Goal: Task Accomplishment & Management: Use online tool/utility

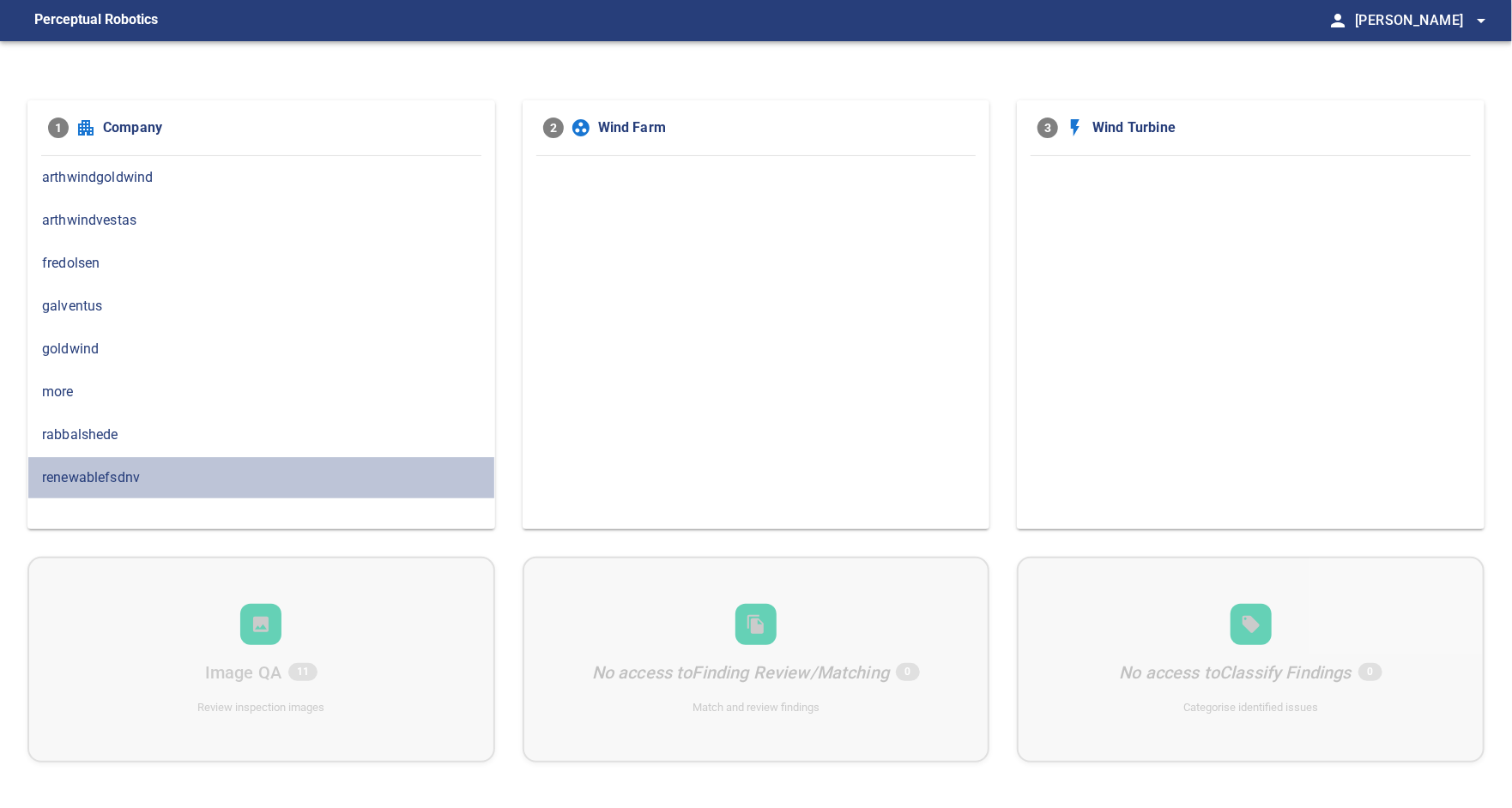
click at [186, 473] on span "renewablefsdnv" at bounding box center [261, 478] width 438 height 21
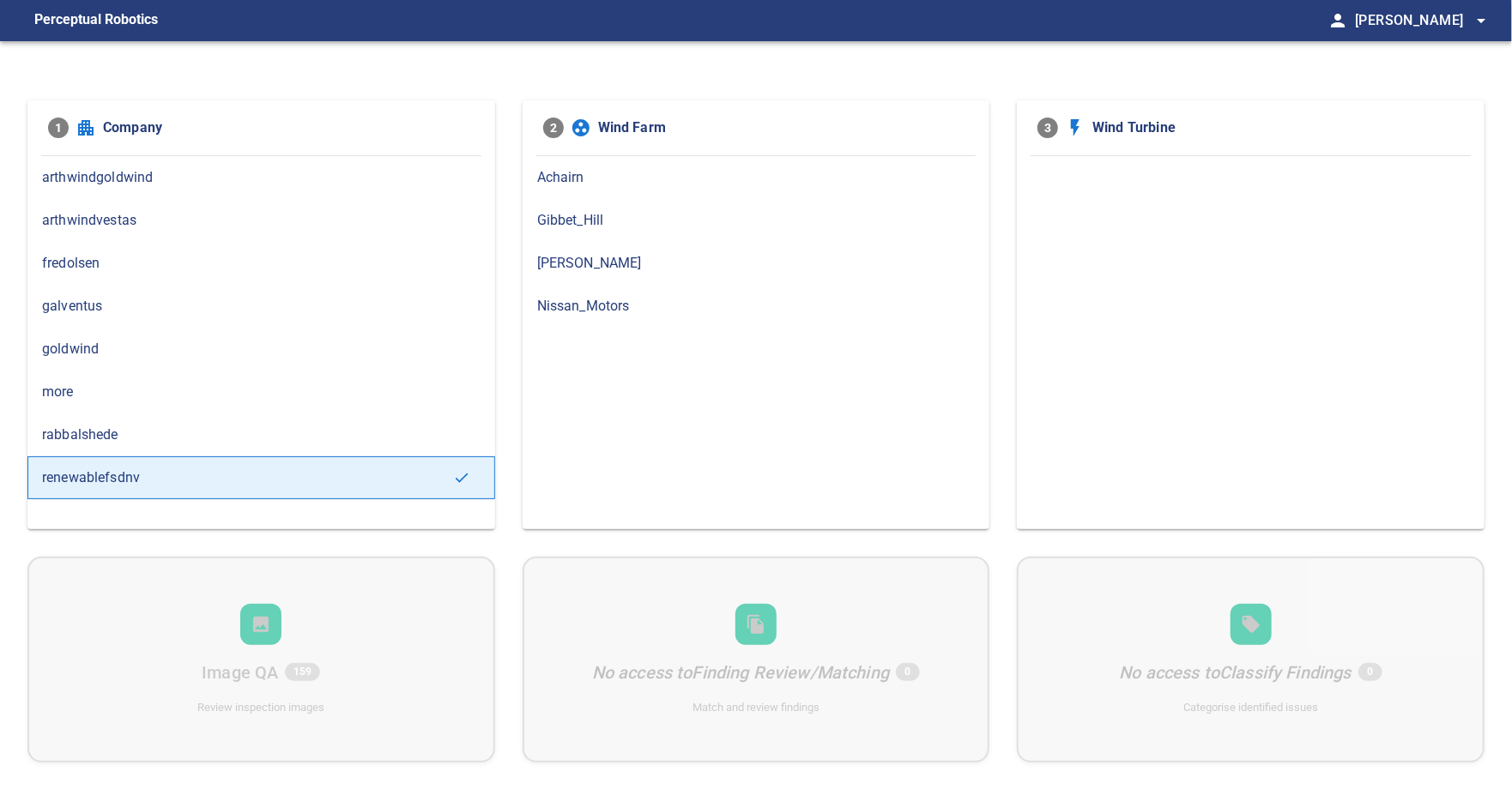
click at [557, 317] on div "Nissan_Motors" at bounding box center [756, 306] width 468 height 43
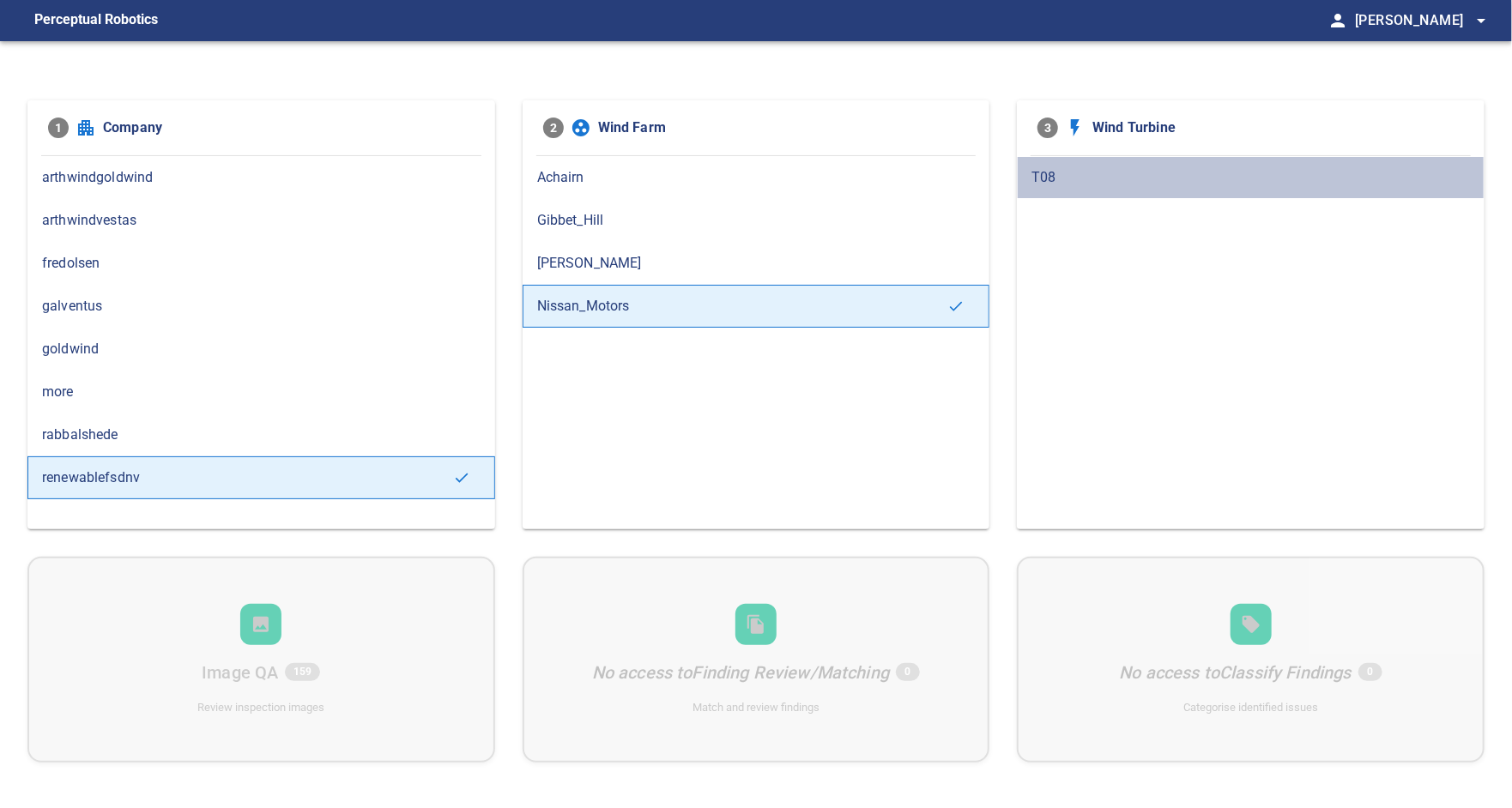
click at [1051, 183] on span "T08" at bounding box center [1250, 178] width 438 height 21
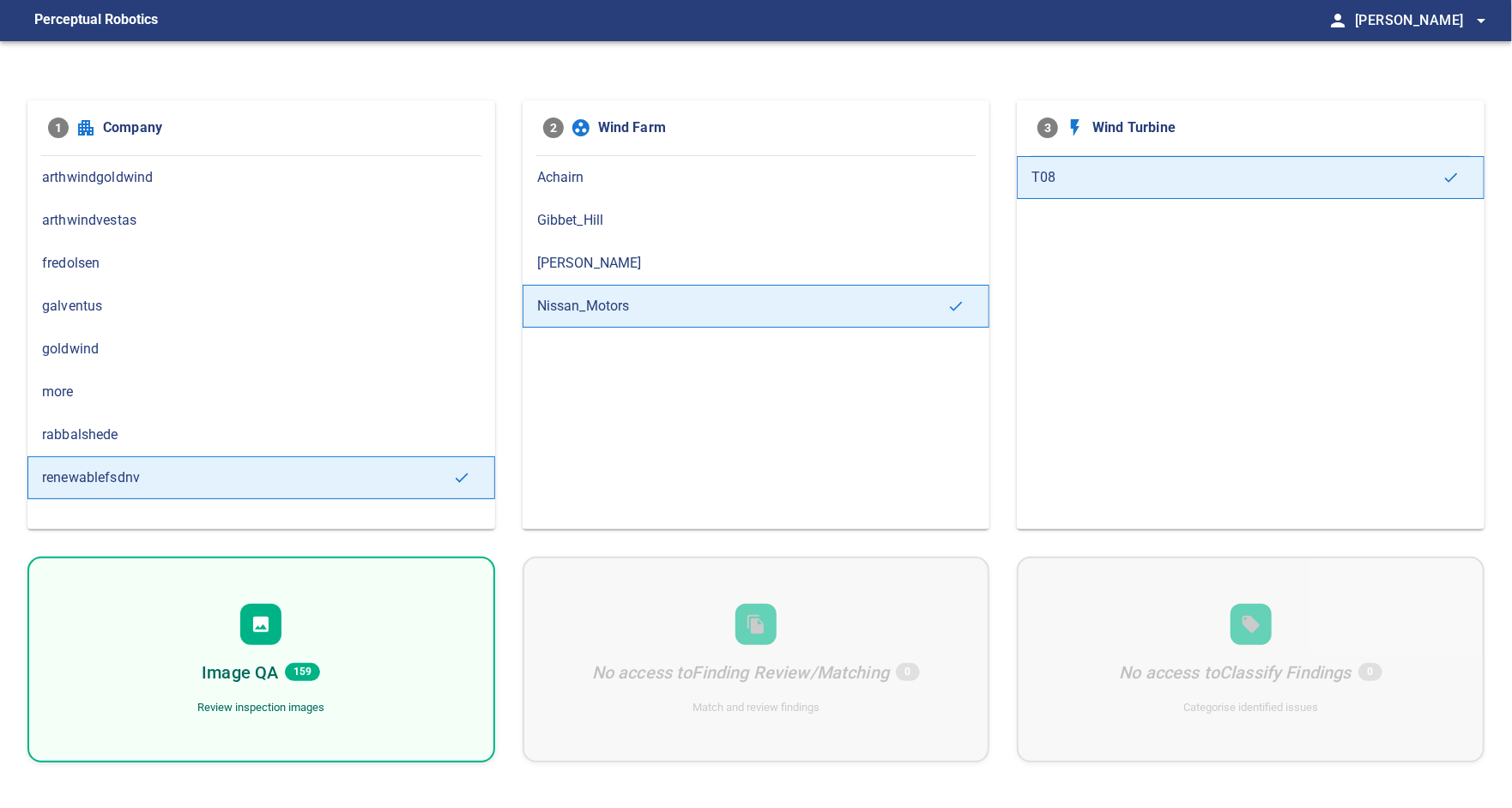
click at [302, 622] on div "Image QA 159 Review inspection images" at bounding box center [261, 659] width 468 height 206
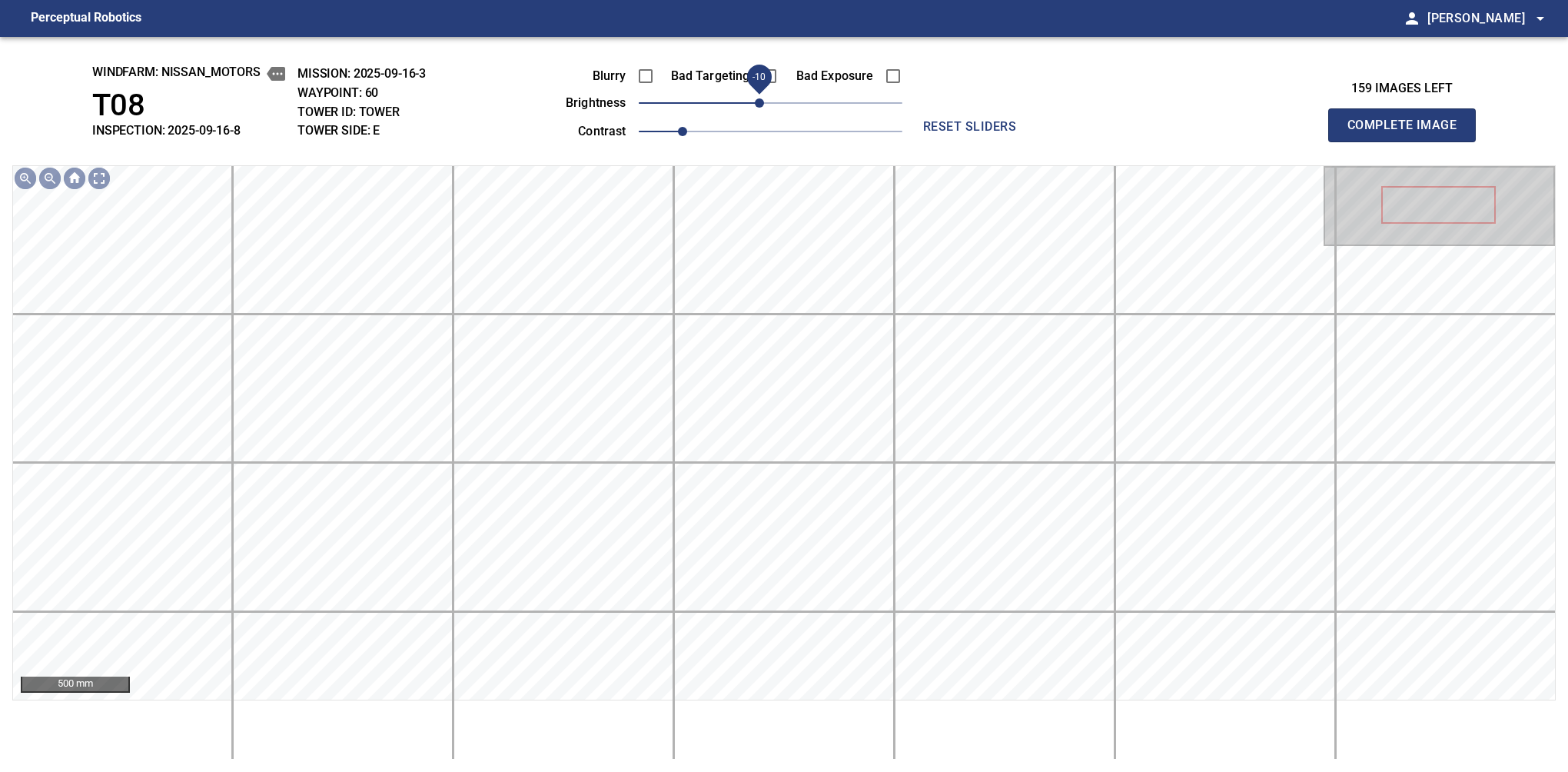
click at [757, 108] on span "-10" at bounding box center [759, 103] width 9 height 9
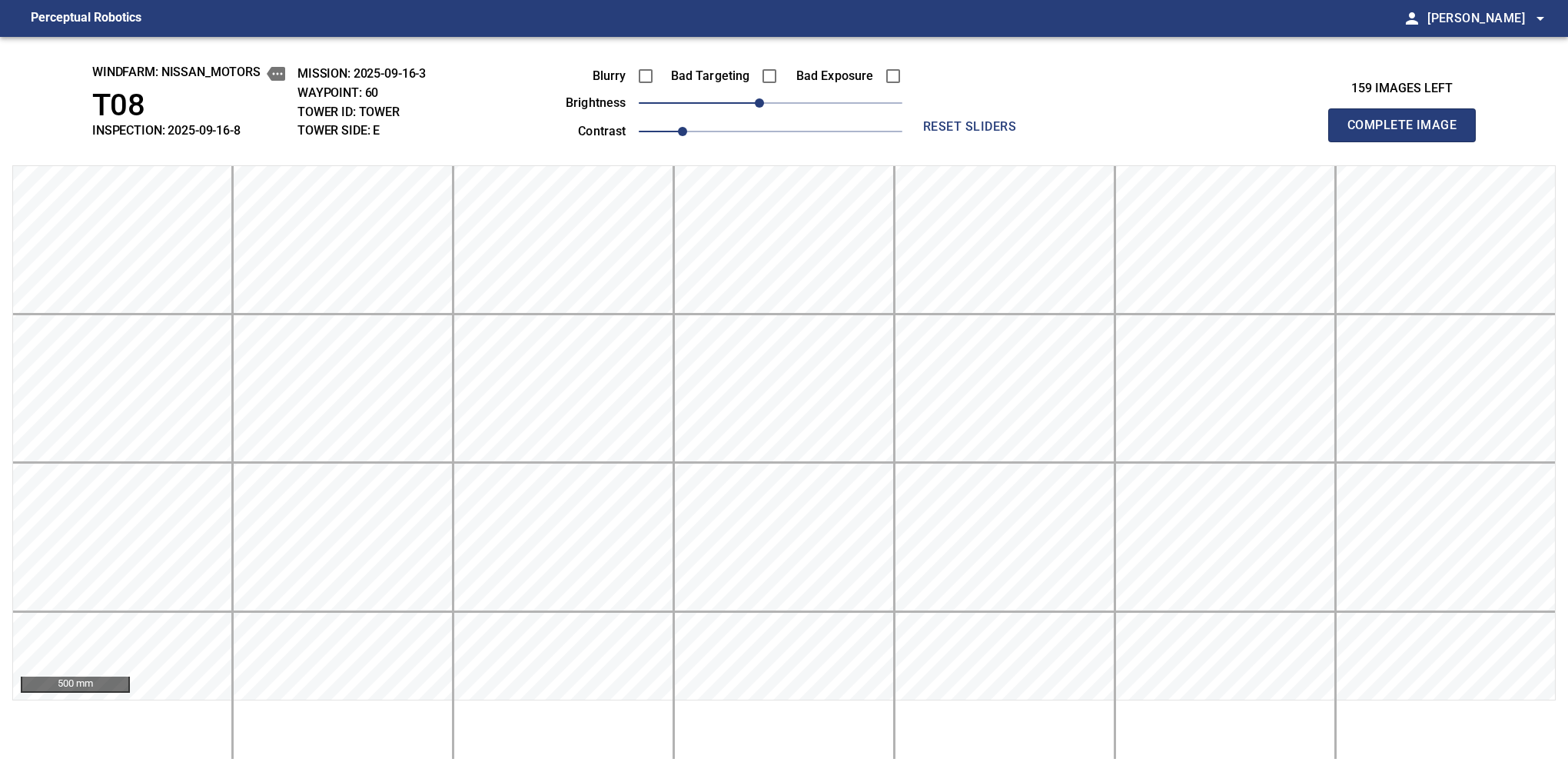
click at [1354, 141] on button "Complete Image" at bounding box center [1402, 125] width 147 height 33
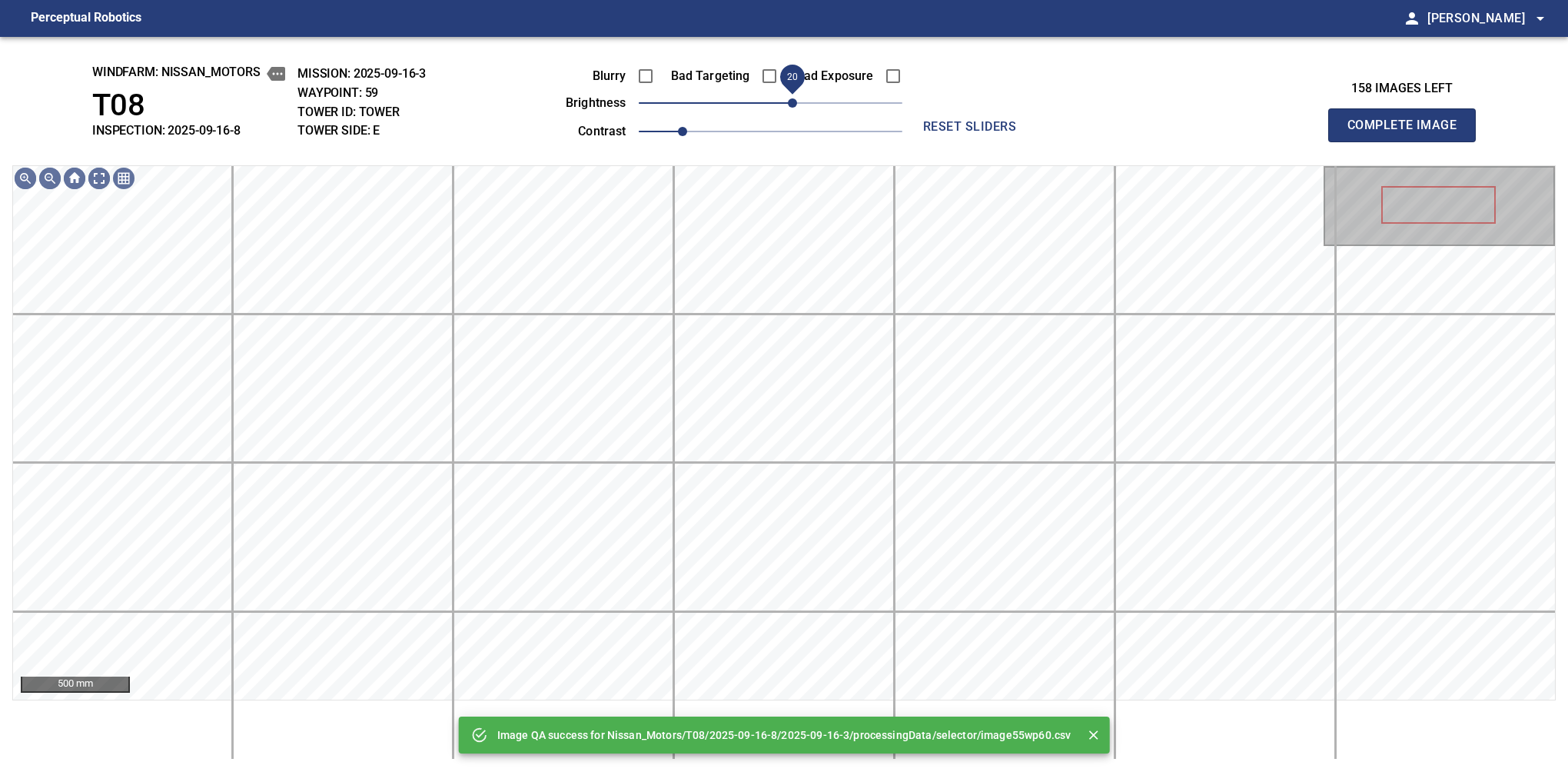
click at [791, 108] on span "20" at bounding box center [793, 103] width 9 height 9
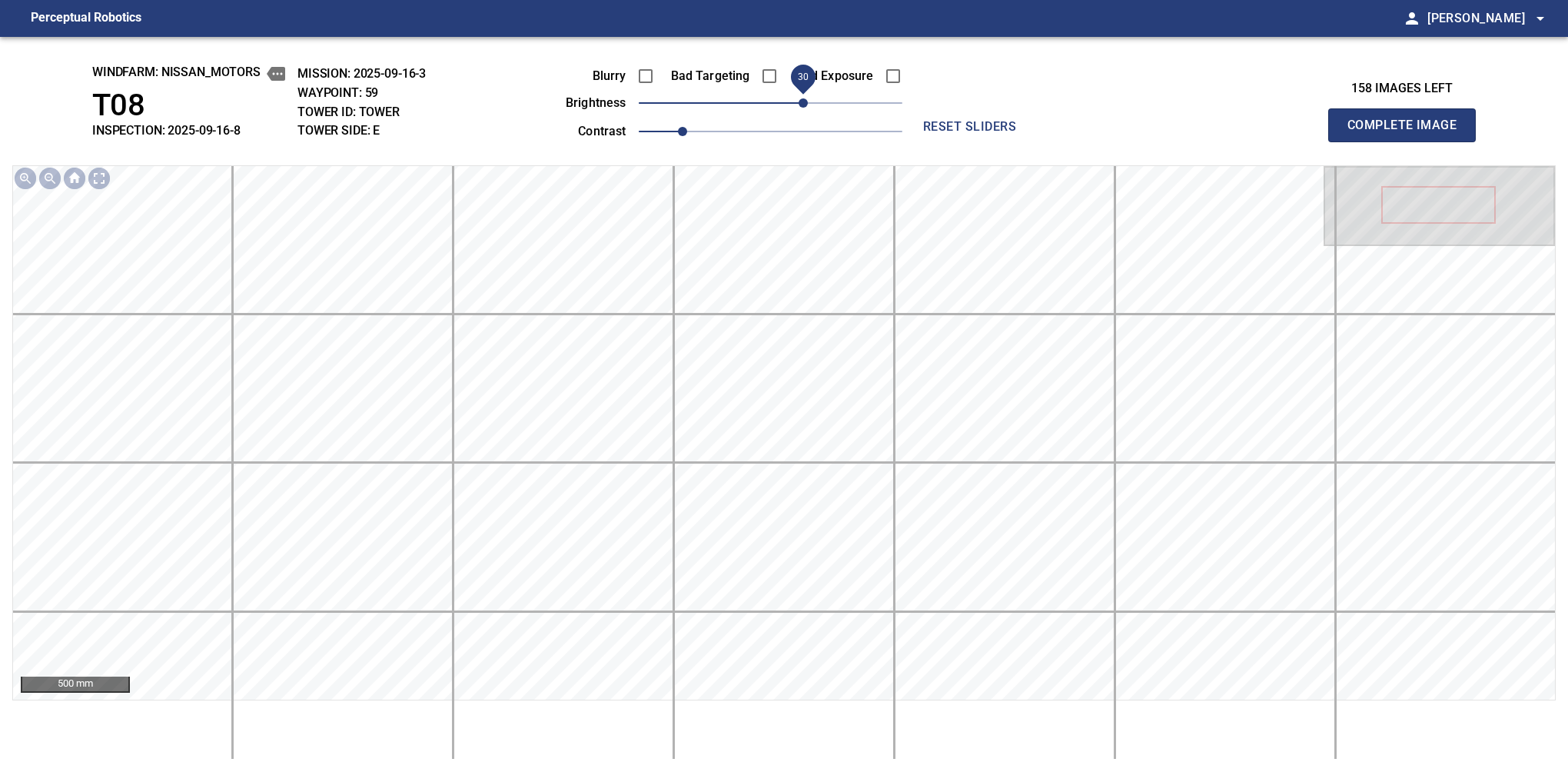
click at [800, 108] on span "30" at bounding box center [803, 103] width 9 height 9
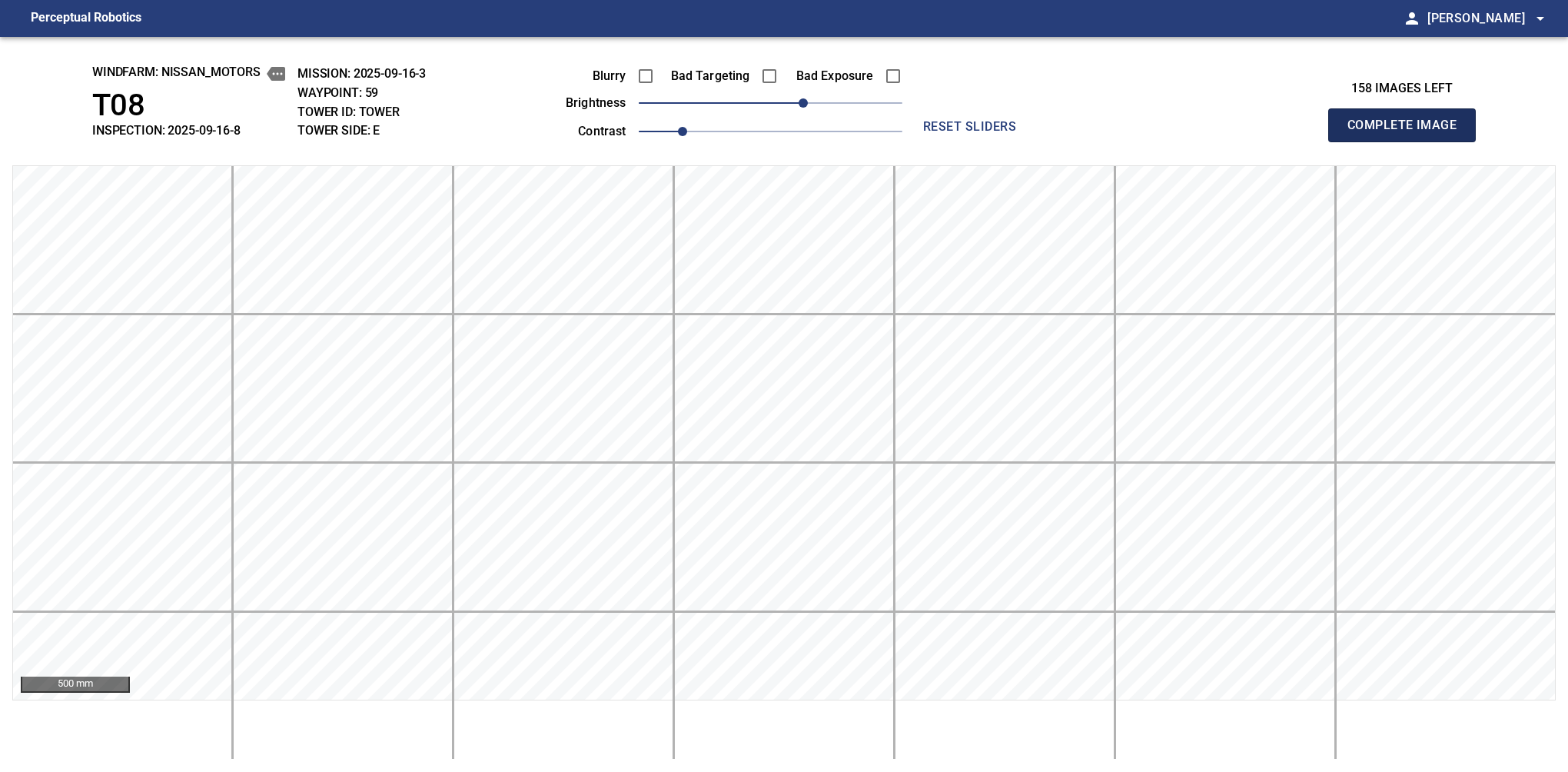
click at [1354, 141] on button "Complete Image" at bounding box center [1402, 125] width 147 height 33
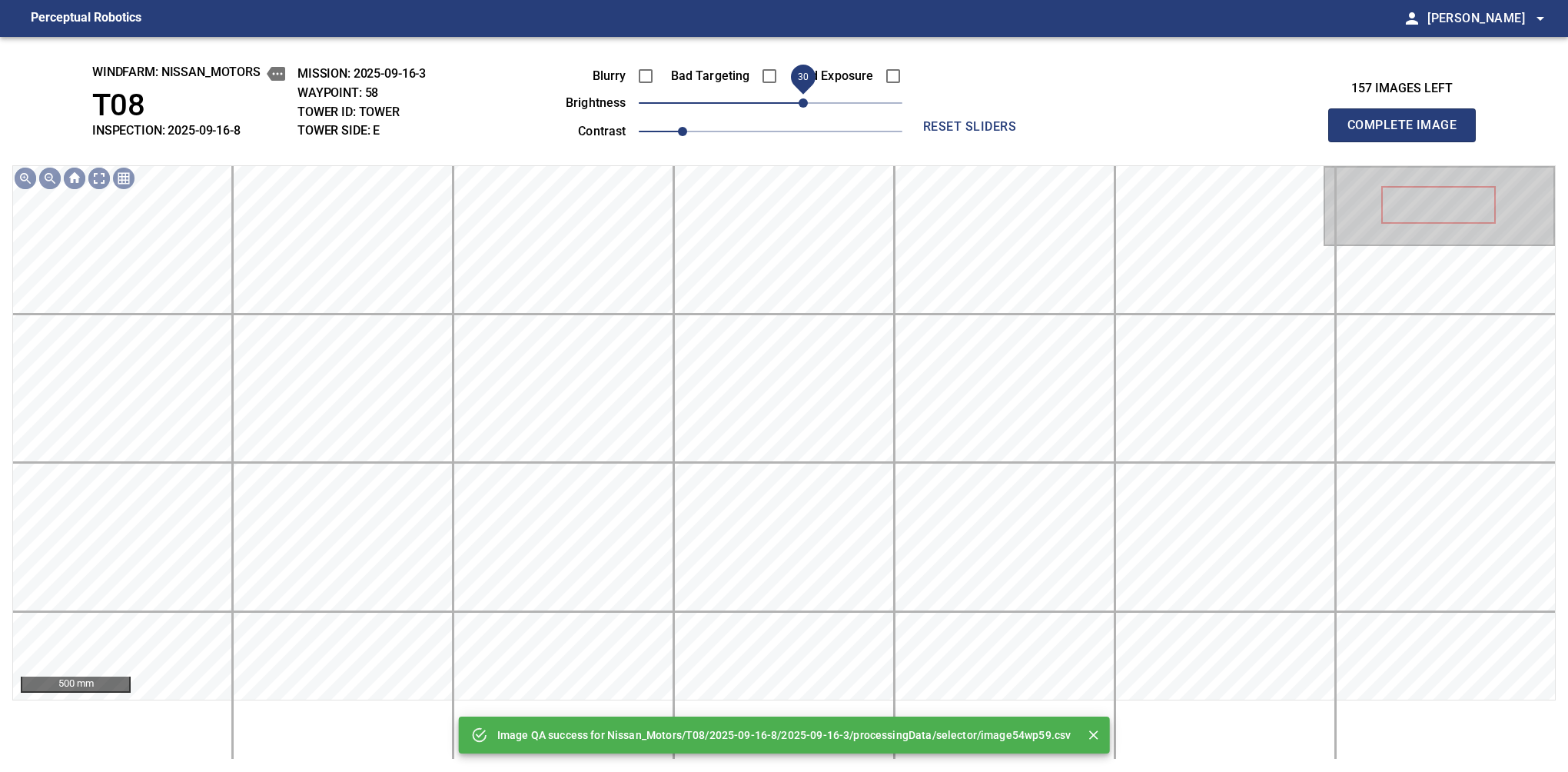
drag, startPoint x: 772, startPoint y: 105, endPoint x: 799, endPoint y: 101, distance: 27.3
click at [799, 101] on span "30" at bounding box center [803, 103] width 9 height 9
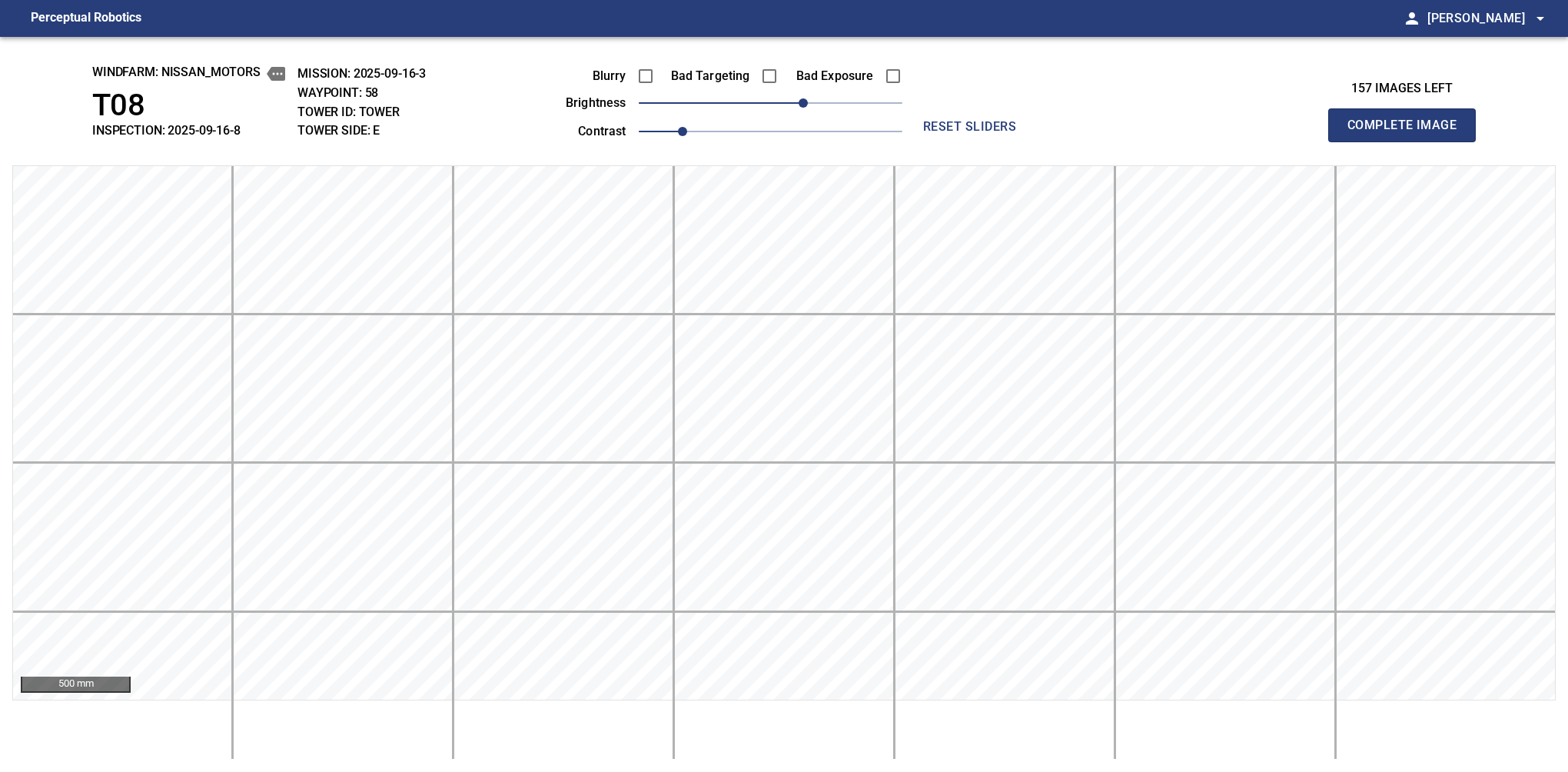
click at [1354, 141] on button "Complete Image" at bounding box center [1402, 125] width 147 height 33
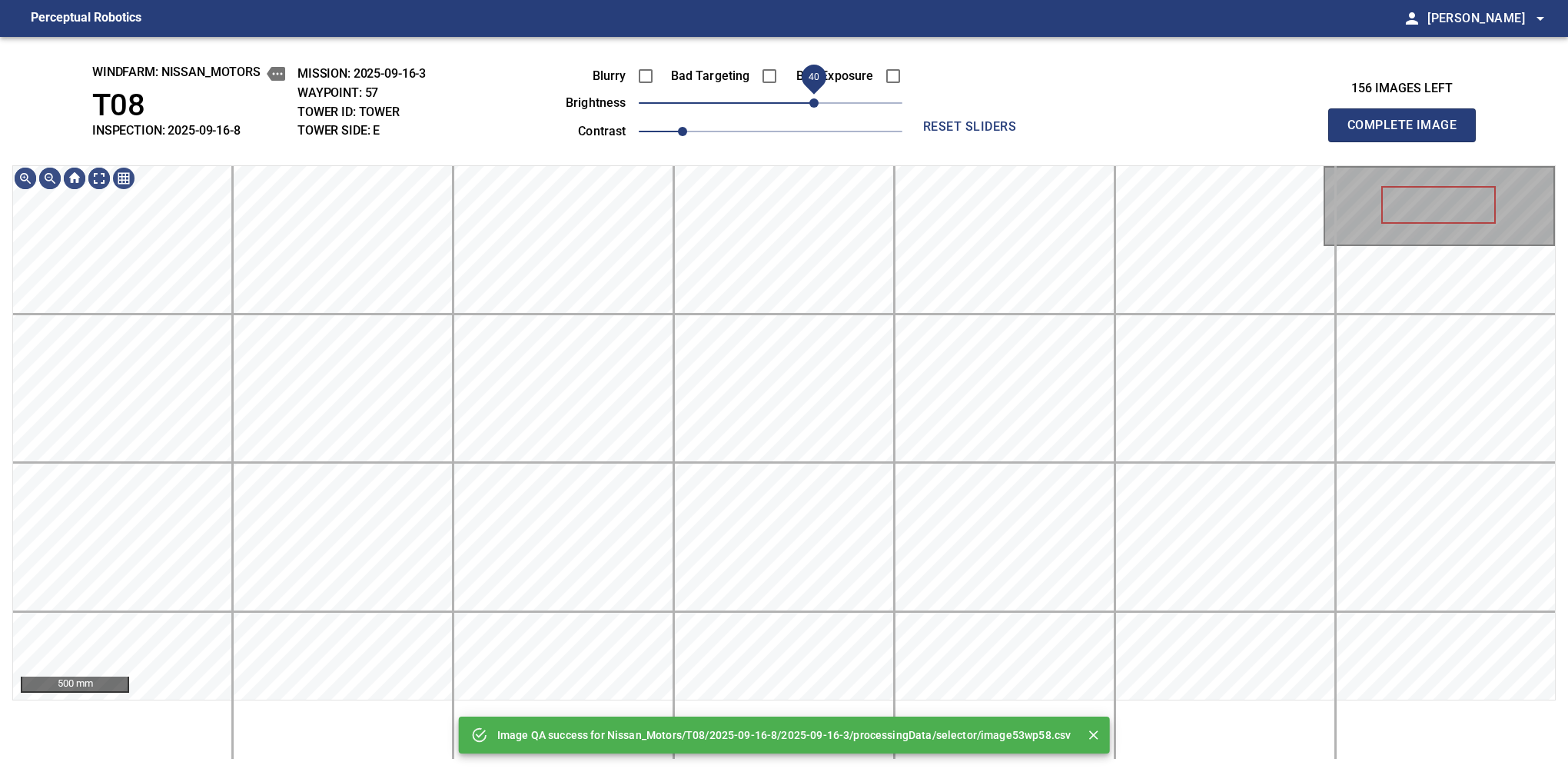
drag, startPoint x: 793, startPoint y: 105, endPoint x: 814, endPoint y: 100, distance: 21.6
click at [814, 100] on span "40" at bounding box center [814, 103] width 9 height 9
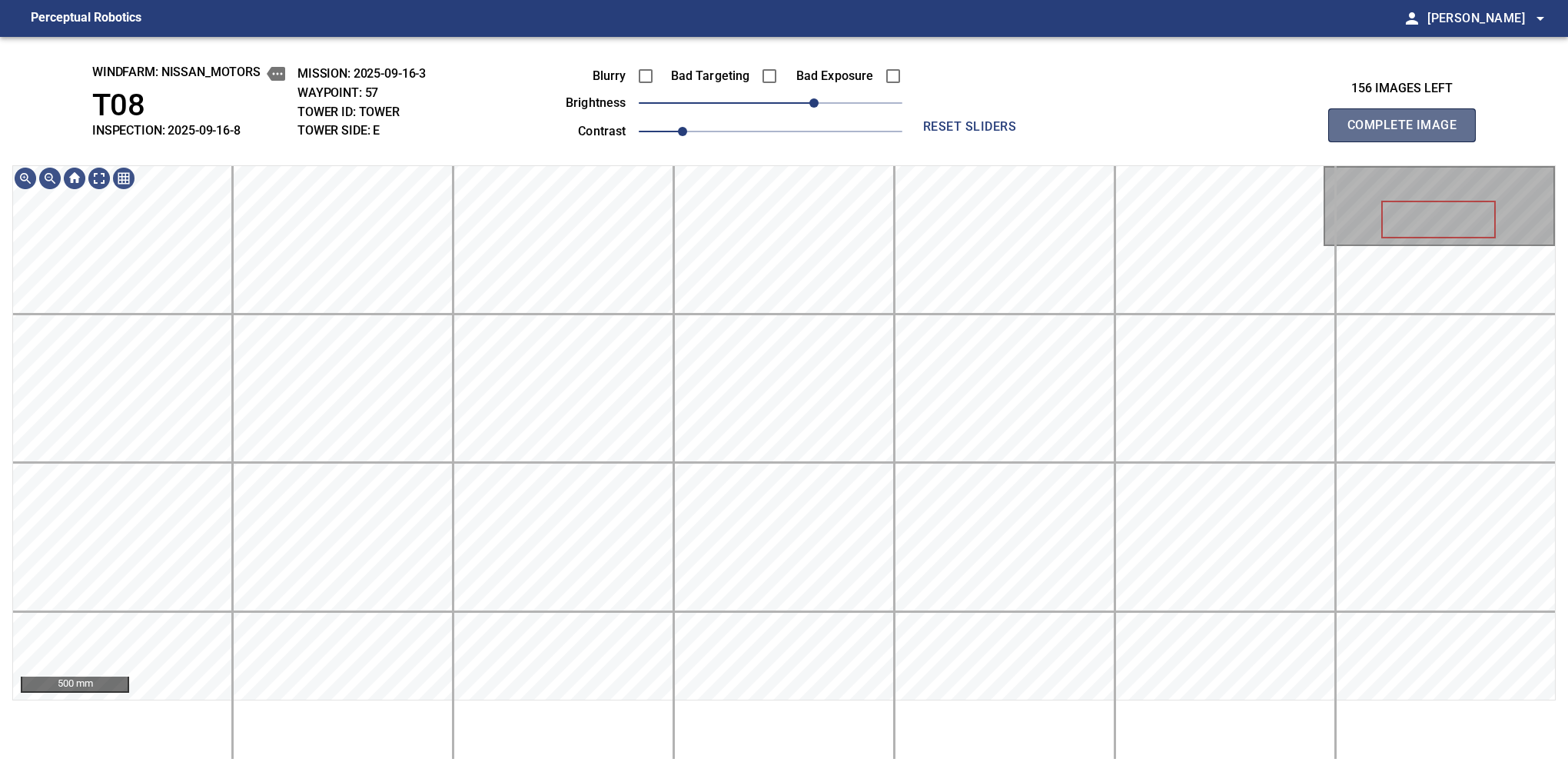
click at [1354, 141] on button "Complete Image" at bounding box center [1402, 125] width 147 height 33
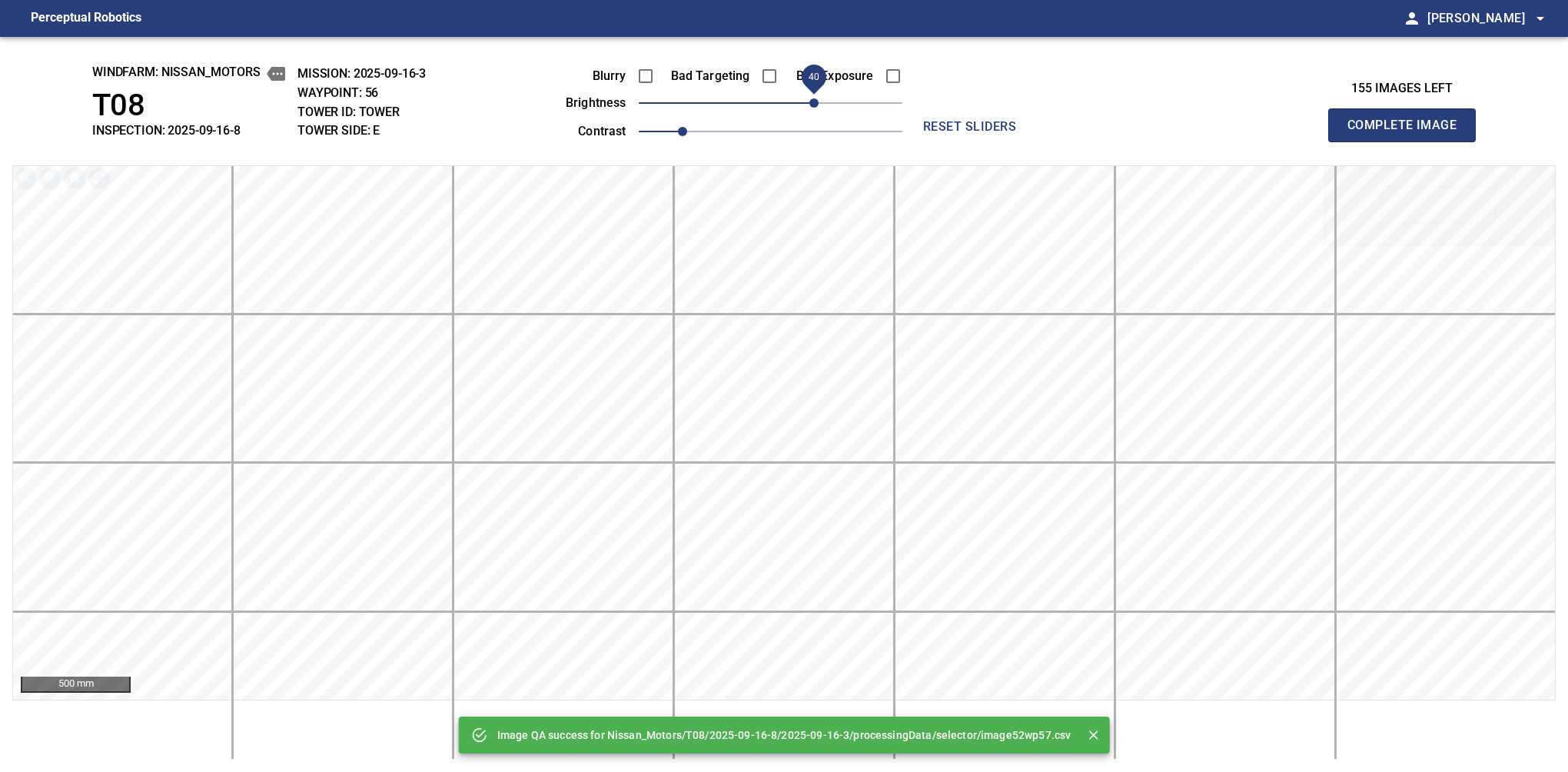
drag, startPoint x: 803, startPoint y: 105, endPoint x: 814, endPoint y: 105, distance: 11.0
click at [814, 105] on span "40" at bounding box center [814, 103] width 9 height 9
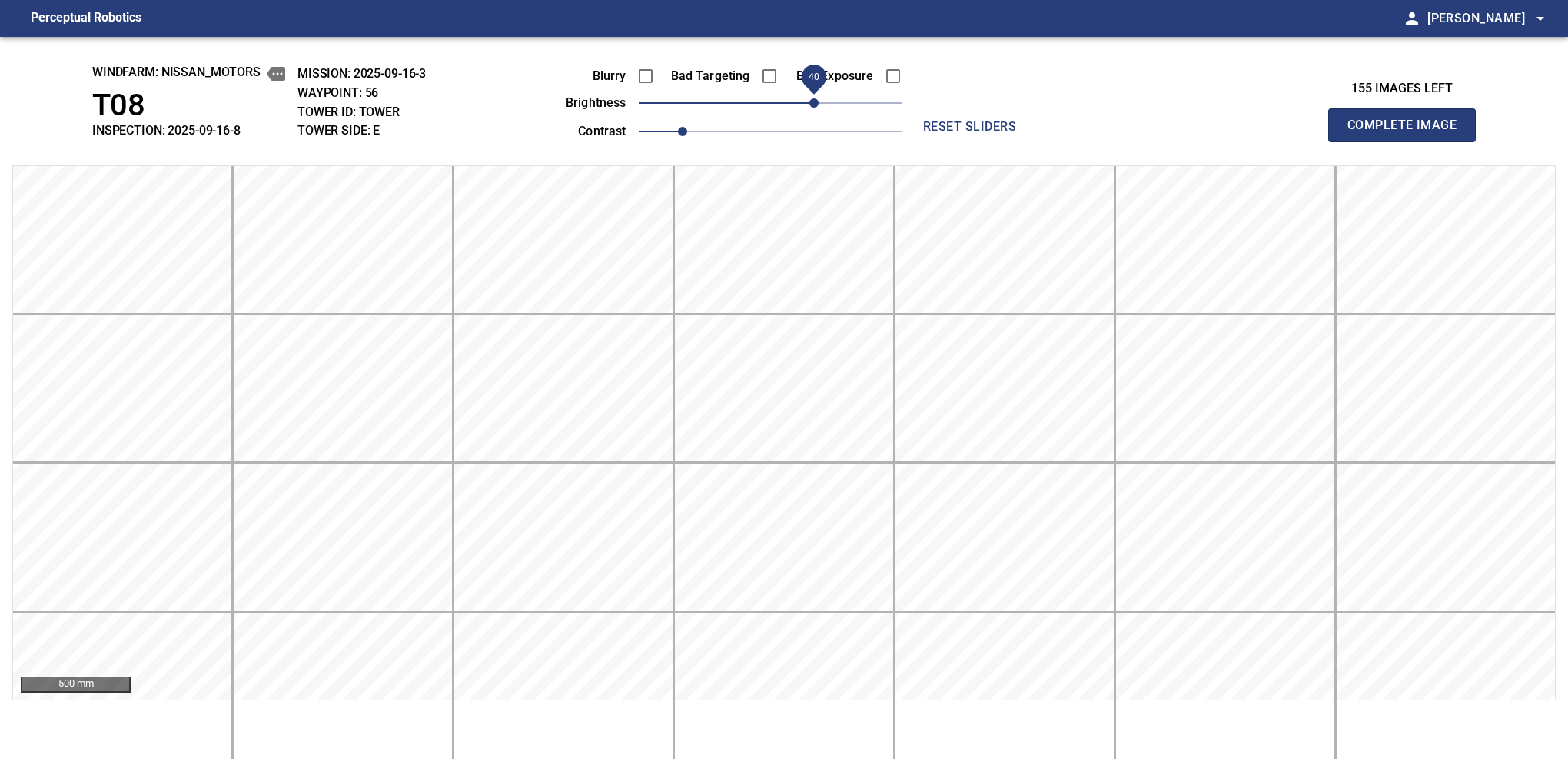
click at [812, 105] on span "40" at bounding box center [814, 103] width 9 height 9
click at [1354, 141] on button "Complete Image" at bounding box center [1402, 125] width 147 height 33
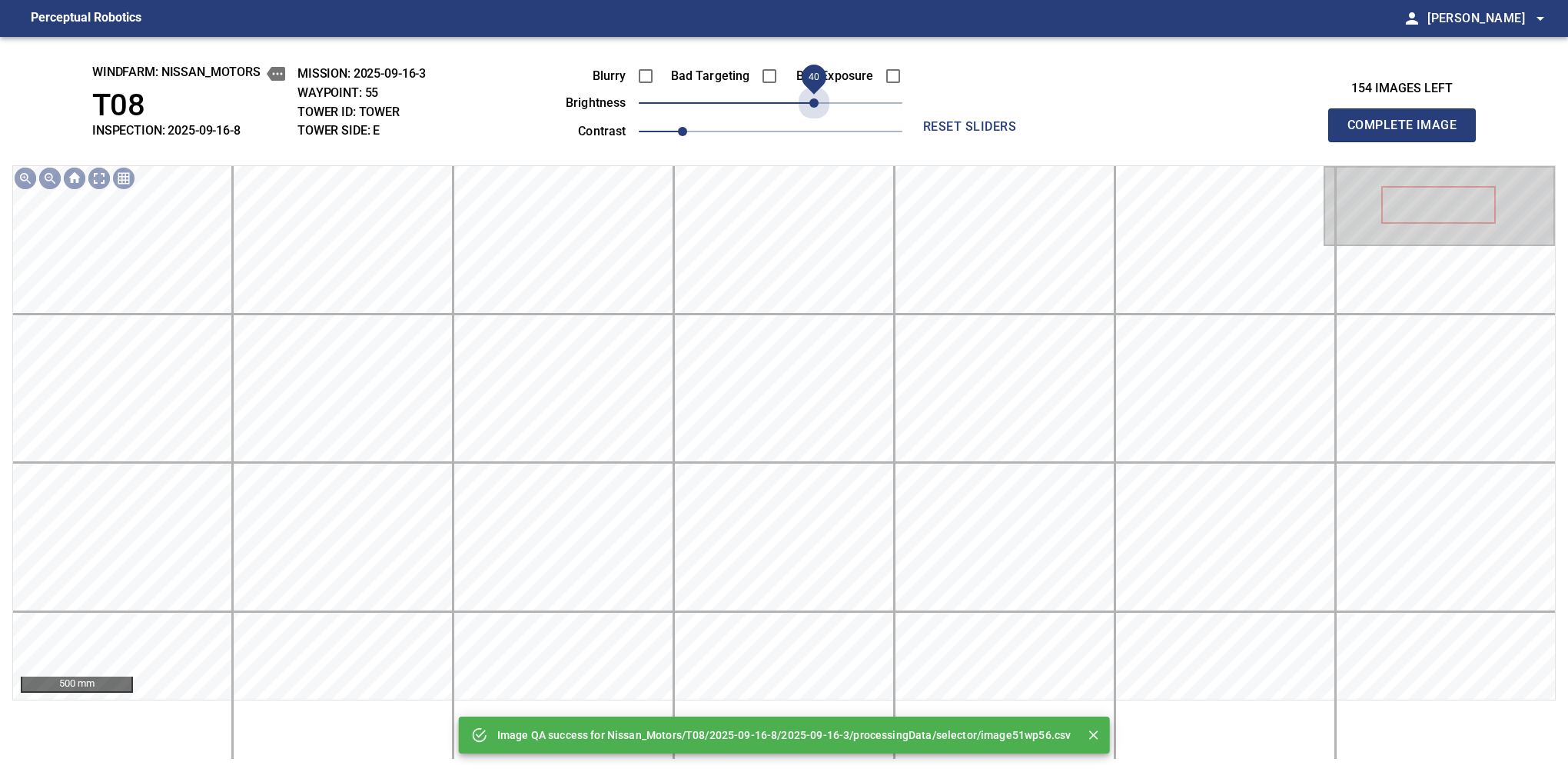
click at [812, 105] on span "40" at bounding box center [771, 103] width 264 height 21
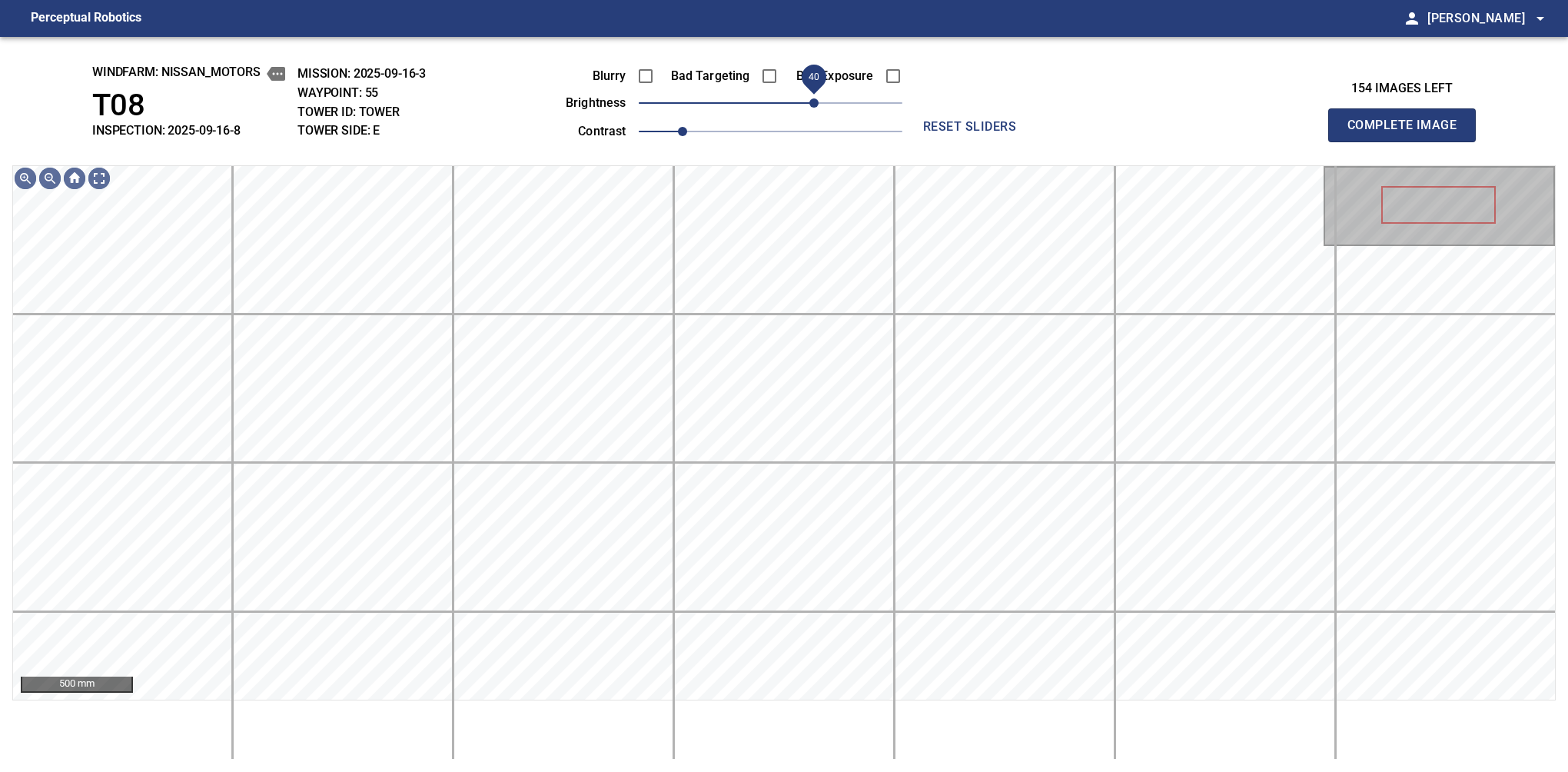
drag, startPoint x: 804, startPoint y: 108, endPoint x: 810, endPoint y: 102, distance: 8.5
click at [810, 102] on span "40" at bounding box center [814, 103] width 9 height 9
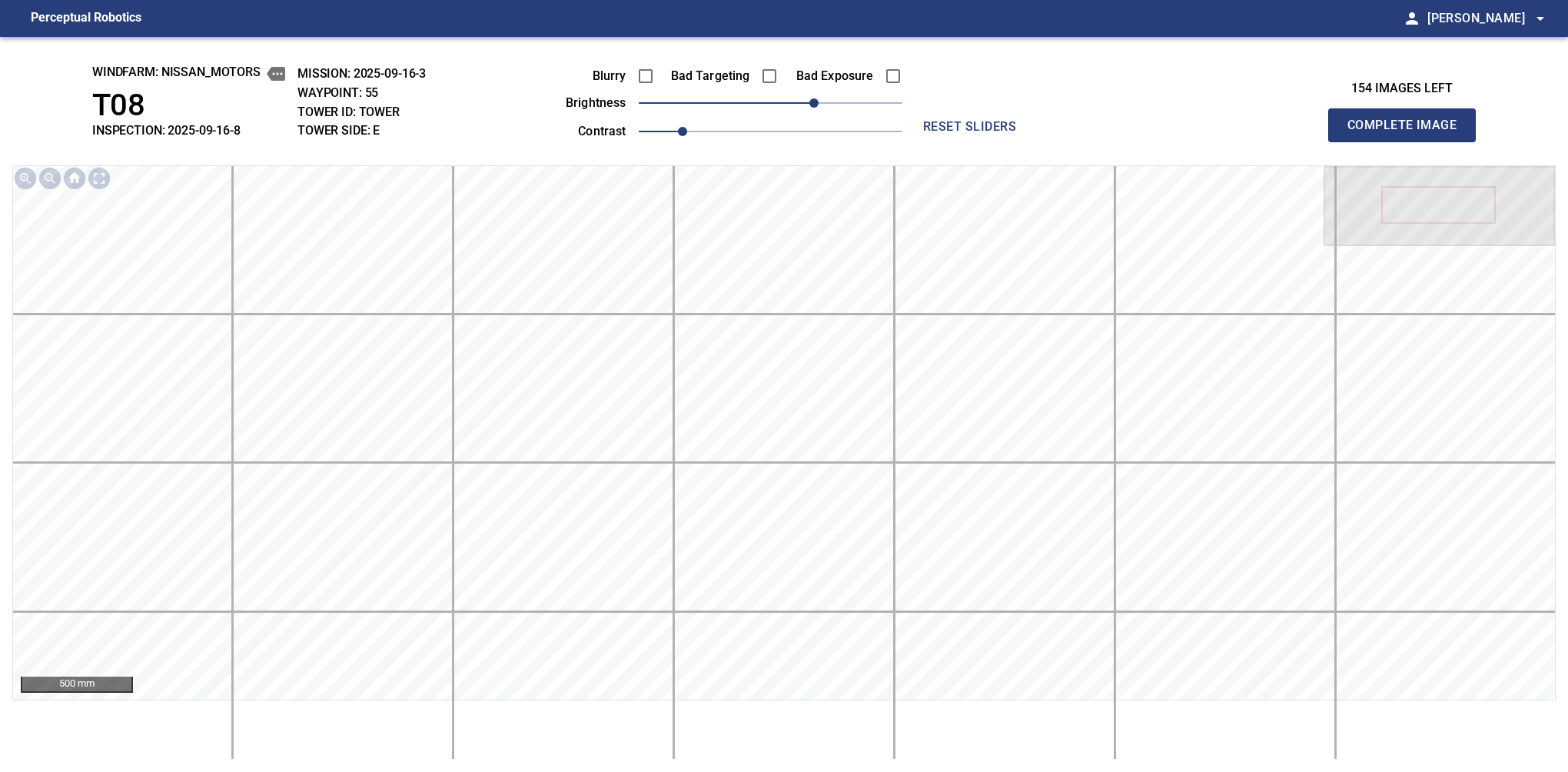
click at [1354, 141] on button "Complete Image" at bounding box center [1402, 125] width 147 height 33
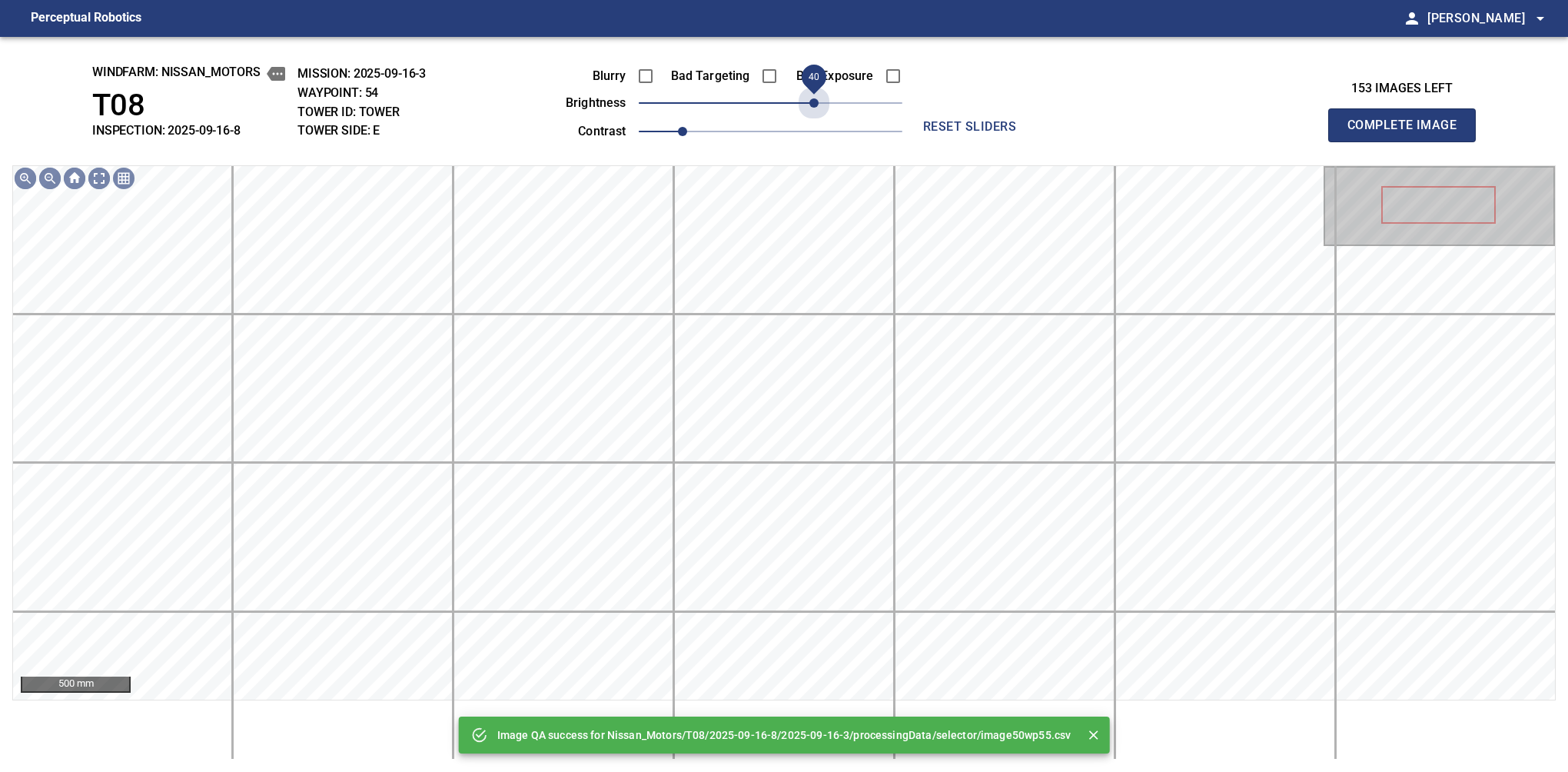
click at [810, 102] on span "40" at bounding box center [771, 103] width 264 height 21
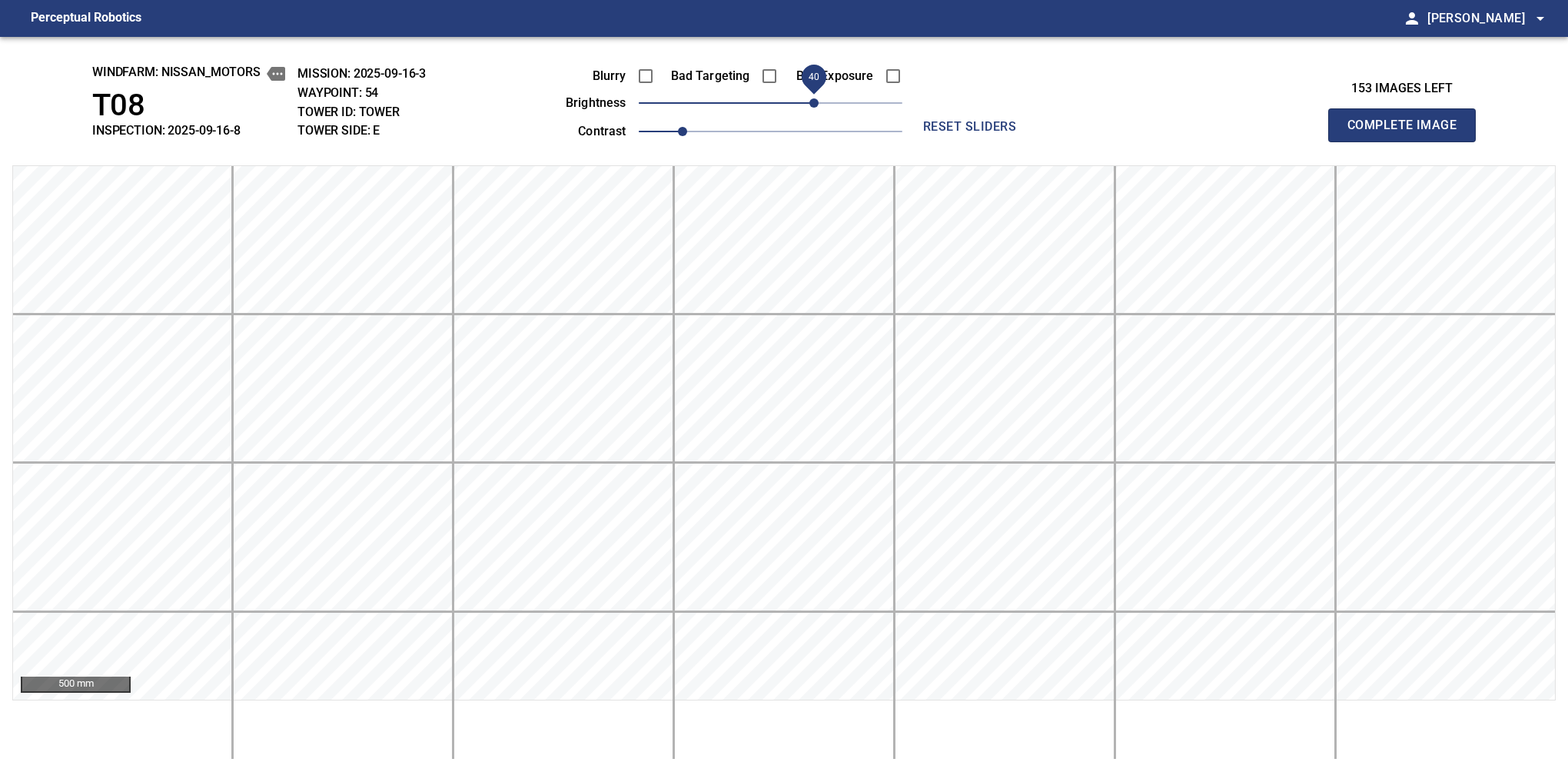
click at [1354, 141] on button "Complete Image" at bounding box center [1402, 125] width 147 height 33
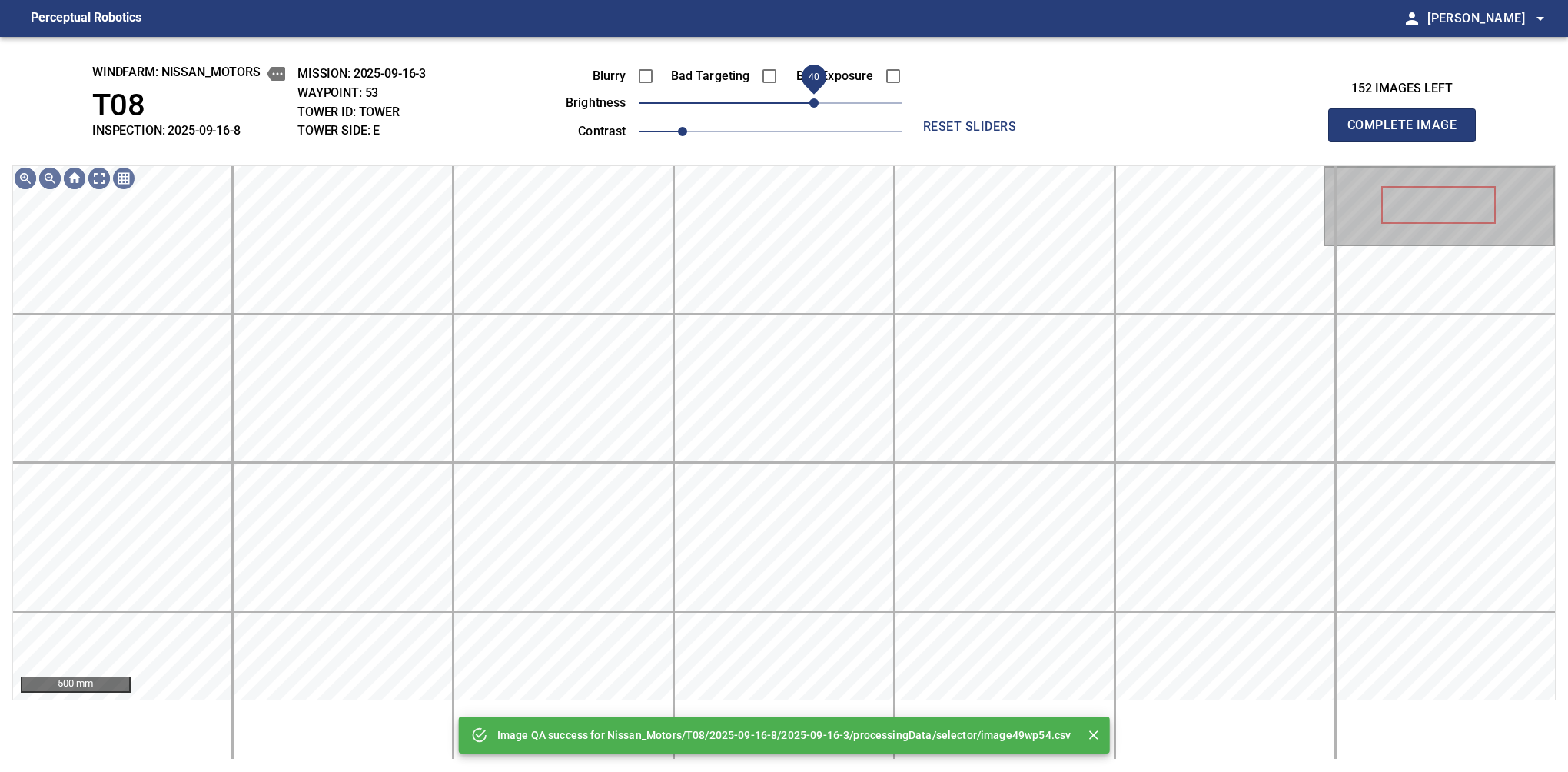
drag, startPoint x: 805, startPoint y: 105, endPoint x: 818, endPoint y: 101, distance: 13.6
click at [818, 101] on span "40" at bounding box center [814, 103] width 9 height 9
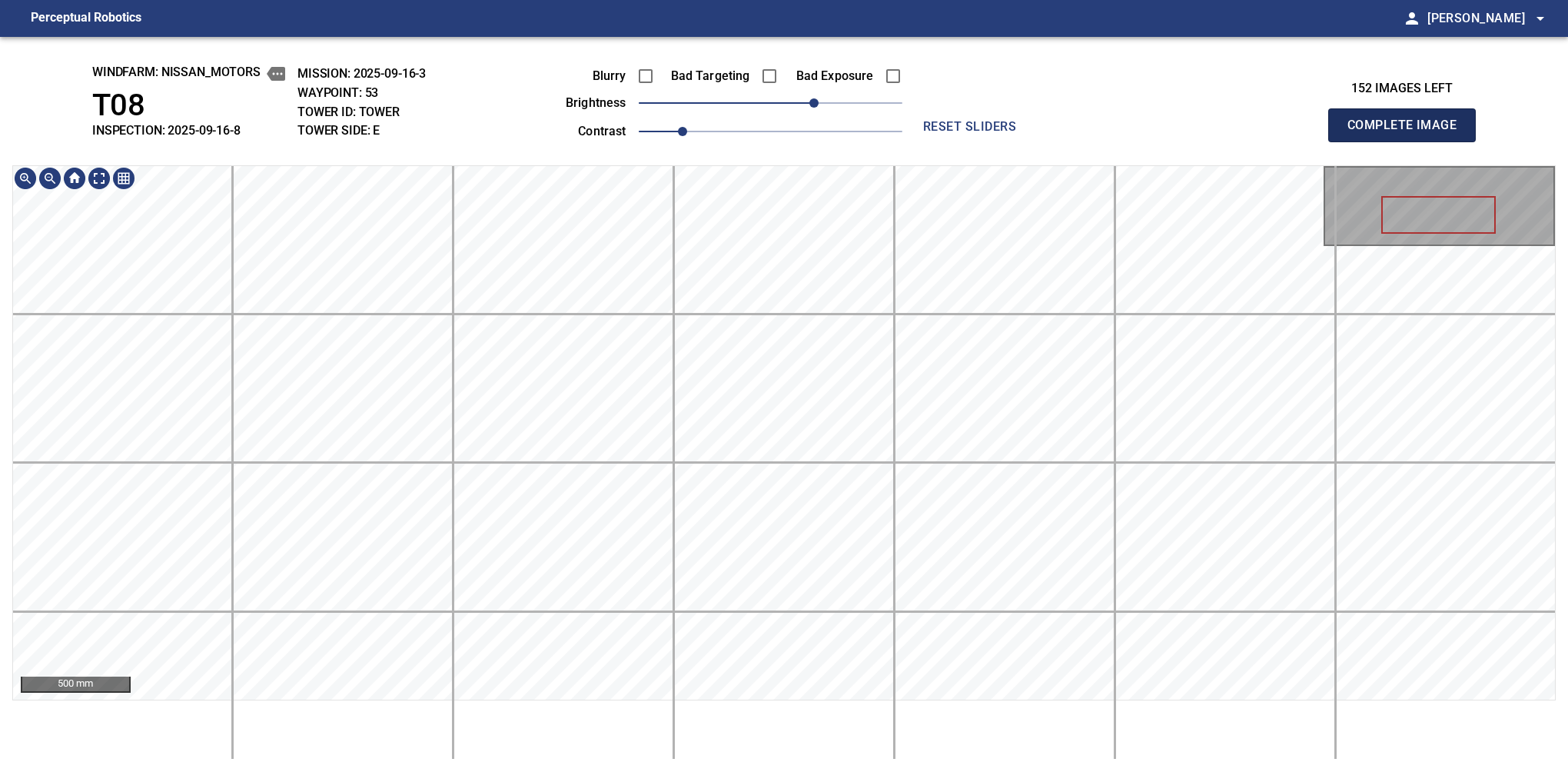
click at [1354, 141] on button "Complete Image" at bounding box center [1402, 125] width 147 height 33
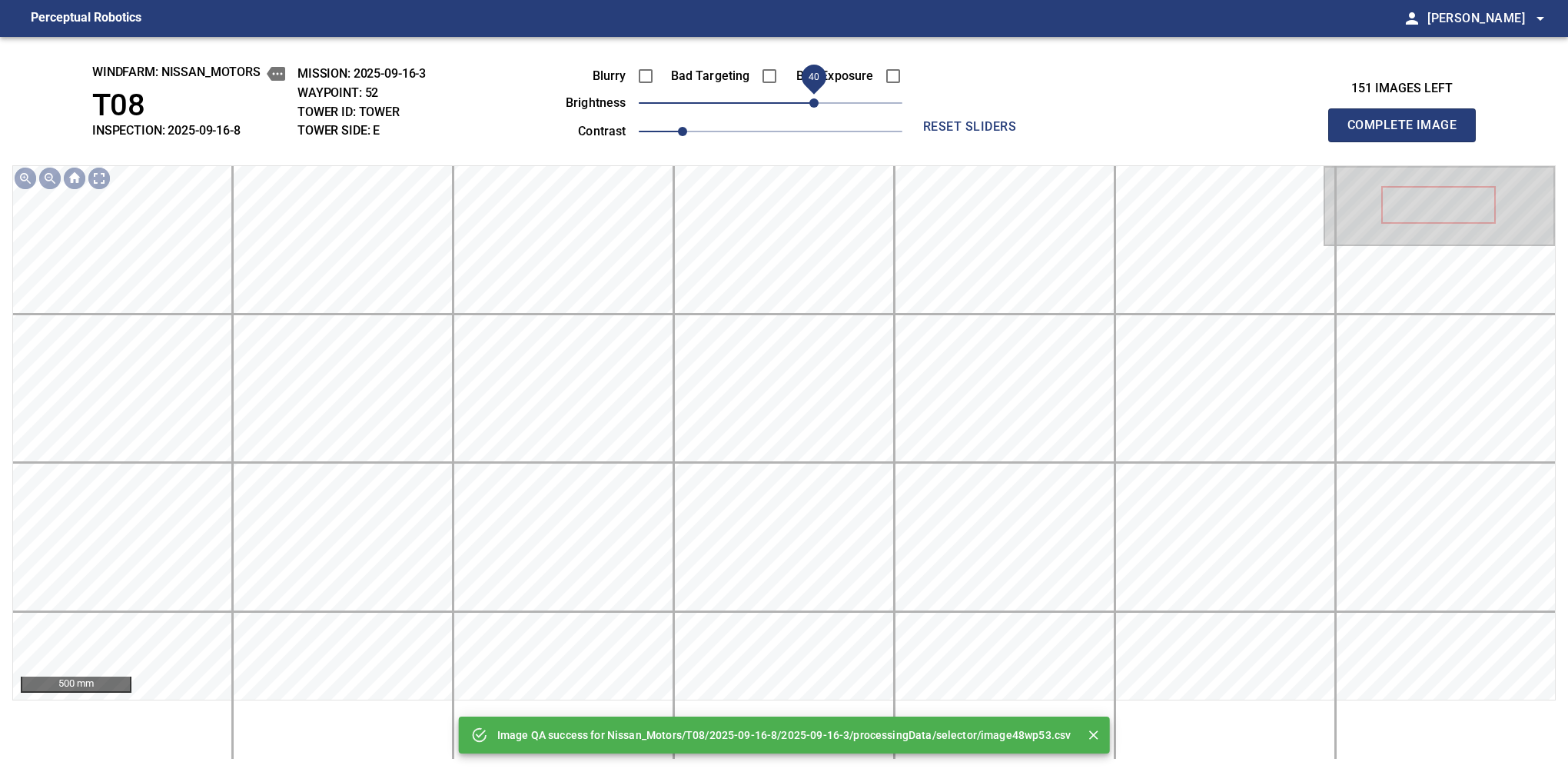
drag, startPoint x: 781, startPoint y: 105, endPoint x: 810, endPoint y: 96, distance: 30.4
click at [810, 99] on span "40" at bounding box center [814, 103] width 9 height 9
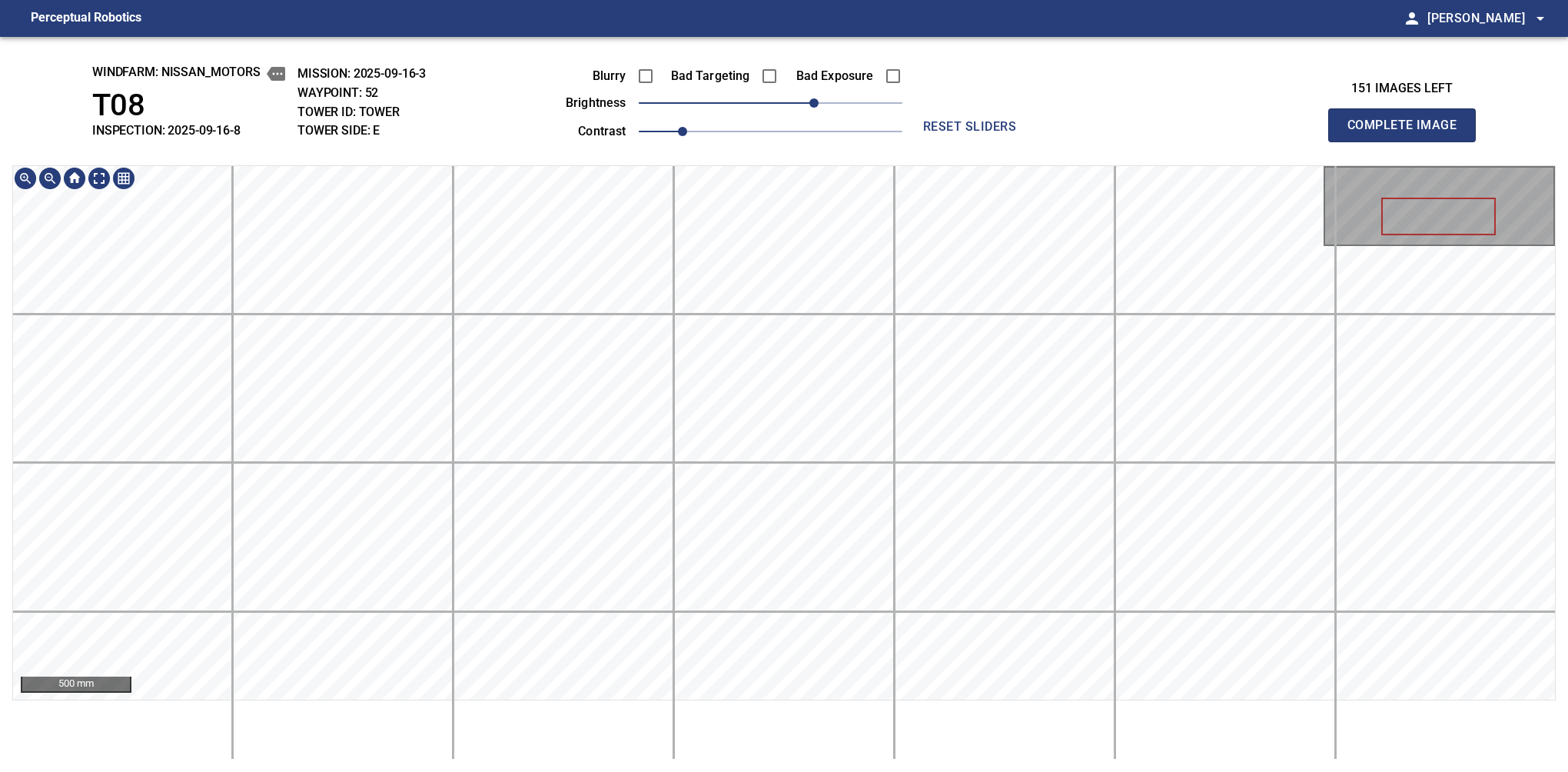
click at [1354, 141] on button "Complete Image" at bounding box center [1402, 125] width 147 height 33
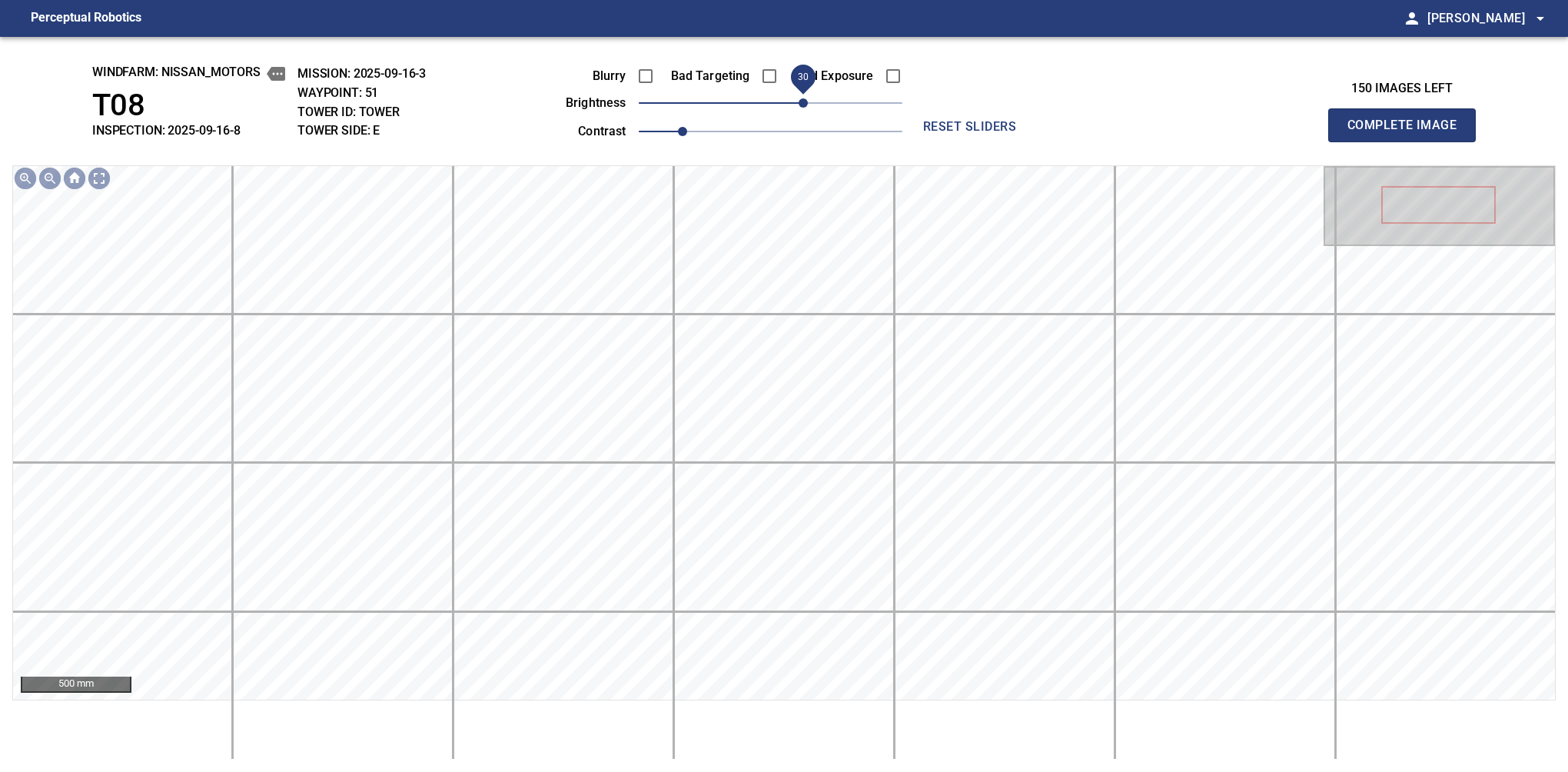
drag, startPoint x: 796, startPoint y: 103, endPoint x: 809, endPoint y: 101, distance: 13.2
click at [808, 101] on span "30" at bounding box center [803, 103] width 9 height 9
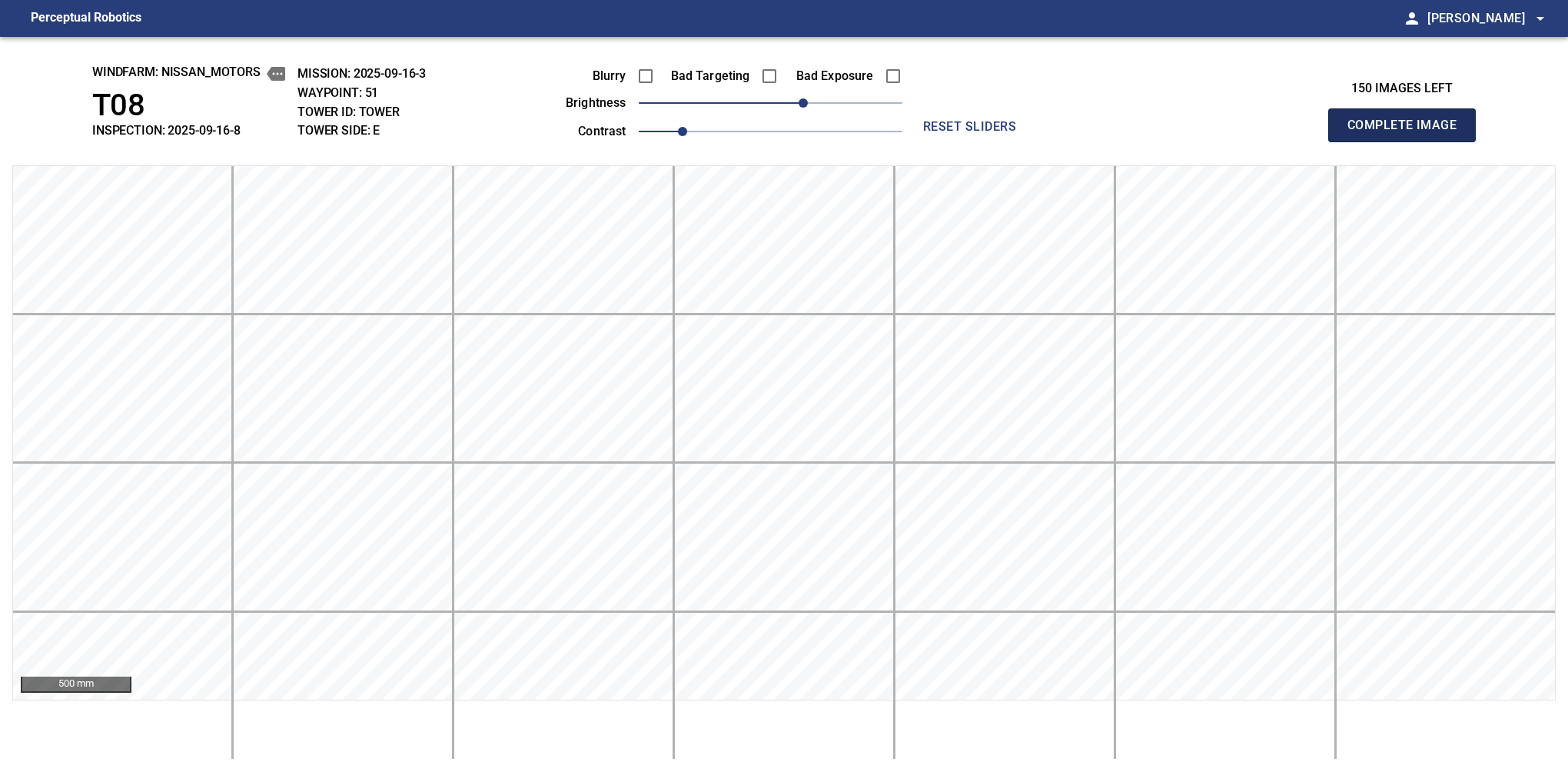
click at [1354, 141] on button "Complete Image" at bounding box center [1402, 125] width 147 height 33
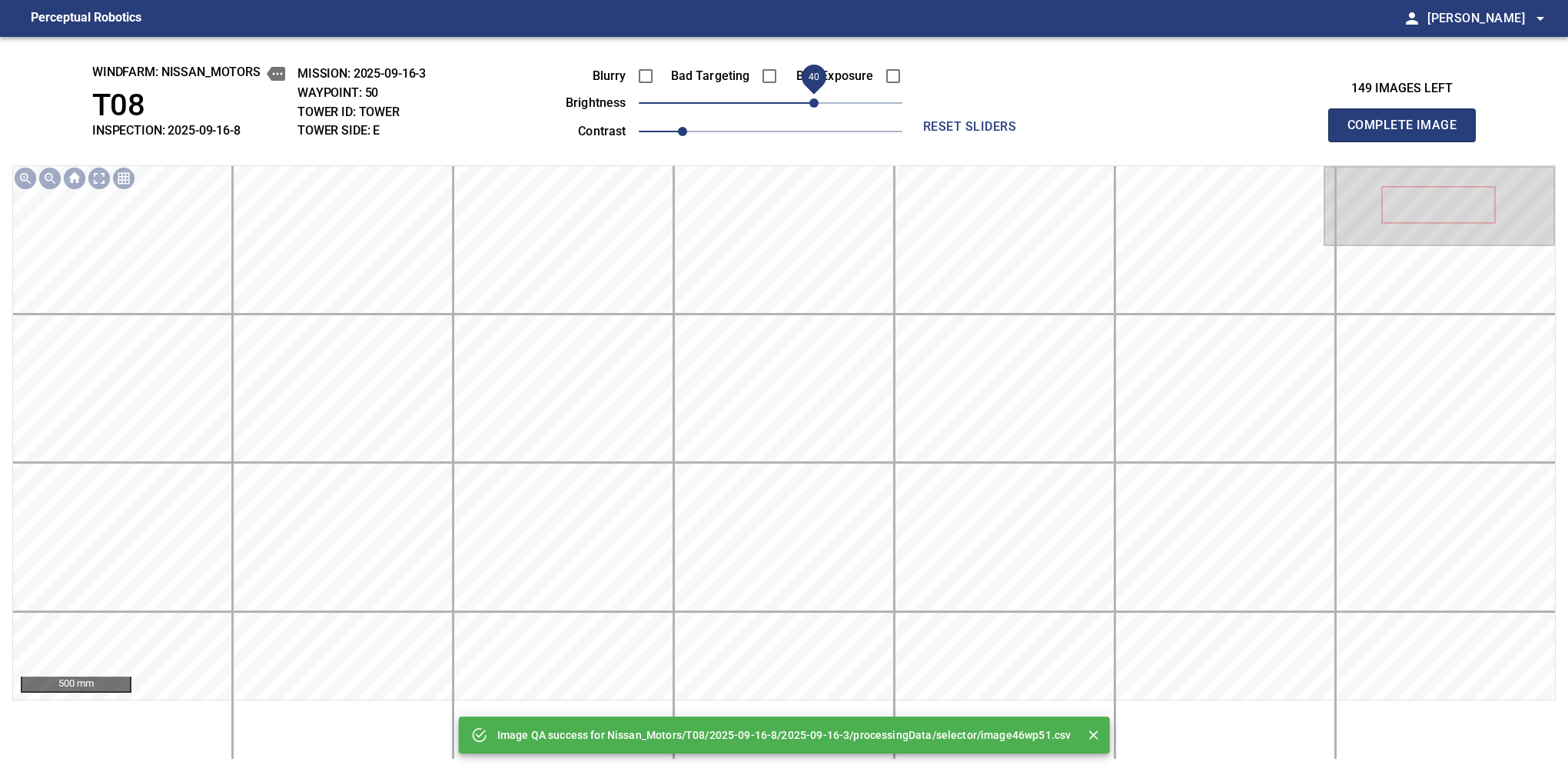
drag, startPoint x: 789, startPoint y: 101, endPoint x: 815, endPoint y: 99, distance: 26.1
click at [815, 99] on span "40" at bounding box center [771, 103] width 264 height 21
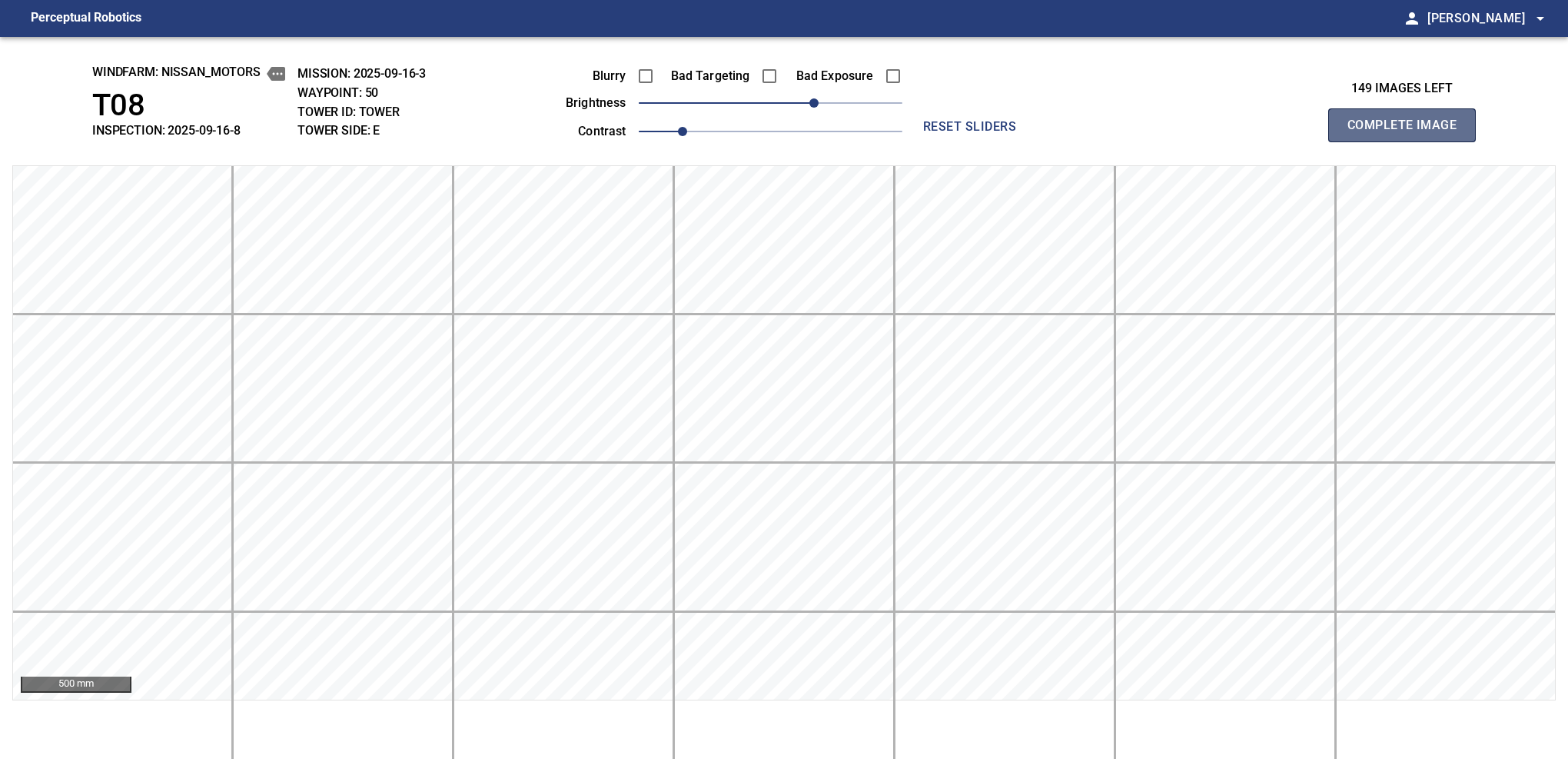
click at [1354, 141] on button "Complete Image" at bounding box center [1402, 125] width 147 height 33
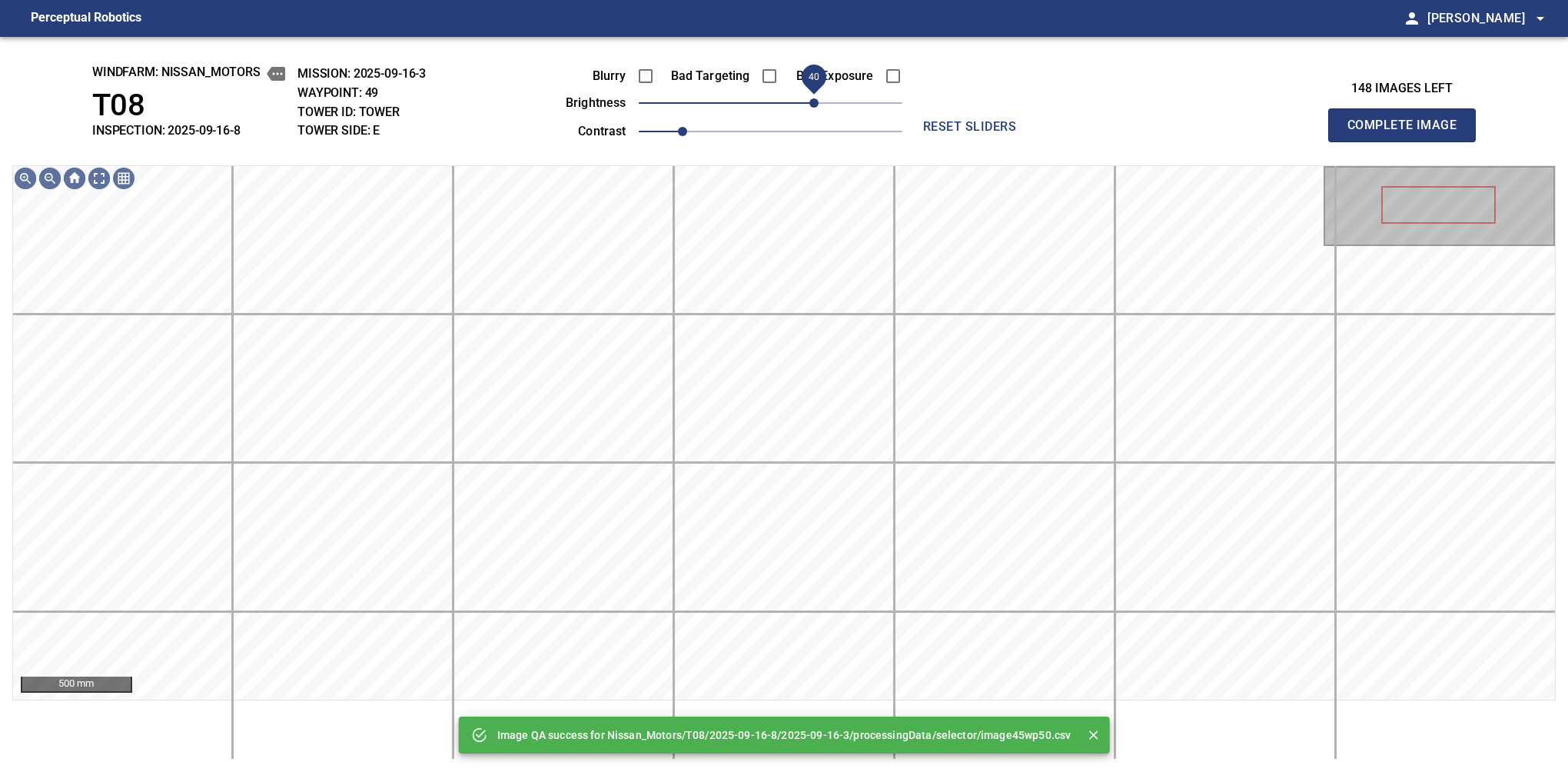
drag, startPoint x: 800, startPoint y: 96, endPoint x: 817, endPoint y: 98, distance: 17.1
click at [817, 98] on span "40" at bounding box center [771, 103] width 264 height 21
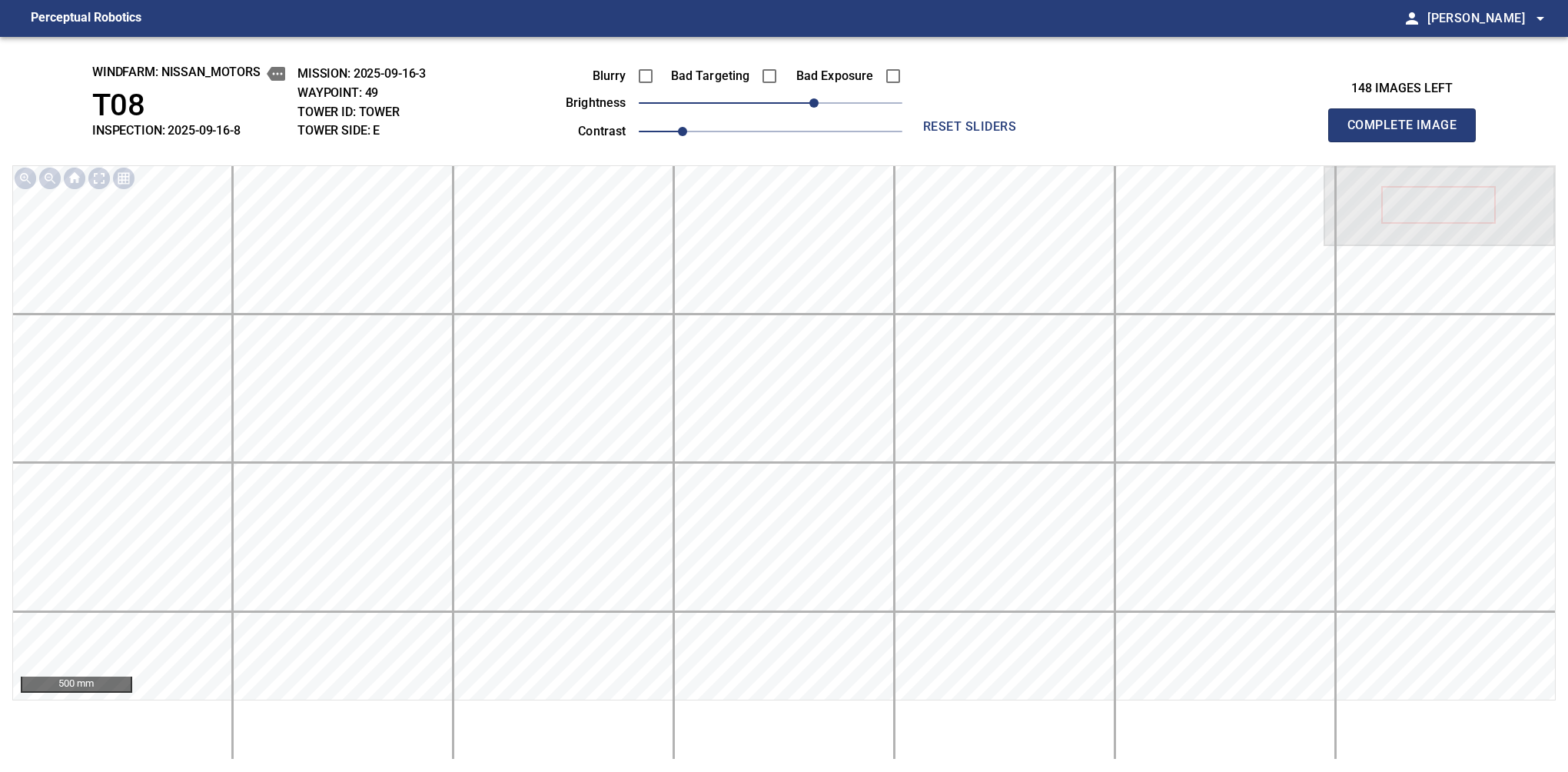
click at [1354, 141] on button "Complete Image" at bounding box center [1402, 125] width 147 height 33
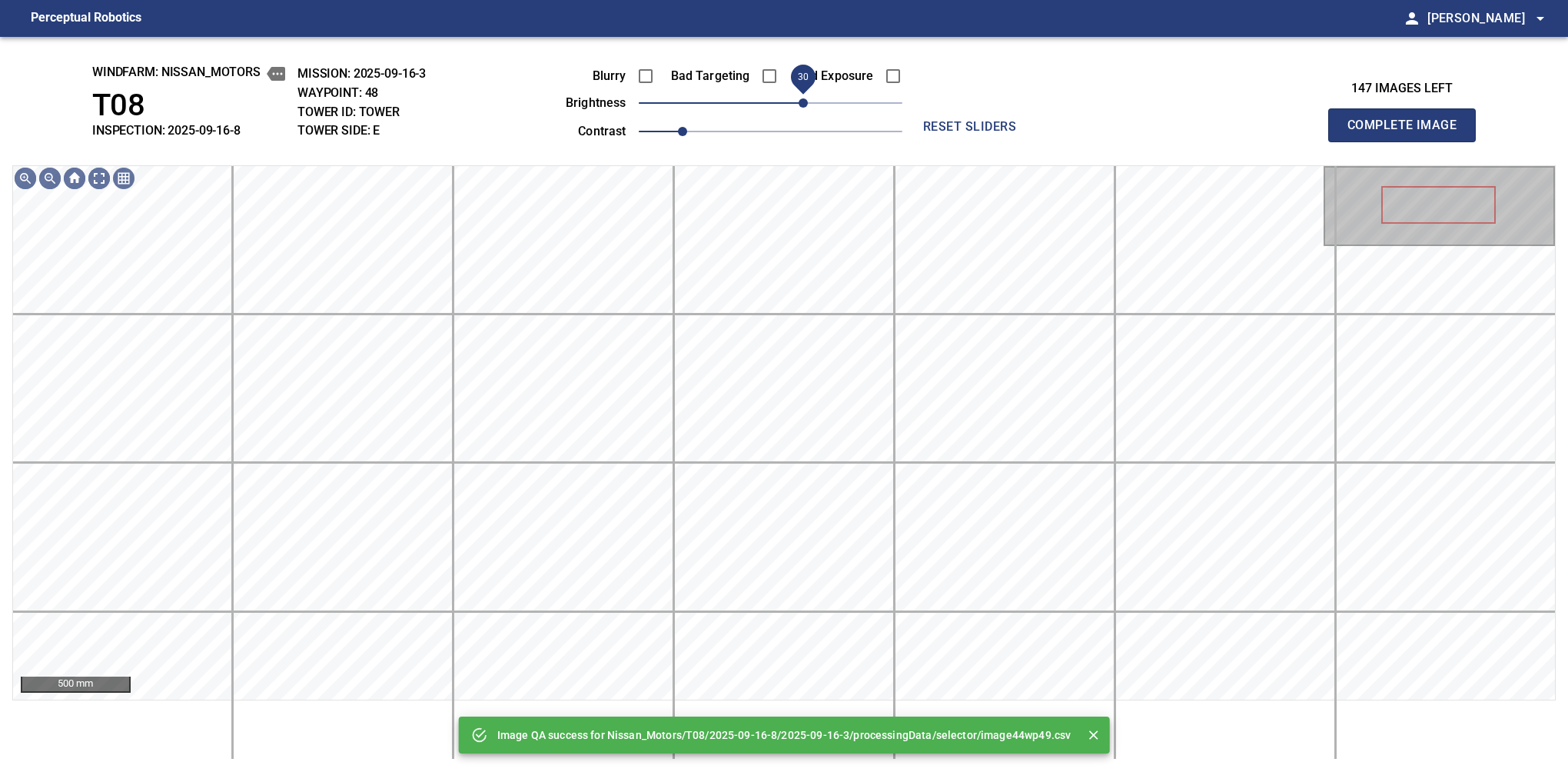
drag, startPoint x: 817, startPoint y: 98, endPoint x: 807, endPoint y: 101, distance: 10.4
click at [807, 101] on span "30" at bounding box center [771, 103] width 264 height 21
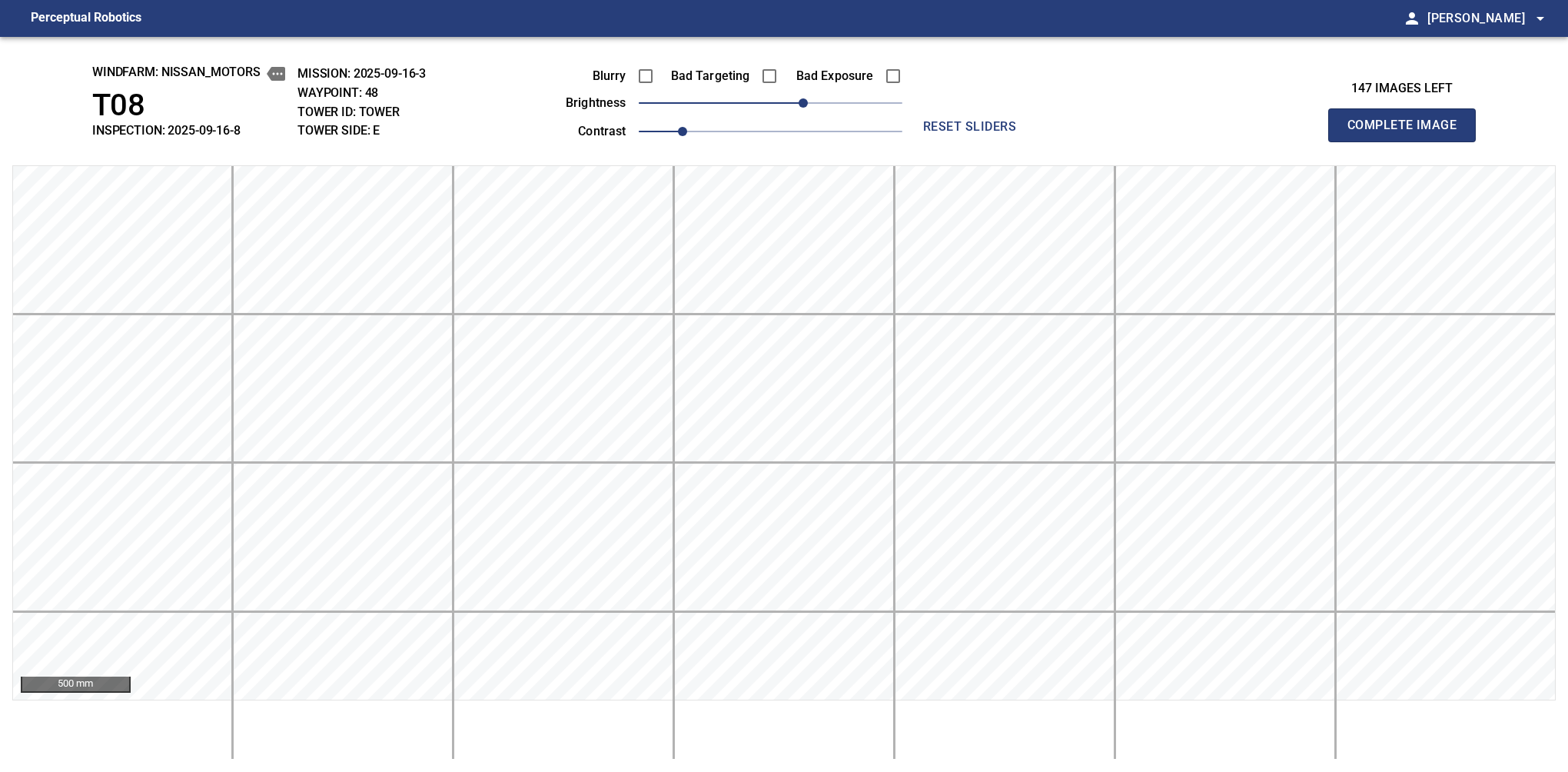
click at [1354, 141] on button "Complete Image" at bounding box center [1402, 125] width 147 height 33
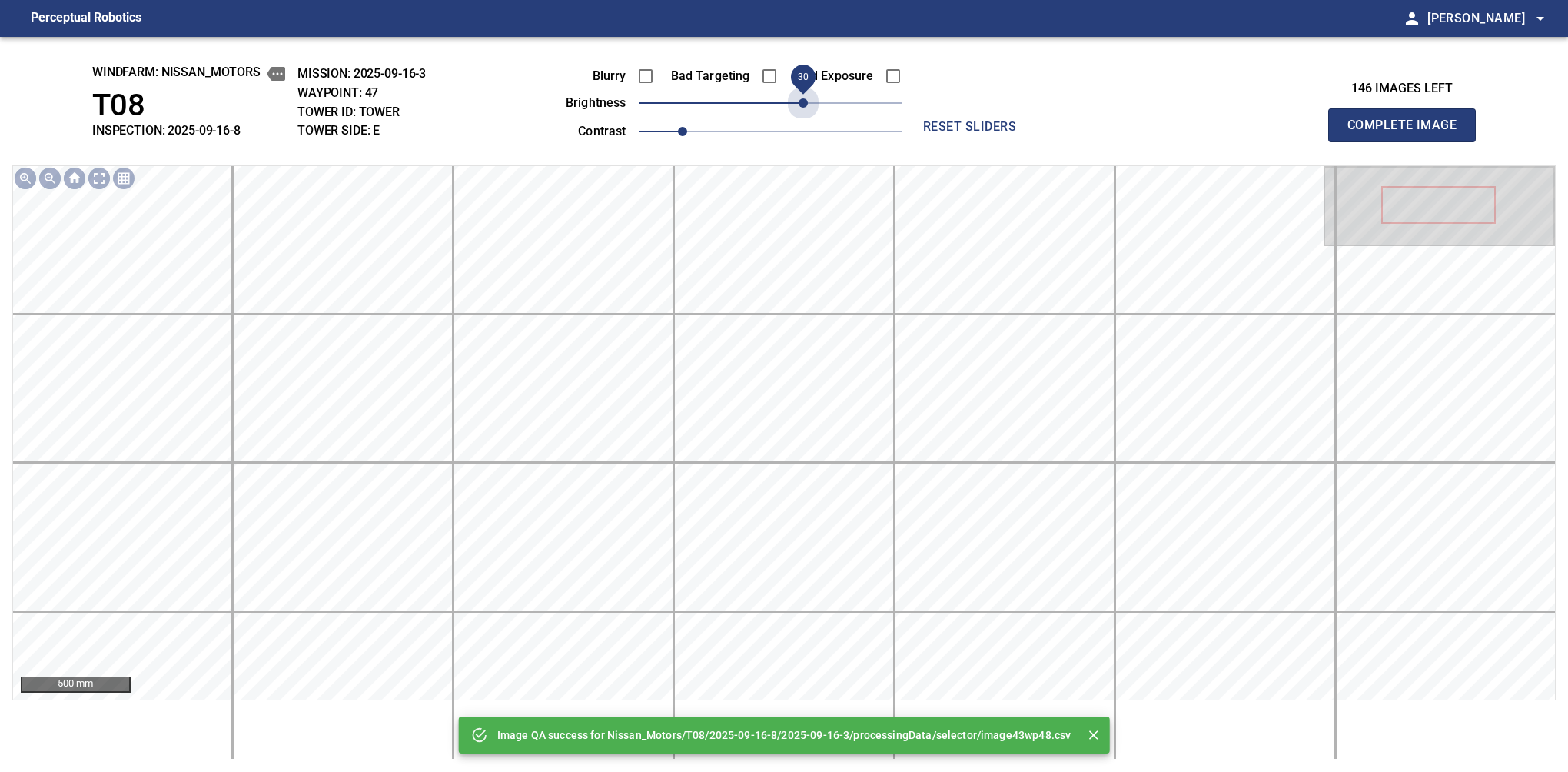
click at [807, 101] on span "30" at bounding box center [771, 103] width 264 height 21
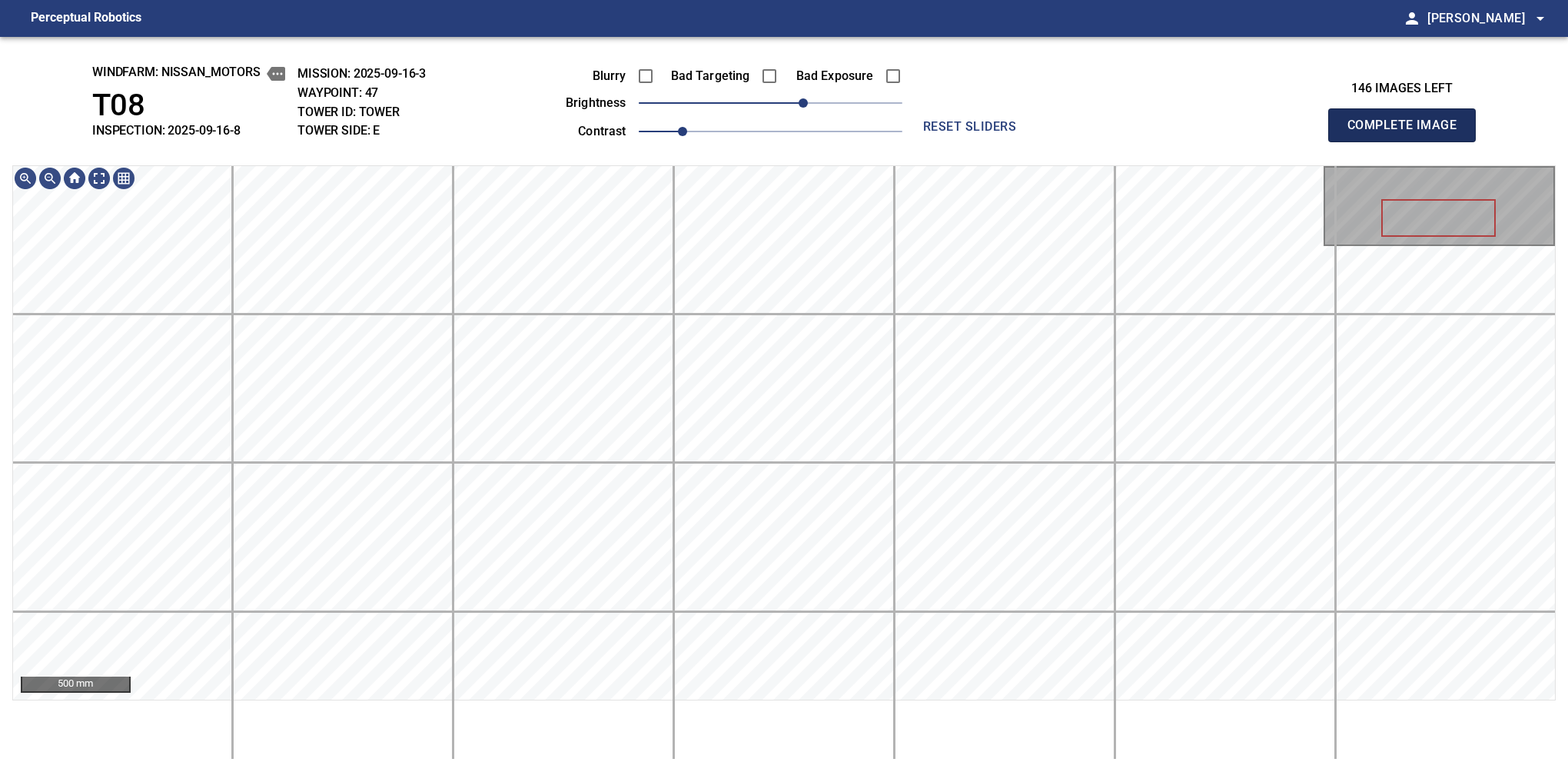
click at [1354, 141] on button "Complete Image" at bounding box center [1402, 125] width 147 height 33
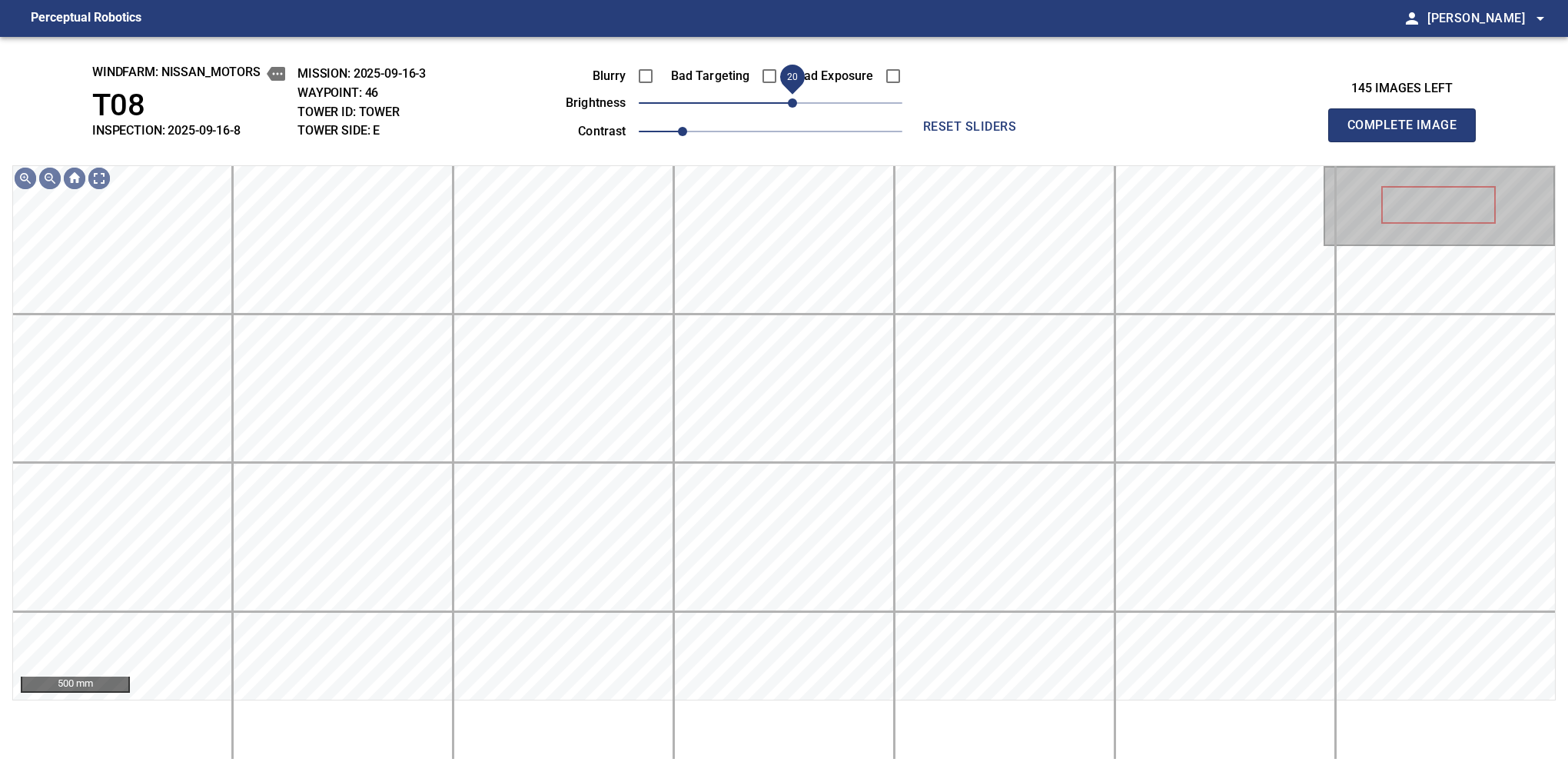
drag, startPoint x: 781, startPoint y: 105, endPoint x: 793, endPoint y: 109, distance: 12.6
click at [793, 108] on span "20" at bounding box center [793, 103] width 9 height 9
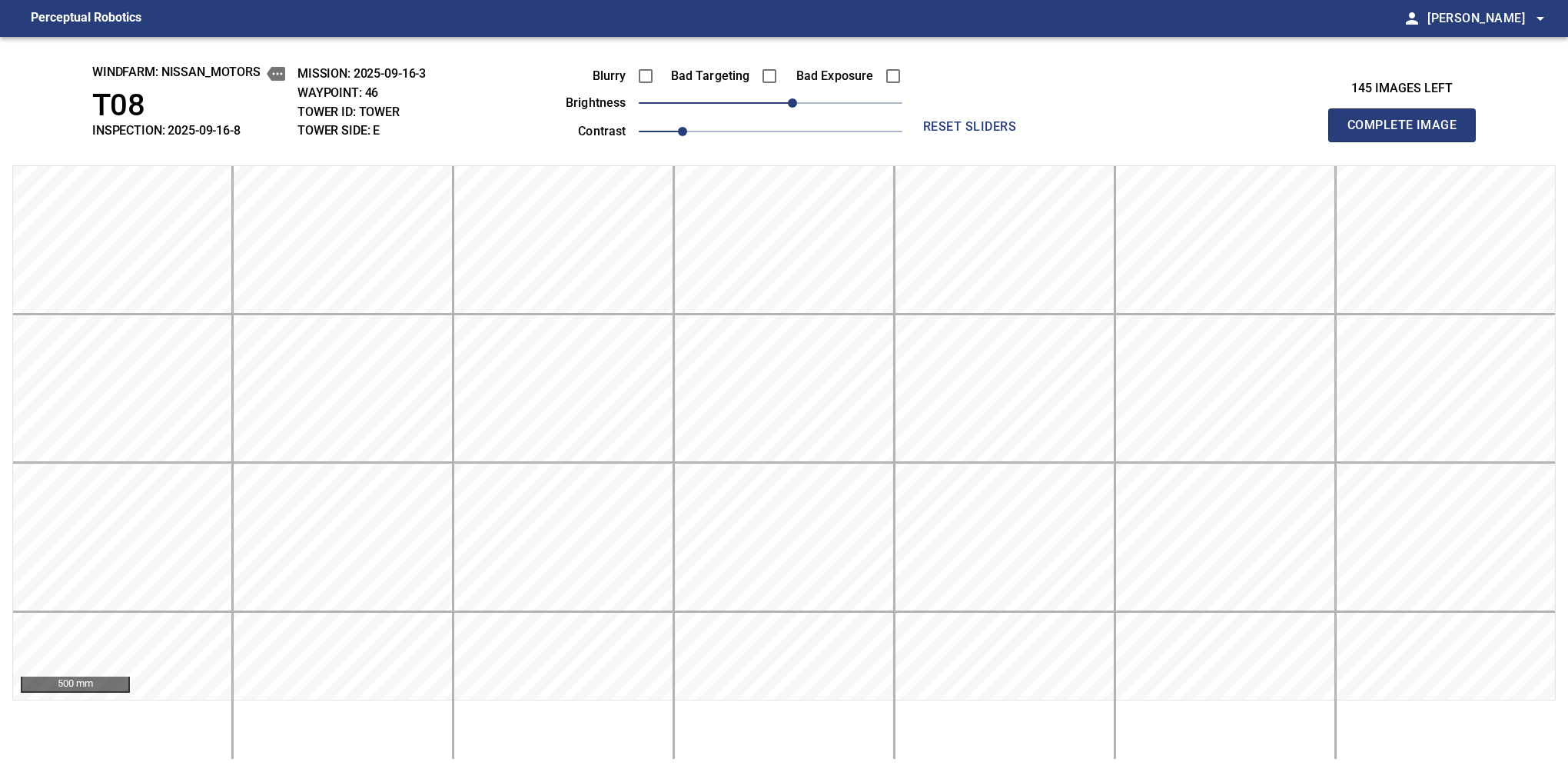
click at [1354, 141] on button "Complete Image" at bounding box center [1402, 125] width 147 height 33
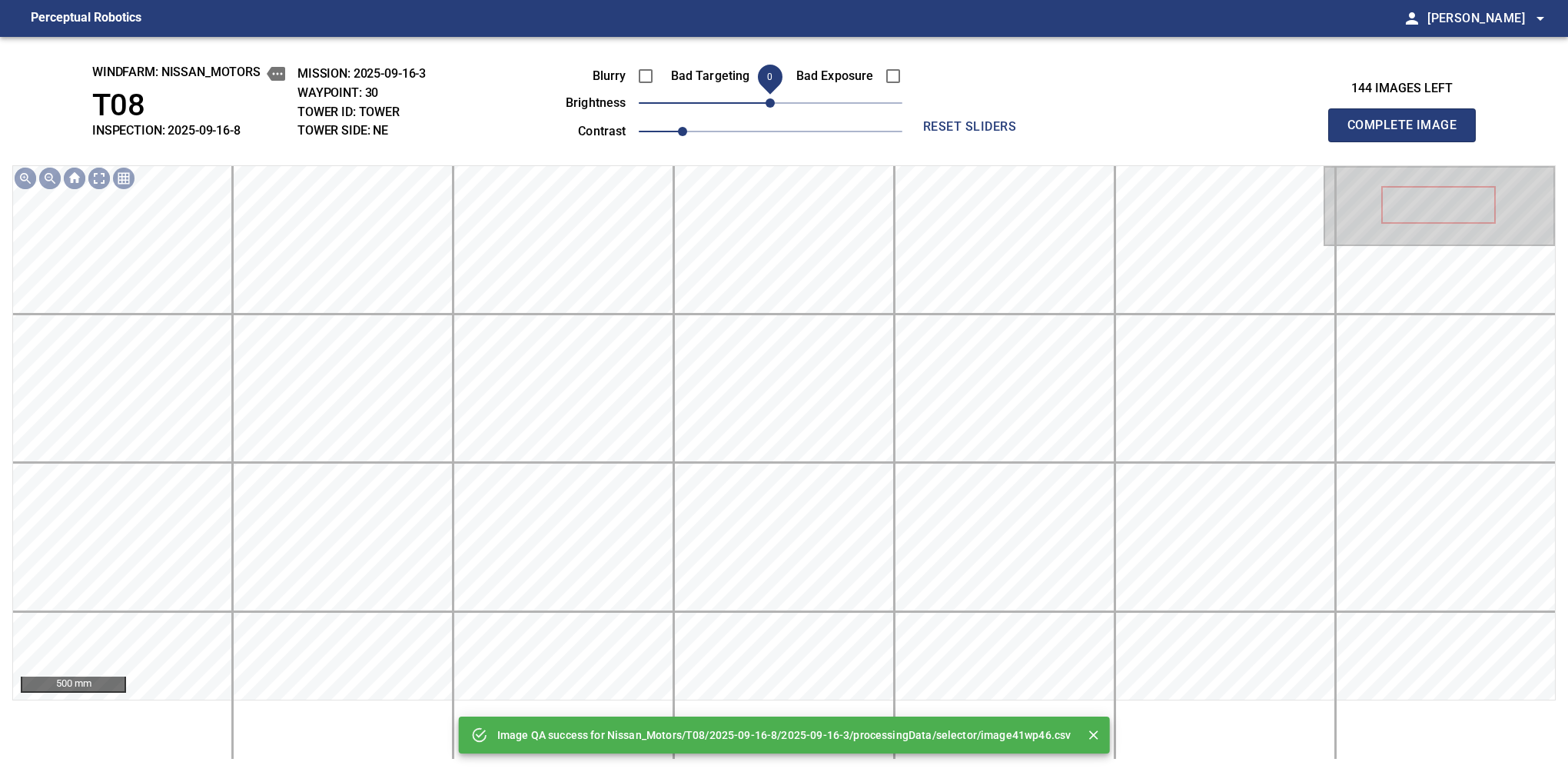
drag, startPoint x: 799, startPoint y: 108, endPoint x: 775, endPoint y: 113, distance: 24.5
click at [775, 113] on span "0" at bounding box center [771, 103] width 264 height 21
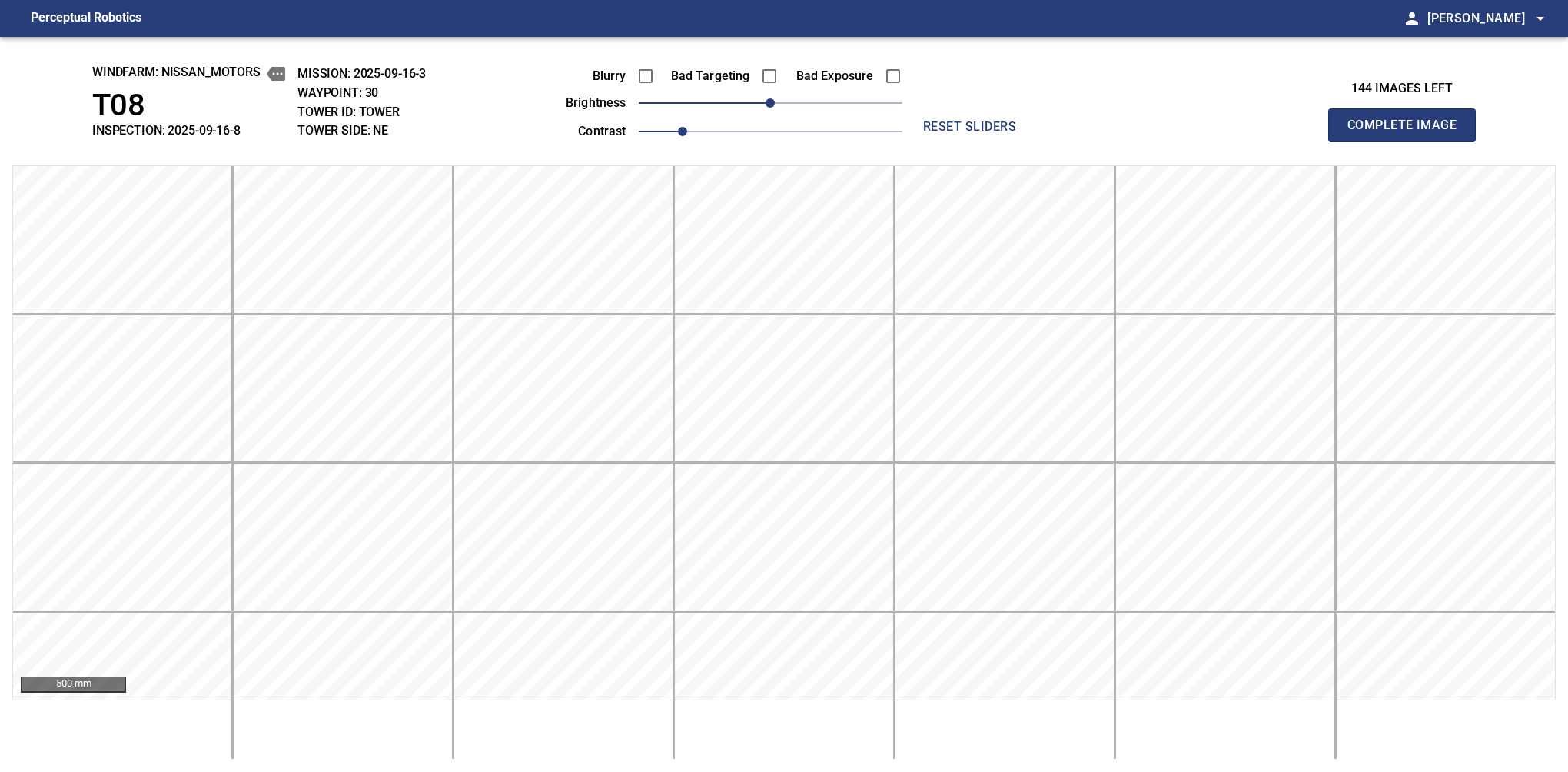
click at [1354, 141] on button "Complete Image" at bounding box center [1402, 125] width 147 height 33
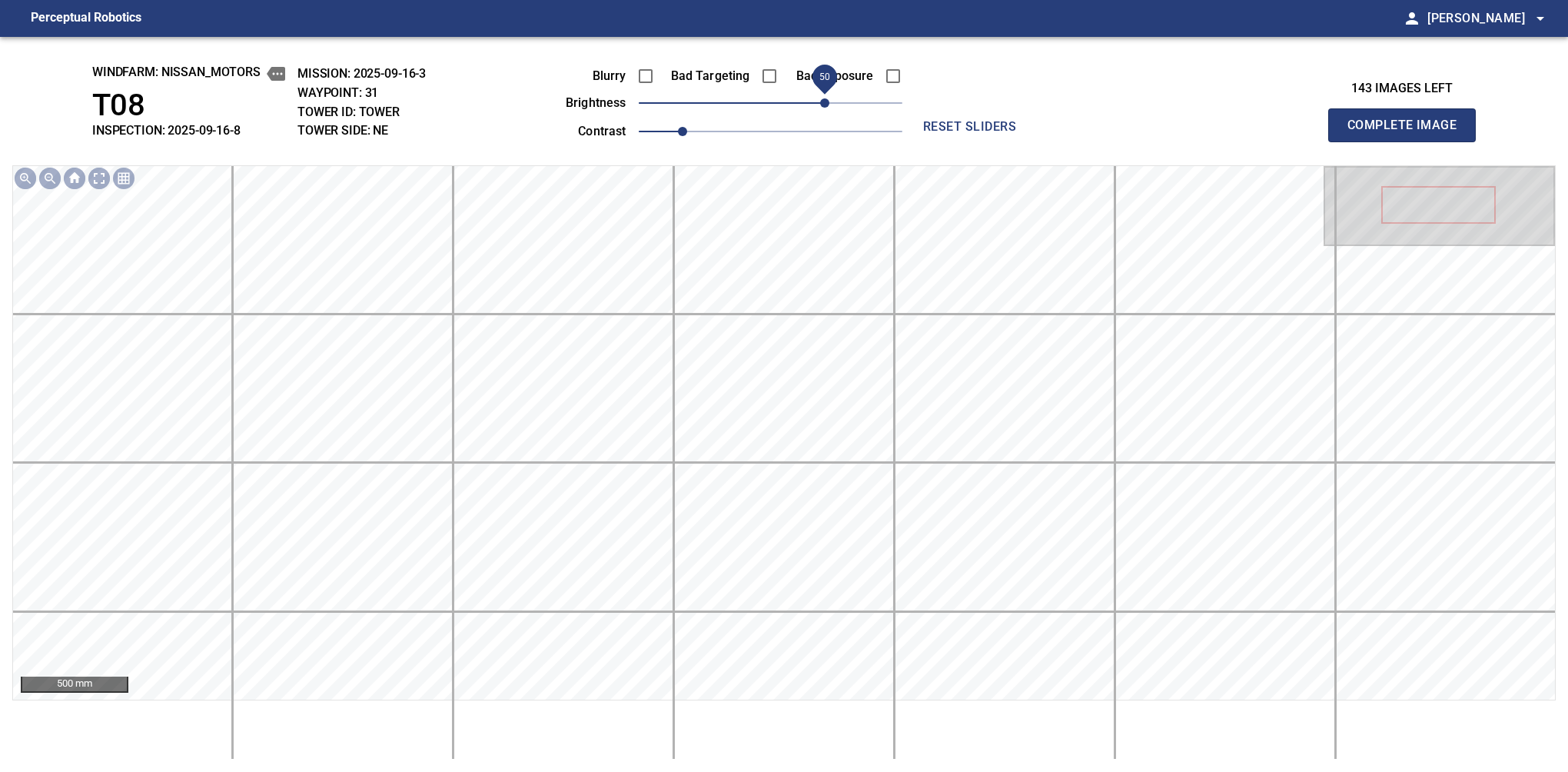
drag, startPoint x: 793, startPoint y: 99, endPoint x: 821, endPoint y: 94, distance: 28.4
click at [821, 99] on span "50" at bounding box center [824, 103] width 9 height 9
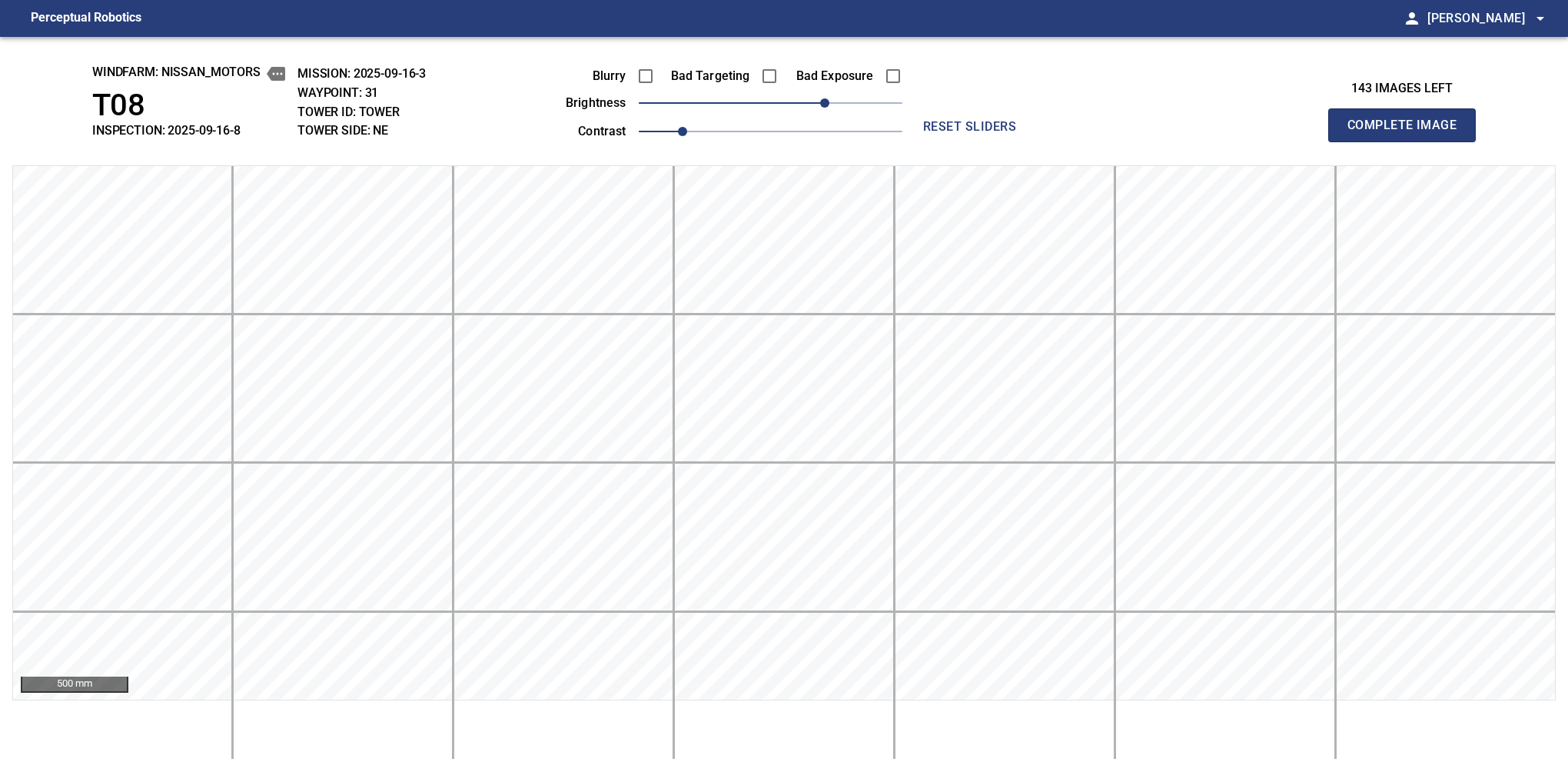
click at [1354, 141] on button "Complete Image" at bounding box center [1402, 125] width 147 height 33
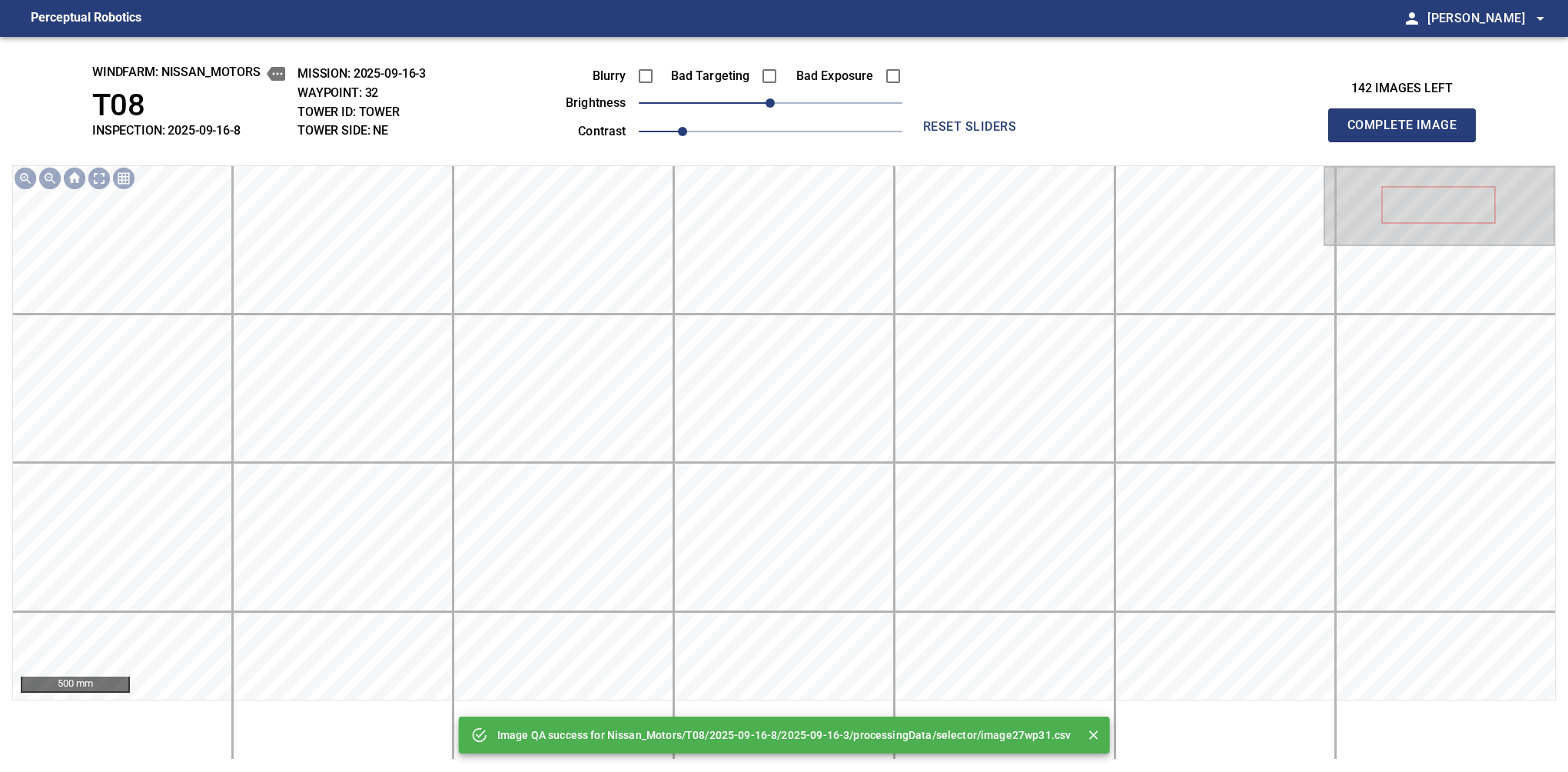
click at [811, 98] on div "Blurry Bad Targeting Bad Exposure brightness 0 contrast 1" at bounding box center [716, 101] width 371 height 82
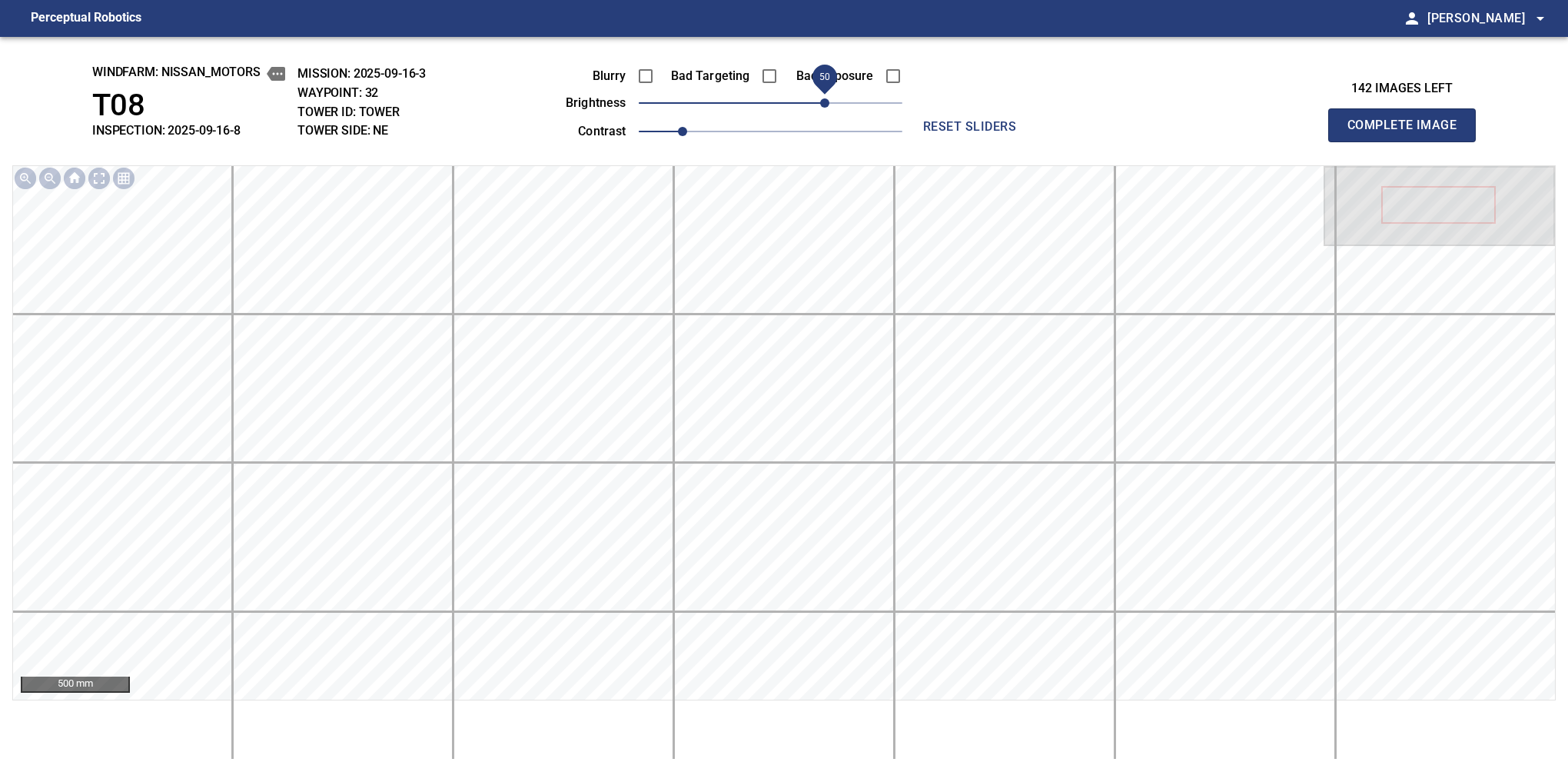
click at [827, 104] on span "50" at bounding box center [771, 103] width 264 height 21
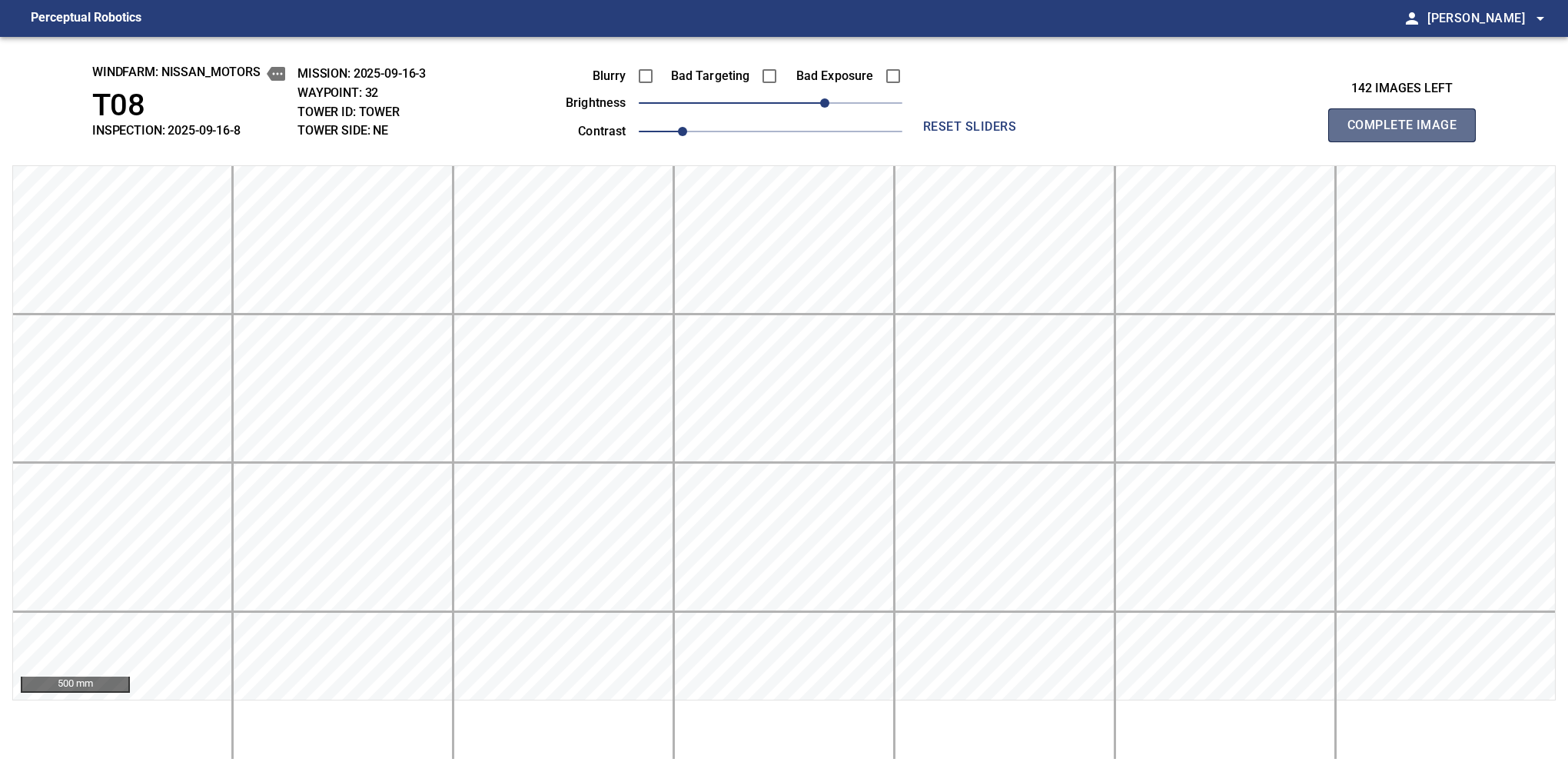
click at [1354, 141] on button "Complete Image" at bounding box center [1402, 125] width 147 height 33
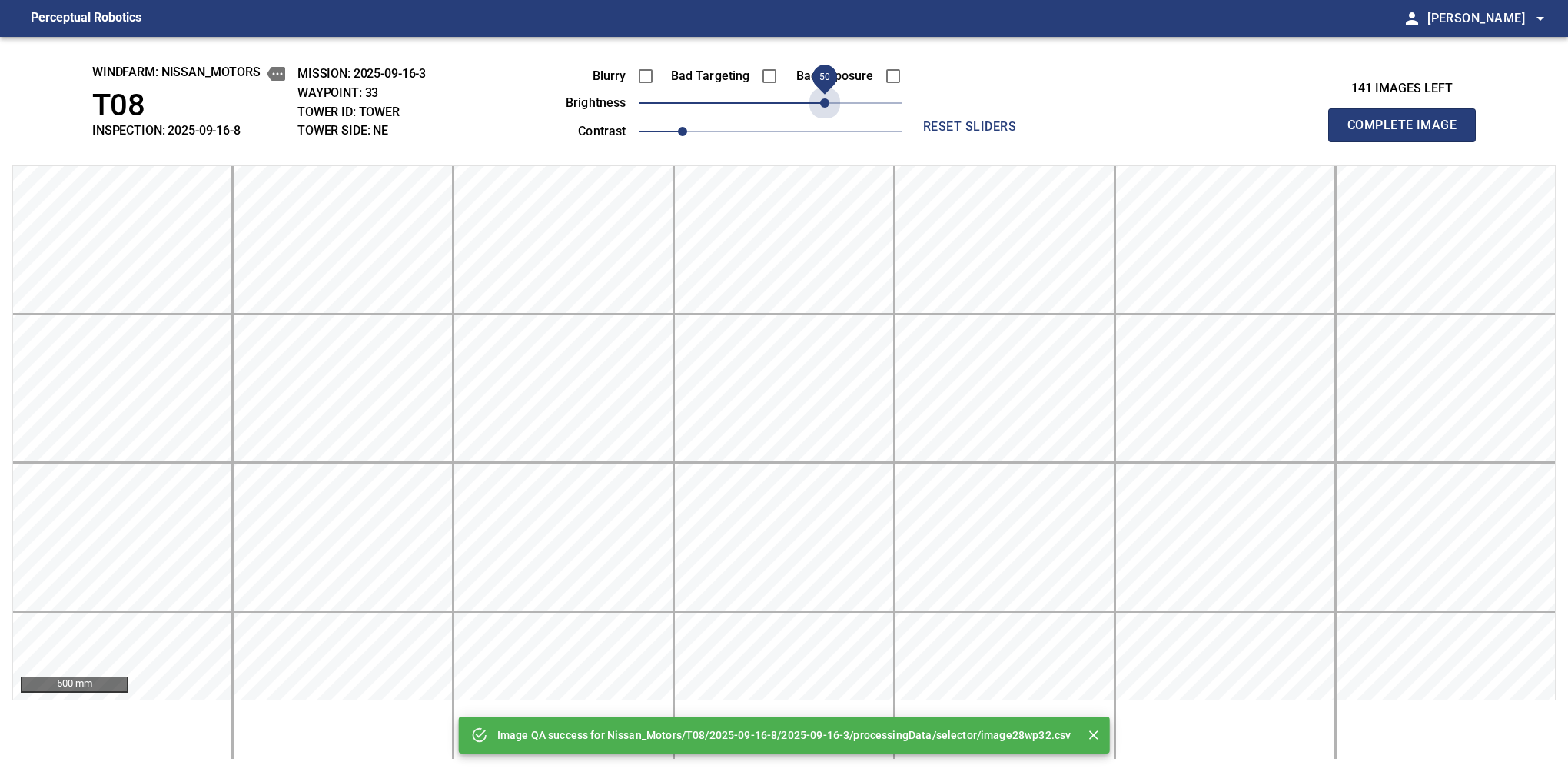
click at [827, 104] on span "50" at bounding box center [771, 103] width 264 height 21
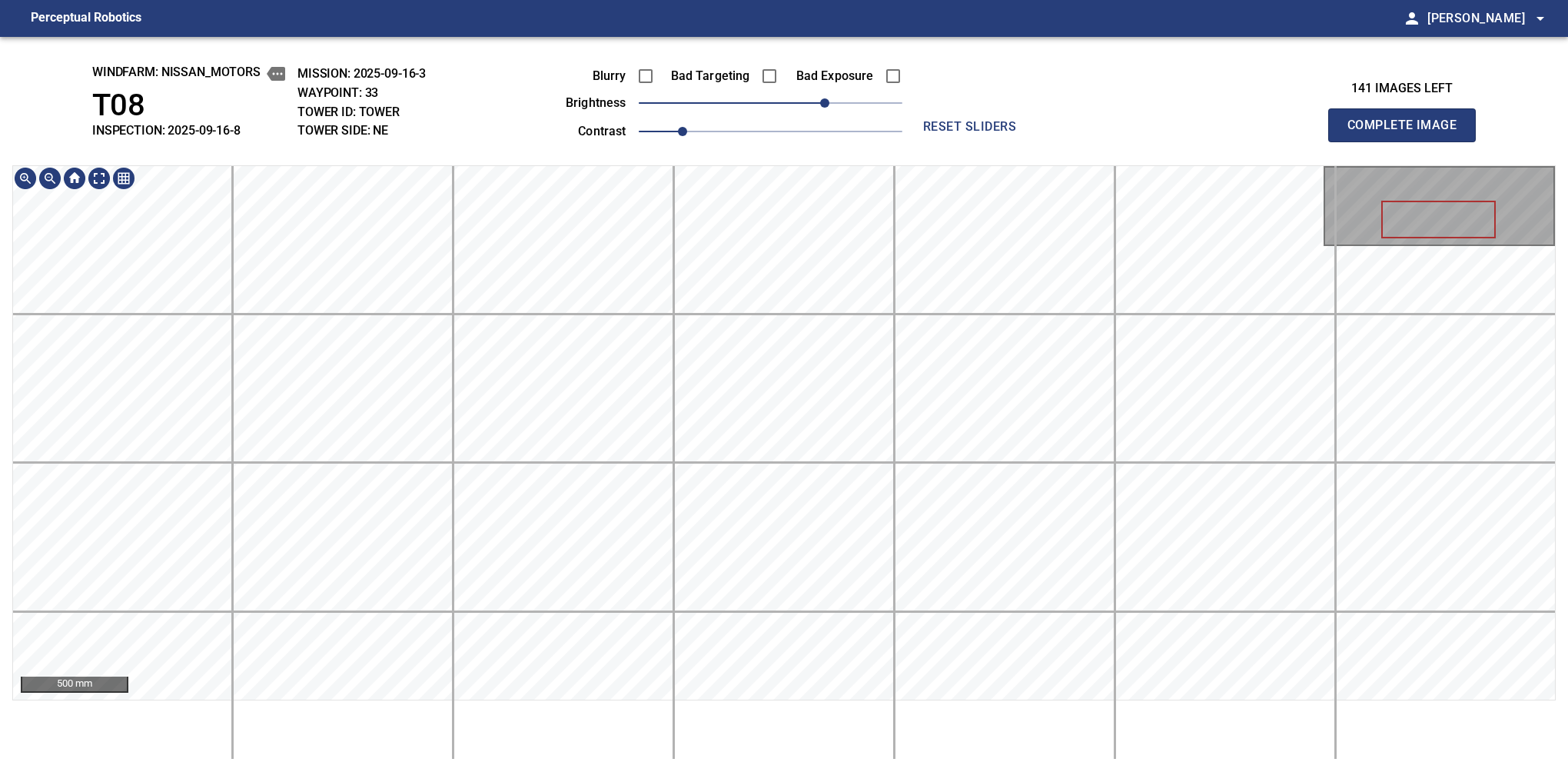
click at [726, 165] on div "500 mm" at bounding box center [784, 433] width 1544 height 535
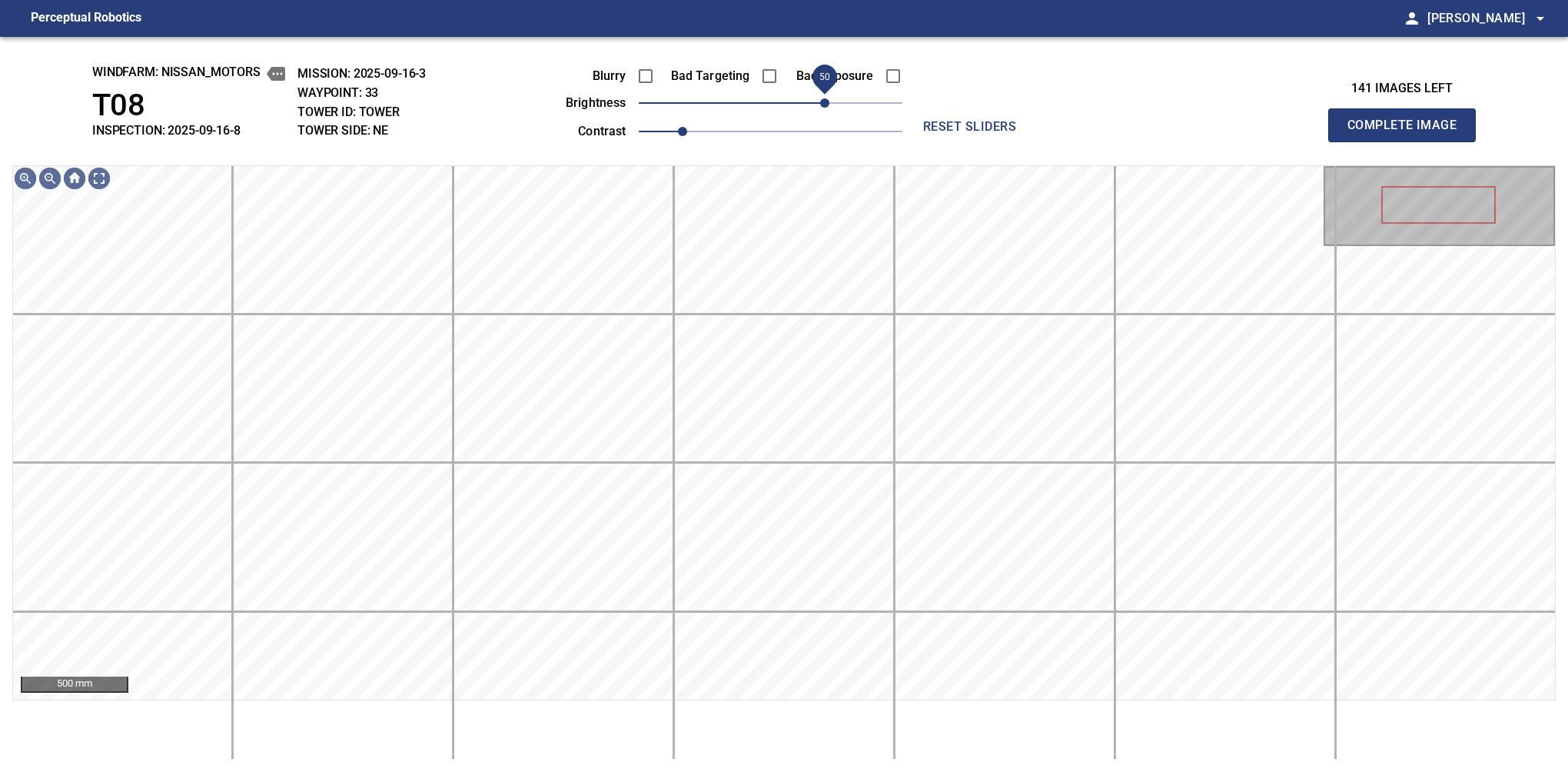
click at [829, 107] on span "50" at bounding box center [824, 103] width 9 height 9
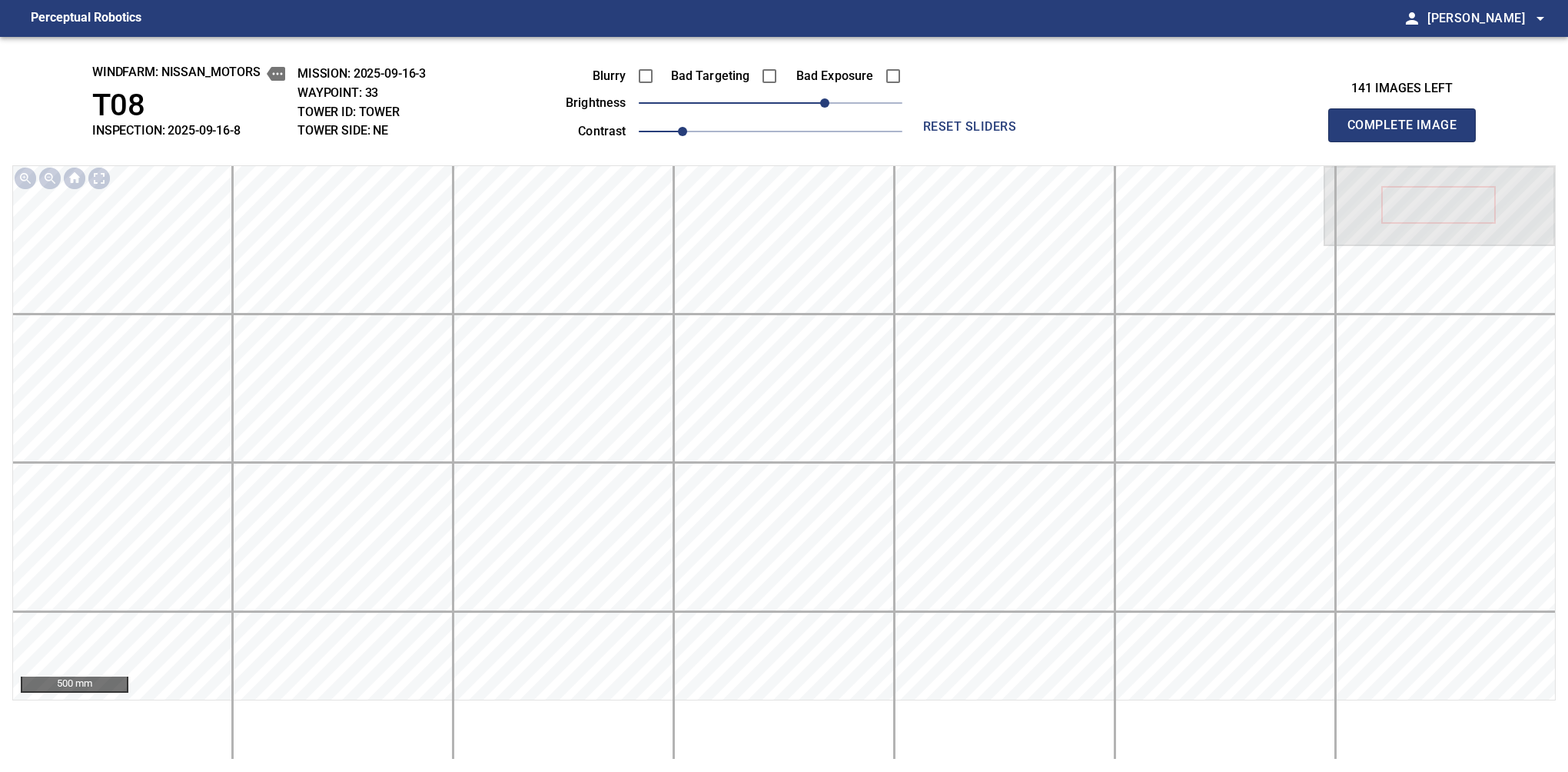
click at [1354, 141] on button "Complete Image" at bounding box center [1402, 125] width 147 height 33
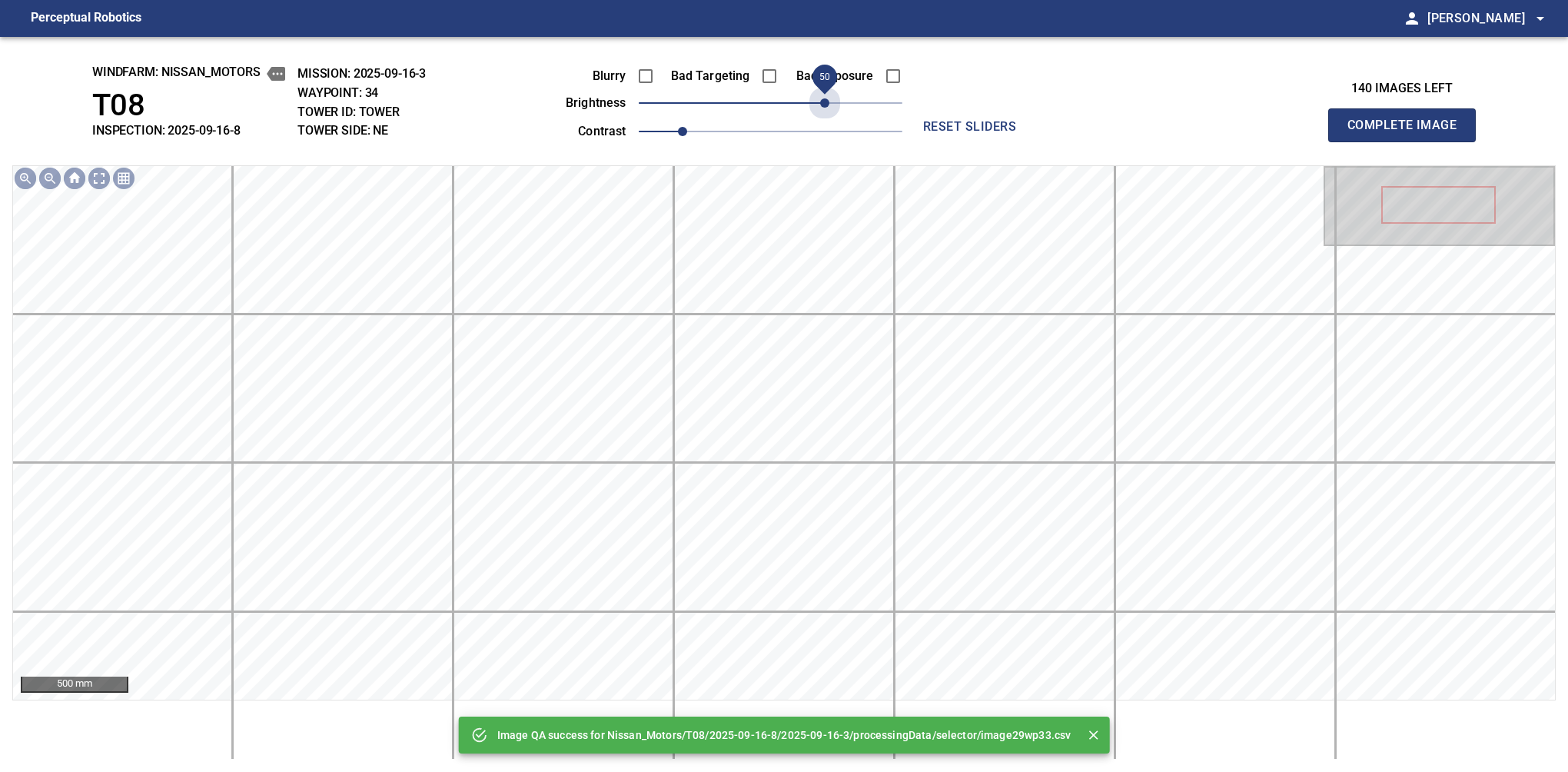
click at [830, 107] on span "50" at bounding box center [771, 103] width 264 height 21
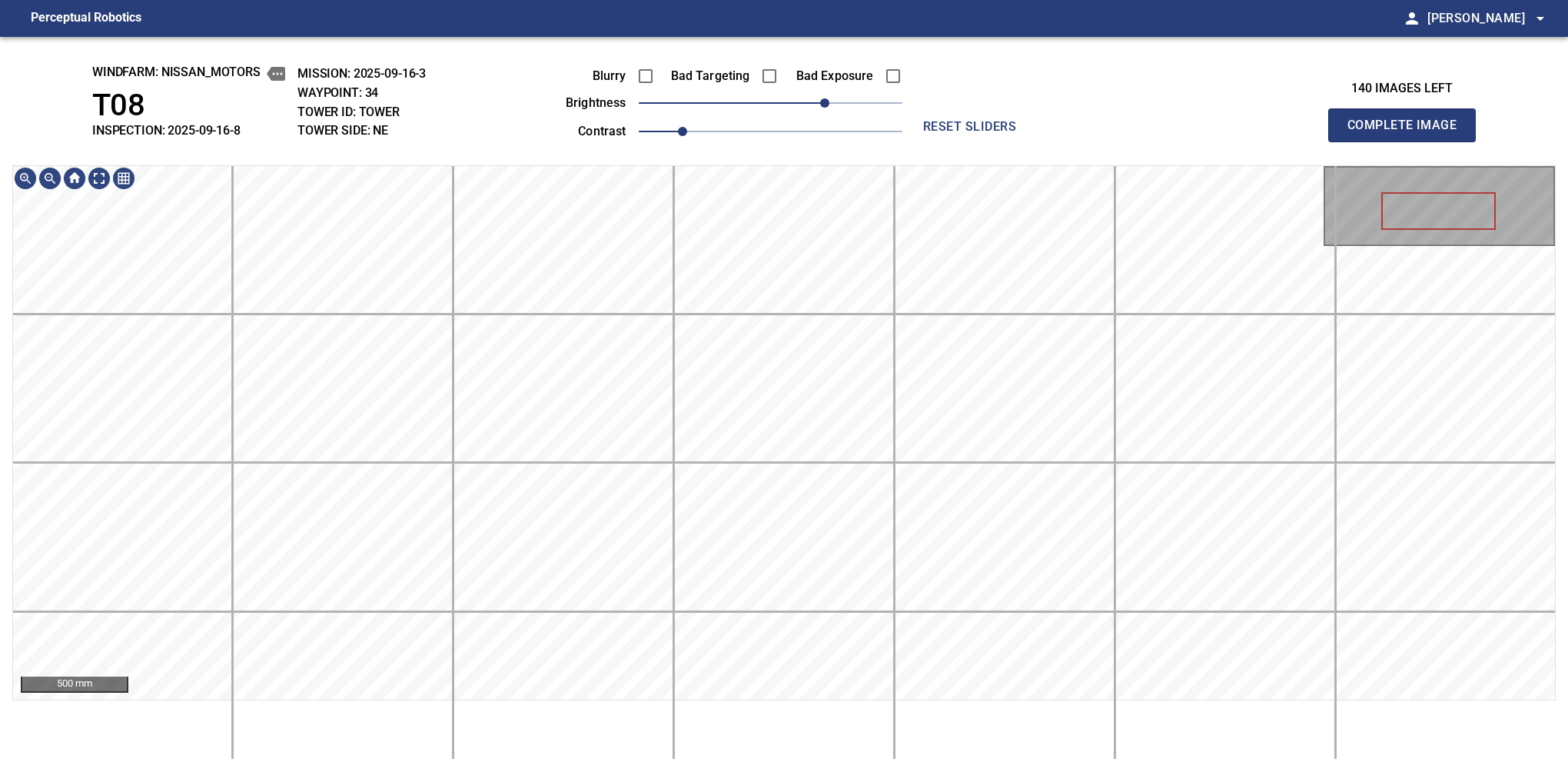
click at [1354, 141] on button "Complete Image" at bounding box center [1402, 125] width 147 height 33
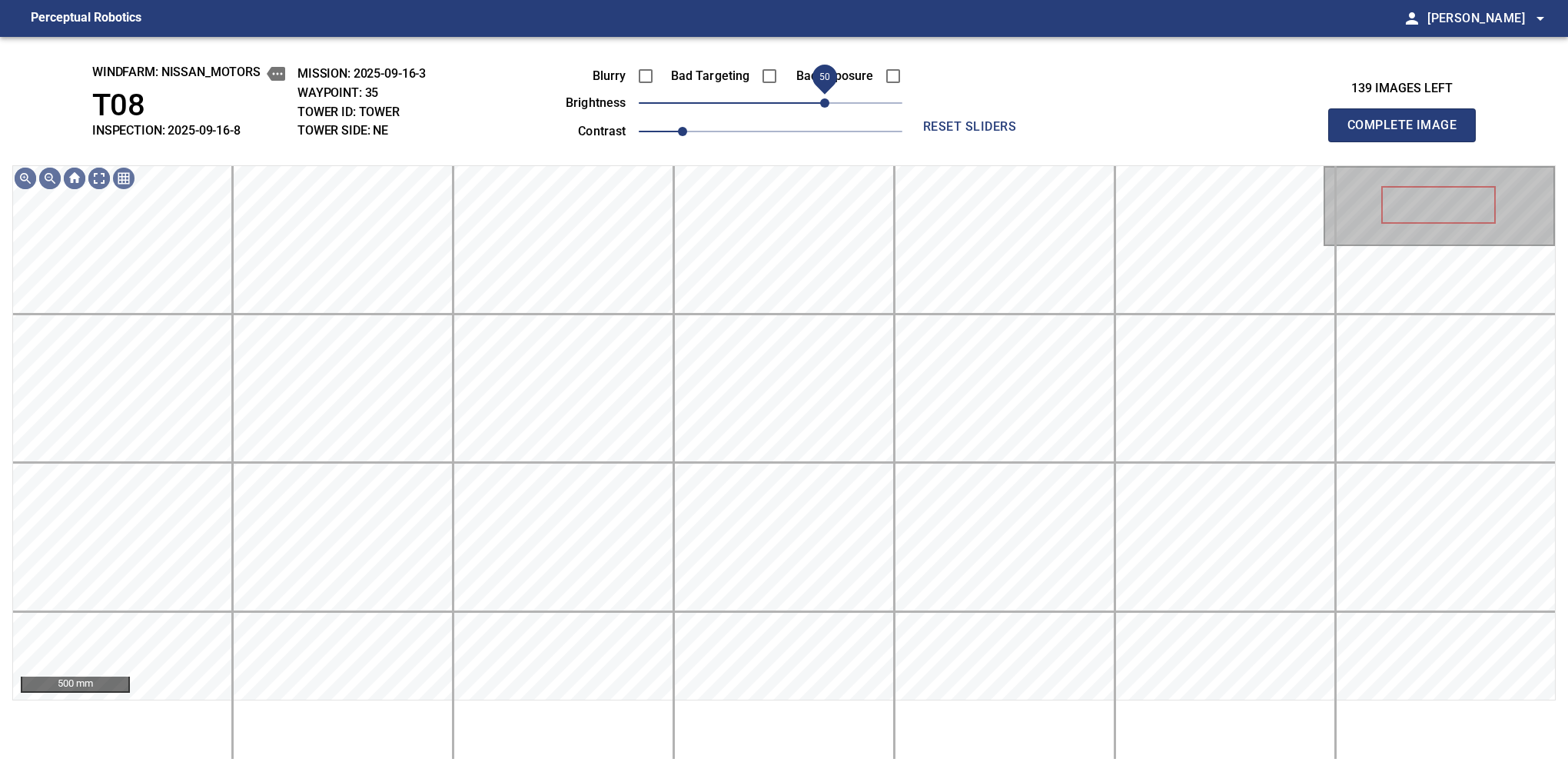
click at [826, 101] on span "50" at bounding box center [771, 103] width 264 height 21
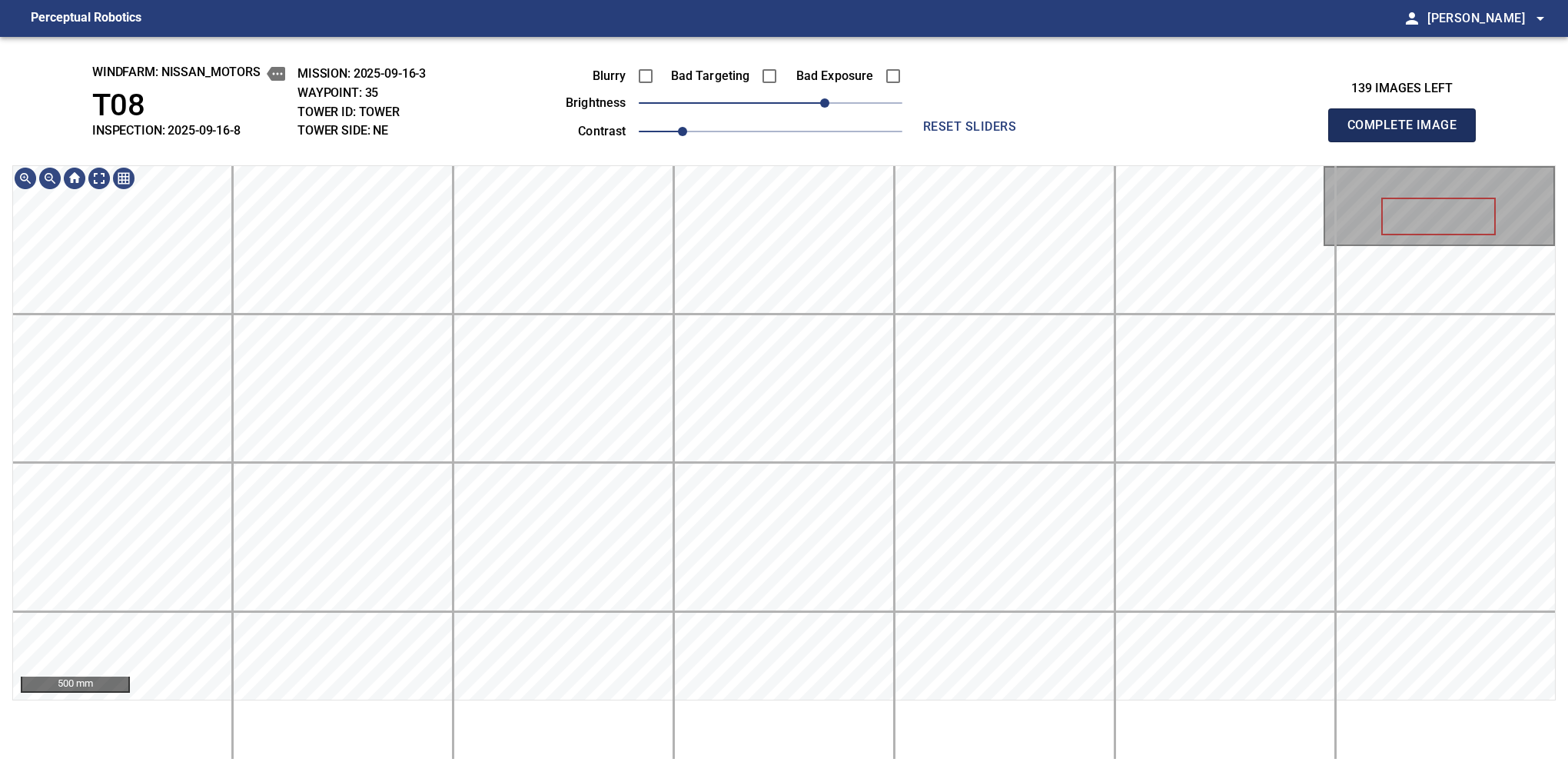
click at [1354, 141] on button "Complete Image" at bounding box center [1402, 125] width 147 height 33
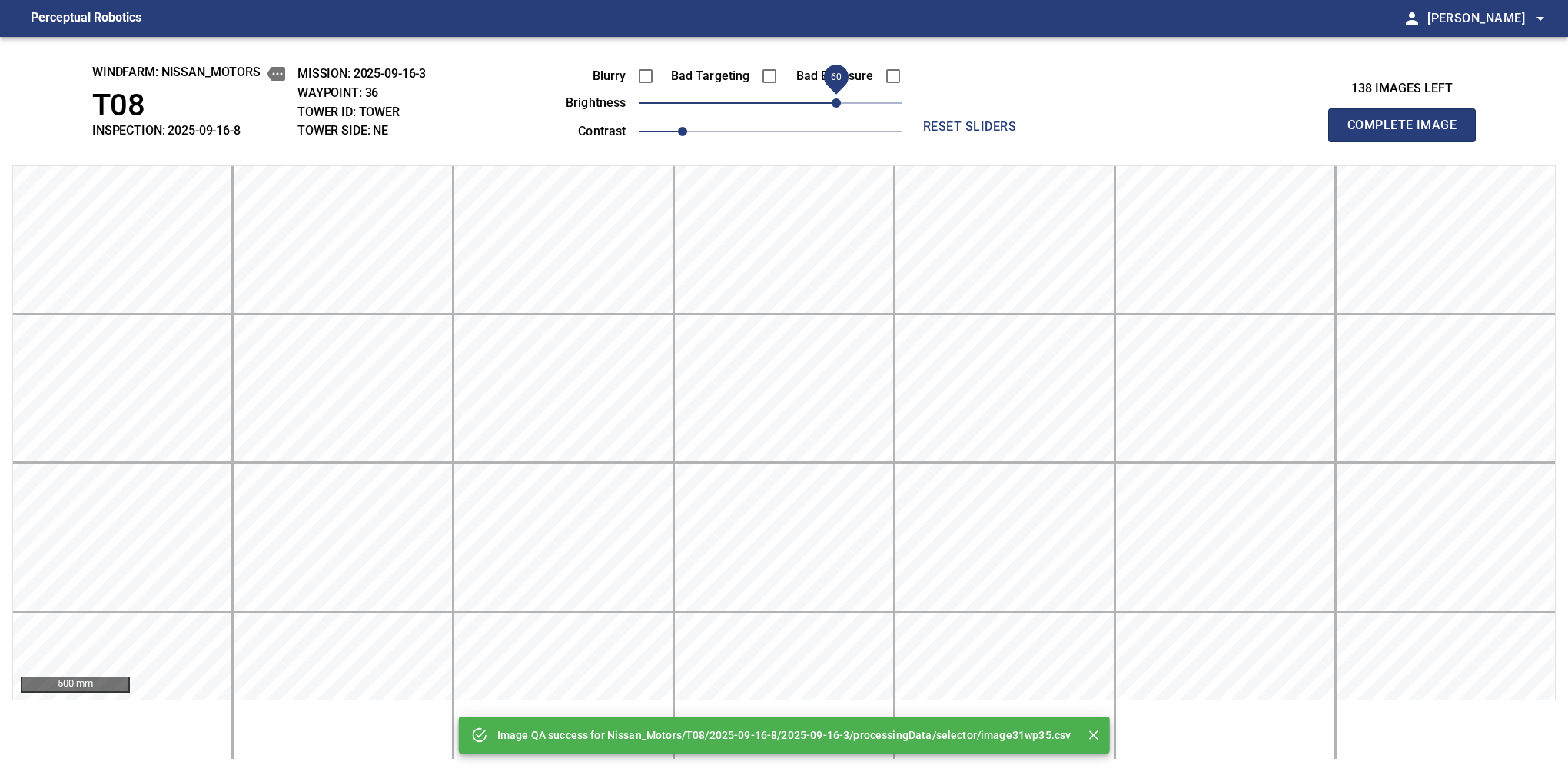
drag, startPoint x: 801, startPoint y: 102, endPoint x: 835, endPoint y: 104, distance: 34.1
click at [835, 104] on span "60" at bounding box center [771, 103] width 264 height 21
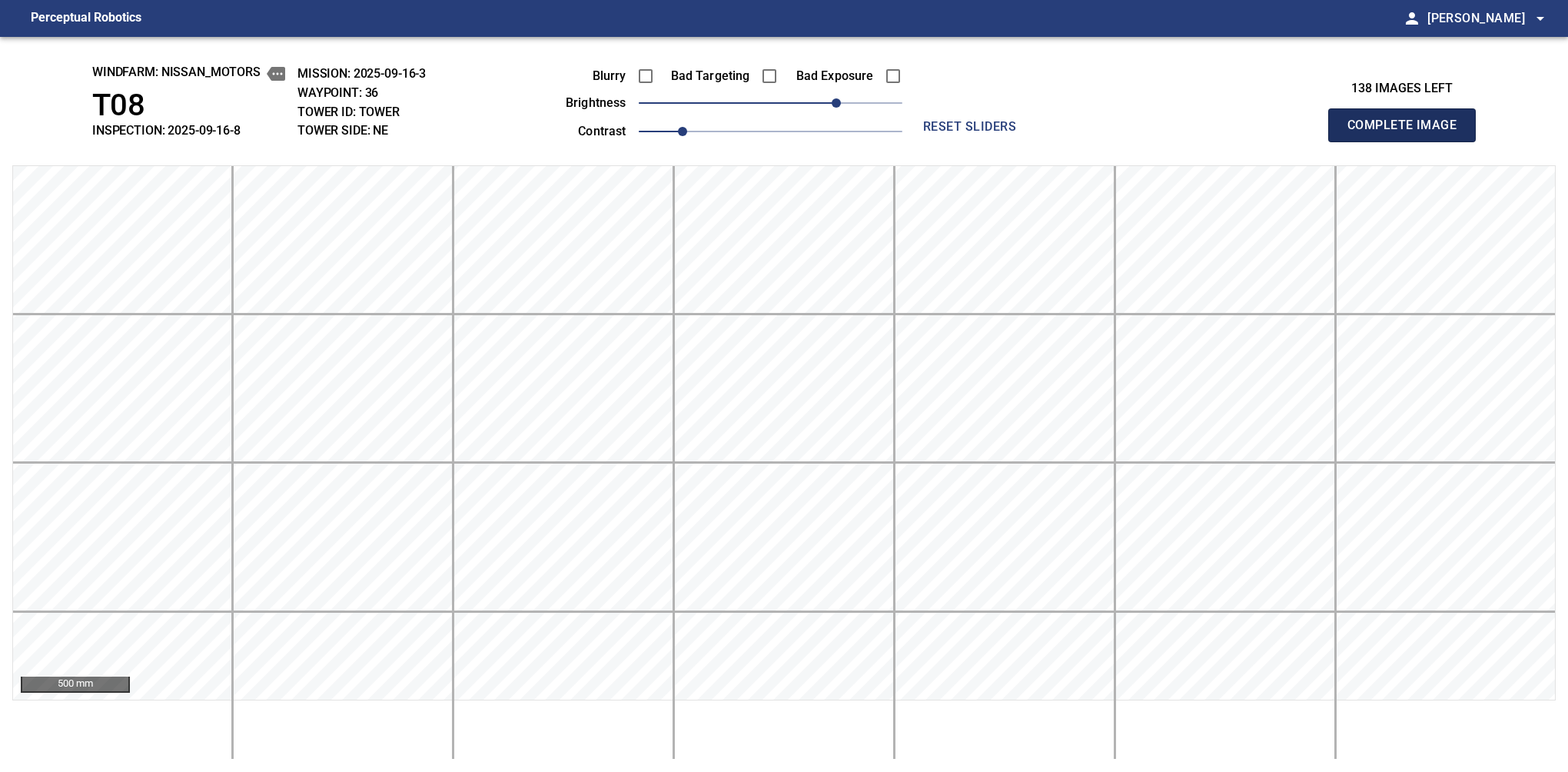
click at [1354, 141] on button "Complete Image" at bounding box center [1402, 125] width 147 height 33
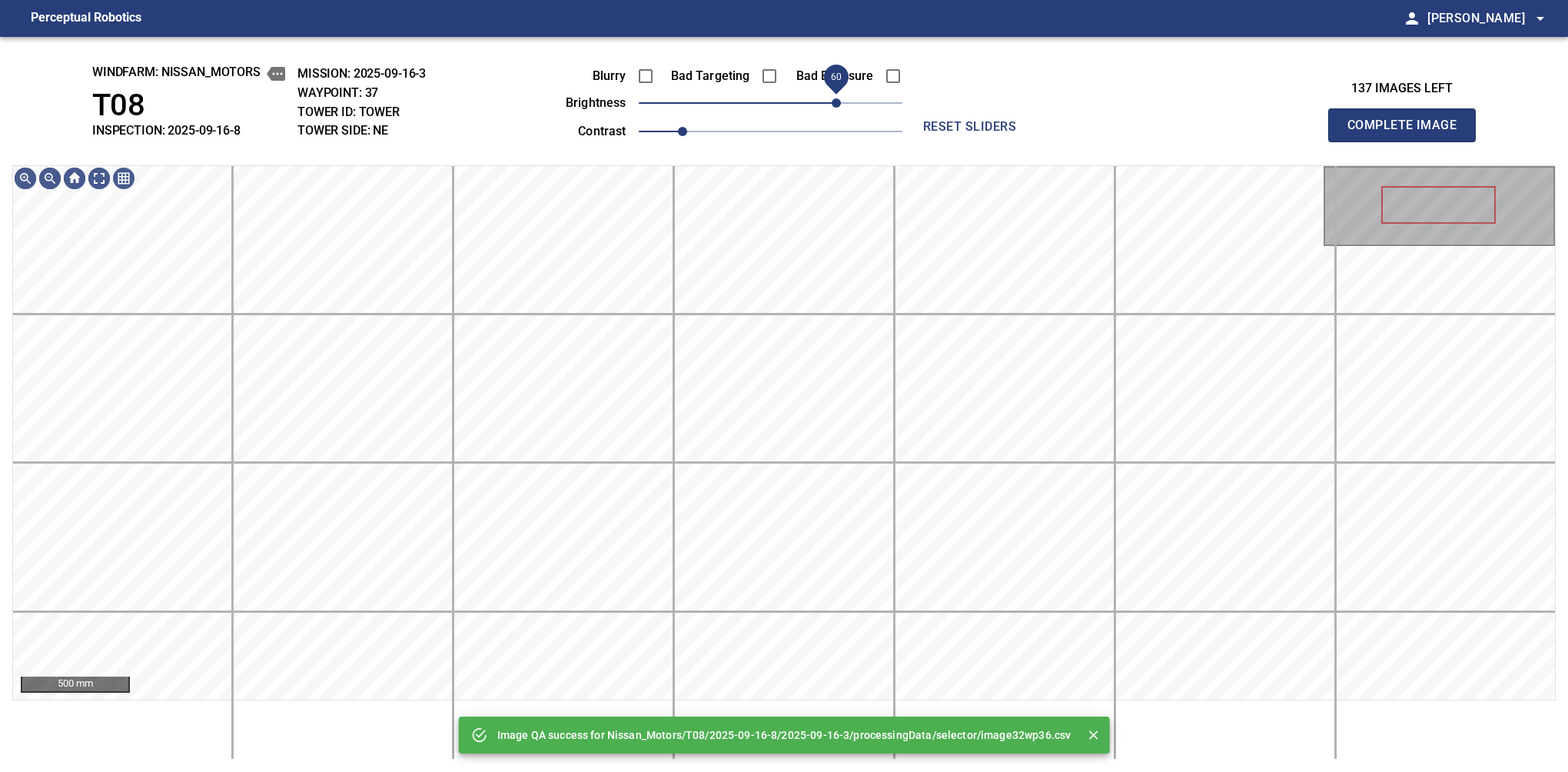
click at [834, 102] on span "60" at bounding box center [771, 103] width 264 height 21
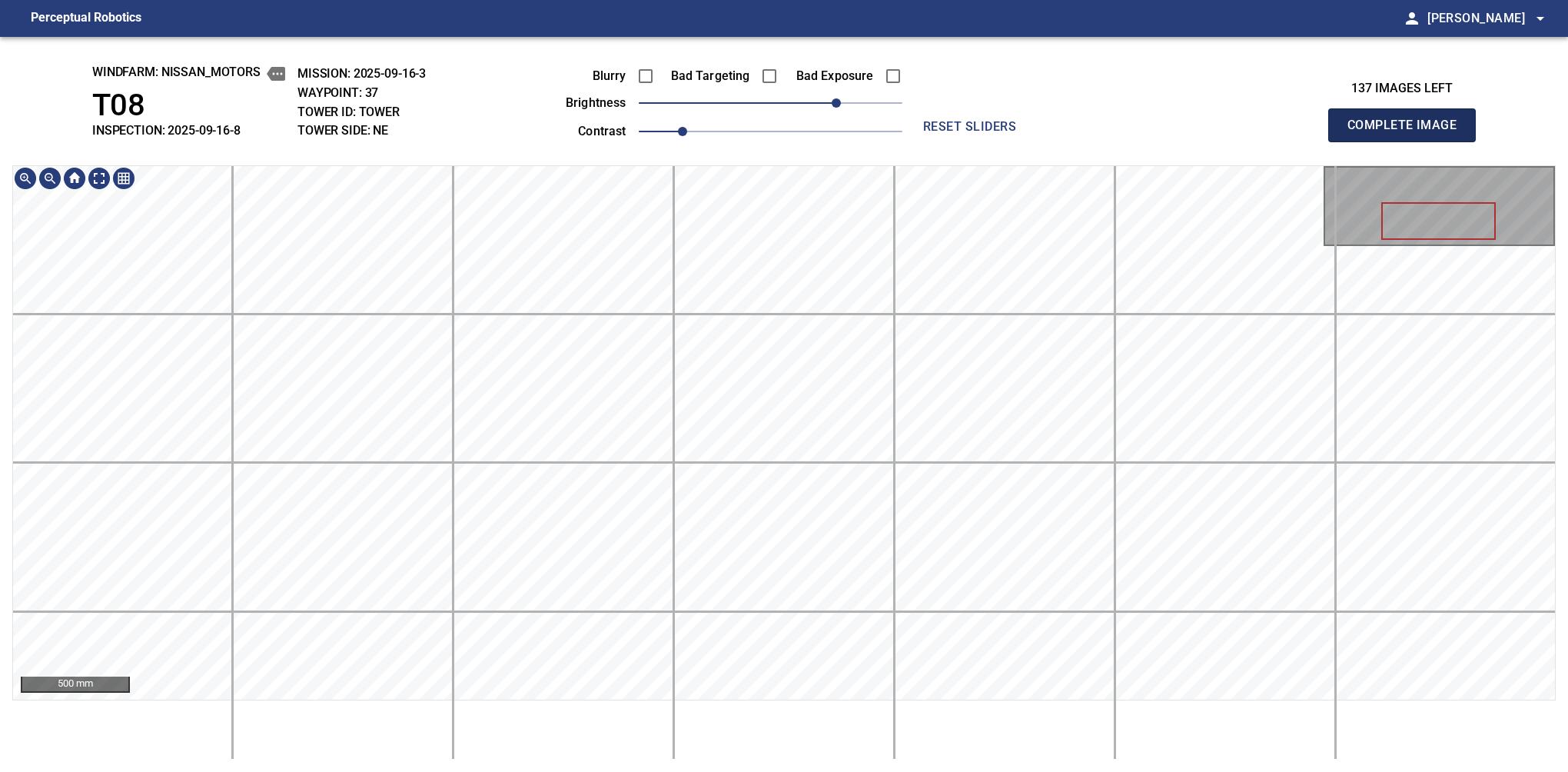
click at [1354, 141] on button "Complete Image" at bounding box center [1402, 125] width 147 height 33
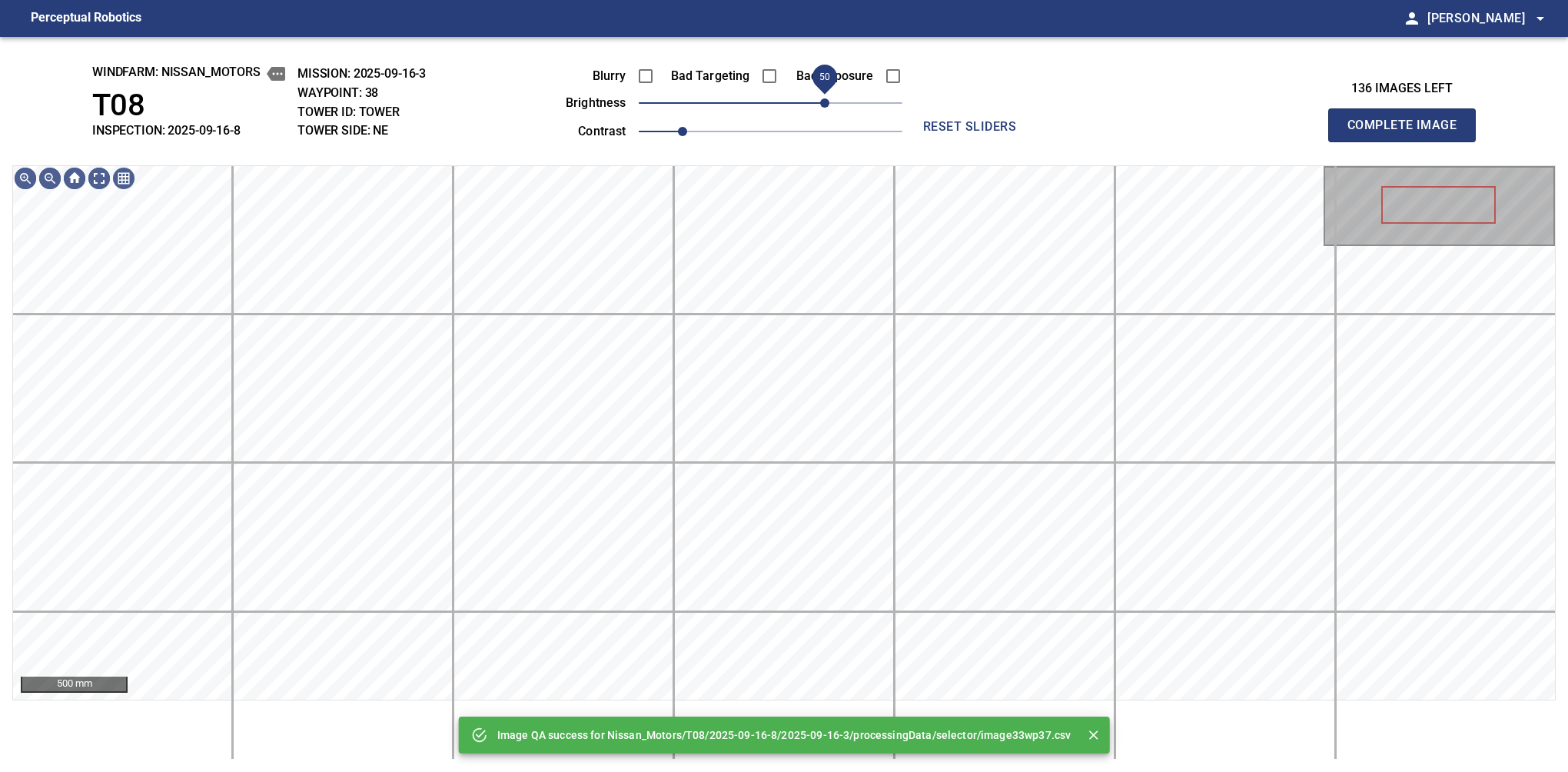
click at [830, 104] on span "50" at bounding box center [771, 103] width 264 height 21
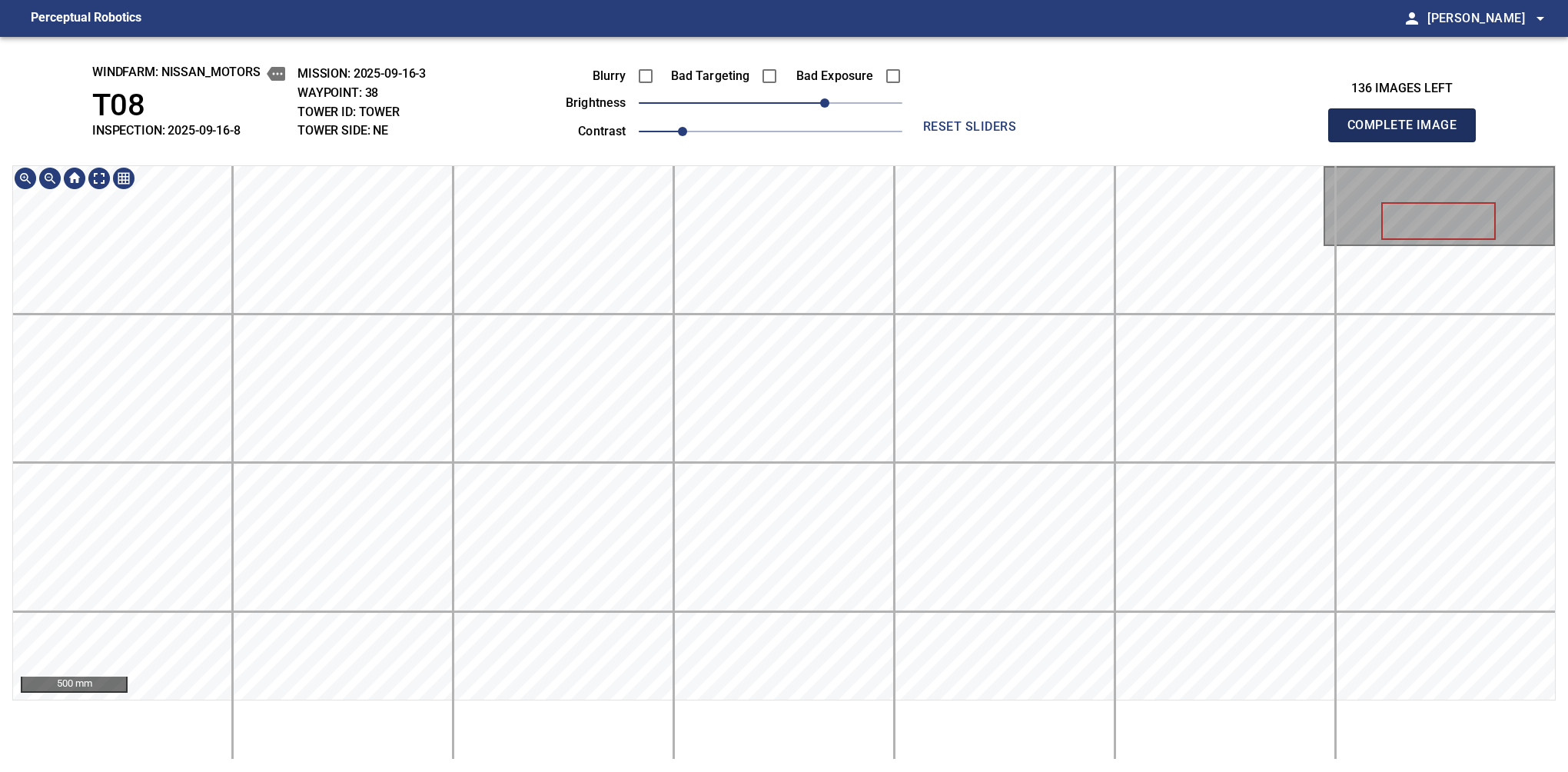
click at [1354, 141] on button "Complete Image" at bounding box center [1402, 125] width 147 height 33
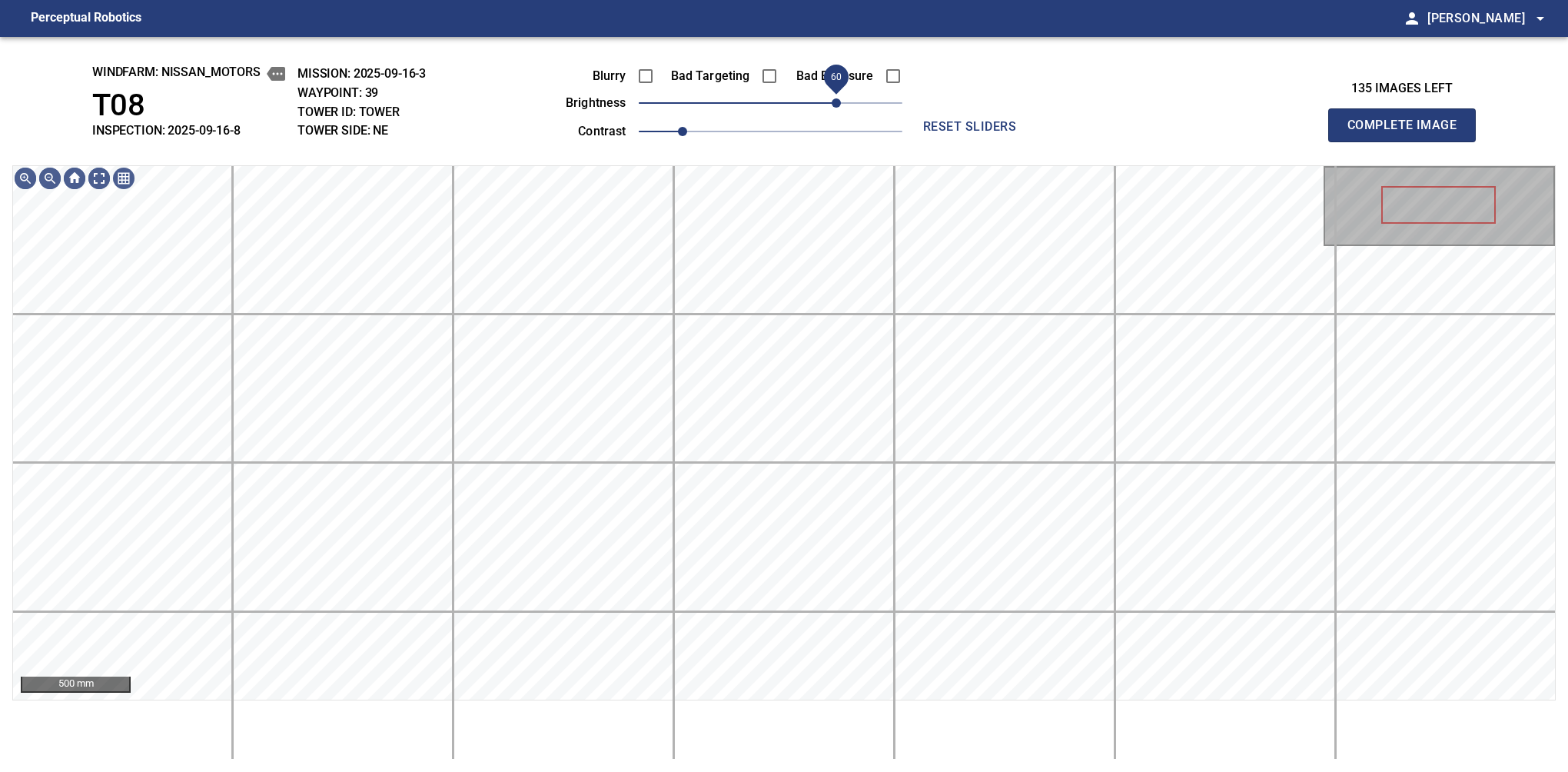
click at [835, 109] on span "60" at bounding box center [771, 103] width 264 height 21
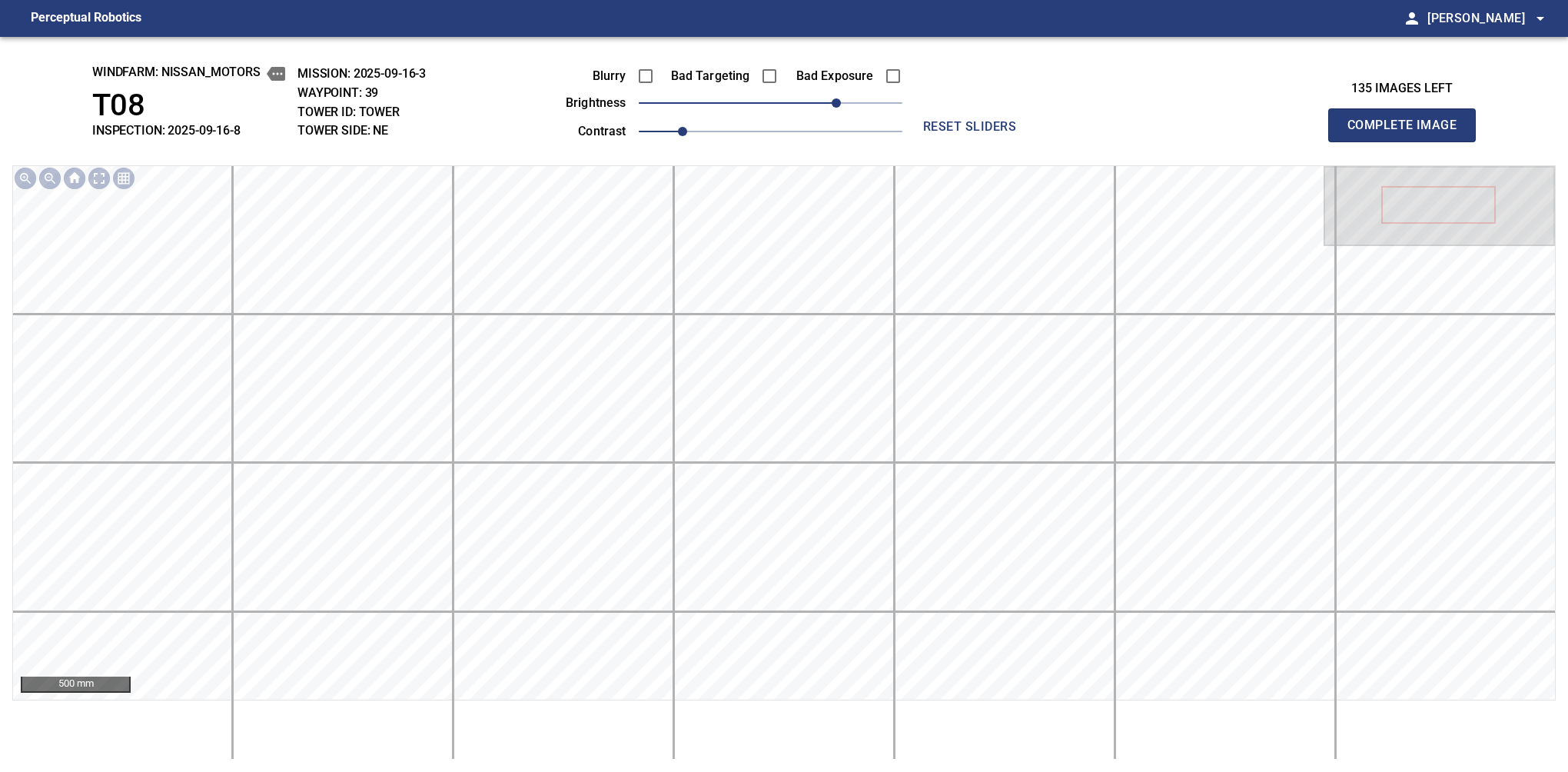
click at [1354, 141] on button "Complete Image" at bounding box center [1402, 125] width 147 height 33
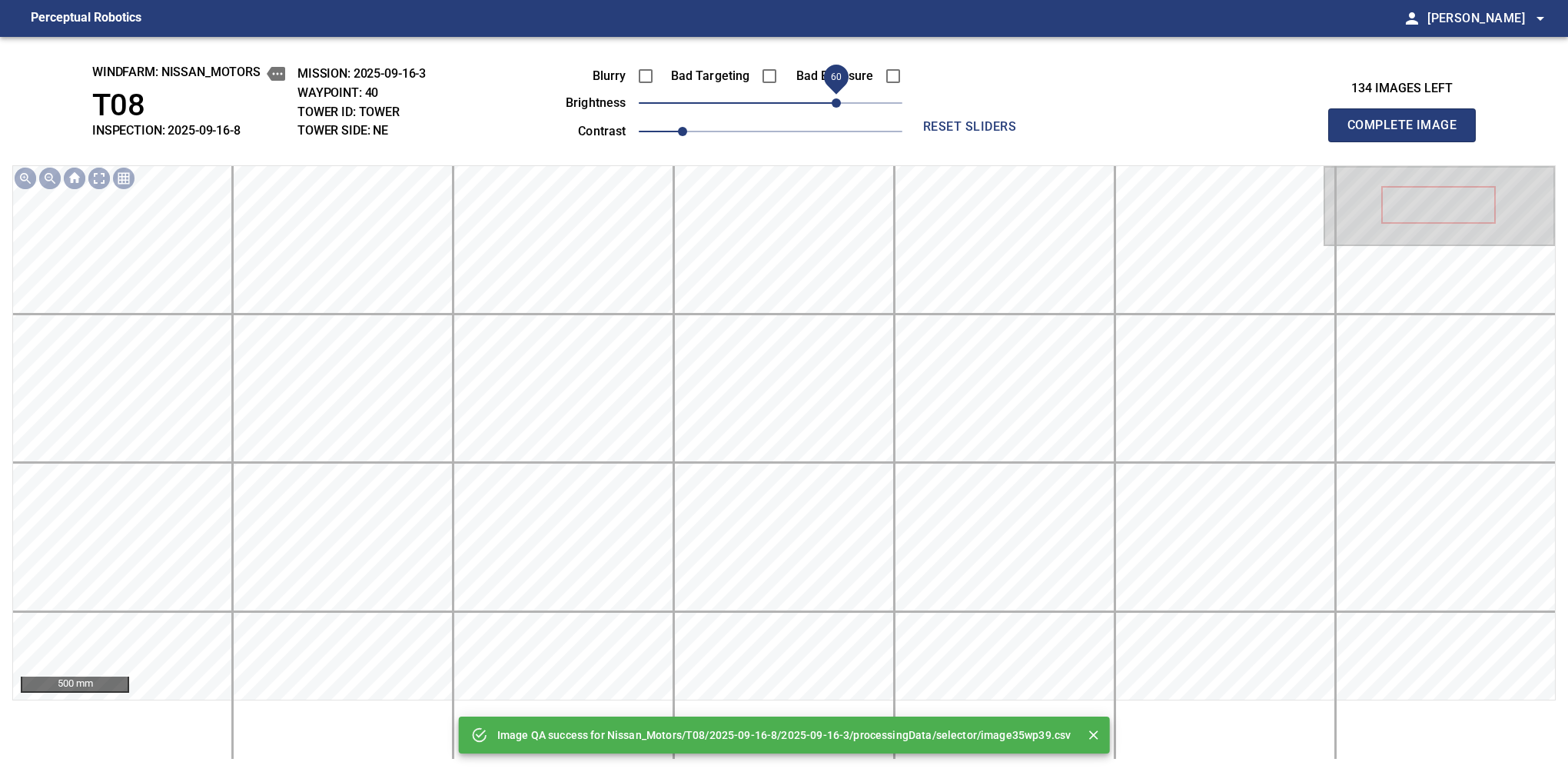
click at [841, 107] on span "60" at bounding box center [771, 103] width 264 height 21
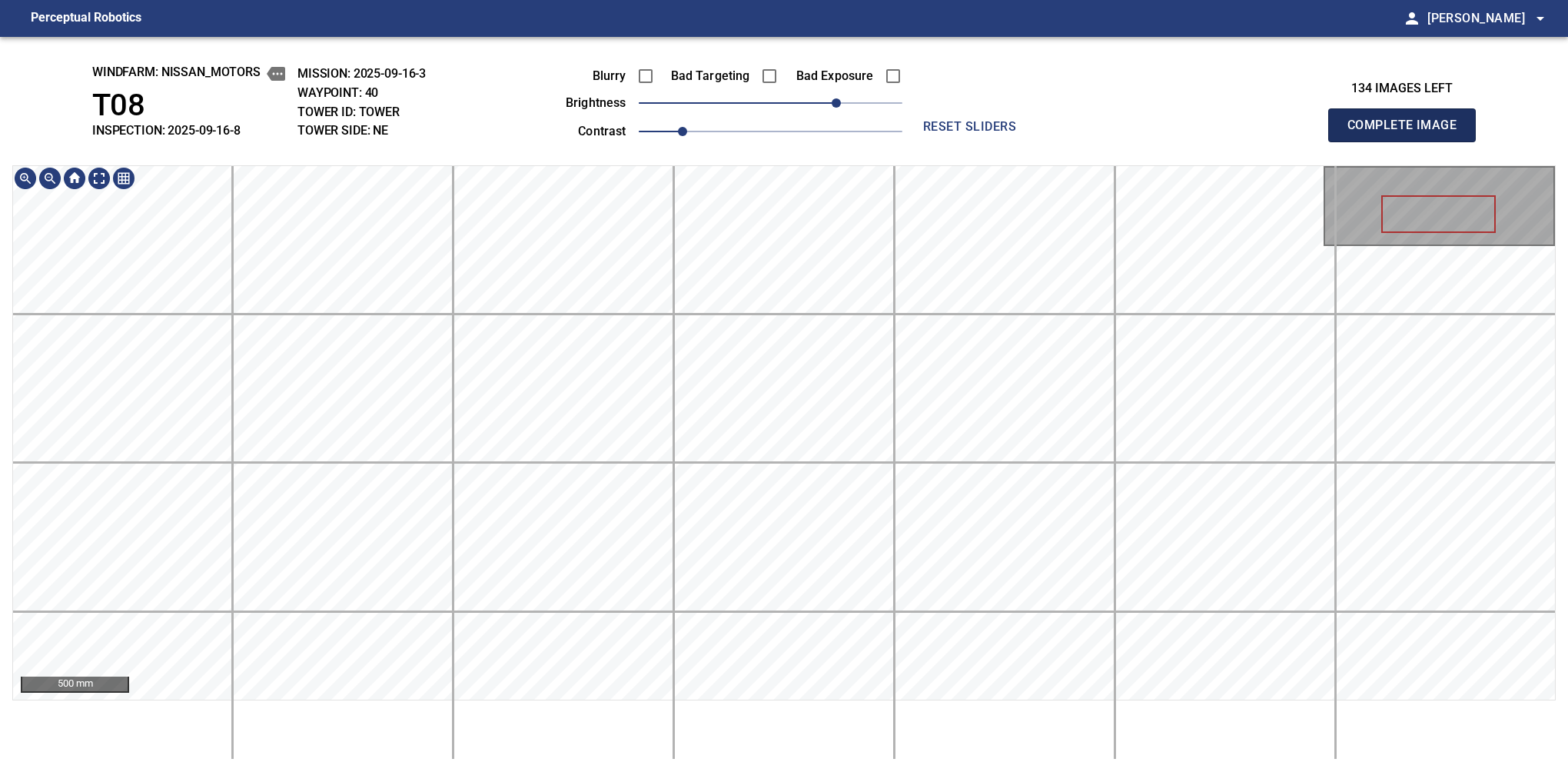
click at [1354, 141] on button "Complete Image" at bounding box center [1402, 125] width 147 height 33
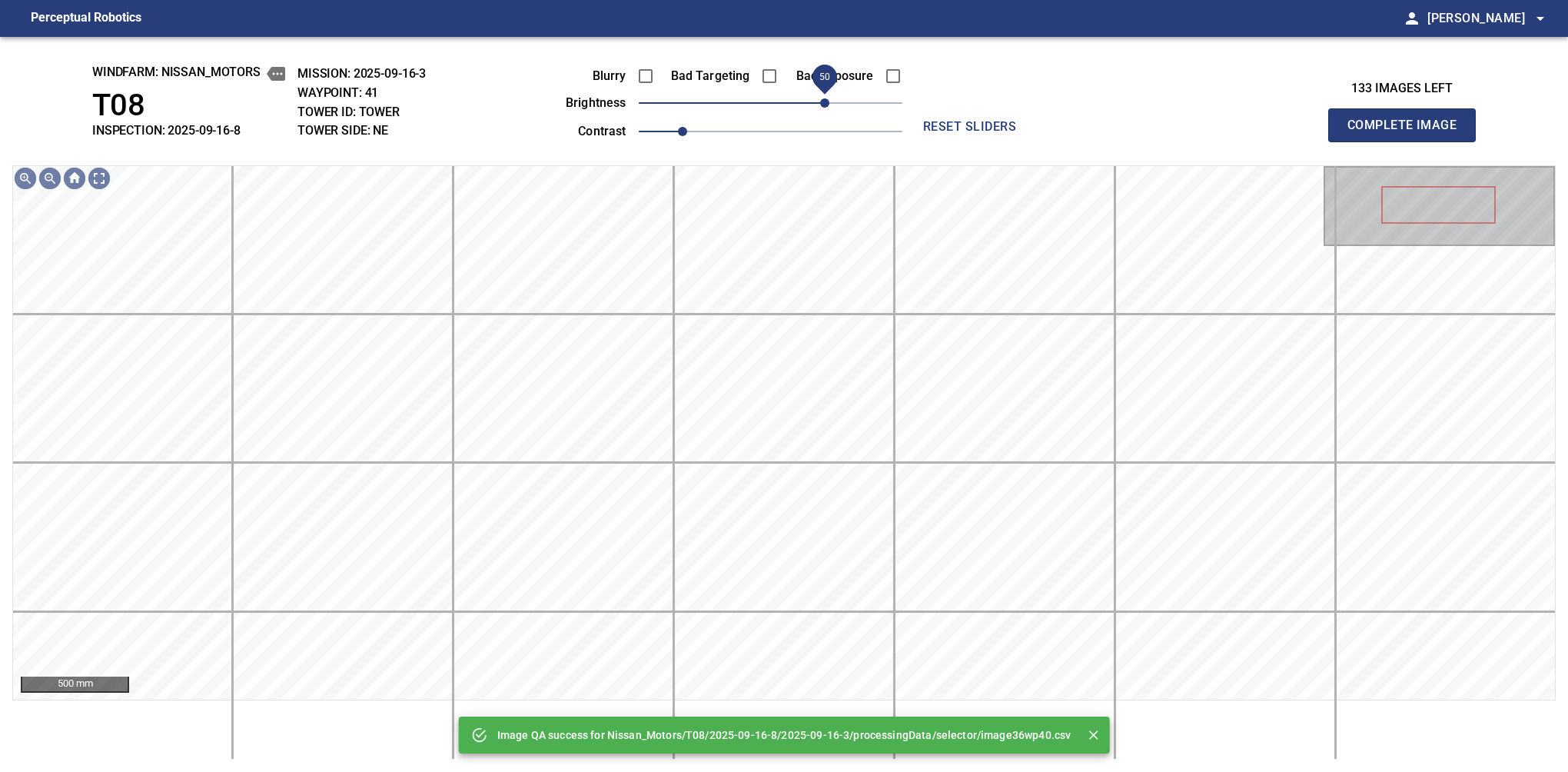
drag, startPoint x: 792, startPoint y: 105, endPoint x: 830, endPoint y: 106, distance: 38.0
click at [830, 106] on span "50" at bounding box center [771, 103] width 264 height 21
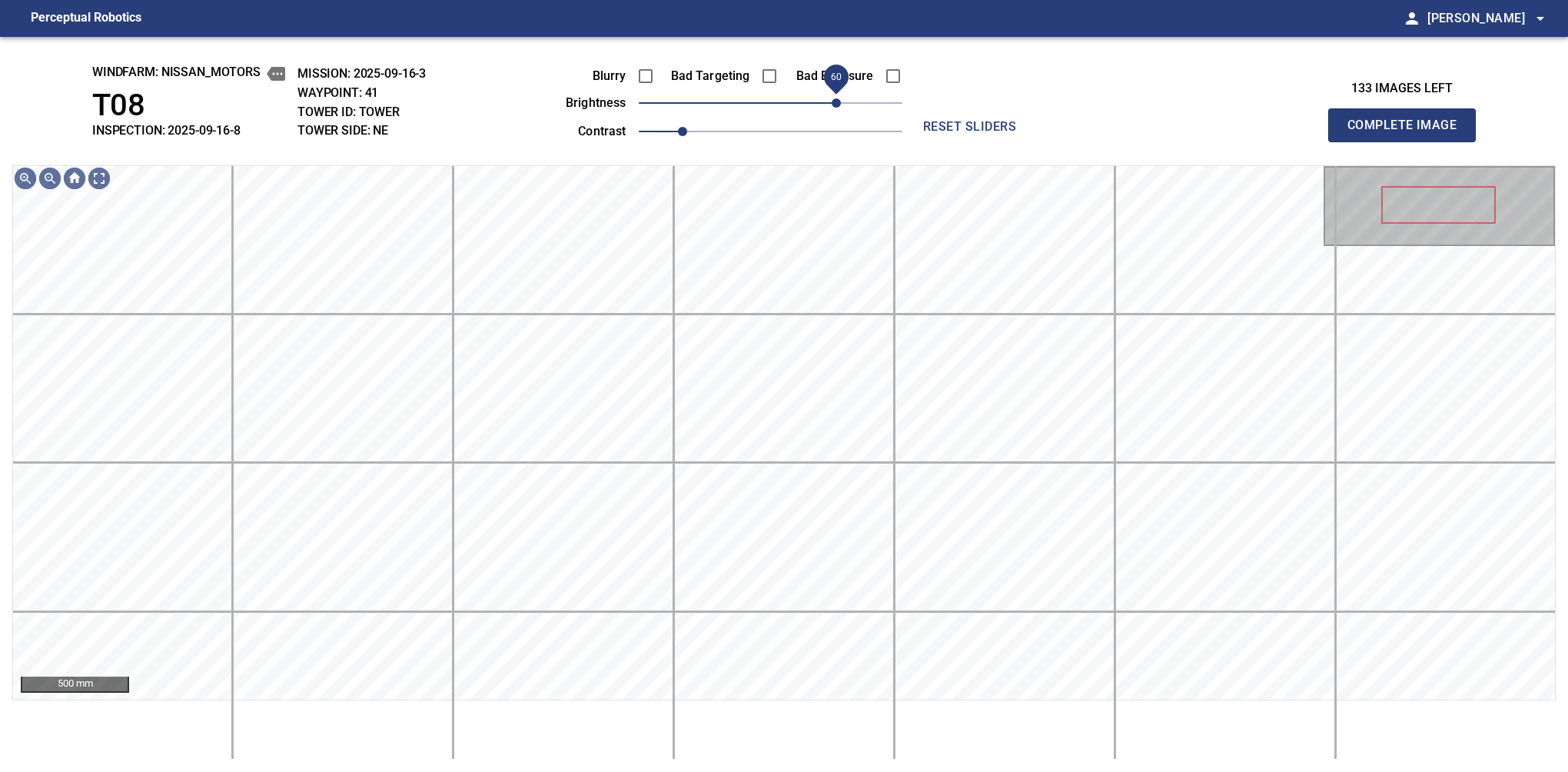
drag, startPoint x: 829, startPoint y: 111, endPoint x: 835, endPoint y: 103, distance: 10.0
click at [835, 103] on span "60" at bounding box center [836, 103] width 9 height 9
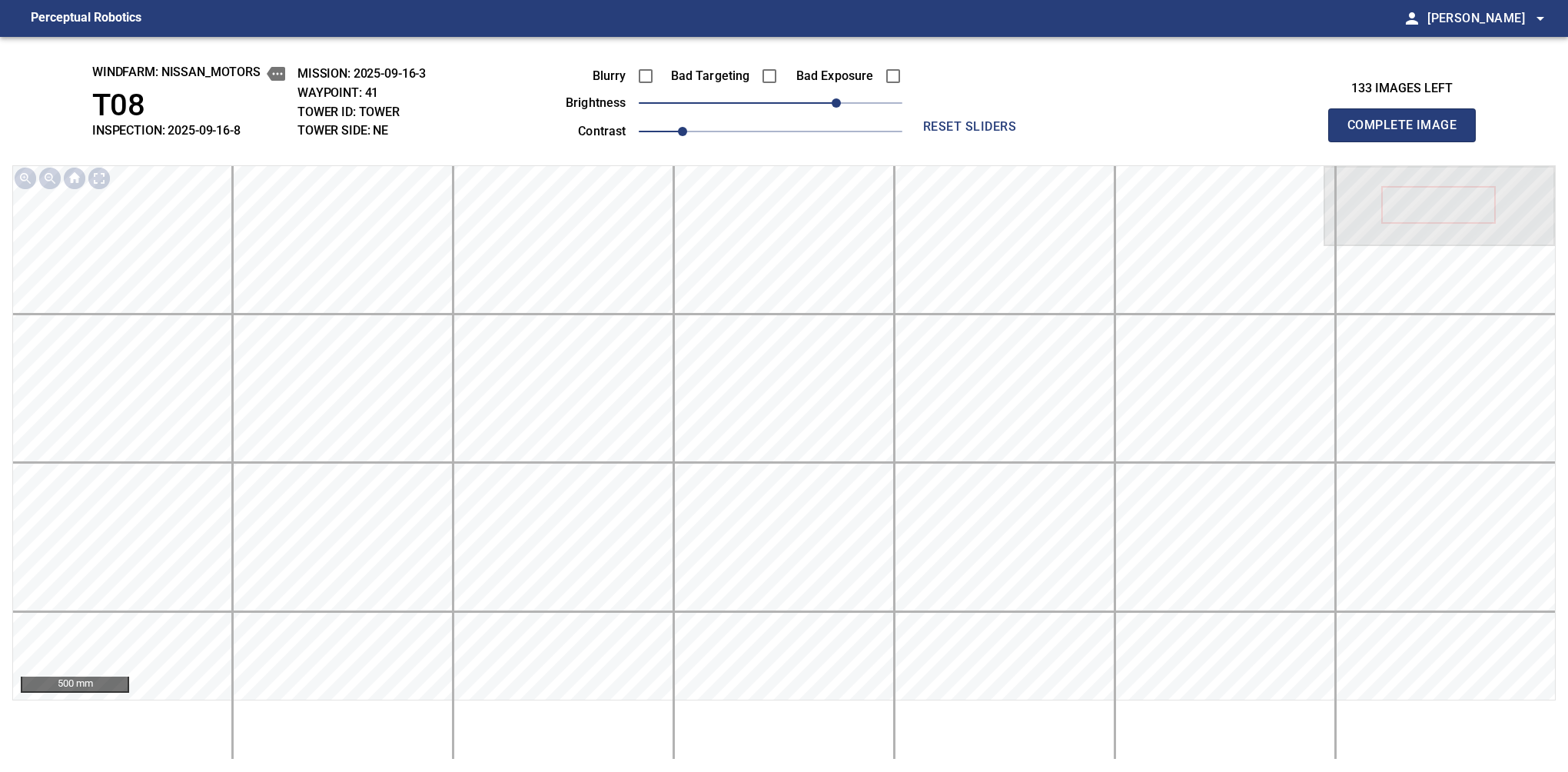
click at [1354, 141] on button "Complete Image" at bounding box center [1402, 125] width 147 height 33
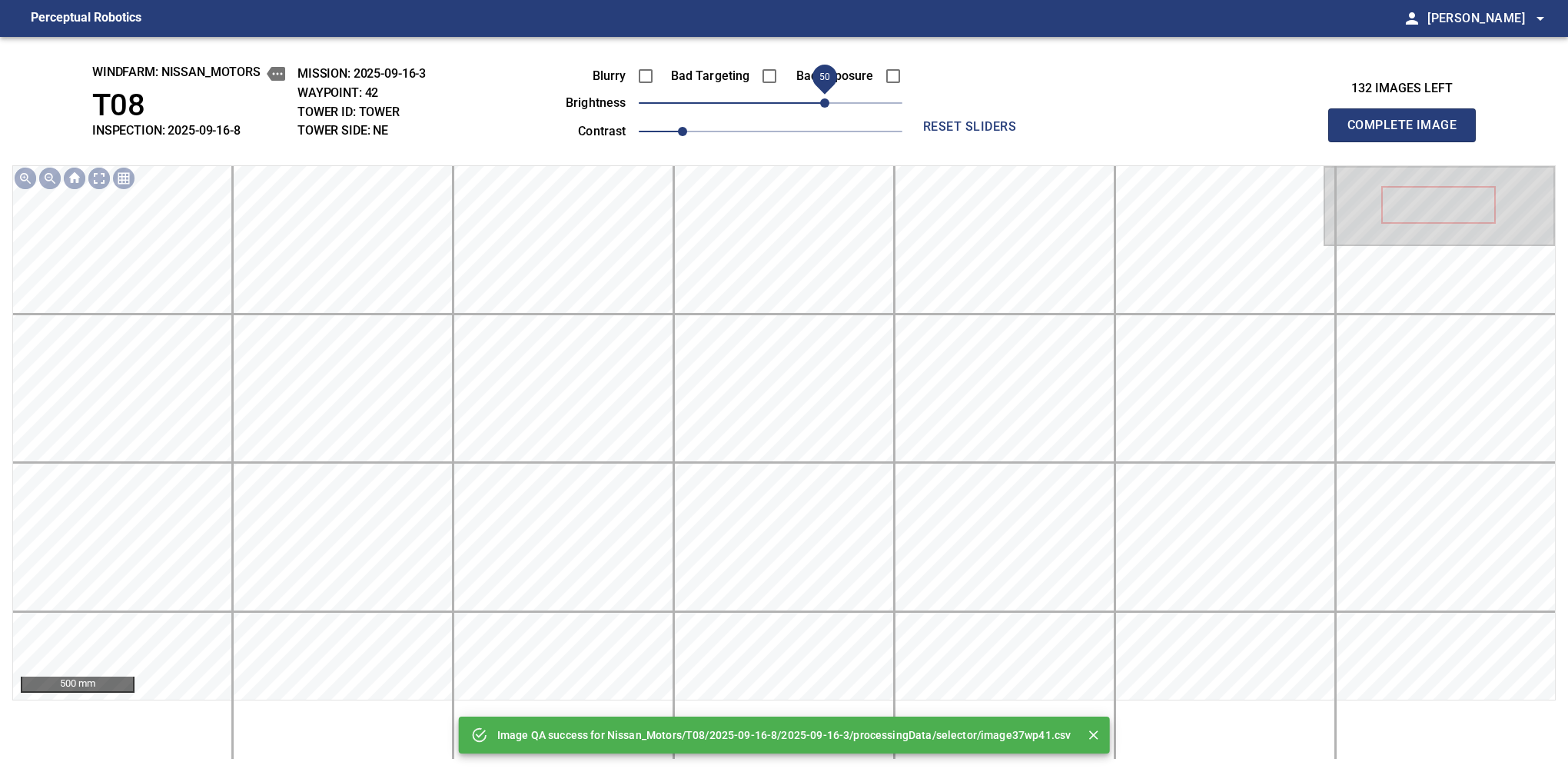
click at [824, 108] on span "50" at bounding box center [771, 103] width 264 height 21
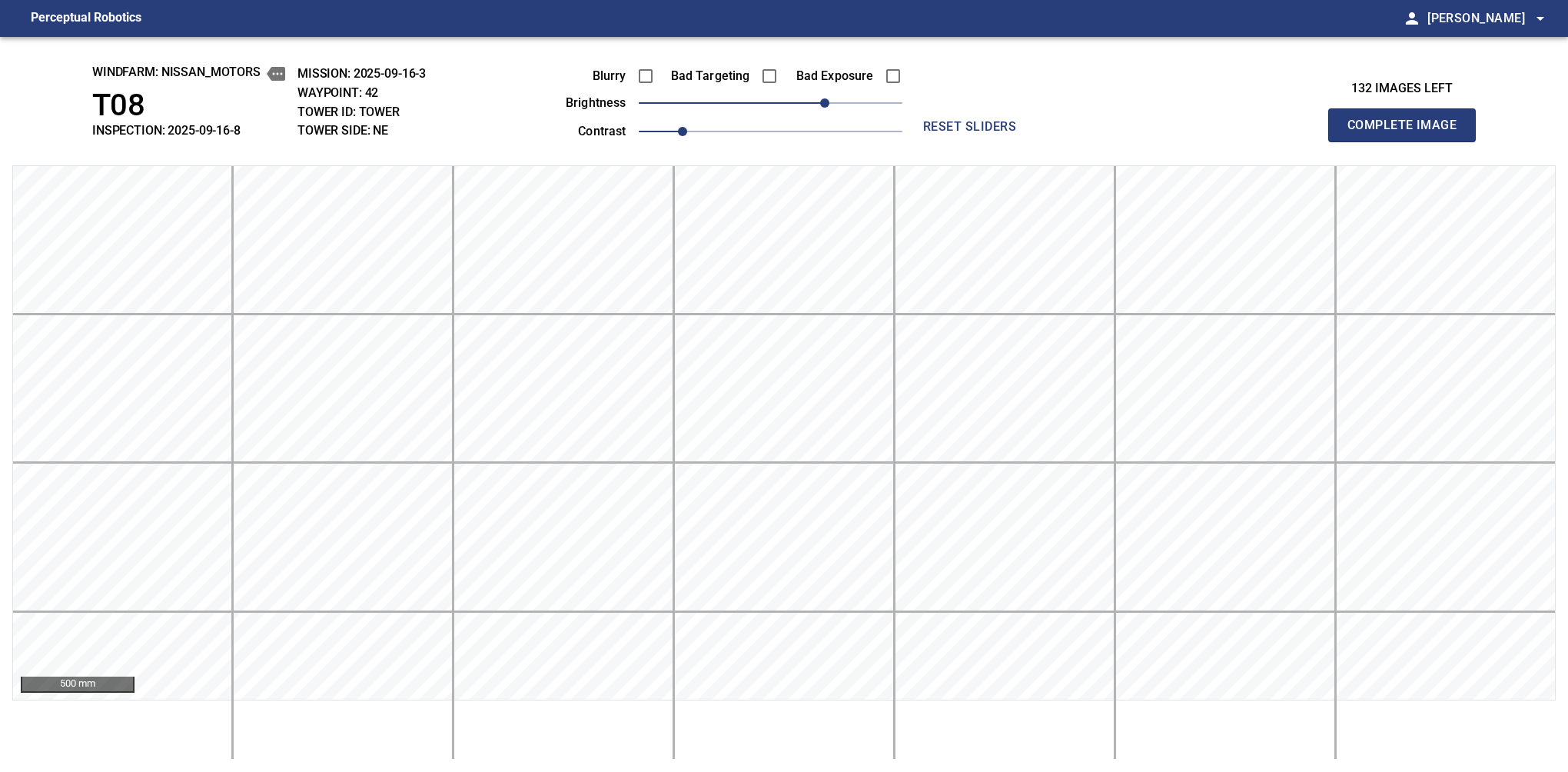
click at [1354, 141] on button "Complete Image" at bounding box center [1402, 125] width 147 height 33
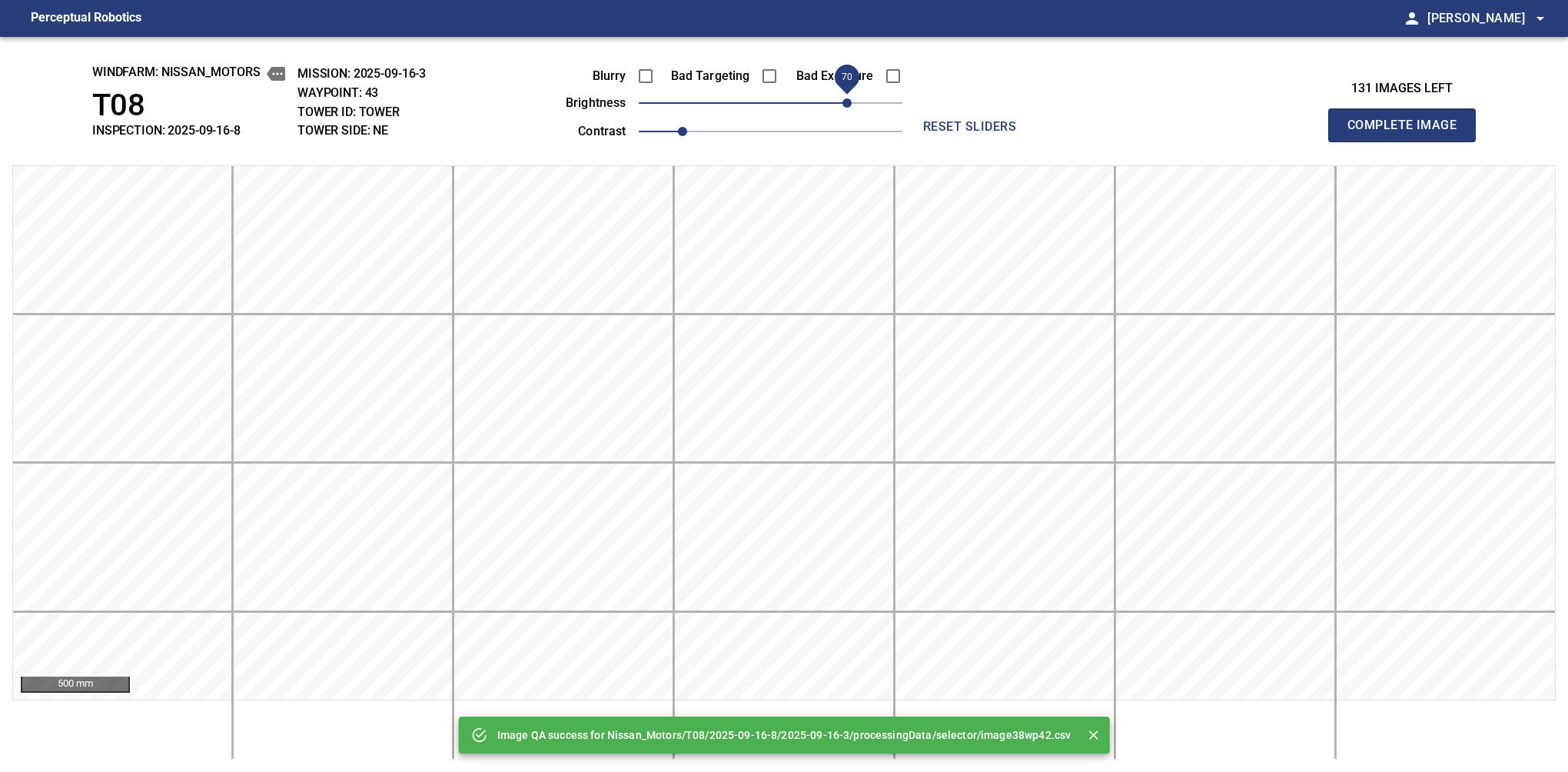
drag, startPoint x: 827, startPoint y: 107, endPoint x: 849, endPoint y: 101, distance: 22.8
click at [849, 101] on span "70" at bounding box center [771, 103] width 264 height 21
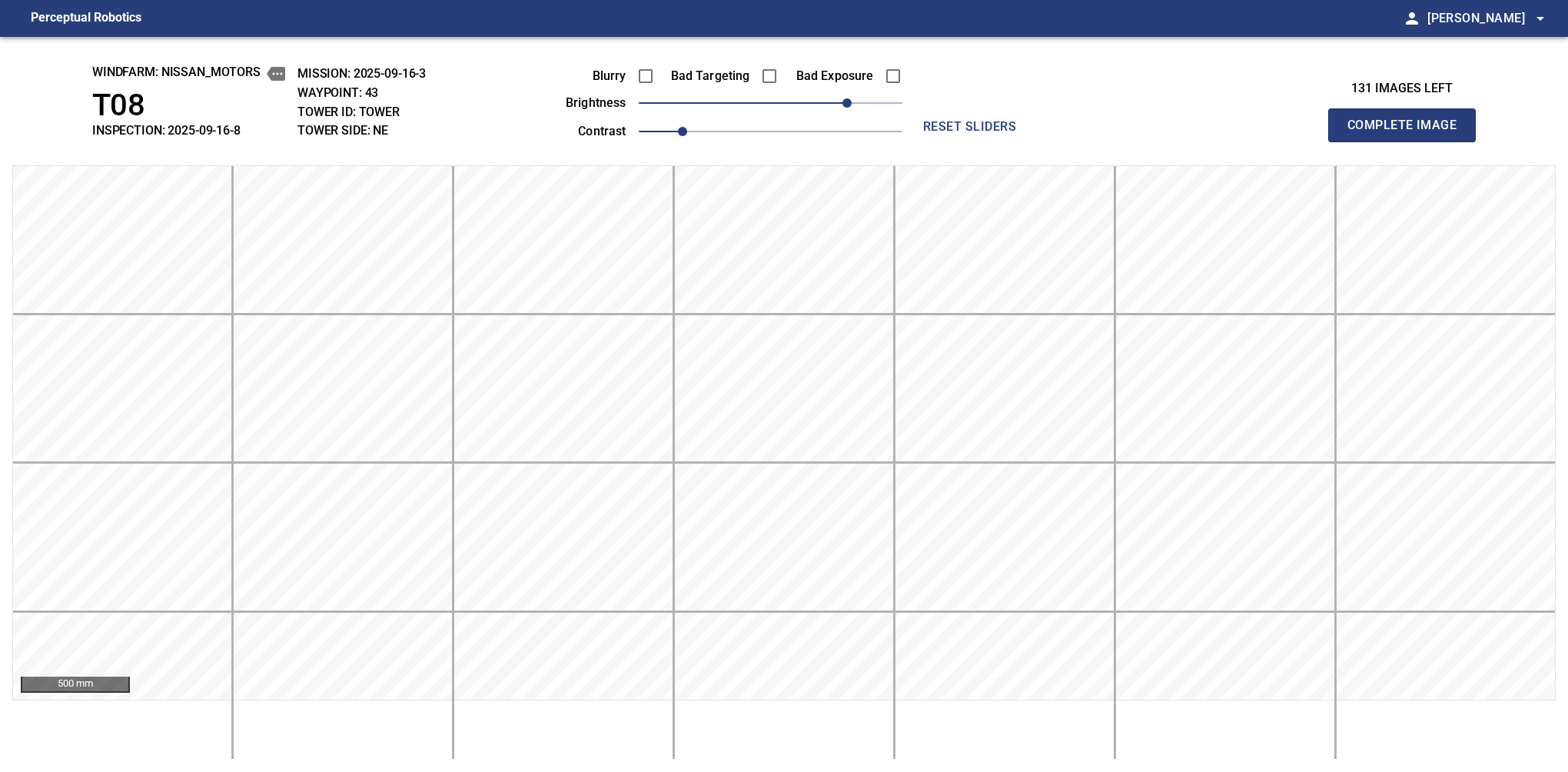
click at [1354, 141] on button "Complete Image" at bounding box center [1402, 125] width 147 height 33
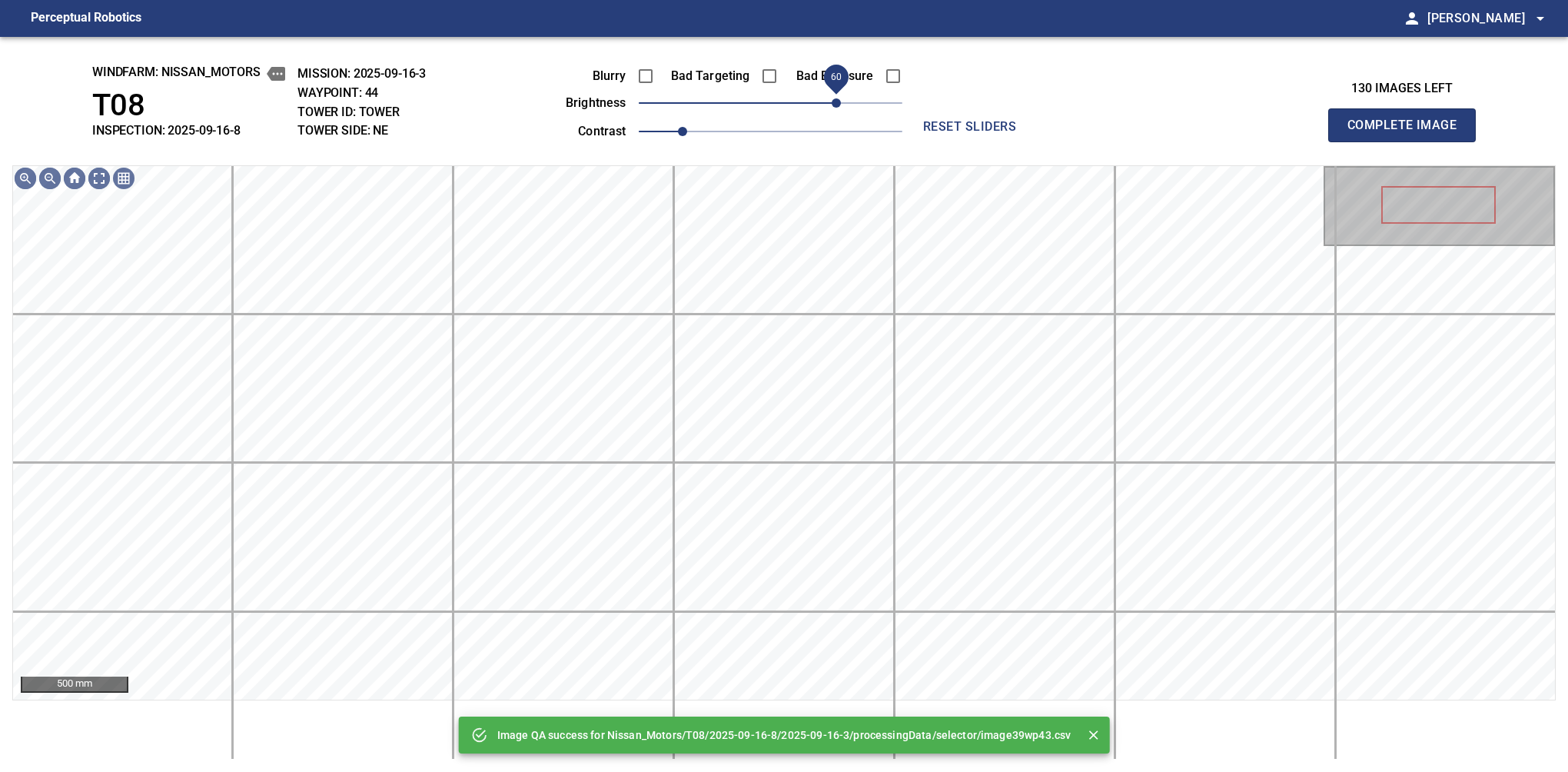
drag, startPoint x: 827, startPoint y: 99, endPoint x: 841, endPoint y: 101, distance: 14.1
click at [841, 101] on span "60" at bounding box center [771, 103] width 264 height 21
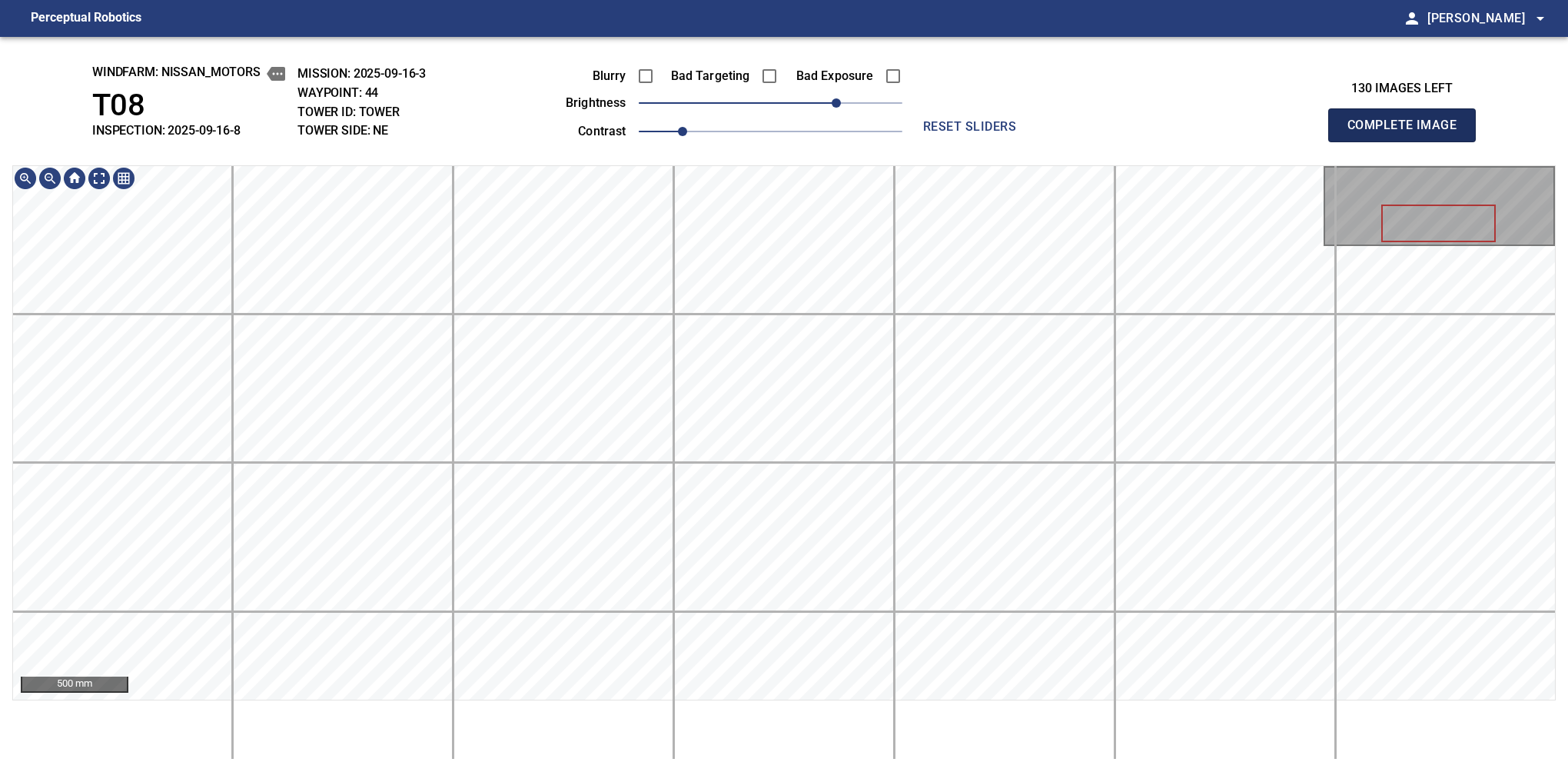
click at [1354, 141] on button "Complete Image" at bounding box center [1402, 125] width 147 height 33
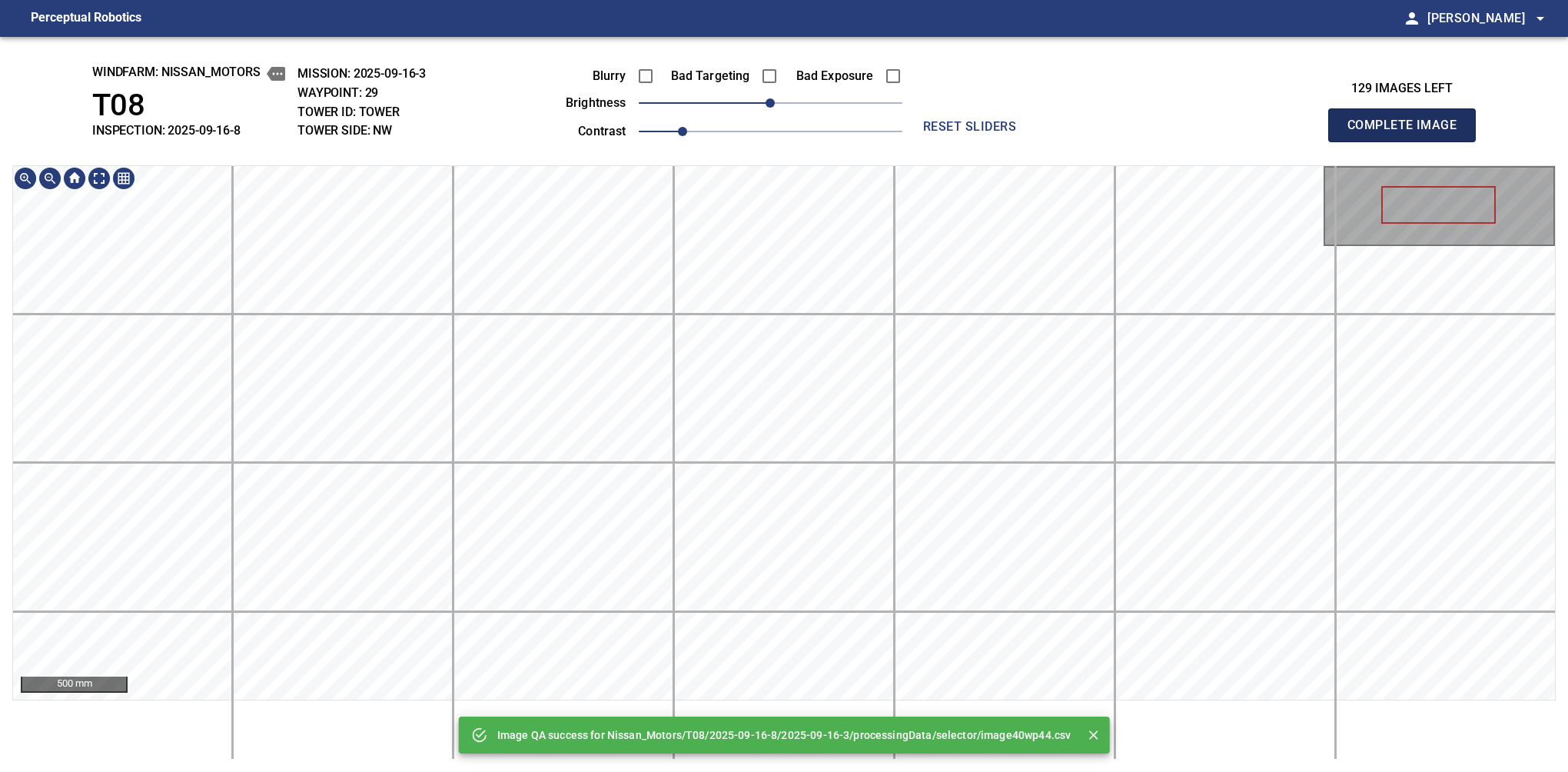
click at [1354, 141] on button "Complete Image" at bounding box center [1402, 125] width 147 height 33
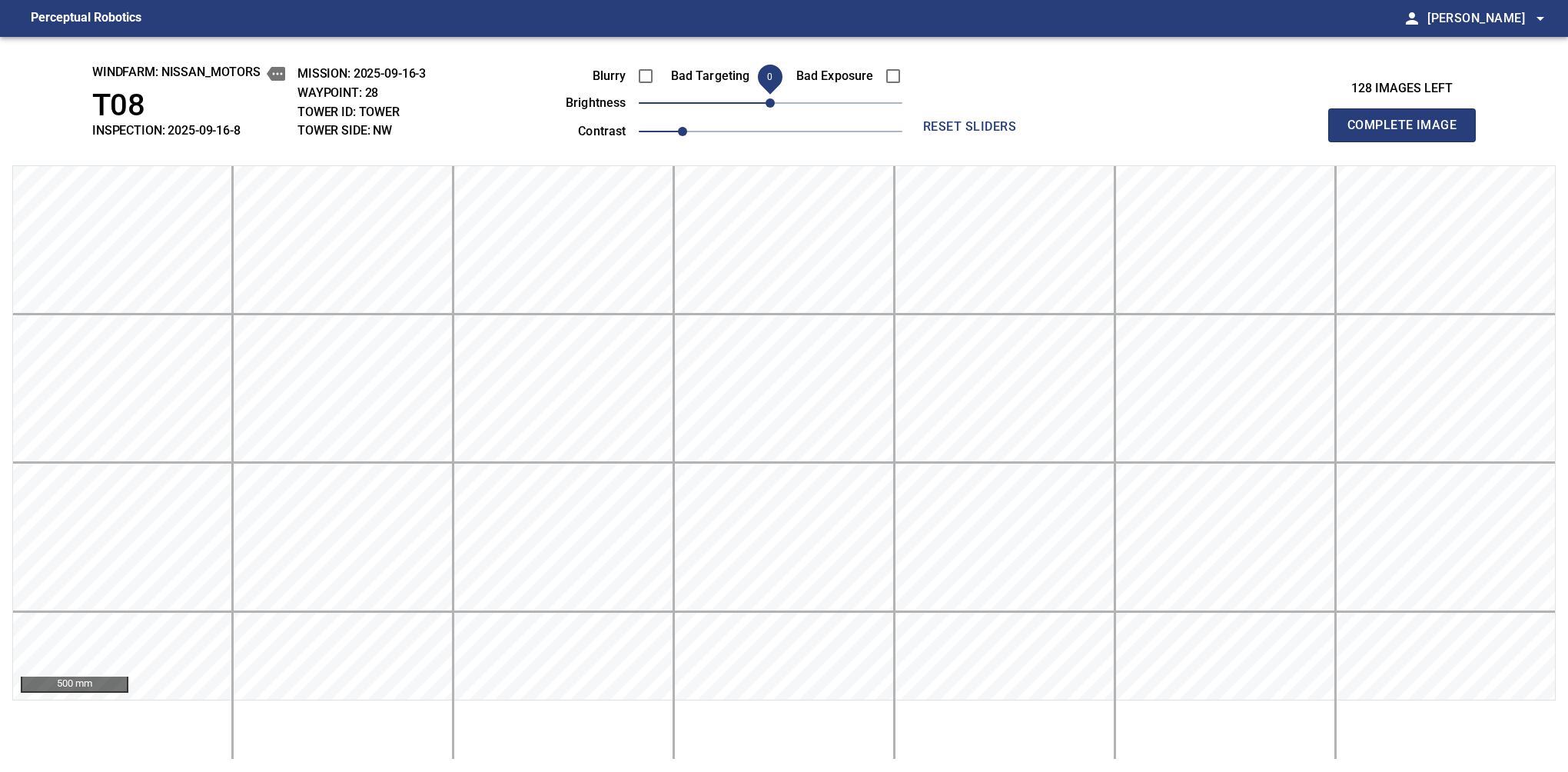
click at [757, 96] on div "Blurry Bad Targeting Bad Exposure brightness 0 contrast 1" at bounding box center [716, 101] width 371 height 82
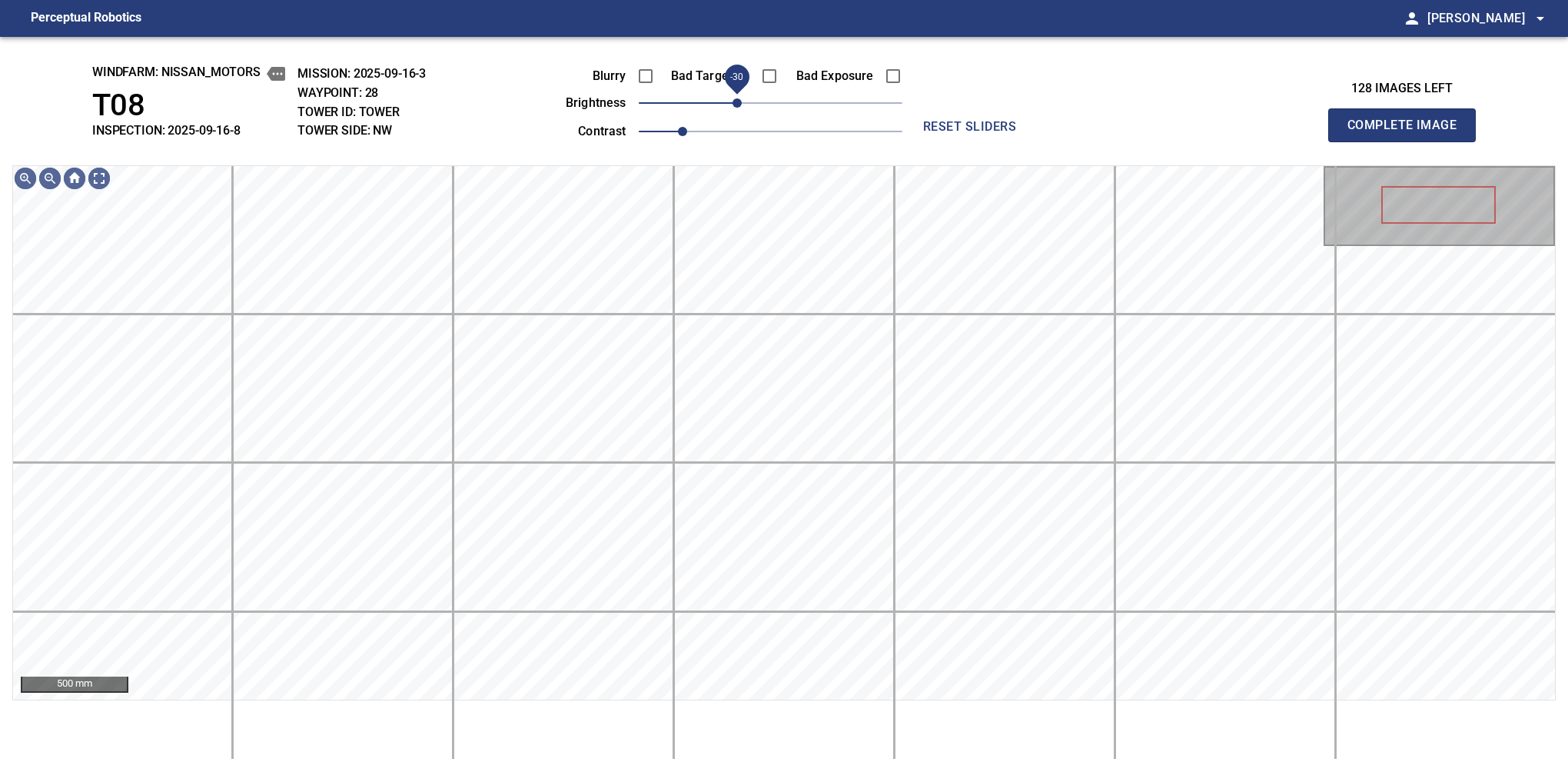
drag, startPoint x: 751, startPoint y: 99, endPoint x: 740, endPoint y: 107, distance: 13.6
click at [740, 107] on span "-30" at bounding box center [737, 103] width 9 height 9
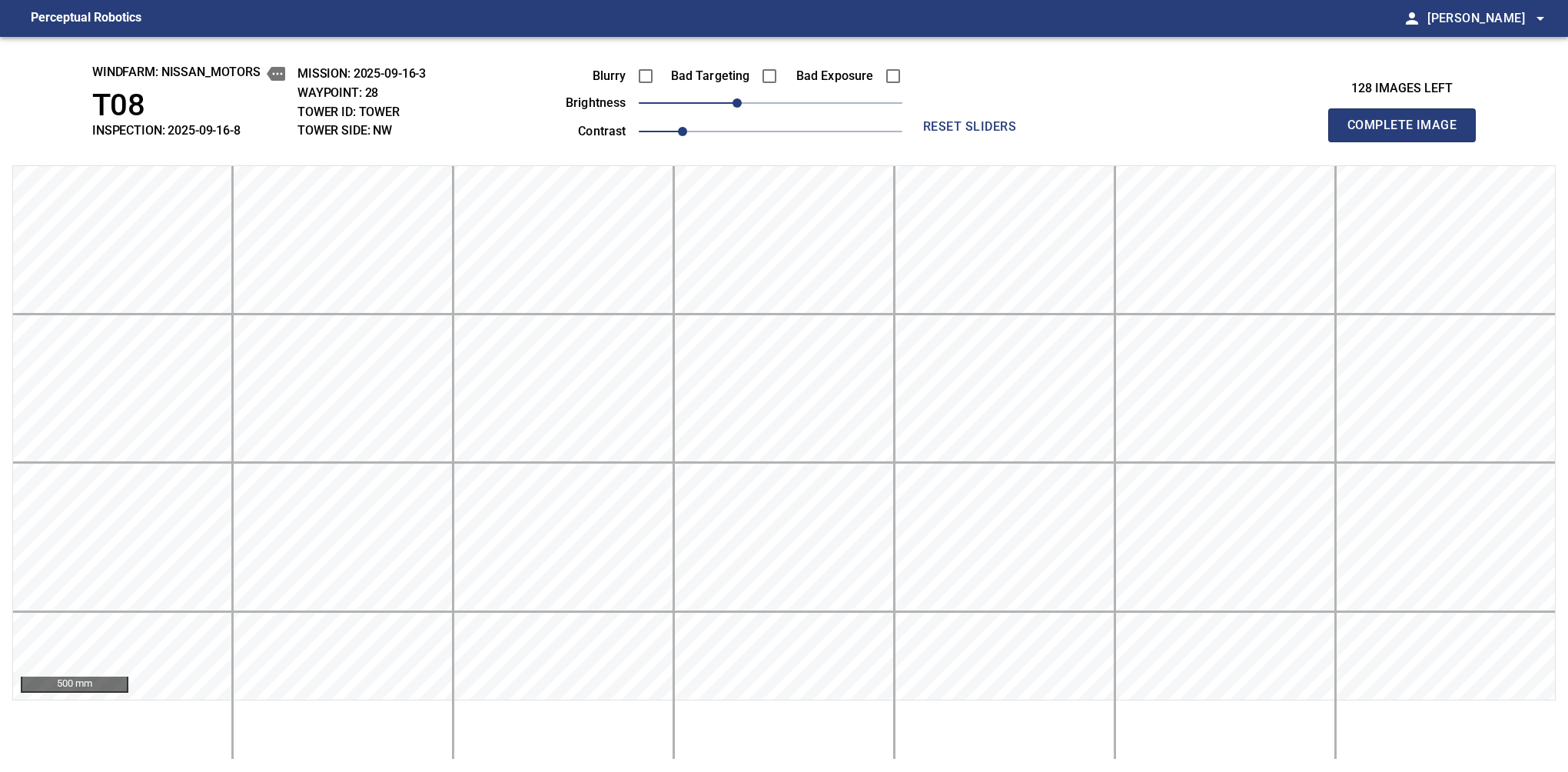
click at [1354, 141] on button "Complete Image" at bounding box center [1402, 125] width 147 height 33
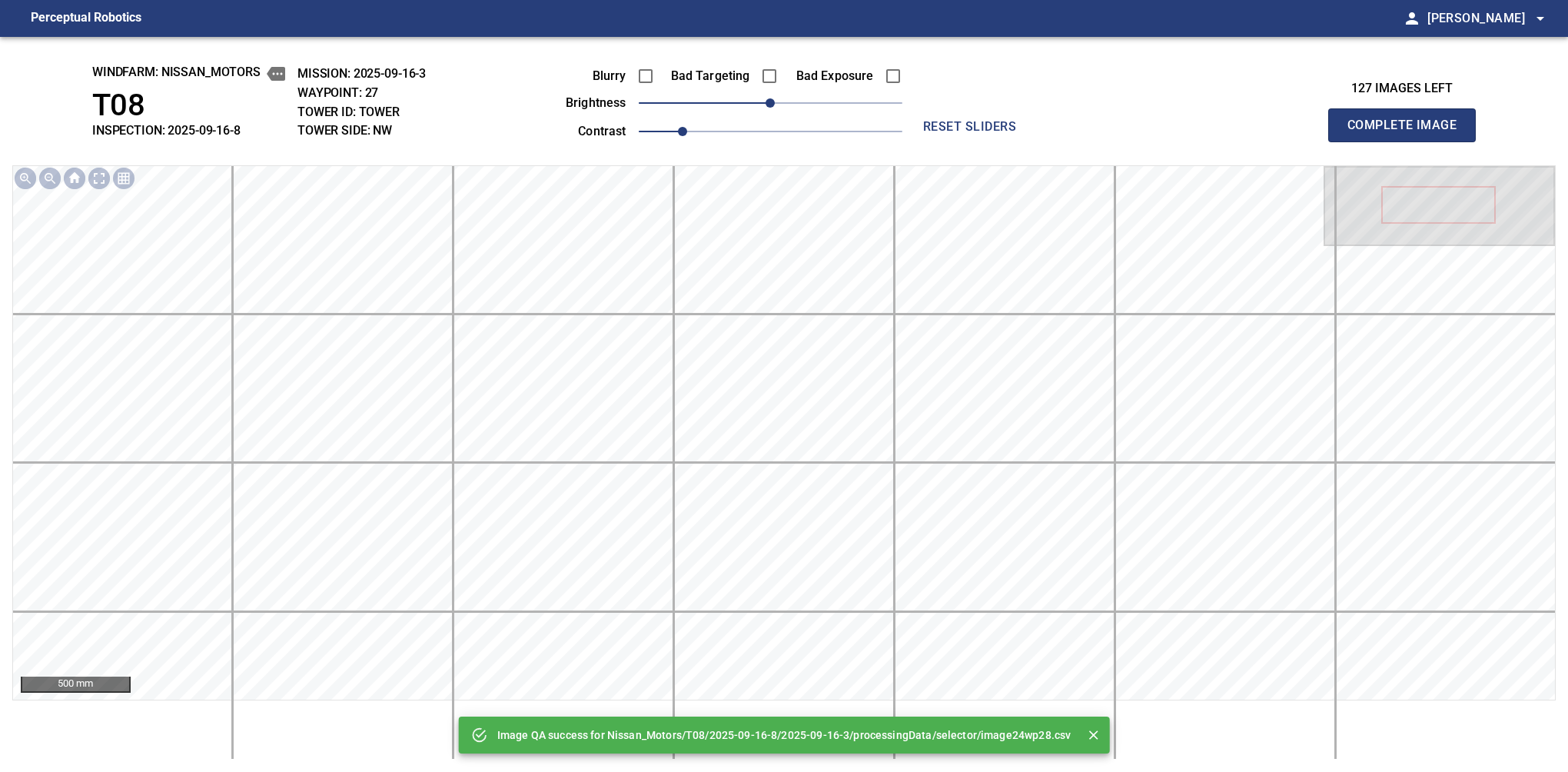
click at [1354, 141] on button "Complete Image" at bounding box center [1402, 125] width 147 height 33
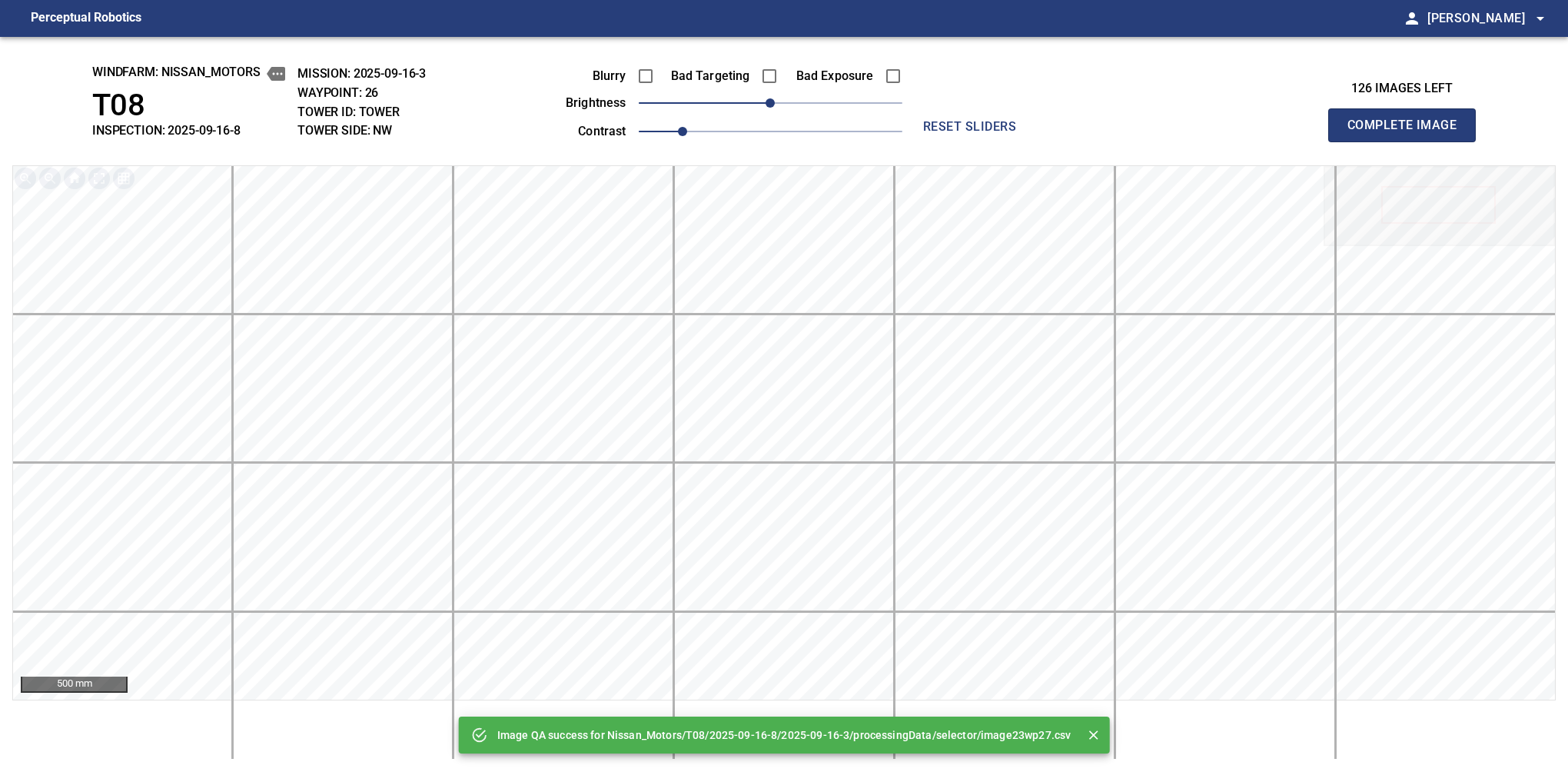
click at [1354, 141] on button "Complete Image" at bounding box center [1402, 125] width 147 height 33
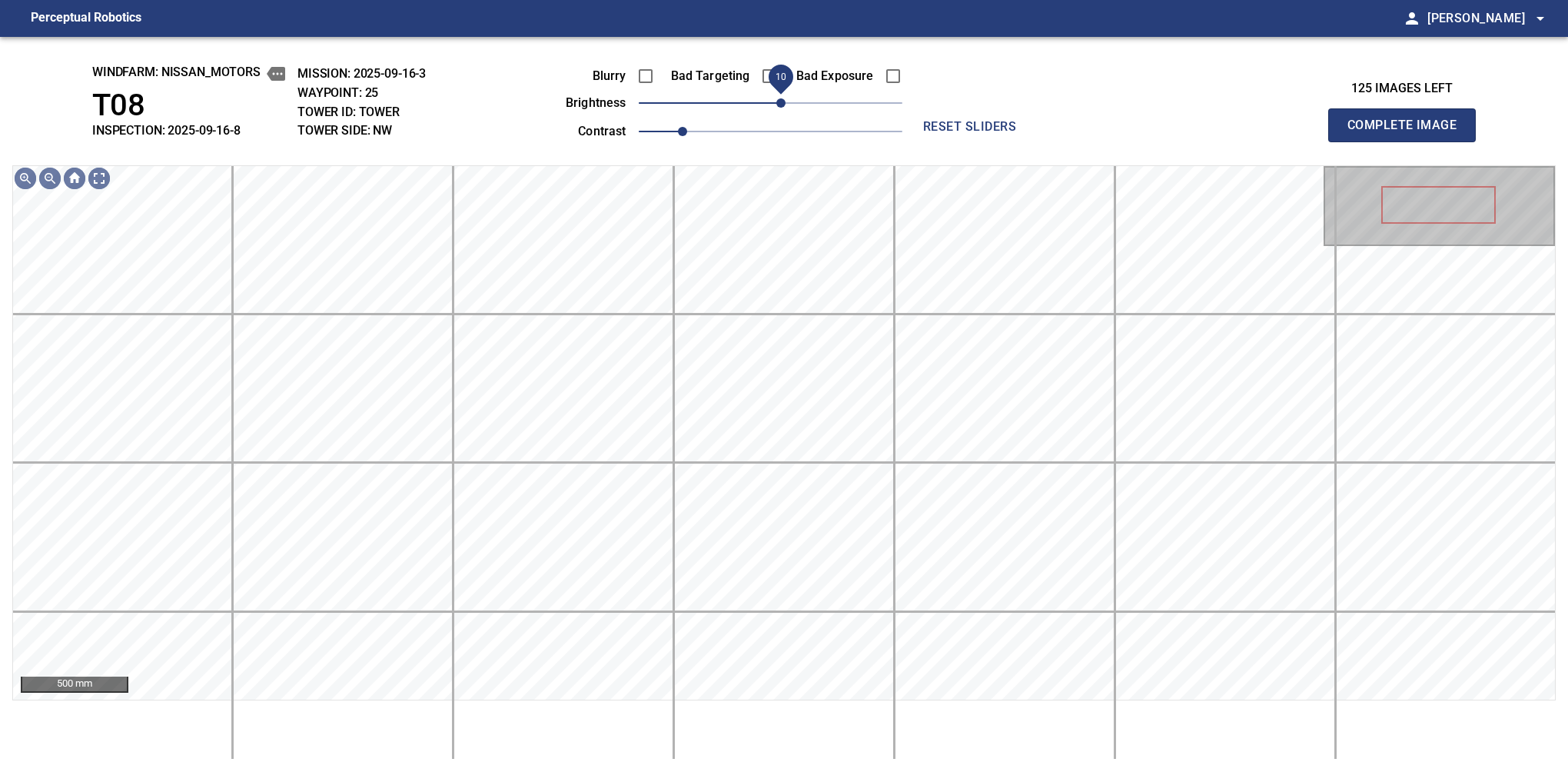
drag, startPoint x: 773, startPoint y: 101, endPoint x: 781, endPoint y: 101, distance: 8.0
click at [781, 101] on span "10" at bounding box center [781, 103] width 9 height 9
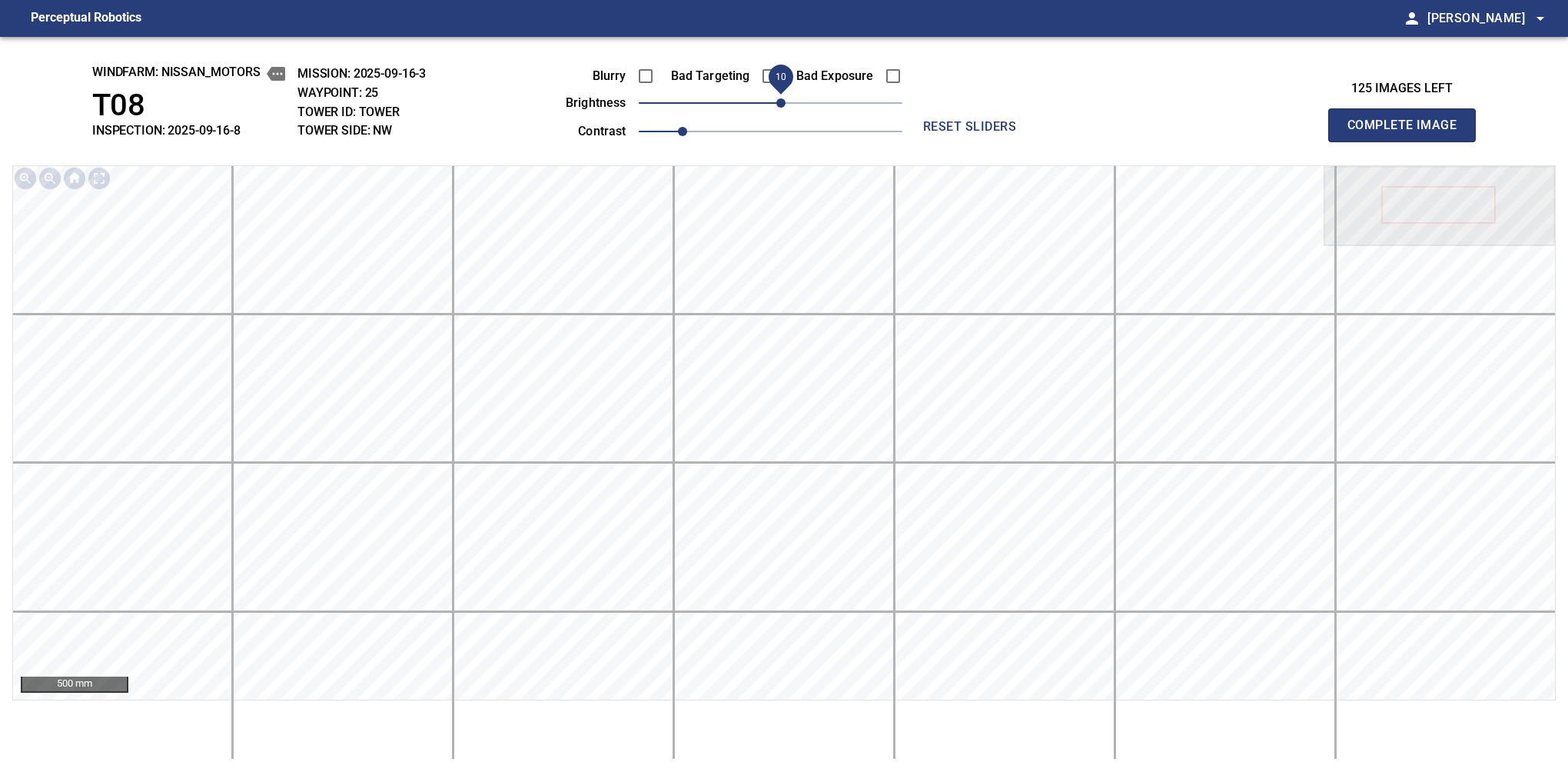
click at [1354, 141] on button "Complete Image" at bounding box center [1402, 125] width 147 height 33
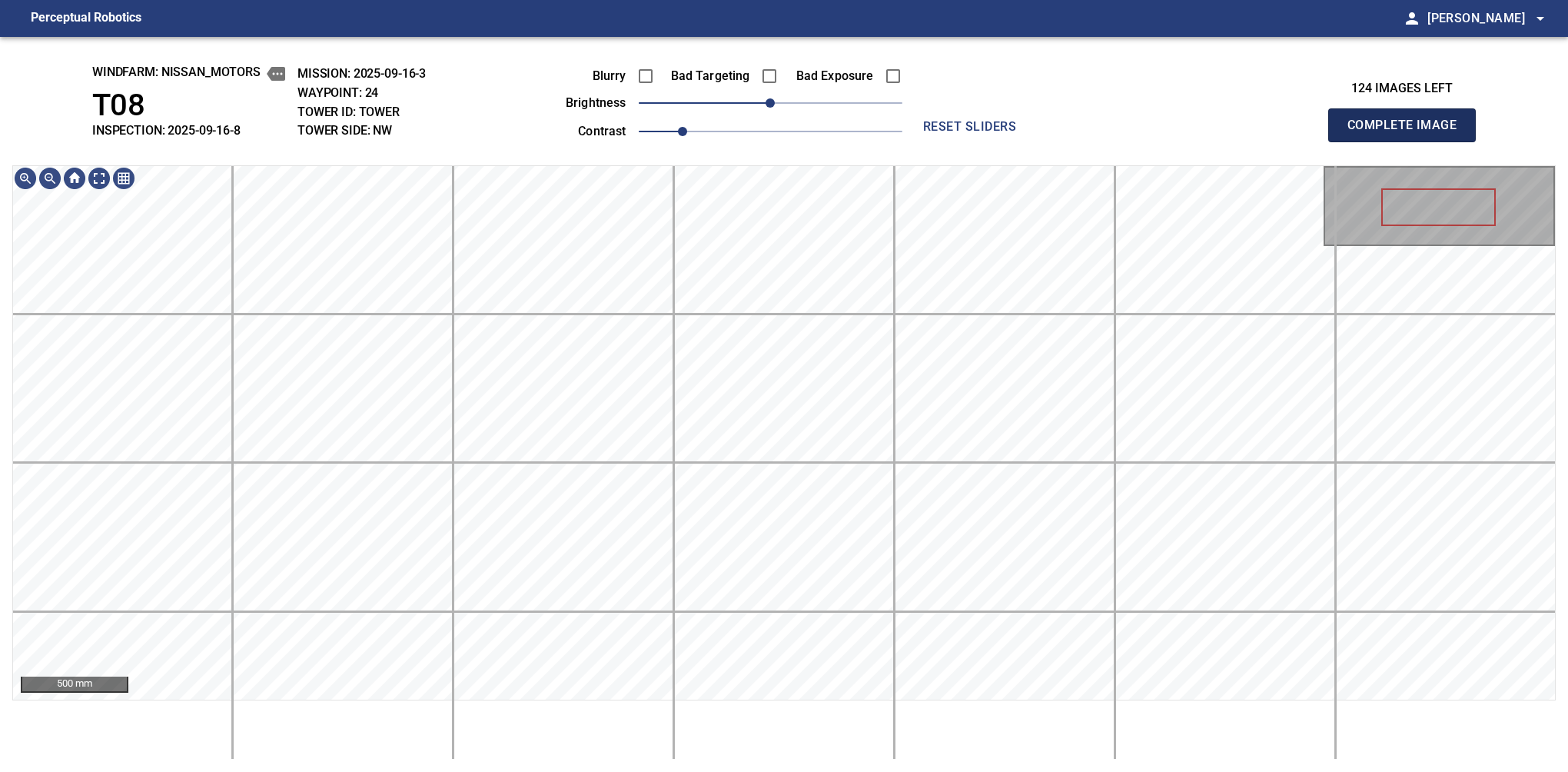
click at [1354, 141] on button "Complete Image" at bounding box center [1402, 125] width 147 height 33
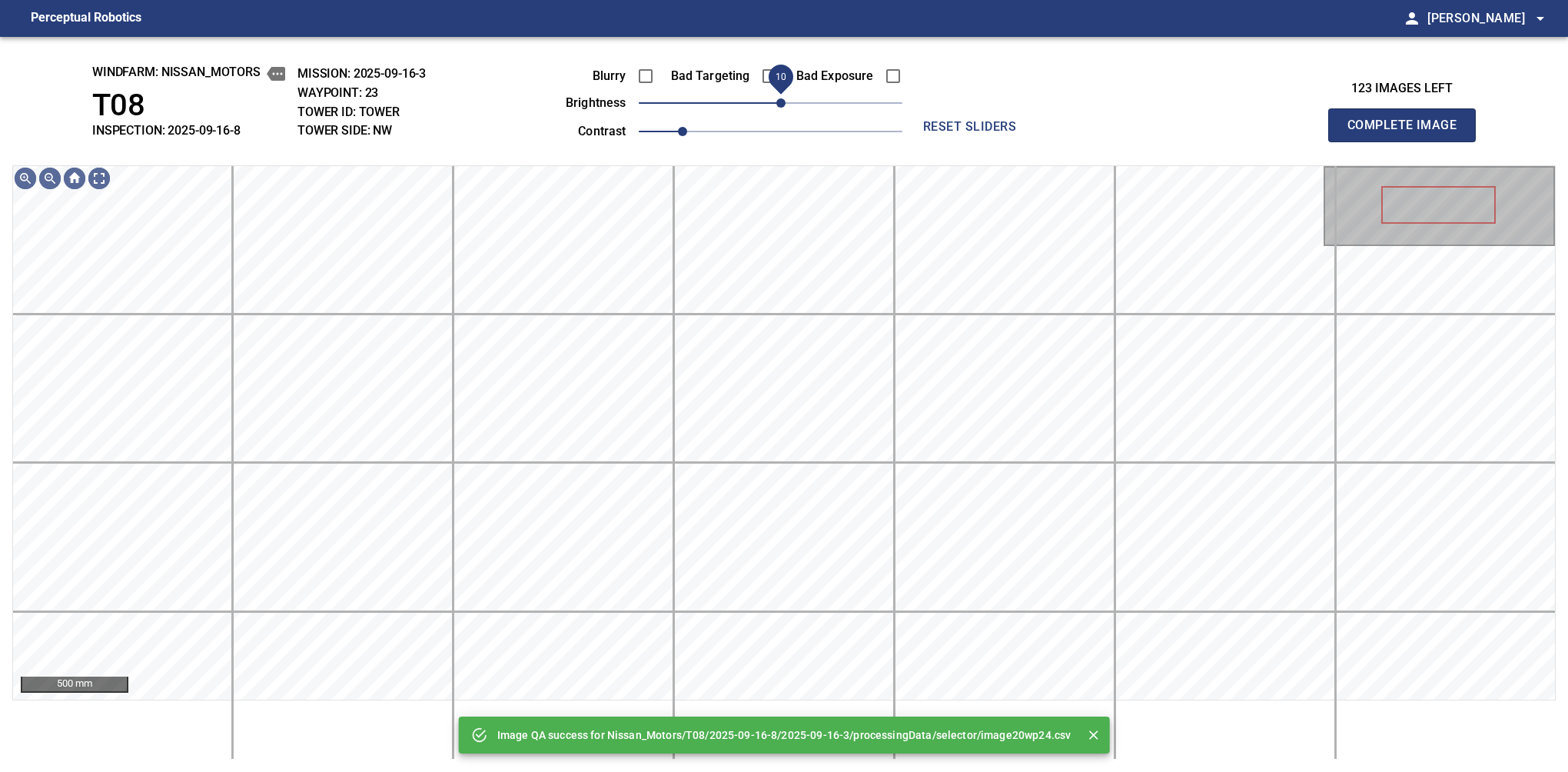
click at [779, 104] on span "10" at bounding box center [781, 103] width 9 height 9
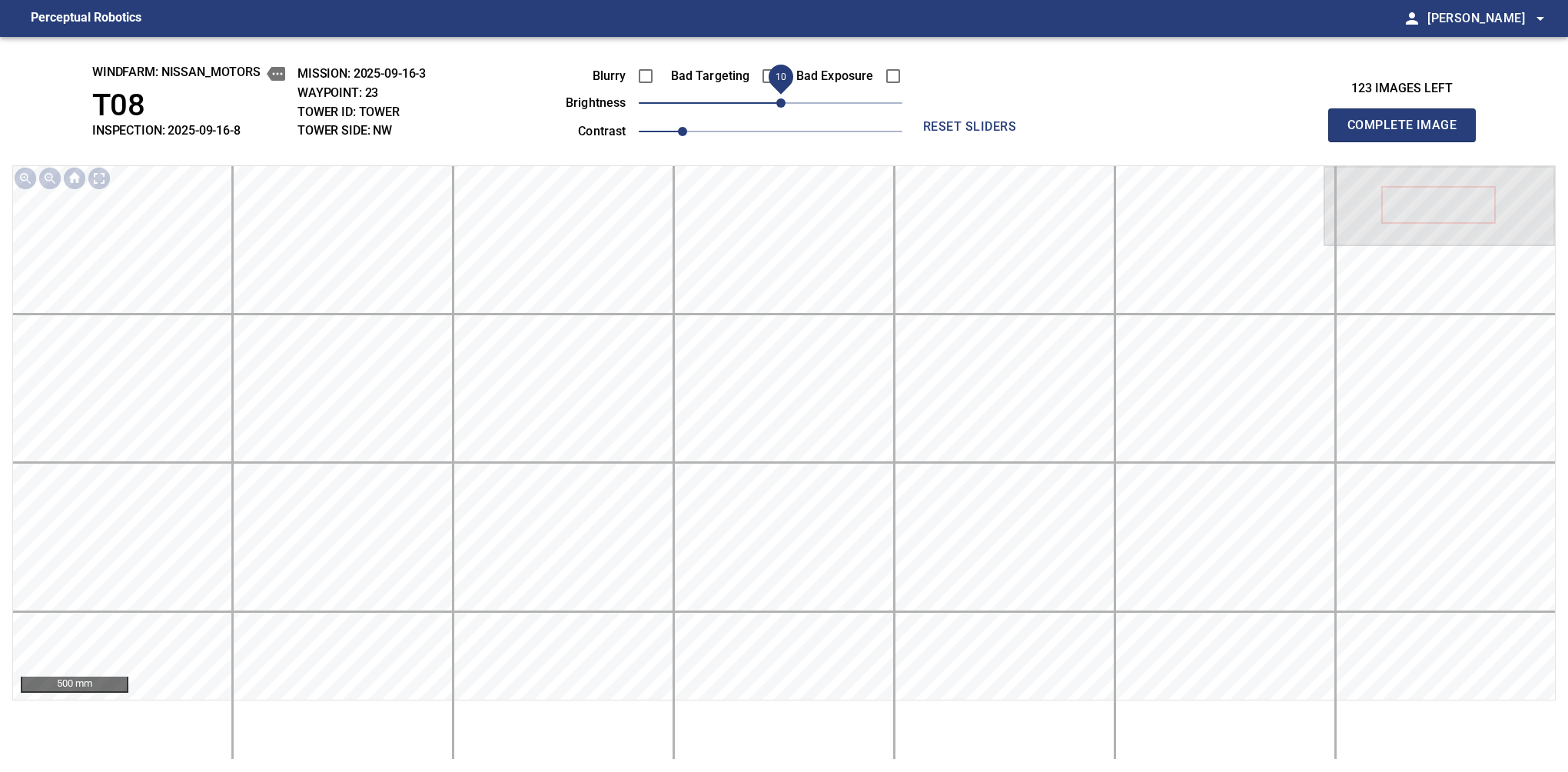
click at [1354, 141] on button "Complete Image" at bounding box center [1402, 125] width 147 height 33
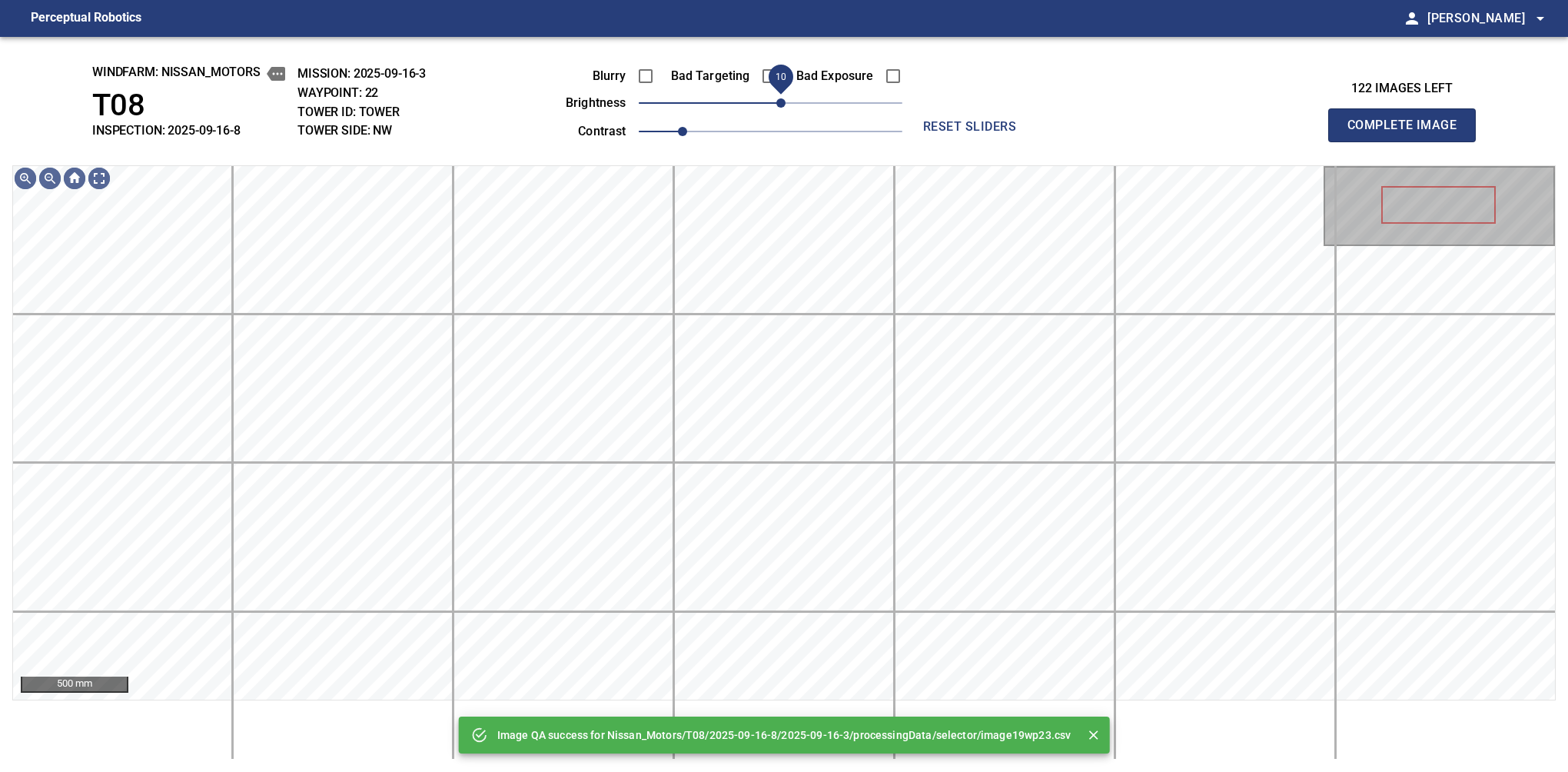
drag, startPoint x: 775, startPoint y: 104, endPoint x: 784, endPoint y: 102, distance: 9.2
click at [784, 102] on span "10" at bounding box center [781, 103] width 9 height 9
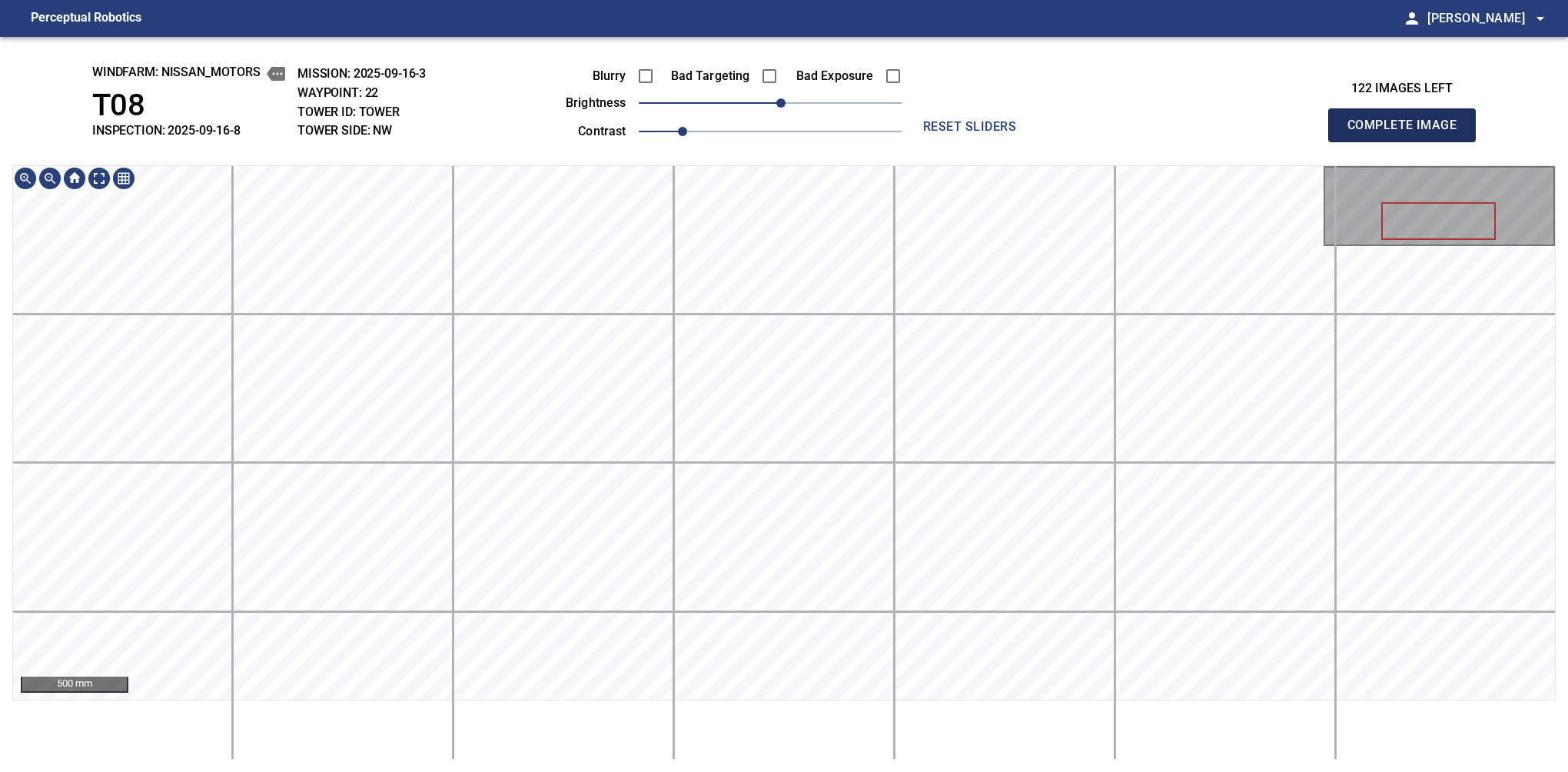
click at [1354, 141] on button "Complete Image" at bounding box center [1402, 125] width 147 height 33
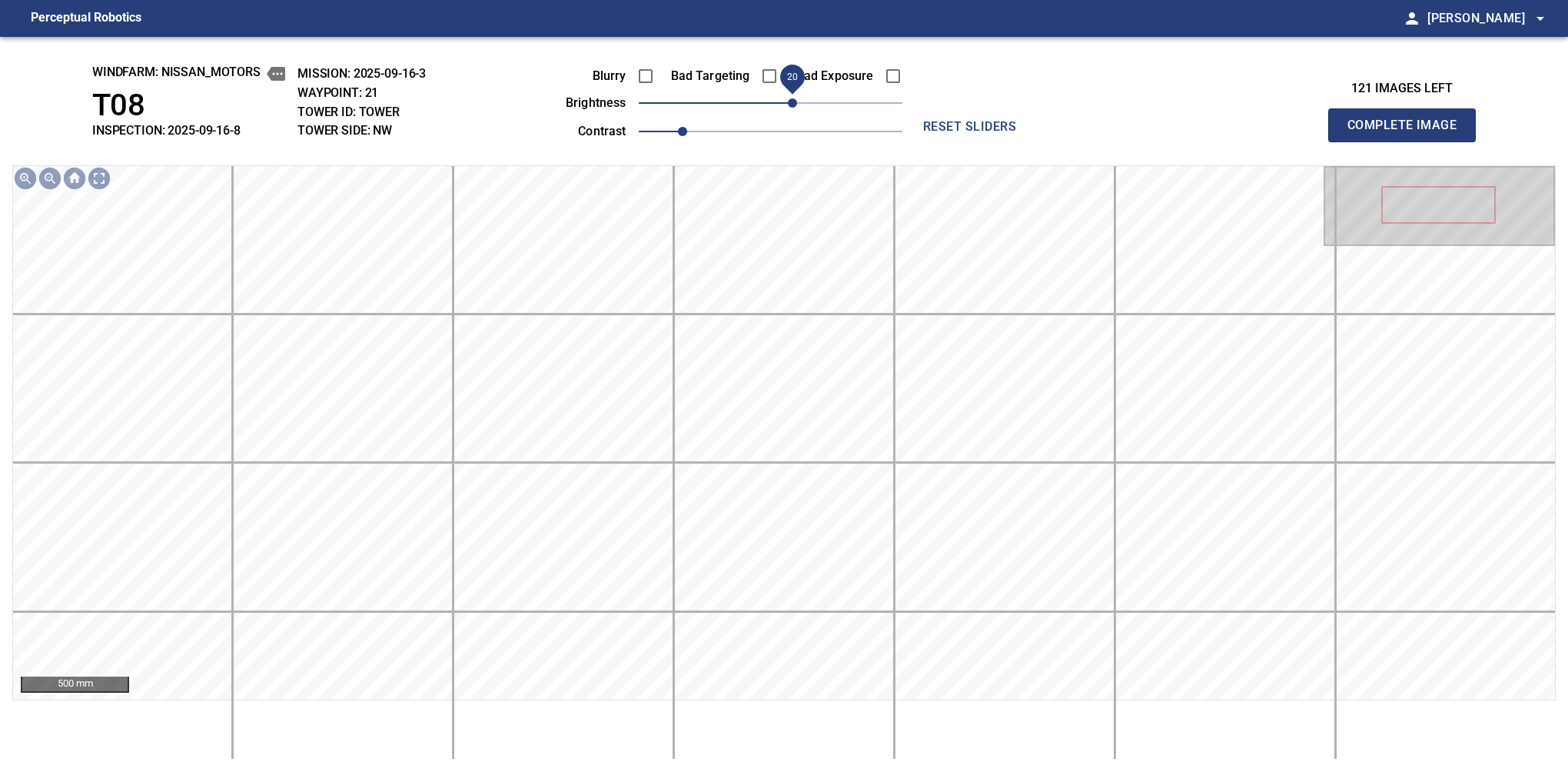
click at [796, 108] on span "20" at bounding box center [793, 103] width 9 height 9
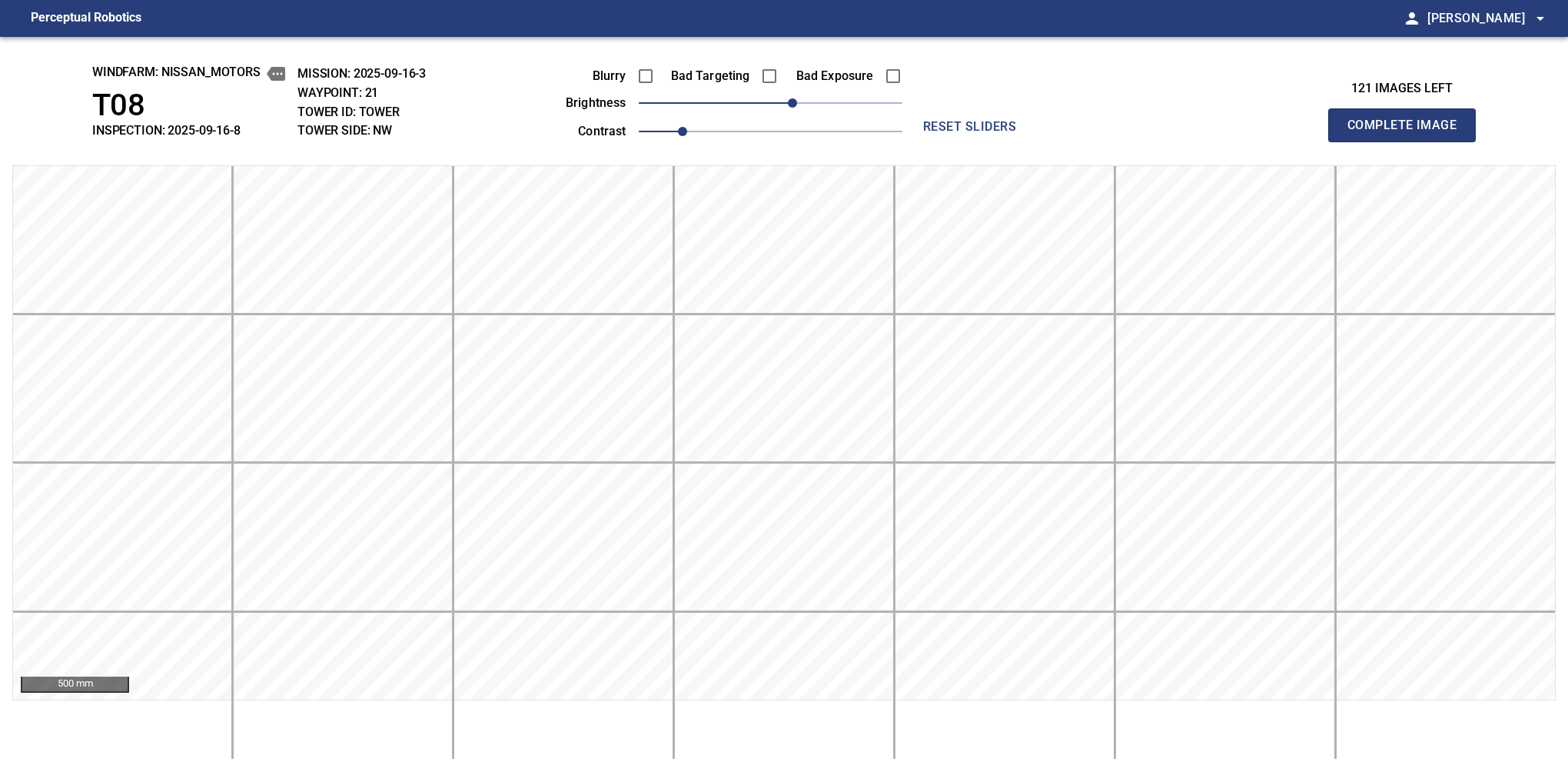
click at [1354, 141] on button "Complete Image" at bounding box center [1402, 125] width 147 height 33
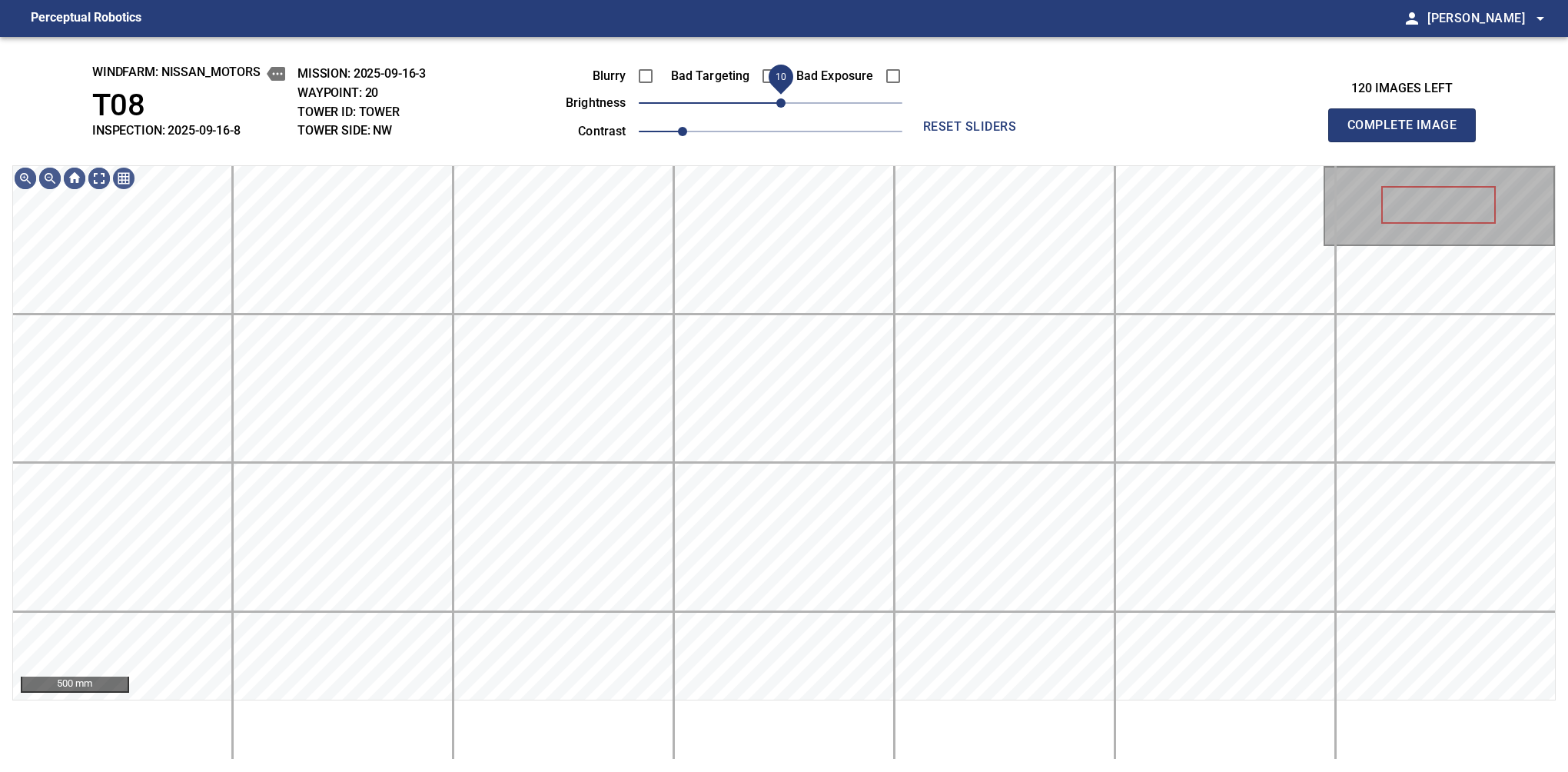
drag, startPoint x: 775, startPoint y: 108, endPoint x: 784, endPoint y: 116, distance: 12.0
click at [784, 108] on span "10" at bounding box center [781, 103] width 9 height 9
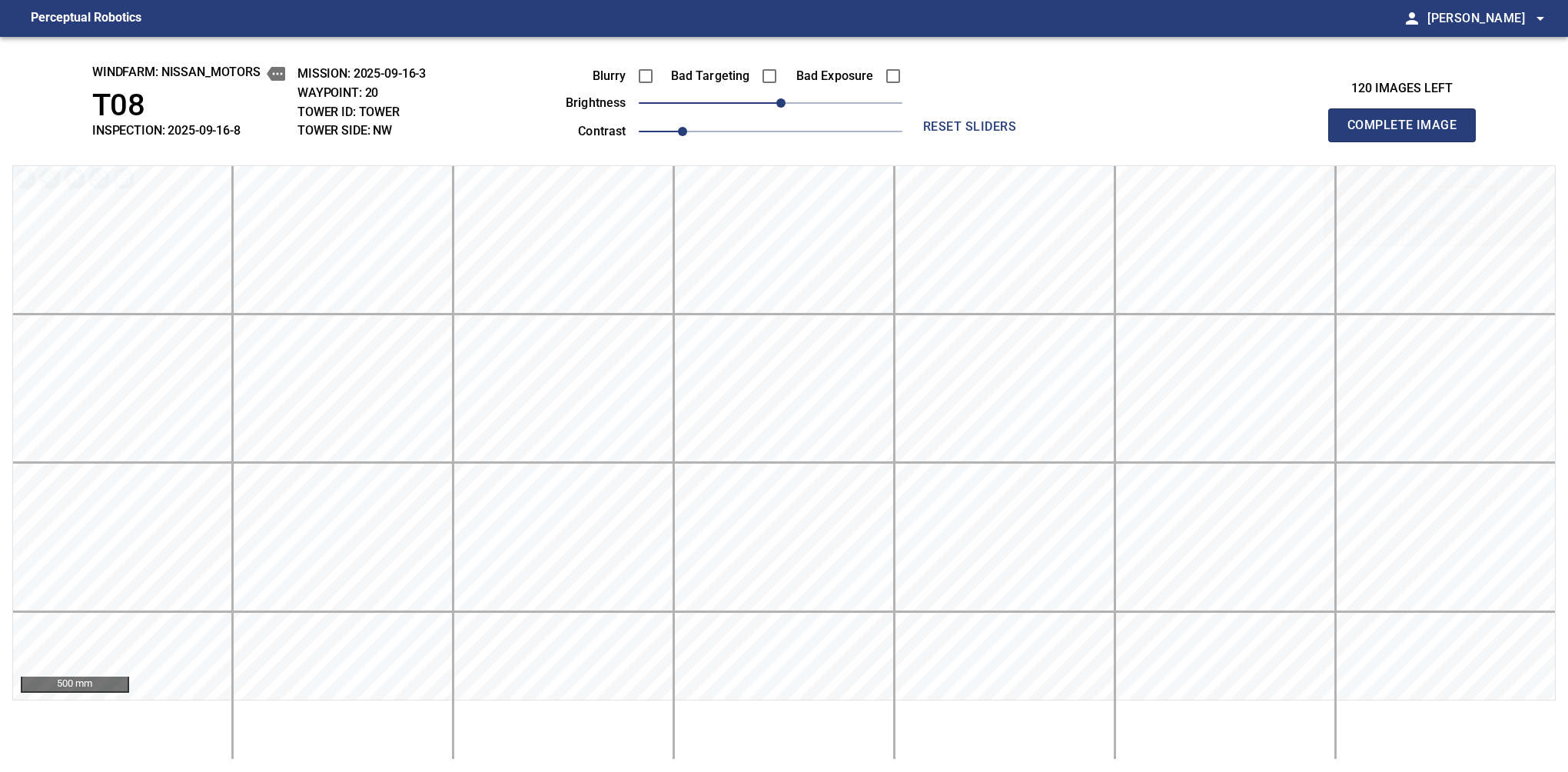
click at [1354, 141] on button "Complete Image" at bounding box center [1402, 125] width 147 height 33
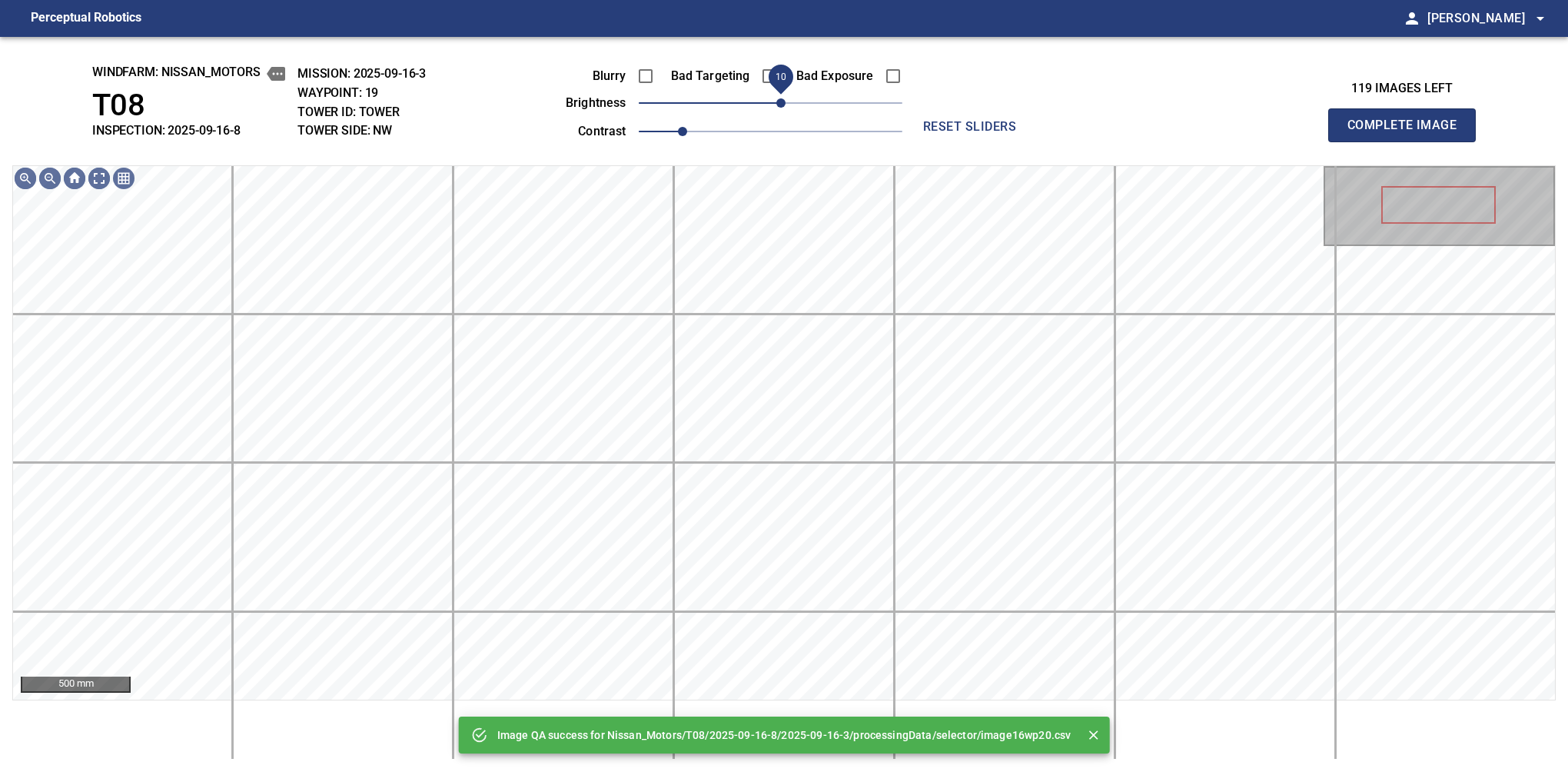
click at [782, 105] on span "10" at bounding box center [771, 103] width 264 height 21
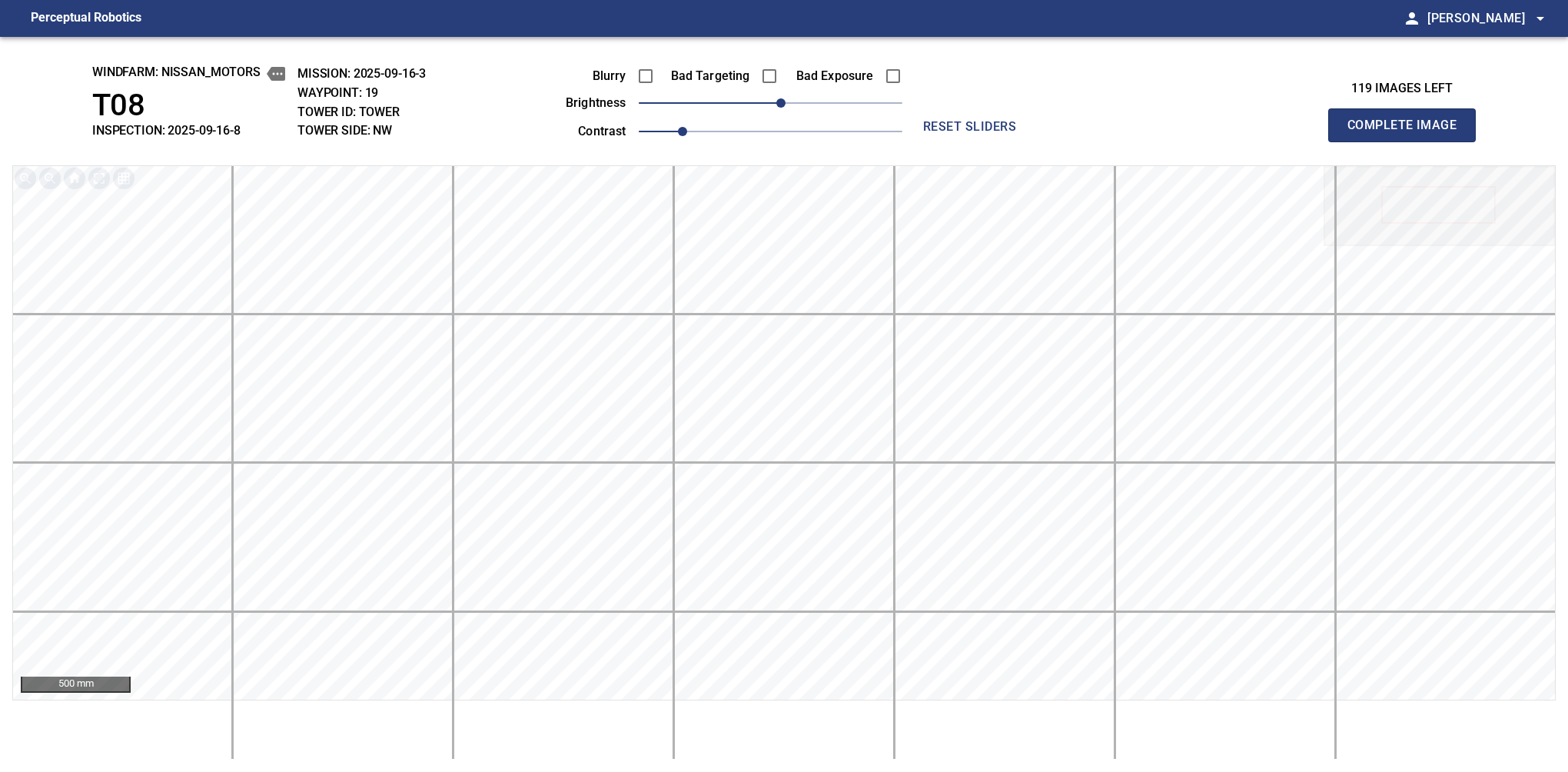
click at [1354, 141] on button "Complete Image" at bounding box center [1402, 125] width 147 height 33
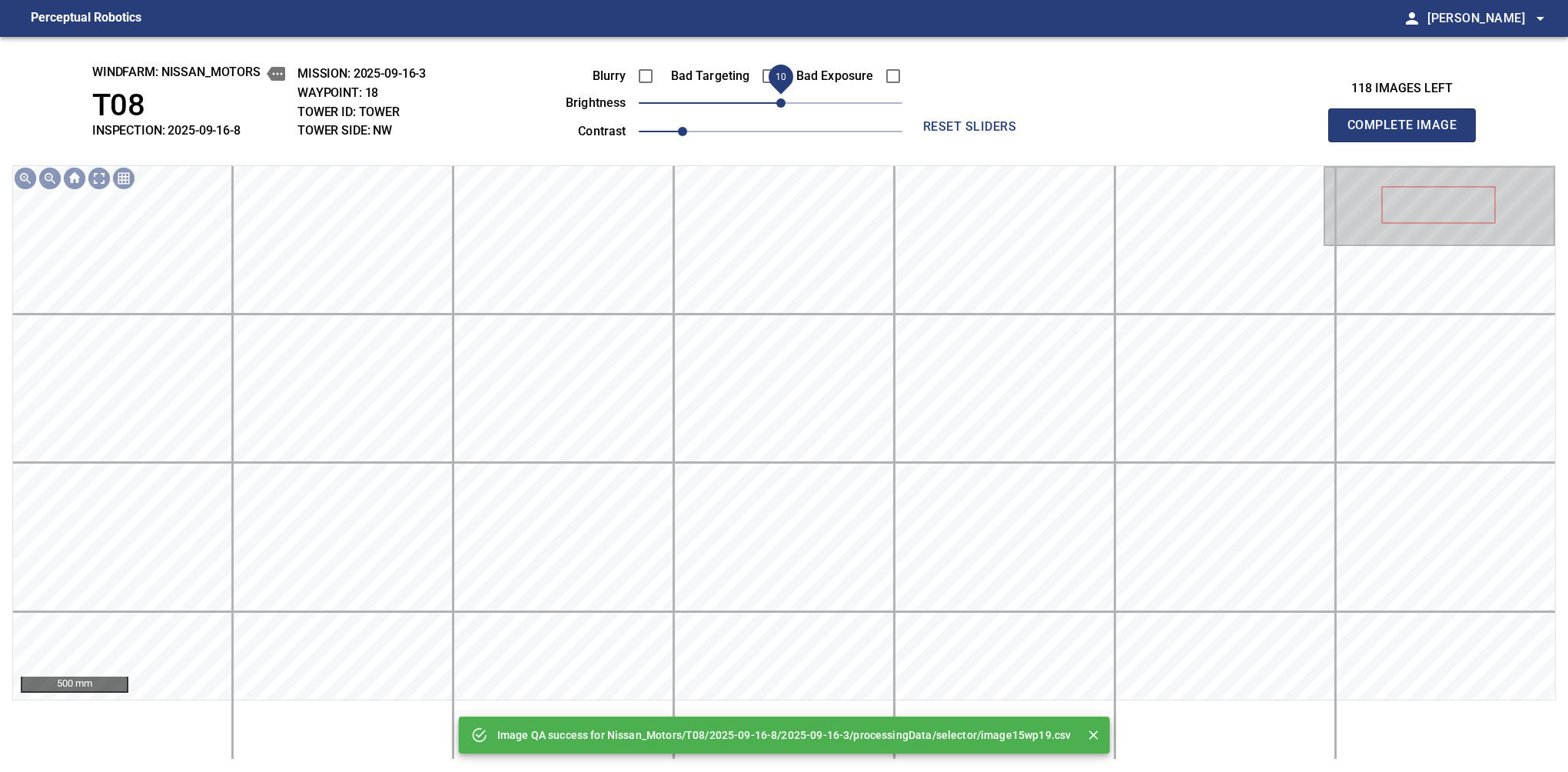
drag, startPoint x: 769, startPoint y: 101, endPoint x: 784, endPoint y: 105, distance: 15.5
click at [784, 105] on span "10" at bounding box center [781, 103] width 9 height 9
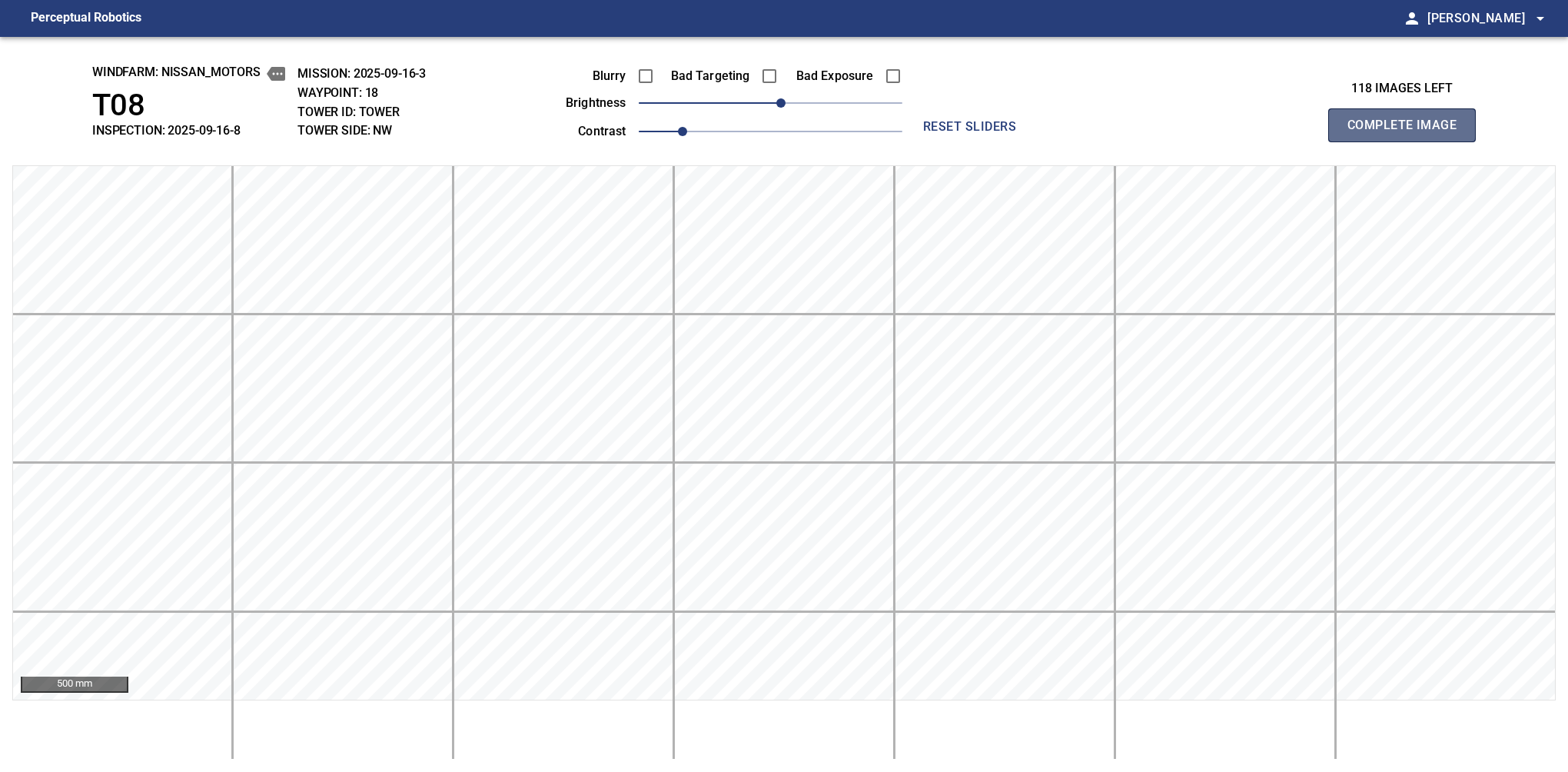
click at [1354, 141] on button "Complete Image" at bounding box center [1402, 125] width 147 height 33
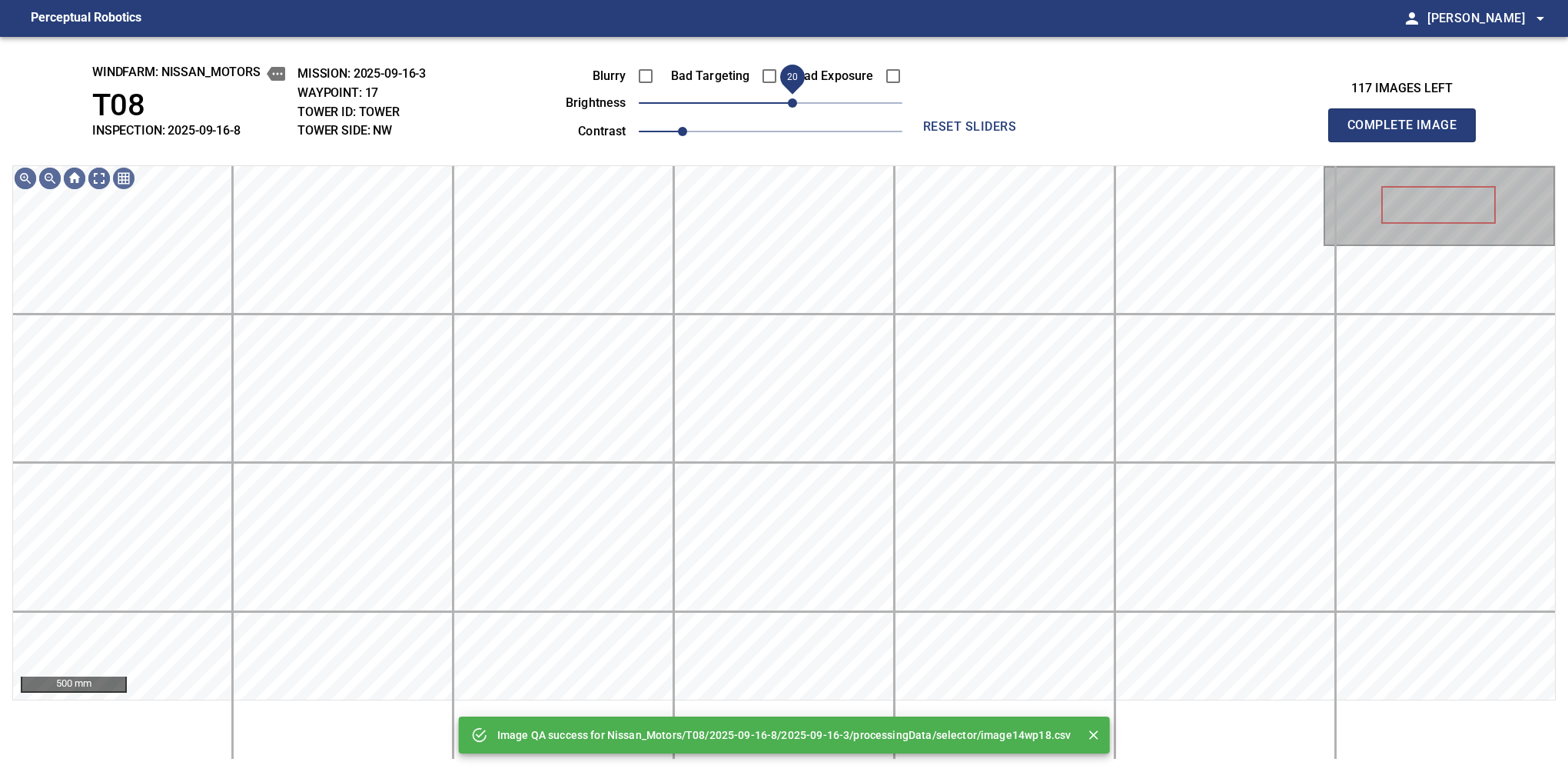
click at [789, 105] on span "20" at bounding box center [793, 103] width 9 height 9
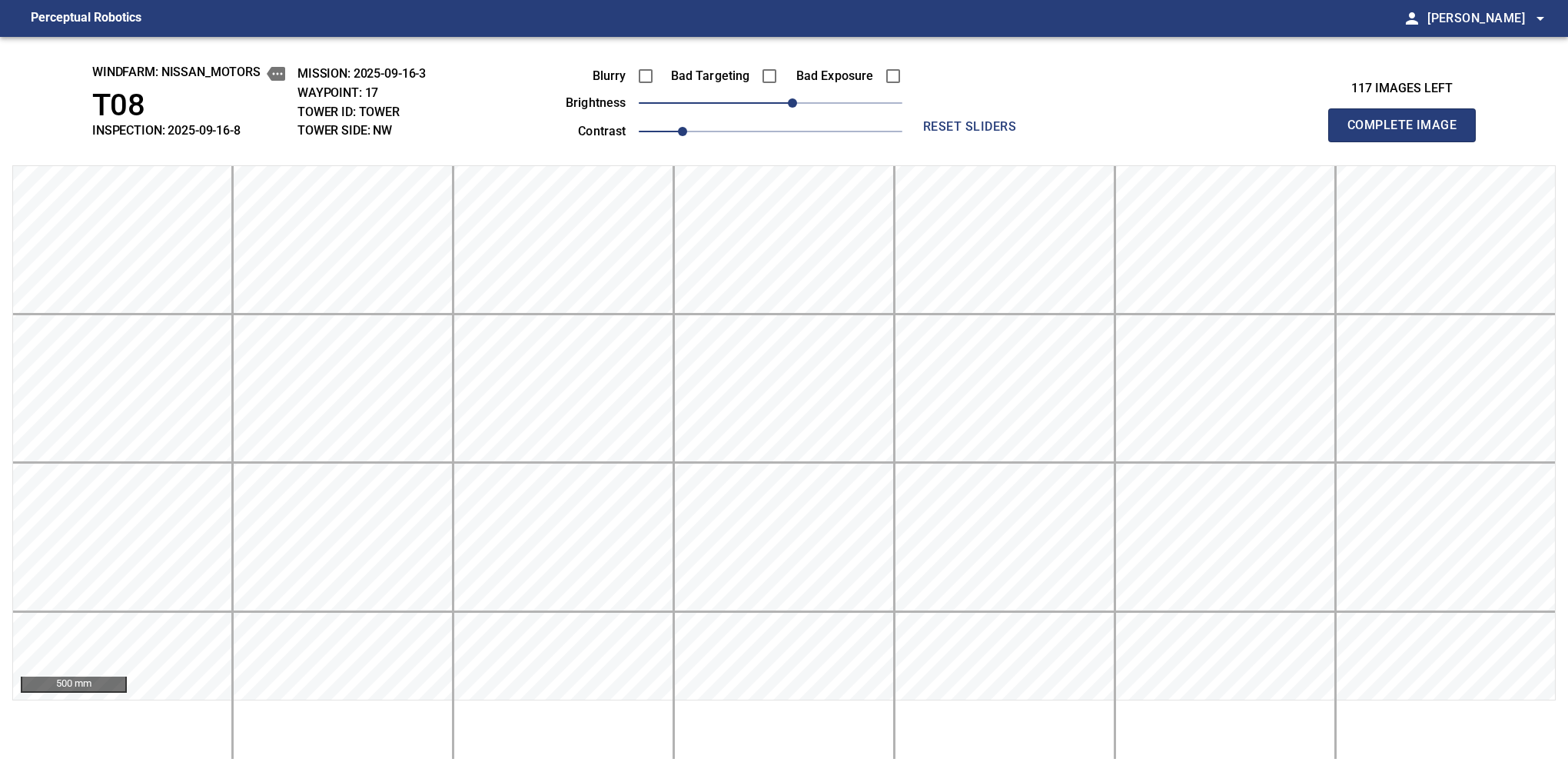
click at [1354, 141] on button "Complete Image" at bounding box center [1402, 125] width 147 height 33
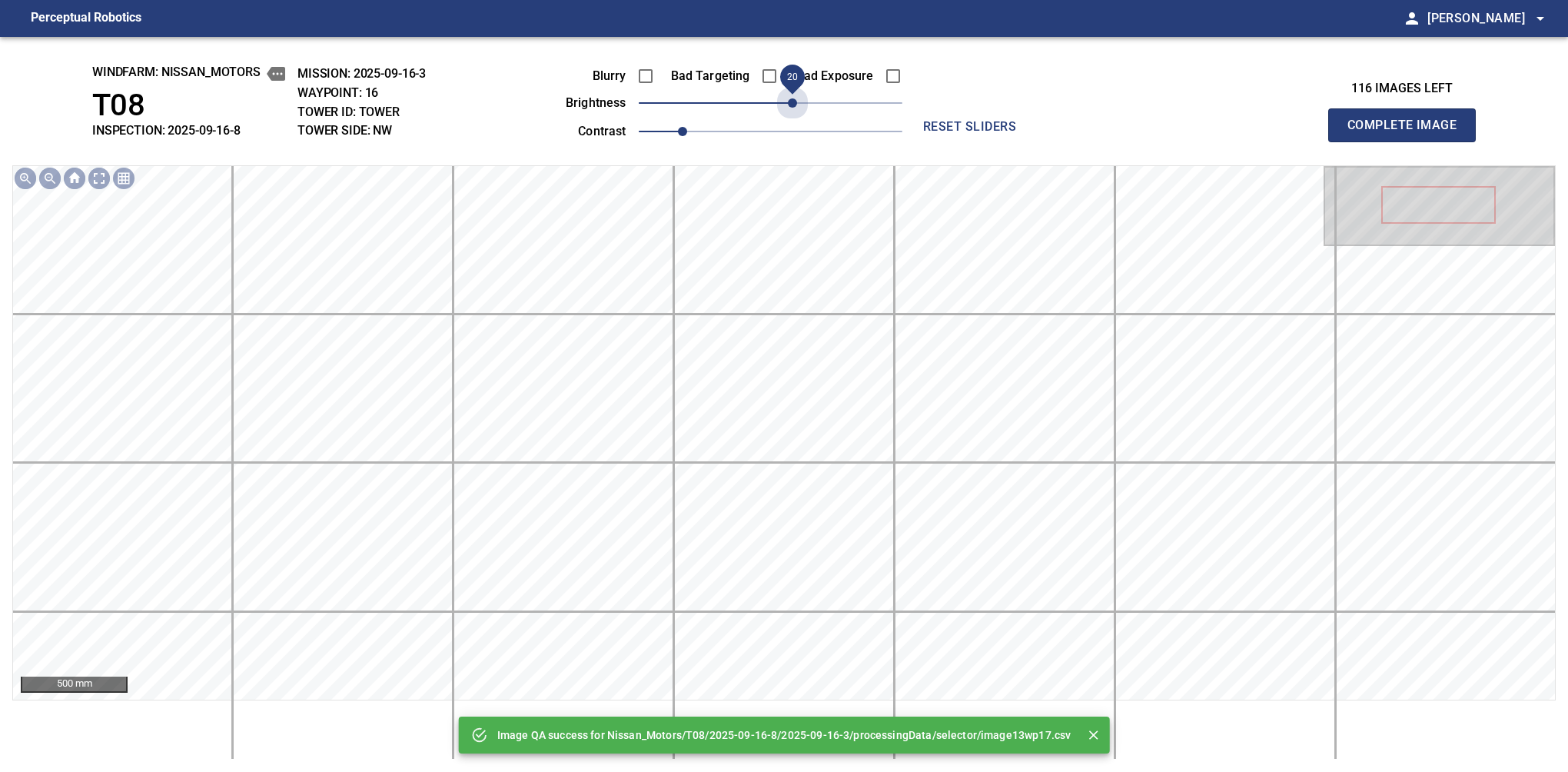
click at [789, 105] on span "20" at bounding box center [771, 103] width 264 height 21
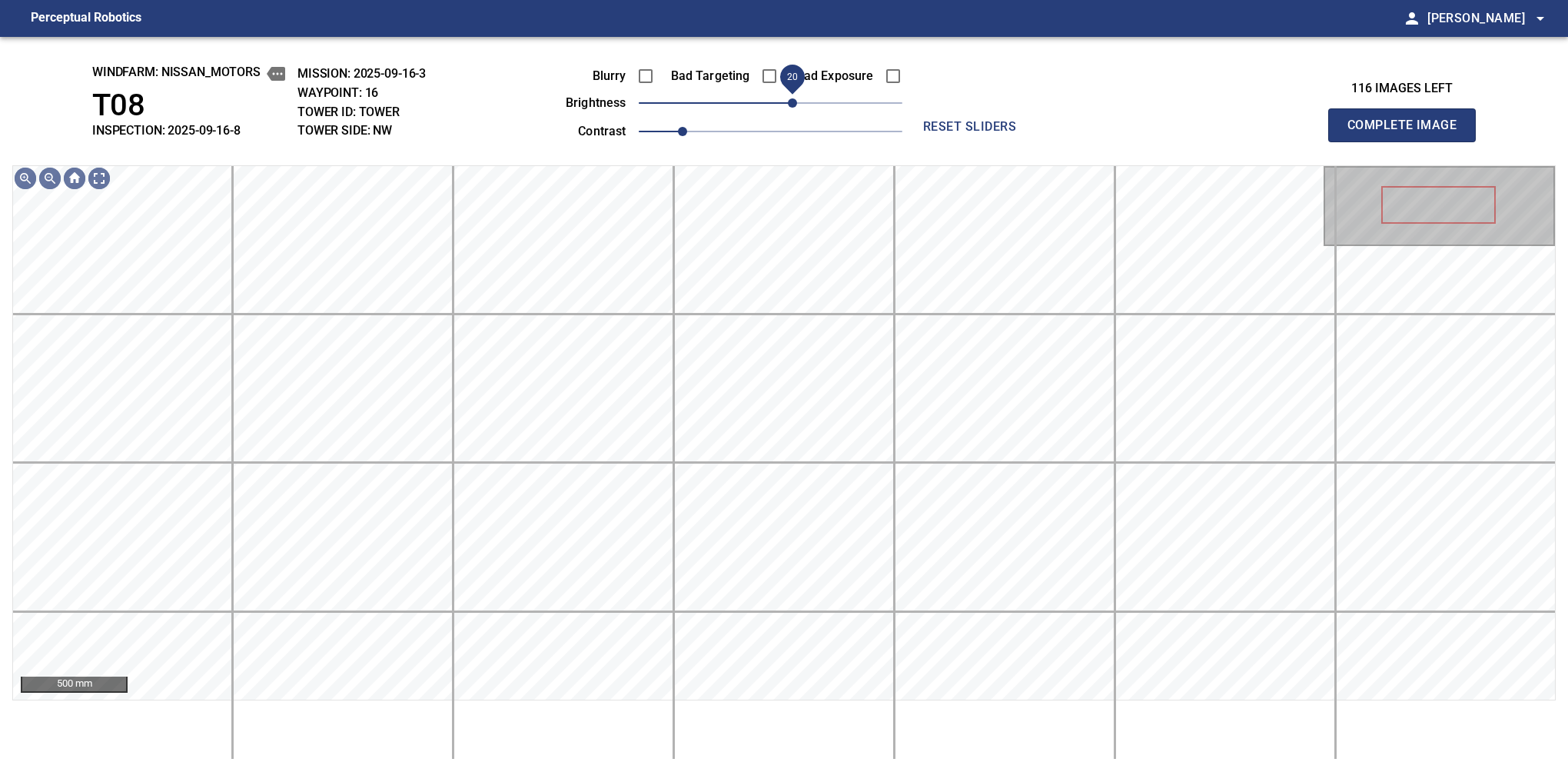
click at [796, 108] on span "20" at bounding box center [793, 103] width 9 height 9
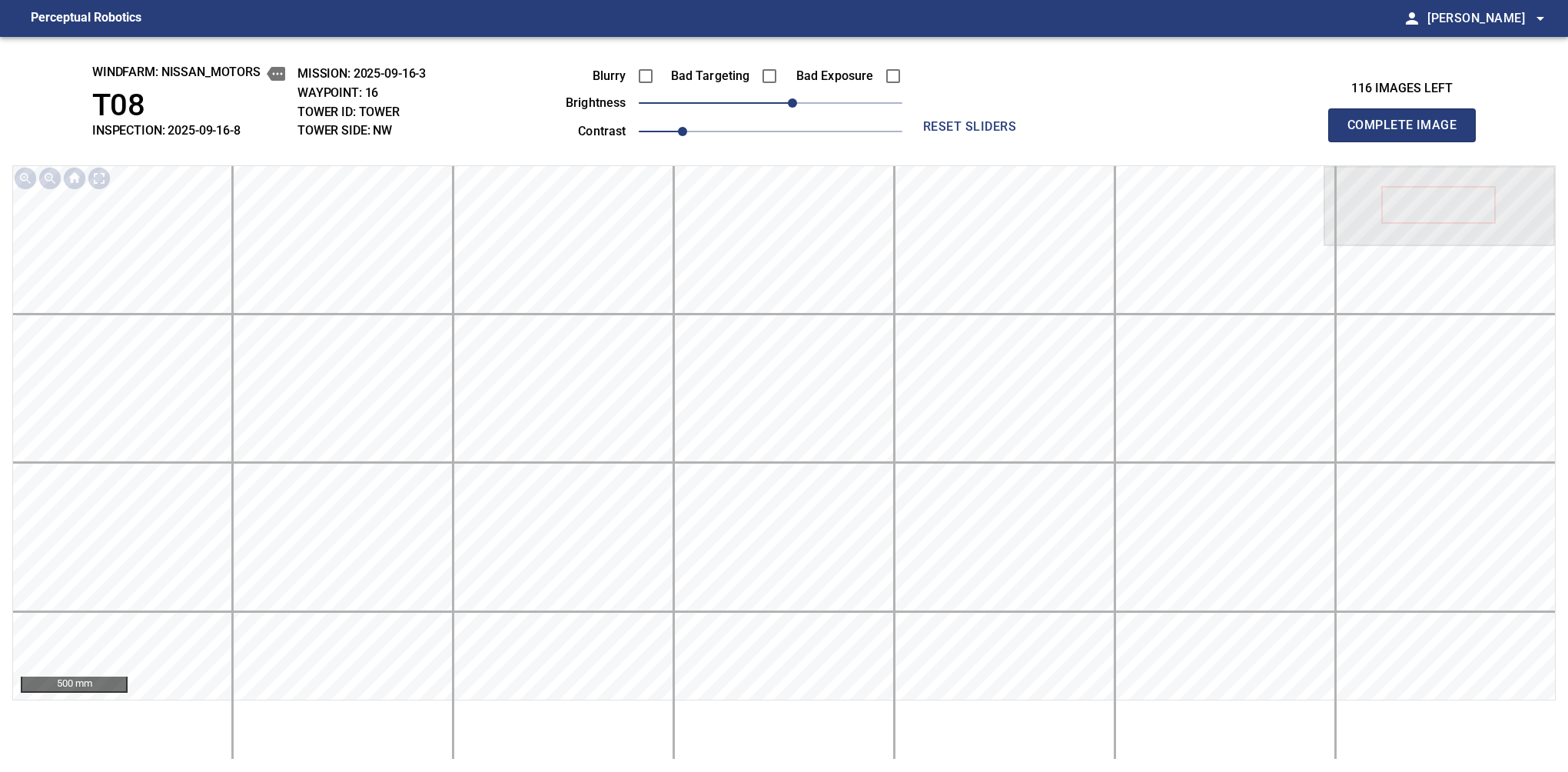
click at [1354, 141] on button "Complete Image" at bounding box center [1402, 125] width 147 height 33
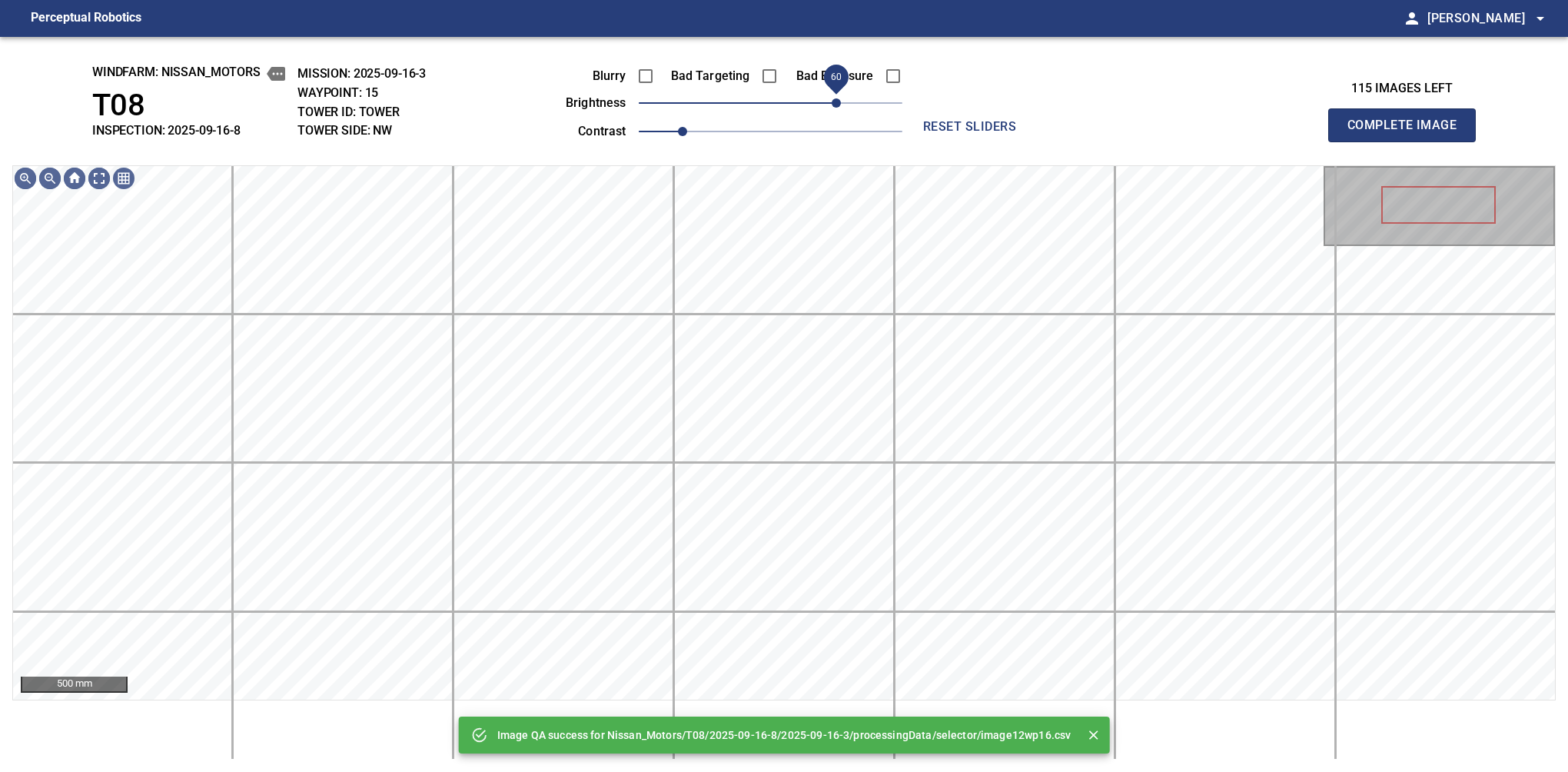
drag, startPoint x: 783, startPoint y: 105, endPoint x: 832, endPoint y: 99, distance: 49.4
click at [832, 99] on span "60" at bounding box center [836, 103] width 9 height 9
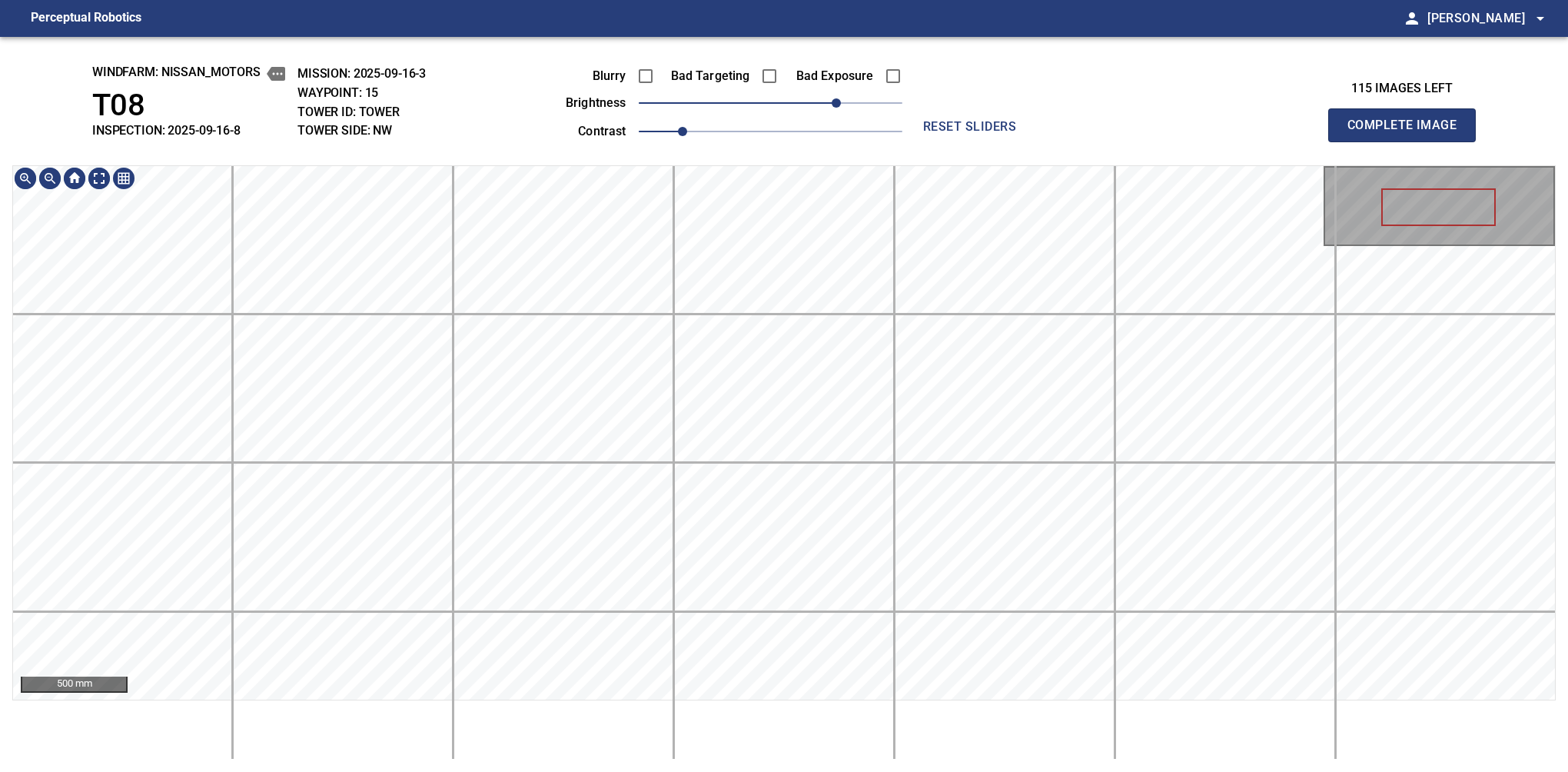
click at [821, 141] on div "windfarm: Nissan_Motors T08 INSPECTION: 2025-09-16-8 MISSION: 2025-09-16-3 WAYP…" at bounding box center [784, 404] width 1568 height 735
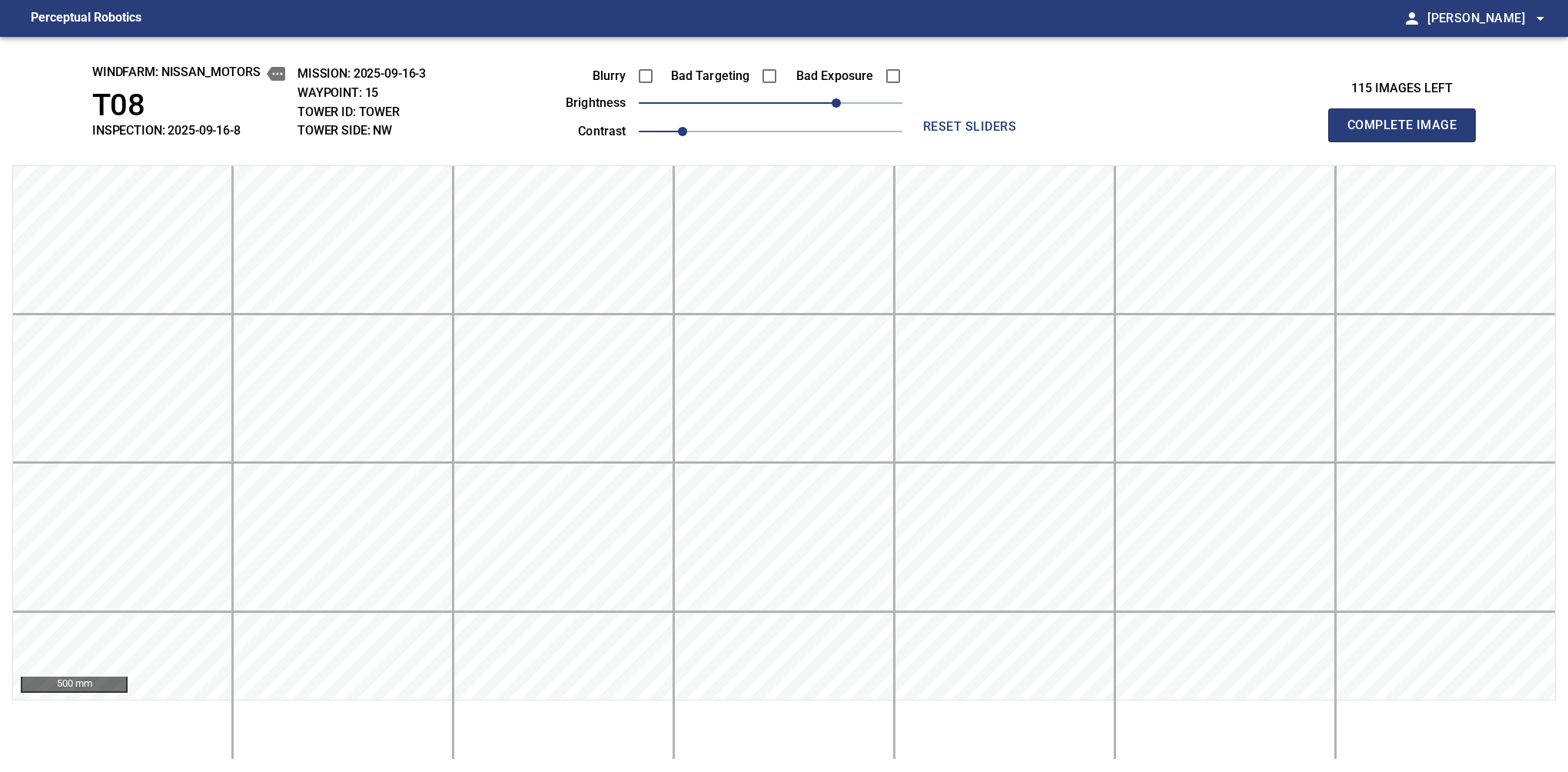
click at [1354, 141] on button "Complete Image" at bounding box center [1402, 125] width 147 height 33
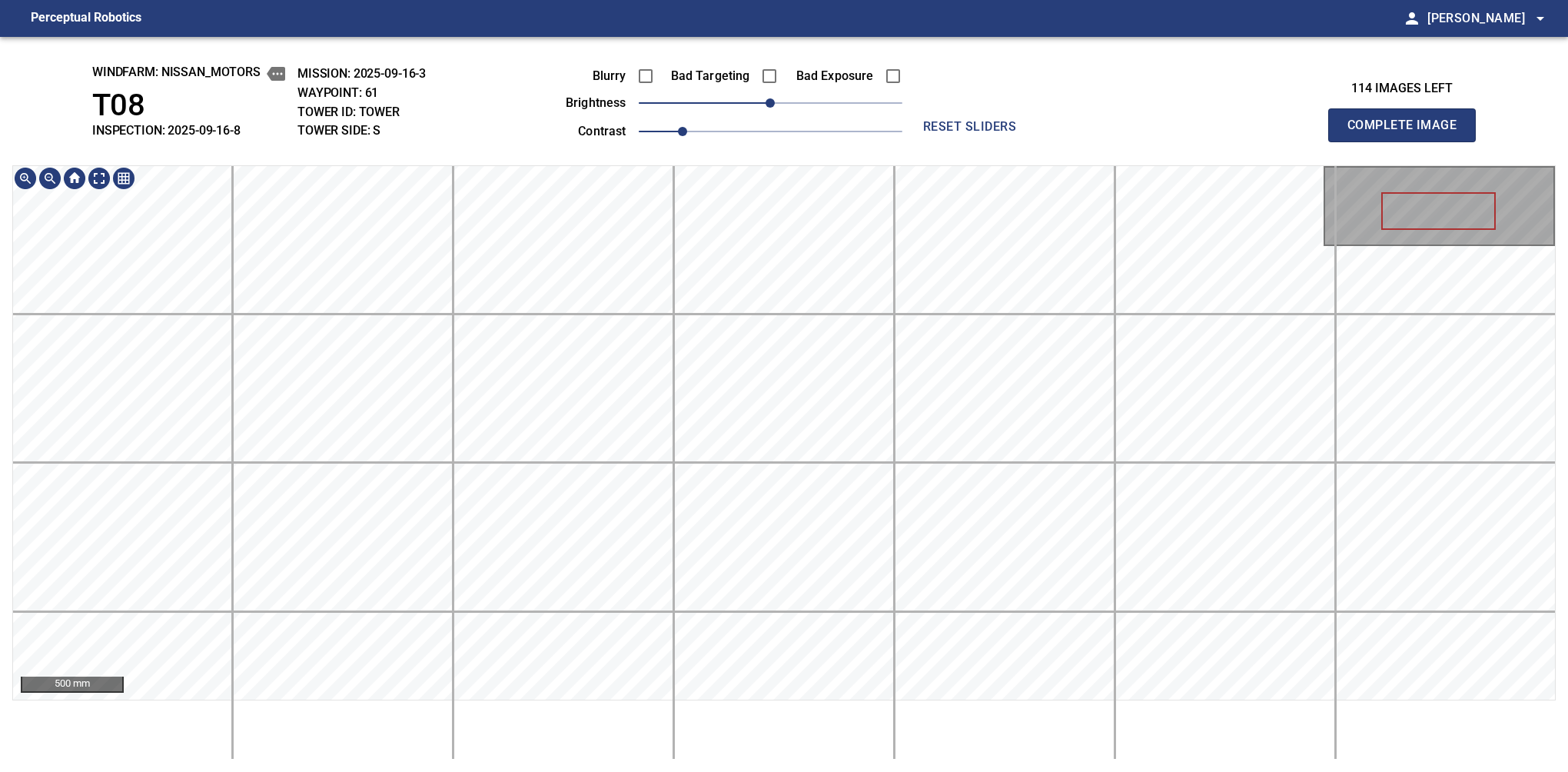
click at [1354, 141] on button "Complete Image" at bounding box center [1402, 125] width 147 height 33
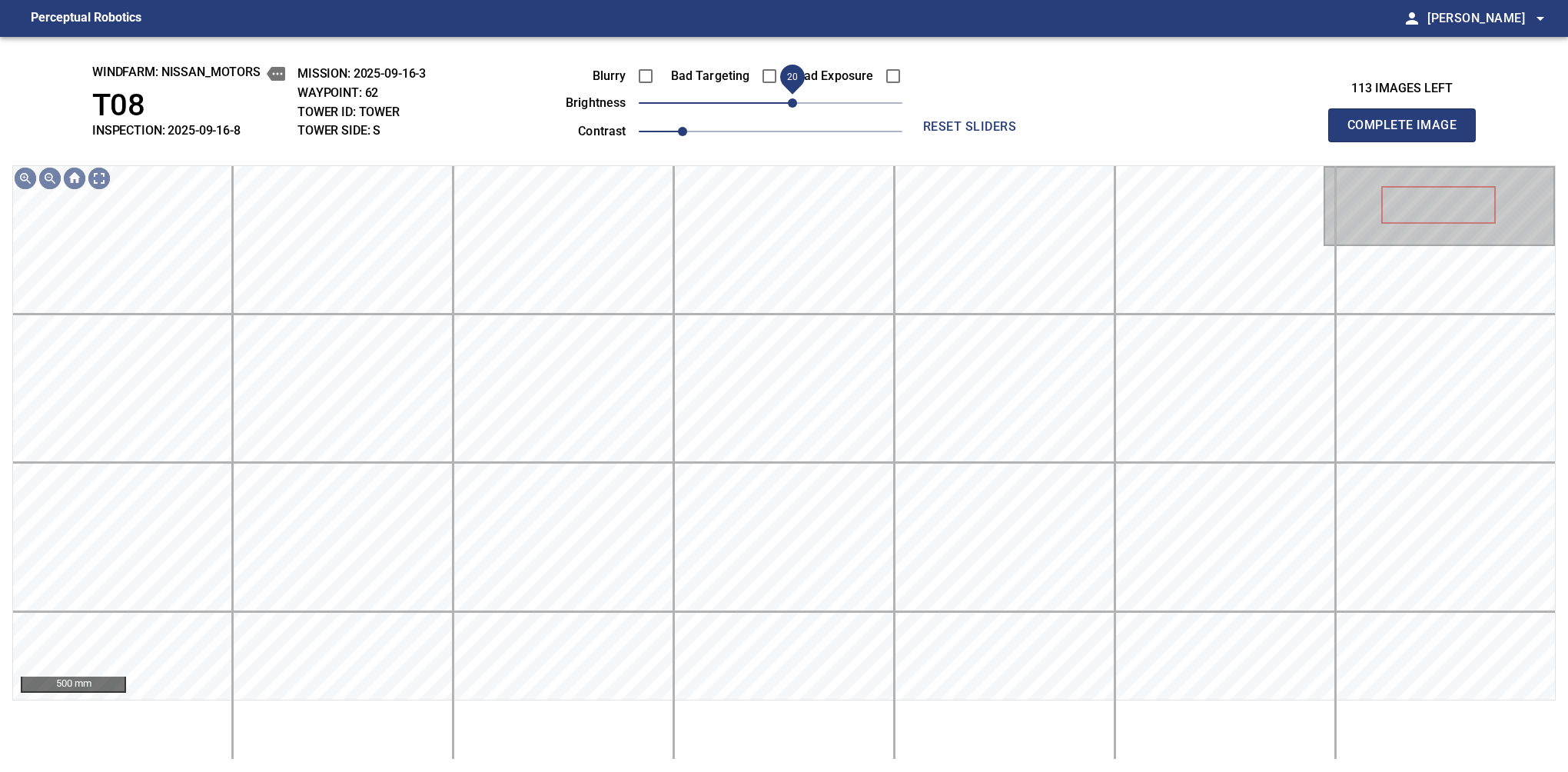
drag, startPoint x: 772, startPoint y: 105, endPoint x: 790, endPoint y: 101, distance: 18.4
click at [790, 101] on span "20" at bounding box center [793, 103] width 9 height 9
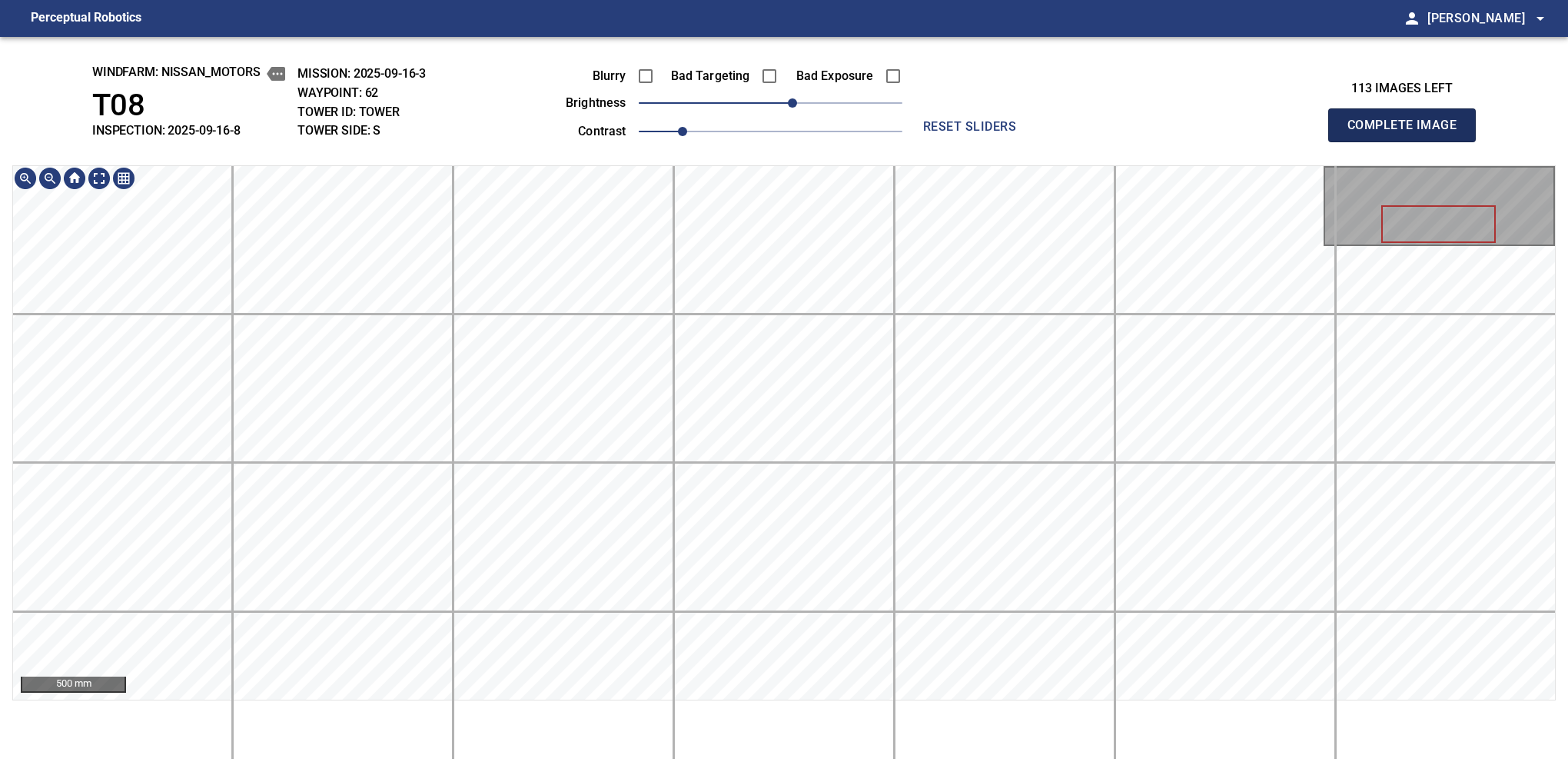
click at [1354, 141] on button "Complete Image" at bounding box center [1402, 125] width 147 height 33
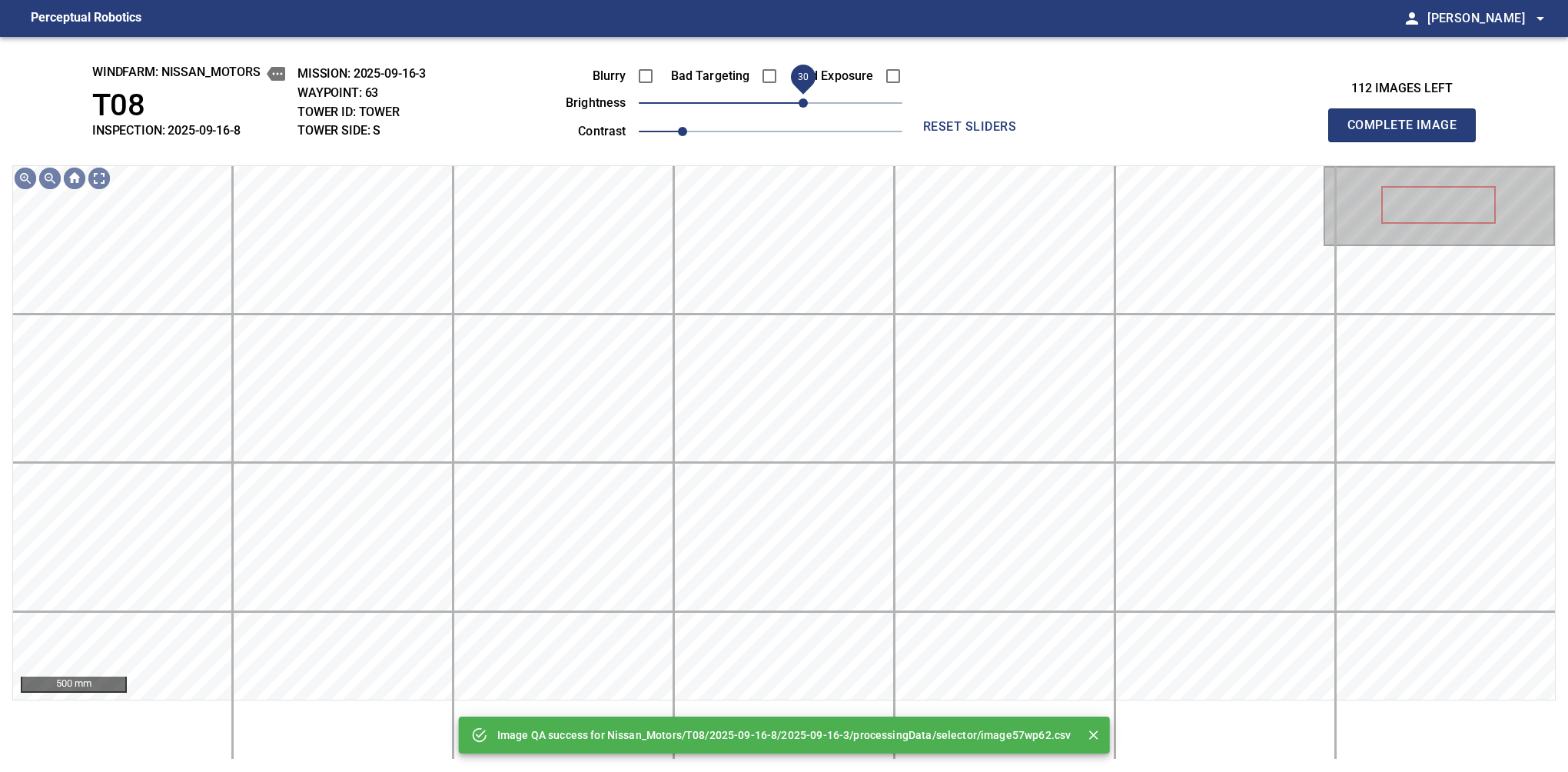
drag, startPoint x: 793, startPoint y: 106, endPoint x: 806, endPoint y: 101, distance: 13.9
click at [806, 101] on span "30" at bounding box center [803, 103] width 9 height 9
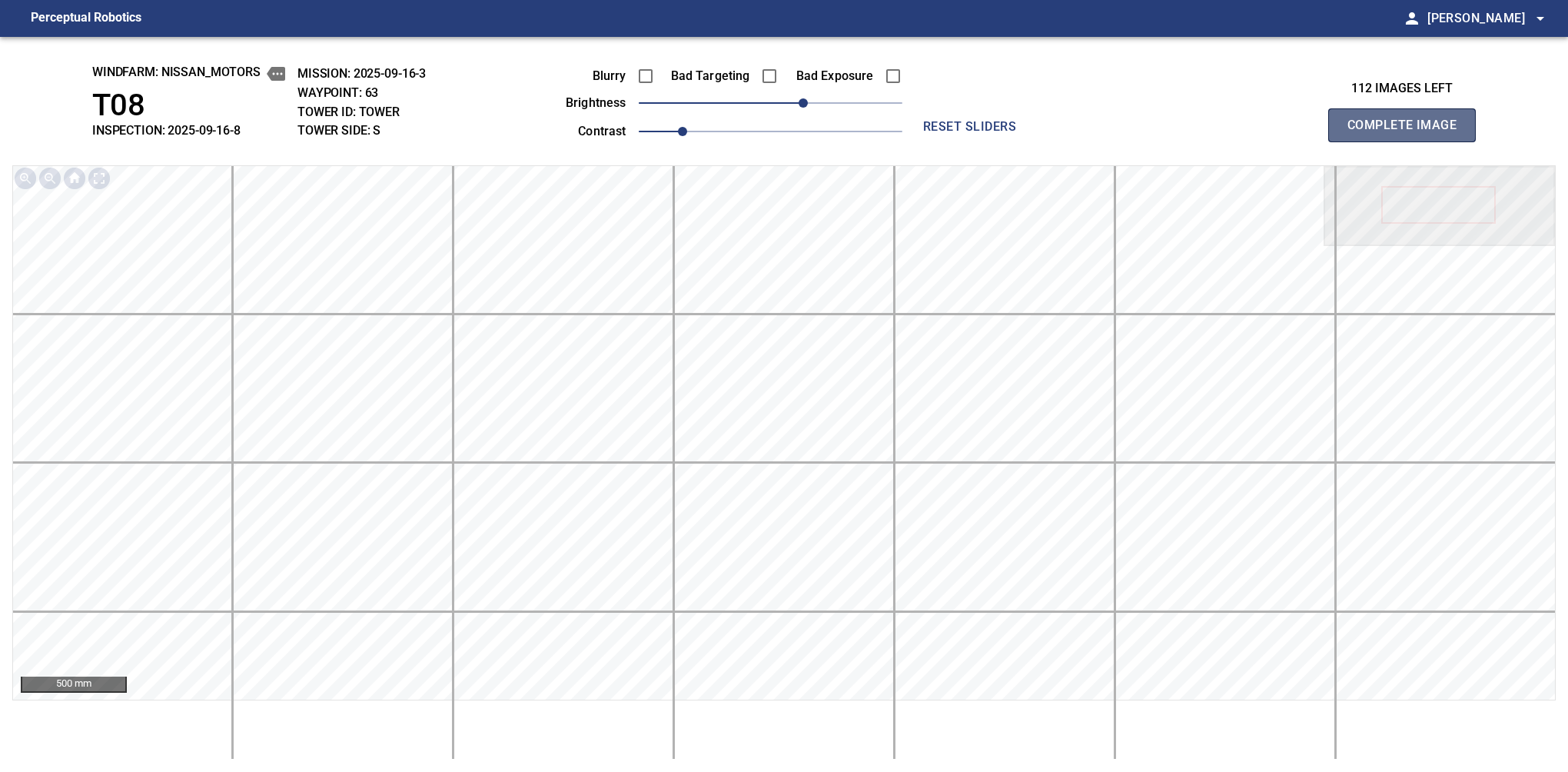
click at [1354, 141] on button "Complete Image" at bounding box center [1402, 125] width 147 height 33
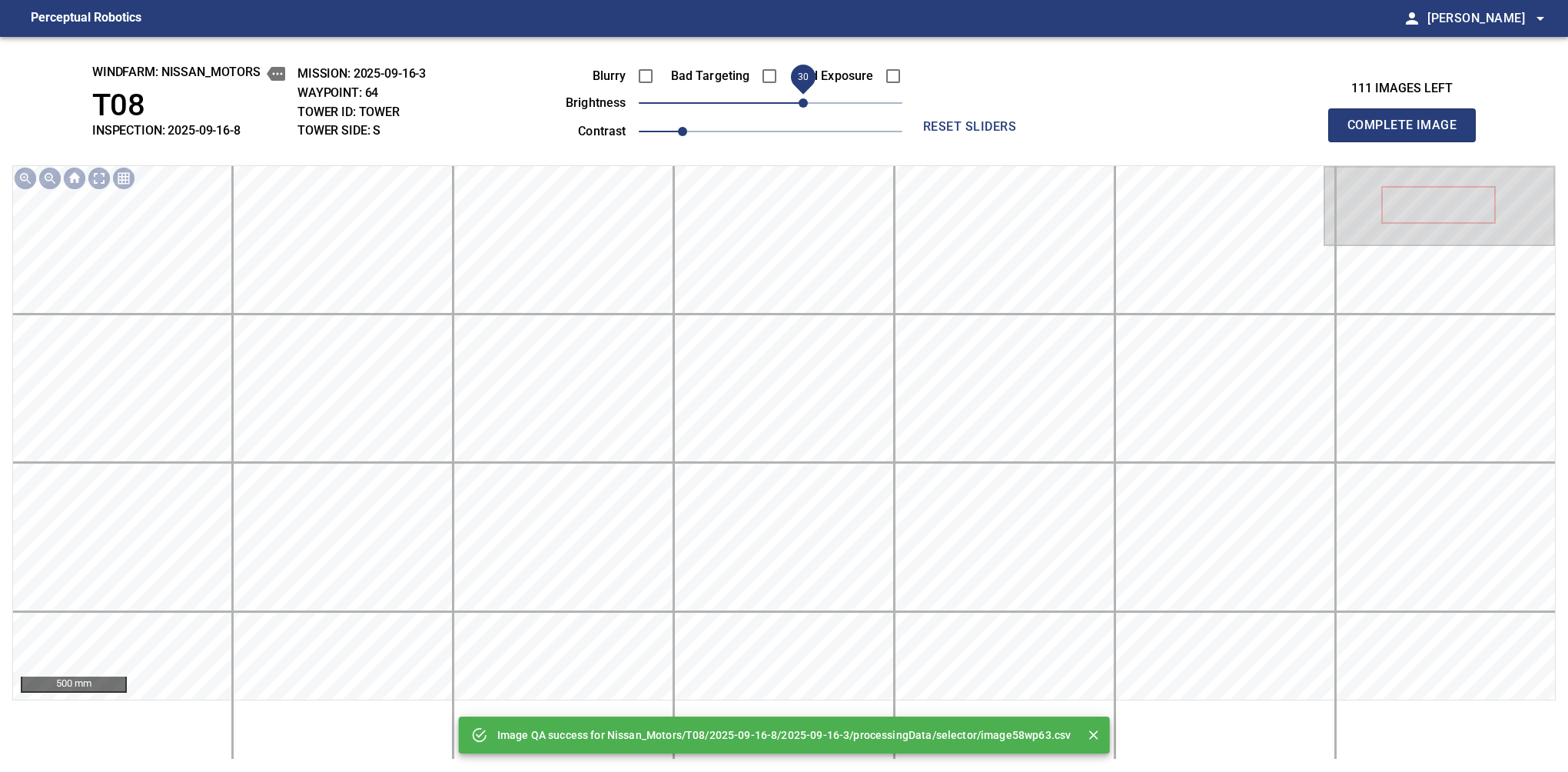
drag, startPoint x: 778, startPoint y: 109, endPoint x: 799, endPoint y: 101, distance: 22.5
click at [799, 101] on span "30" at bounding box center [803, 103] width 9 height 9
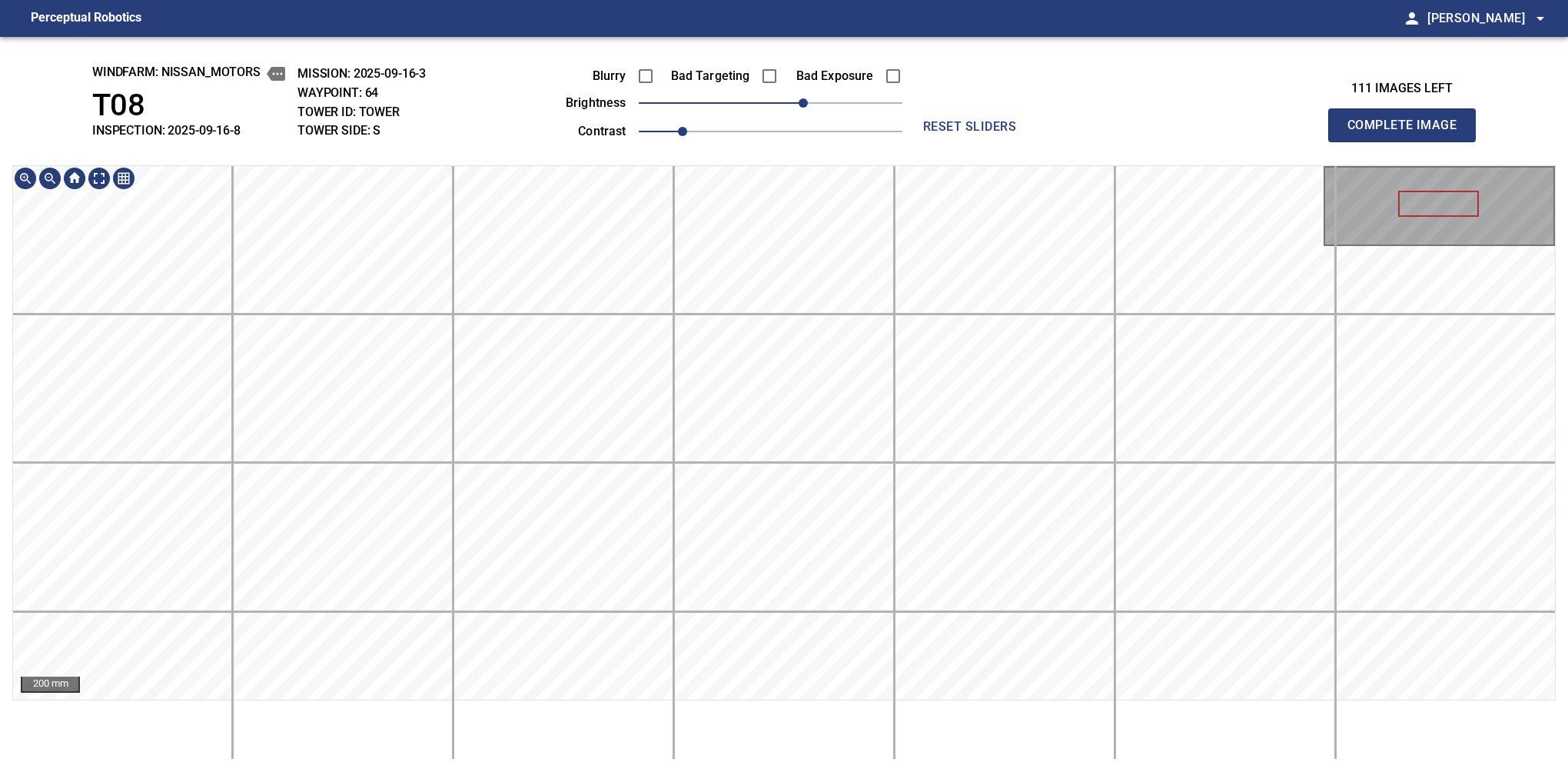
click at [1354, 141] on button "Complete Image" at bounding box center [1402, 125] width 147 height 33
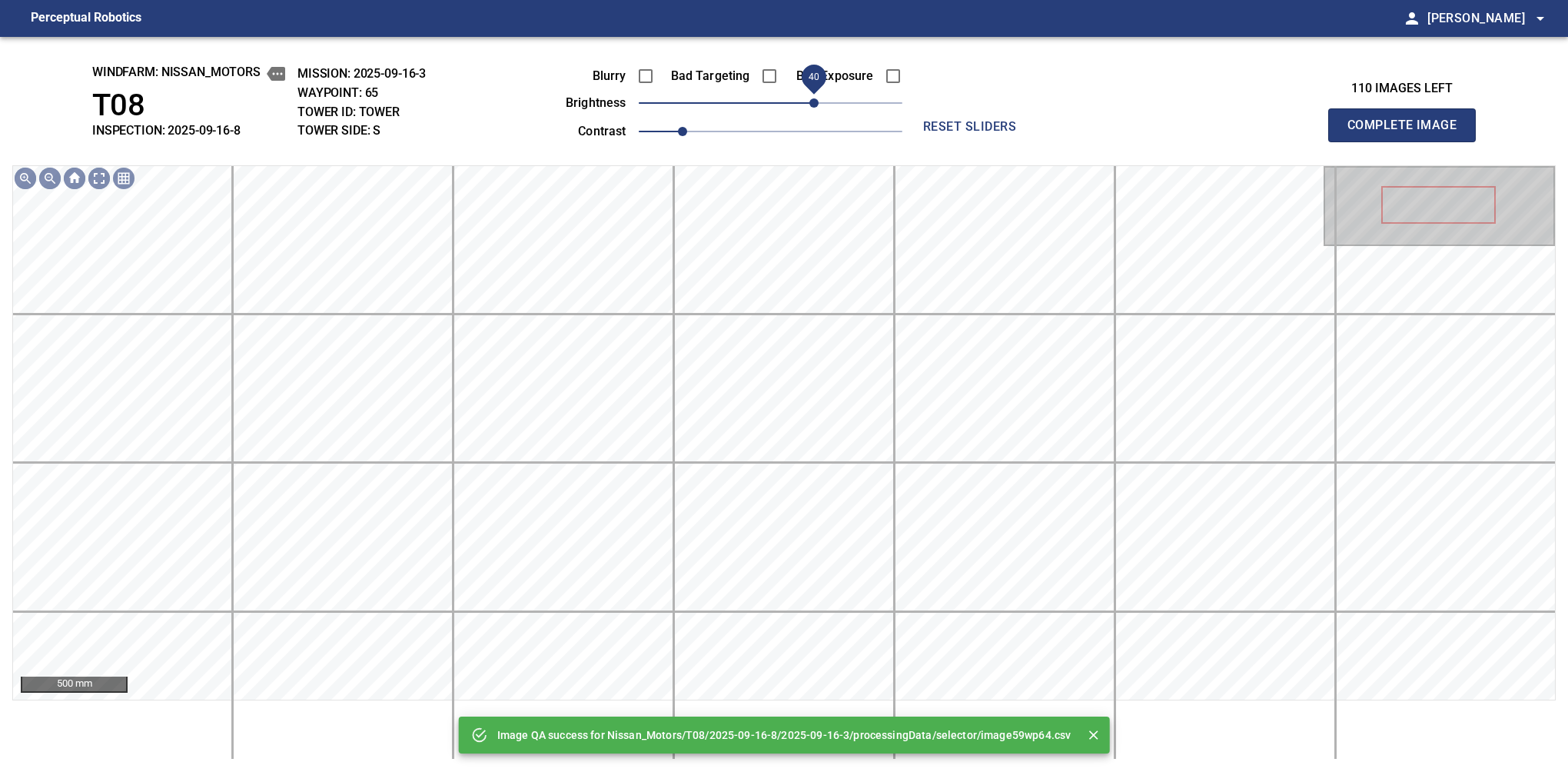
drag, startPoint x: 777, startPoint y: 111, endPoint x: 814, endPoint y: 97, distance: 39.6
click at [814, 99] on span "40" at bounding box center [814, 103] width 9 height 9
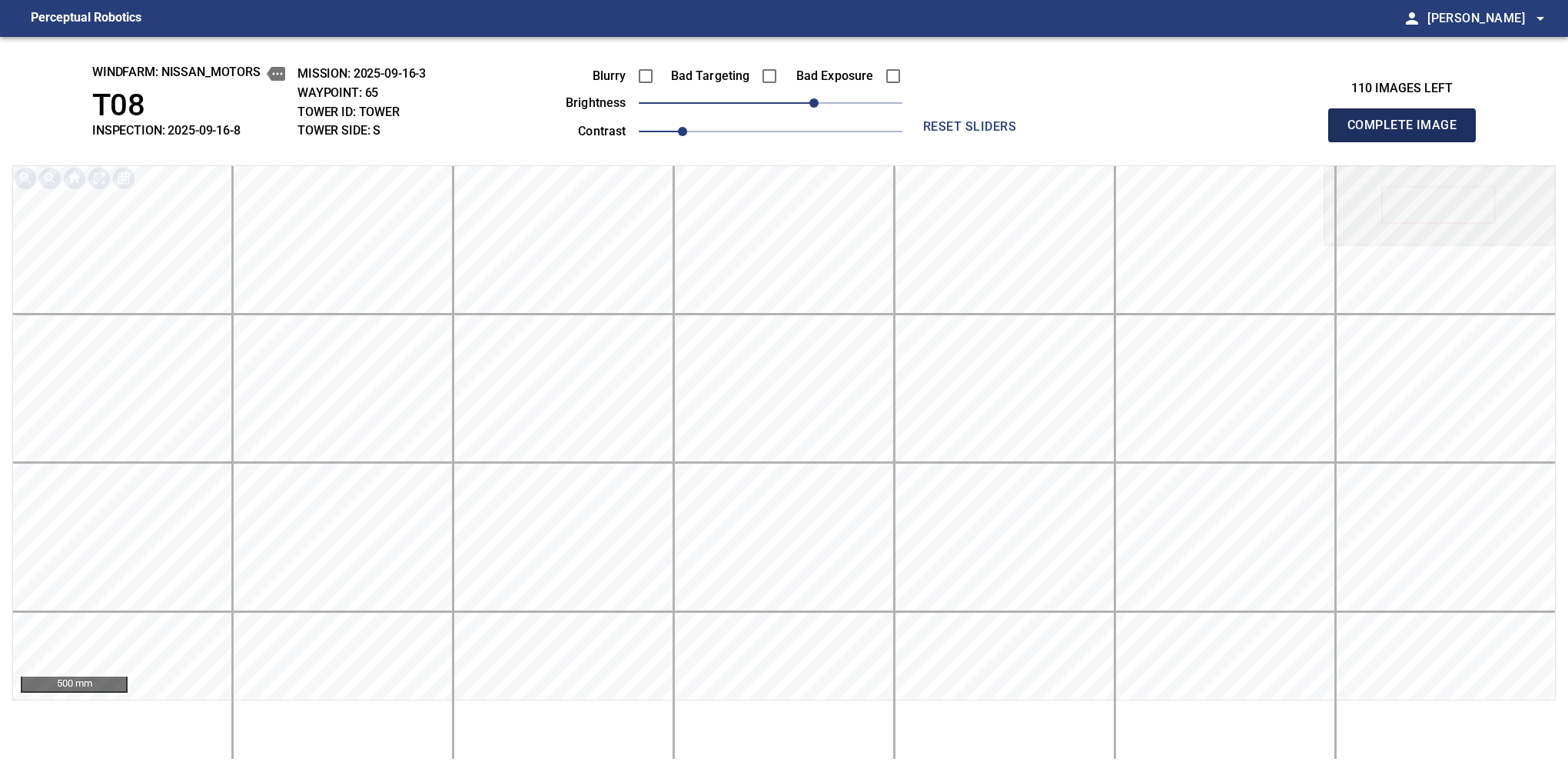
click at [1354, 141] on button "Complete Image" at bounding box center [1402, 125] width 147 height 33
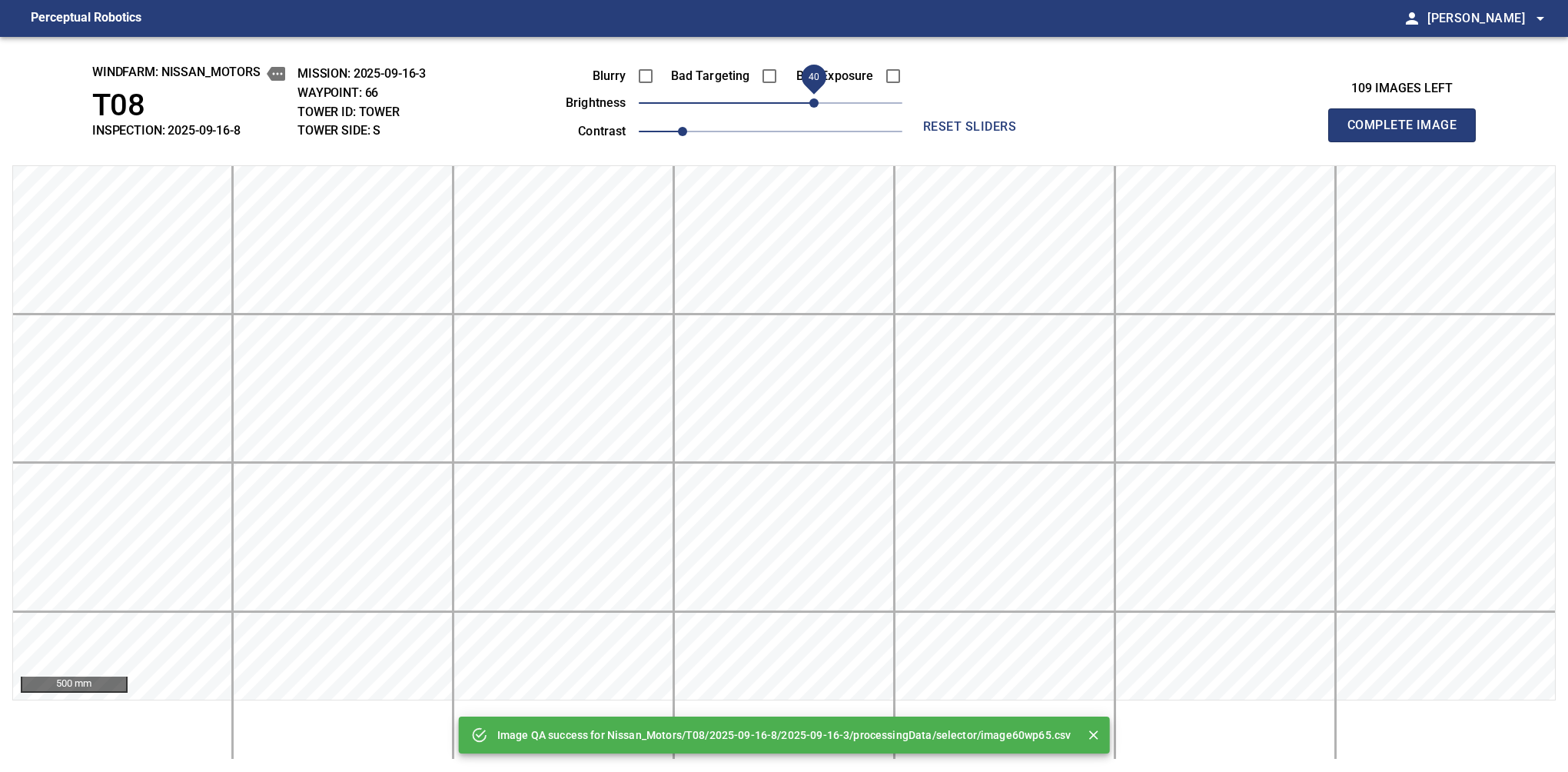
drag, startPoint x: 779, startPoint y: 106, endPoint x: 811, endPoint y: 109, distance: 32.1
click at [811, 108] on span "40" at bounding box center [814, 103] width 9 height 9
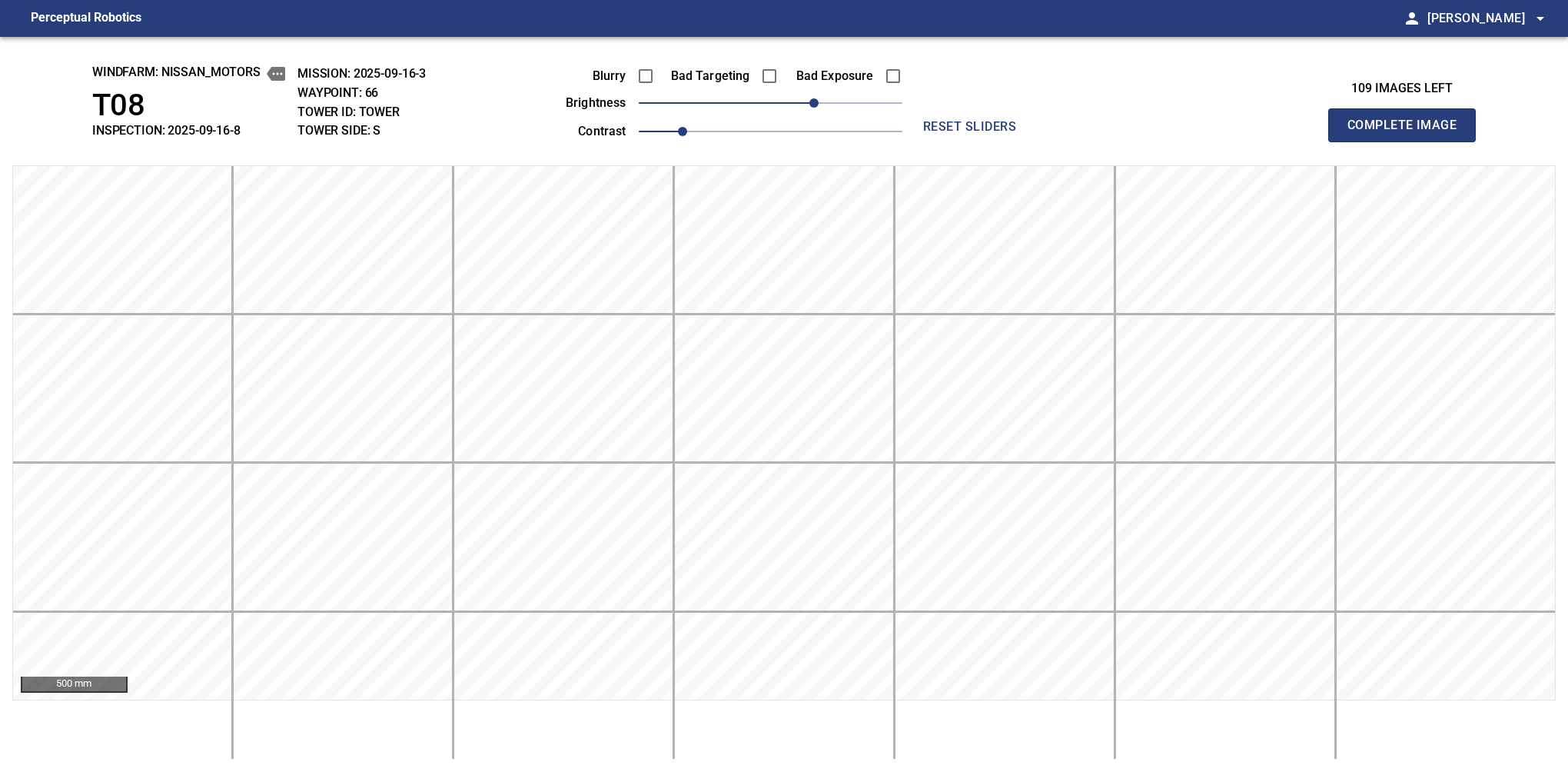
click at [1354, 141] on button "Complete Image" at bounding box center [1402, 125] width 147 height 33
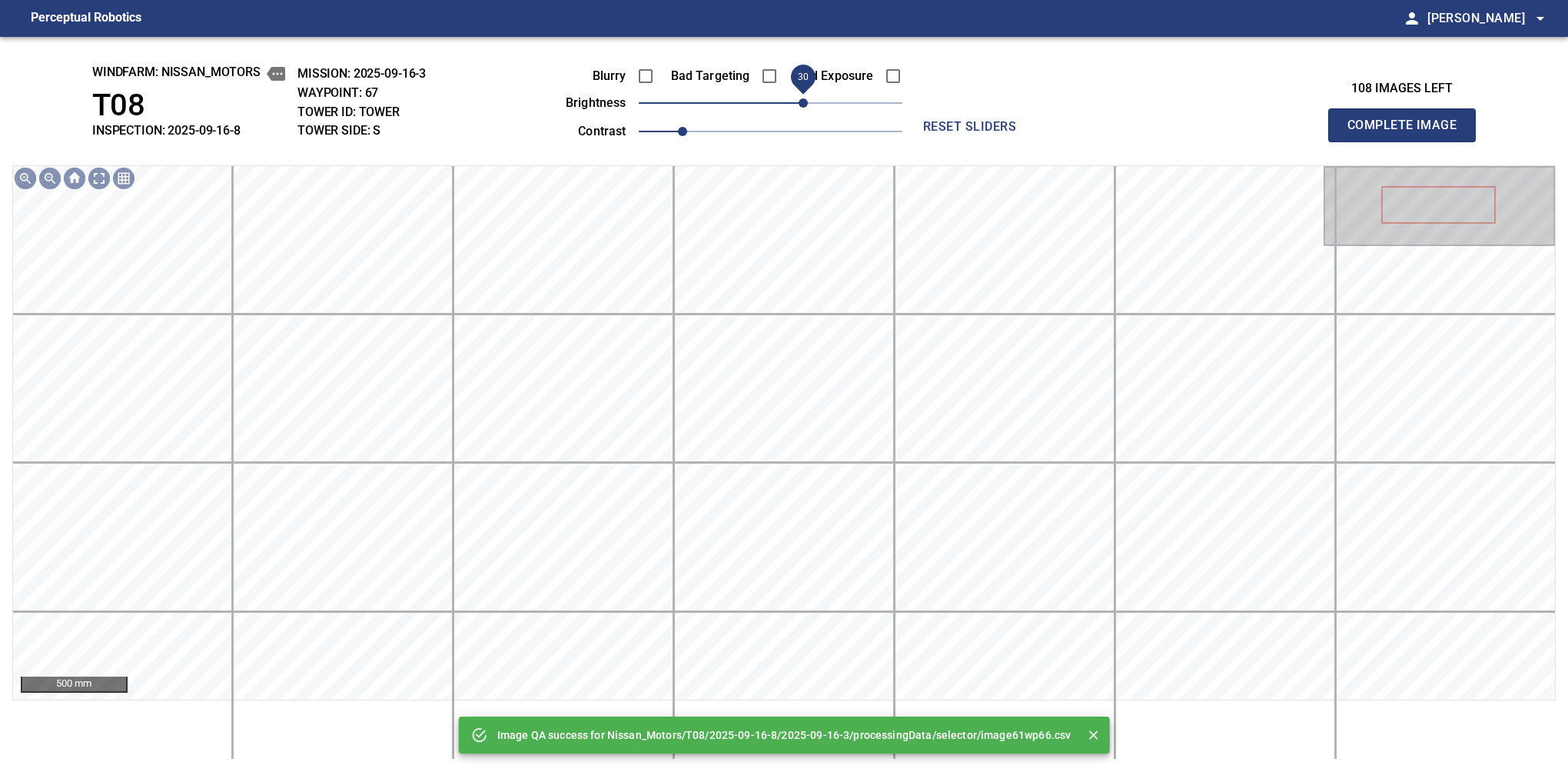
click at [805, 103] on span "30" at bounding box center [803, 103] width 9 height 9
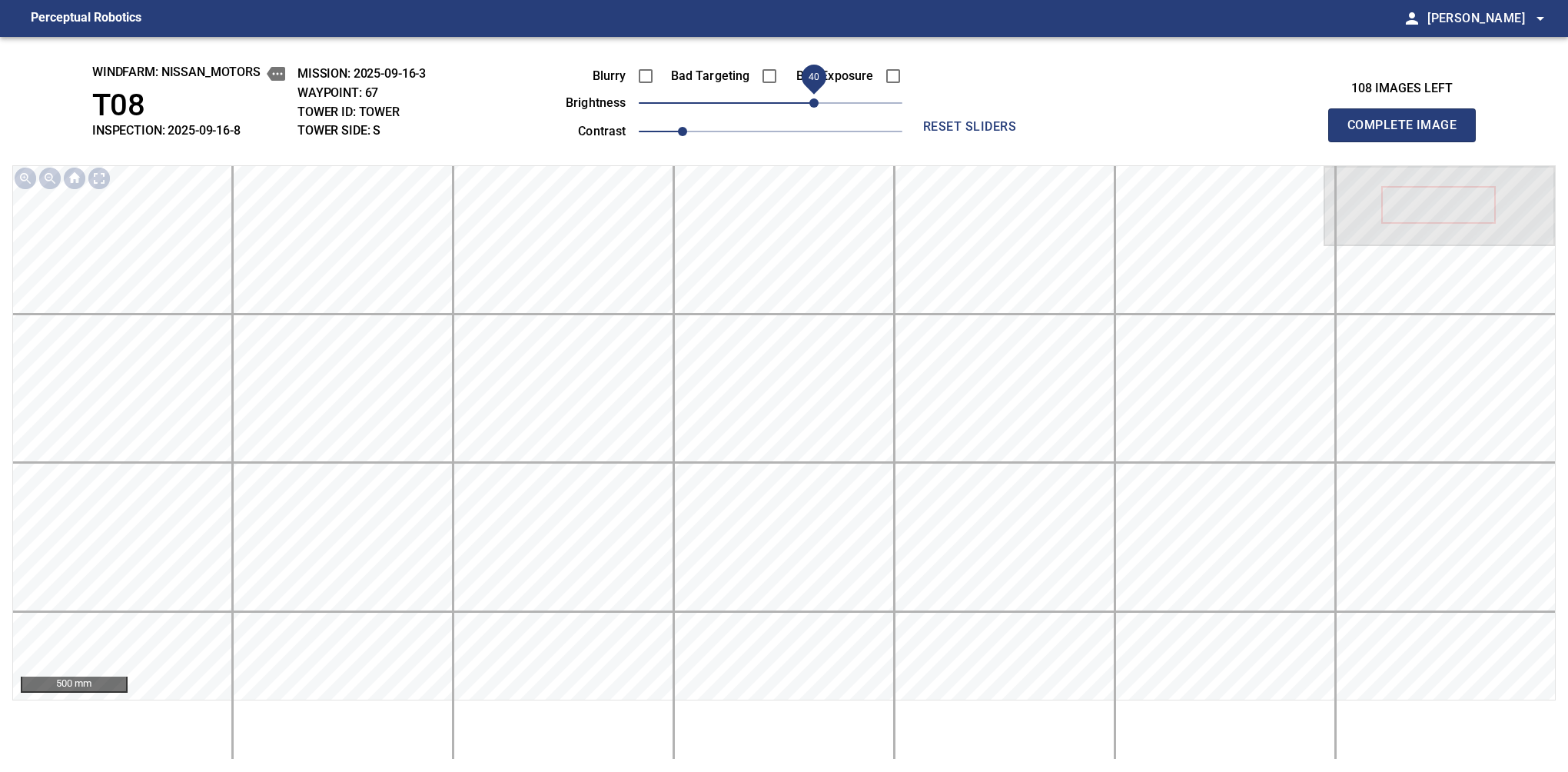
drag, startPoint x: 805, startPoint y: 109, endPoint x: 814, endPoint y: 101, distance: 12.0
click at [814, 101] on span "40" at bounding box center [814, 103] width 9 height 9
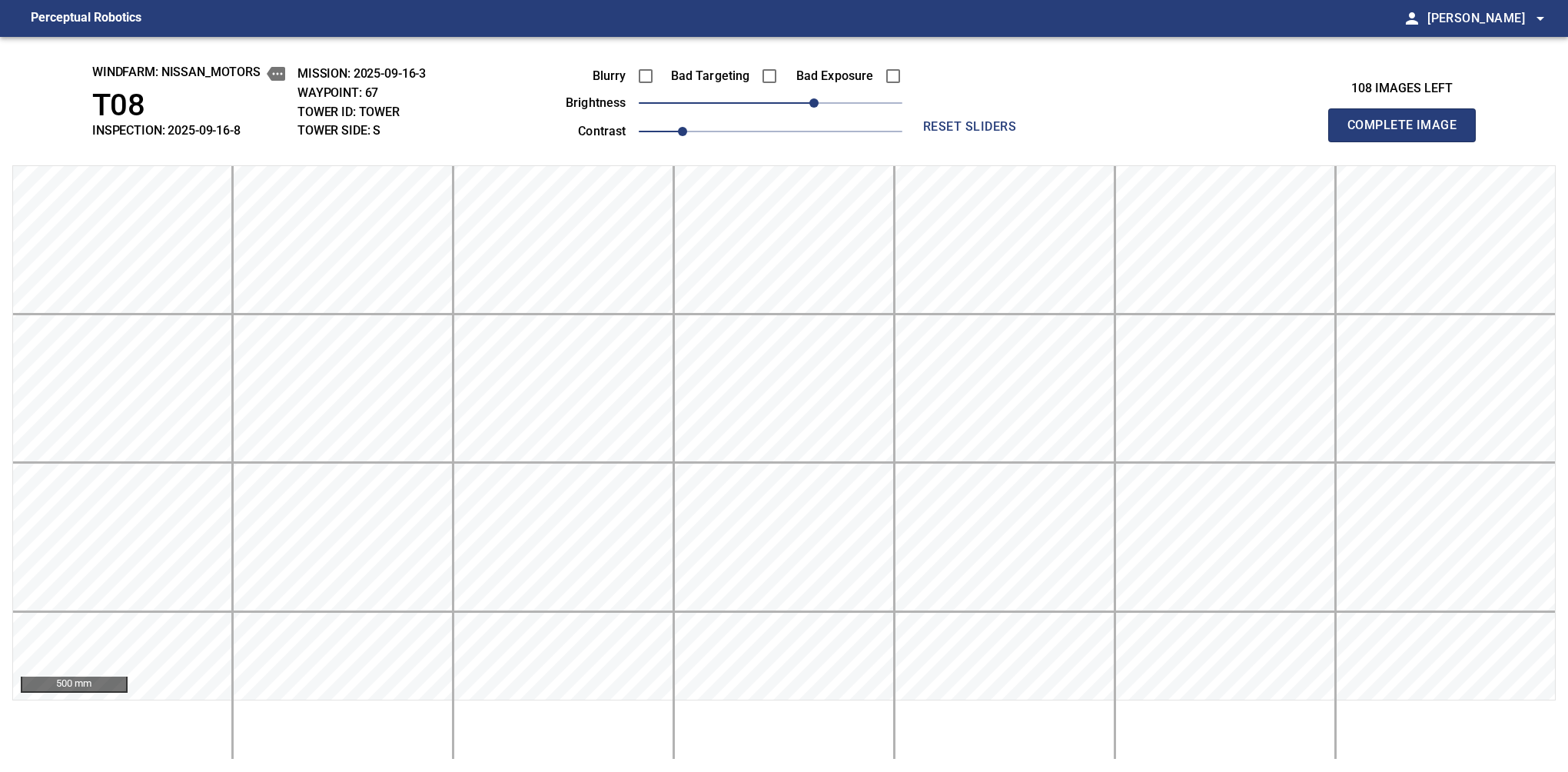
click at [1354, 141] on button "Complete Image" at bounding box center [1402, 125] width 147 height 33
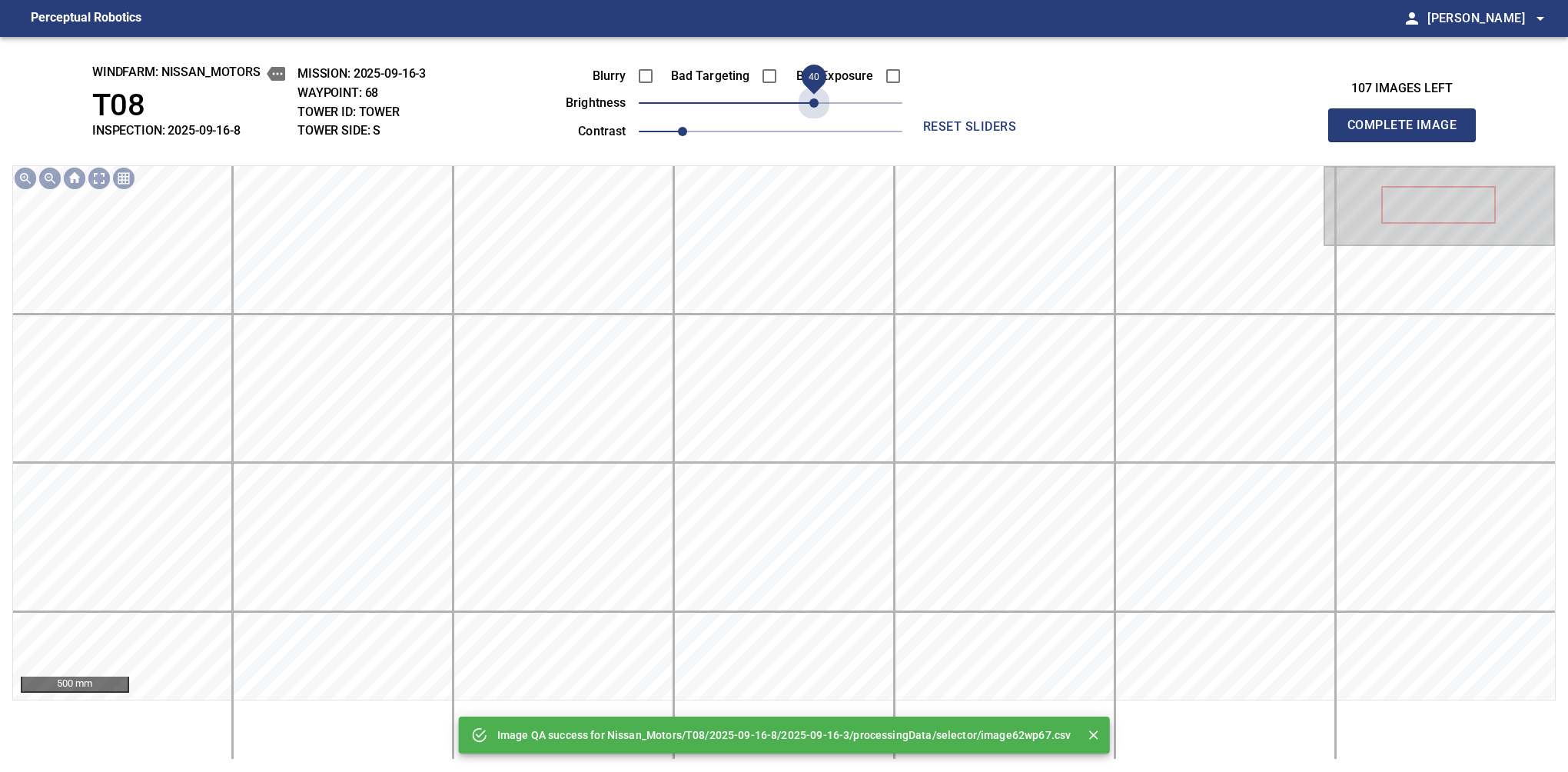
click at [814, 101] on span "40" at bounding box center [771, 103] width 264 height 21
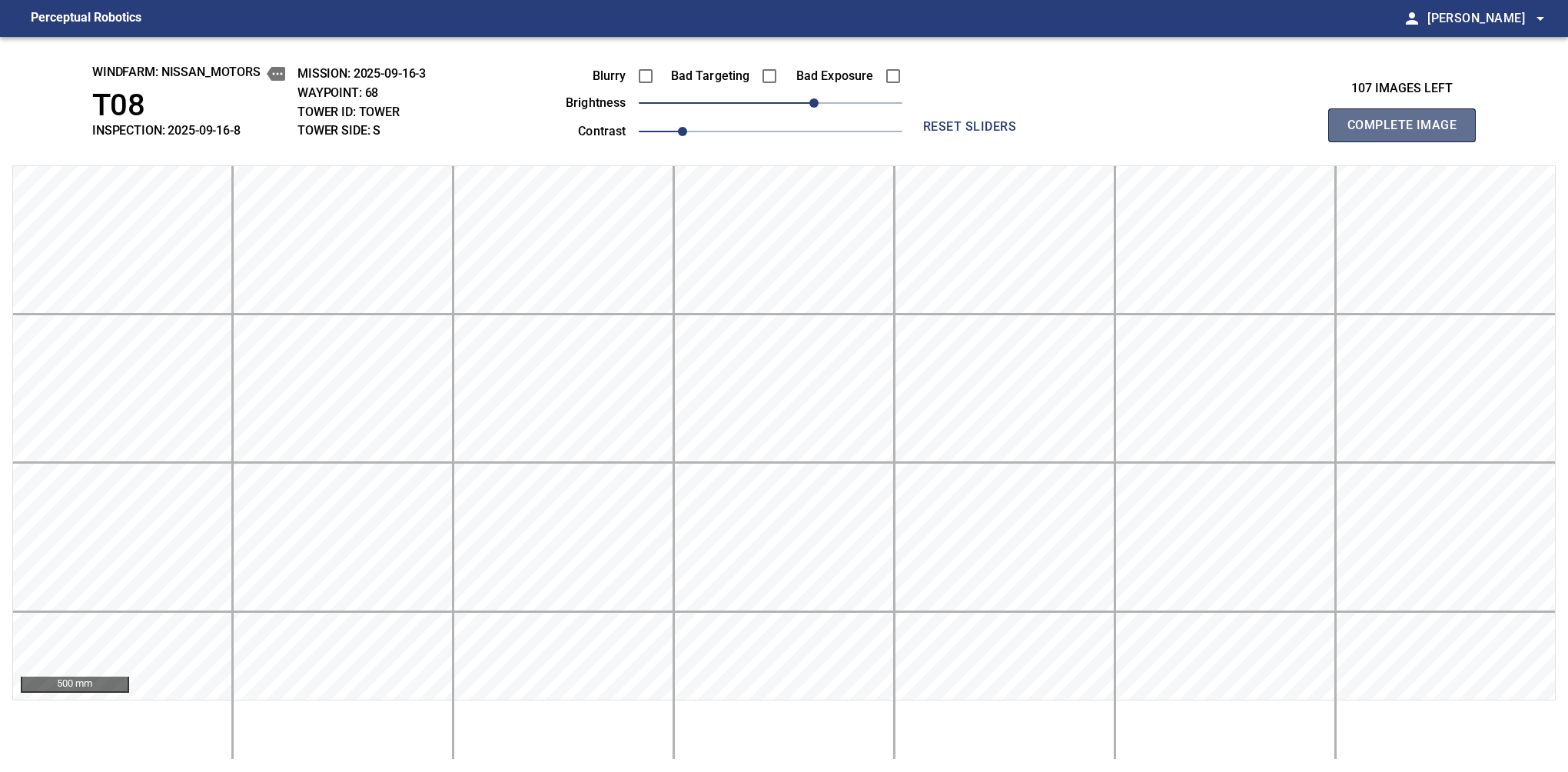
click at [1354, 141] on button "Complete Image" at bounding box center [1402, 125] width 147 height 33
drag, startPoint x: 779, startPoint y: 111, endPoint x: 814, endPoint y: 110, distance: 35.0
click at [814, 108] on span "40" at bounding box center [814, 103] width 9 height 9
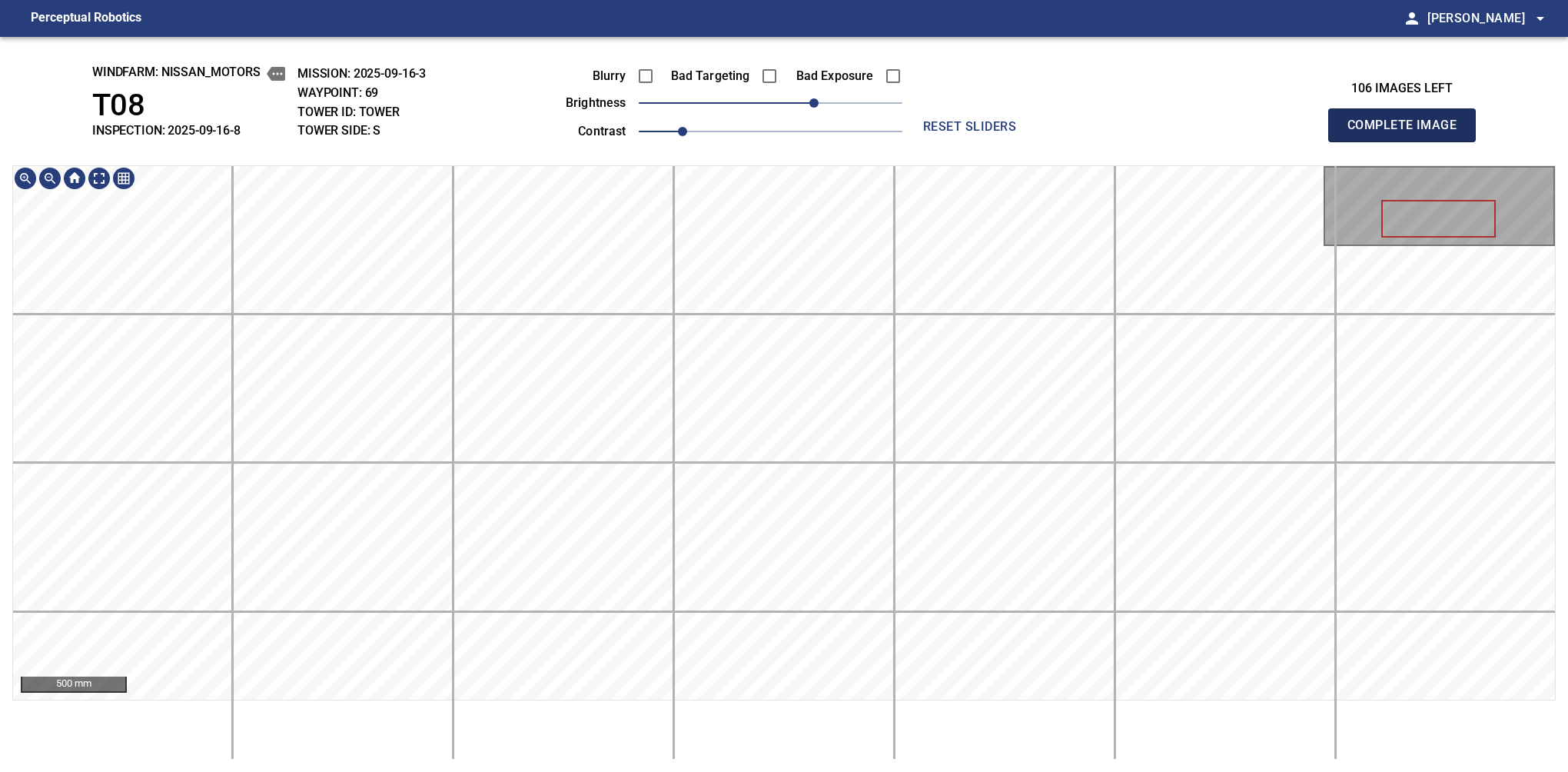
click at [1354, 141] on button "Complete Image" at bounding box center [1402, 125] width 147 height 33
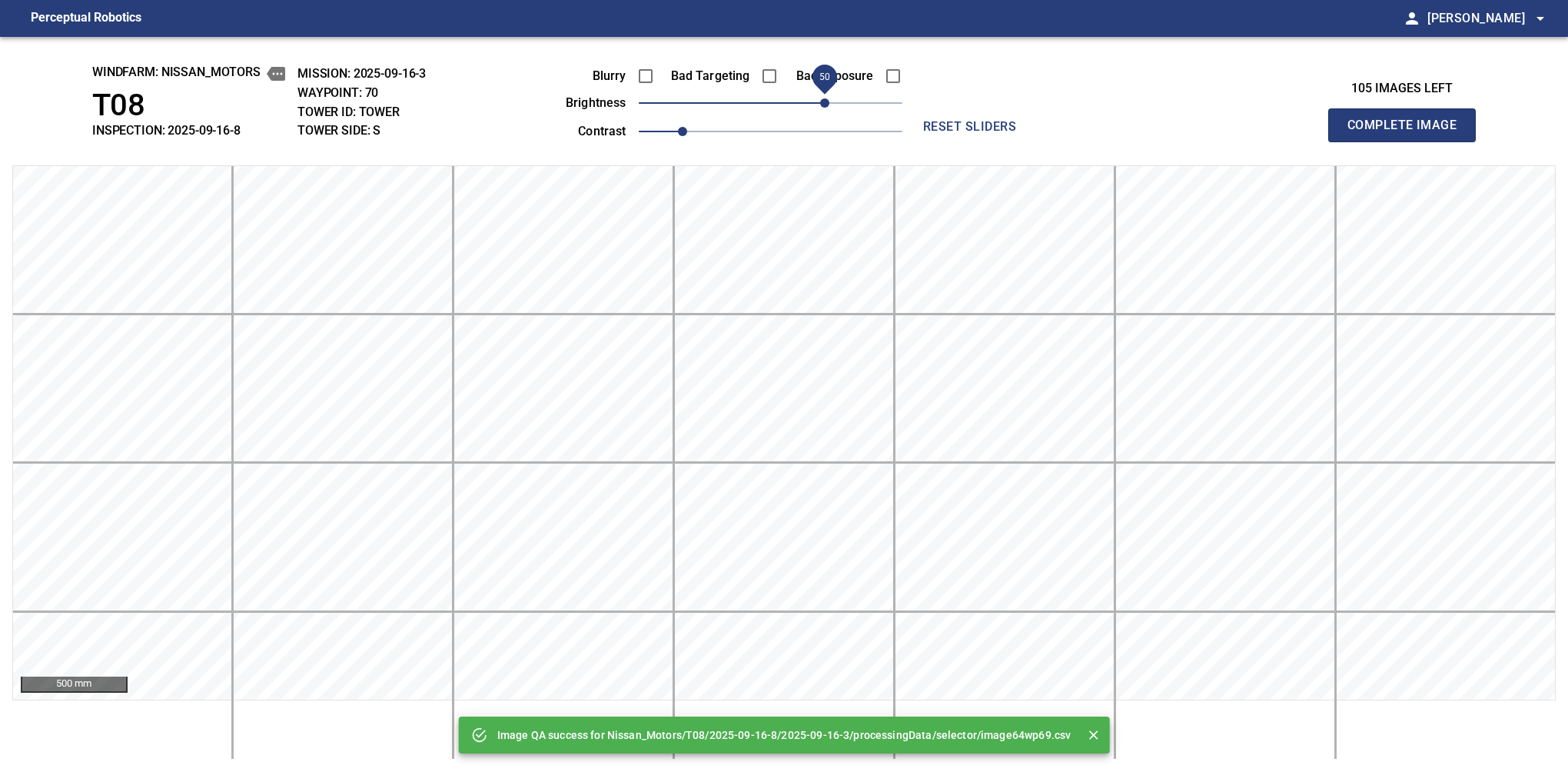
drag, startPoint x: 817, startPoint y: 105, endPoint x: 828, endPoint y: 104, distance: 11.0
click at [828, 104] on span "50" at bounding box center [771, 103] width 264 height 21
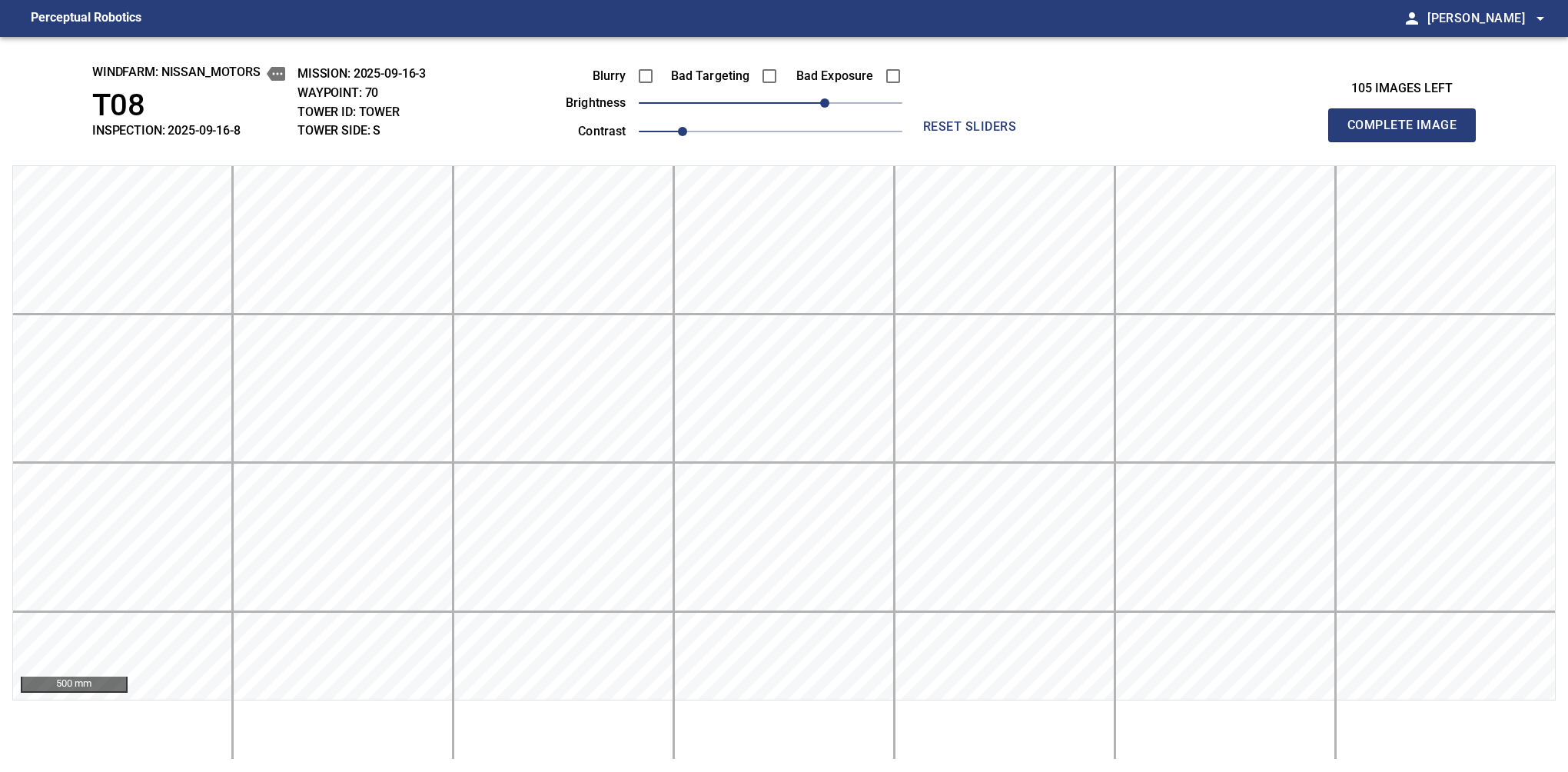
click at [1354, 141] on button "Complete Image" at bounding box center [1402, 125] width 147 height 33
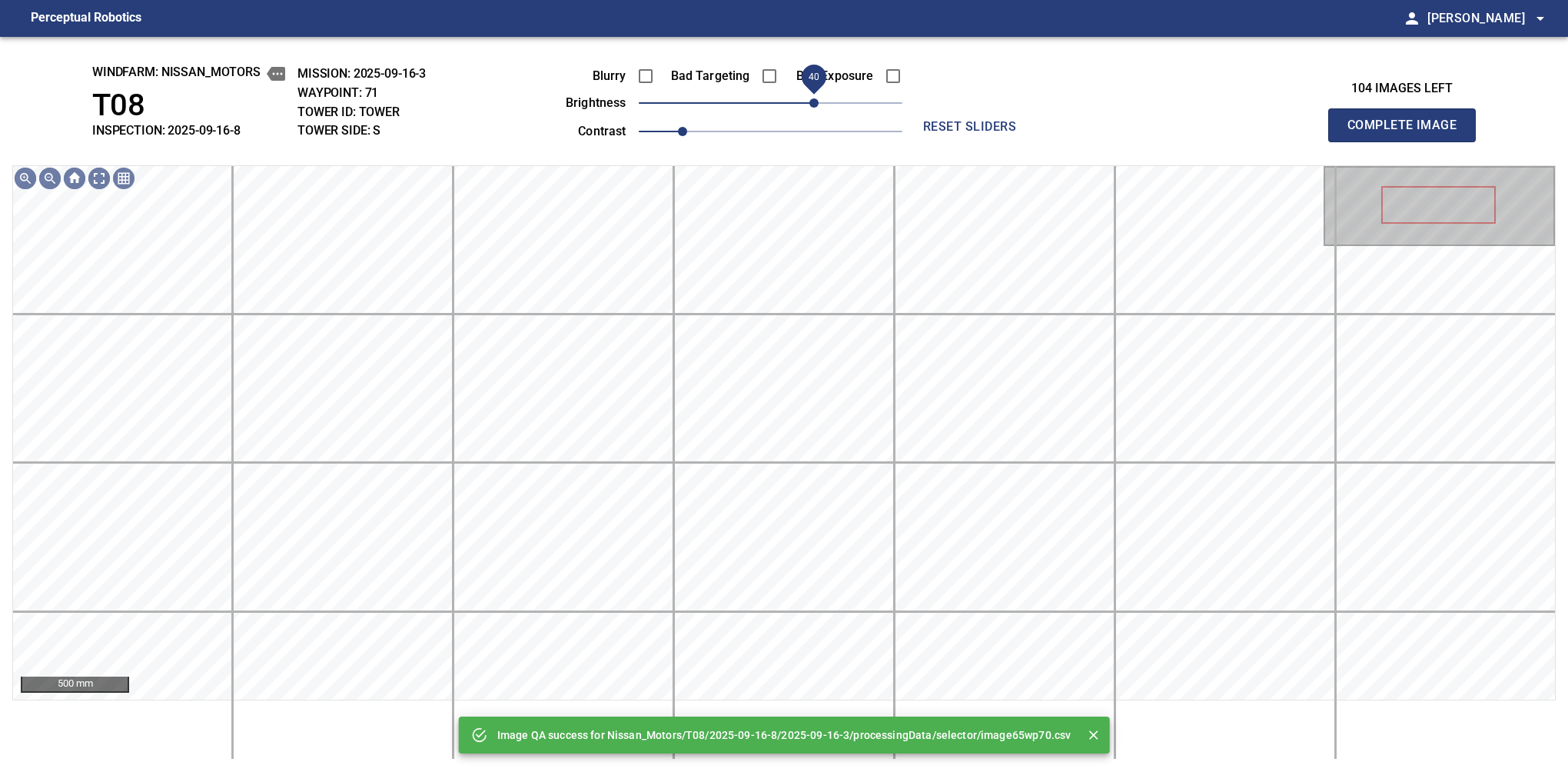
click at [818, 104] on span "40" at bounding box center [771, 103] width 264 height 21
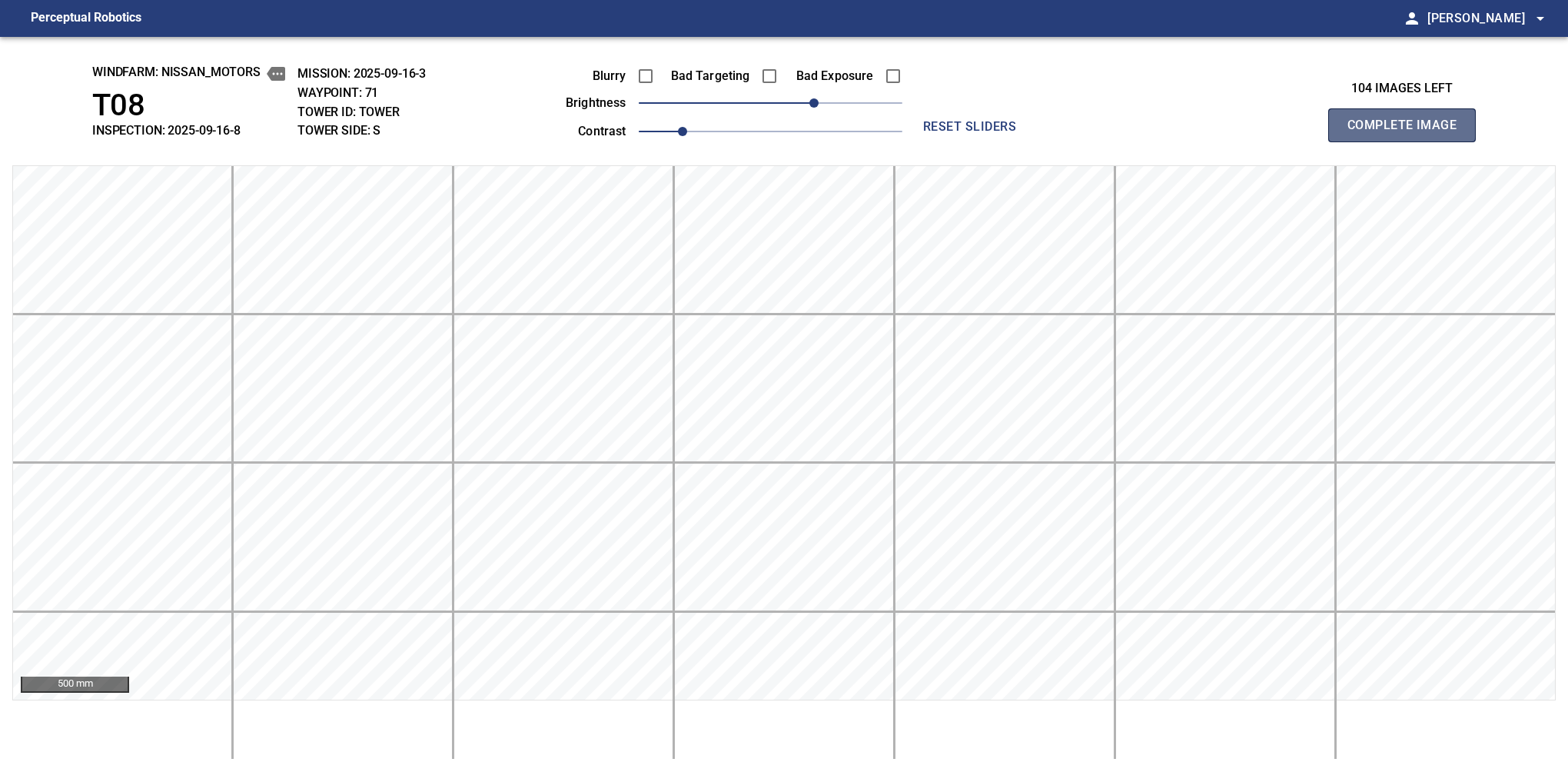
click at [1354, 141] on button "Complete Image" at bounding box center [1402, 125] width 147 height 33
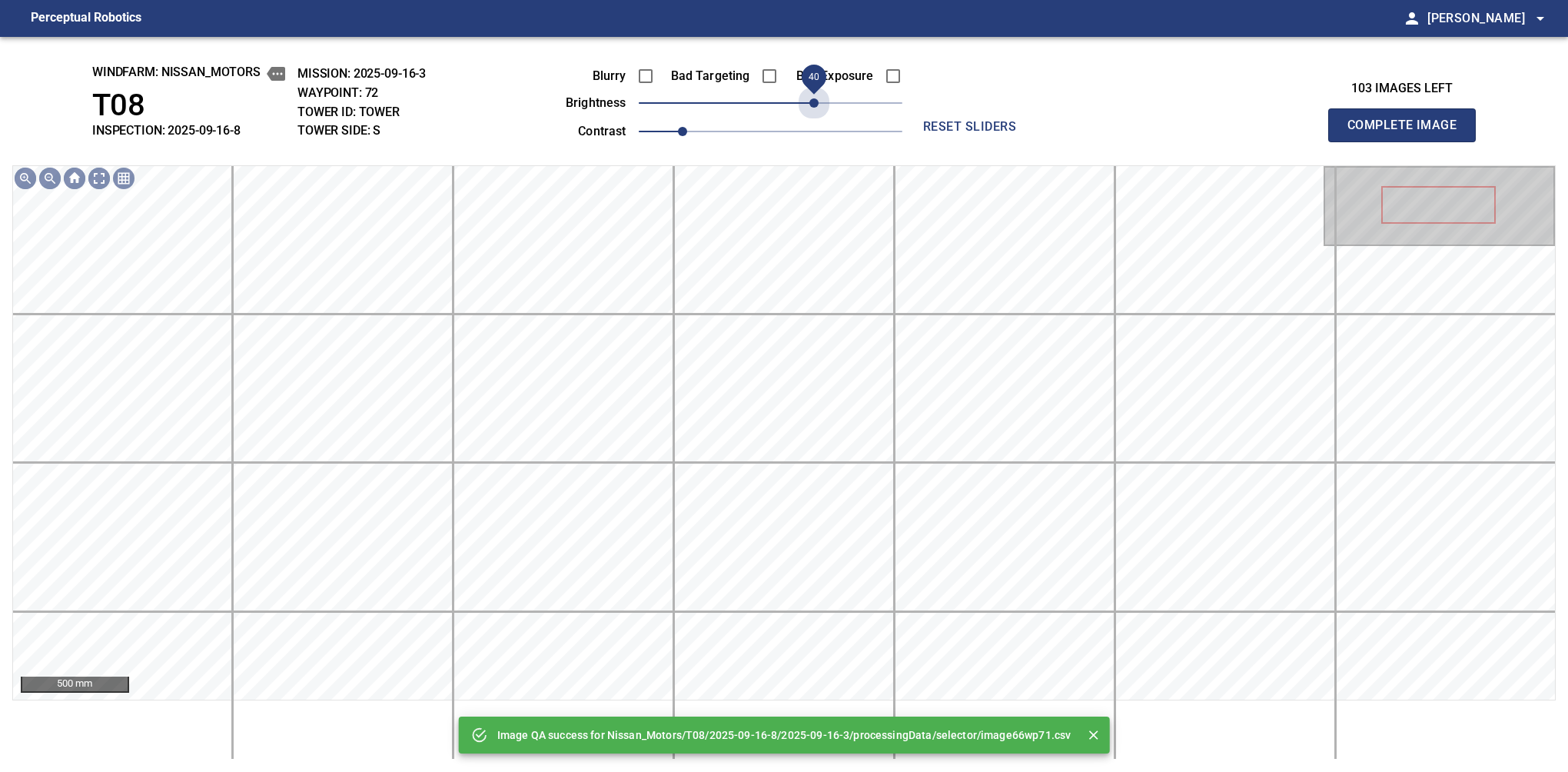
click at [818, 104] on span "40" at bounding box center [771, 103] width 264 height 21
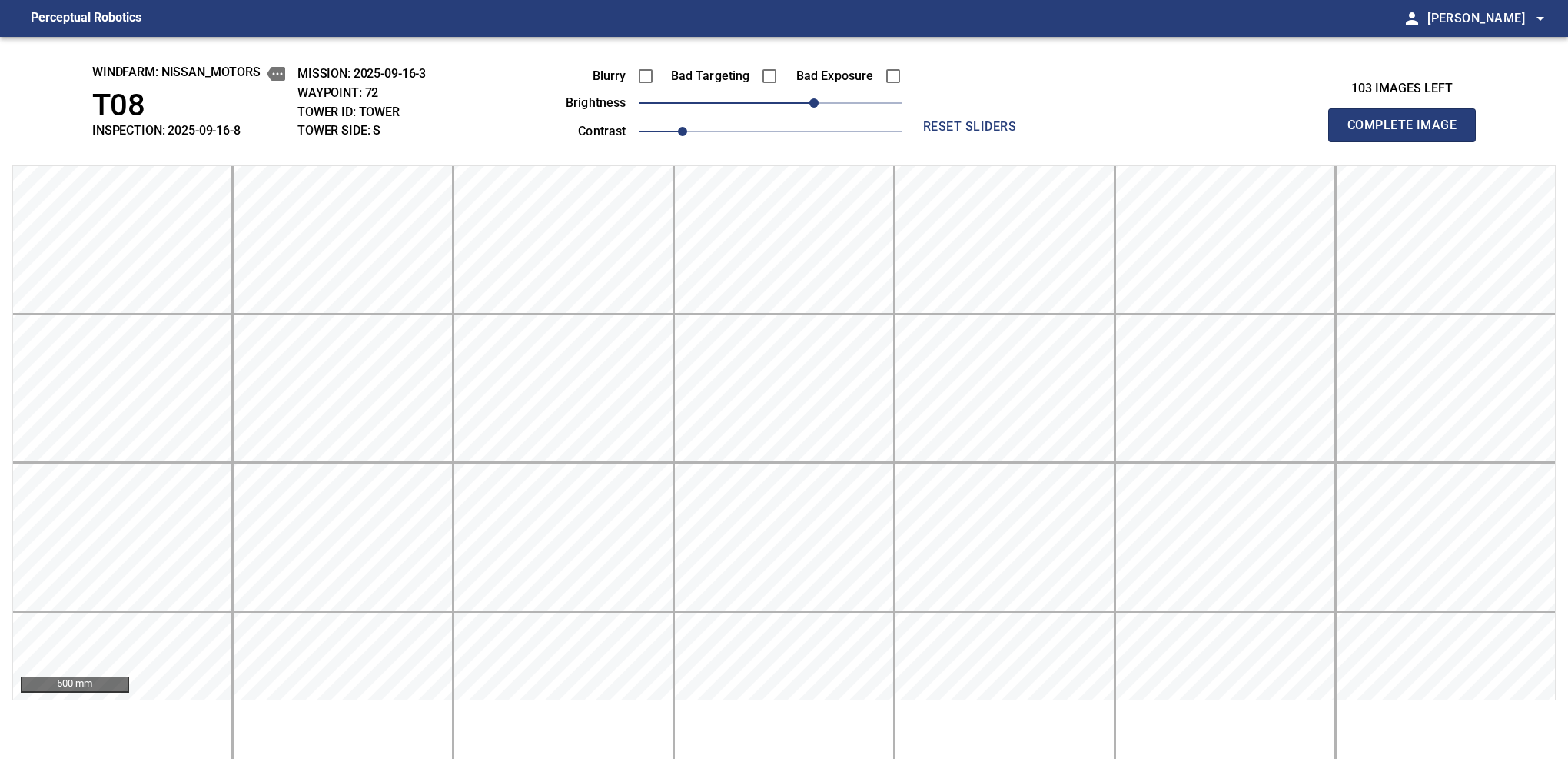
click at [1354, 141] on button "Complete Image" at bounding box center [1402, 125] width 147 height 33
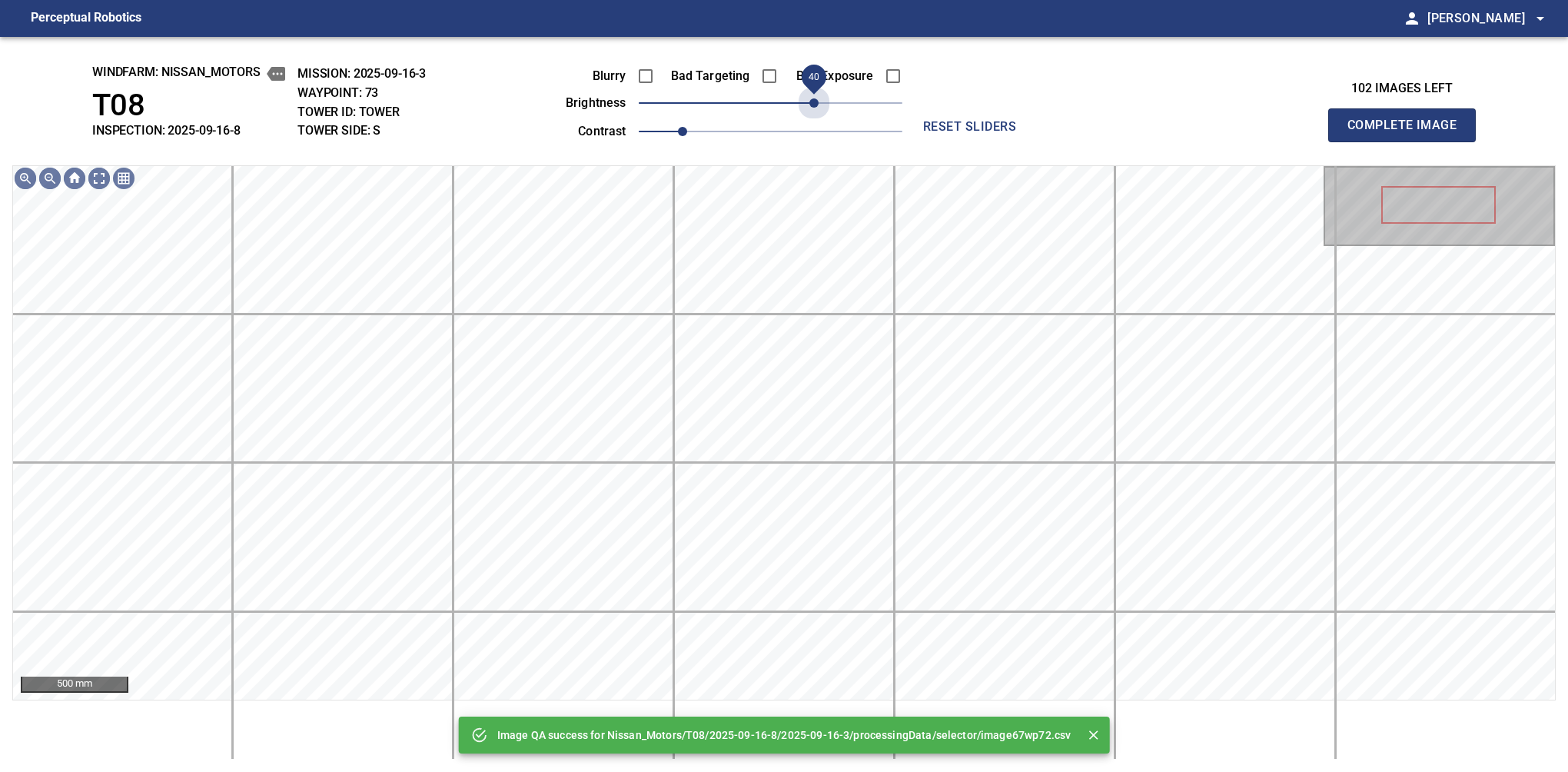
click at [818, 104] on span "40" at bounding box center [771, 103] width 264 height 21
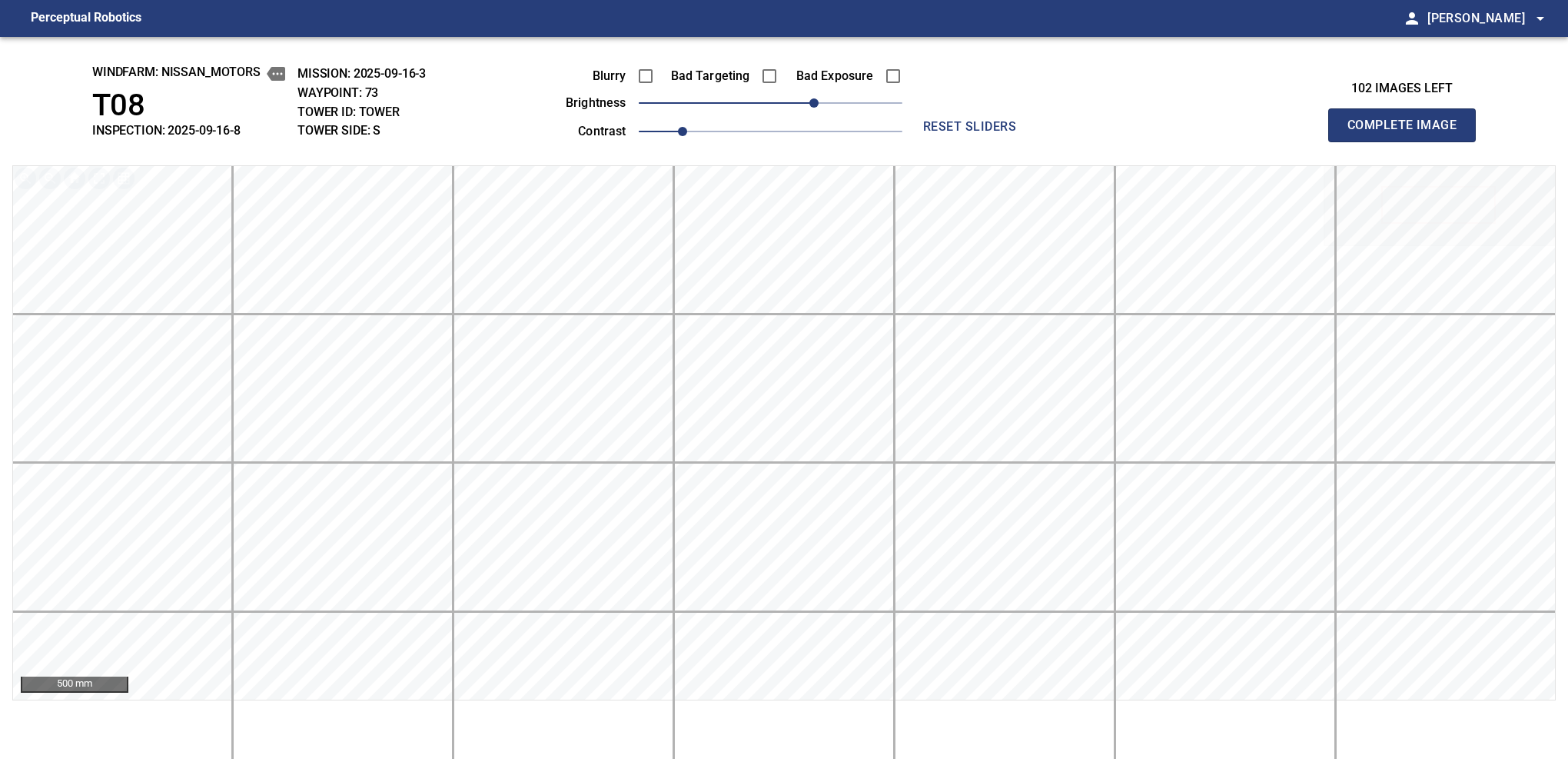
click at [1354, 141] on button "Complete Image" at bounding box center [1402, 125] width 147 height 33
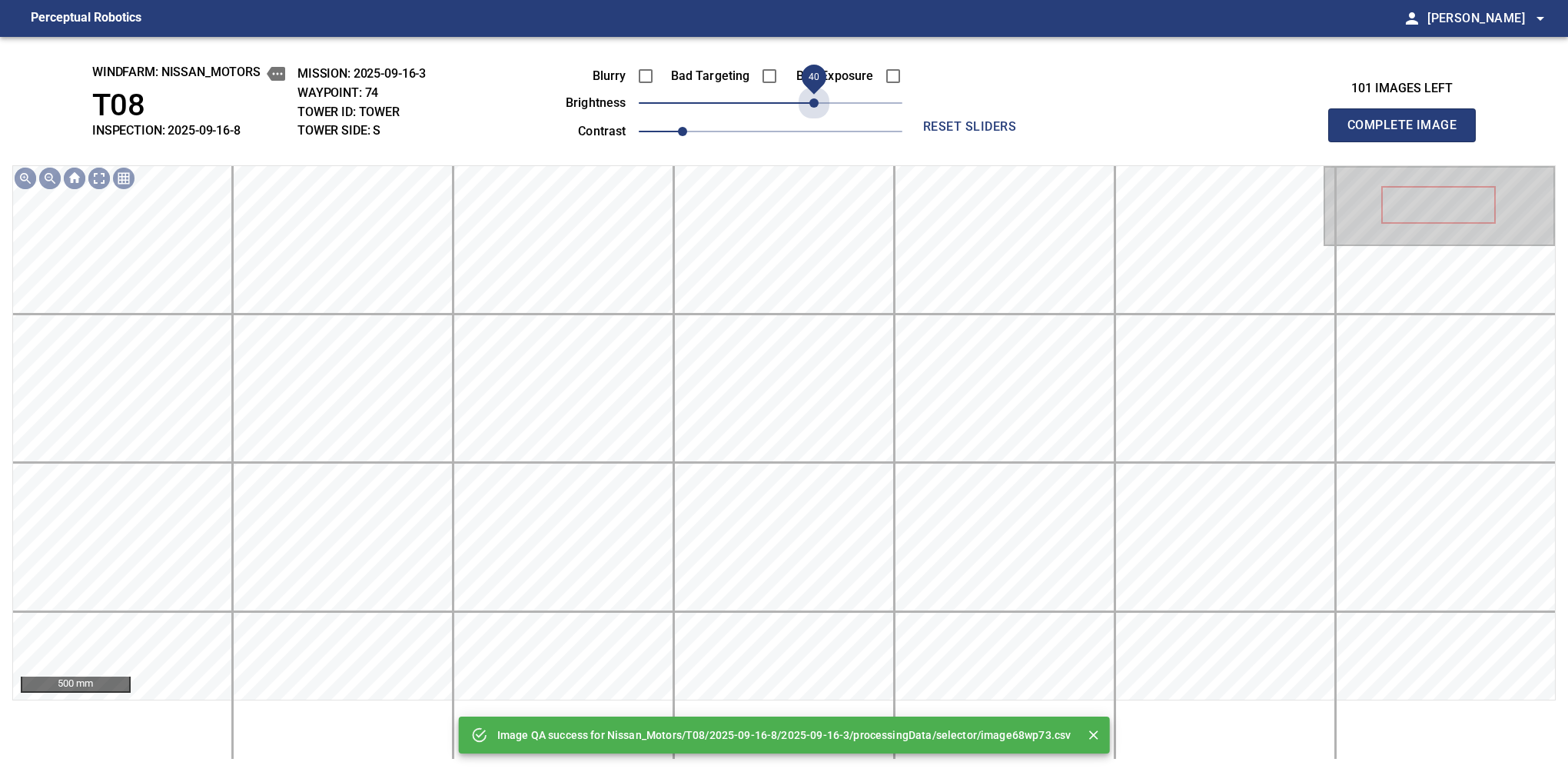
click at [818, 104] on span "40" at bounding box center [771, 103] width 264 height 21
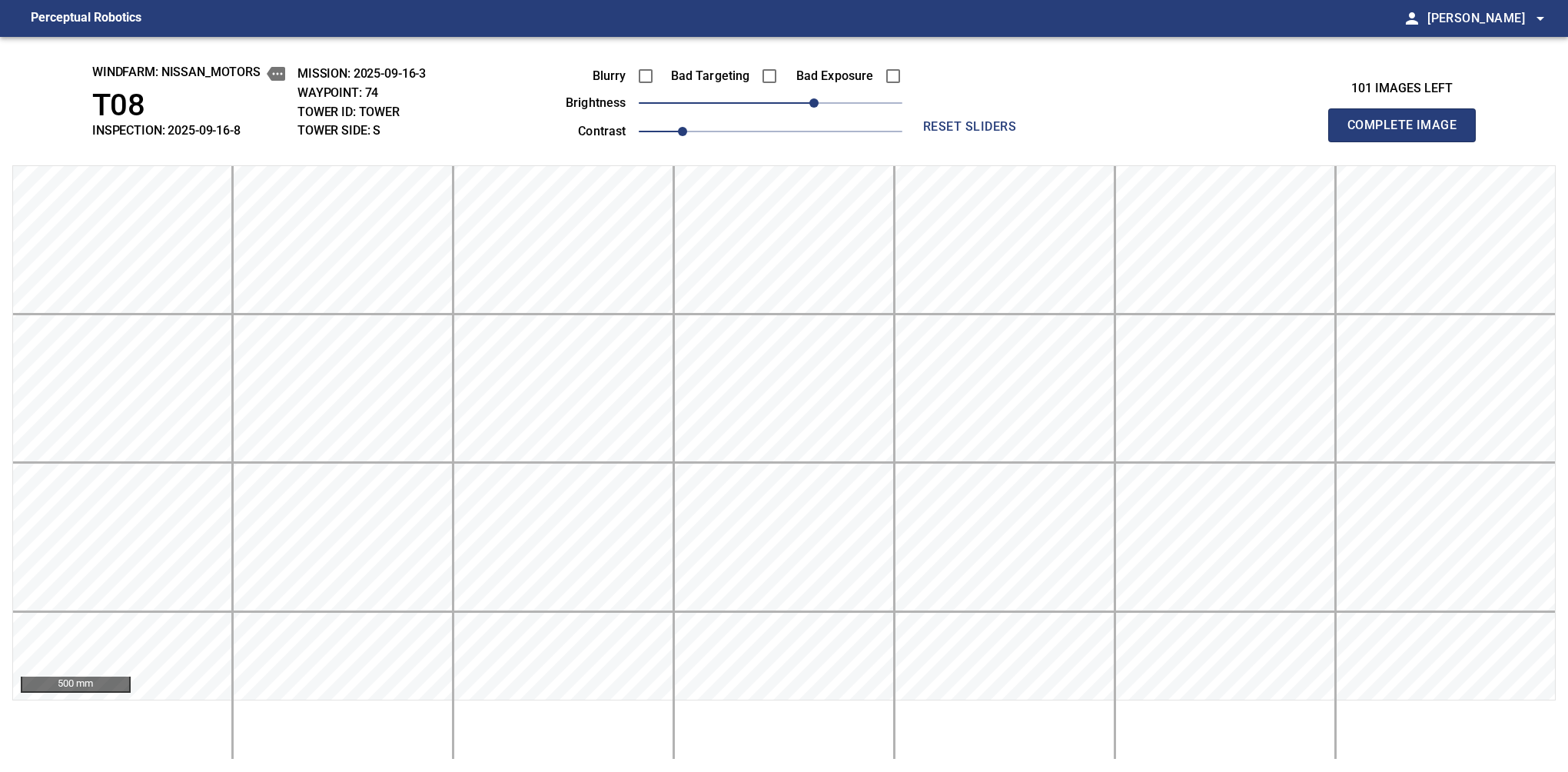
click at [1354, 141] on button "Complete Image" at bounding box center [1402, 125] width 147 height 33
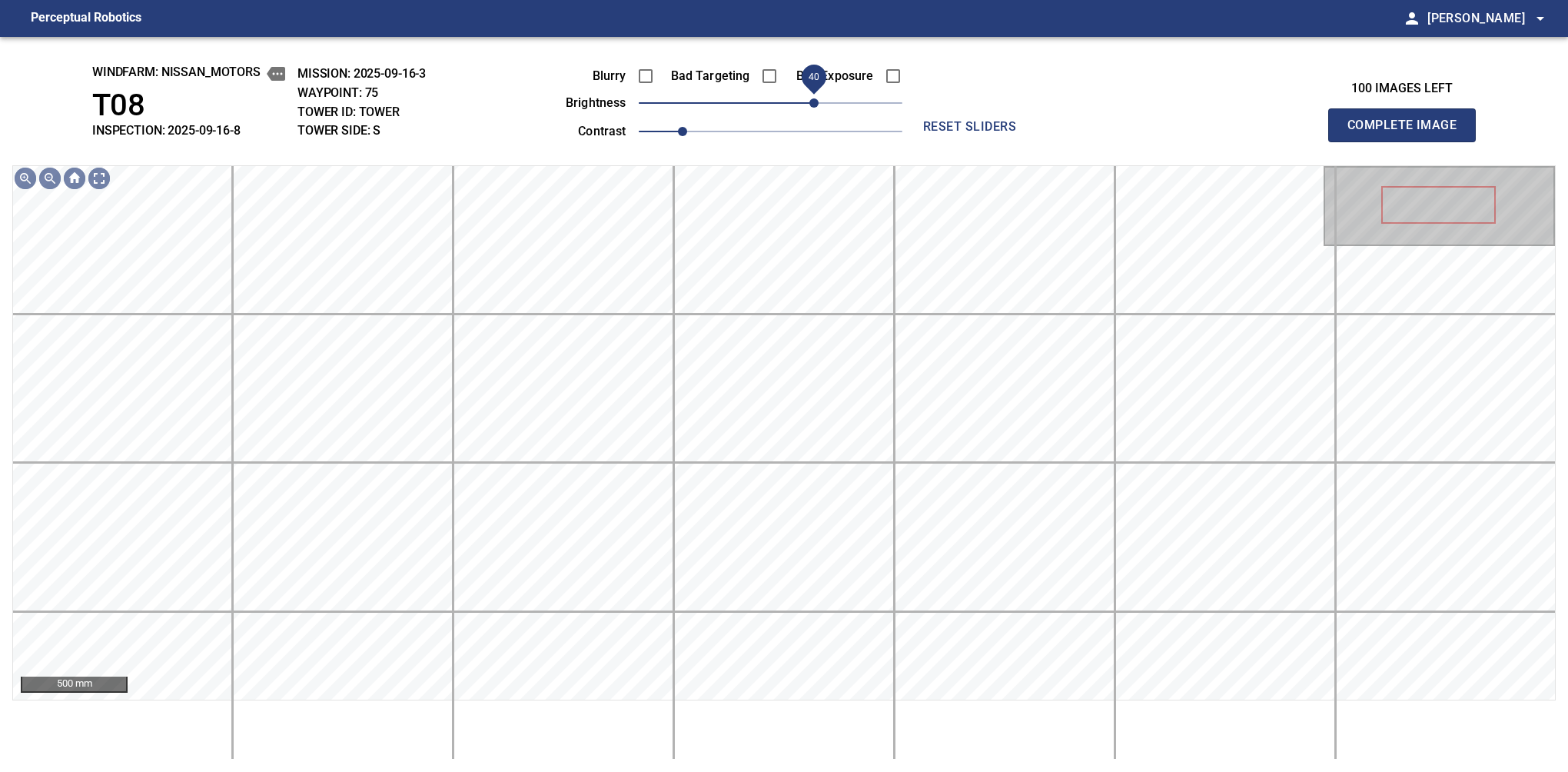
drag, startPoint x: 780, startPoint y: 107, endPoint x: 812, endPoint y: 93, distance: 34.9
click at [812, 99] on span "40" at bounding box center [814, 103] width 9 height 9
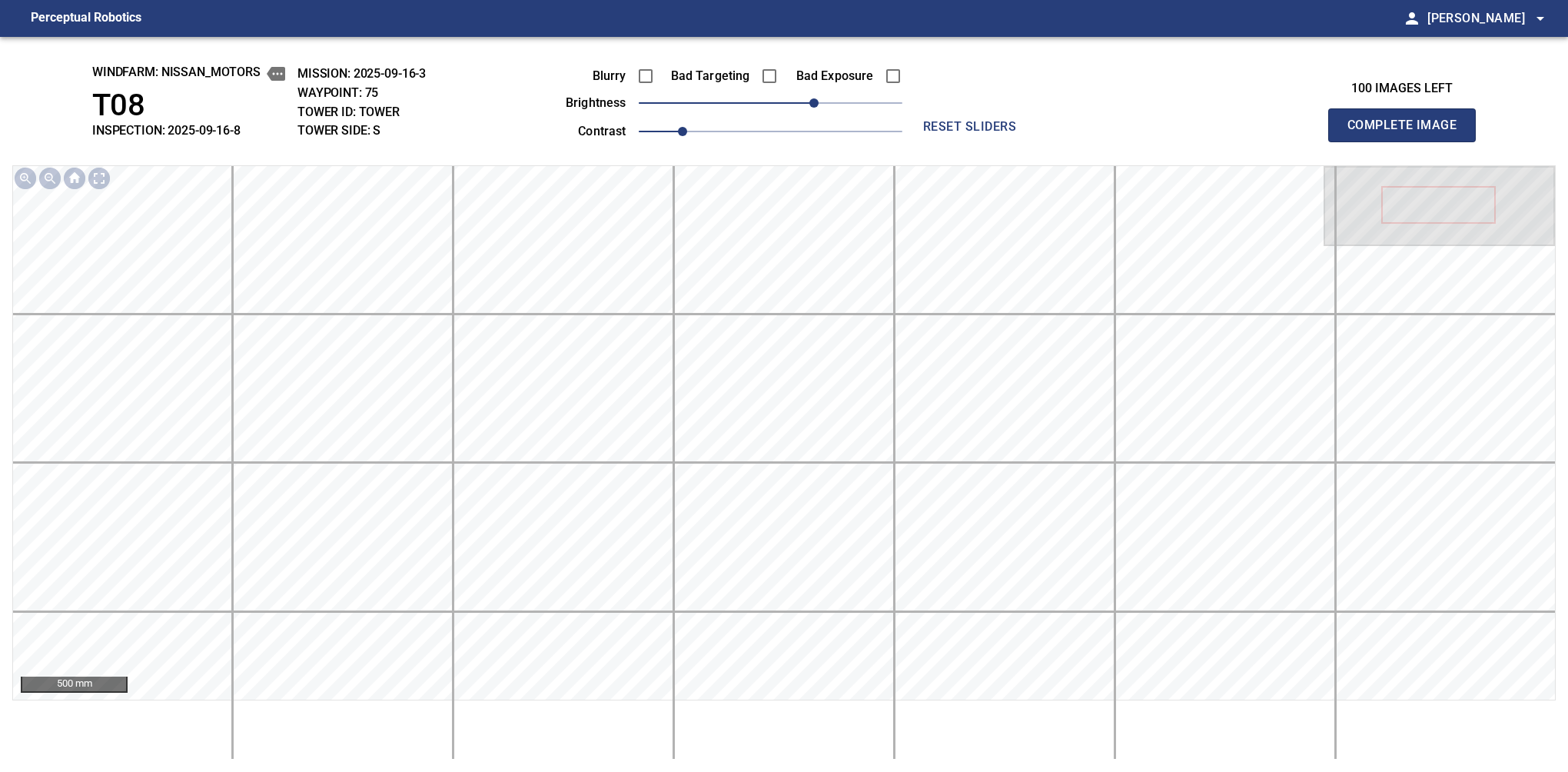
click at [1354, 141] on button "Complete Image" at bounding box center [1402, 125] width 147 height 33
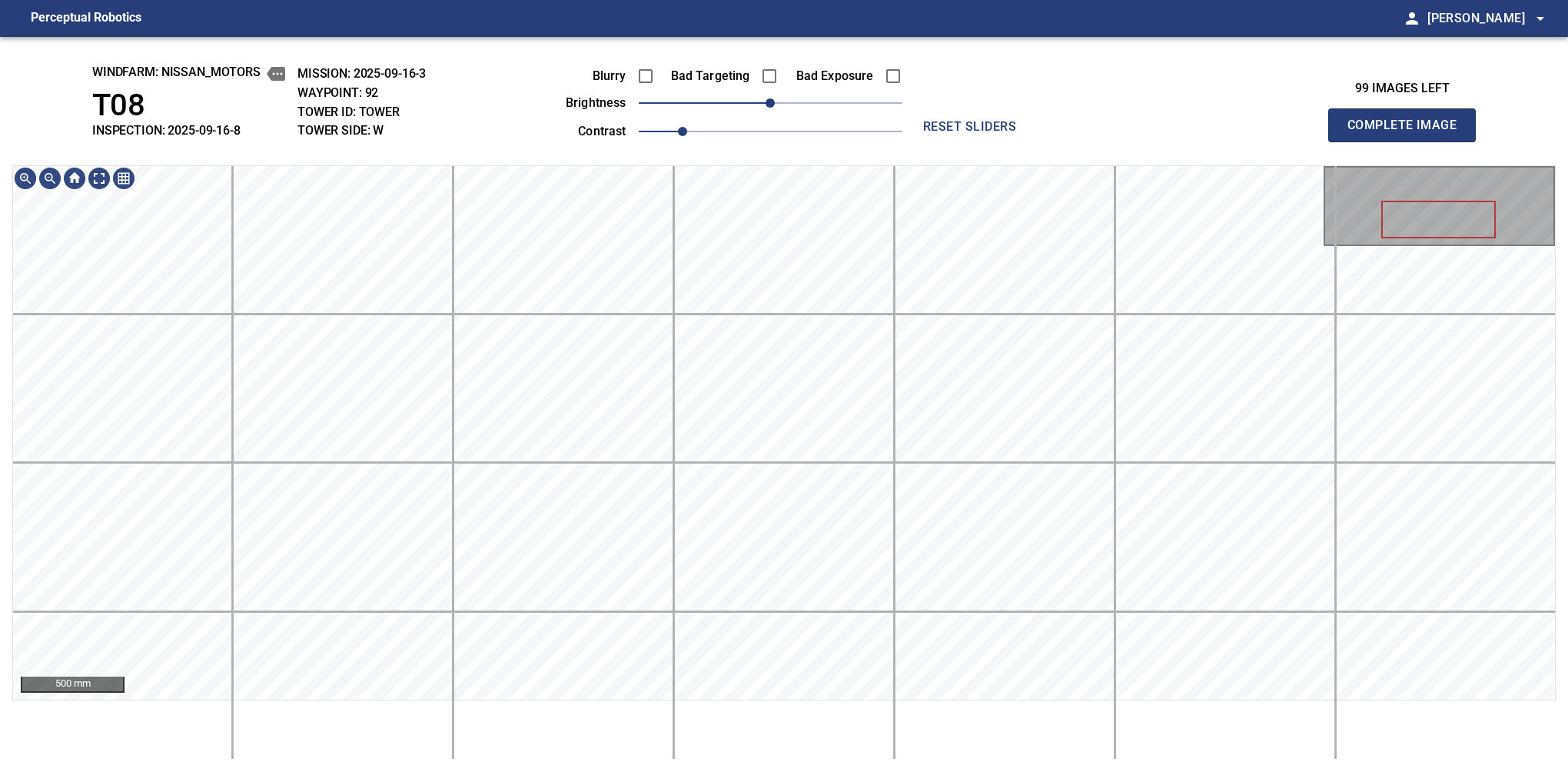
click at [1354, 141] on button "Complete Image" at bounding box center [1402, 125] width 147 height 33
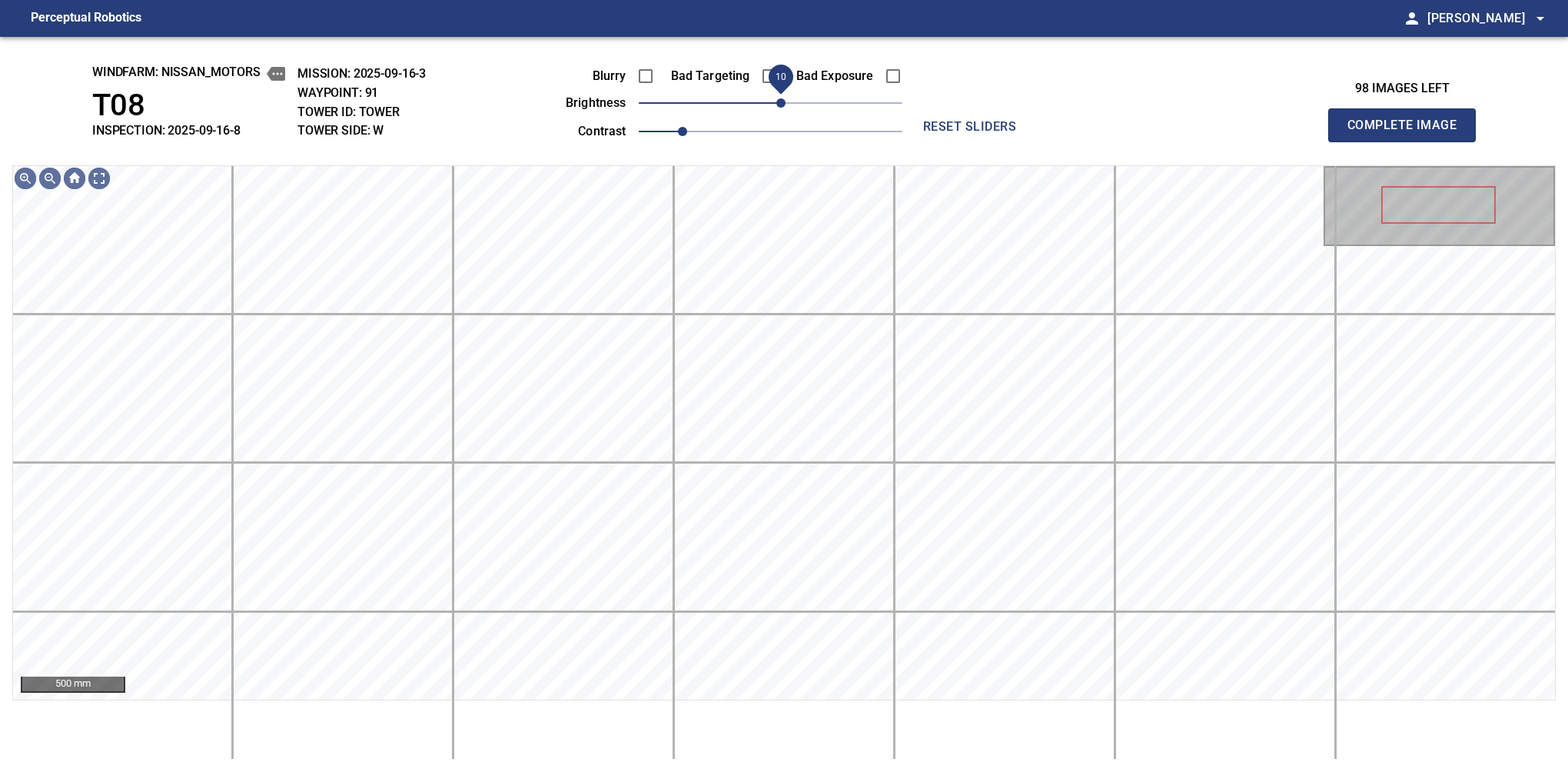
drag, startPoint x: 773, startPoint y: 108, endPoint x: 781, endPoint y: 105, distance: 8.5
click at [781, 105] on span "10" at bounding box center [781, 103] width 9 height 9
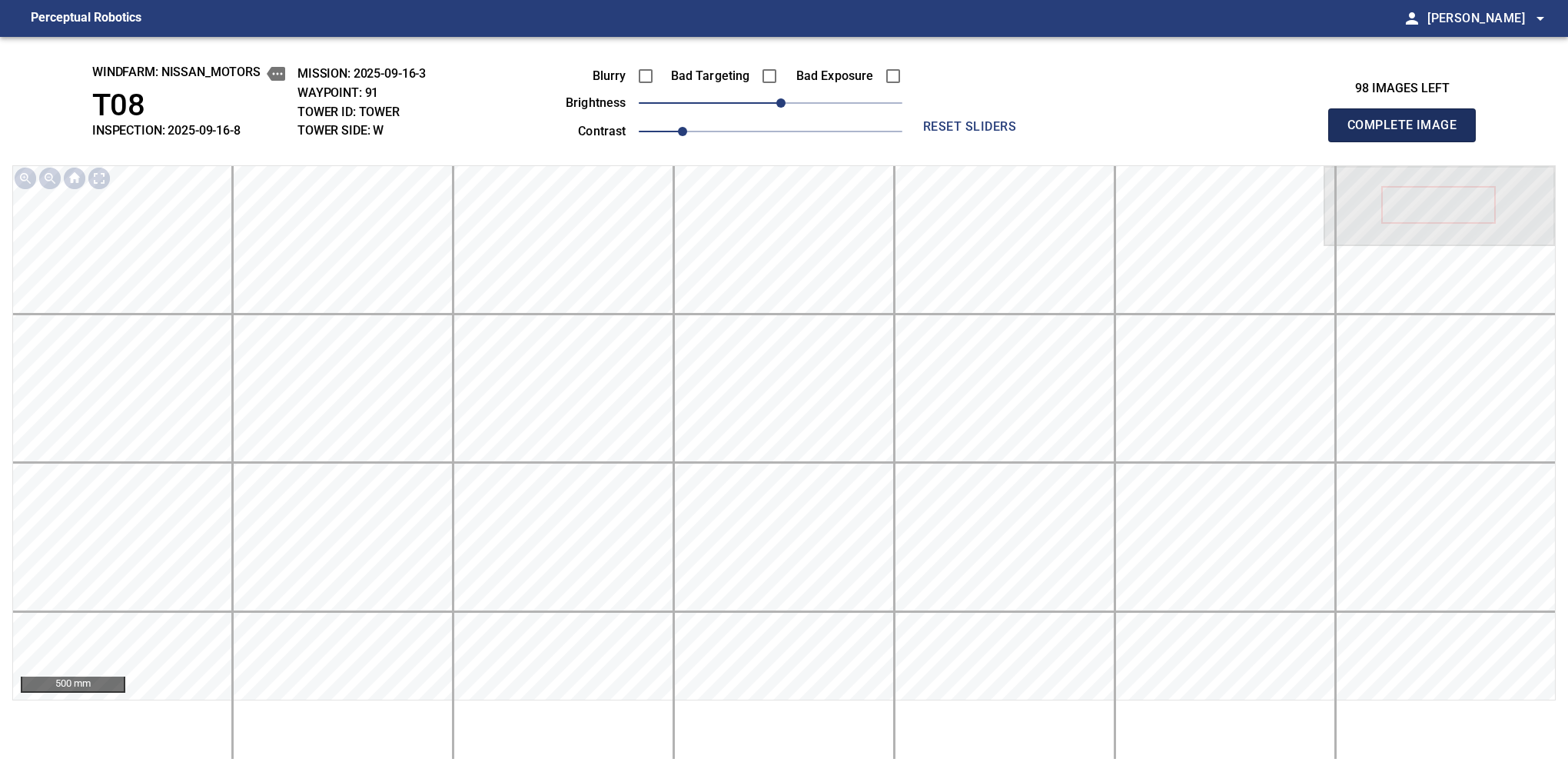
click at [1354, 141] on button "Complete Image" at bounding box center [1402, 125] width 147 height 33
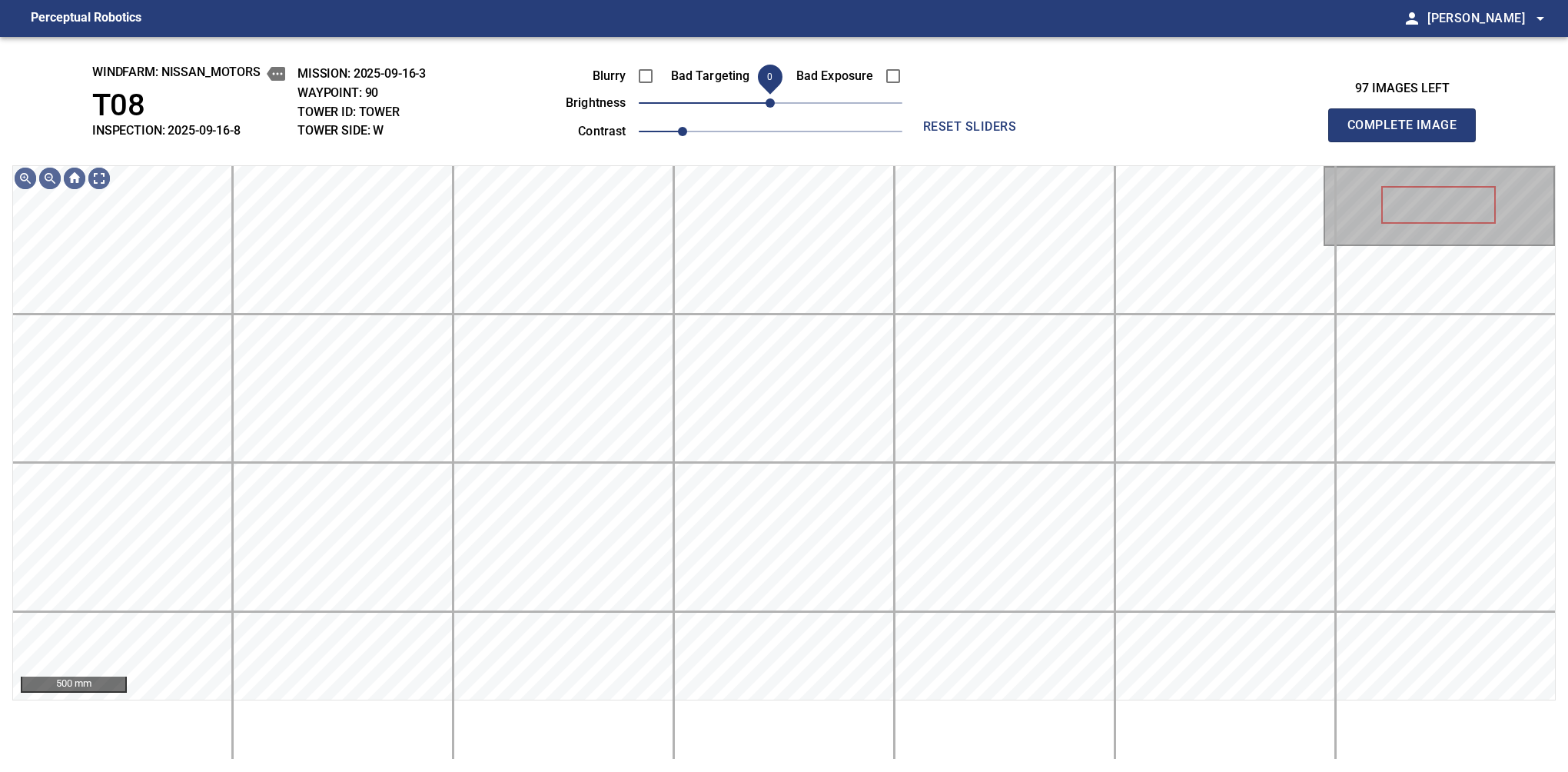
click at [772, 105] on span "0" at bounding box center [770, 103] width 9 height 9
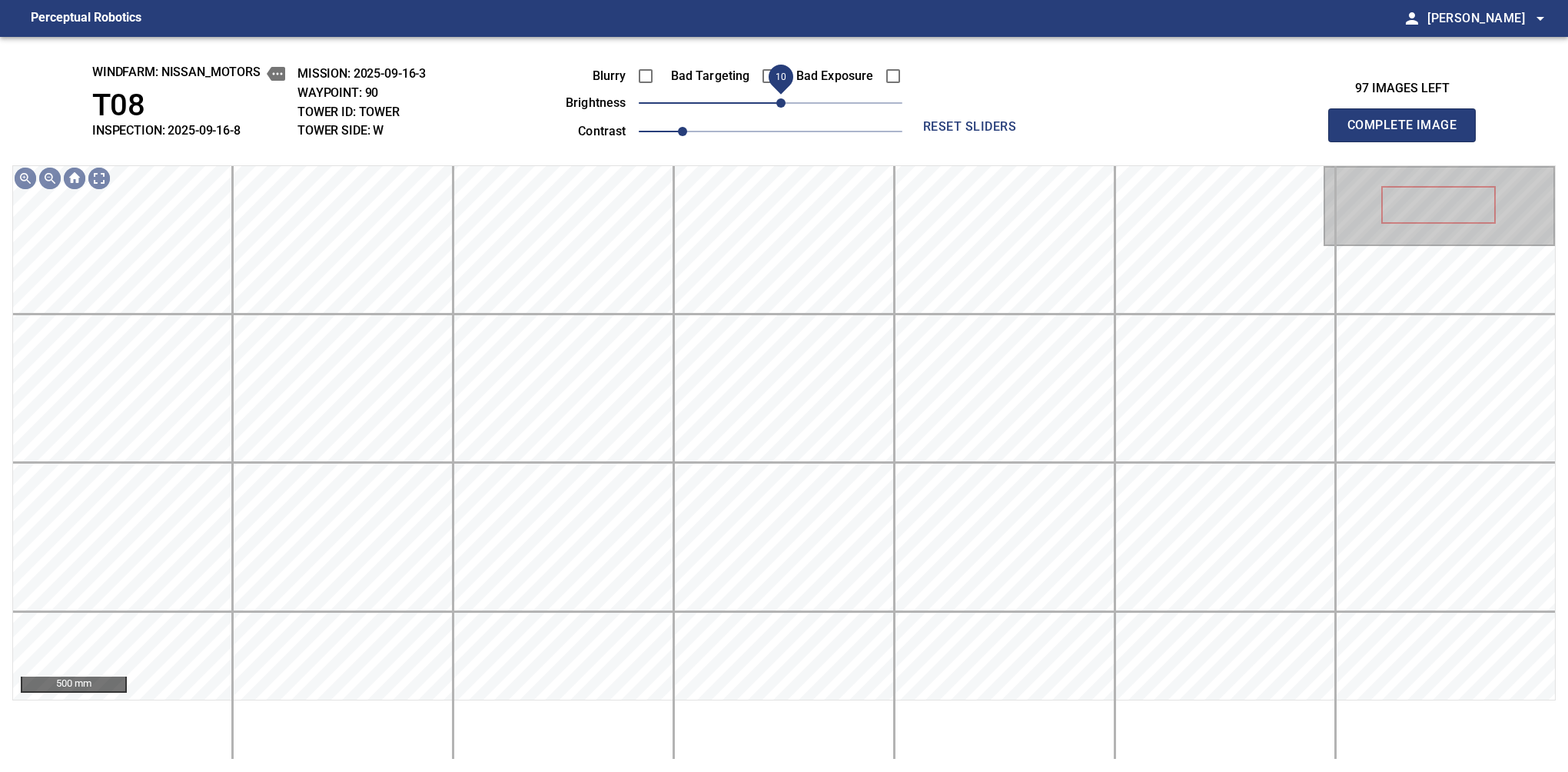
click at [778, 101] on span "10" at bounding box center [781, 103] width 9 height 9
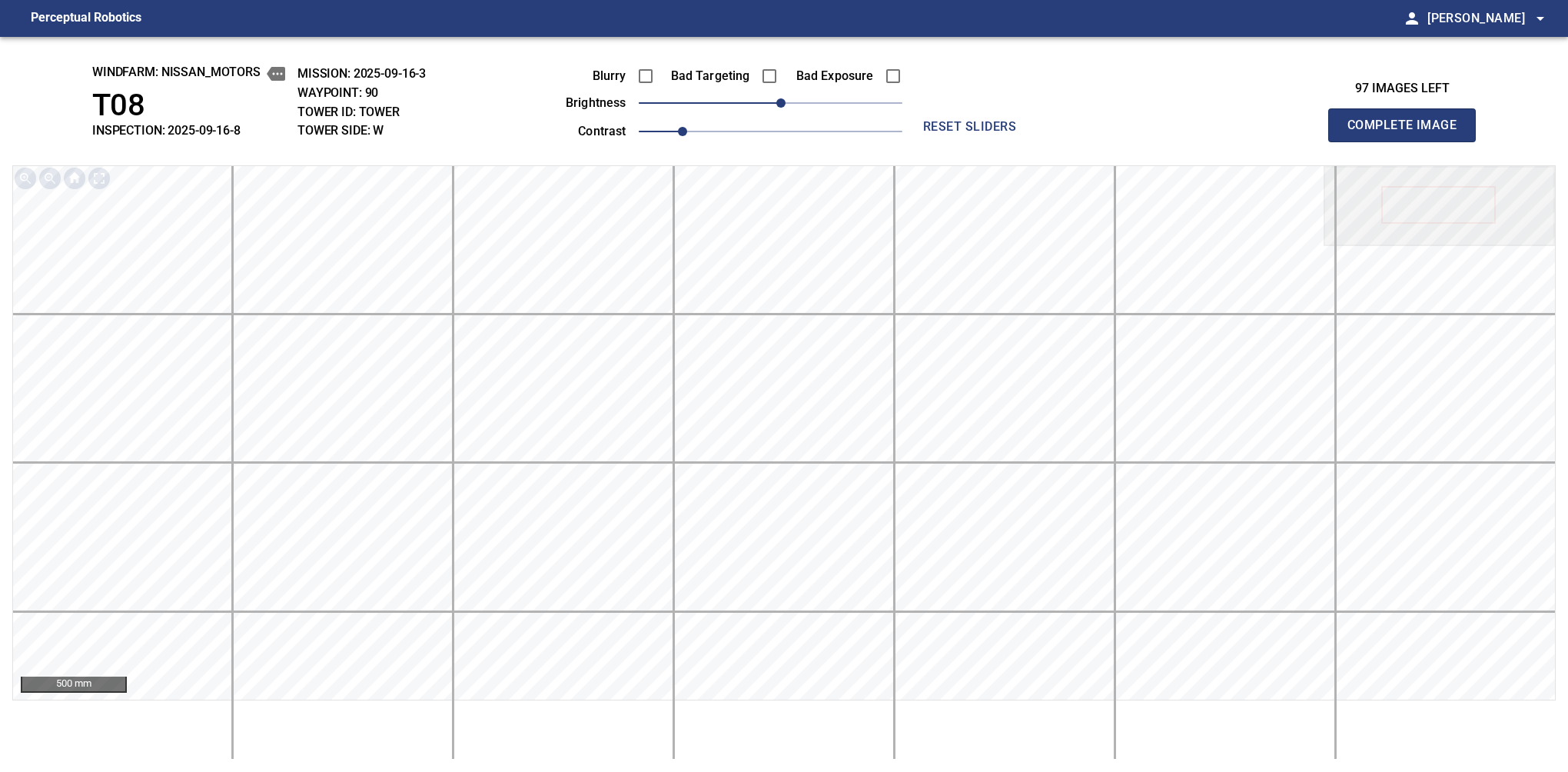
click at [1354, 141] on button "Complete Image" at bounding box center [1402, 125] width 147 height 33
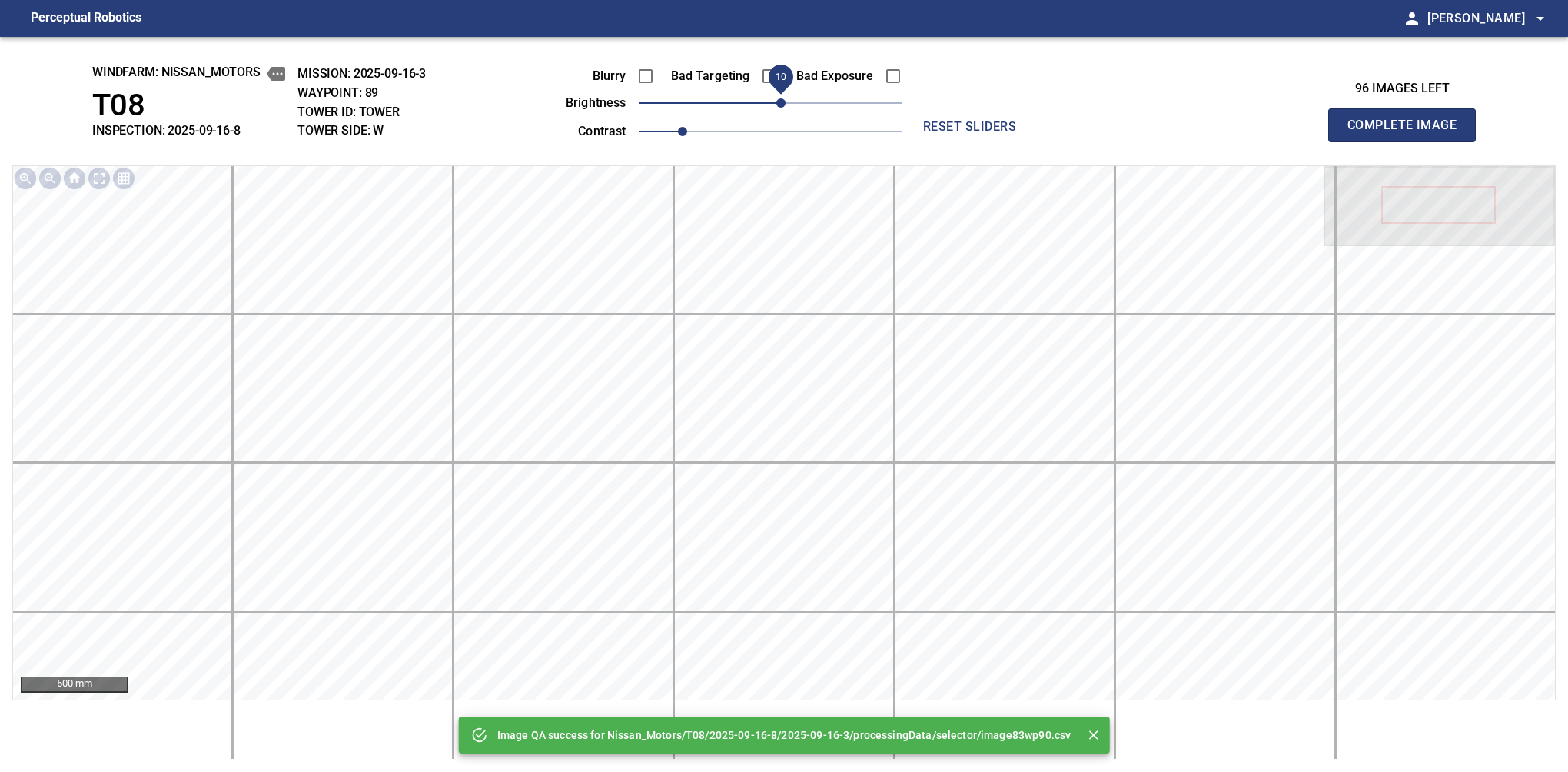
drag, startPoint x: 774, startPoint y: 101, endPoint x: 781, endPoint y: 98, distance: 7.6
click at [781, 99] on span "10" at bounding box center [781, 103] width 9 height 9
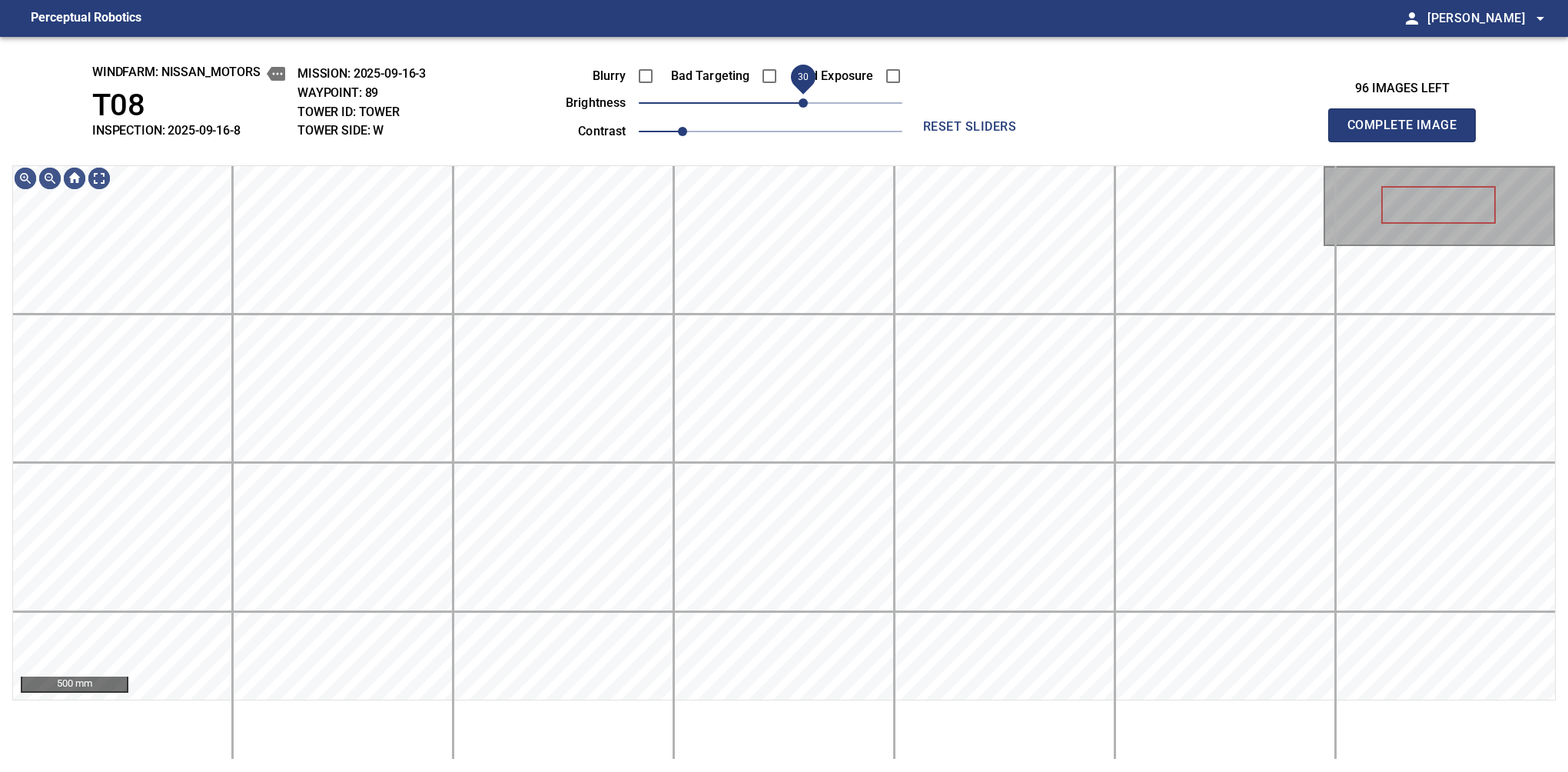
drag, startPoint x: 781, startPoint y: 109, endPoint x: 798, endPoint y: 94, distance: 22.7
click at [799, 99] on span "30" at bounding box center [803, 103] width 9 height 9
click at [1354, 141] on button "Complete Image" at bounding box center [1402, 125] width 147 height 33
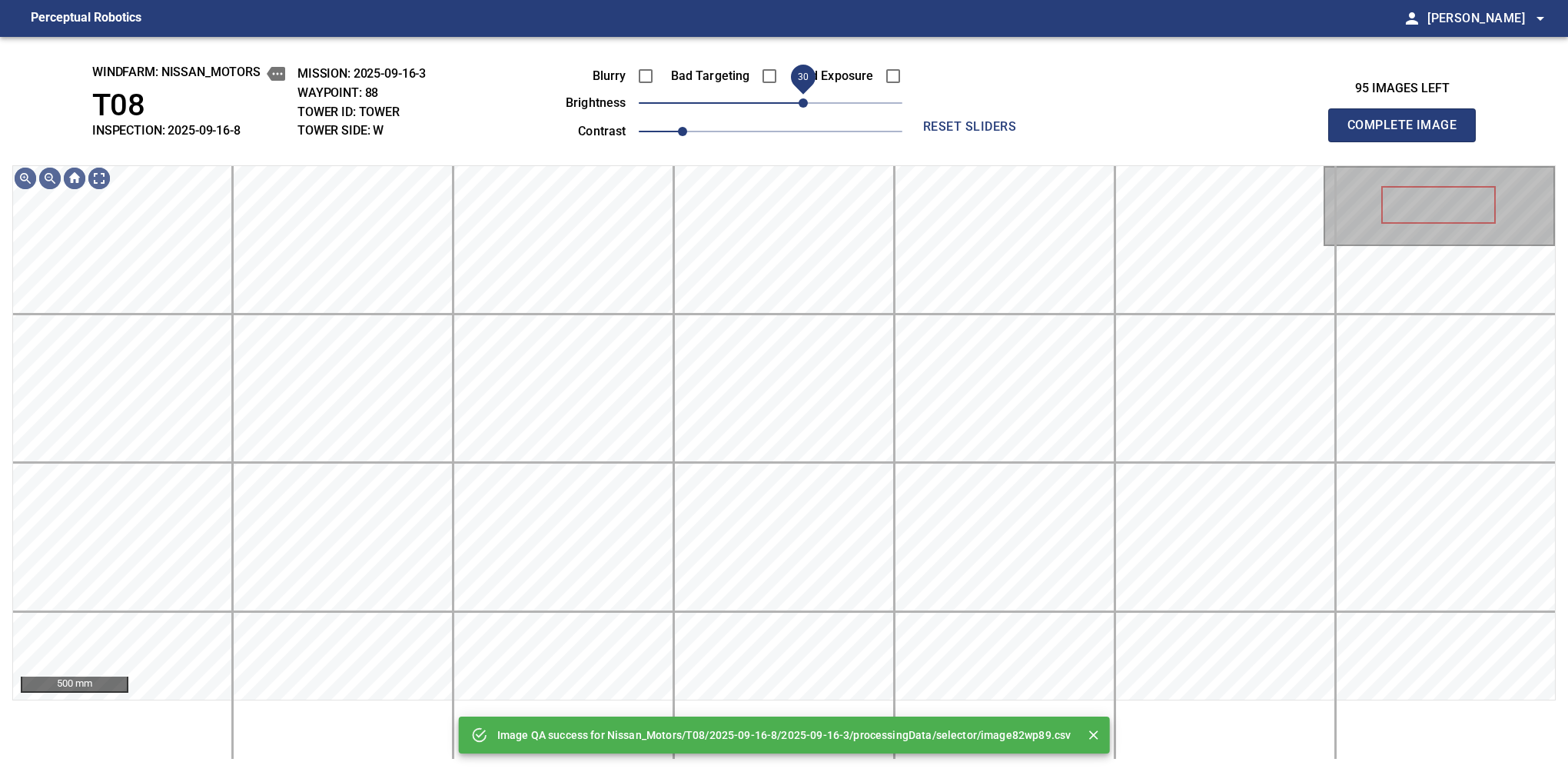
drag, startPoint x: 766, startPoint y: 96, endPoint x: 809, endPoint y: 93, distance: 43.1
click at [808, 99] on span "30" at bounding box center [803, 103] width 9 height 9
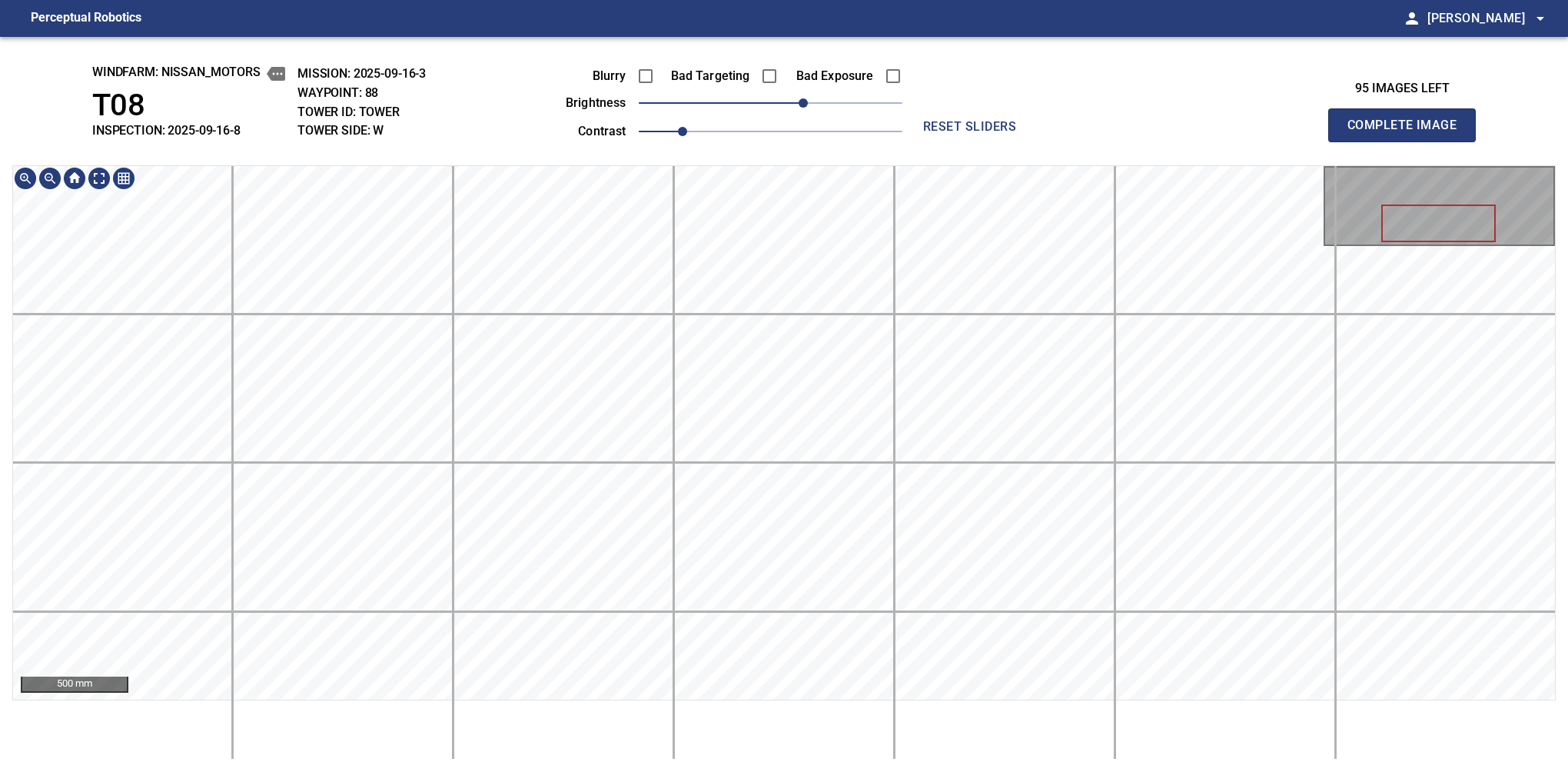
click at [1354, 141] on button "Complete Image" at bounding box center [1402, 125] width 147 height 33
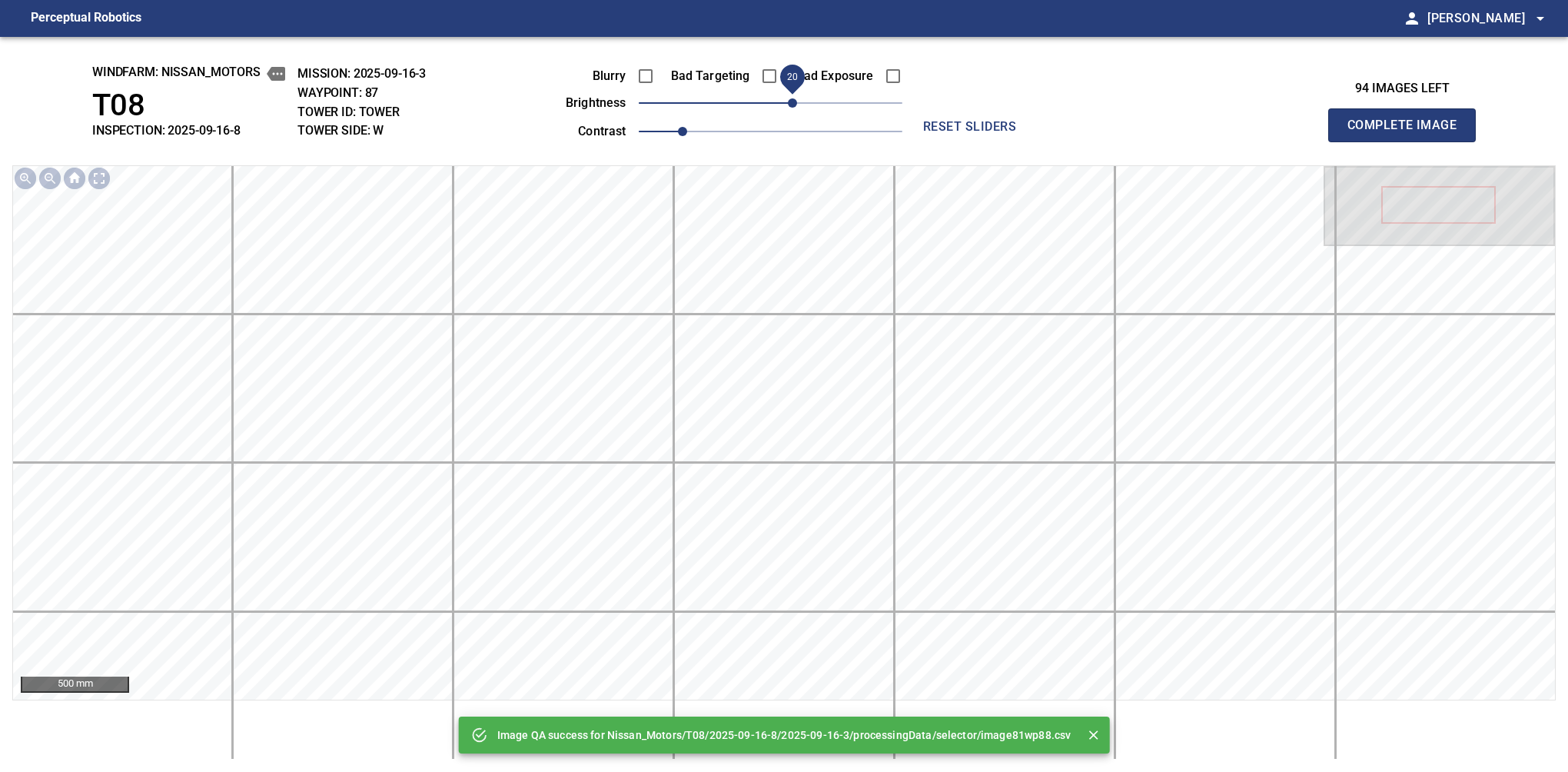
drag, startPoint x: 787, startPoint y: 102, endPoint x: 795, endPoint y: 99, distance: 8.5
click at [795, 99] on span "20" at bounding box center [793, 103] width 9 height 9
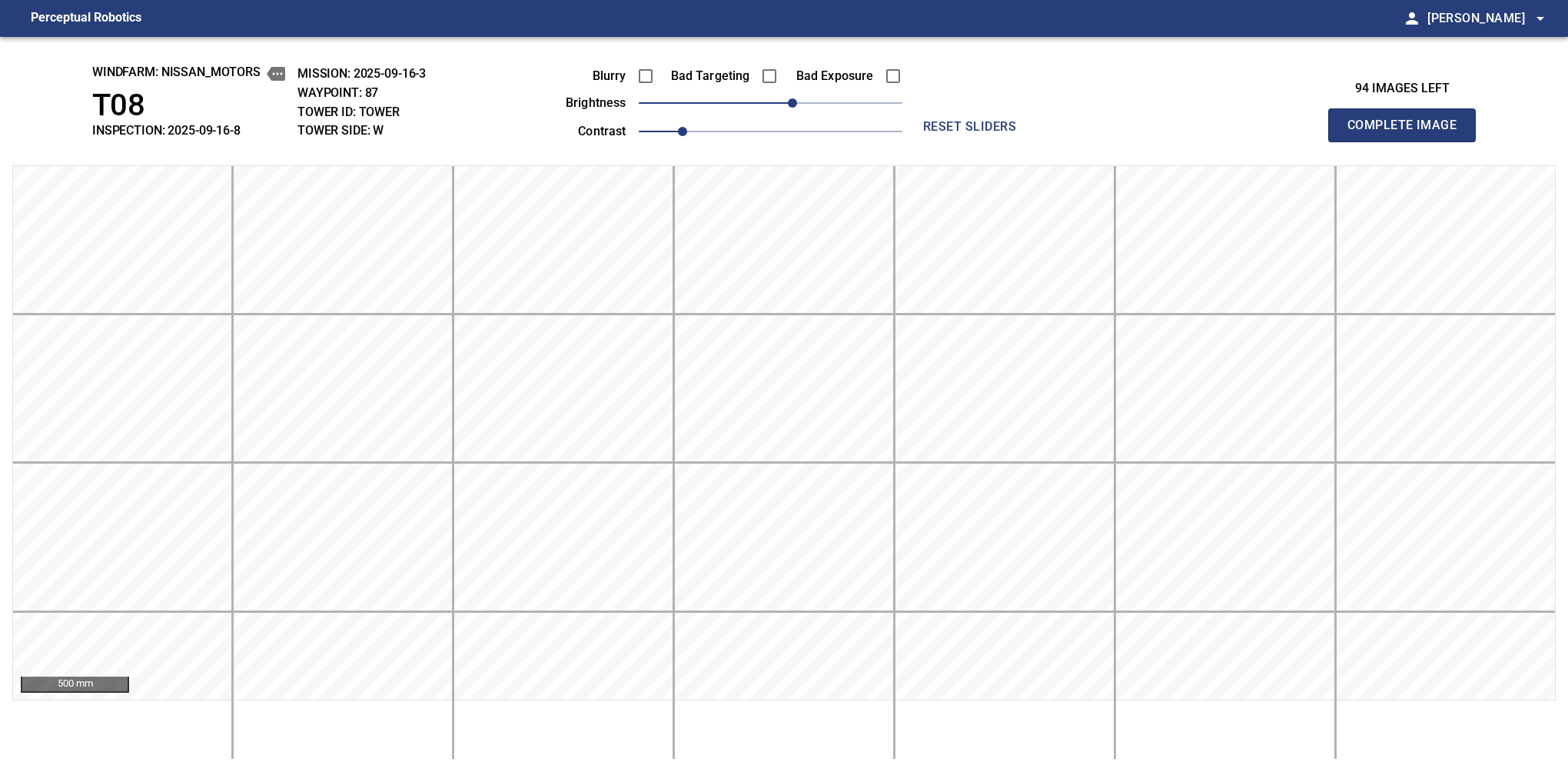
click at [1354, 141] on button "Complete Image" at bounding box center [1402, 125] width 147 height 33
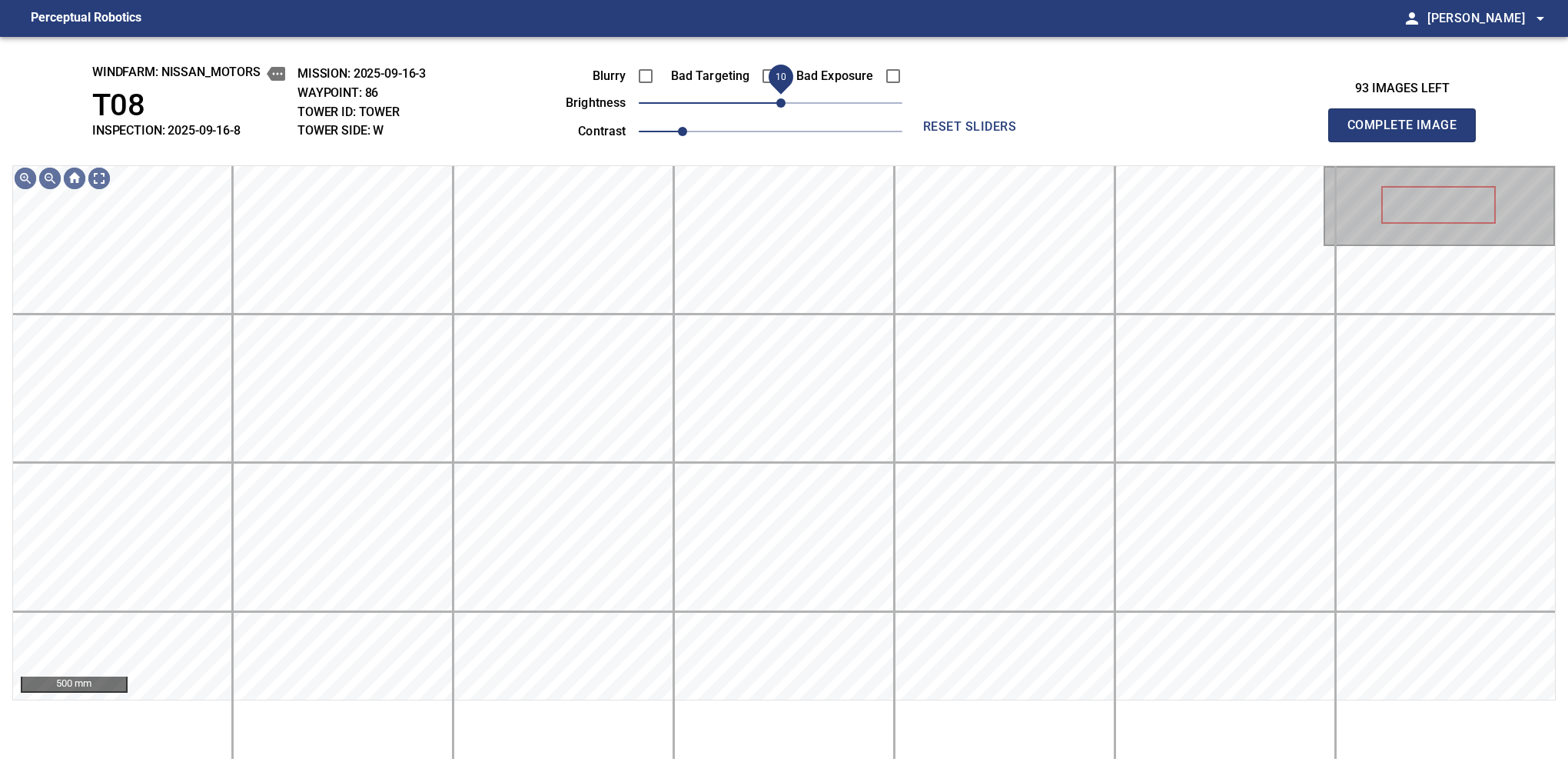
drag, startPoint x: 778, startPoint y: 105, endPoint x: 784, endPoint y: 111, distance: 8.5
click at [784, 108] on span "10" at bounding box center [781, 103] width 9 height 9
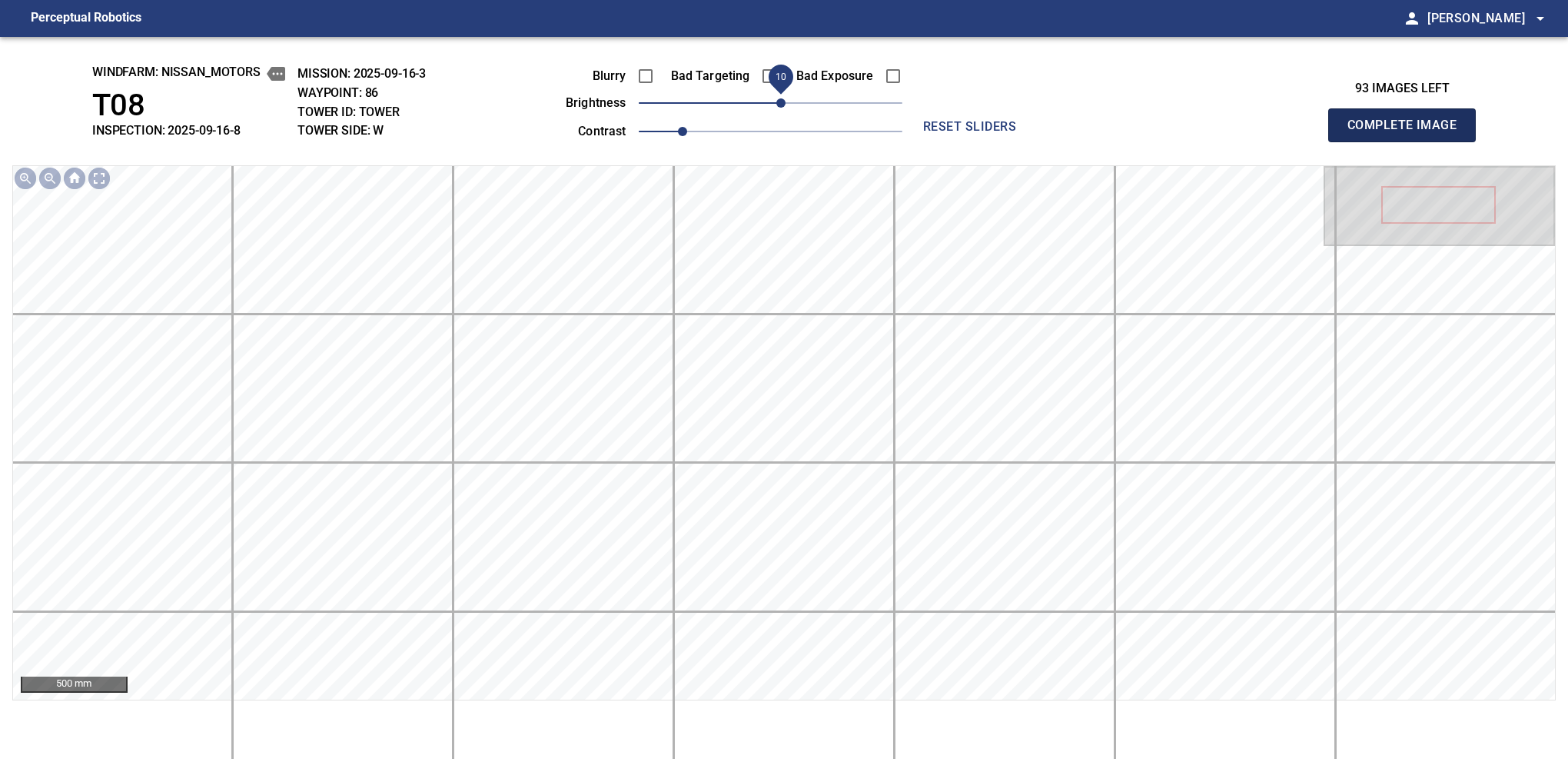
click at [1354, 141] on button "Complete Image" at bounding box center [1402, 125] width 147 height 33
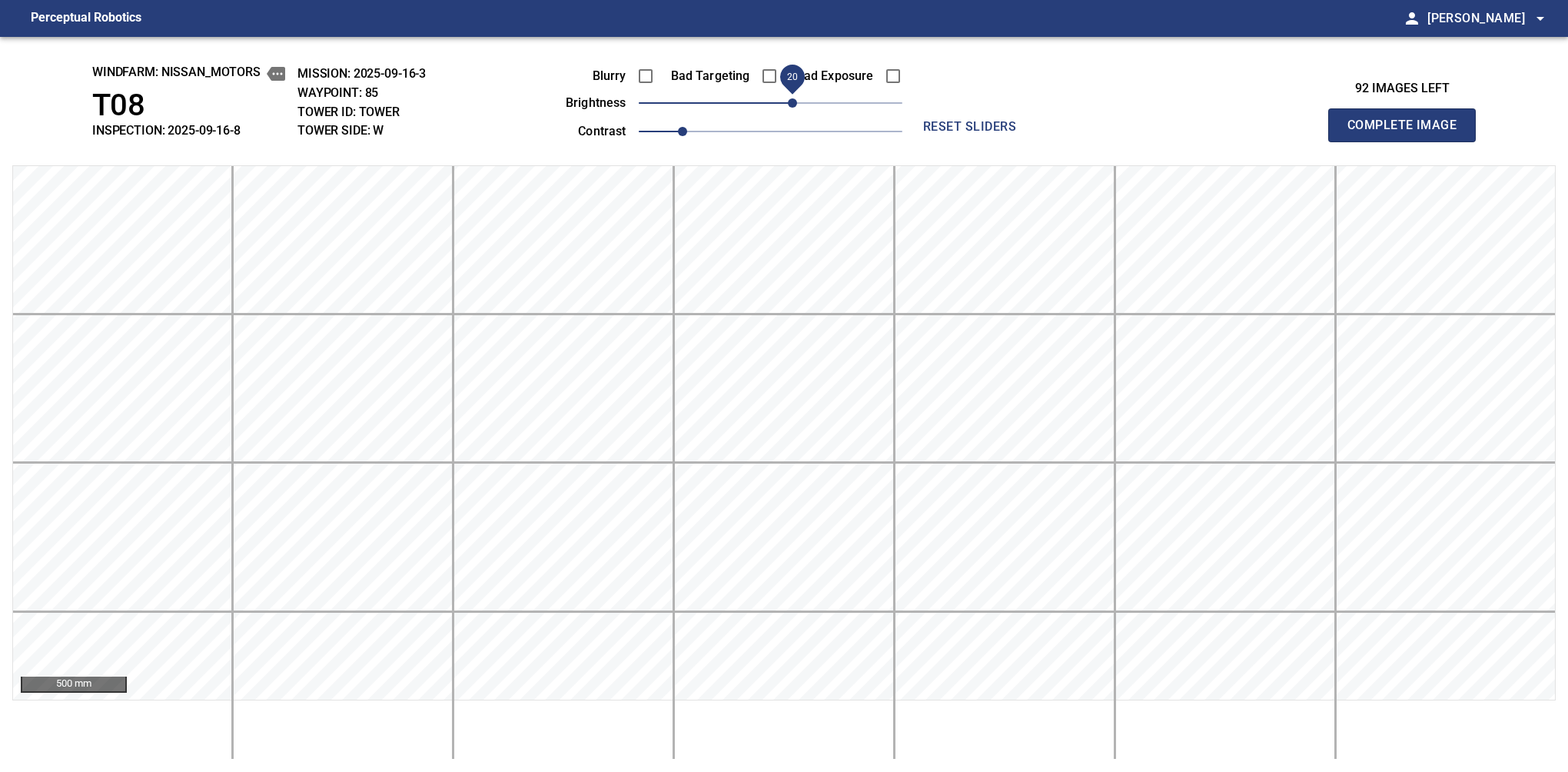
drag, startPoint x: 771, startPoint y: 108, endPoint x: 796, endPoint y: 109, distance: 25.0
click at [796, 108] on span "20" at bounding box center [793, 103] width 9 height 9
click at [1354, 141] on button "Complete Image" at bounding box center [1402, 125] width 147 height 33
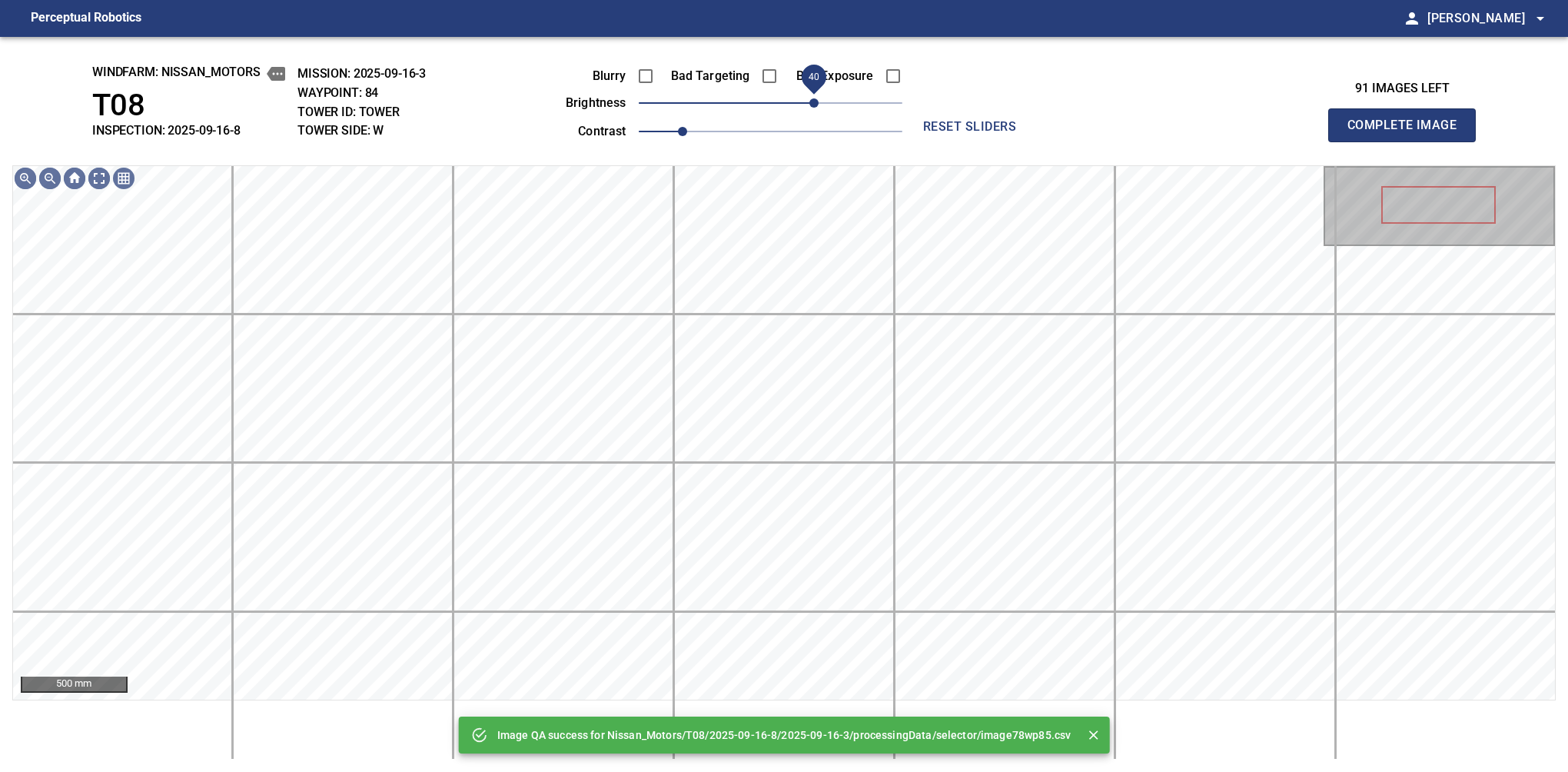
drag, startPoint x: 774, startPoint y: 105, endPoint x: 815, endPoint y: 96, distance: 42.0
click at [815, 99] on span "40" at bounding box center [814, 103] width 9 height 9
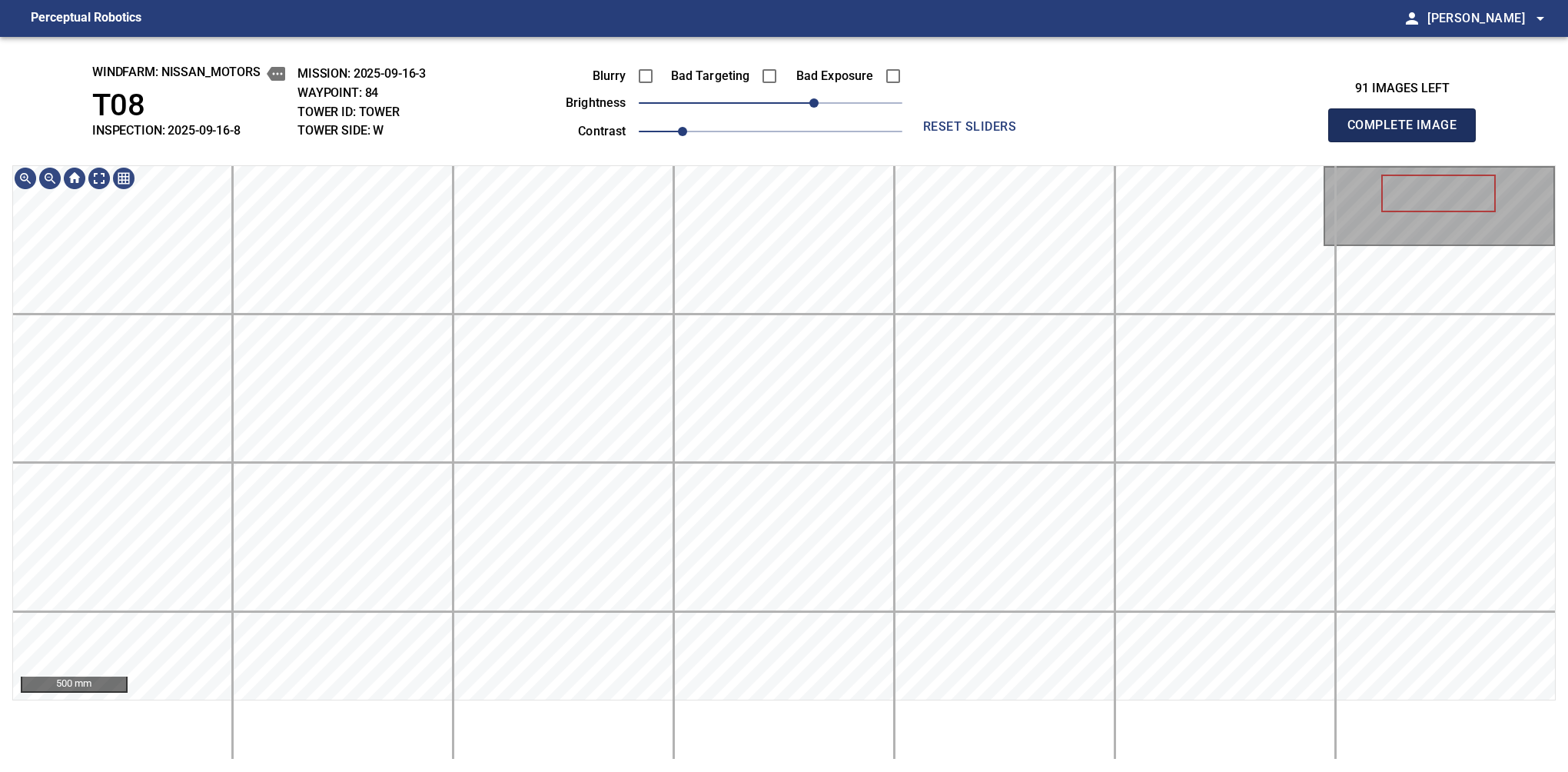
click at [1354, 141] on button "Complete Image" at bounding box center [1402, 125] width 147 height 33
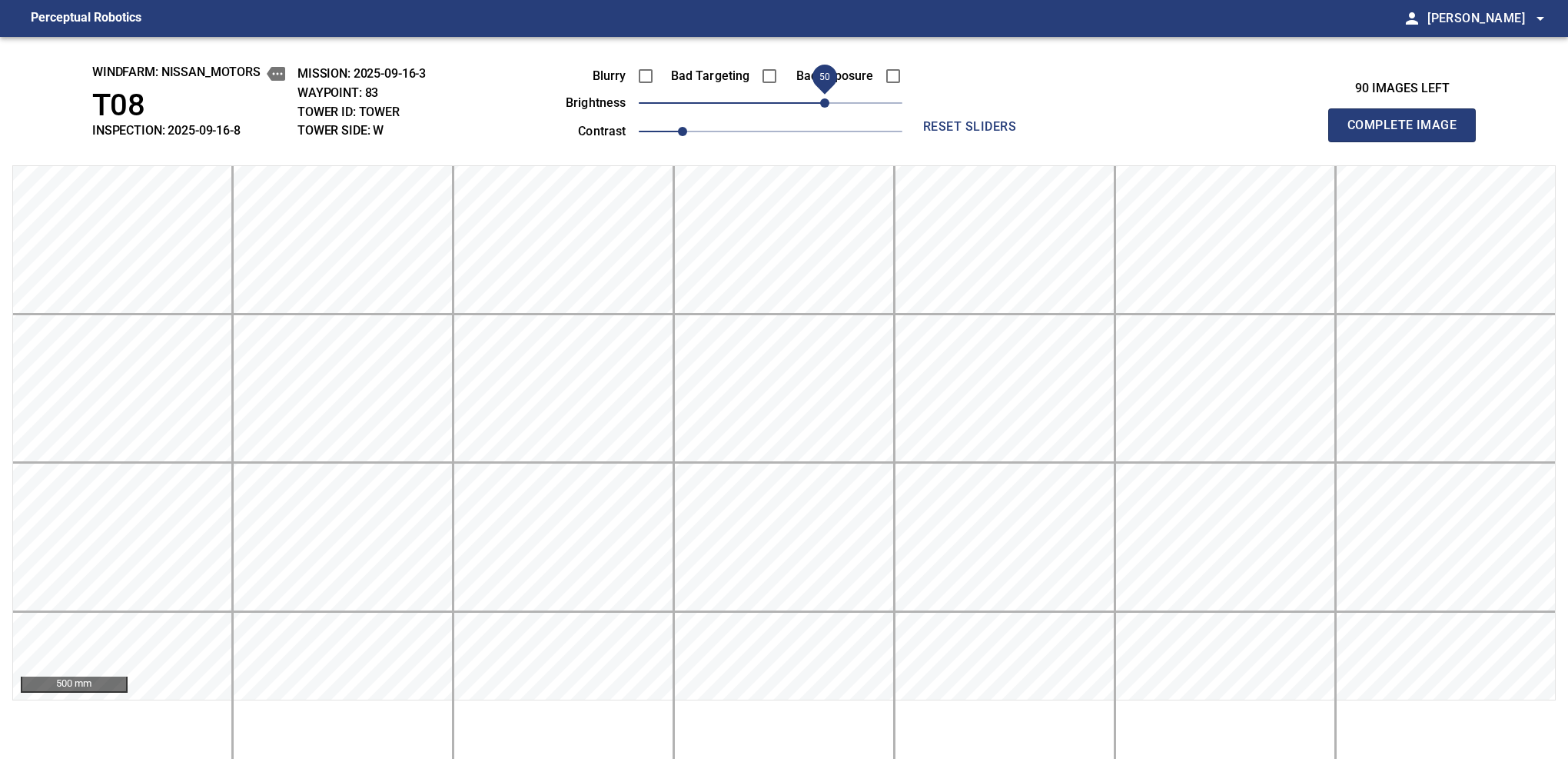
drag, startPoint x: 787, startPoint y: 106, endPoint x: 821, endPoint y: 97, distance: 35.2
click at [821, 99] on span "50" at bounding box center [824, 103] width 9 height 9
click at [1354, 141] on button "Complete Image" at bounding box center [1402, 125] width 147 height 33
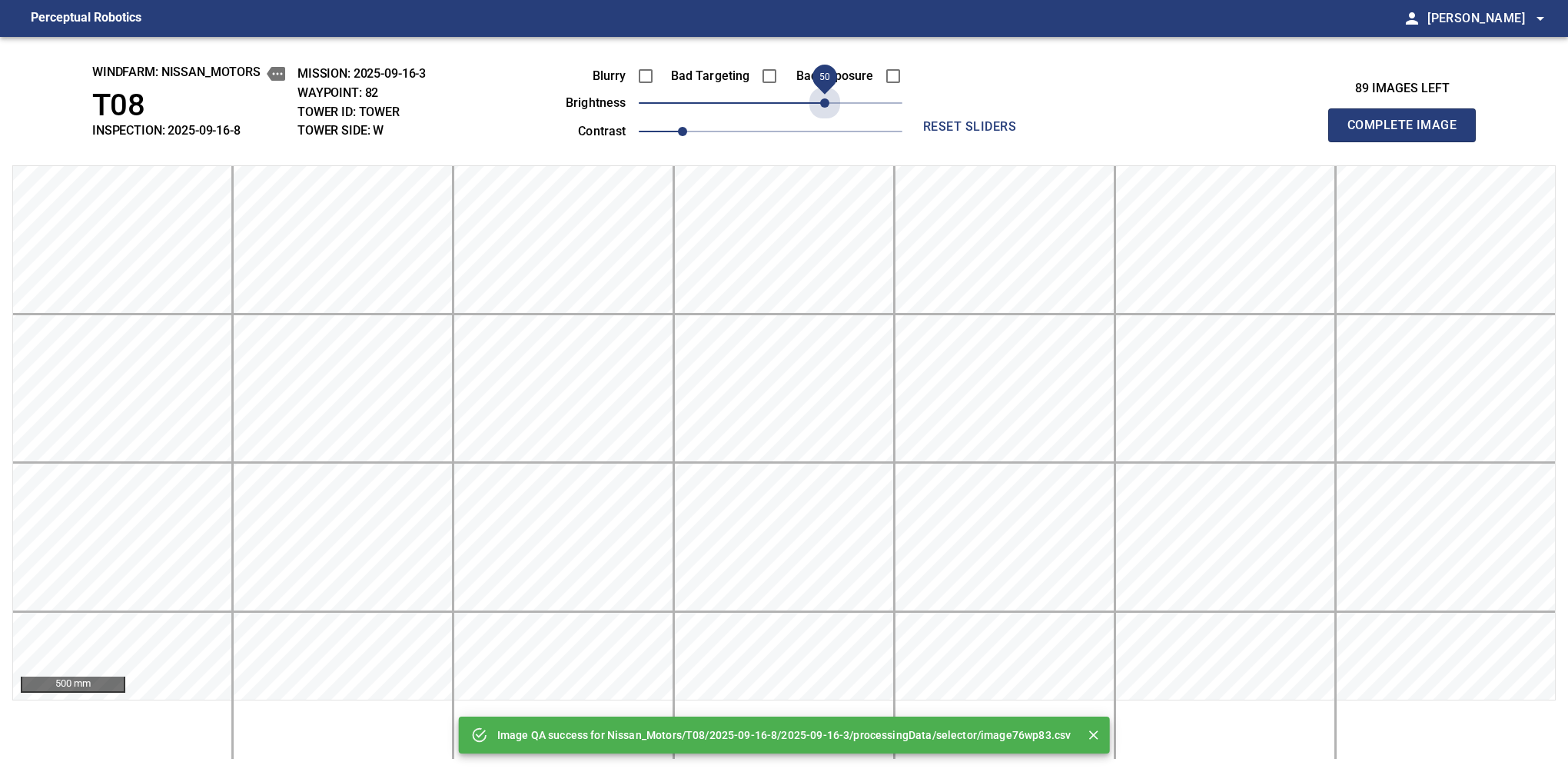
click at [821, 97] on span "50" at bounding box center [771, 103] width 264 height 21
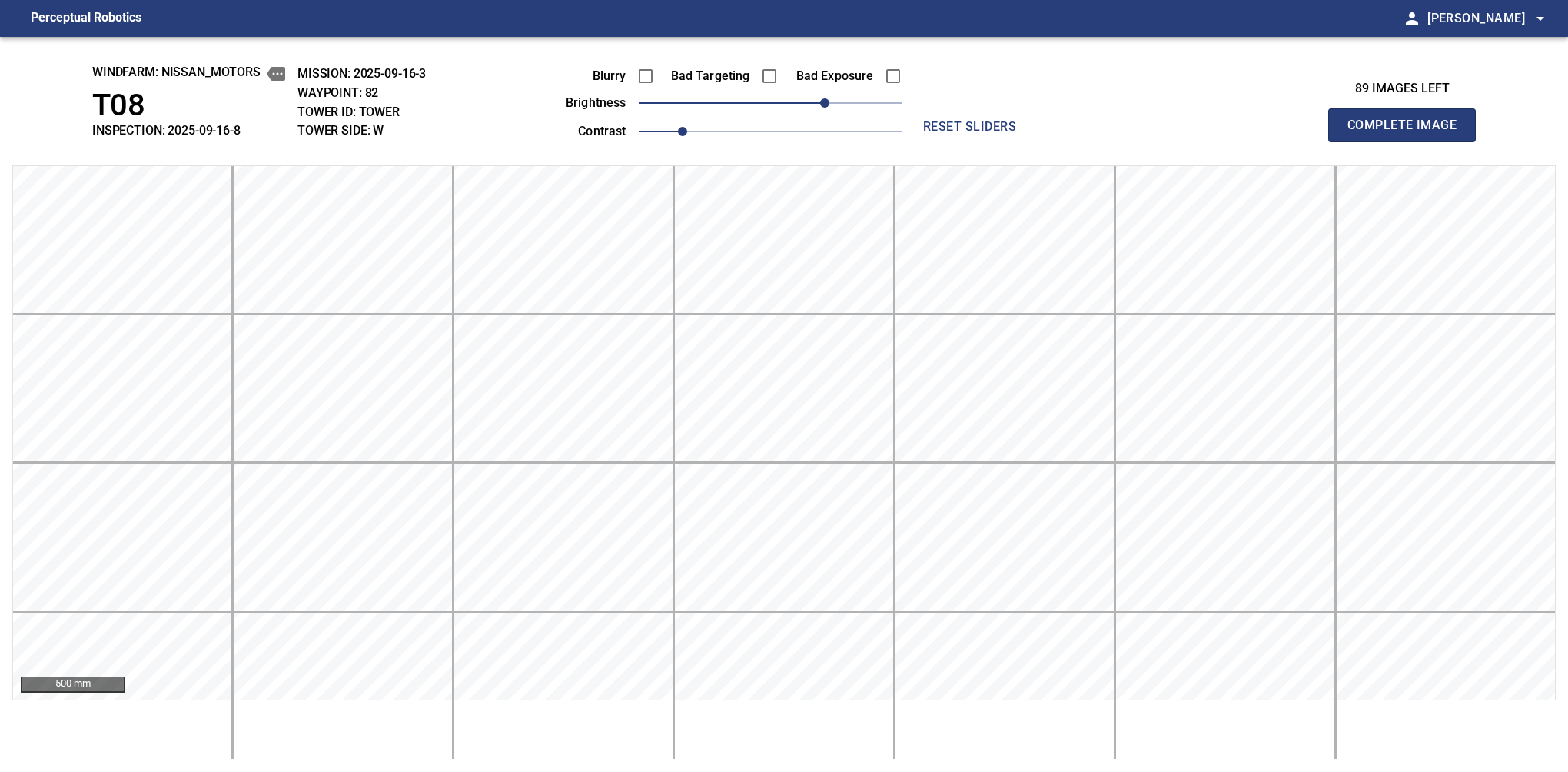
click at [1354, 141] on button "Complete Image" at bounding box center [1402, 125] width 147 height 33
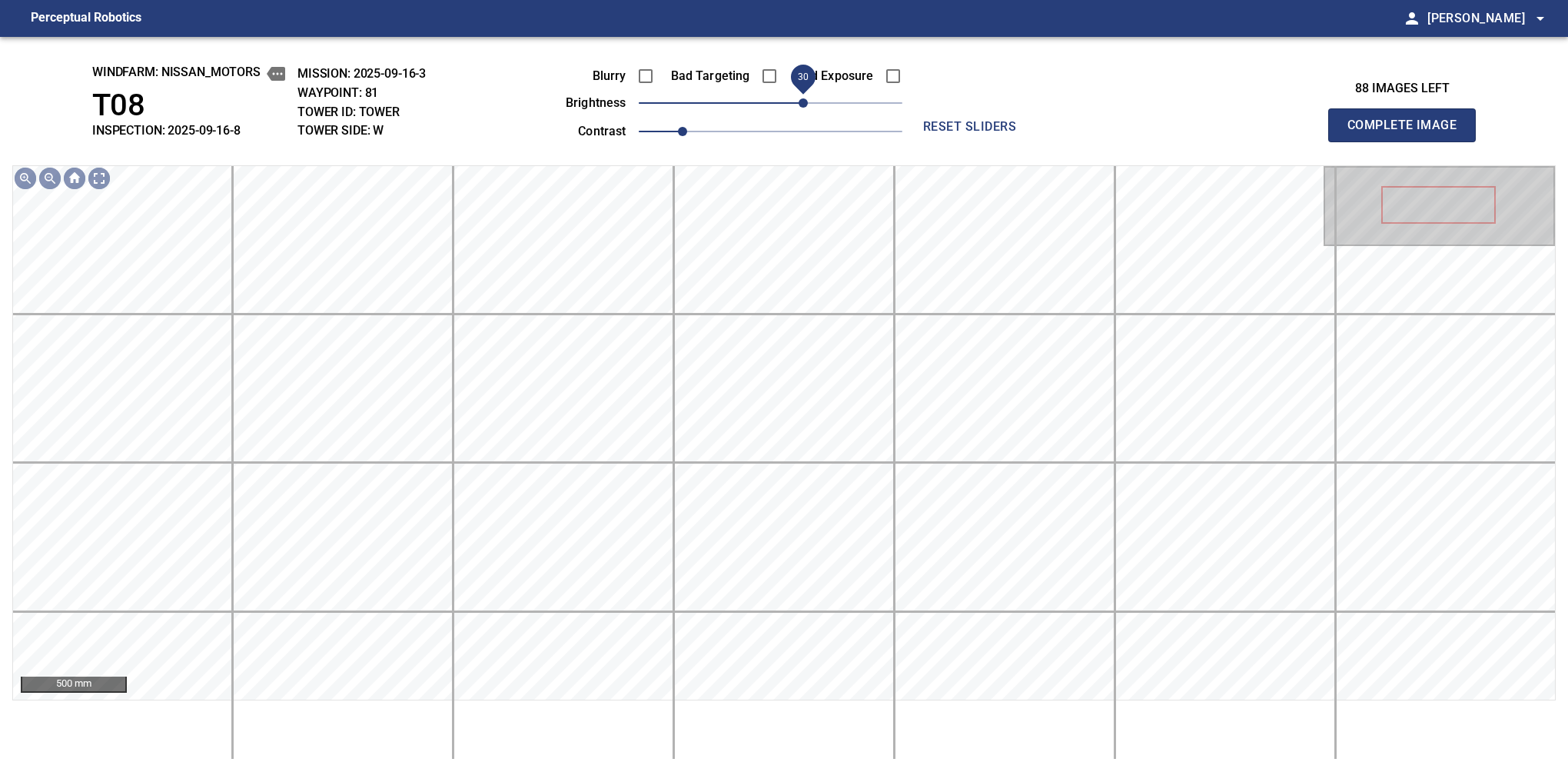
drag, startPoint x: 785, startPoint y: 100, endPoint x: 803, endPoint y: 99, distance: 18.0
click at [803, 99] on span "30" at bounding box center [803, 103] width 9 height 9
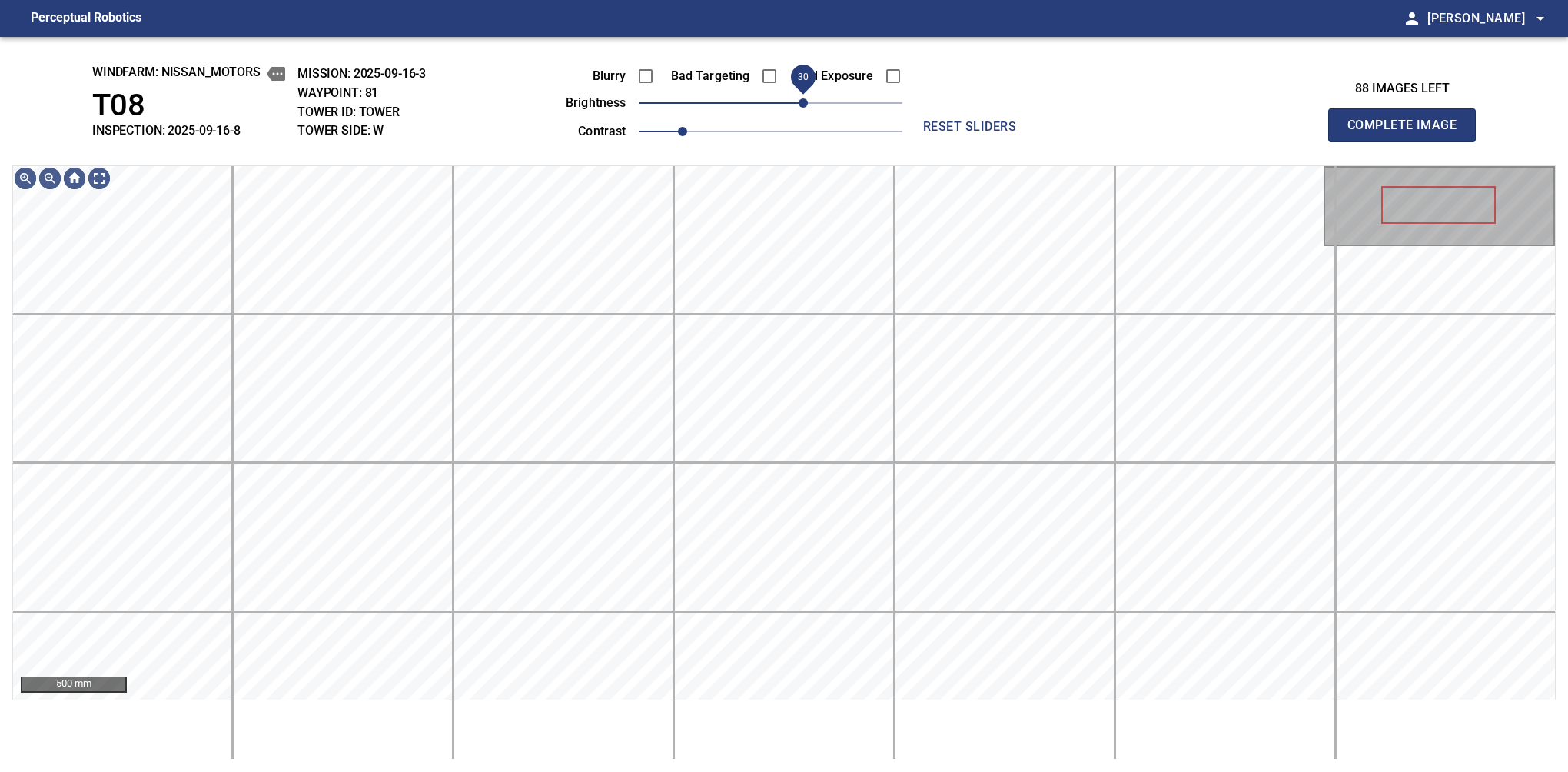
click at [808, 99] on span "30" at bounding box center [803, 103] width 9 height 9
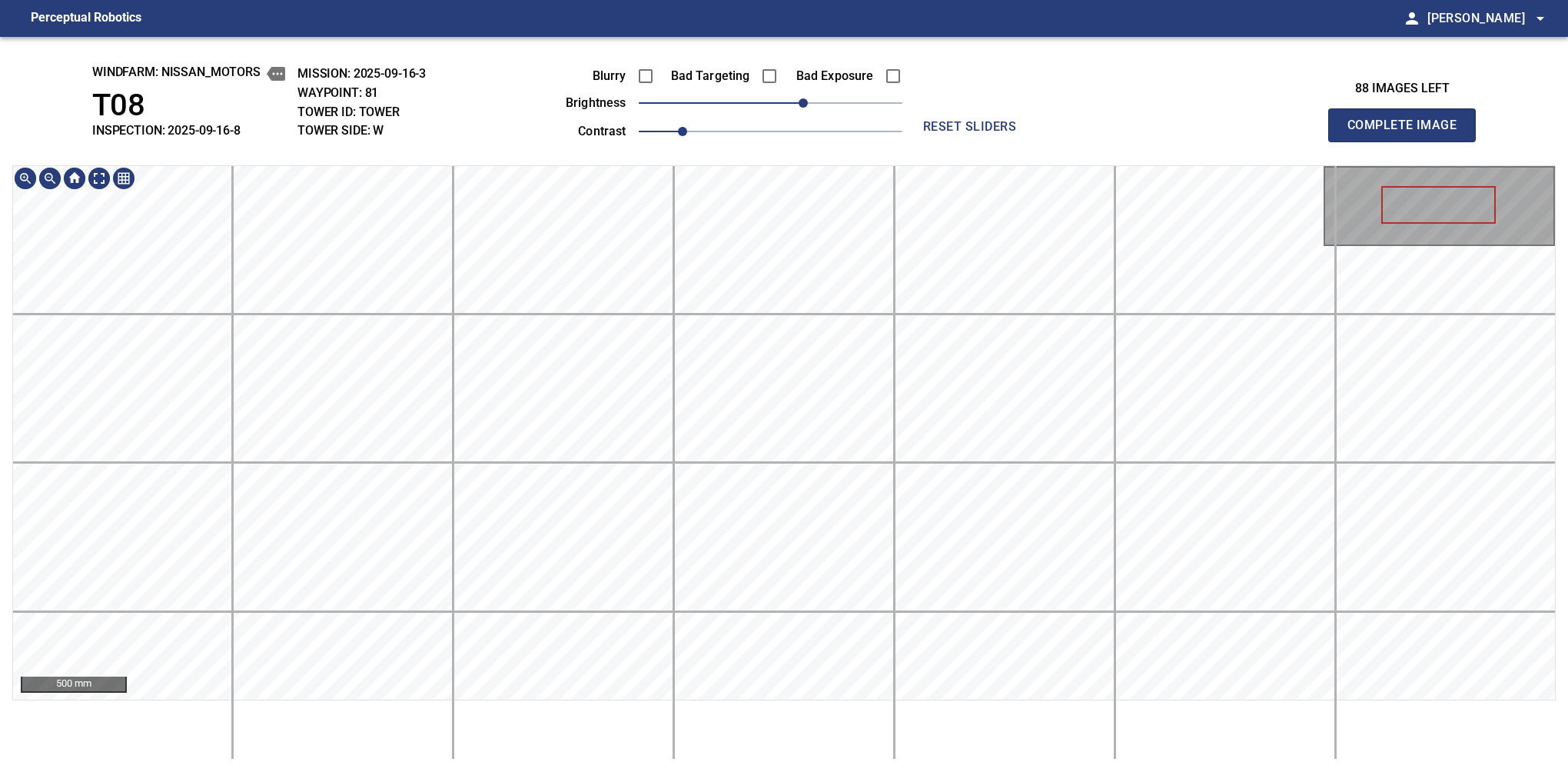
drag, startPoint x: 1407, startPoint y: 160, endPoint x: 817, endPoint y: 112, distance: 591.9
click at [1354, 141] on button "Complete Image" at bounding box center [1402, 125] width 147 height 33
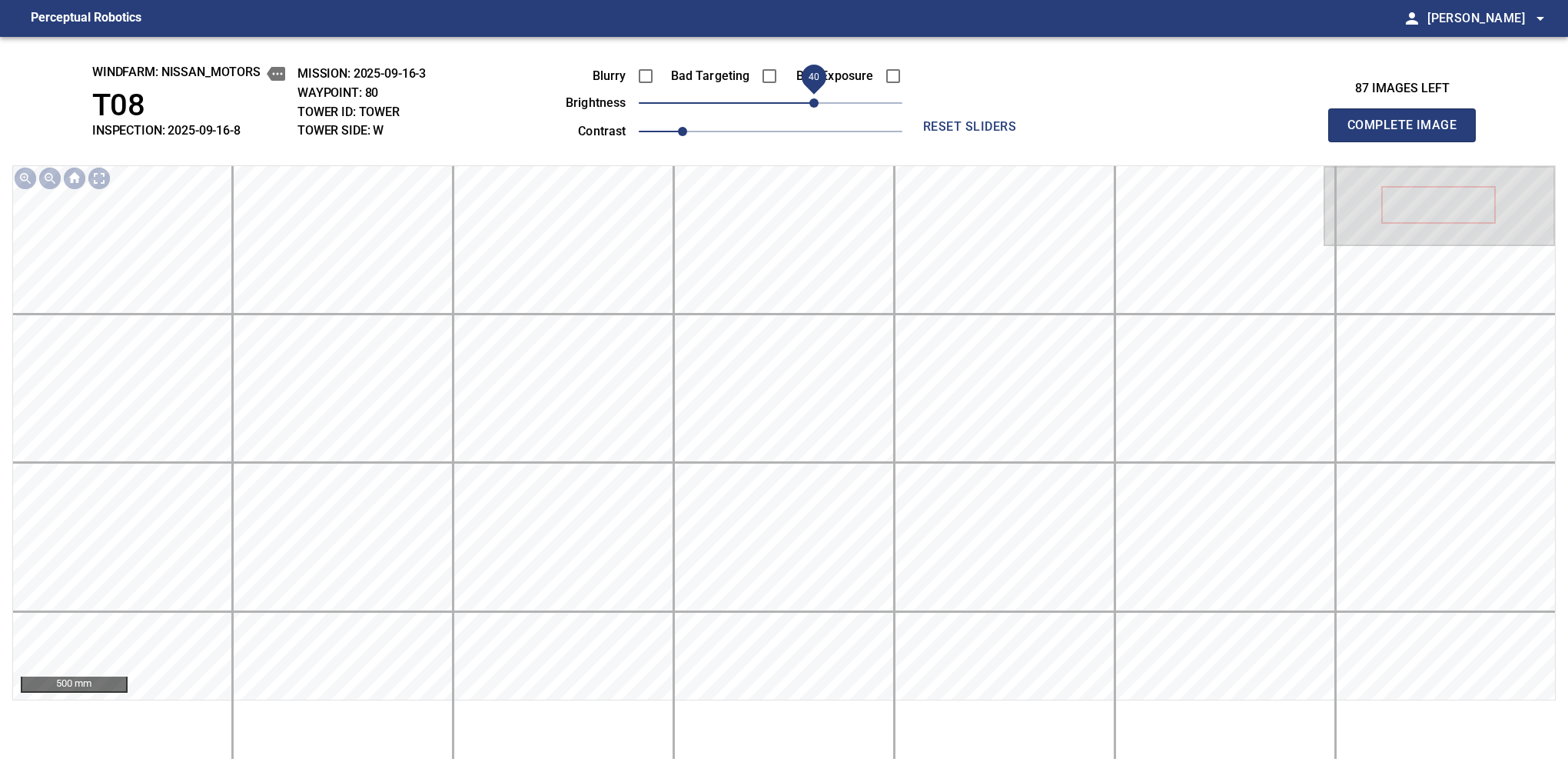
drag, startPoint x: 834, startPoint y: 112, endPoint x: 811, endPoint y: 114, distance: 23.1
click at [811, 108] on span "40" at bounding box center [814, 103] width 9 height 9
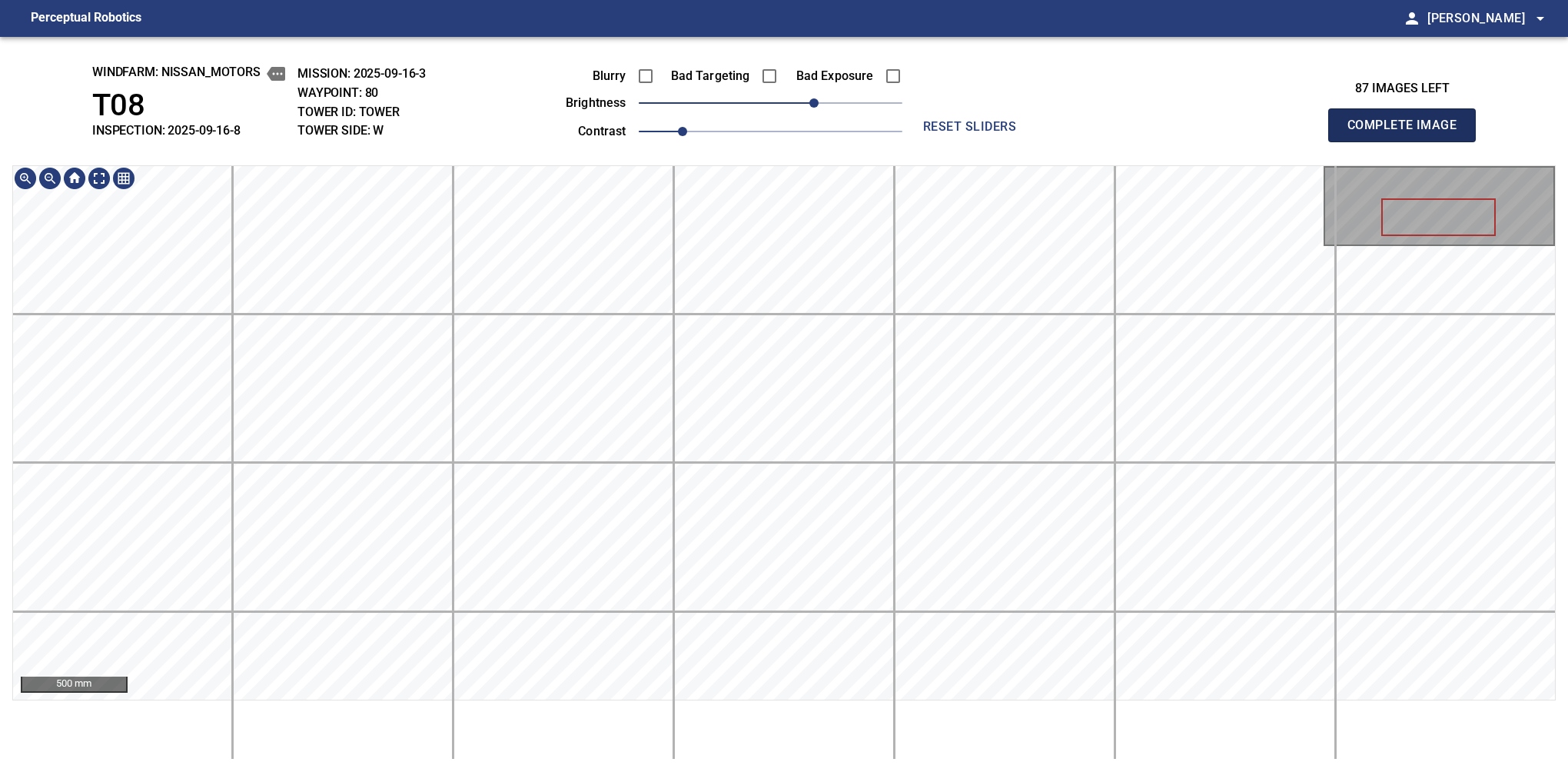
click at [1354, 141] on button "Complete Image" at bounding box center [1402, 125] width 147 height 33
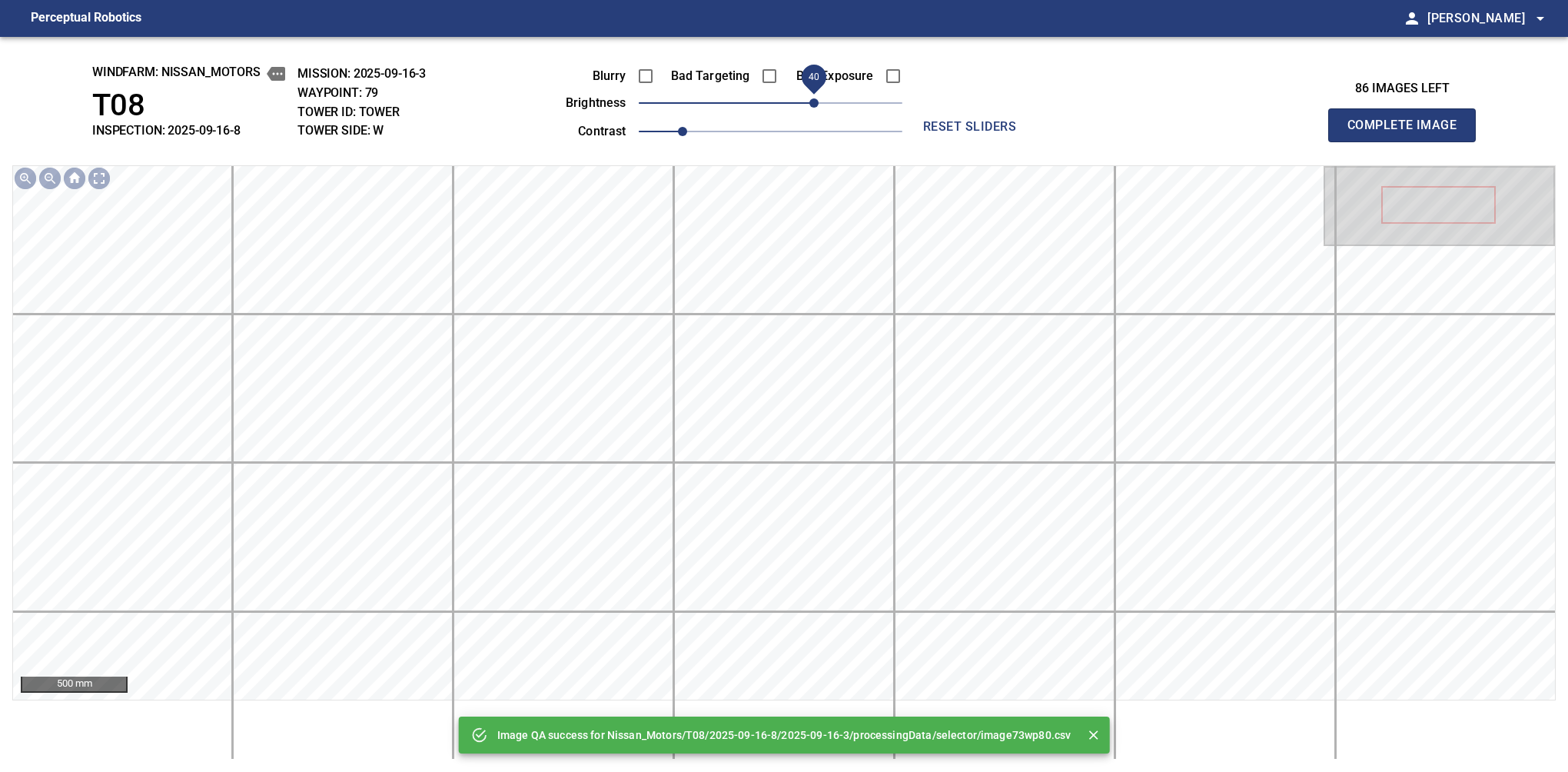
drag, startPoint x: 772, startPoint y: 112, endPoint x: 811, endPoint y: 99, distance: 41.1
click at [811, 99] on span "40" at bounding box center [814, 103] width 9 height 9
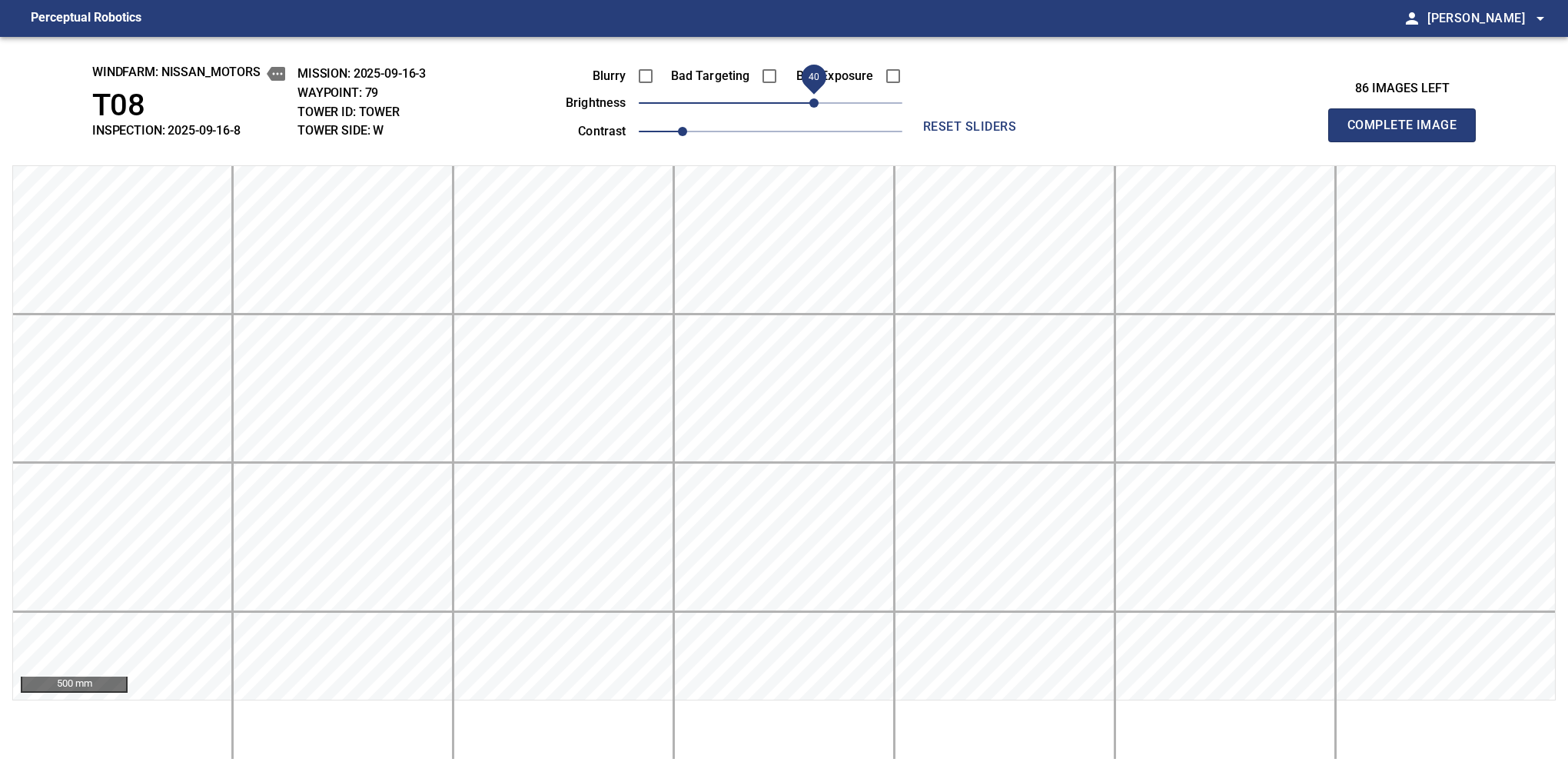
click at [1354, 141] on button "Complete Image" at bounding box center [1402, 125] width 147 height 33
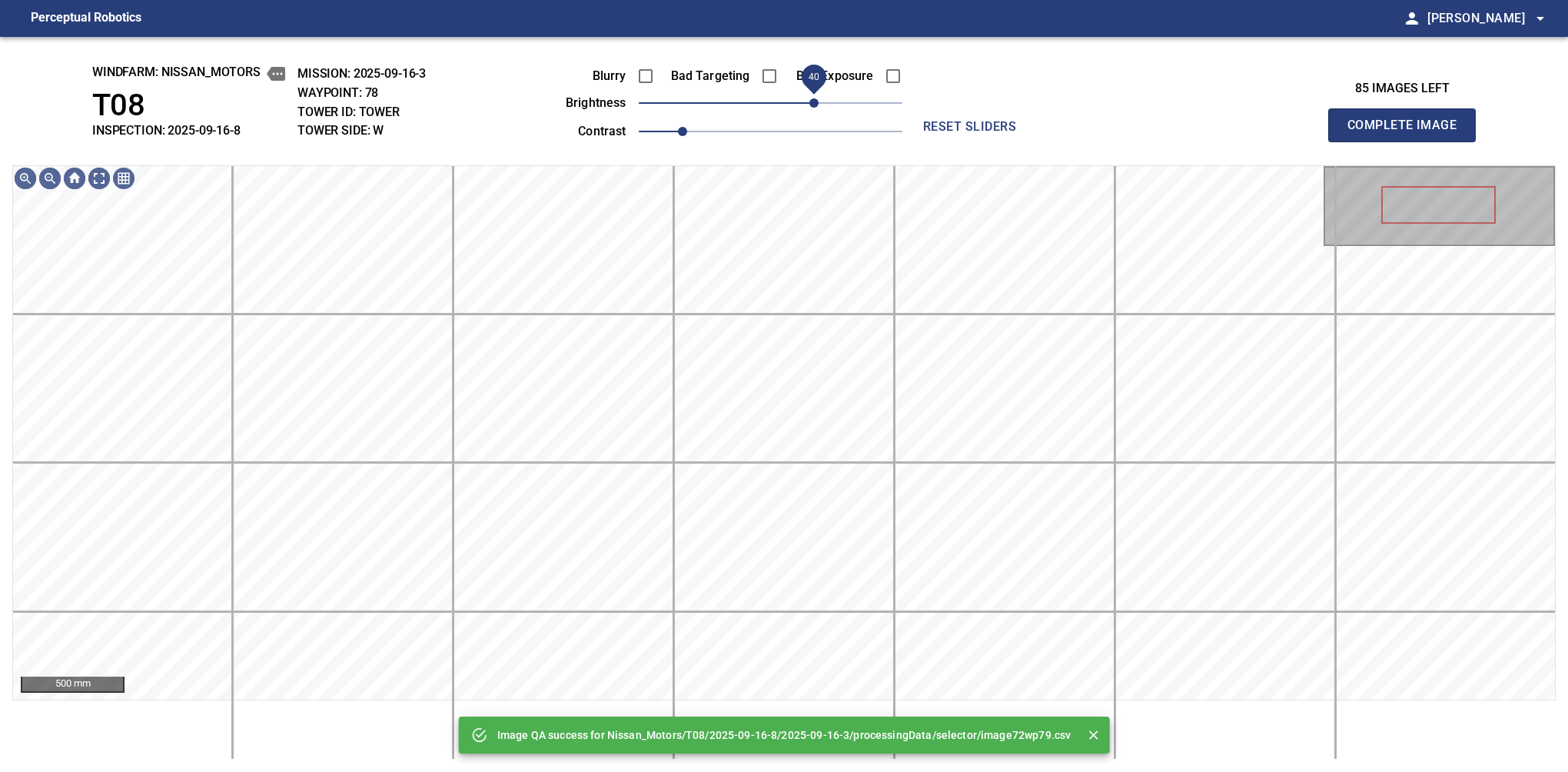
click at [811, 99] on span "40" at bounding box center [771, 103] width 264 height 21
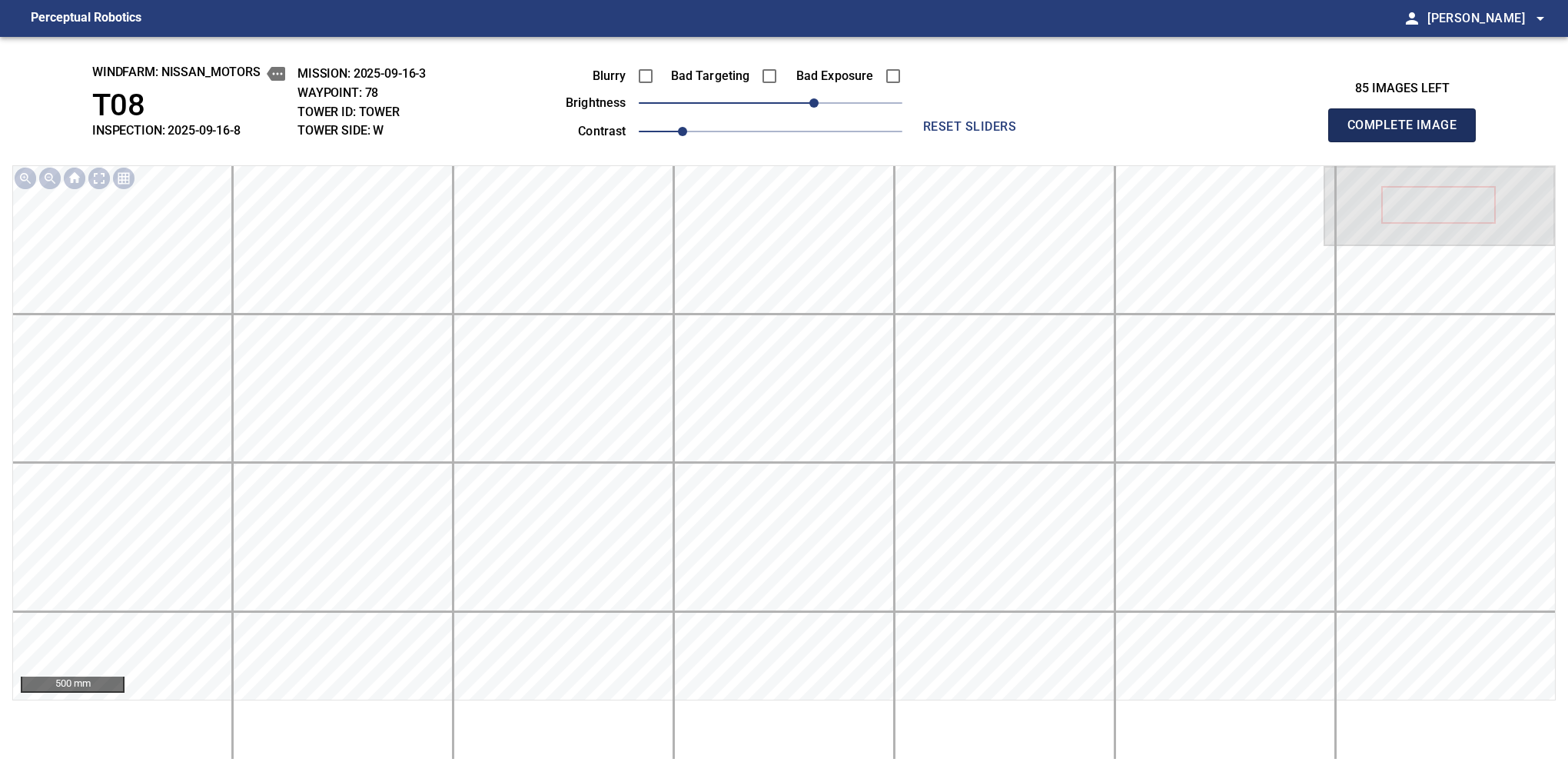
click at [1354, 141] on button "Complete Image" at bounding box center [1402, 125] width 147 height 33
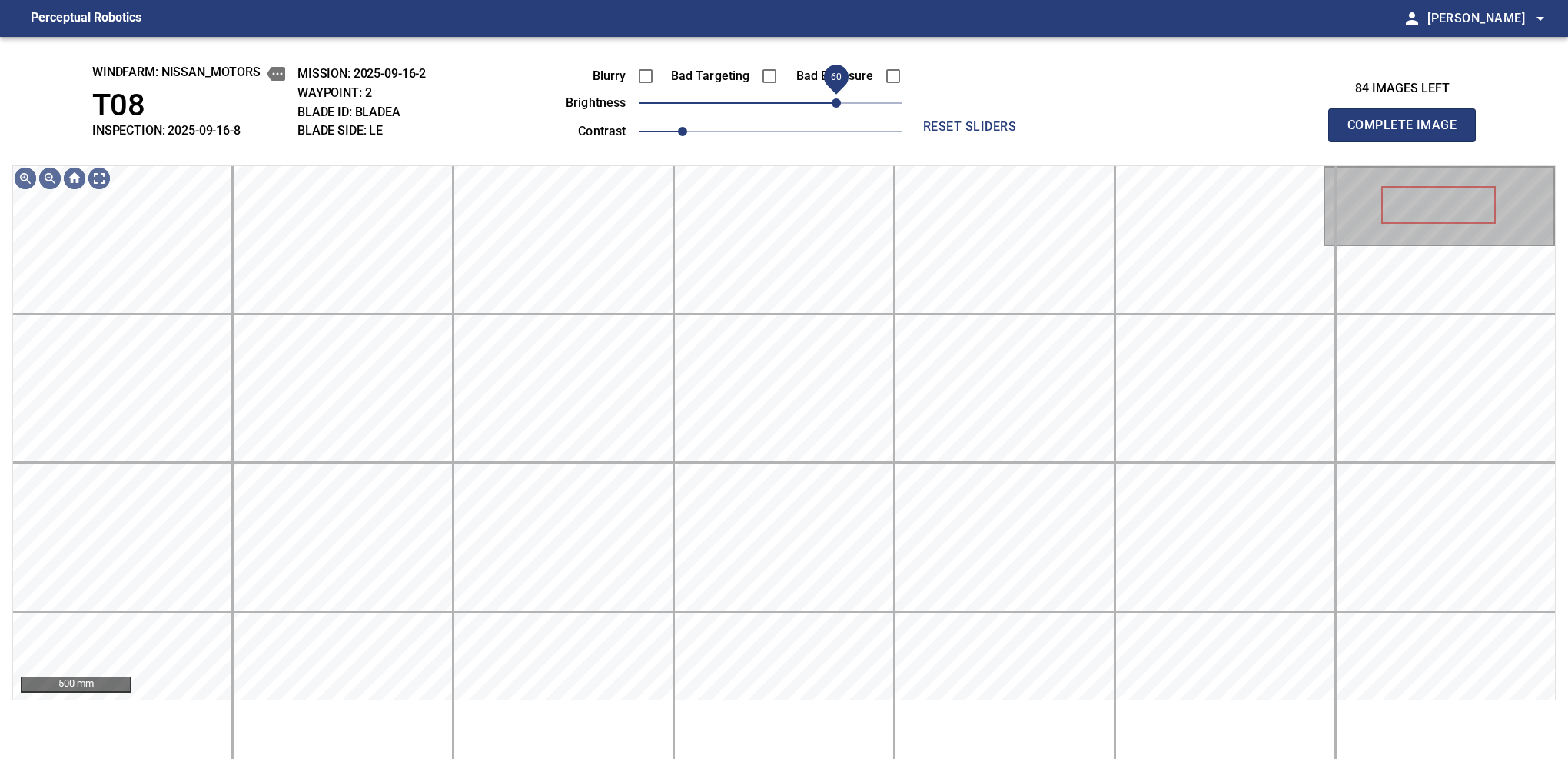
drag, startPoint x: 778, startPoint y: 103, endPoint x: 841, endPoint y: 108, distance: 63.2
click at [841, 108] on span "60" at bounding box center [836, 103] width 9 height 9
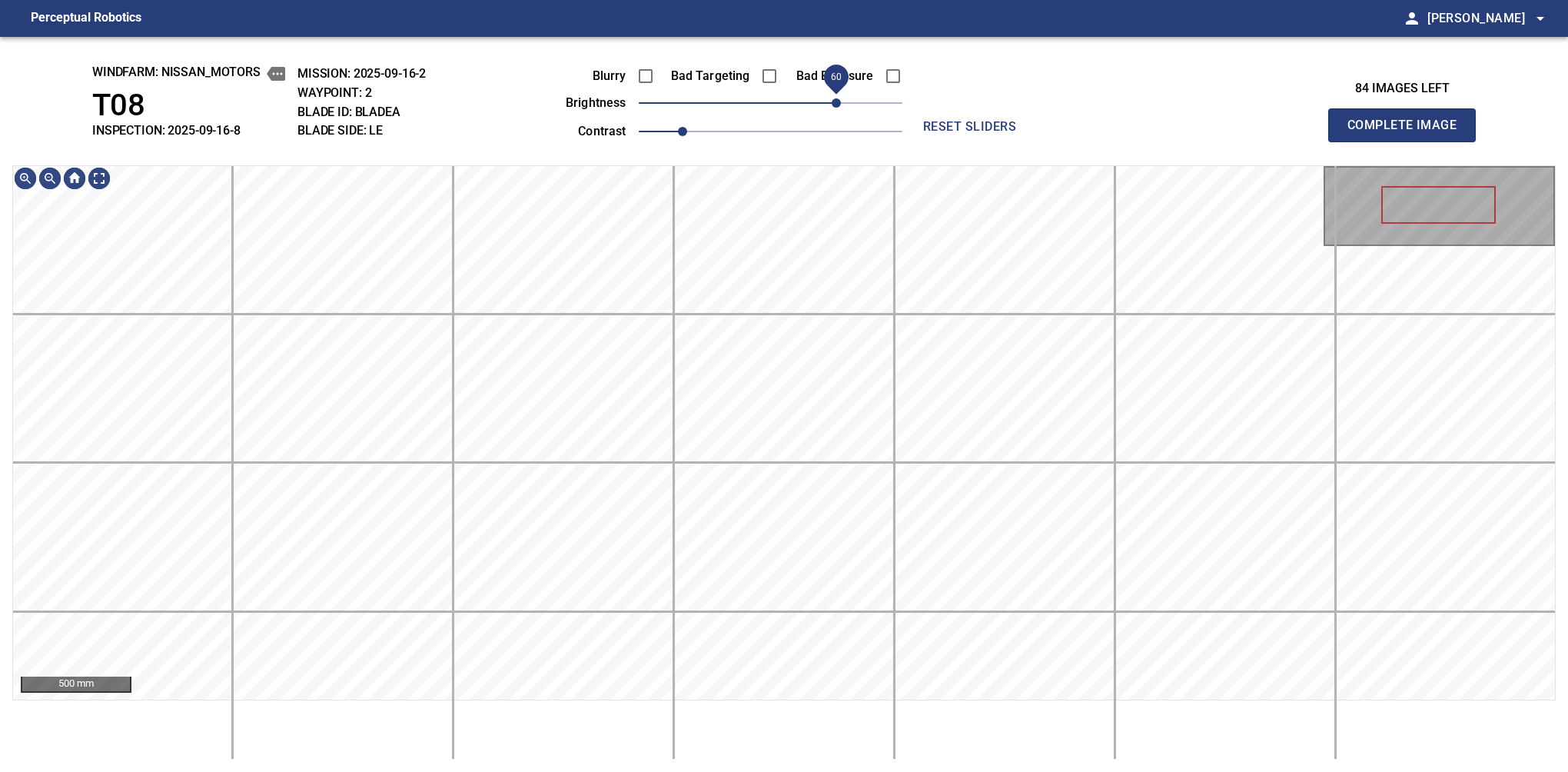
click at [833, 105] on span "60" at bounding box center [836, 103] width 9 height 9
click at [1354, 141] on button "Complete Image" at bounding box center [1402, 125] width 147 height 33
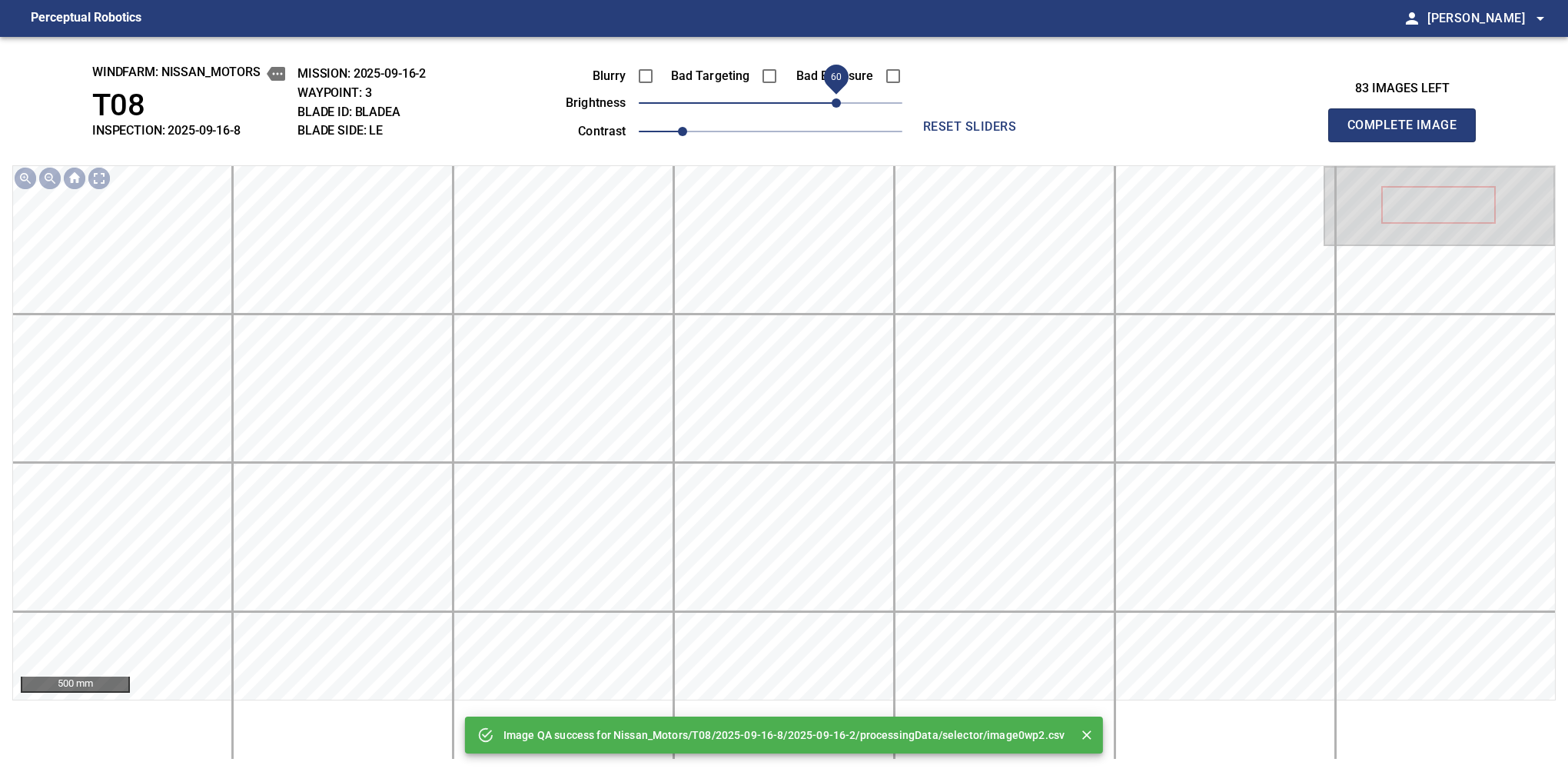
drag, startPoint x: 781, startPoint y: 105, endPoint x: 837, endPoint y: 99, distance: 56.3
click at [837, 99] on span "60" at bounding box center [836, 103] width 9 height 9
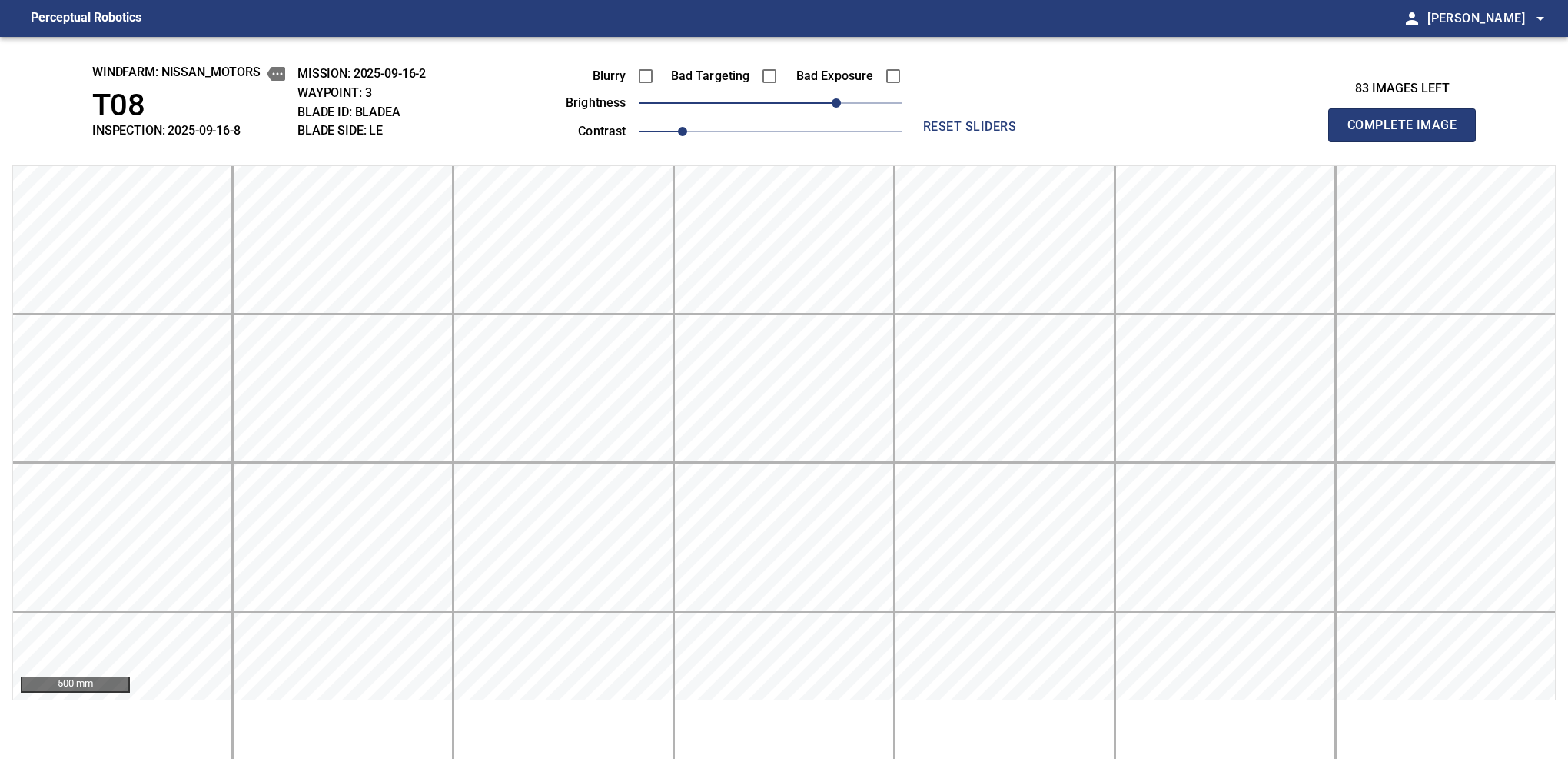
click at [1354, 141] on button "Complete Image" at bounding box center [1402, 125] width 147 height 33
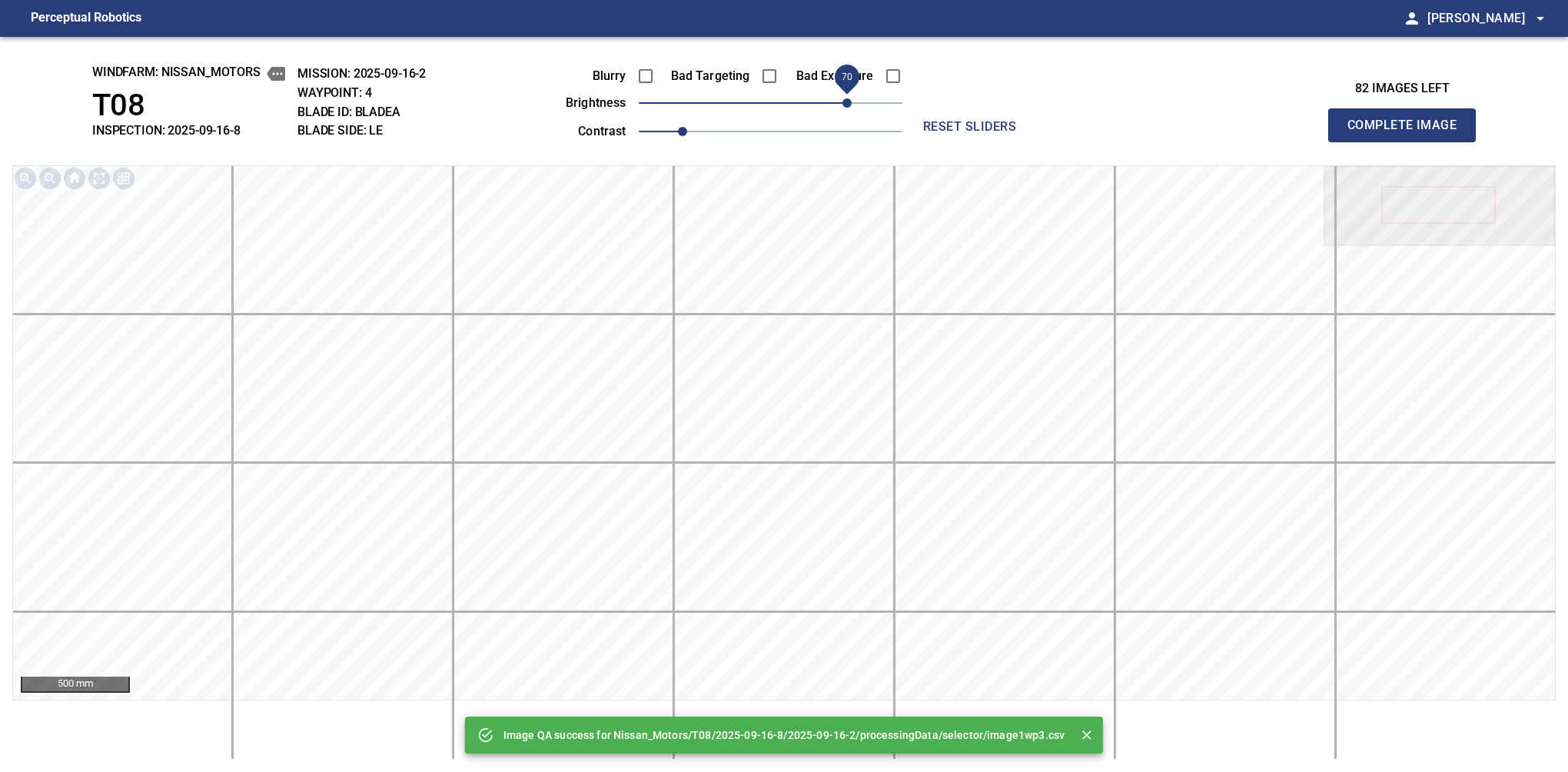
drag, startPoint x: 781, startPoint y: 108, endPoint x: 848, endPoint y: 99, distance: 67.6
click at [848, 99] on span "70" at bounding box center [847, 103] width 9 height 9
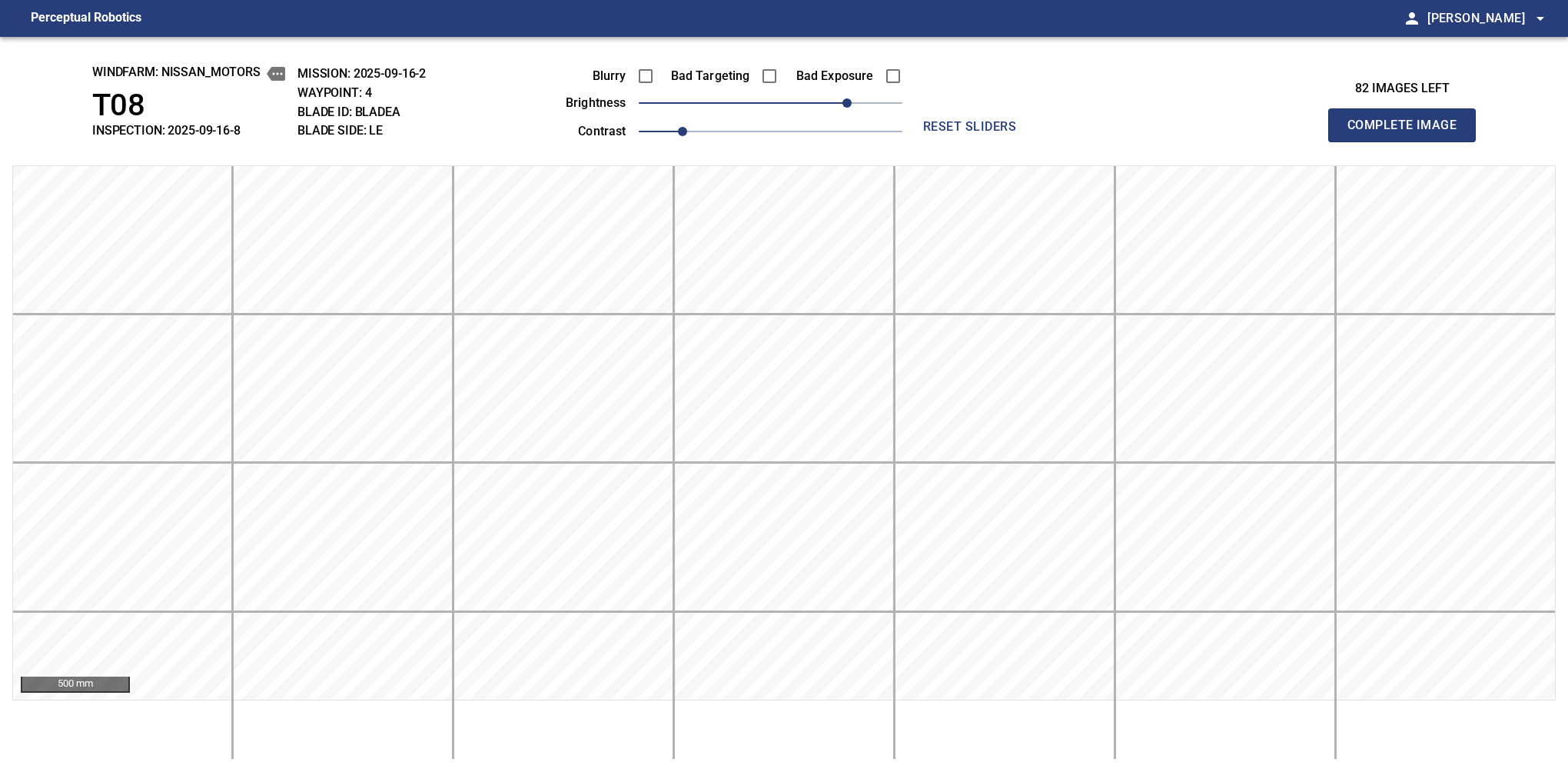
click at [1354, 141] on button "Complete Image" at bounding box center [1402, 125] width 147 height 33
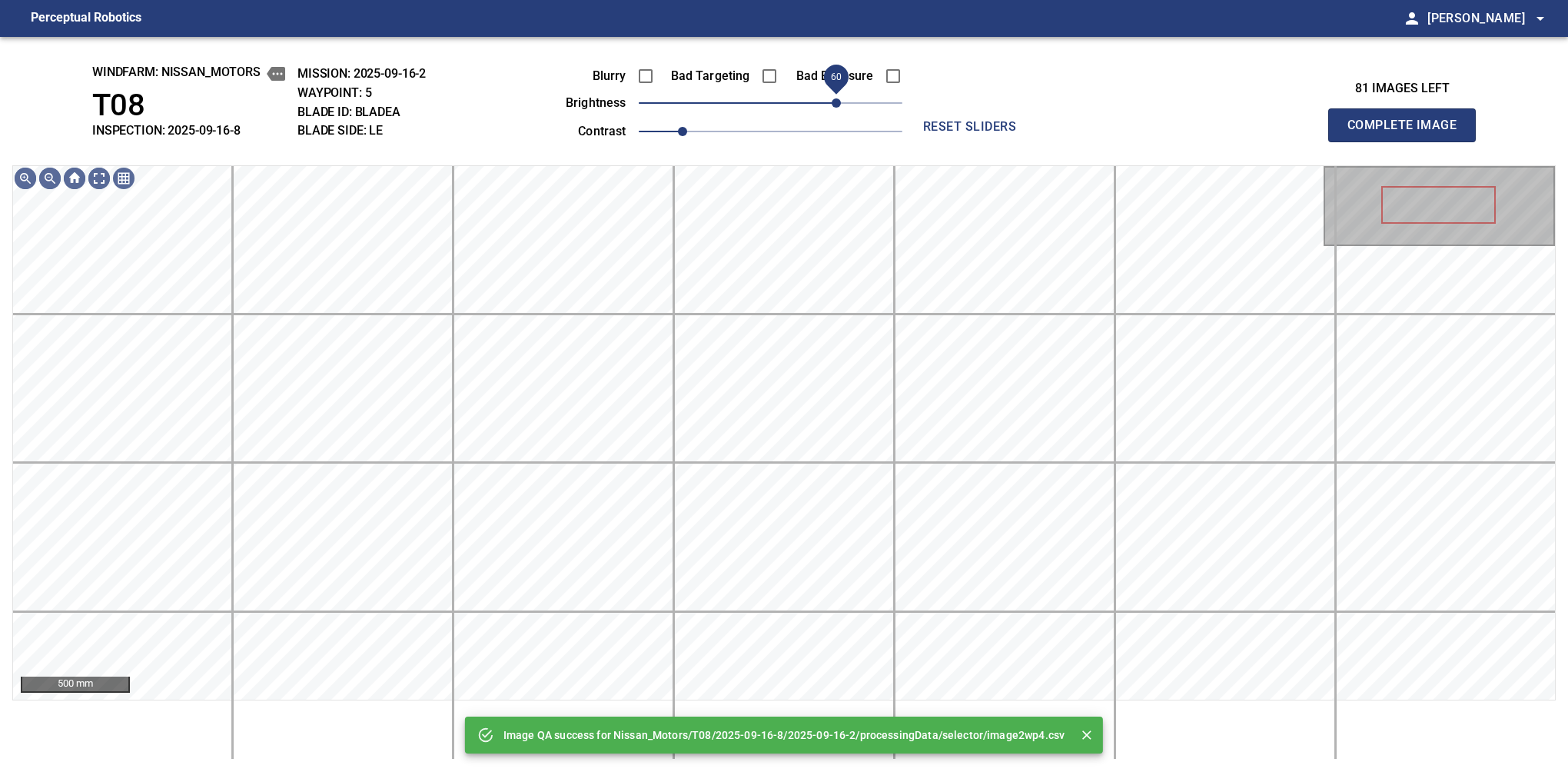
drag, startPoint x: 803, startPoint y: 109, endPoint x: 839, endPoint y: 103, distance: 36.5
click at [839, 103] on span "60" at bounding box center [771, 103] width 264 height 21
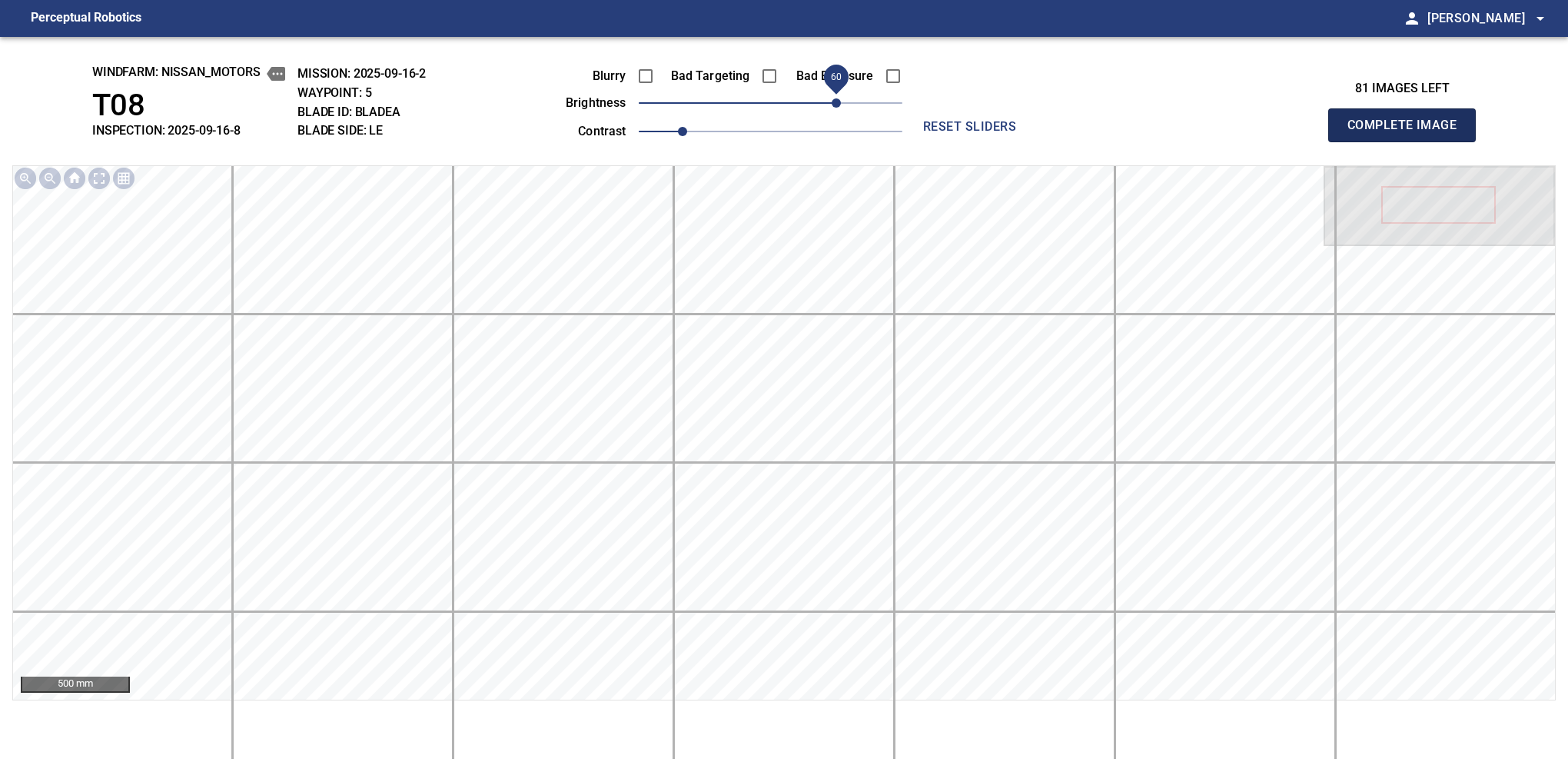
click at [1354, 141] on button "Complete Image" at bounding box center [1402, 125] width 147 height 33
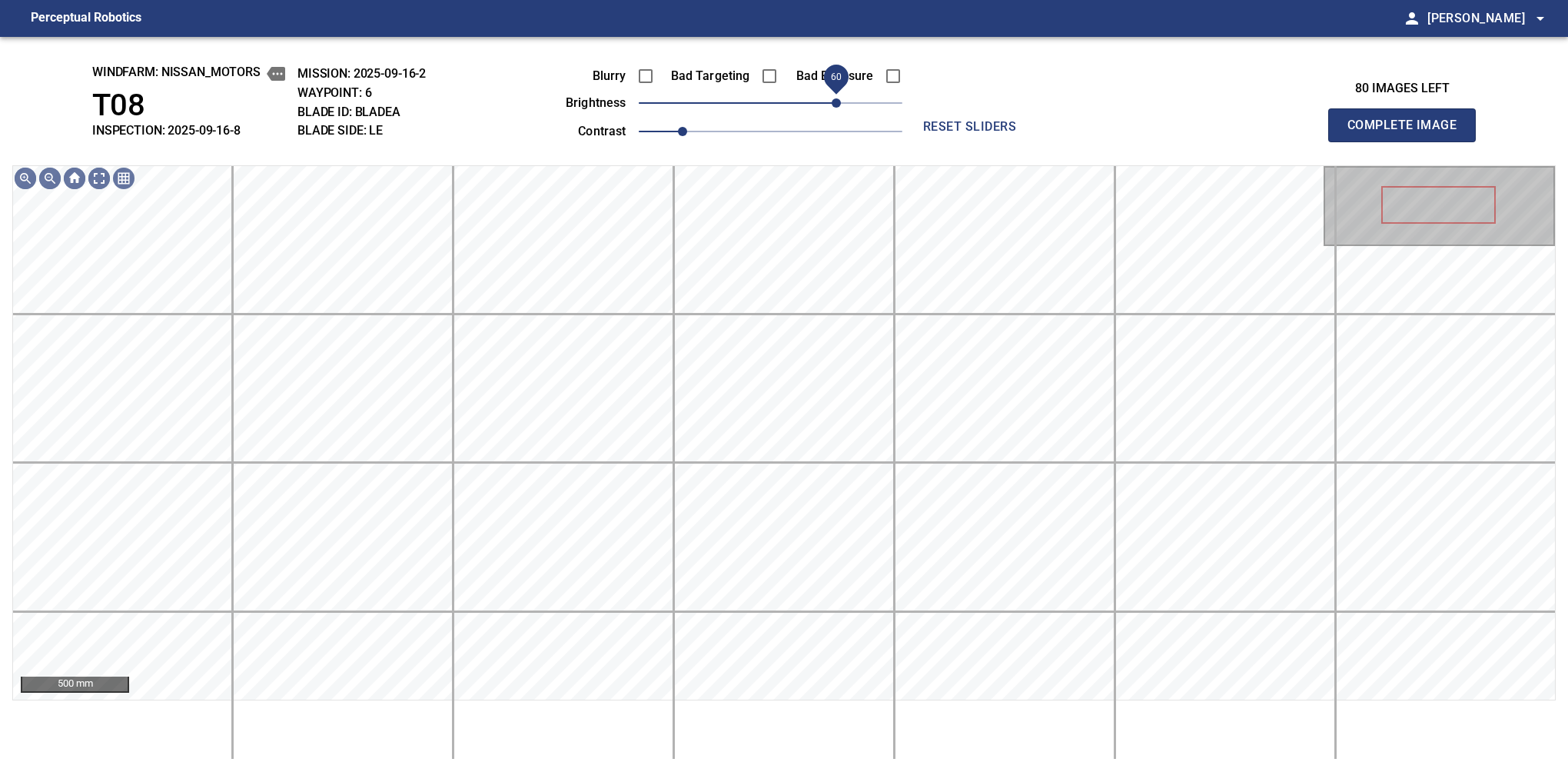
drag, startPoint x: 791, startPoint y: 105, endPoint x: 833, endPoint y: 111, distance: 42.4
click at [833, 111] on span "60" at bounding box center [771, 103] width 264 height 21
drag, startPoint x: 851, startPoint y: 97, endPoint x: 841, endPoint y: 103, distance: 11.7
click at [841, 103] on span "60" at bounding box center [836, 103] width 9 height 9
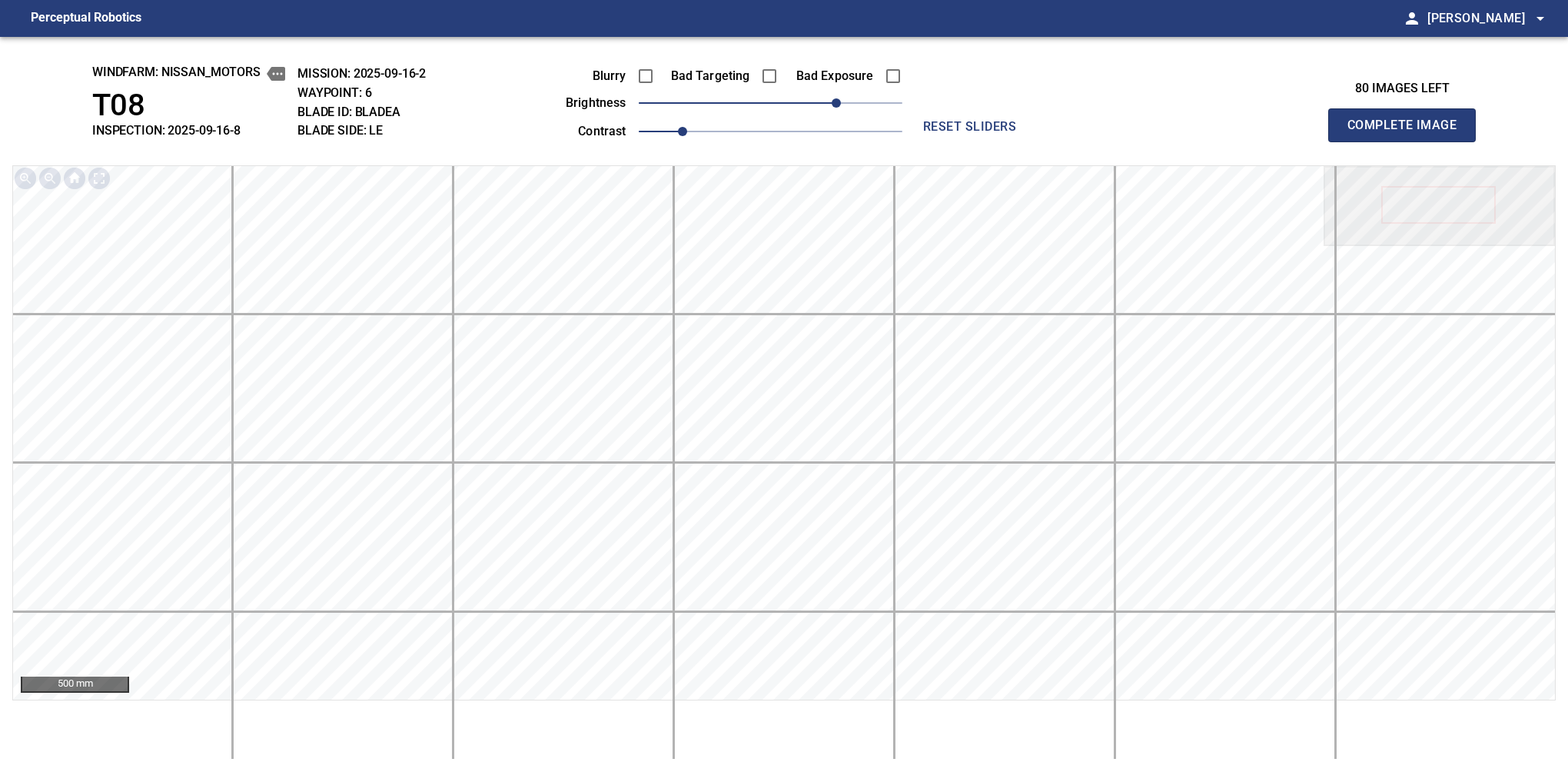
click at [1354, 141] on button "Complete Image" at bounding box center [1402, 125] width 147 height 33
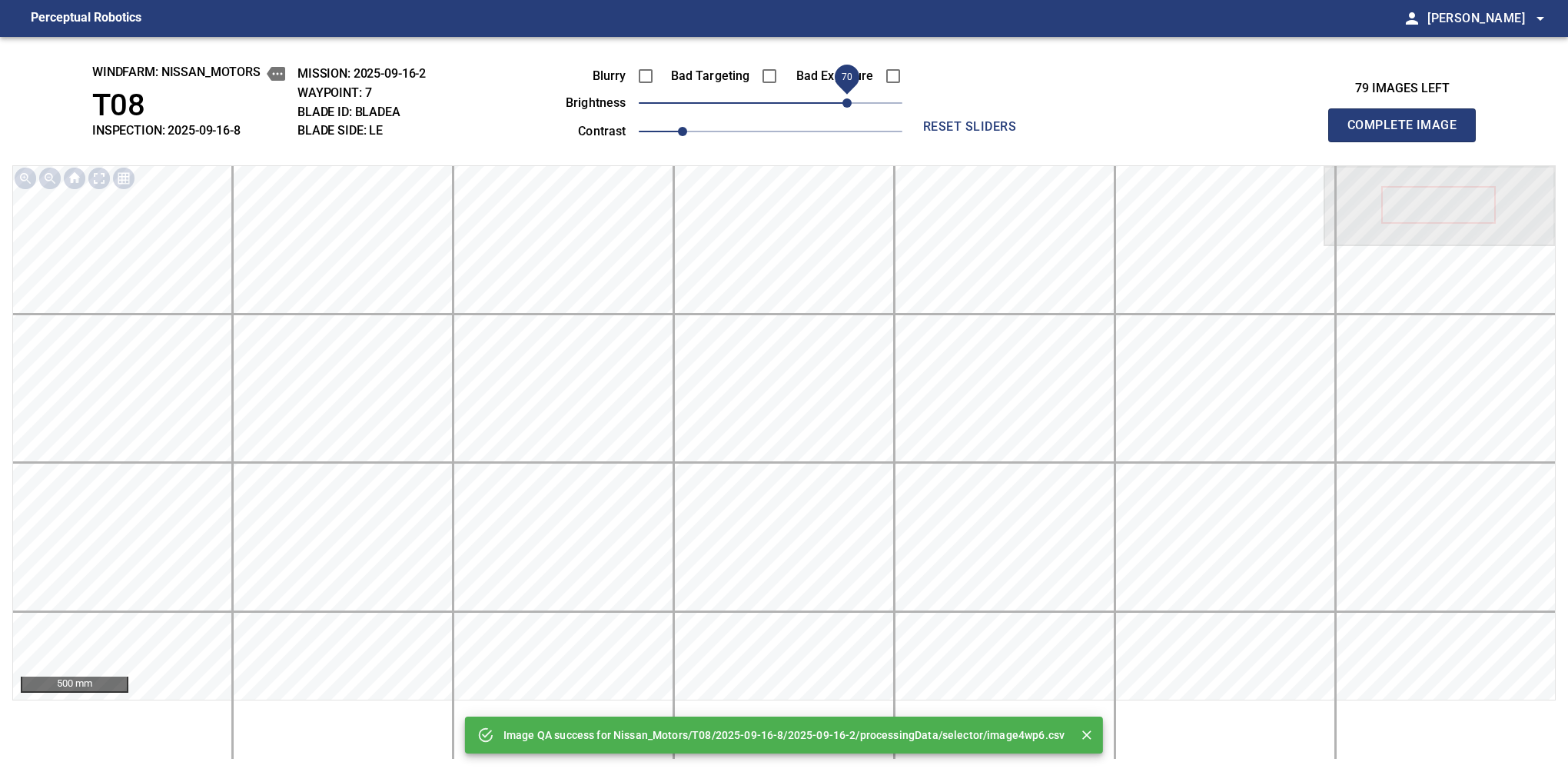
click at [841, 105] on span "70" at bounding box center [771, 103] width 264 height 21
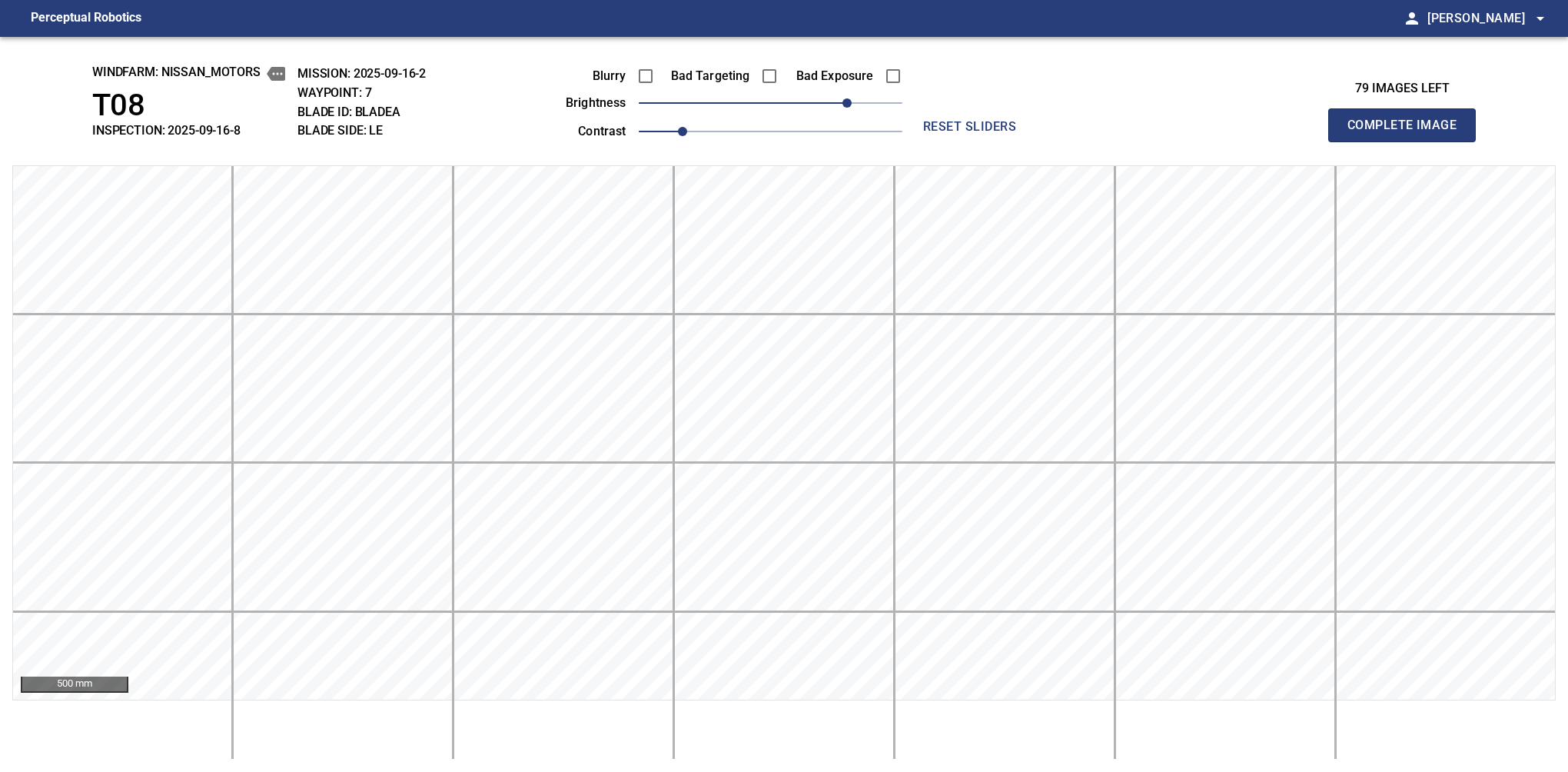
click at [1354, 141] on button "Complete Image" at bounding box center [1402, 125] width 147 height 33
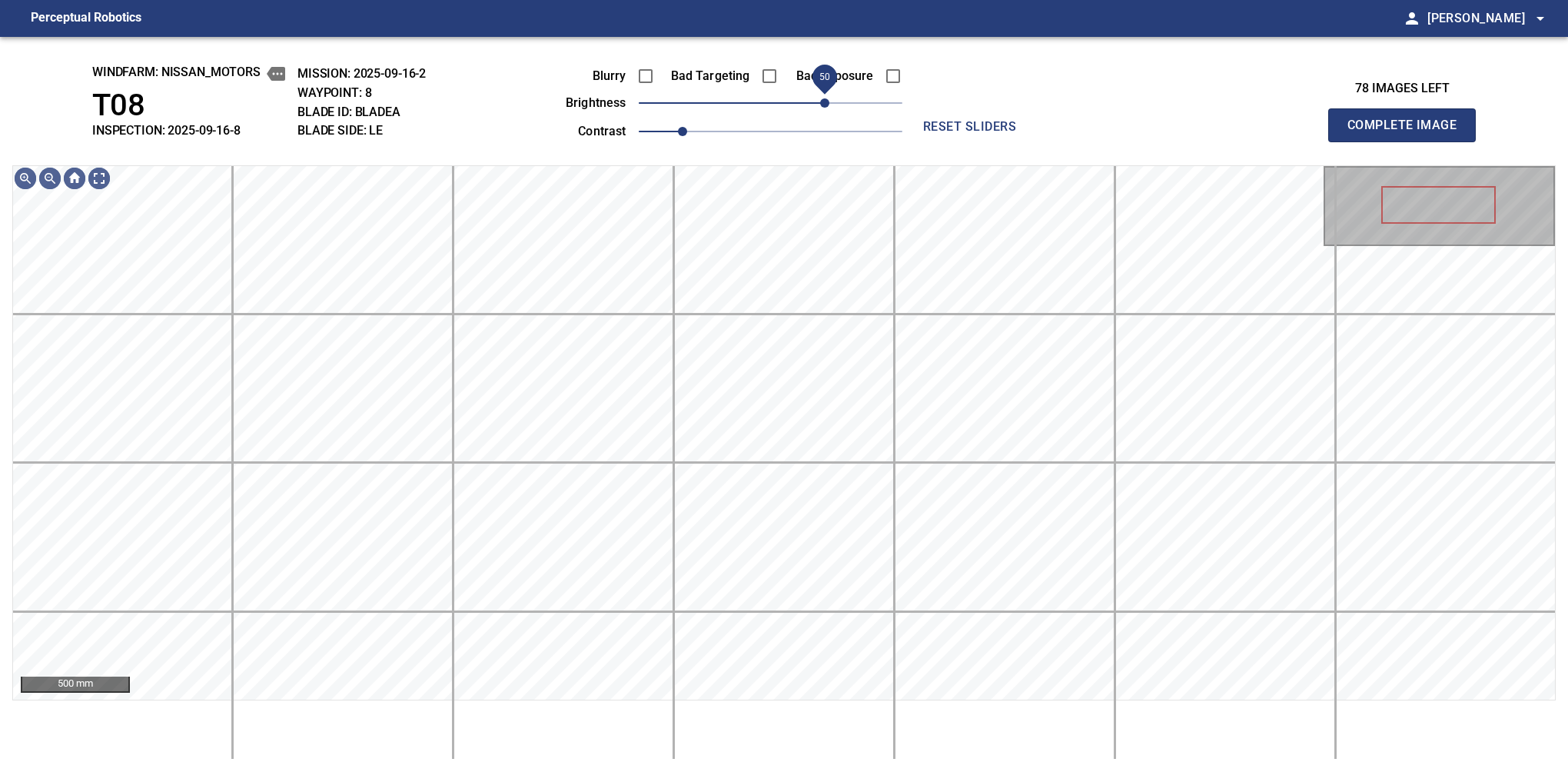
drag, startPoint x: 789, startPoint y: 106, endPoint x: 825, endPoint y: 111, distance: 36.3
click at [825, 111] on span "50" at bounding box center [771, 103] width 264 height 21
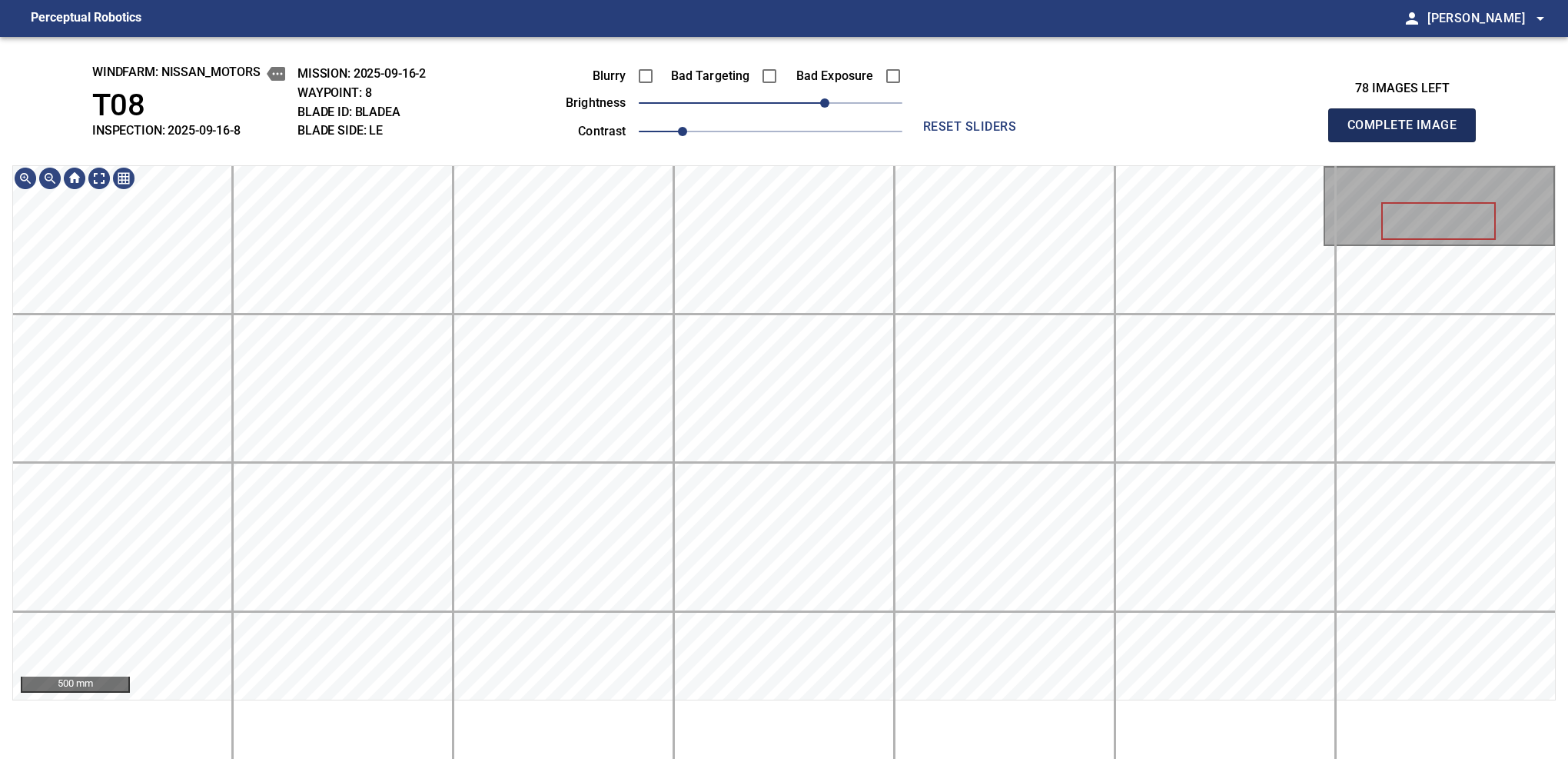
click at [1354, 141] on button "Complete Image" at bounding box center [1402, 125] width 147 height 33
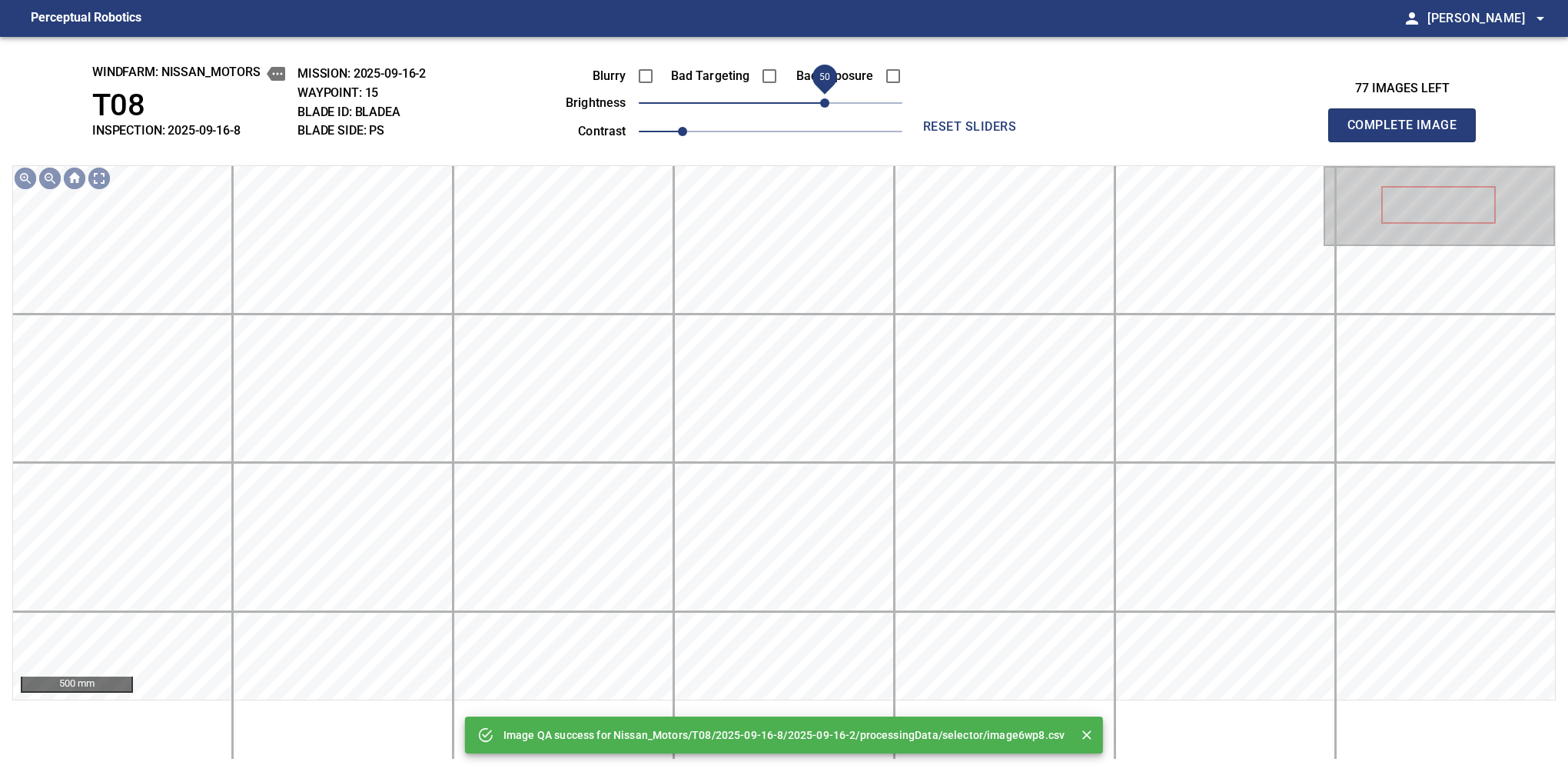
drag, startPoint x: 787, startPoint y: 109, endPoint x: 829, endPoint y: 117, distance: 42.8
click at [829, 108] on span "50" at bounding box center [824, 103] width 9 height 9
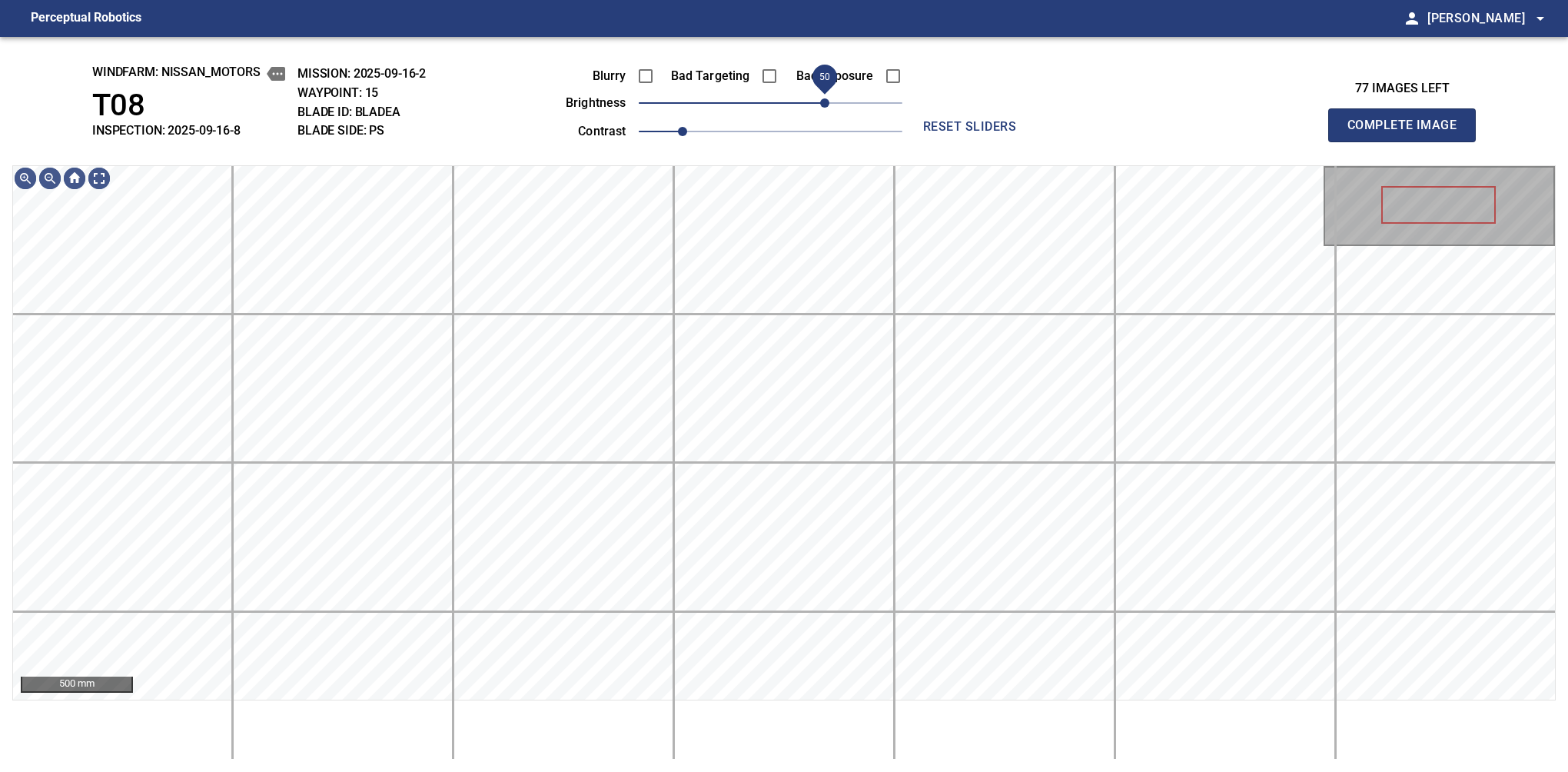
click at [826, 105] on span "50" at bounding box center [824, 103] width 9 height 9
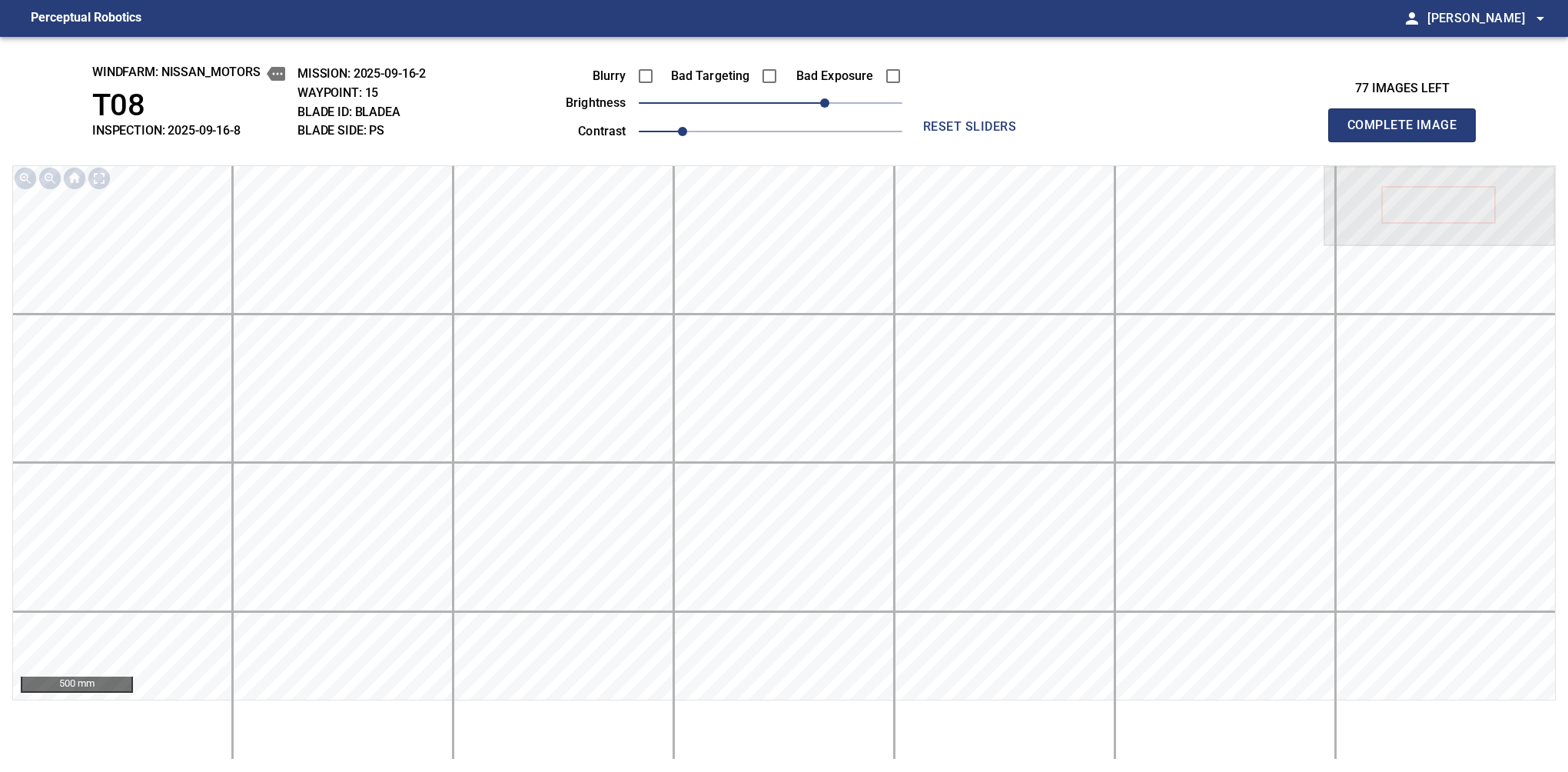
click at [1354, 141] on button "Complete Image" at bounding box center [1402, 125] width 147 height 33
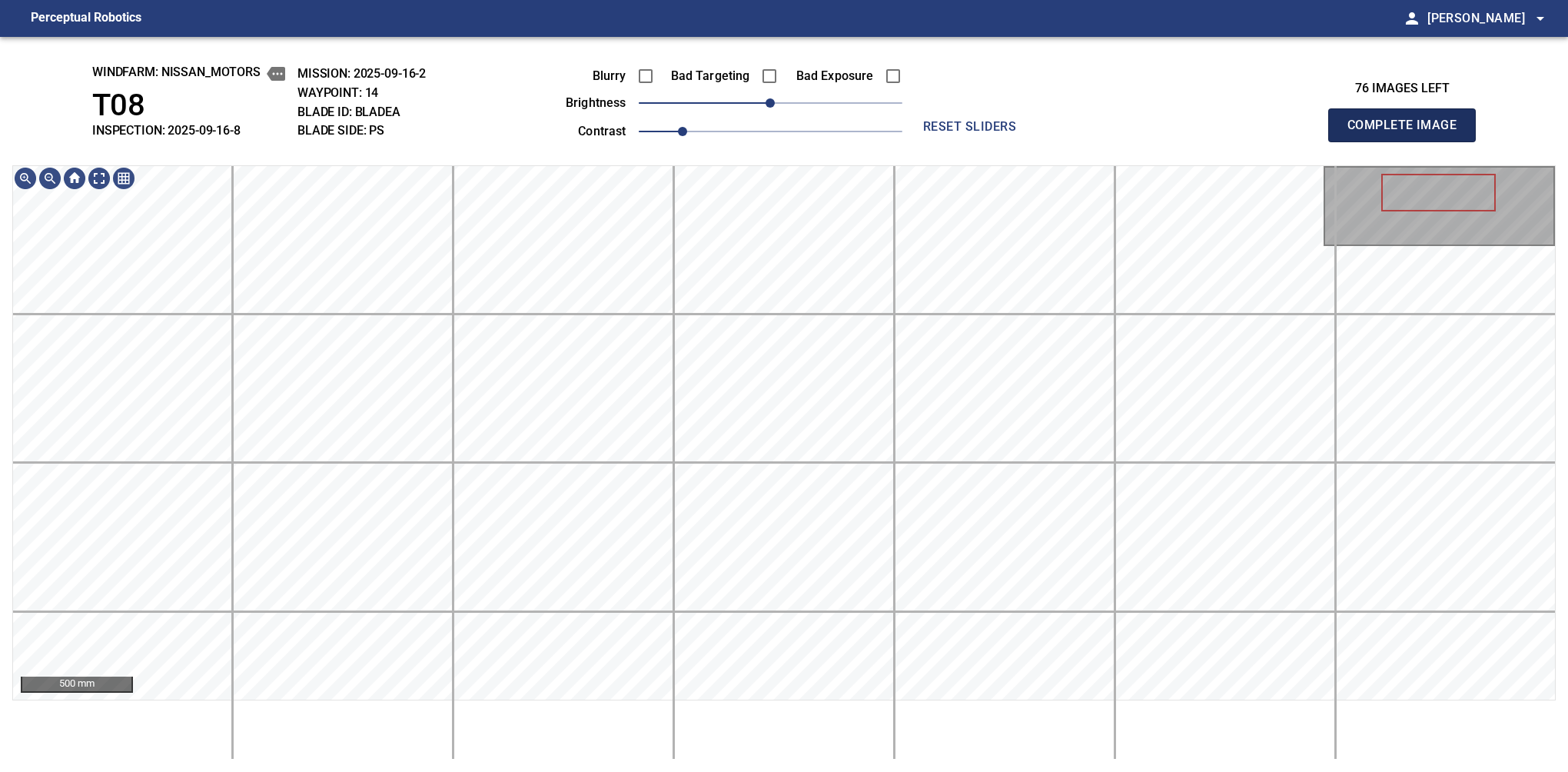
click at [1354, 141] on button "Complete Image" at bounding box center [1402, 125] width 147 height 33
click at [1354, 146] on div "windfarm: Nissan_Motors T08 INSPECTION: 2025-09-16-8 MISSION: 2025-09-16-2 WAYP…" at bounding box center [784, 404] width 1568 height 735
drag, startPoint x: 1388, startPoint y: 141, endPoint x: 1402, endPoint y: 141, distance: 14.0
click at [1354, 141] on button "Complete Image" at bounding box center [1402, 125] width 147 height 33
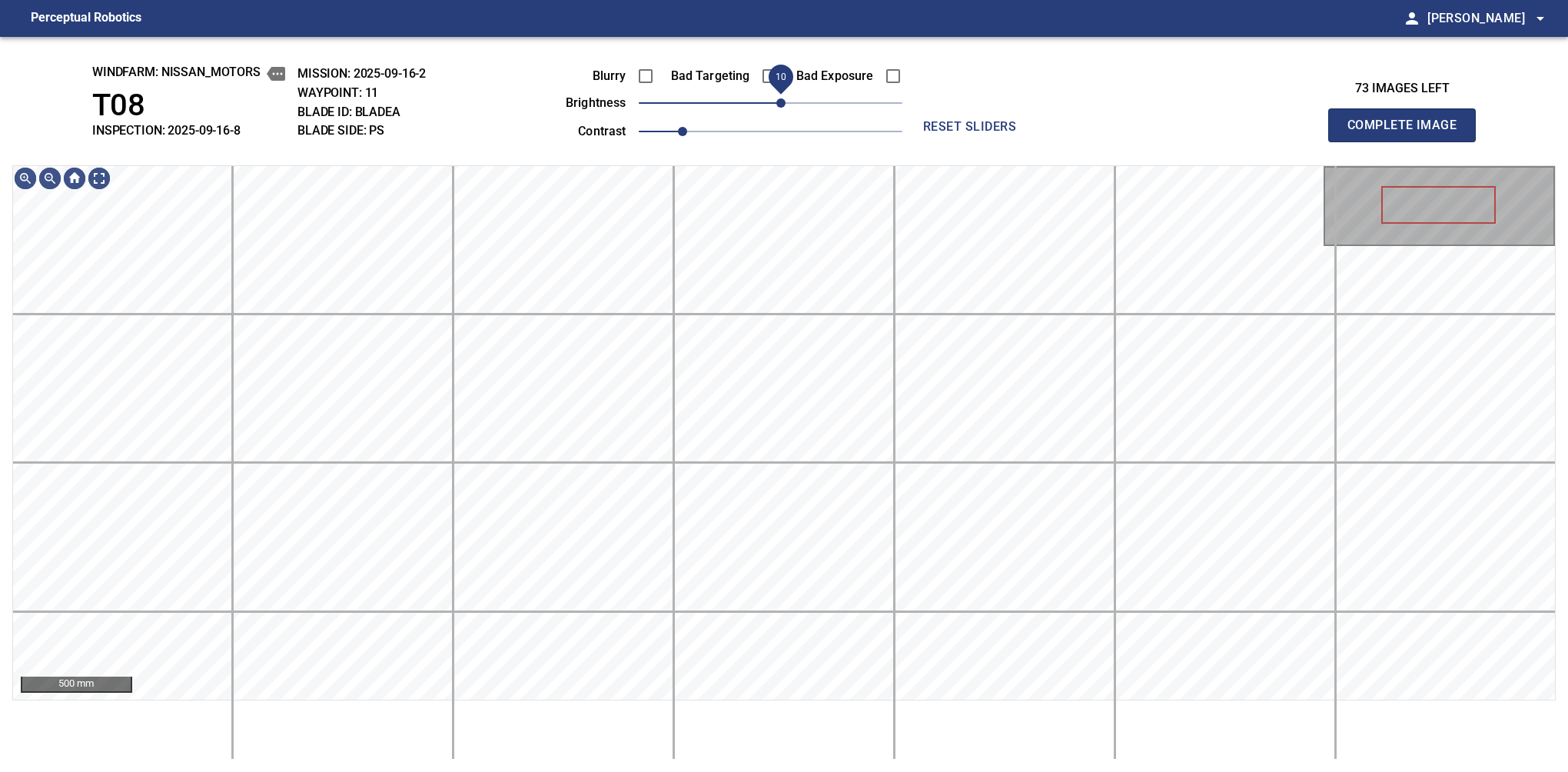
drag, startPoint x: 772, startPoint y: 104, endPoint x: 781, endPoint y: 101, distance: 9.5
click at [781, 101] on span "10" at bounding box center [781, 103] width 9 height 9
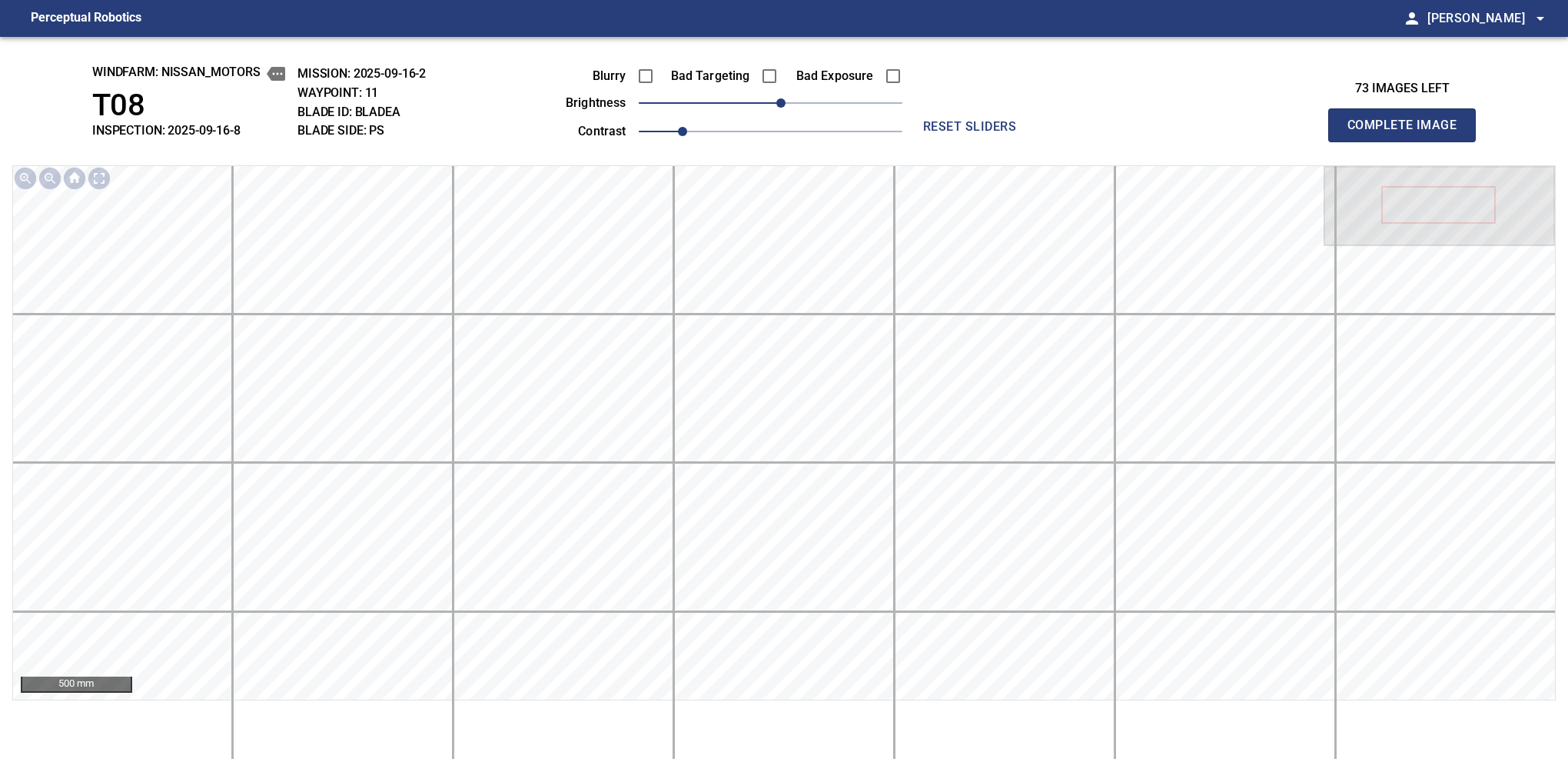
click at [1354, 141] on button "Complete Image" at bounding box center [1402, 125] width 147 height 33
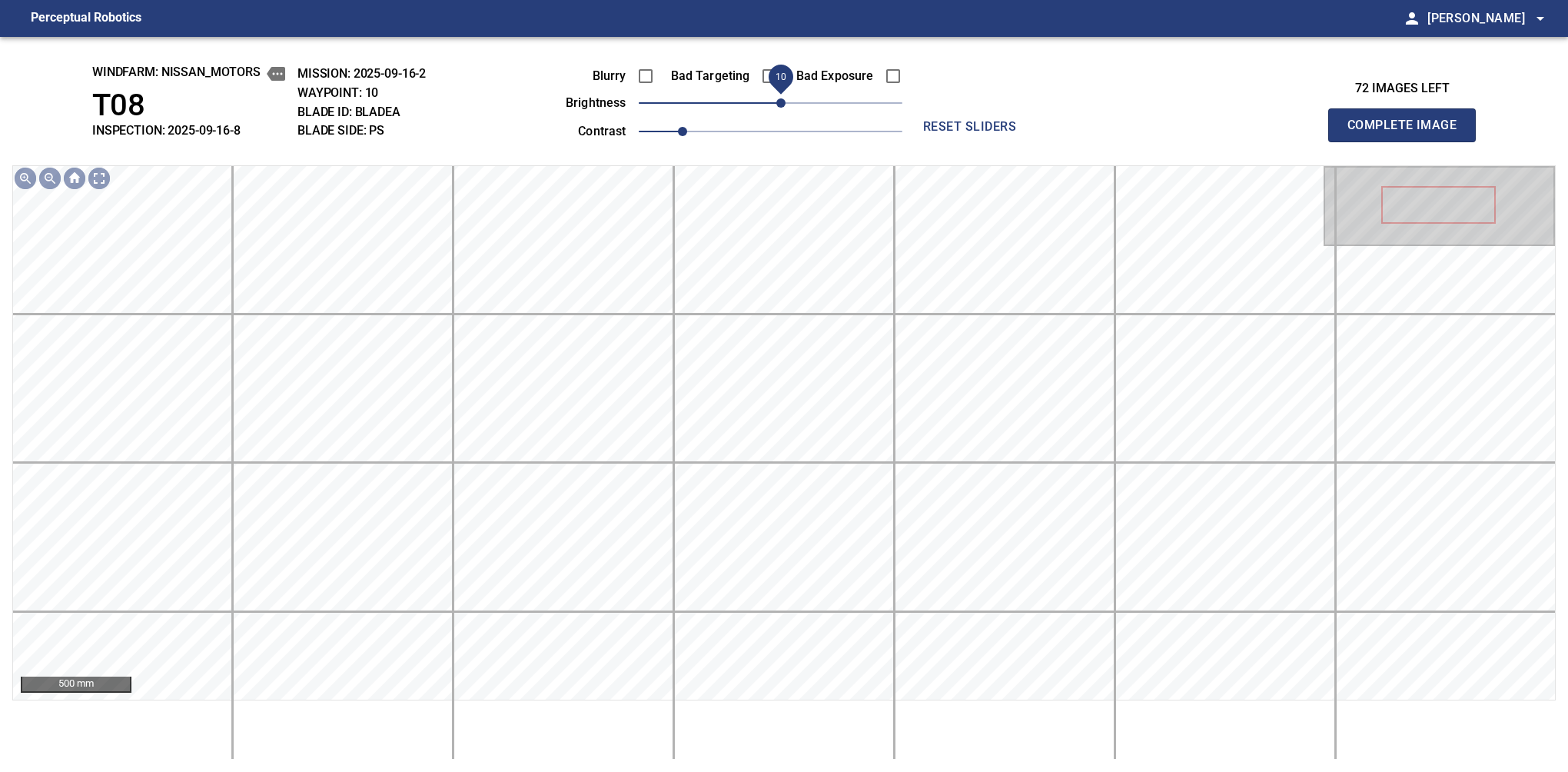
click at [779, 94] on div "Blurry Bad Targeting Bad Exposure brightness 10 contrast 1" at bounding box center [716, 101] width 371 height 82
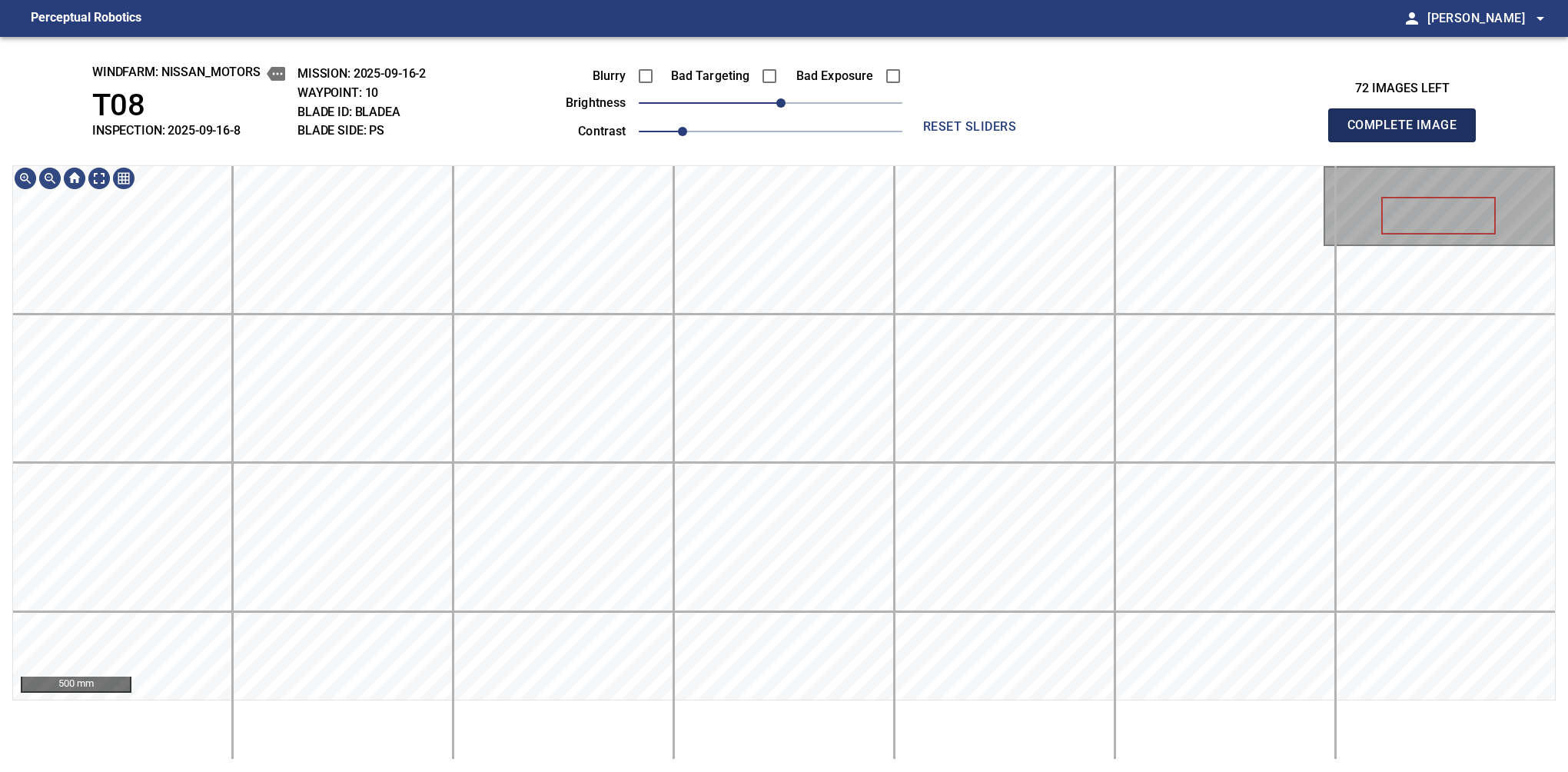
click at [1354, 141] on button "Complete Image" at bounding box center [1402, 125] width 147 height 33
drag, startPoint x: 775, startPoint y: 107, endPoint x: 787, endPoint y: 98, distance: 15.0
click at [788, 99] on span "20" at bounding box center [793, 103] width 9 height 9
click at [722, 86] on div "windfarm: Nissan_Motors T08 INSPECTION: 2025-09-16-8 MISSION: 2025-09-16-2 WAYP…" at bounding box center [784, 404] width 1568 height 735
click at [785, 99] on span "10" at bounding box center [781, 103] width 9 height 9
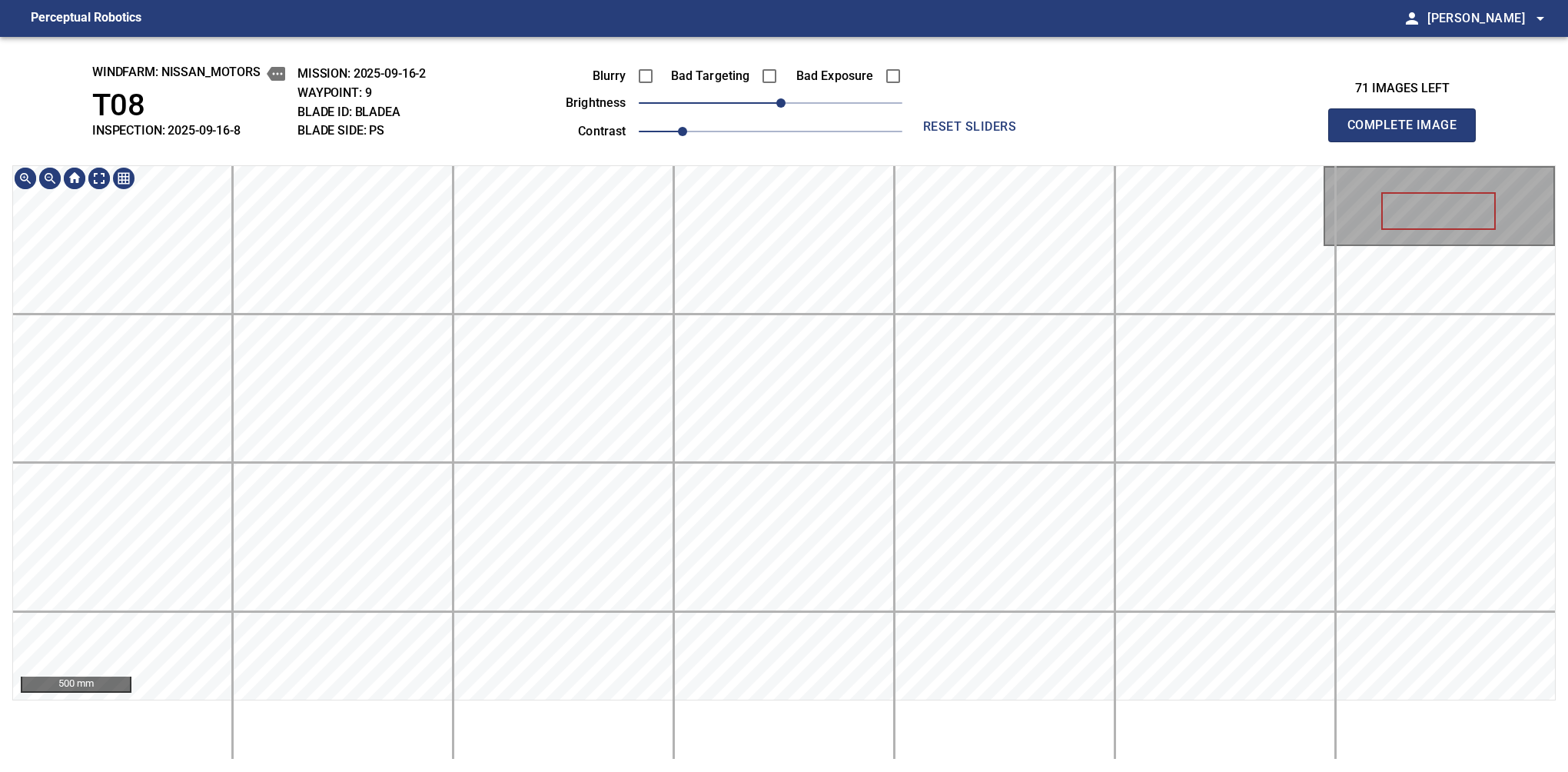
click at [706, 150] on div "windfarm: Nissan_Motors T08 INSPECTION: 2025-09-16-8 MISSION: 2025-09-16-2 WAYP…" at bounding box center [784, 404] width 1568 height 735
click at [1354, 141] on button "Complete Image" at bounding box center [1402, 125] width 147 height 33
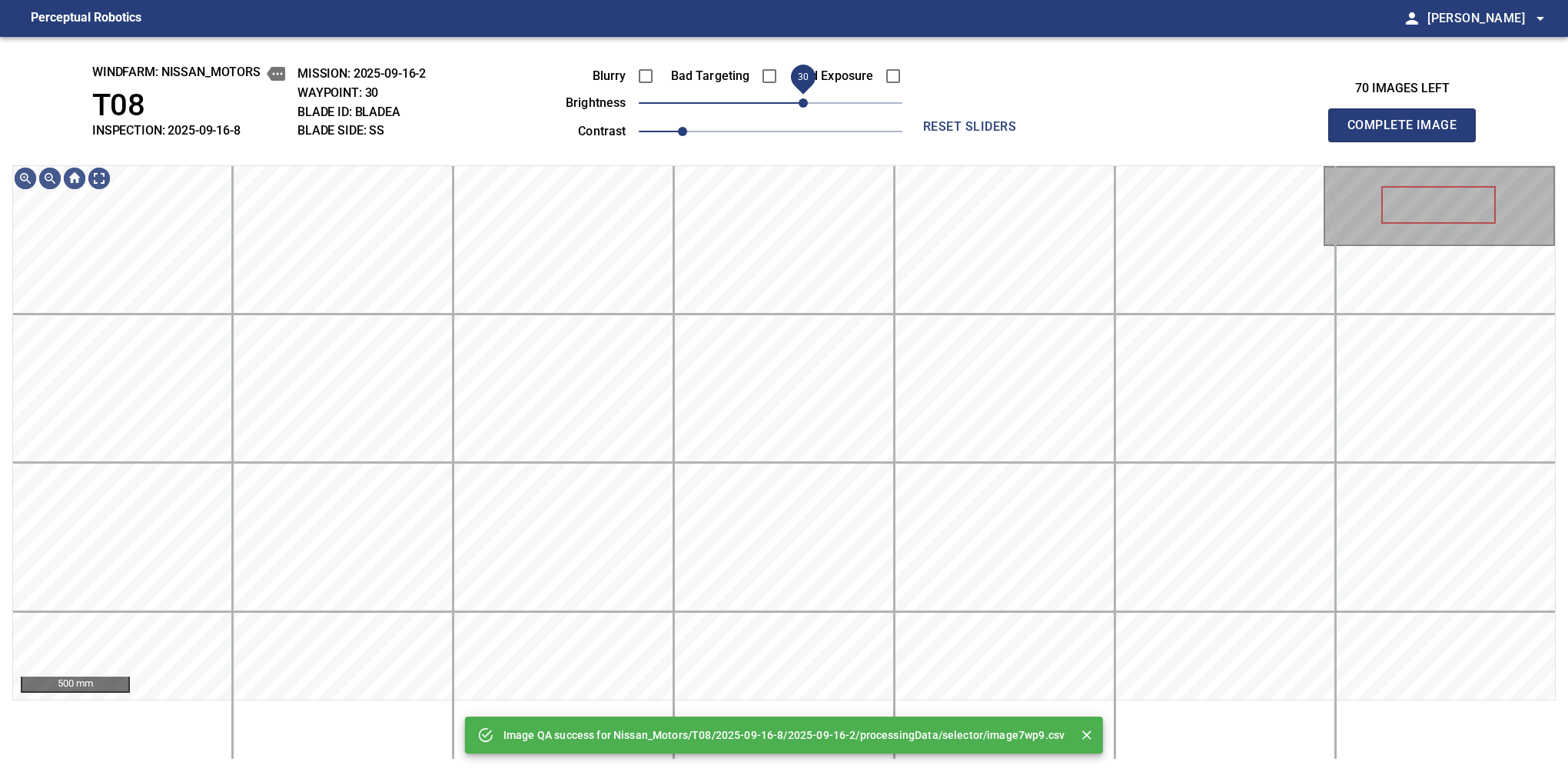
drag, startPoint x: 781, startPoint y: 99, endPoint x: 800, endPoint y: 94, distance: 19.6
click at [800, 99] on span "30" at bounding box center [803, 103] width 9 height 9
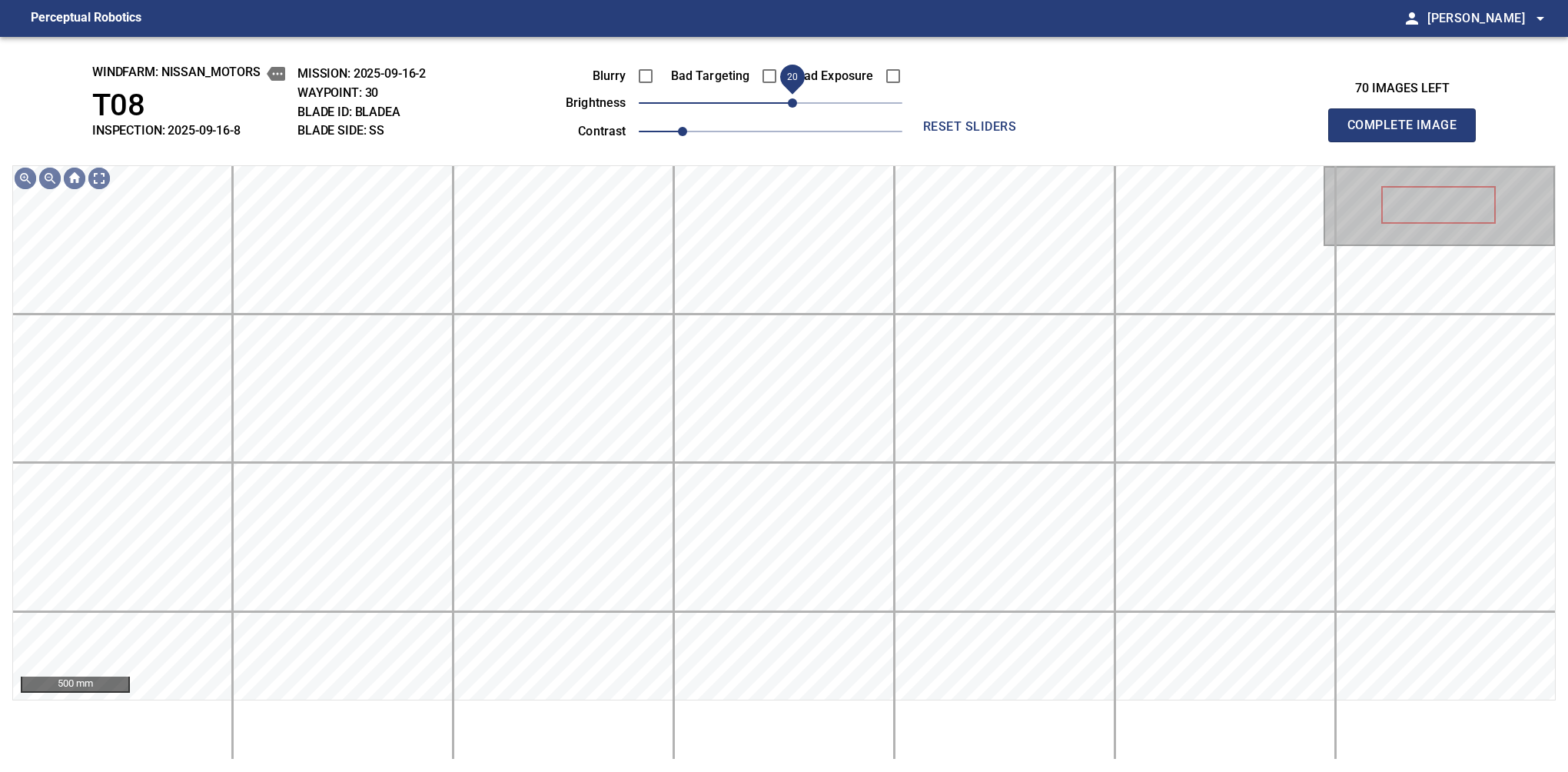
drag, startPoint x: 803, startPoint y: 105, endPoint x: 795, endPoint y: 106, distance: 8.1
click at [795, 106] on span "20" at bounding box center [793, 103] width 9 height 9
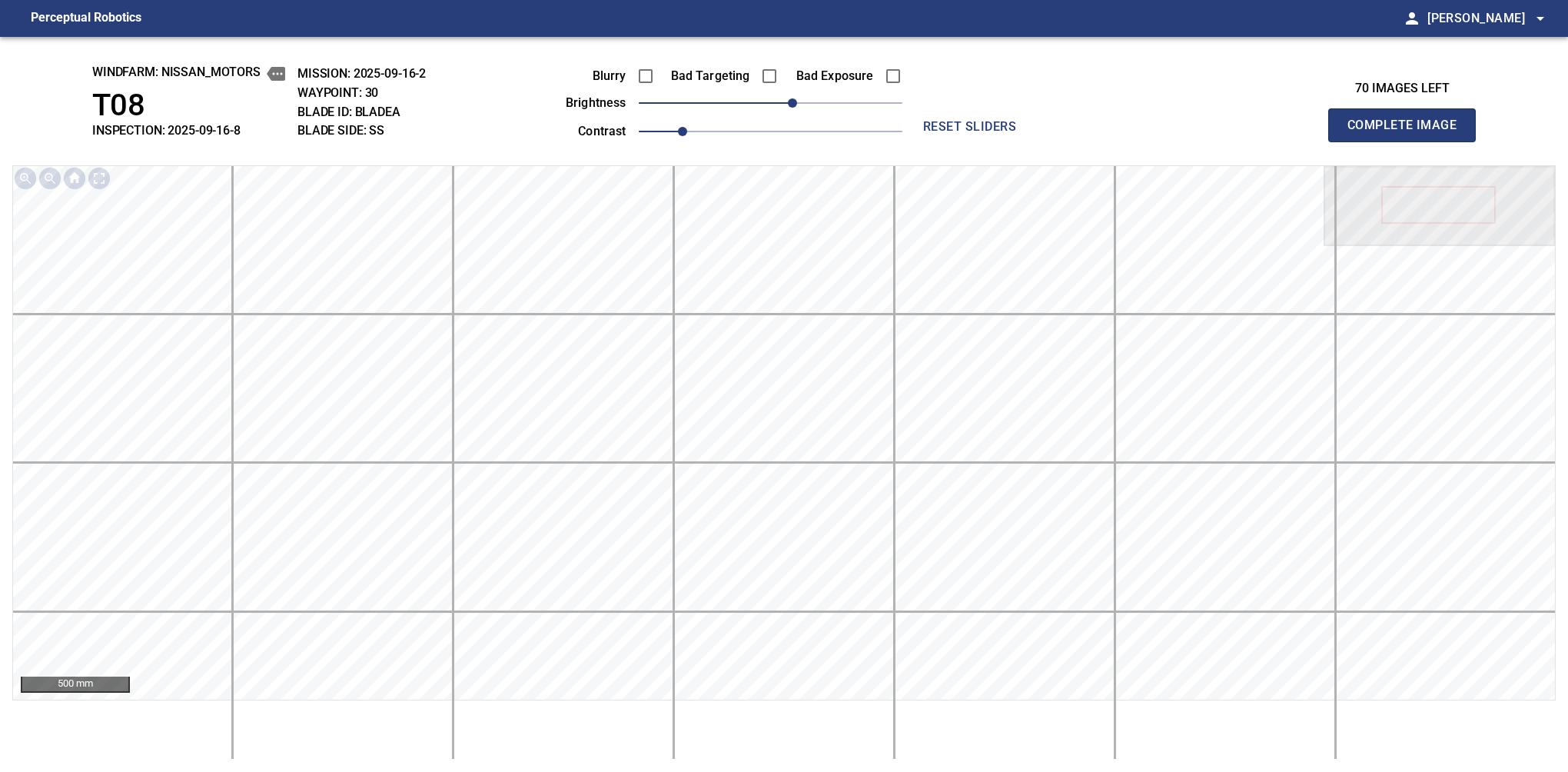
click at [1354, 141] on button "Complete Image" at bounding box center [1402, 125] width 147 height 33
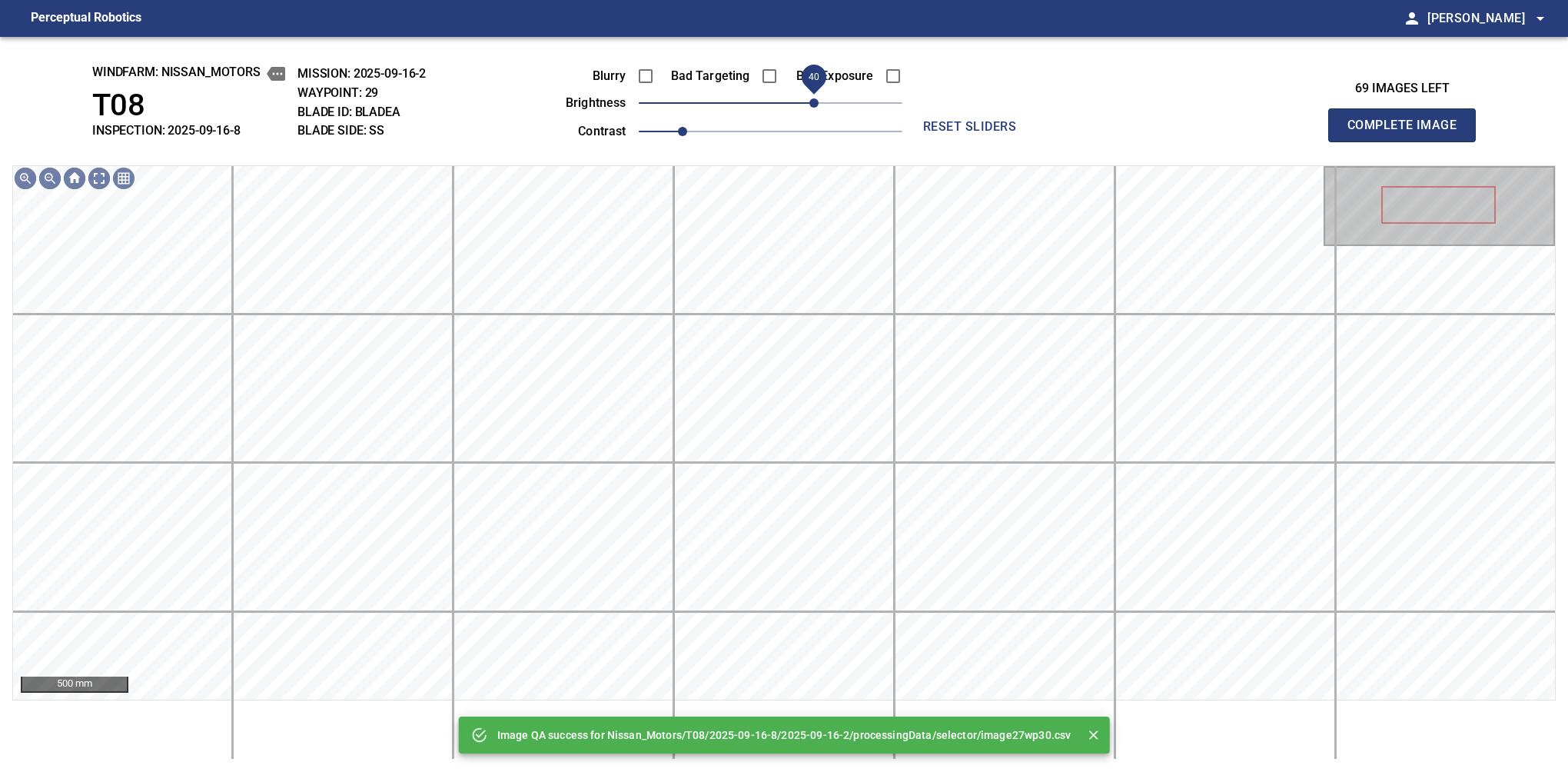
drag, startPoint x: 775, startPoint y: 109, endPoint x: 811, endPoint y: 101, distance: 36.9
click at [811, 101] on span "40" at bounding box center [814, 103] width 9 height 9
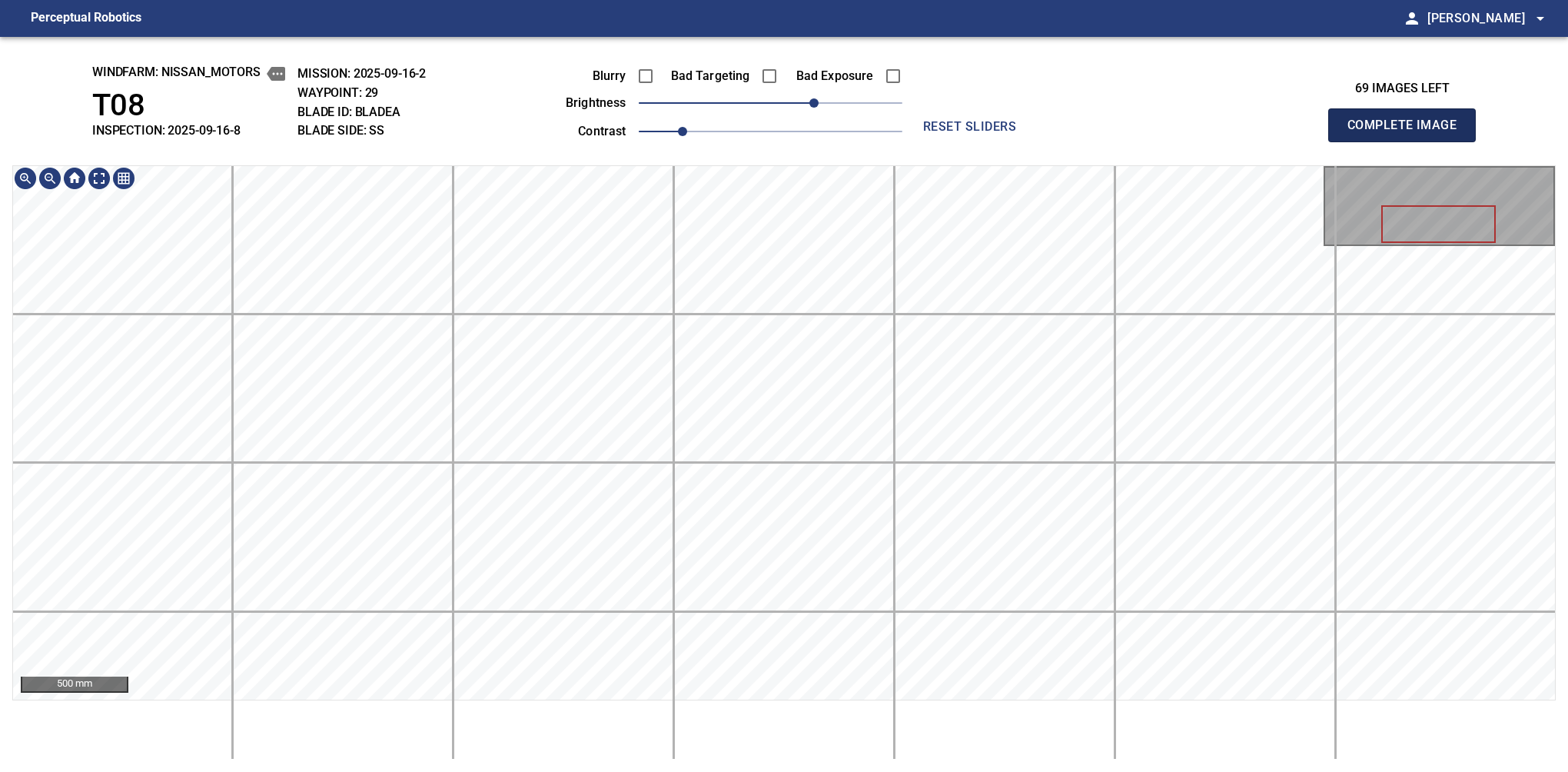
click at [1354, 141] on button "Complete Image" at bounding box center [1402, 125] width 147 height 33
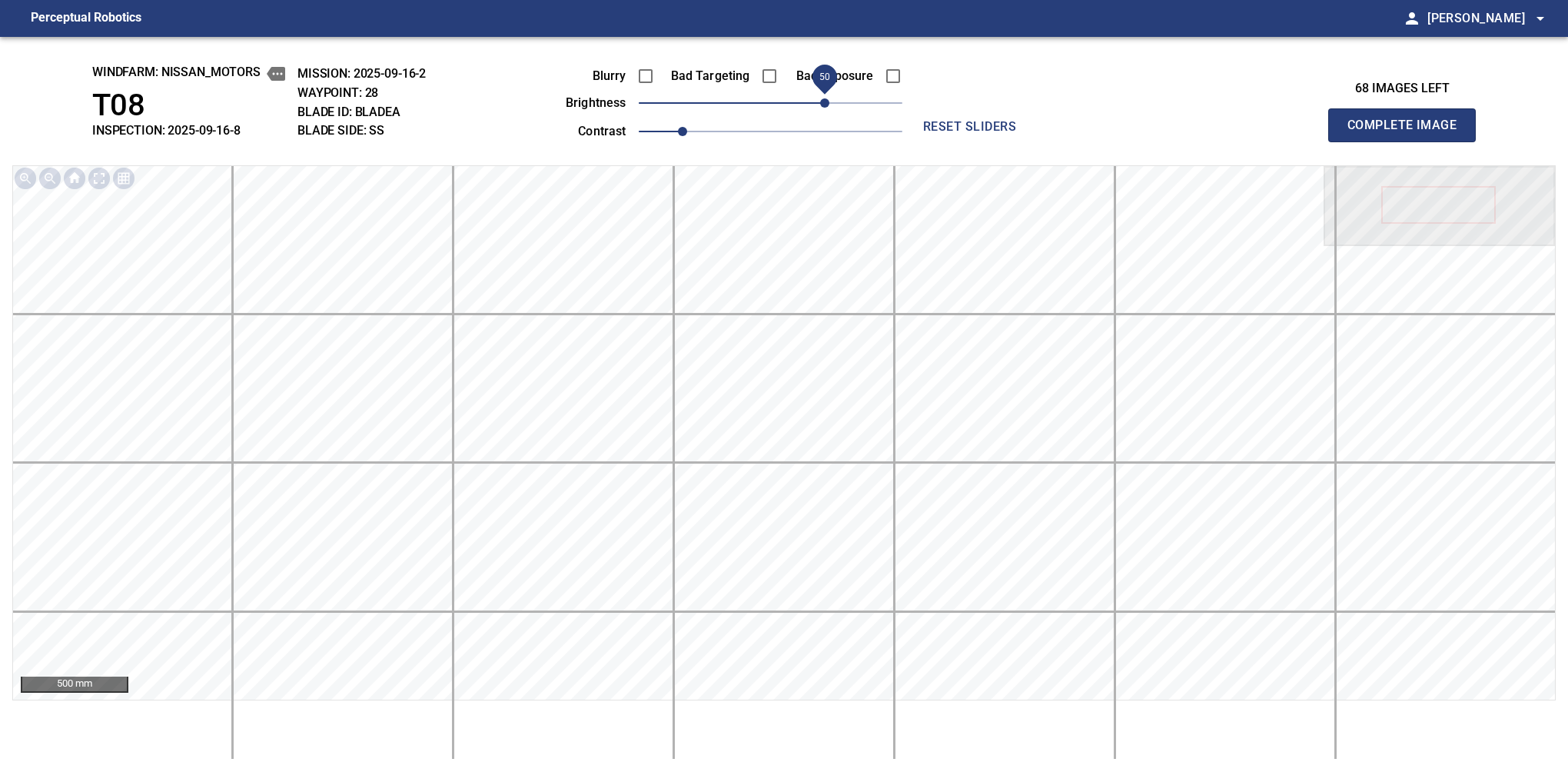
drag, startPoint x: 787, startPoint y: 105, endPoint x: 821, endPoint y: 99, distance: 34.5
click at [821, 99] on span "50" at bounding box center [824, 103] width 9 height 9
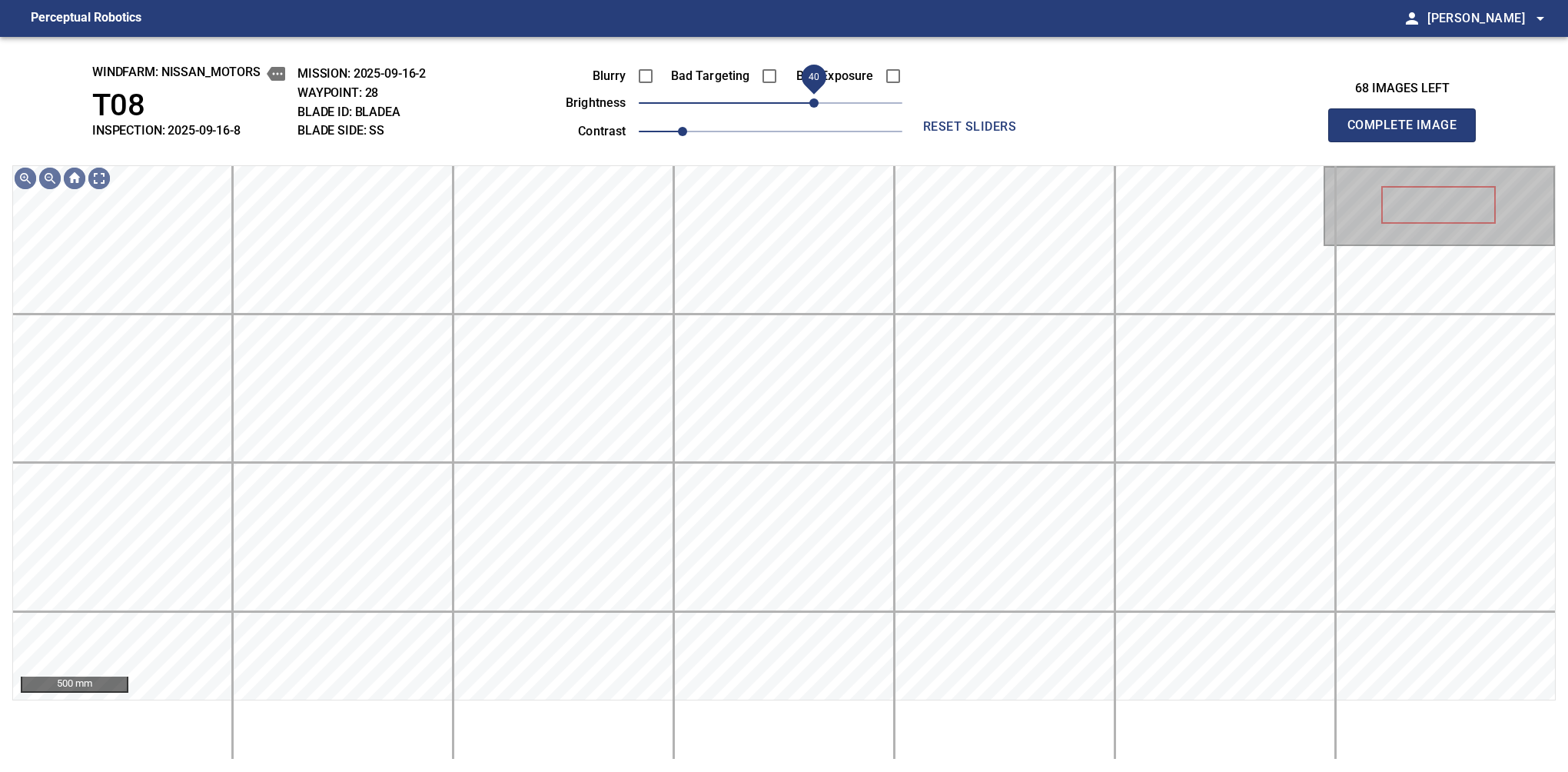
click at [819, 108] on span "40" at bounding box center [814, 103] width 9 height 9
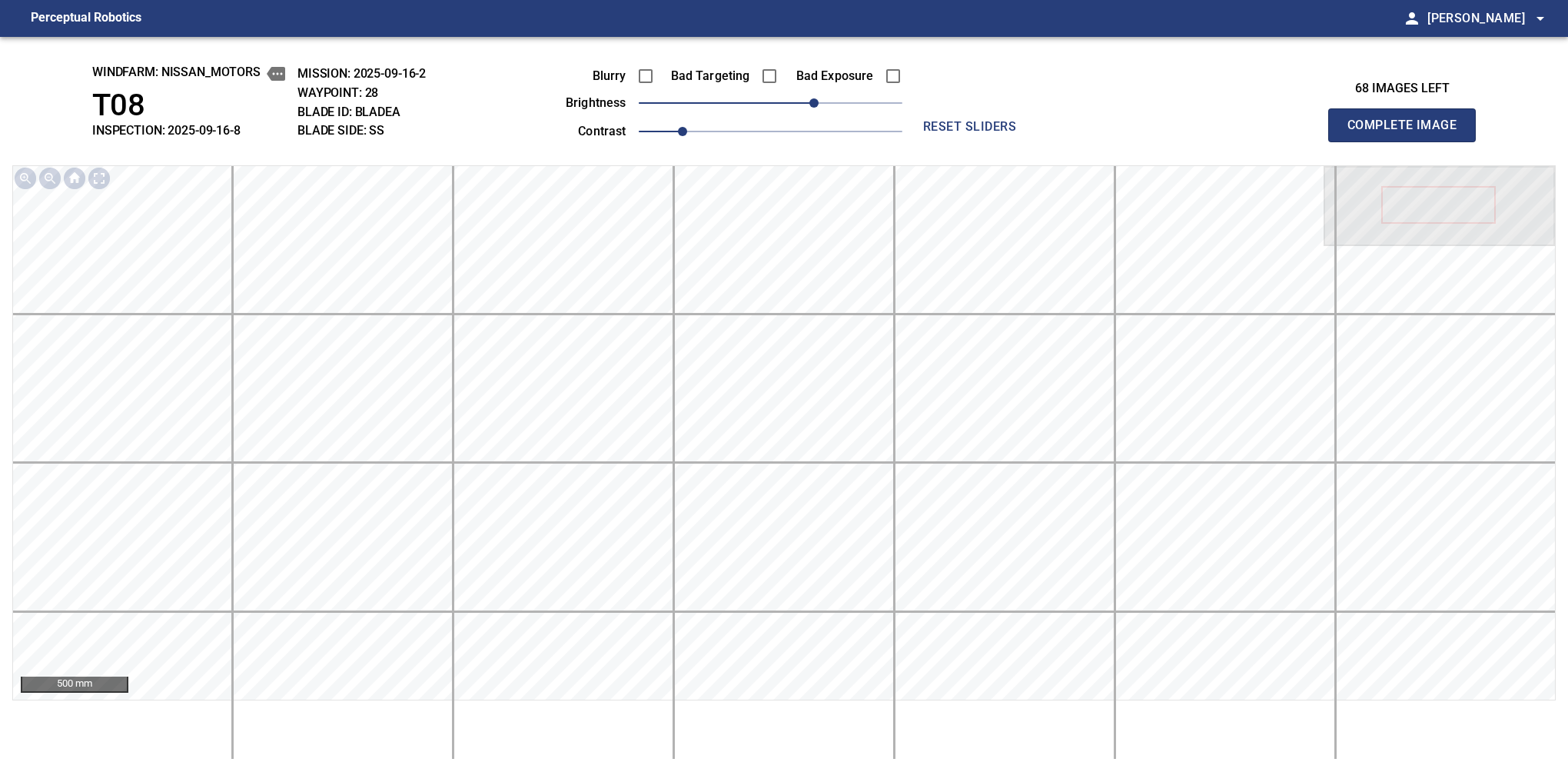
click at [1354, 141] on button "Complete Image" at bounding box center [1402, 125] width 147 height 33
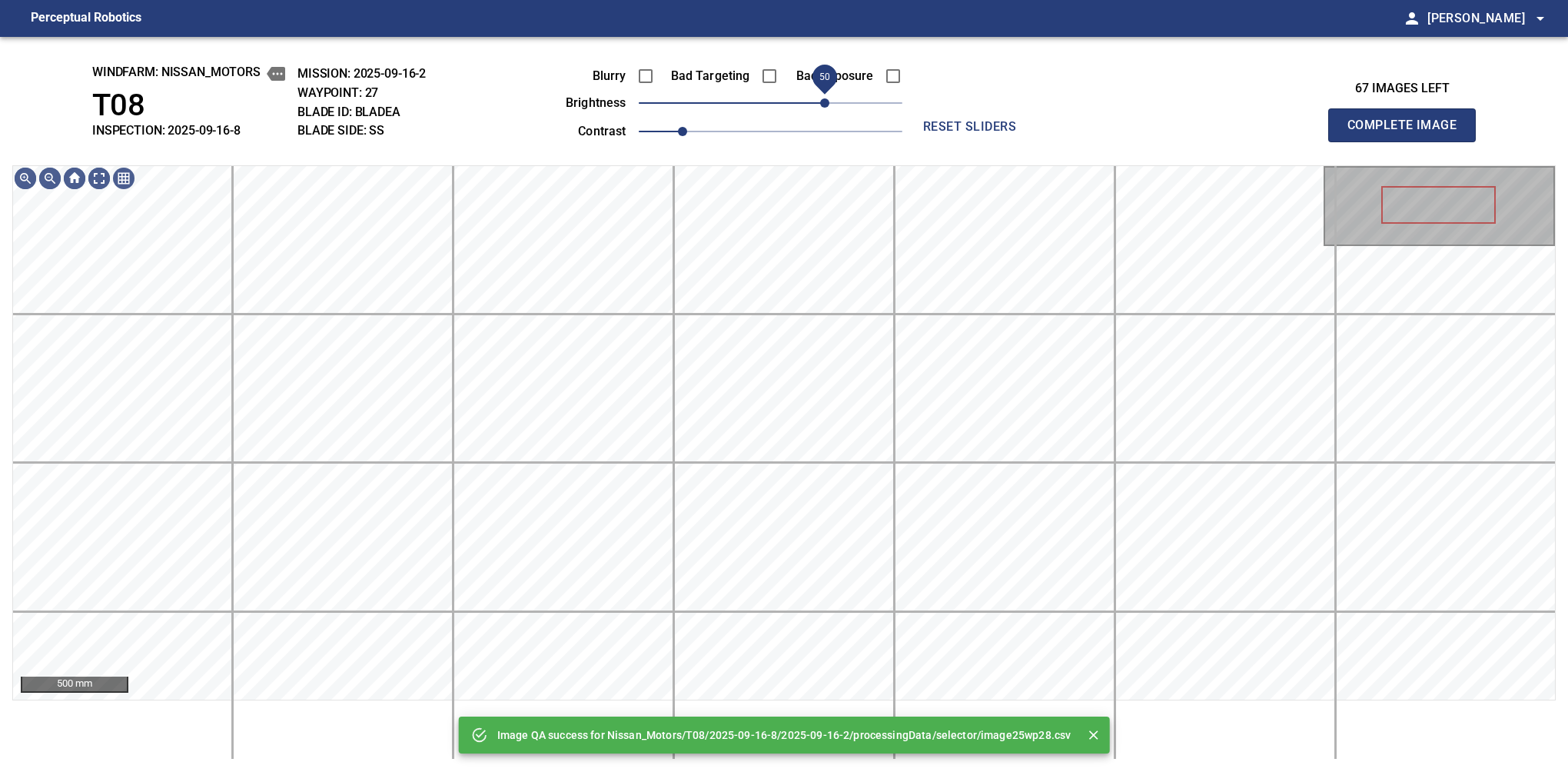
drag, startPoint x: 790, startPoint y: 101, endPoint x: 827, endPoint y: 108, distance: 37.7
click at [827, 108] on span "50" at bounding box center [771, 103] width 264 height 21
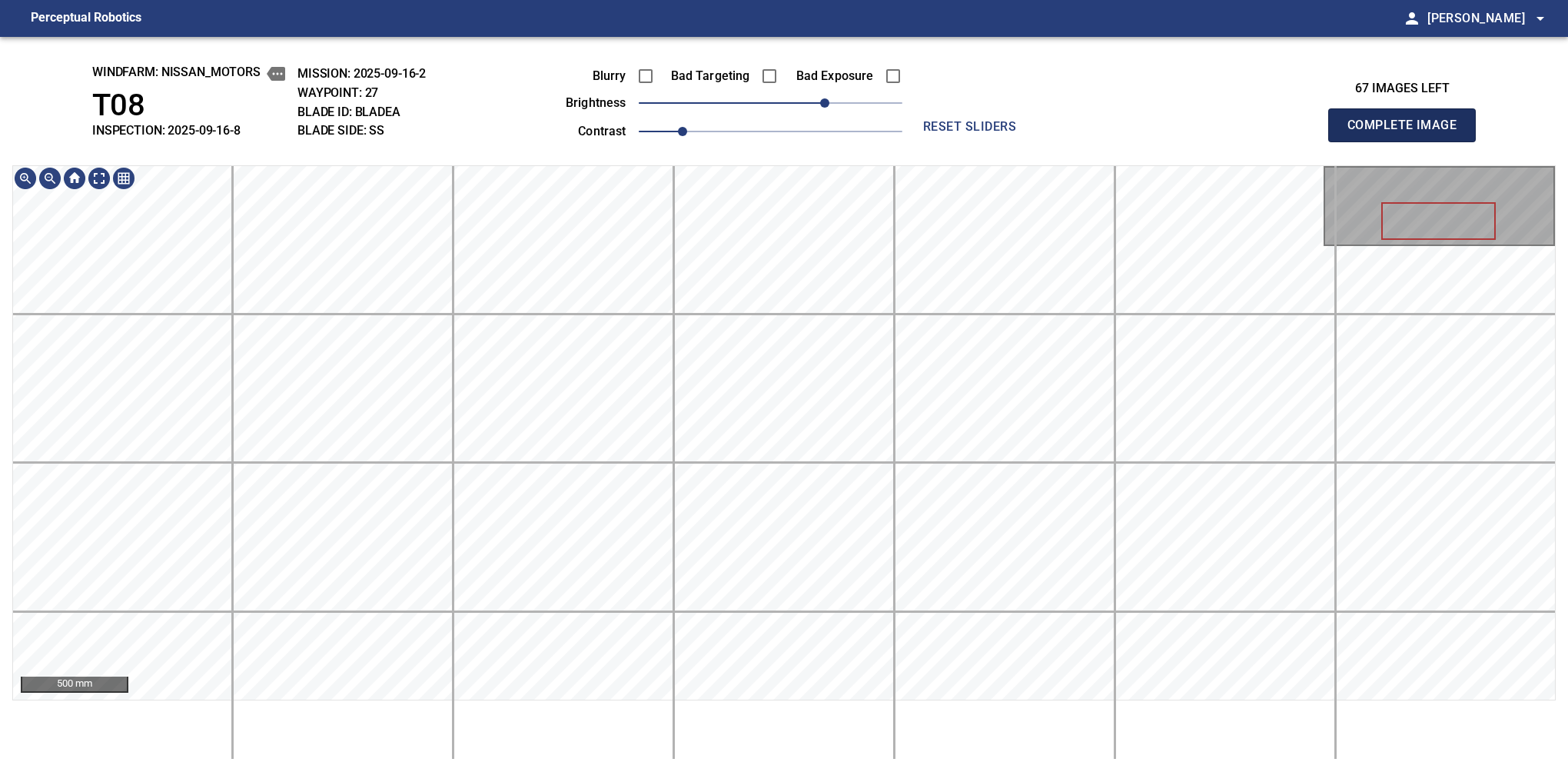
click at [1354, 141] on button "Complete Image" at bounding box center [1402, 125] width 147 height 33
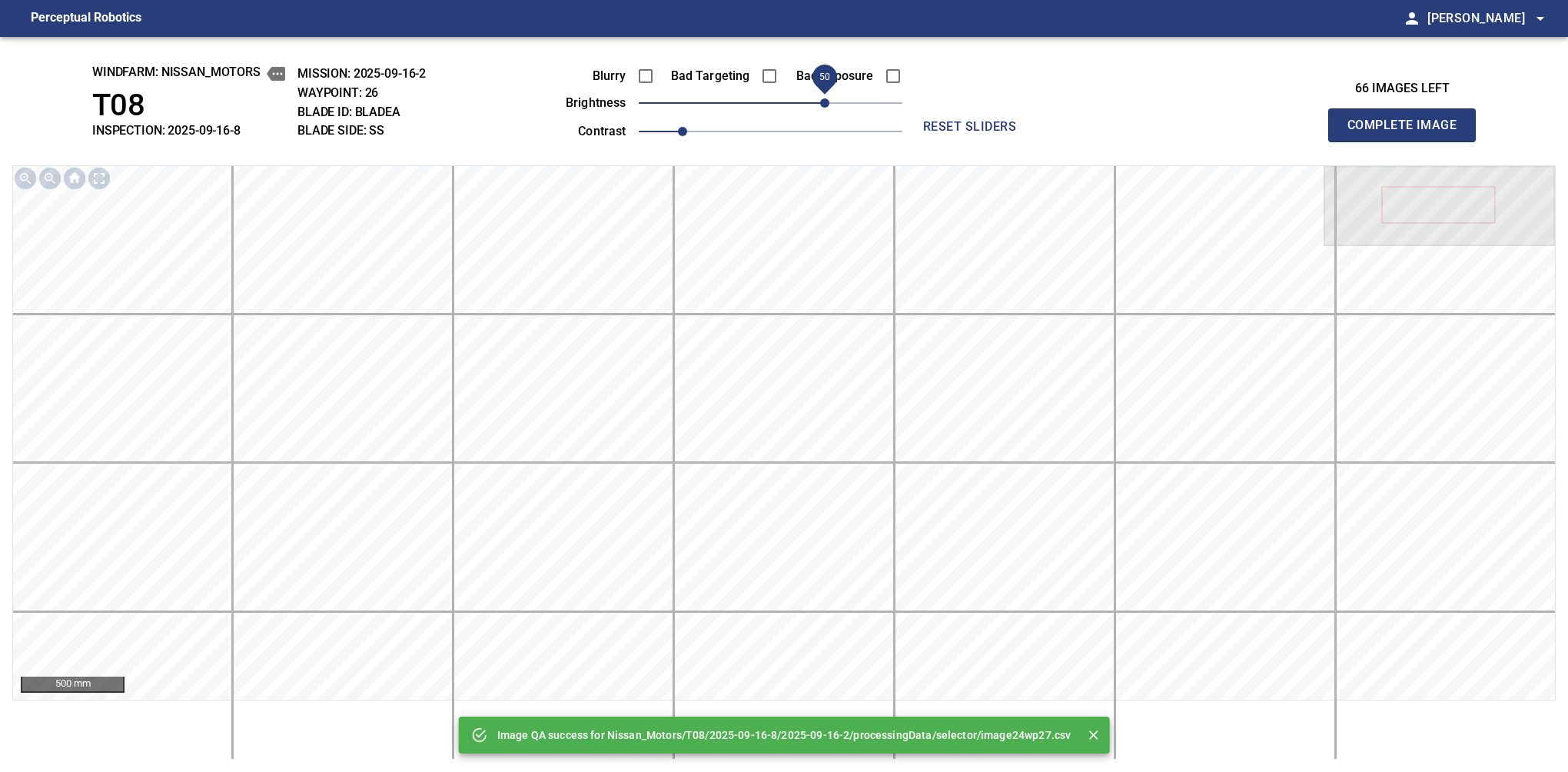
drag, startPoint x: 780, startPoint y: 109, endPoint x: 821, endPoint y: 105, distance: 41.2
click at [821, 105] on span "50" at bounding box center [824, 103] width 9 height 9
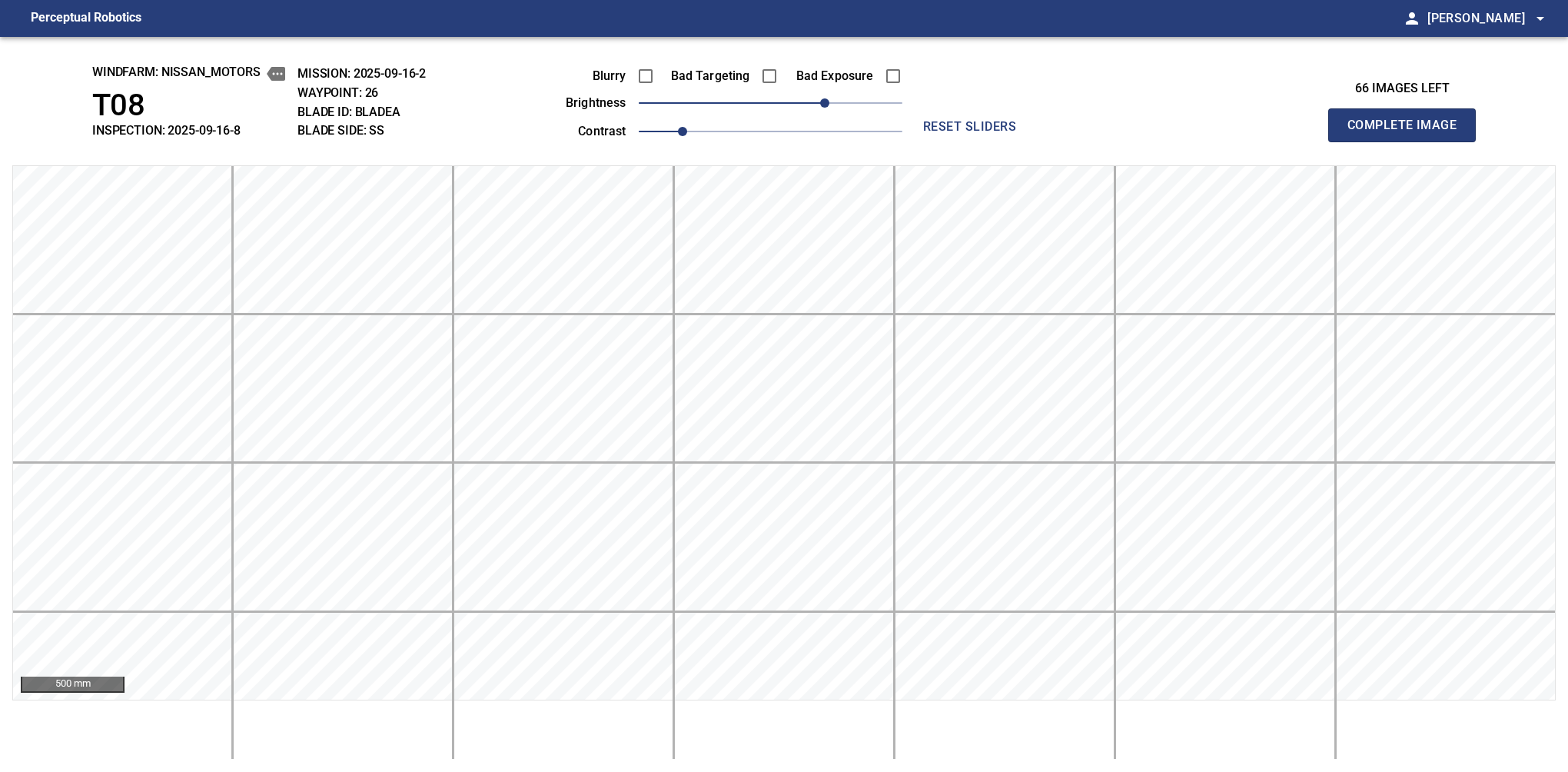
click at [1354, 141] on button "Complete Image" at bounding box center [1402, 125] width 147 height 33
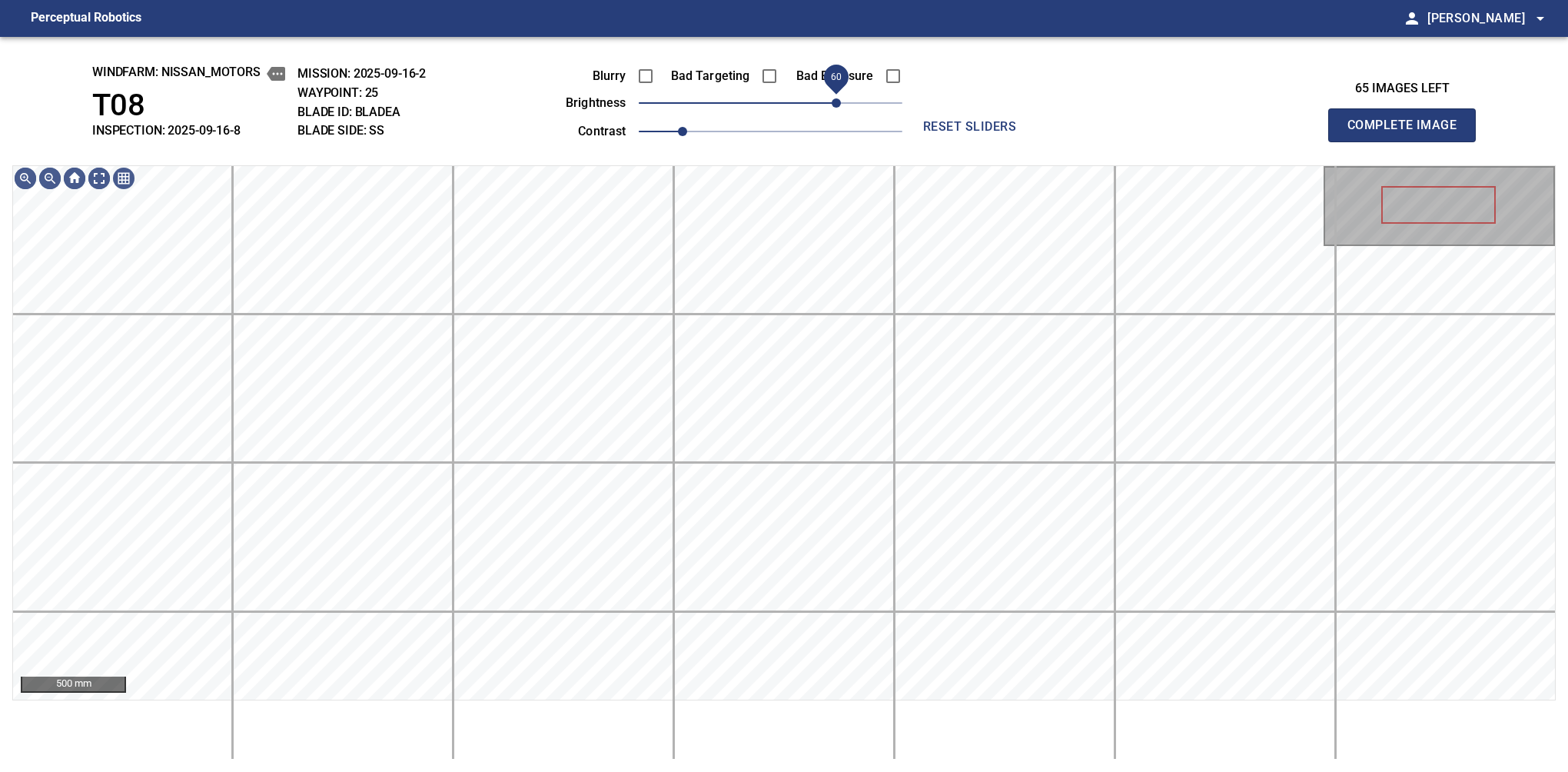
drag, startPoint x: 804, startPoint y: 112, endPoint x: 834, endPoint y: 103, distance: 31.3
click at [834, 103] on span "60" at bounding box center [771, 103] width 264 height 21
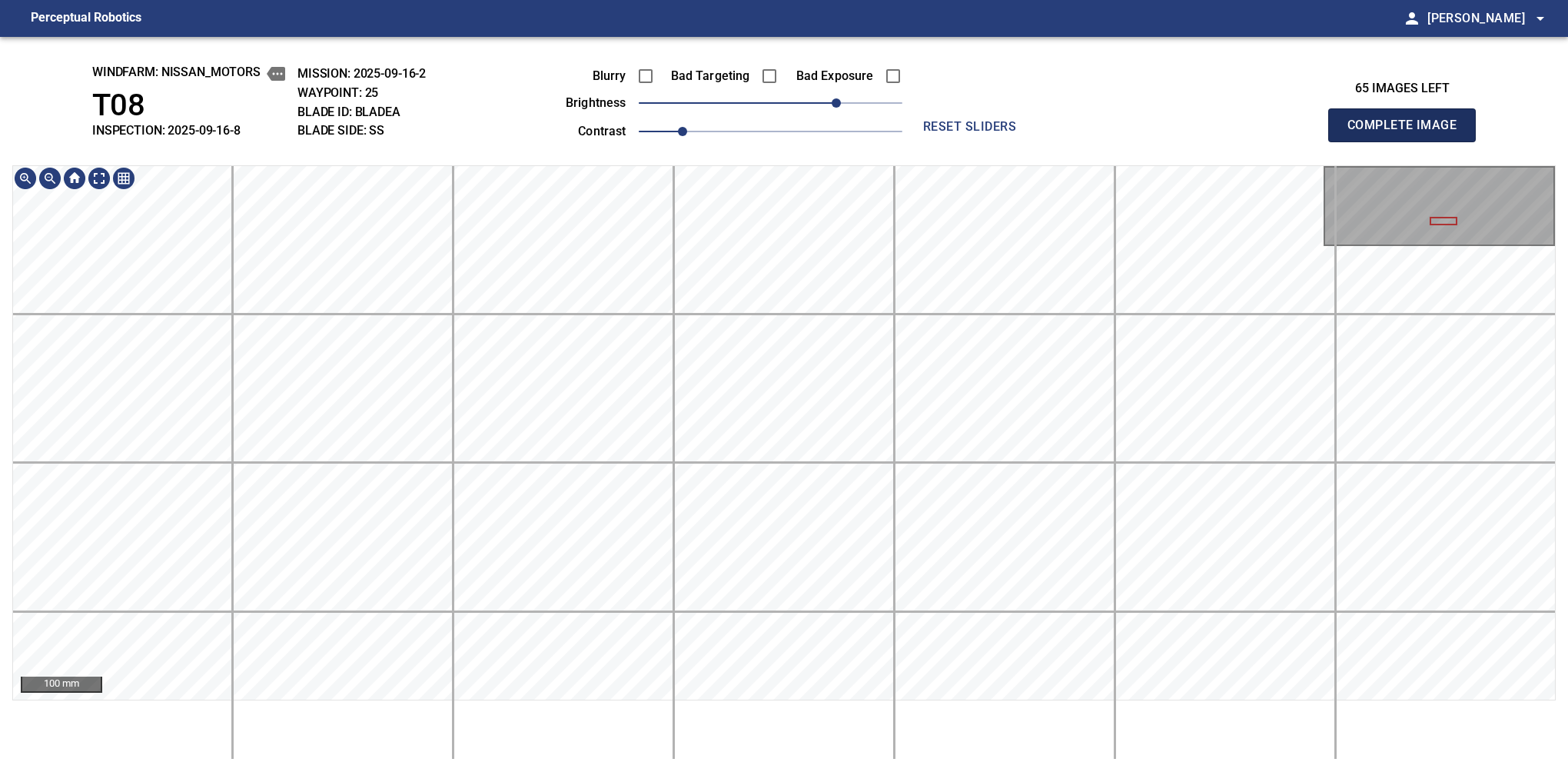
click at [1354, 141] on button "Complete Image" at bounding box center [1402, 125] width 147 height 33
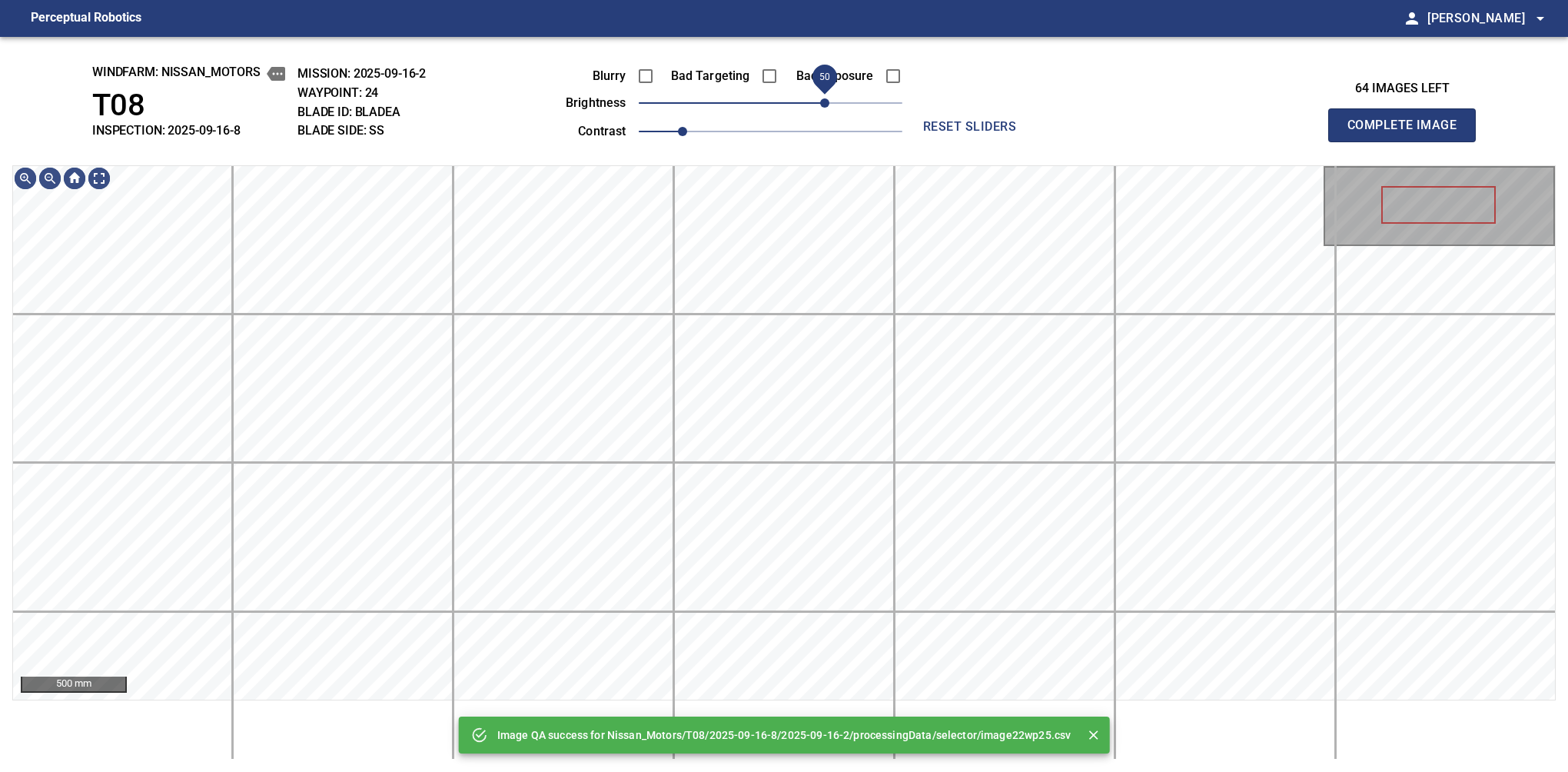
drag, startPoint x: 808, startPoint y: 111, endPoint x: 821, endPoint y: 108, distance: 13.3
click at [821, 108] on span "50" at bounding box center [824, 103] width 9 height 9
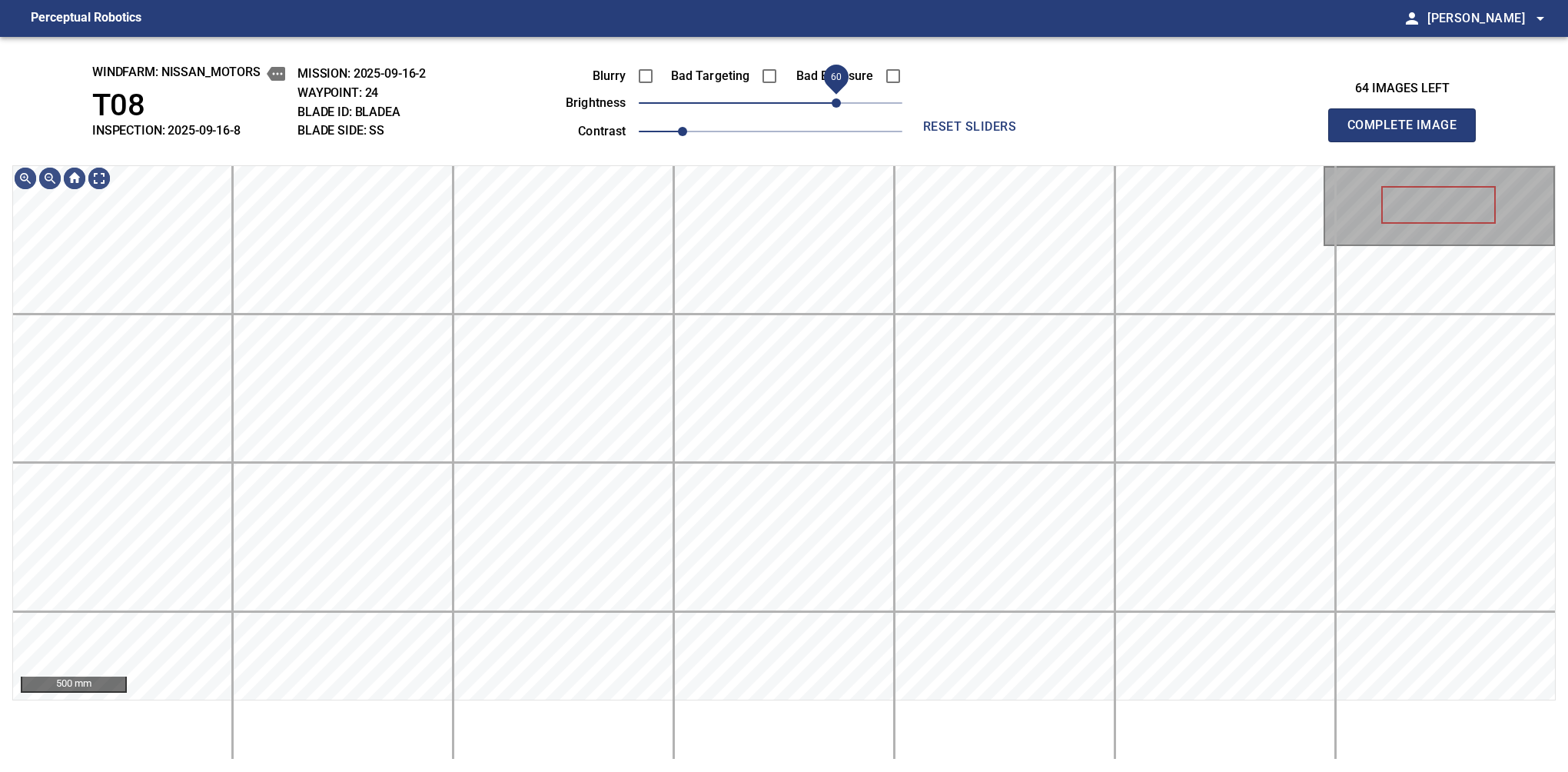
drag, startPoint x: 824, startPoint y: 109, endPoint x: 834, endPoint y: 103, distance: 11.7
click at [834, 103] on span "60" at bounding box center [836, 103] width 9 height 9
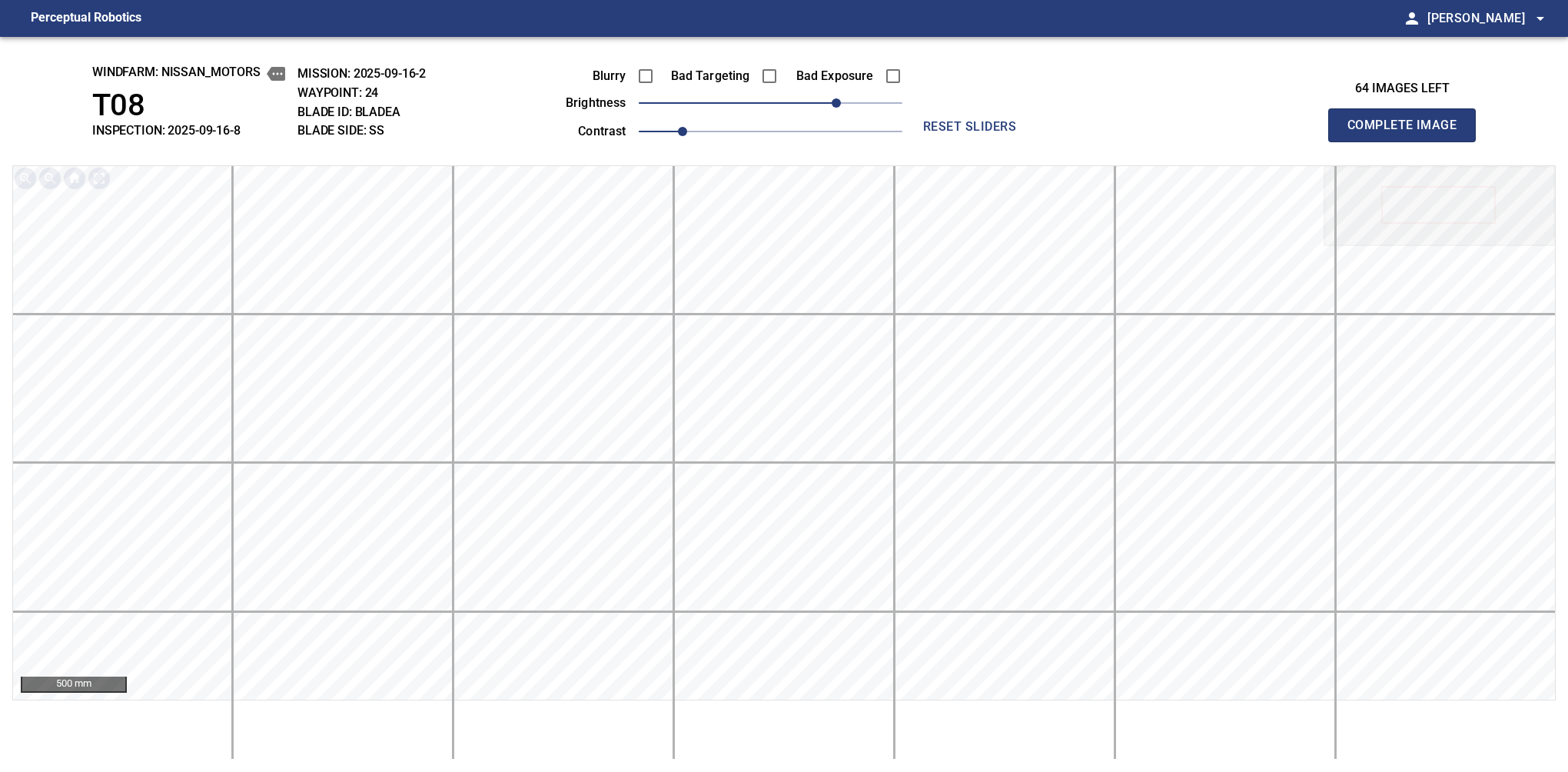
click at [1354, 141] on button "Complete Image" at bounding box center [1402, 125] width 147 height 33
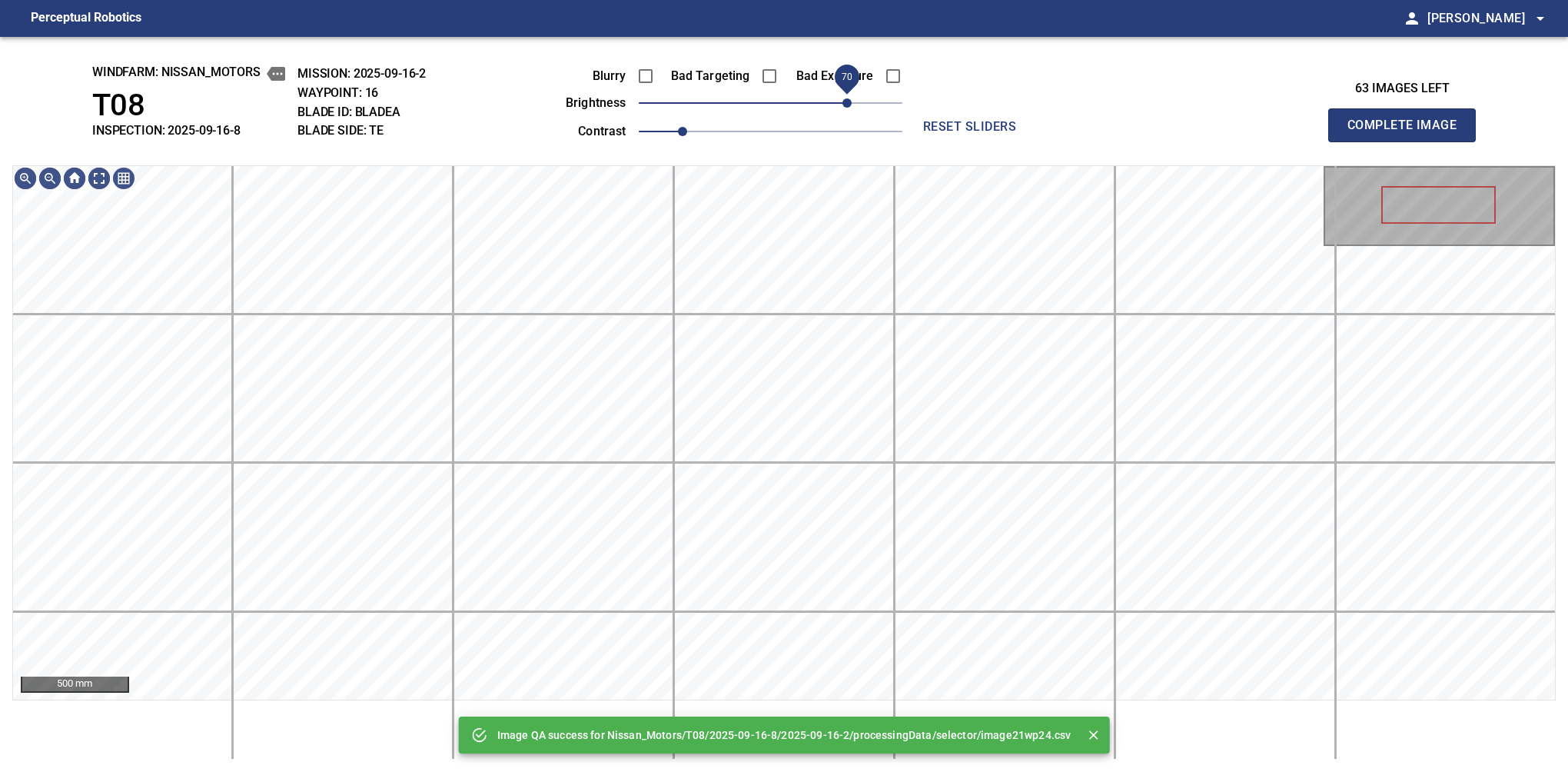
drag, startPoint x: 834, startPoint y: 103, endPoint x: 847, endPoint y: 103, distance: 13.0
click at [847, 103] on span "70" at bounding box center [771, 103] width 264 height 21
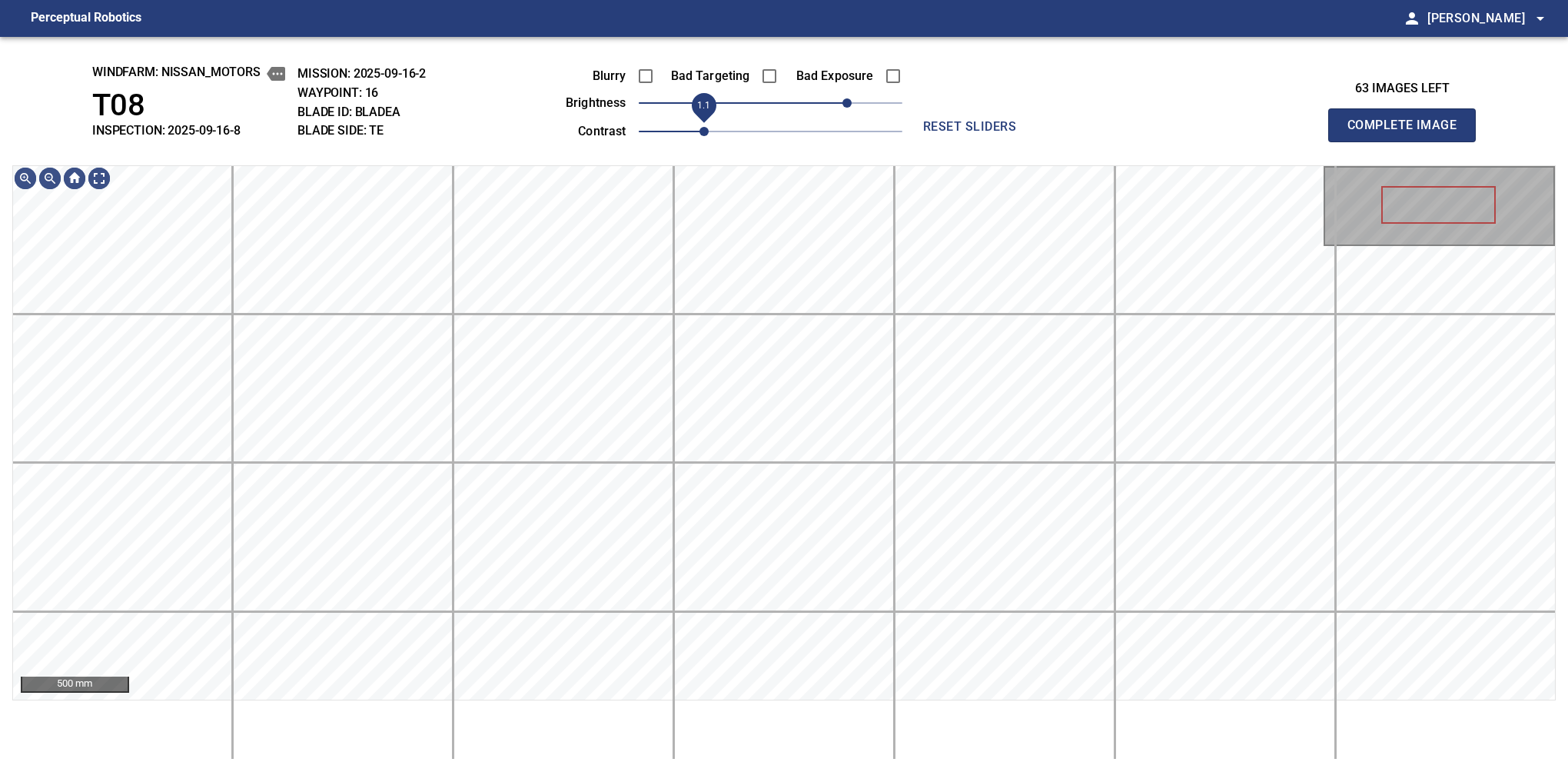
drag, startPoint x: 691, startPoint y: 129, endPoint x: 701, endPoint y: 131, distance: 10.2
click at [701, 131] on span "1.1" at bounding box center [703, 131] width 9 height 9
click at [1354, 141] on button "Complete Image" at bounding box center [1402, 125] width 147 height 33
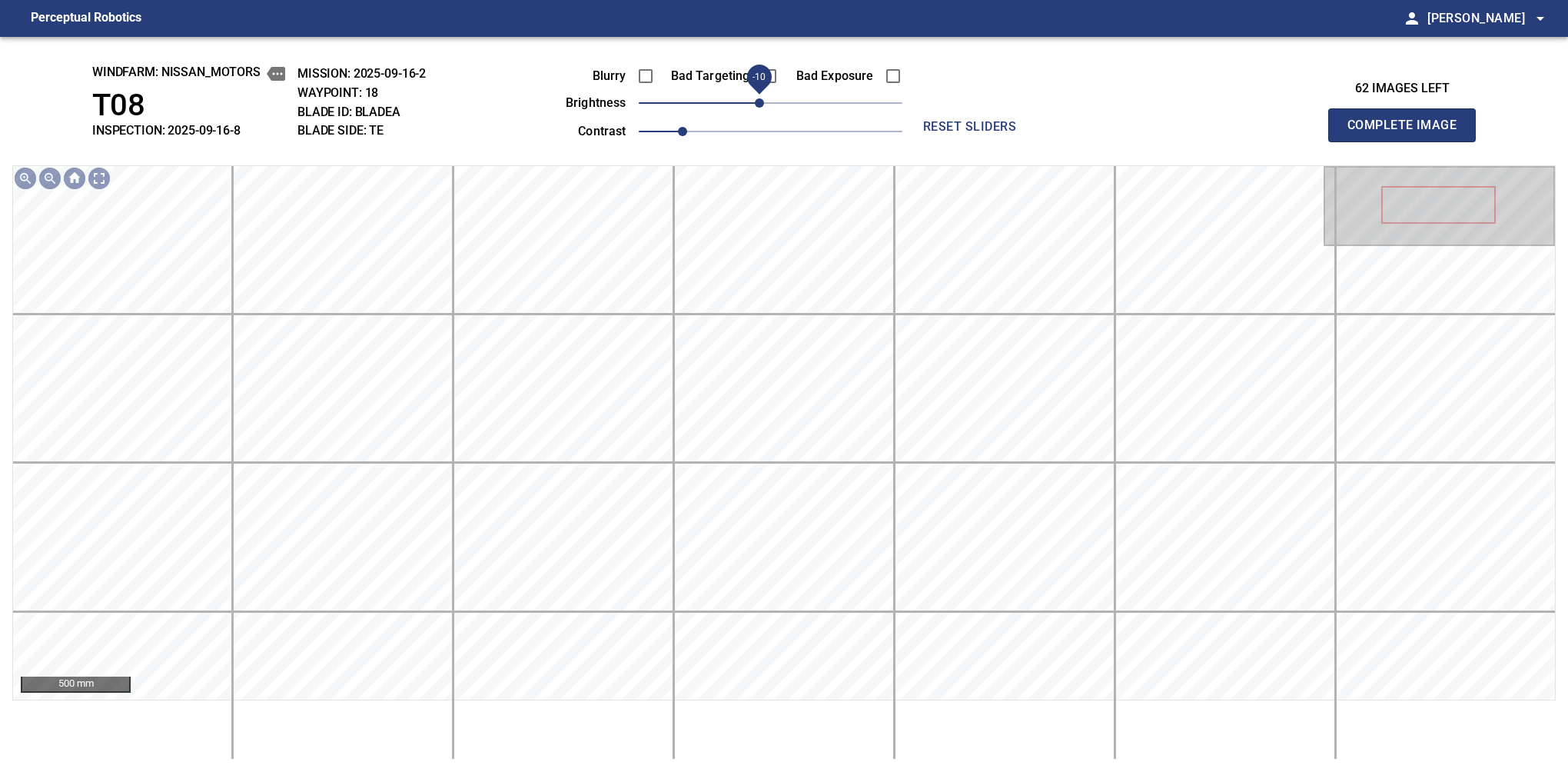
click at [762, 108] on span "-10" at bounding box center [759, 103] width 9 height 9
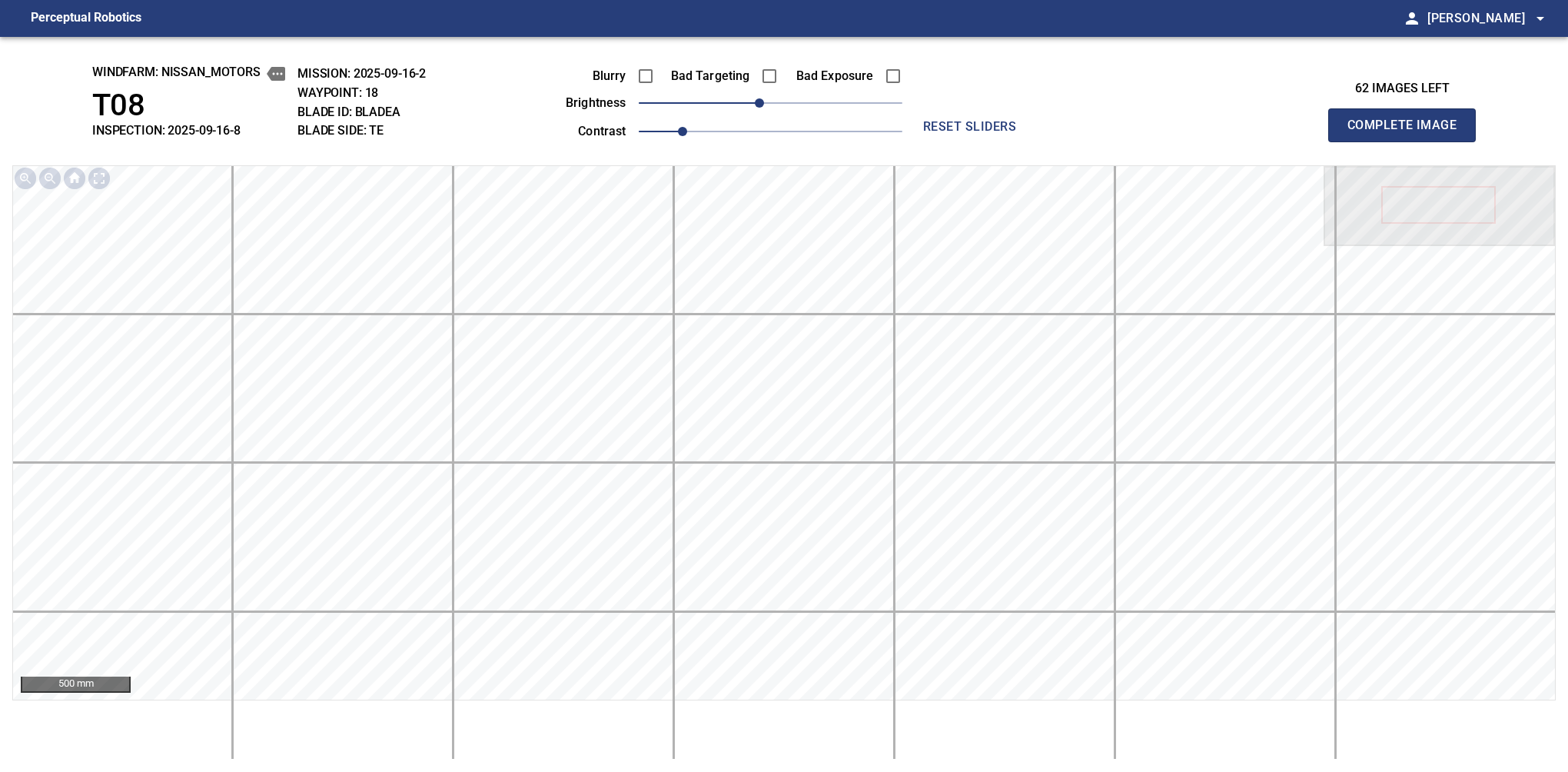
click at [1354, 141] on button "Complete Image" at bounding box center [1402, 125] width 147 height 33
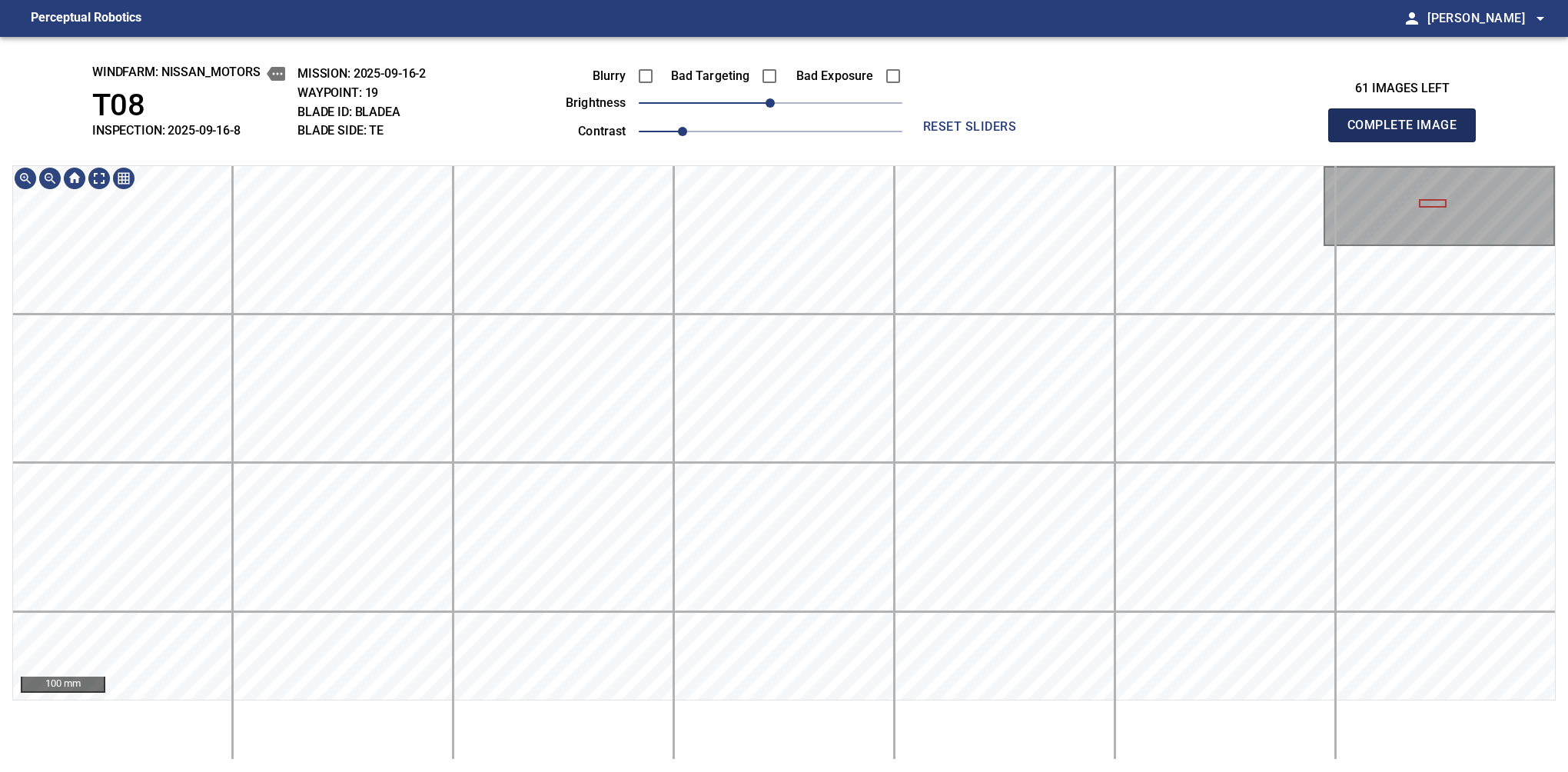
click at [1354, 141] on button "Complete Image" at bounding box center [1402, 125] width 147 height 33
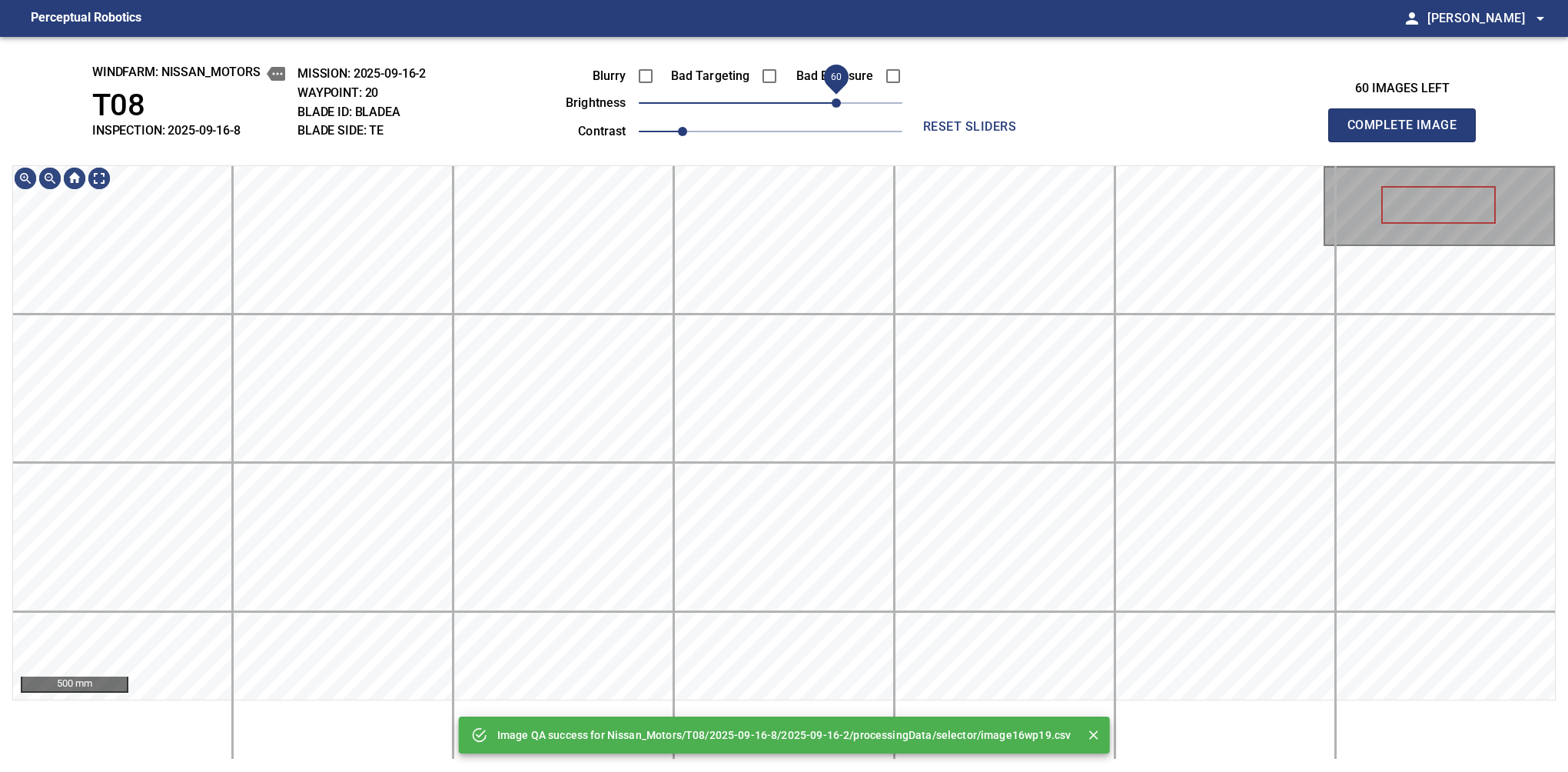
drag, startPoint x: 812, startPoint y: 112, endPoint x: 831, endPoint y: 106, distance: 19.9
click at [832, 106] on span "60" at bounding box center [836, 103] width 9 height 9
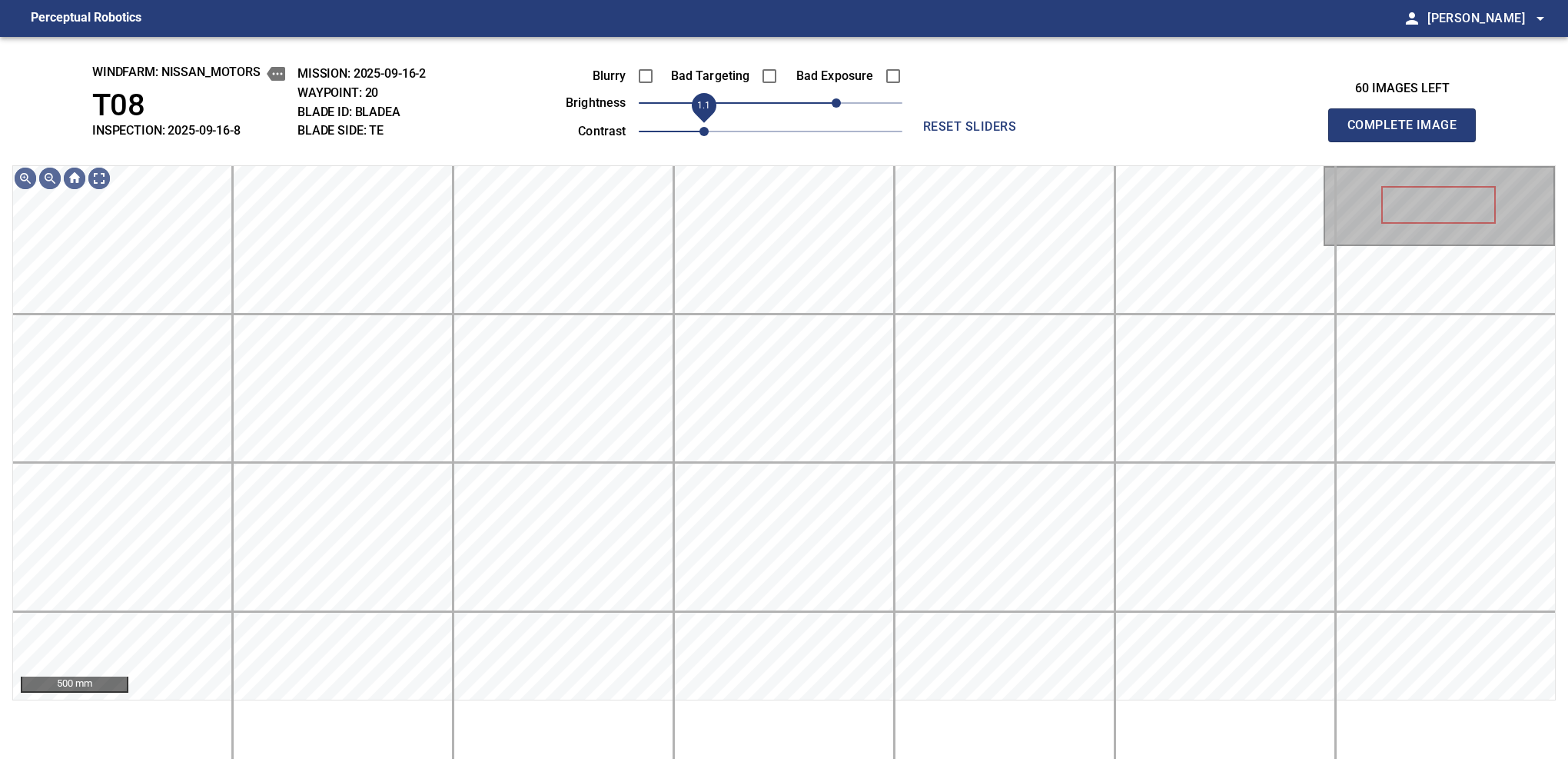
drag, startPoint x: 685, startPoint y: 132, endPoint x: 699, endPoint y: 129, distance: 14.3
click at [699, 129] on span "1.1" at bounding box center [703, 131] width 9 height 9
drag, startPoint x: 828, startPoint y: 106, endPoint x: 818, endPoint y: 108, distance: 10.2
click at [818, 108] on span "40" at bounding box center [814, 103] width 9 height 9
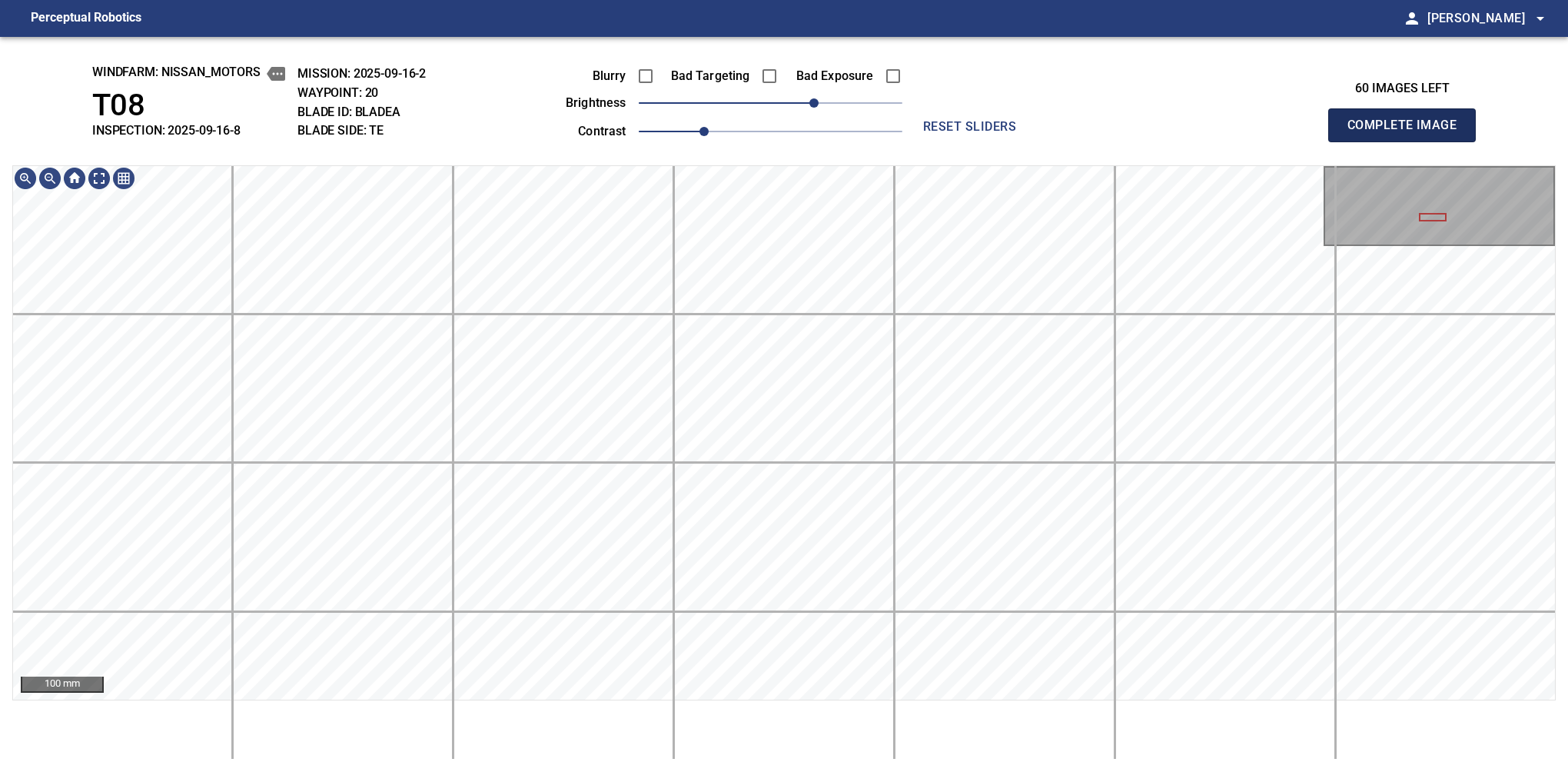
click at [1354, 141] on button "Complete Image" at bounding box center [1402, 125] width 147 height 33
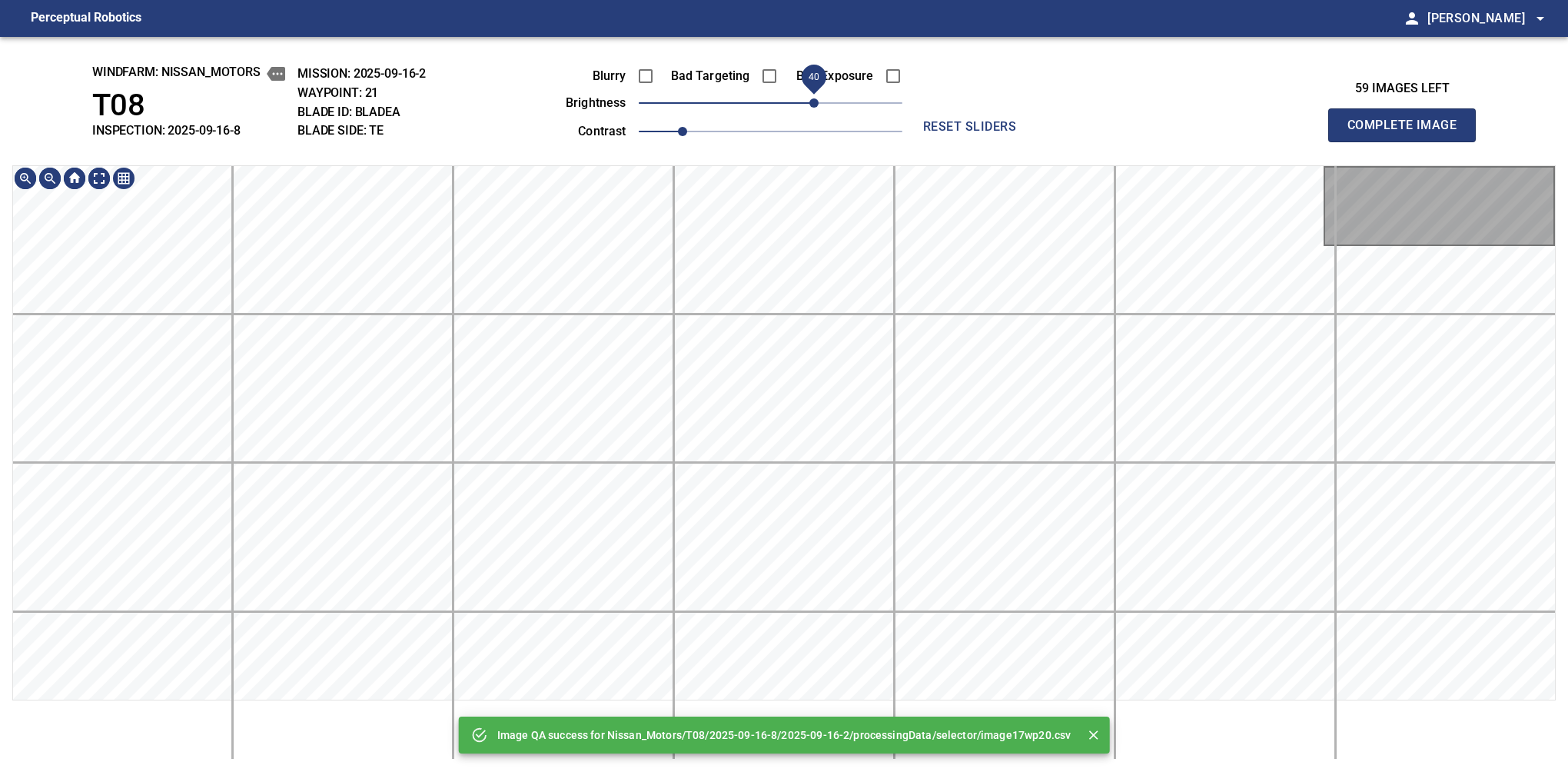
drag, startPoint x: 787, startPoint y: 108, endPoint x: 822, endPoint y: 105, distance: 35.1
click at [819, 105] on span "40" at bounding box center [814, 103] width 9 height 9
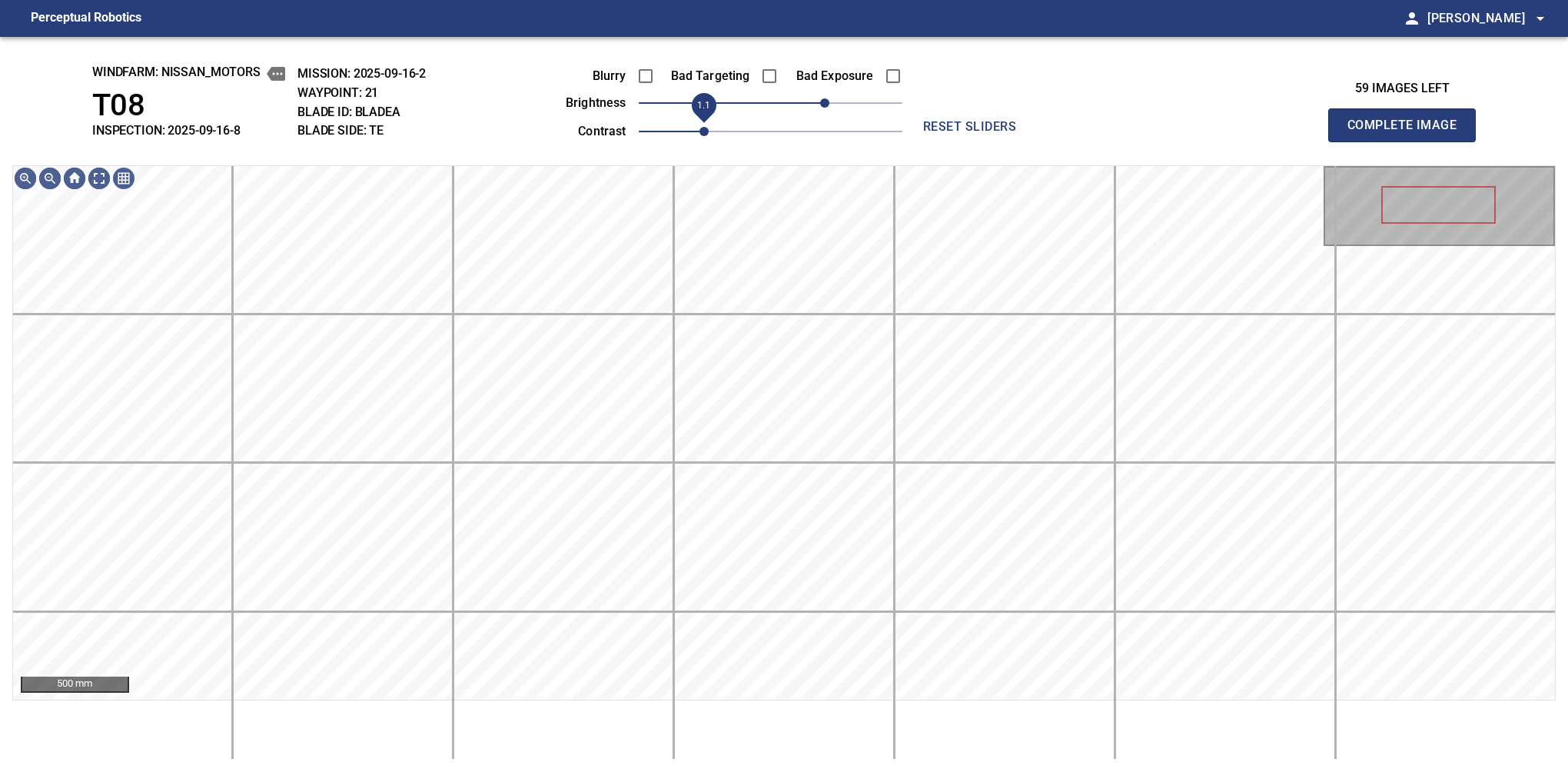
click at [699, 127] on span "1.1" at bounding box center [703, 131] width 9 height 9
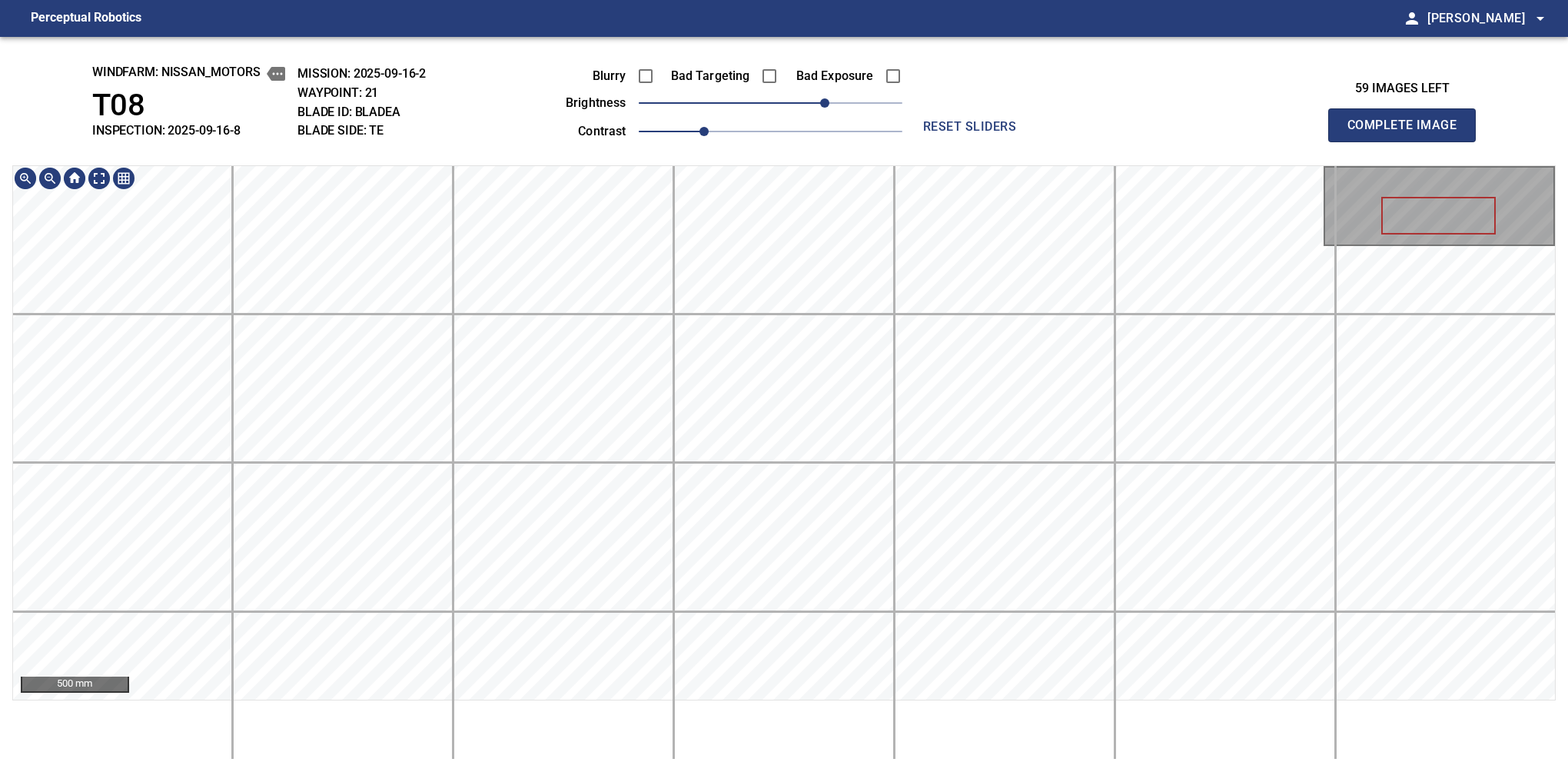
click at [701, 165] on div "windfarm: Nissan_Motors T08 INSPECTION: 2025-09-16-8 MISSION: 2025-09-16-2 WAYP…" at bounding box center [784, 404] width 1568 height 735
click at [1354, 141] on button "Complete Image" at bounding box center [1402, 125] width 147 height 33
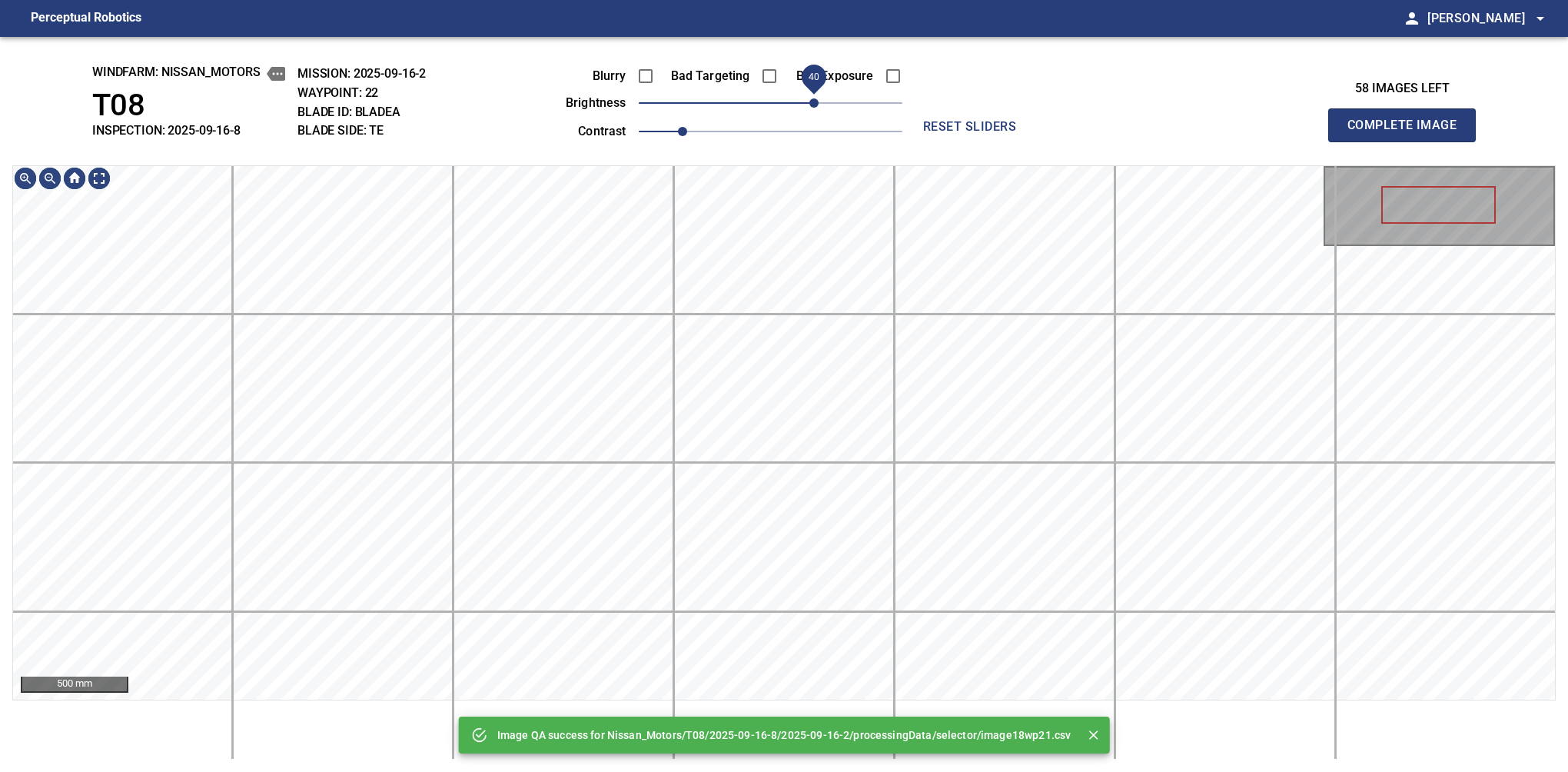
drag, startPoint x: 805, startPoint y: 108, endPoint x: 817, endPoint y: 108, distance: 12.0
click at [817, 108] on span "40" at bounding box center [814, 103] width 9 height 9
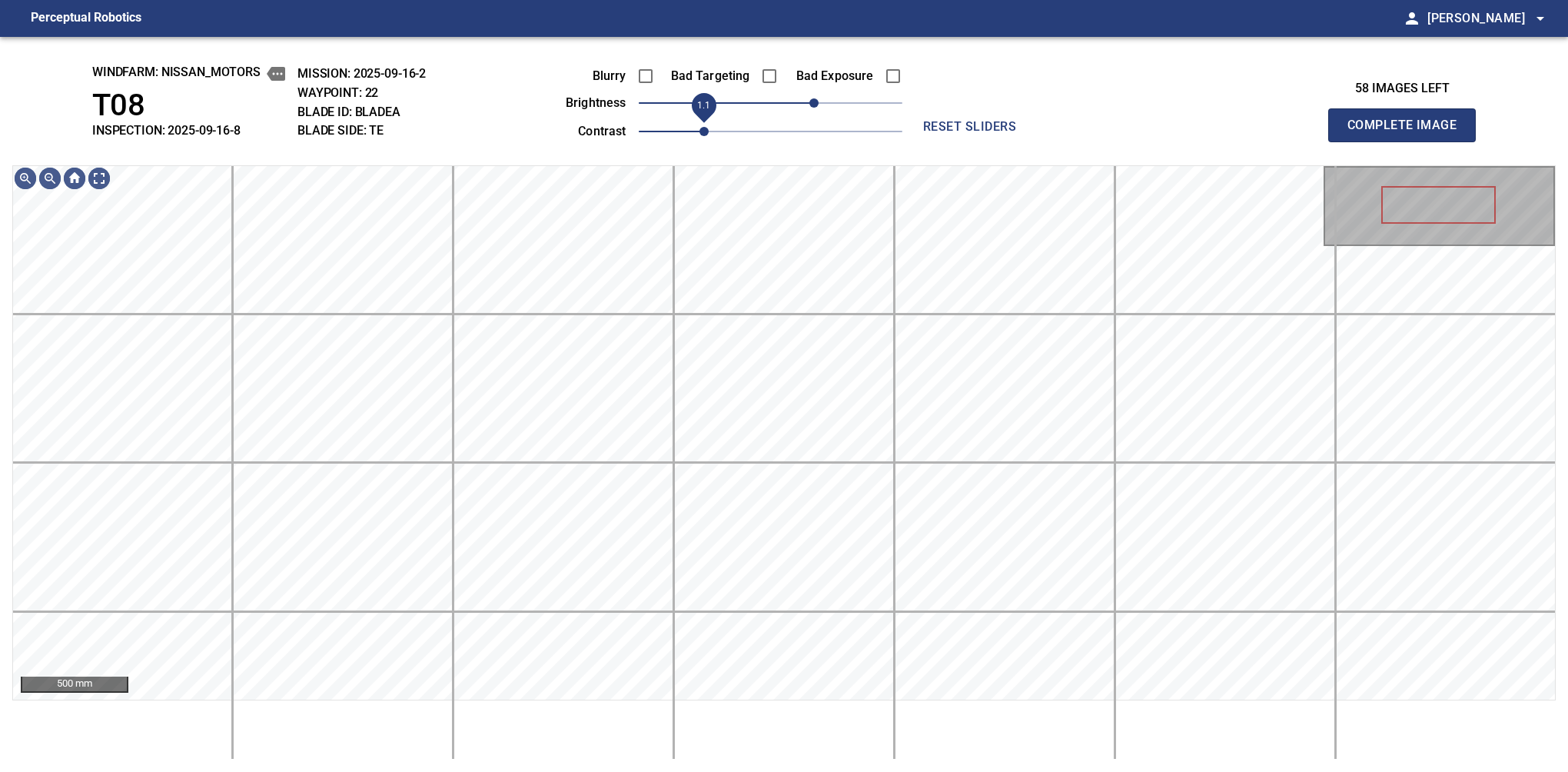
drag, startPoint x: 691, startPoint y: 129, endPoint x: 700, endPoint y: 131, distance: 9.2
click at [700, 131] on span "1.1" at bounding box center [703, 131] width 9 height 9
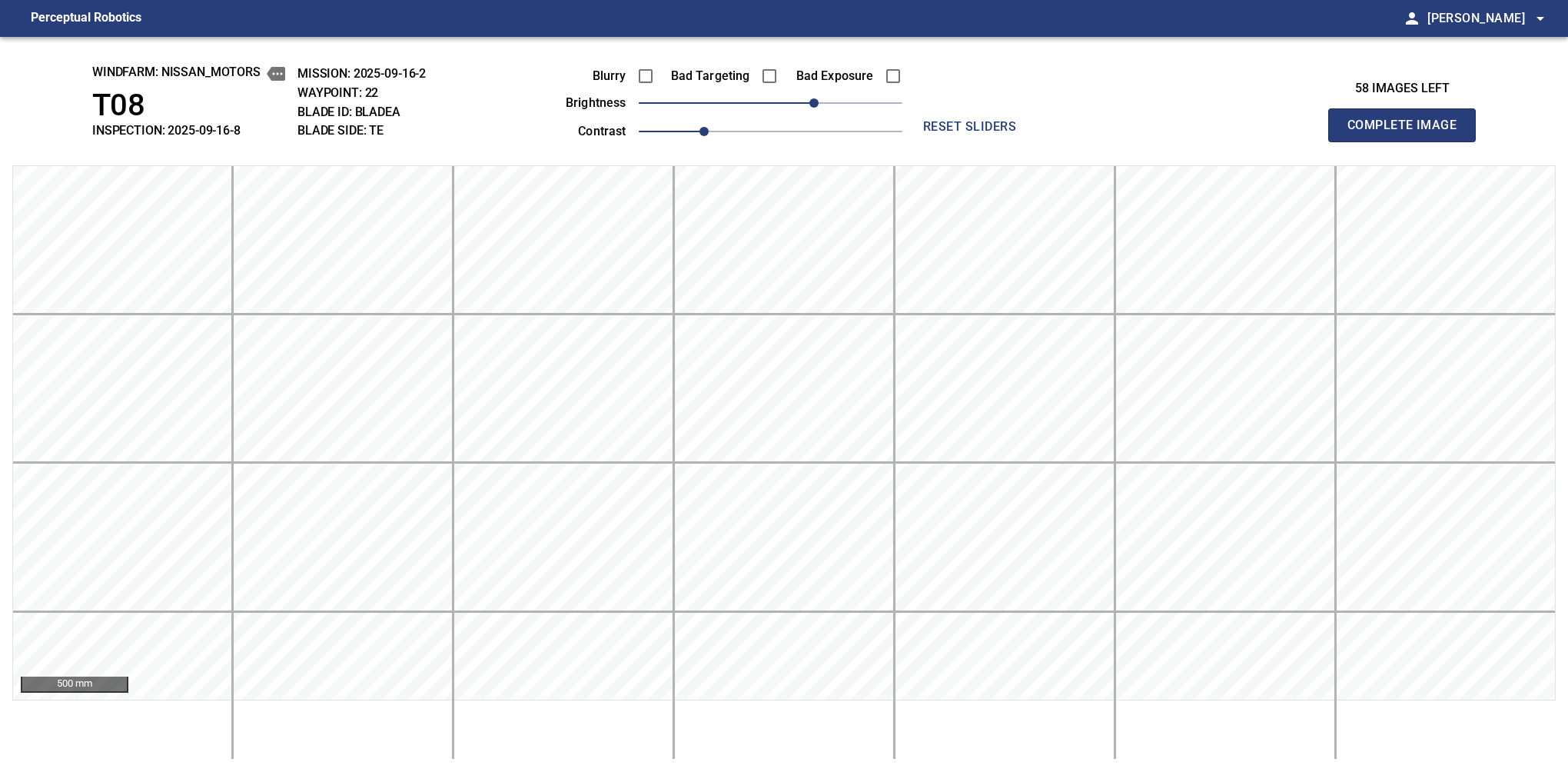
click at [1354, 141] on button "Complete Image" at bounding box center [1402, 125] width 147 height 33
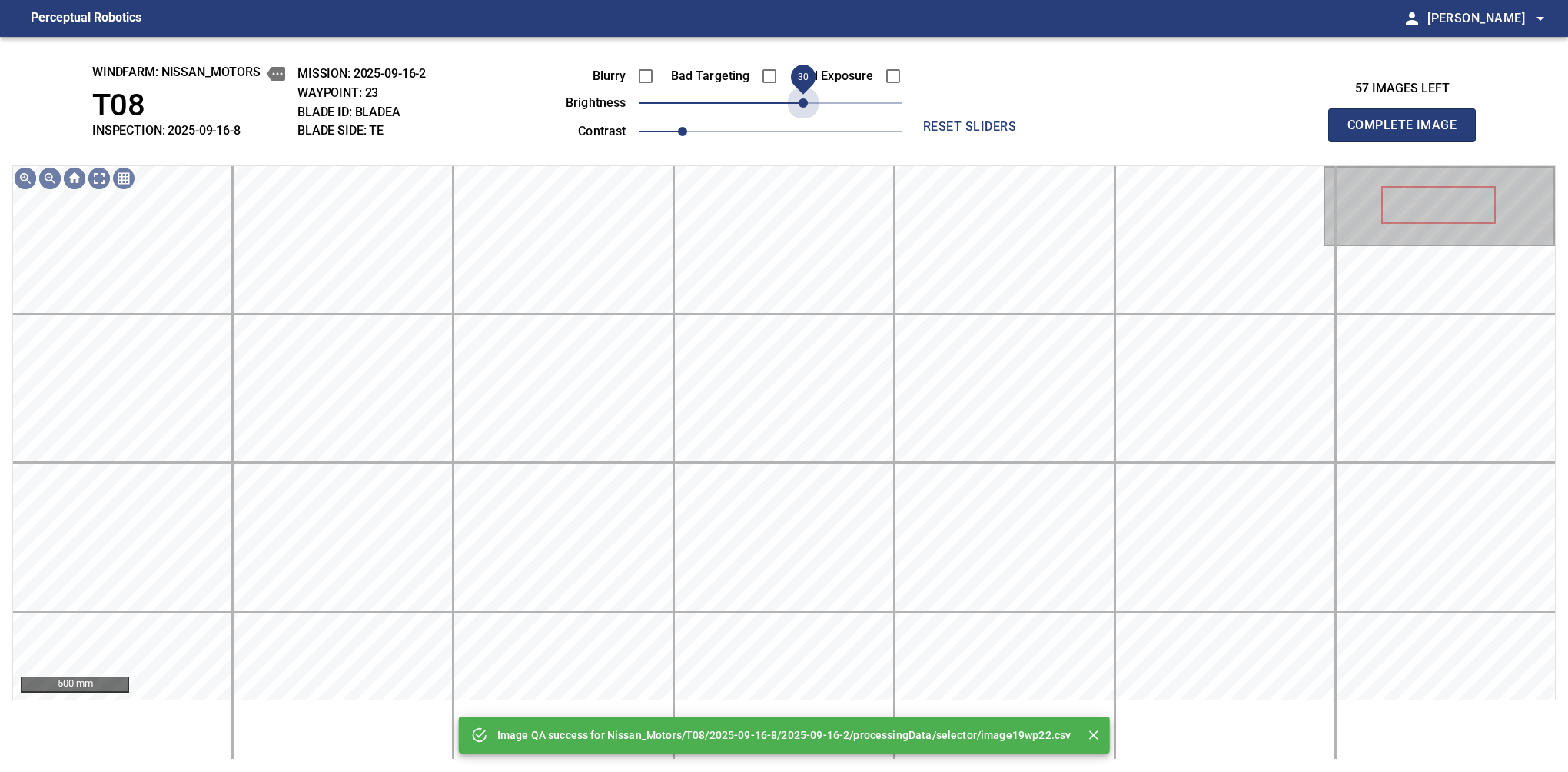
click at [809, 99] on span "30" at bounding box center [771, 103] width 264 height 21
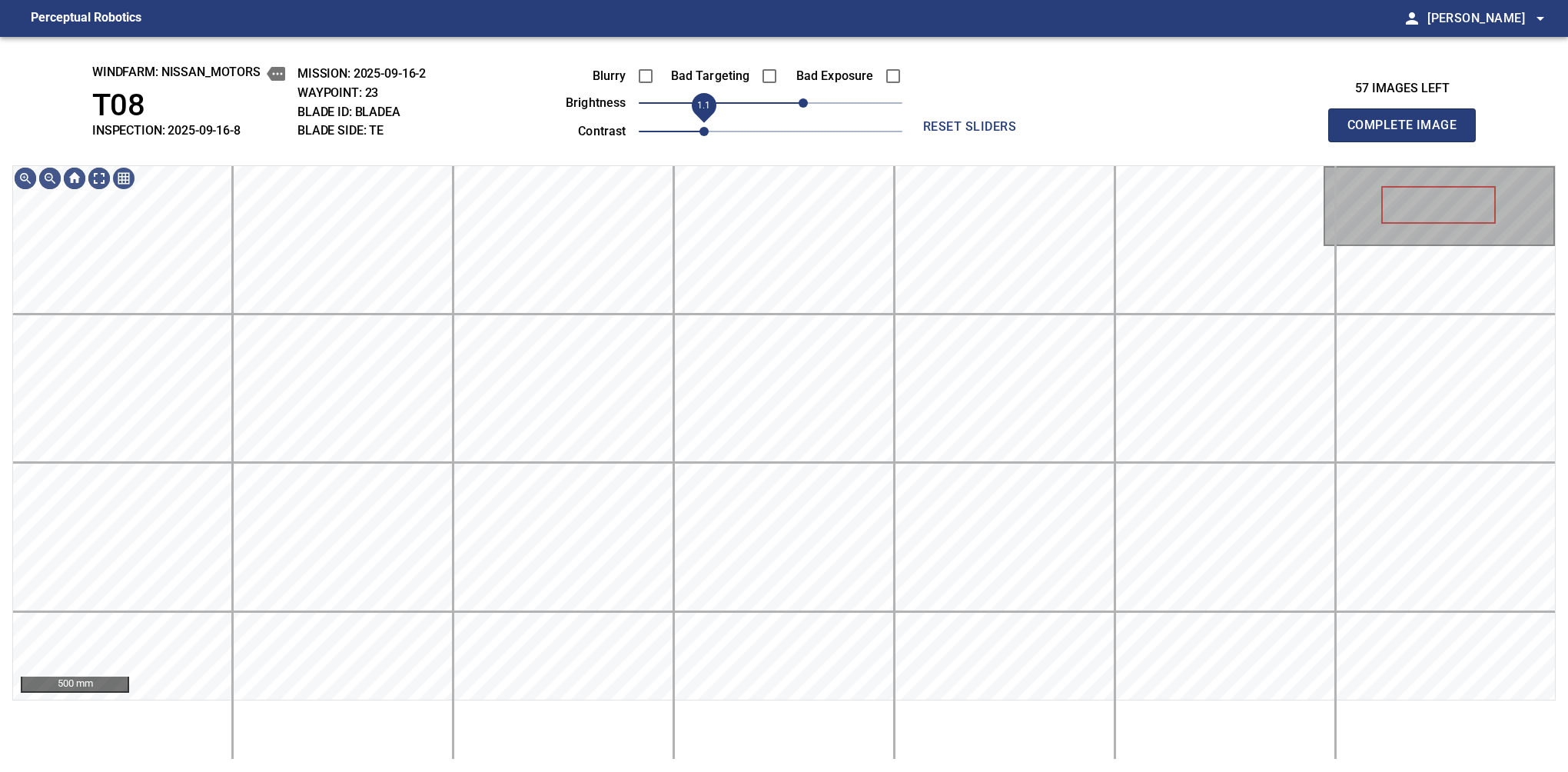
click at [699, 127] on span "1.1" at bounding box center [703, 131] width 9 height 9
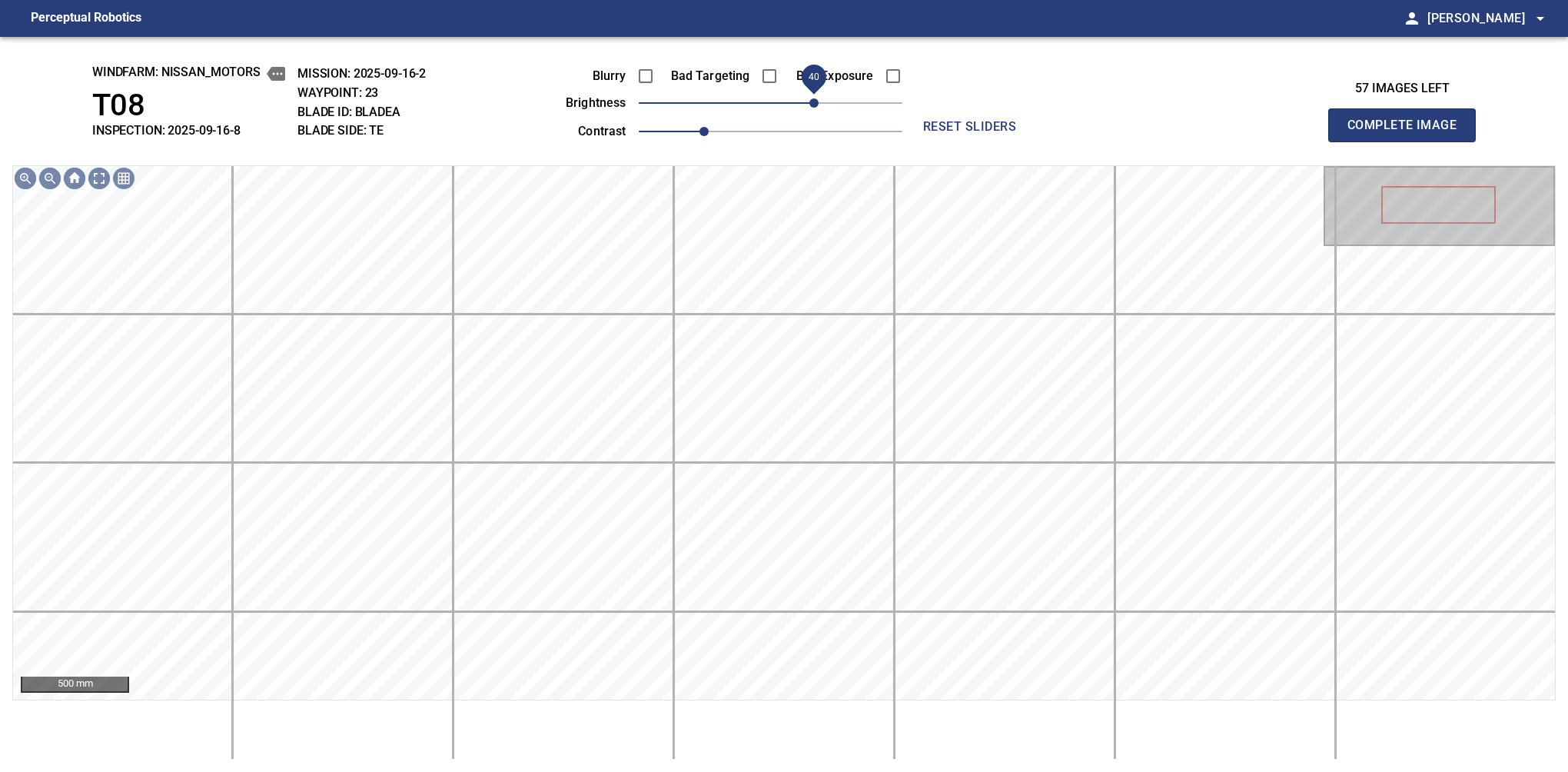
drag, startPoint x: 798, startPoint y: 99, endPoint x: 811, endPoint y: 98, distance: 13.0
click at [811, 99] on span "40" at bounding box center [814, 103] width 9 height 9
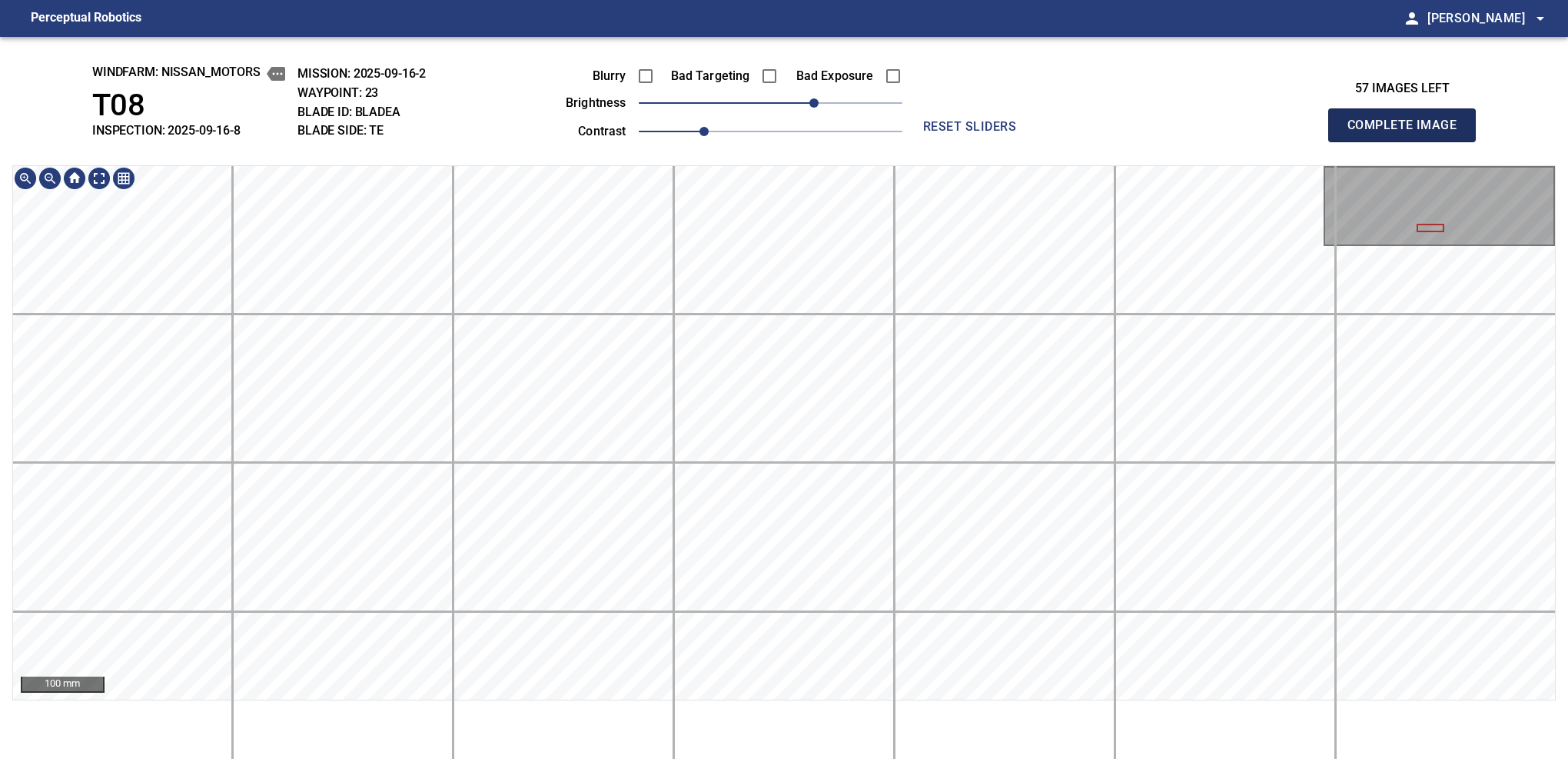
click at [1354, 141] on button "Complete Image" at bounding box center [1402, 125] width 147 height 33
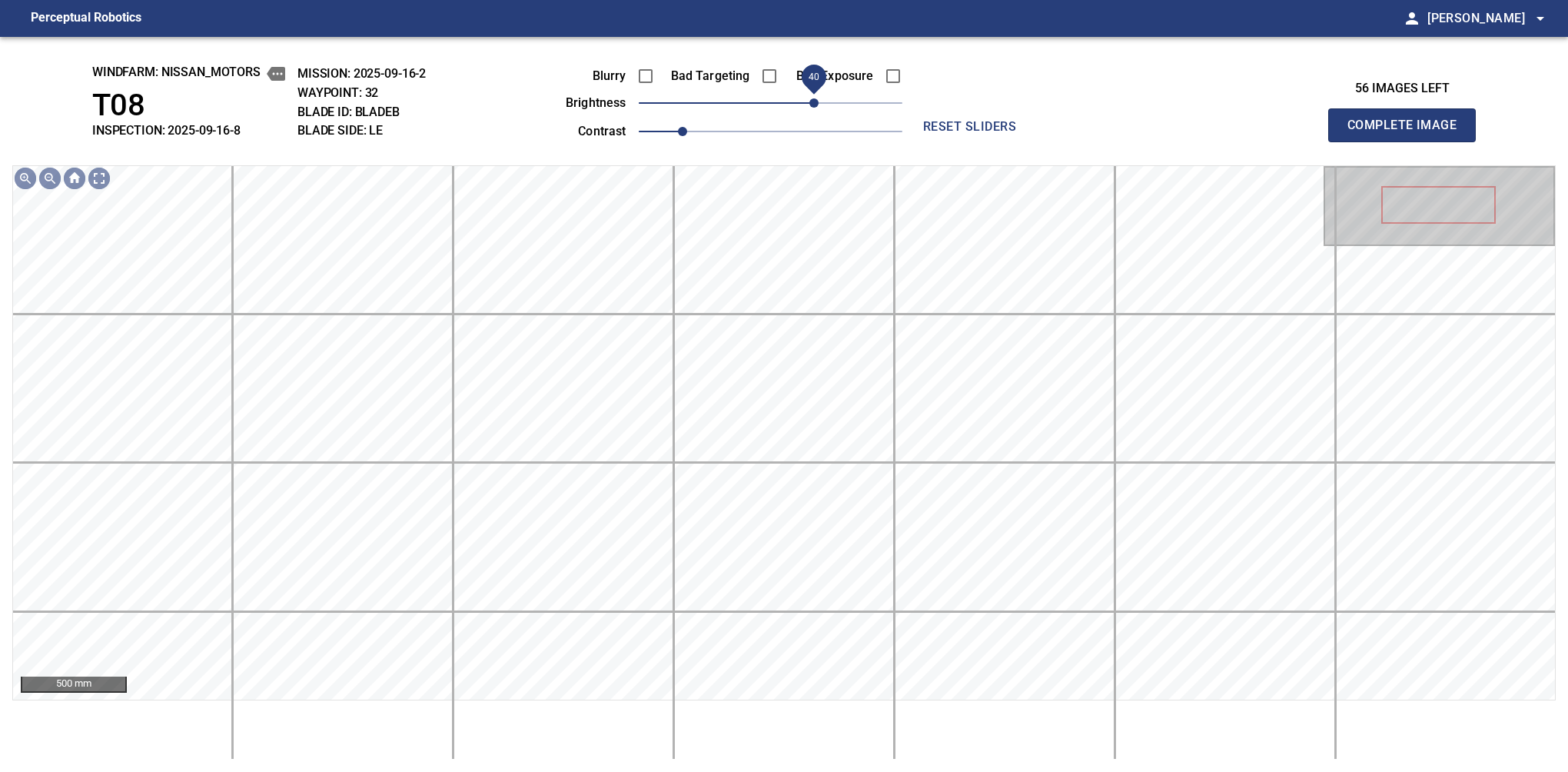
drag, startPoint x: 775, startPoint y: 100, endPoint x: 818, endPoint y: 97, distance: 43.1
click at [818, 99] on span "40" at bounding box center [814, 103] width 9 height 9
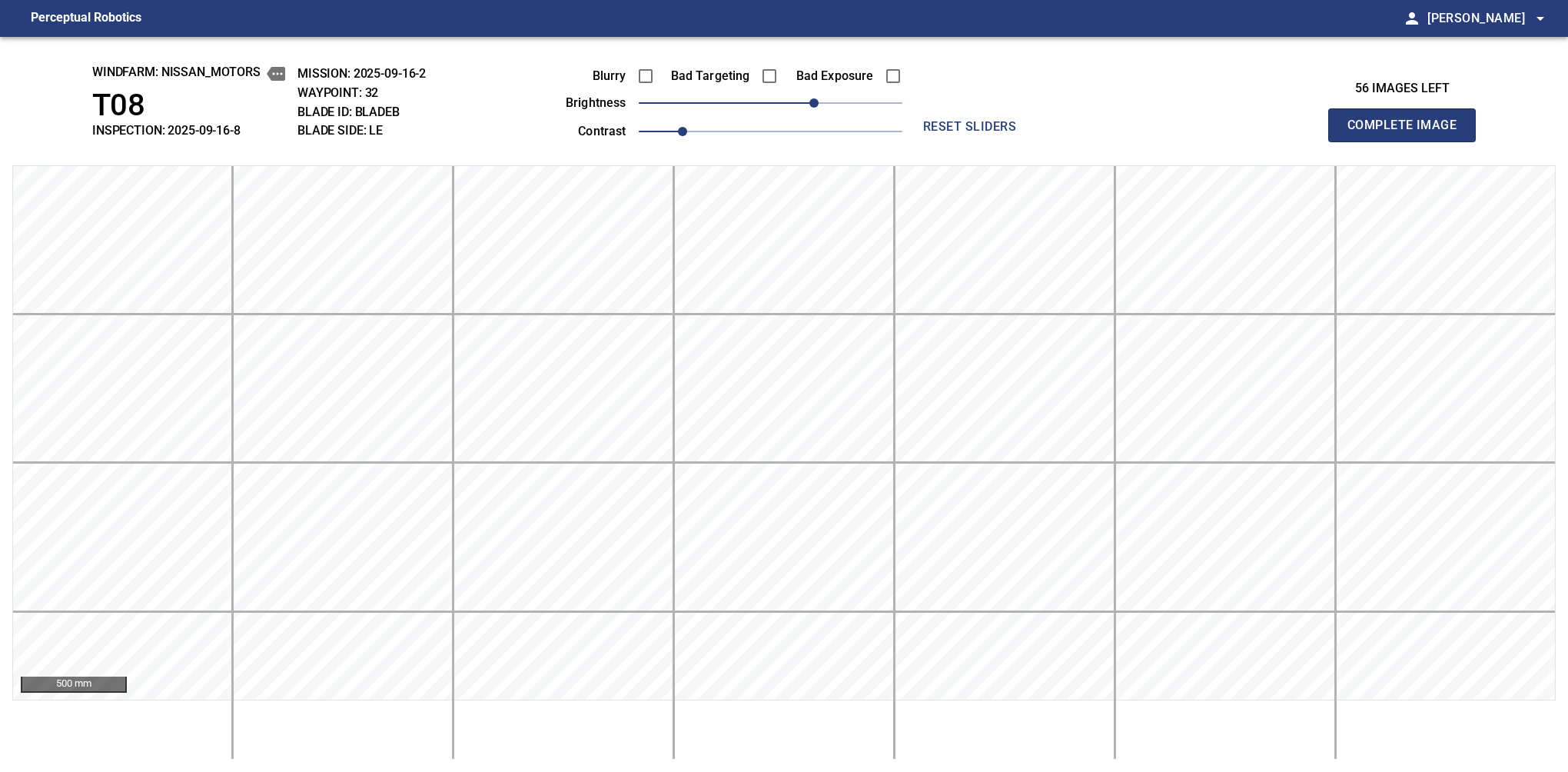
click at [1354, 141] on button "Complete Image" at bounding box center [1402, 125] width 147 height 33
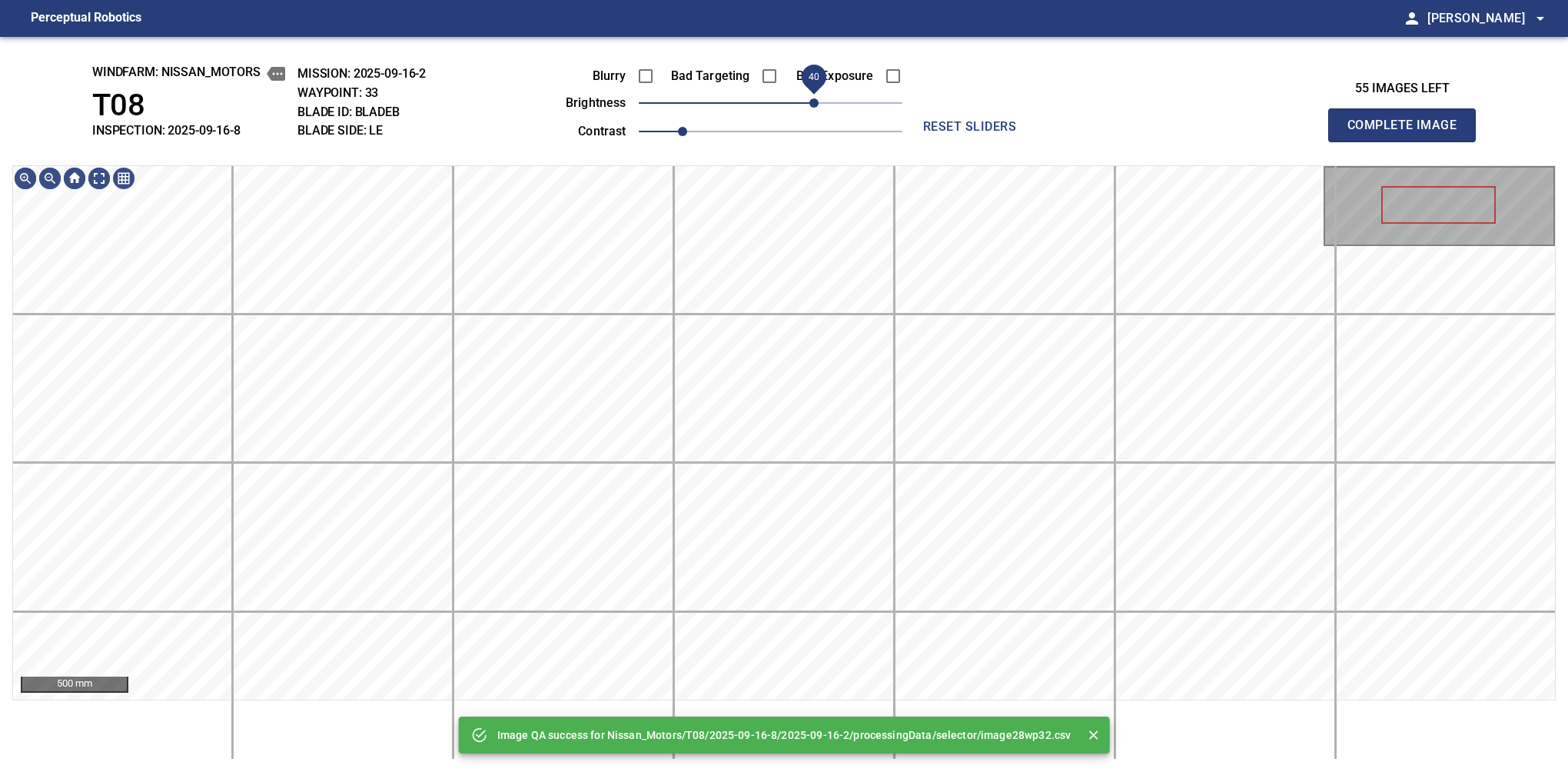
drag, startPoint x: 781, startPoint y: 101, endPoint x: 818, endPoint y: 101, distance: 37.0
click at [818, 101] on span "40" at bounding box center [814, 103] width 9 height 9
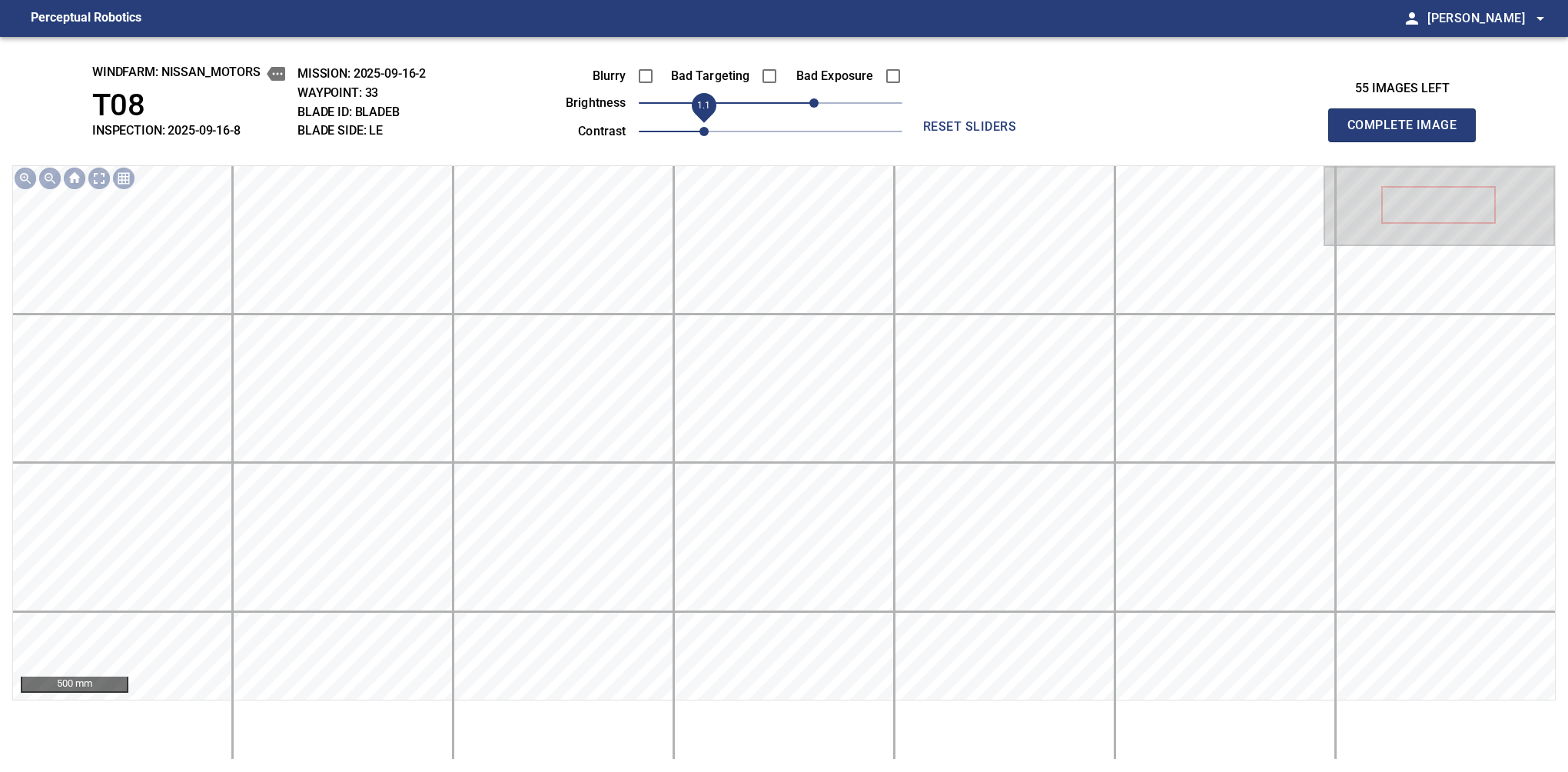
click at [701, 128] on span "1.1" at bounding box center [771, 131] width 264 height 21
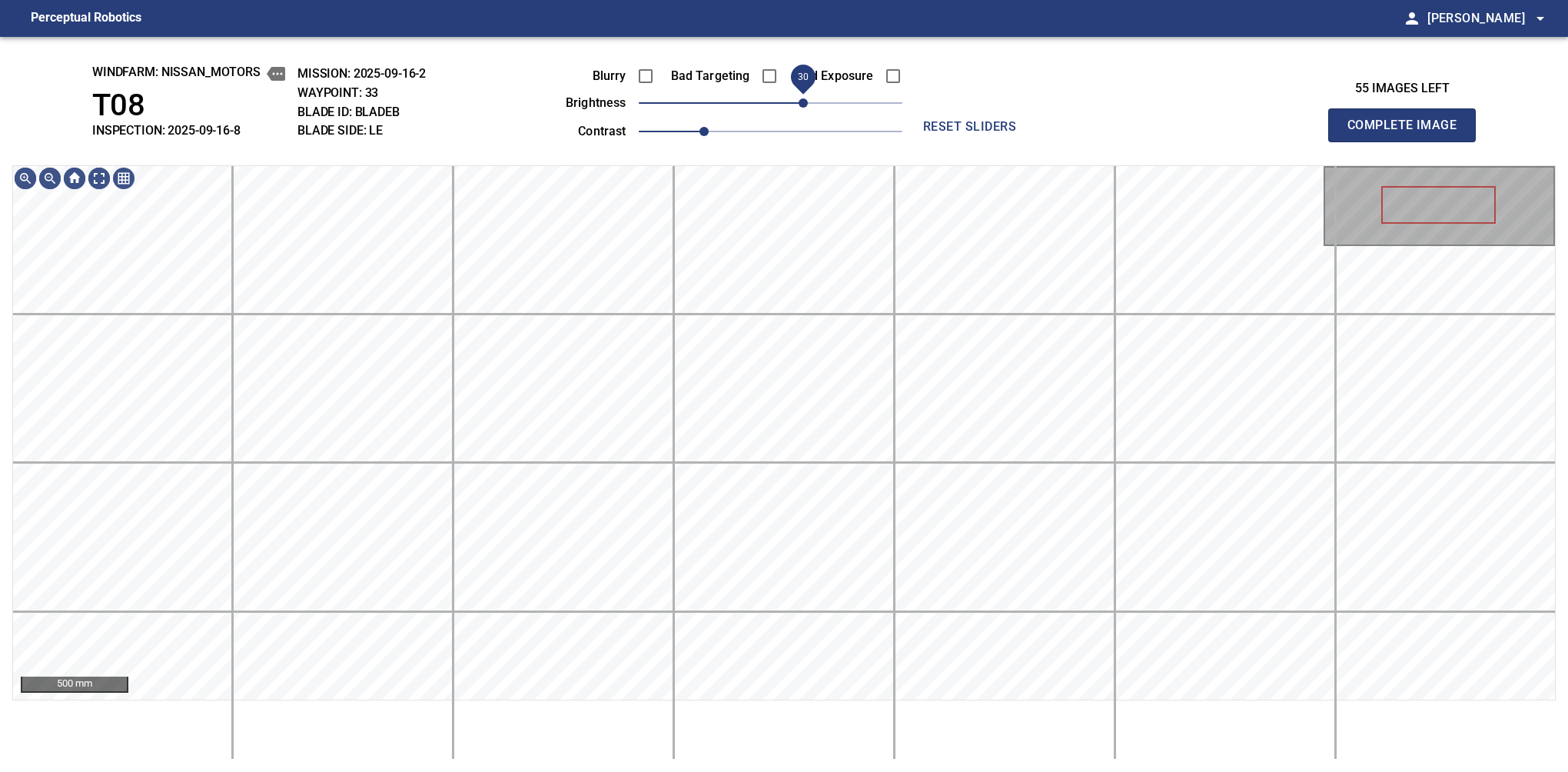
click at [805, 100] on span "30" at bounding box center [803, 103] width 9 height 9
click at [1354, 141] on button "Complete Image" at bounding box center [1402, 125] width 147 height 33
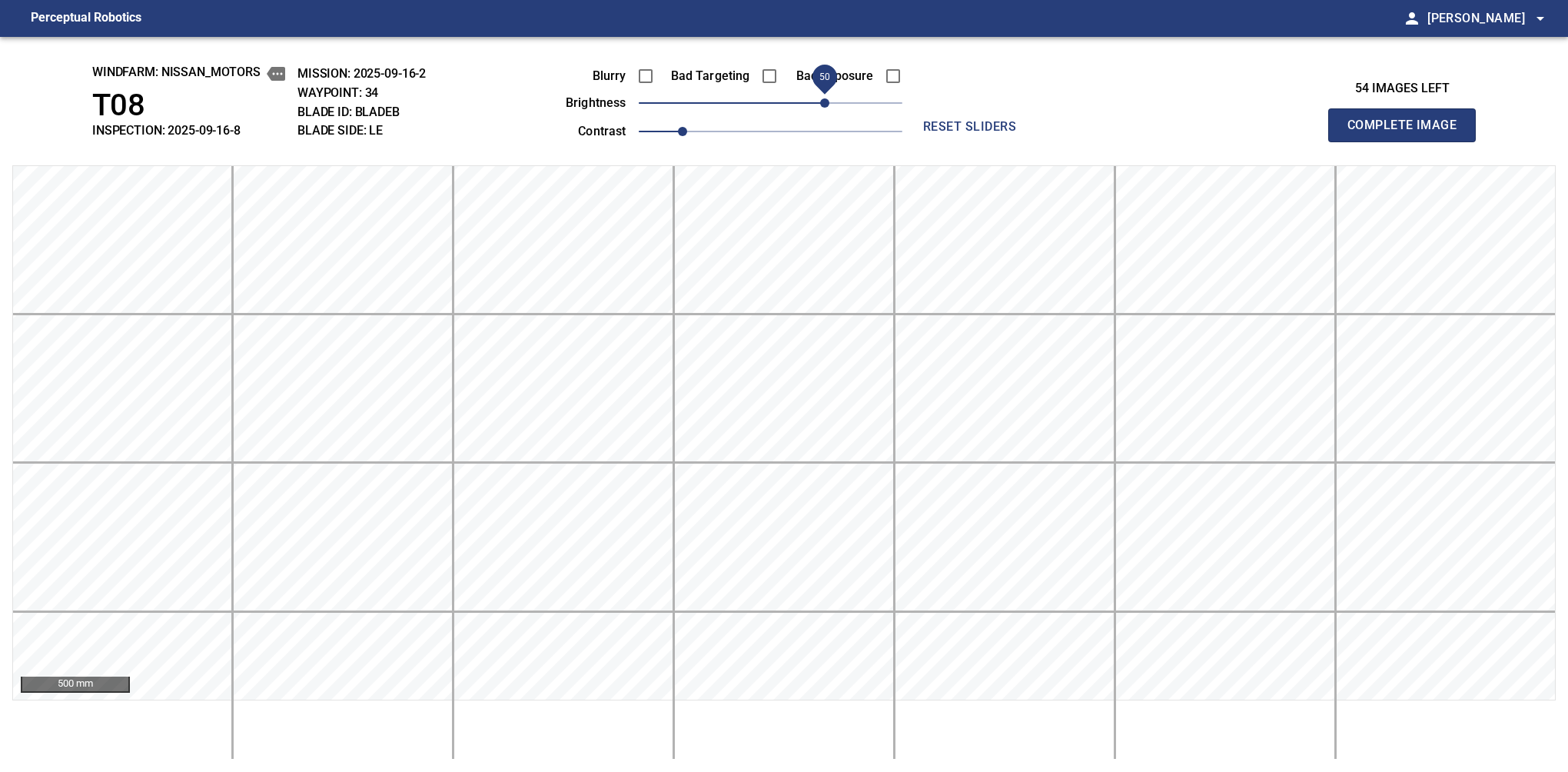
drag, startPoint x: 776, startPoint y: 99, endPoint x: 823, endPoint y: 105, distance: 47.4
click at [823, 105] on span "50" at bounding box center [824, 103] width 9 height 9
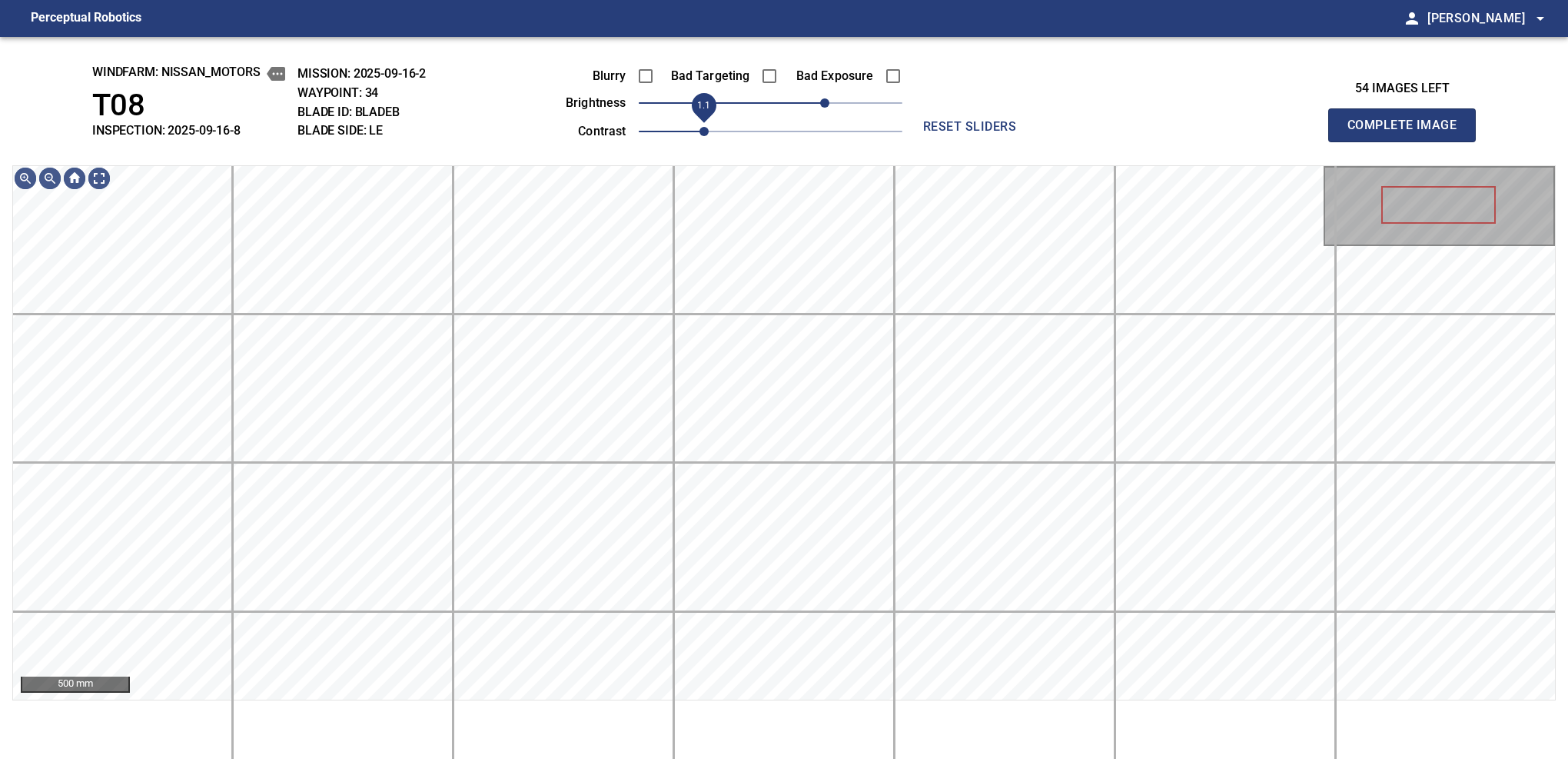
click at [699, 132] on span "1.1" at bounding box center [703, 131] width 9 height 9
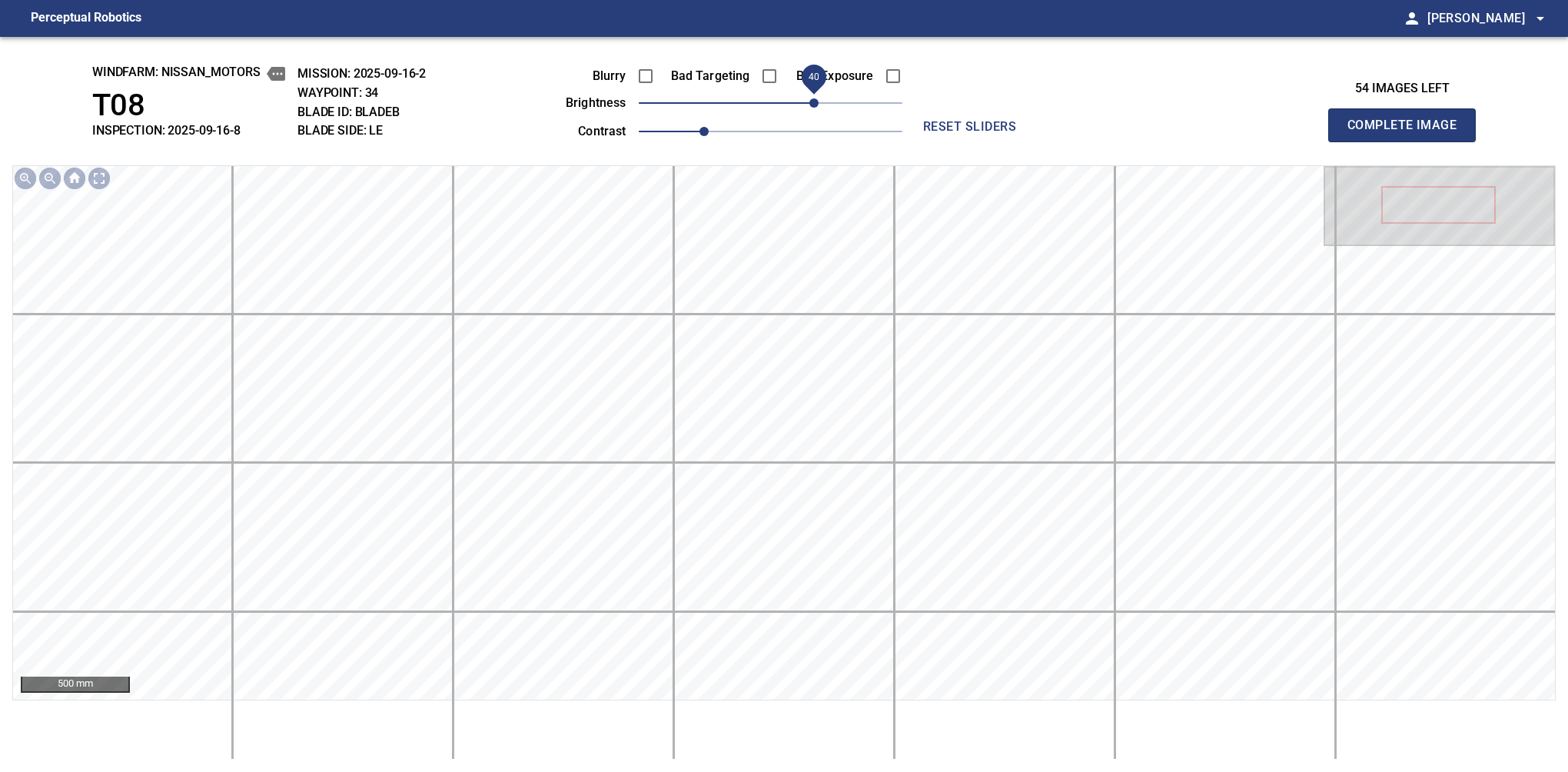
click at [817, 105] on span "40" at bounding box center [814, 103] width 9 height 9
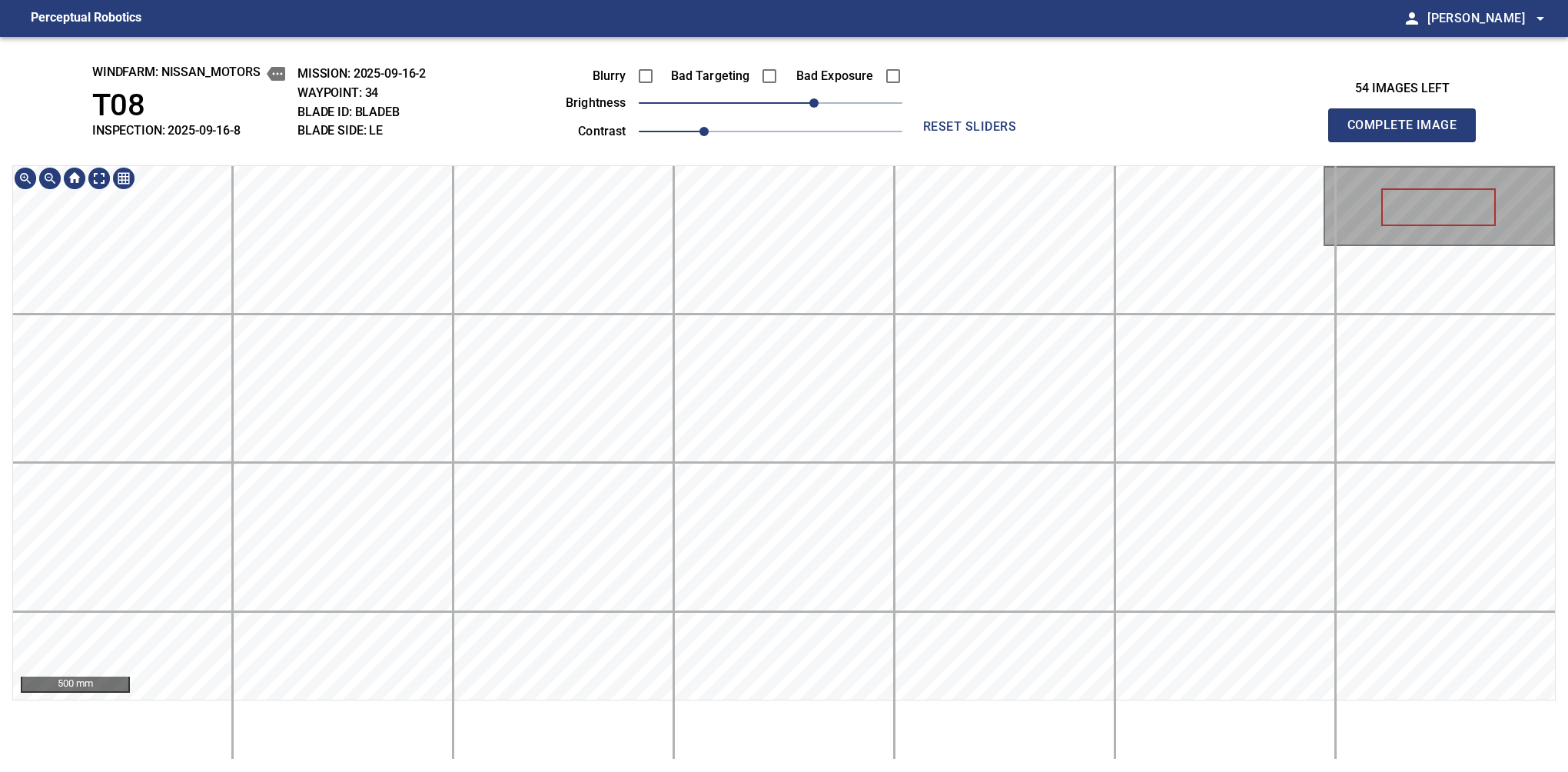
click at [728, 165] on div "500 mm" at bounding box center [784, 433] width 1544 height 535
click at [1354, 141] on button "Complete Image" at bounding box center [1402, 125] width 147 height 33
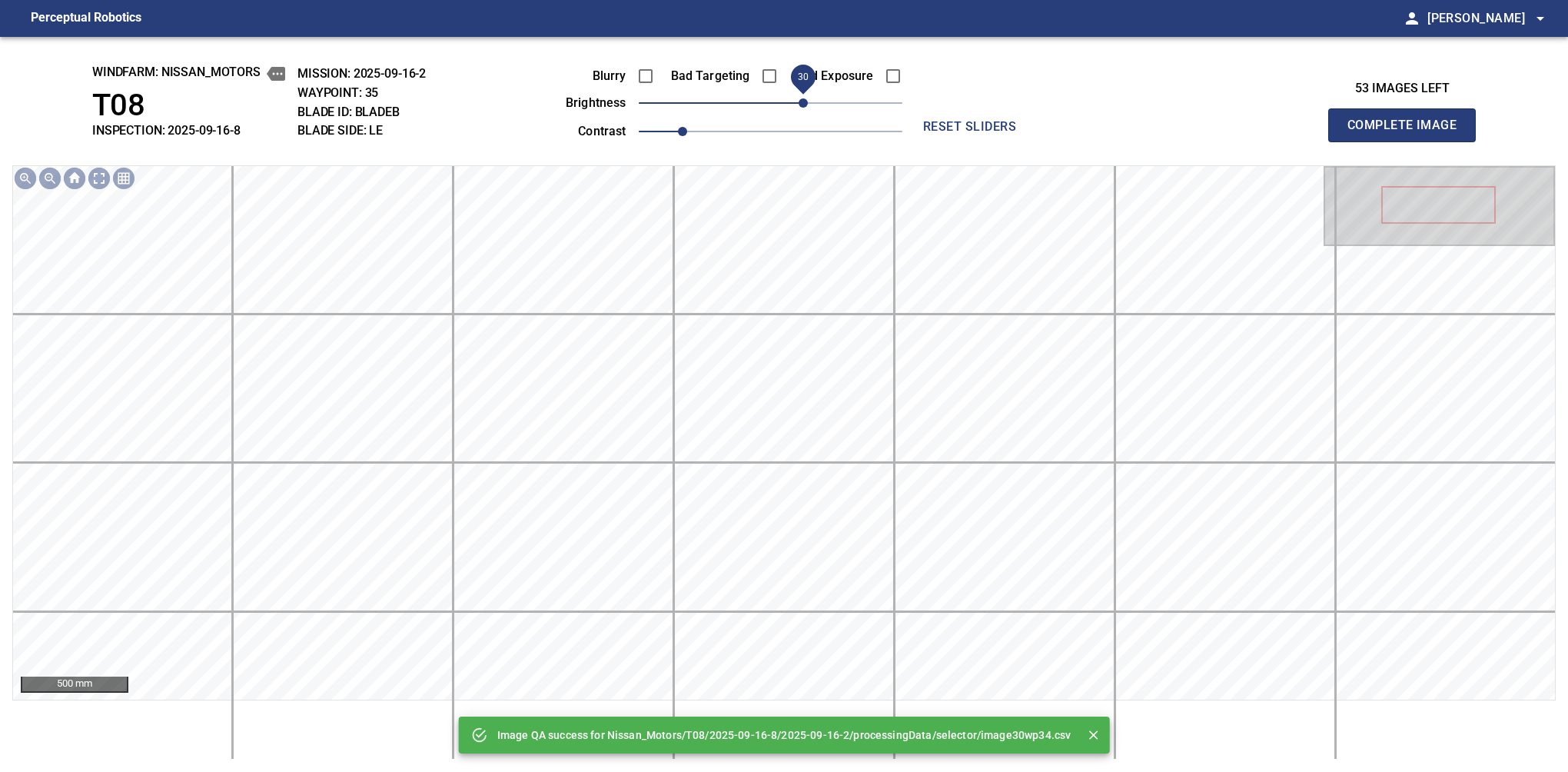
click at [807, 103] on span "30" at bounding box center [803, 103] width 9 height 9
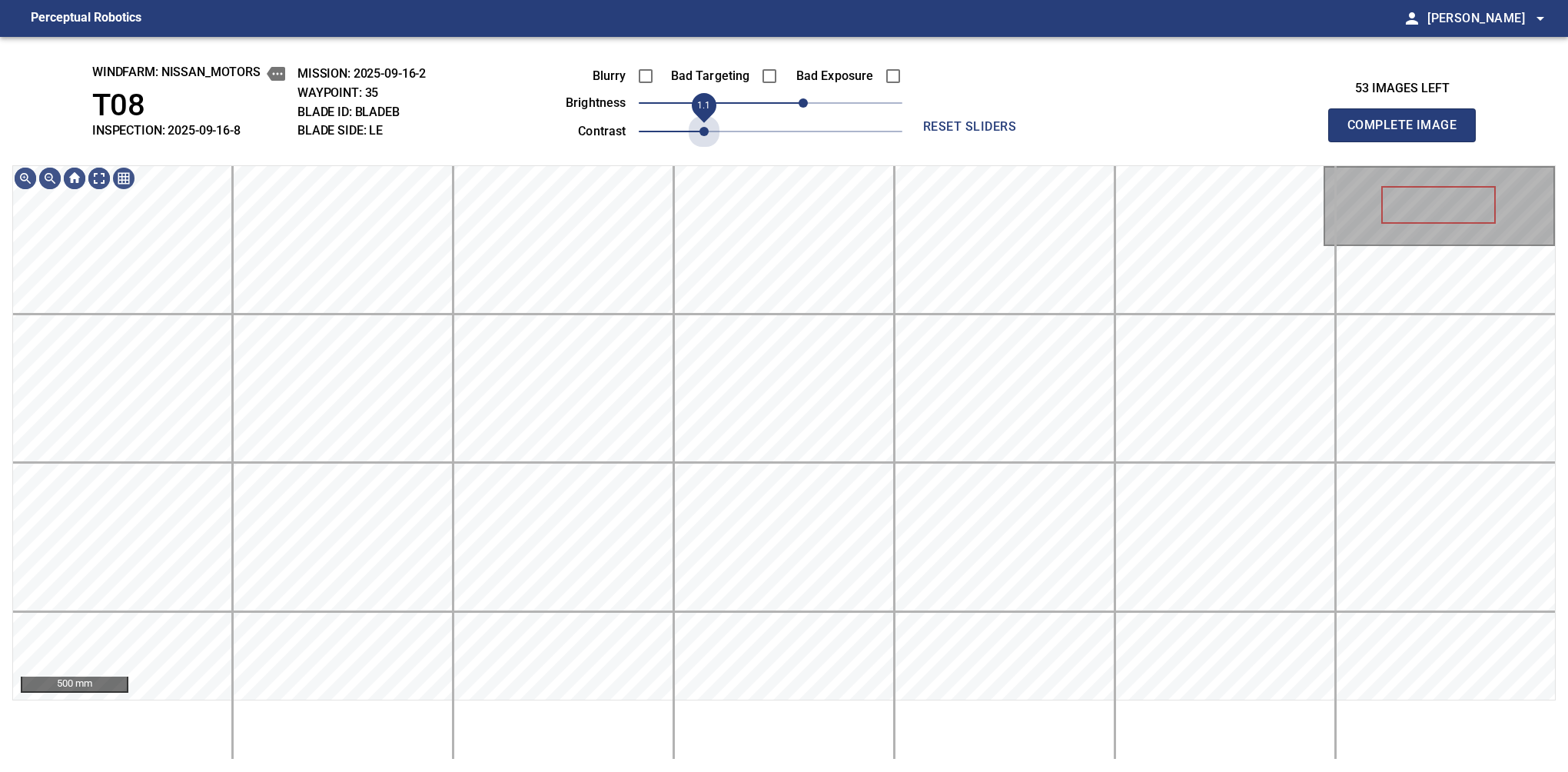
click at [701, 124] on span "1.1" at bounding box center [771, 131] width 264 height 21
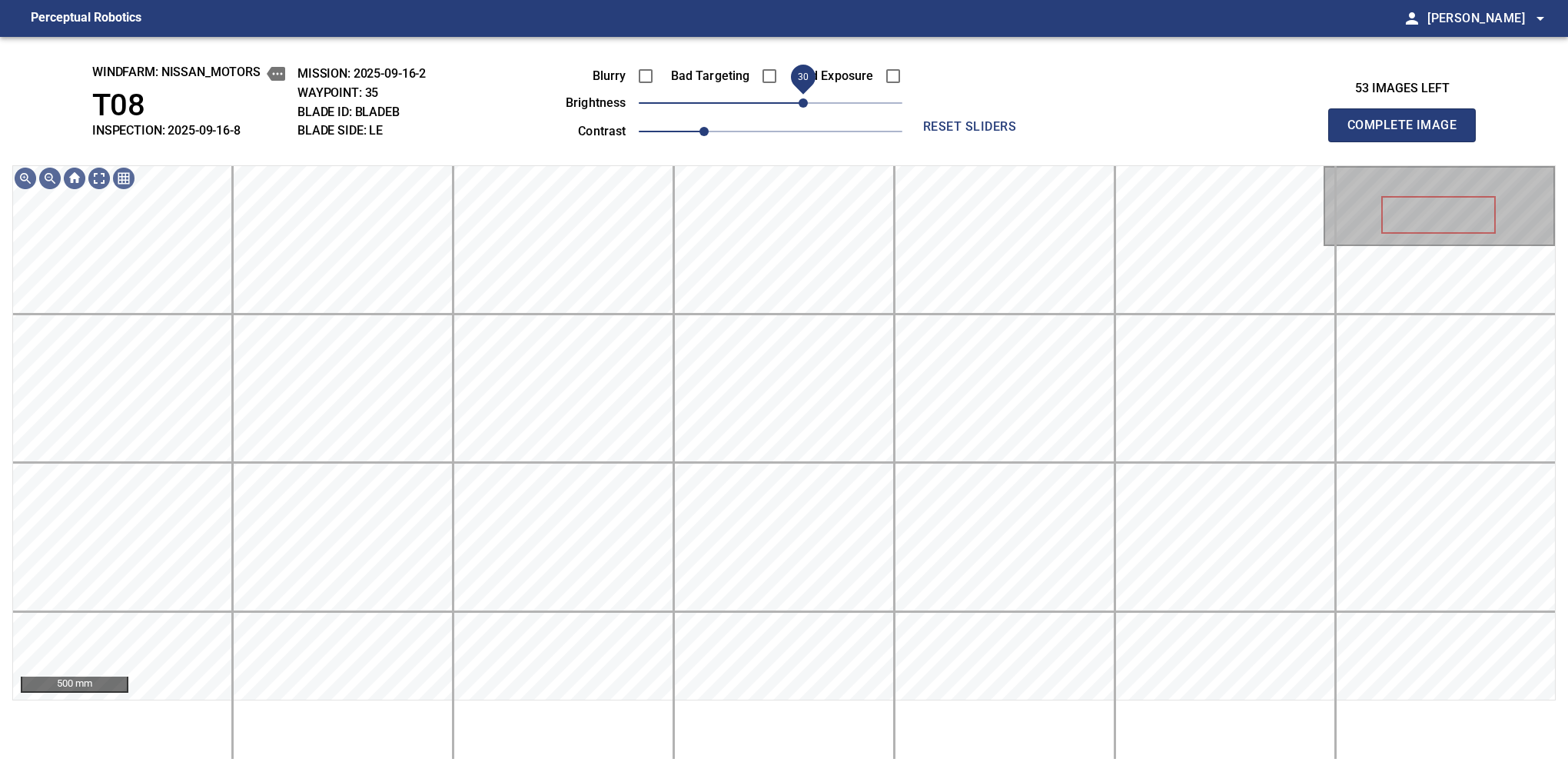
click at [1354, 141] on button "Complete Image" at bounding box center [1402, 125] width 147 height 33
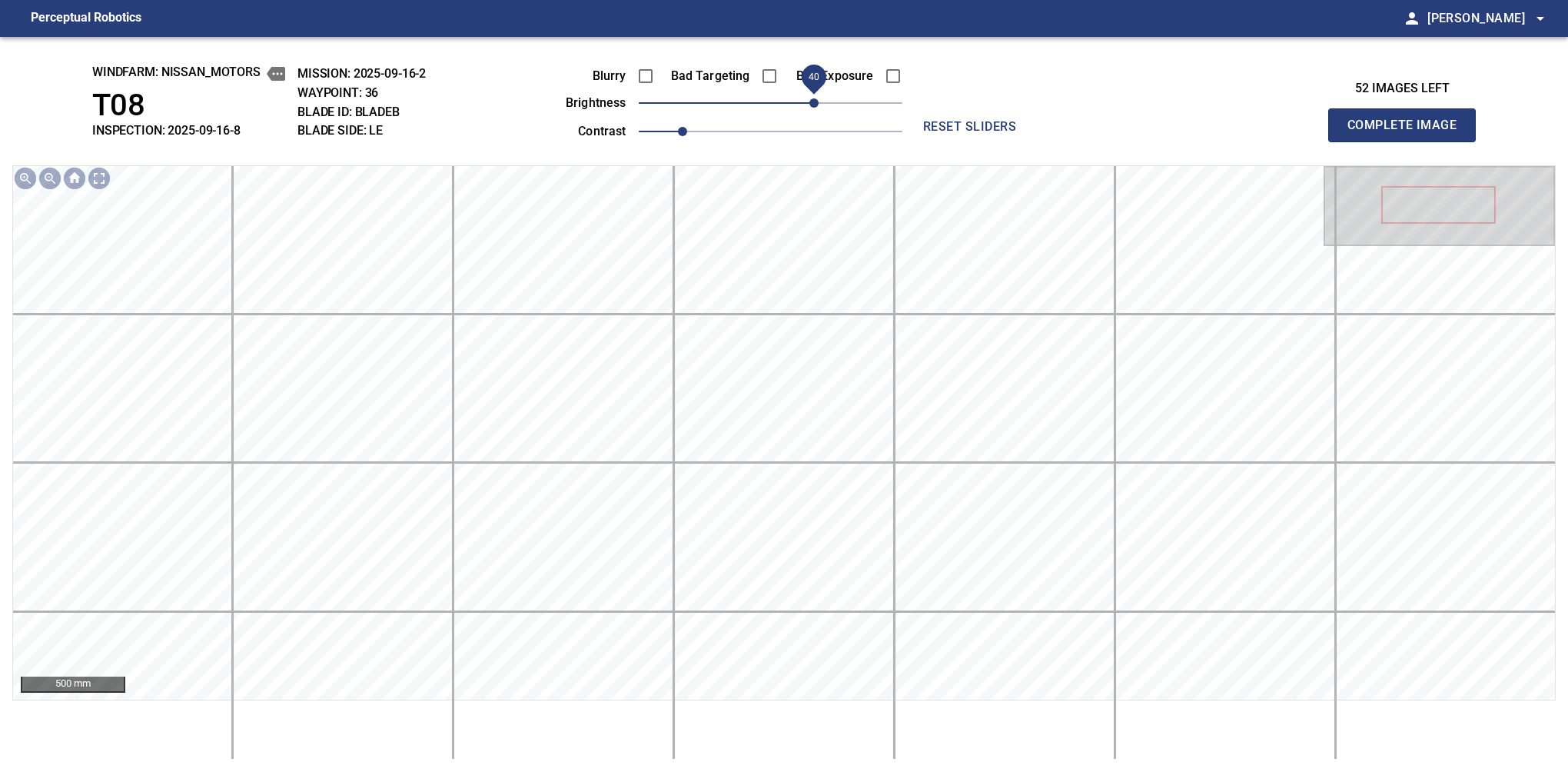
drag, startPoint x: 780, startPoint y: 110, endPoint x: 818, endPoint y: 107, distance: 38.1
click at [818, 107] on span "40" at bounding box center [814, 103] width 9 height 9
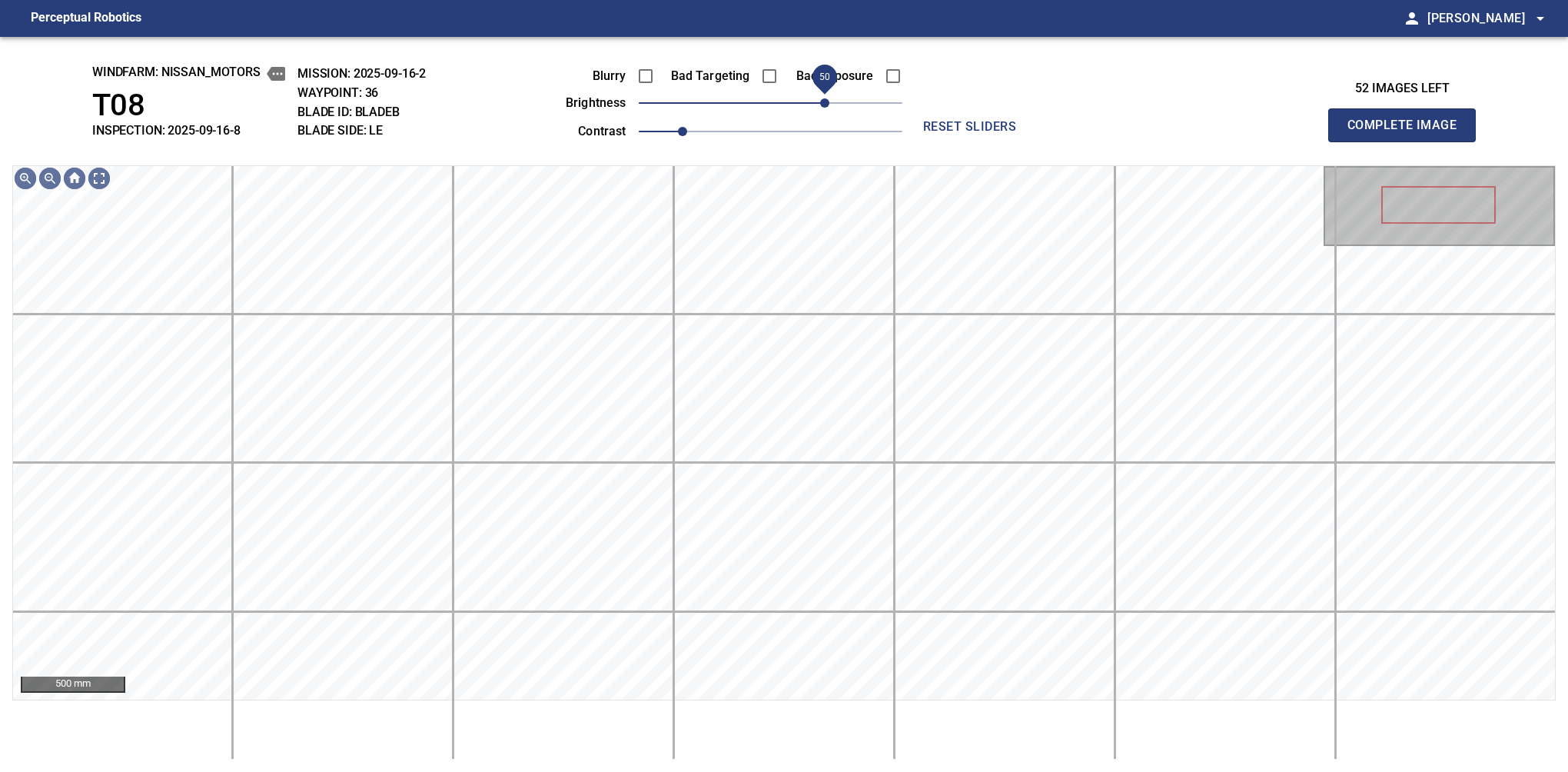
drag, startPoint x: 813, startPoint y: 101, endPoint x: 824, endPoint y: 98, distance: 11.4
click at [824, 99] on span "50" at bounding box center [824, 103] width 9 height 9
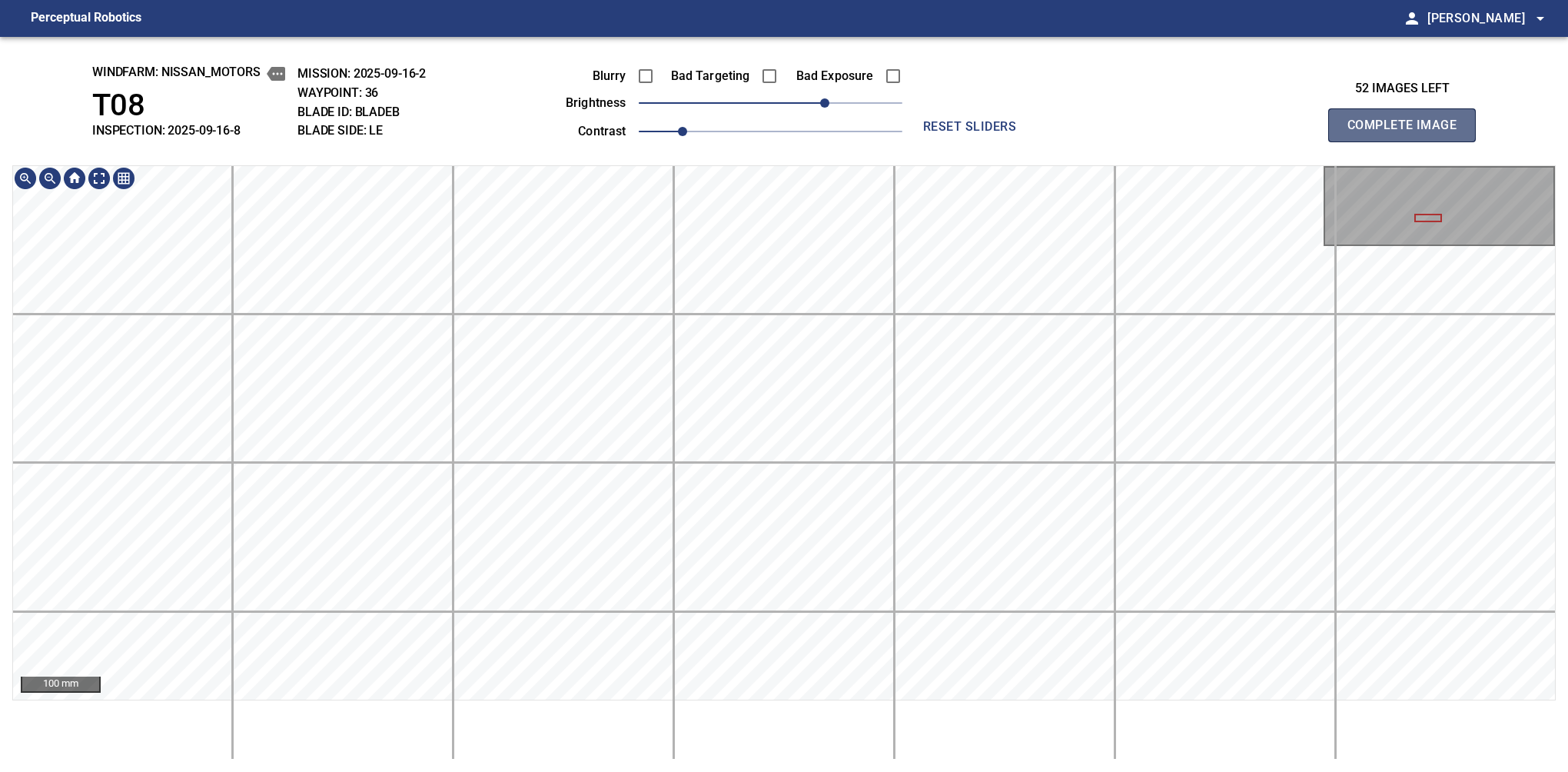
click at [1354, 141] on button "Complete Image" at bounding box center [1402, 125] width 147 height 33
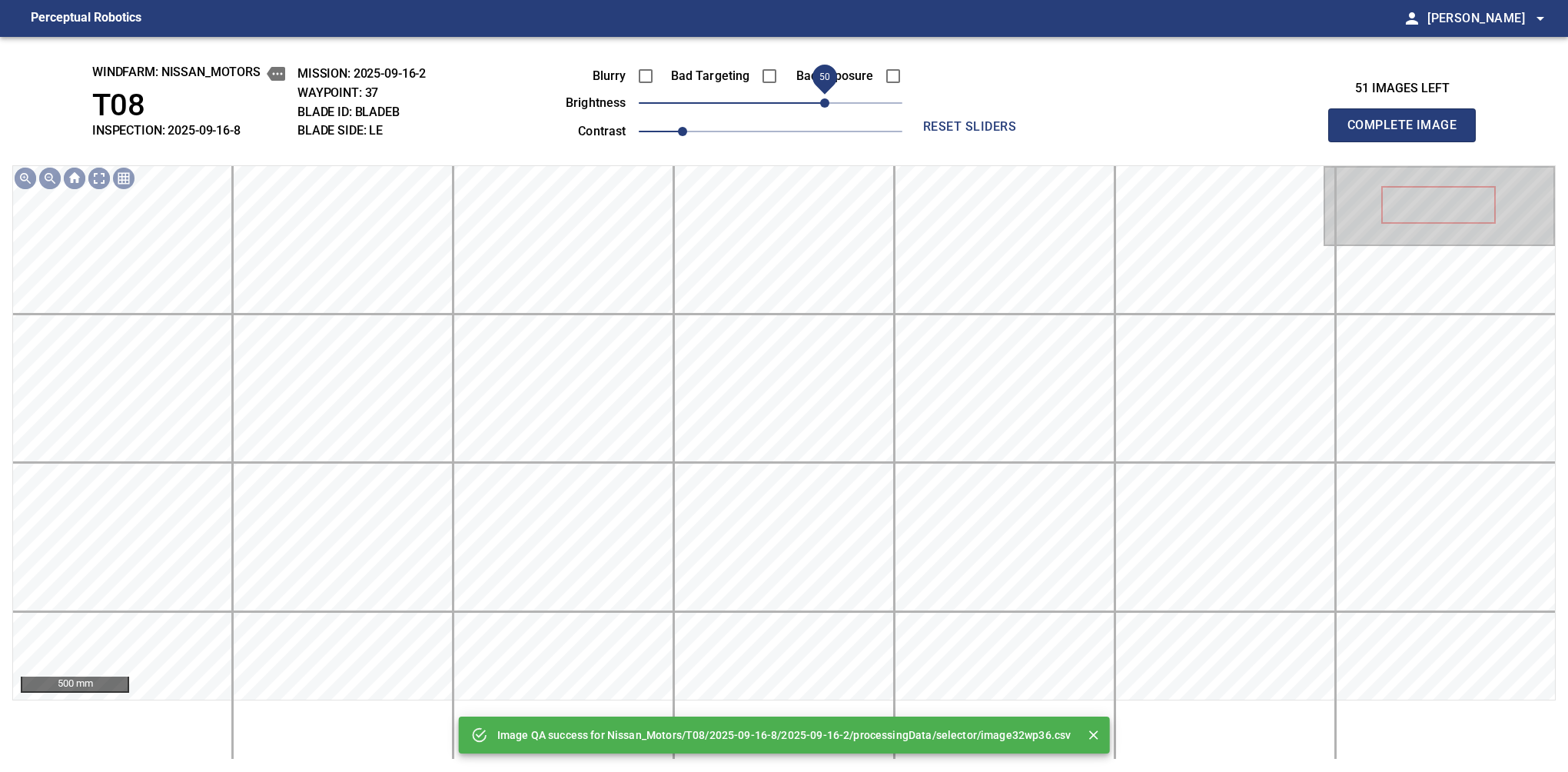
drag, startPoint x: 805, startPoint y: 99, endPoint x: 824, endPoint y: 99, distance: 19.0
click at [824, 99] on span "50" at bounding box center [771, 103] width 264 height 21
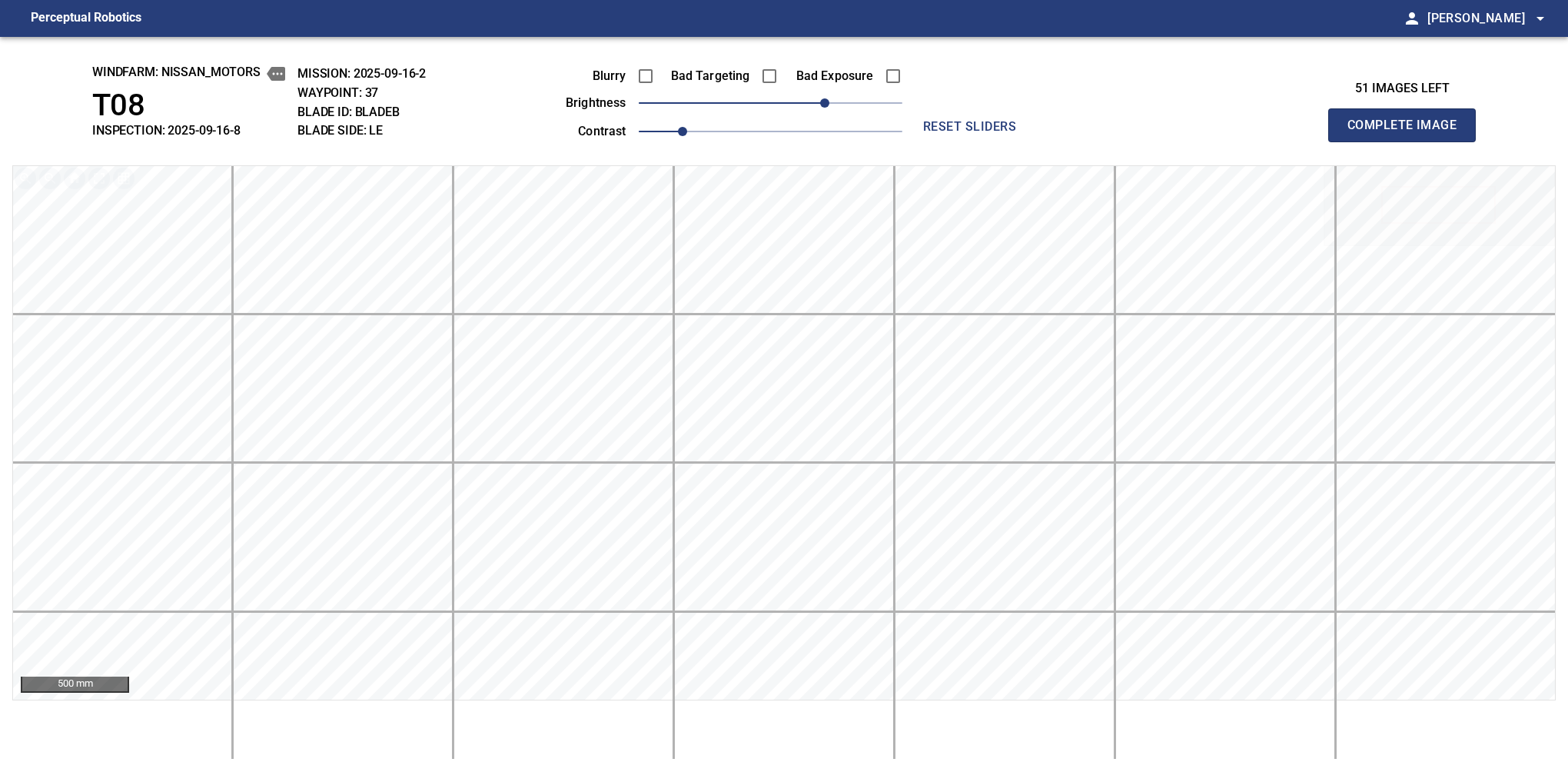
click at [1354, 141] on button "Complete Image" at bounding box center [1402, 125] width 147 height 33
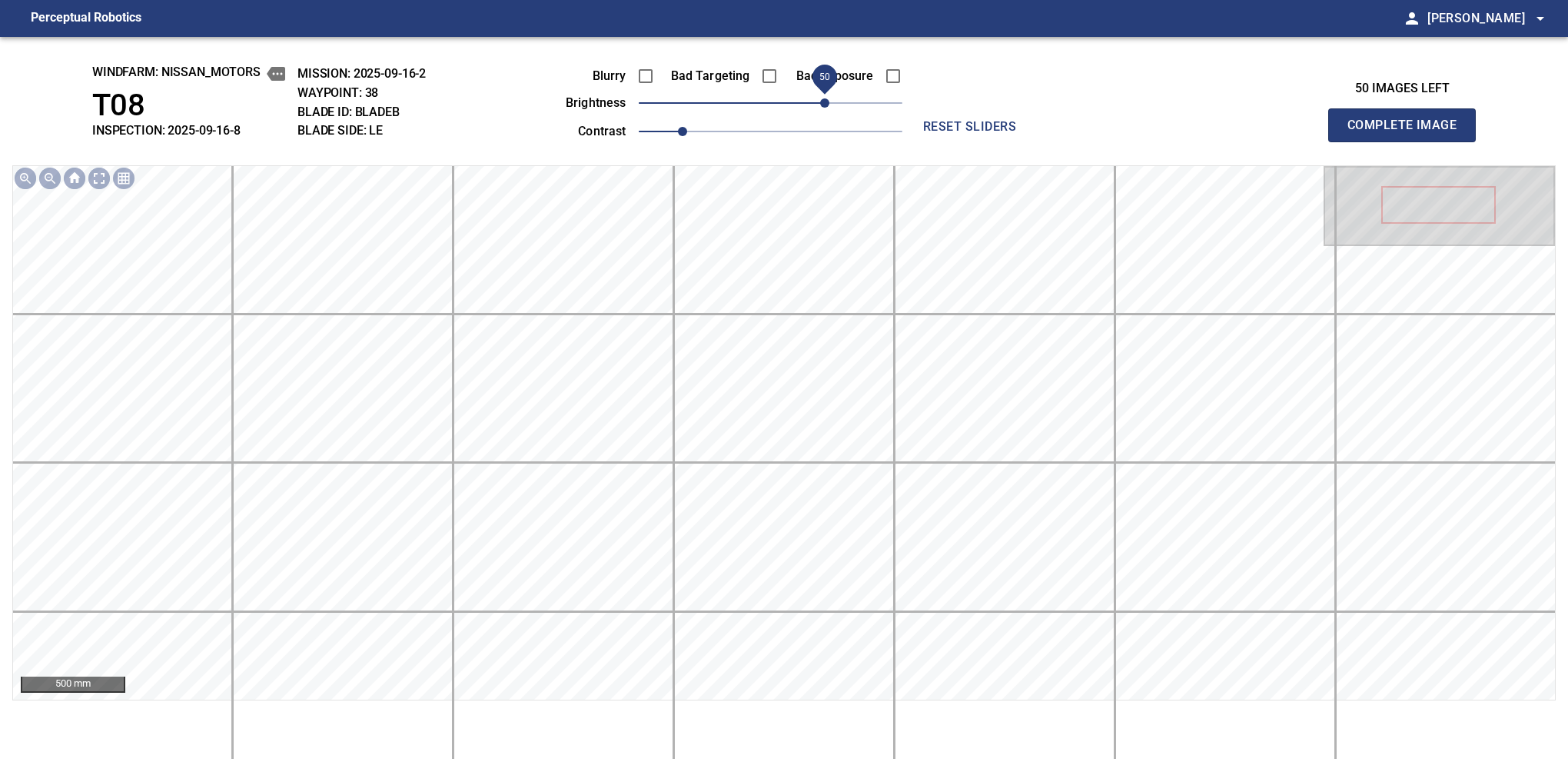
click at [826, 100] on span "50" at bounding box center [771, 103] width 264 height 21
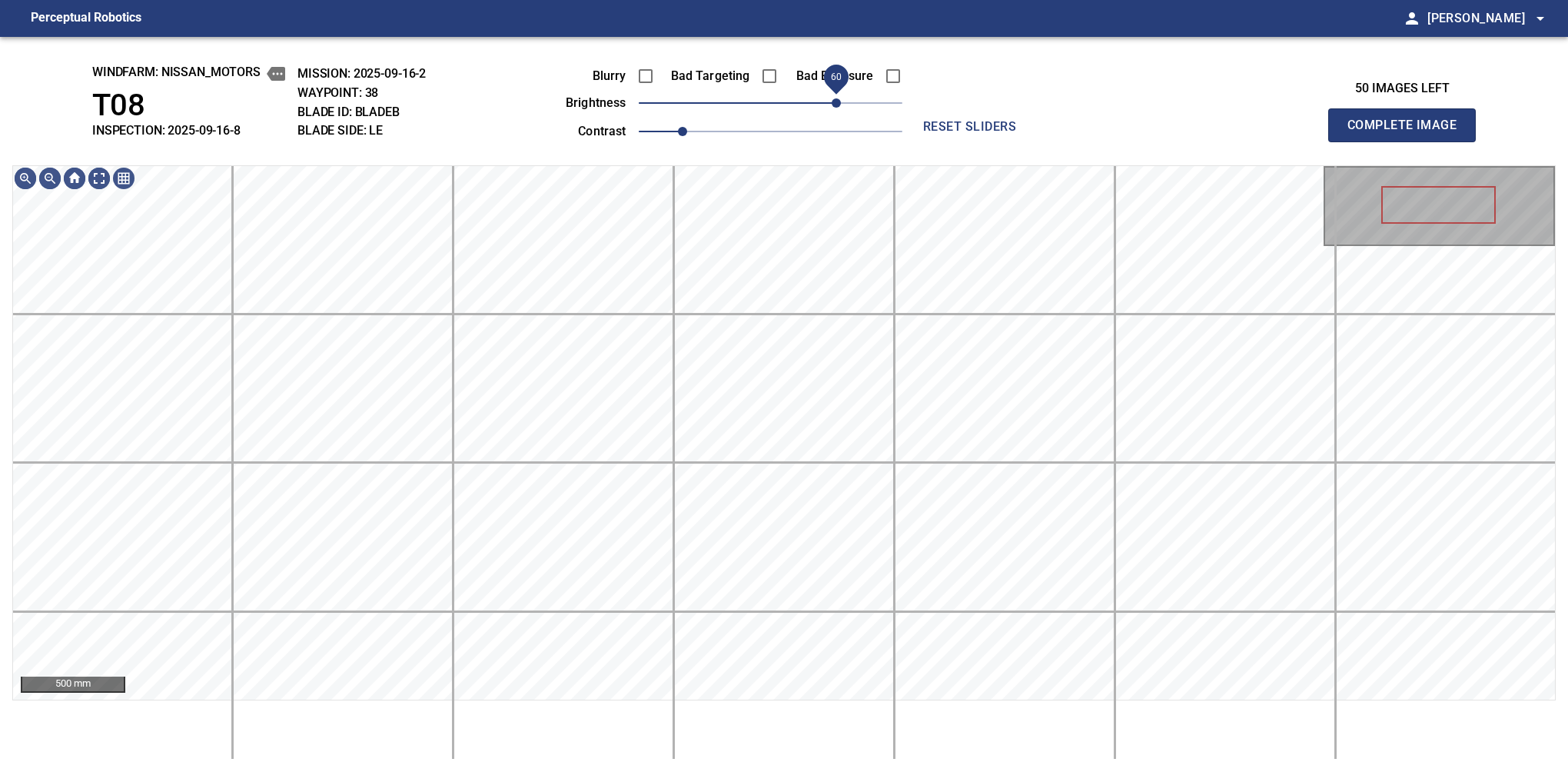
drag, startPoint x: 826, startPoint y: 100, endPoint x: 834, endPoint y: 99, distance: 8.1
click at [834, 99] on span "60" at bounding box center [836, 103] width 9 height 9
click at [1354, 141] on button "Complete Image" at bounding box center [1402, 125] width 147 height 33
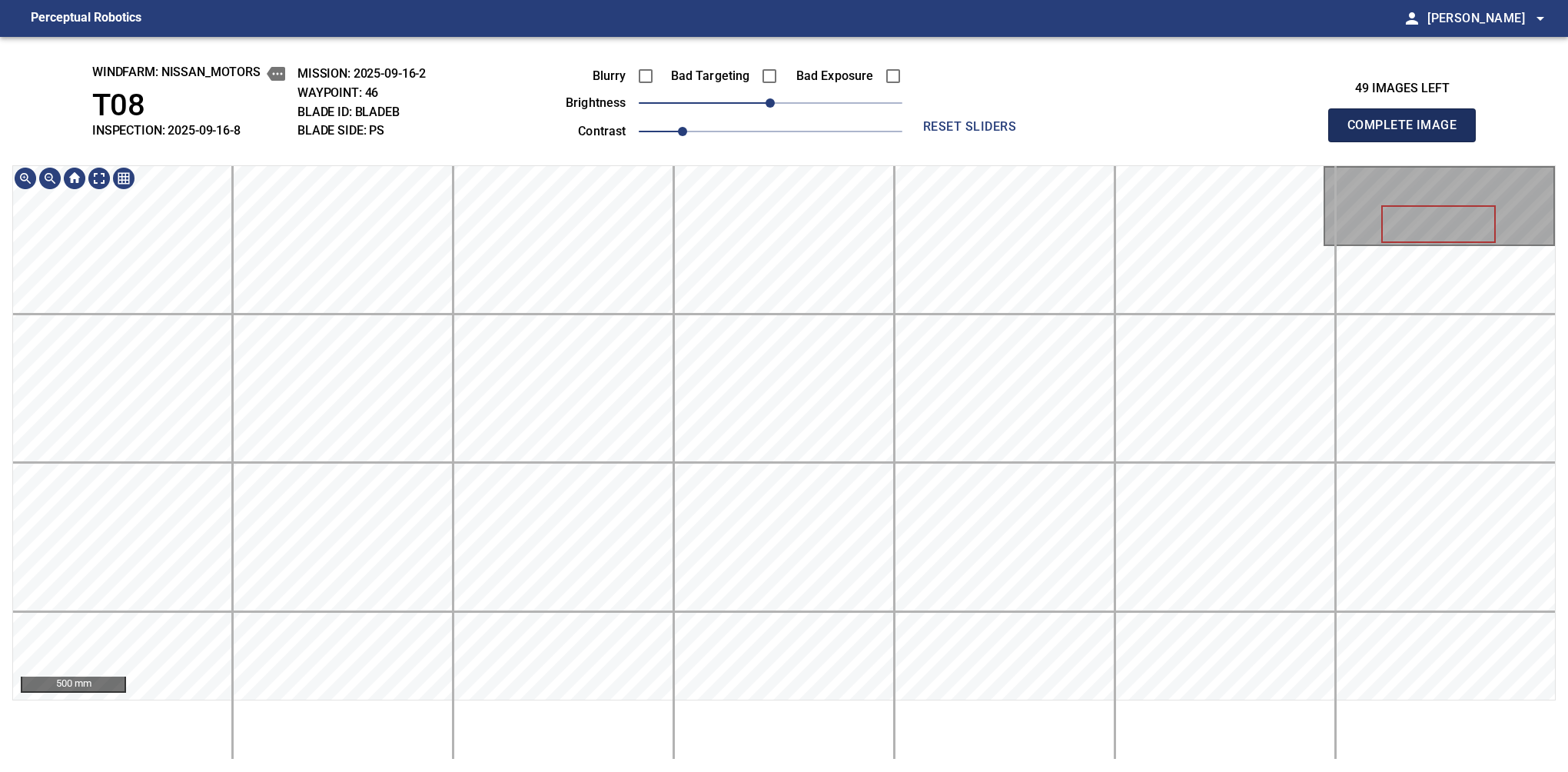
click at [1354, 141] on button "Complete Image" at bounding box center [1402, 125] width 147 height 33
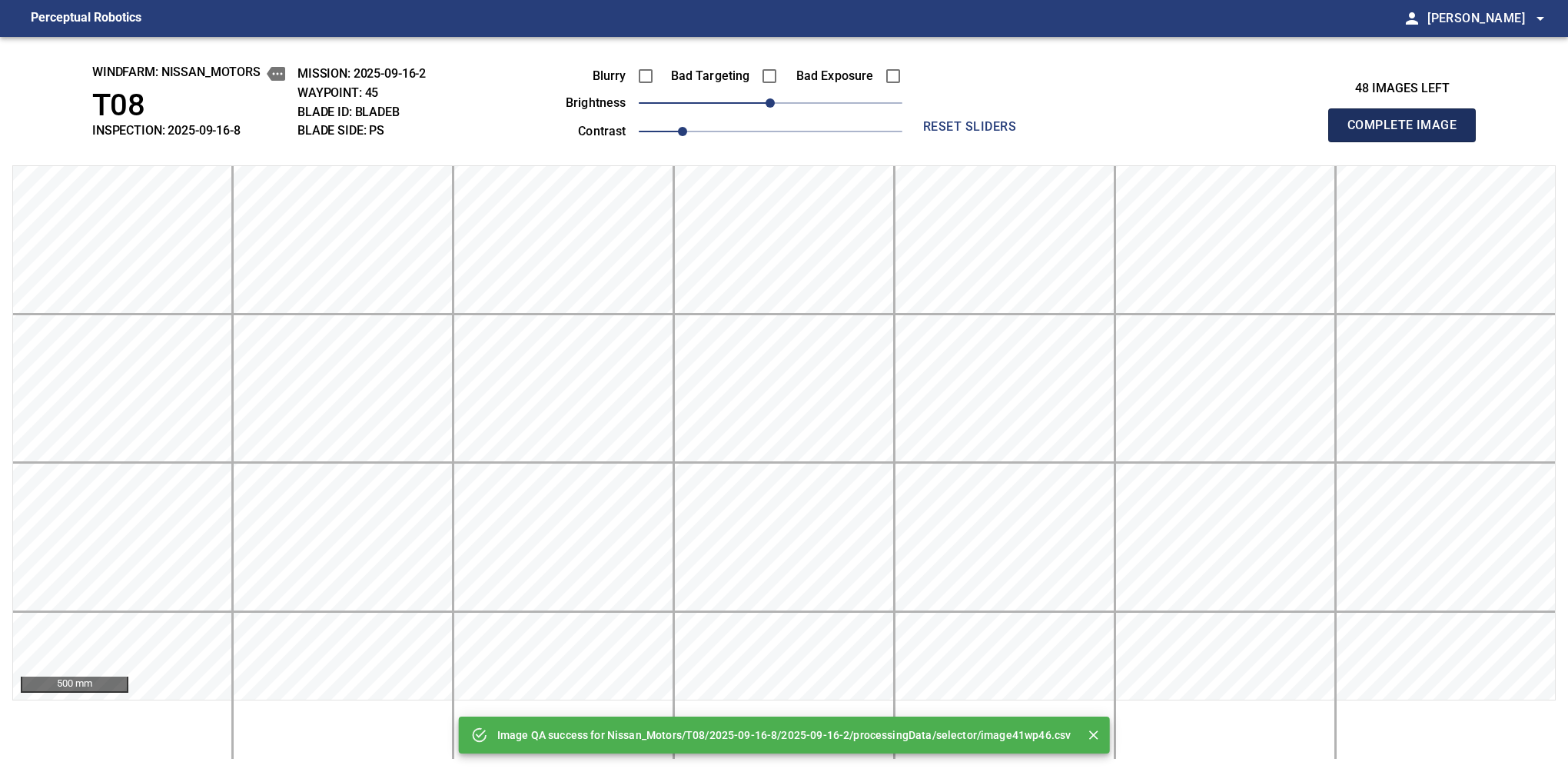
click at [1354, 141] on button "Complete Image" at bounding box center [1402, 125] width 147 height 33
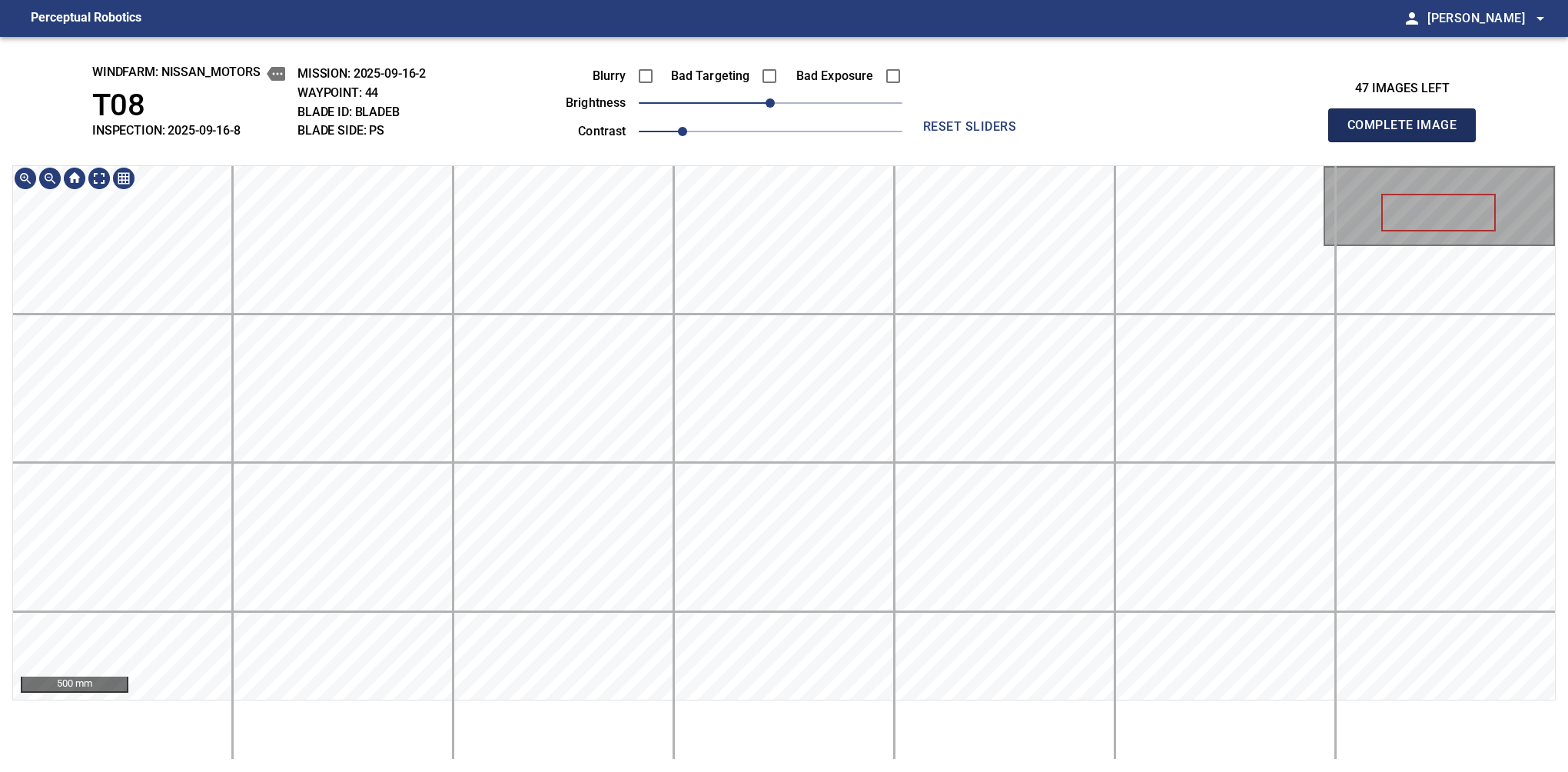
click at [1354, 141] on button "Complete Image" at bounding box center [1402, 125] width 147 height 33
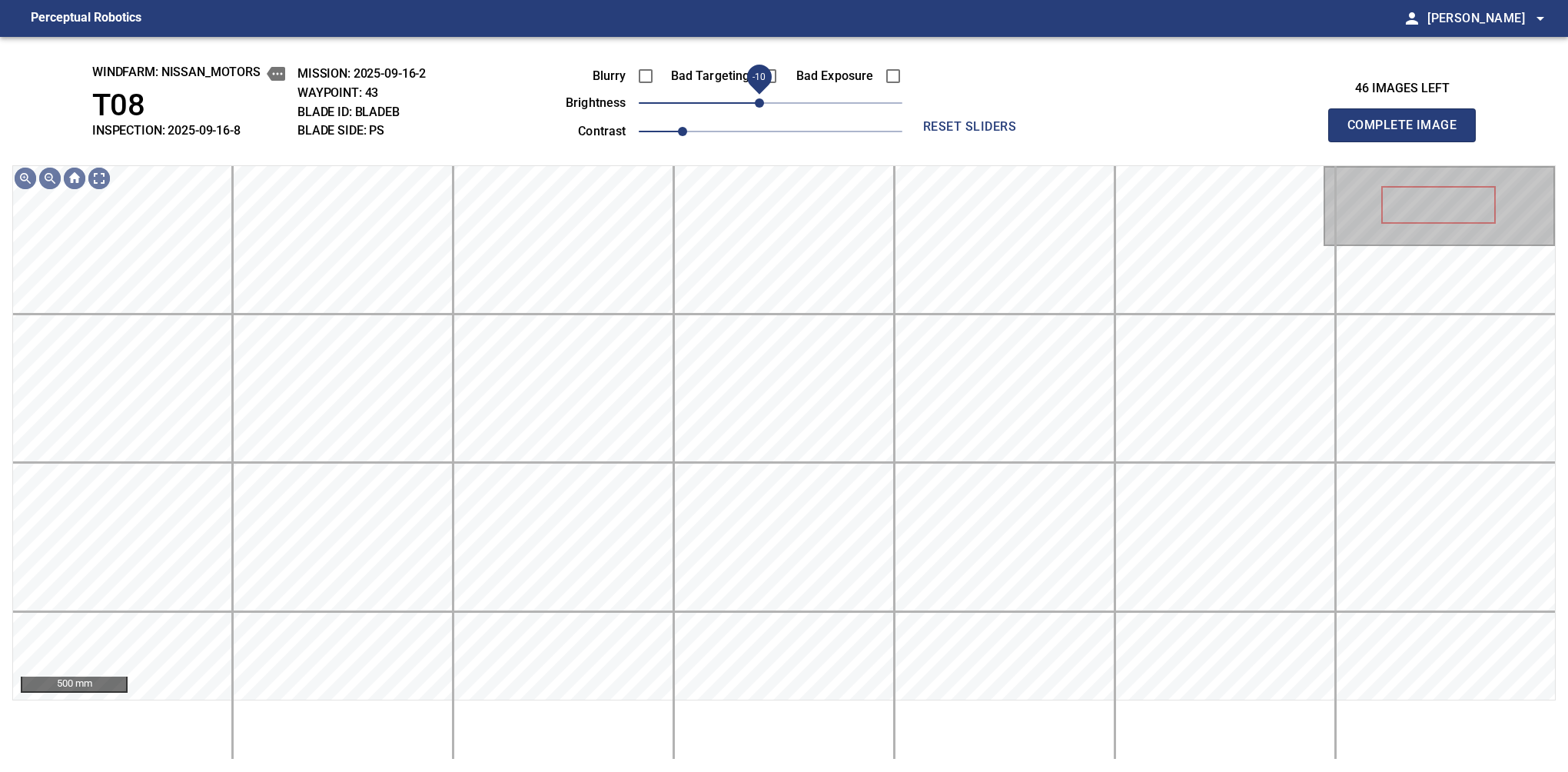
drag, startPoint x: 766, startPoint y: 103, endPoint x: 757, endPoint y: 105, distance: 9.2
click at [757, 105] on span "-10" at bounding box center [759, 103] width 9 height 9
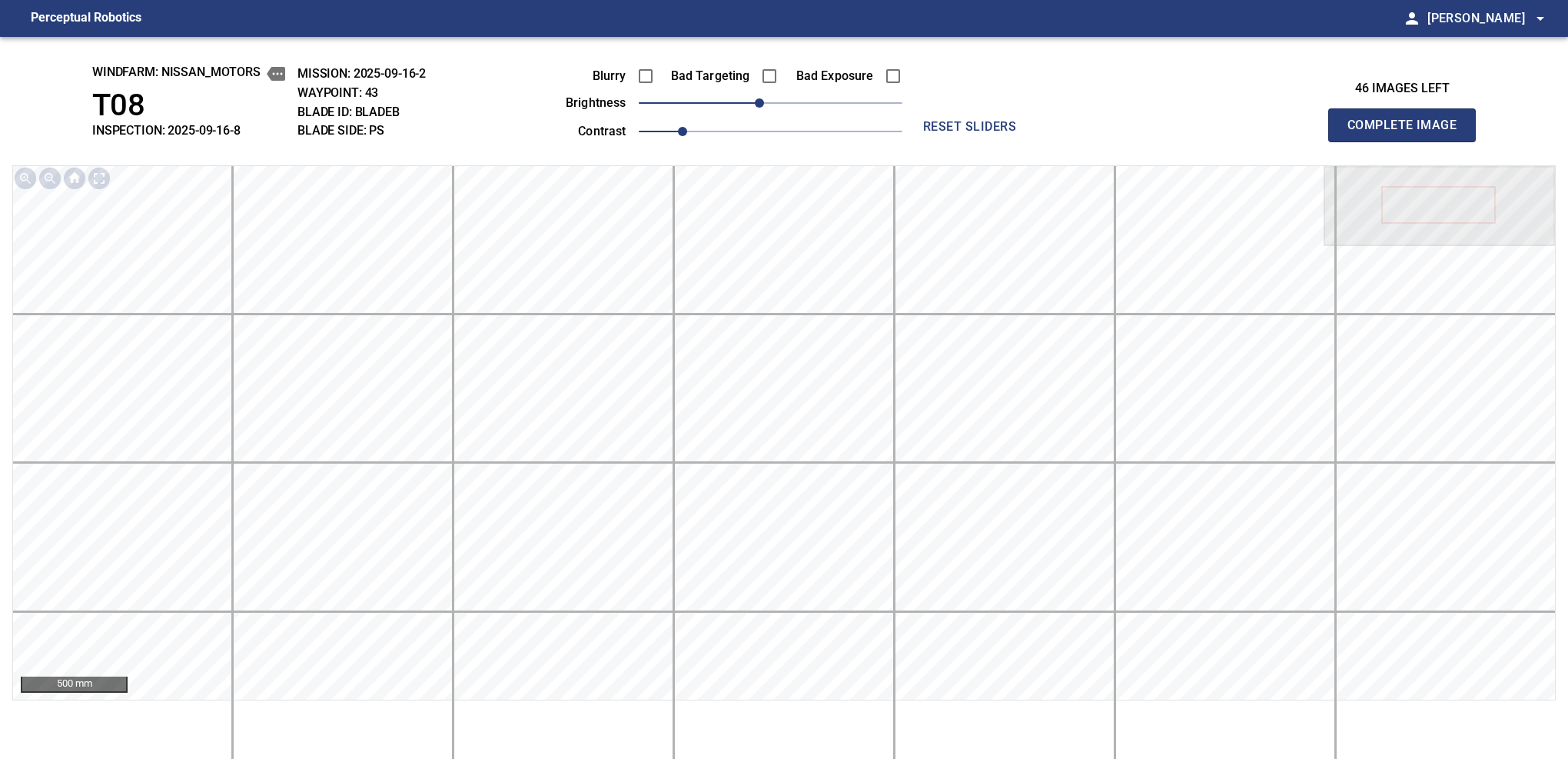
click at [1354, 141] on button "Complete Image" at bounding box center [1402, 125] width 147 height 33
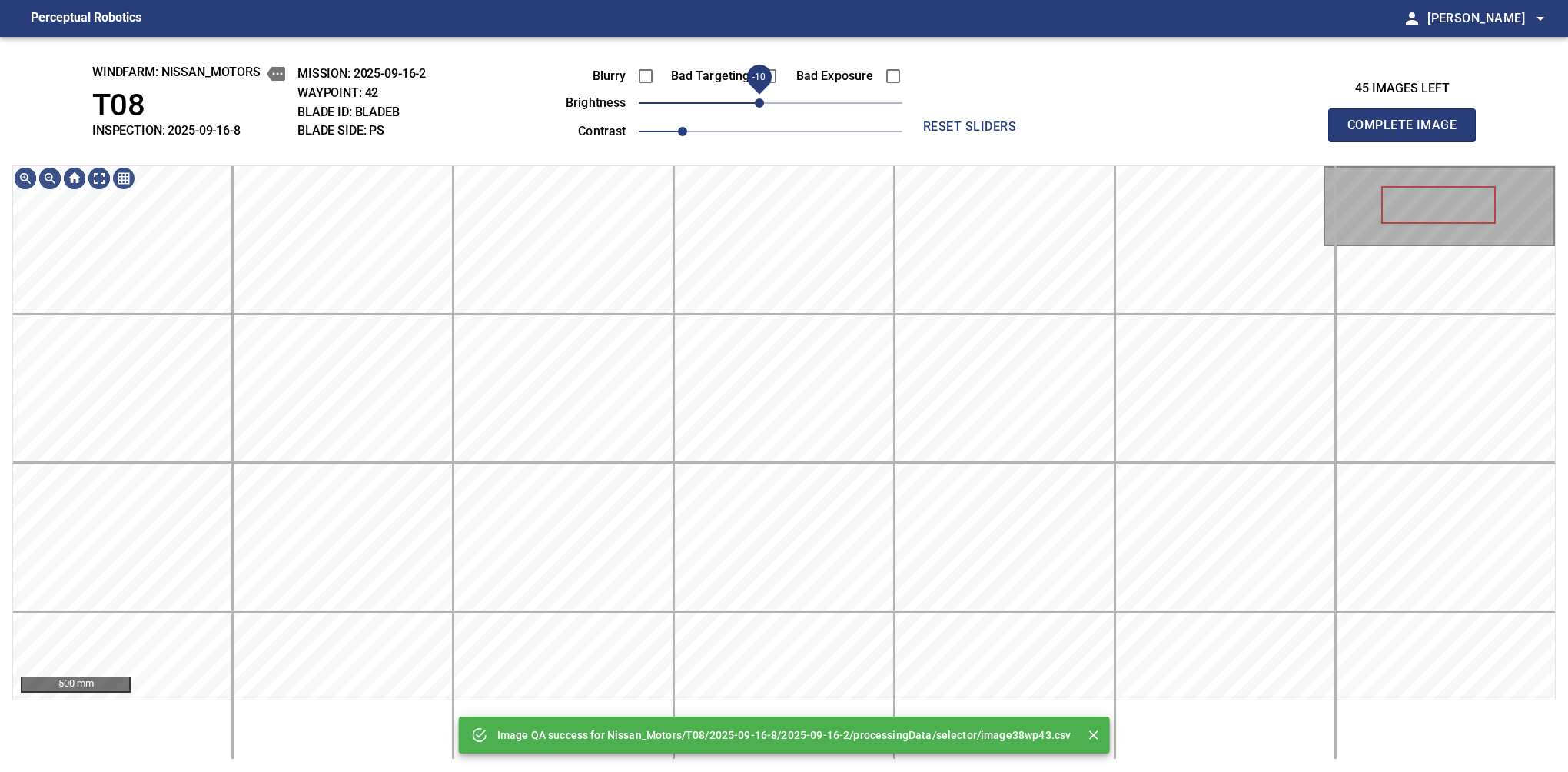
click at [763, 108] on span "-10" at bounding box center [759, 103] width 9 height 9
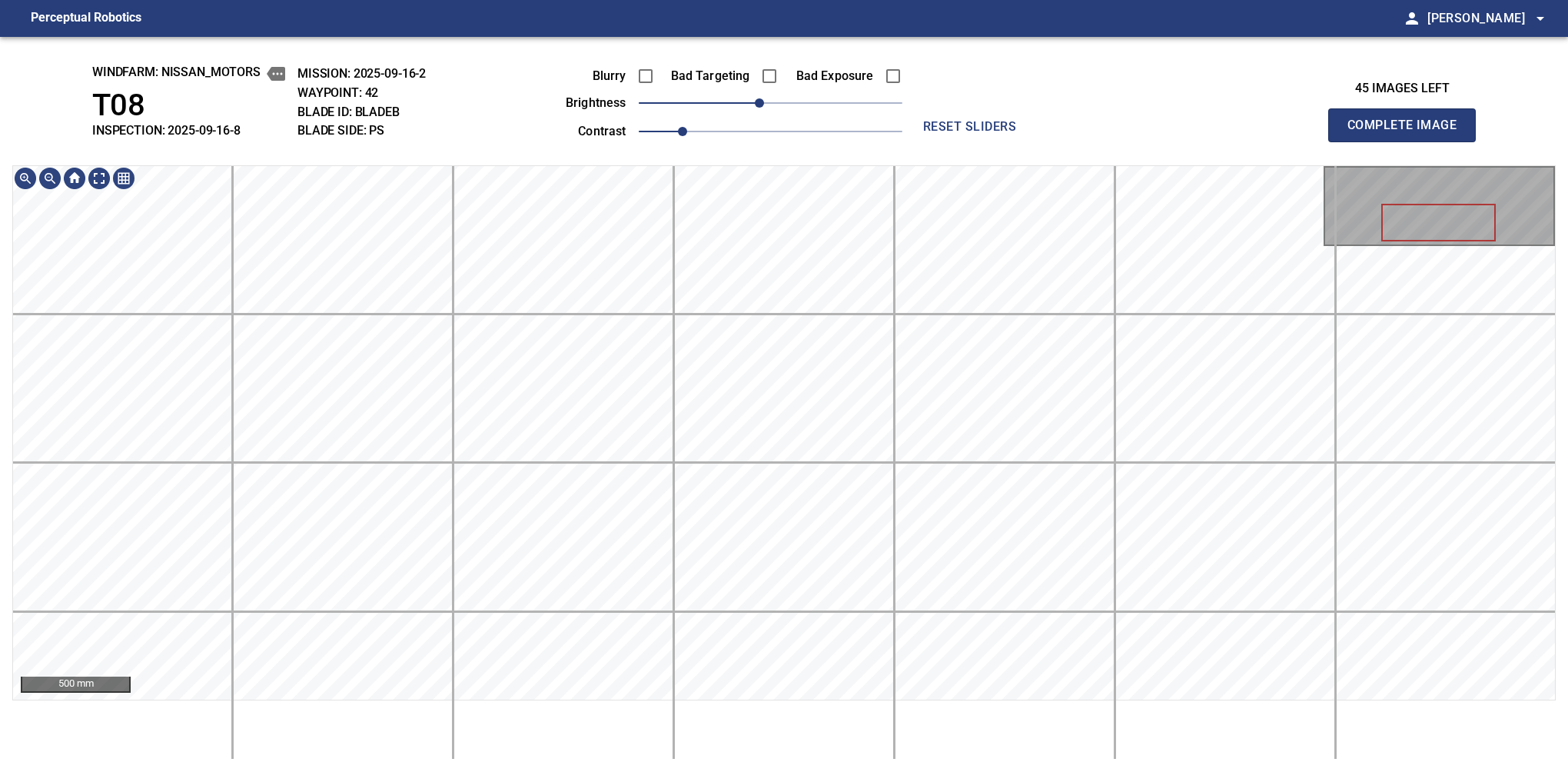
click at [1354, 141] on button "Complete Image" at bounding box center [1402, 125] width 147 height 33
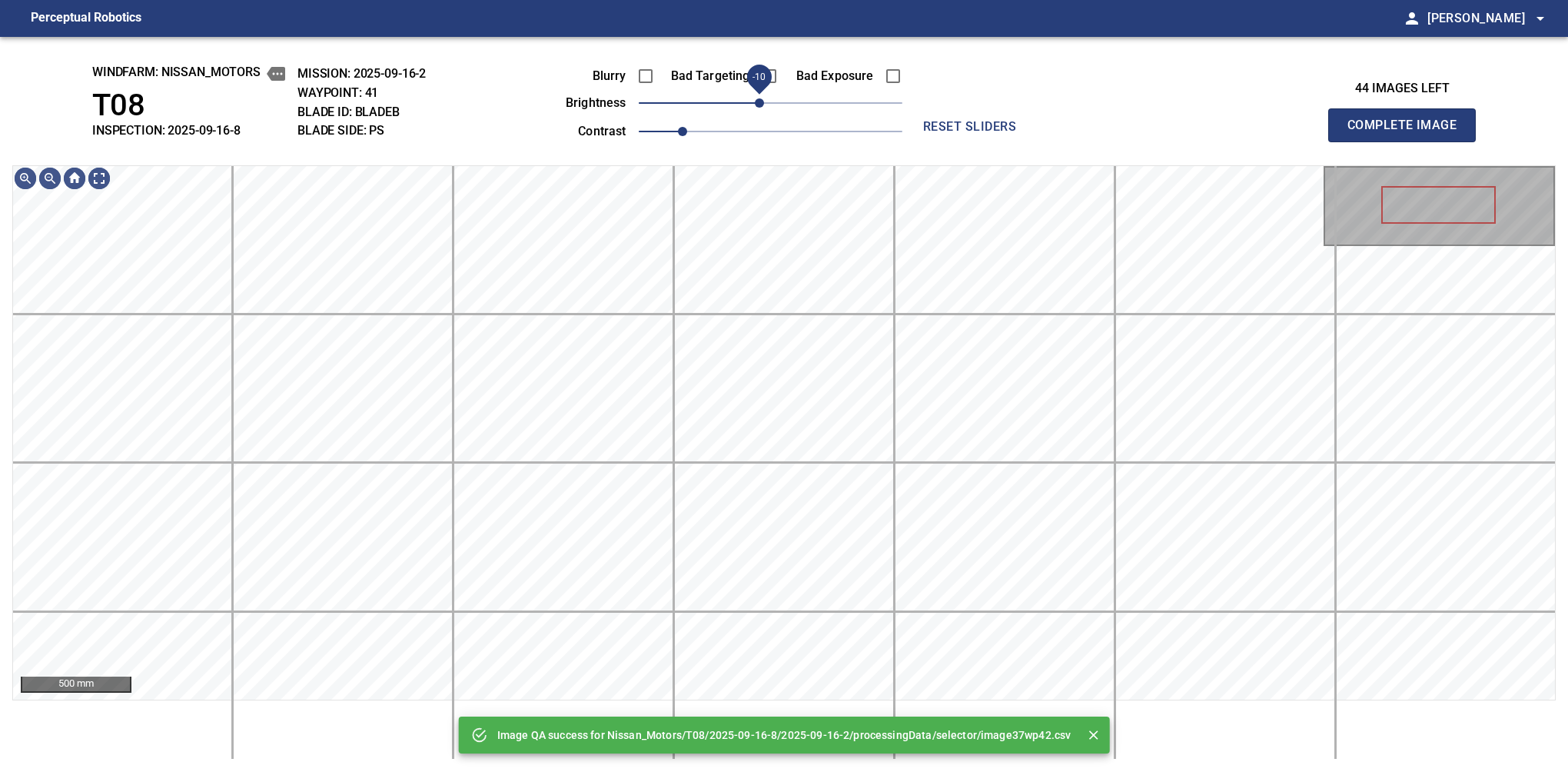
click at [761, 108] on span "-10" at bounding box center [759, 103] width 9 height 9
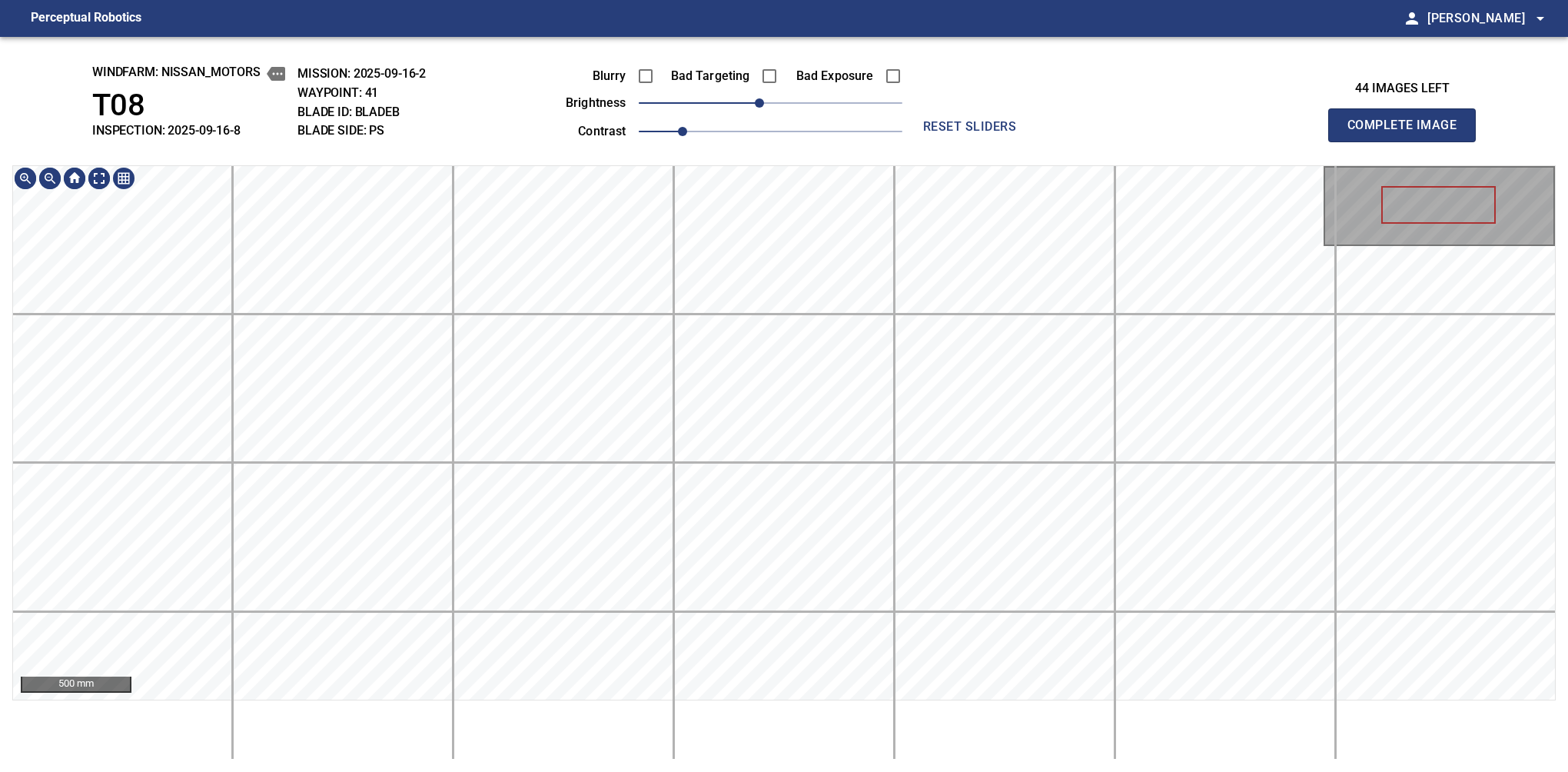
click at [830, 160] on div "windfarm: Nissan_Motors T08 INSPECTION: 2025-09-16-8 MISSION: 2025-09-16-2 WAYP…" at bounding box center [784, 404] width 1568 height 735
click at [1354, 141] on button "Complete Image" at bounding box center [1402, 125] width 147 height 33
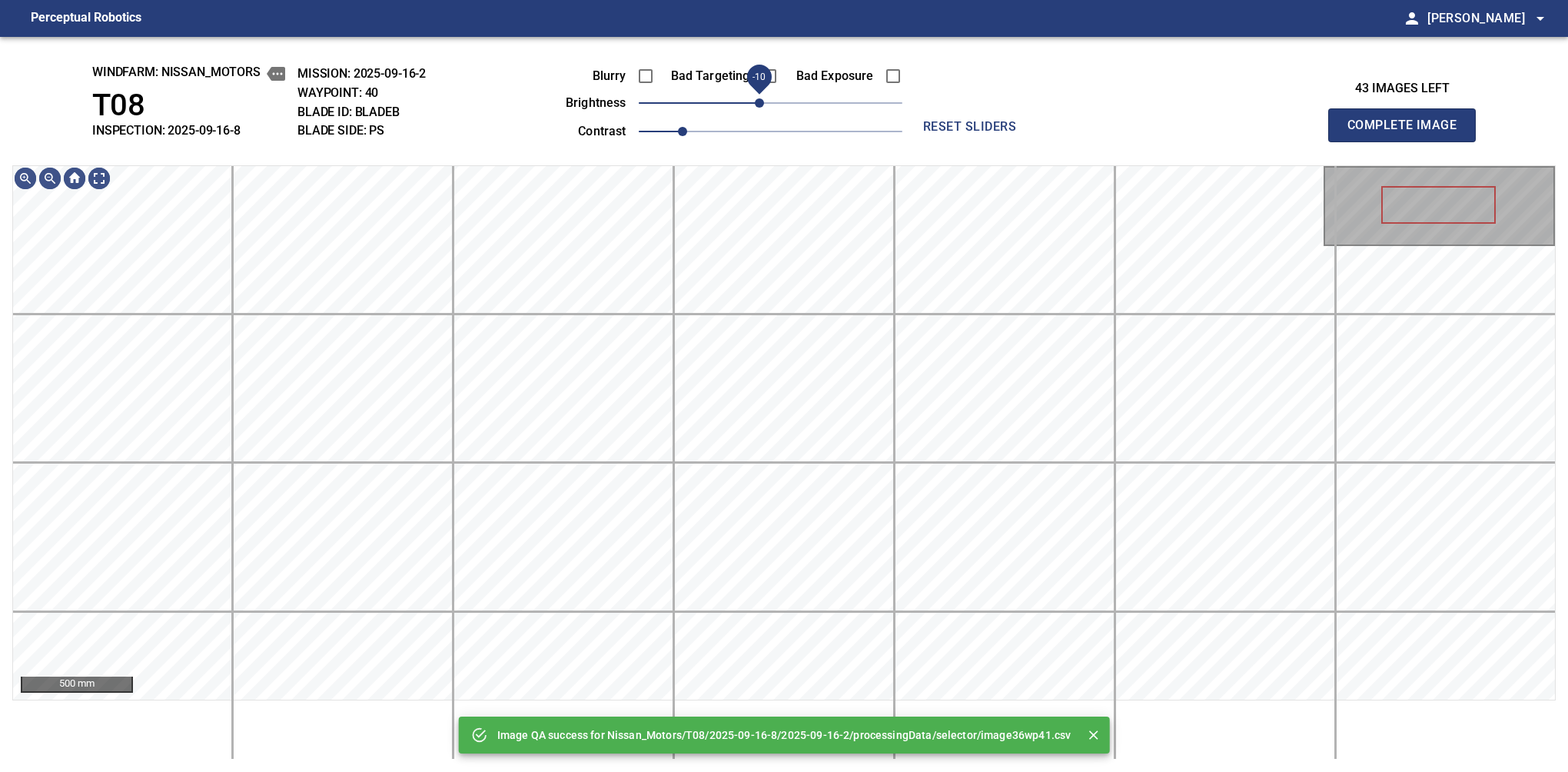
click at [759, 99] on span "-10" at bounding box center [759, 103] width 9 height 9
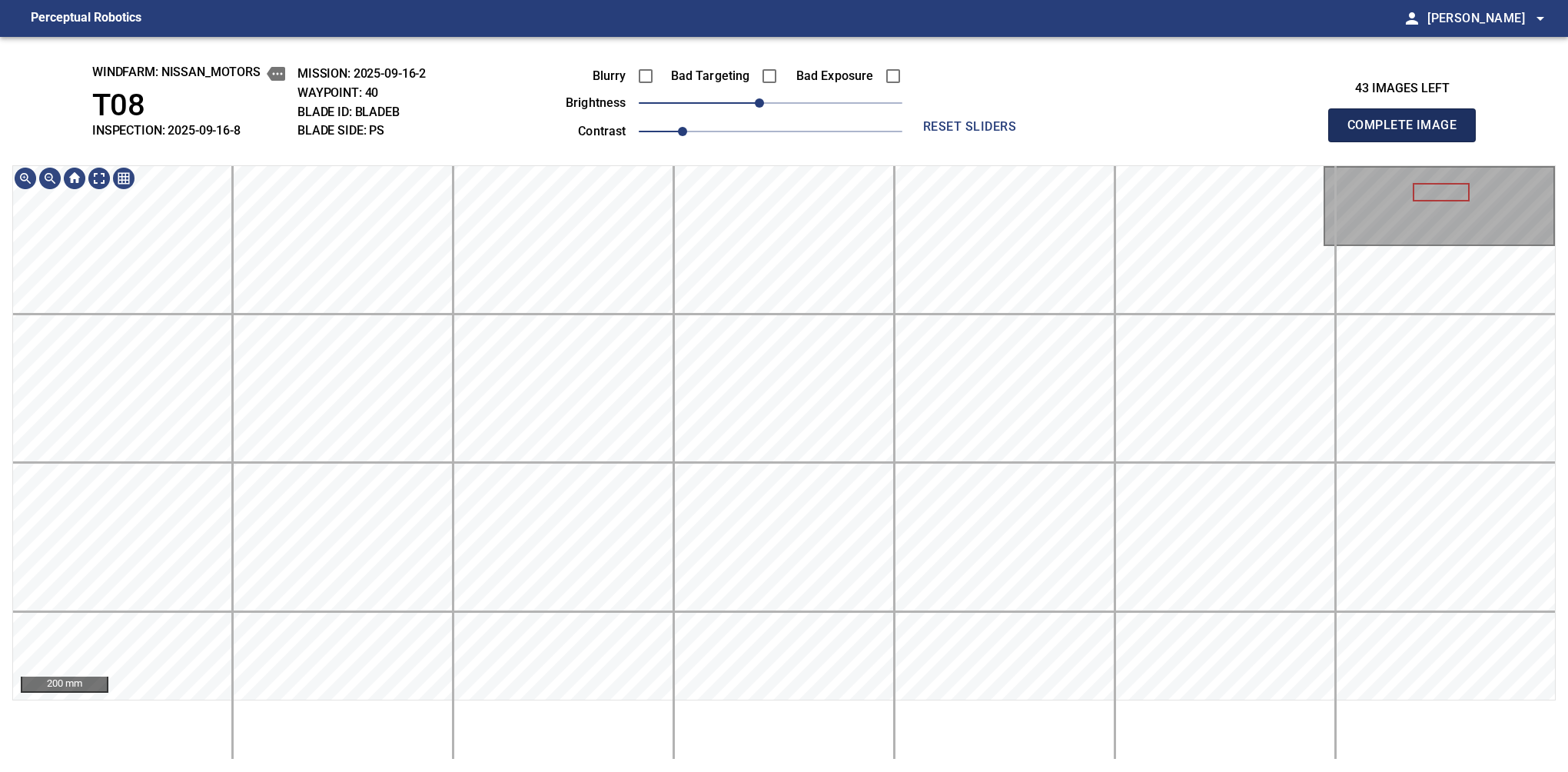
click at [1354, 141] on button "Complete Image" at bounding box center [1402, 125] width 147 height 33
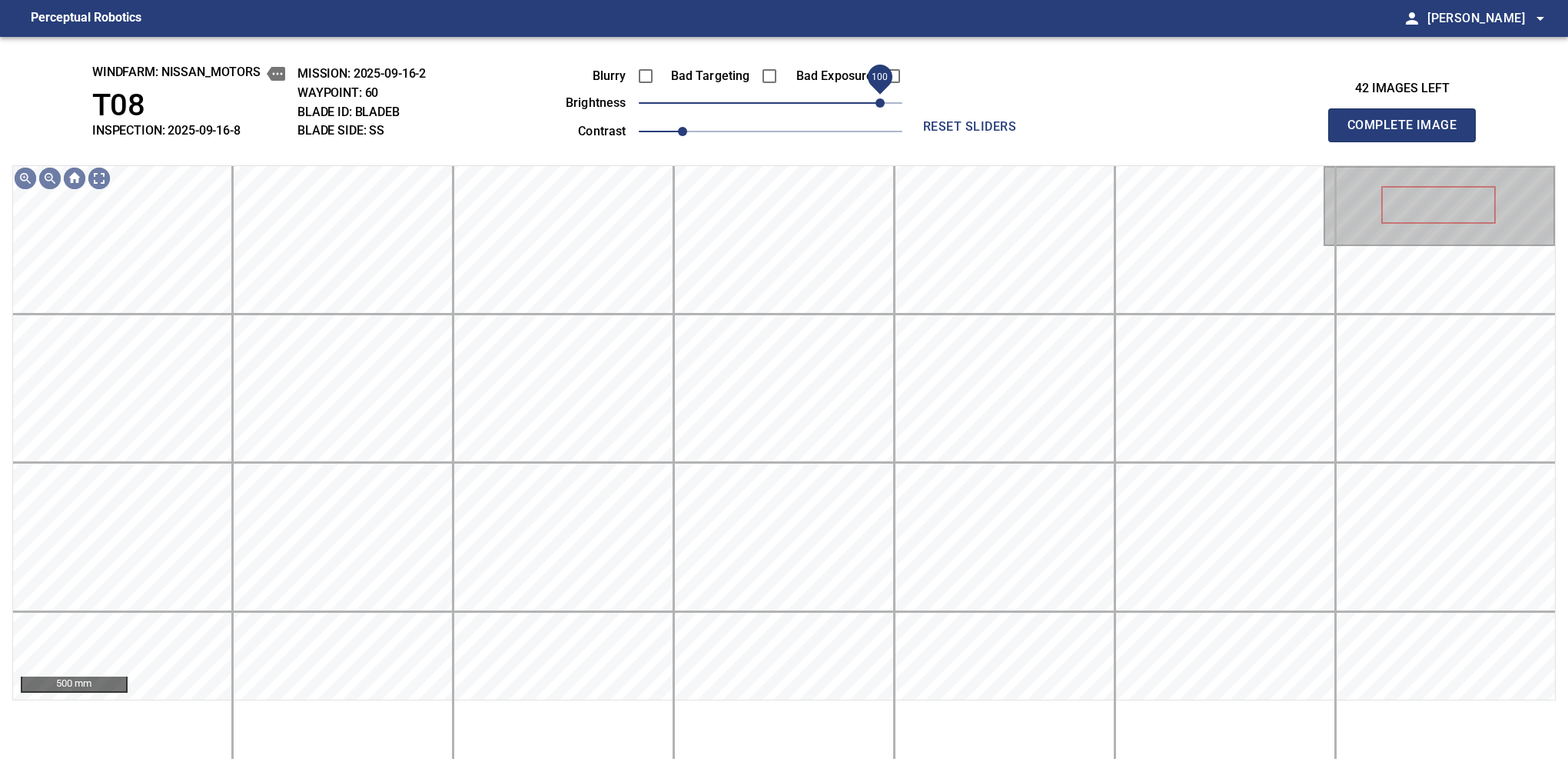
drag, startPoint x: 891, startPoint y: 99, endPoint x: 876, endPoint y: 105, distance: 16.2
click at [876, 105] on span "100" at bounding box center [880, 103] width 9 height 9
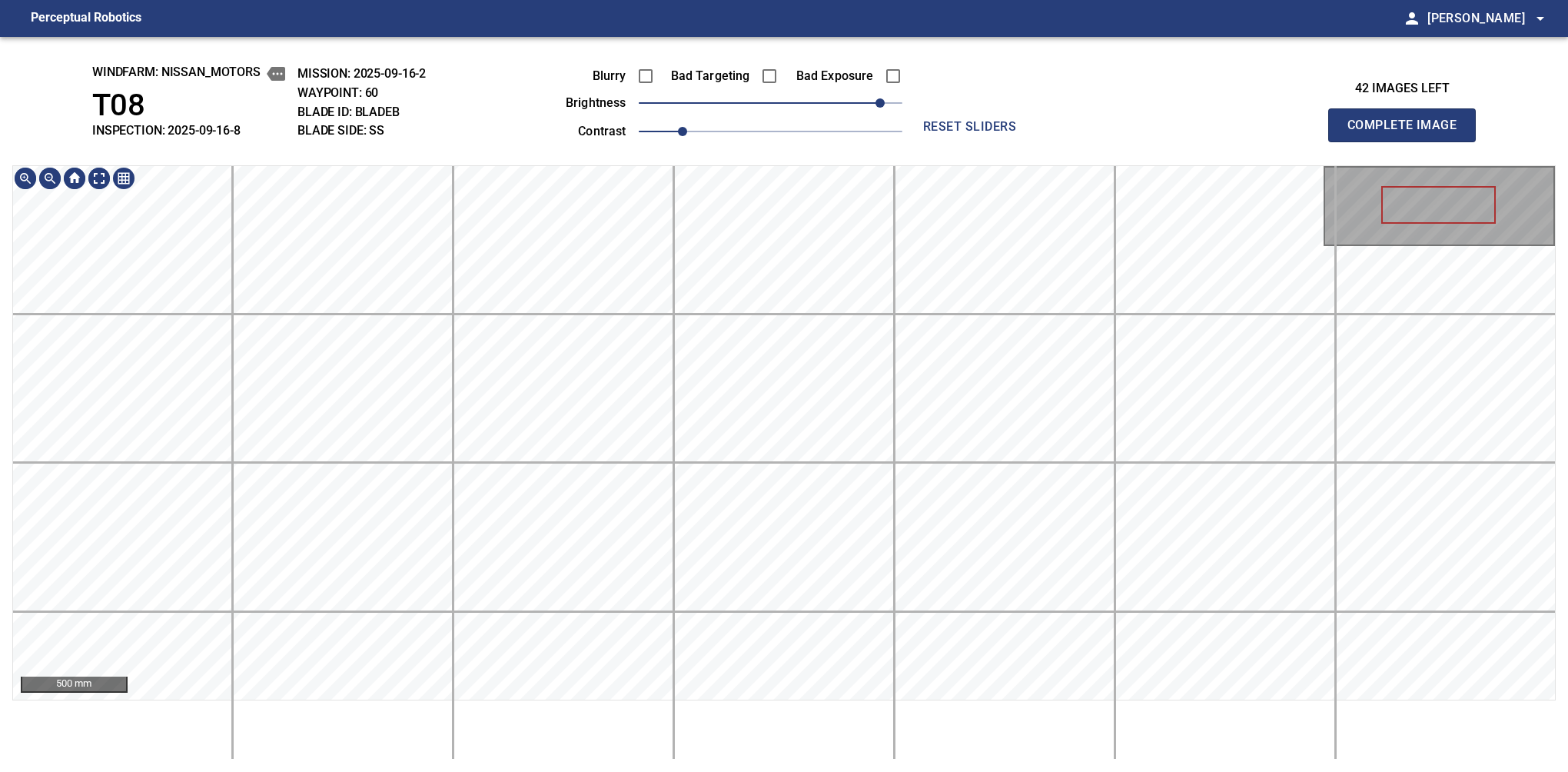
click at [880, 102] on div "windfarm: Nissan_Motors T08 INSPECTION: 2025-09-16-8 MISSION: 2025-09-16-2 WAYP…" at bounding box center [784, 404] width 1568 height 735
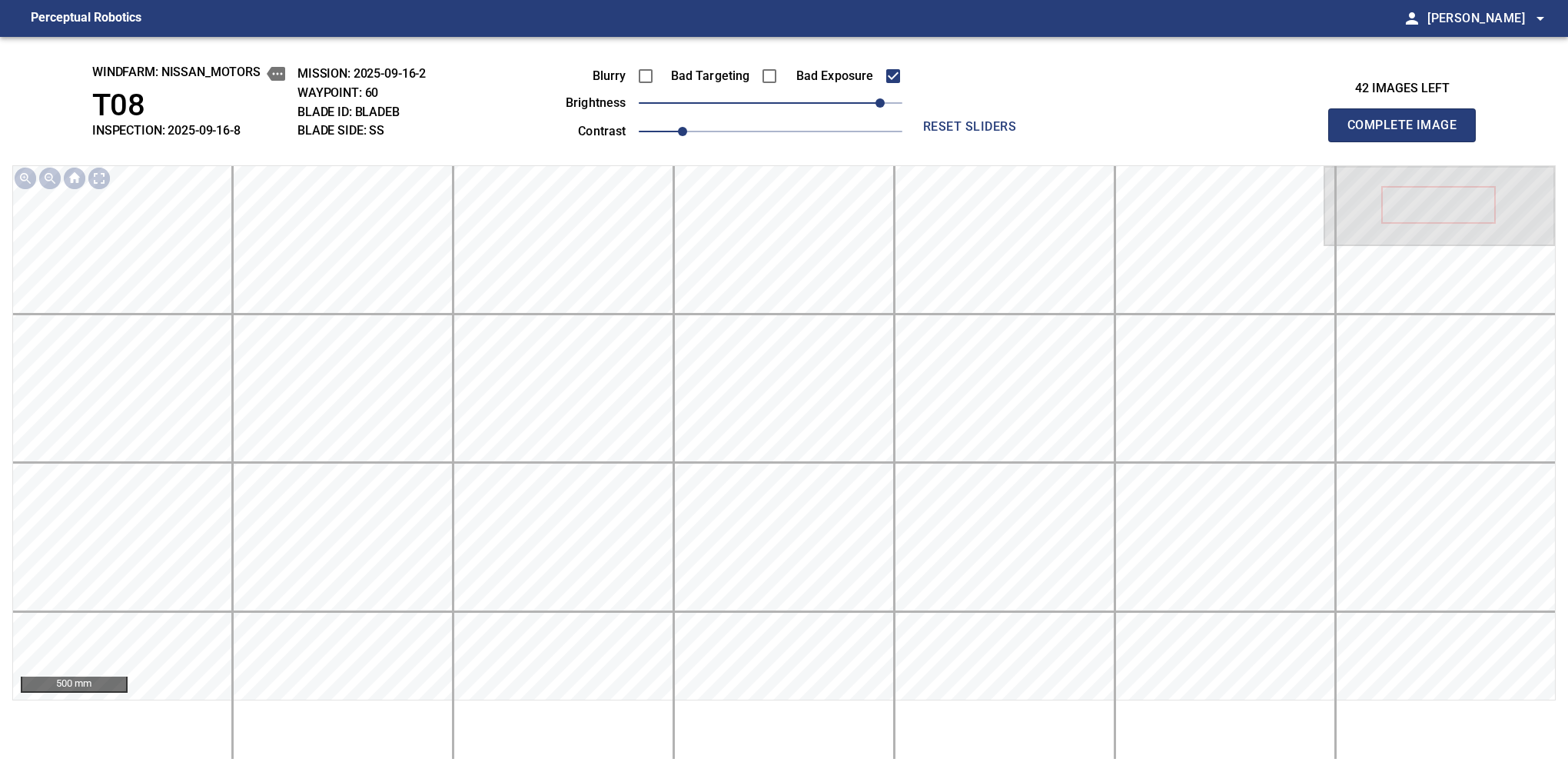
click at [1354, 141] on button "Complete Image" at bounding box center [1402, 125] width 147 height 33
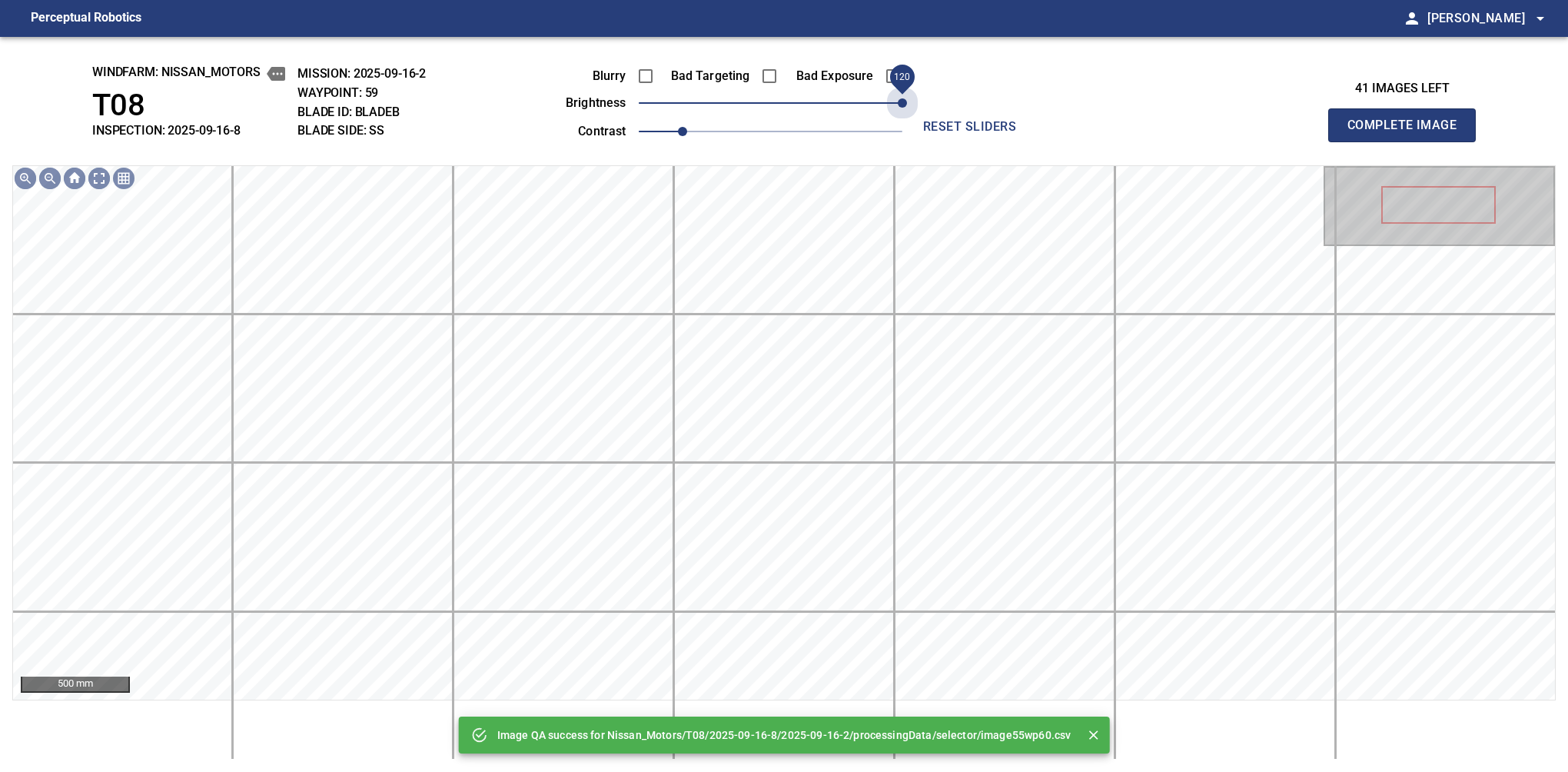
drag, startPoint x: 847, startPoint y: 92, endPoint x: 920, endPoint y: 86, distance: 73.2
click at [920, 86] on div "Blurry Bad Targeting Bad Exposure brightness 120 contrast 1 reset sliders" at bounding box center [784, 101] width 667 height 82
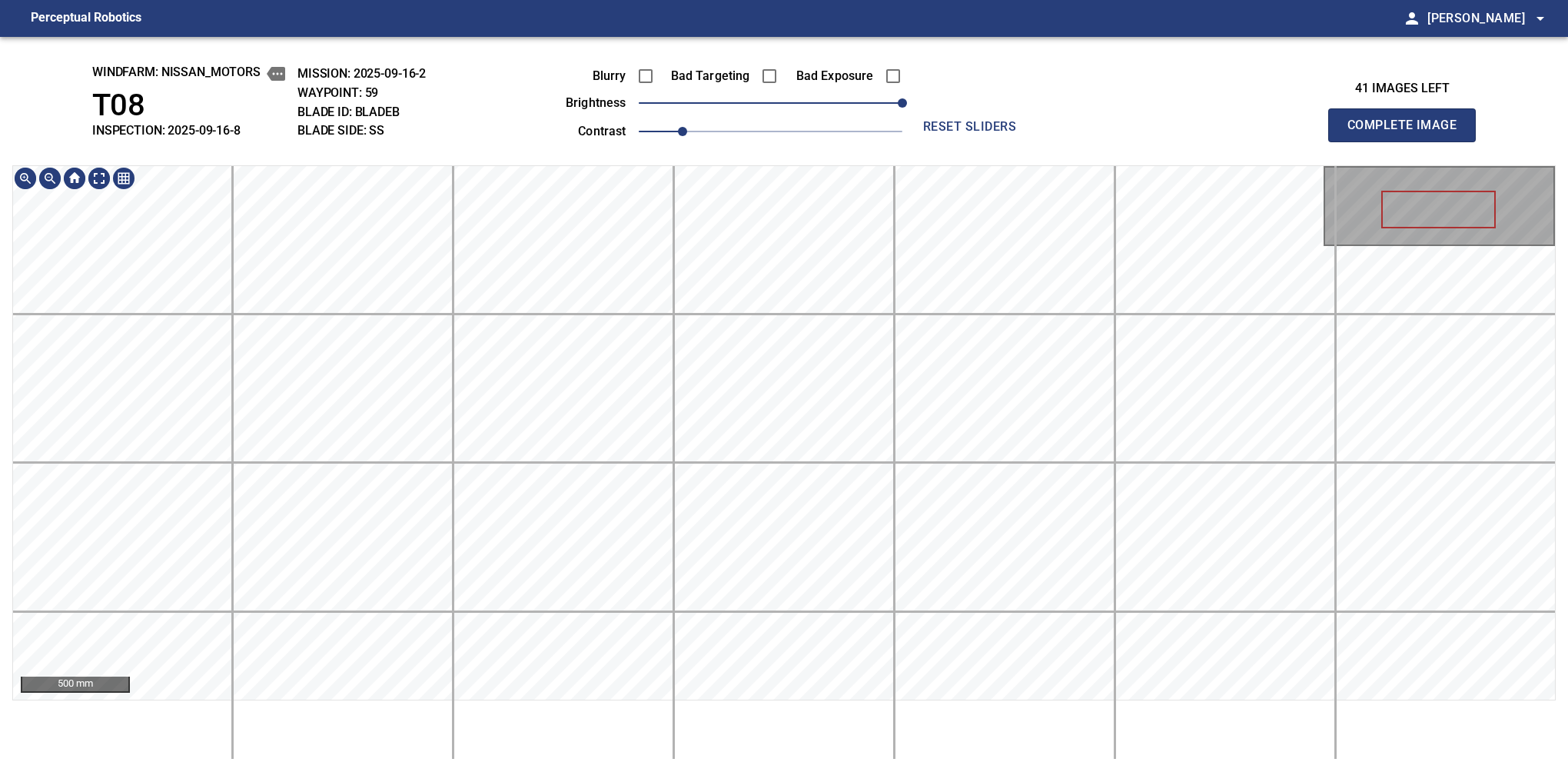
click at [721, 101] on div "windfarm: Nissan_Motors T08 INSPECTION: 2025-09-16-8 MISSION: 2025-09-16-2 WAYP…" at bounding box center [784, 404] width 1568 height 735
drag, startPoint x: 690, startPoint y: 130, endPoint x: 699, endPoint y: 127, distance: 9.5
click at [699, 127] on span "1.1" at bounding box center [703, 131] width 9 height 9
drag, startPoint x: 905, startPoint y: 101, endPoint x: 893, endPoint y: 105, distance: 12.6
click at [893, 105] on span "110" at bounding box center [890, 103] width 9 height 9
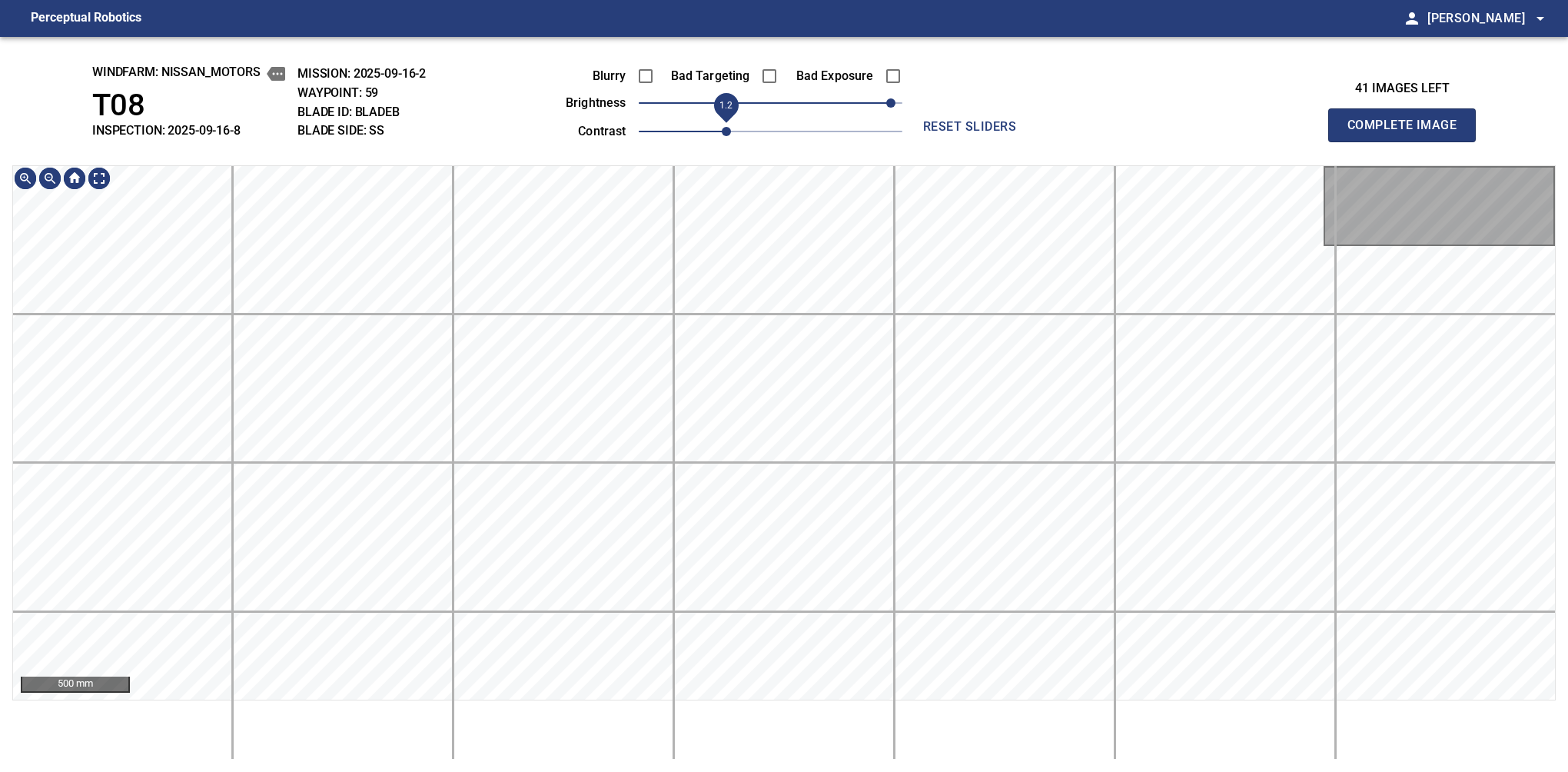
click at [721, 127] on span "1.2" at bounding box center [726, 131] width 9 height 9
click at [883, 105] on span "100" at bounding box center [880, 103] width 9 height 9
click at [742, 125] on div "windfarm: Nissan_Motors T08 INSPECTION: 2025-09-16-8 MISSION: 2025-09-16-2 WAYP…" at bounding box center [784, 404] width 1568 height 735
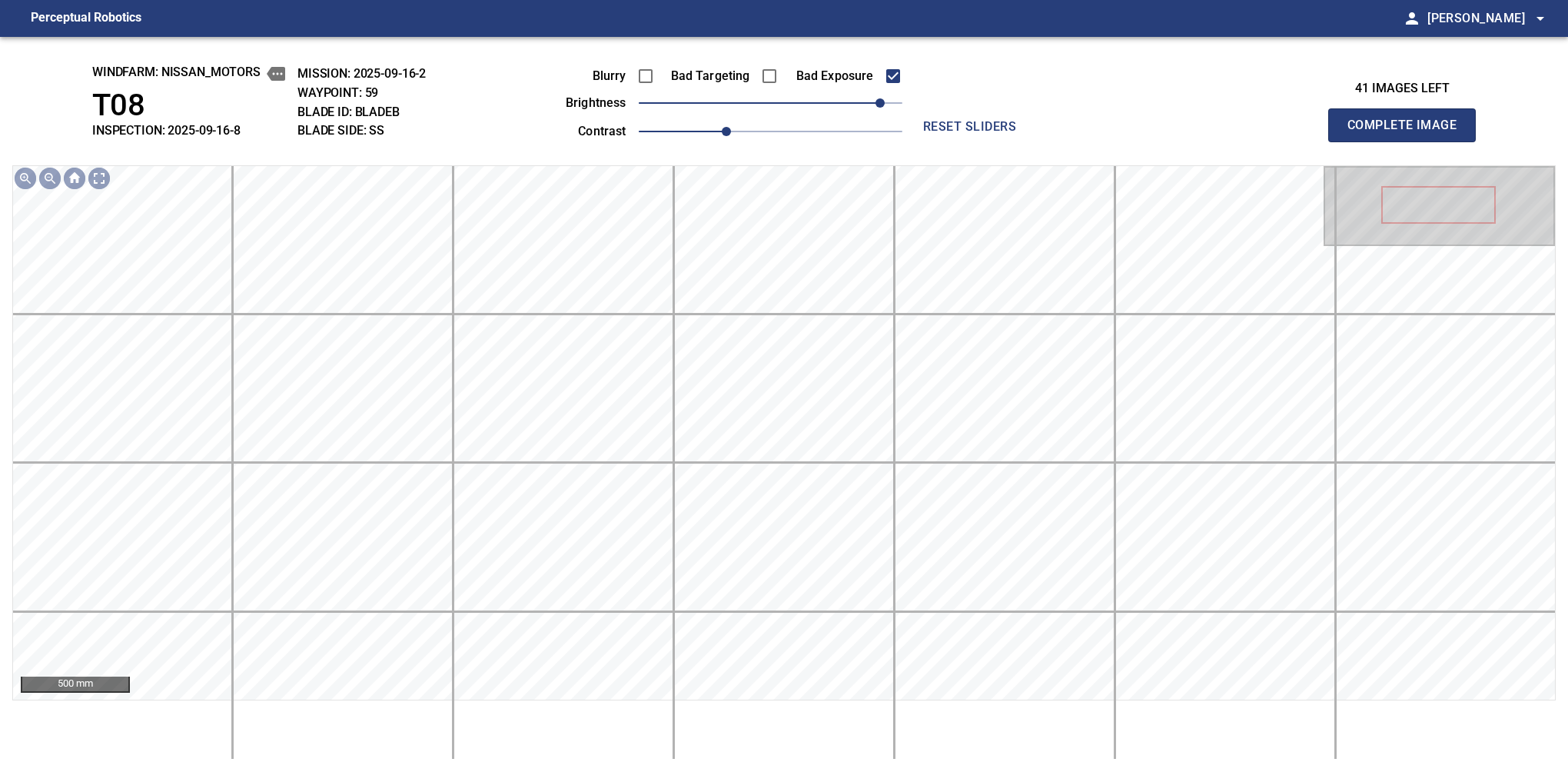
click at [1354, 141] on button "Complete Image" at bounding box center [1402, 125] width 147 height 33
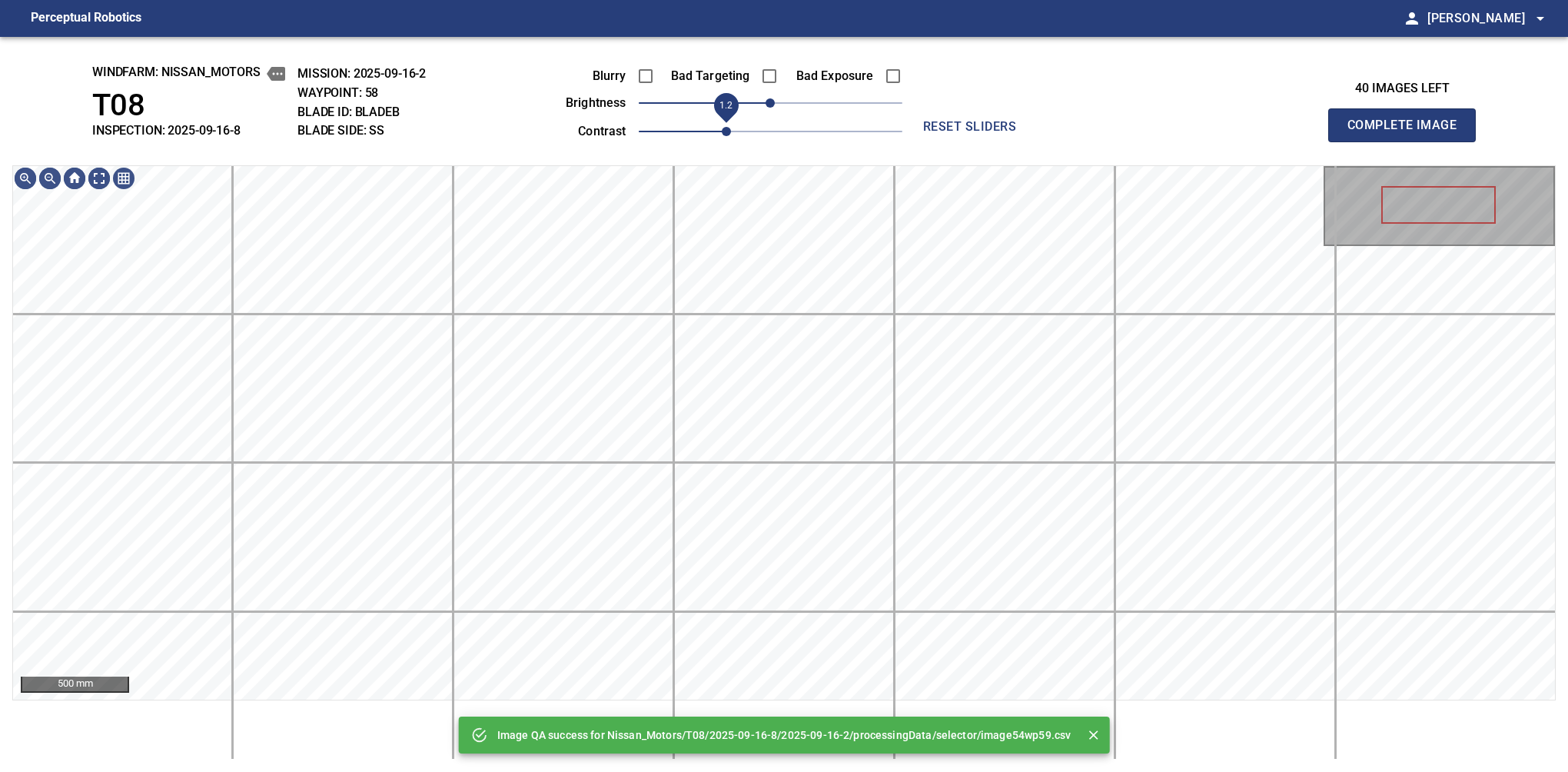
drag, startPoint x: 699, startPoint y: 129, endPoint x: 724, endPoint y: 126, distance: 25.2
click at [724, 127] on span "1.2" at bounding box center [726, 131] width 9 height 9
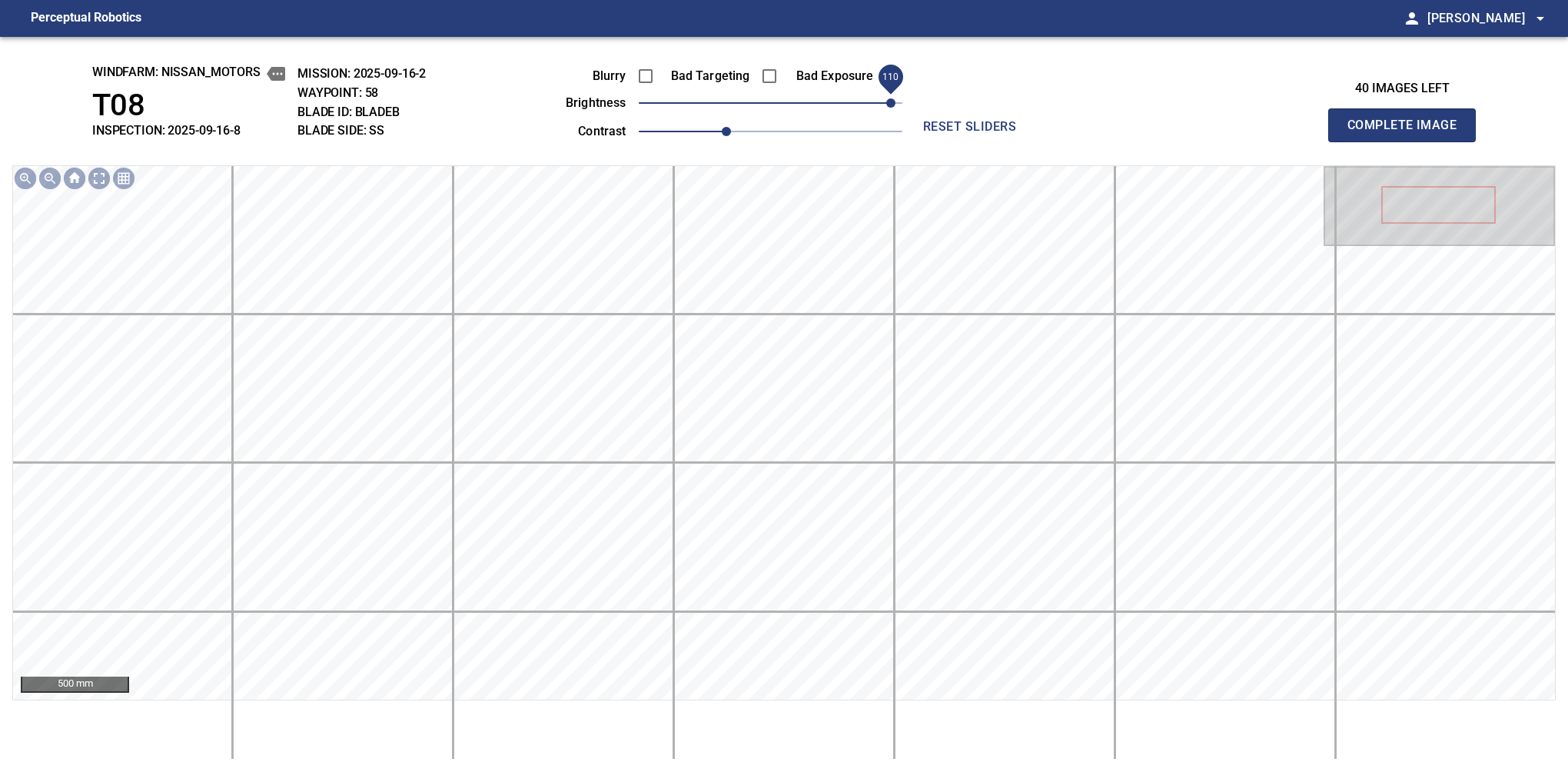
drag, startPoint x: 867, startPoint y: 107, endPoint x: 892, endPoint y: 102, distance: 25.5
click at [892, 102] on span "110" at bounding box center [890, 103] width 9 height 9
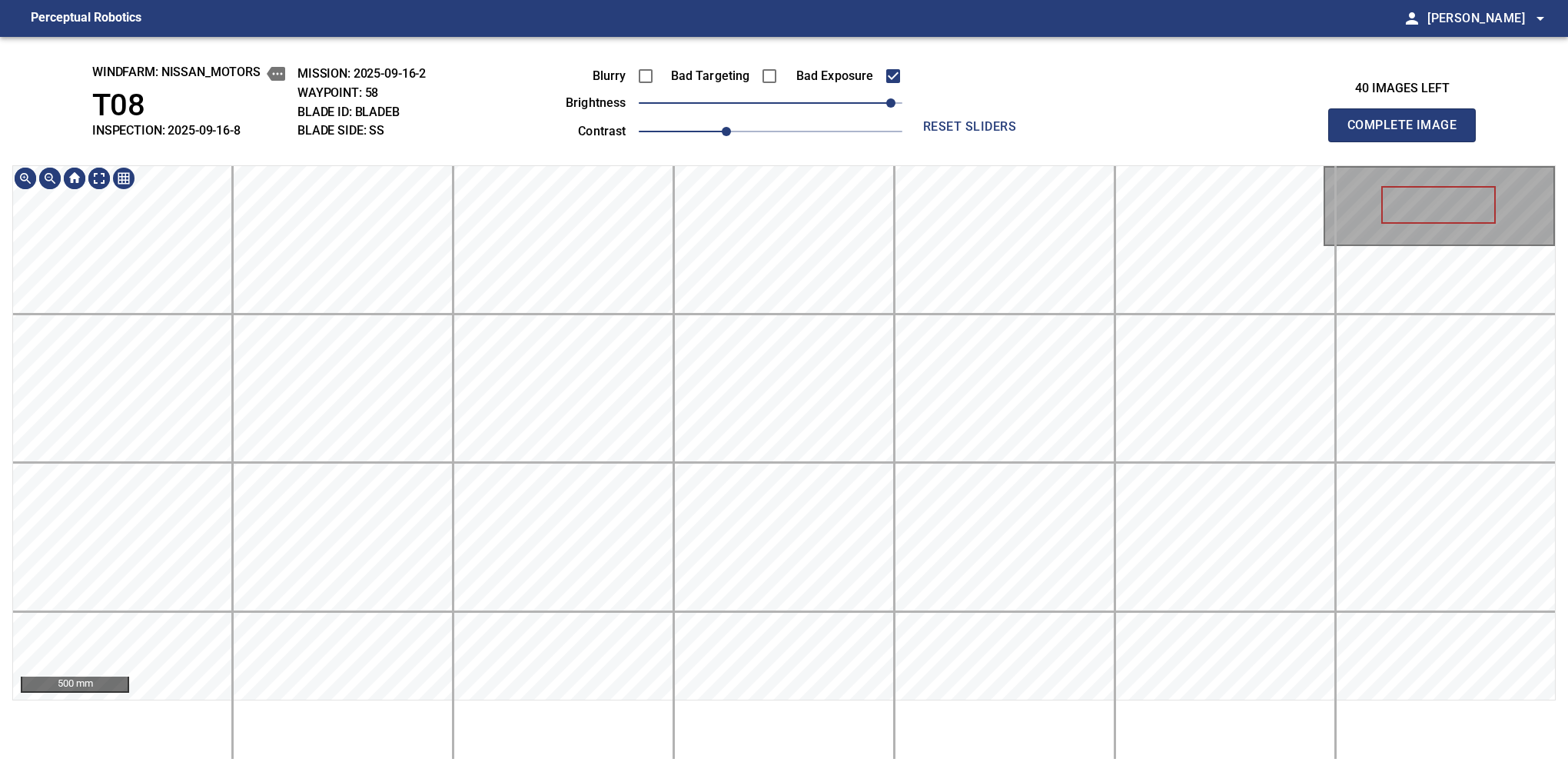
click at [679, 69] on div "windfarm: Nissan_Motors T08 INSPECTION: 2025-09-16-8 MISSION: 2025-09-16-2 WAYP…" at bounding box center [784, 404] width 1568 height 735
click at [1354, 141] on button "Complete Image" at bounding box center [1402, 125] width 147 height 33
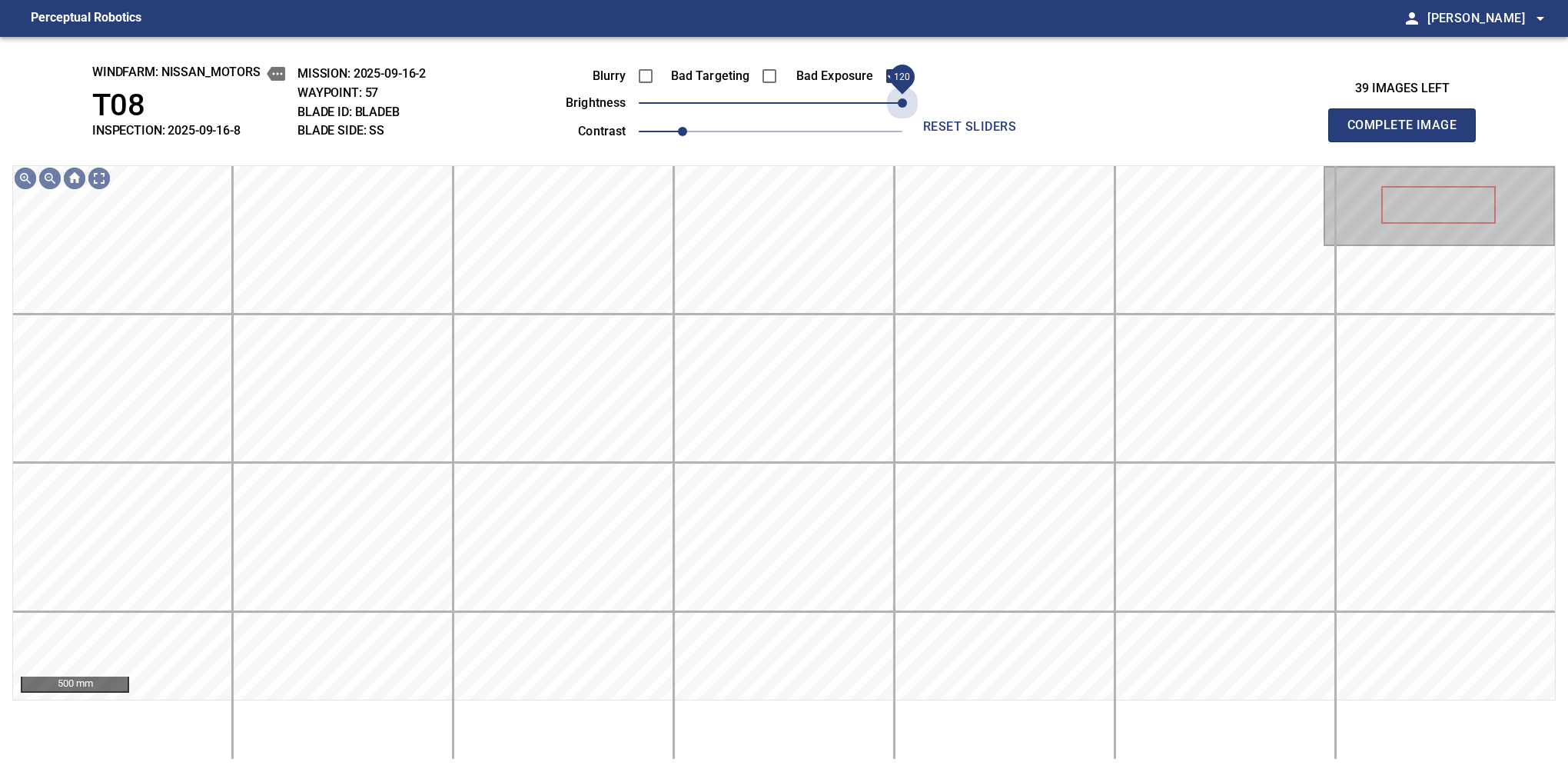
click at [922, 105] on div "Blurry Bad Targeting Bad Exposure brightness 120 contrast 1 reset sliders" at bounding box center [784, 101] width 667 height 82
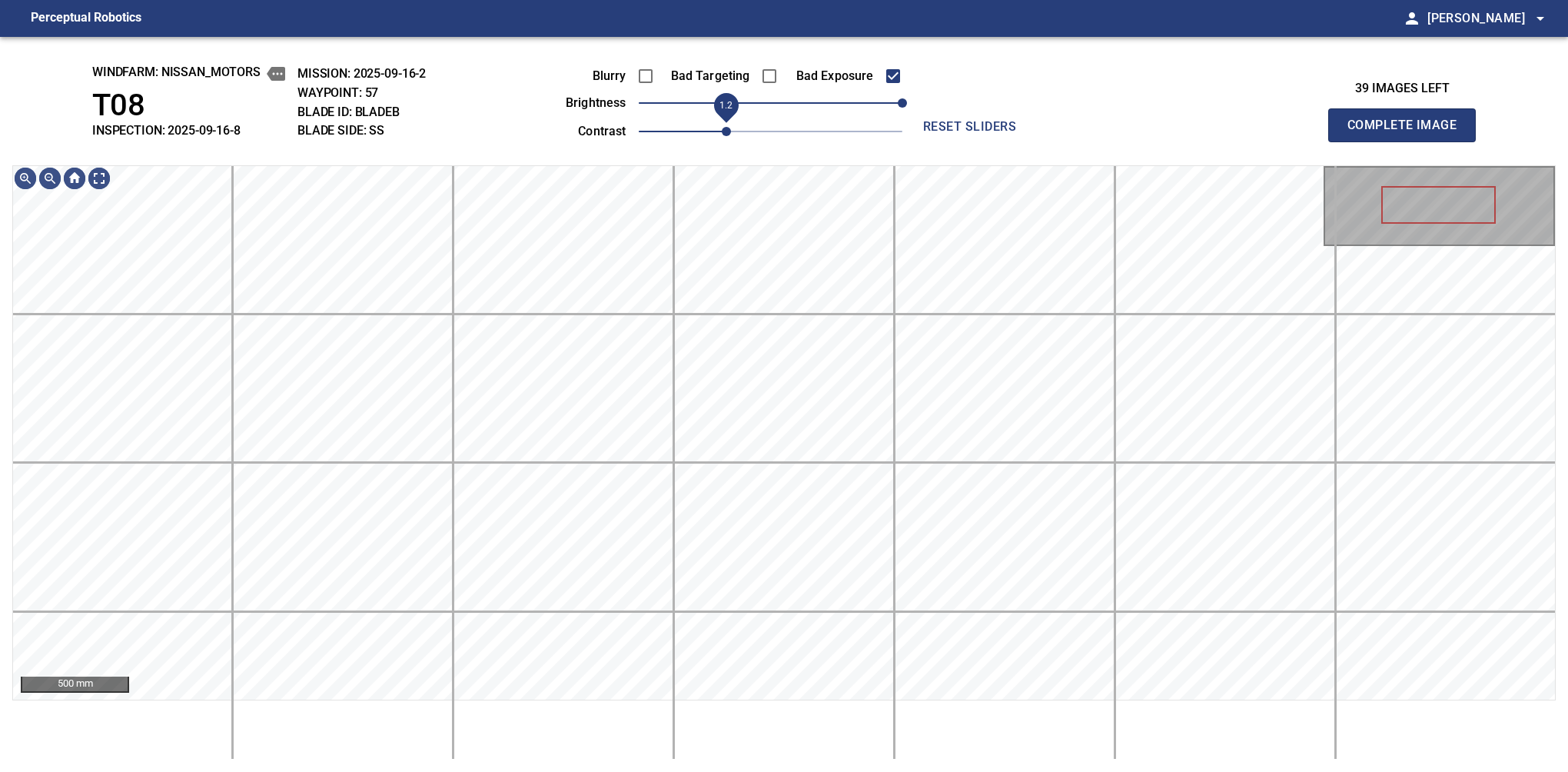
drag, startPoint x: 700, startPoint y: 129, endPoint x: 722, endPoint y: 123, distance: 22.8
click at [722, 123] on span "1.2" at bounding box center [771, 131] width 264 height 21
drag, startPoint x: 906, startPoint y: 109, endPoint x: 885, endPoint y: 111, distance: 21.1
click at [885, 108] on span "100" at bounding box center [880, 103] width 9 height 9
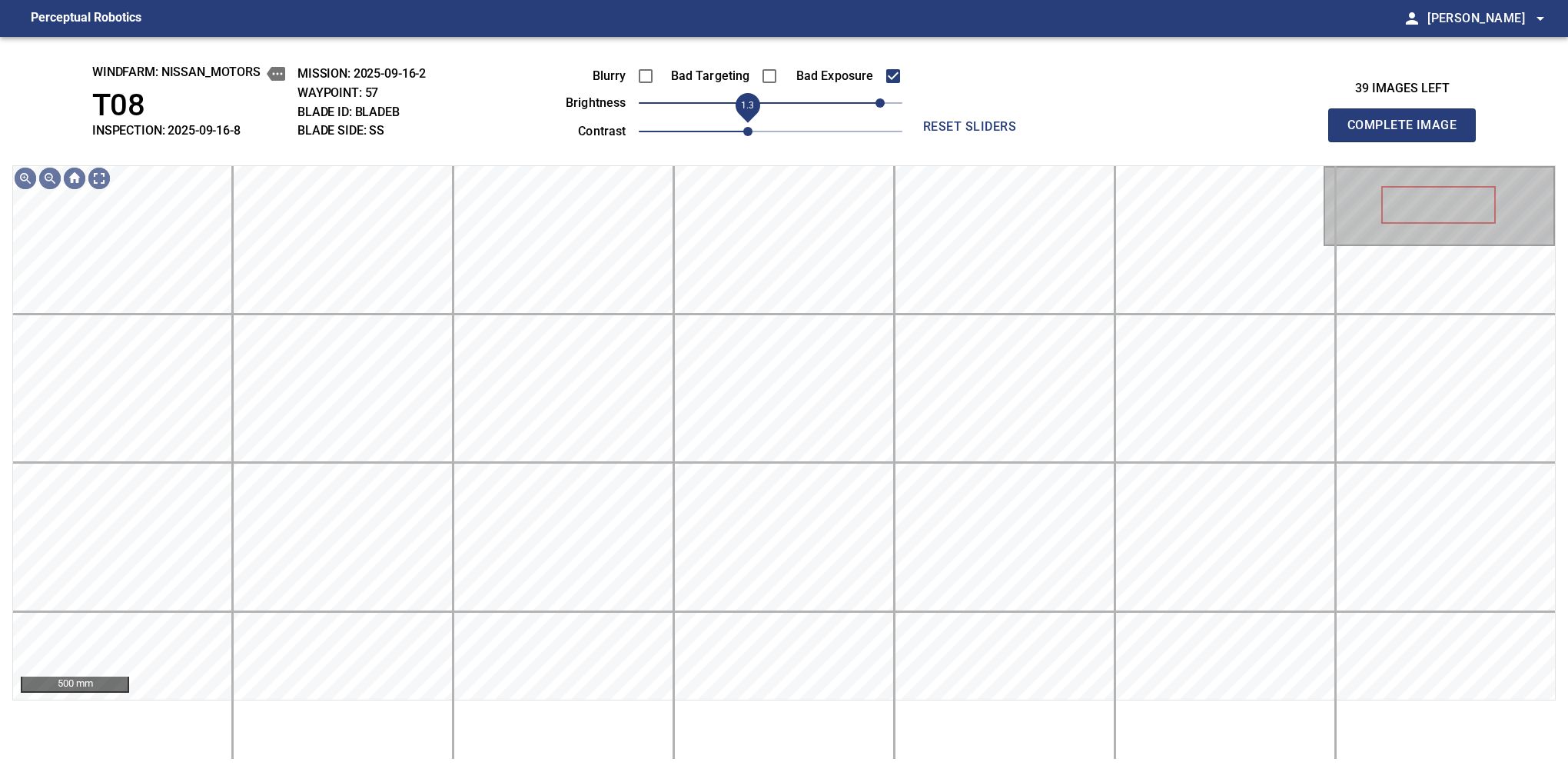
drag, startPoint x: 730, startPoint y: 138, endPoint x: 751, endPoint y: 129, distance: 22.8
click at [751, 129] on span "1.3" at bounding box center [748, 131] width 9 height 9
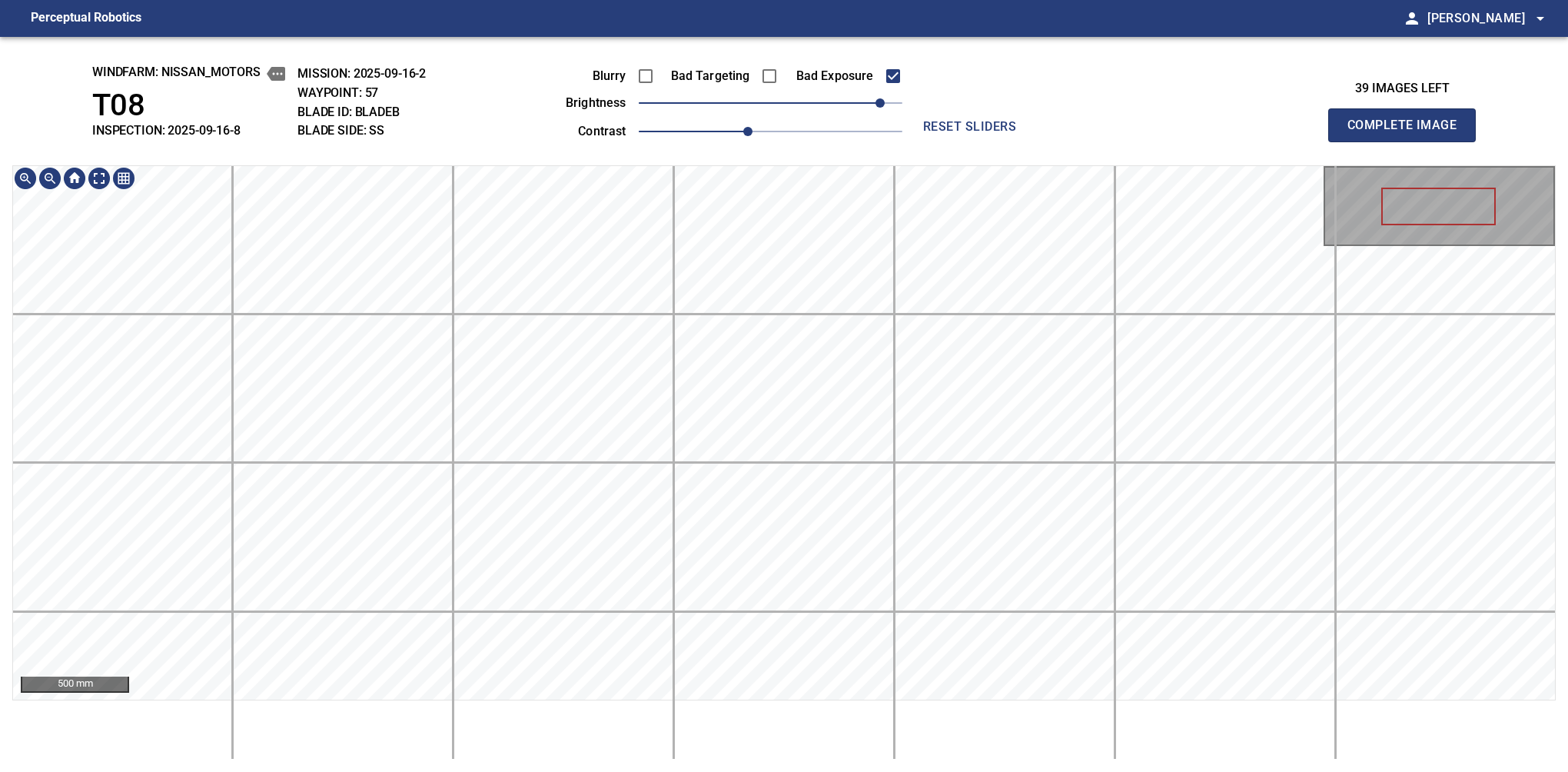
click at [587, 115] on div "windfarm: Nissan_Motors T08 INSPECTION: 2025-09-16-8 MISSION: 2025-09-16-2 WAYP…" at bounding box center [784, 404] width 1568 height 735
click at [1354, 141] on button "Complete Image" at bounding box center [1402, 125] width 147 height 33
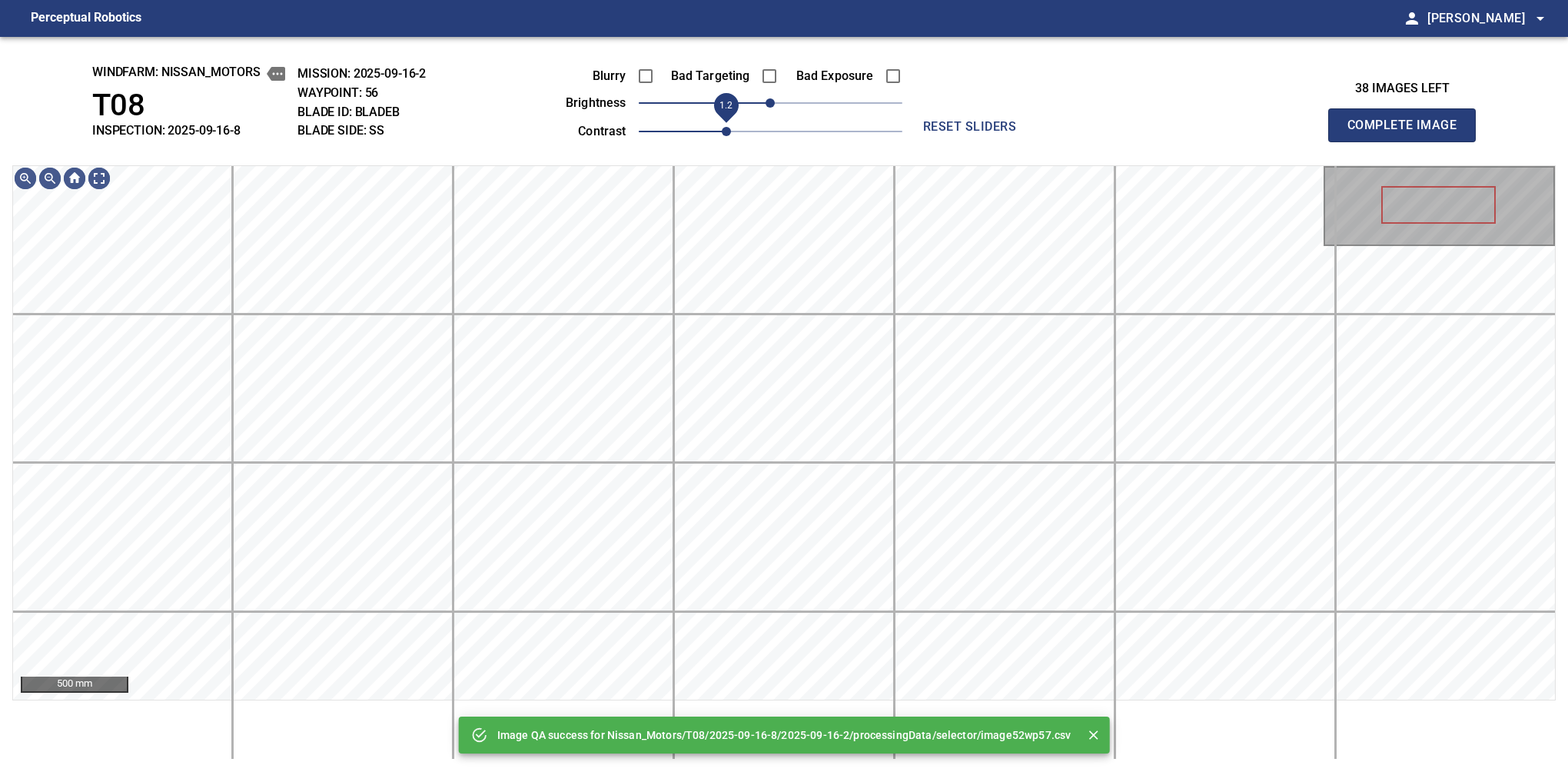
drag, startPoint x: 704, startPoint y: 123, endPoint x: 716, endPoint y: 123, distance: 12.0
click at [721, 127] on span "1.2" at bounding box center [726, 131] width 9 height 9
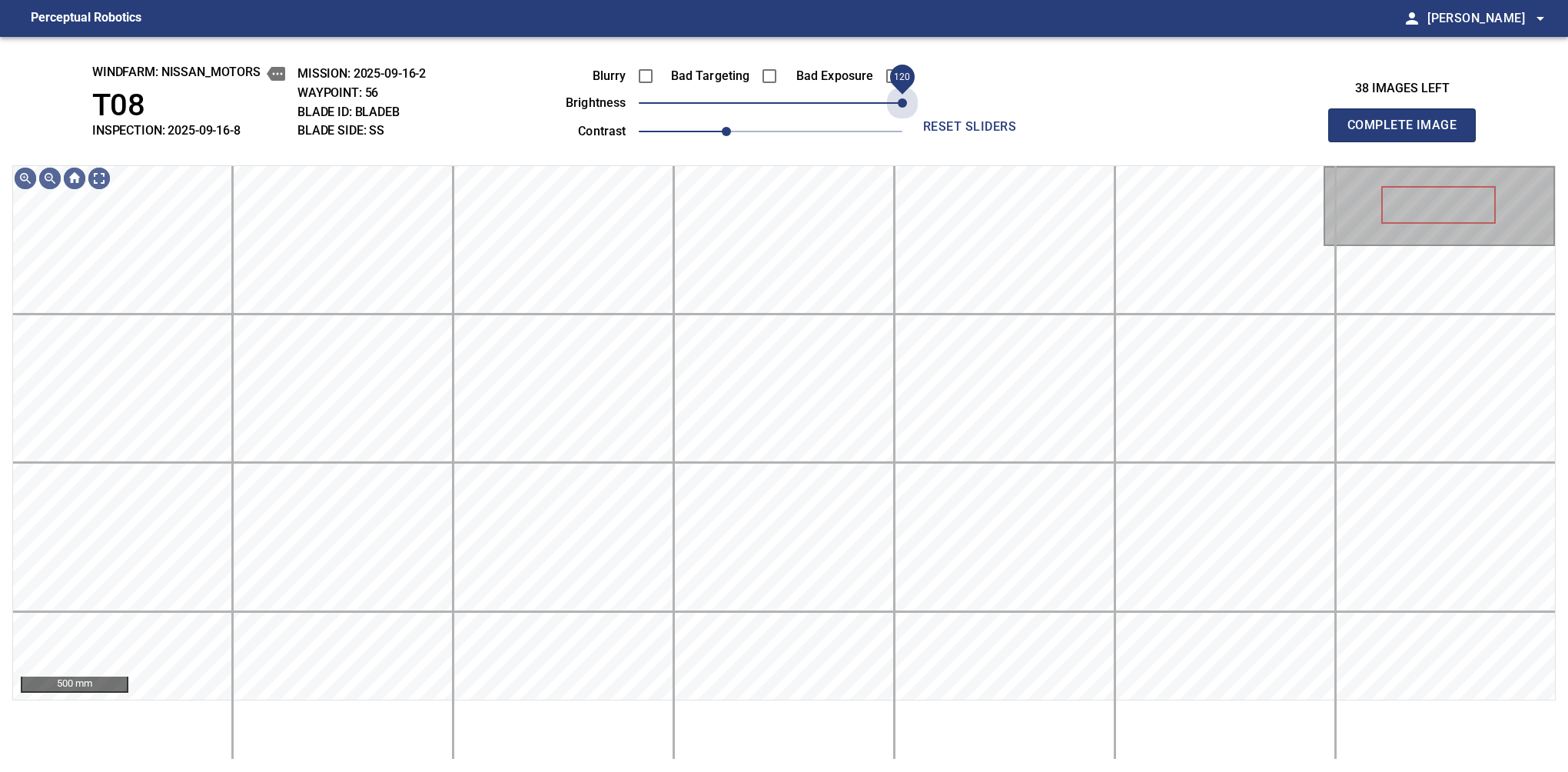
drag, startPoint x: 781, startPoint y: 99, endPoint x: 937, endPoint y: 89, distance: 156.3
click at [937, 89] on div "Blurry Bad Targeting Bad Exposure brightness 120 contrast 1.2 reset sliders" at bounding box center [784, 101] width 667 height 82
drag, startPoint x: 719, startPoint y: 125, endPoint x: 708, endPoint y: 129, distance: 11.7
click at [708, 129] on span "1.1" at bounding box center [703, 131] width 9 height 9
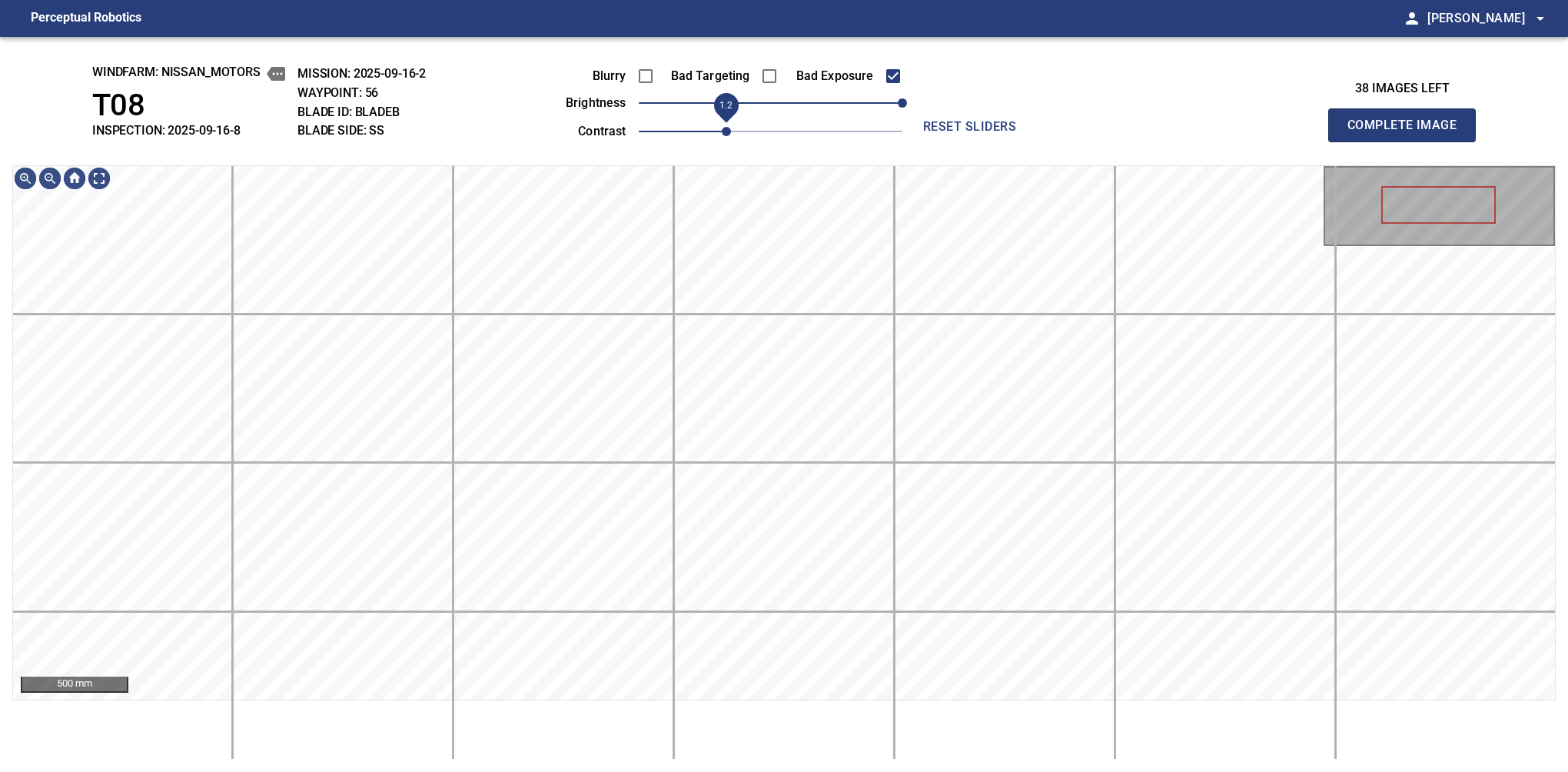
drag, startPoint x: 703, startPoint y: 126, endPoint x: 713, endPoint y: 127, distance: 10.0
click at [721, 127] on span "1.2" at bounding box center [726, 131] width 9 height 9
click at [559, 111] on div "windfarm: Nissan_Motors T08 INSPECTION: 2025-09-16-8 MISSION: 2025-09-16-2 WAYP…" at bounding box center [784, 404] width 1568 height 735
click at [1354, 141] on button "Complete Image" at bounding box center [1402, 125] width 147 height 33
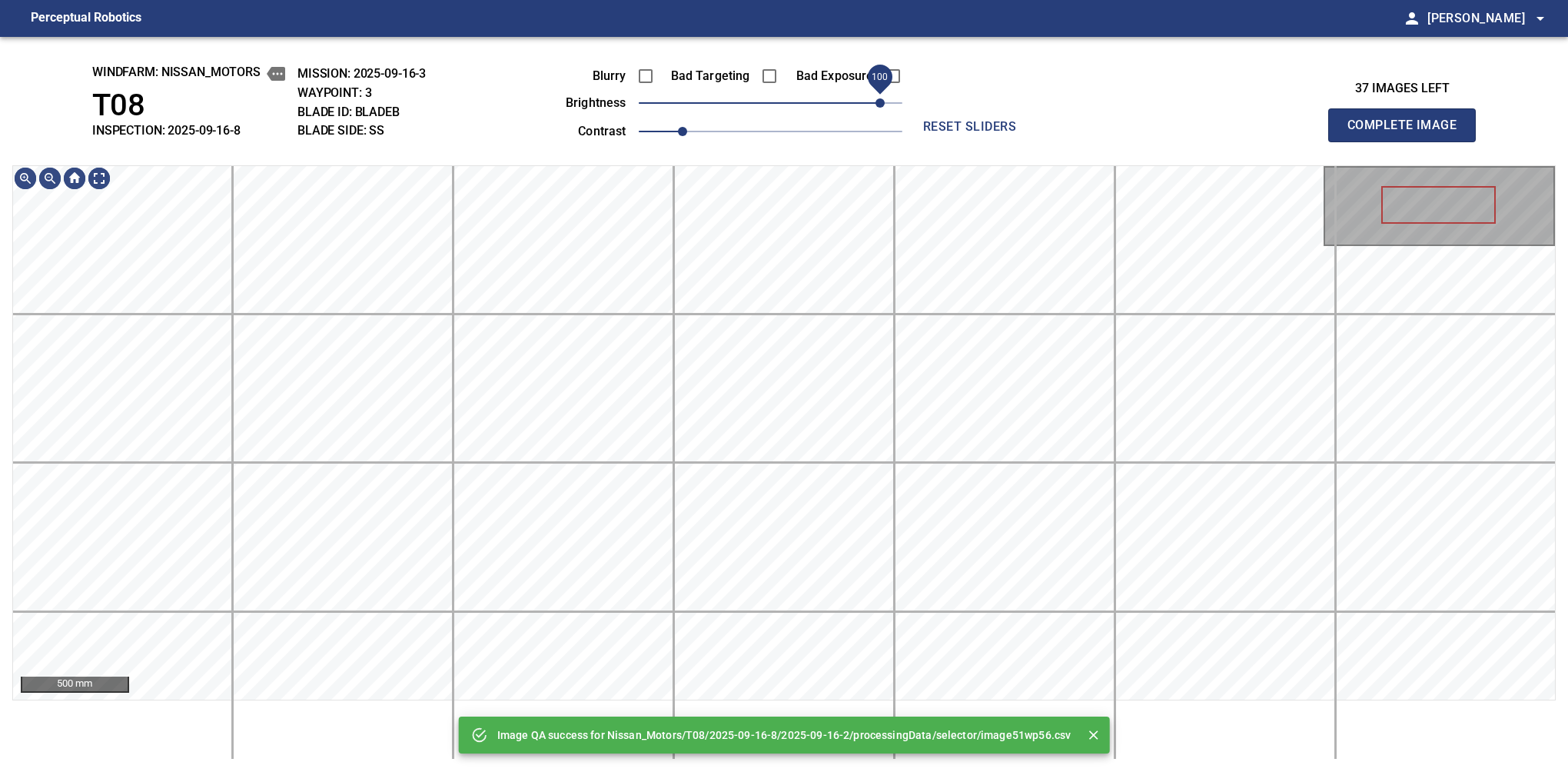
click at [883, 93] on div "Blurry Bad Targeting Bad Exposure brightness 100 contrast 1" at bounding box center [716, 101] width 371 height 82
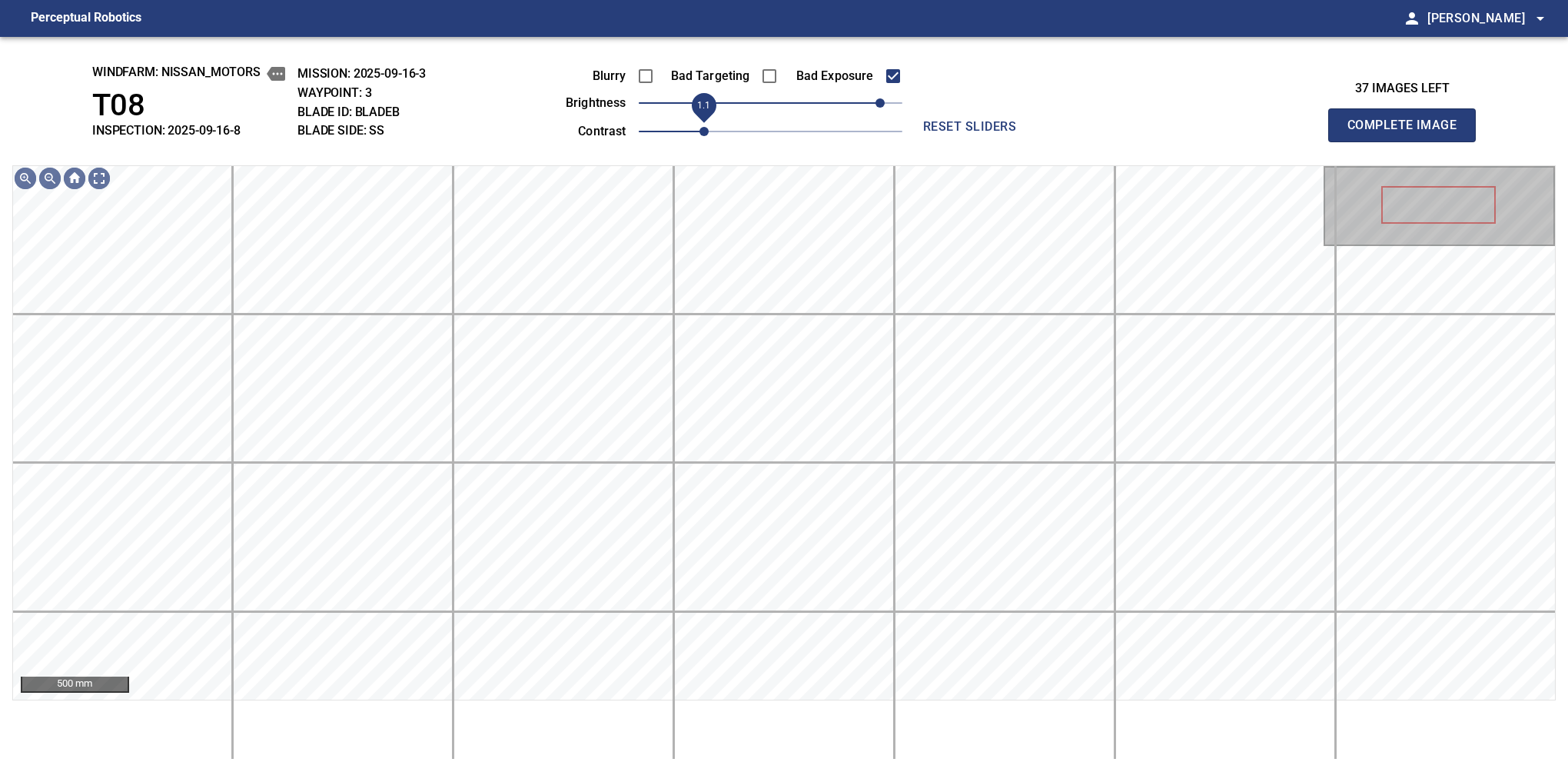
drag, startPoint x: 685, startPoint y: 133, endPoint x: 697, endPoint y: 131, distance: 12.2
click at [699, 131] on span "1.1" at bounding box center [703, 131] width 9 height 9
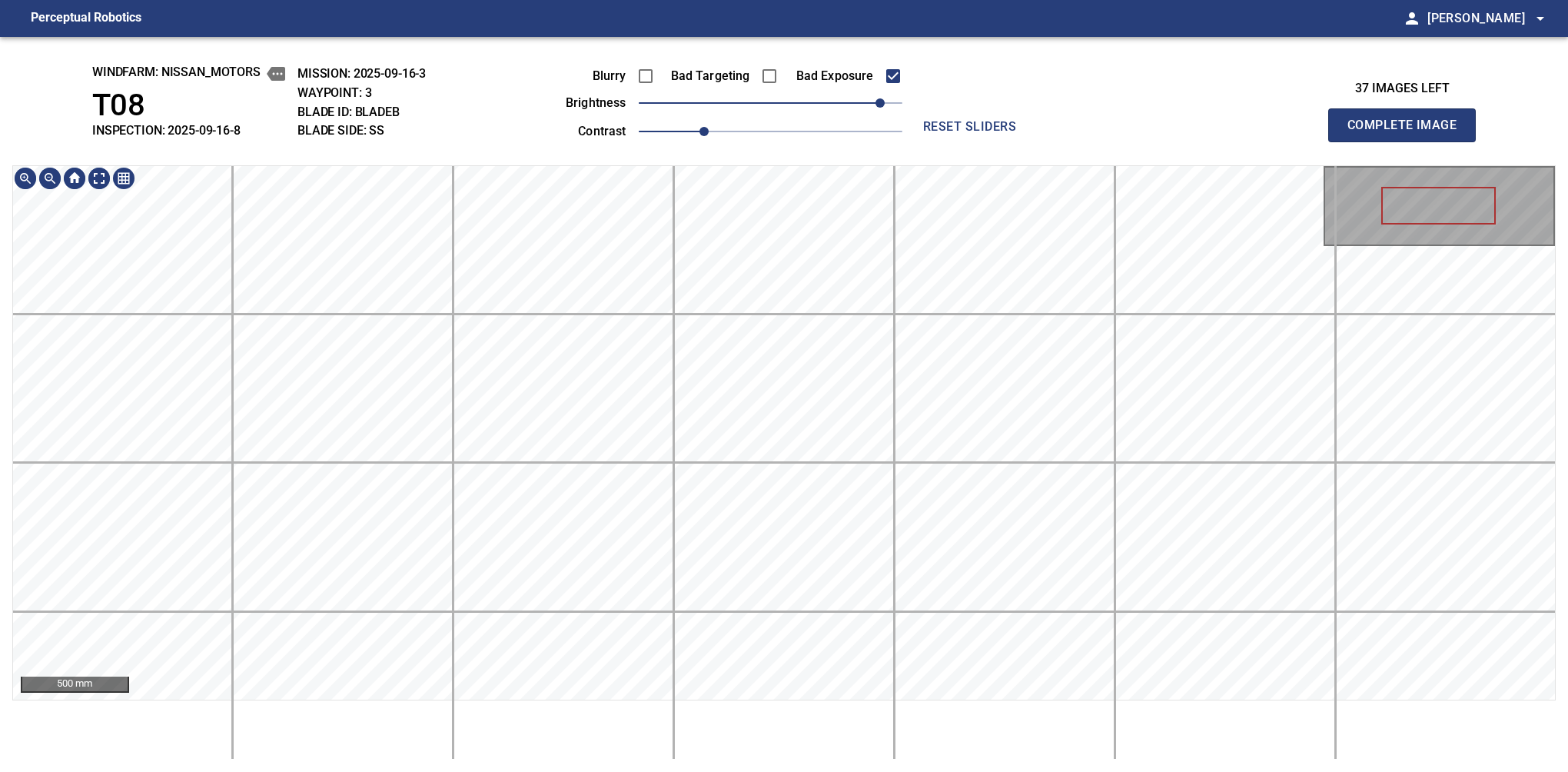
click at [706, 76] on div "windfarm: Nissan_Motors T08 INSPECTION: 2025-09-16-8 MISSION: 2025-09-16-3 WAYP…" at bounding box center [784, 404] width 1568 height 735
click at [1354, 141] on button "Complete Image" at bounding box center [1402, 125] width 147 height 33
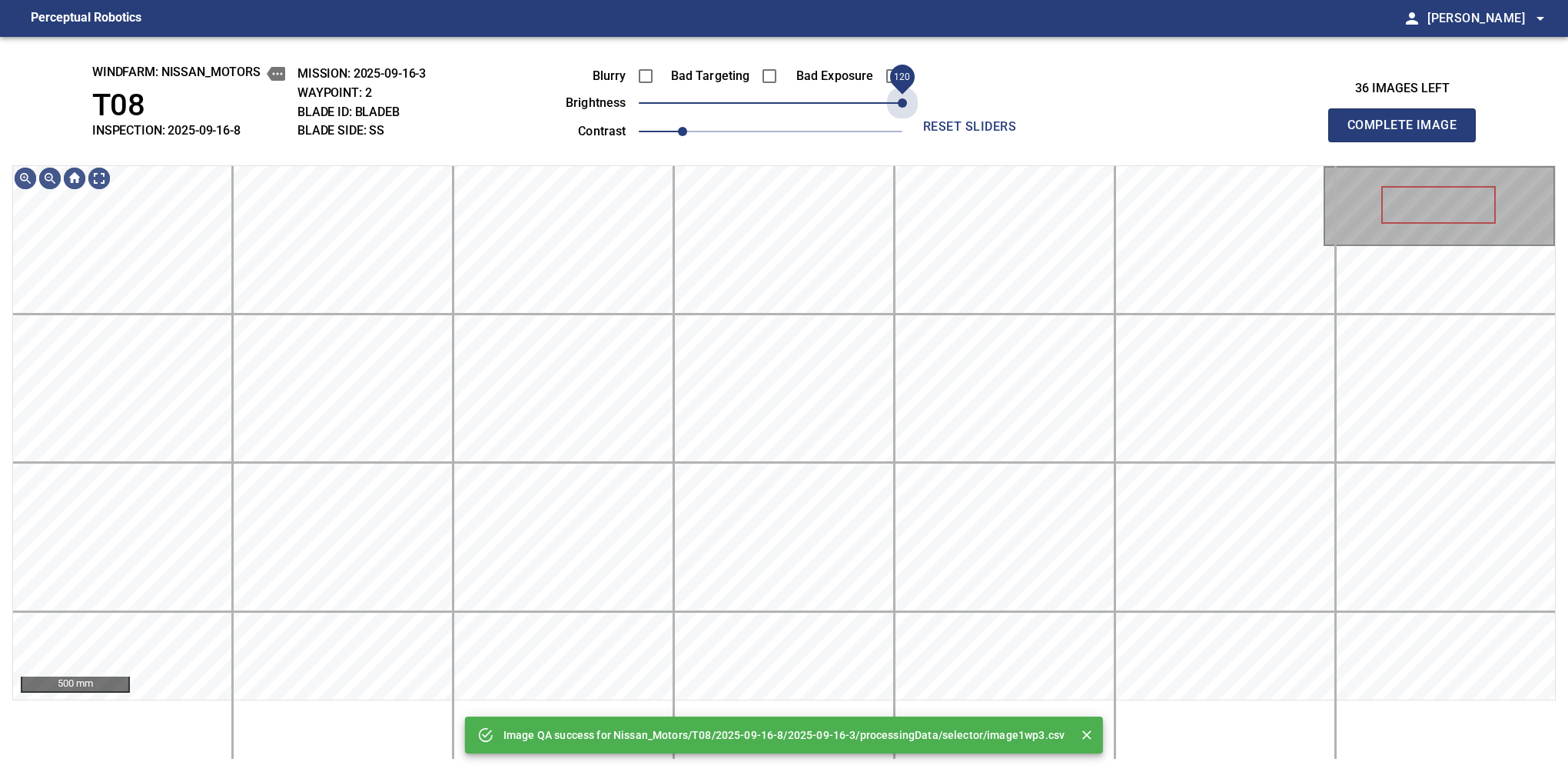
drag, startPoint x: 842, startPoint y: 101, endPoint x: 955, endPoint y: 98, distance: 113.0
click at [955, 98] on div "Blurry Bad Targeting Bad Exposure brightness 120 contrast 1 reset sliders" at bounding box center [784, 101] width 667 height 82
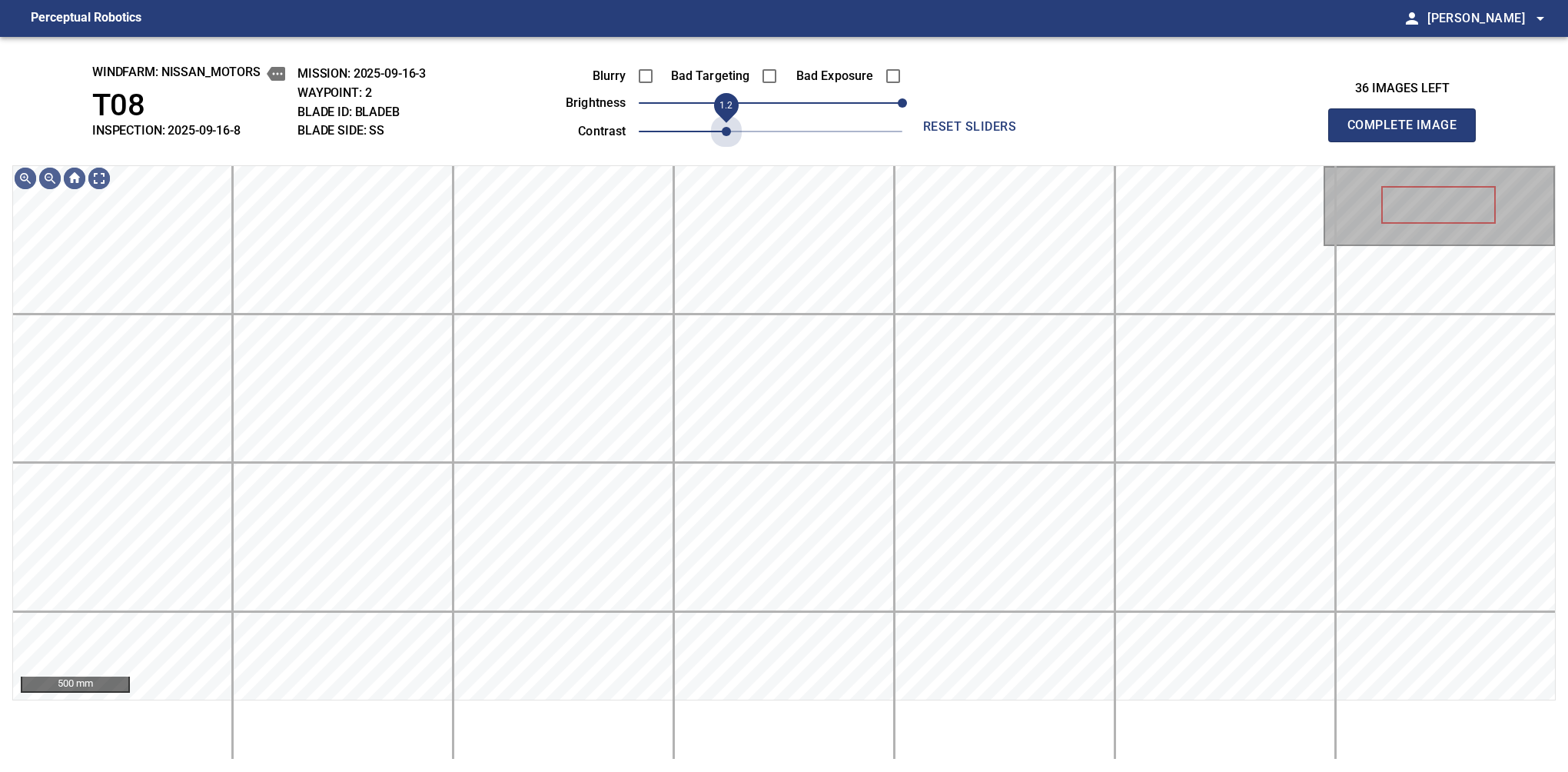
drag, startPoint x: 694, startPoint y: 123, endPoint x: 805, endPoint y: 120, distance: 111.0
click at [729, 127] on span "1.2" at bounding box center [726, 131] width 9 height 9
drag, startPoint x: 884, startPoint y: 99, endPoint x: 873, endPoint y: 99, distance: 11.0
click at [873, 99] on span "90" at bounding box center [771, 103] width 264 height 21
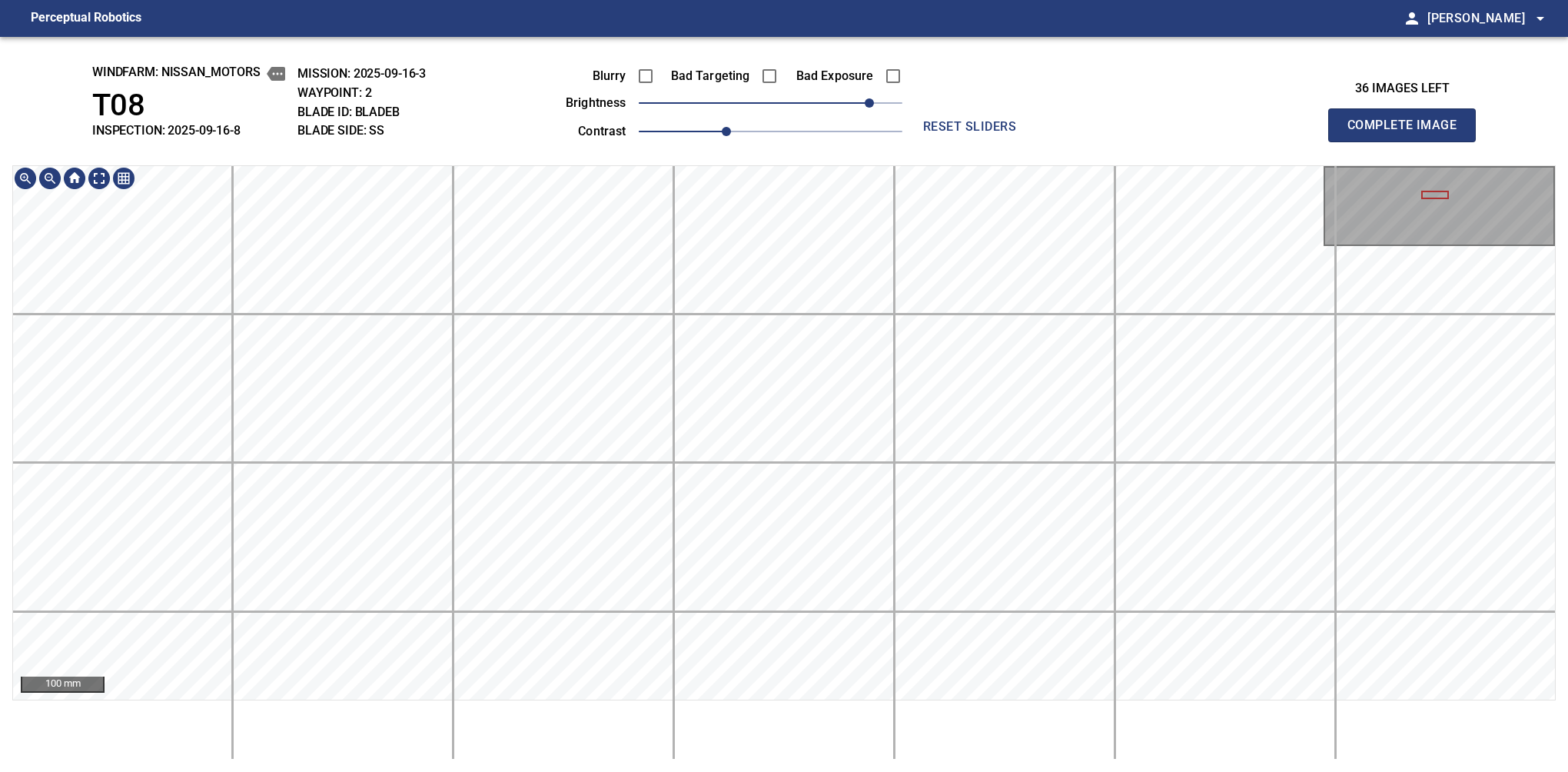
click at [735, 723] on html "Perceptual Robotics person [PERSON_NAME] arrow_drop_down windfarm: Nissan_Motor…" at bounding box center [784, 386] width 1568 height 772
click at [749, 131] on span "1.3" at bounding box center [748, 131] width 9 height 9
click at [863, 104] on span "80" at bounding box center [858, 103] width 9 height 9
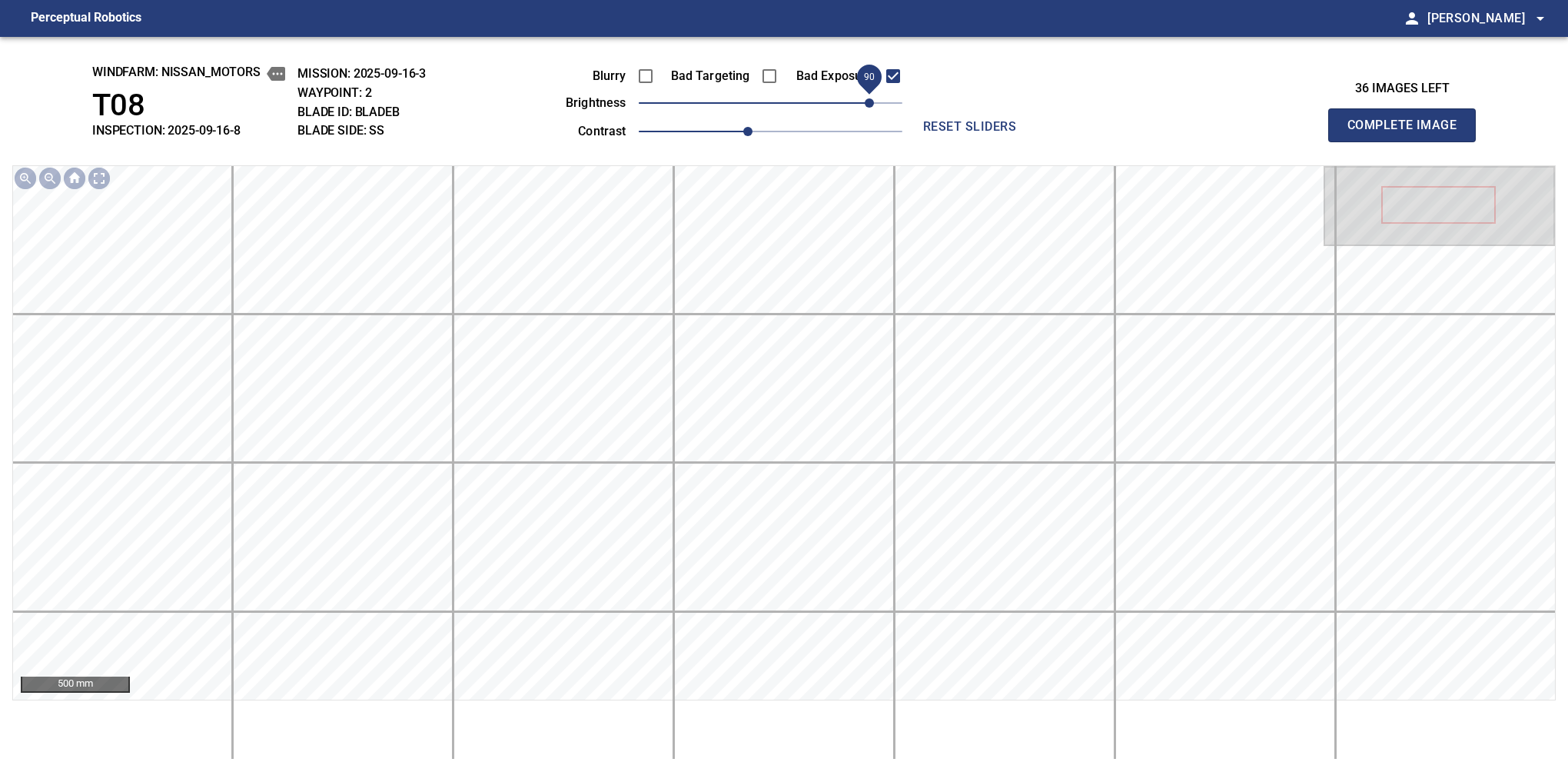
click at [865, 99] on span "90" at bounding box center [869, 103] width 9 height 9
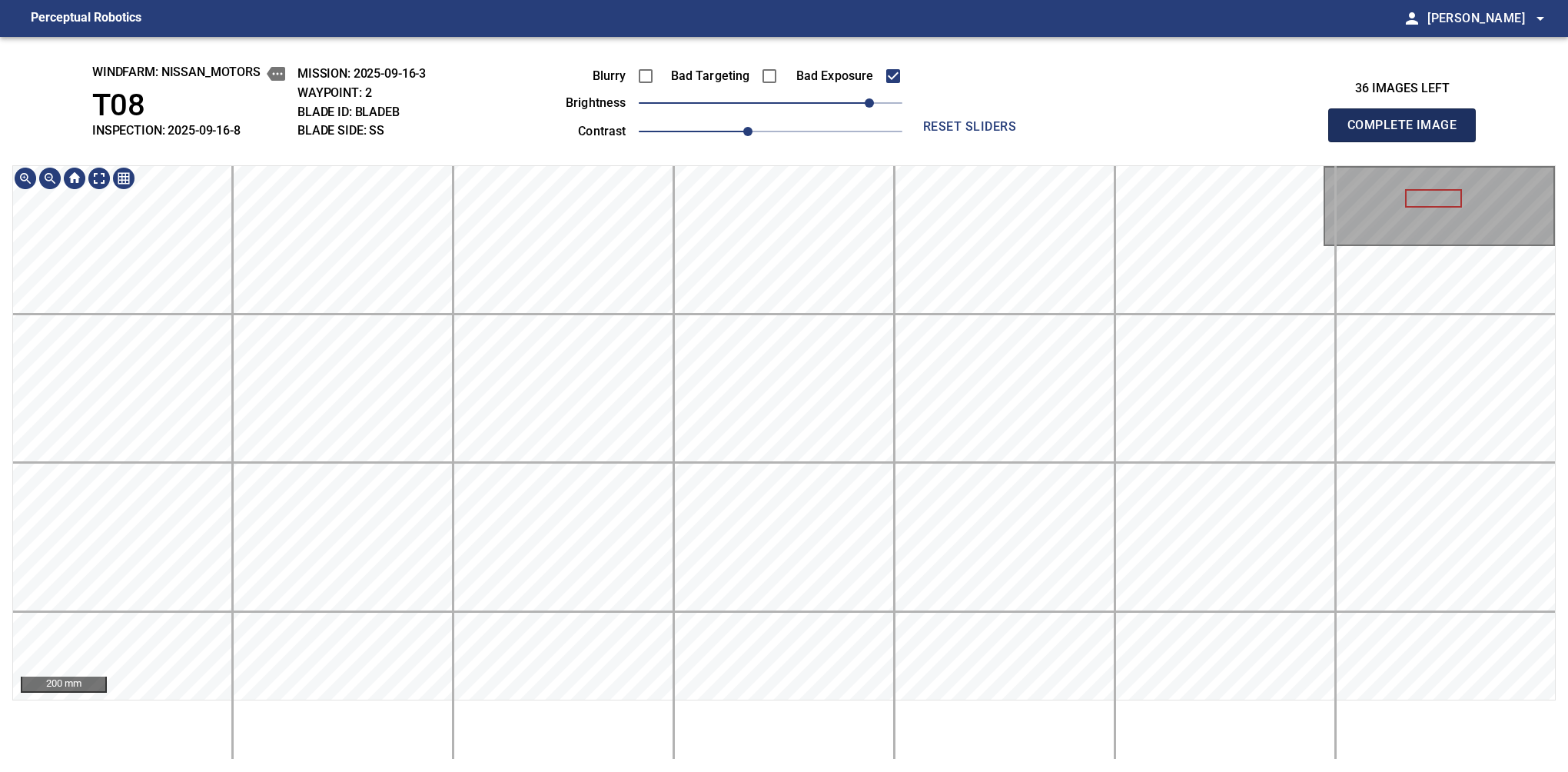
click at [1354, 141] on button "Complete Image" at bounding box center [1402, 125] width 147 height 33
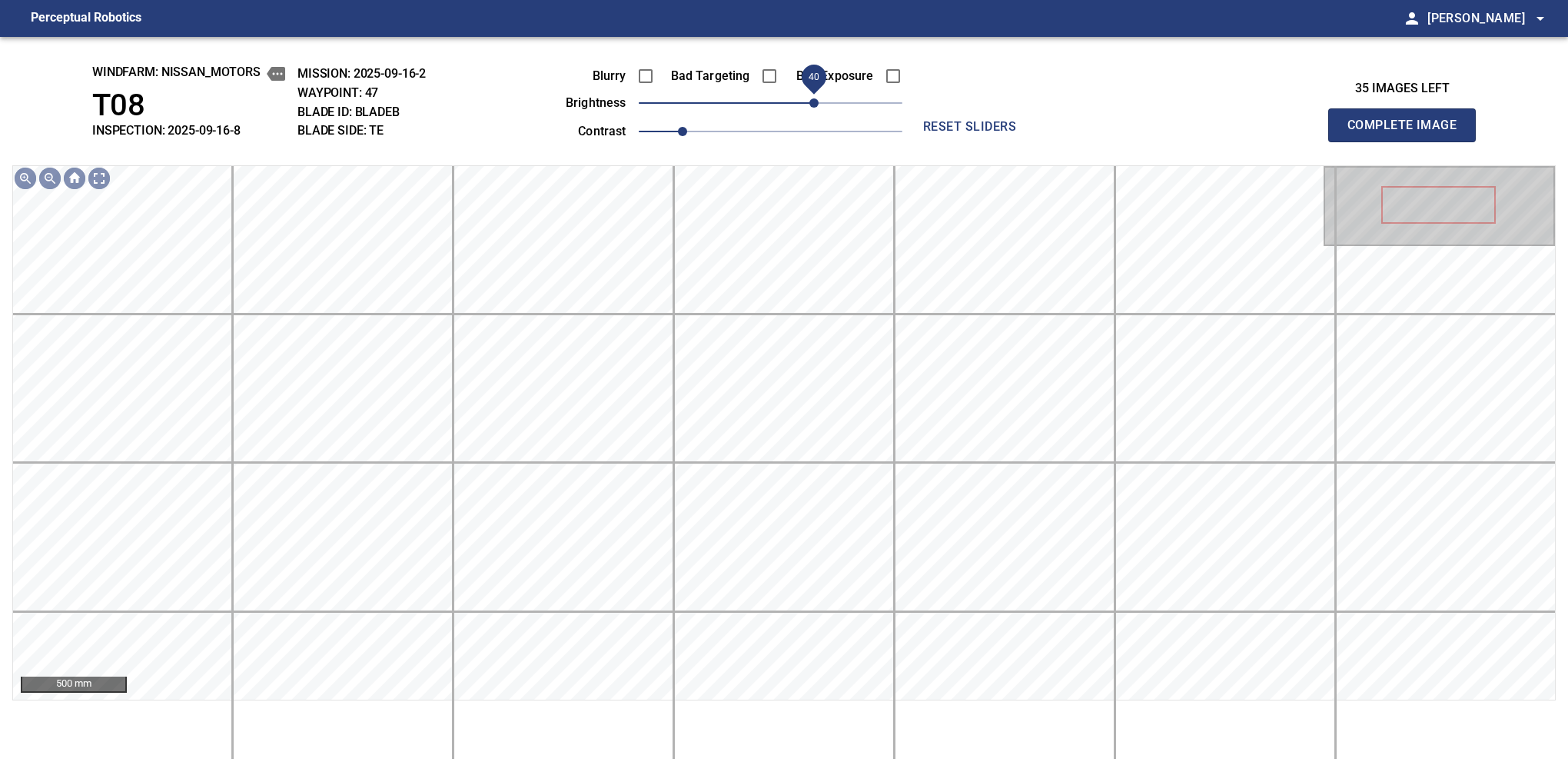
drag, startPoint x: 795, startPoint y: 102, endPoint x: 817, endPoint y: 95, distance: 23.1
click at [817, 99] on span "40" at bounding box center [814, 103] width 9 height 9
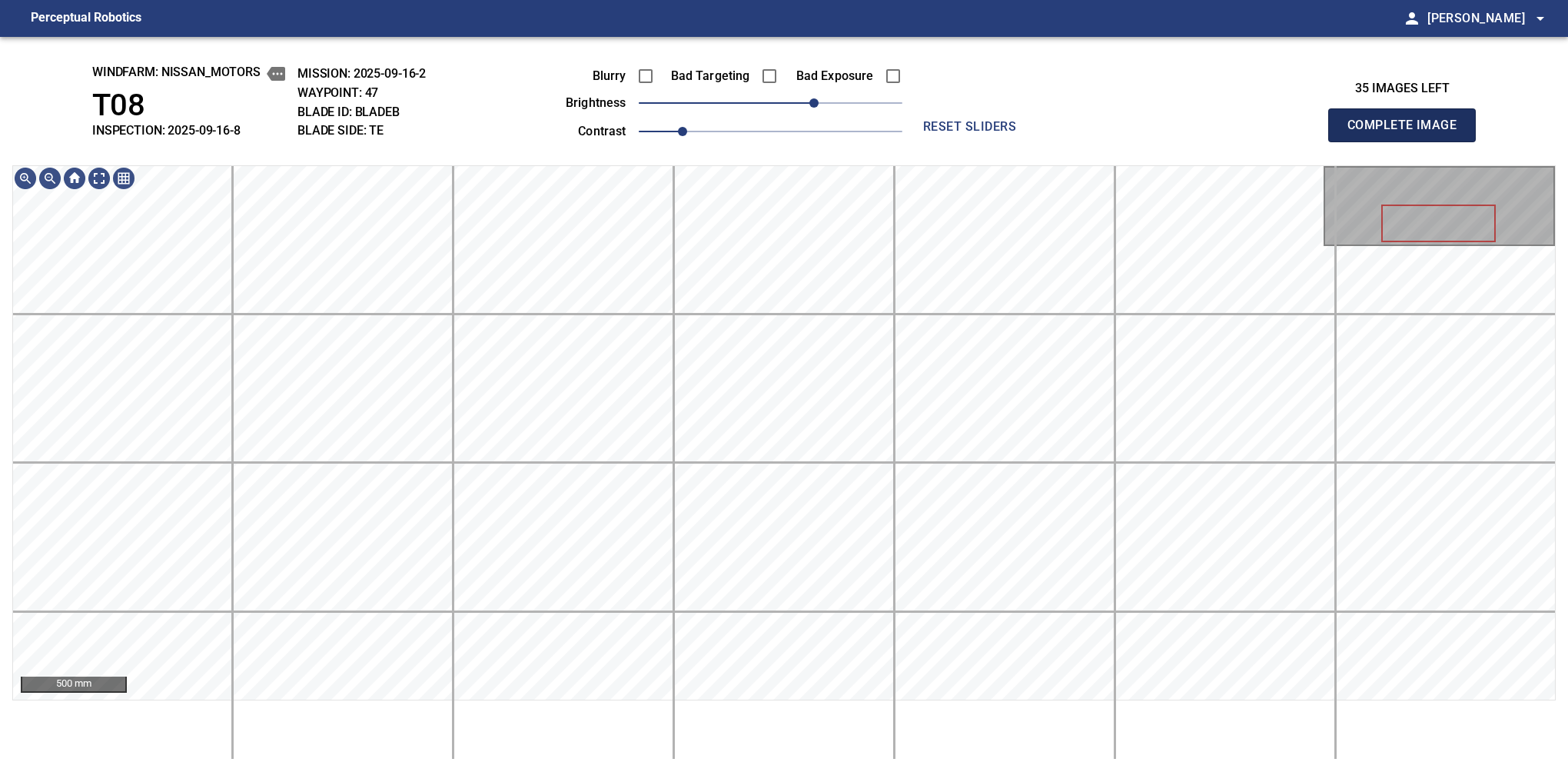
click at [1354, 141] on button "Complete Image" at bounding box center [1402, 125] width 147 height 33
drag, startPoint x: 772, startPoint y: 102, endPoint x: 830, endPoint y: 78, distance: 62.8
click at [829, 99] on span "50" at bounding box center [824, 103] width 9 height 9
click at [834, 99] on span "60" at bounding box center [836, 103] width 9 height 9
drag, startPoint x: 842, startPoint y: 101, endPoint x: 852, endPoint y: 96, distance: 11.2
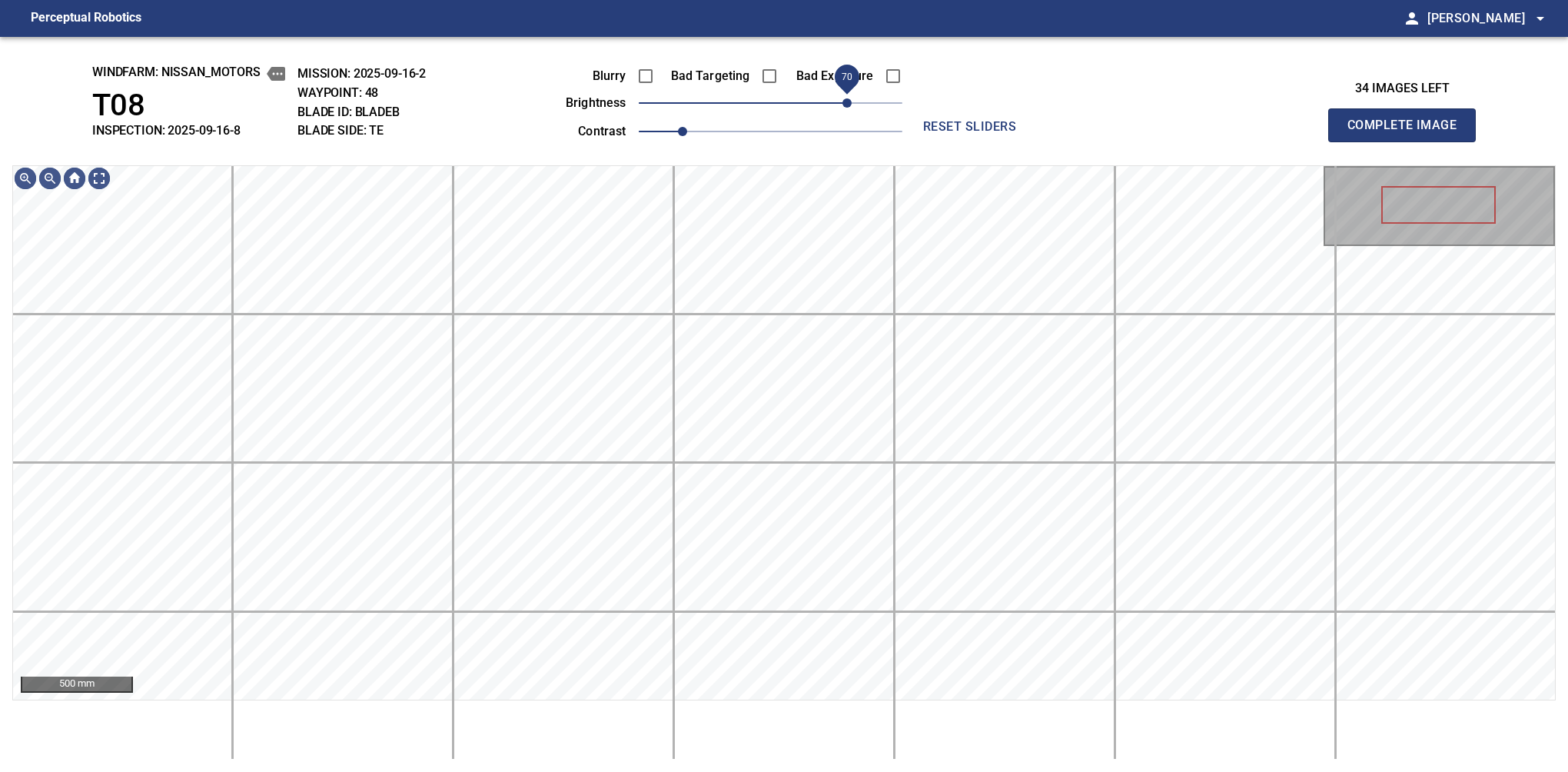
click at [852, 99] on span "70" at bounding box center [847, 103] width 9 height 9
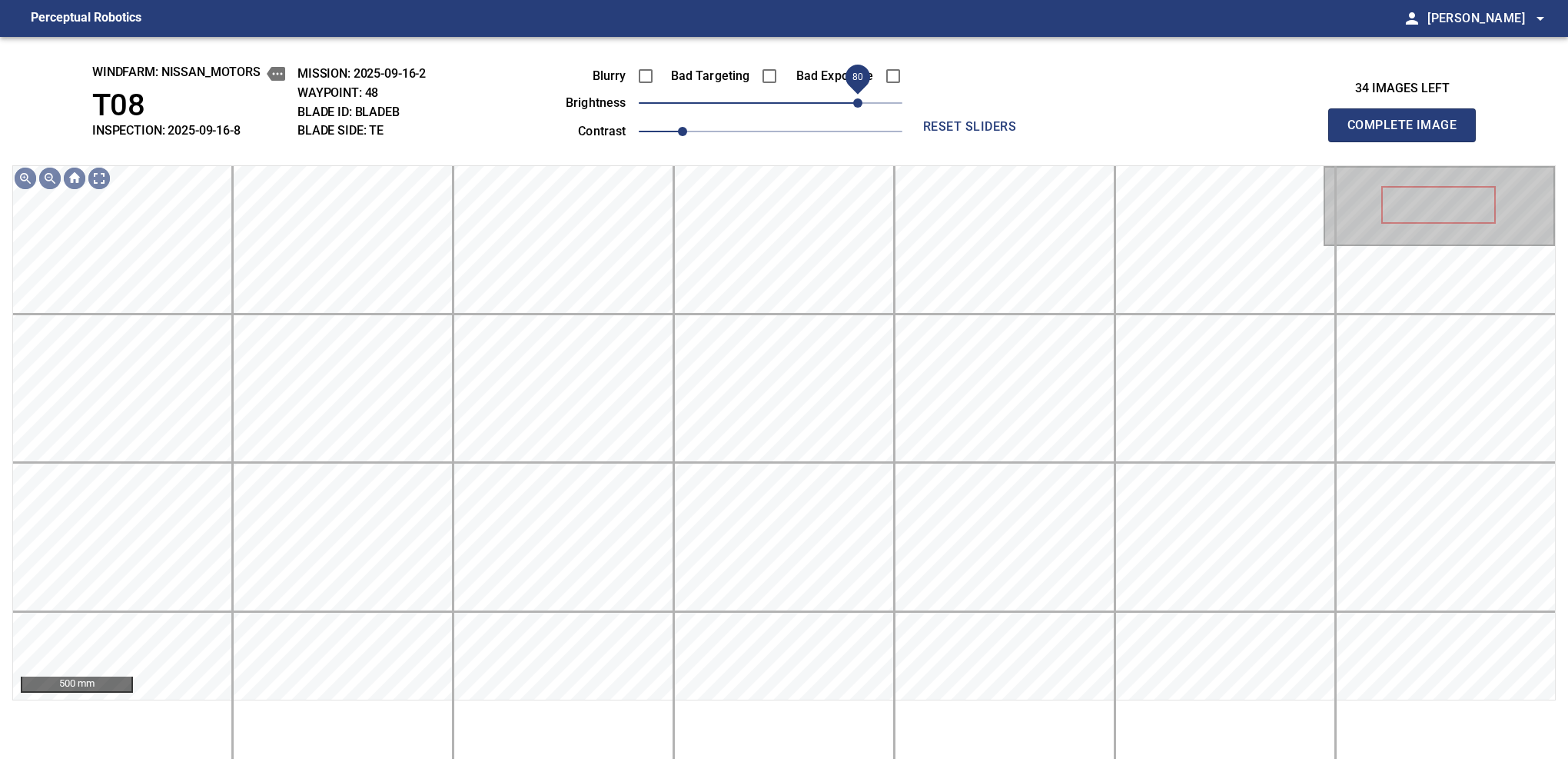
drag, startPoint x: 846, startPoint y: 109, endPoint x: 859, endPoint y: 93, distance: 20.6
click at [859, 99] on span "80" at bounding box center [858, 103] width 9 height 9
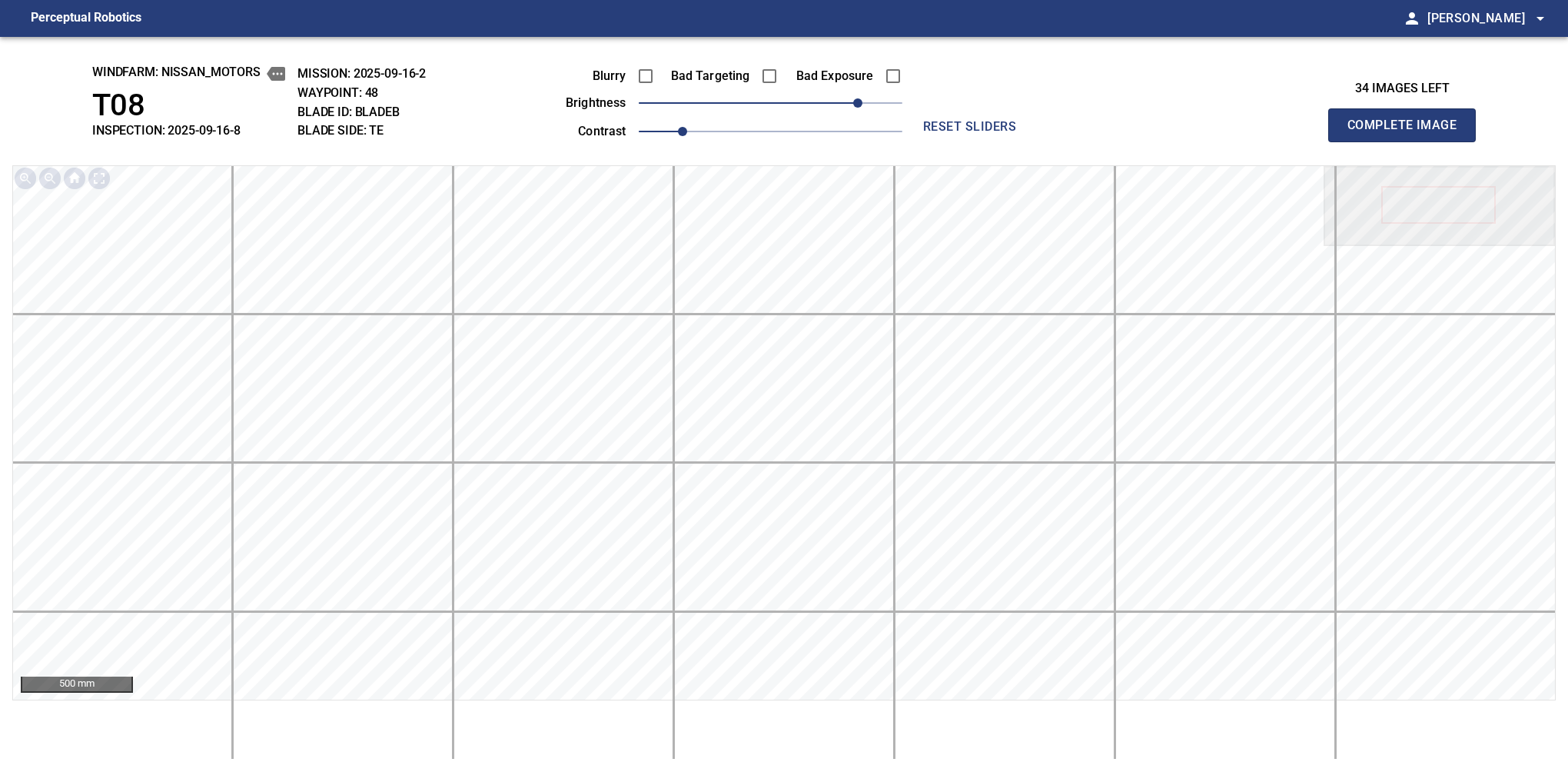
click at [1354, 141] on button "Complete Image" at bounding box center [1402, 125] width 147 height 33
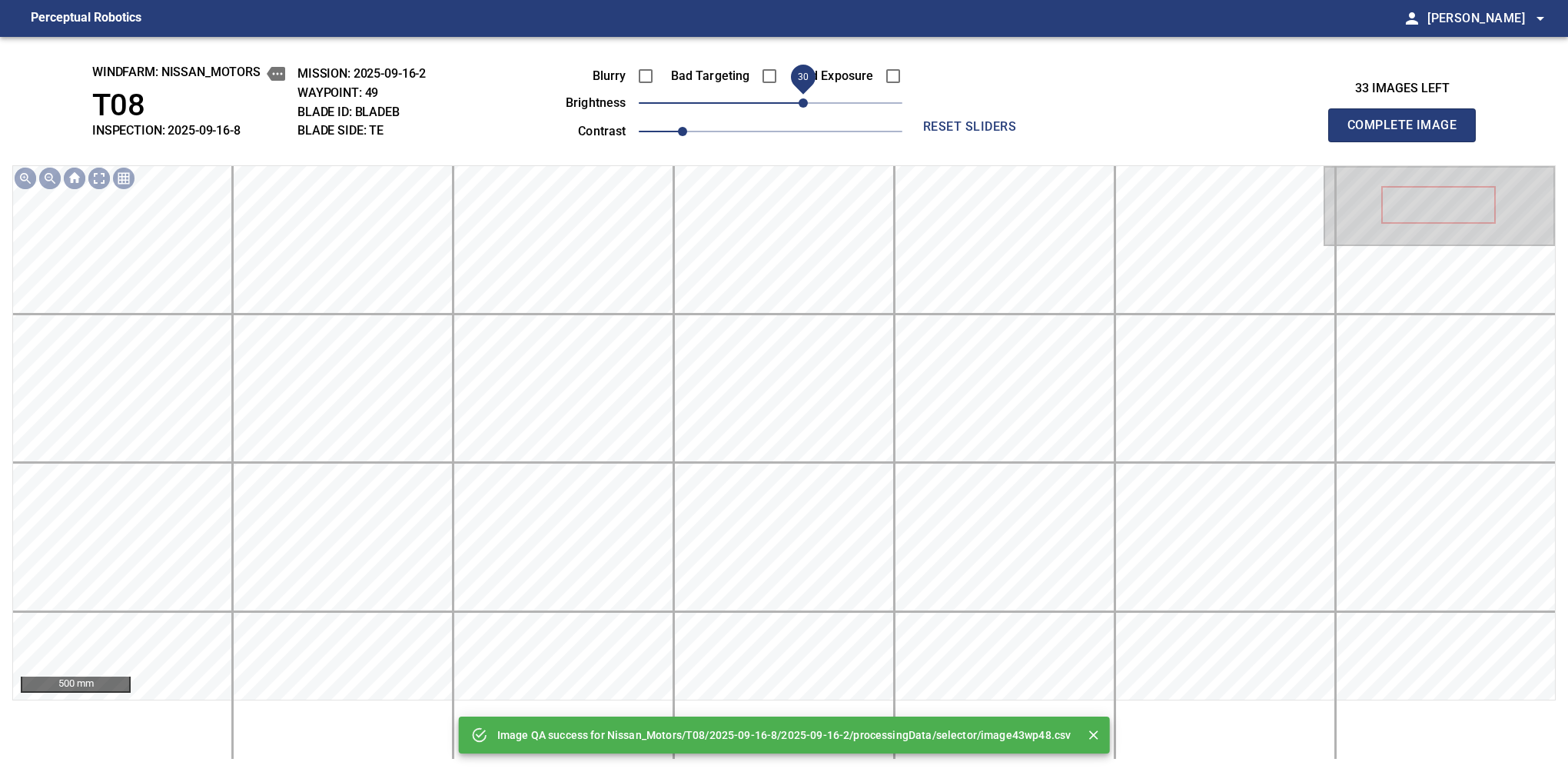
drag, startPoint x: 819, startPoint y: 102, endPoint x: 799, endPoint y: 104, distance: 20.1
click at [799, 104] on span "30" at bounding box center [771, 103] width 264 height 21
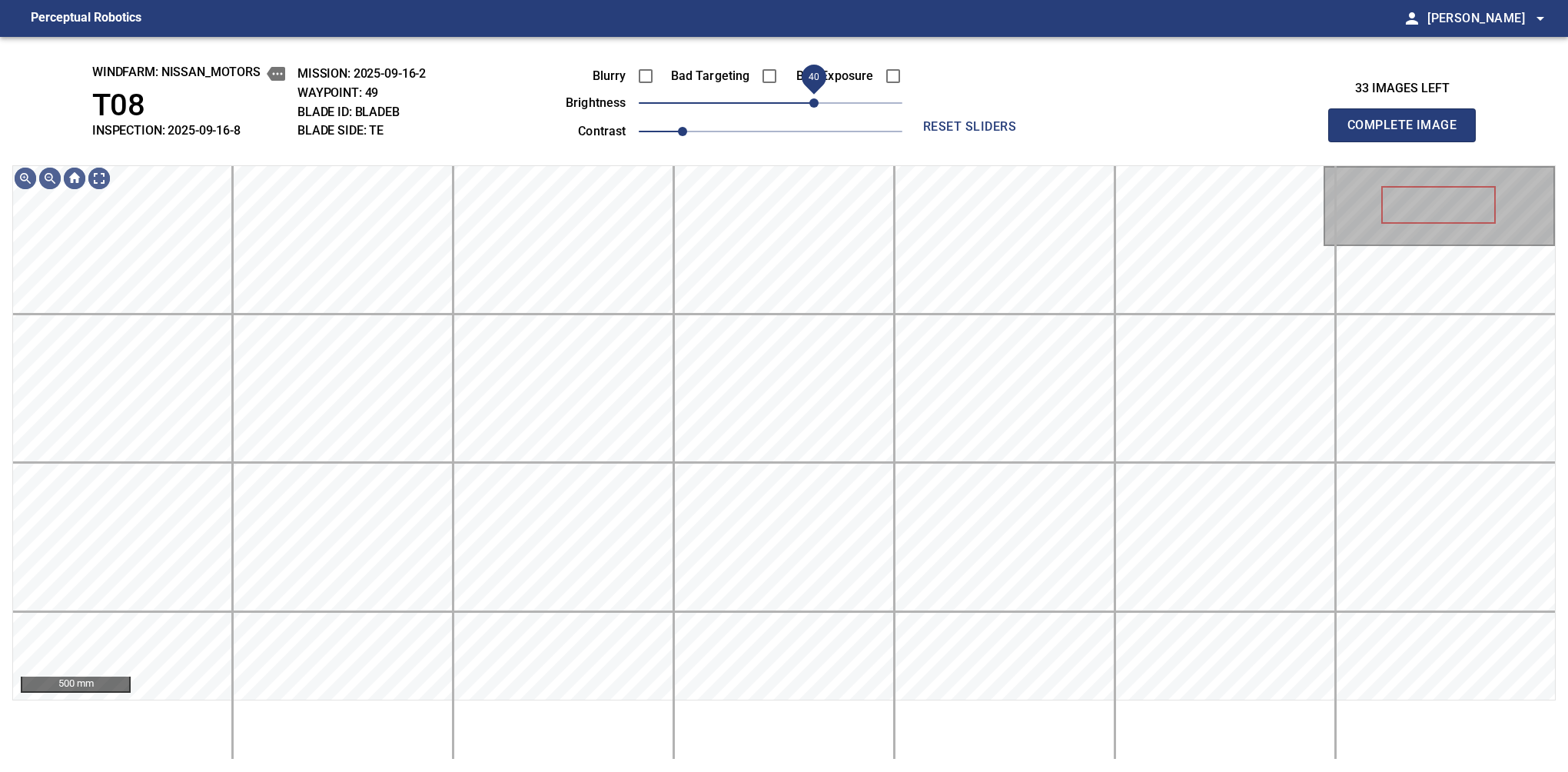
drag, startPoint x: 803, startPoint y: 105, endPoint x: 811, endPoint y: 99, distance: 10.0
click at [811, 99] on span "40" at bounding box center [814, 103] width 9 height 9
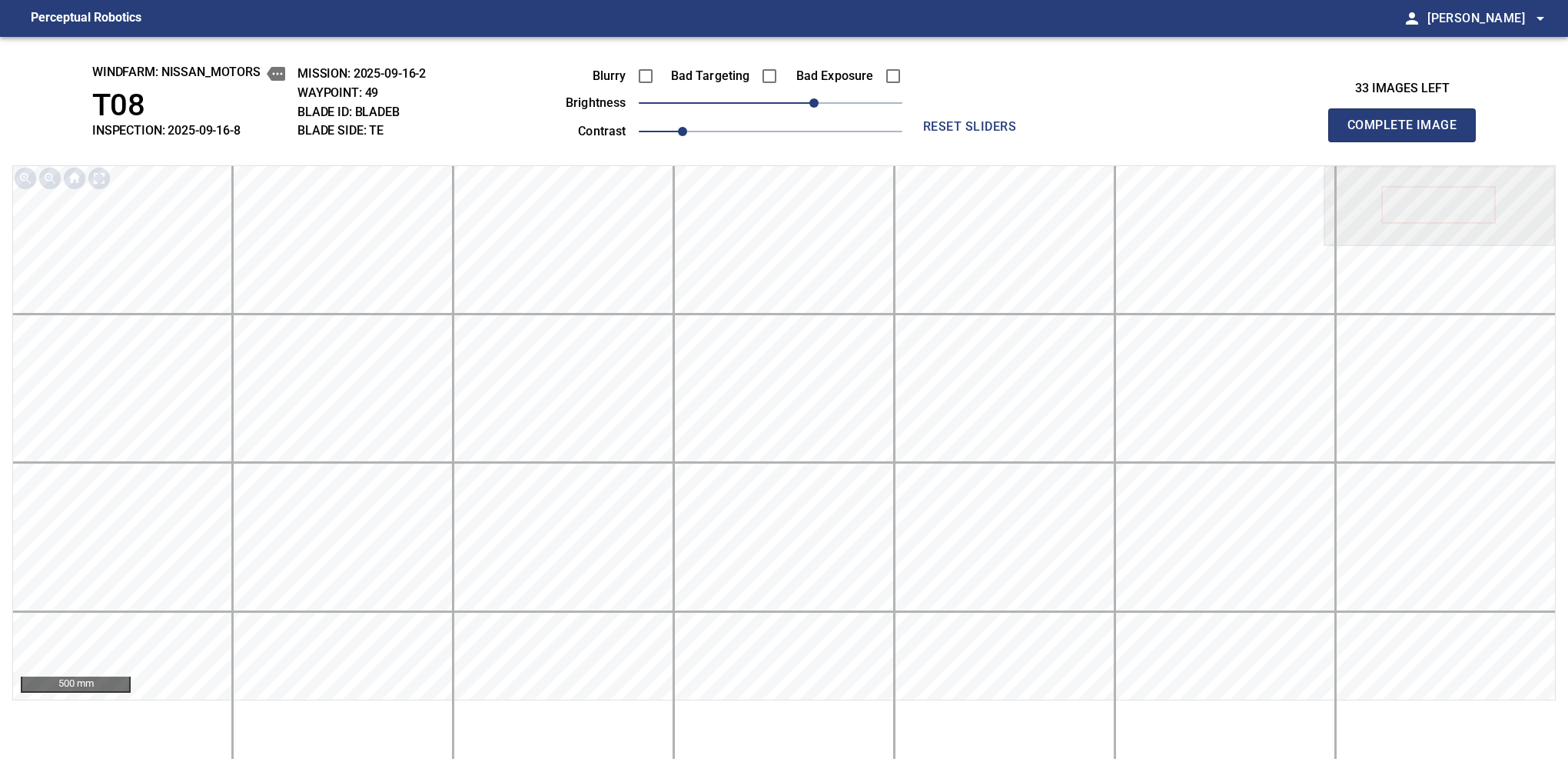
click at [1354, 141] on button "Complete Image" at bounding box center [1402, 125] width 147 height 33
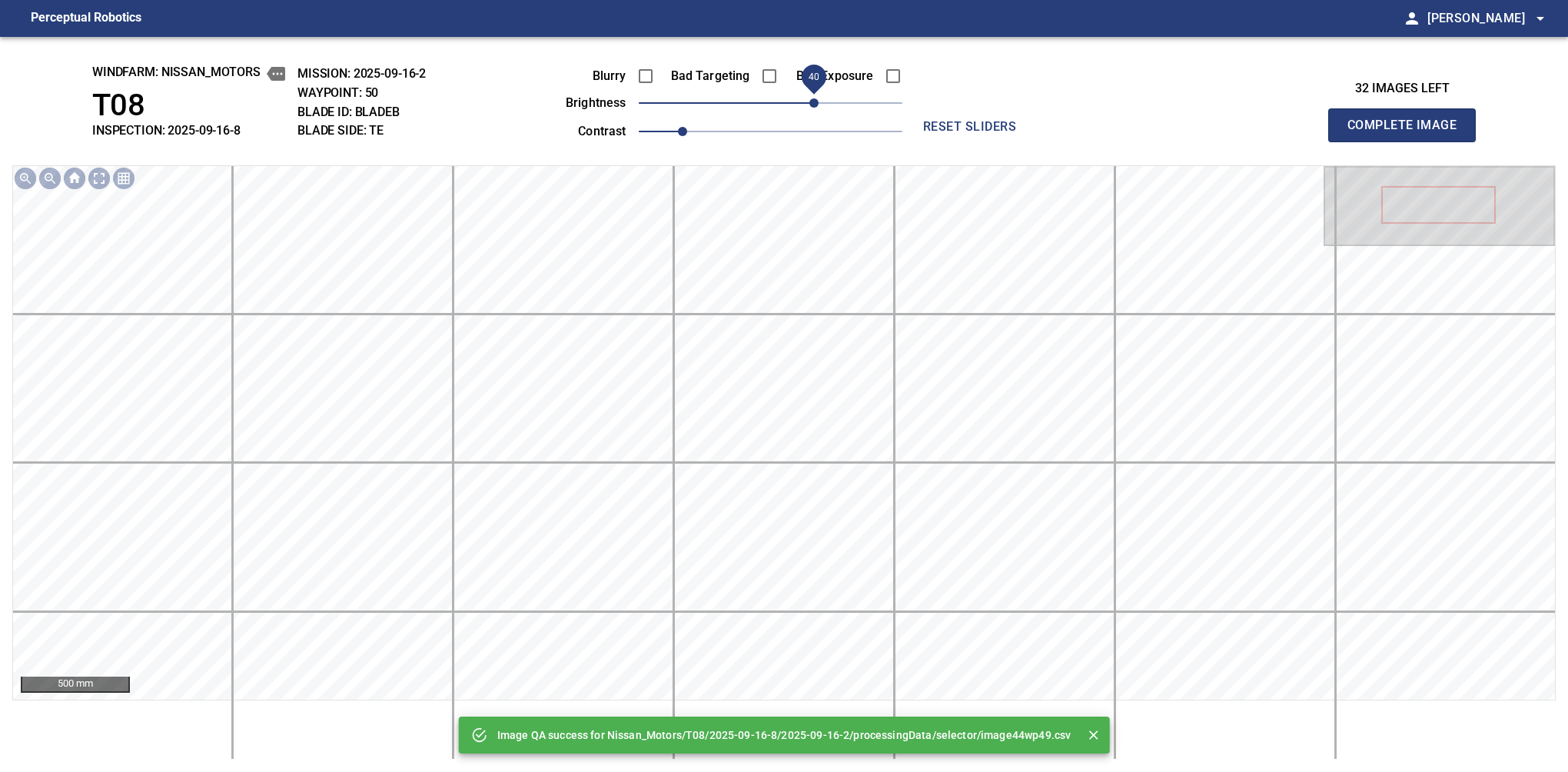
click at [817, 102] on span "40" at bounding box center [814, 103] width 9 height 9
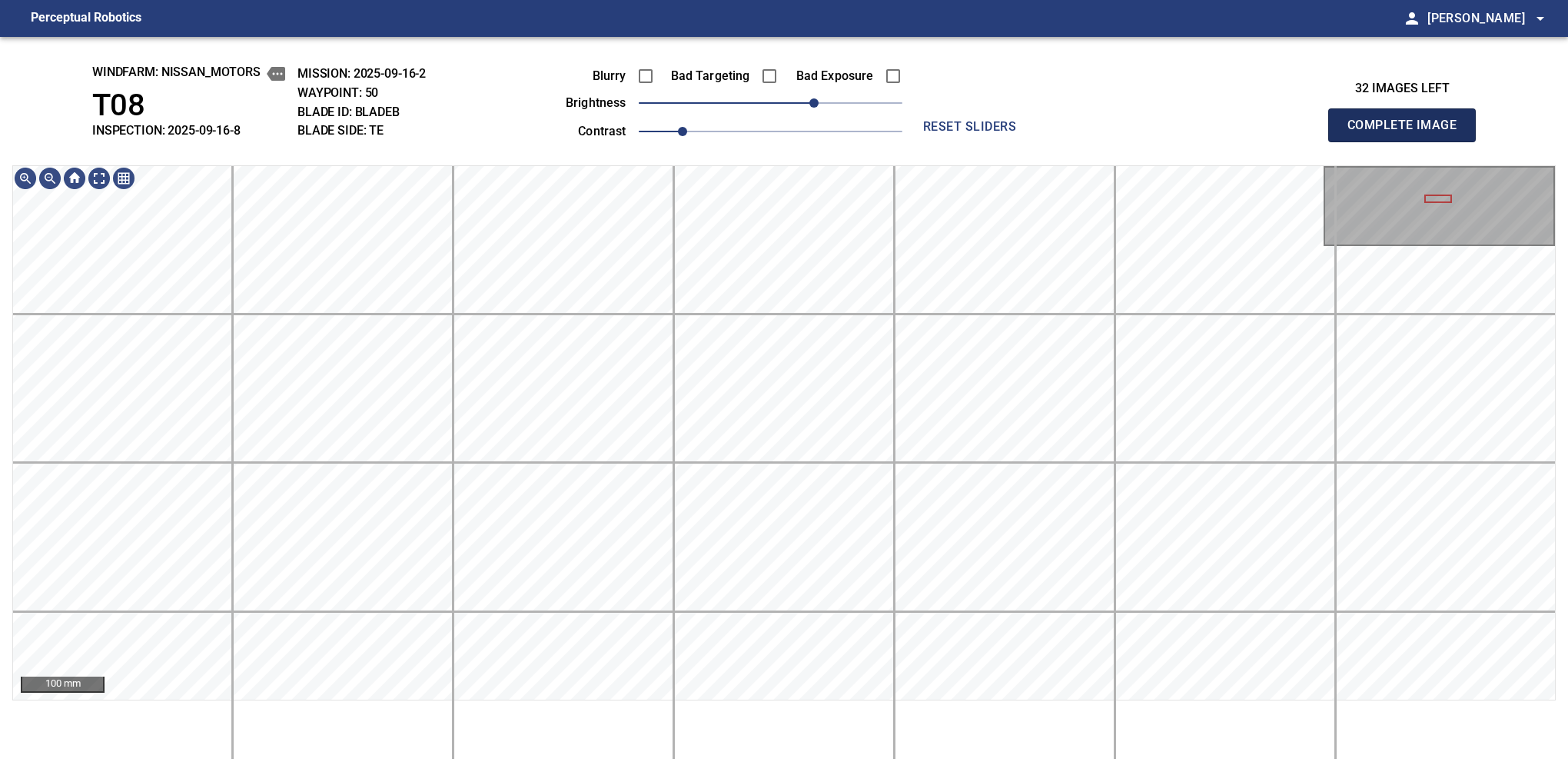
click at [1354, 141] on button "Complete Image" at bounding box center [1402, 125] width 147 height 33
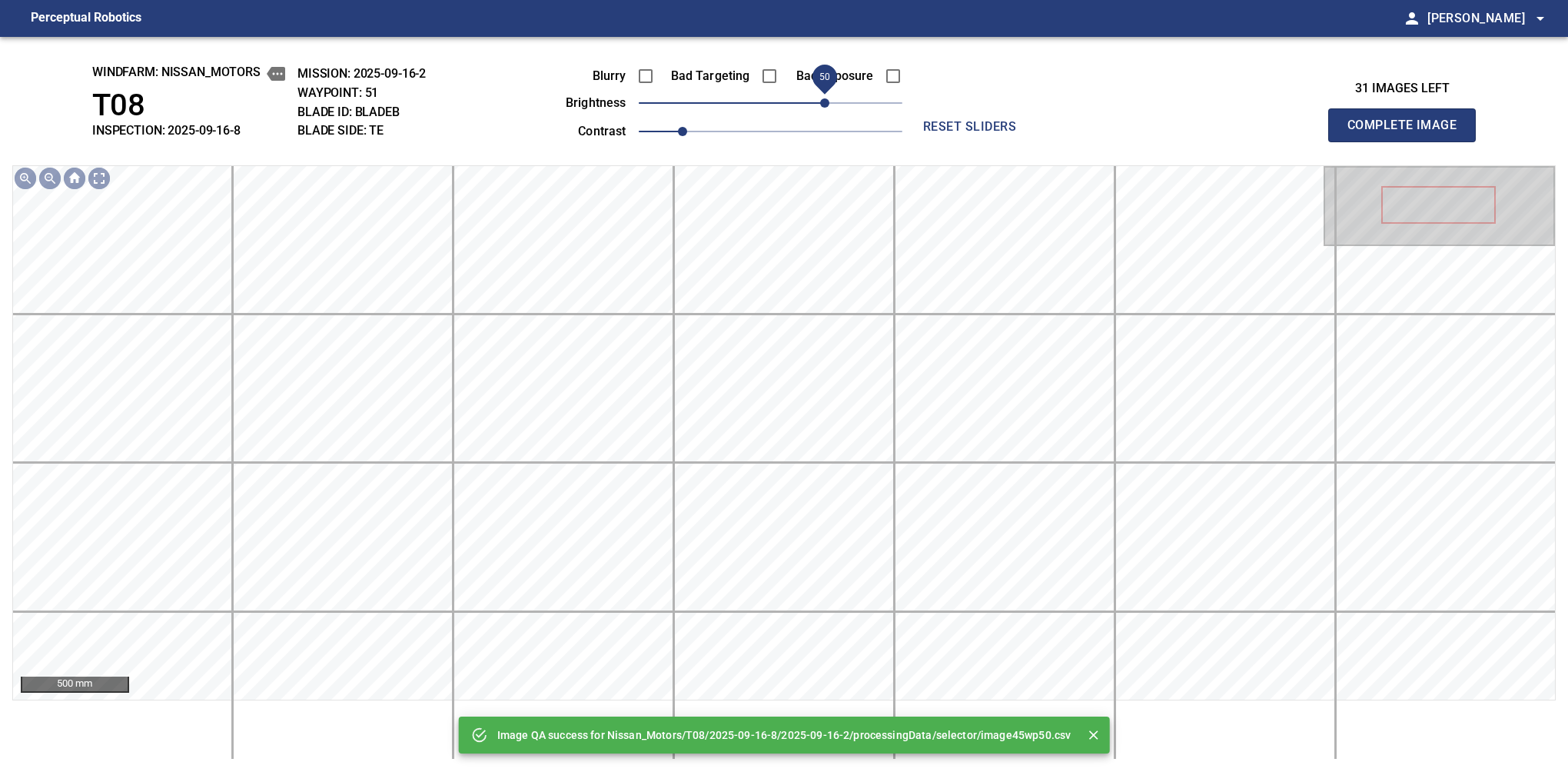
drag, startPoint x: 782, startPoint y: 105, endPoint x: 829, endPoint y: 96, distance: 47.9
click at [829, 99] on span "50" at bounding box center [824, 103] width 9 height 9
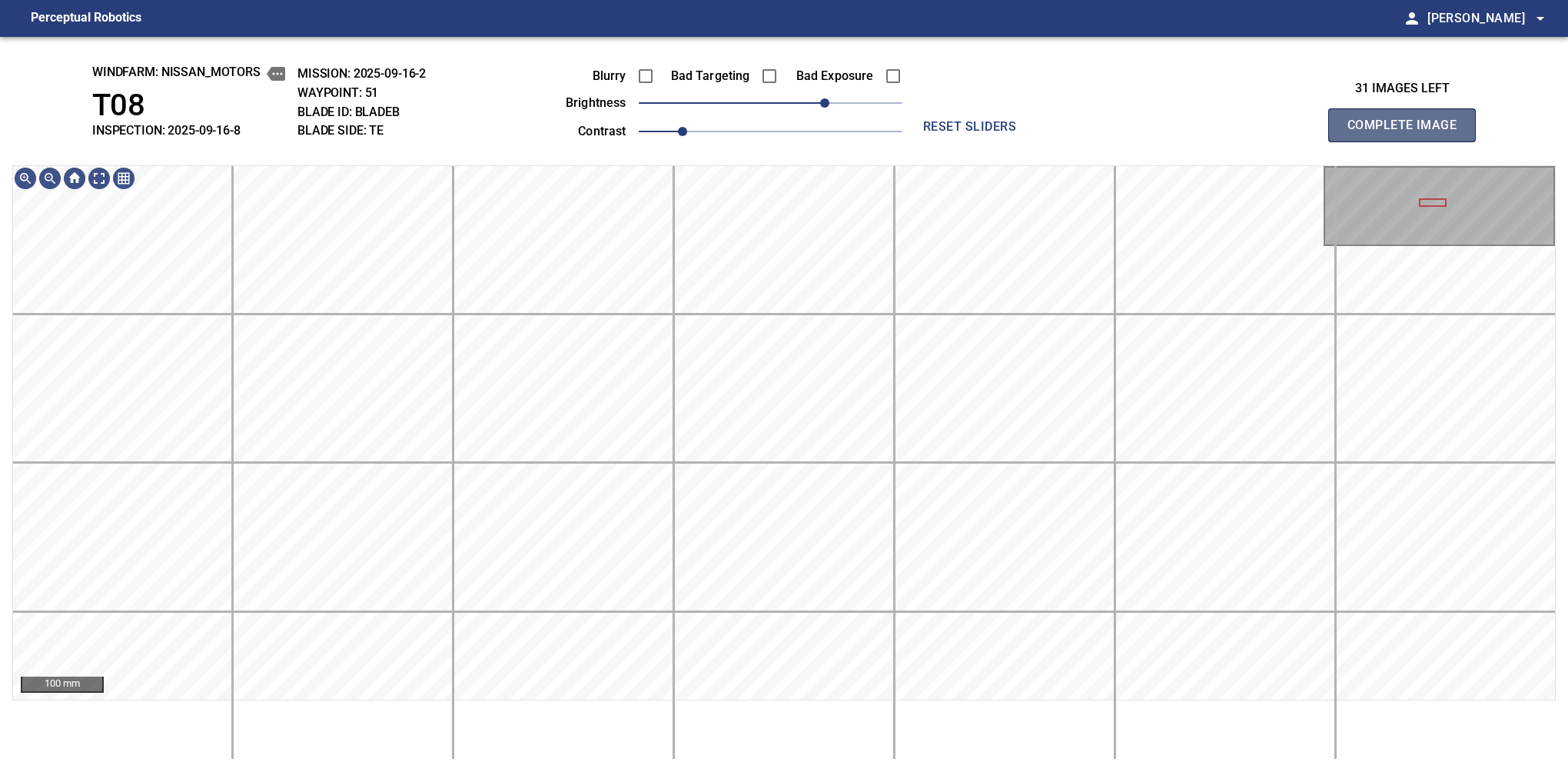
click at [1354, 141] on button "Complete Image" at bounding box center [1402, 125] width 147 height 33
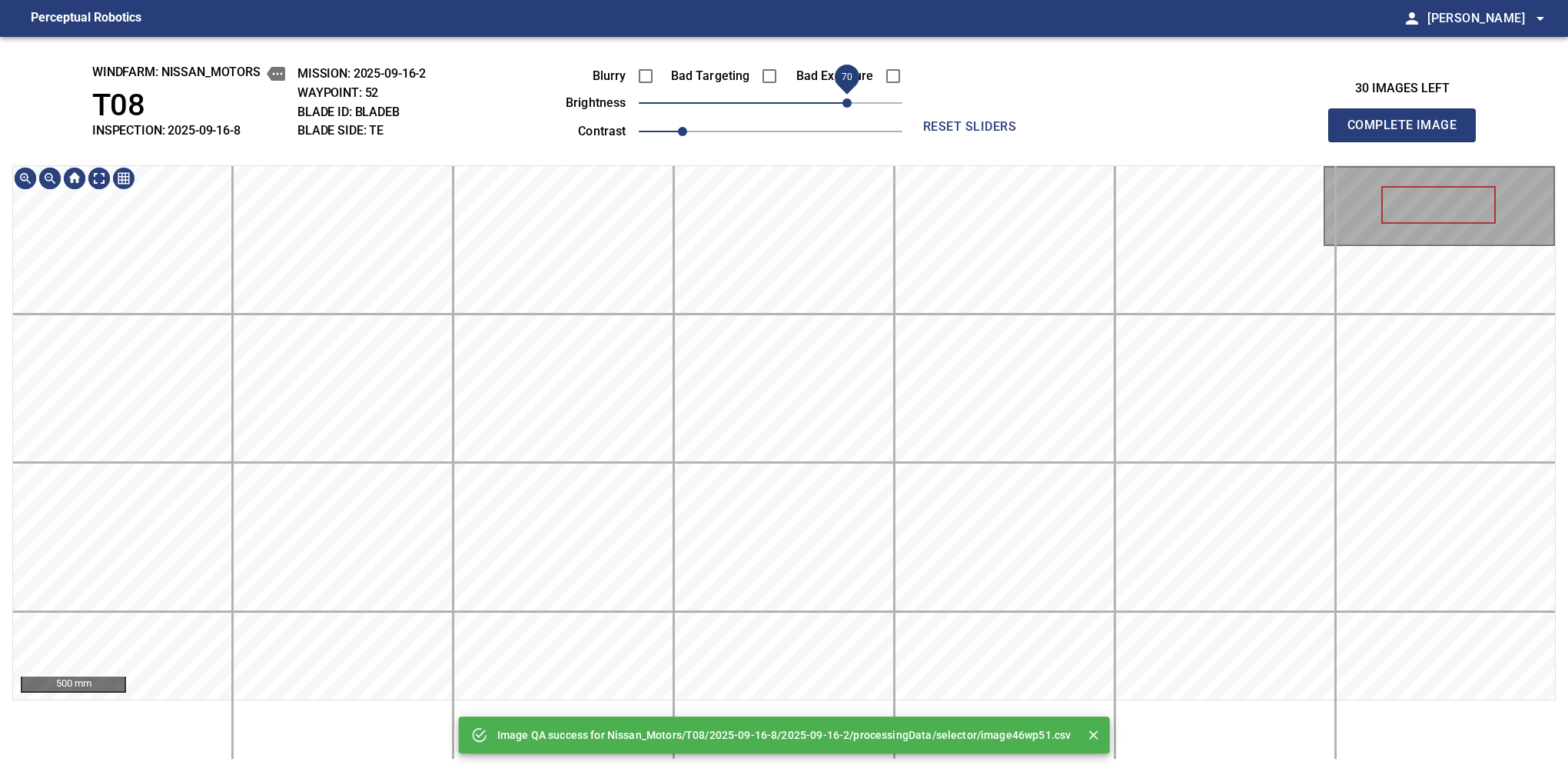
drag, startPoint x: 791, startPoint y: 102, endPoint x: 852, endPoint y: 93, distance: 61.7
click at [852, 93] on span "70" at bounding box center [771, 103] width 264 height 21
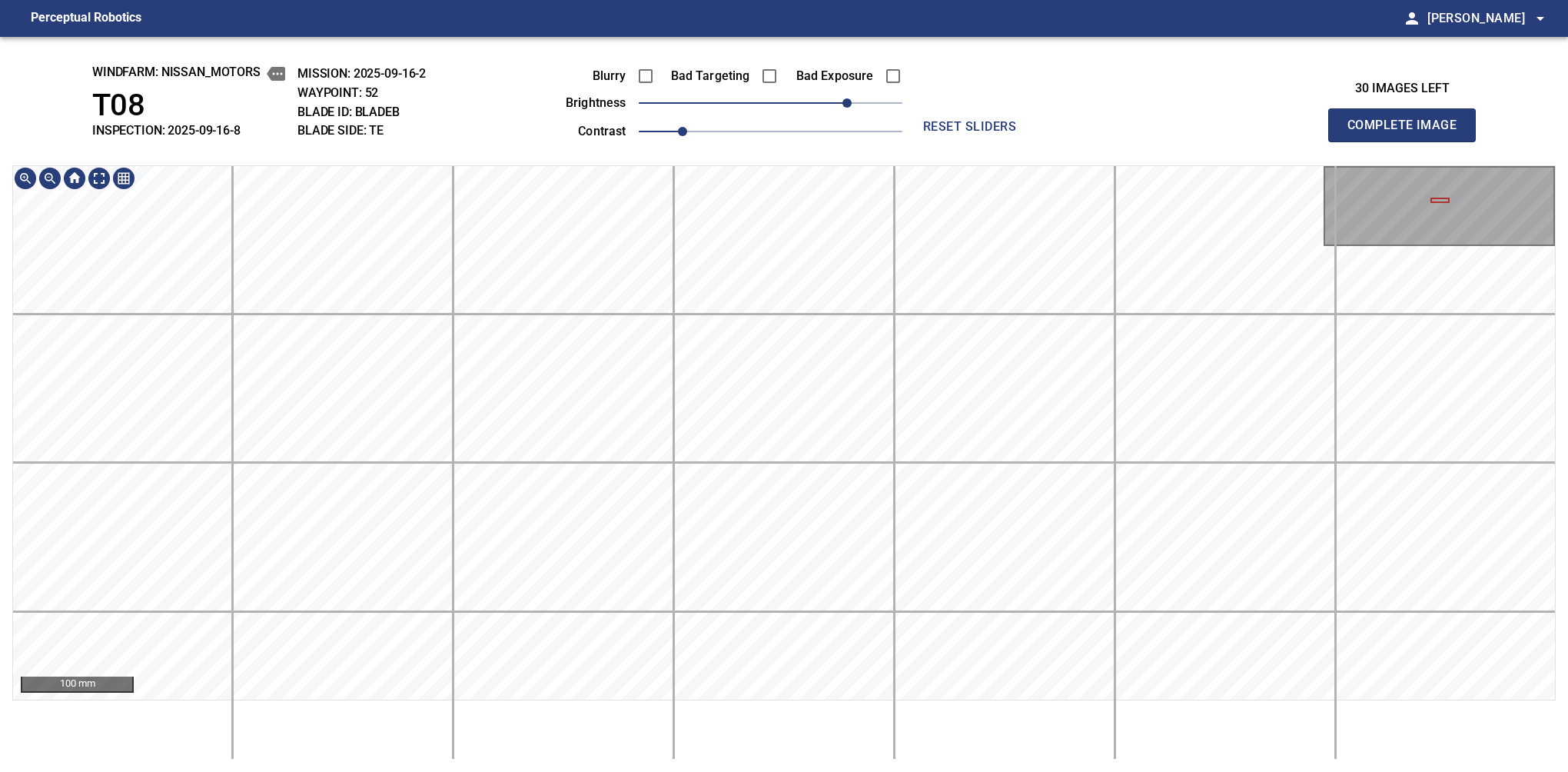
click at [1092, 154] on div "windfarm: Nissan_Motors T08 INSPECTION: 2025-09-16-8 MISSION: 2025-09-16-2 WAYP…" at bounding box center [784, 404] width 1568 height 735
click at [1058, 164] on div "windfarm: Nissan_Motors T08 INSPECTION: 2025-09-16-8 MISSION: 2025-09-16-2 WAYP…" at bounding box center [784, 404] width 1568 height 735
click at [1259, 88] on div "windfarm: Nissan_Motors T08 INSPECTION: 2025-09-16-8 MISSION: 2025-09-16-2 WAYP…" at bounding box center [784, 404] width 1568 height 735
click at [1354, 141] on button "Complete Image" at bounding box center [1402, 125] width 147 height 33
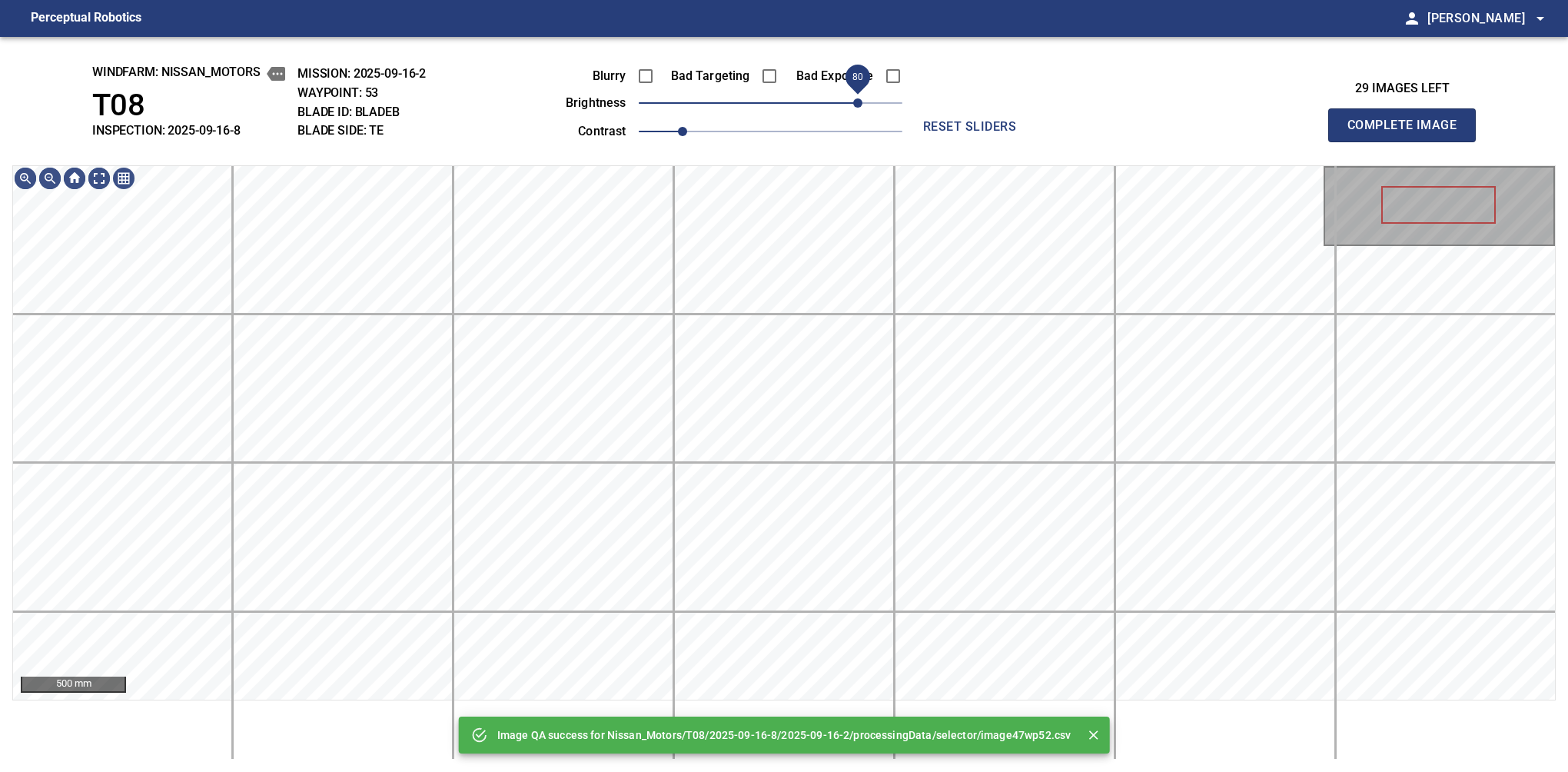
drag, startPoint x: 853, startPoint y: 99, endPoint x: 859, endPoint y: 92, distance: 9.2
click at [859, 93] on span "80" at bounding box center [771, 103] width 264 height 21
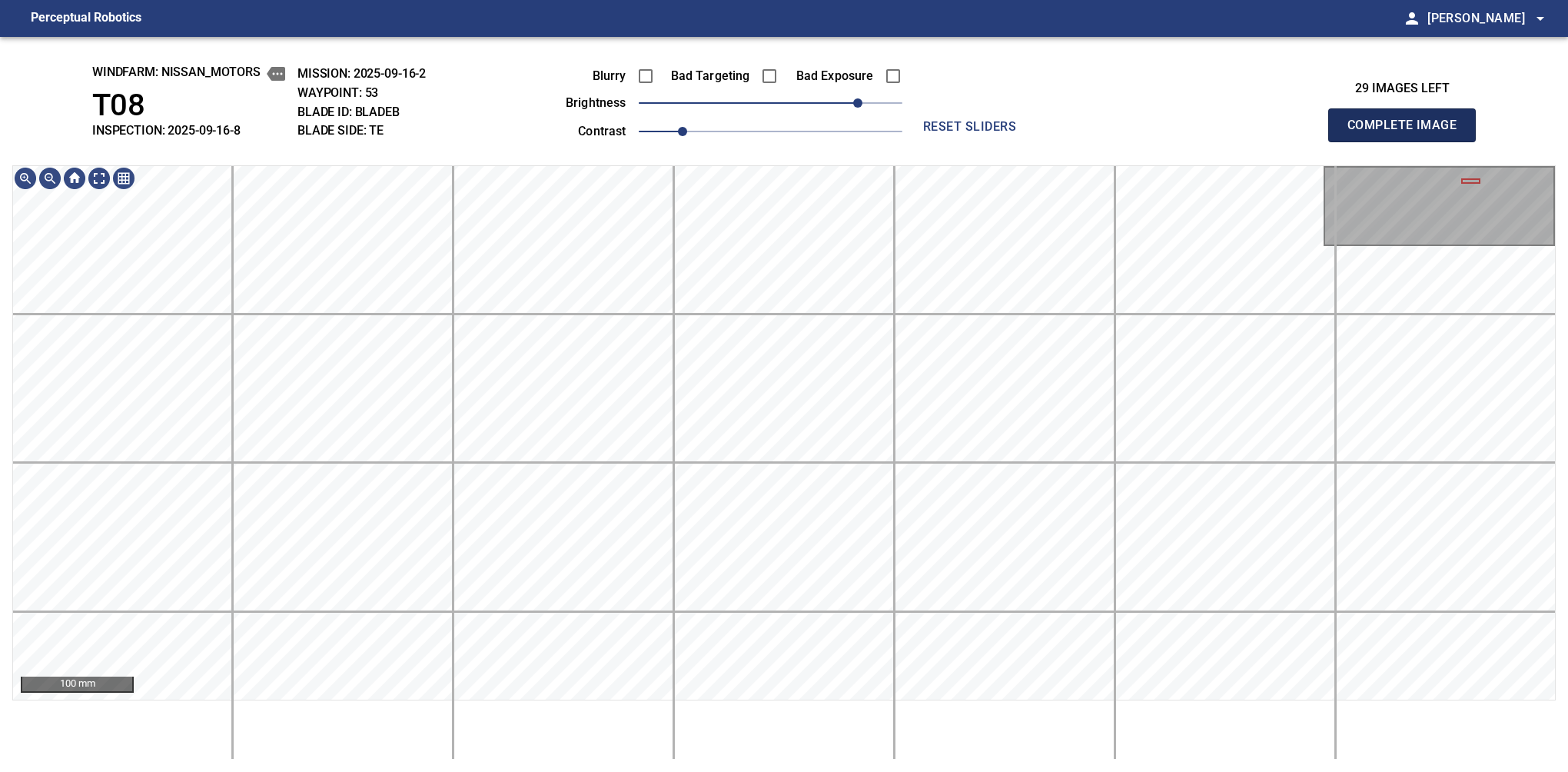
click at [1354, 141] on button "Complete Image" at bounding box center [1402, 125] width 147 height 33
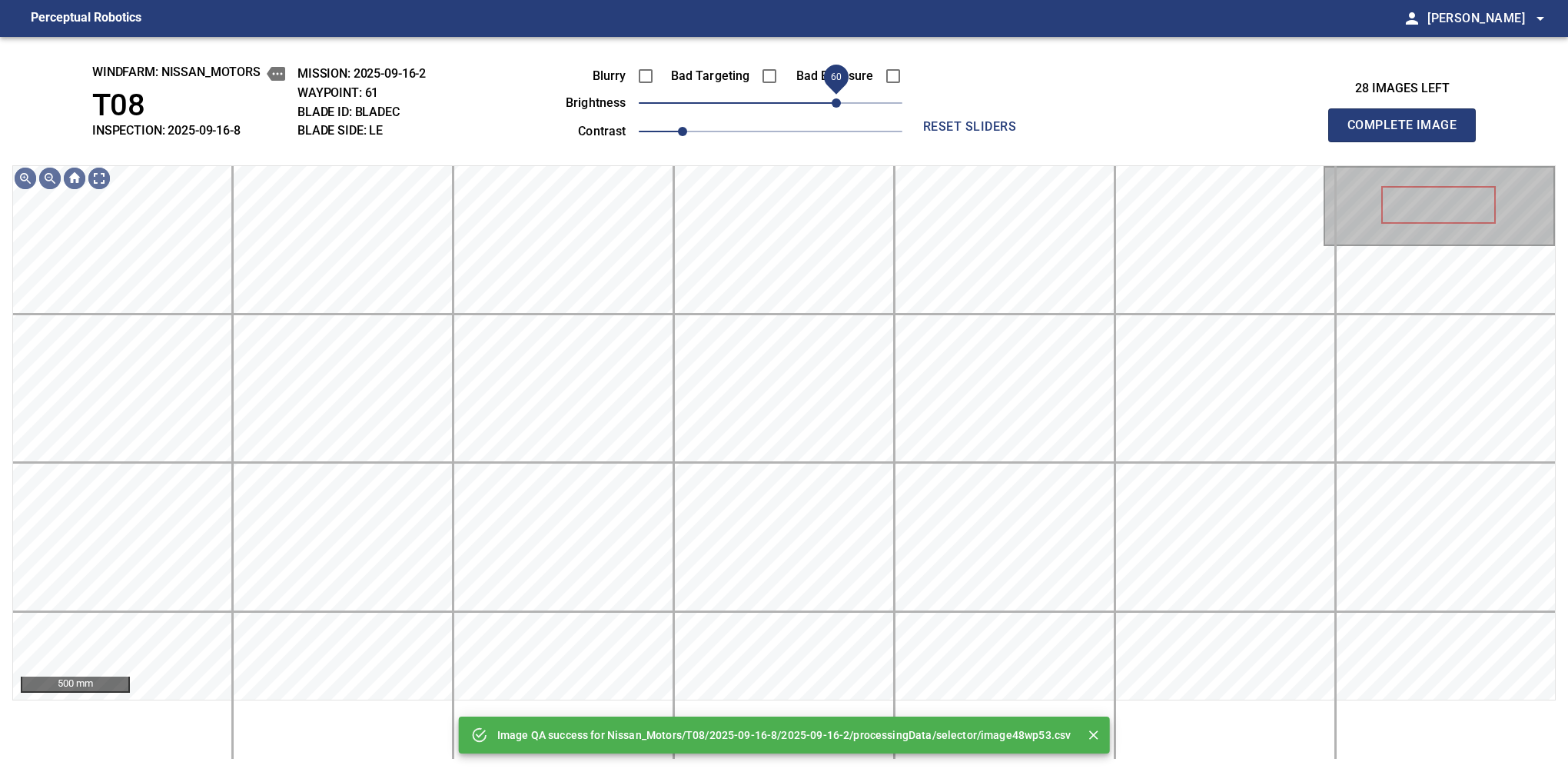
drag, startPoint x: 816, startPoint y: 108, endPoint x: 833, endPoint y: 100, distance: 18.8
click at [833, 100] on span "60" at bounding box center [836, 103] width 9 height 9
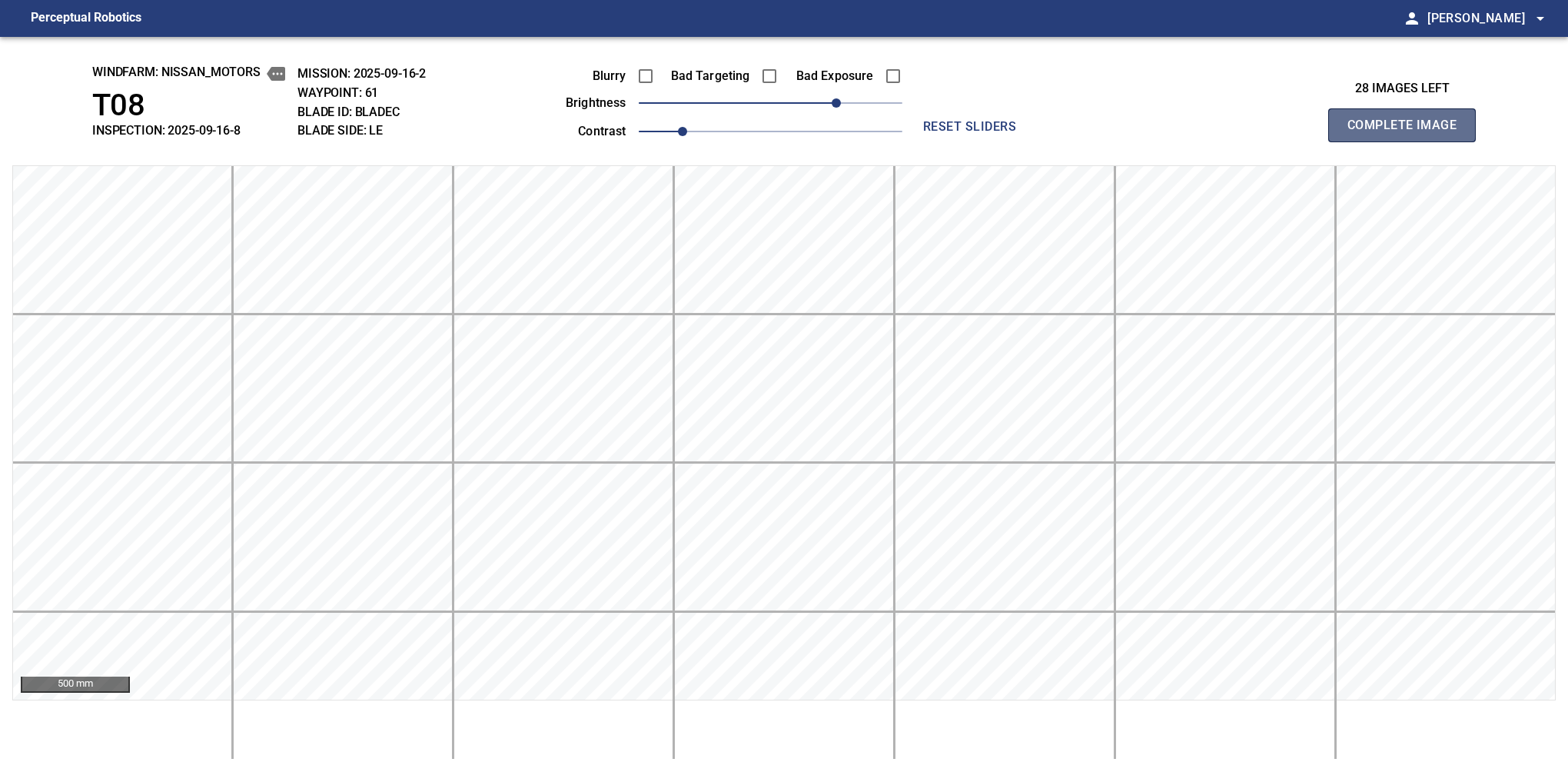
click at [1340, 111] on button "Complete Image" at bounding box center [1402, 125] width 147 height 33
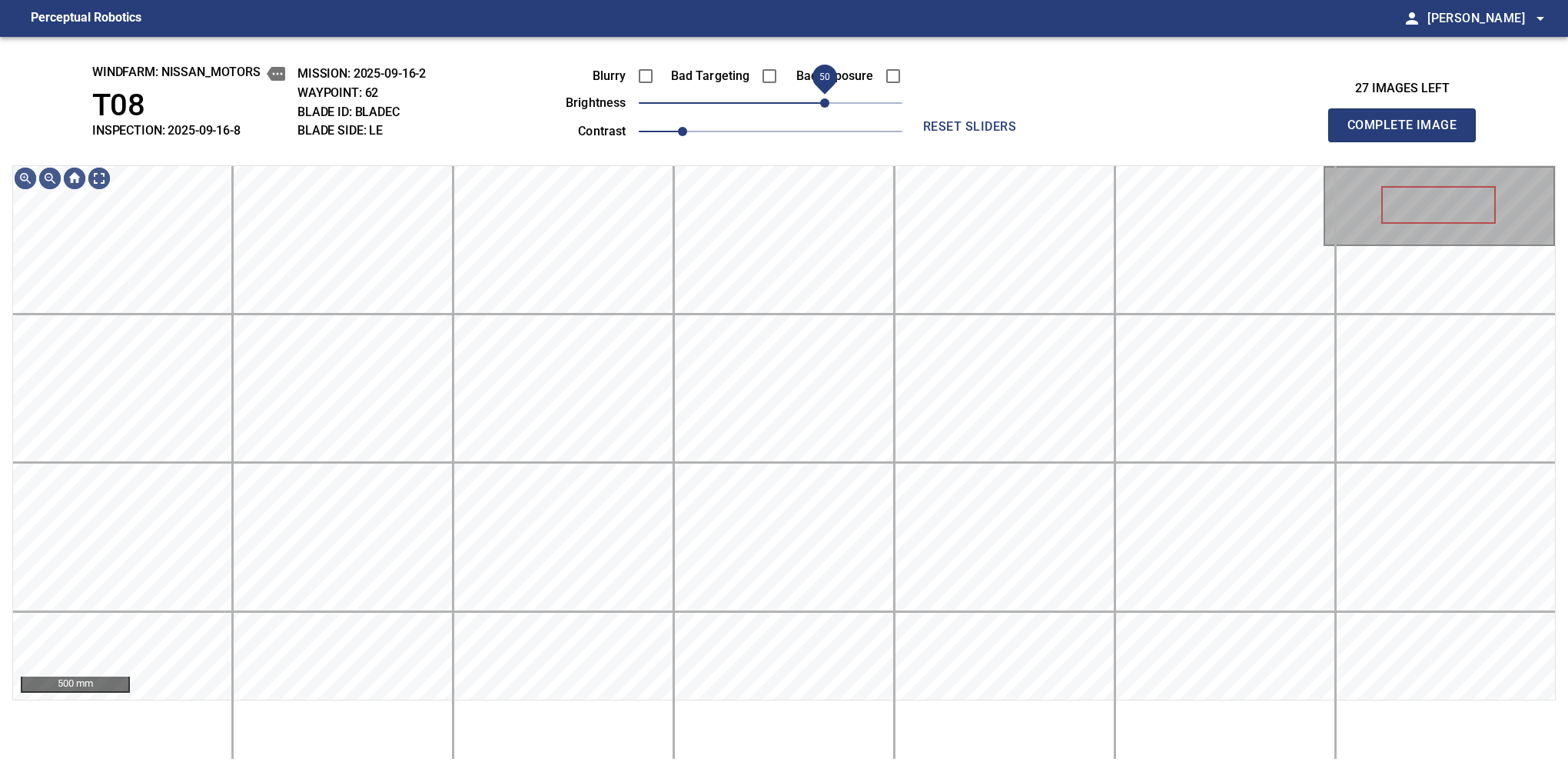
drag, startPoint x: 800, startPoint y: 108, endPoint x: 823, endPoint y: 96, distance: 25.9
click at [823, 99] on span "50" at bounding box center [824, 103] width 9 height 9
drag, startPoint x: 823, startPoint y: 96, endPoint x: 835, endPoint y: 95, distance: 12.0
click at [835, 99] on span "60" at bounding box center [836, 103] width 9 height 9
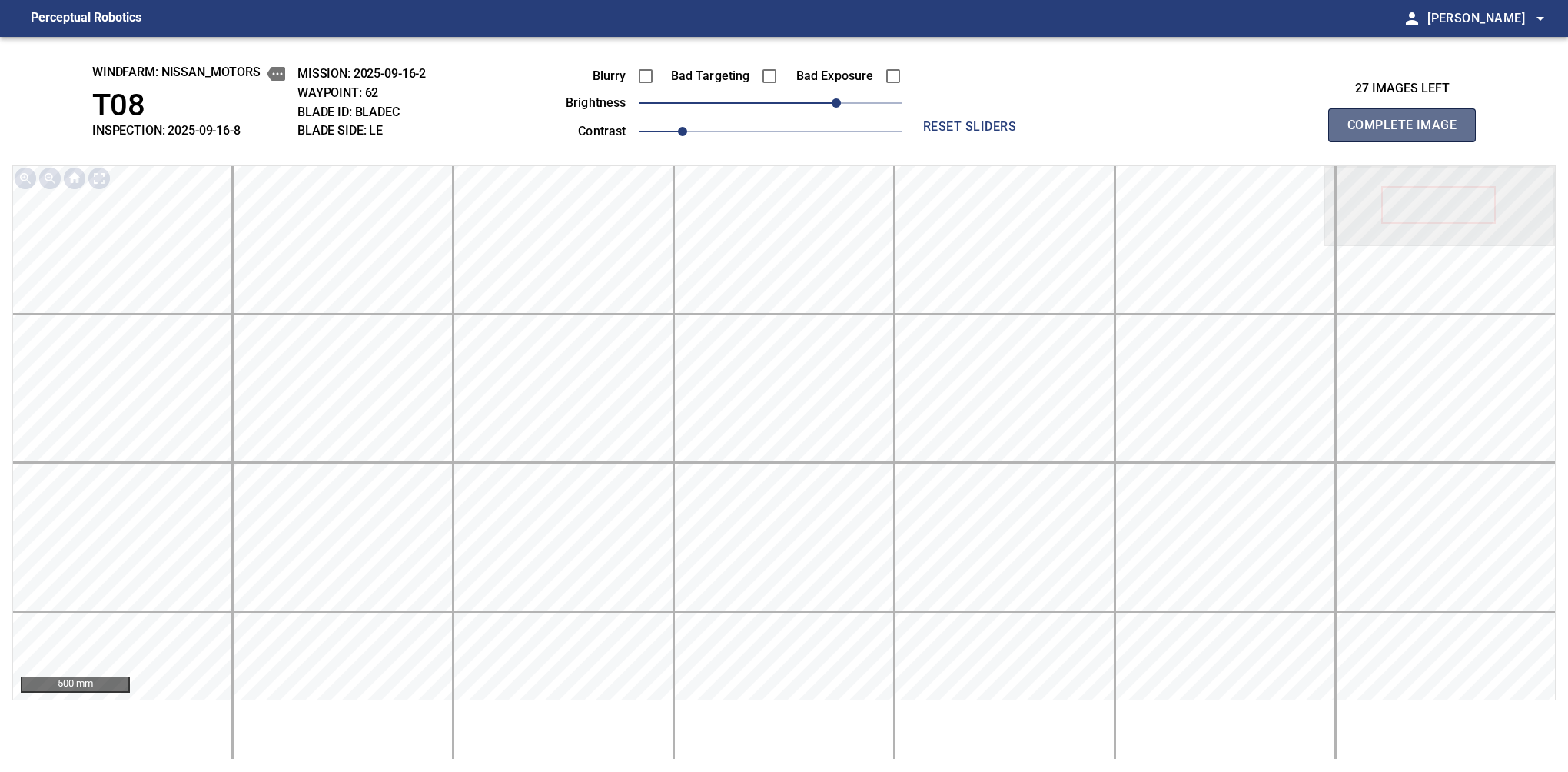
click at [1354, 141] on button "Complete Image" at bounding box center [1402, 125] width 147 height 33
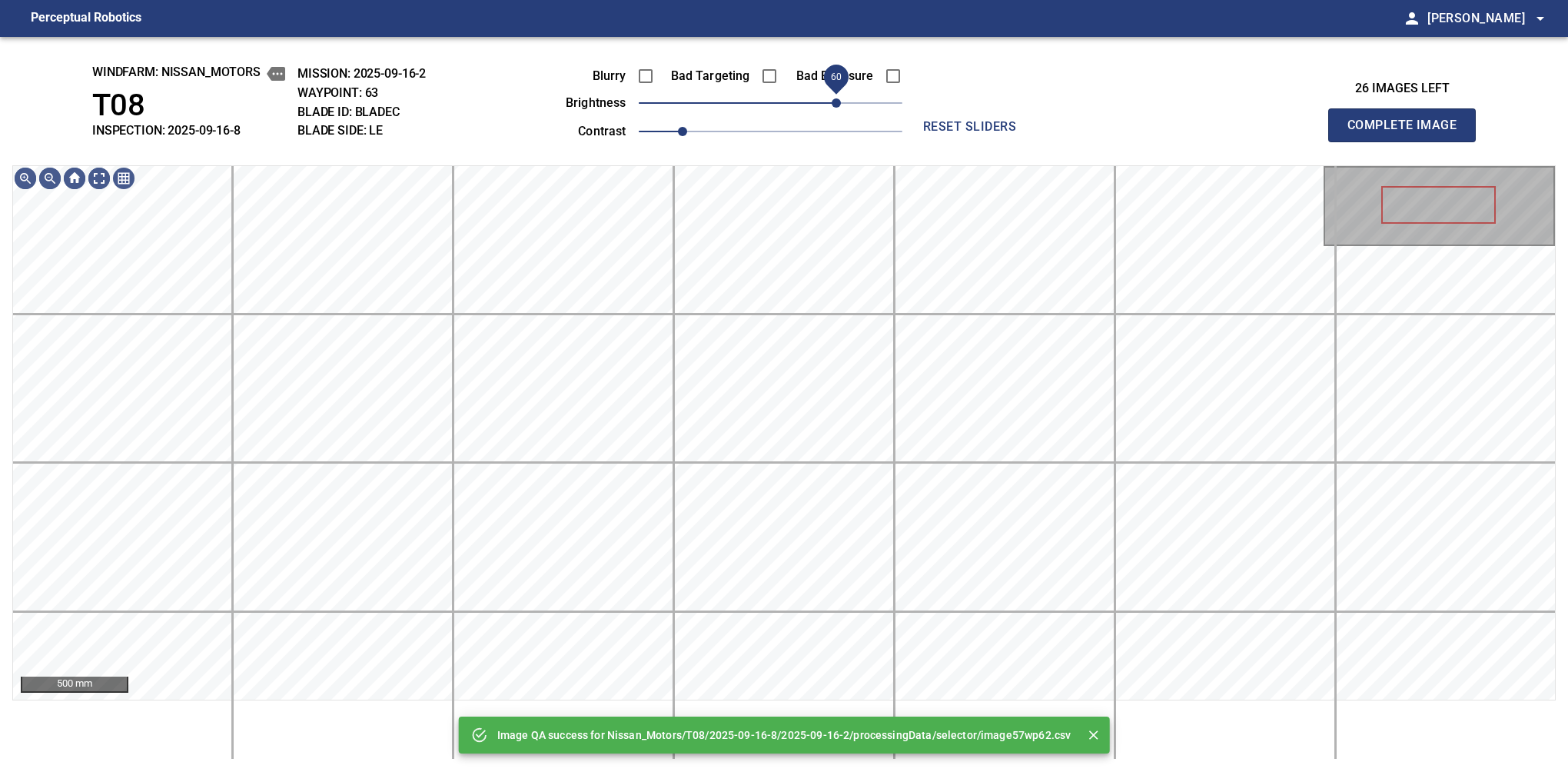
click at [837, 99] on span "60" at bounding box center [771, 103] width 264 height 21
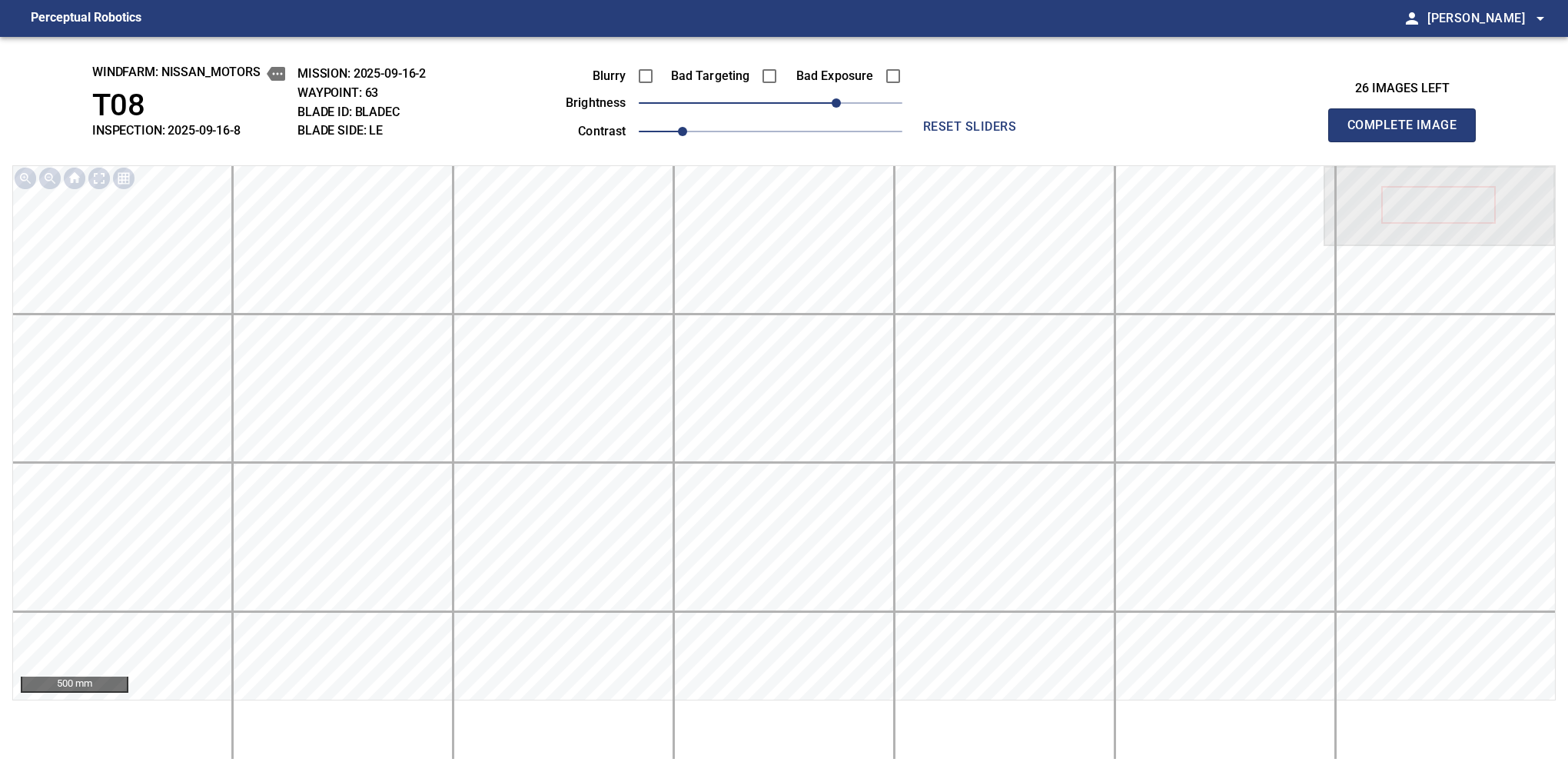
click at [1354, 141] on button "Complete Image" at bounding box center [1402, 125] width 147 height 33
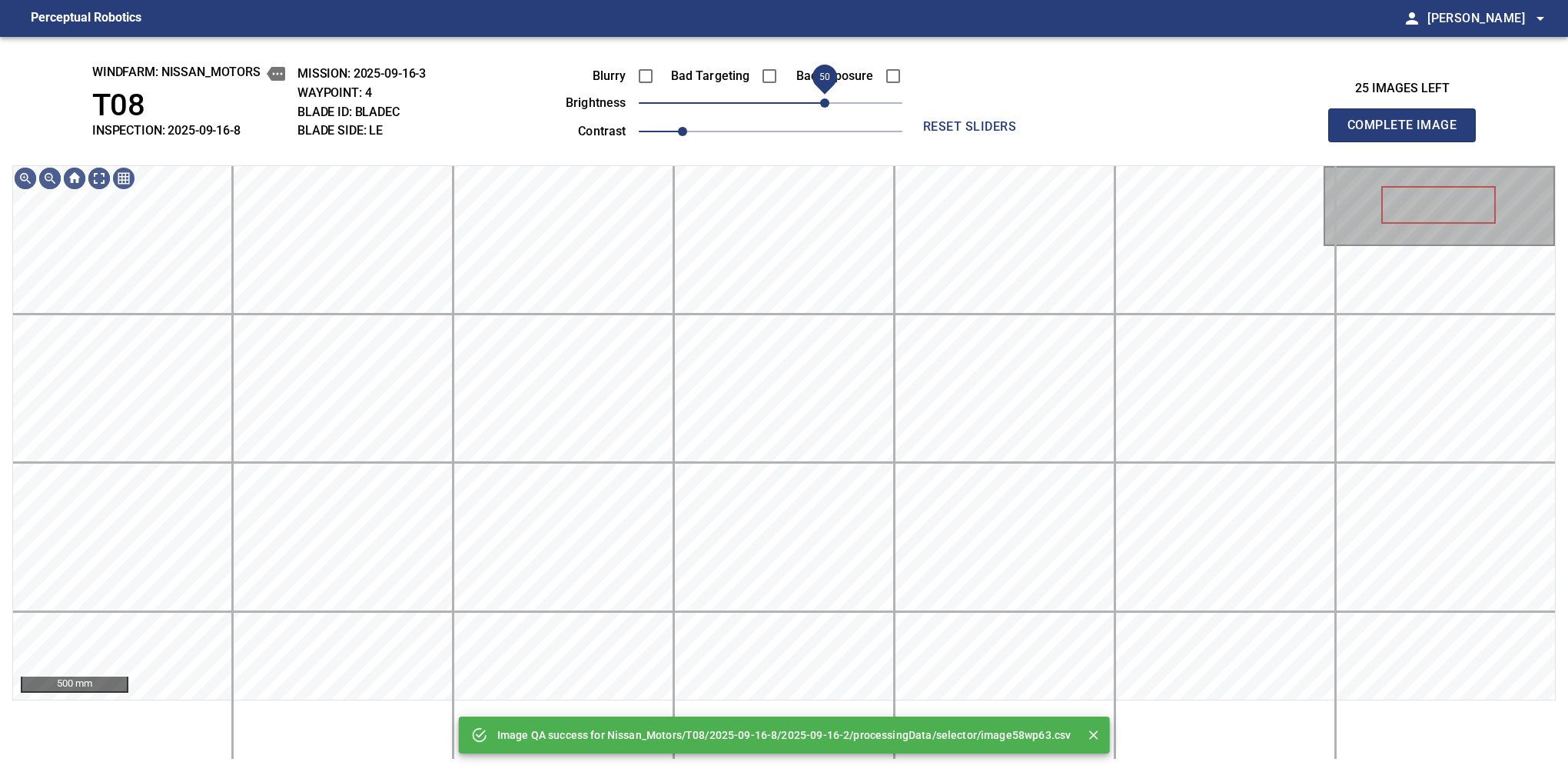
click at [830, 101] on span "50" at bounding box center [771, 103] width 264 height 21
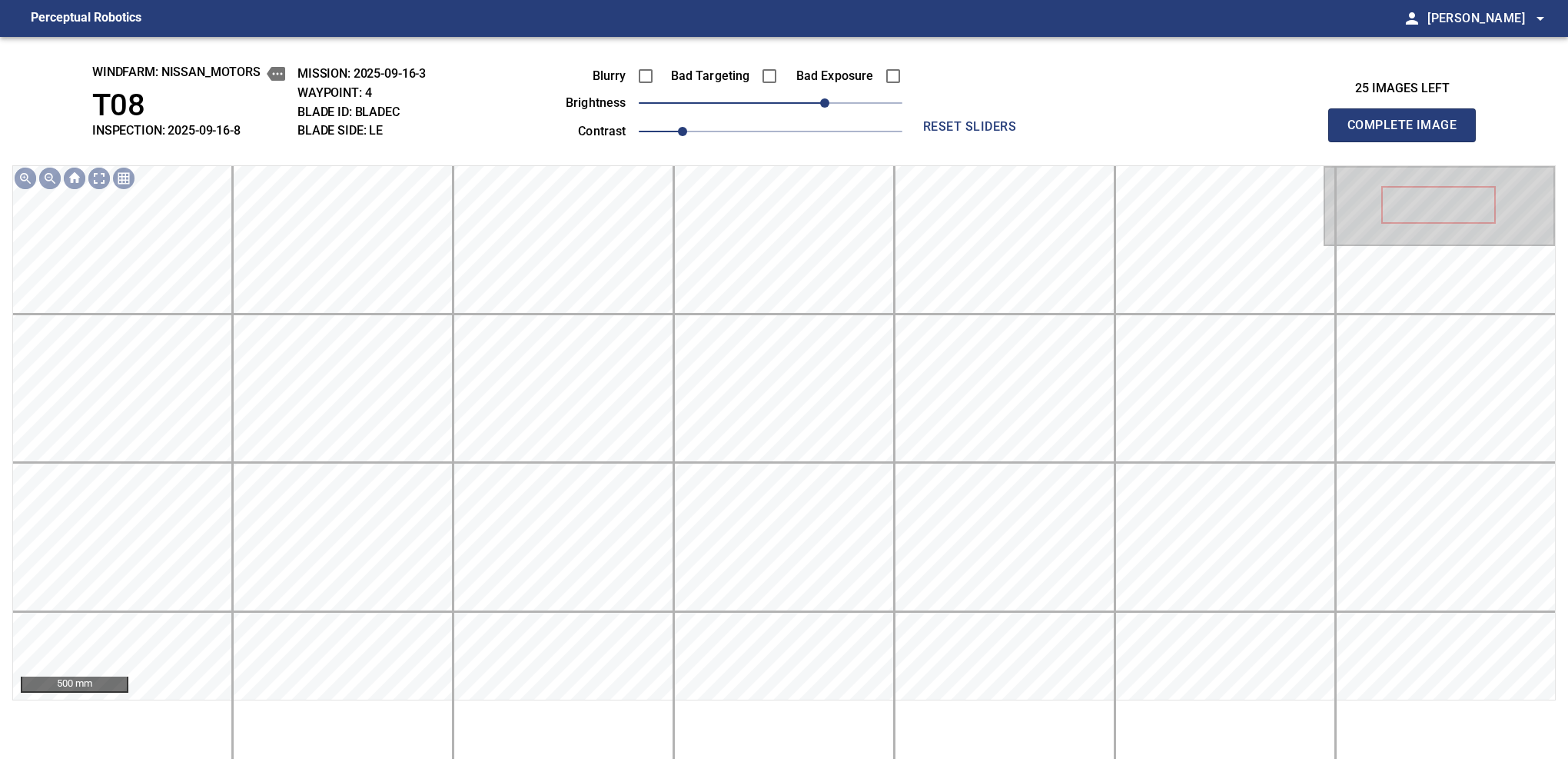
click at [1354, 141] on button "Complete Image" at bounding box center [1402, 125] width 147 height 33
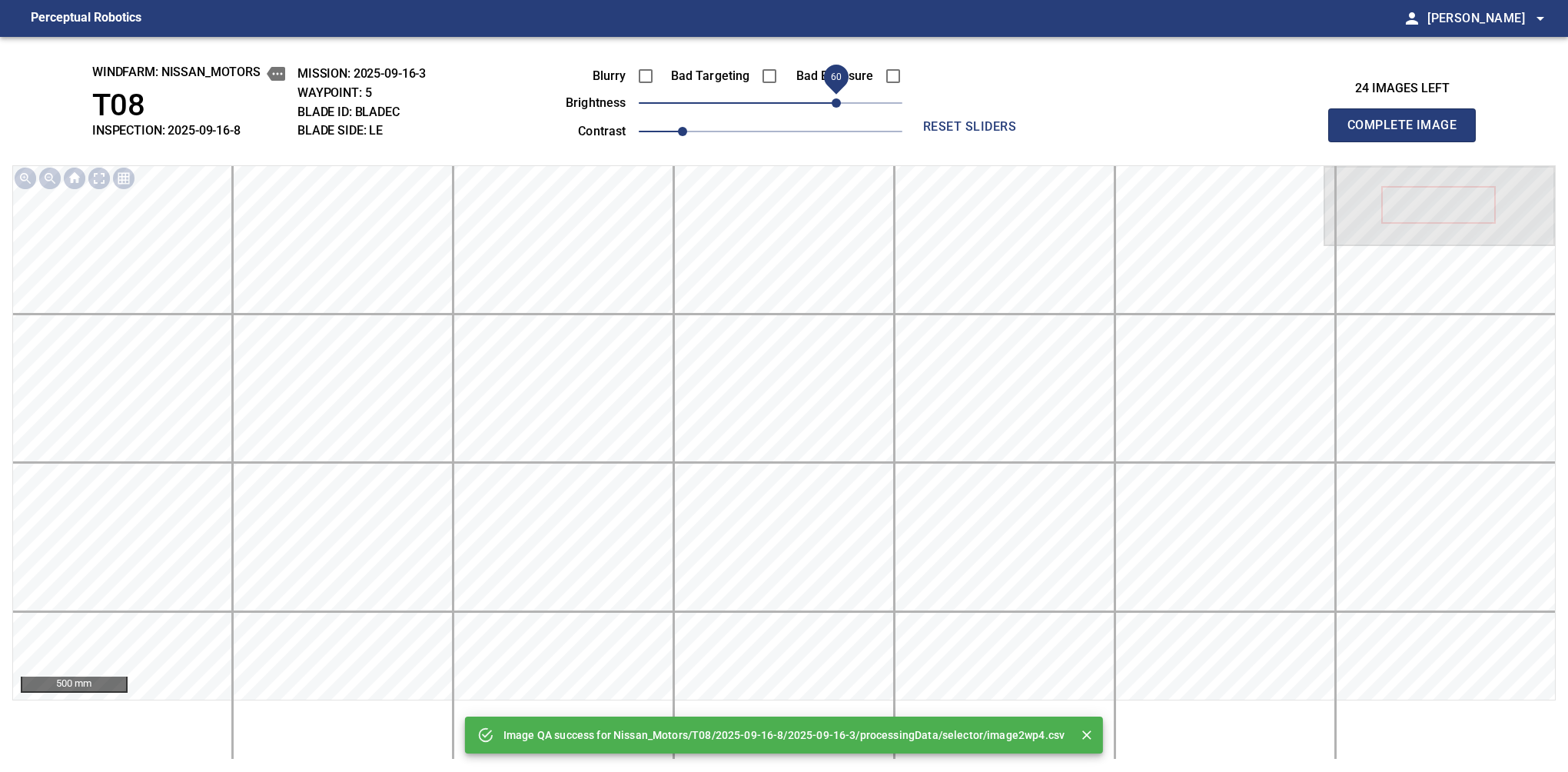
click at [837, 101] on span "60" at bounding box center [771, 103] width 264 height 21
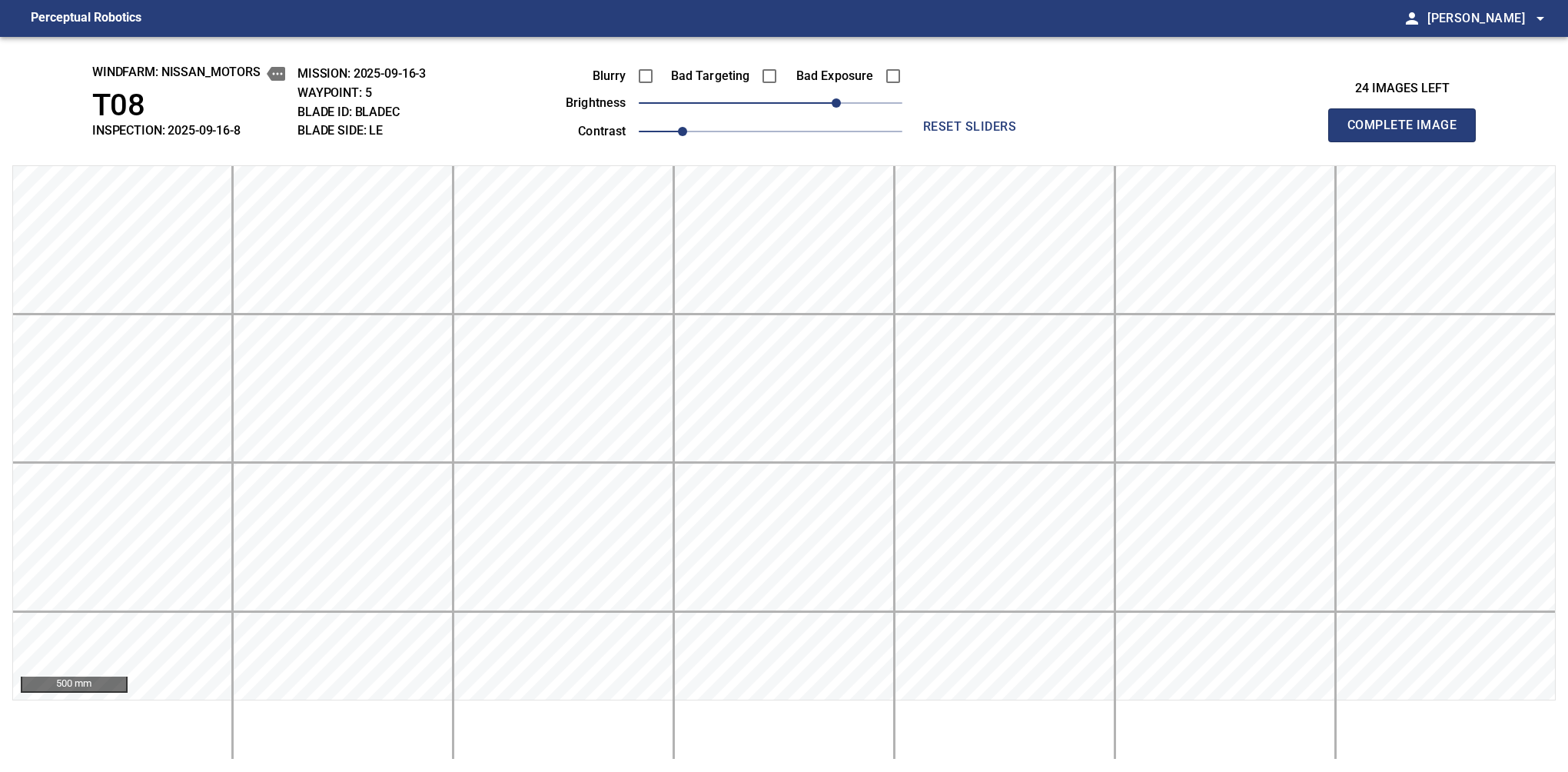
click at [1354, 141] on button "Complete Image" at bounding box center [1402, 125] width 147 height 33
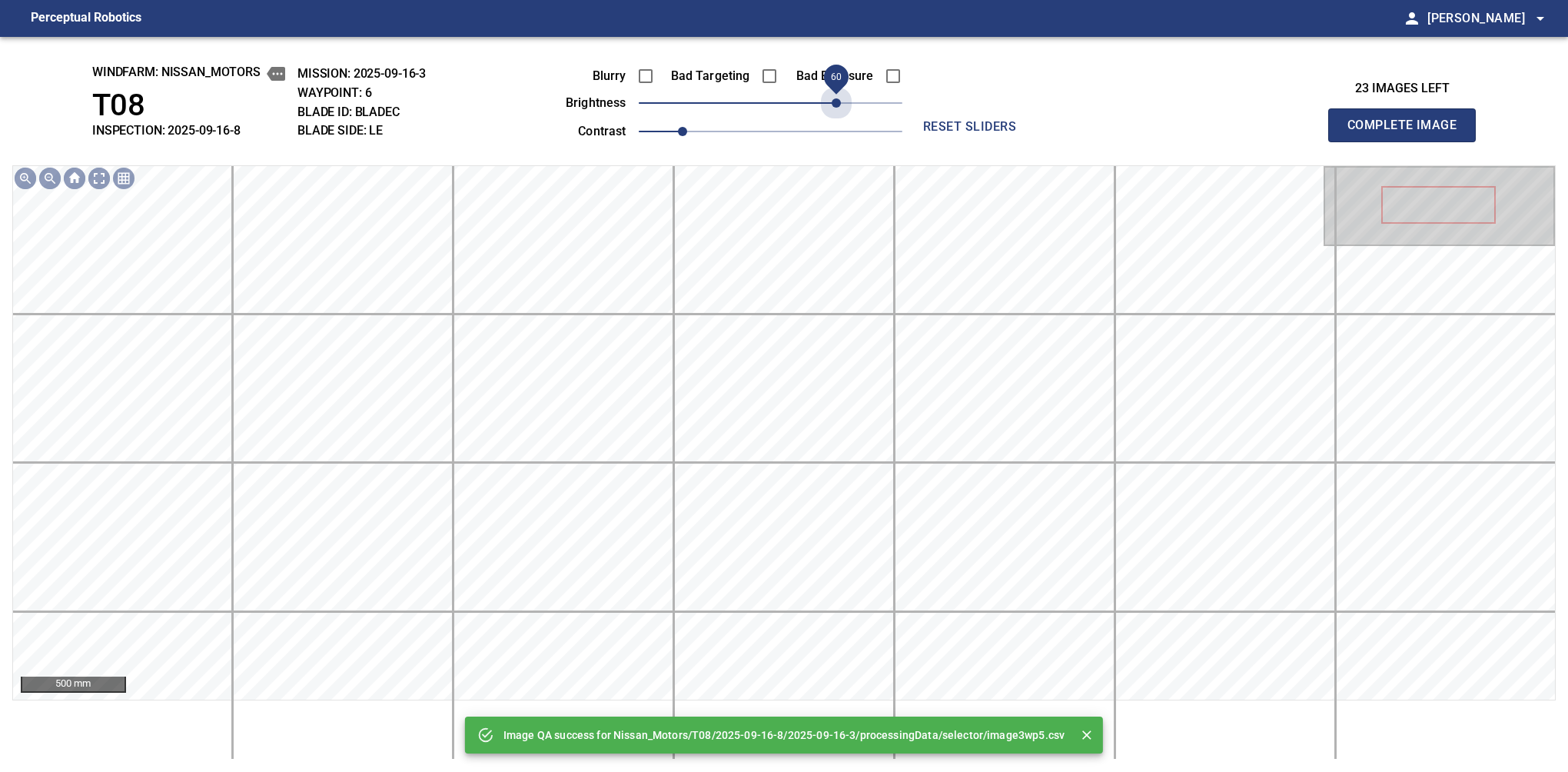
click at [837, 101] on span "60" at bounding box center [771, 103] width 264 height 21
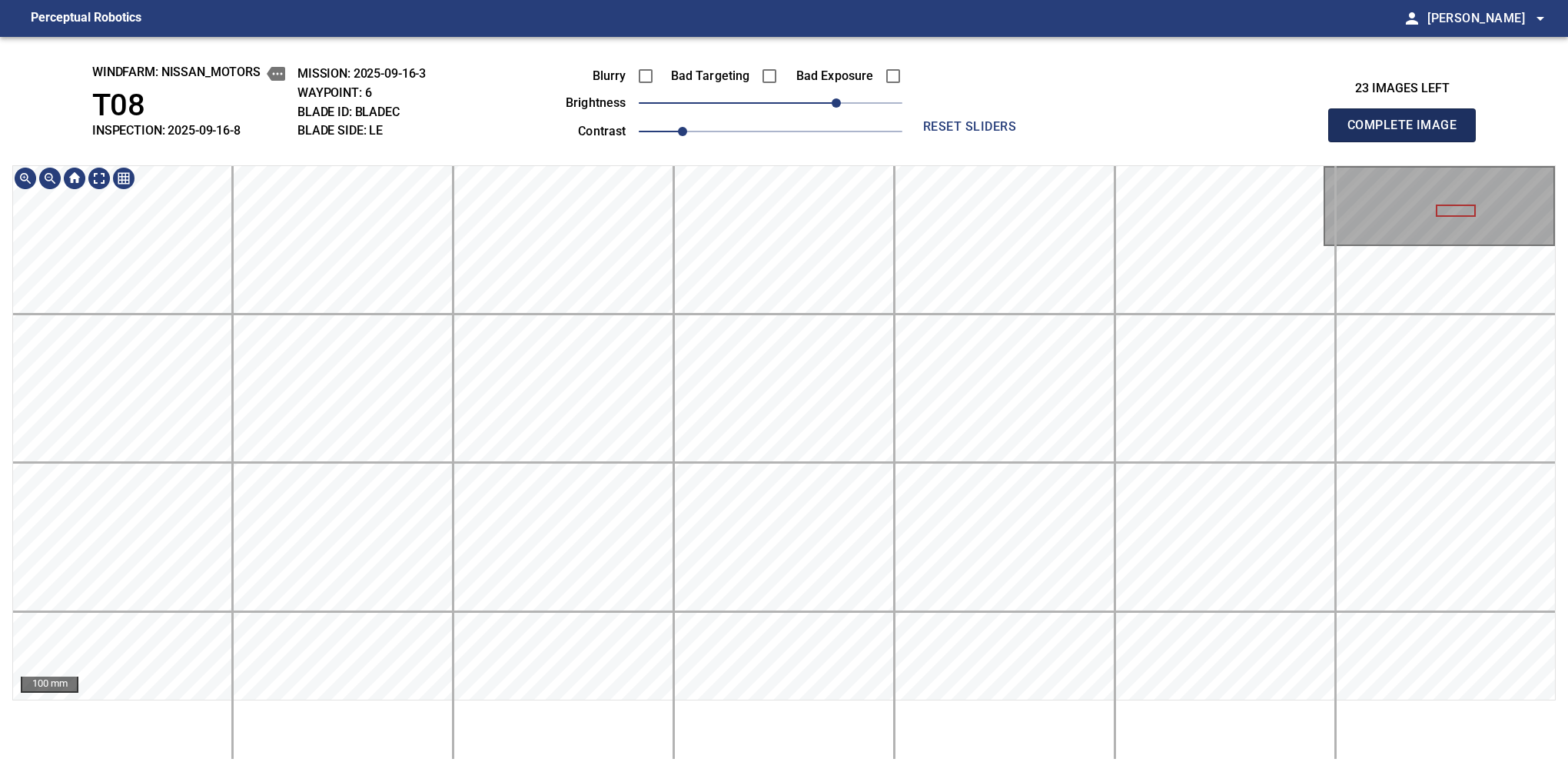
click at [1354, 141] on button "Complete Image" at bounding box center [1402, 125] width 147 height 33
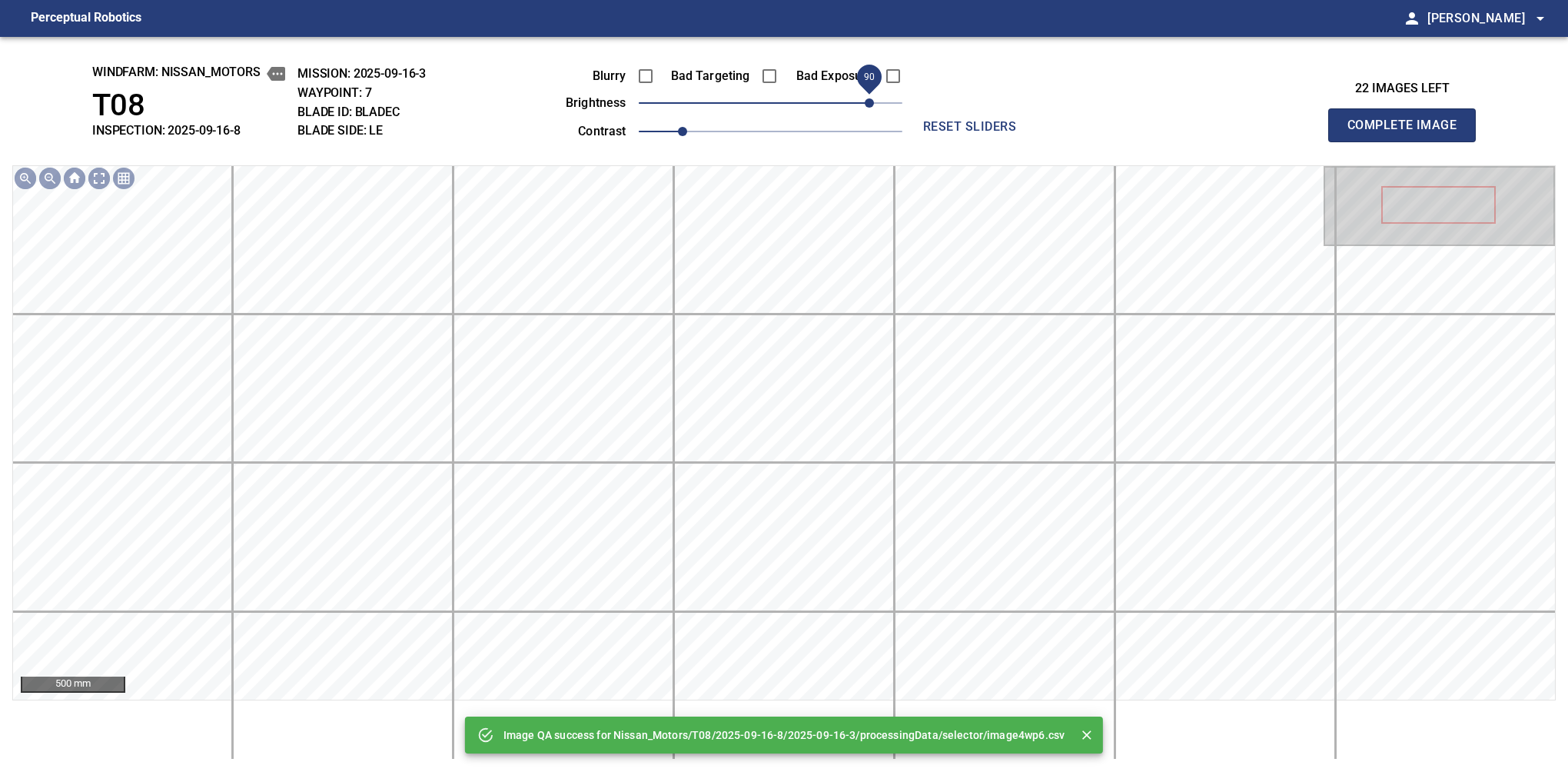
drag, startPoint x: 823, startPoint y: 101, endPoint x: 864, endPoint y: 89, distance: 42.7
click at [864, 93] on span "90" at bounding box center [771, 103] width 264 height 21
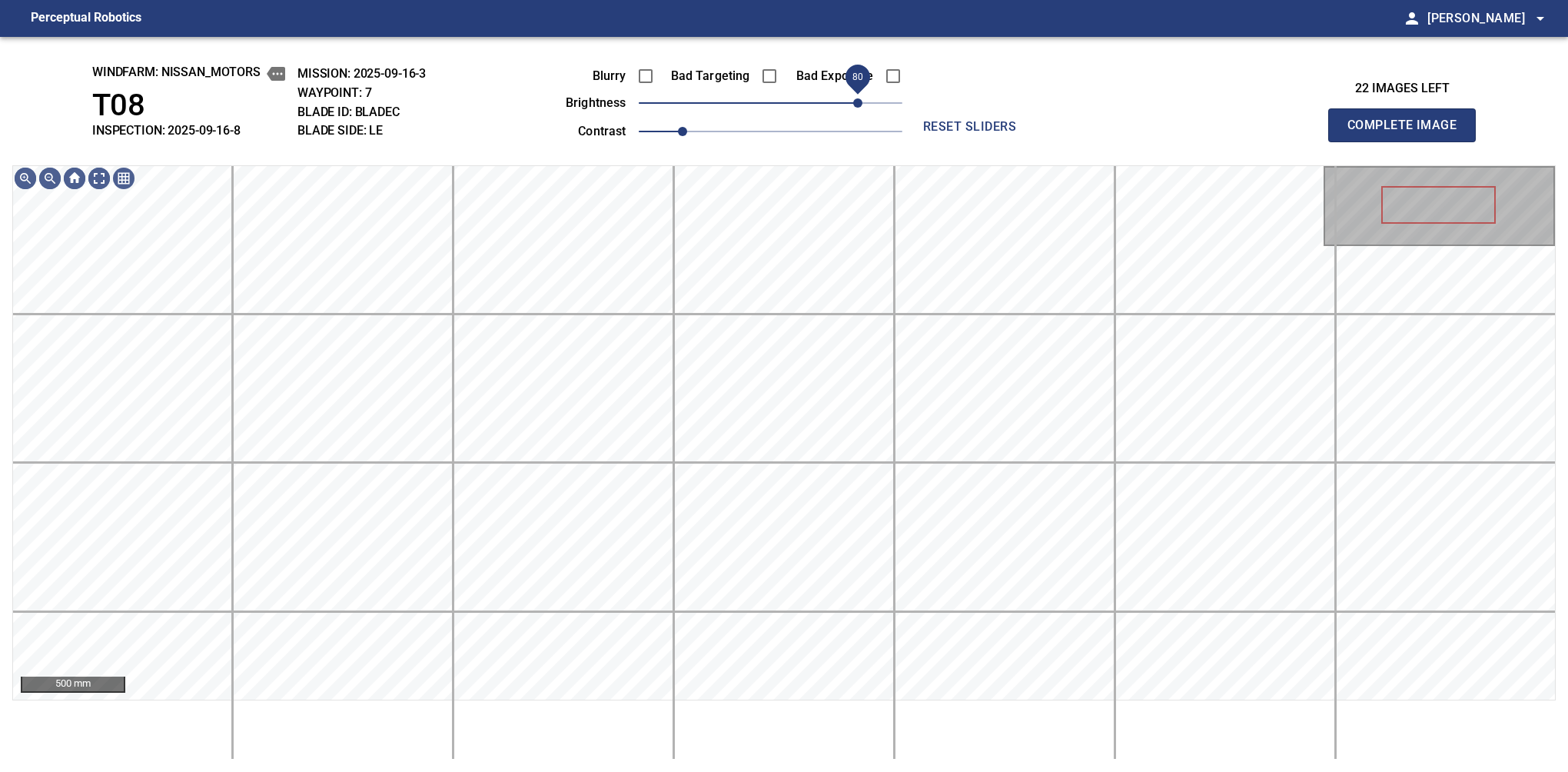
click at [860, 90] on span "80" at bounding box center [859, 76] width 34 height 34
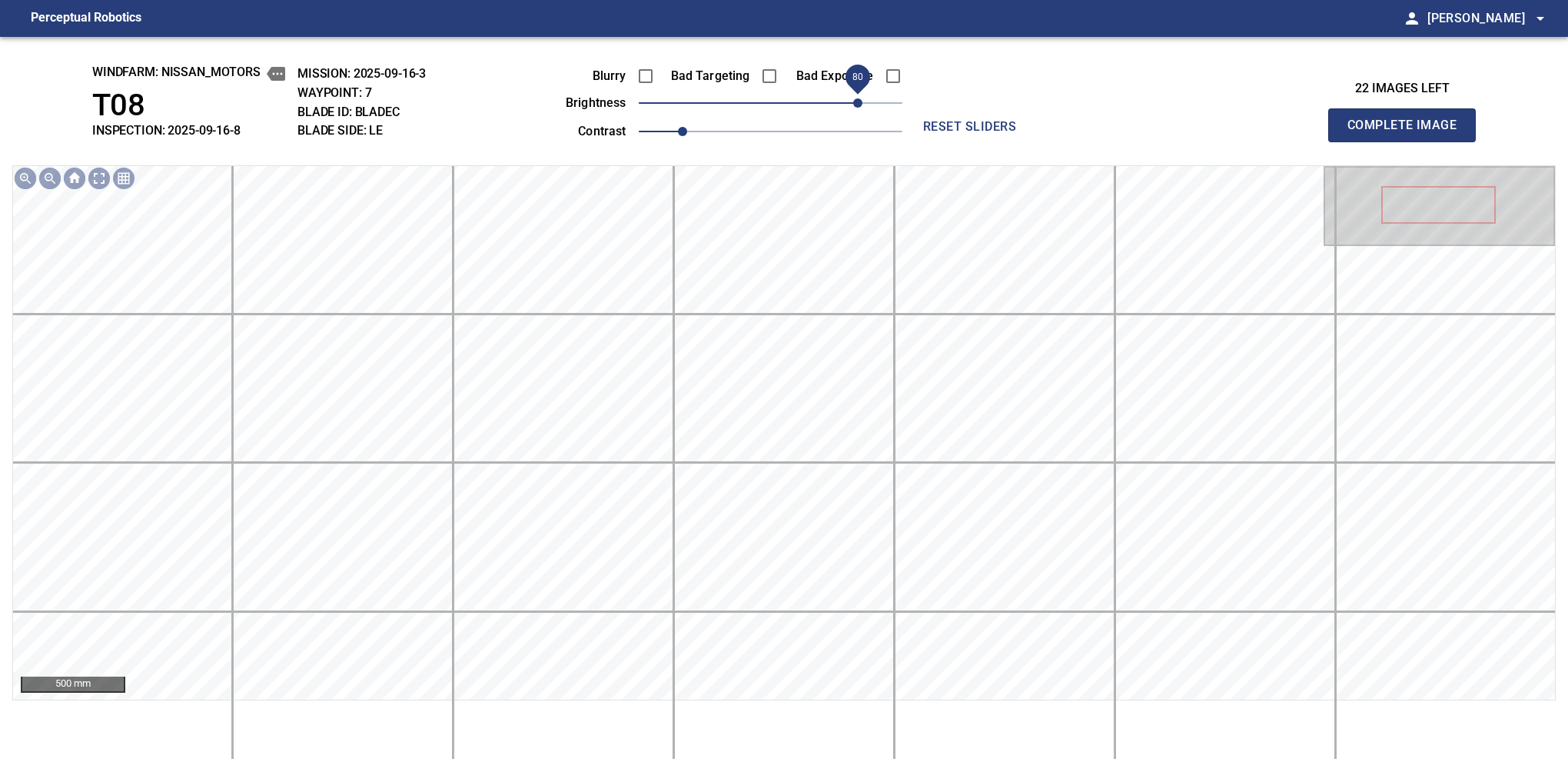
click at [1354, 141] on button "Complete Image" at bounding box center [1402, 125] width 147 height 33
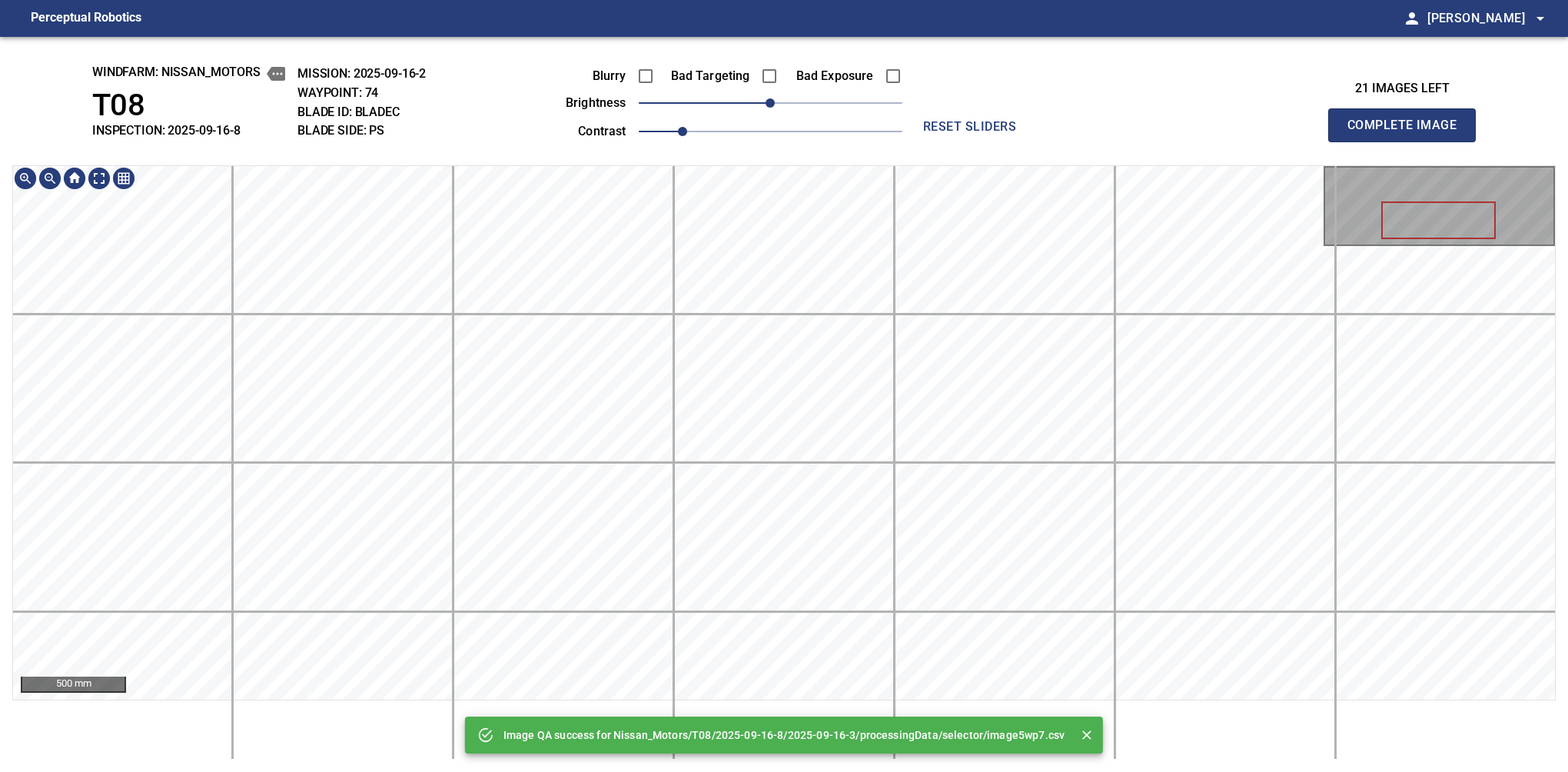
click at [781, 136] on div "Image QA success for Nissan_Motors/T08/2025-09-16-8/2025-09-16-3/processingData…" at bounding box center [784, 404] width 1568 height 735
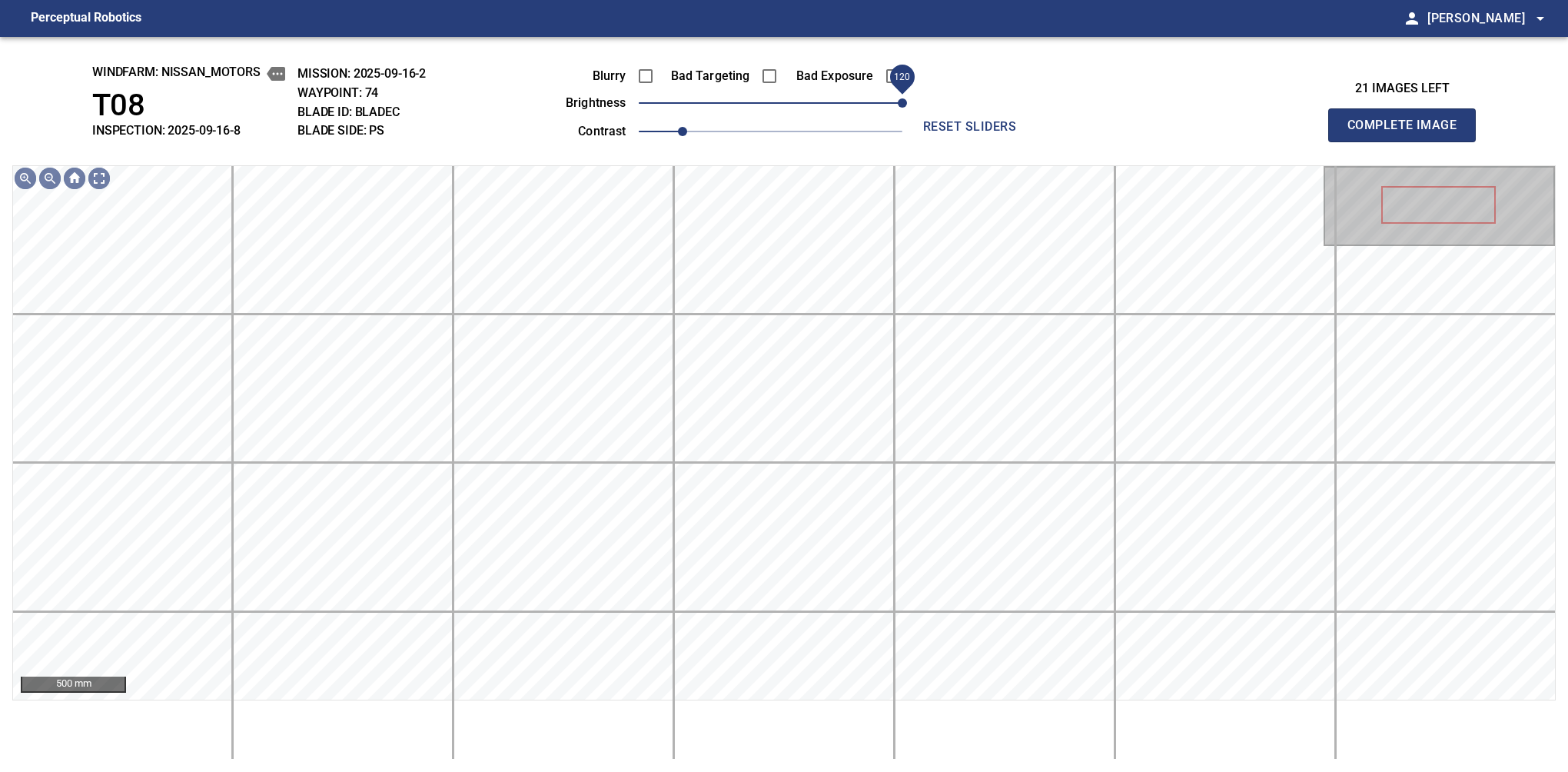
drag, startPoint x: 811, startPoint y: 111, endPoint x: 901, endPoint y: 111, distance: 90.0
click at [901, 108] on span "120" at bounding box center [902, 103] width 9 height 9
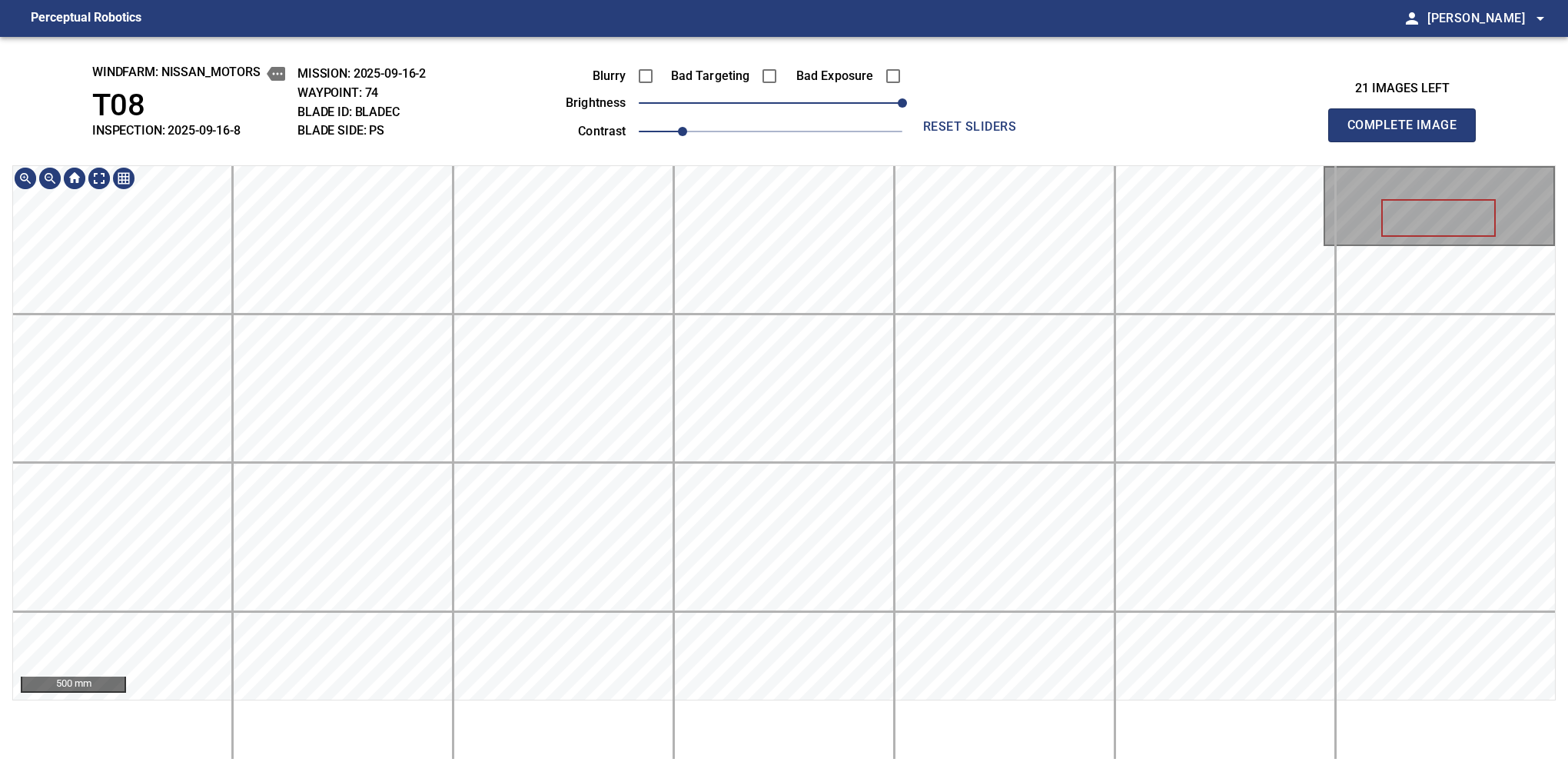
click at [697, 87] on div "windfarm: Nissan_Motors T08 INSPECTION: 2025-09-16-8 MISSION: 2025-09-16-2 WAYP…" at bounding box center [784, 404] width 1568 height 735
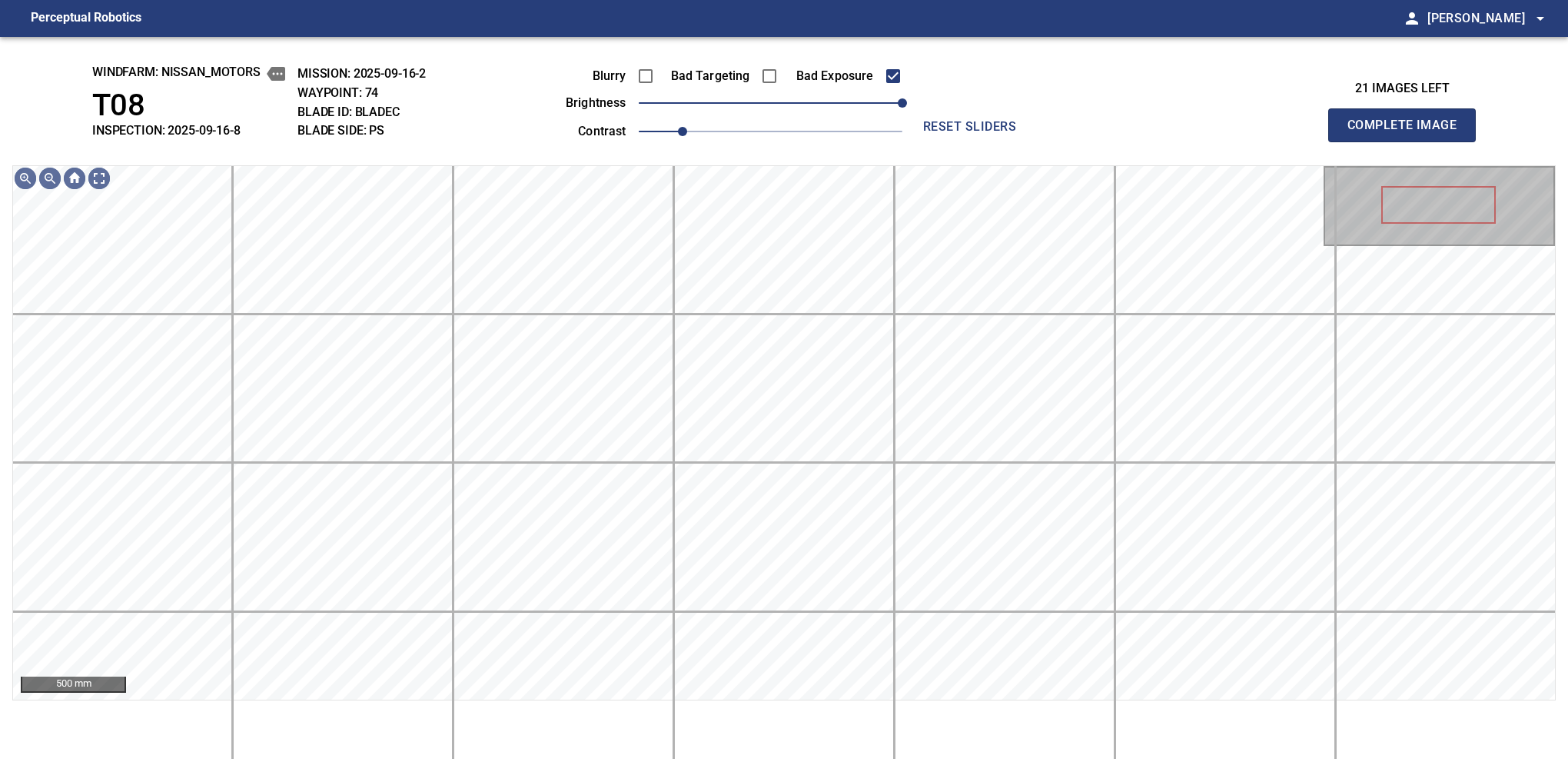
click at [1354, 141] on button "Complete Image" at bounding box center [1402, 125] width 147 height 33
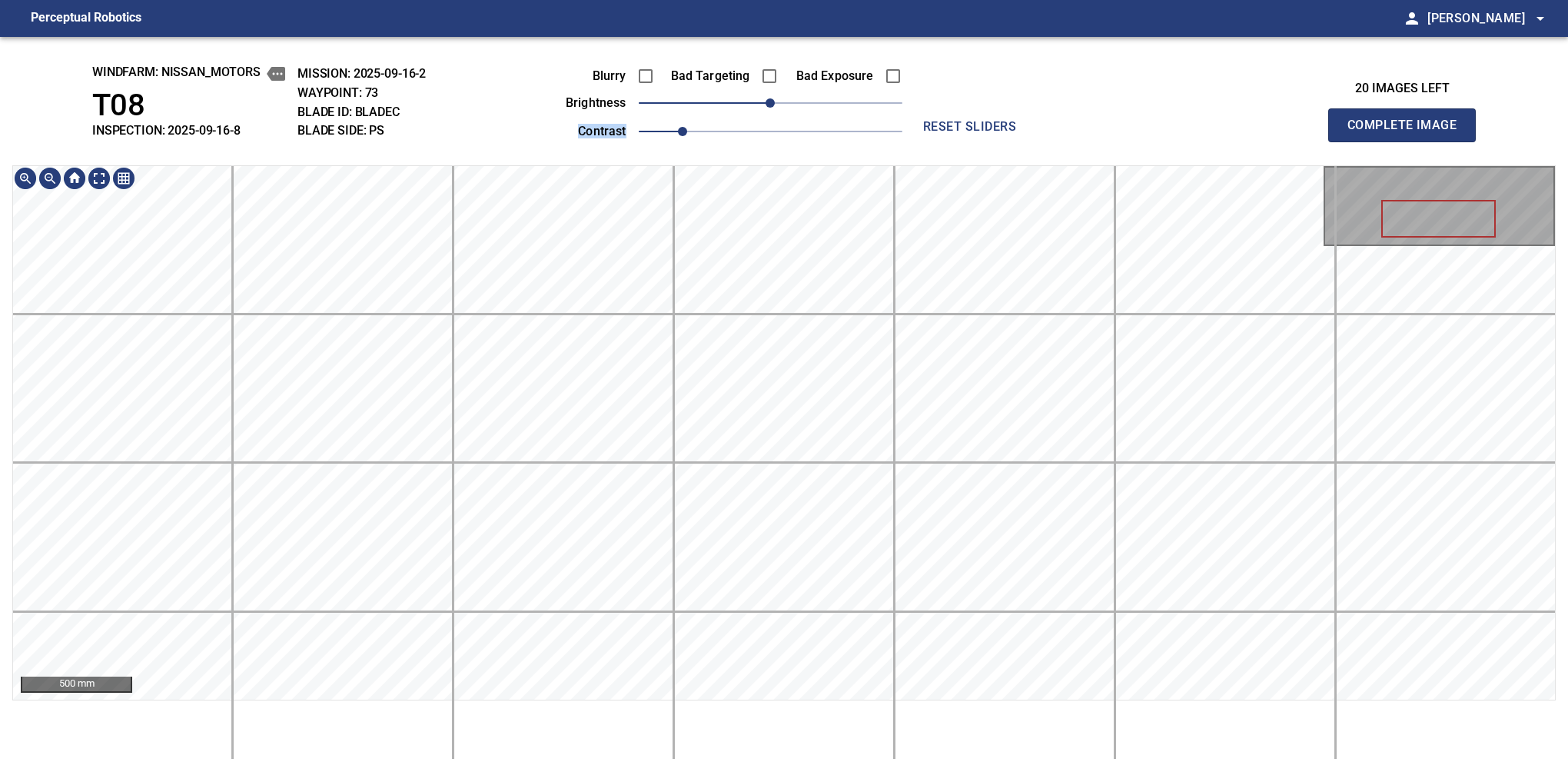
drag, startPoint x: 809, startPoint y: 111, endPoint x: 907, endPoint y: 99, distance: 98.7
click at [909, 99] on div "Blurry Bad Targeting Bad Exposure brightness 0 contrast 1 reset sliders" at bounding box center [784, 101] width 667 height 82
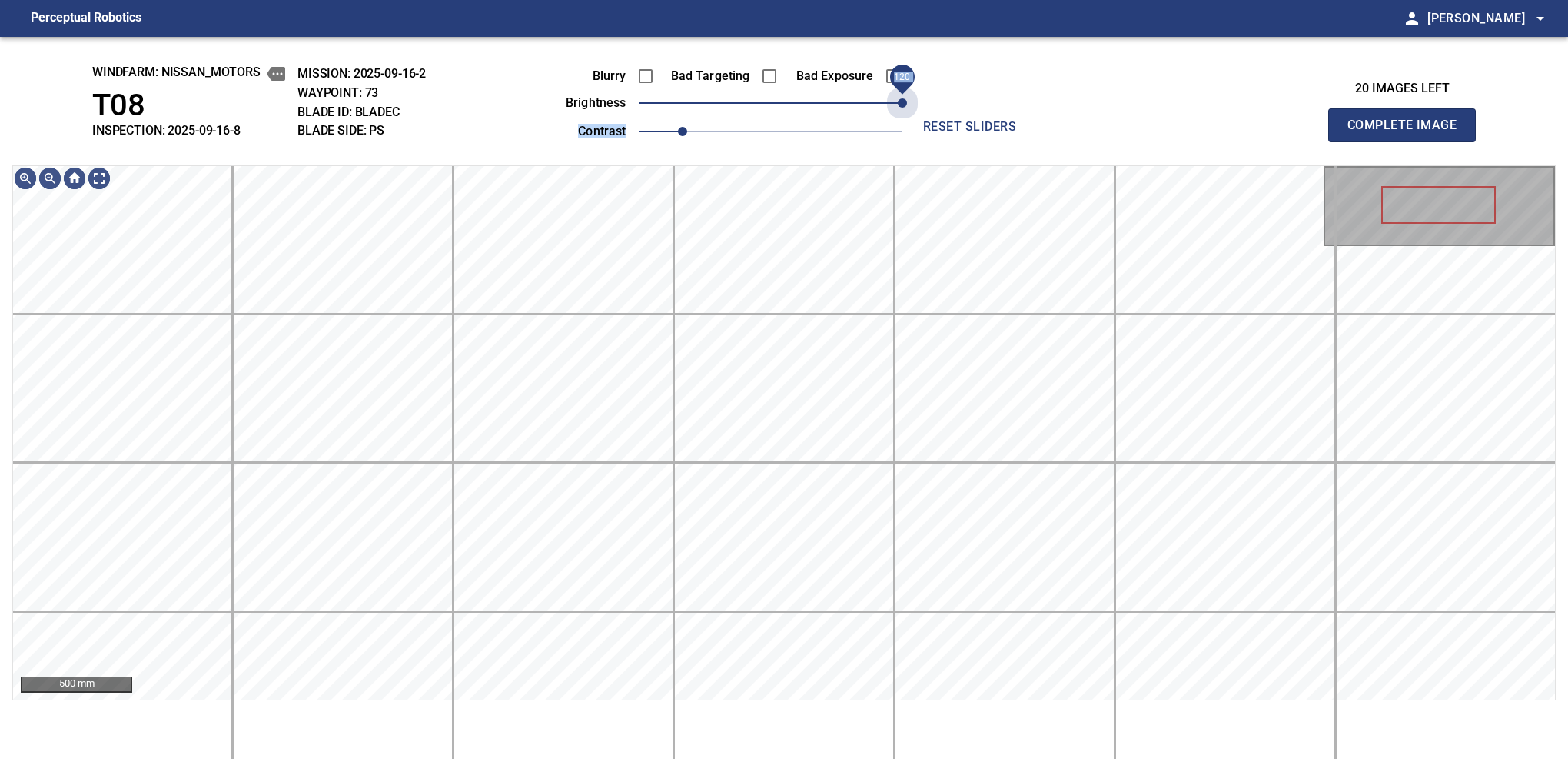
drag, startPoint x: 793, startPoint y: 102, endPoint x: 960, endPoint y: 105, distance: 167.0
click at [960, 105] on div "Blurry Bad Targeting Bad Exposure brightness 120 contrast 1 reset sliders" at bounding box center [784, 101] width 667 height 82
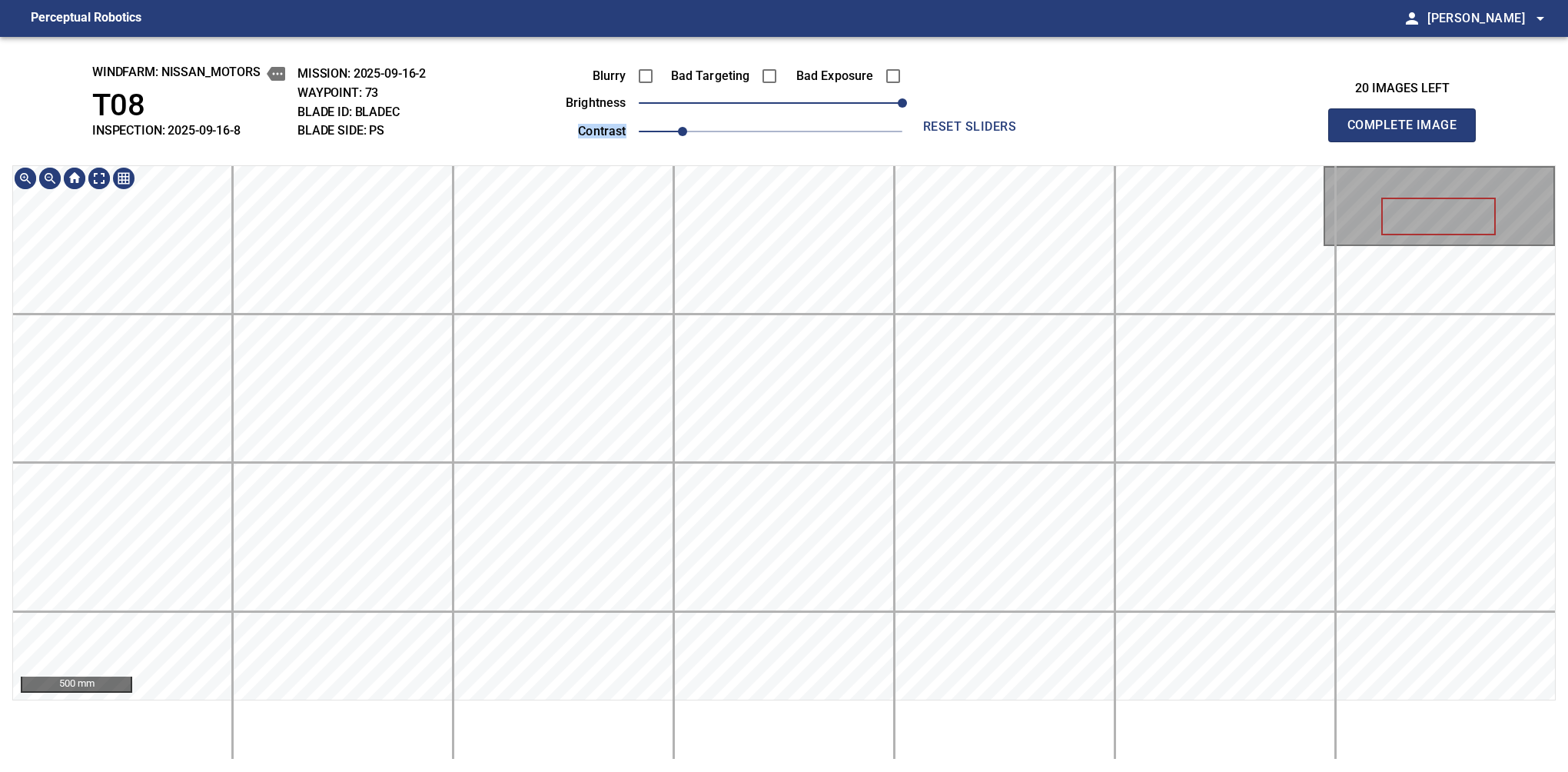
click at [839, 164] on div "windfarm: Nissan_Motors T08 INSPECTION: 2025-09-16-8 MISSION: 2025-09-16-2 WAYP…" at bounding box center [784, 404] width 1568 height 735
click at [687, 130] on span "1" at bounding box center [682, 131] width 9 height 9
click at [754, 142] on div "windfarm: Nissan_Motors T08 INSPECTION: 2025-09-16-8 MISSION: 2025-09-16-2 WAYP…" at bounding box center [784, 404] width 1568 height 735
click at [1354, 141] on button "Complete Image" at bounding box center [1402, 125] width 147 height 33
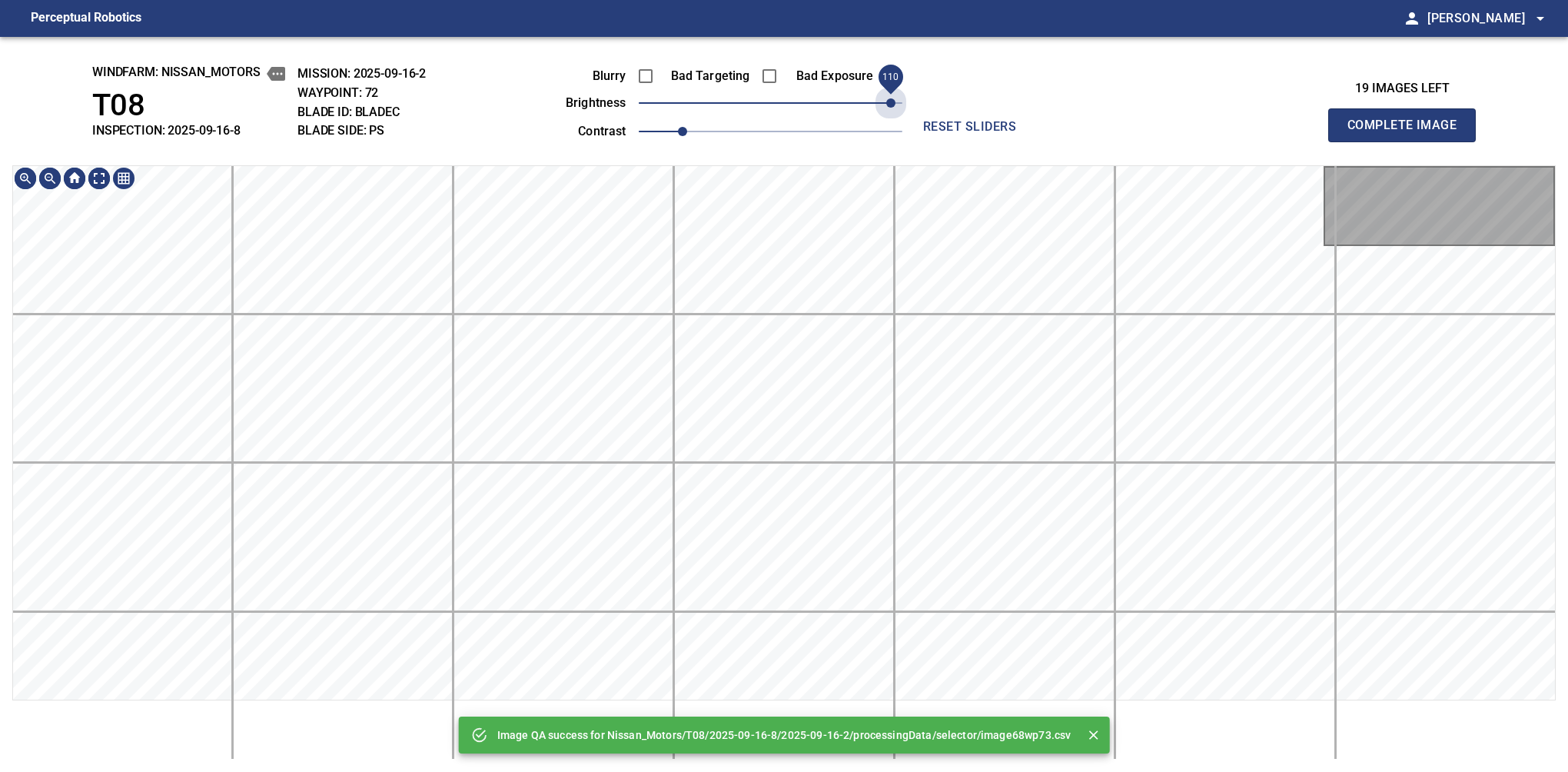
drag, startPoint x: 901, startPoint y: 98, endPoint x: 937, endPoint y: 90, distance: 36.9
click at [937, 90] on div "Blurry Bad Targeting Bad Exposure brightness 110 contrast 1 reset sliders" at bounding box center [784, 101] width 667 height 82
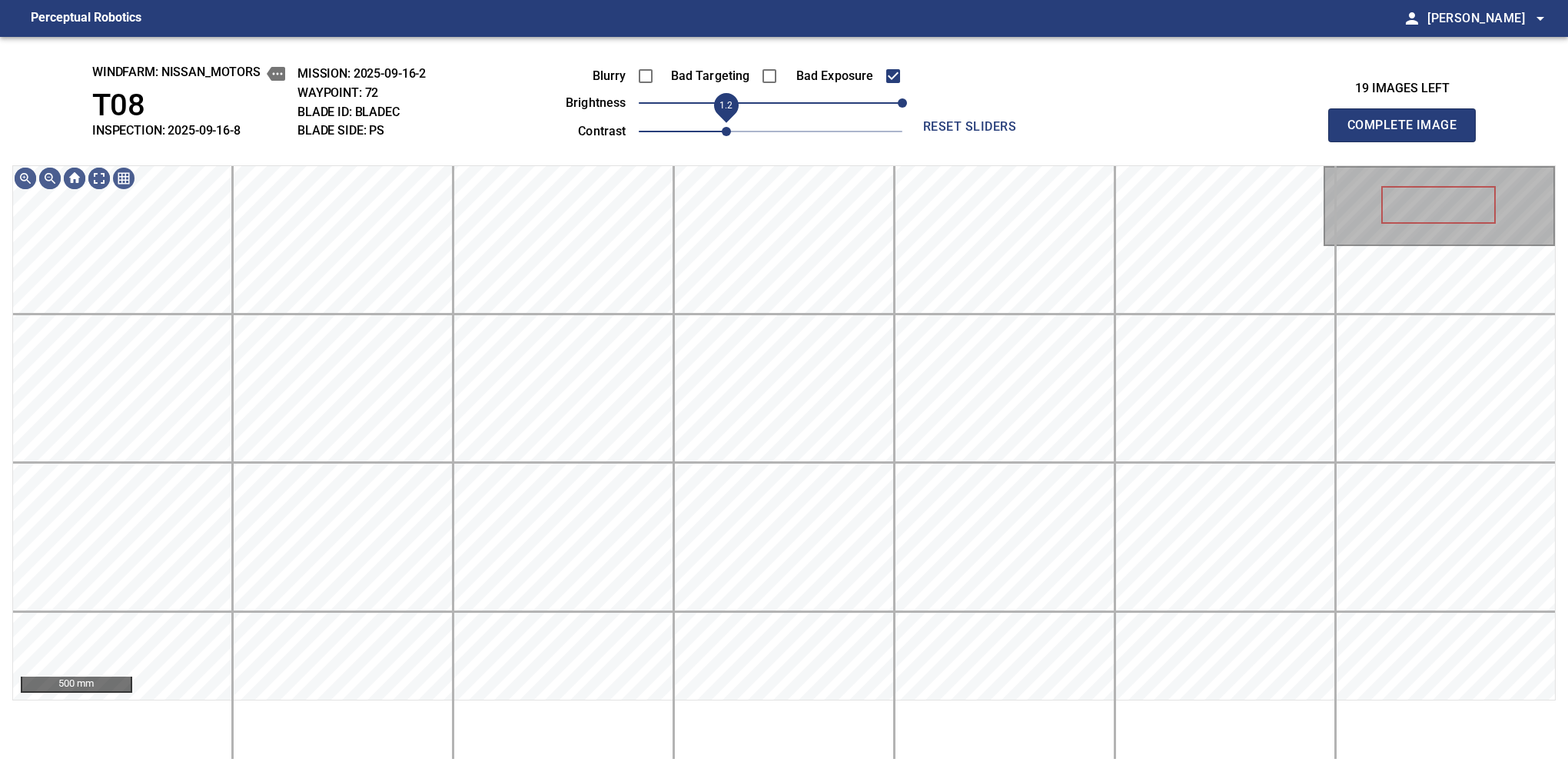
drag, startPoint x: 701, startPoint y: 125, endPoint x: 719, endPoint y: 123, distance: 18.1
click at [719, 123] on span "1.2" at bounding box center [771, 131] width 264 height 21
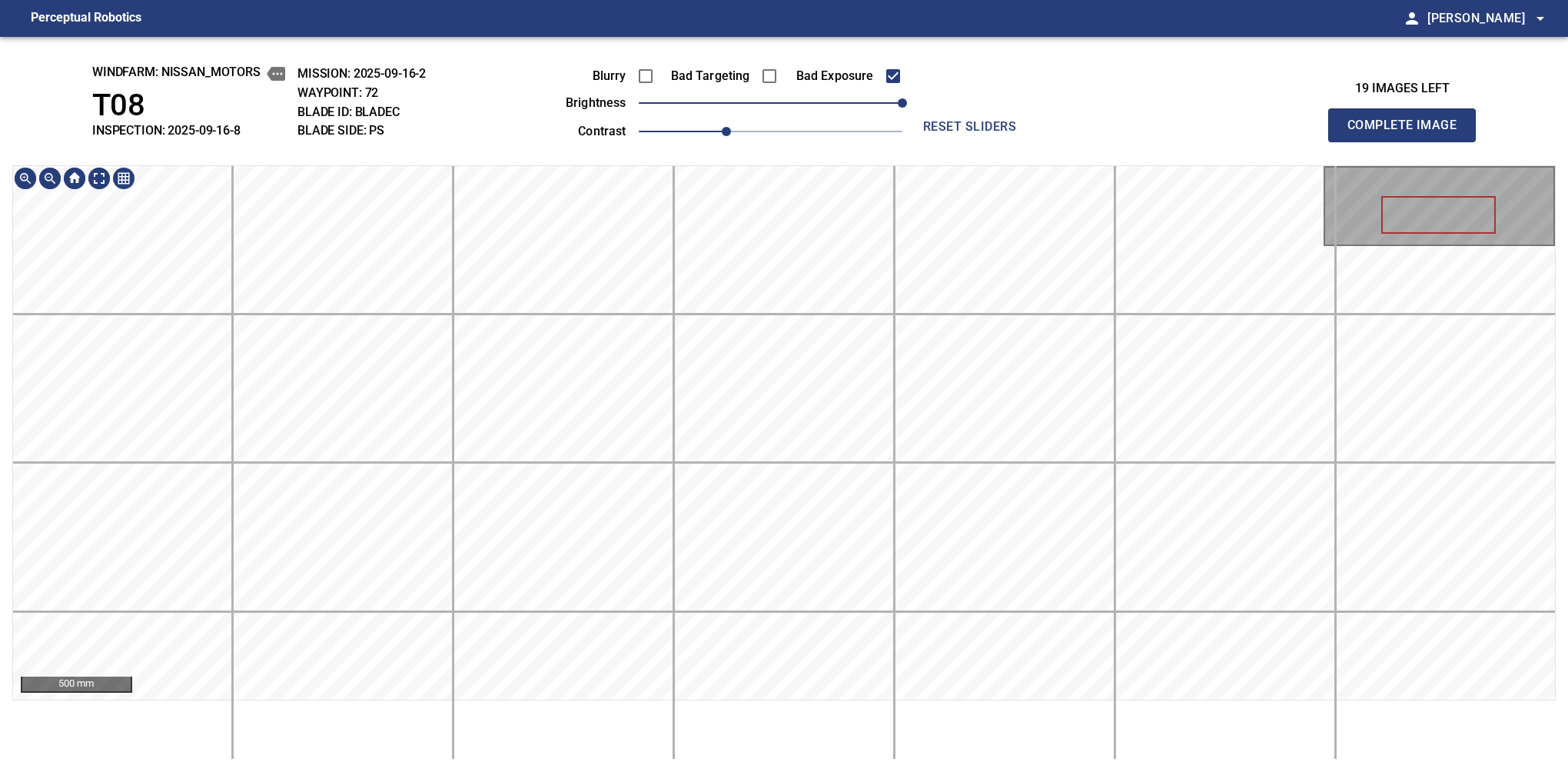
click at [883, 63] on div "windfarm: Nissan_Motors T08 INSPECTION: 2025-09-16-8 MISSION: 2025-09-16-2 WAYP…" at bounding box center [784, 404] width 1568 height 735
click at [1354, 141] on button "Complete Image" at bounding box center [1402, 125] width 147 height 33
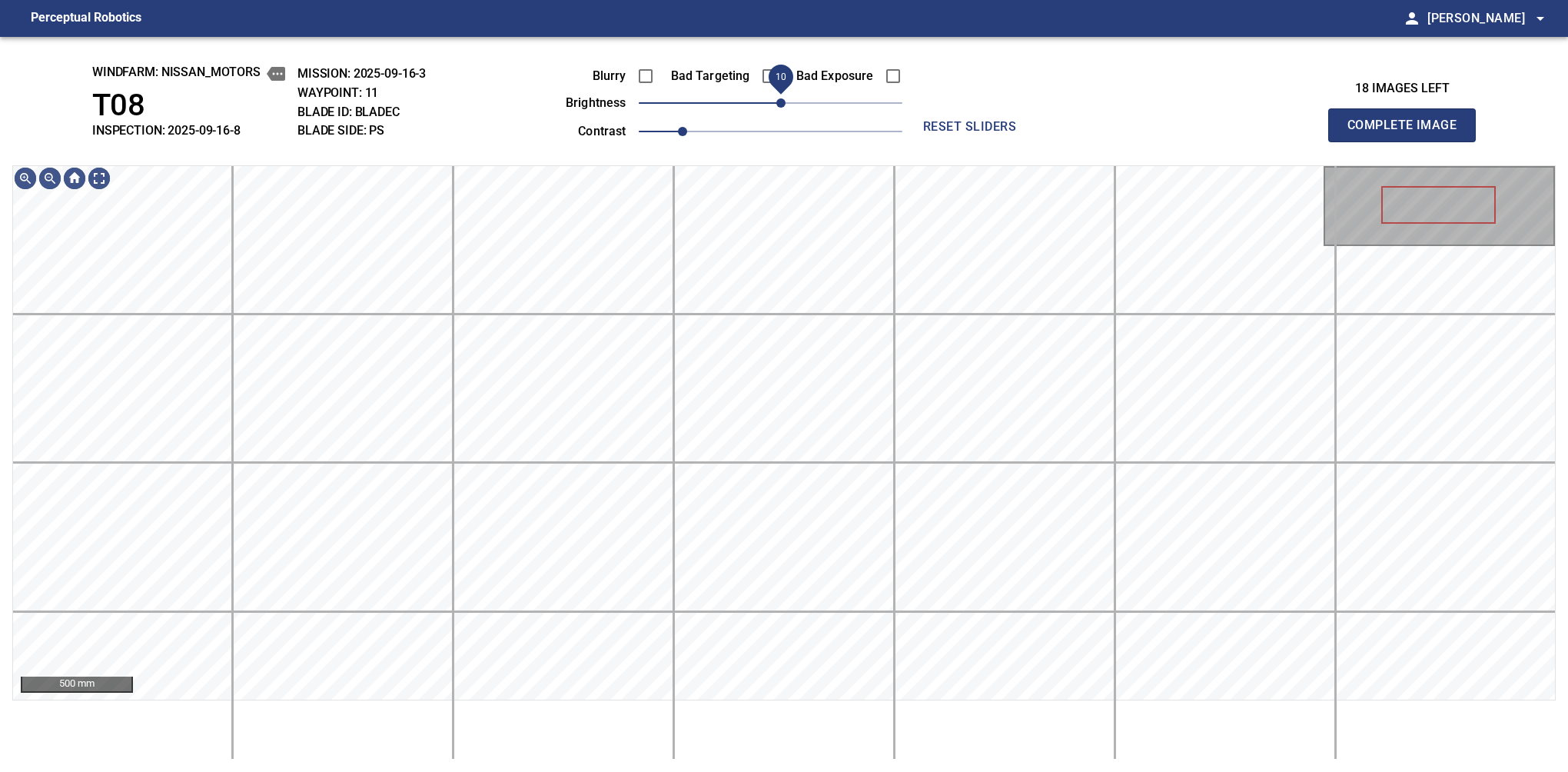
click at [781, 101] on span "10" at bounding box center [771, 103] width 264 height 21
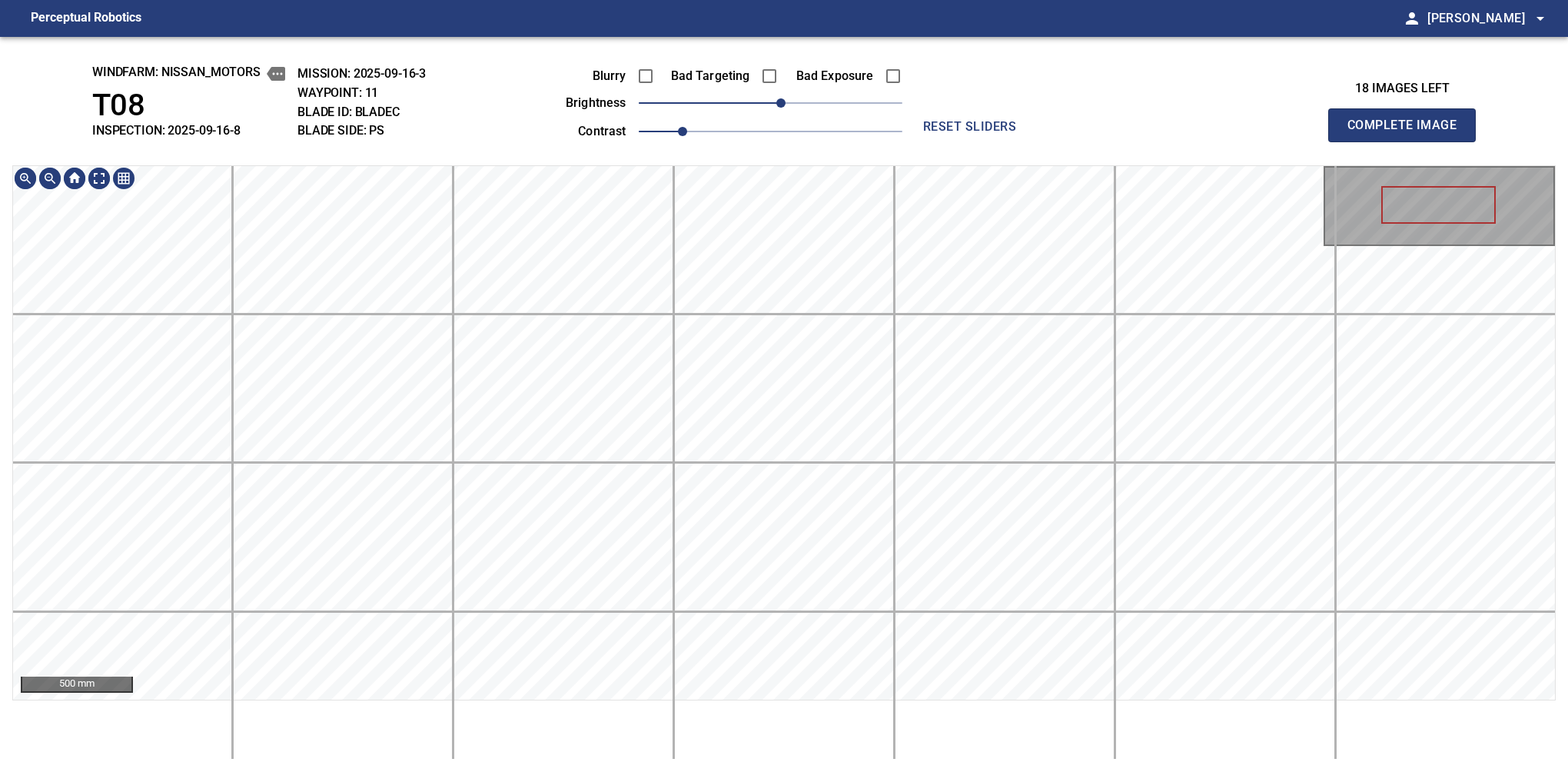
click at [861, 146] on div "windfarm: Nissan_Motors T08 INSPECTION: 2025-09-16-8 MISSION: 2025-09-16-3 WAYP…" at bounding box center [784, 404] width 1568 height 735
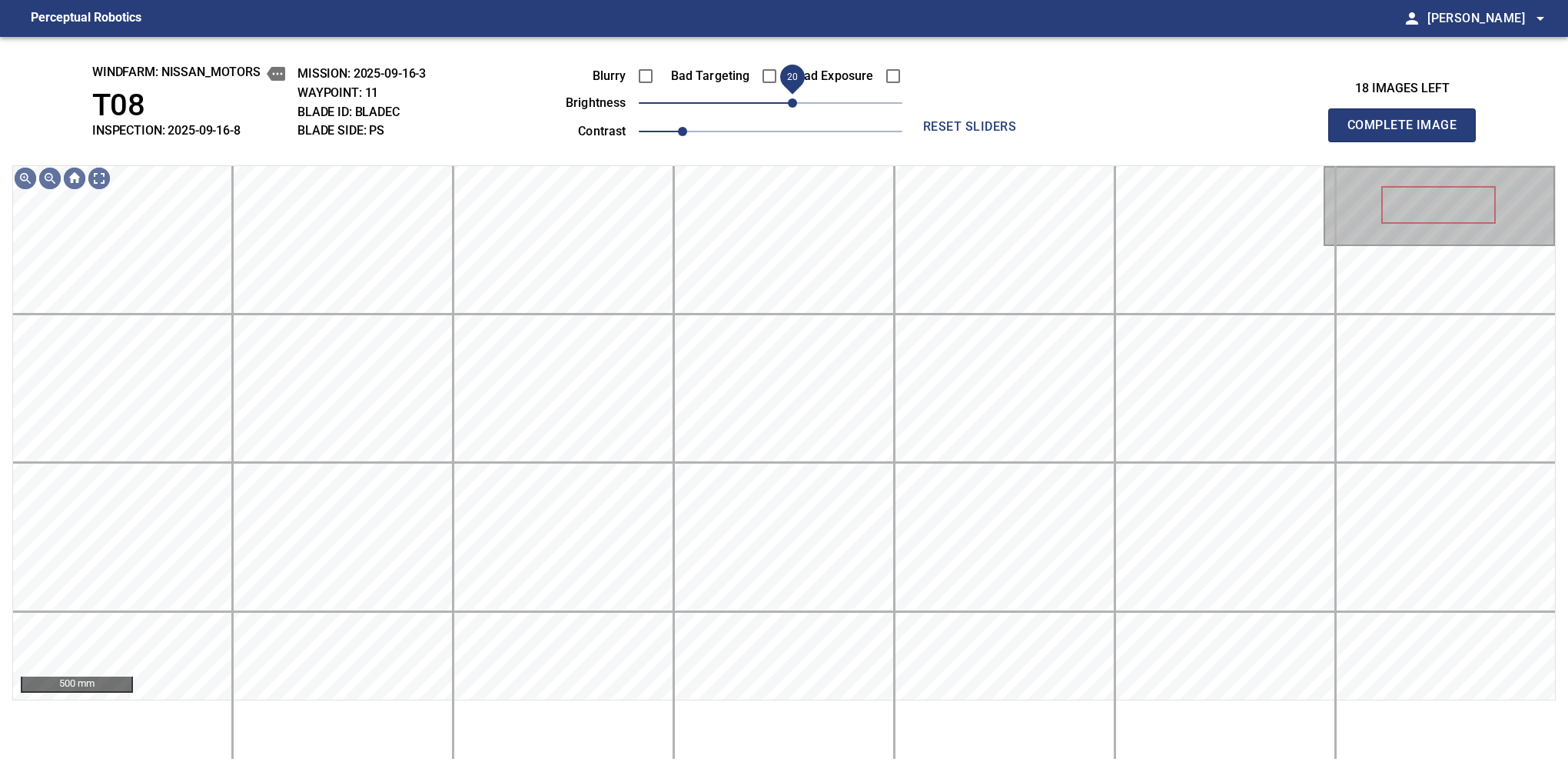
click at [793, 108] on span "20" at bounding box center [793, 103] width 9 height 9
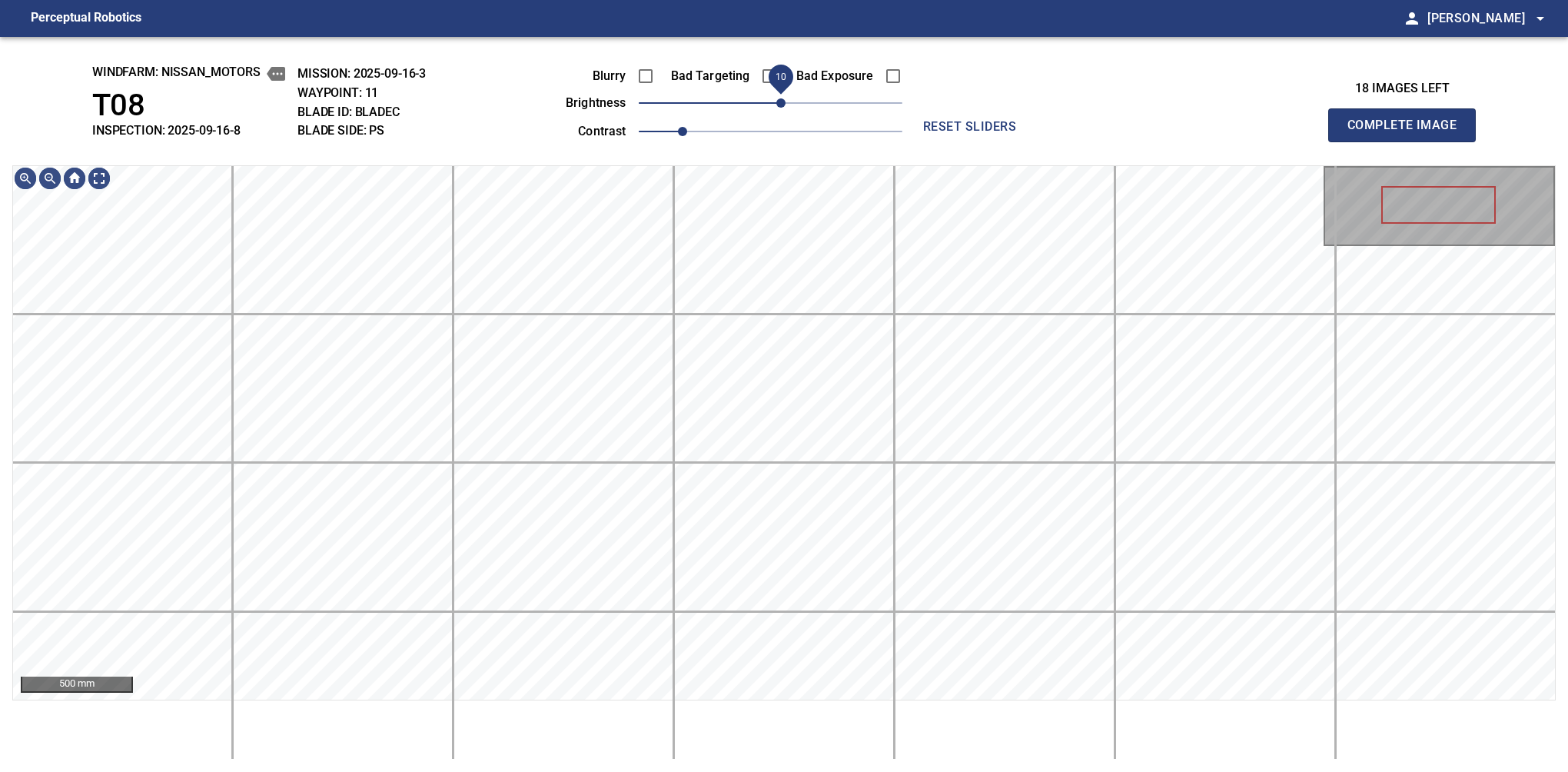
drag, startPoint x: 793, startPoint y: 108, endPoint x: 785, endPoint y: 105, distance: 8.5
click at [785, 105] on span "10" at bounding box center [781, 103] width 9 height 9
click at [808, 68] on div "windfarm: Nissan_Motors T08 INSPECTION: 2025-09-16-8 MISSION: 2025-09-16-3 WAYP…" at bounding box center [784, 404] width 1568 height 735
click at [602, 723] on div "100 mm" at bounding box center [784, 463] width 1544 height 595
click at [1354, 141] on button "Complete Image" at bounding box center [1402, 125] width 147 height 33
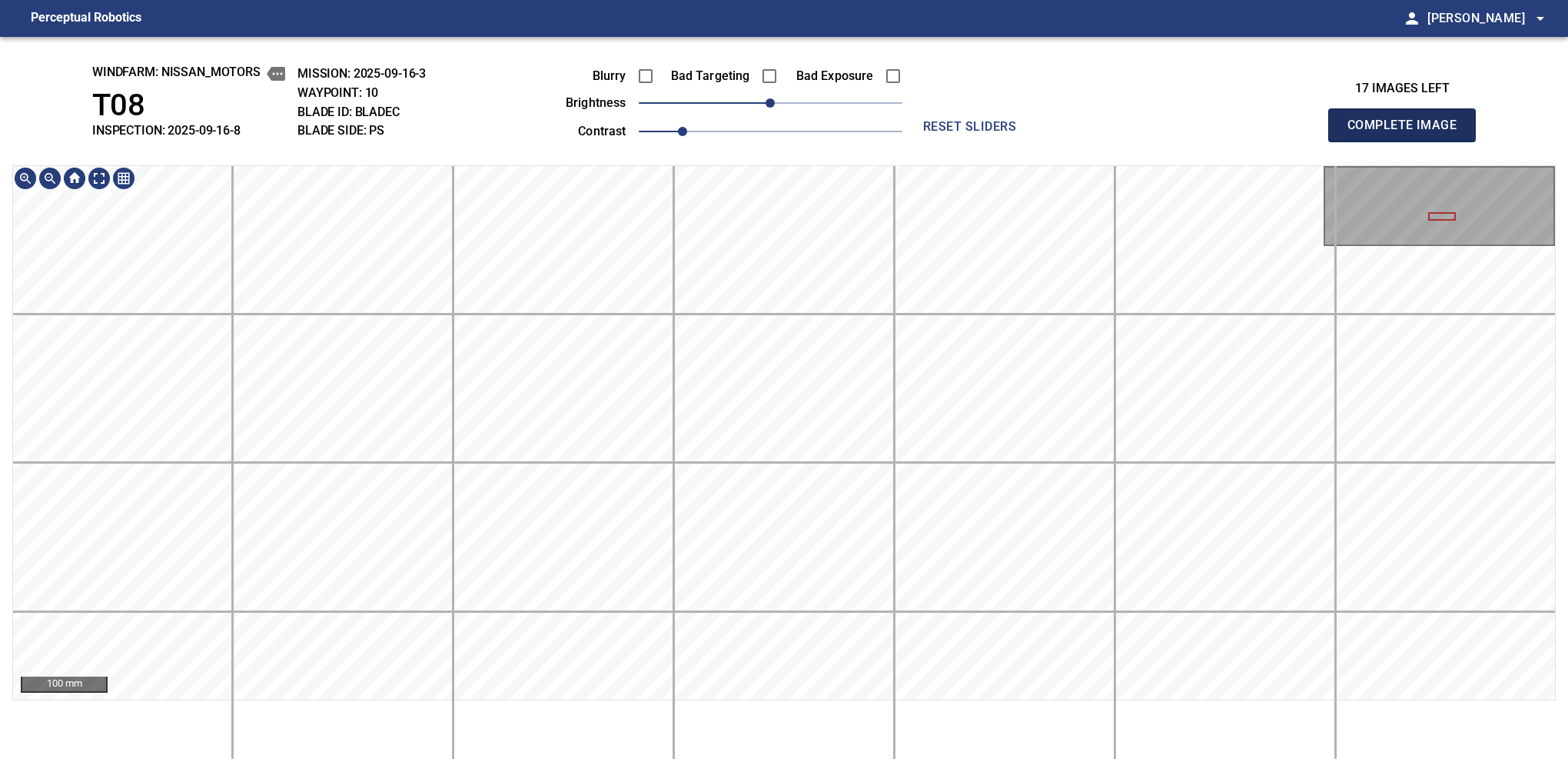
click at [1354, 141] on button "Complete Image" at bounding box center [1402, 125] width 147 height 33
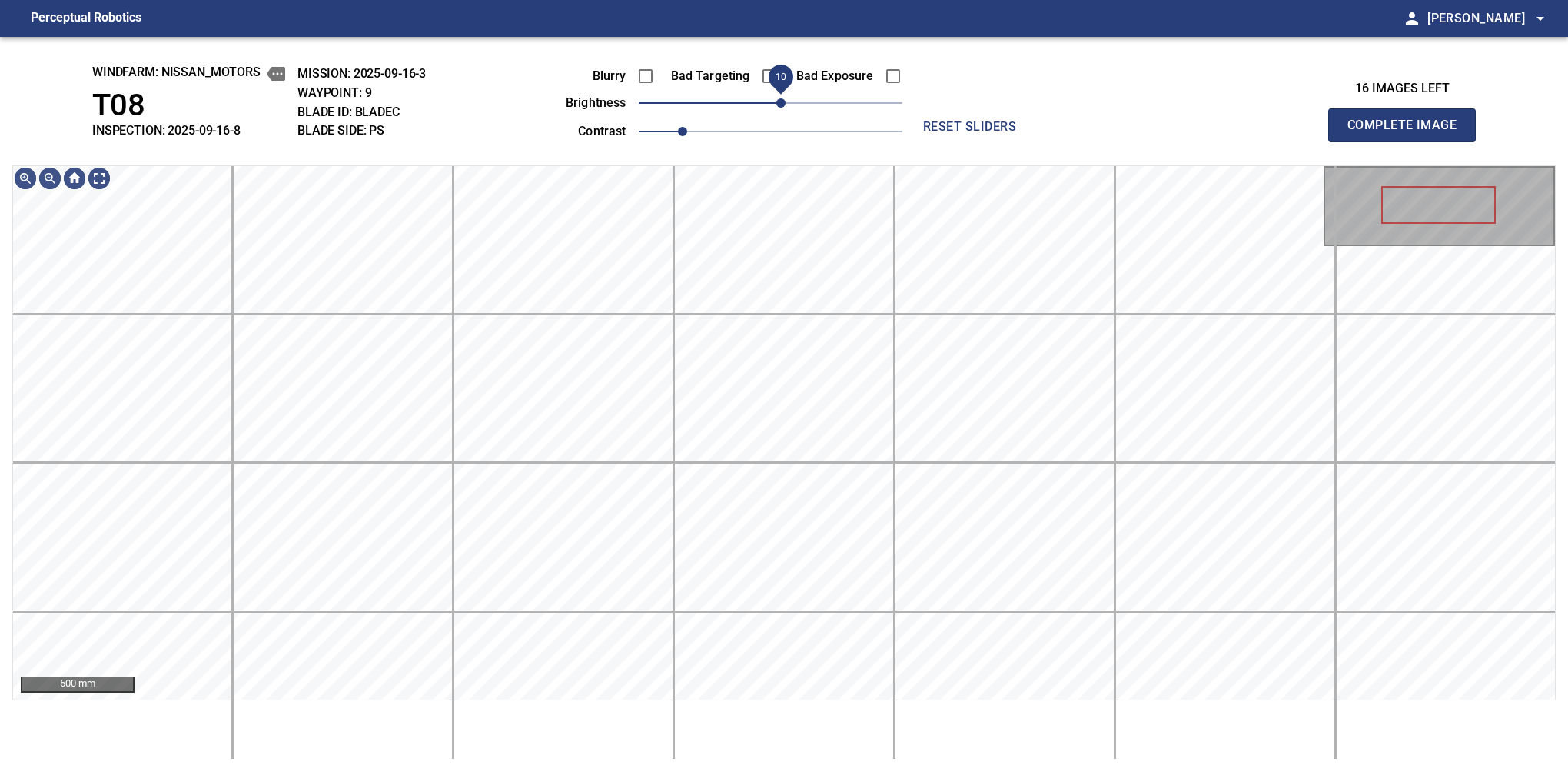
click at [781, 99] on span "10" at bounding box center [781, 103] width 9 height 9
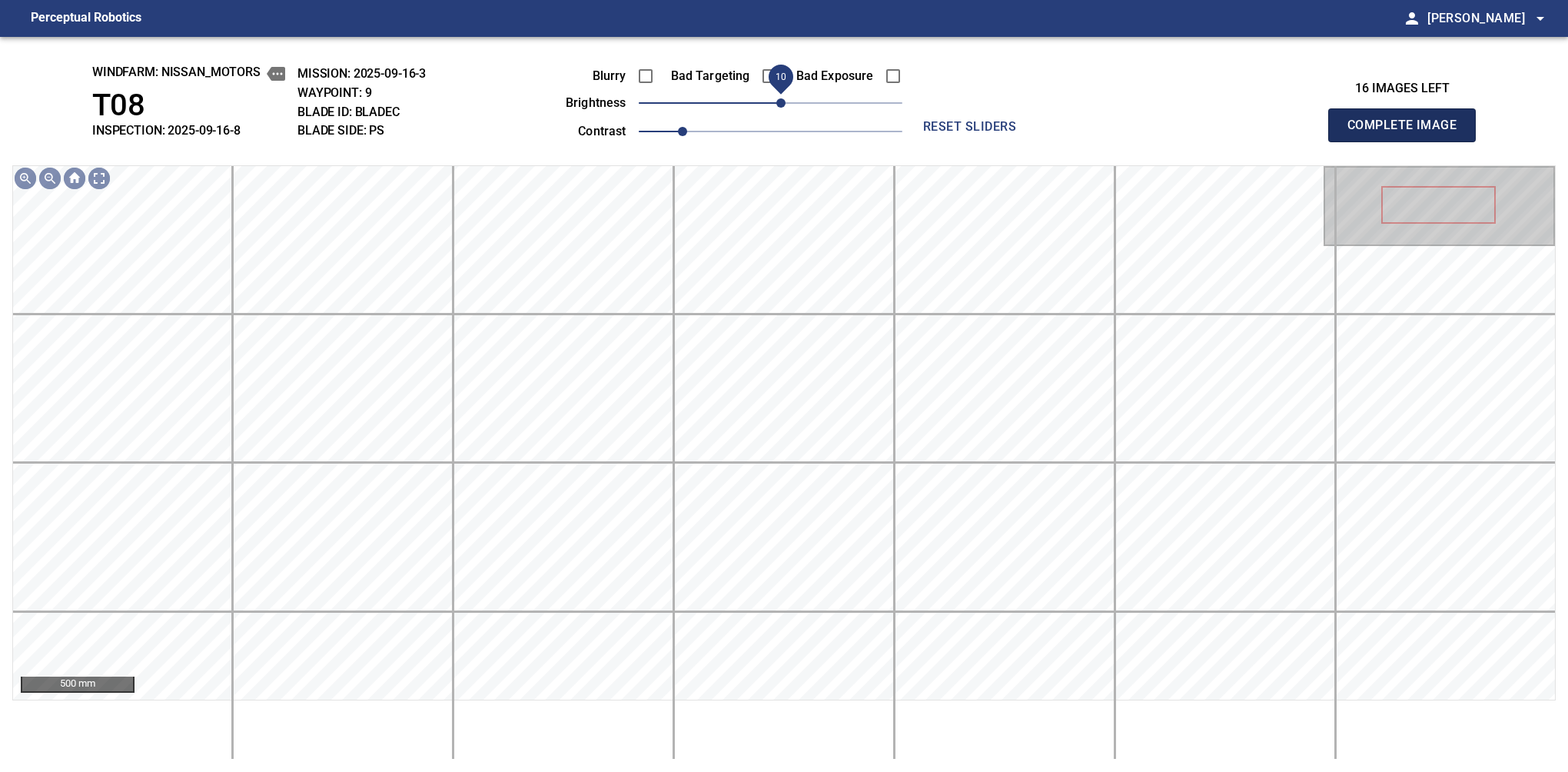
click at [1354, 141] on button "Complete Image" at bounding box center [1402, 125] width 147 height 33
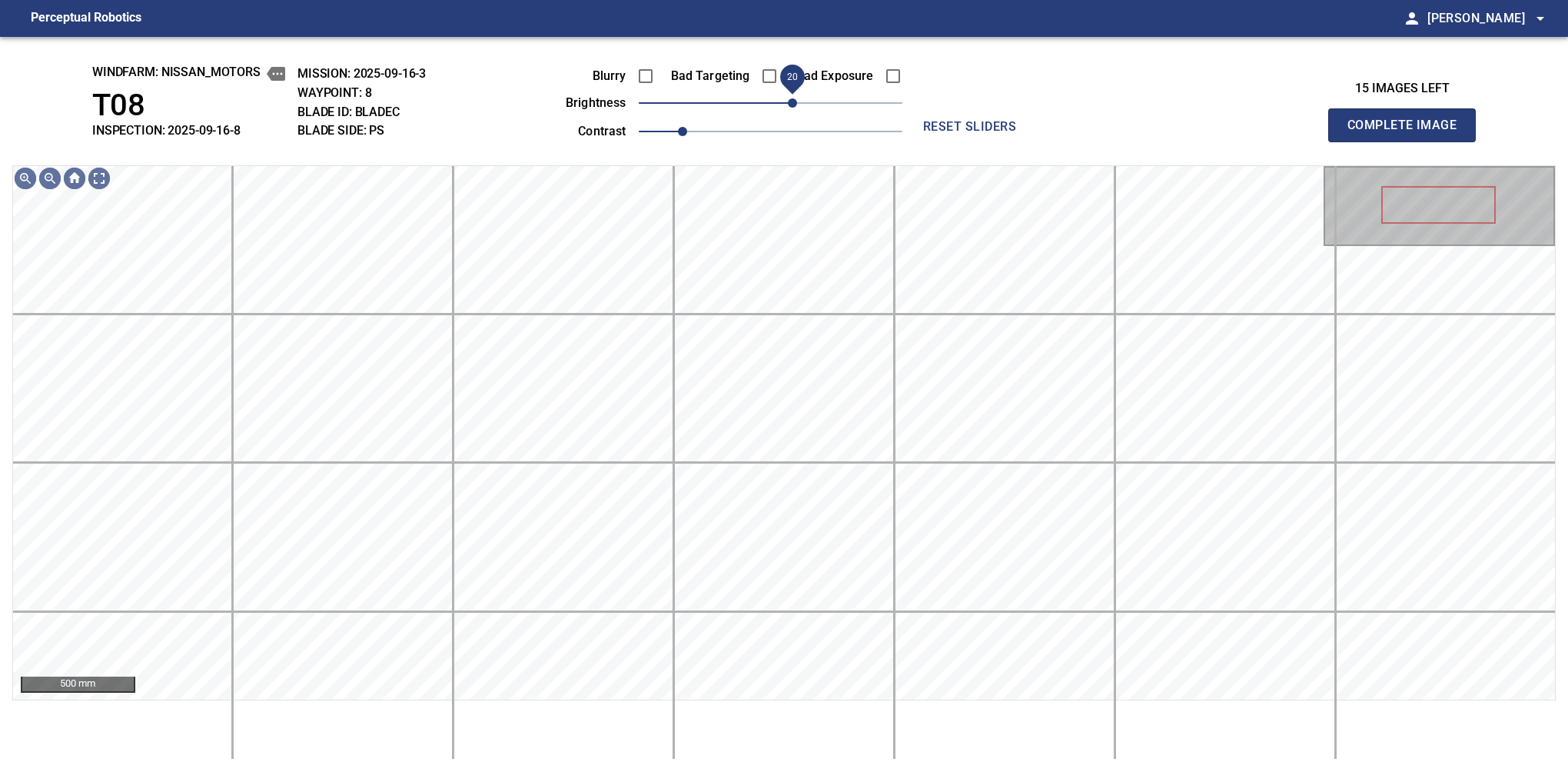
click at [793, 101] on span "20" at bounding box center [793, 103] width 9 height 9
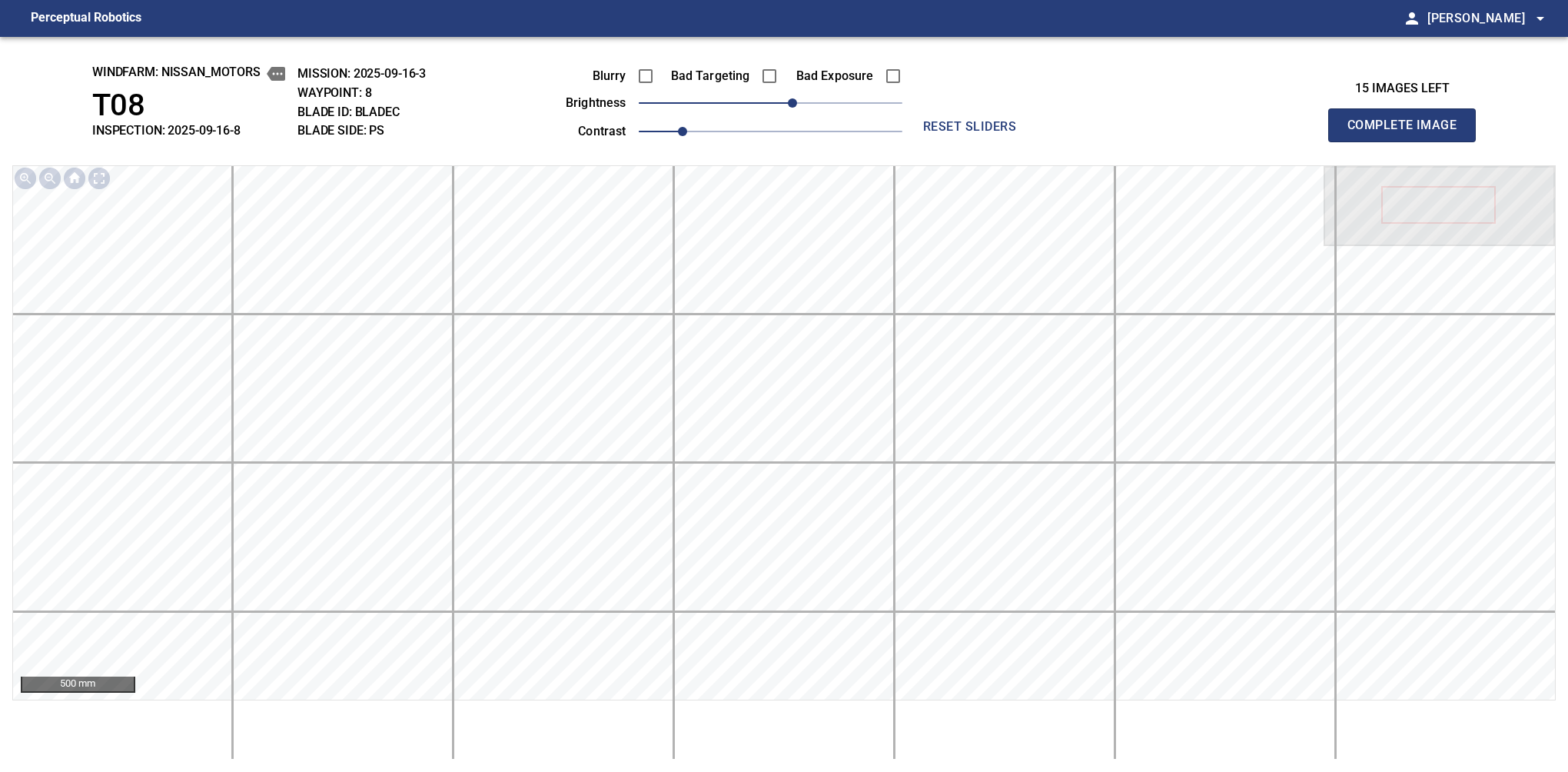
click at [1354, 141] on button "Complete Image" at bounding box center [1402, 125] width 147 height 33
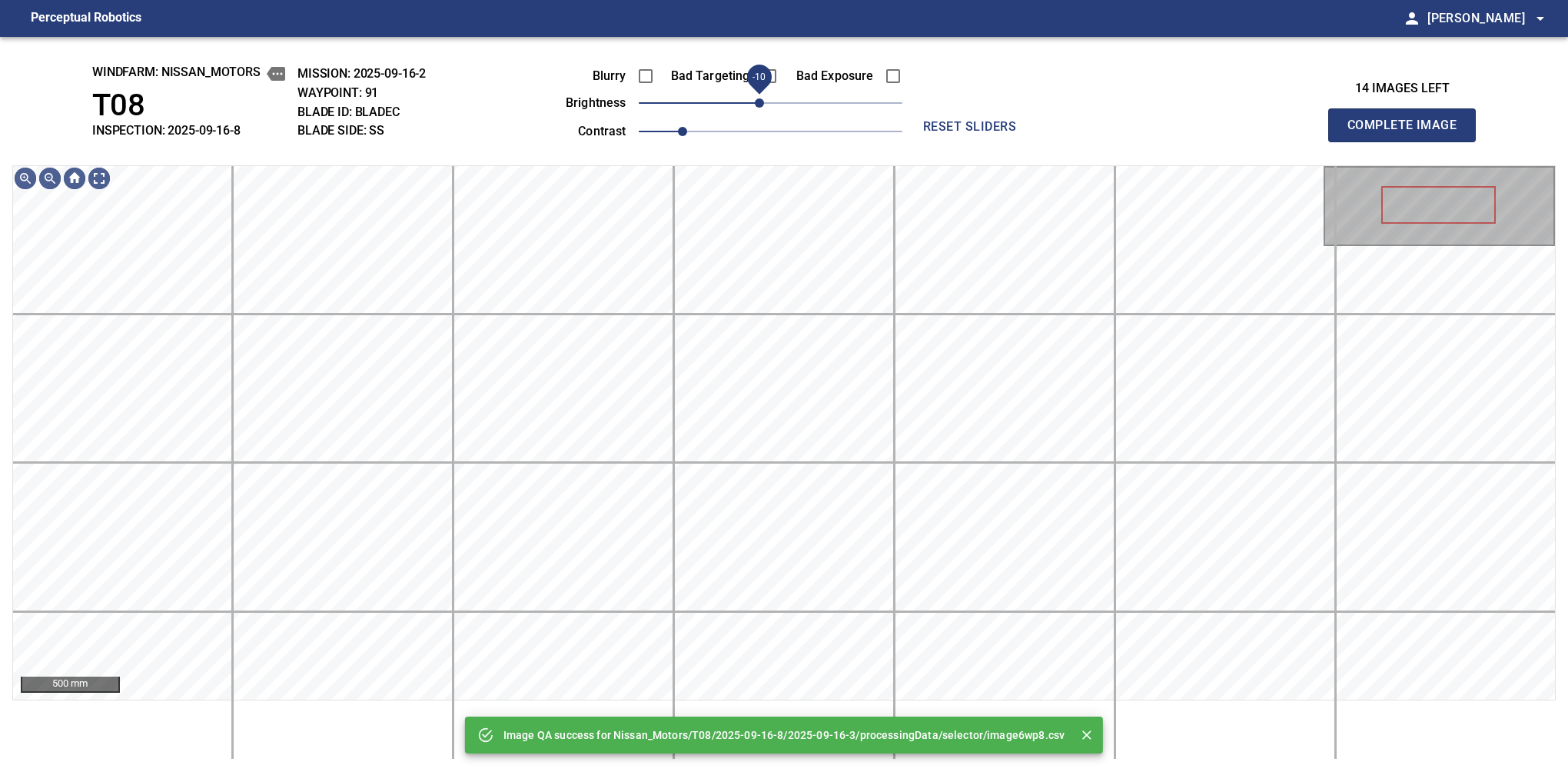
click at [762, 102] on span "-10" at bounding box center [759, 103] width 9 height 9
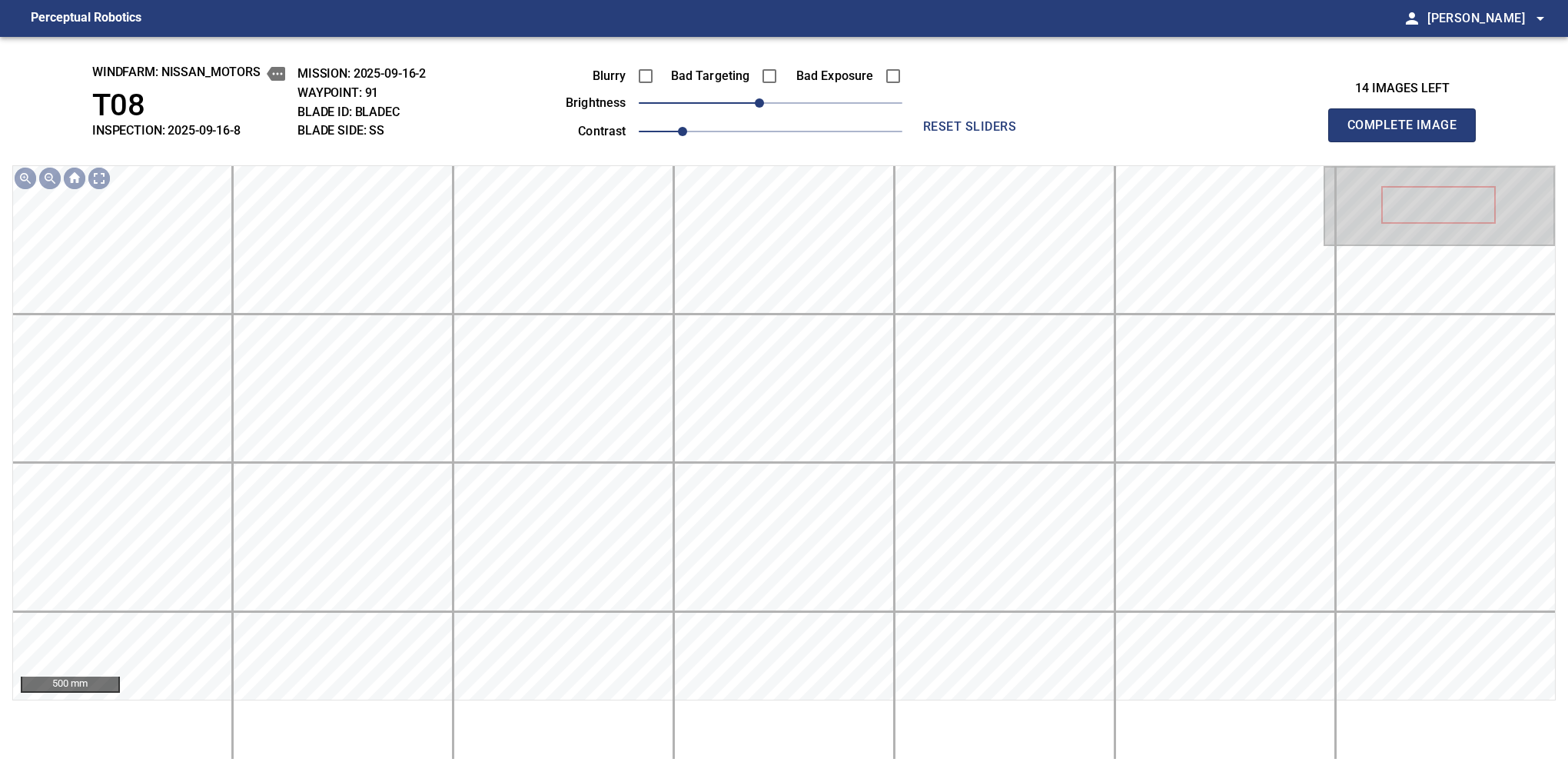
click at [1354, 141] on button "Complete Image" at bounding box center [1402, 125] width 147 height 33
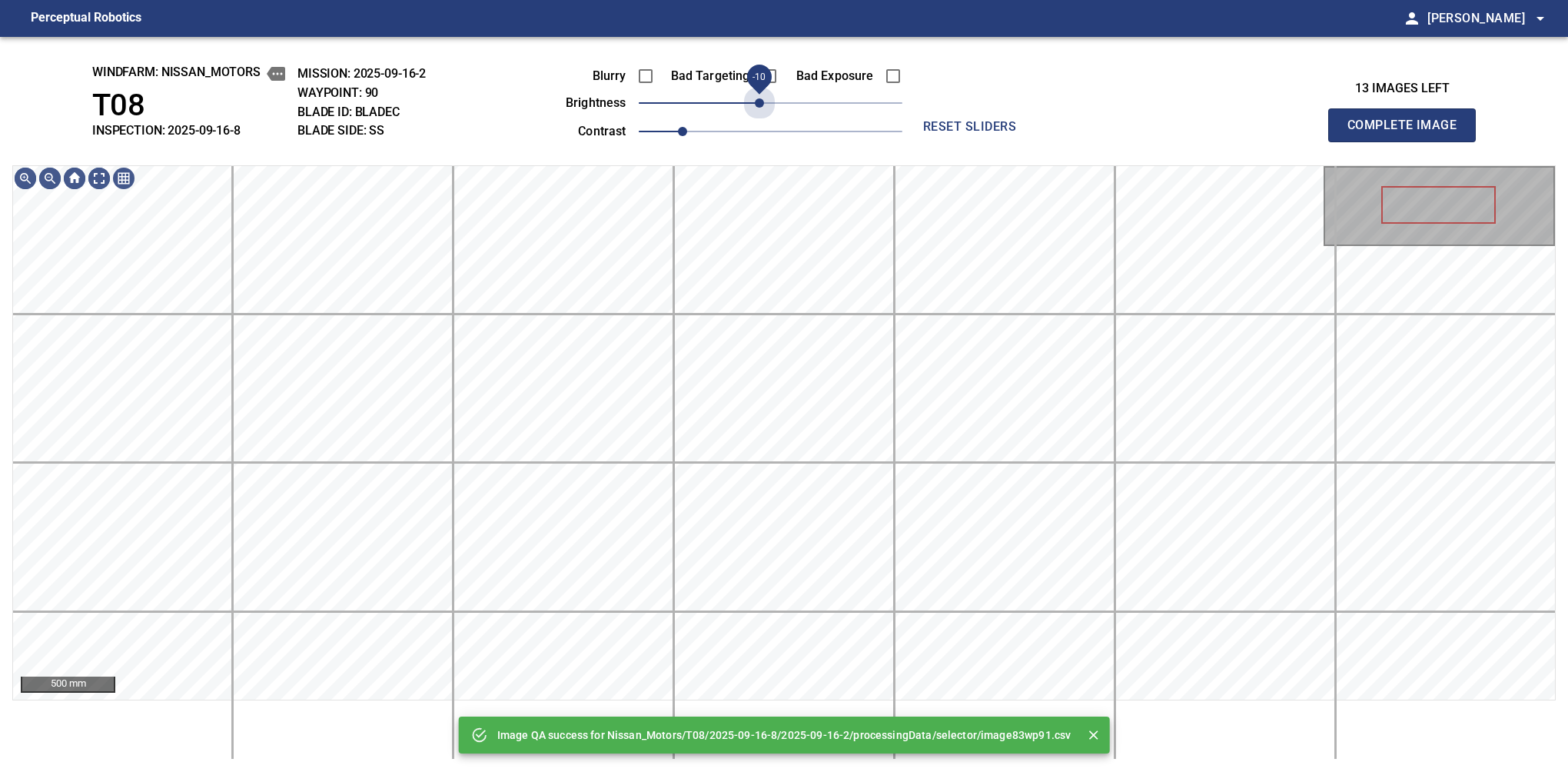
click at [762, 102] on span "-10" at bounding box center [759, 103] width 9 height 9
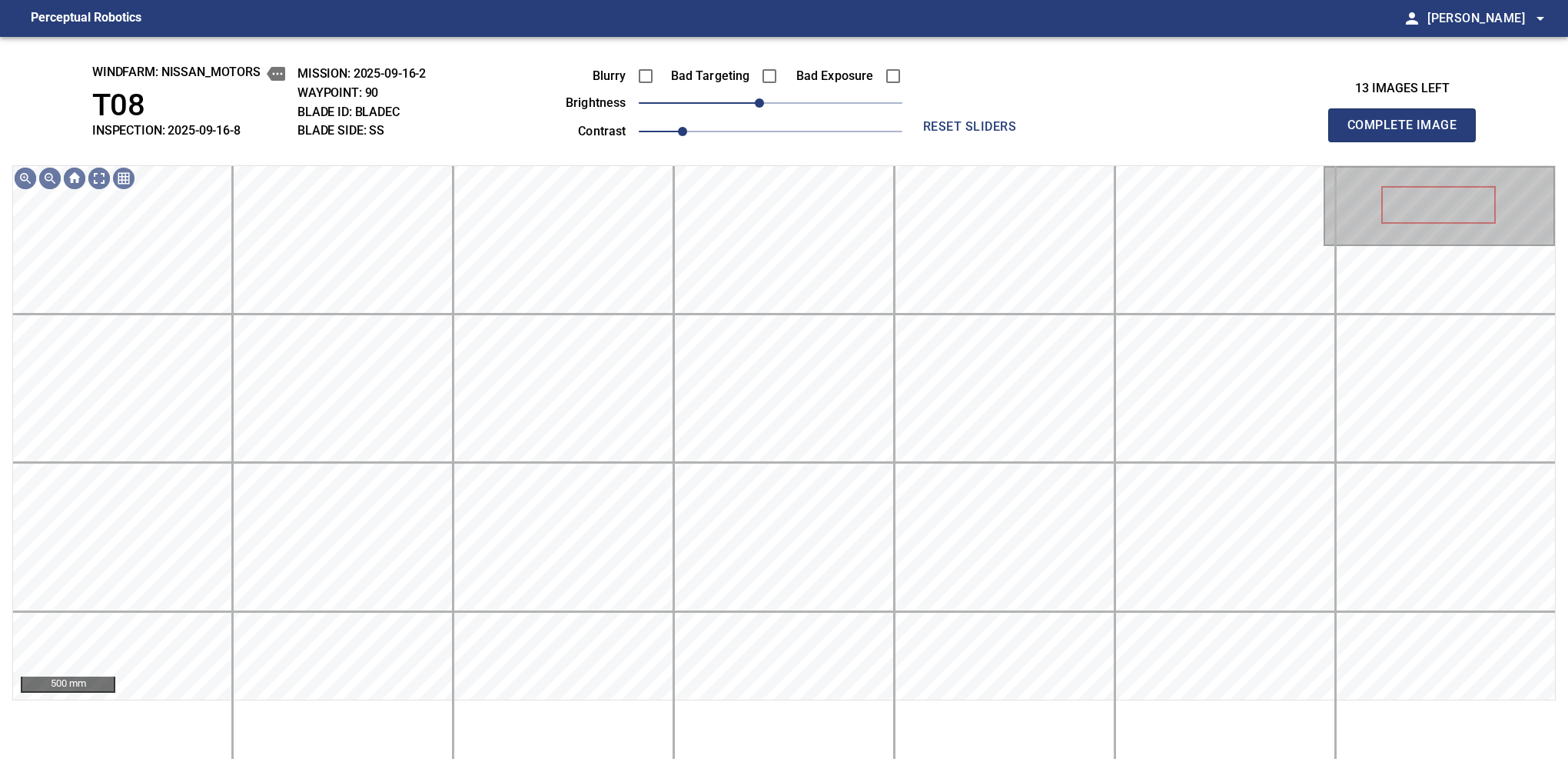
click at [1354, 141] on button "Complete Image" at bounding box center [1402, 125] width 147 height 33
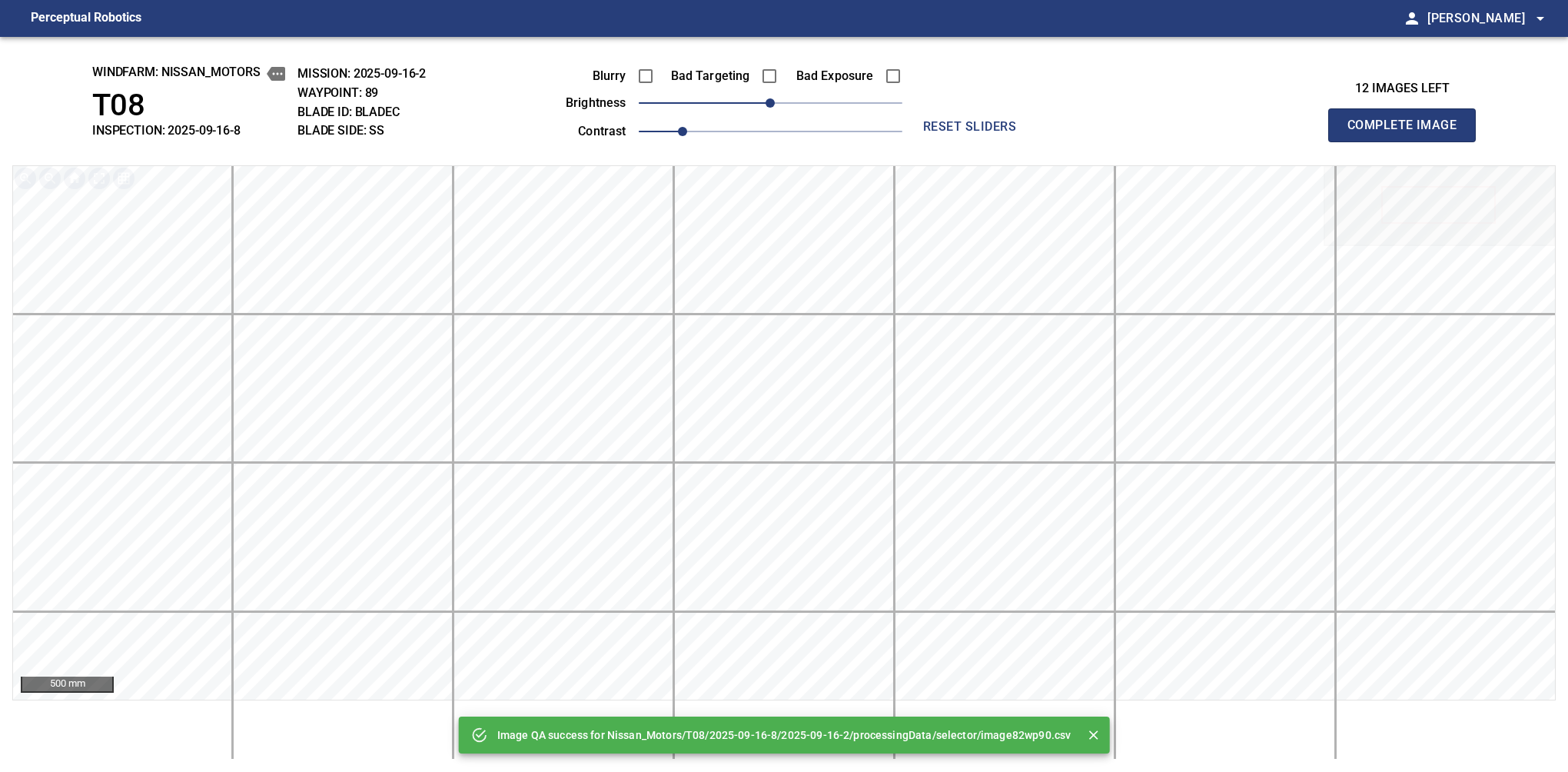
click at [1354, 141] on button "Complete Image" at bounding box center [1402, 125] width 147 height 33
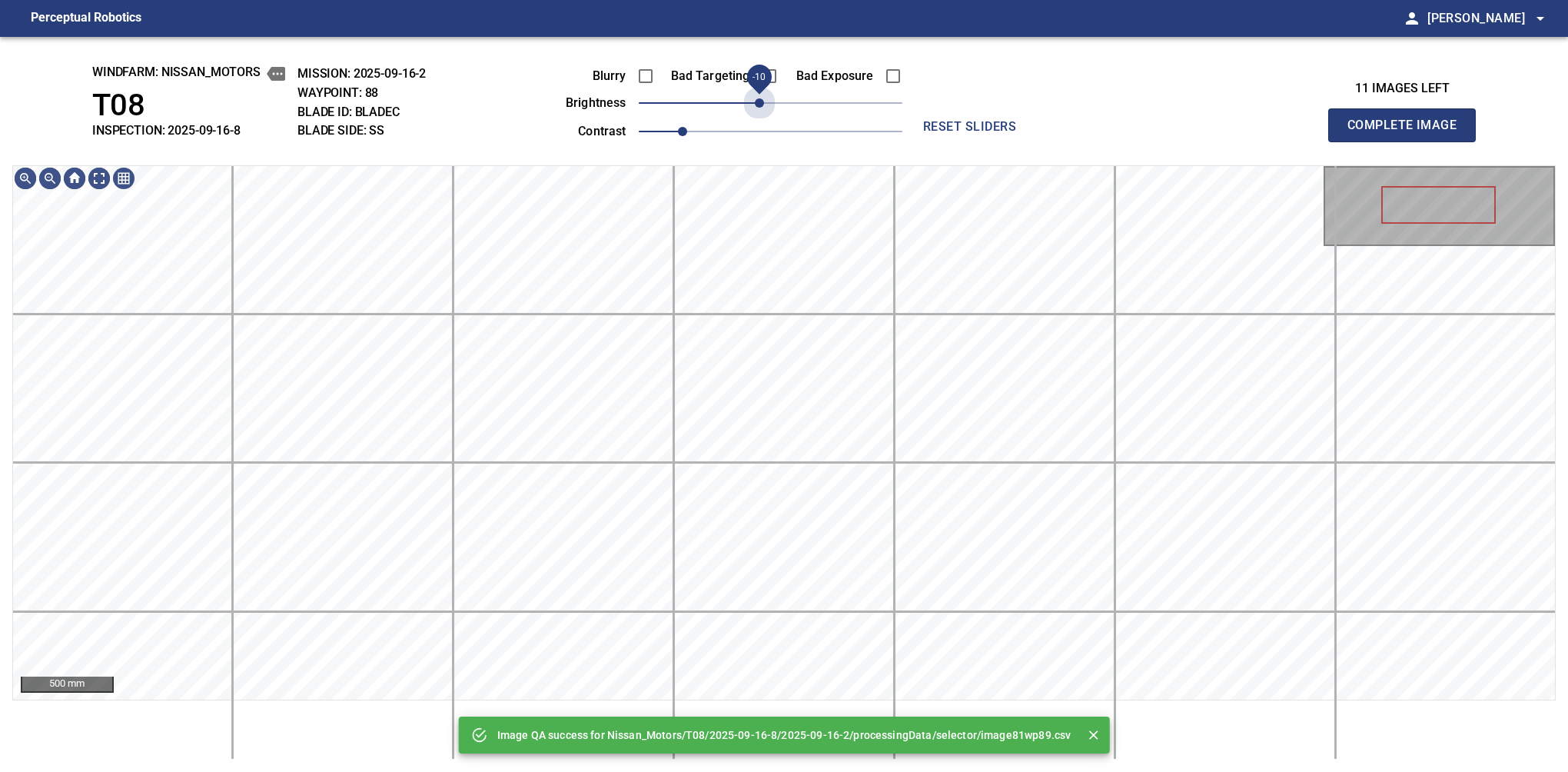
click at [762, 102] on span "-10" at bounding box center [759, 103] width 9 height 9
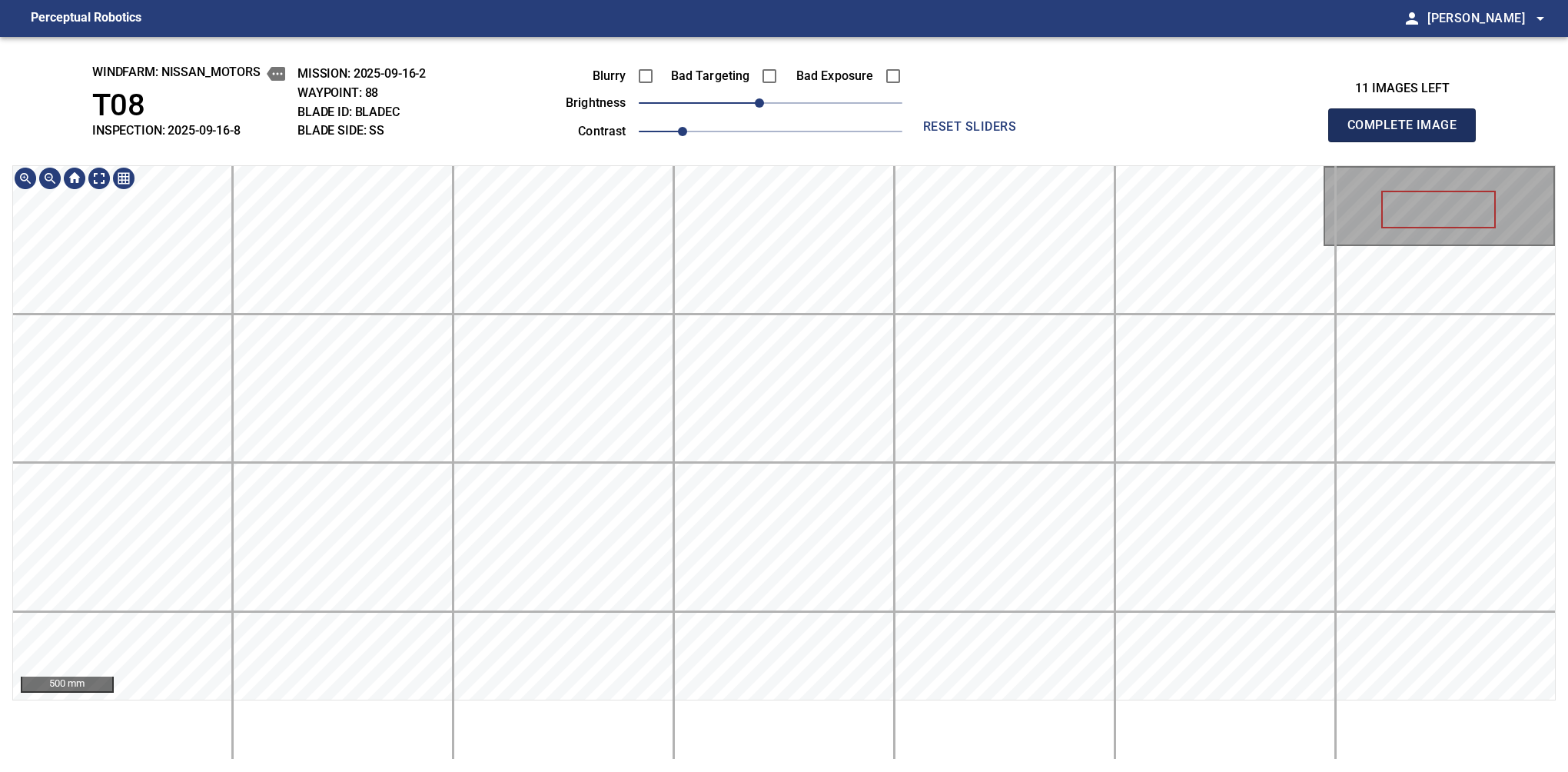
click at [1354, 141] on button "Complete Image" at bounding box center [1402, 125] width 147 height 33
click at [762, 99] on span "-10" at bounding box center [759, 103] width 9 height 9
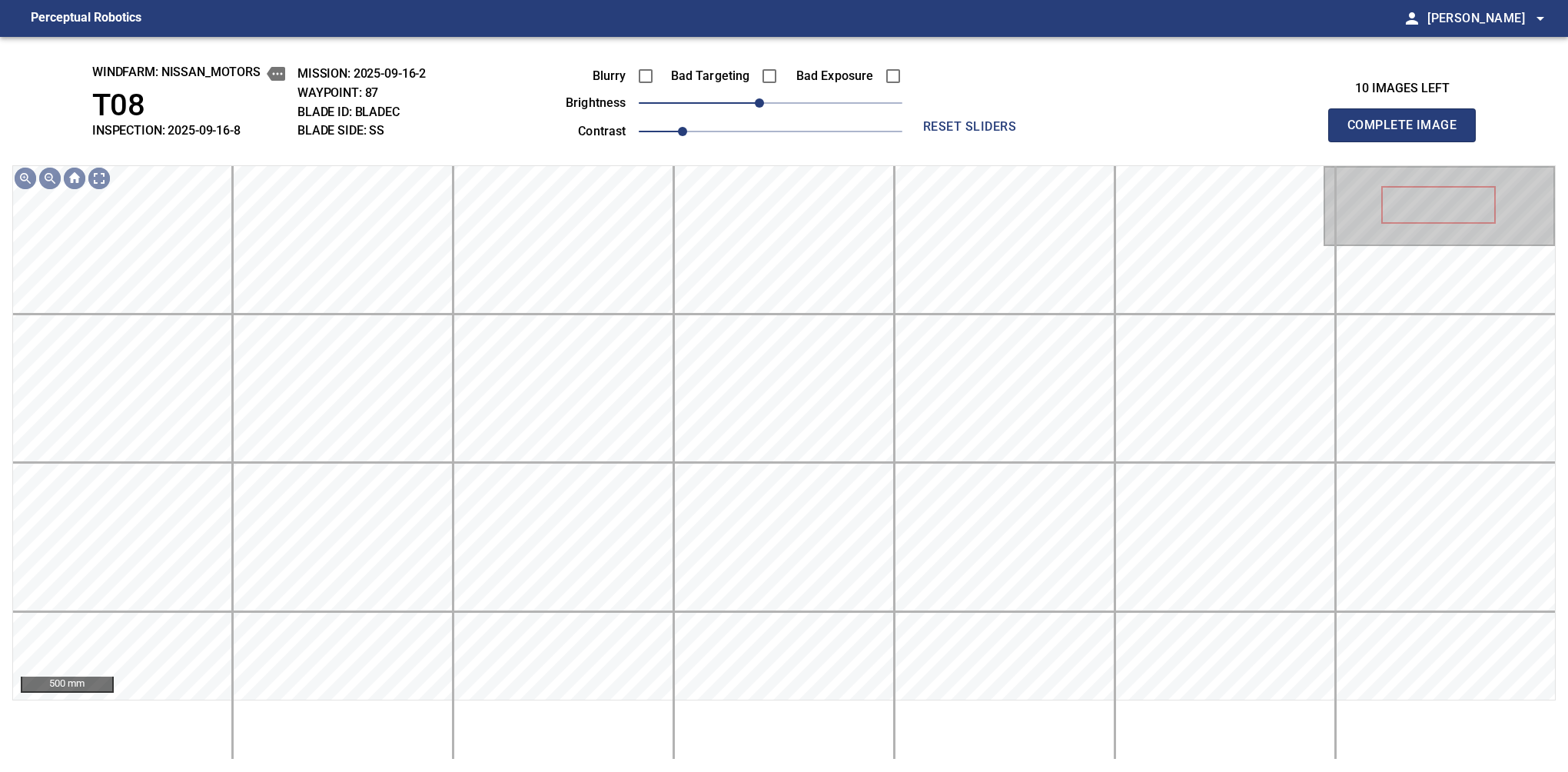
click at [1354, 141] on button "Complete Image" at bounding box center [1402, 125] width 147 height 33
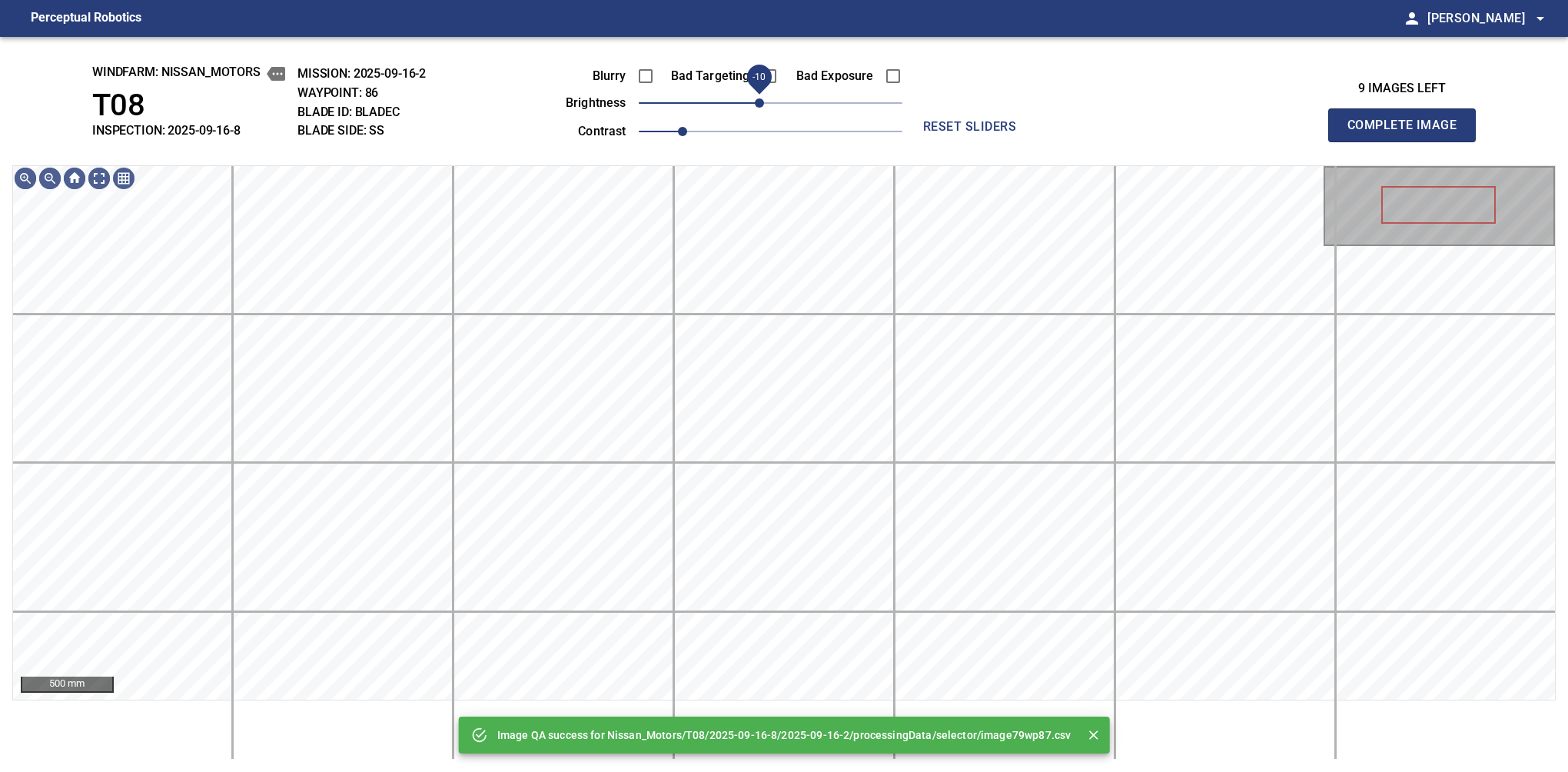
drag, startPoint x: 771, startPoint y: 105, endPoint x: 762, endPoint y: 105, distance: 9.0
click at [762, 105] on span "-10" at bounding box center [759, 103] width 9 height 9
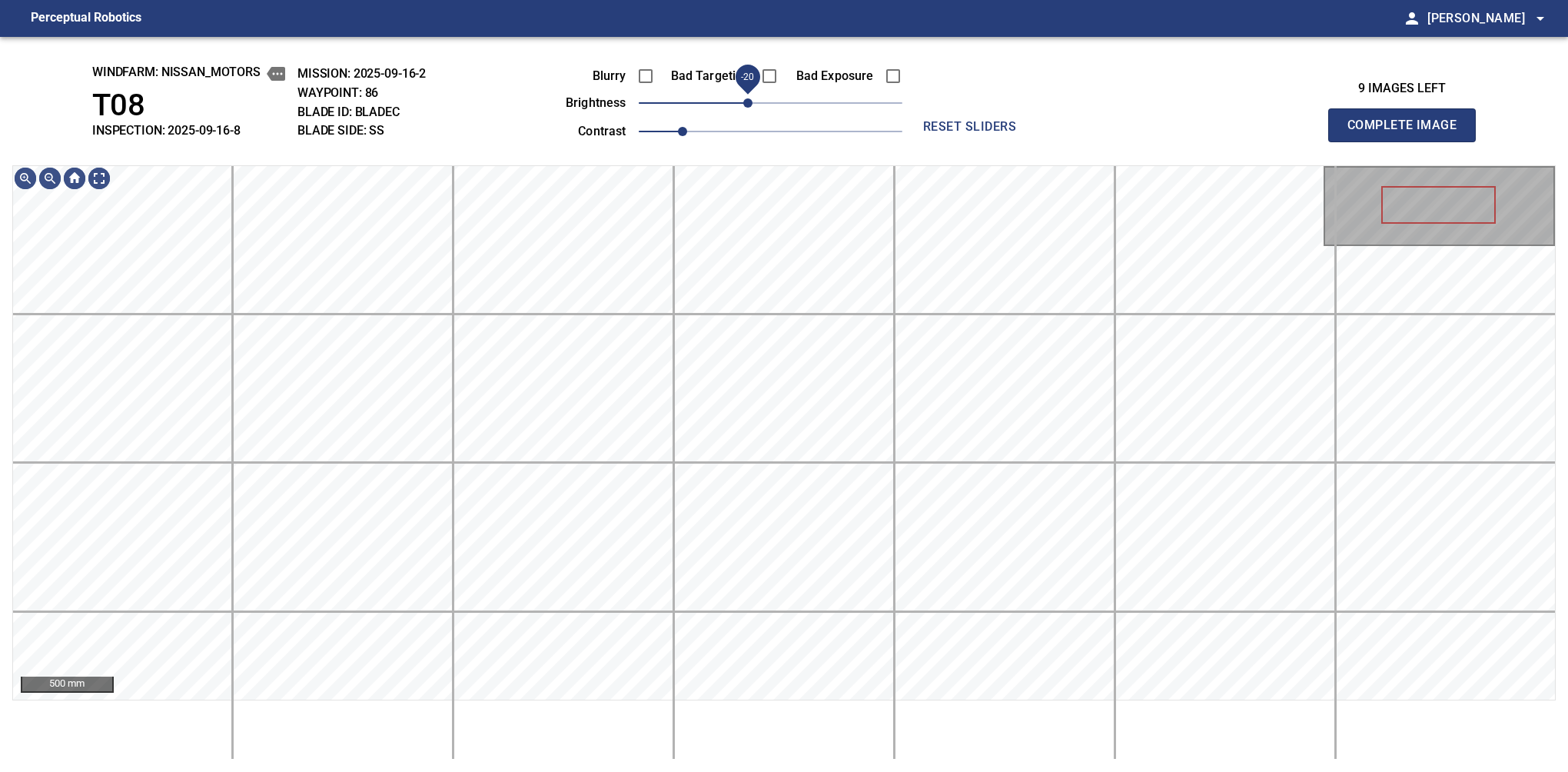
click at [751, 108] on span "-20" at bounding box center [748, 103] width 9 height 9
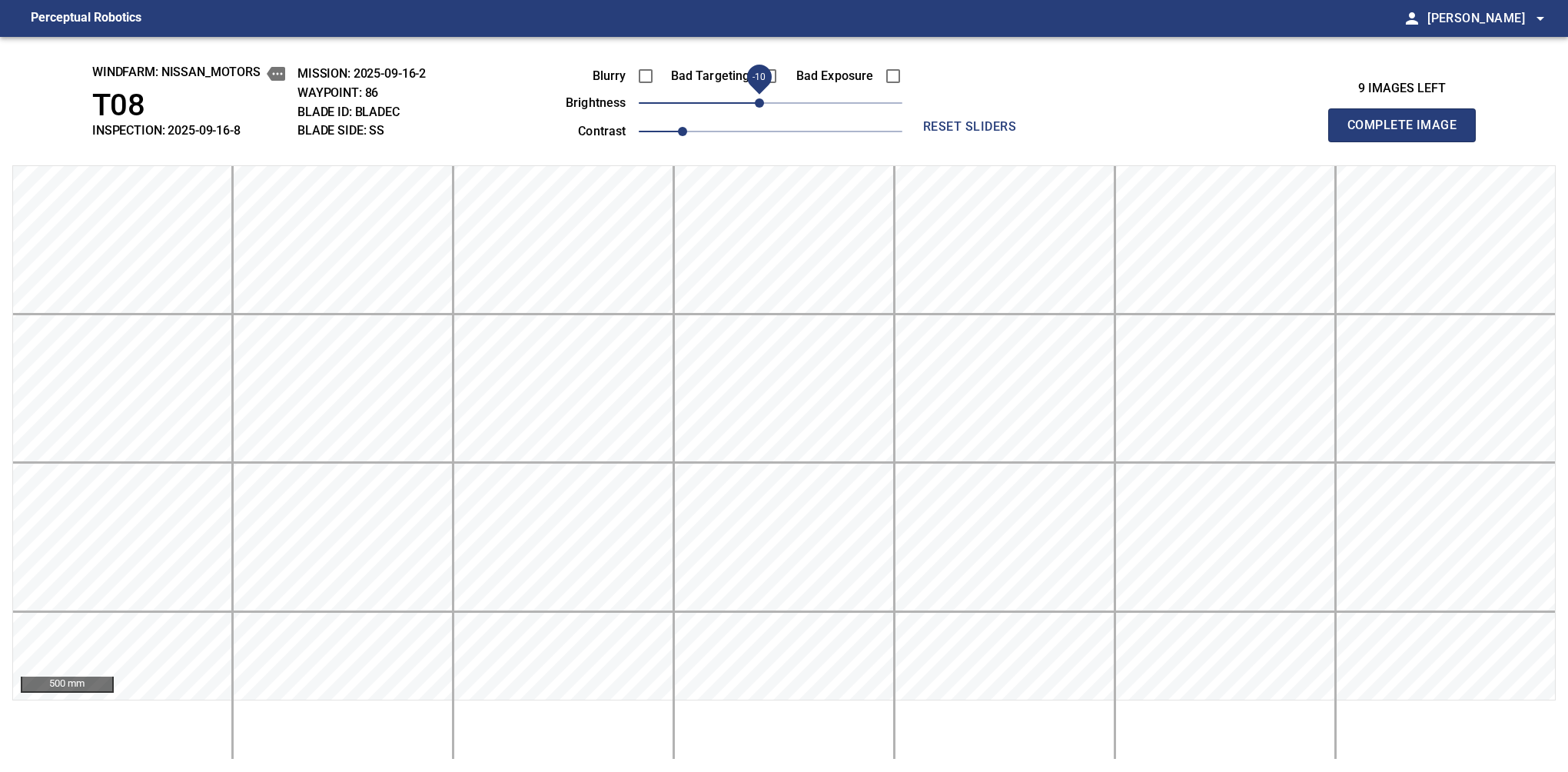
click at [757, 100] on span "-10" at bounding box center [759, 103] width 9 height 9
click at [1409, 141] on button "Complete Image" at bounding box center [1402, 125] width 147 height 33
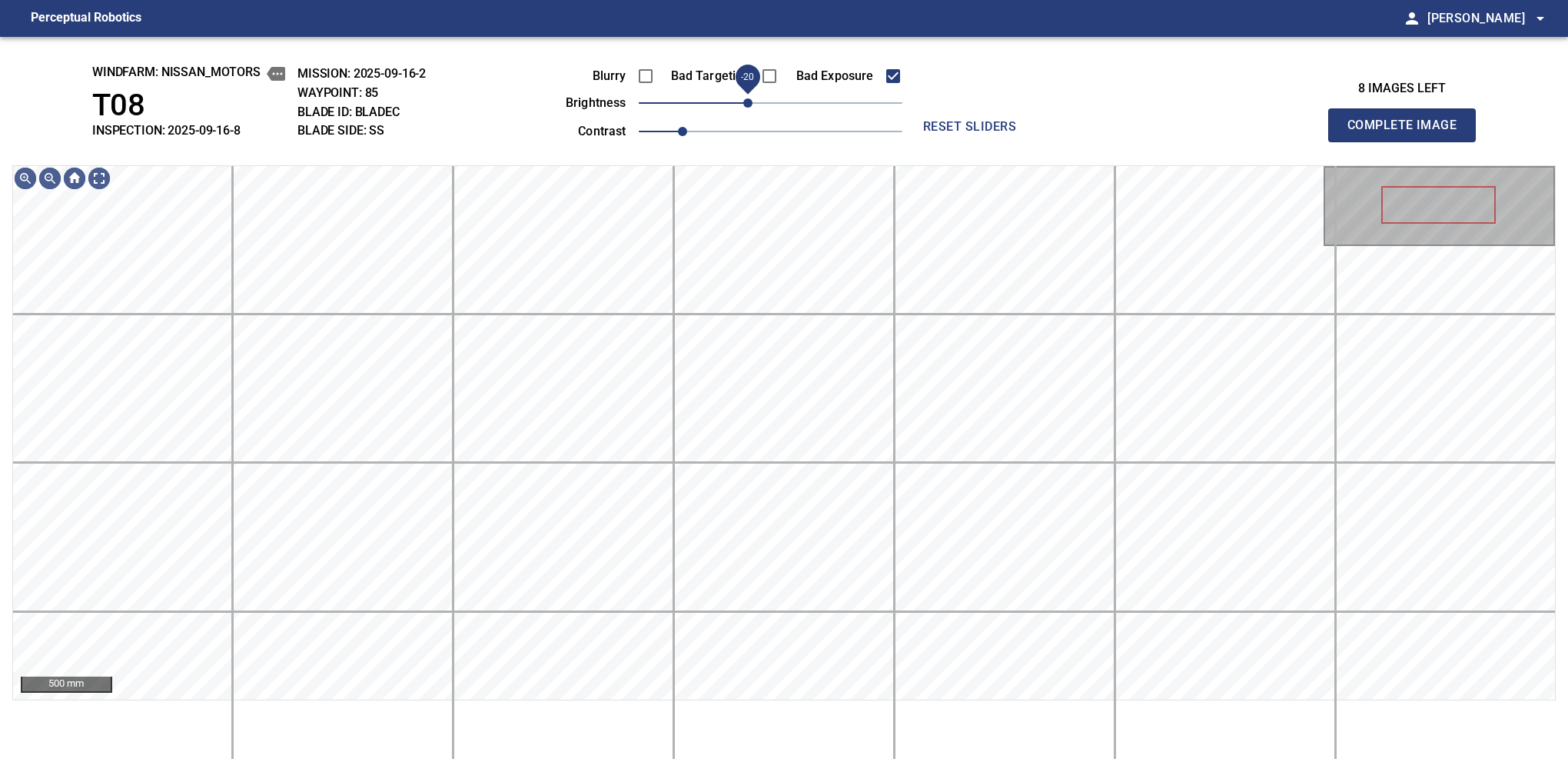
drag, startPoint x: 765, startPoint y: 103, endPoint x: 753, endPoint y: 103, distance: 12.0
click at [752, 103] on span "-20" at bounding box center [748, 103] width 9 height 9
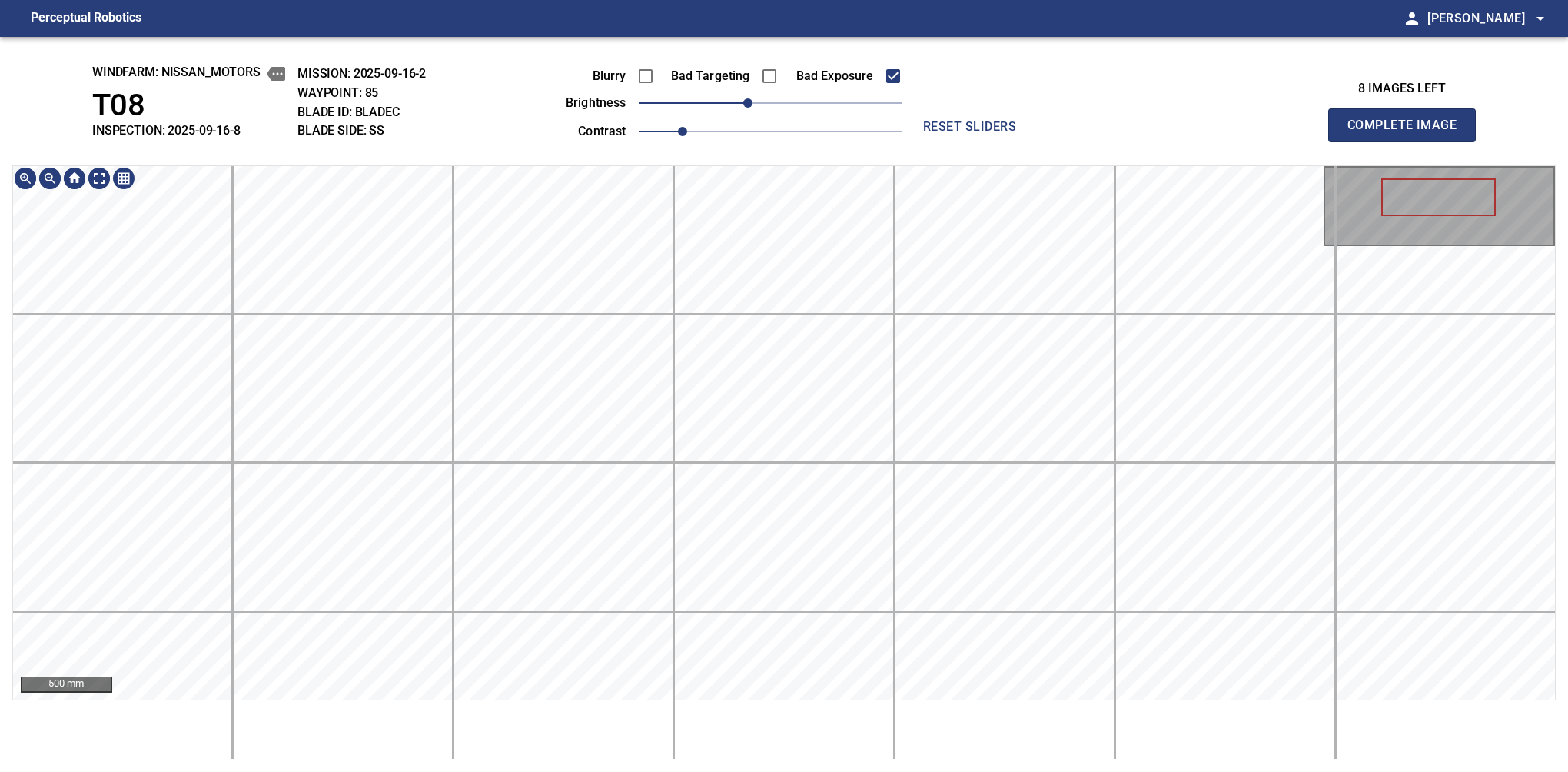
click at [380, 712] on div "500 mm" at bounding box center [784, 463] width 1544 height 595
click at [598, 745] on div "500 mm" at bounding box center [784, 463] width 1544 height 595
click at [1409, 141] on button "Complete Image" at bounding box center [1402, 125] width 147 height 33
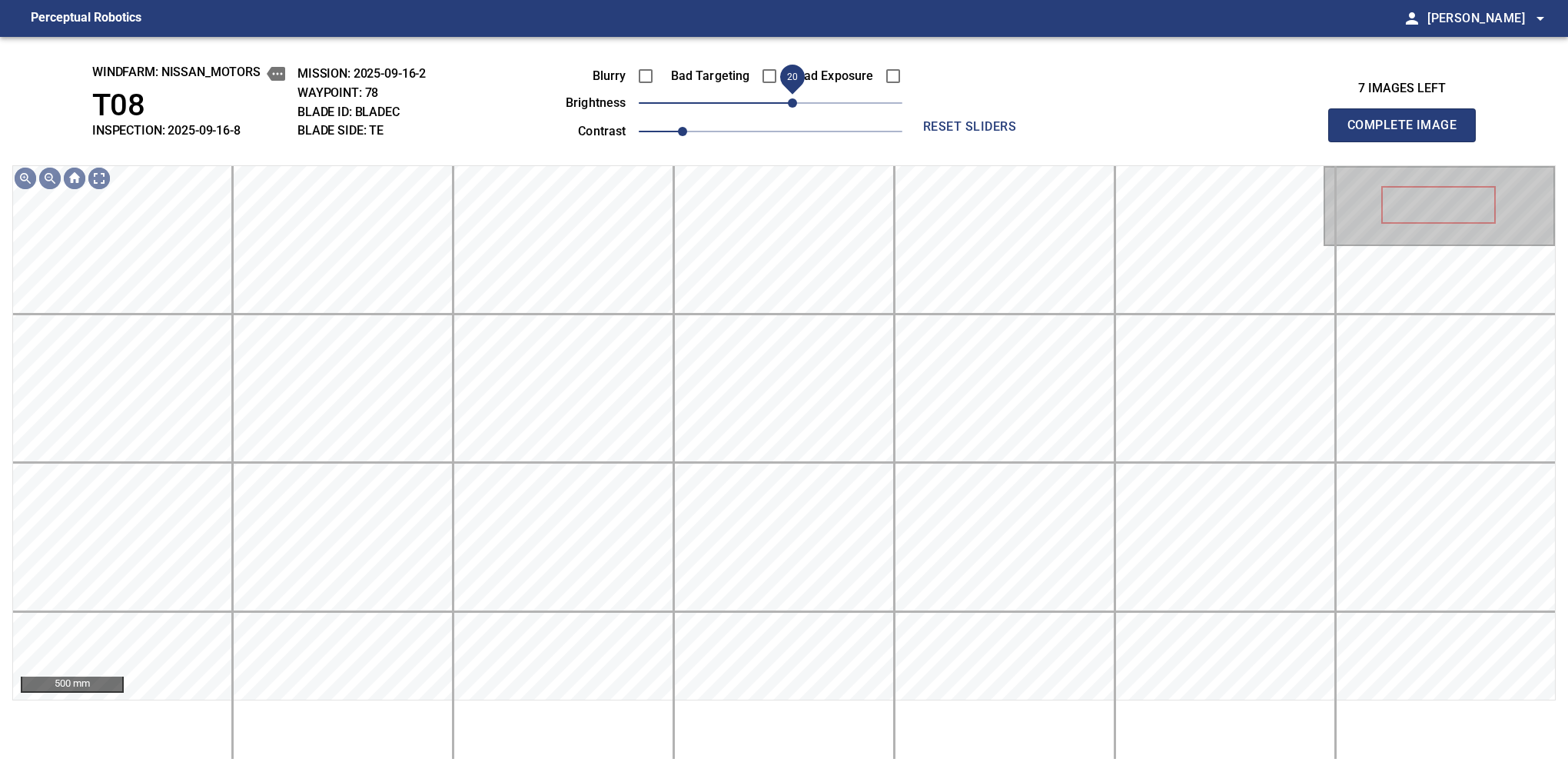
drag, startPoint x: 772, startPoint y: 106, endPoint x: 793, endPoint y: 109, distance: 21.2
click at [793, 108] on span "20" at bounding box center [793, 103] width 9 height 9
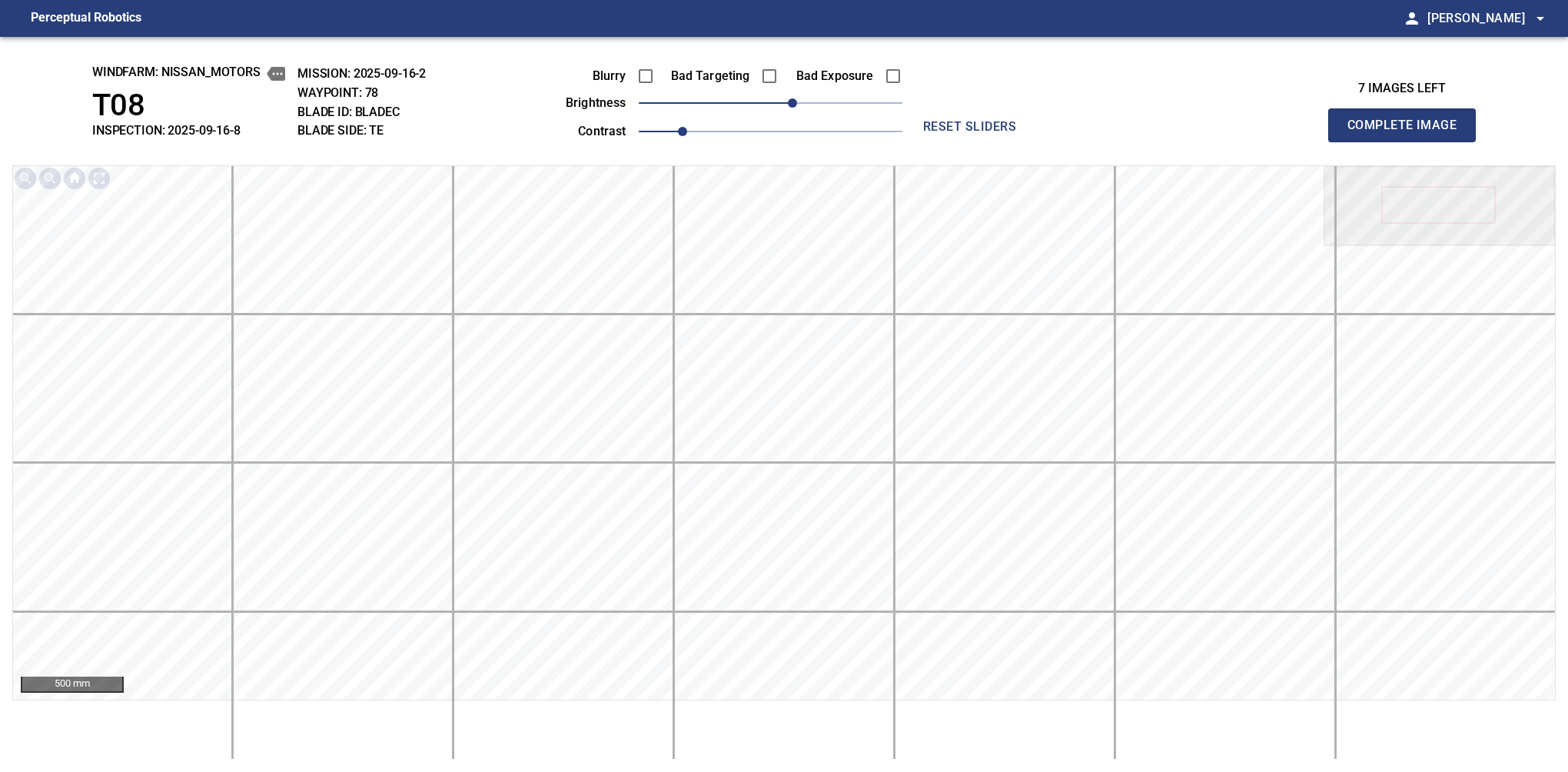
click at [1409, 141] on button "Complete Image" at bounding box center [1402, 125] width 147 height 33
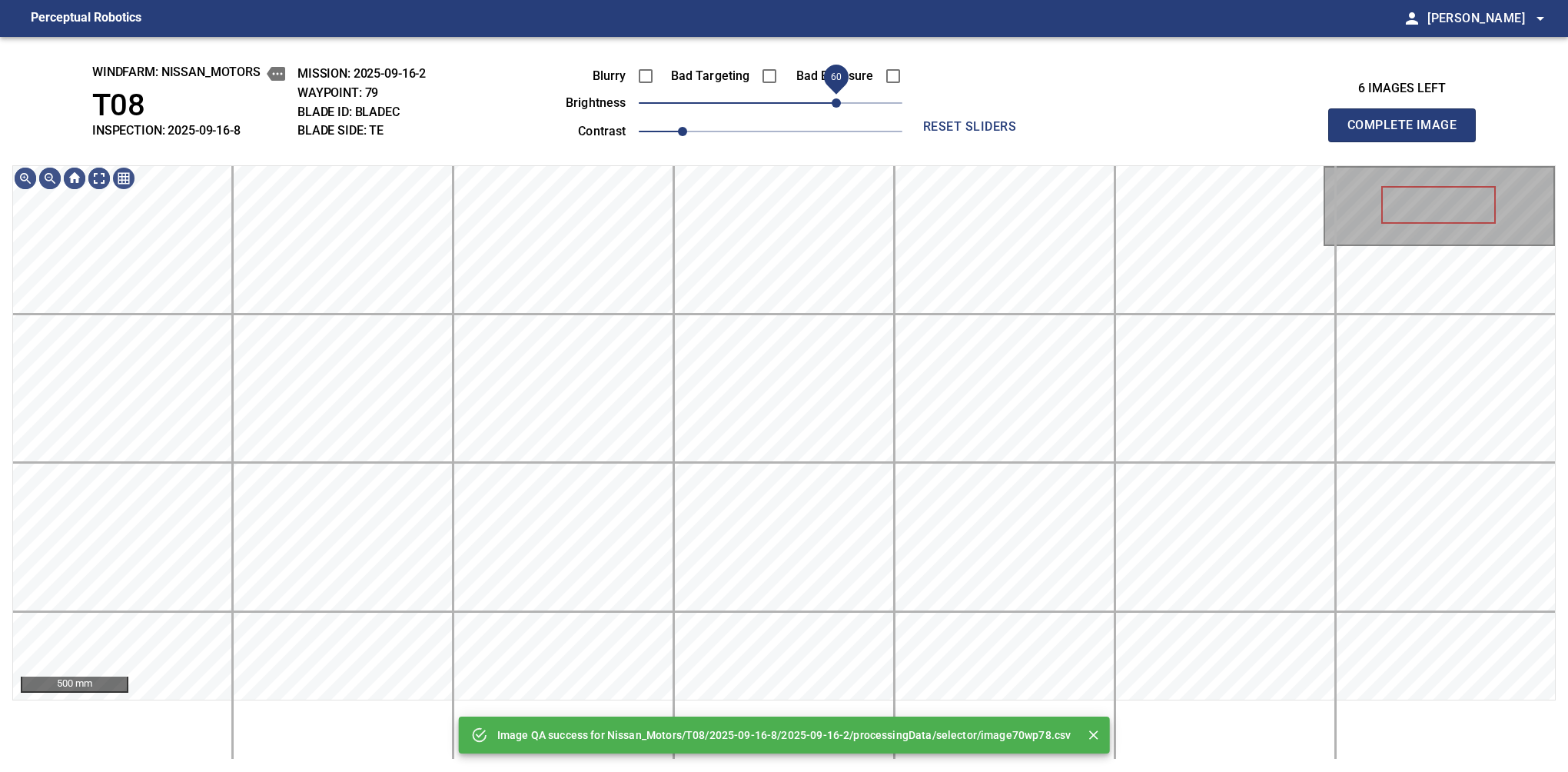
drag, startPoint x: 782, startPoint y: 105, endPoint x: 842, endPoint y: 105, distance: 60.0
click at [841, 105] on span "60" at bounding box center [836, 103] width 9 height 9
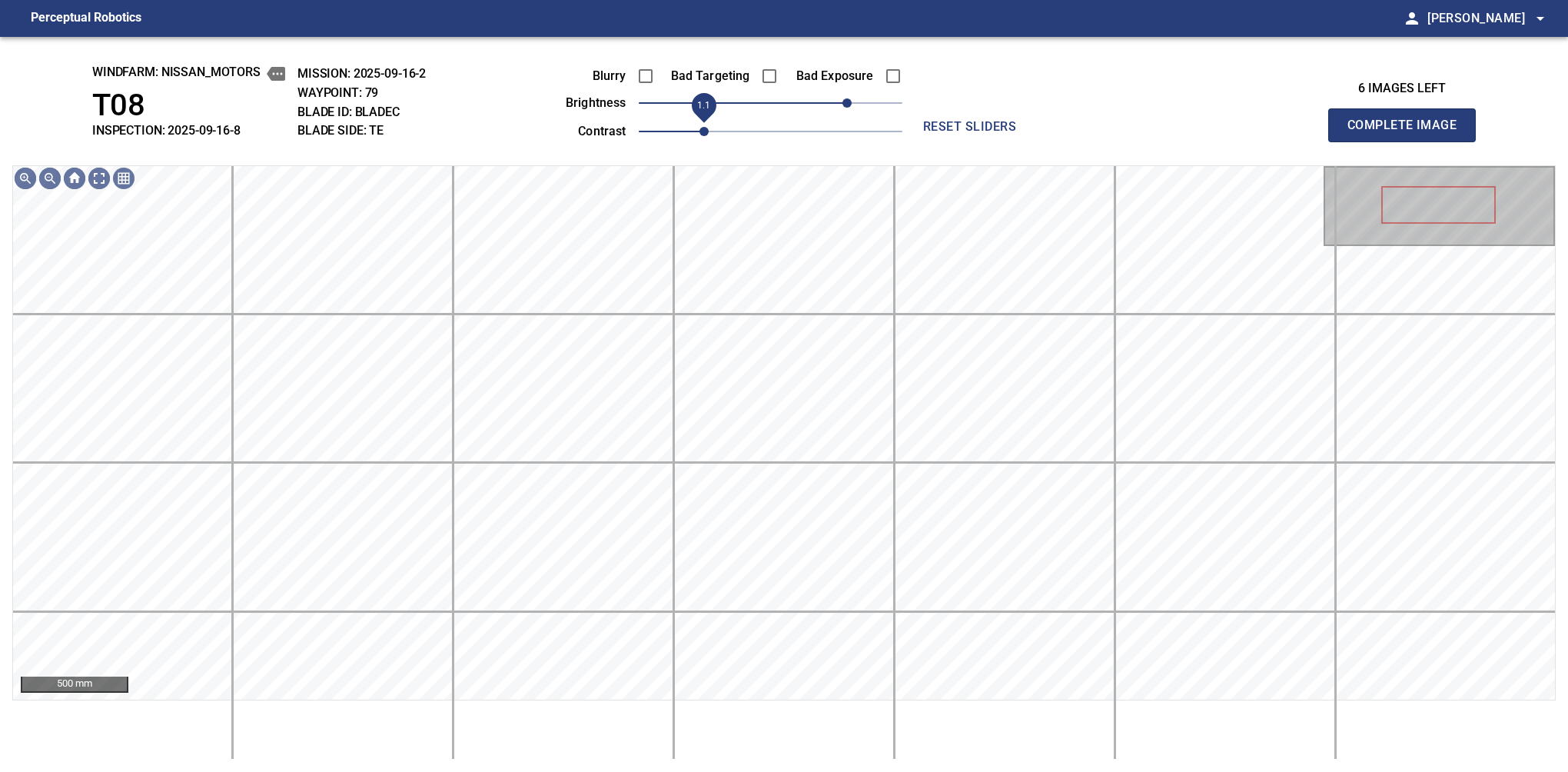
drag, startPoint x: 683, startPoint y: 129, endPoint x: 697, endPoint y: 130, distance: 14.0
click at [699, 130] on span "1.1" at bounding box center [703, 131] width 9 height 9
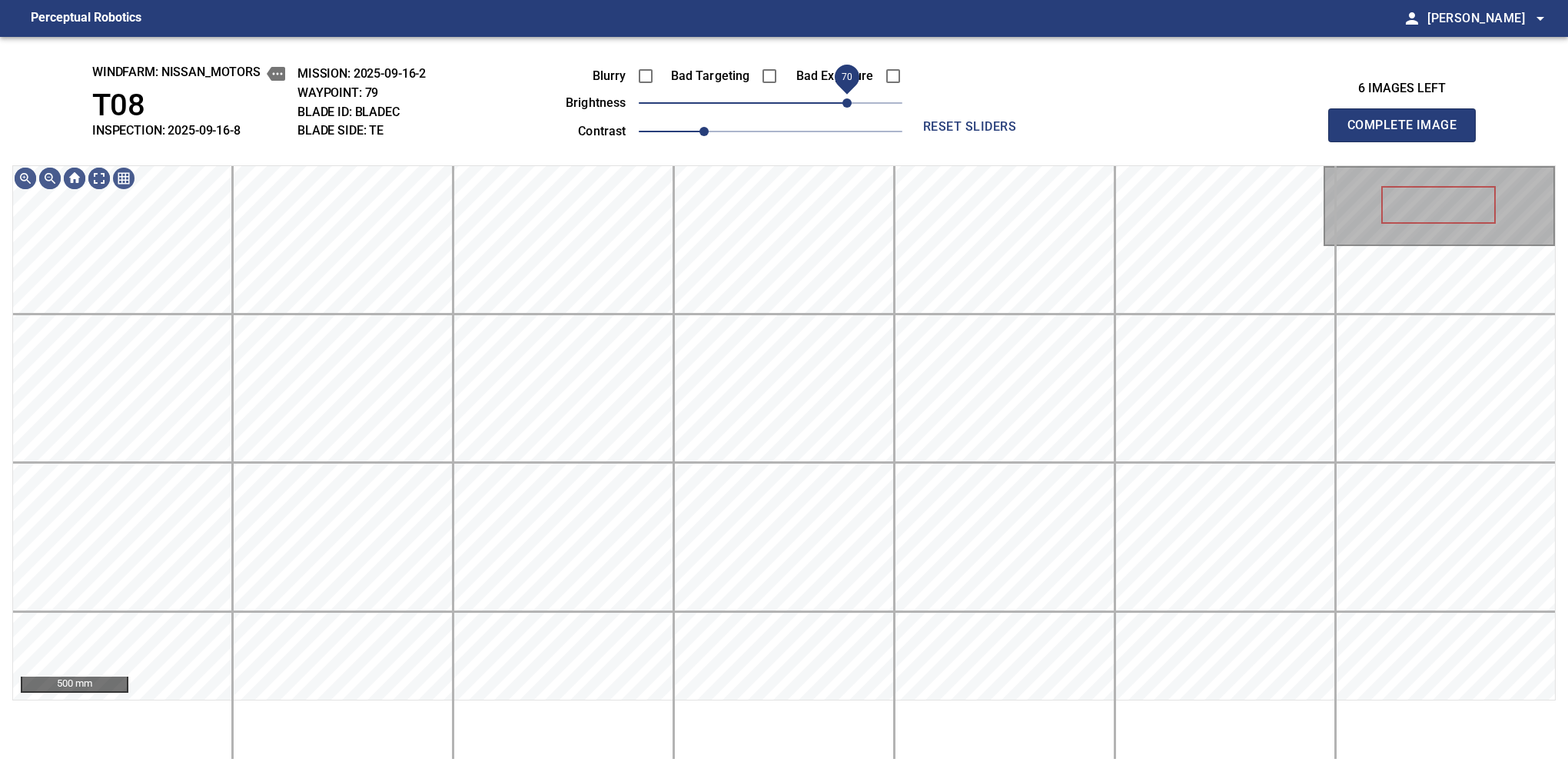
click at [842, 105] on span "70" at bounding box center [847, 103] width 9 height 9
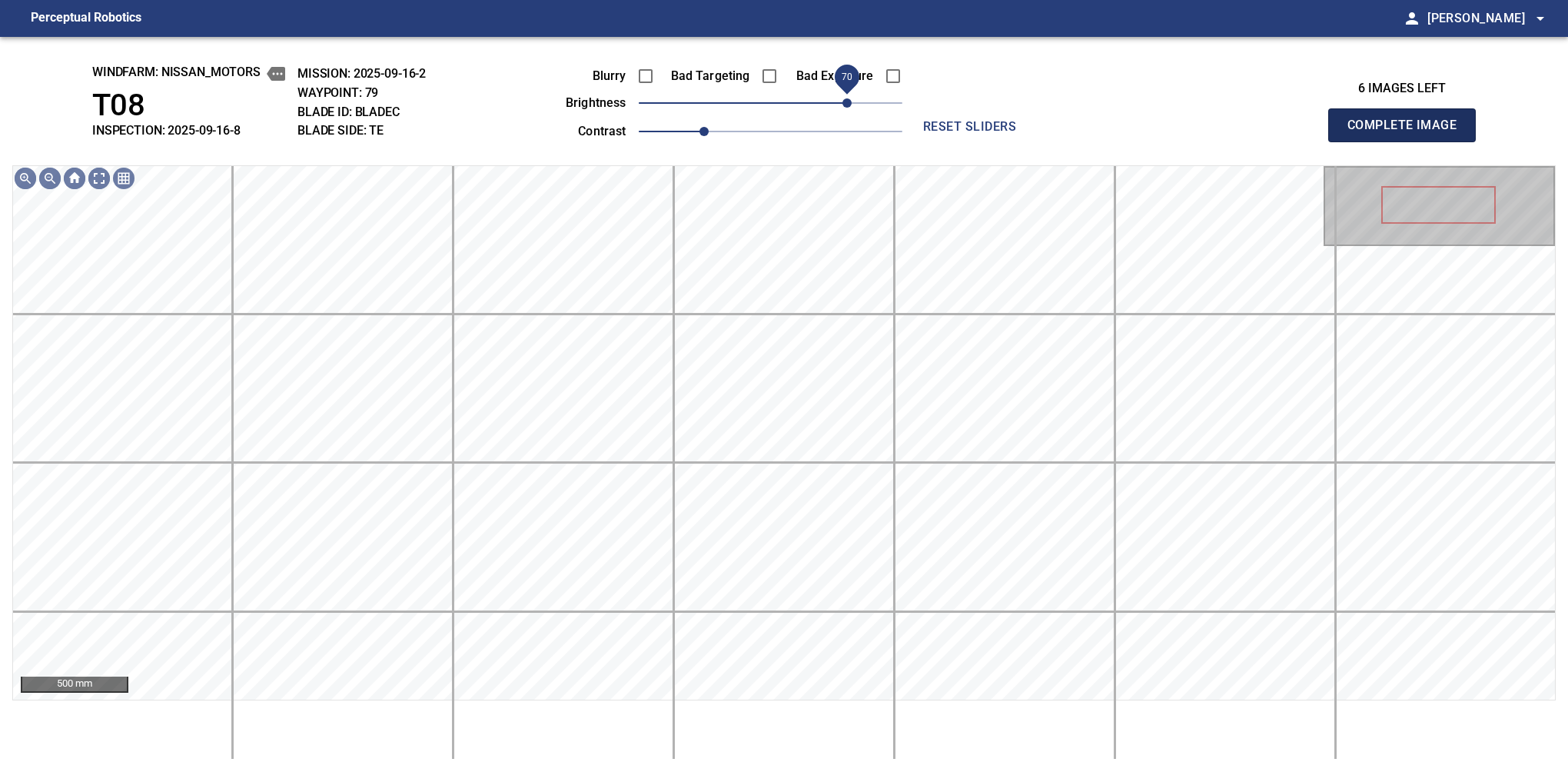
click at [1409, 141] on button "Complete Image" at bounding box center [1402, 125] width 147 height 33
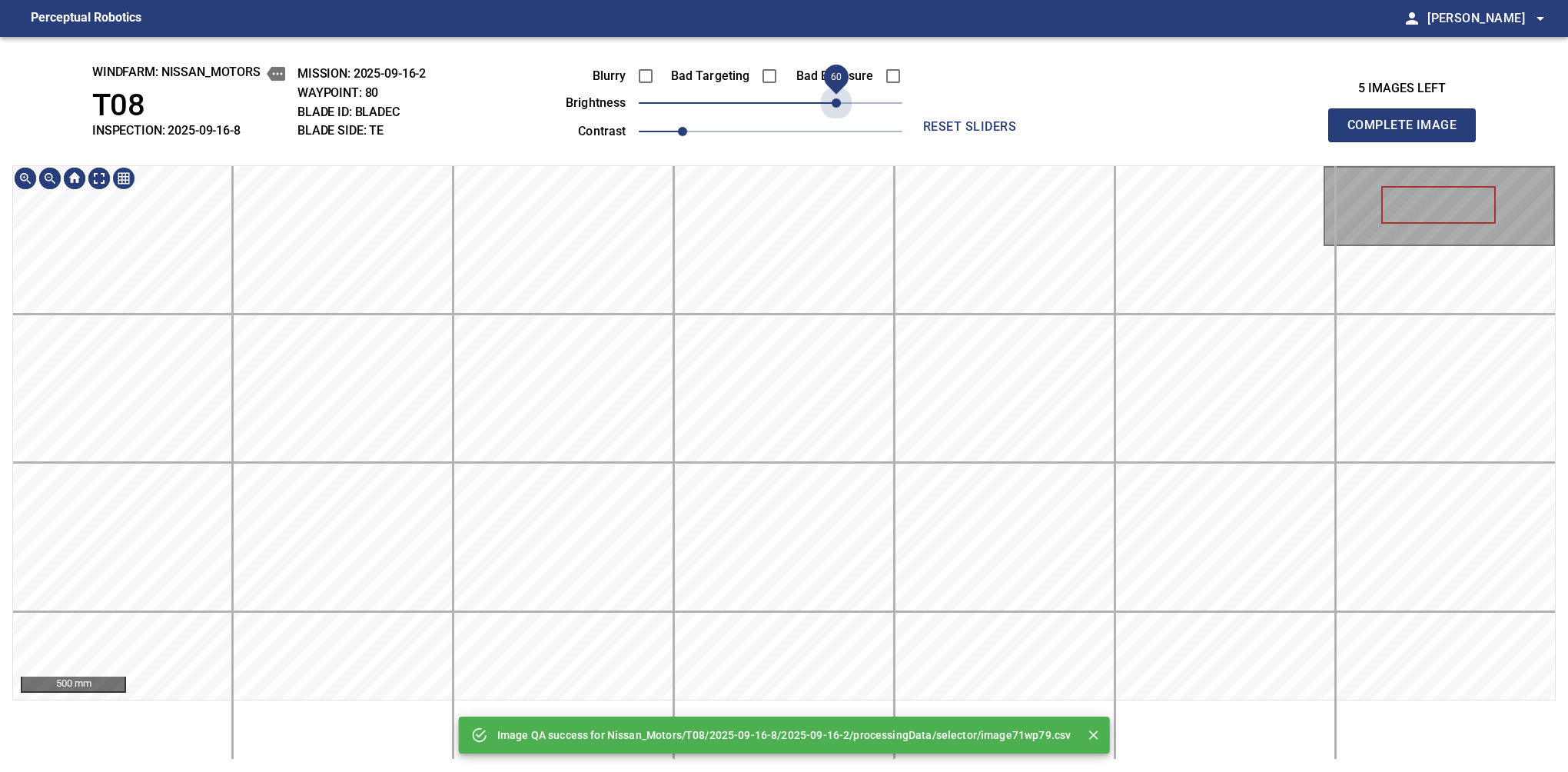
click at [841, 105] on span "60" at bounding box center [771, 103] width 264 height 21
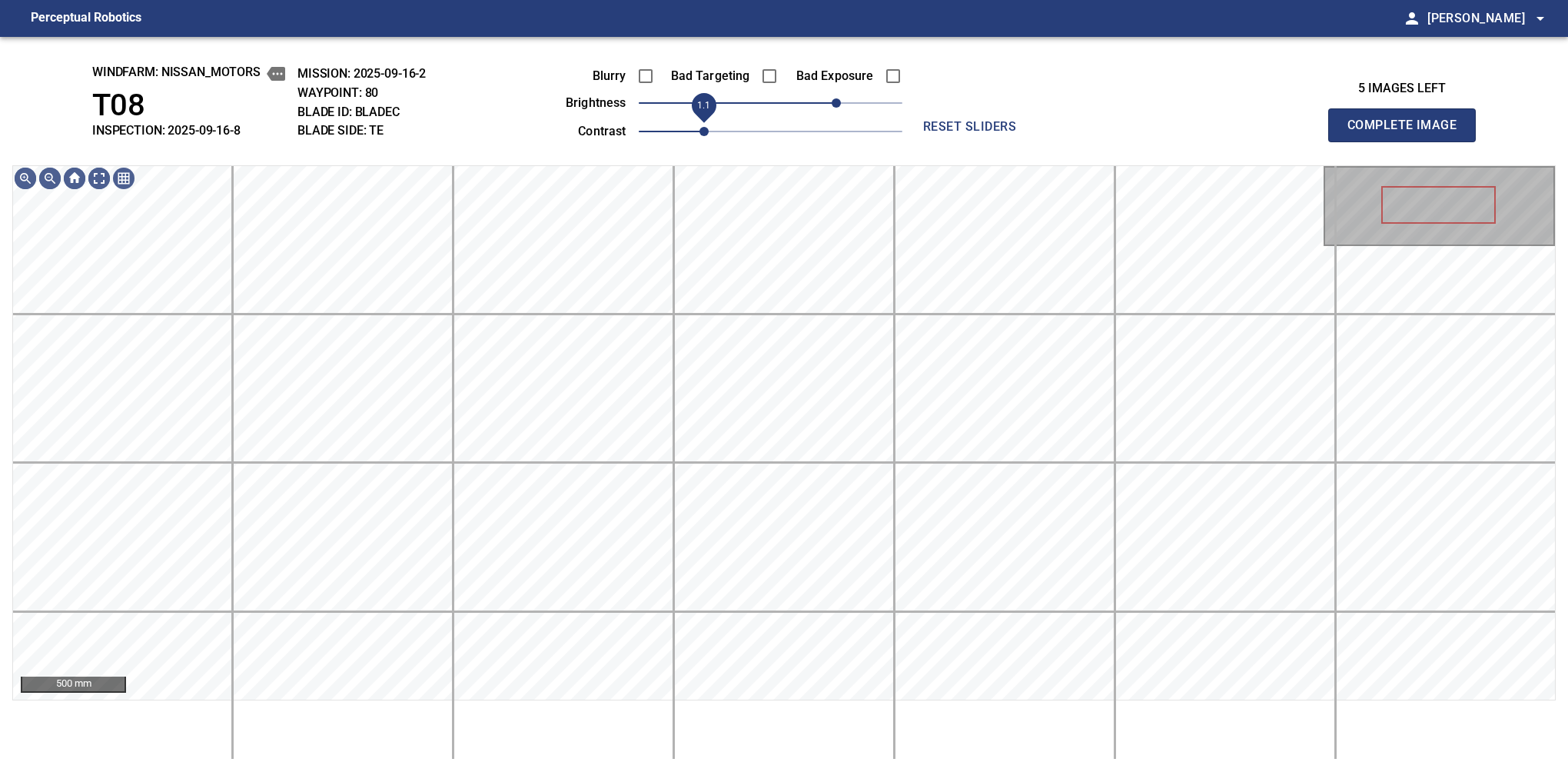
click at [699, 127] on span "1.1" at bounding box center [703, 131] width 9 height 9
click at [826, 101] on span "50" at bounding box center [824, 103] width 9 height 9
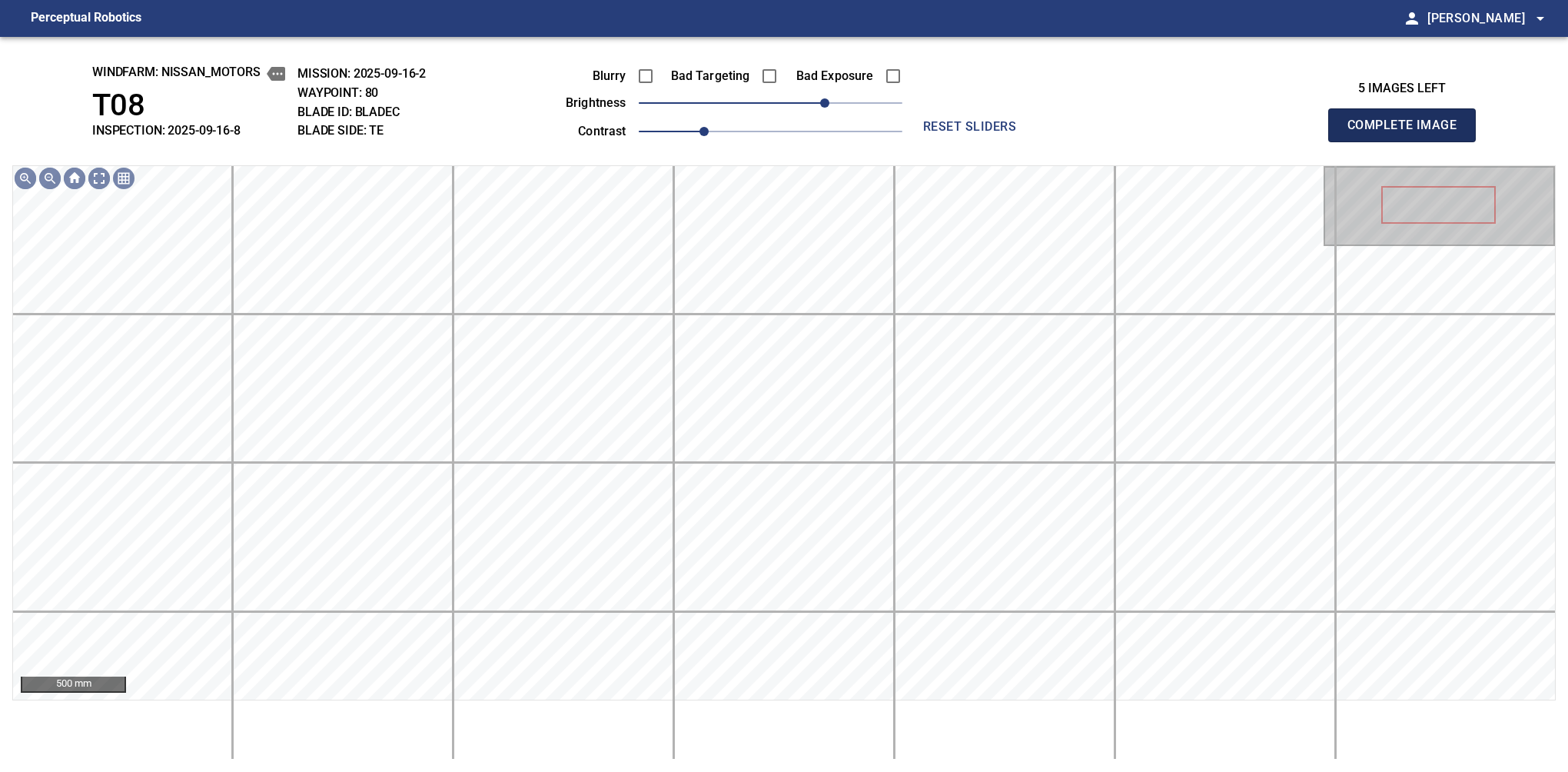
click at [1409, 141] on button "Complete Image" at bounding box center [1402, 125] width 147 height 33
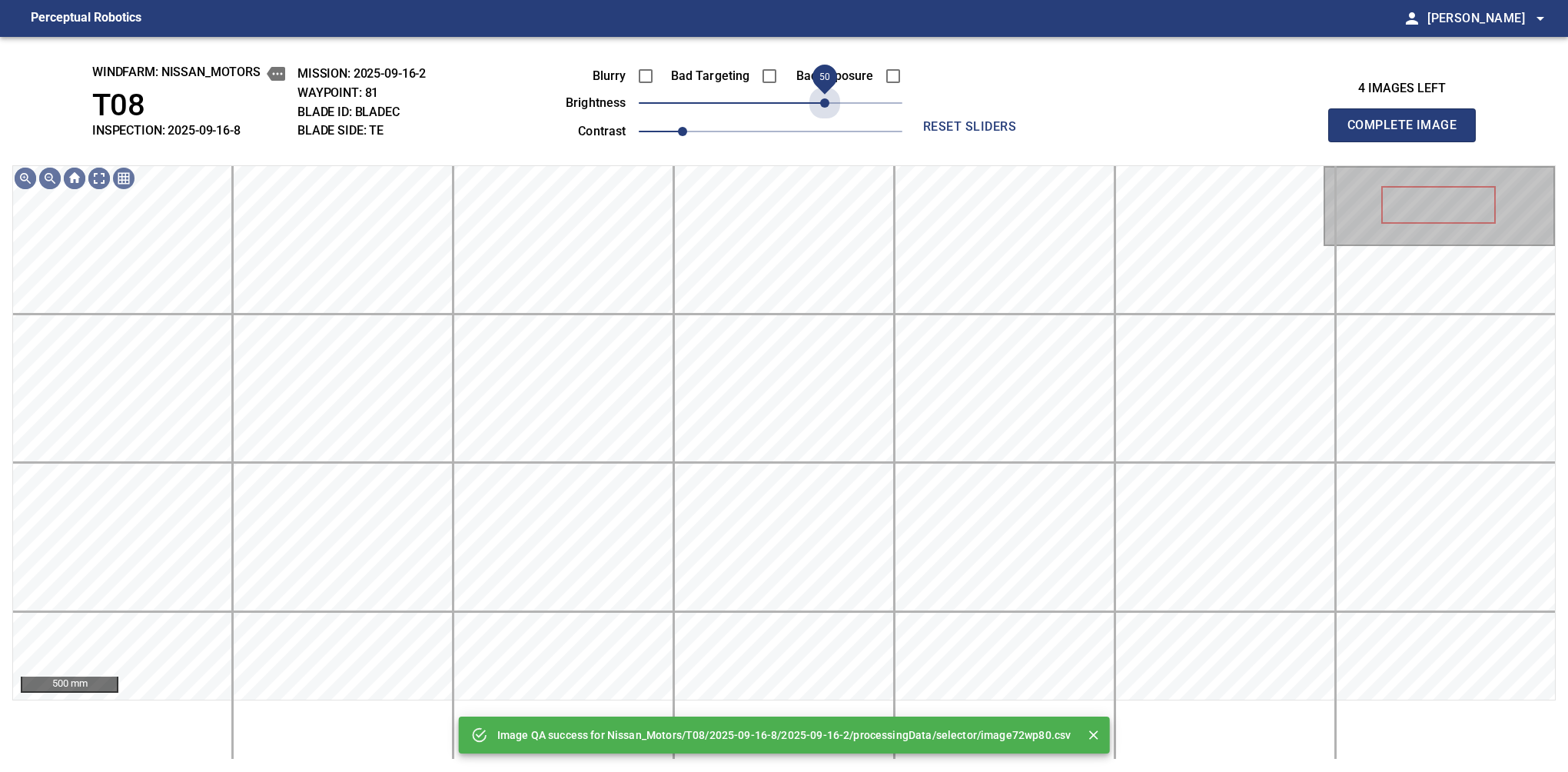
click at [826, 101] on span "50" at bounding box center [771, 103] width 264 height 21
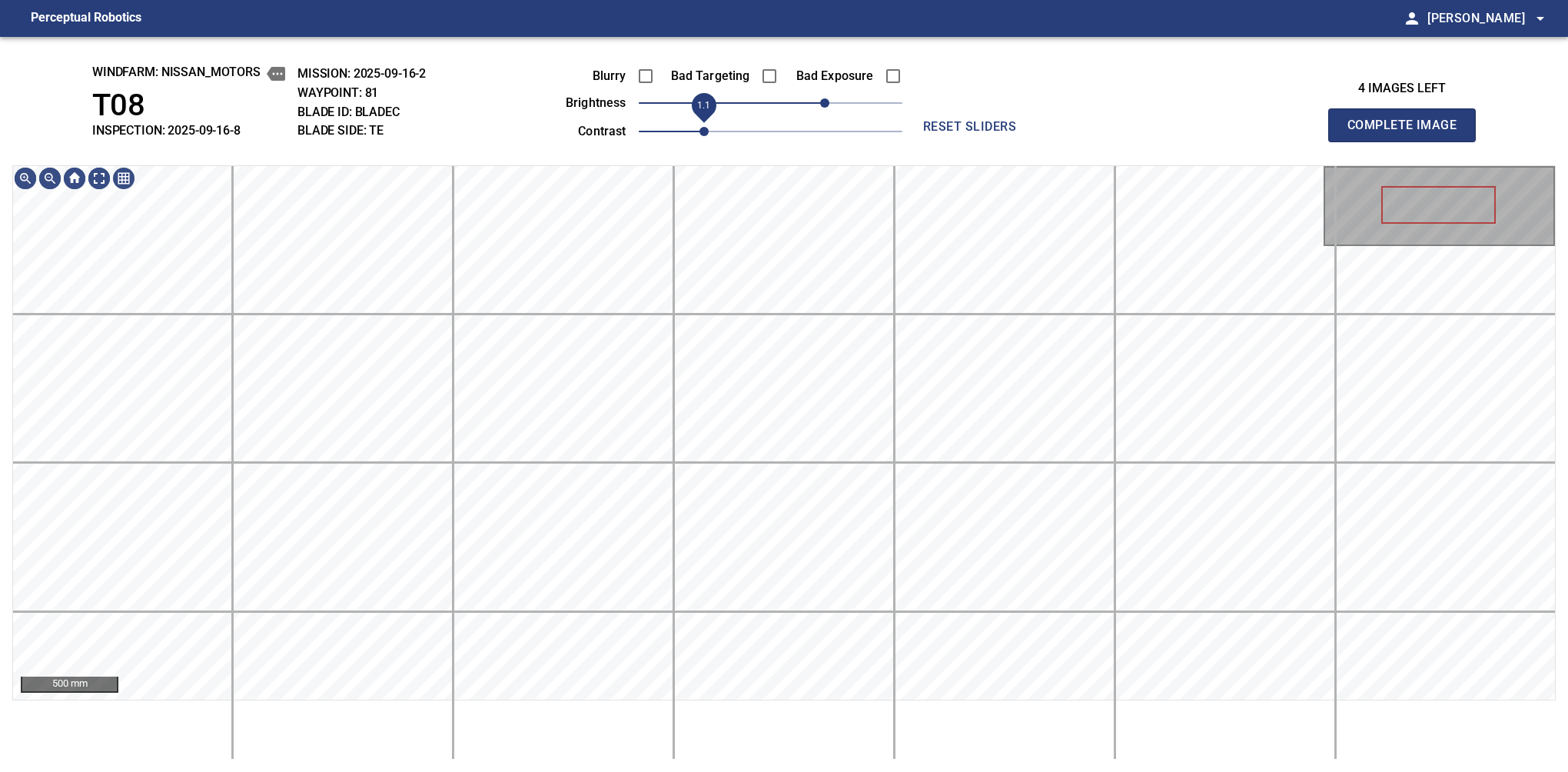
drag, startPoint x: 685, startPoint y: 129, endPoint x: 700, endPoint y: 125, distance: 15.5
click at [700, 127] on span "1.1" at bounding box center [703, 131] width 9 height 9
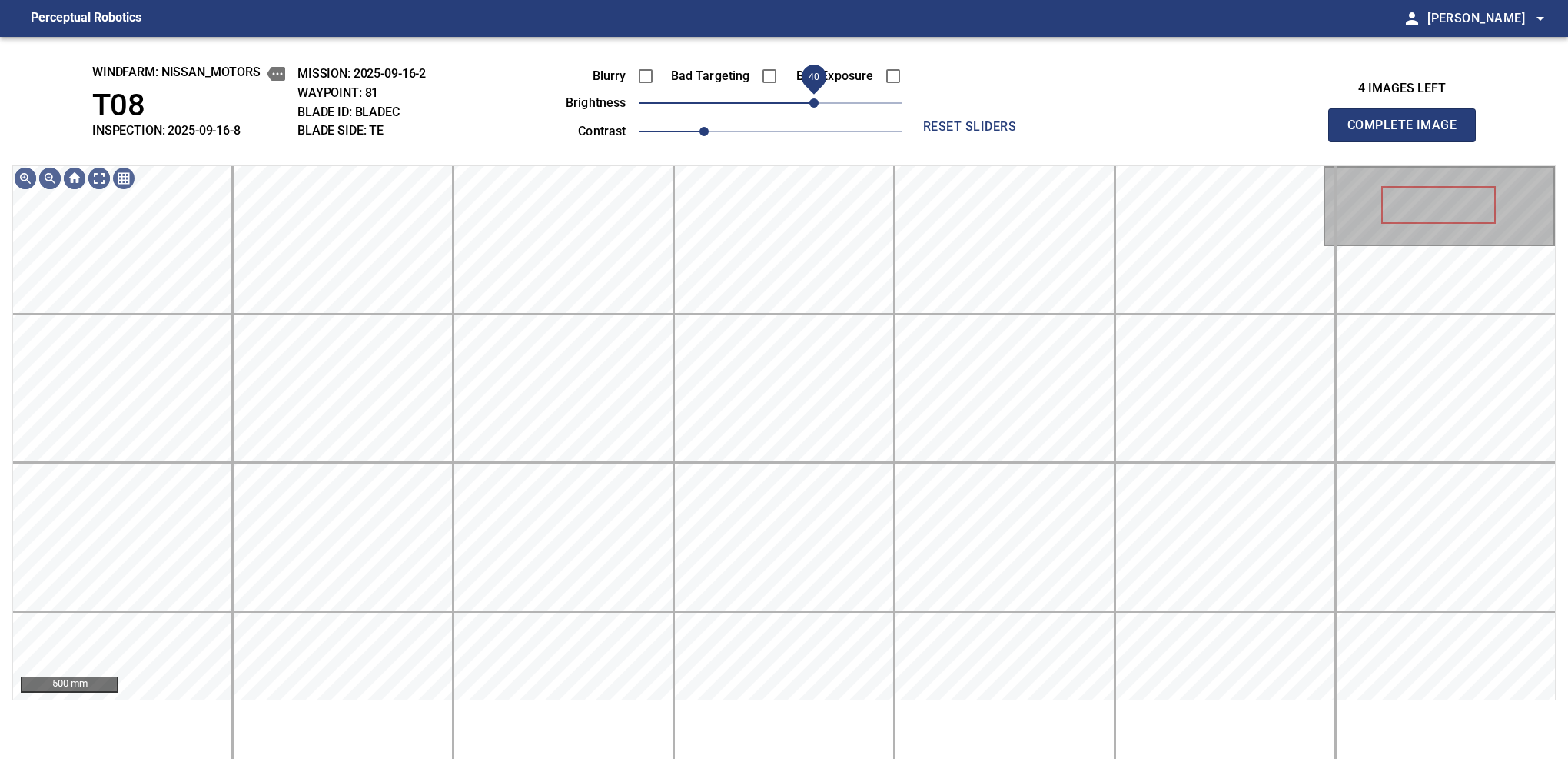
drag, startPoint x: 825, startPoint y: 104, endPoint x: 817, endPoint y: 108, distance: 8.9
click at [817, 108] on span "40" at bounding box center [814, 103] width 9 height 9
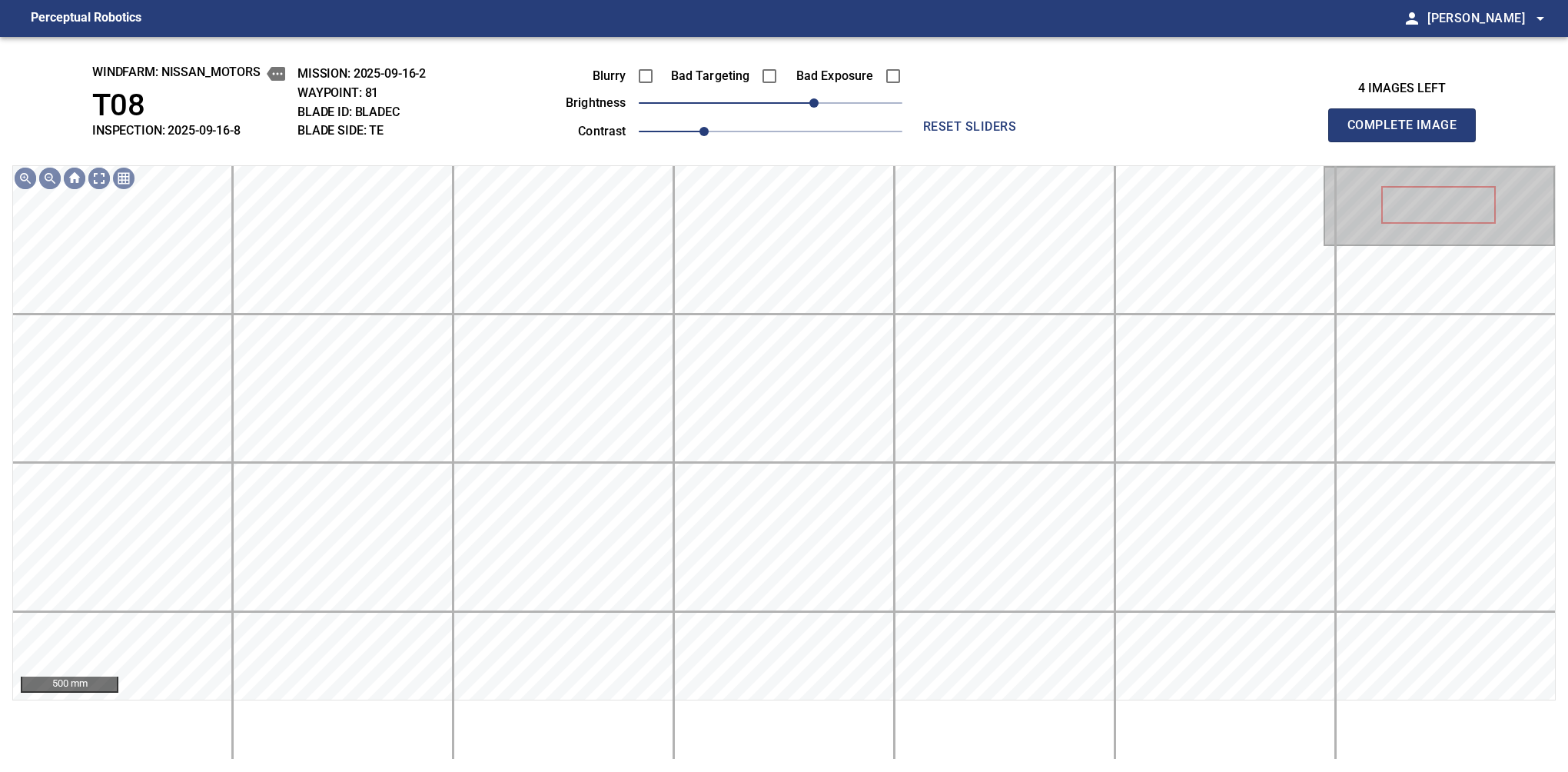
click at [1409, 141] on button "Complete Image" at bounding box center [1402, 125] width 147 height 33
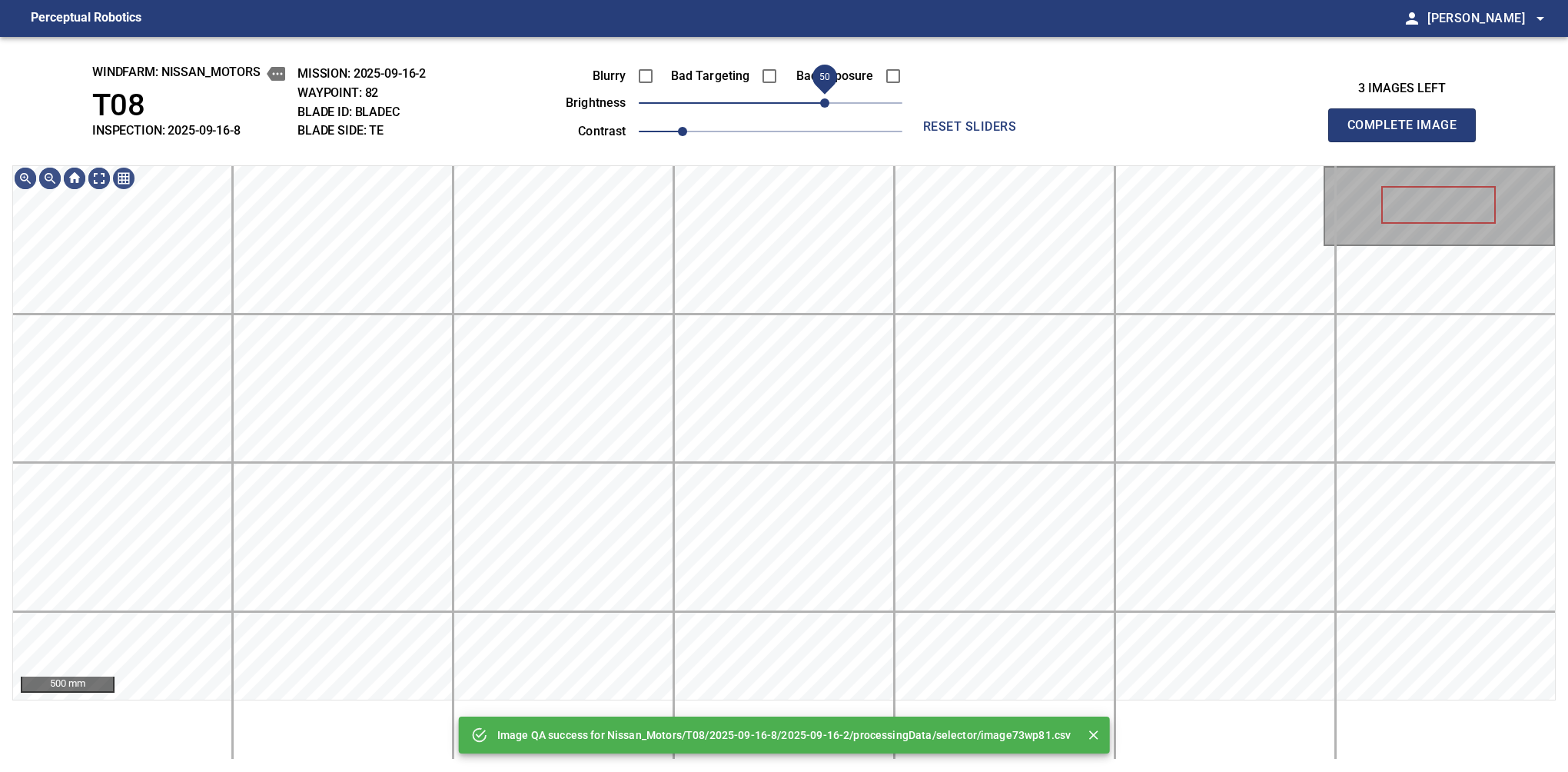
drag, startPoint x: 783, startPoint y: 107, endPoint x: 827, endPoint y: 105, distance: 44.0
click at [827, 105] on span "50" at bounding box center [824, 103] width 9 height 9
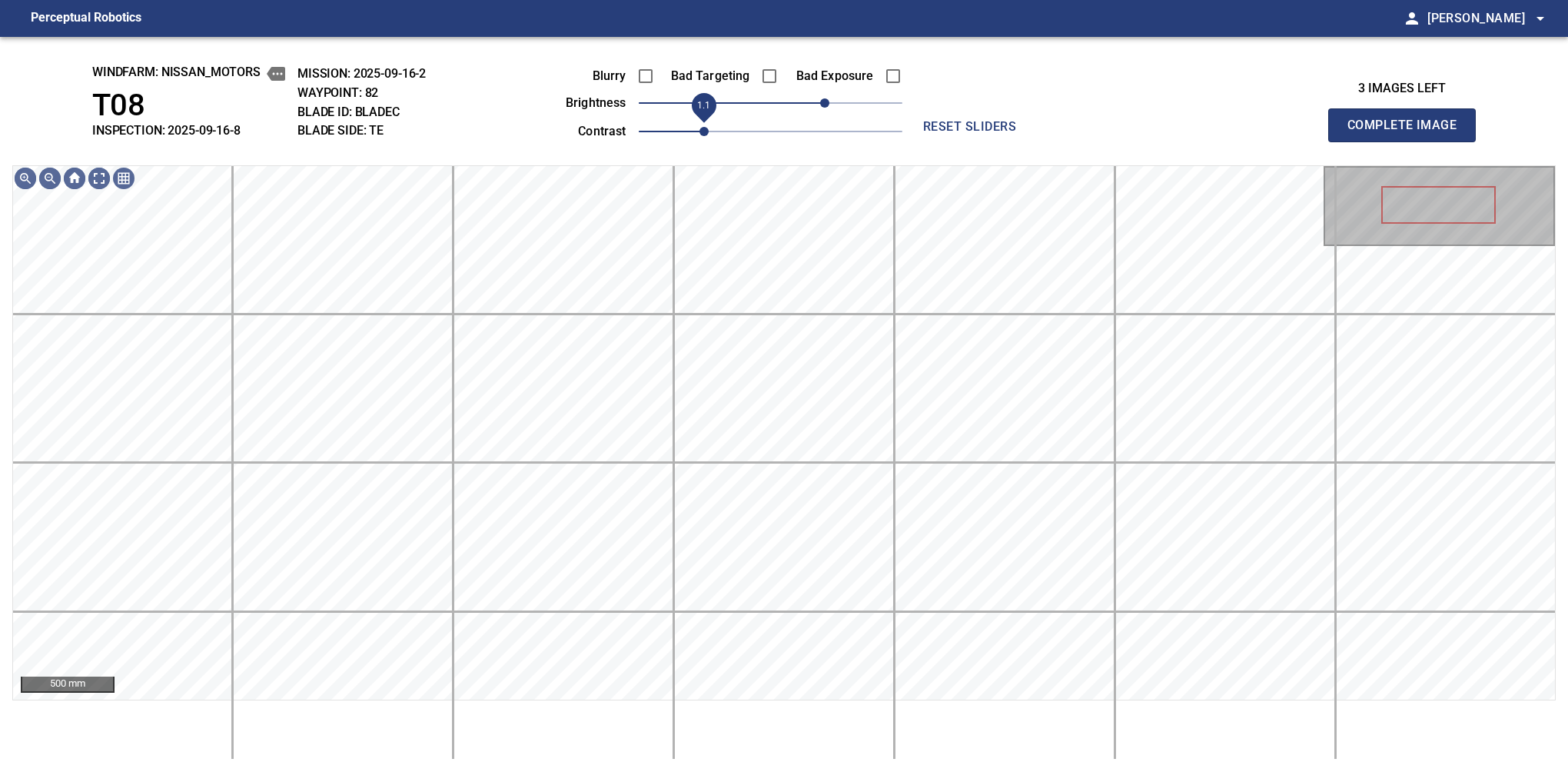
click at [704, 132] on span "1.1" at bounding box center [703, 131] width 9 height 9
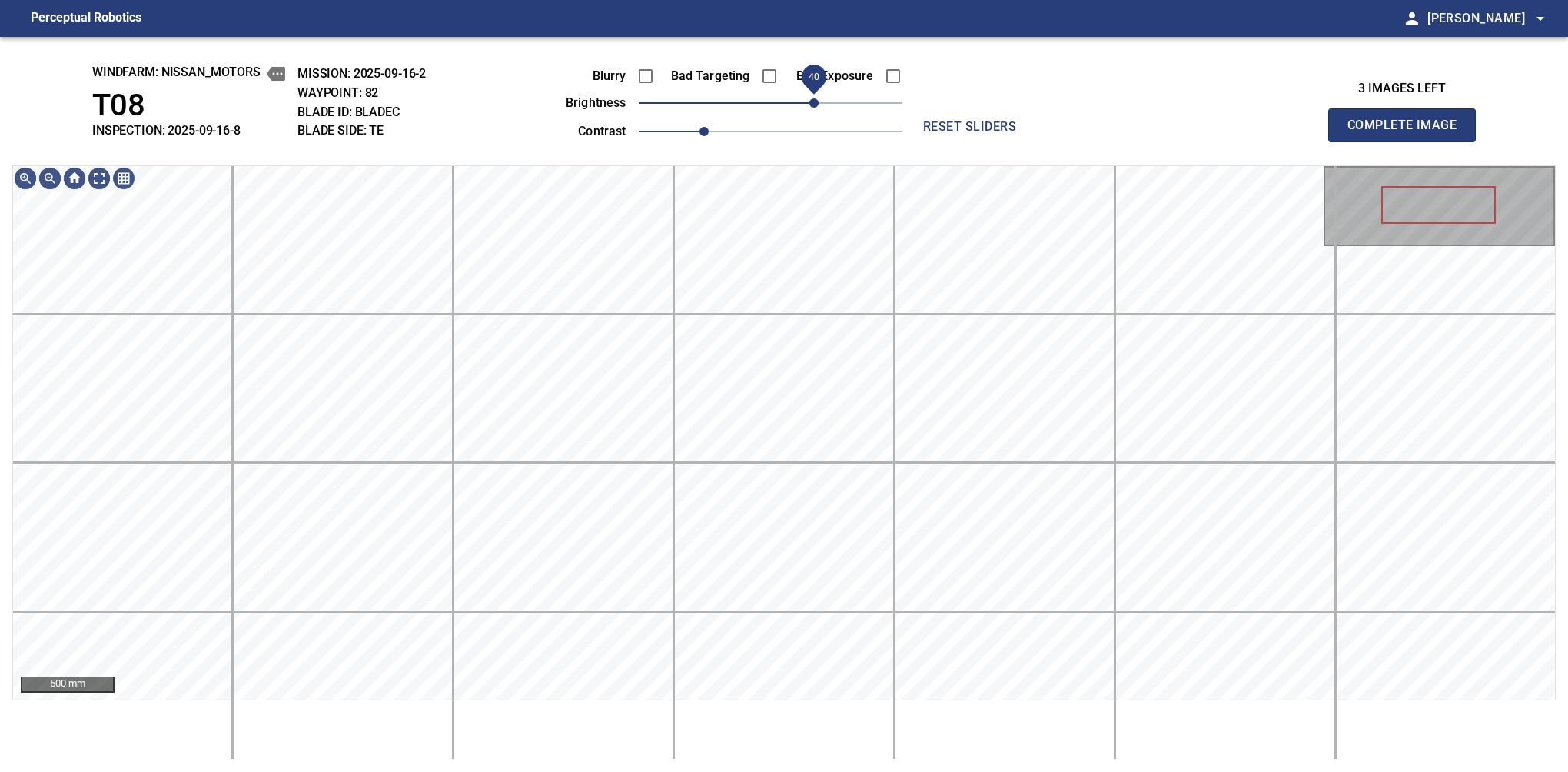
click at [819, 101] on span "40" at bounding box center [814, 103] width 9 height 9
click at [1409, 141] on button "Complete Image" at bounding box center [1402, 125] width 147 height 33
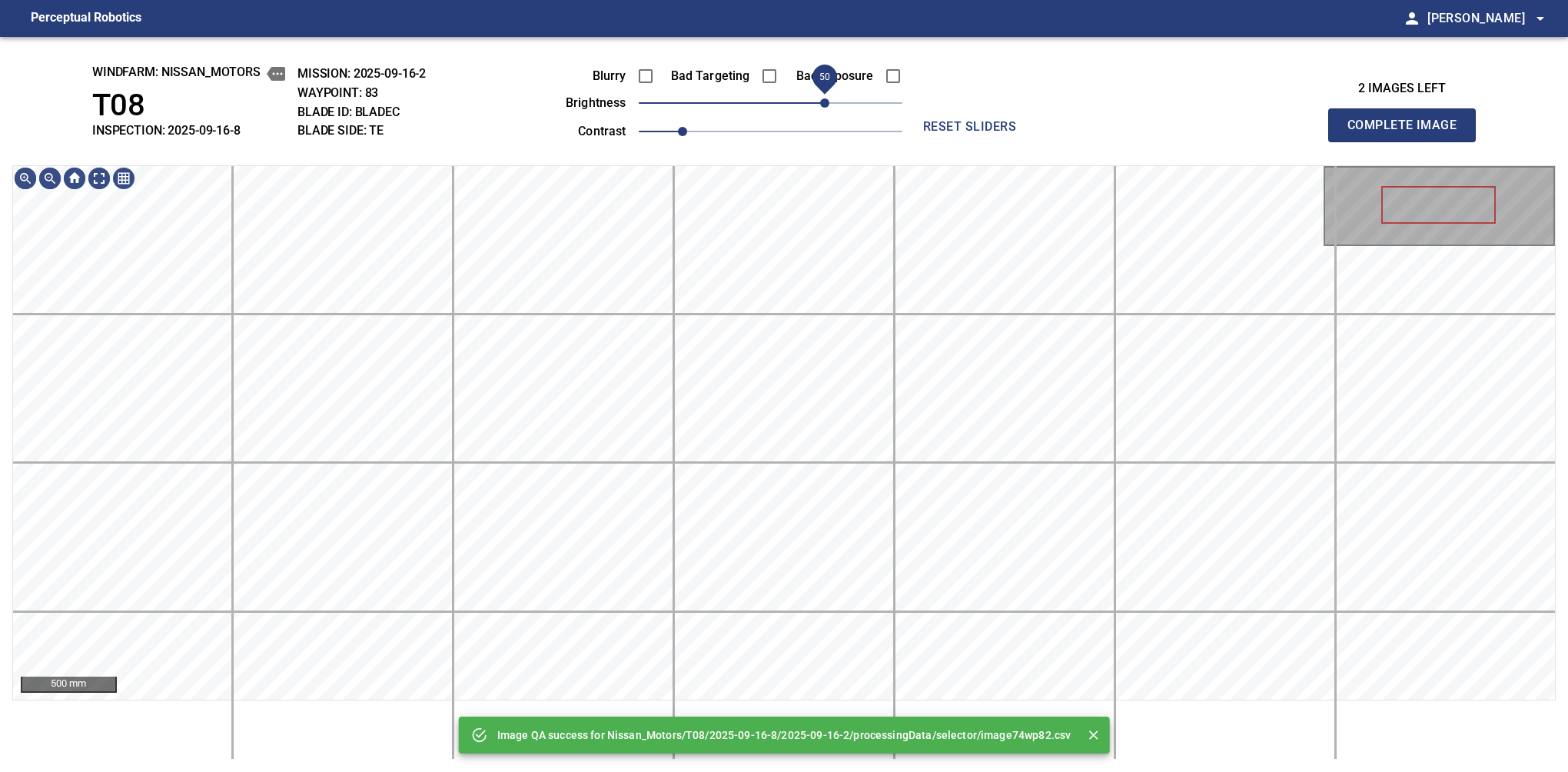
drag, startPoint x: 796, startPoint y: 106, endPoint x: 823, endPoint y: 108, distance: 27.1
click at [823, 108] on span "50" at bounding box center [824, 103] width 9 height 9
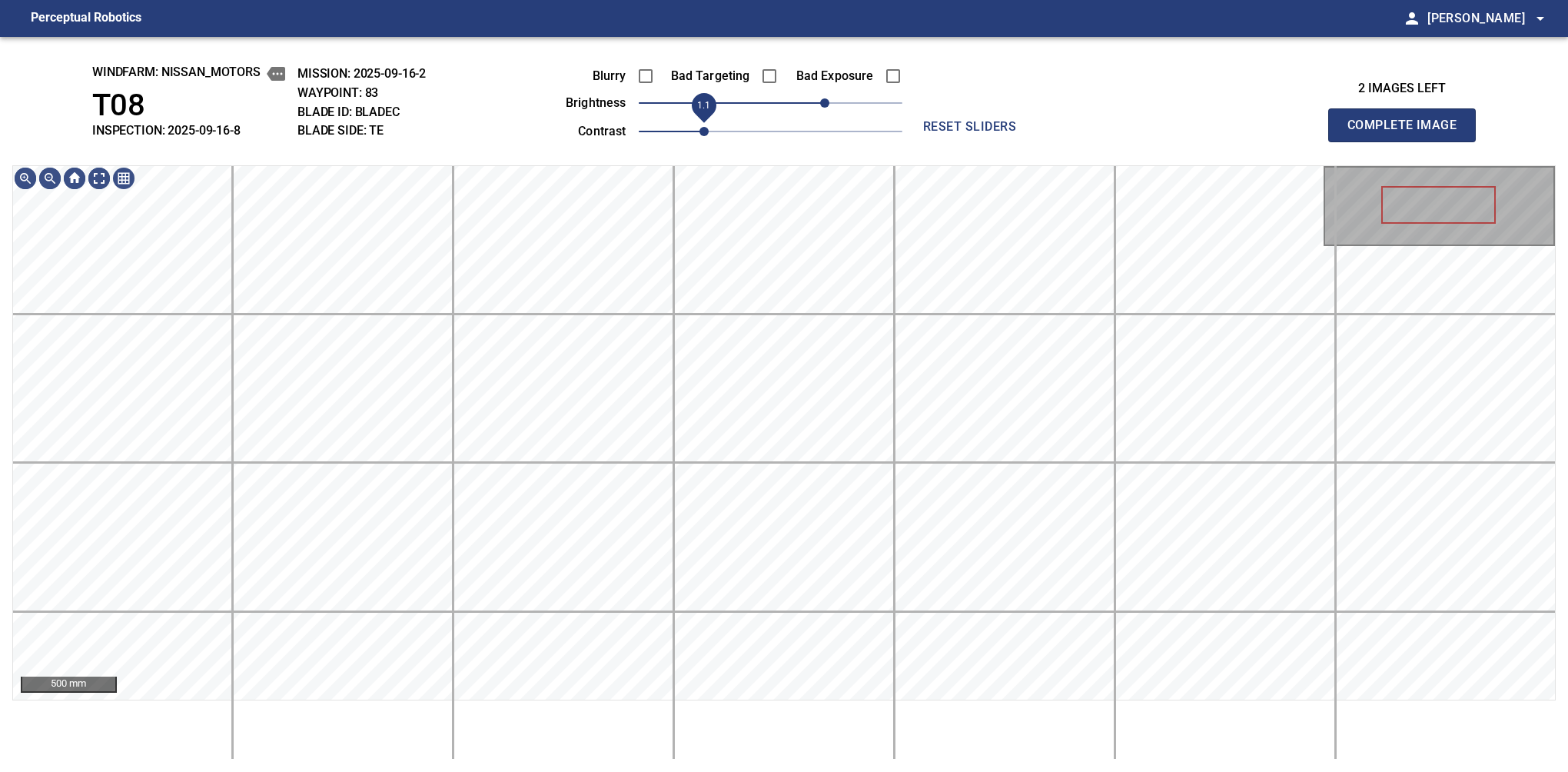
click at [701, 129] on span "1.1" at bounding box center [703, 131] width 9 height 9
click at [812, 101] on span "40" at bounding box center [814, 103] width 9 height 9
click at [1409, 141] on button "Complete Image" at bounding box center [1402, 125] width 147 height 33
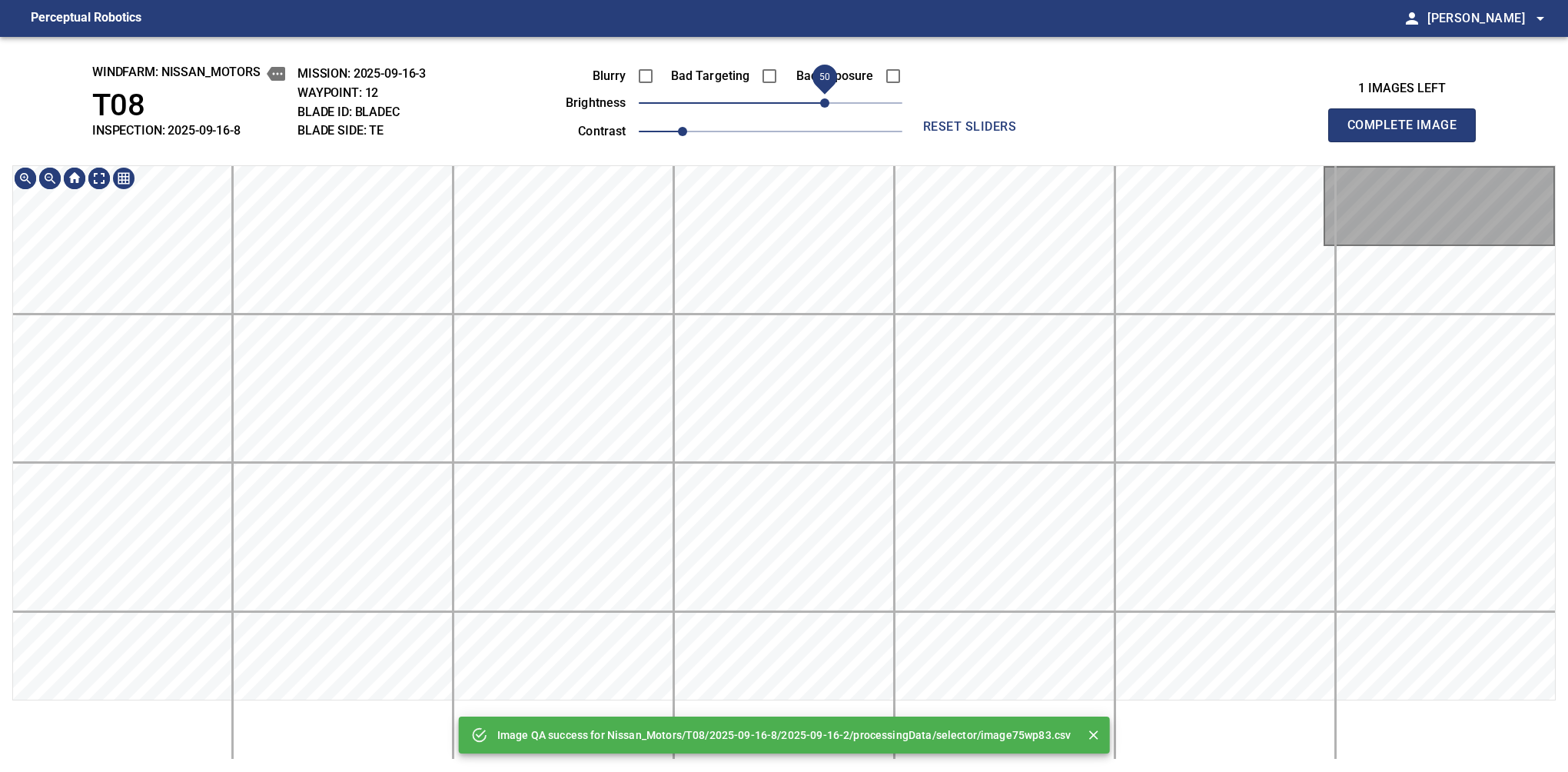
click at [821, 99] on span "50" at bounding box center [824, 103] width 9 height 9
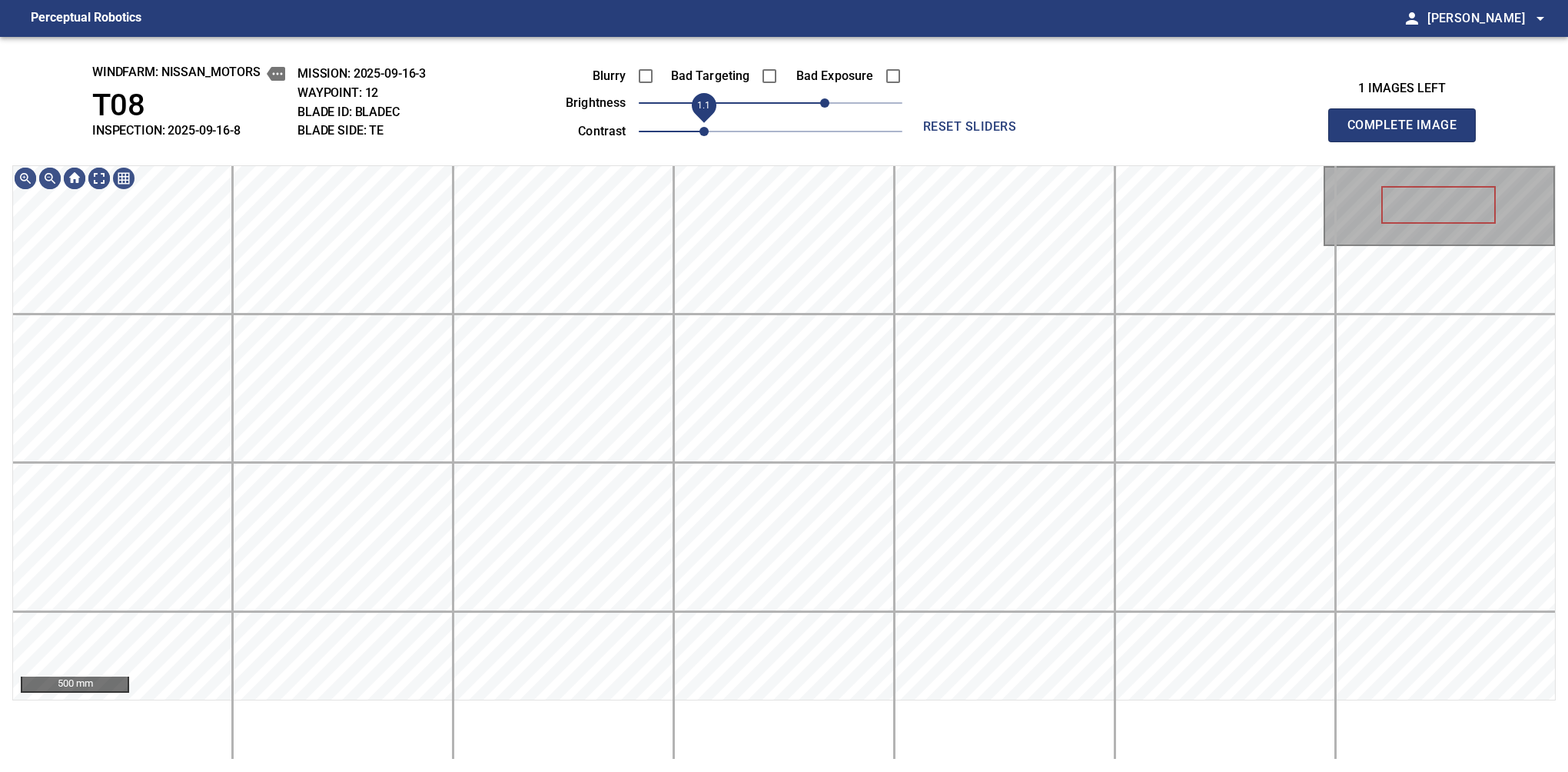
drag, startPoint x: 691, startPoint y: 138, endPoint x: 703, endPoint y: 133, distance: 13.0
click at [699, 133] on span "1.1" at bounding box center [703, 131] width 9 height 9
drag, startPoint x: 809, startPoint y: 94, endPoint x: 796, endPoint y: 95, distance: 13.0
click at [796, 95] on span "20" at bounding box center [771, 103] width 264 height 21
click at [1409, 141] on button "Complete Image" at bounding box center [1402, 125] width 147 height 33
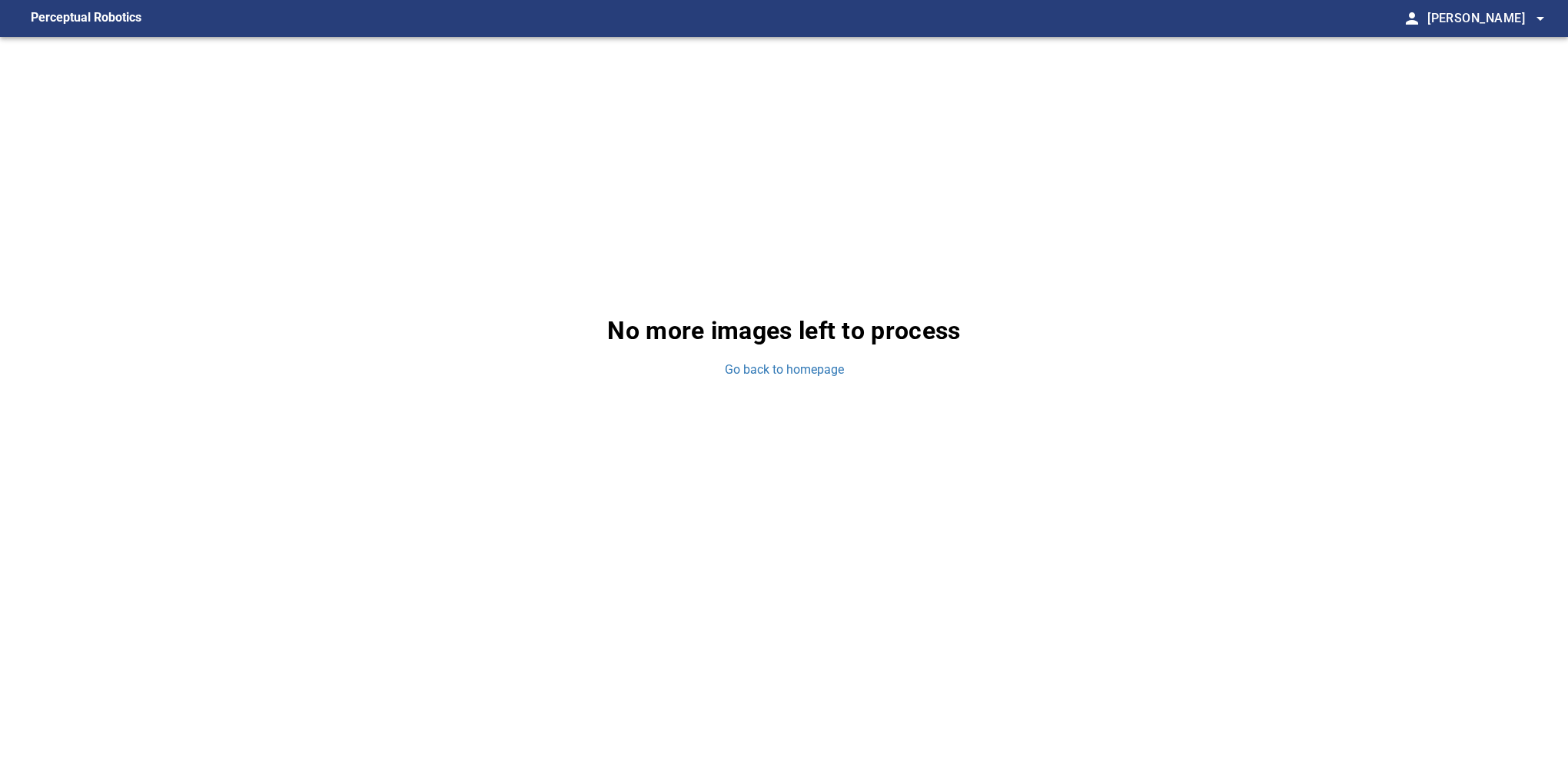
drag, startPoint x: 1356, startPoint y: 462, endPoint x: 1366, endPoint y: 504, distance: 43.2
click at [1356, 462] on div "No more images left to process Go back to homepage" at bounding box center [784, 345] width 1568 height 617
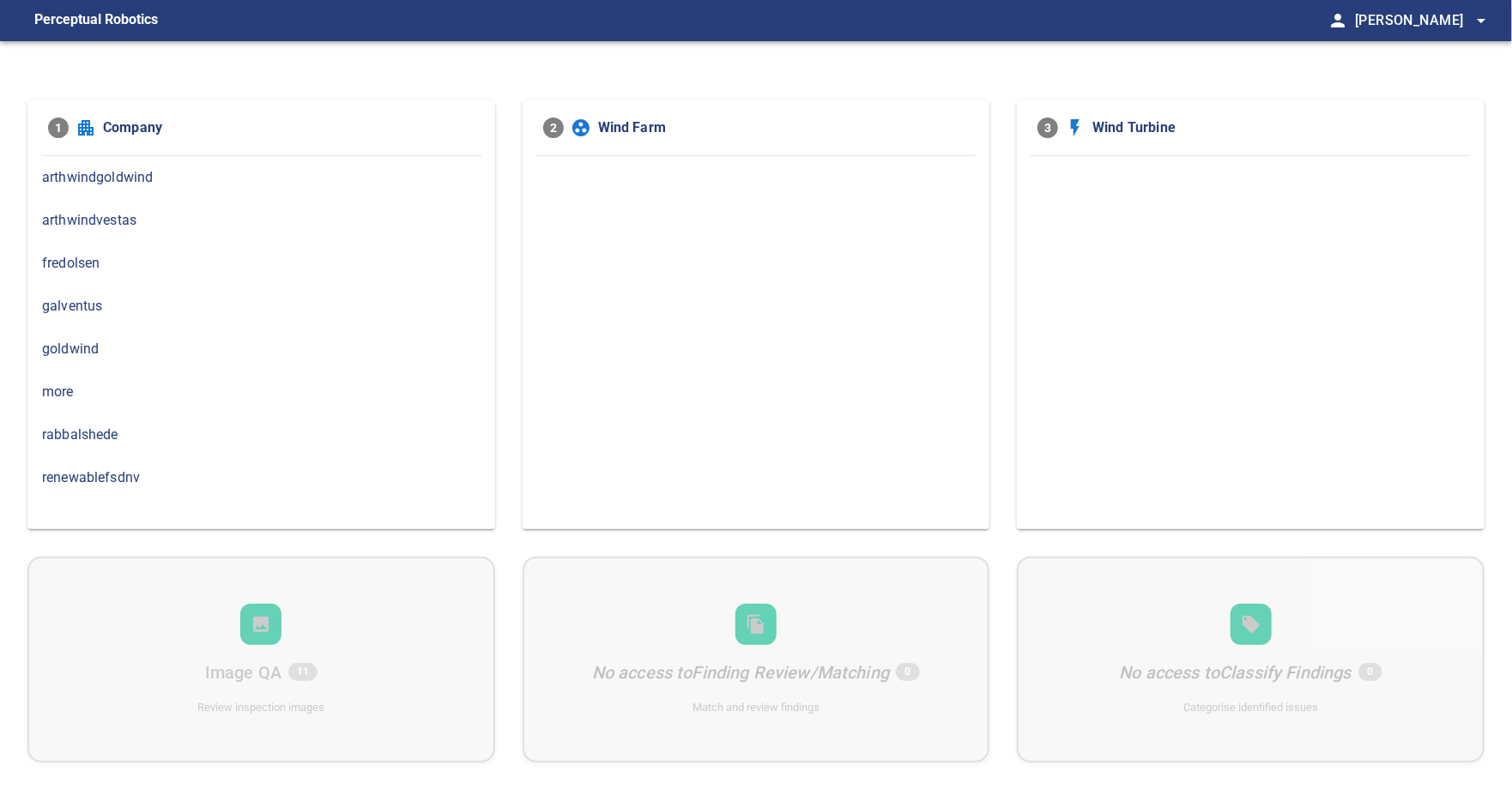
click at [117, 221] on span "arthwindvestas" at bounding box center [261, 221] width 438 height 21
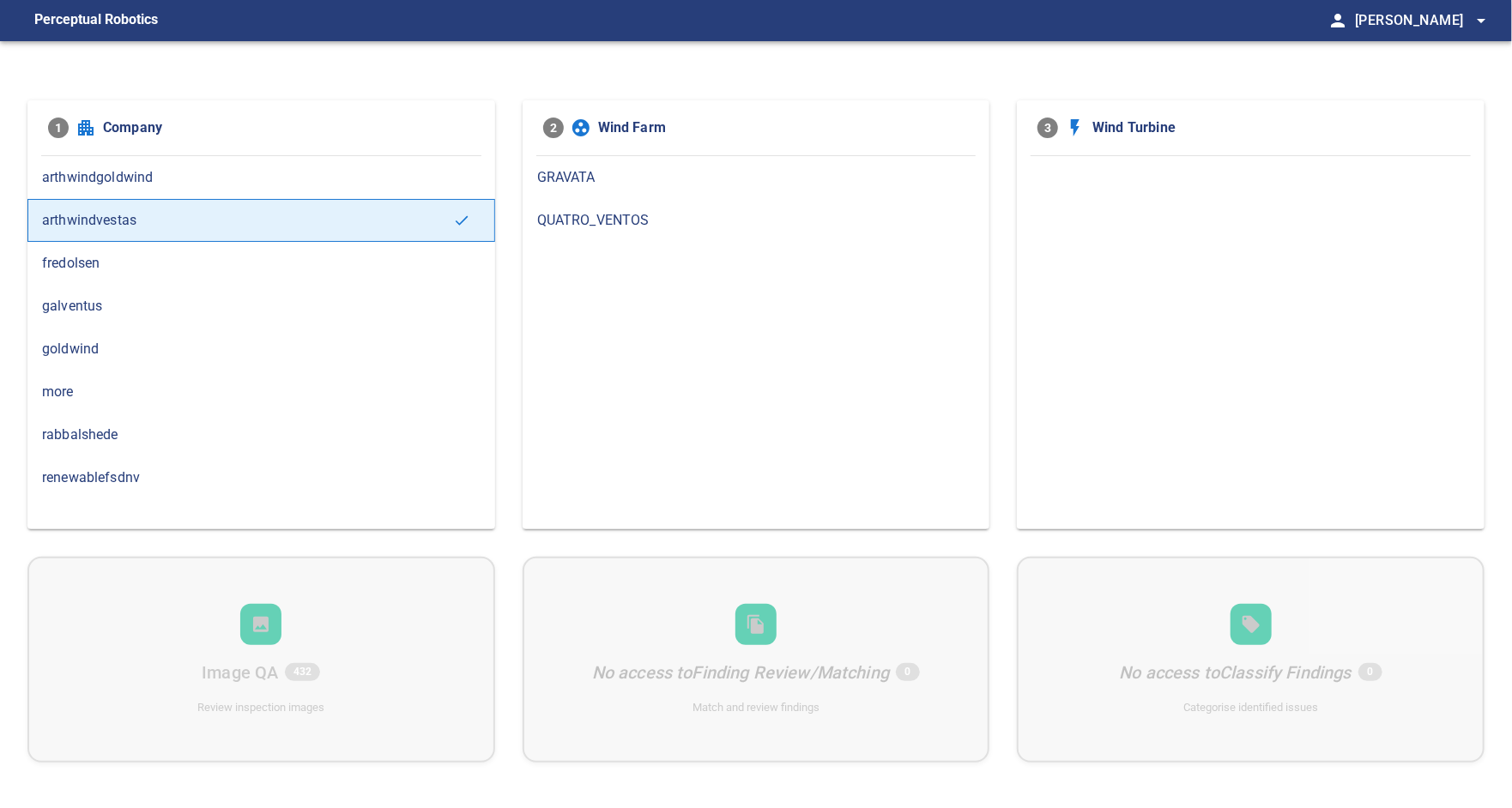
click at [611, 193] on div "GRAVATA" at bounding box center [756, 177] width 468 height 43
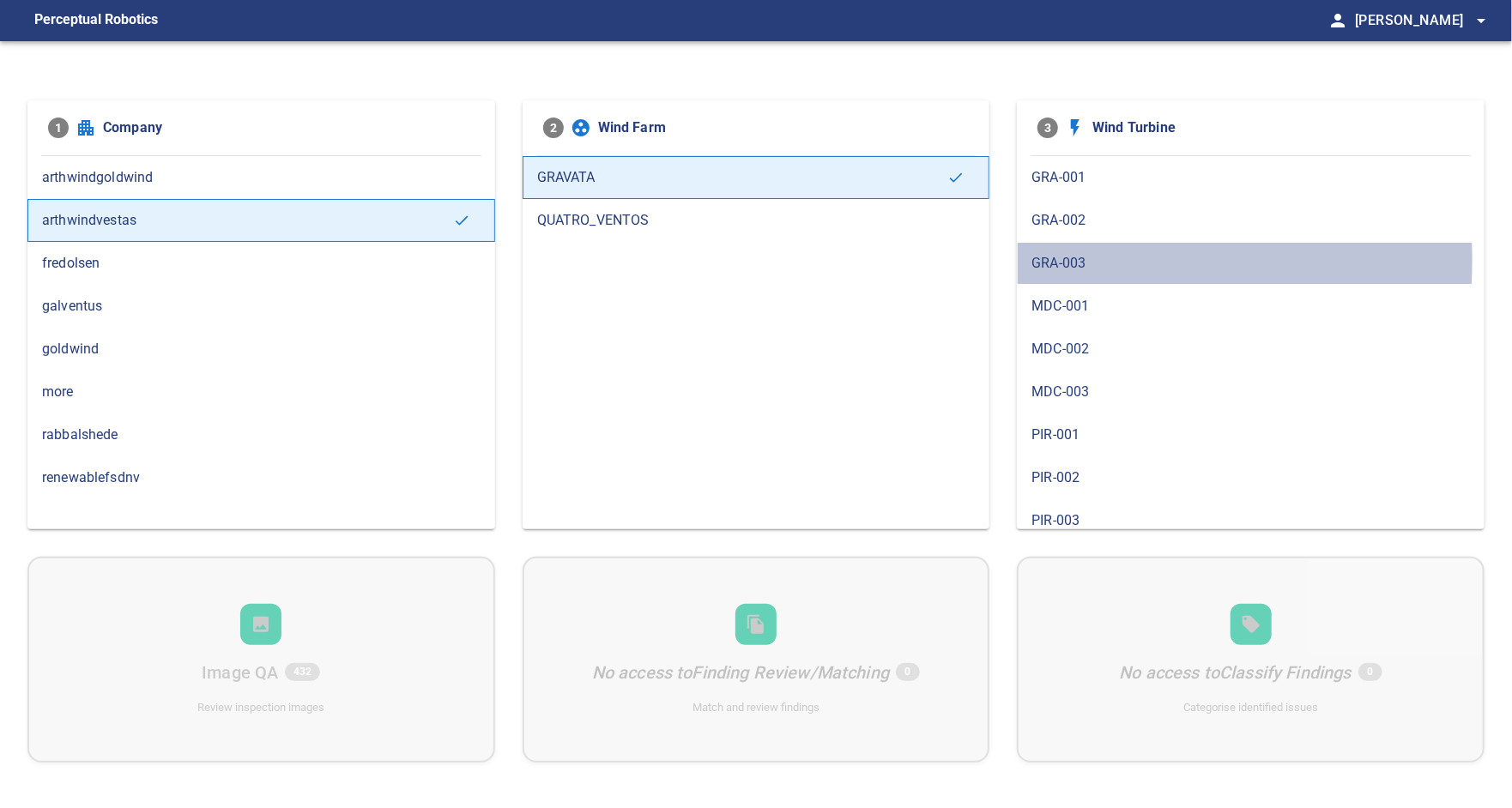
click at [1040, 259] on span "GRA-003" at bounding box center [1250, 264] width 438 height 21
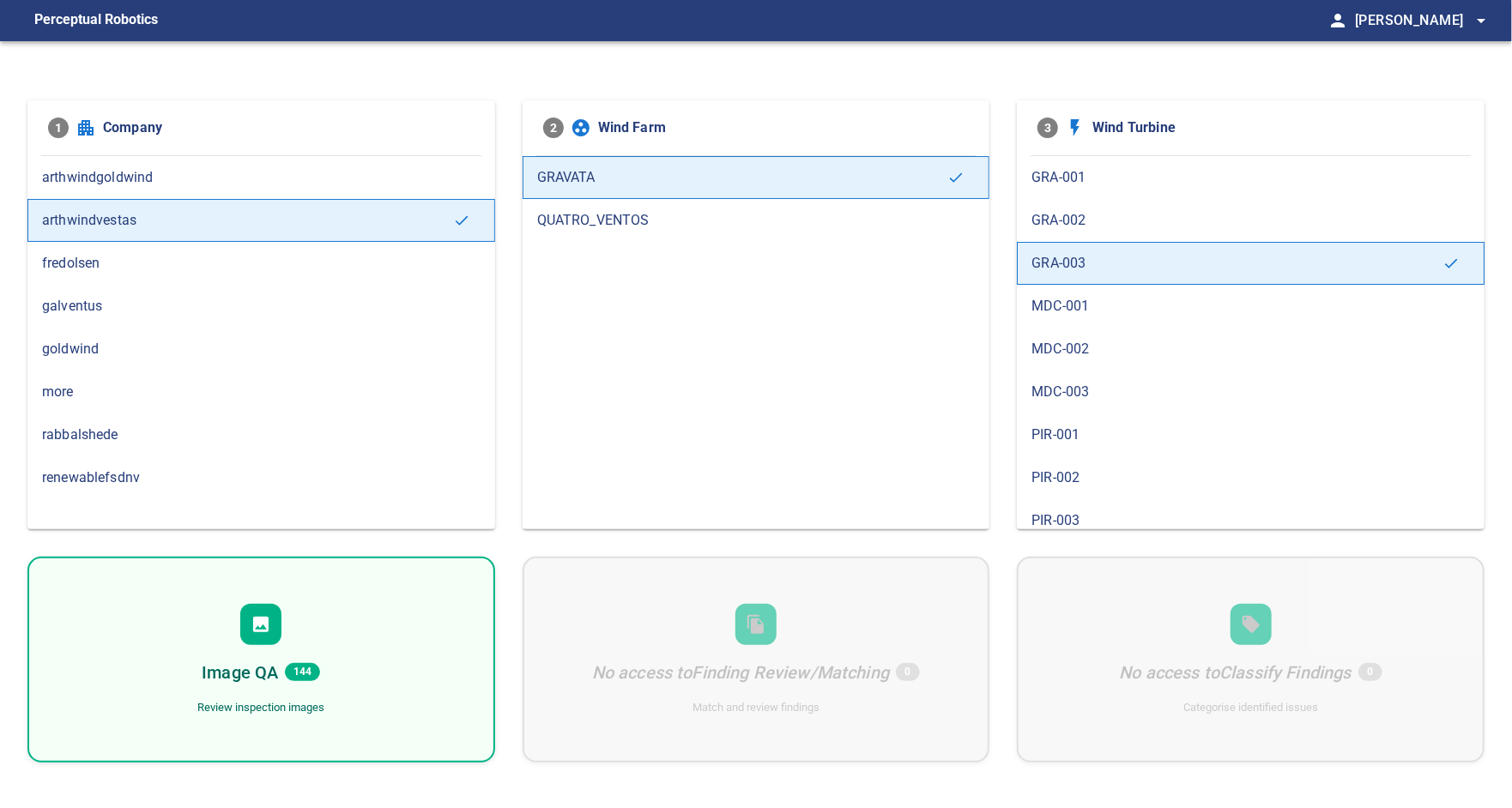
click at [296, 657] on div "Image QA 144 Review inspection images" at bounding box center [261, 659] width 468 height 206
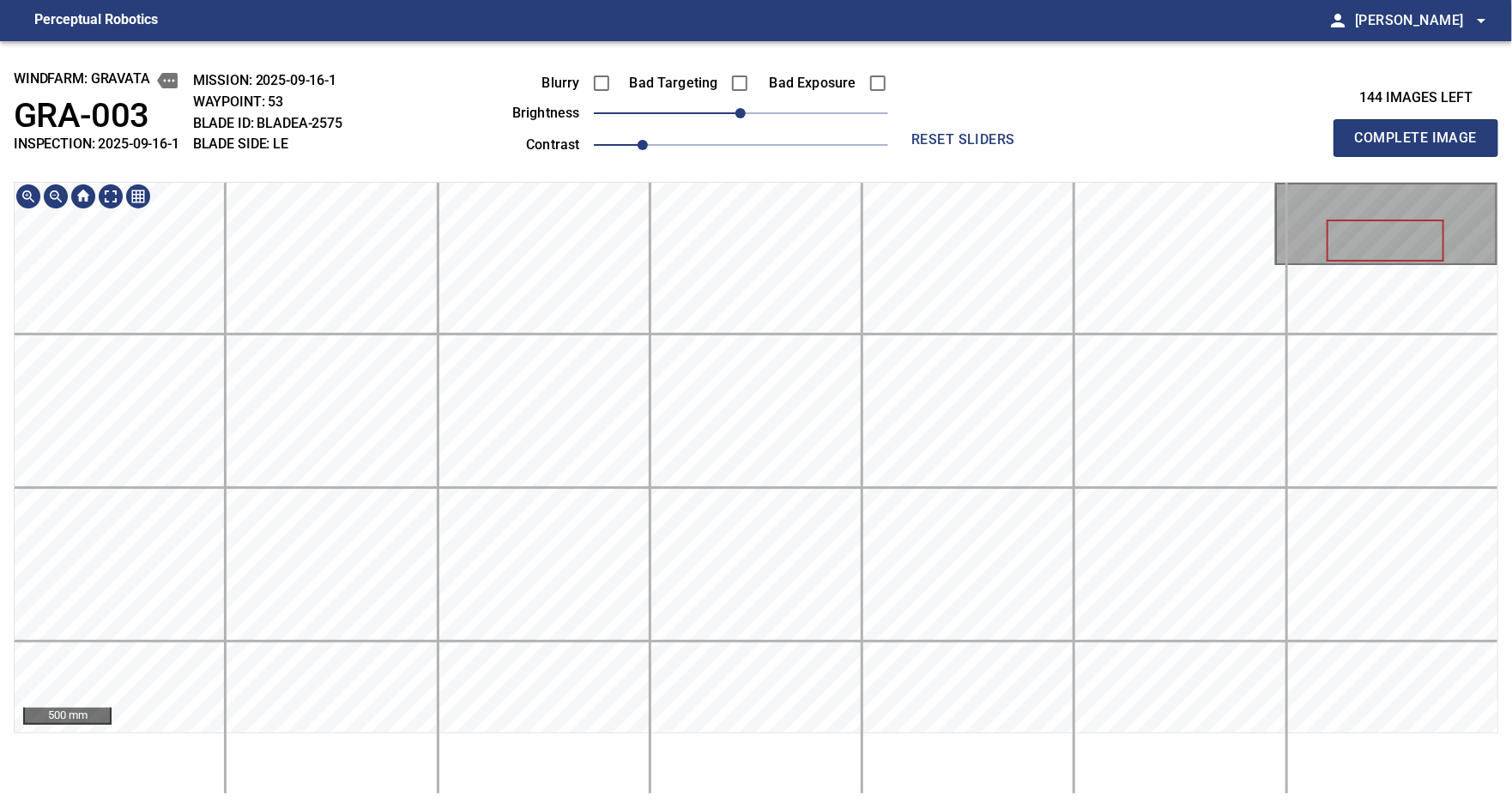
click at [619, 144] on div "windfarm: GRAVATA GRA-003 INSPECTION: 2025-09-16-1 MISSION: 2025-09-16-1 WAYPOI…" at bounding box center [756, 425] width 1512 height 767
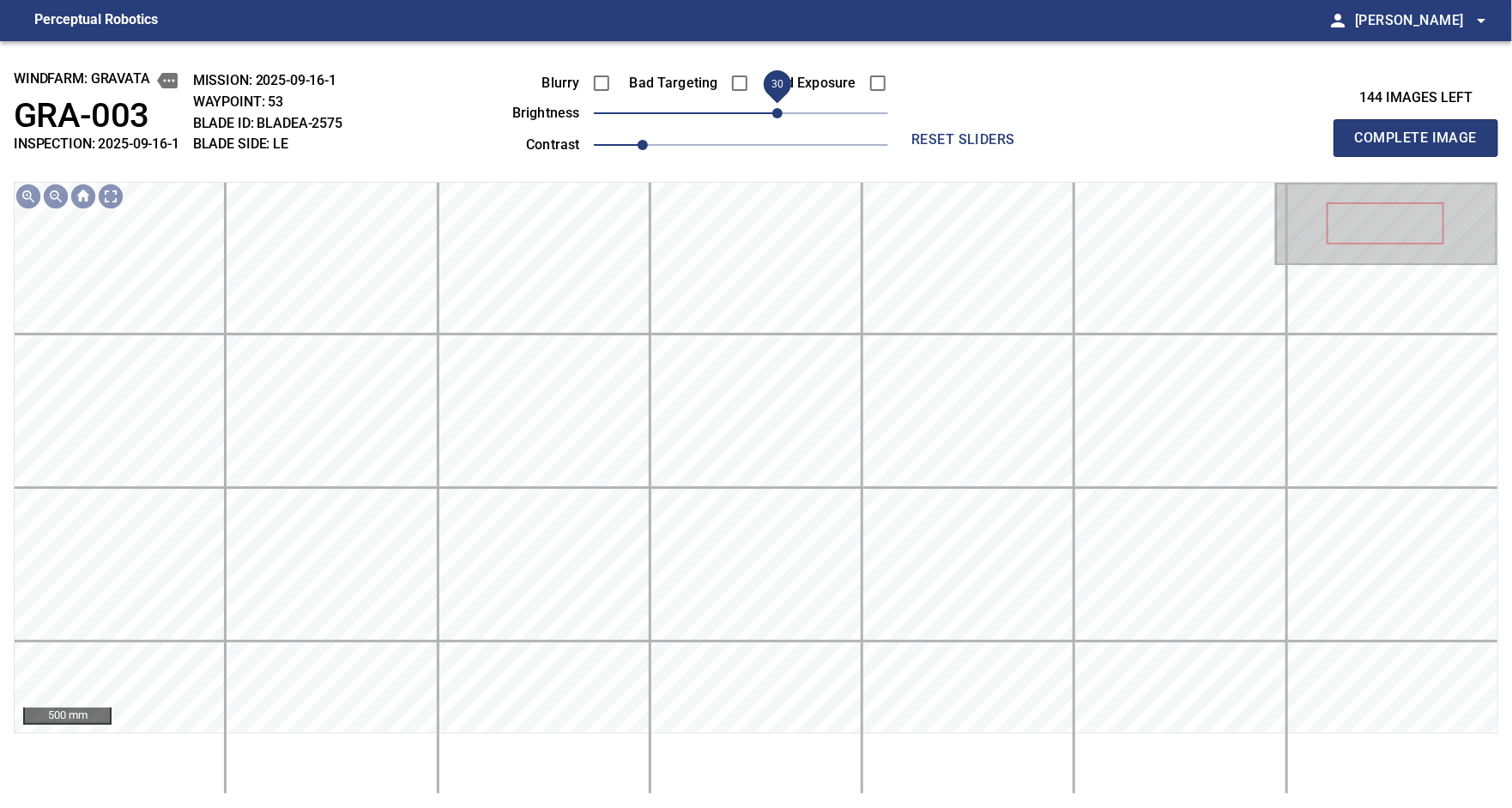
drag, startPoint x: 770, startPoint y: 117, endPoint x: 778, endPoint y: 115, distance: 8.2
click at [778, 115] on span "30" at bounding box center [777, 113] width 11 height 11
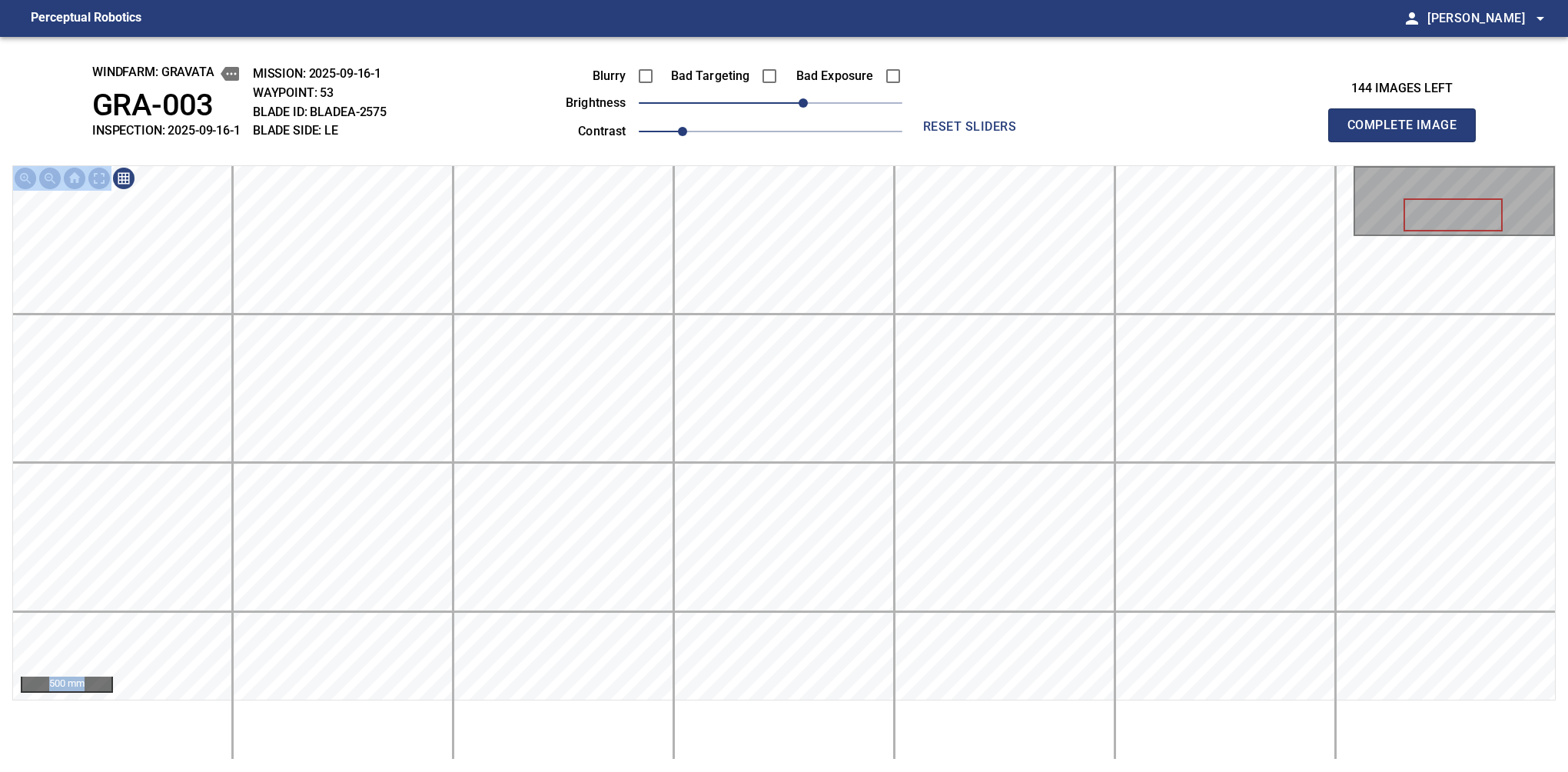
click at [1012, 482] on div "500 mm" at bounding box center [784, 463] width 1544 height 595
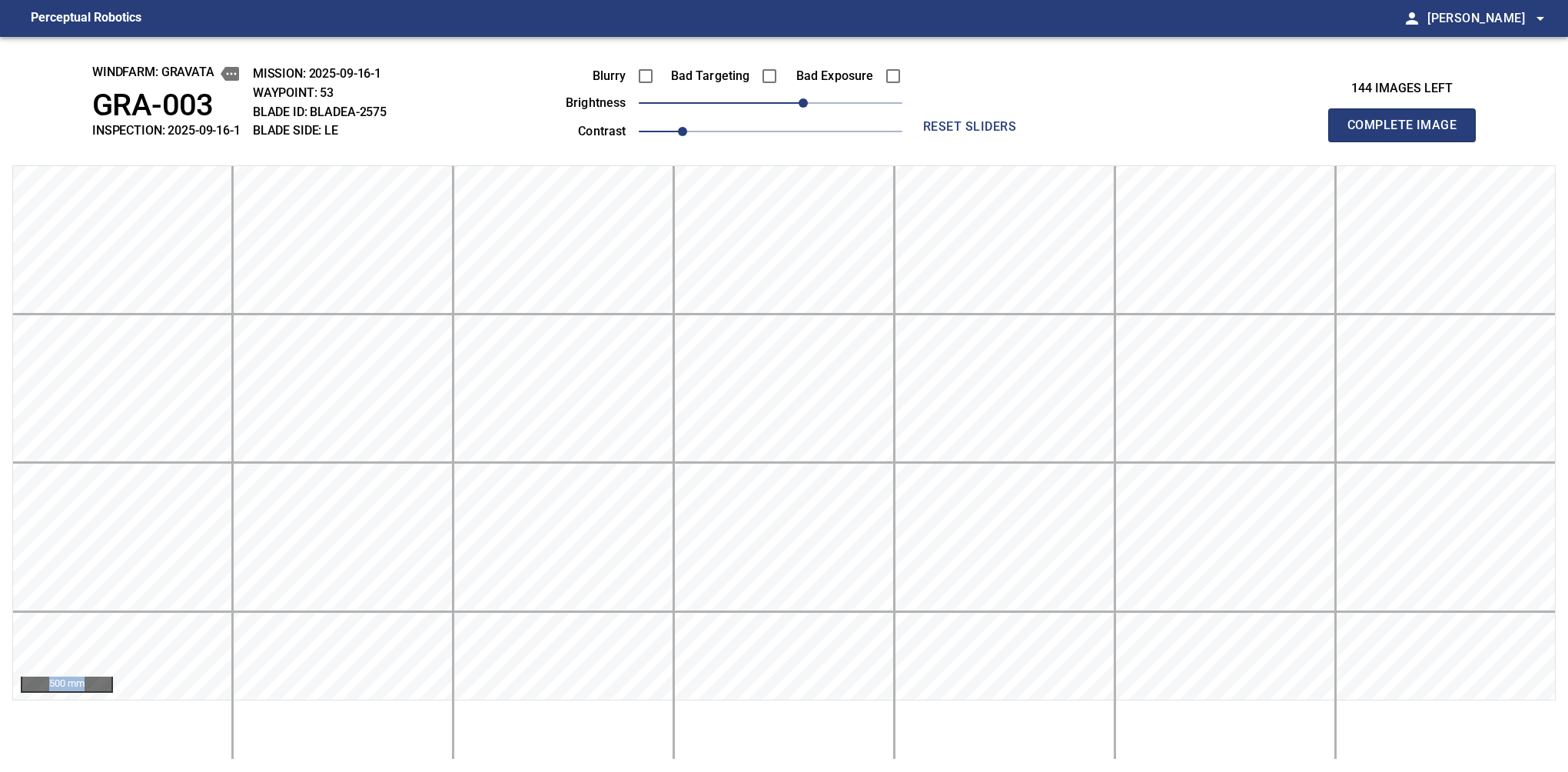
click at [1354, 141] on button "Complete Image" at bounding box center [1402, 125] width 147 height 33
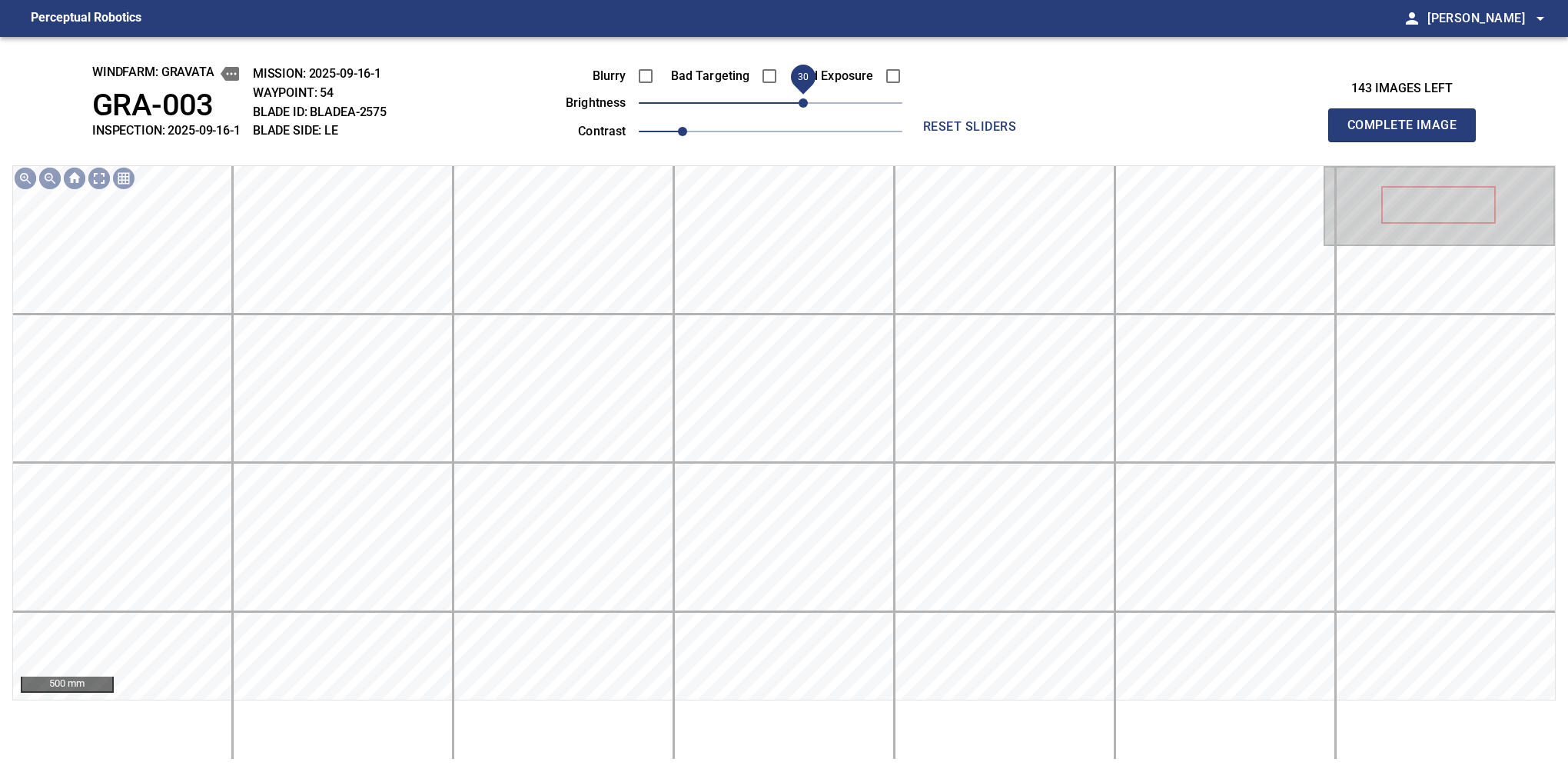
click at [804, 108] on span "30" at bounding box center [803, 103] width 9 height 9
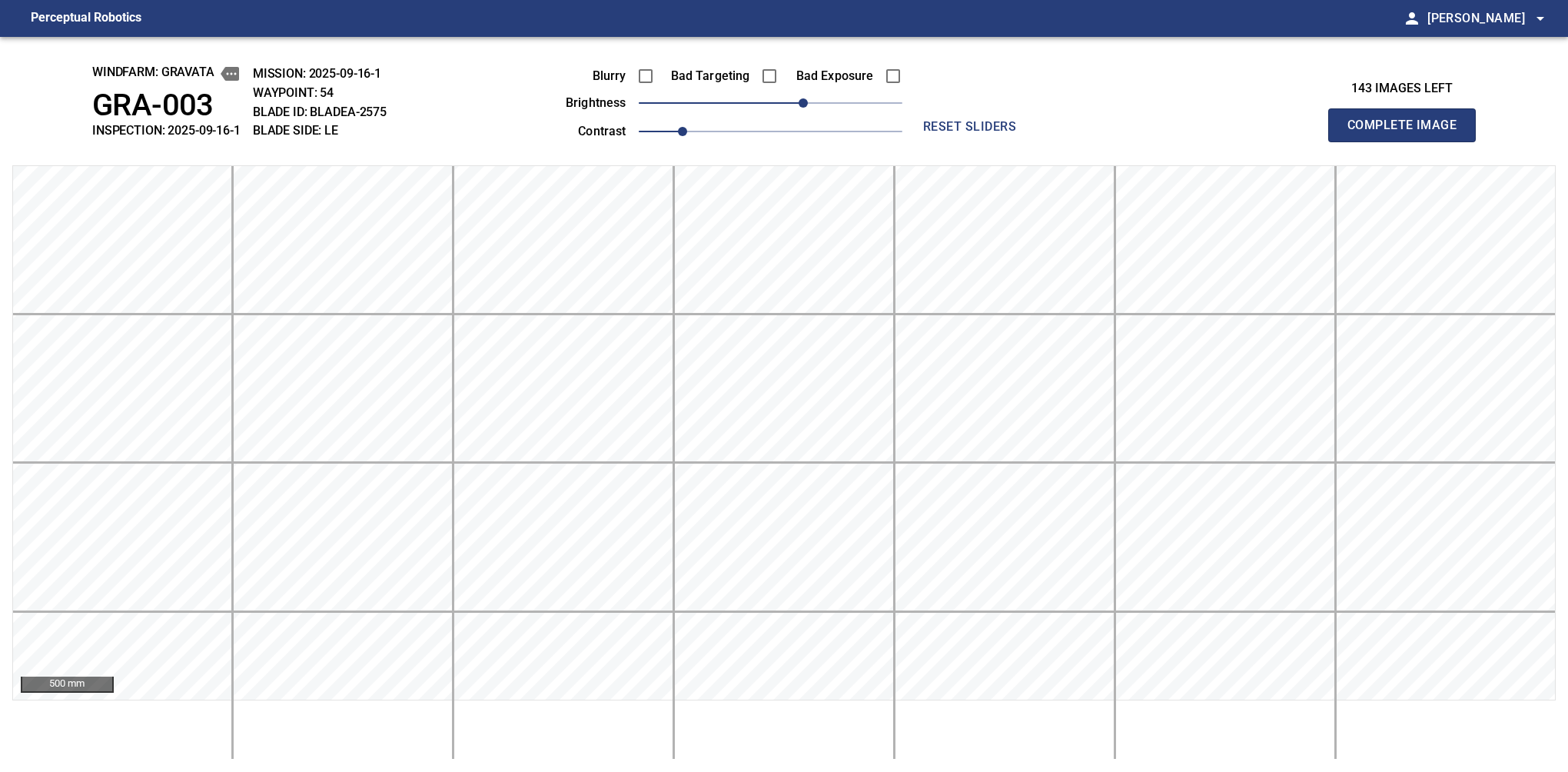
click at [1354, 141] on button "Complete Image" at bounding box center [1402, 125] width 147 height 33
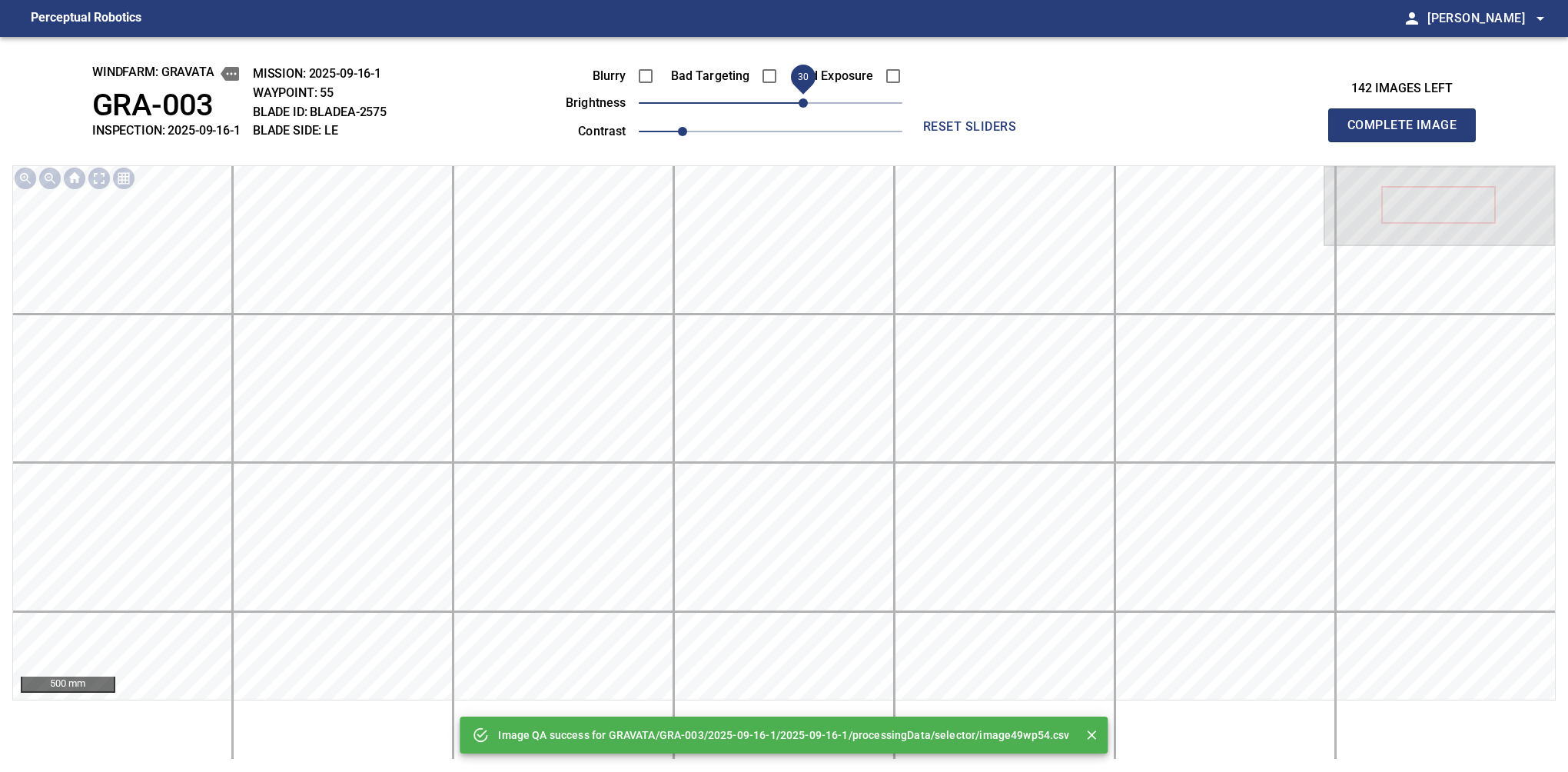
click at [809, 111] on span "30" at bounding box center [771, 103] width 264 height 21
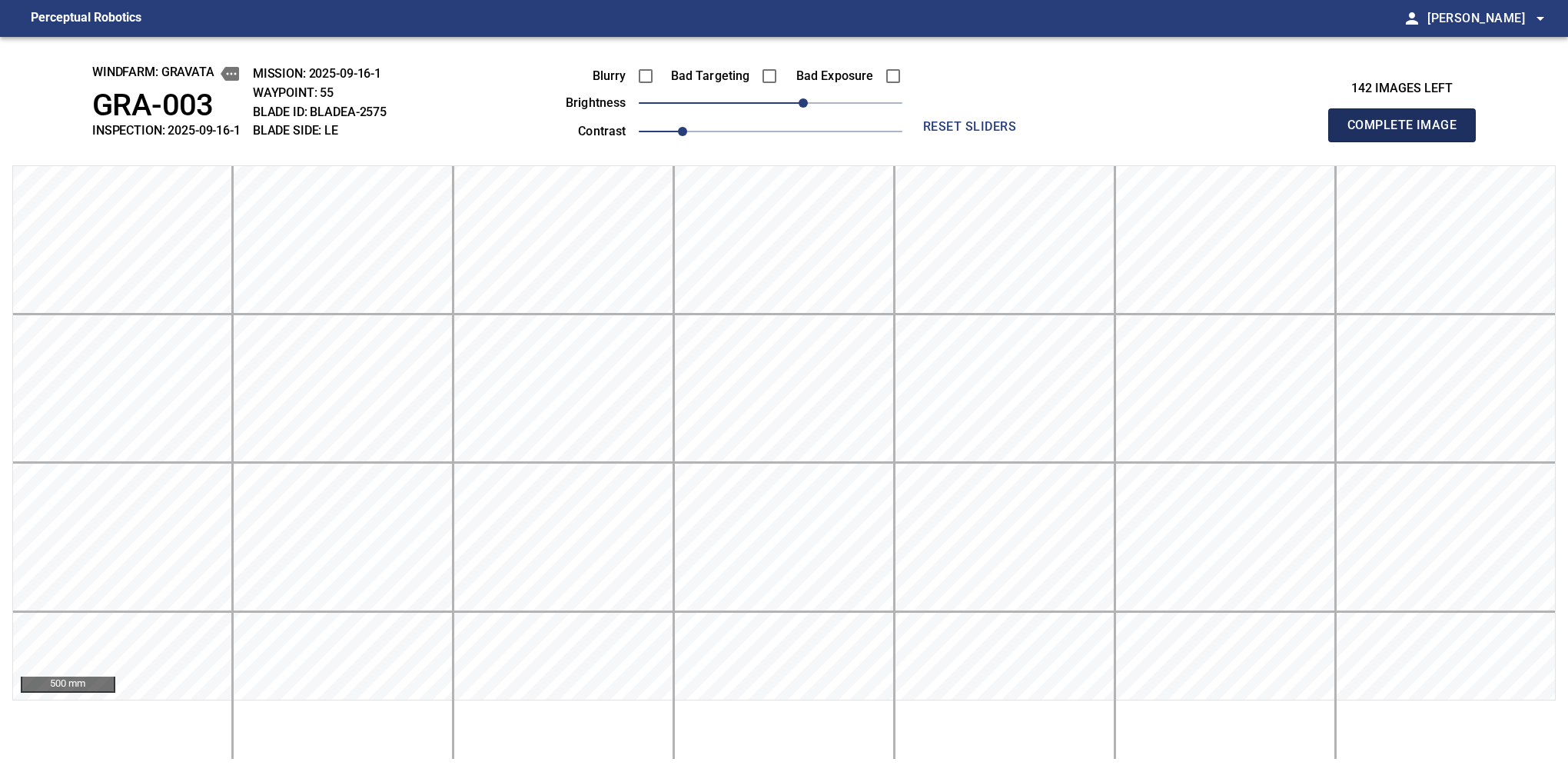
click at [1354, 141] on button "Complete Image" at bounding box center [1402, 125] width 147 height 33
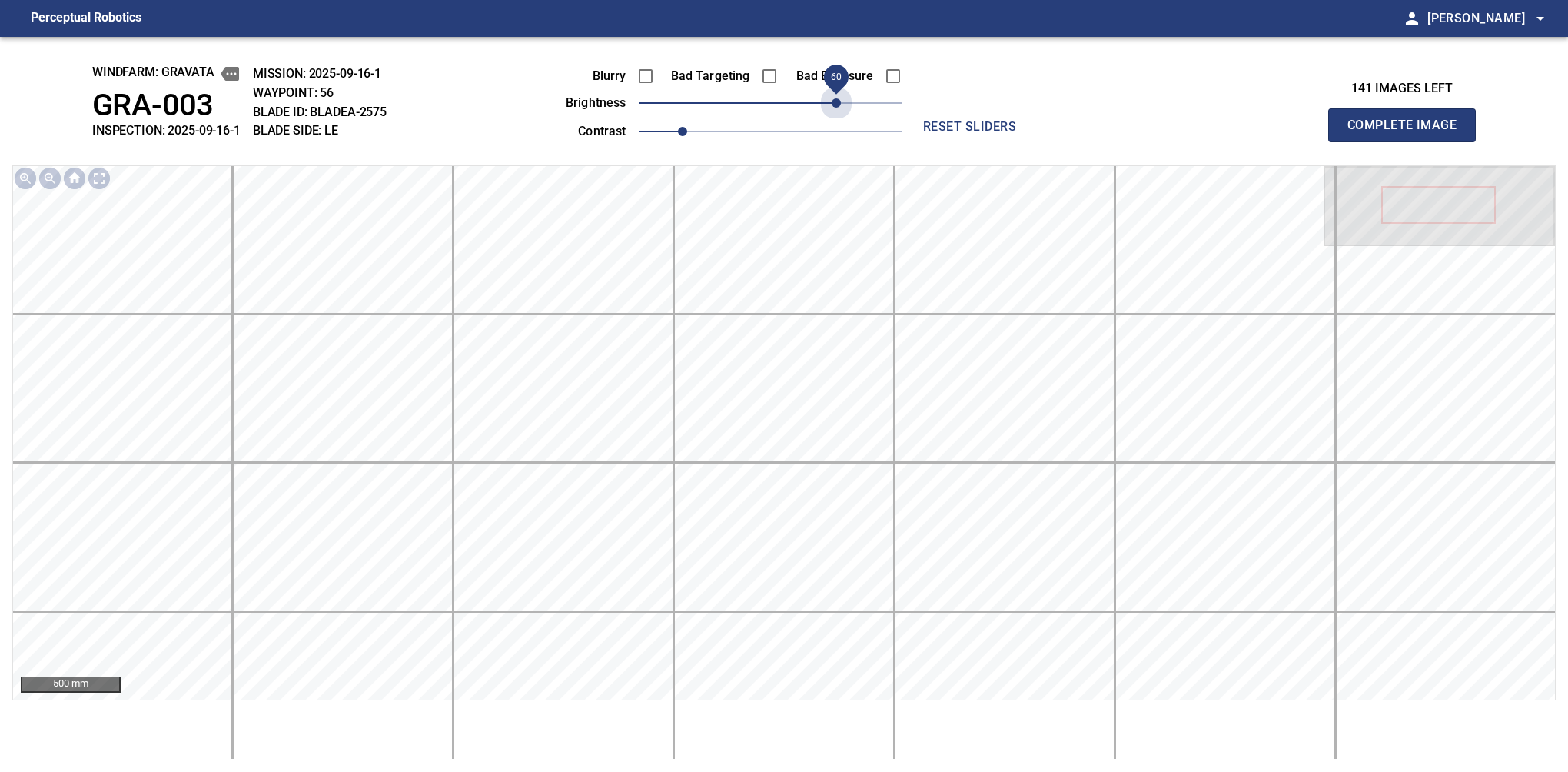
drag, startPoint x: 857, startPoint y: 111, endPoint x: 836, endPoint y: 123, distance: 24.2
click at [836, 123] on div "Blurry Bad Targeting Bad Exposure brightness 60 contrast 1" at bounding box center [716, 101] width 371 height 82
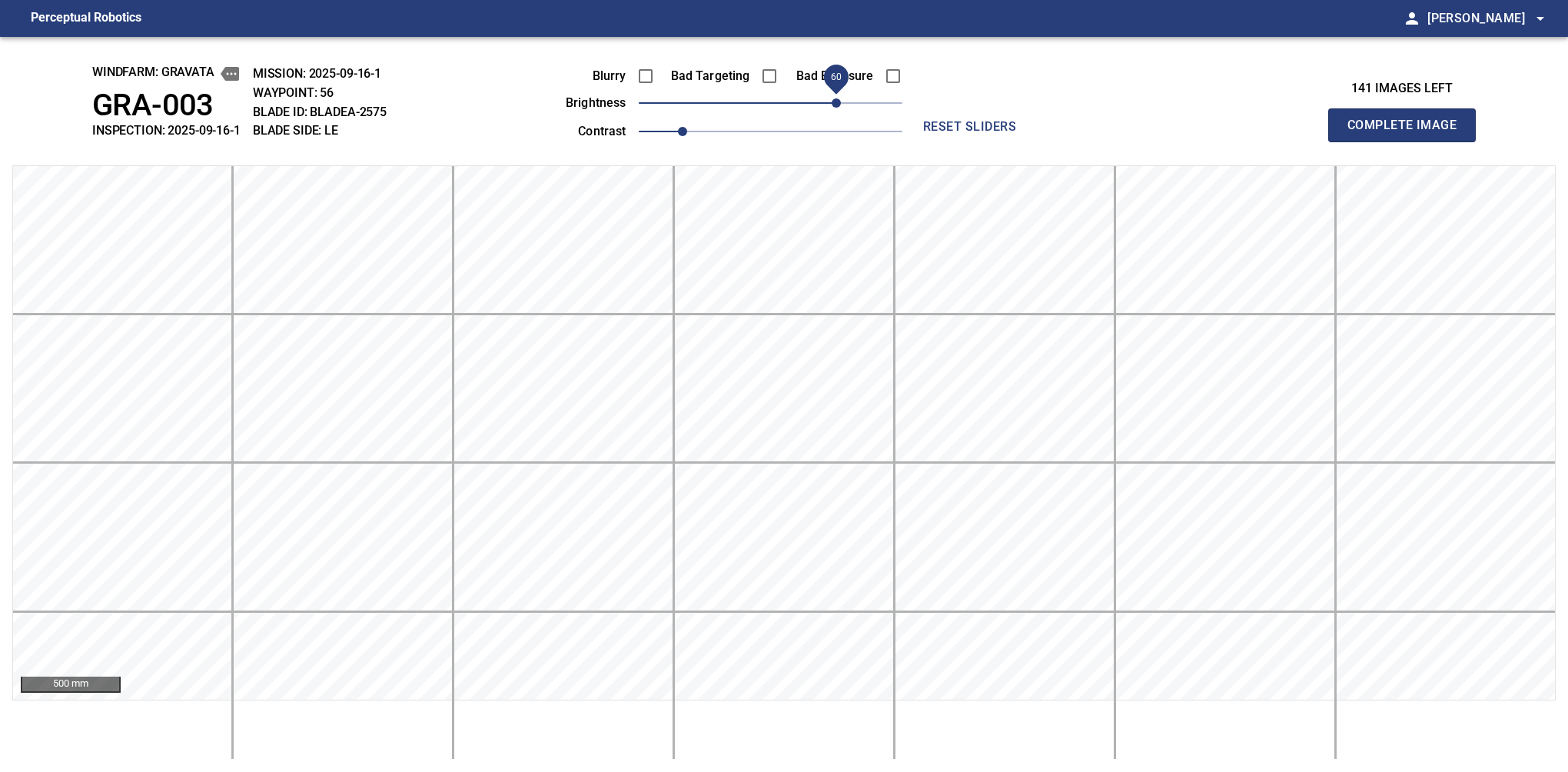
click at [1354, 141] on button "Complete Image" at bounding box center [1402, 125] width 147 height 33
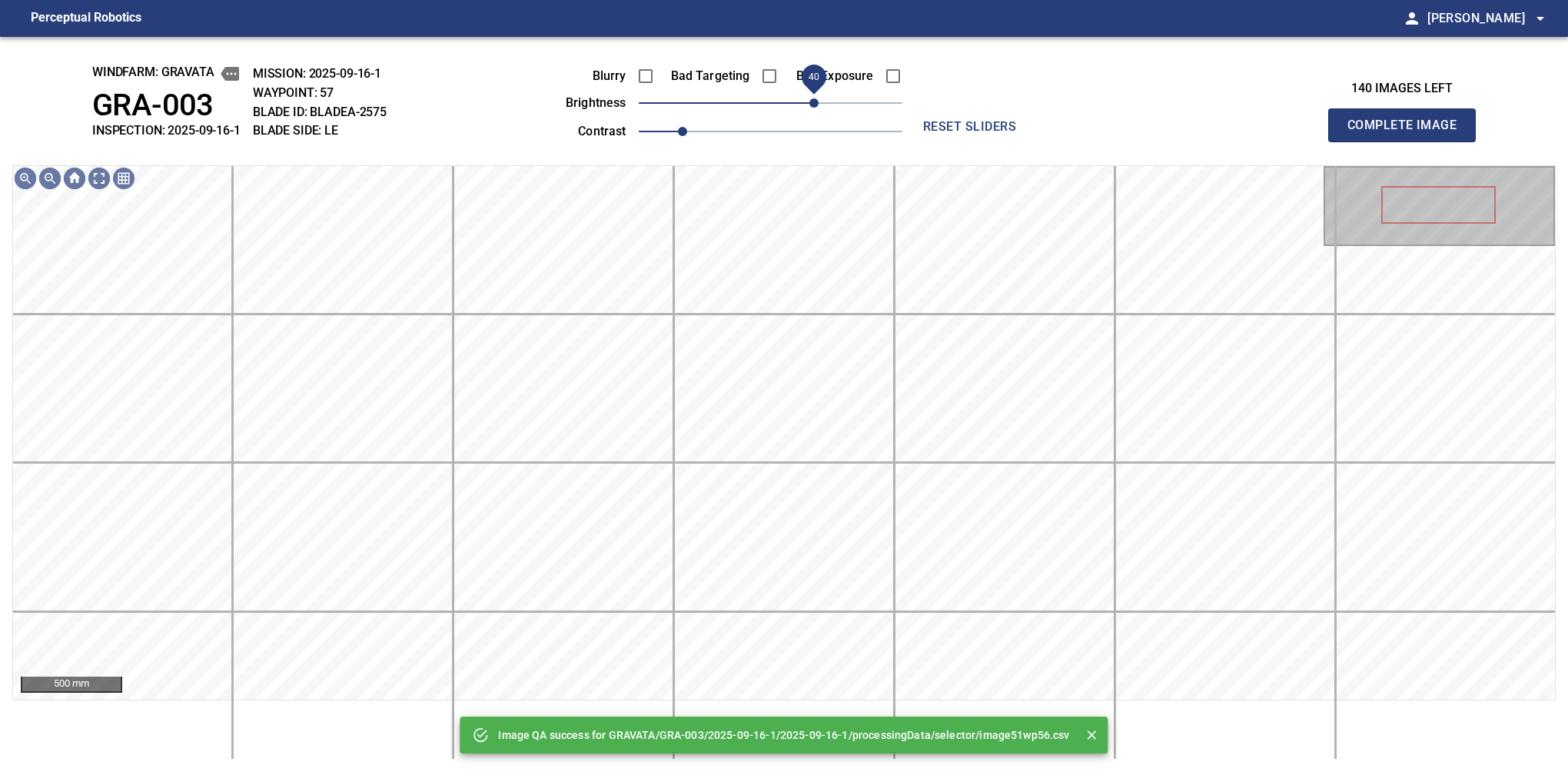
drag, startPoint x: 790, startPoint y: 99, endPoint x: 810, endPoint y: 112, distance: 23.9
click at [810, 112] on span "40" at bounding box center [771, 103] width 264 height 21
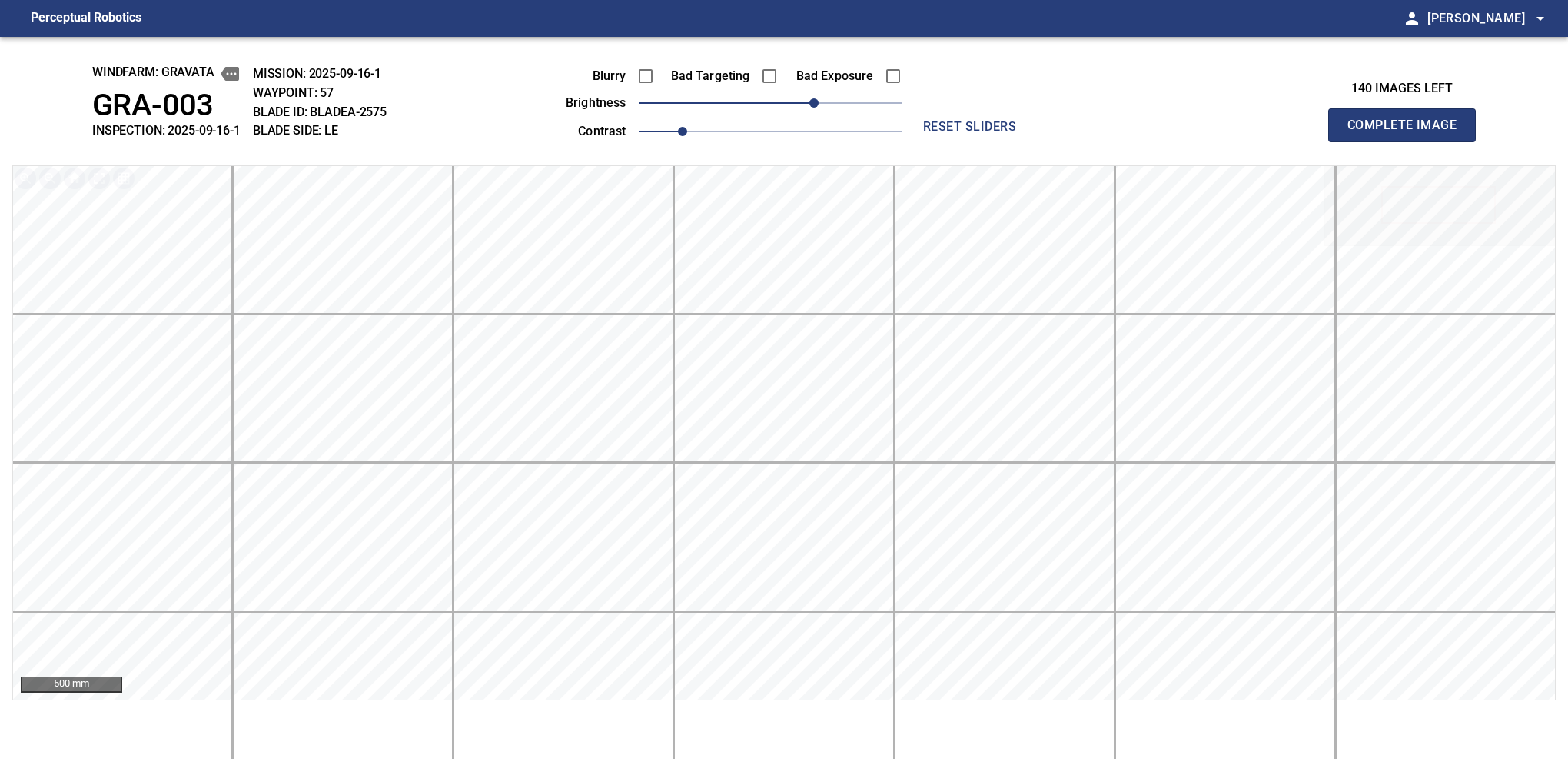
click at [1354, 141] on button "Complete Image" at bounding box center [1402, 125] width 147 height 33
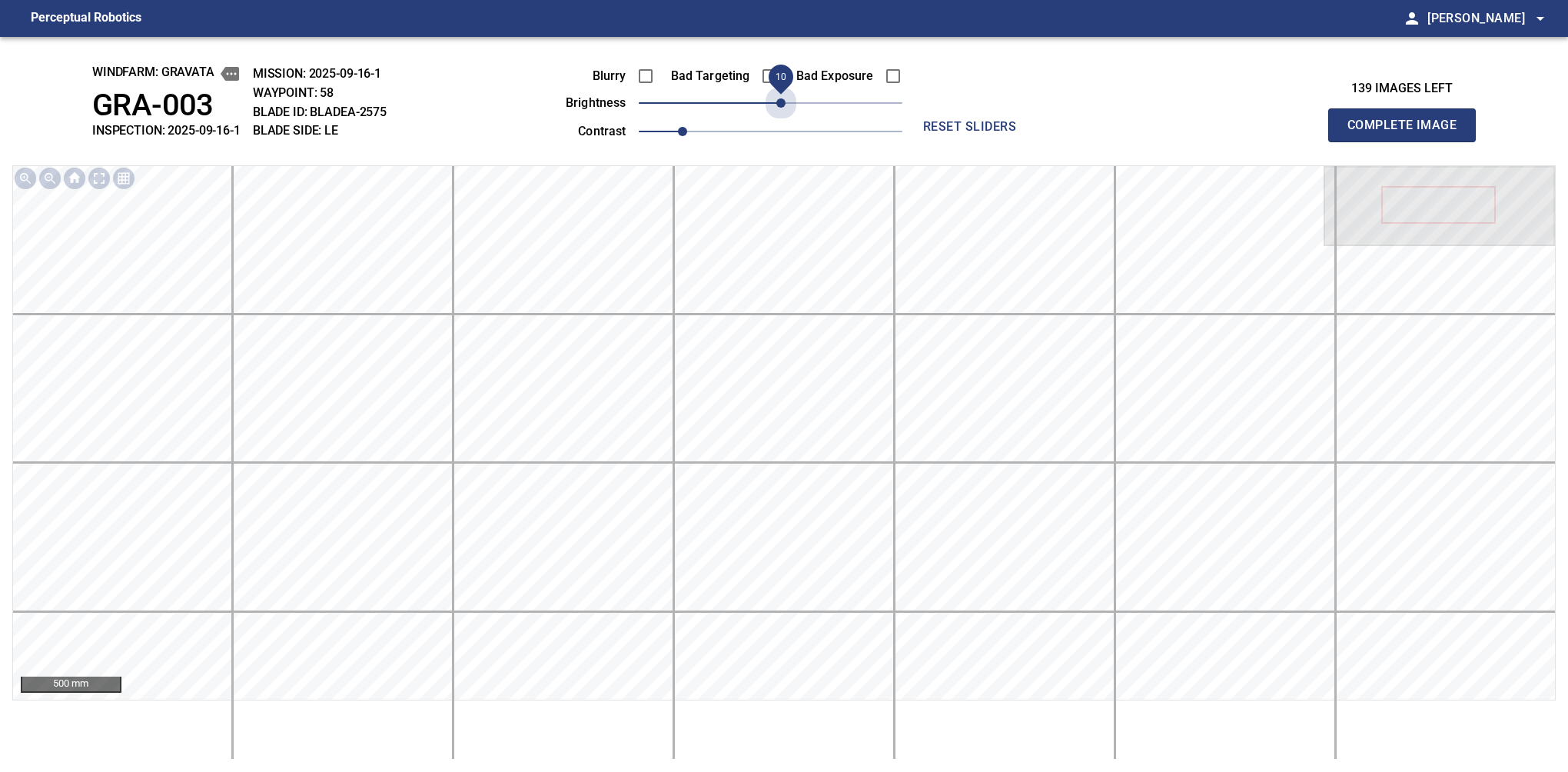
drag, startPoint x: 861, startPoint y: 109, endPoint x: 783, endPoint y: 138, distance: 83.2
click at [783, 138] on div "Blurry Bad Targeting Bad Exposure brightness 10 contrast 1" at bounding box center [716, 101] width 371 height 82
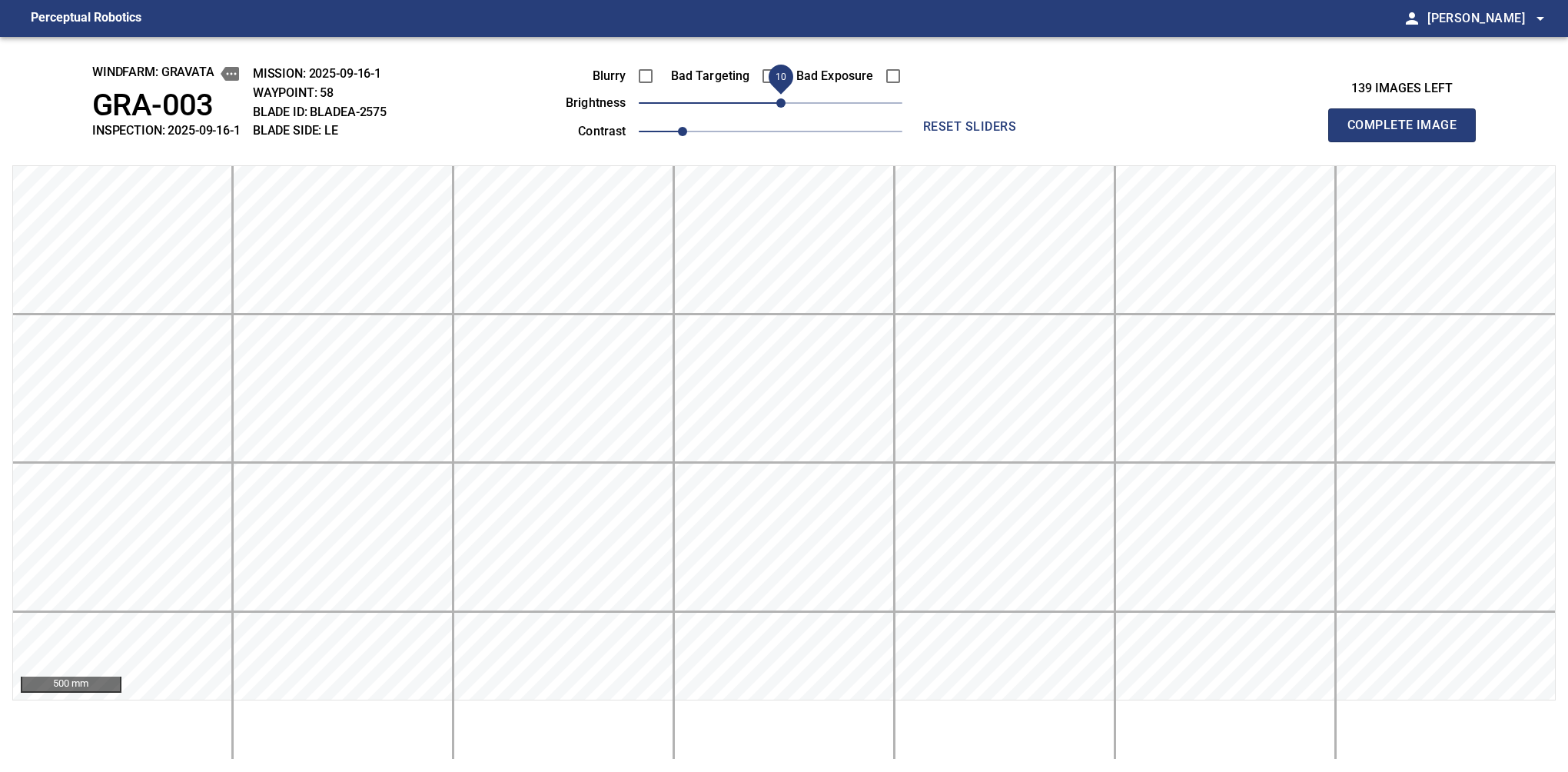
click at [1354, 141] on button "Complete Image" at bounding box center [1402, 125] width 147 height 33
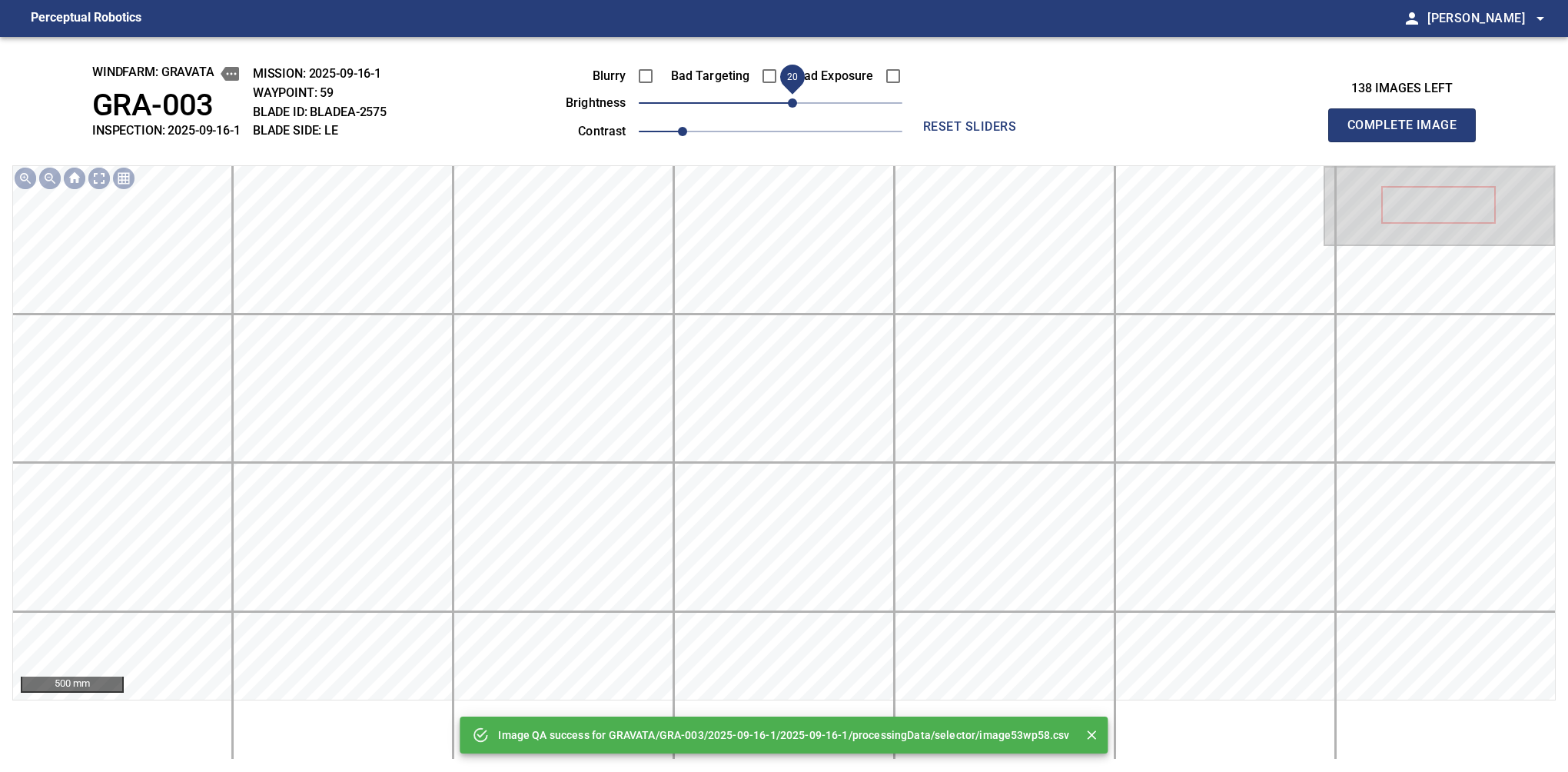
click at [796, 99] on span "20" at bounding box center [793, 103] width 9 height 9
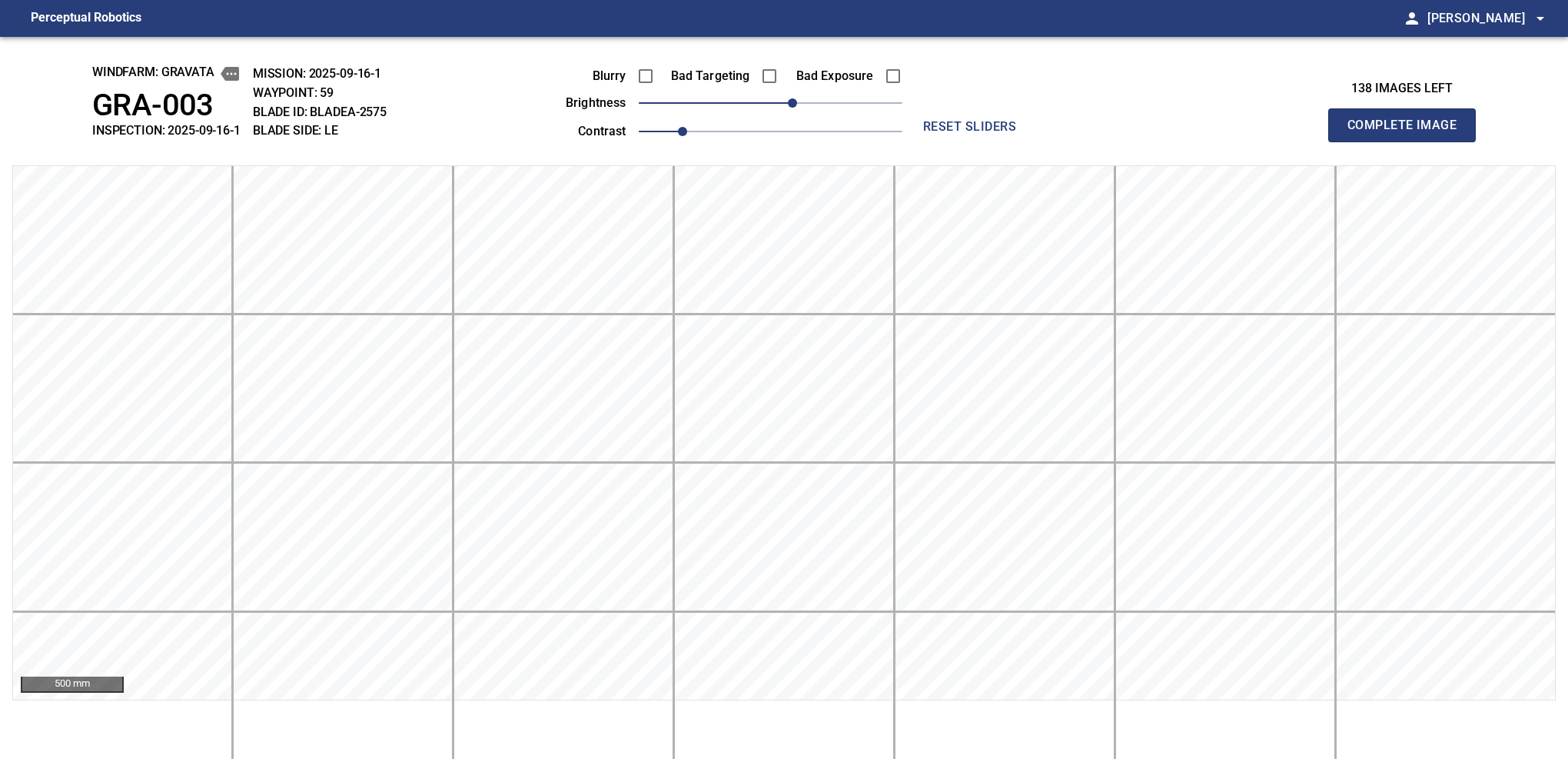
click at [1354, 141] on button "Complete Image" at bounding box center [1402, 125] width 147 height 33
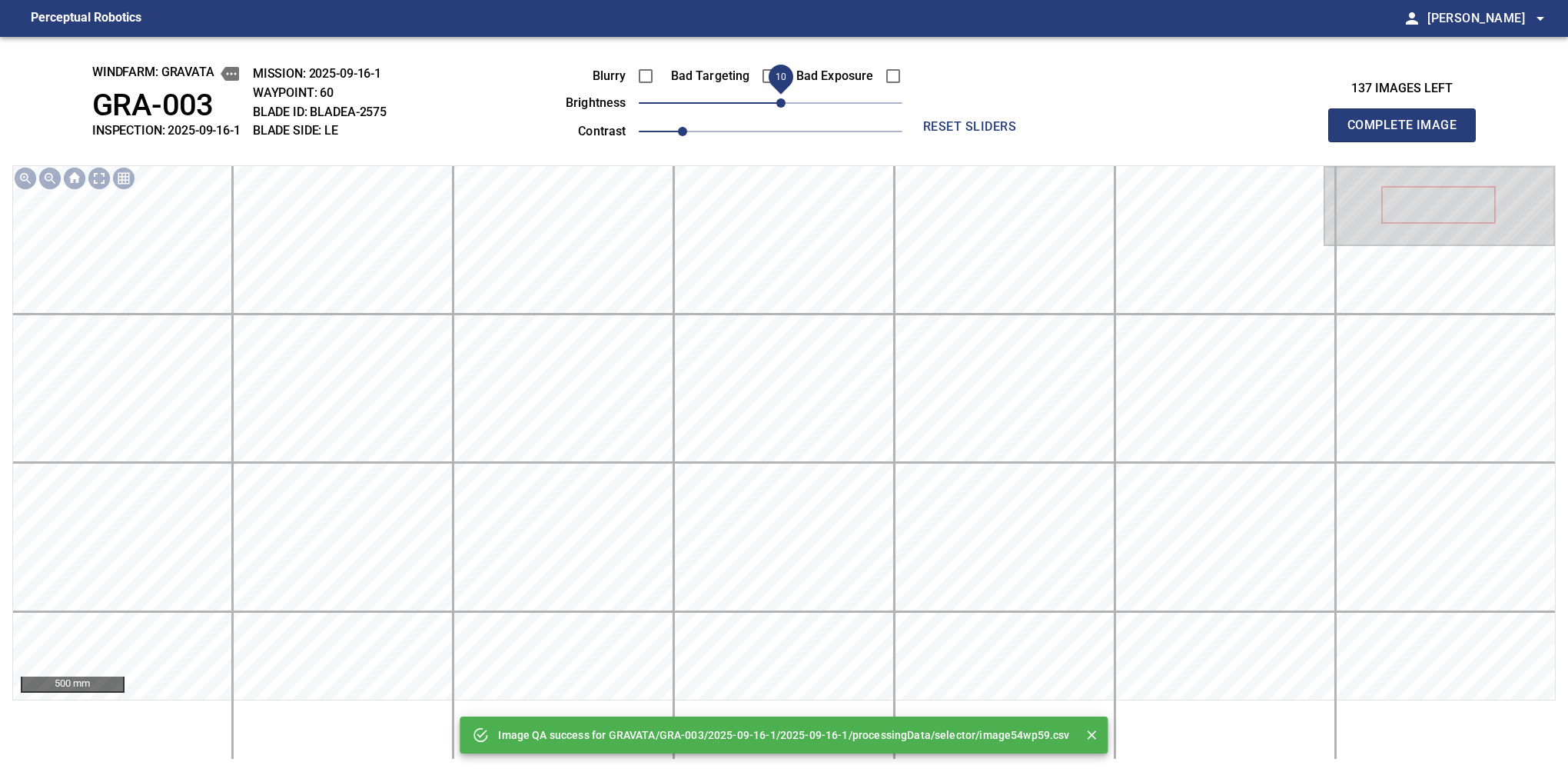
click at [784, 104] on span "10" at bounding box center [781, 103] width 9 height 9
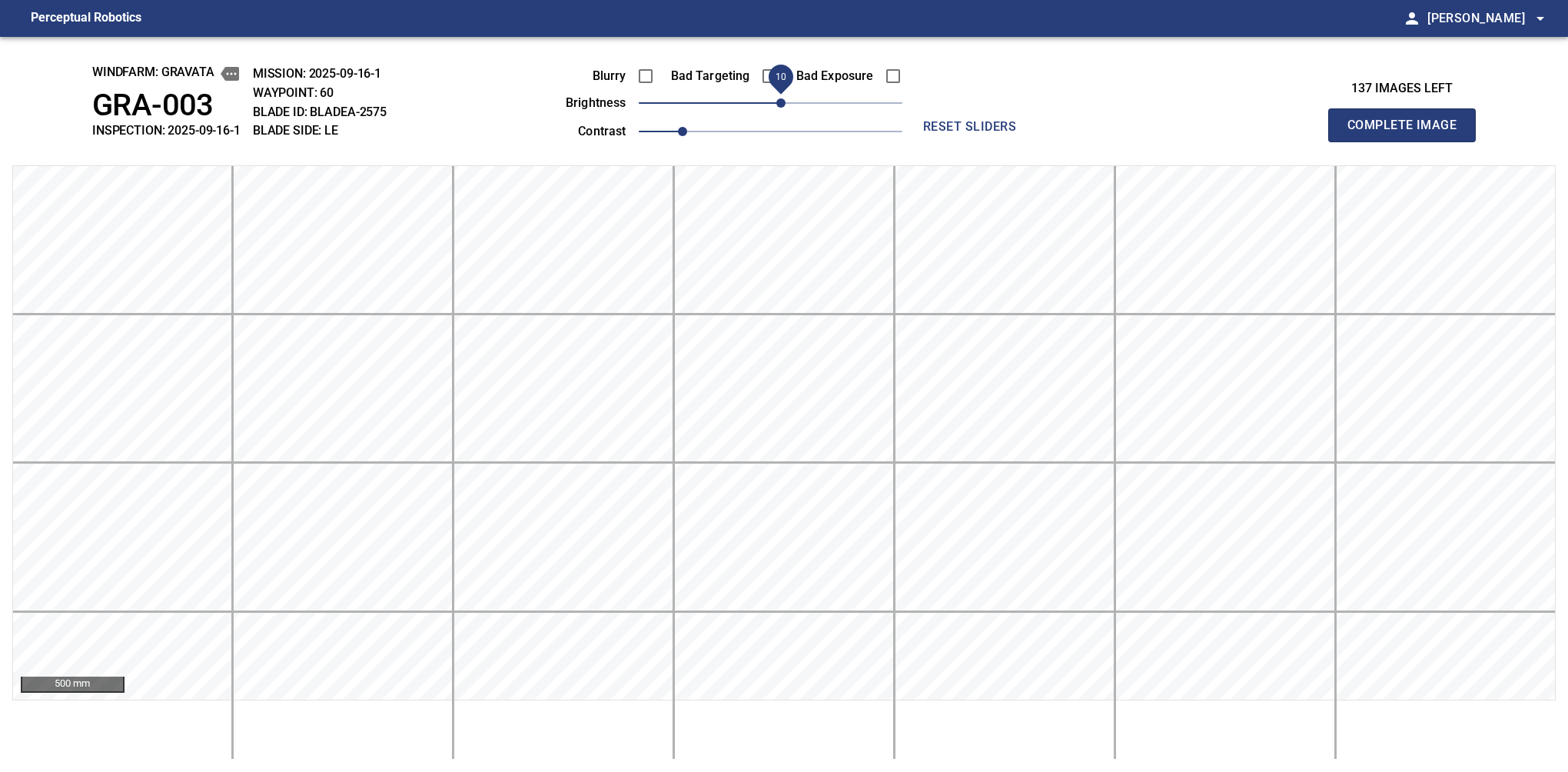
click at [784, 104] on span "10" at bounding box center [781, 103] width 9 height 9
click at [1354, 141] on button "Complete Image" at bounding box center [1402, 125] width 147 height 33
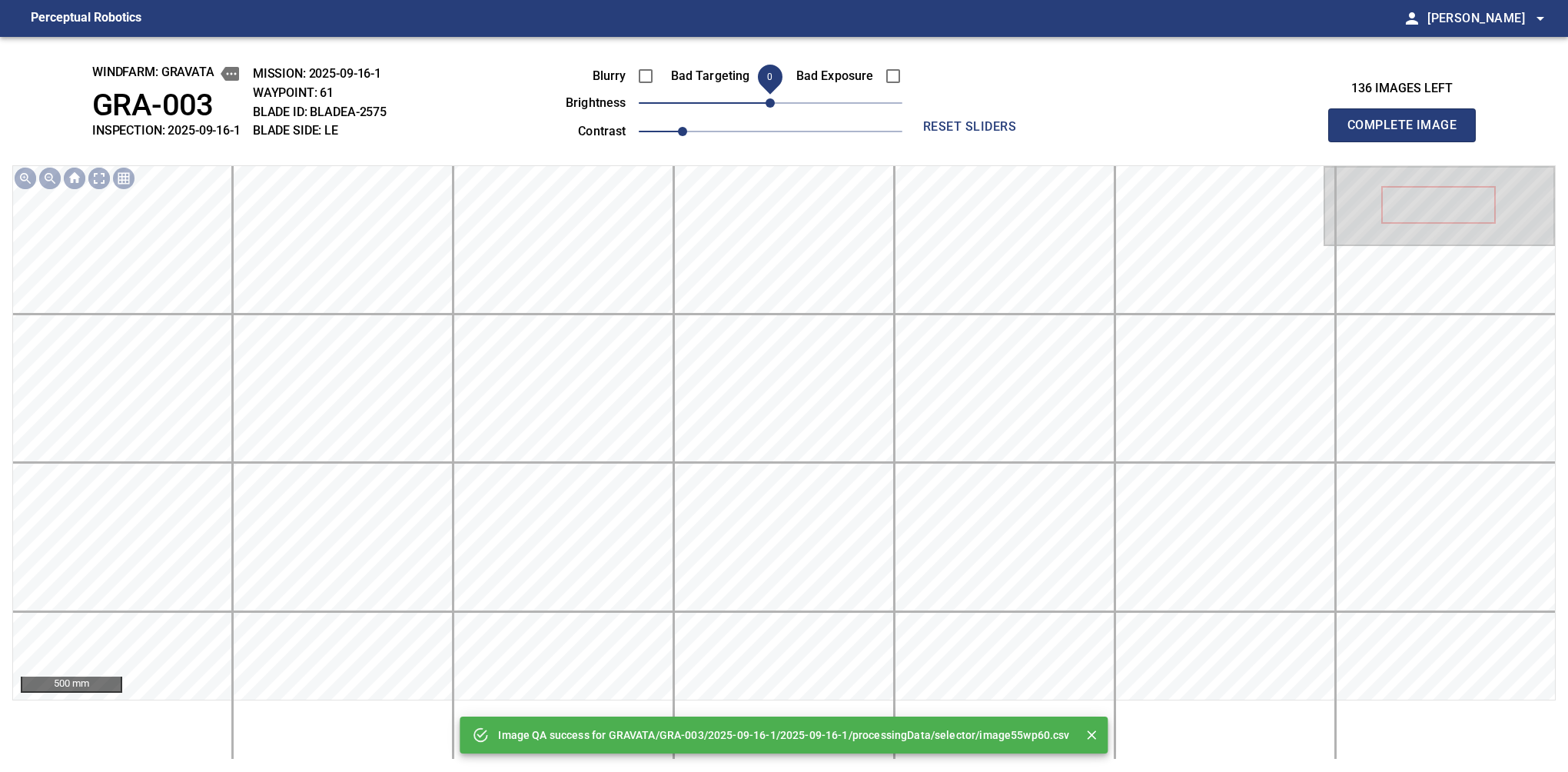
click at [775, 104] on span "0" at bounding box center [770, 103] width 9 height 9
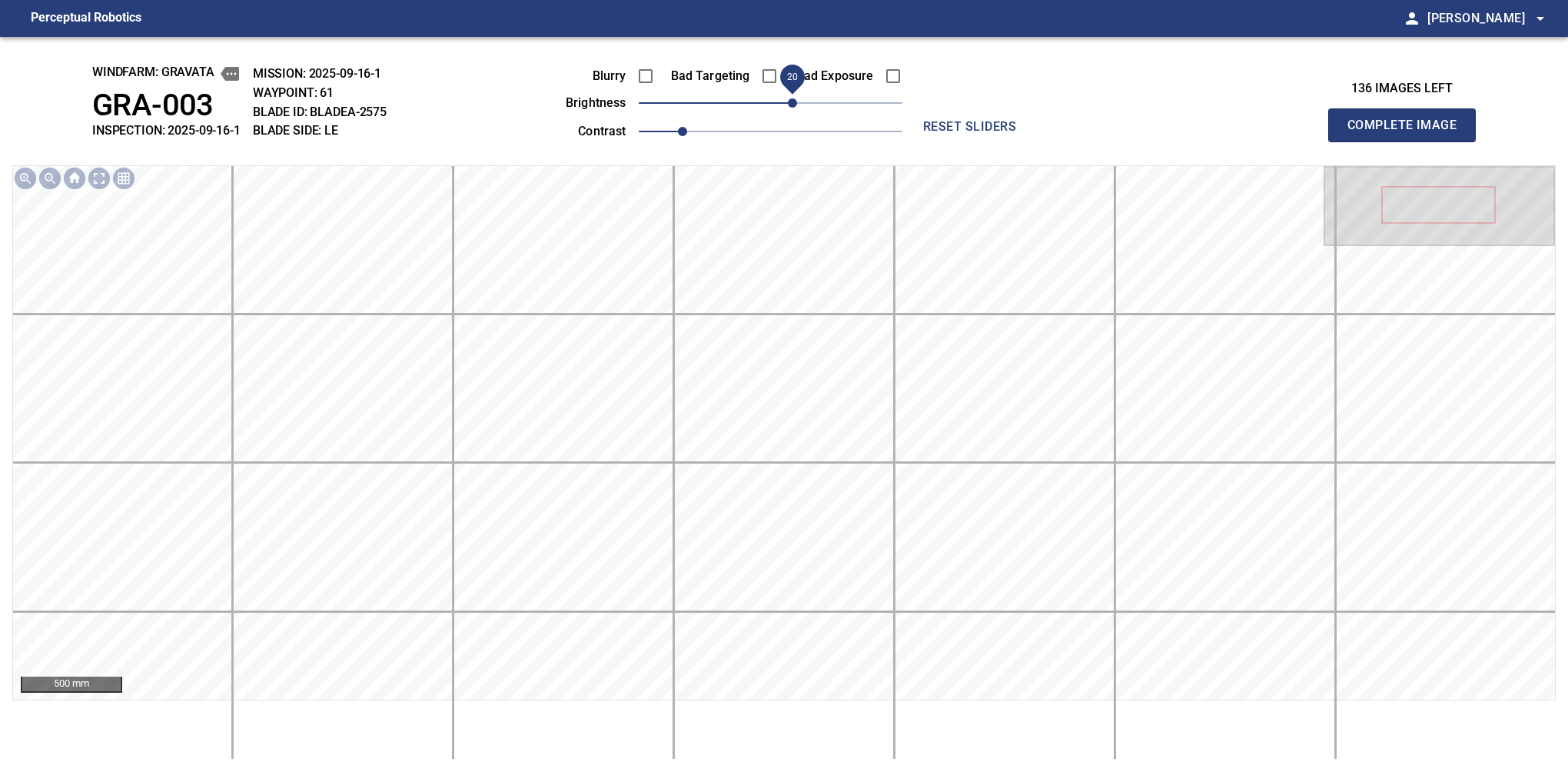
click at [788, 104] on span "20" at bounding box center [793, 103] width 9 height 9
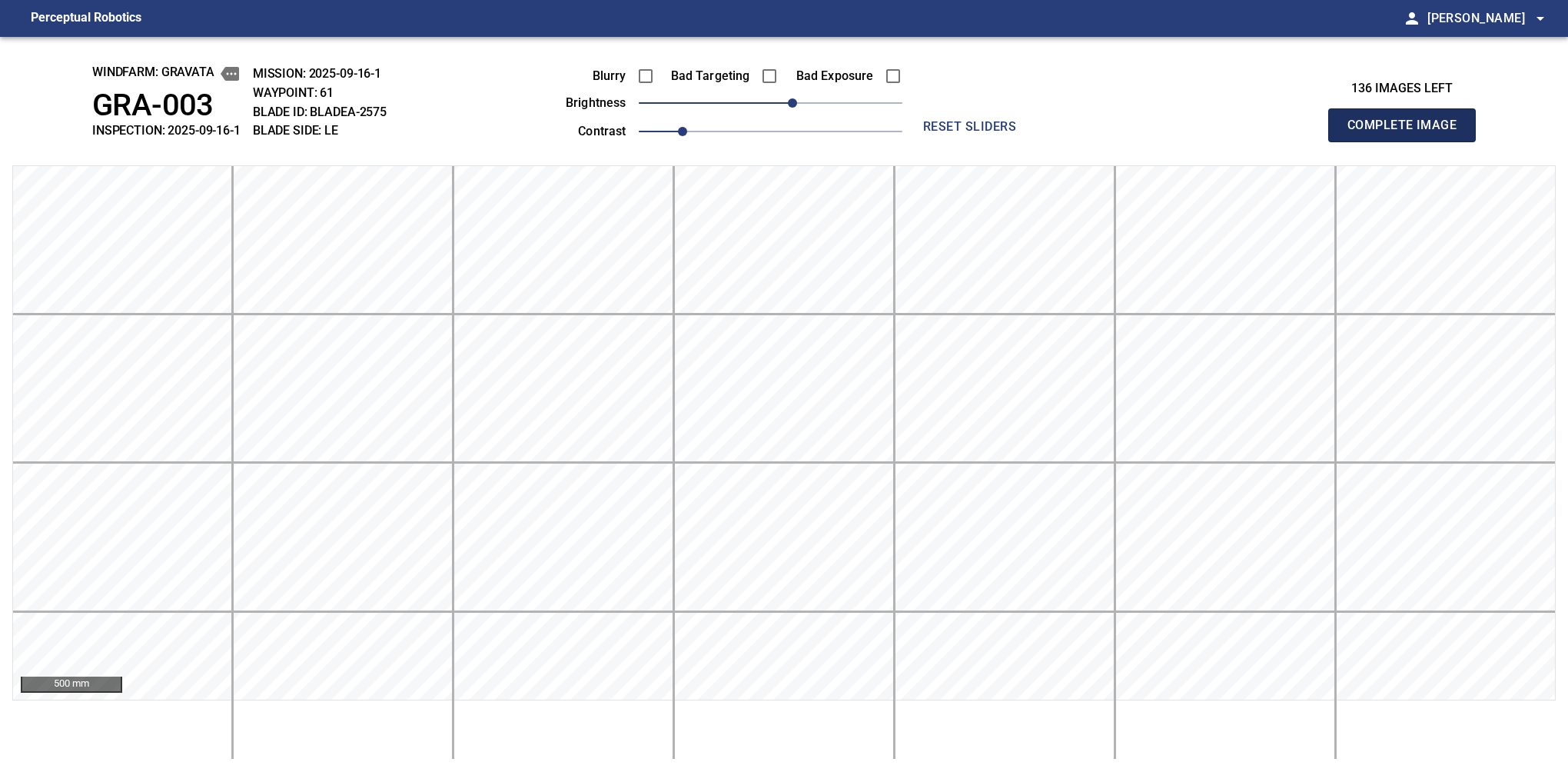
click at [1354, 141] on button "Complete Image" at bounding box center [1402, 125] width 147 height 33
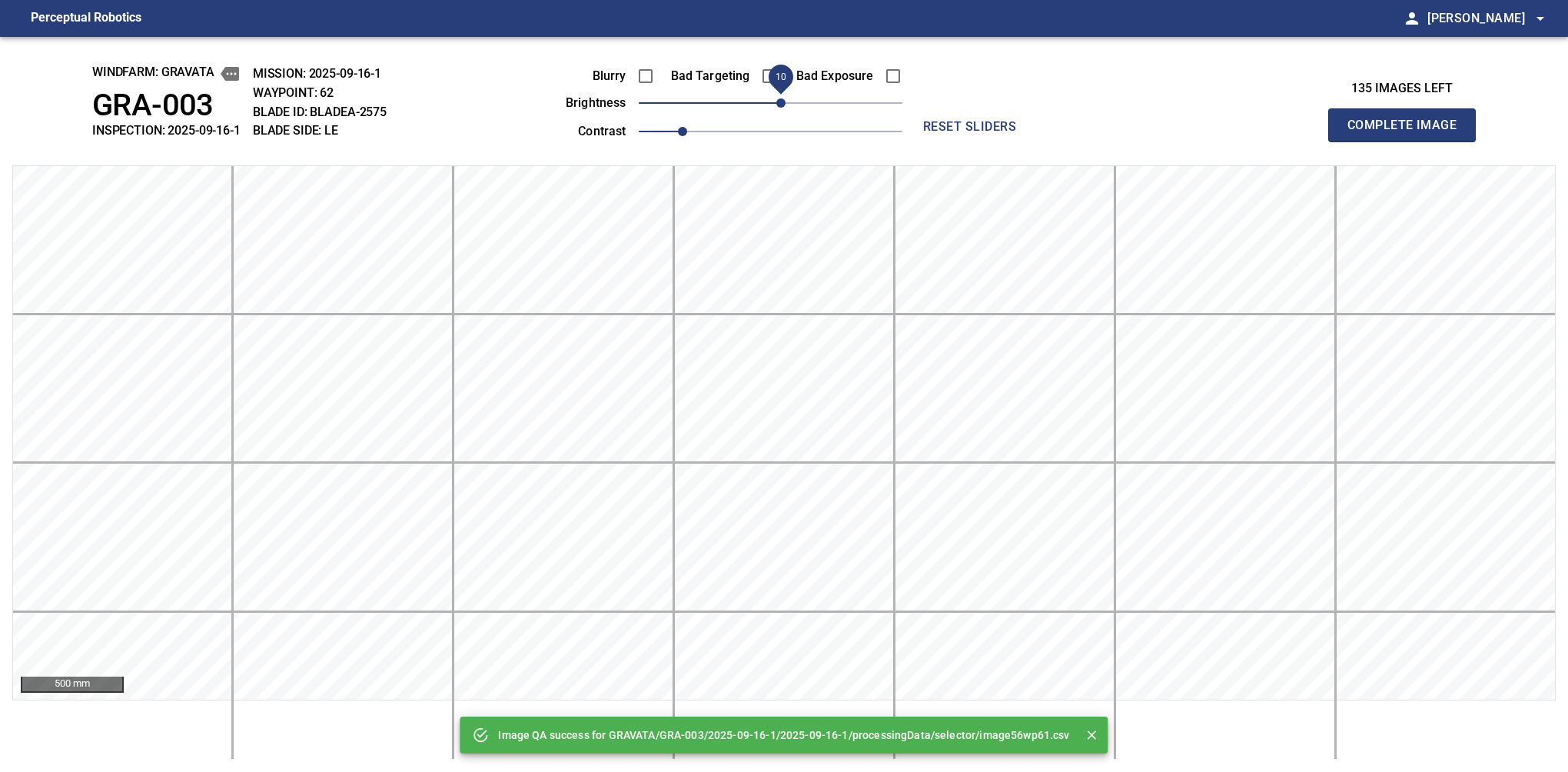
click at [781, 99] on span "10" at bounding box center [781, 103] width 9 height 9
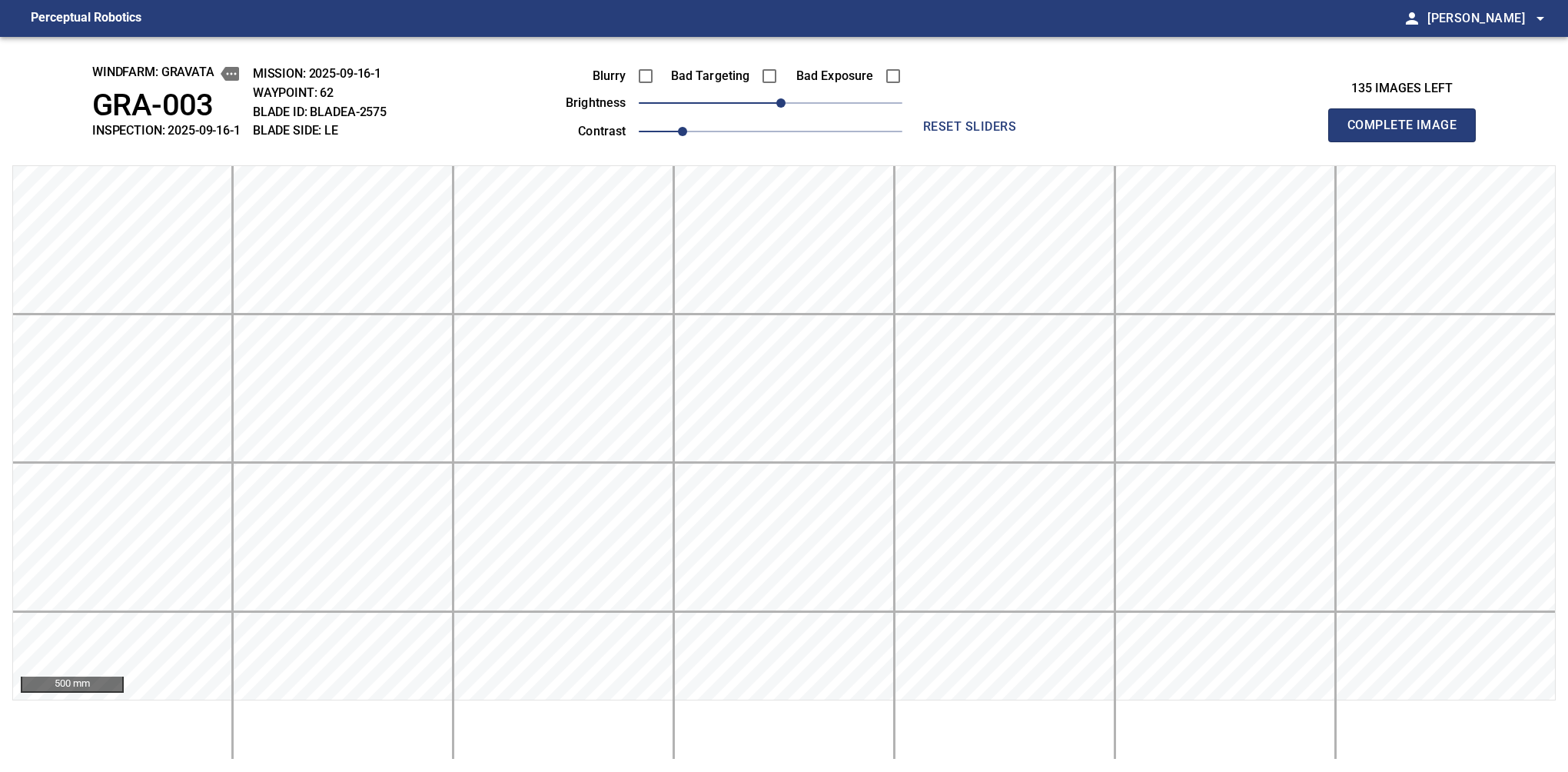
click at [1354, 141] on button "Complete Image" at bounding box center [1402, 125] width 147 height 33
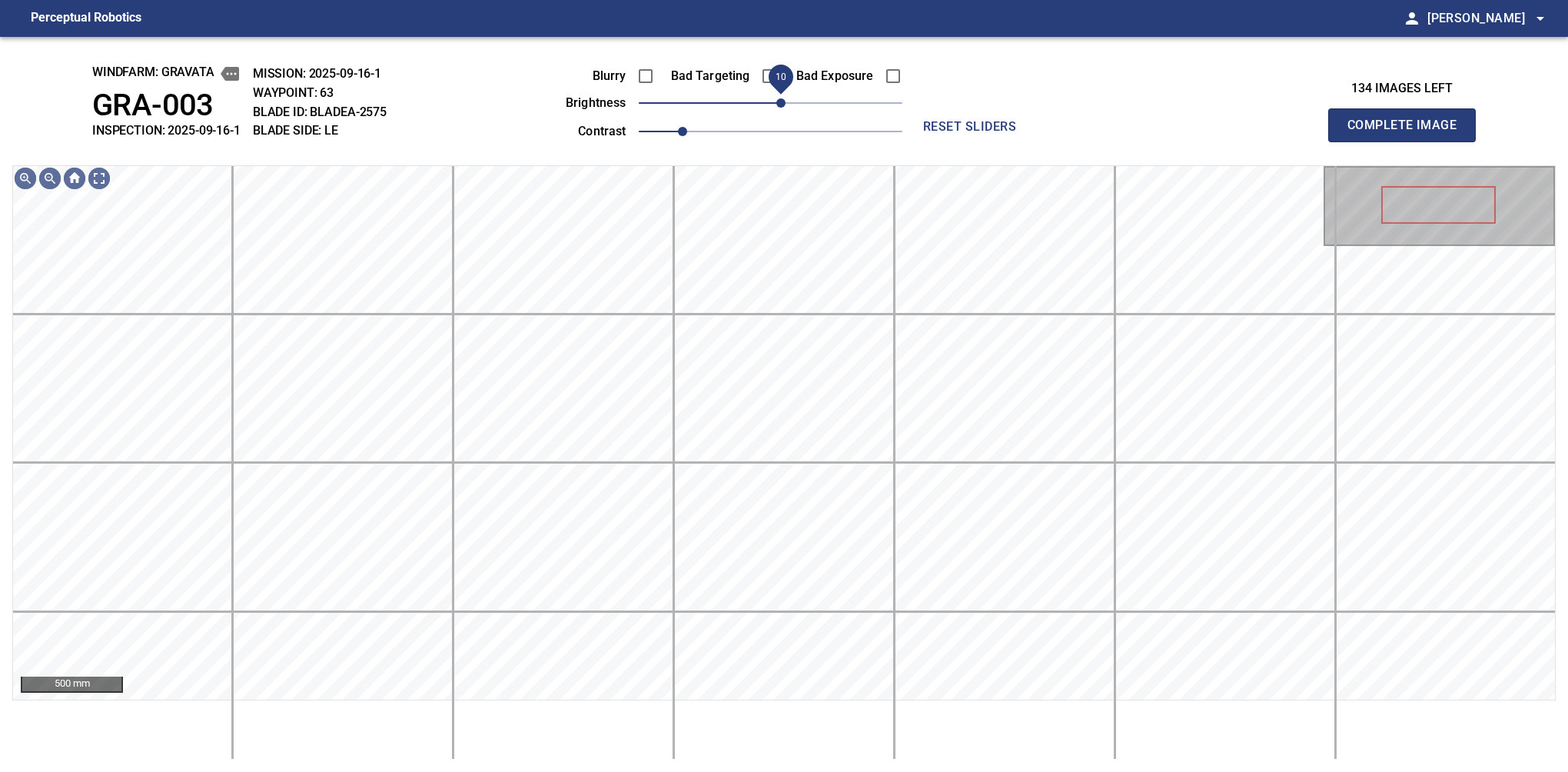
drag, startPoint x: 775, startPoint y: 101, endPoint x: 784, endPoint y: 104, distance: 9.5
click at [784, 104] on span "10" at bounding box center [781, 103] width 9 height 9
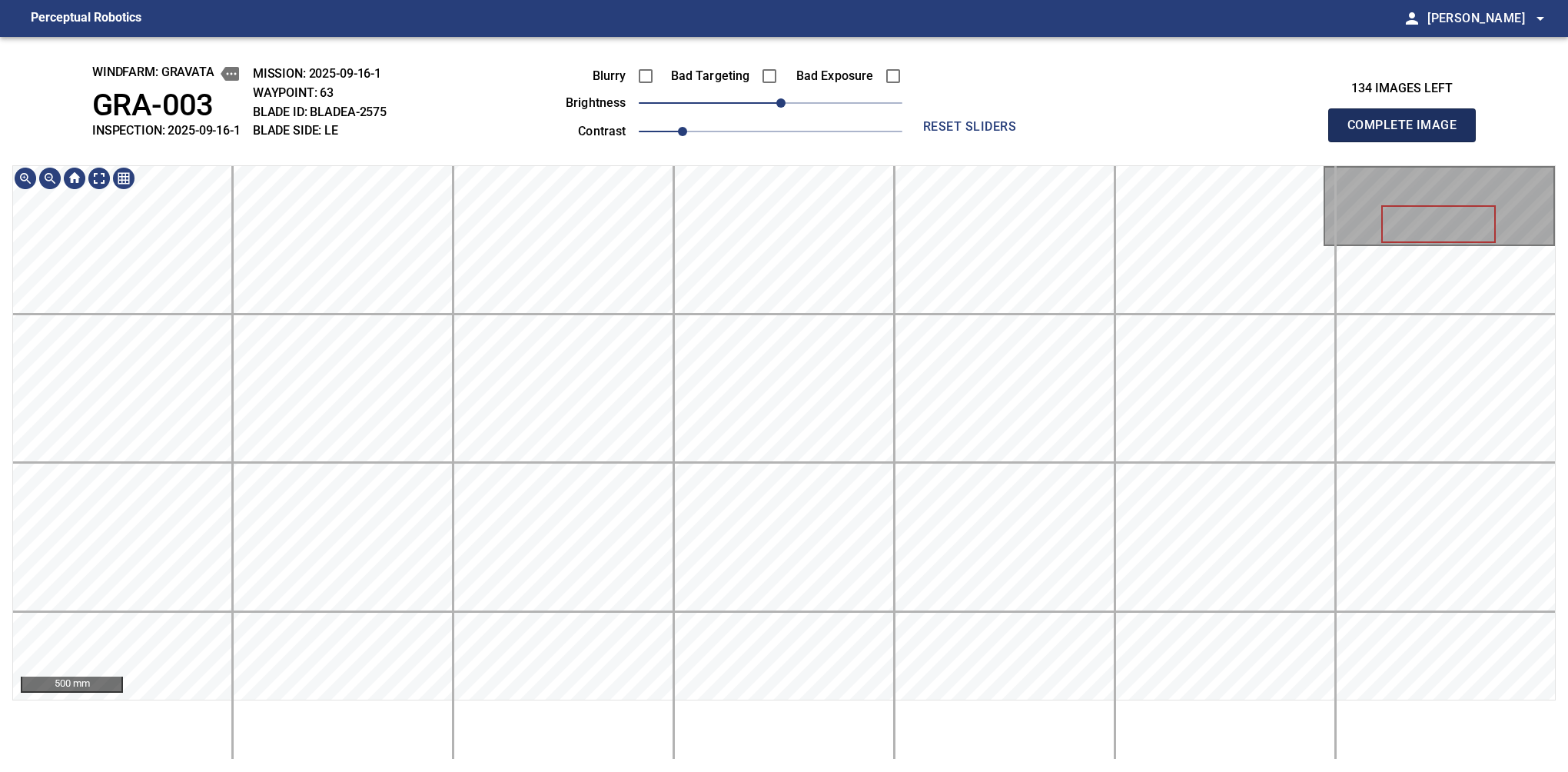
click at [1354, 141] on button "Complete Image" at bounding box center [1402, 125] width 147 height 33
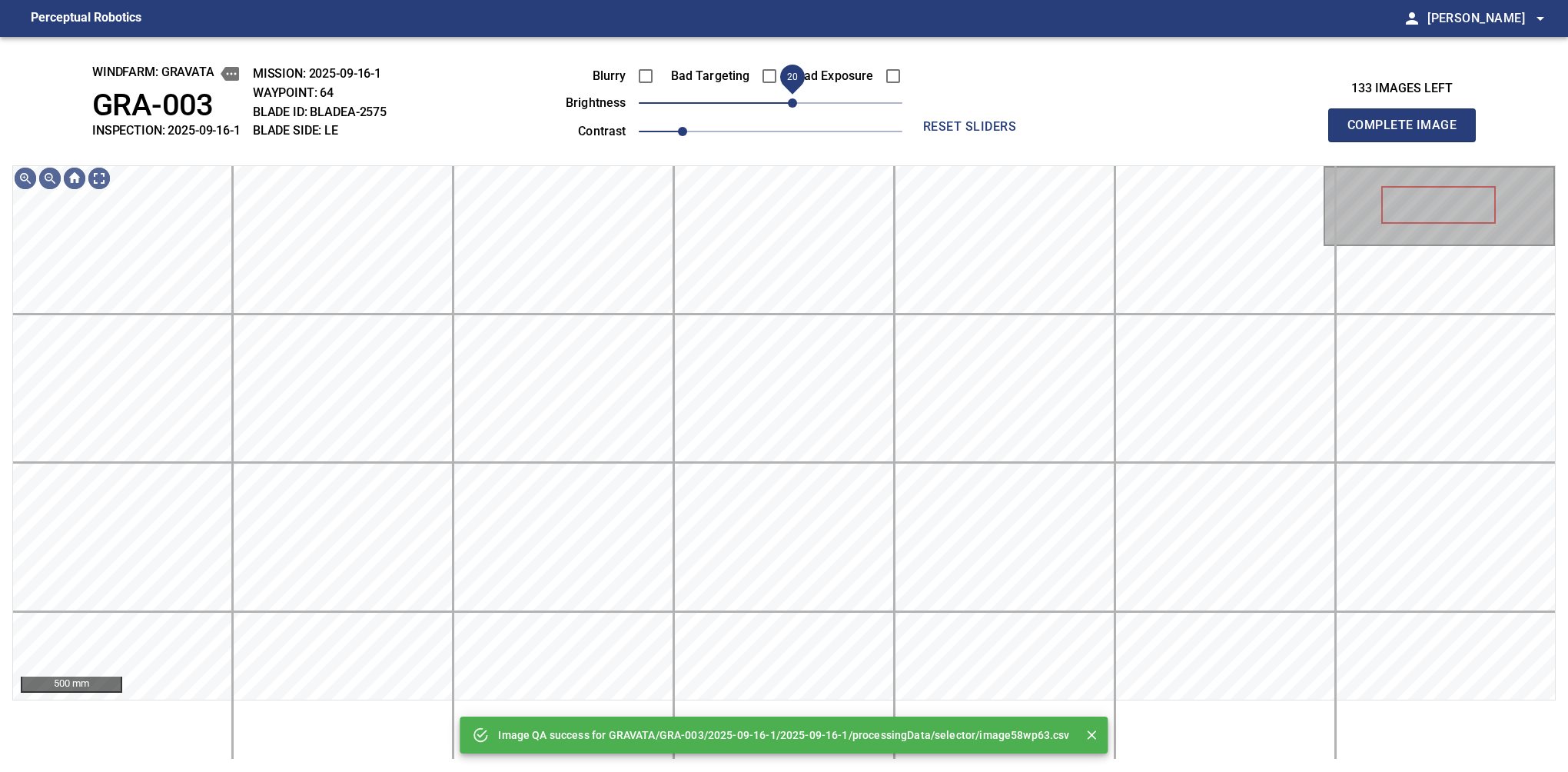
drag, startPoint x: 784, startPoint y: 110, endPoint x: 793, endPoint y: 101, distance: 12.7
click at [793, 101] on span "20" at bounding box center [793, 103] width 9 height 9
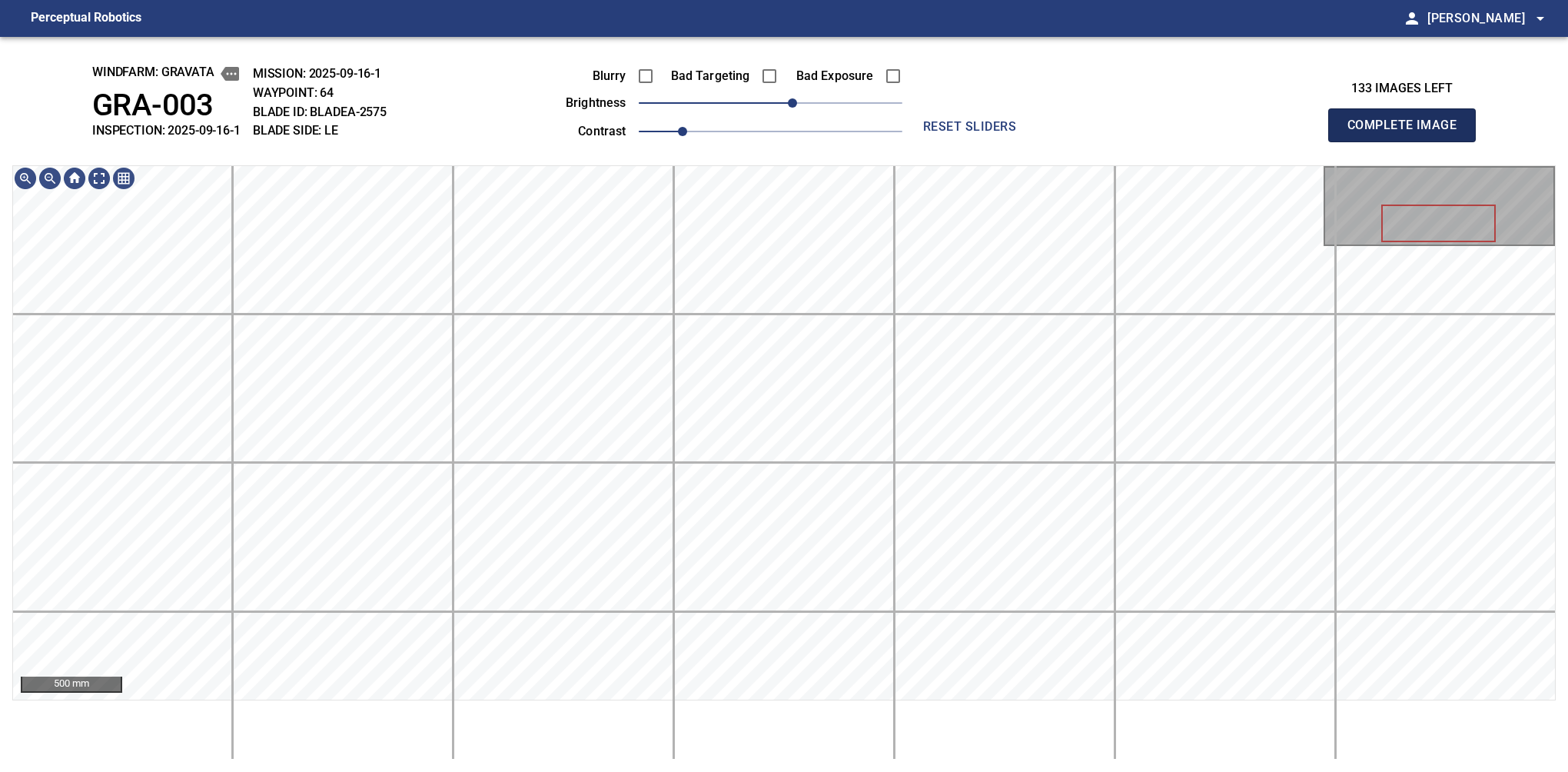
click at [1354, 141] on button "Complete Image" at bounding box center [1402, 125] width 147 height 33
click at [806, 143] on div "windfarm: GRAVATA GRA-003 INSPECTION: 2025-09-16-1 MISSION: 2025-09-16-1 WAYPOI…" at bounding box center [784, 404] width 1568 height 735
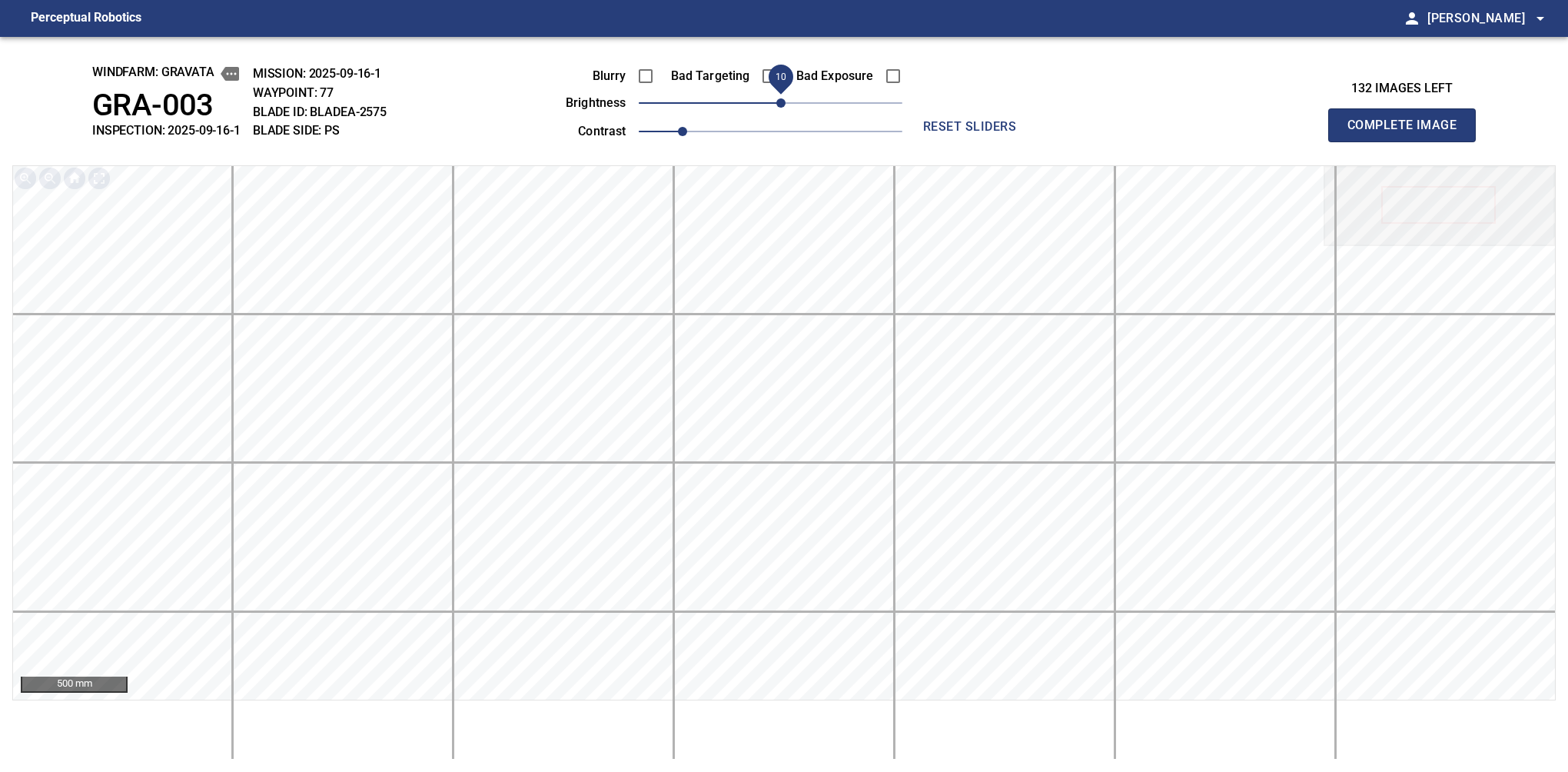
drag, startPoint x: 771, startPoint y: 105, endPoint x: 779, endPoint y: 103, distance: 8.2
click at [779, 103] on span "10" at bounding box center [781, 103] width 9 height 9
click at [1354, 141] on button "Complete Image" at bounding box center [1402, 125] width 147 height 33
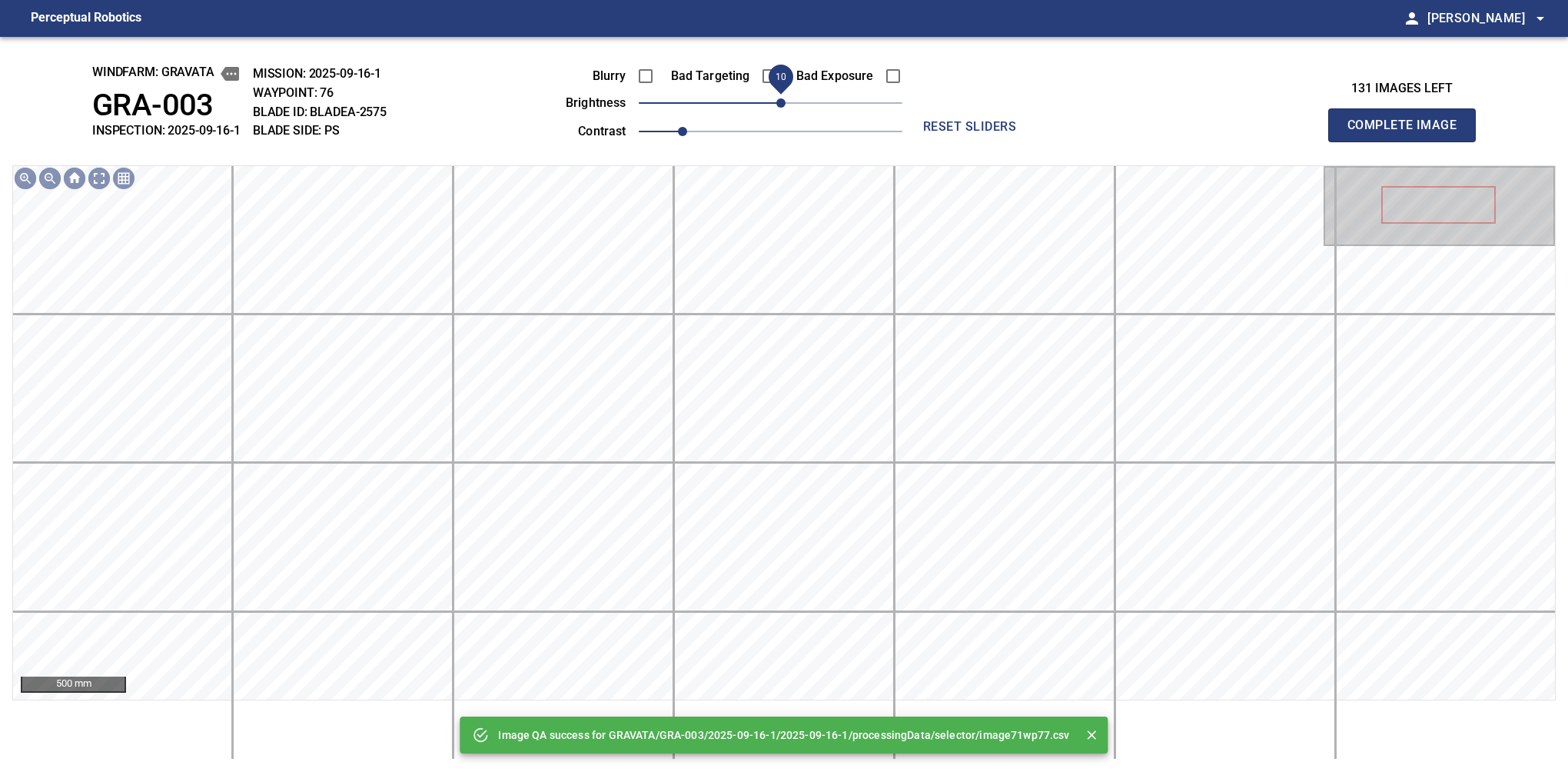
click at [784, 100] on span "10" at bounding box center [781, 103] width 9 height 9
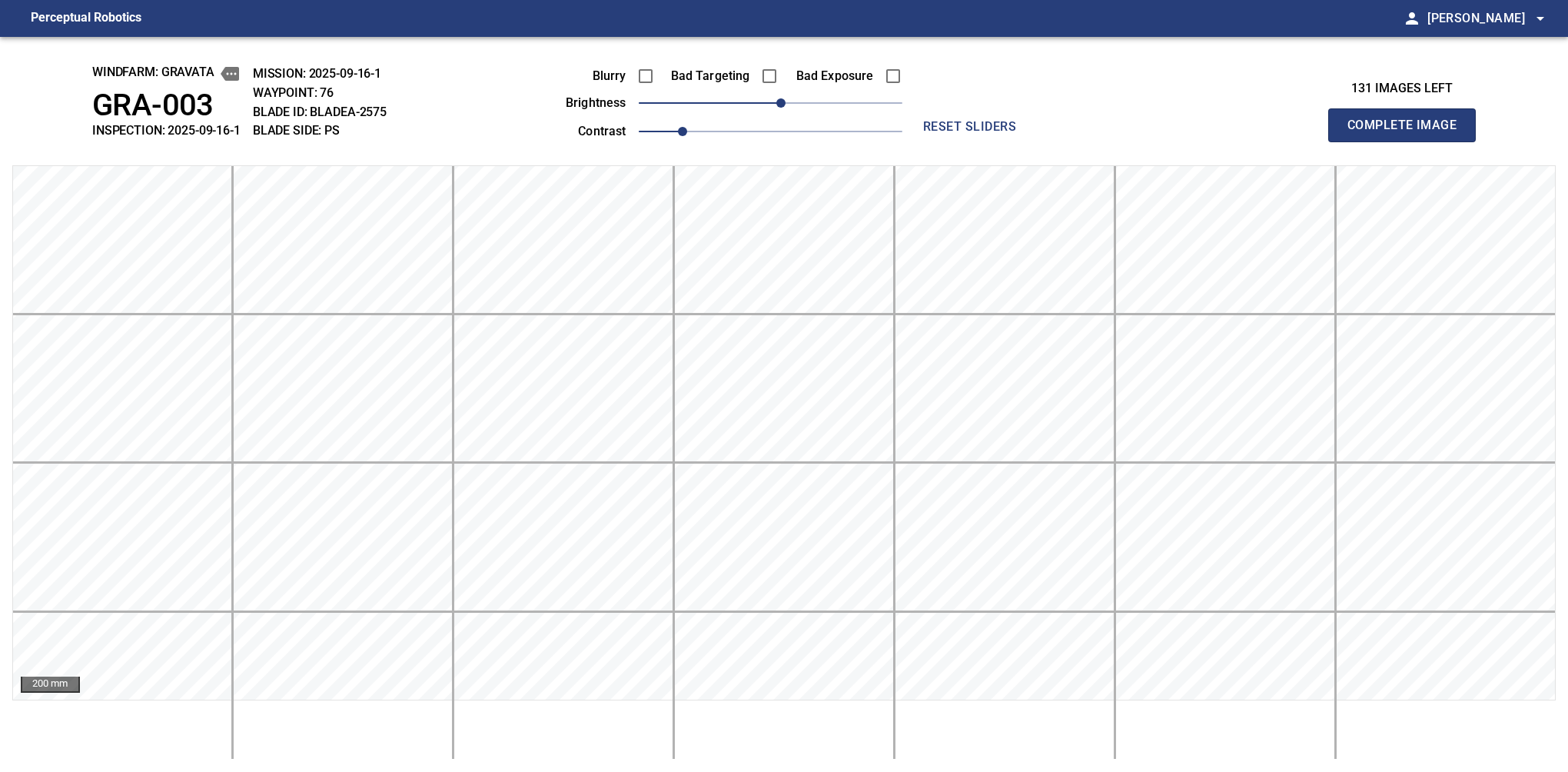
click at [1354, 141] on button "Complete Image" at bounding box center [1402, 125] width 147 height 33
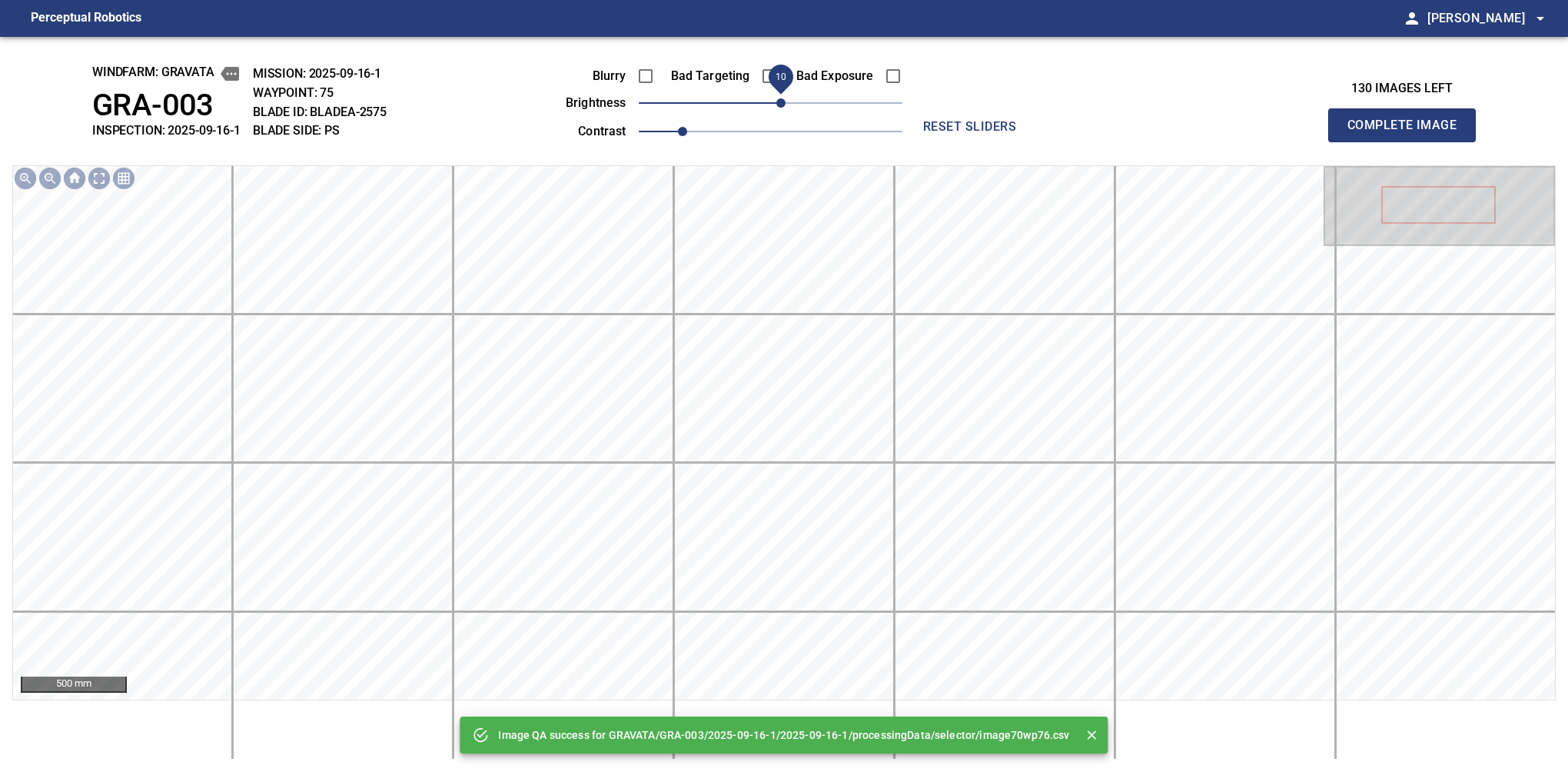
drag, startPoint x: 772, startPoint y: 108, endPoint x: 784, endPoint y: 105, distance: 12.4
click at [784, 105] on span "10" at bounding box center [781, 103] width 9 height 9
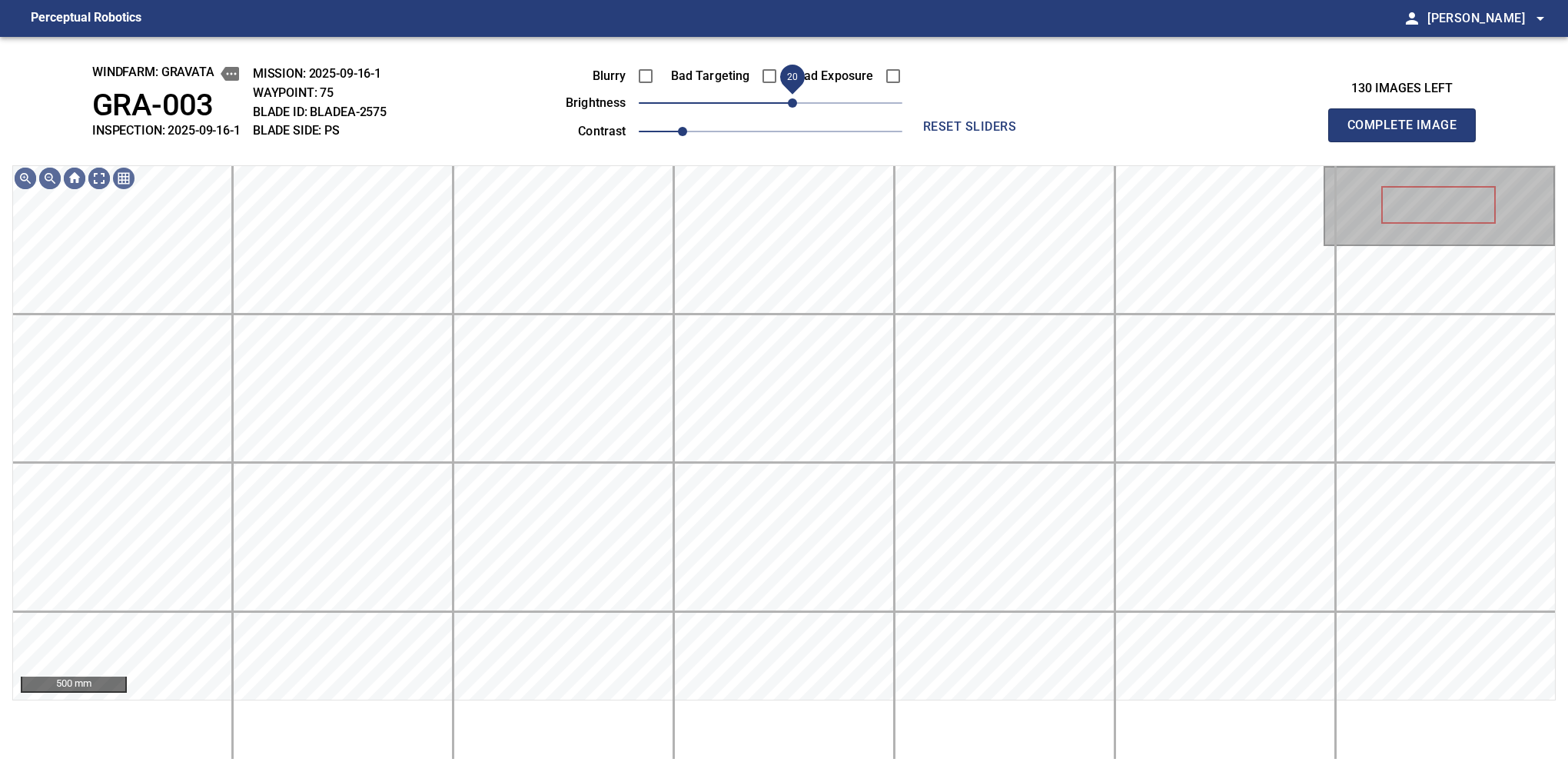
drag, startPoint x: 784, startPoint y: 105, endPoint x: 793, endPoint y: 102, distance: 9.5
click at [793, 102] on span "20" at bounding box center [793, 103] width 9 height 9
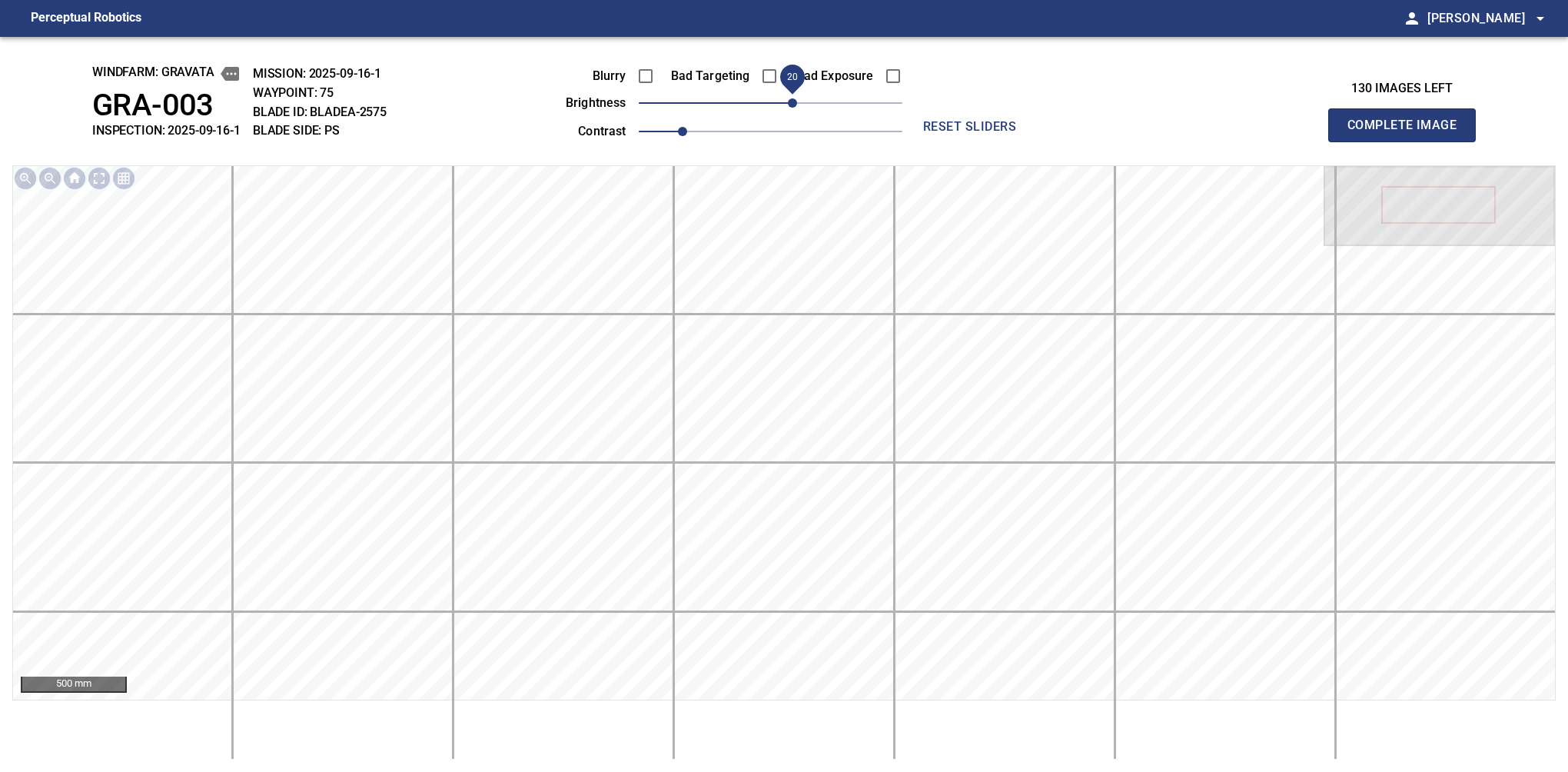
click at [1354, 141] on button "Complete Image" at bounding box center [1402, 125] width 147 height 33
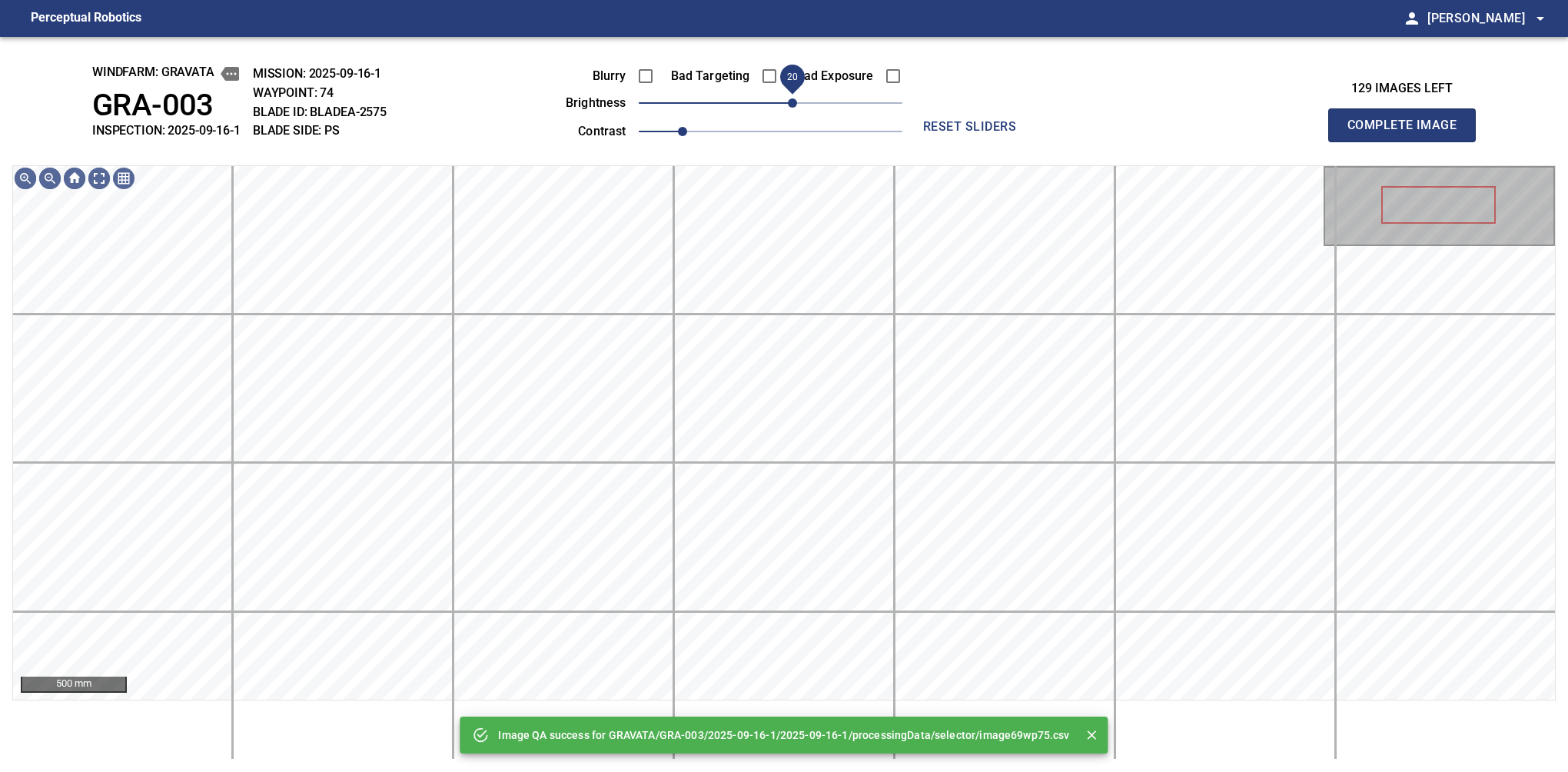
click at [789, 108] on span "20" at bounding box center [771, 103] width 264 height 21
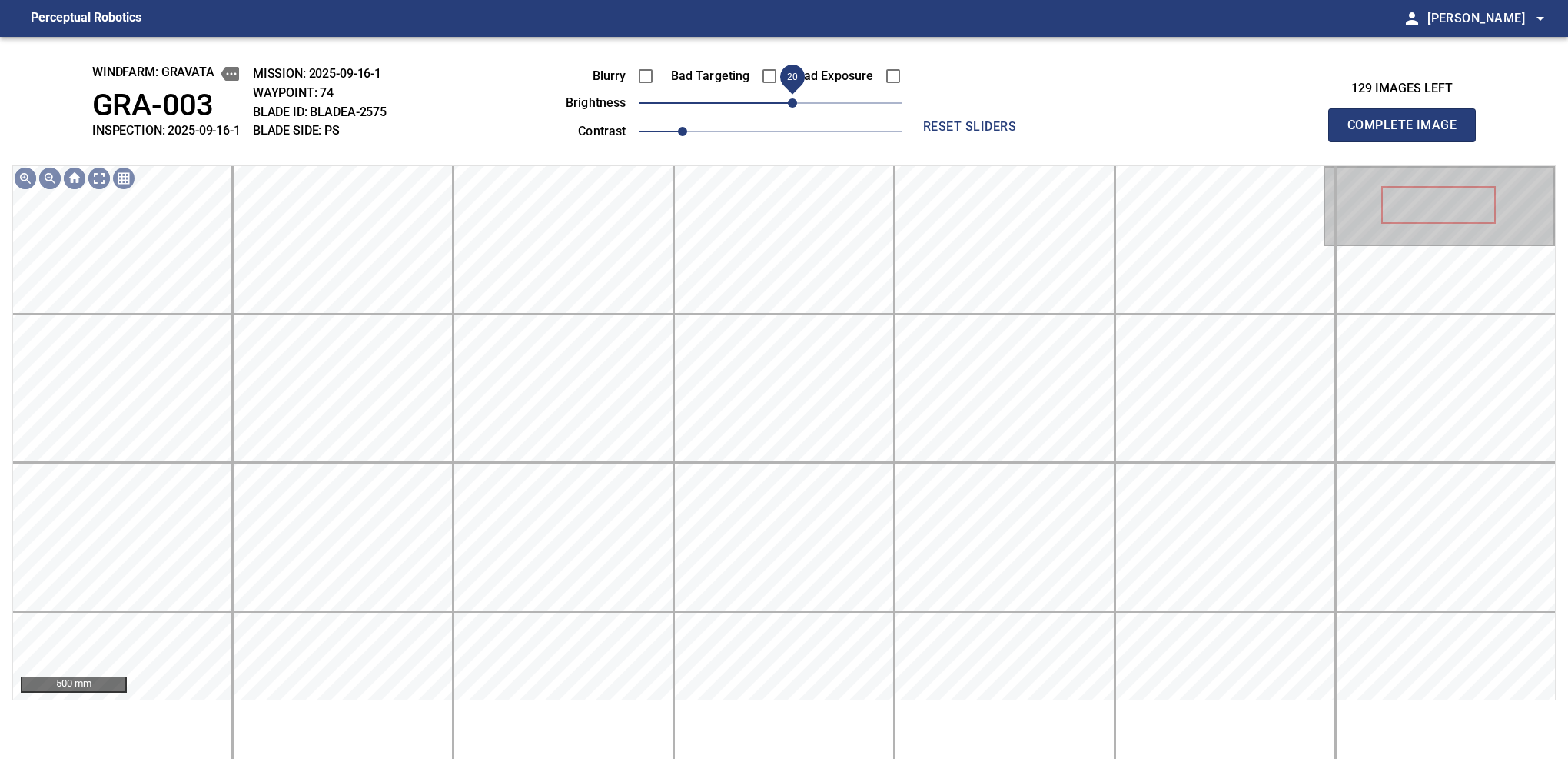
click at [1354, 141] on button "Complete Image" at bounding box center [1402, 125] width 147 height 33
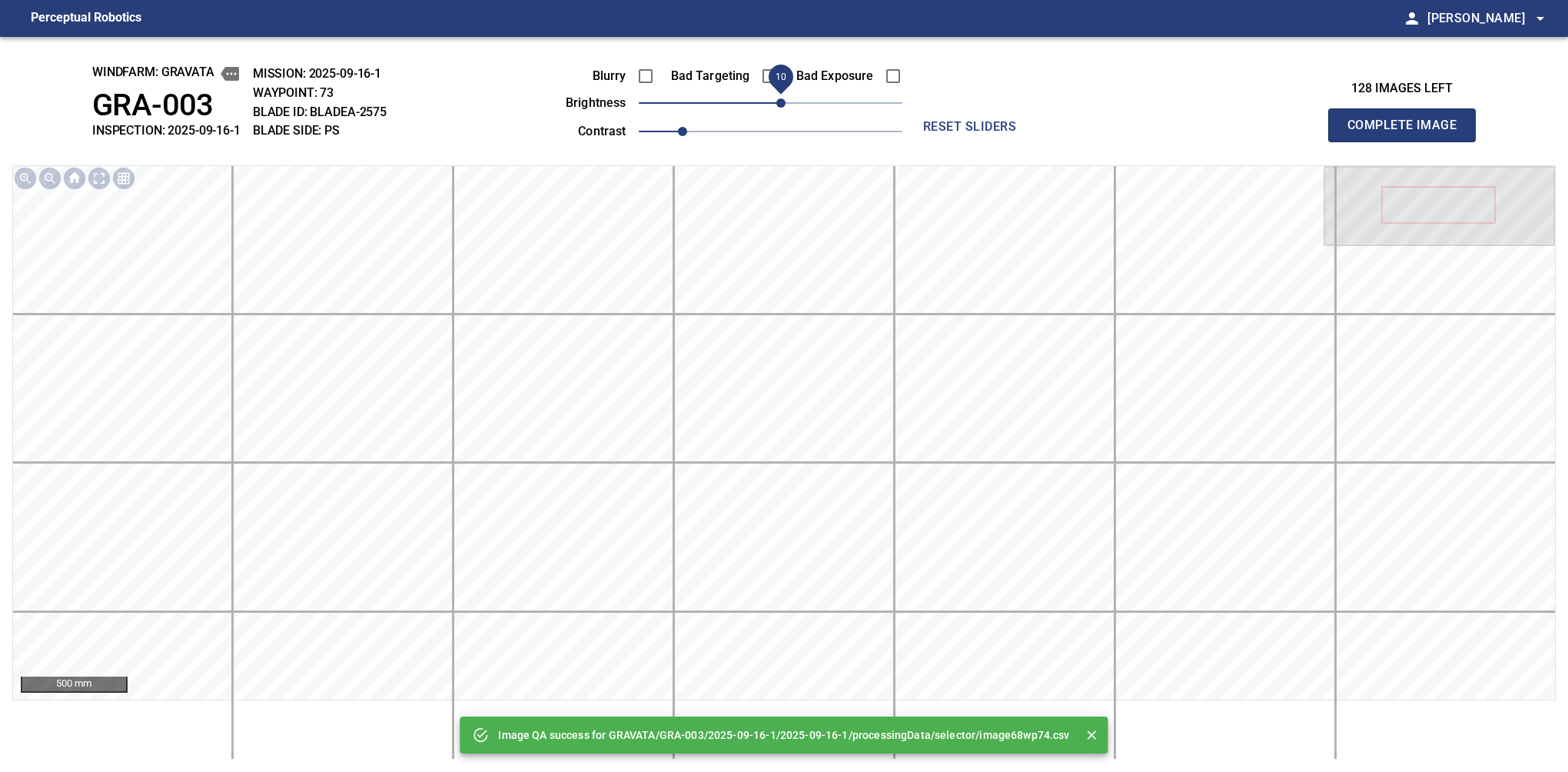
click at [781, 105] on span "10" at bounding box center [781, 103] width 9 height 9
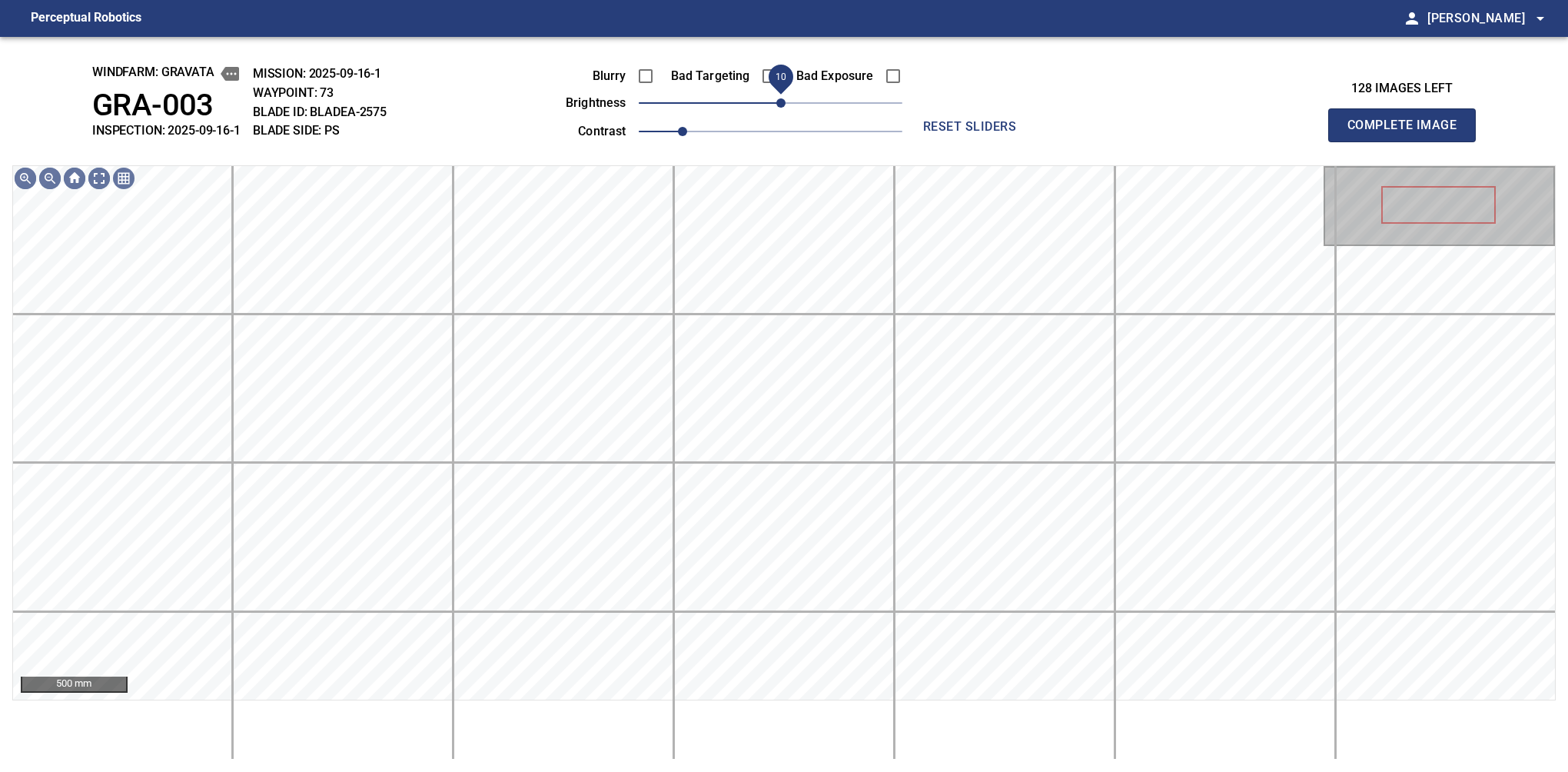
click at [784, 105] on span "10" at bounding box center [781, 103] width 9 height 9
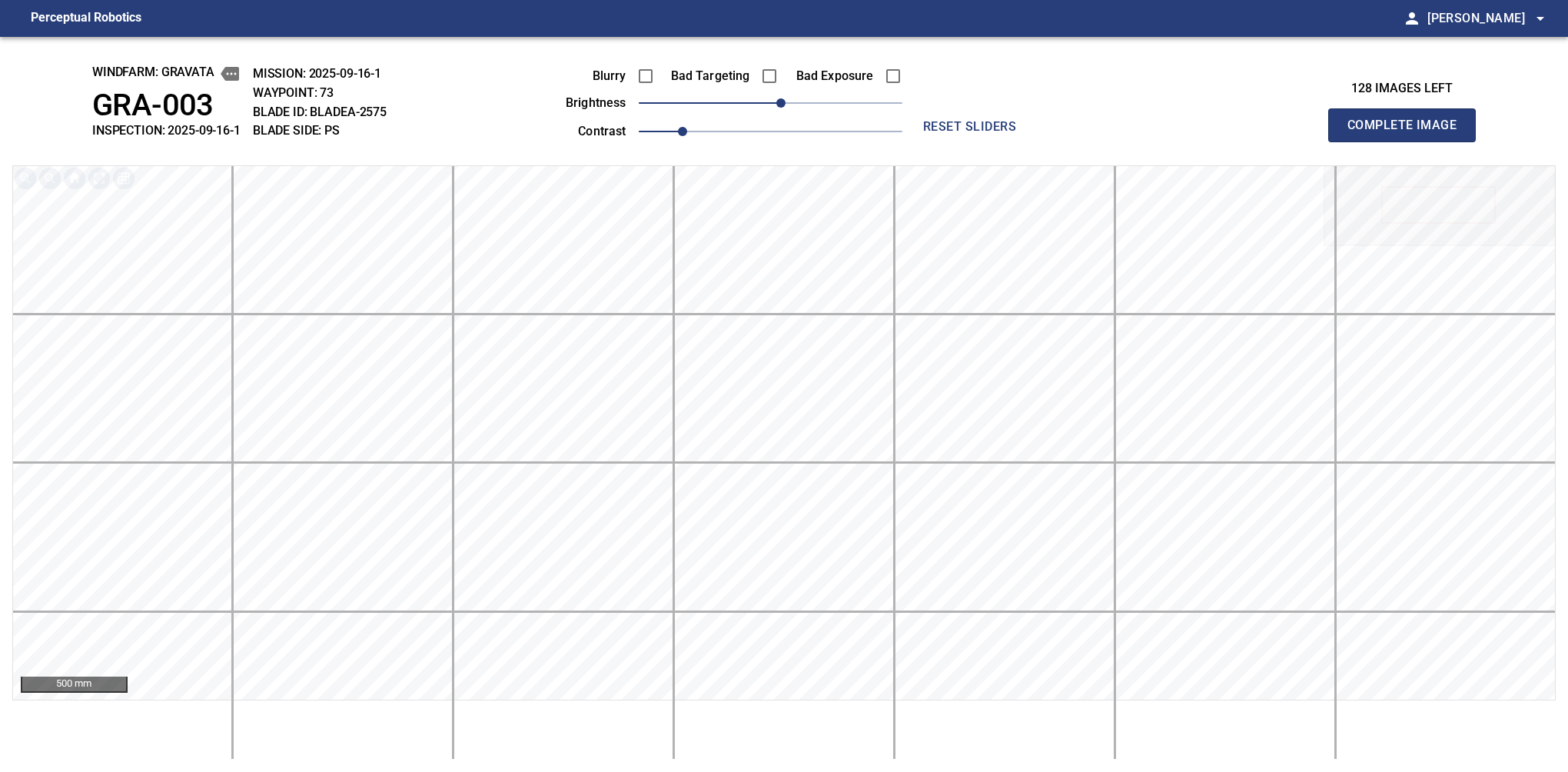
click at [1354, 141] on button "Complete Image" at bounding box center [1402, 125] width 147 height 33
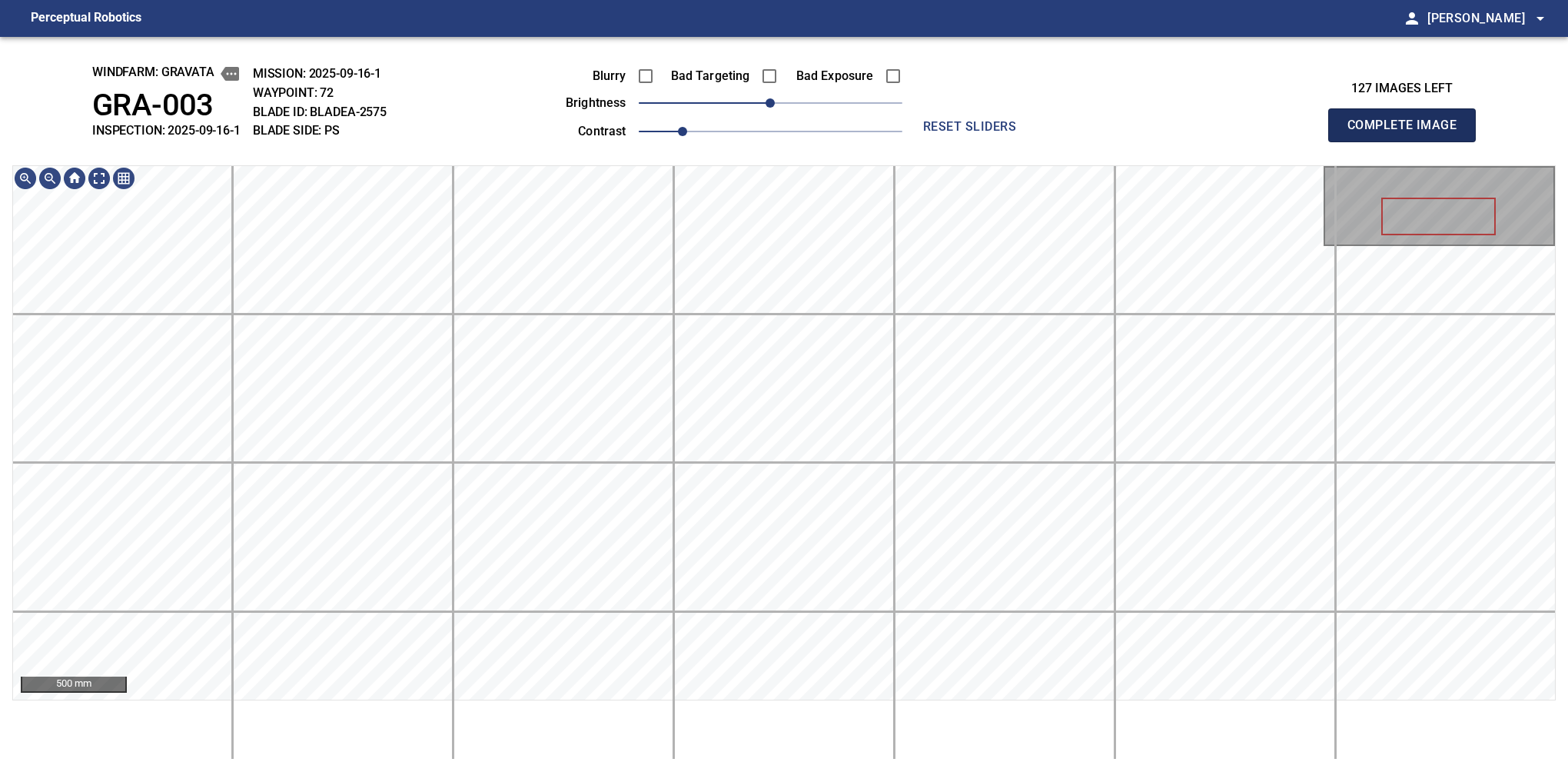
click at [1354, 141] on button "Complete Image" at bounding box center [1402, 125] width 147 height 33
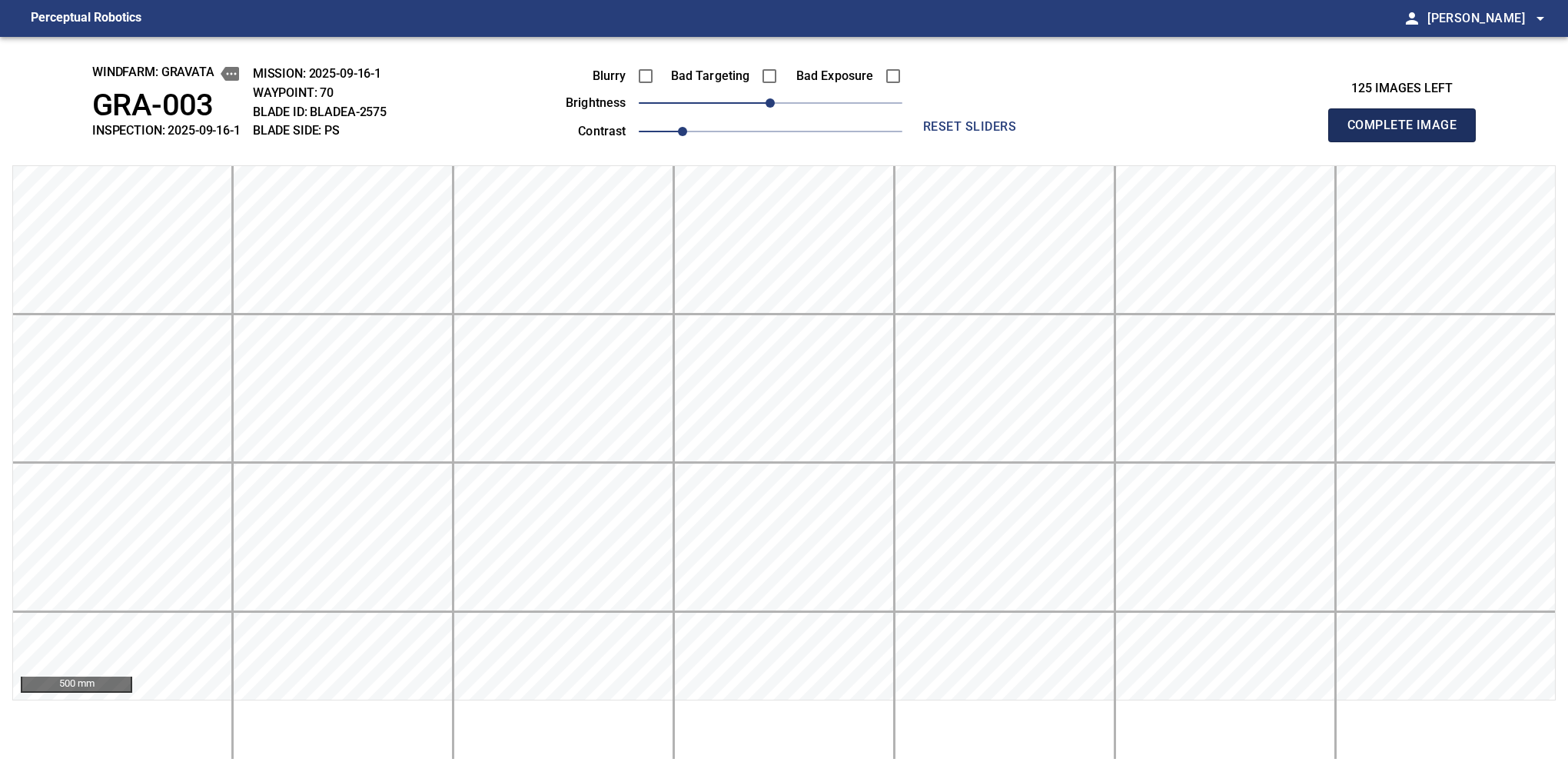
click at [1354, 141] on button "Complete Image" at bounding box center [1402, 125] width 147 height 33
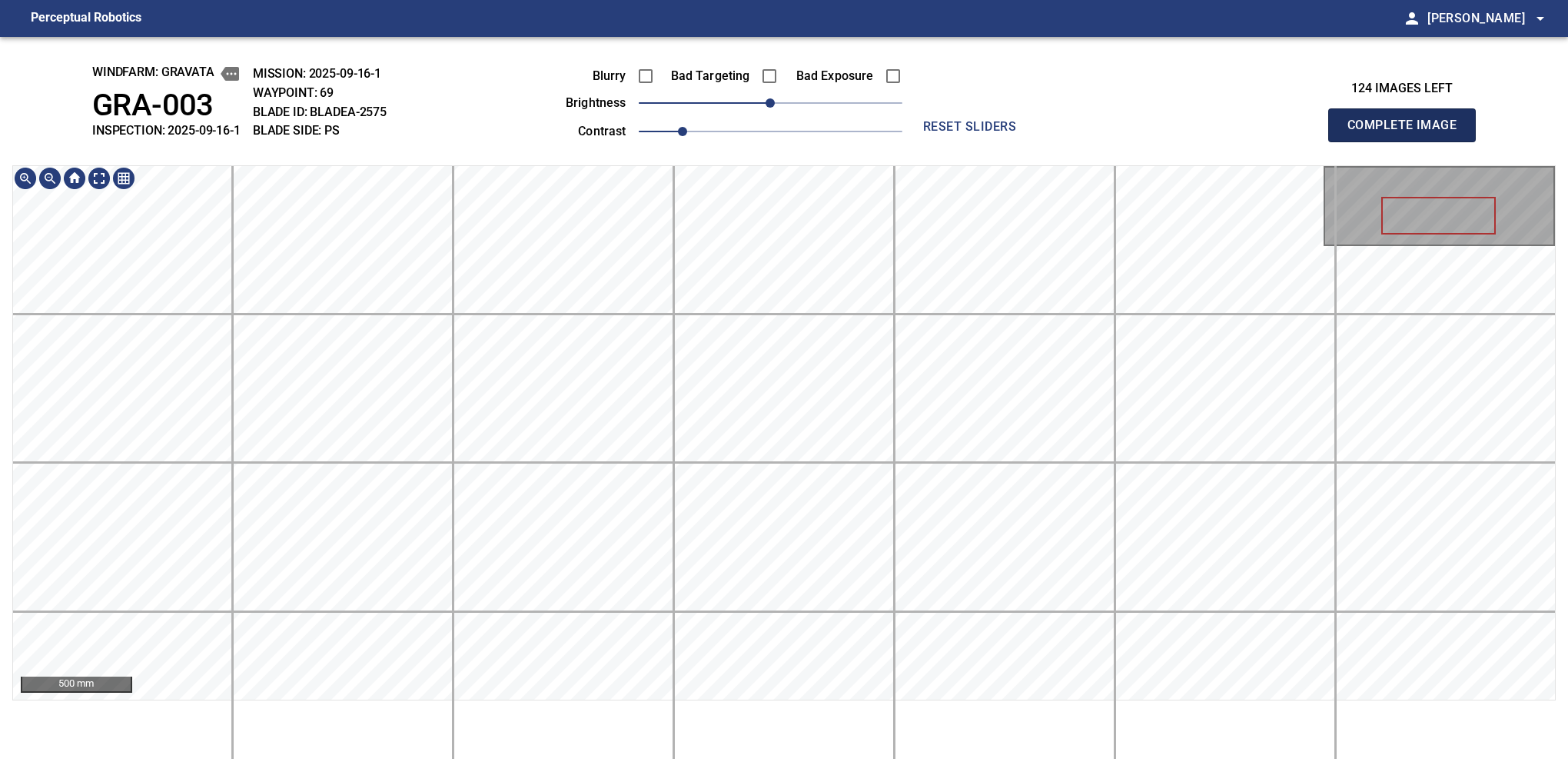
click at [1354, 141] on button "Complete Image" at bounding box center [1402, 125] width 147 height 33
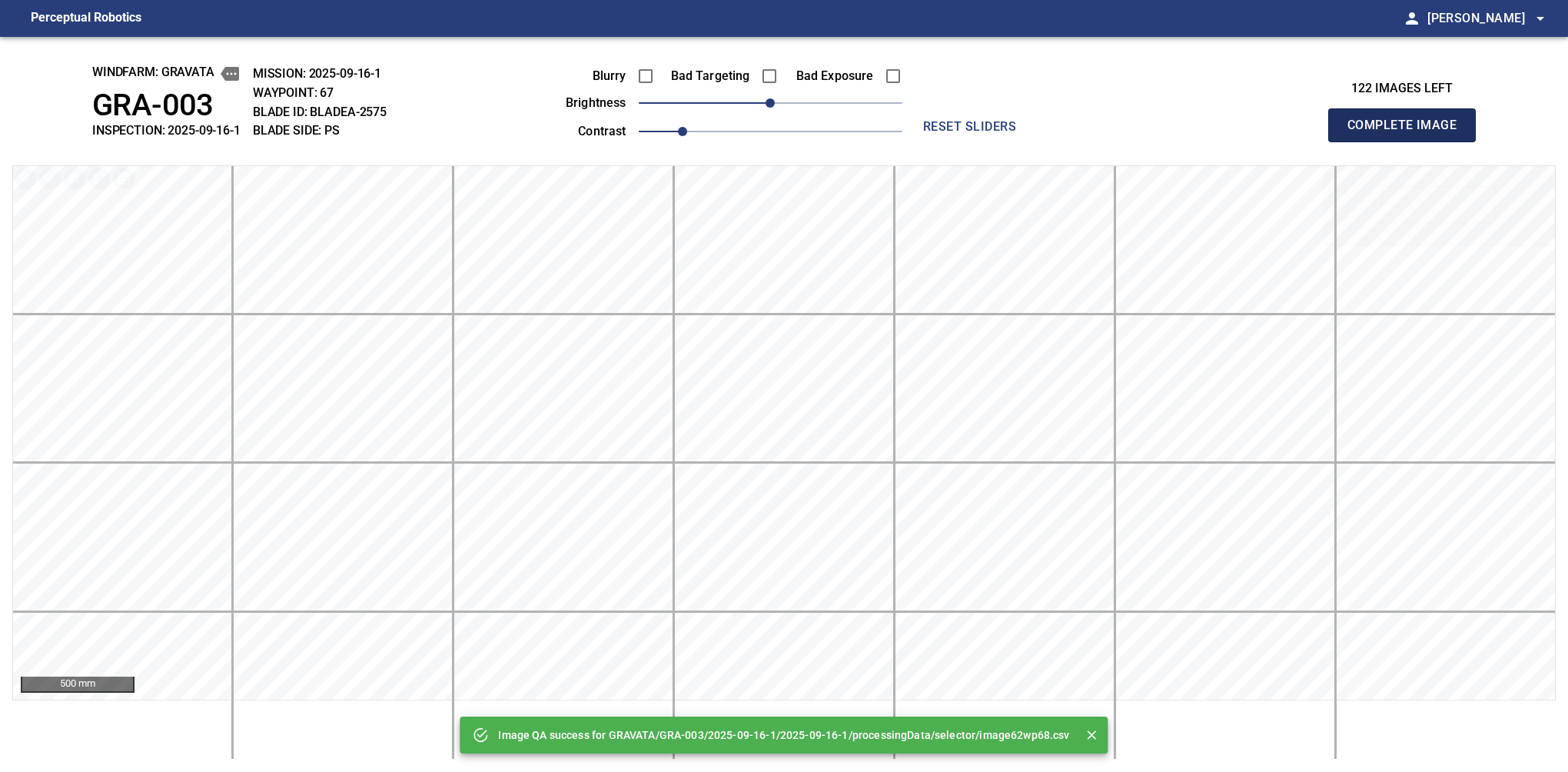
click at [1354, 141] on button "Complete Image" at bounding box center [1402, 125] width 147 height 33
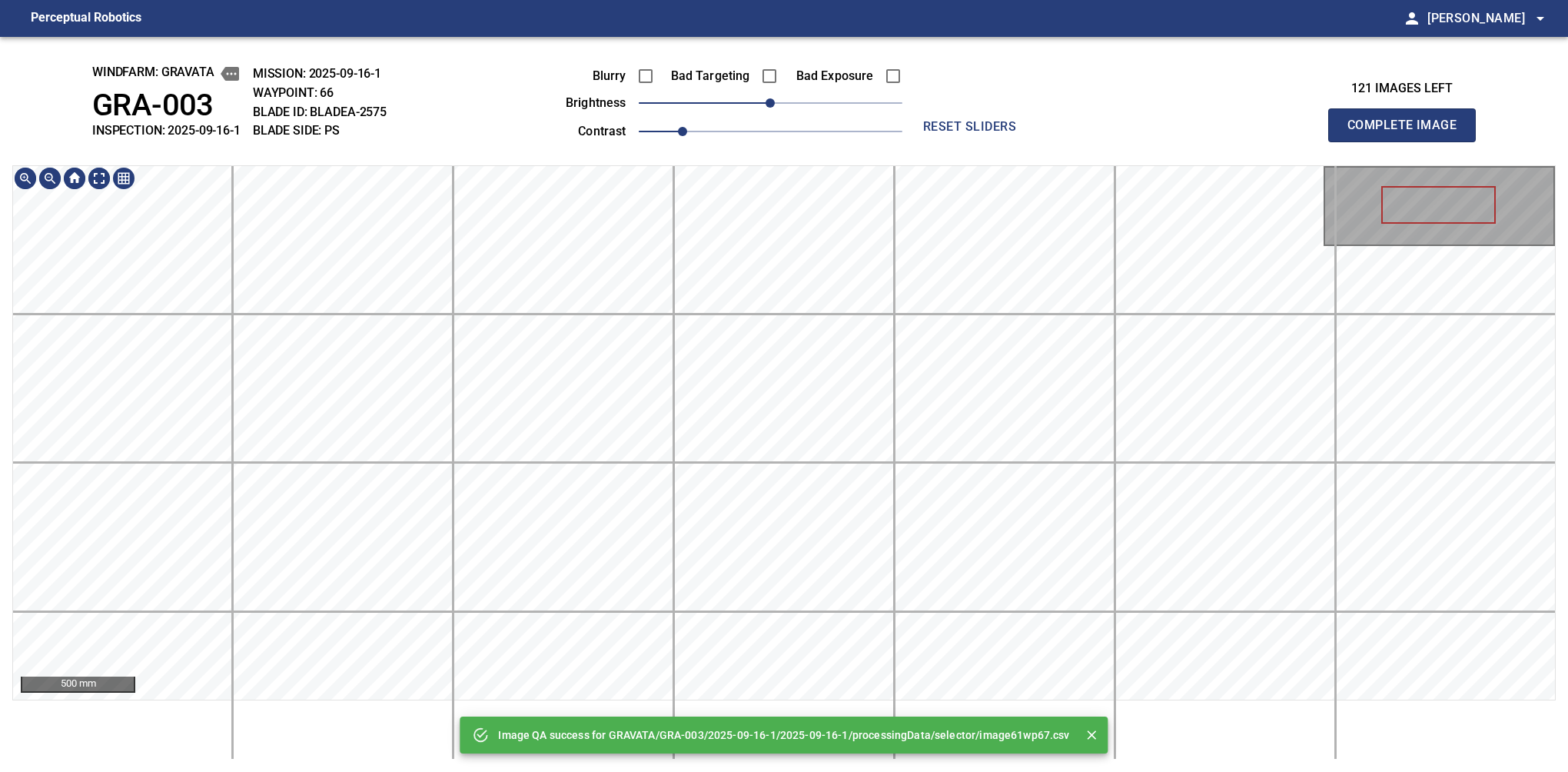
click at [840, 723] on div "Image QA success for GRAVATA/GRA-003/2025-09-16-1/2025-09-16-1/processingData/s…" at bounding box center [784, 404] width 1568 height 735
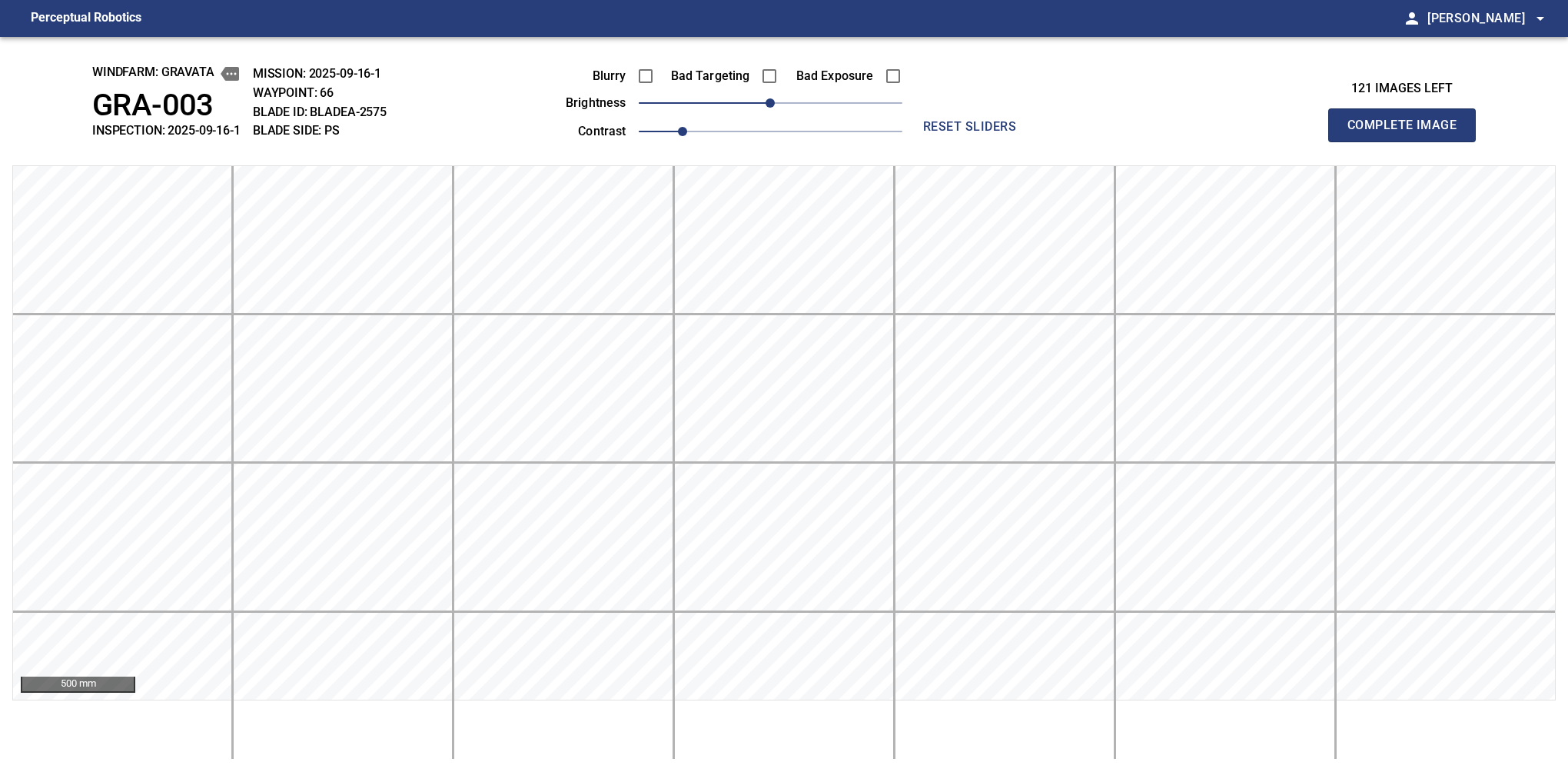
click at [1354, 141] on button "Complete Image" at bounding box center [1402, 125] width 147 height 33
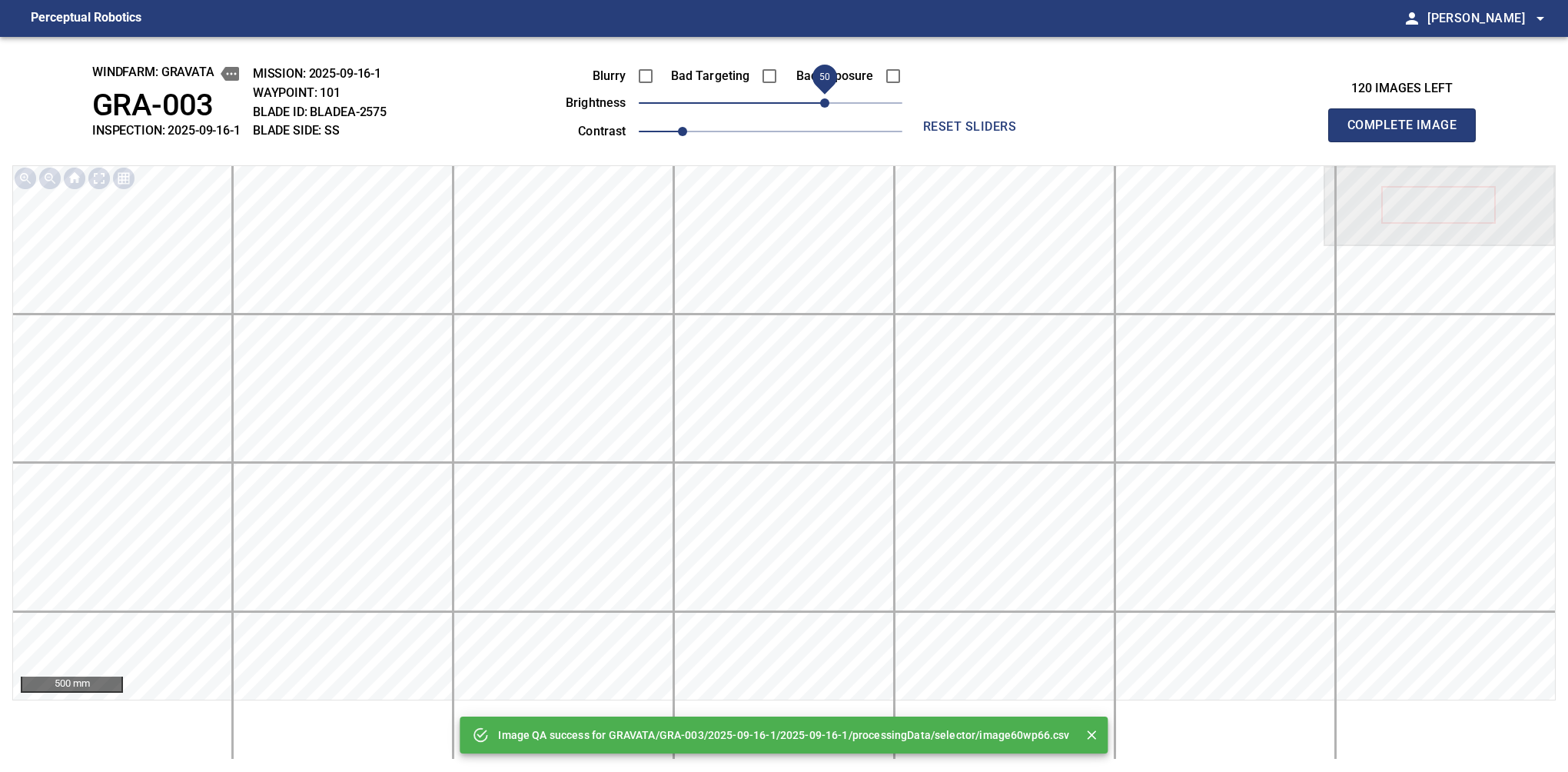
drag, startPoint x: 800, startPoint y: 107, endPoint x: 822, endPoint y: 101, distance: 22.8
click at [822, 101] on span "50" at bounding box center [824, 103] width 9 height 9
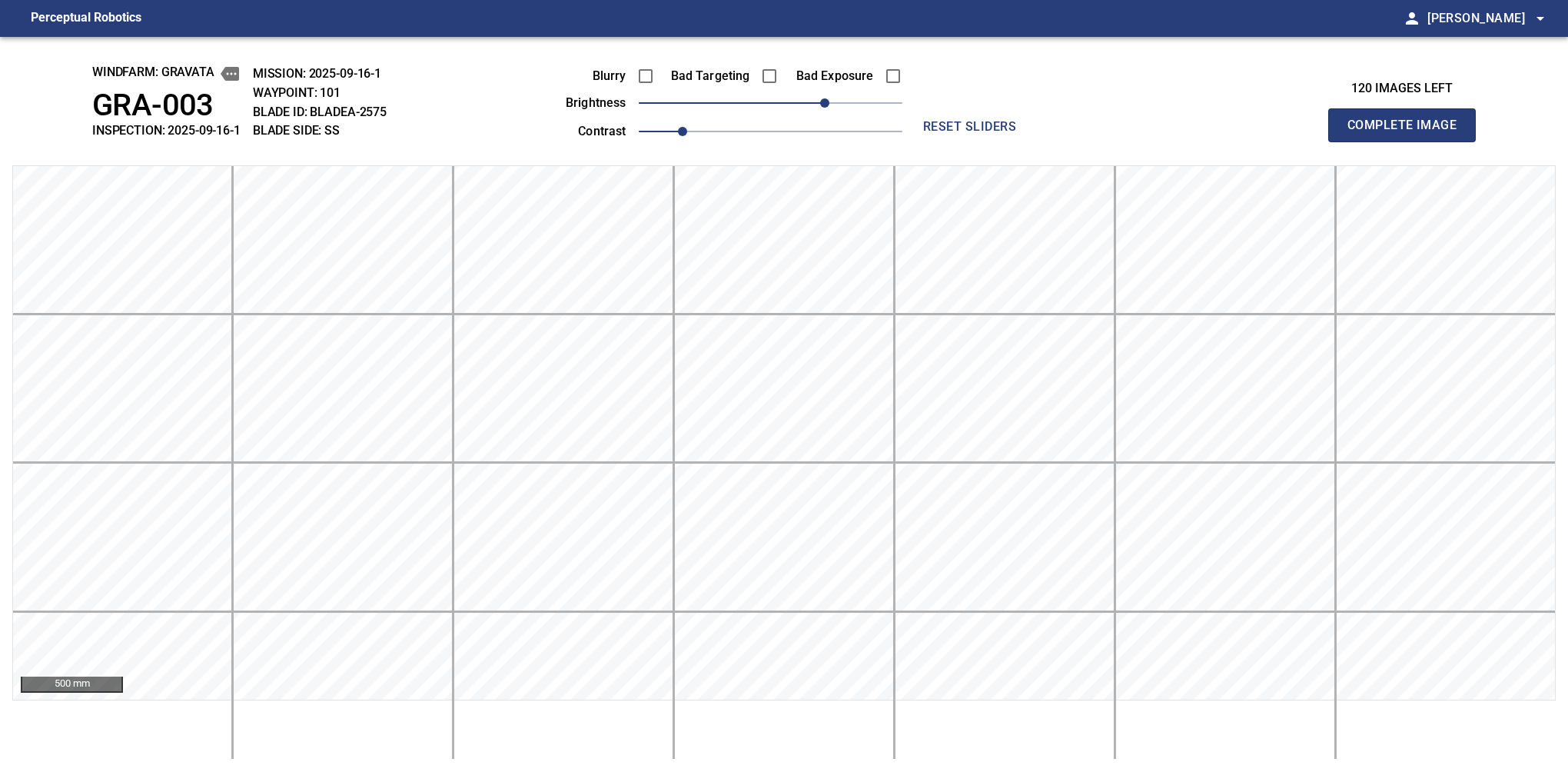
click at [1354, 141] on button "Complete Image" at bounding box center [1402, 125] width 147 height 33
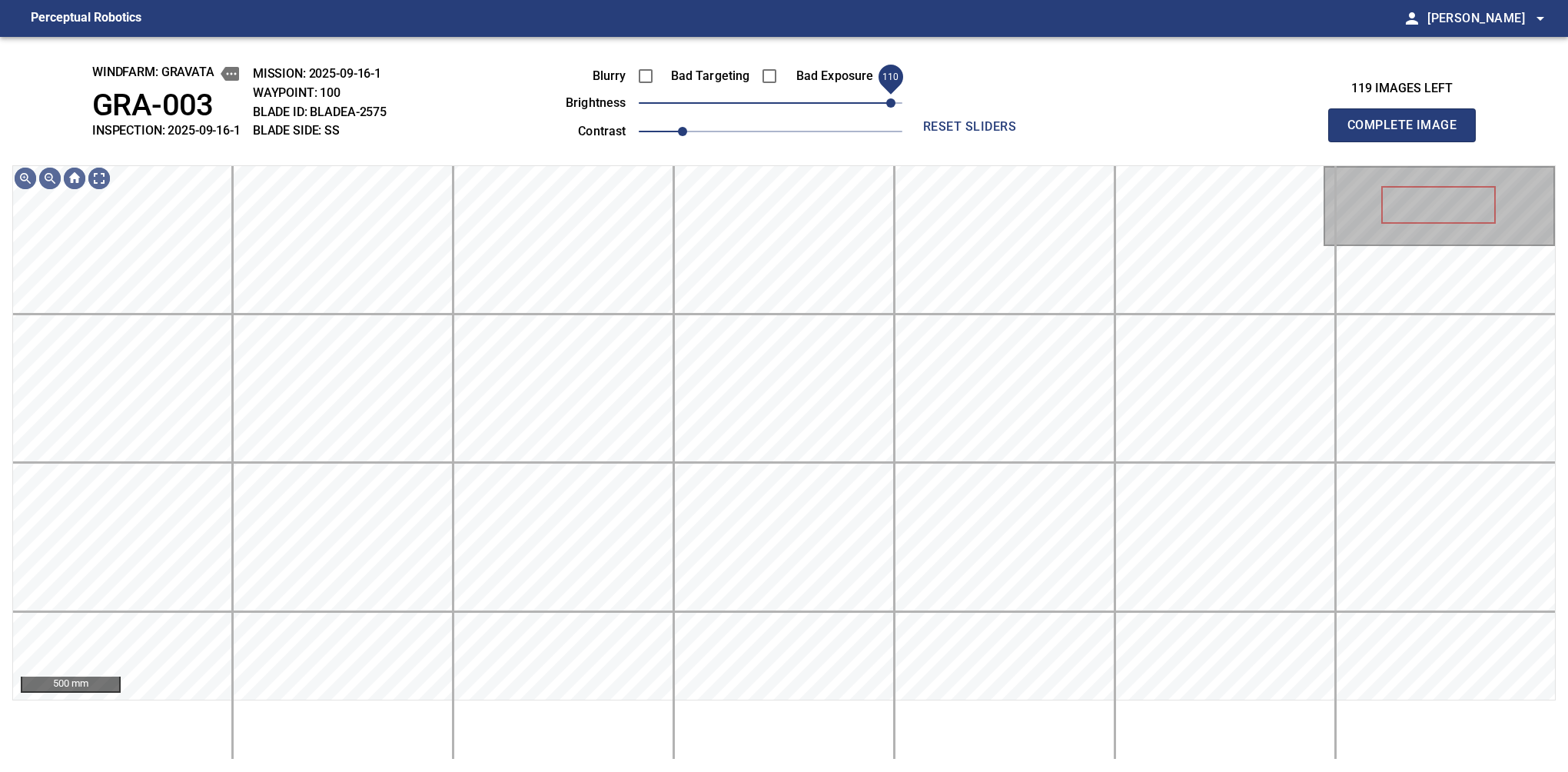
drag, startPoint x: 883, startPoint y: 112, endPoint x: 892, endPoint y: 111, distance: 9.1
click at [892, 111] on span "110" at bounding box center [771, 103] width 264 height 21
click at [709, 131] on span "1.1" at bounding box center [771, 131] width 264 height 21
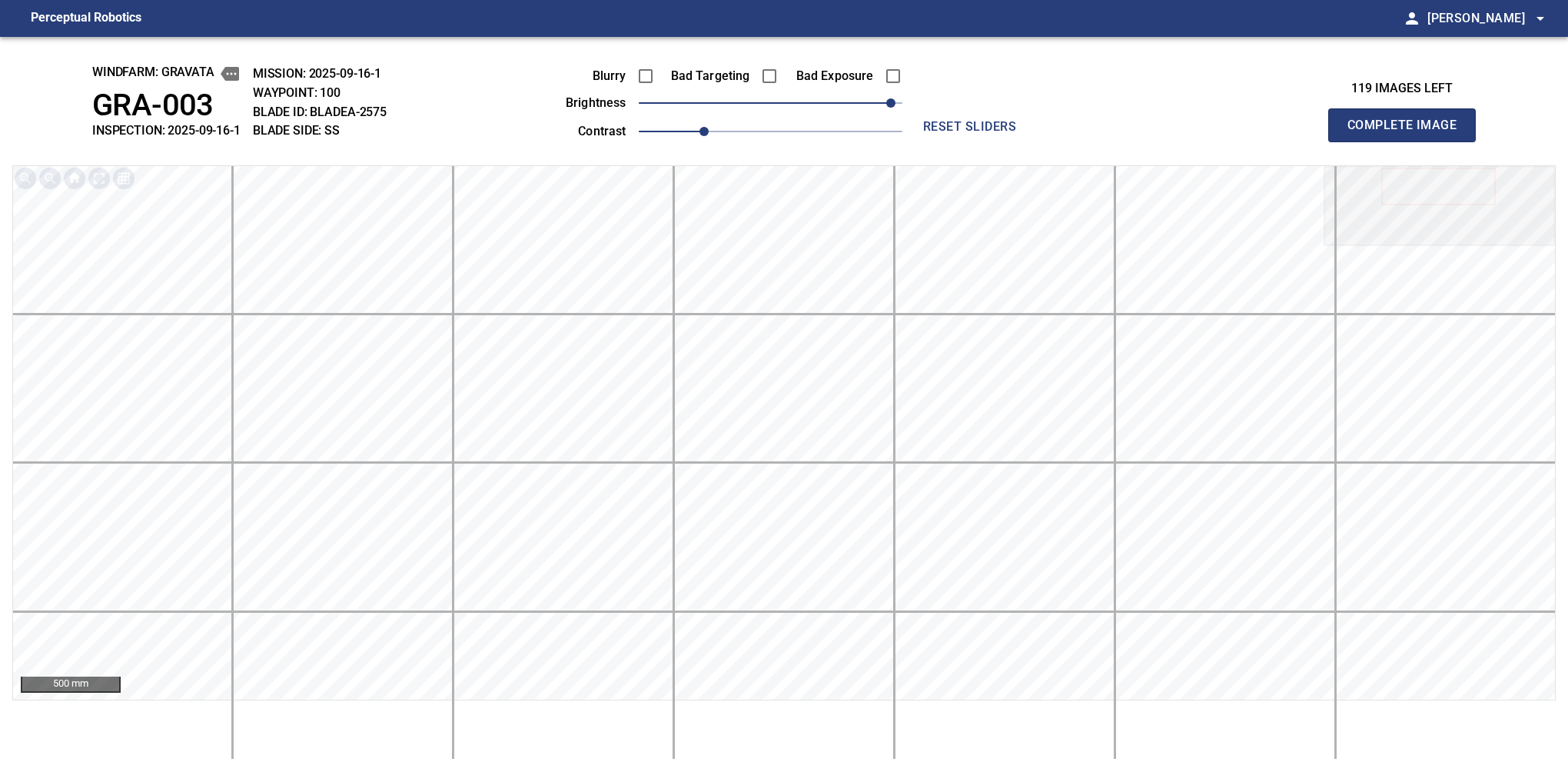
click at [1354, 141] on button "Complete Image" at bounding box center [1402, 125] width 147 height 33
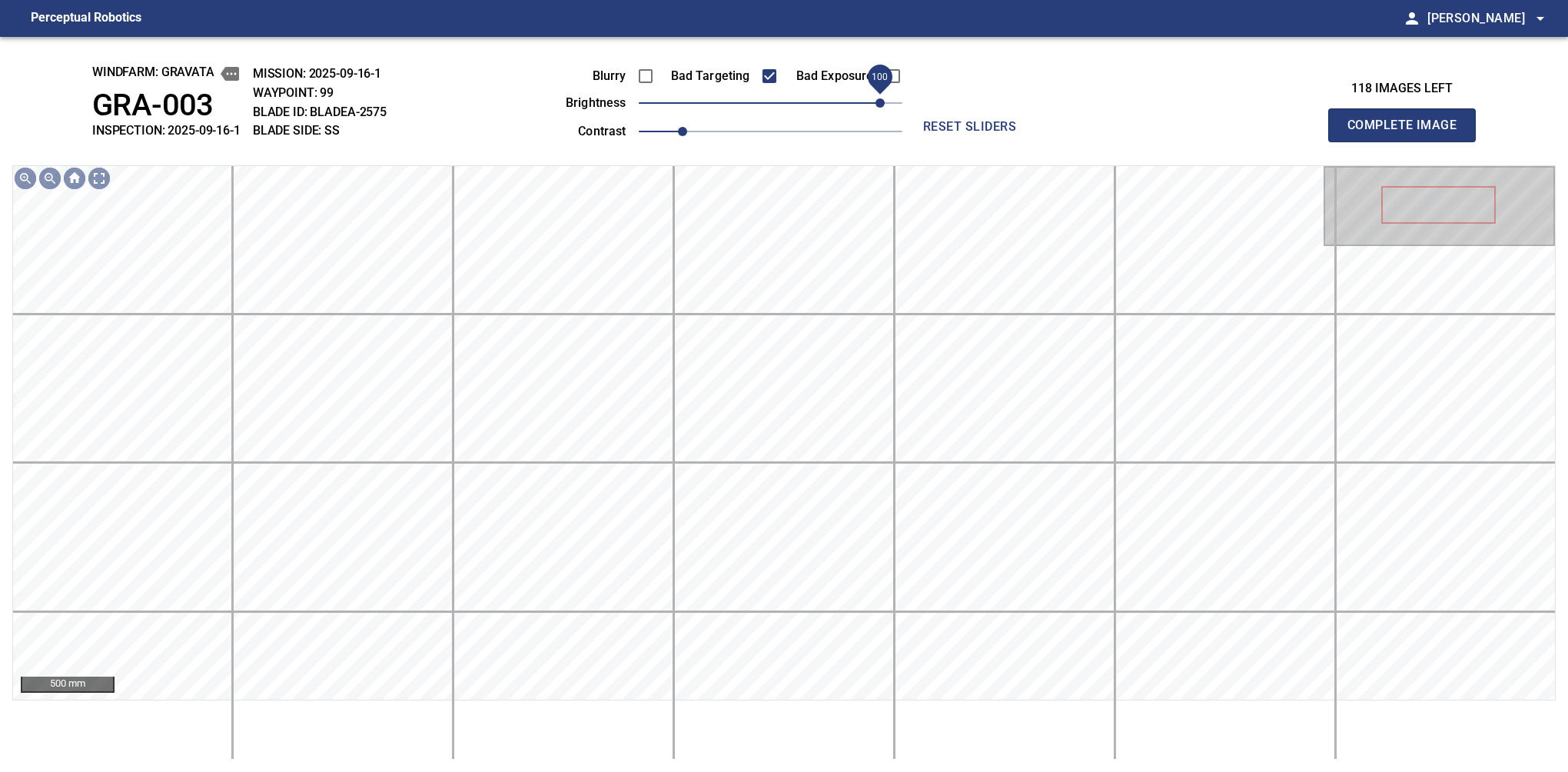
drag, startPoint x: 776, startPoint y: 102, endPoint x: 884, endPoint y: 111, distance: 108.4
click at [884, 108] on span "100" at bounding box center [880, 103] width 9 height 9
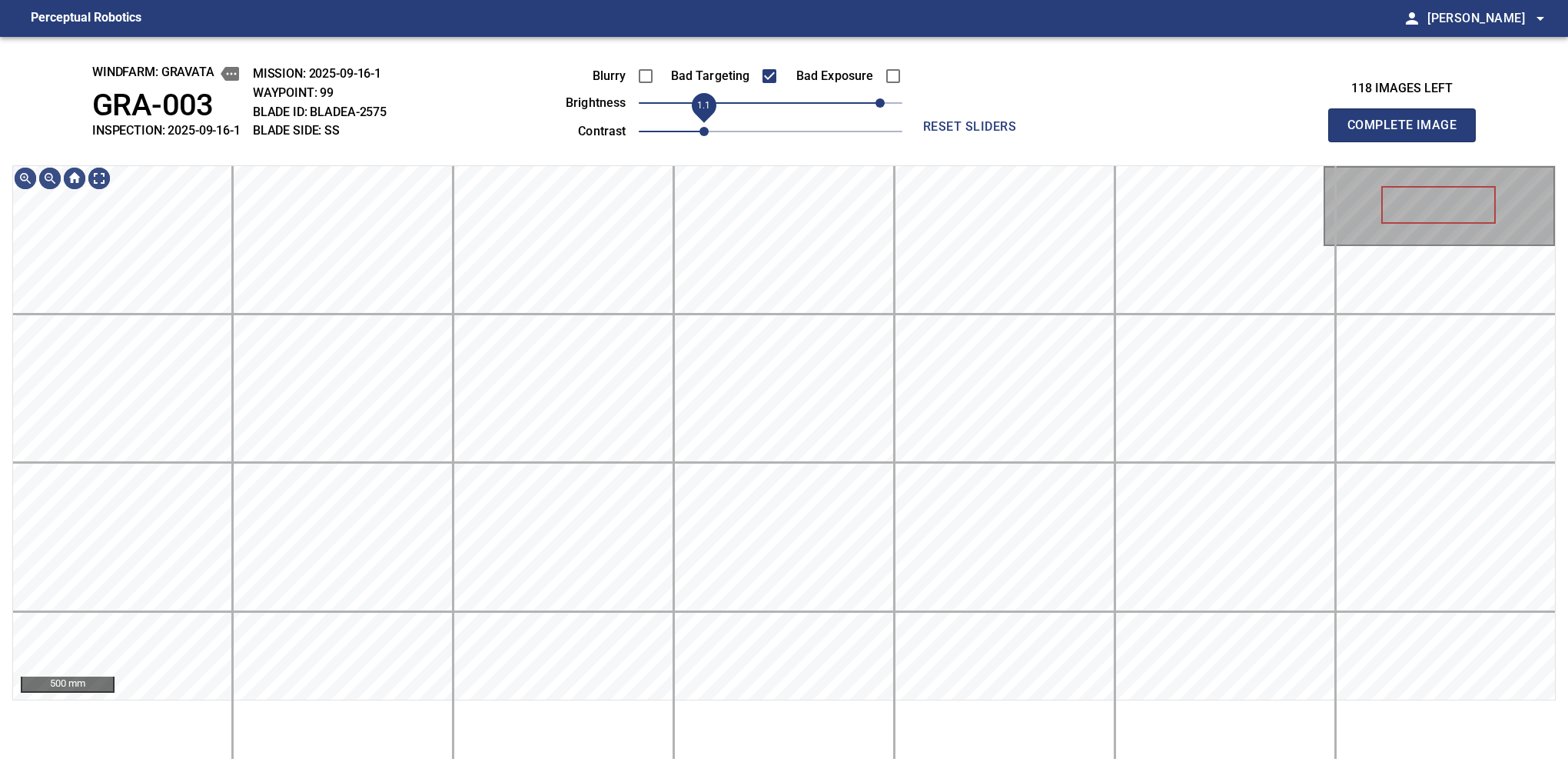
click at [707, 136] on span "1.1" at bounding box center [703, 131] width 9 height 9
click at [874, 108] on span "90" at bounding box center [869, 103] width 9 height 9
click at [731, 135] on span "1.2" at bounding box center [771, 131] width 264 height 21
click at [1354, 141] on button "Complete Image" at bounding box center [1402, 125] width 147 height 33
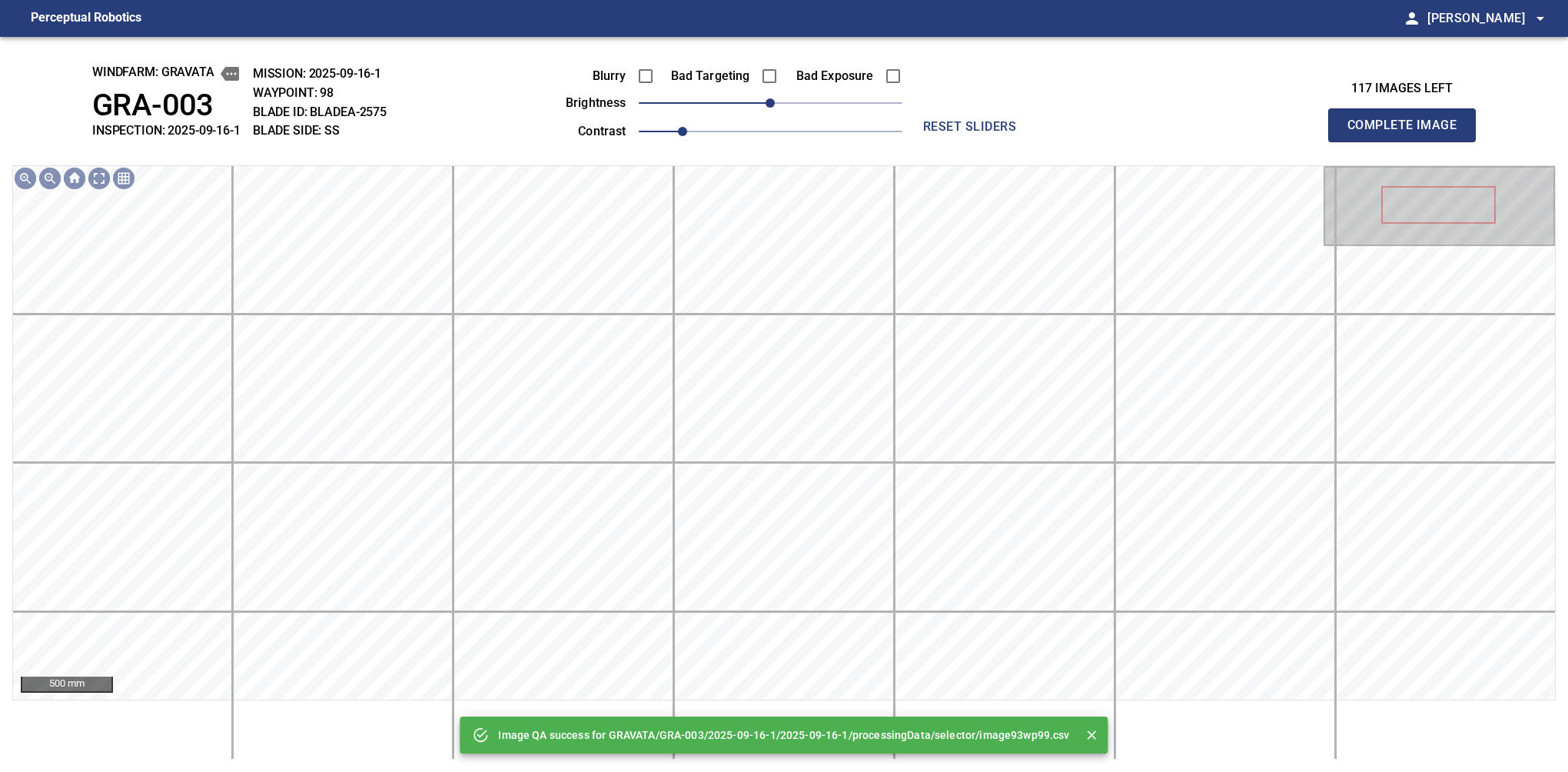
click at [771, 99] on div "Blurry Bad Targeting Bad Exposure brightness 0 contrast 1" at bounding box center [716, 101] width 371 height 82
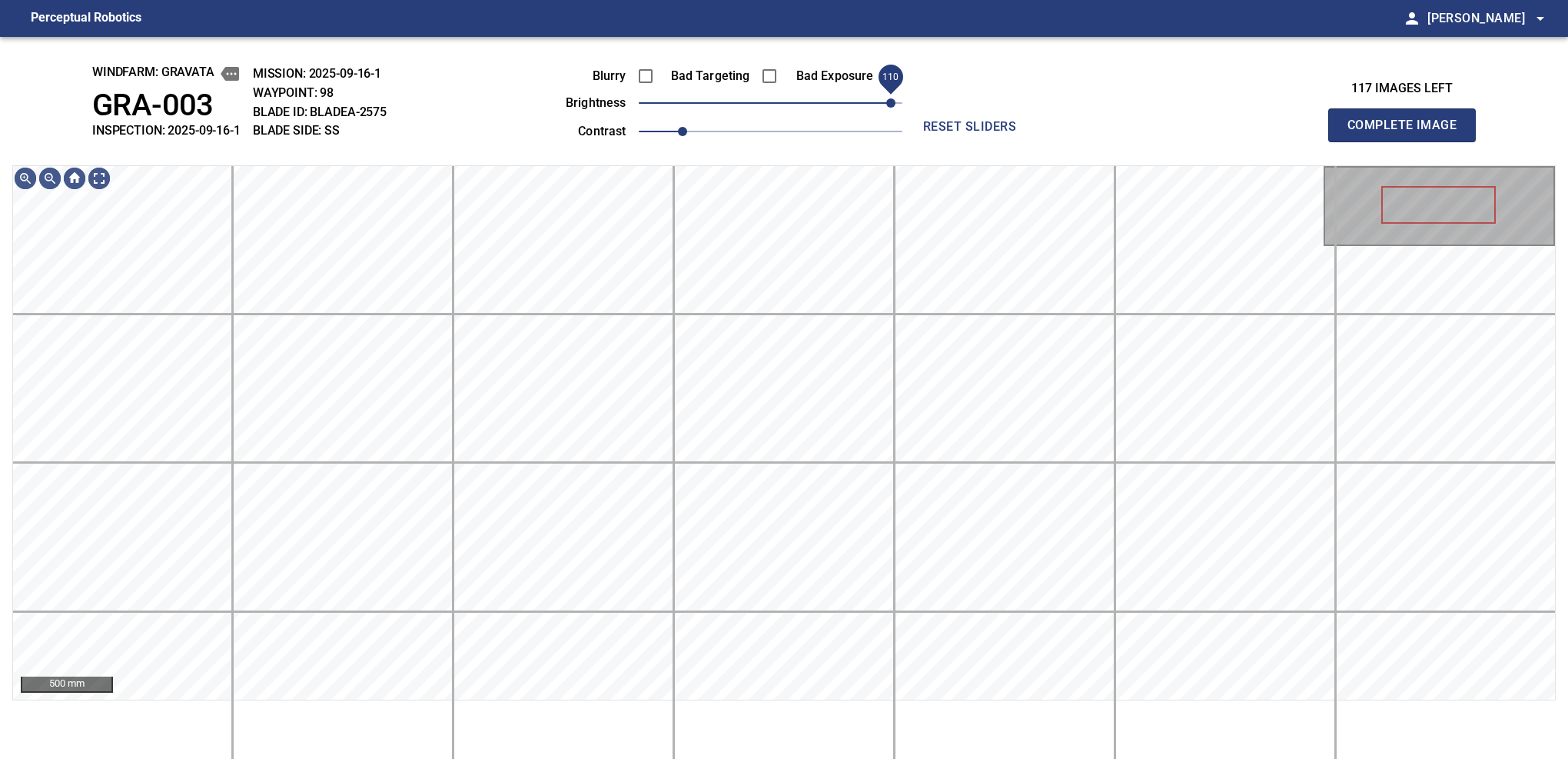
drag, startPoint x: 849, startPoint y: 105, endPoint x: 886, endPoint y: 108, distance: 37.1
click at [886, 108] on span "110" at bounding box center [771, 103] width 264 height 21
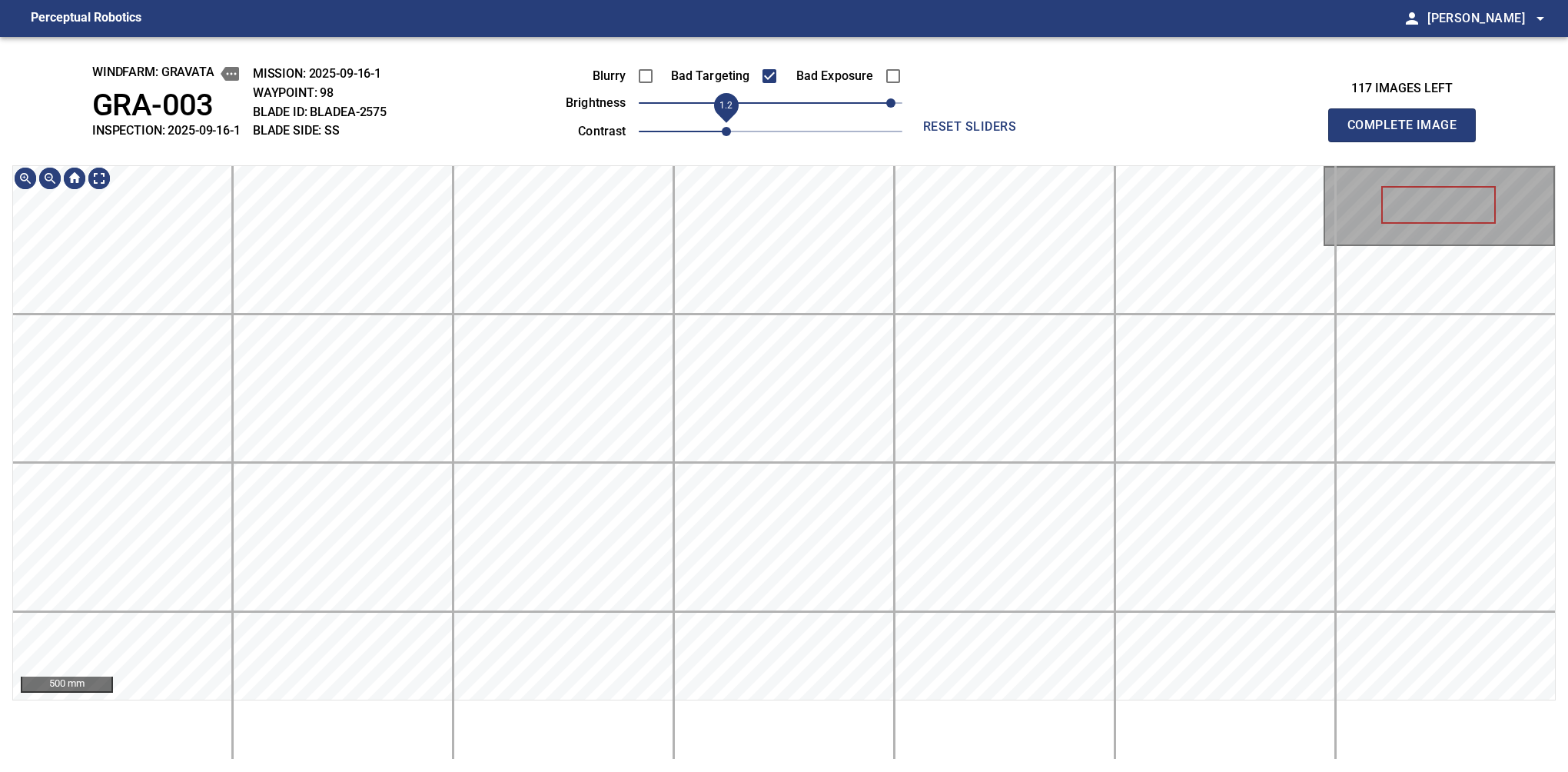
drag, startPoint x: 703, startPoint y: 132, endPoint x: 725, endPoint y: 129, distance: 22.2
click at [725, 129] on span "1.2" at bounding box center [771, 131] width 264 height 21
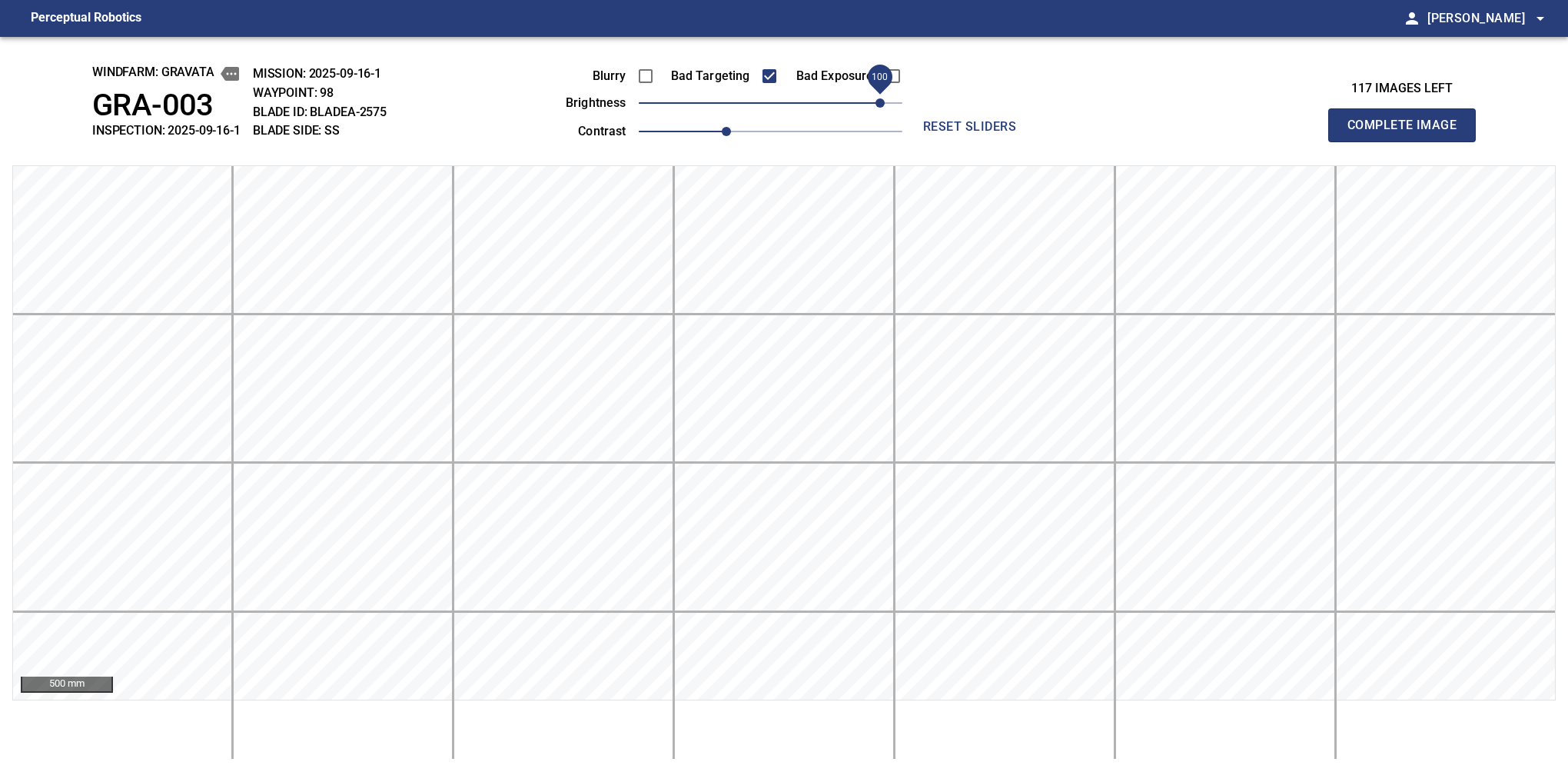
click at [882, 100] on span "100" at bounding box center [880, 103] width 9 height 9
click at [1354, 141] on button "Complete Image" at bounding box center [1402, 125] width 147 height 33
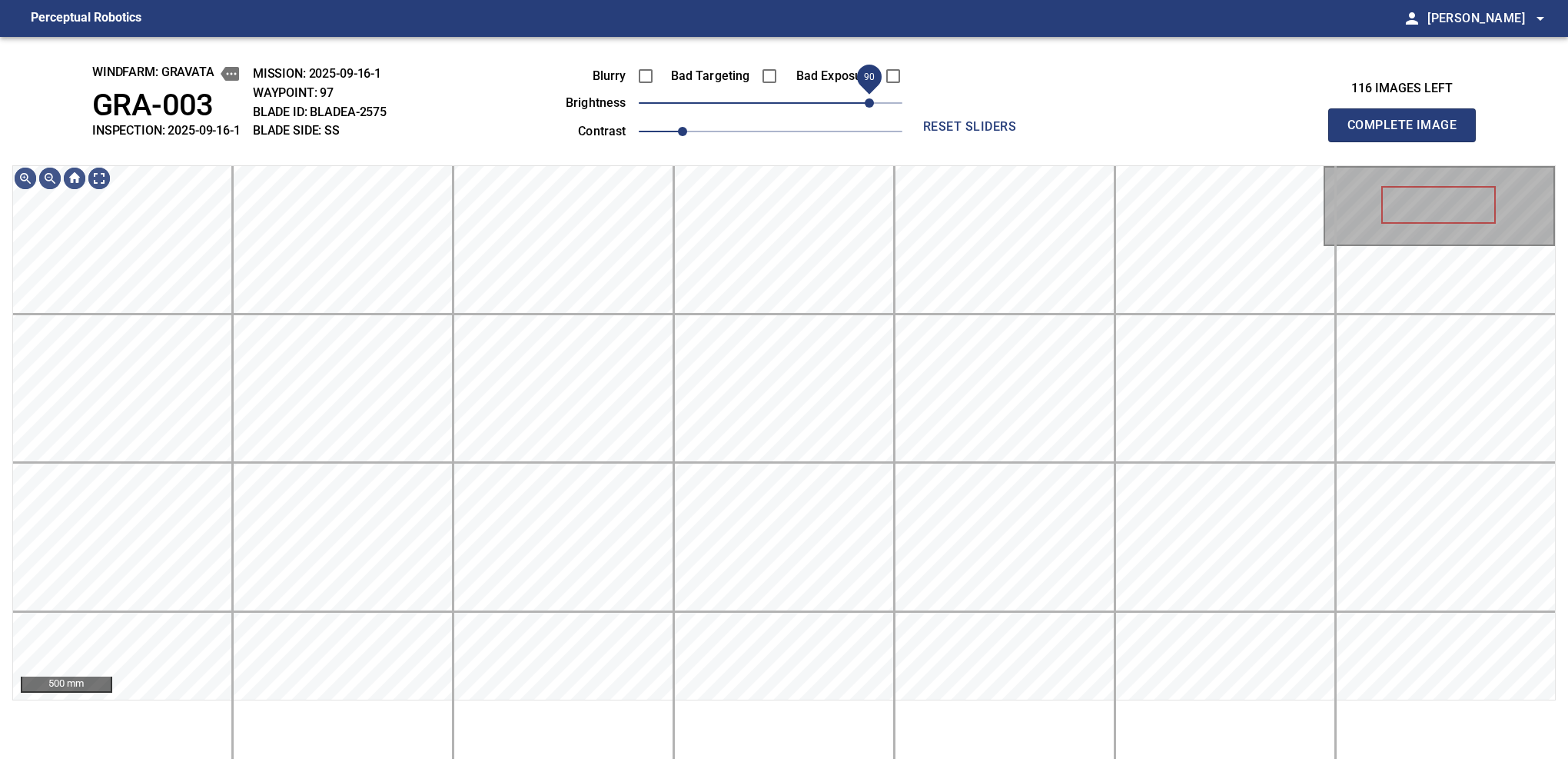
drag, startPoint x: 779, startPoint y: 103, endPoint x: 871, endPoint y: 105, distance: 92.0
click at [871, 105] on span "90" at bounding box center [869, 103] width 9 height 9
drag, startPoint x: 685, startPoint y: 135, endPoint x: 728, endPoint y: 124, distance: 44.4
click at [728, 127] on span "1.2" at bounding box center [726, 131] width 9 height 9
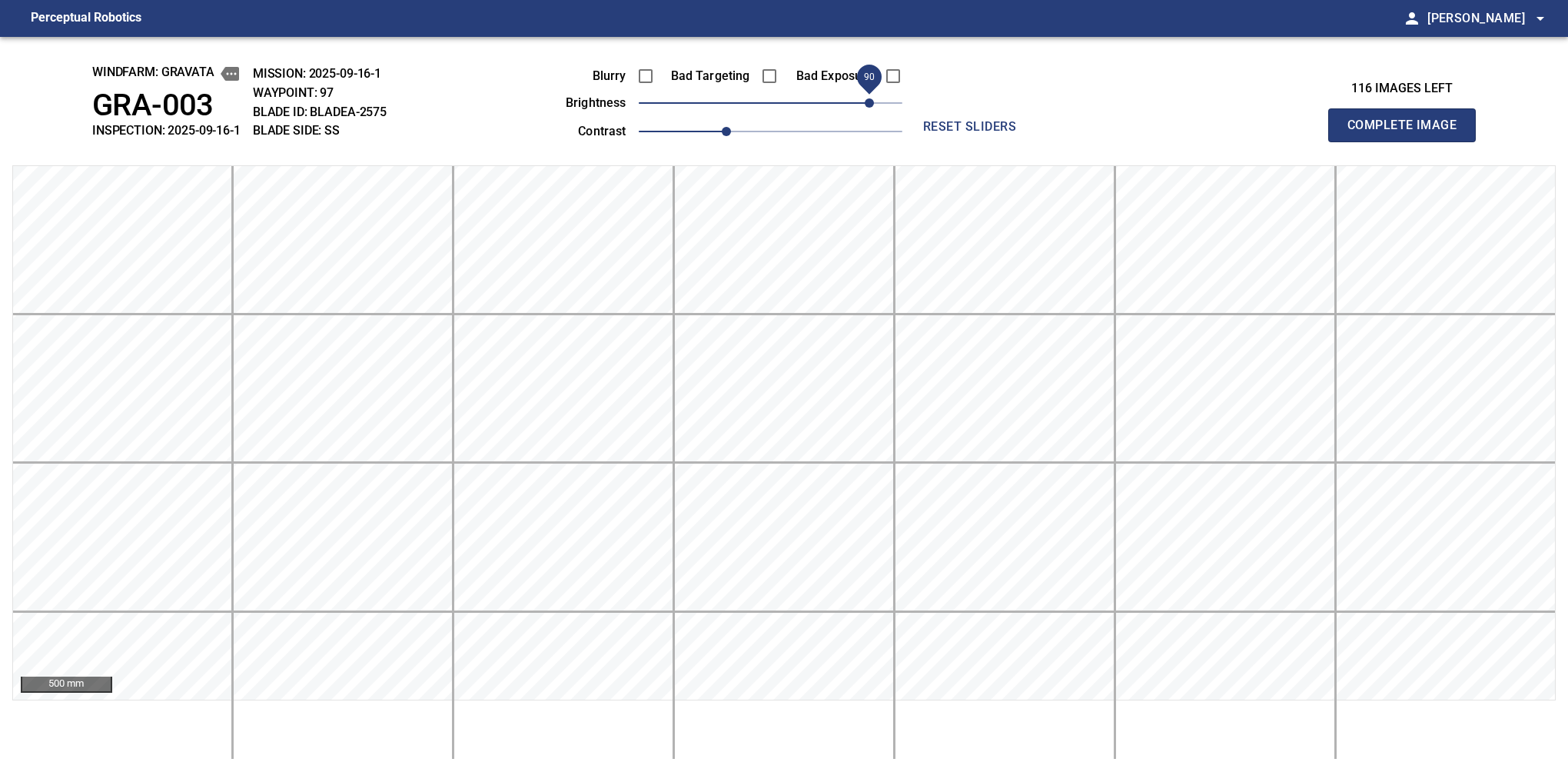
click at [1354, 141] on button "Complete Image" at bounding box center [1402, 125] width 147 height 33
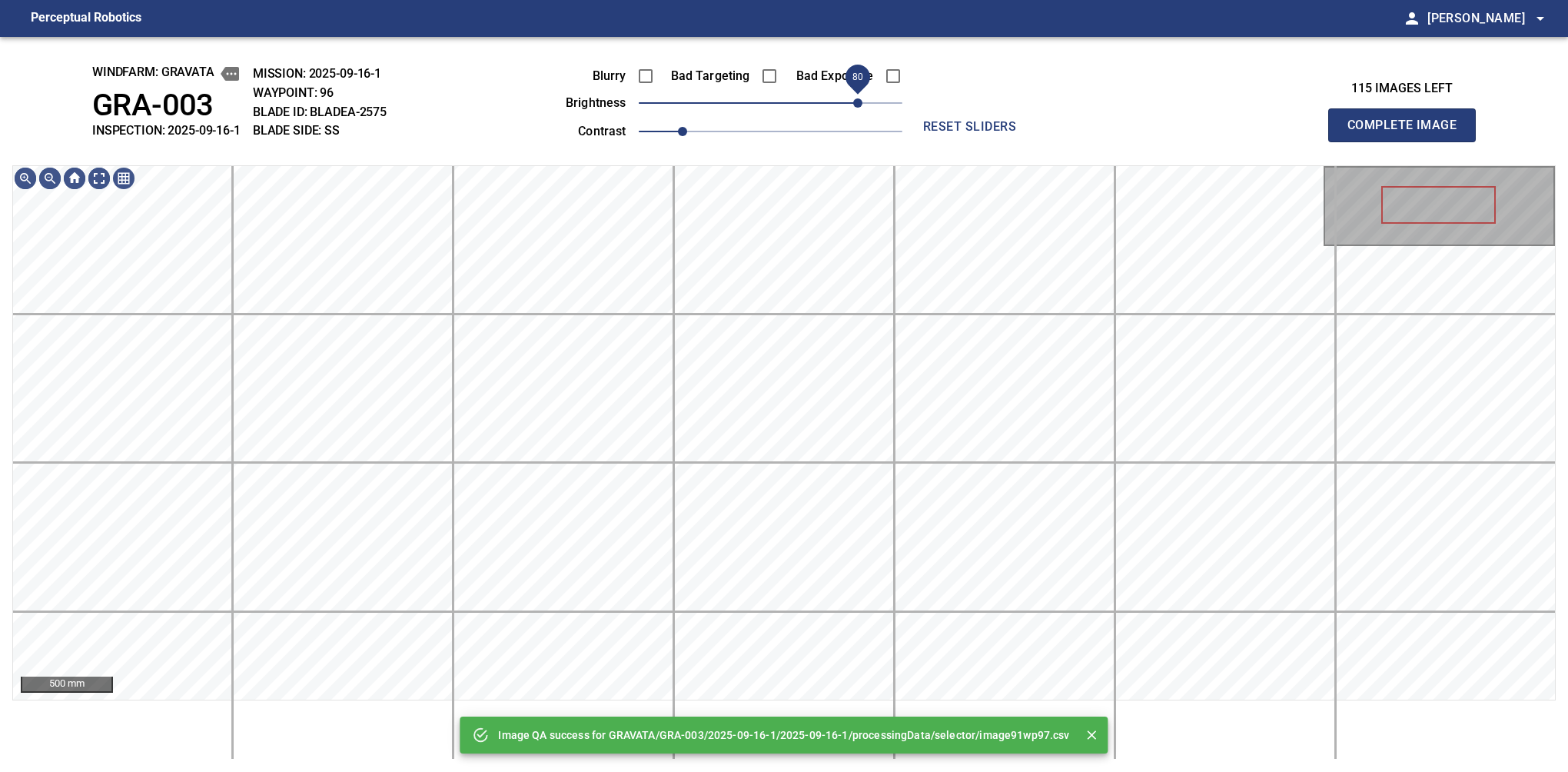
click at [855, 105] on span "80" at bounding box center [858, 103] width 9 height 9
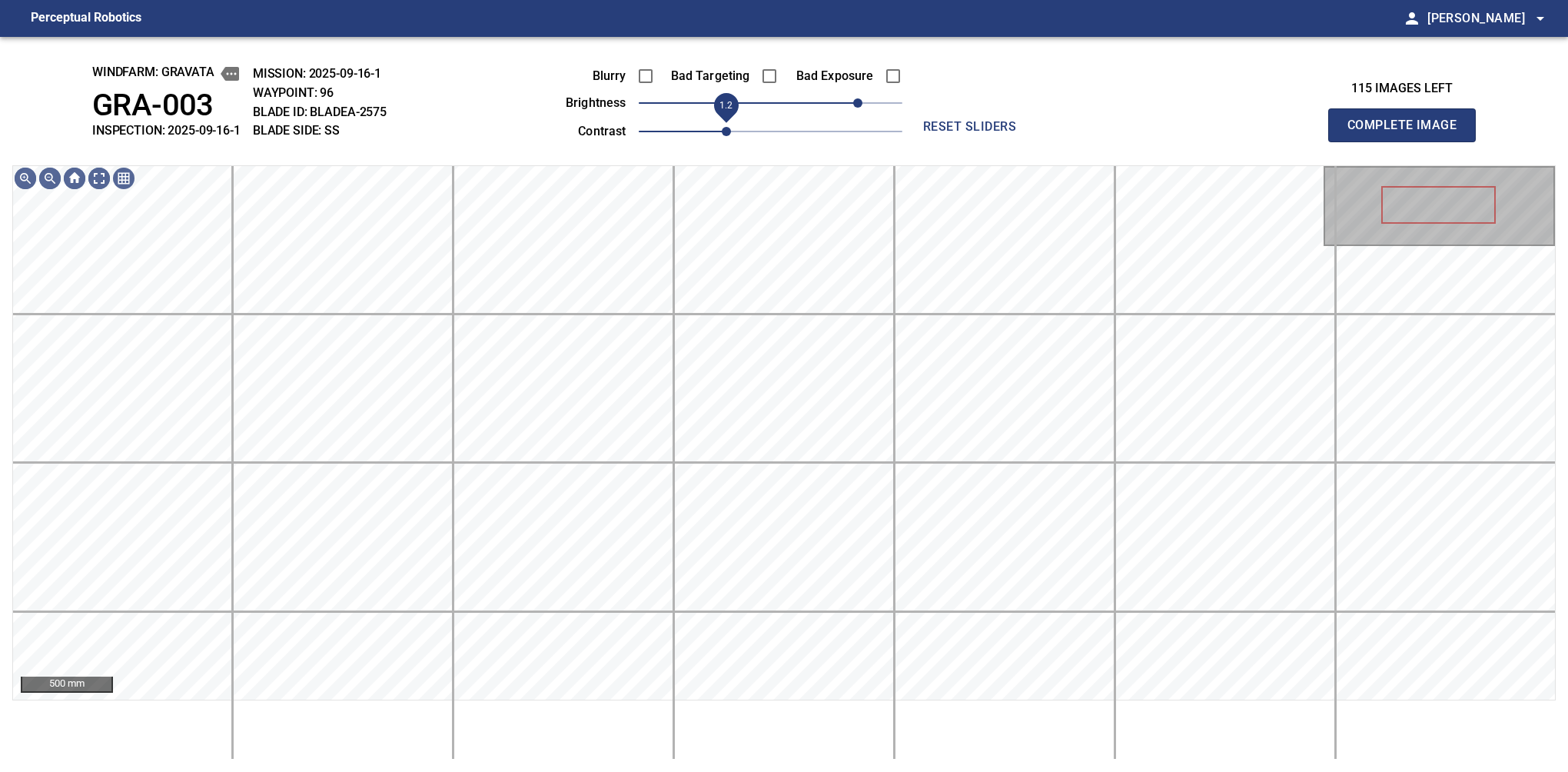
drag, startPoint x: 691, startPoint y: 133, endPoint x: 728, endPoint y: 130, distance: 37.1
click at [728, 130] on span "1.2" at bounding box center [726, 131] width 9 height 9
drag, startPoint x: 865, startPoint y: 100, endPoint x: 873, endPoint y: 99, distance: 8.1
click at [873, 99] on span "90" at bounding box center [869, 103] width 9 height 9
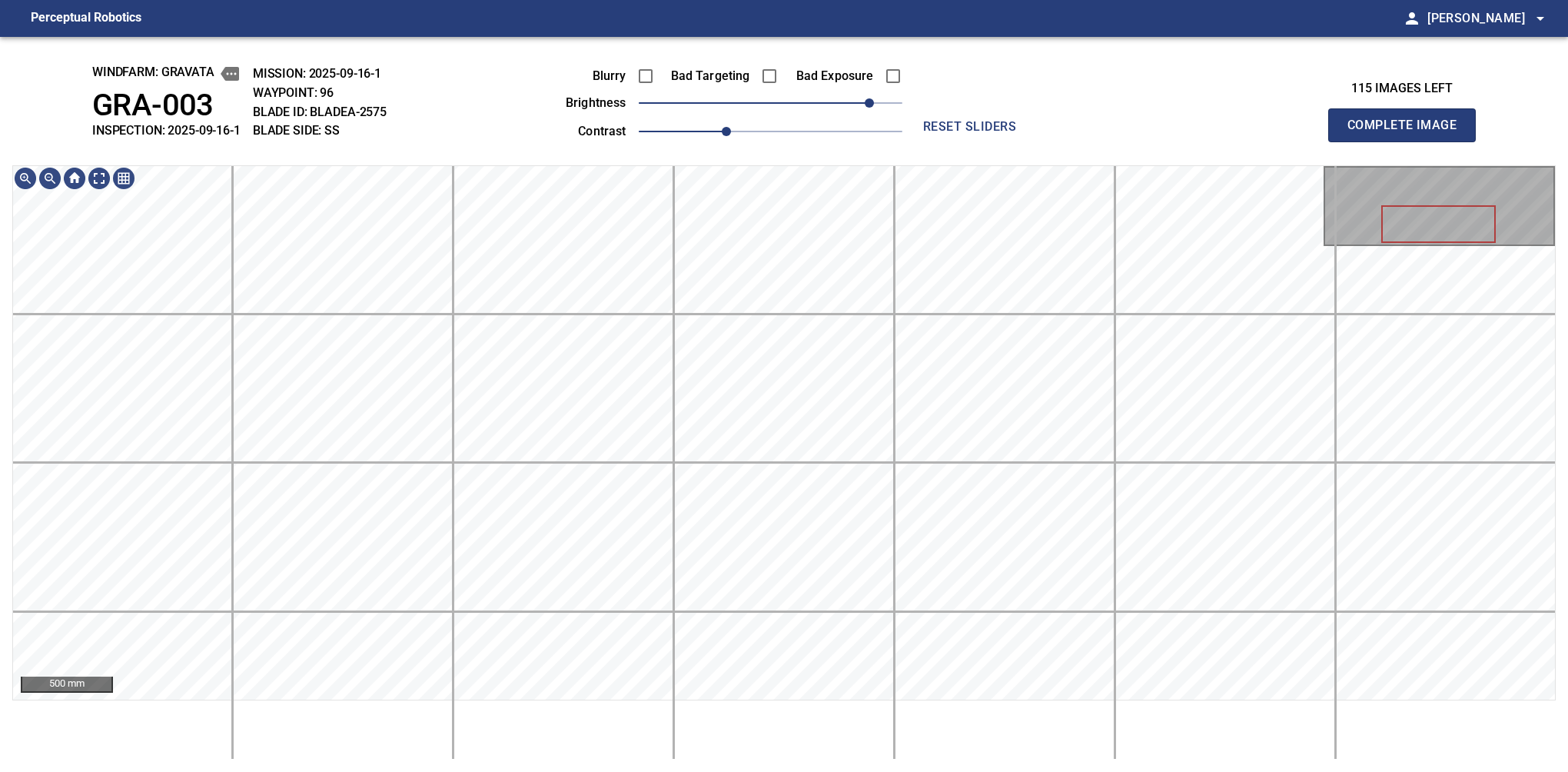
click at [1354, 141] on button "Complete Image" at bounding box center [1402, 125] width 147 height 33
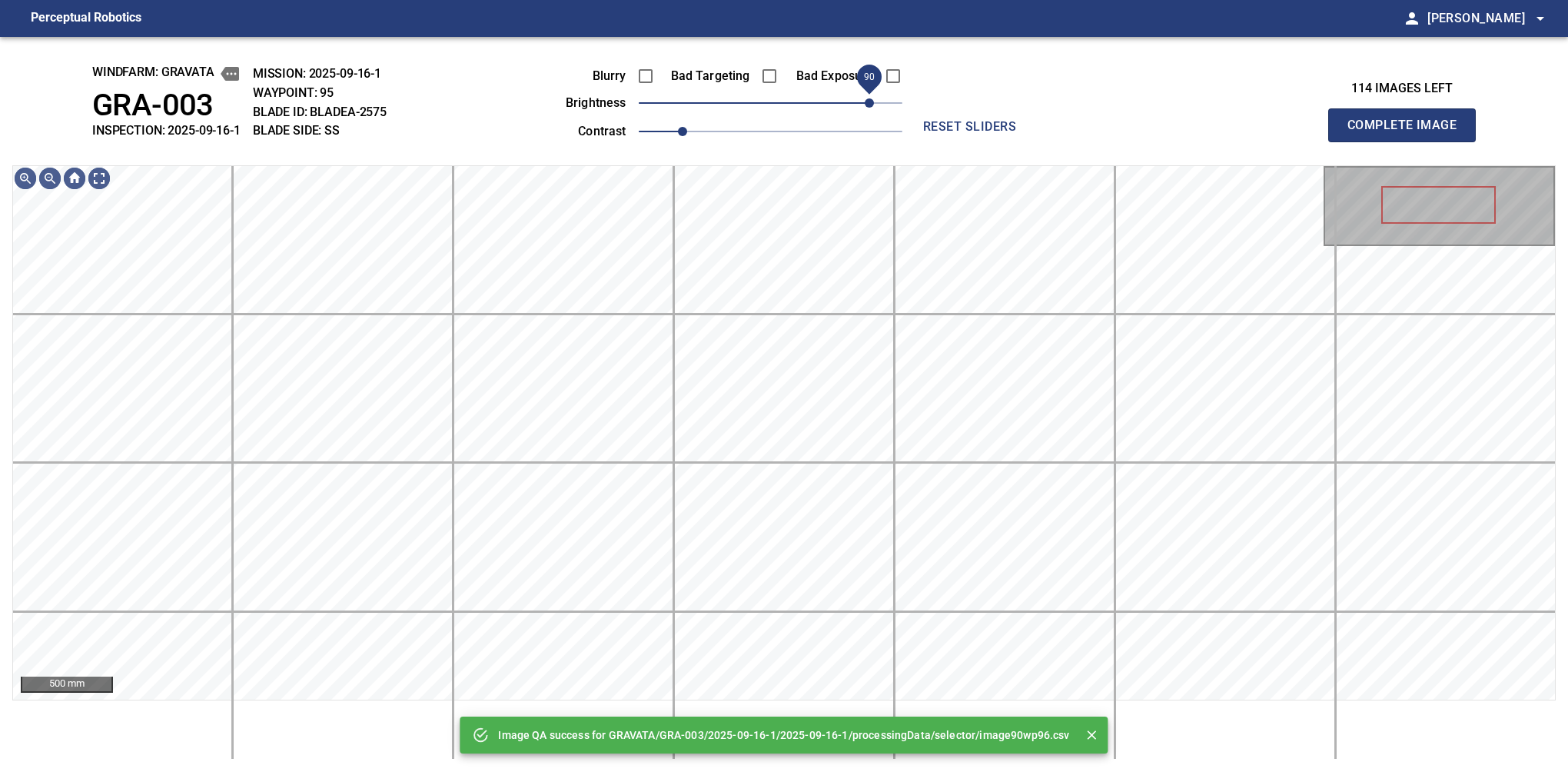
drag, startPoint x: 828, startPoint y: 111, endPoint x: 873, endPoint y: 104, distance: 45.5
click at [873, 104] on span "90" at bounding box center [771, 103] width 264 height 21
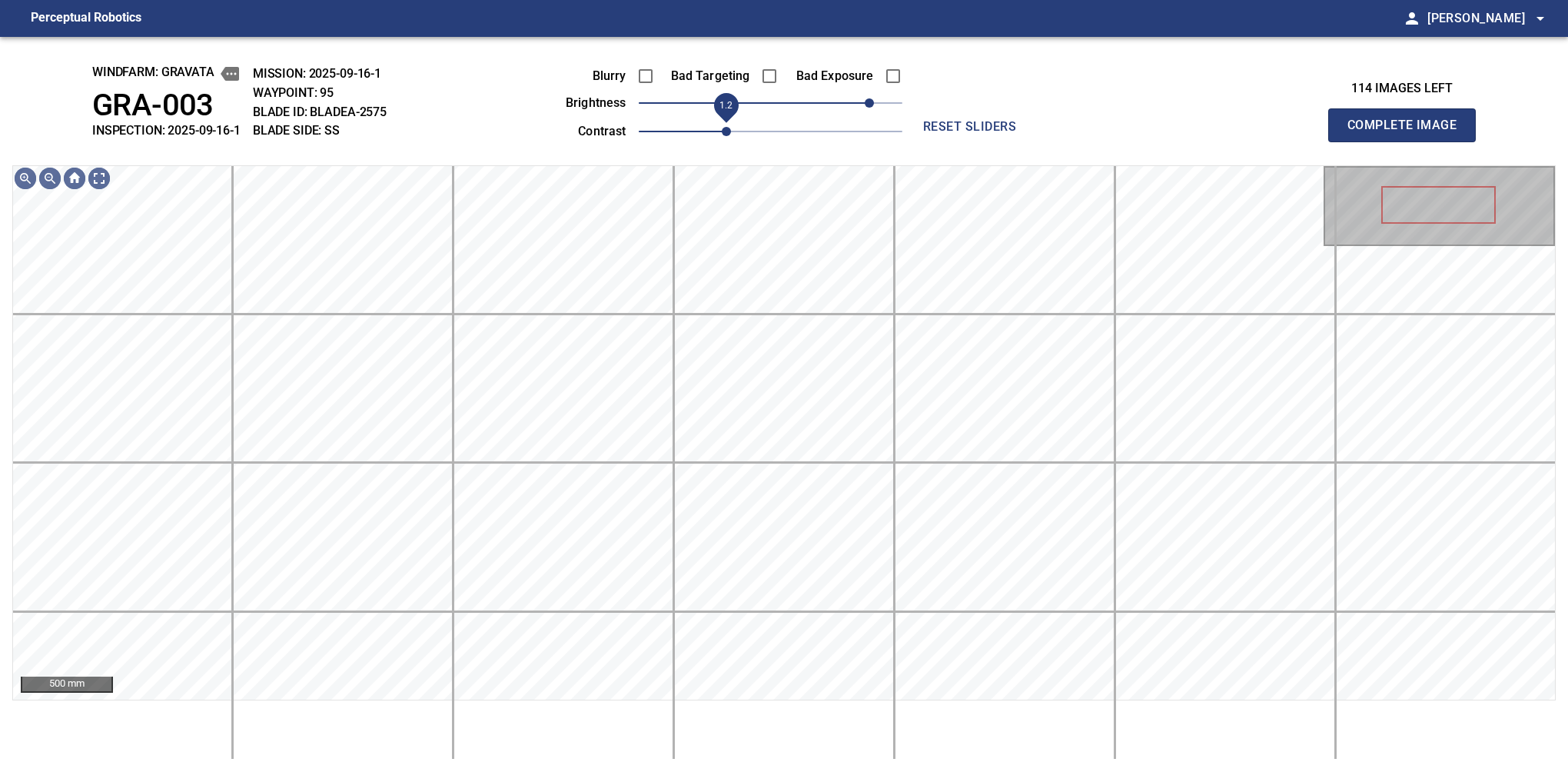
drag, startPoint x: 721, startPoint y: 130, endPoint x: 734, endPoint y: 125, distance: 13.9
click at [734, 125] on span "1.2" at bounding box center [771, 131] width 264 height 21
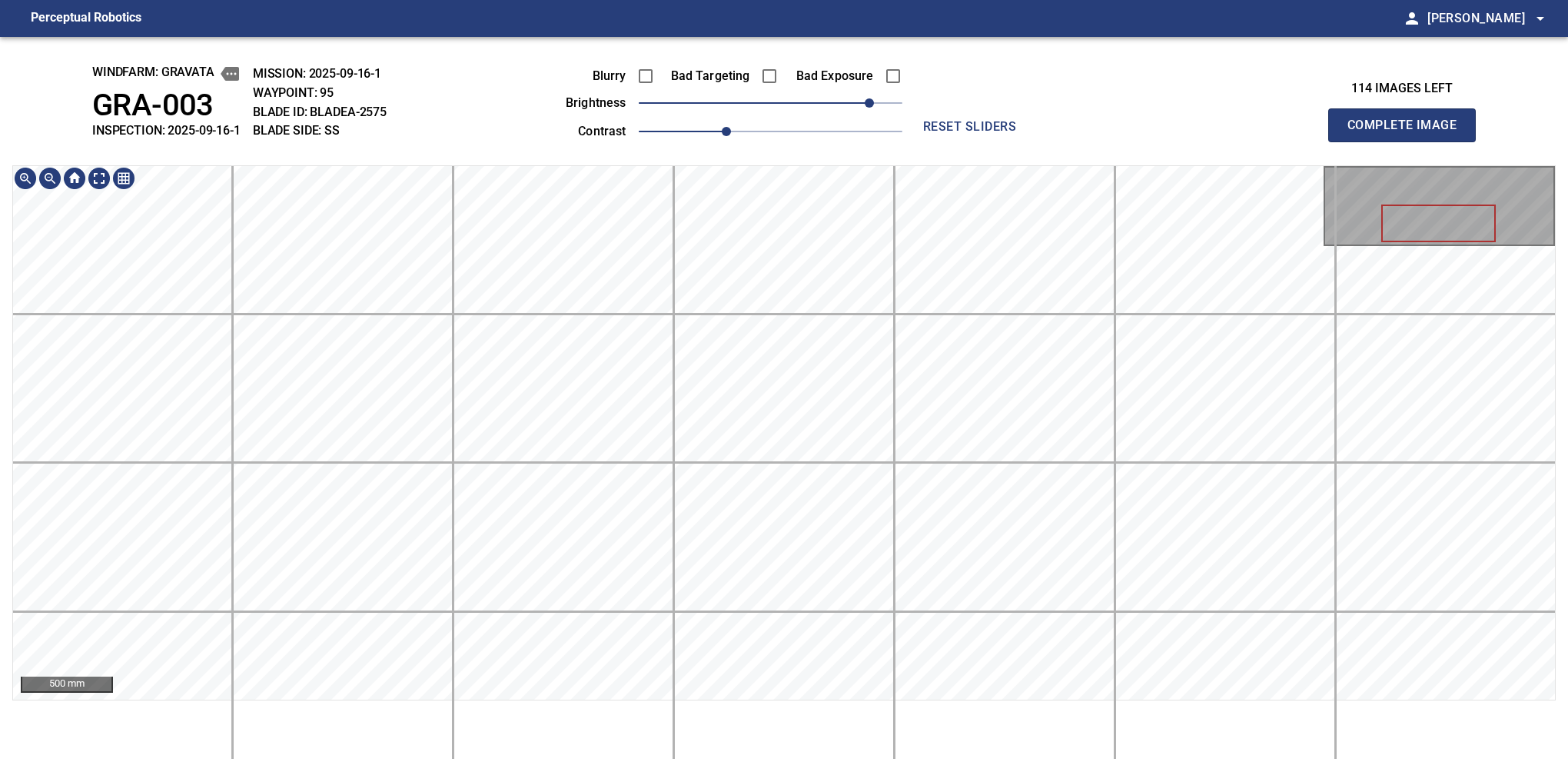
click at [1354, 141] on button "Complete Image" at bounding box center [1402, 125] width 147 height 33
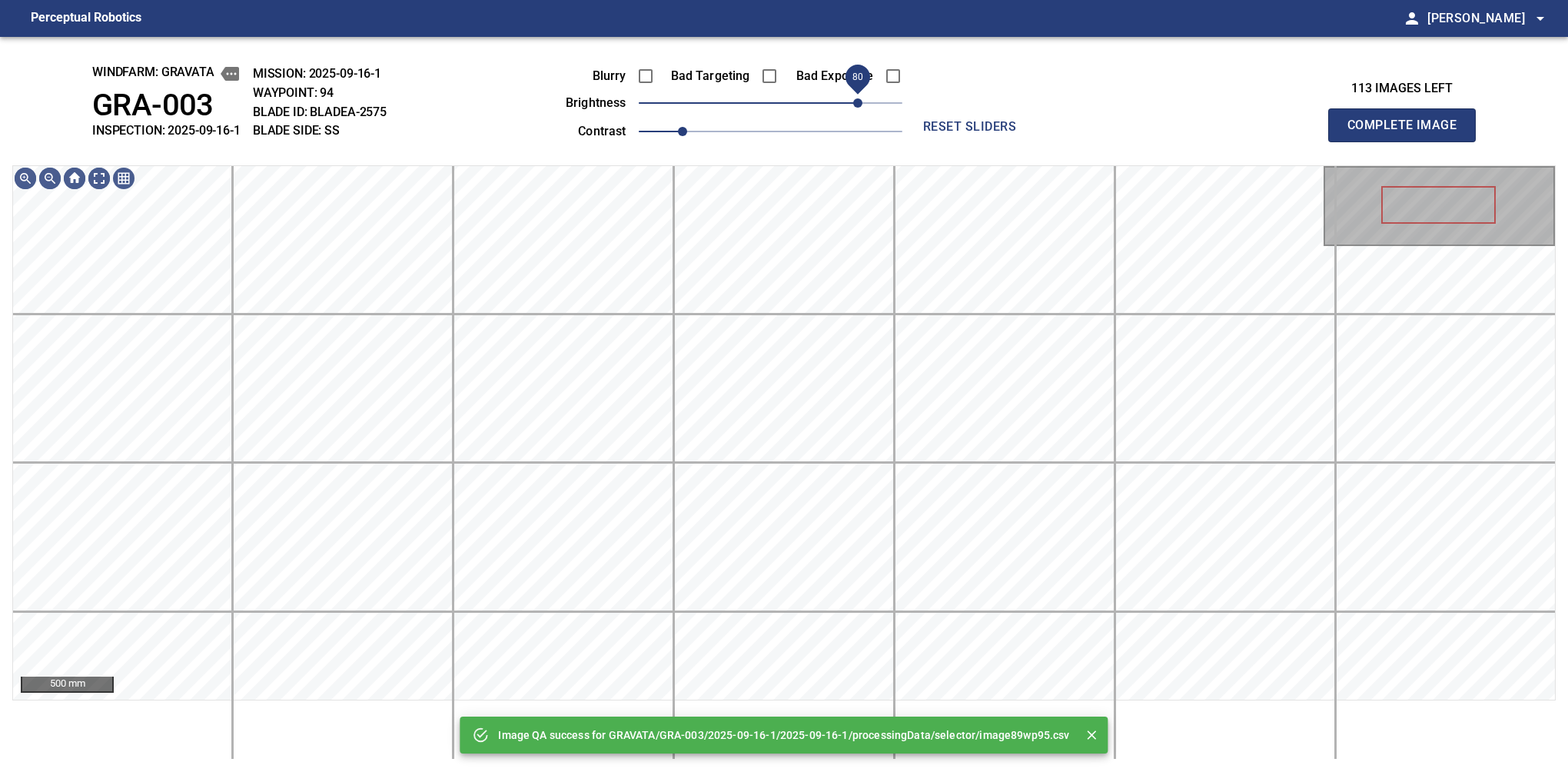
drag, startPoint x: 815, startPoint y: 95, endPoint x: 858, endPoint y: 101, distance: 43.4
click at [858, 101] on span "80" at bounding box center [771, 103] width 264 height 21
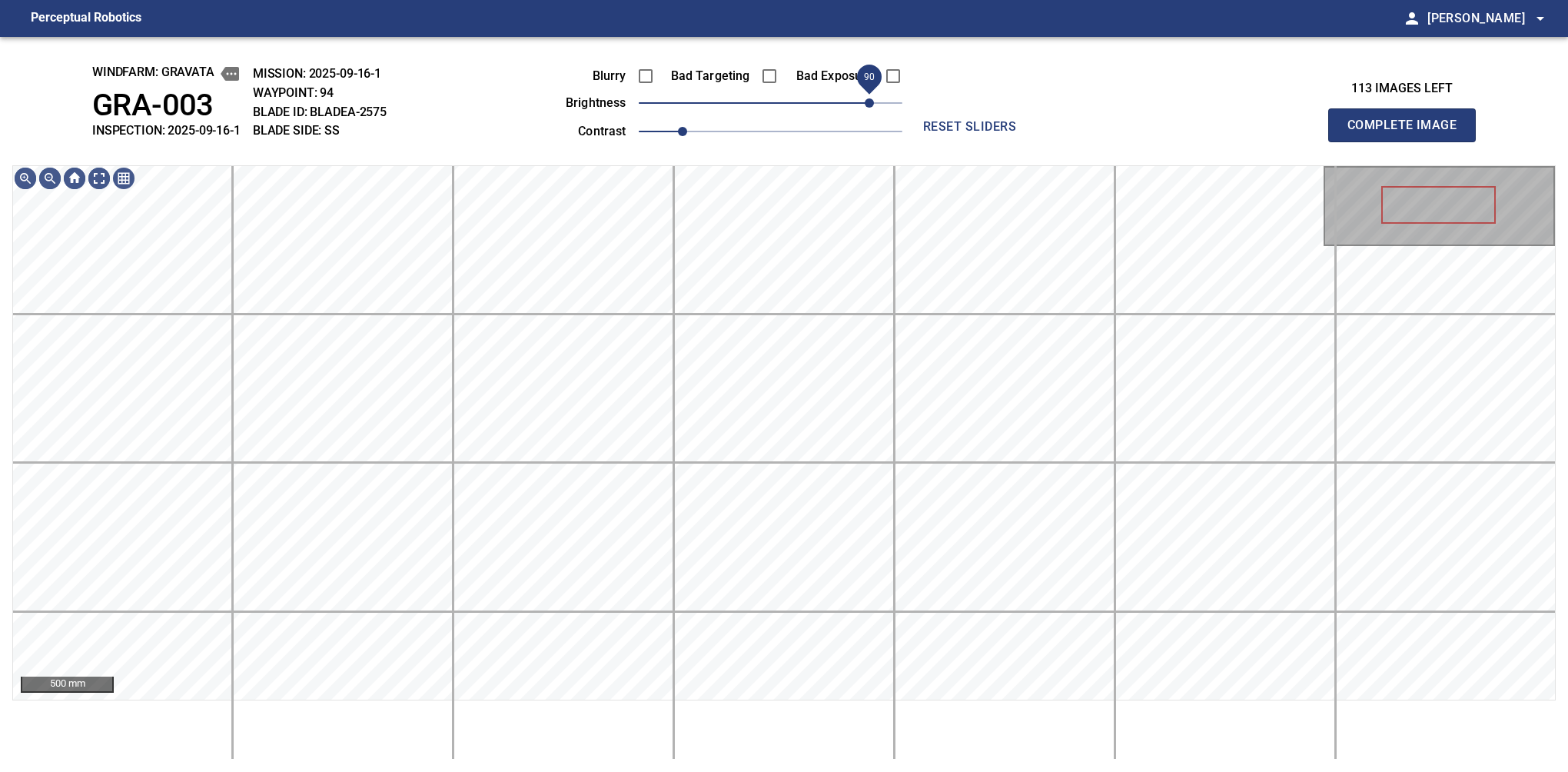
drag, startPoint x: 858, startPoint y: 101, endPoint x: 874, endPoint y: 106, distance: 16.8
click at [874, 106] on span "90" at bounding box center [869, 103] width 9 height 9
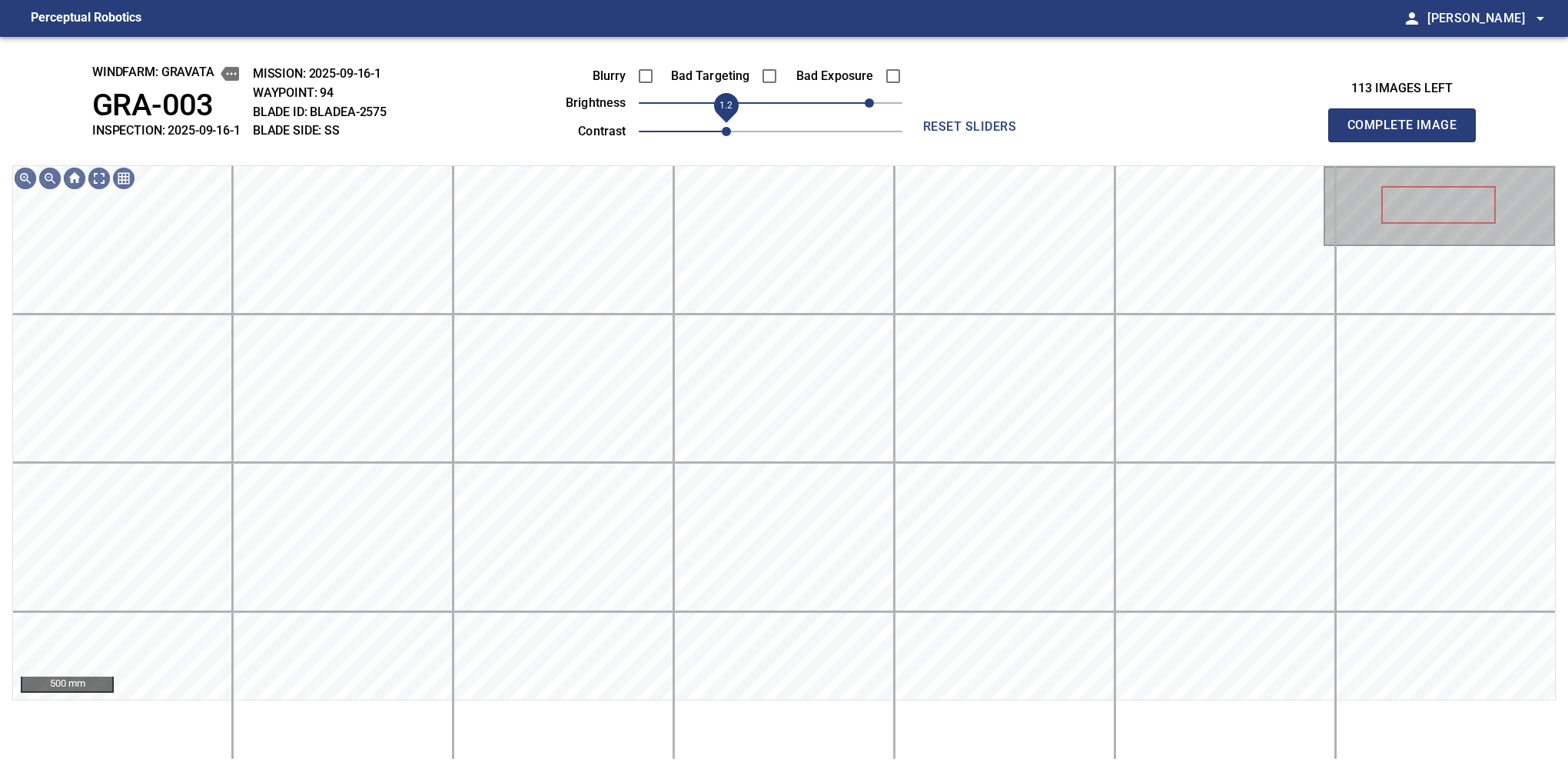
drag, startPoint x: 693, startPoint y: 141, endPoint x: 723, endPoint y: 131, distance: 31.6
click at [723, 131] on span "1.2" at bounding box center [726, 131] width 9 height 9
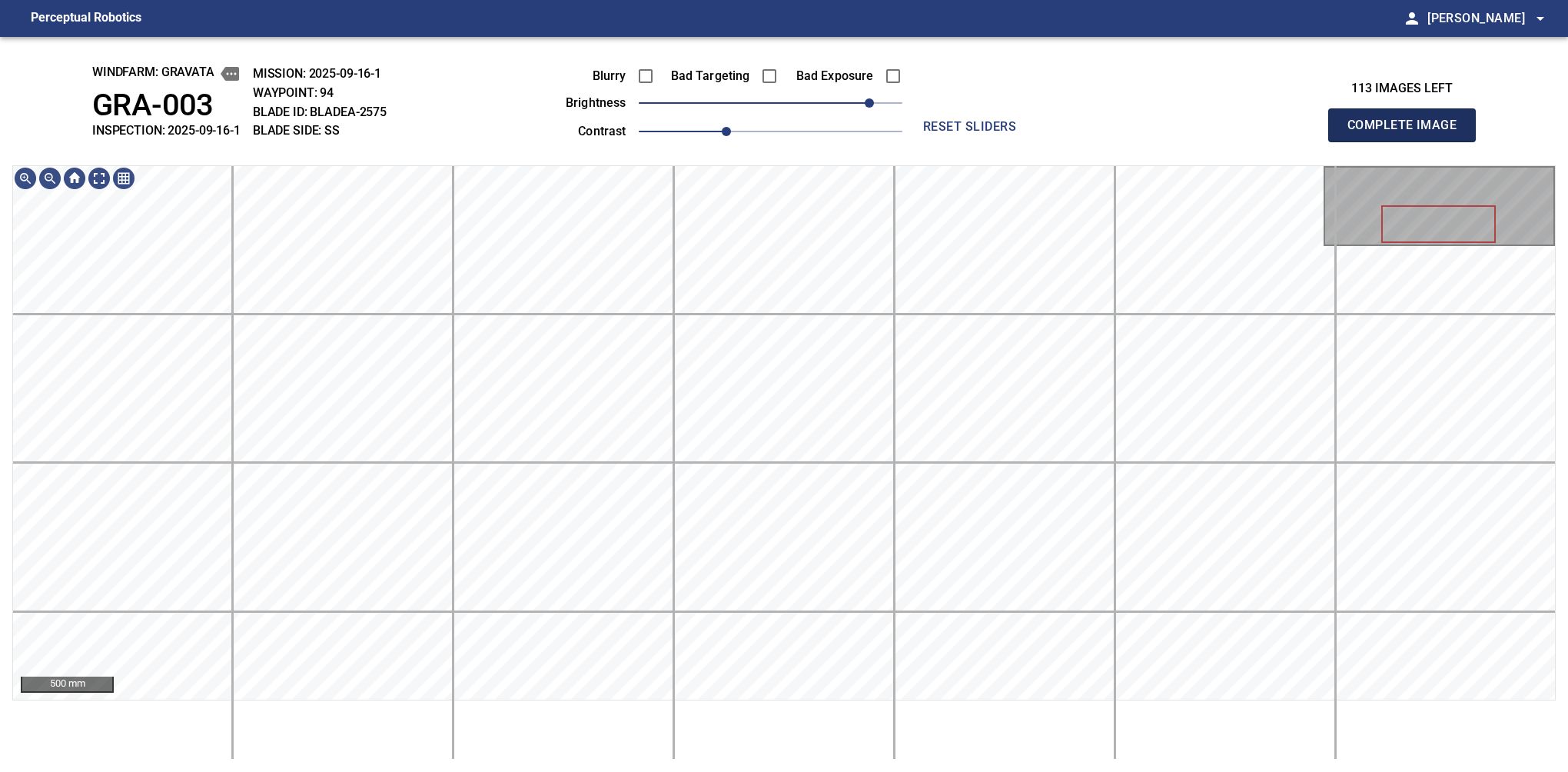
click at [1354, 141] on button "Complete Image" at bounding box center [1402, 125] width 147 height 33
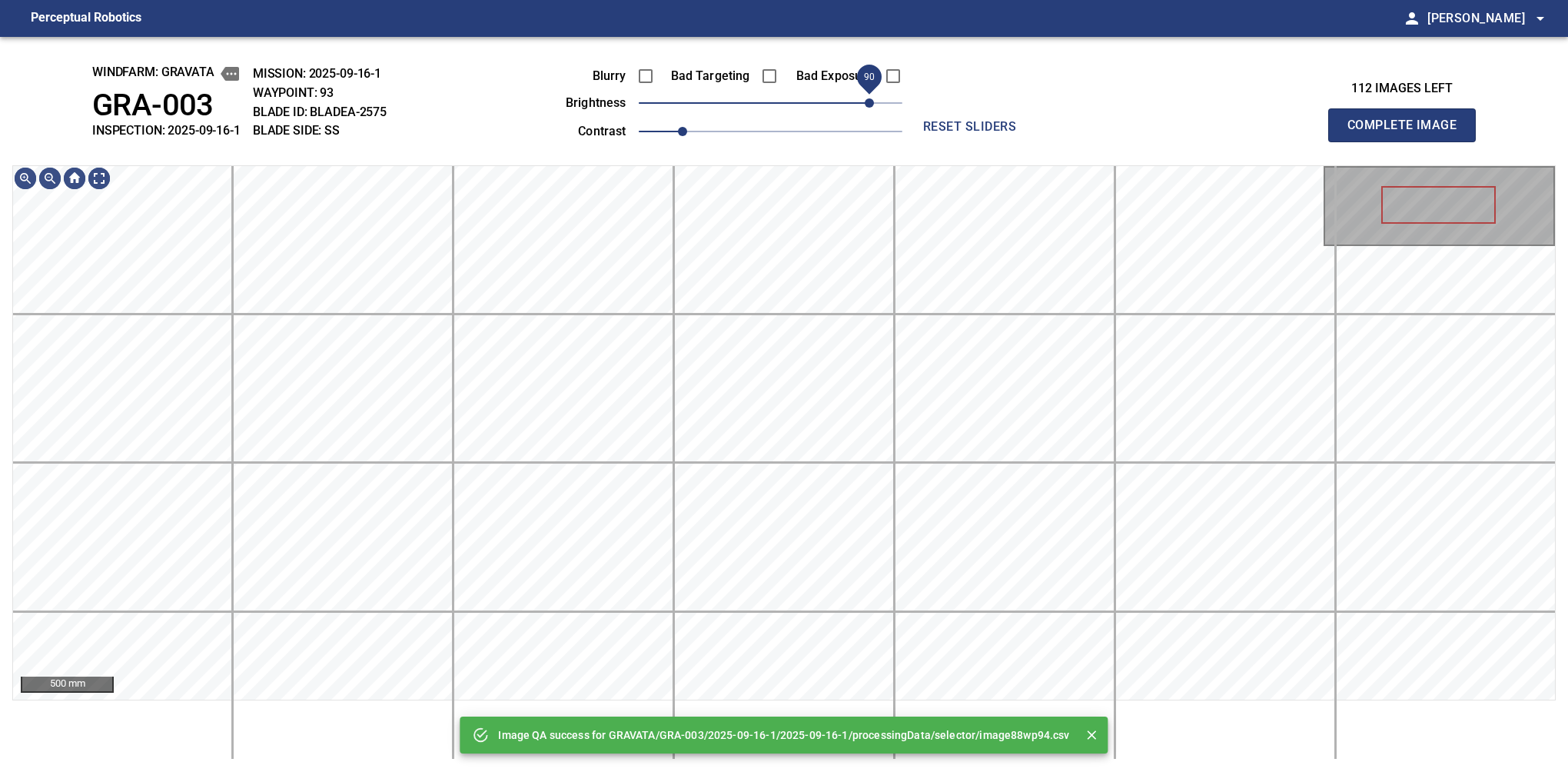
drag, startPoint x: 826, startPoint y: 107, endPoint x: 871, endPoint y: 93, distance: 47.1
click at [871, 93] on span "90" at bounding box center [771, 103] width 264 height 21
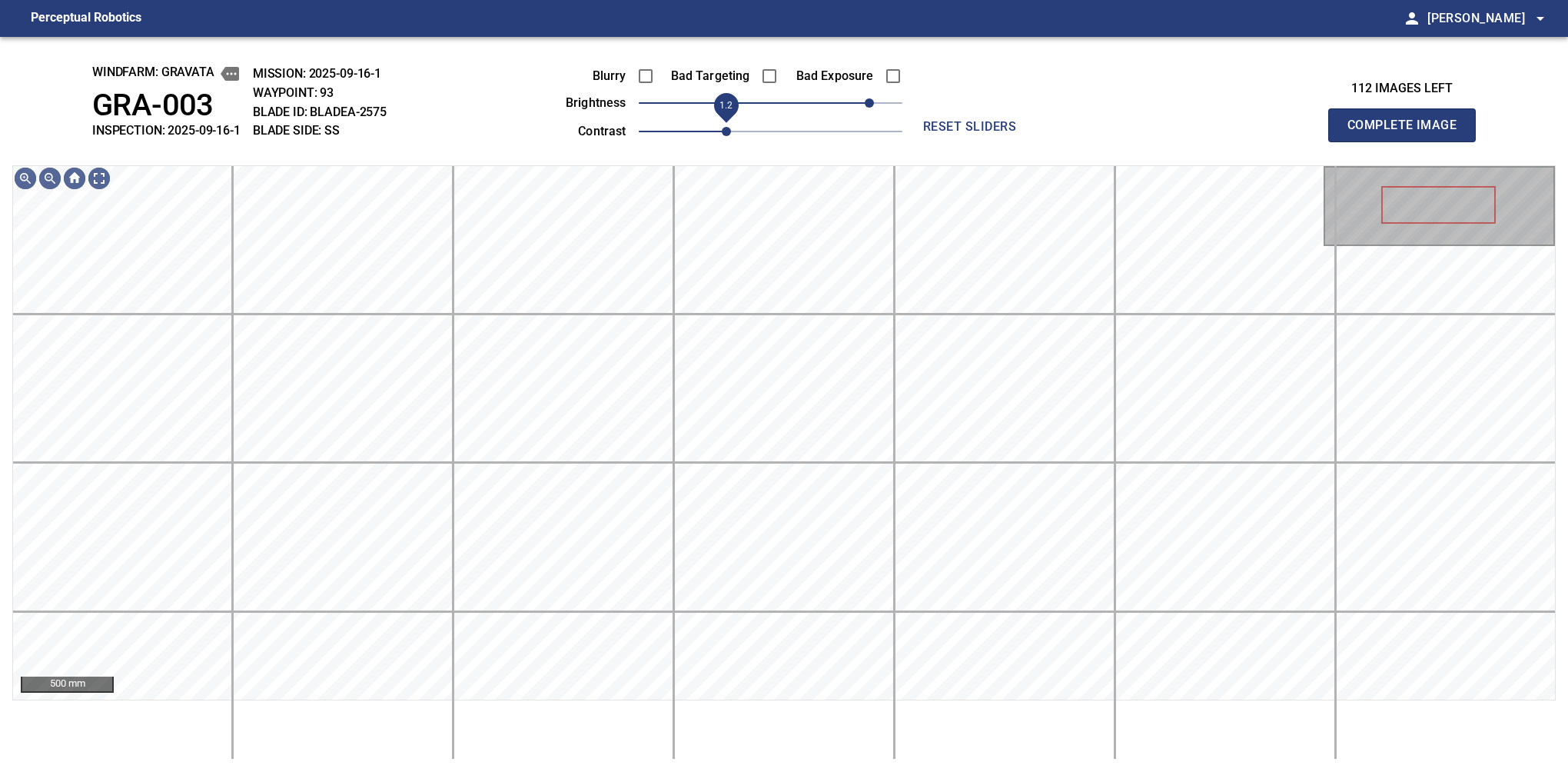
drag, startPoint x: 689, startPoint y: 139, endPoint x: 718, endPoint y: 120, distance: 34.7
click at [721, 127] on span "1.2" at bounding box center [726, 131] width 9 height 9
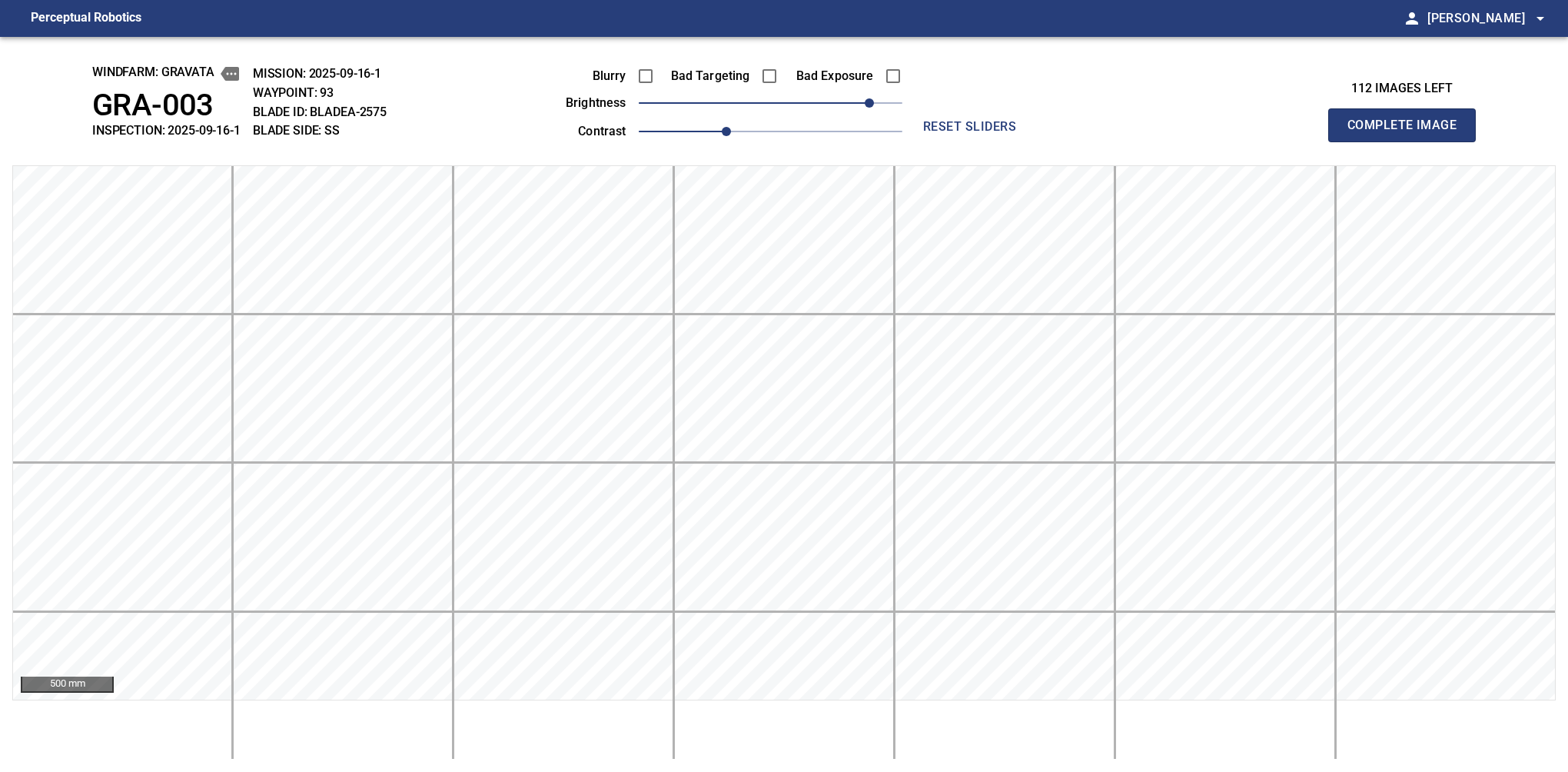
click at [1354, 141] on button "Complete Image" at bounding box center [1402, 125] width 147 height 33
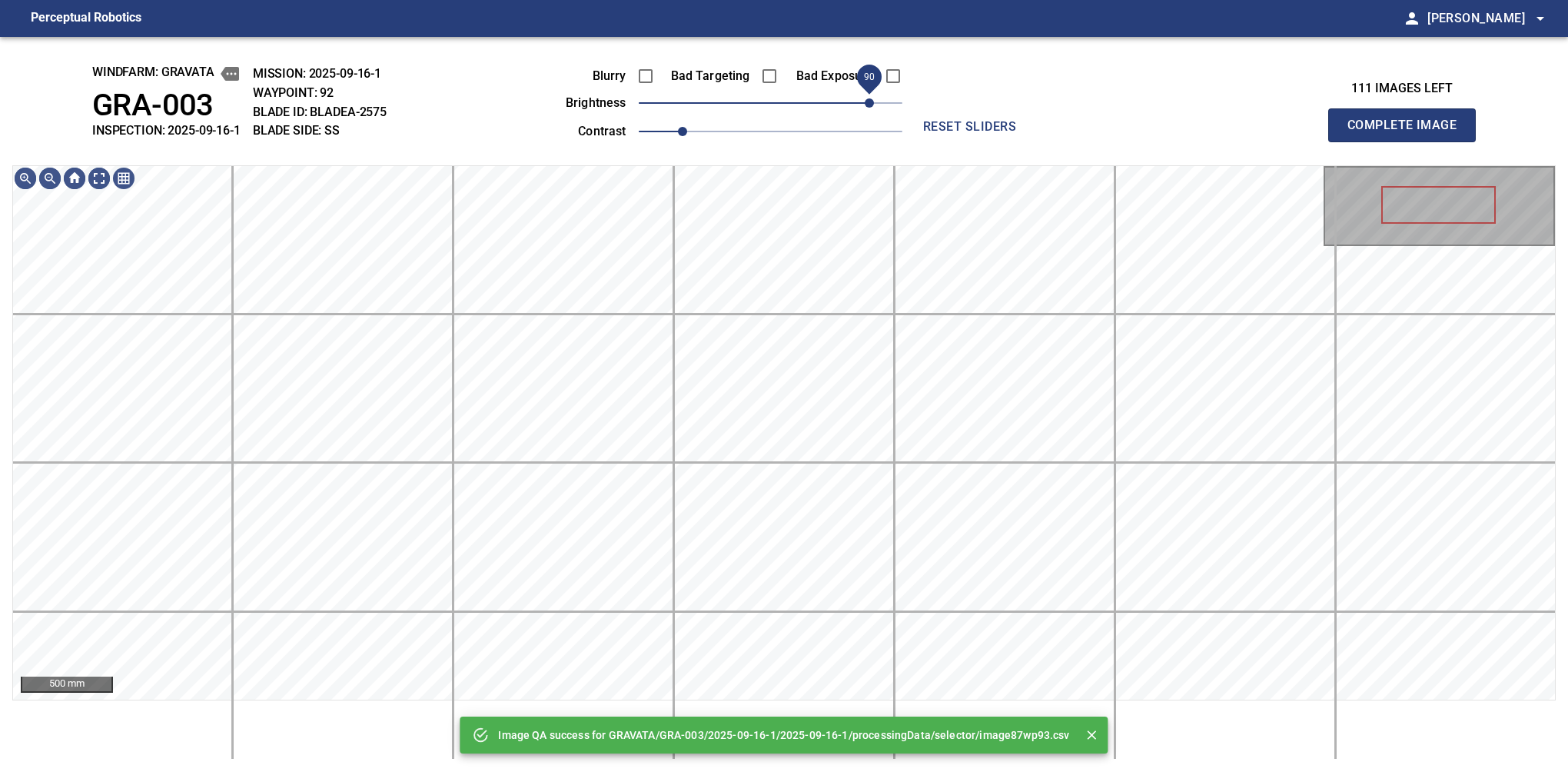
drag, startPoint x: 847, startPoint y: 101, endPoint x: 869, endPoint y: 101, distance: 22.0
click at [869, 101] on span "90" at bounding box center [771, 103] width 264 height 21
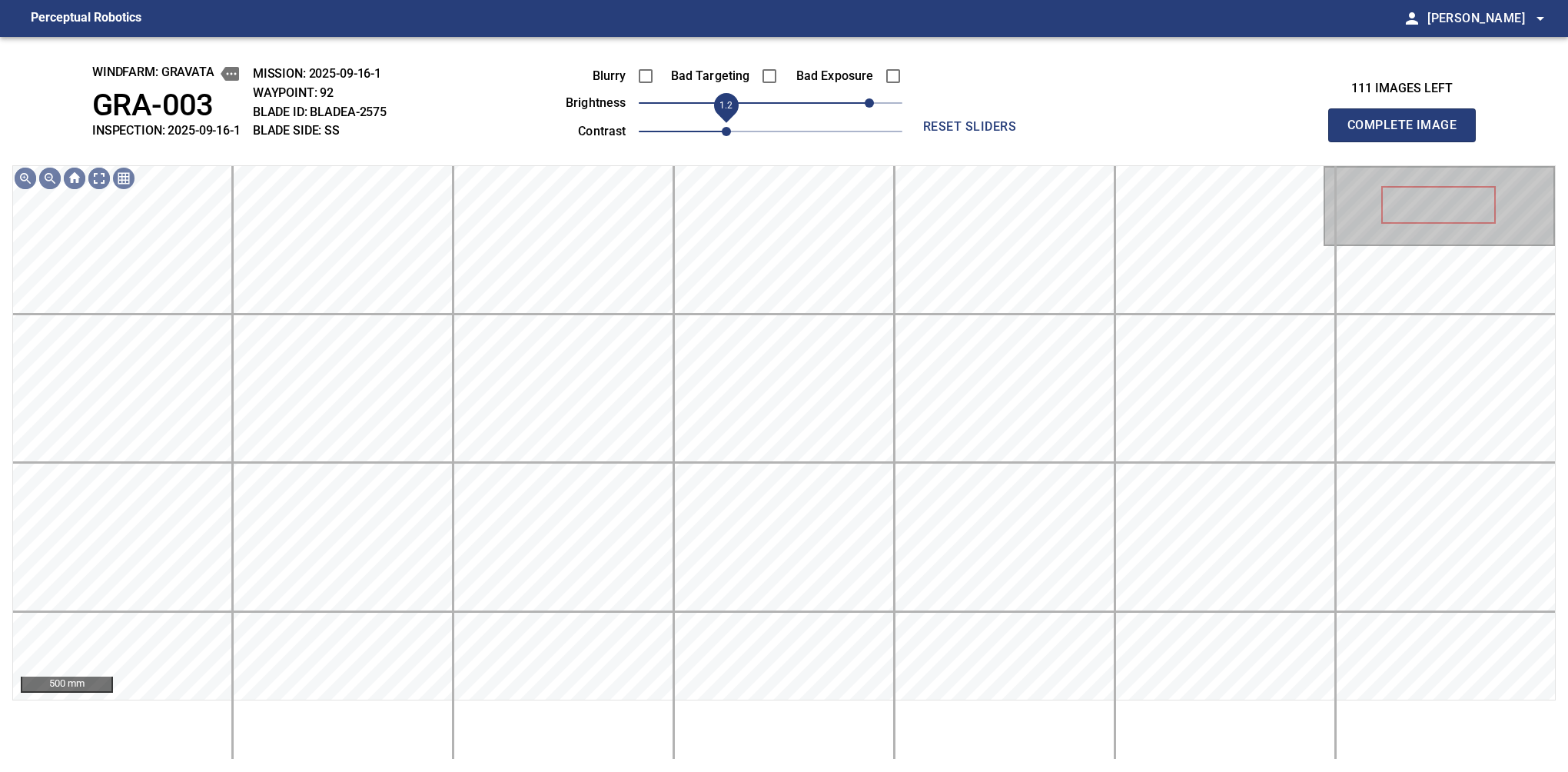
drag, startPoint x: 707, startPoint y: 126, endPoint x: 718, endPoint y: 123, distance: 11.4
click at [721, 127] on span "1.2" at bounding box center [726, 131] width 9 height 9
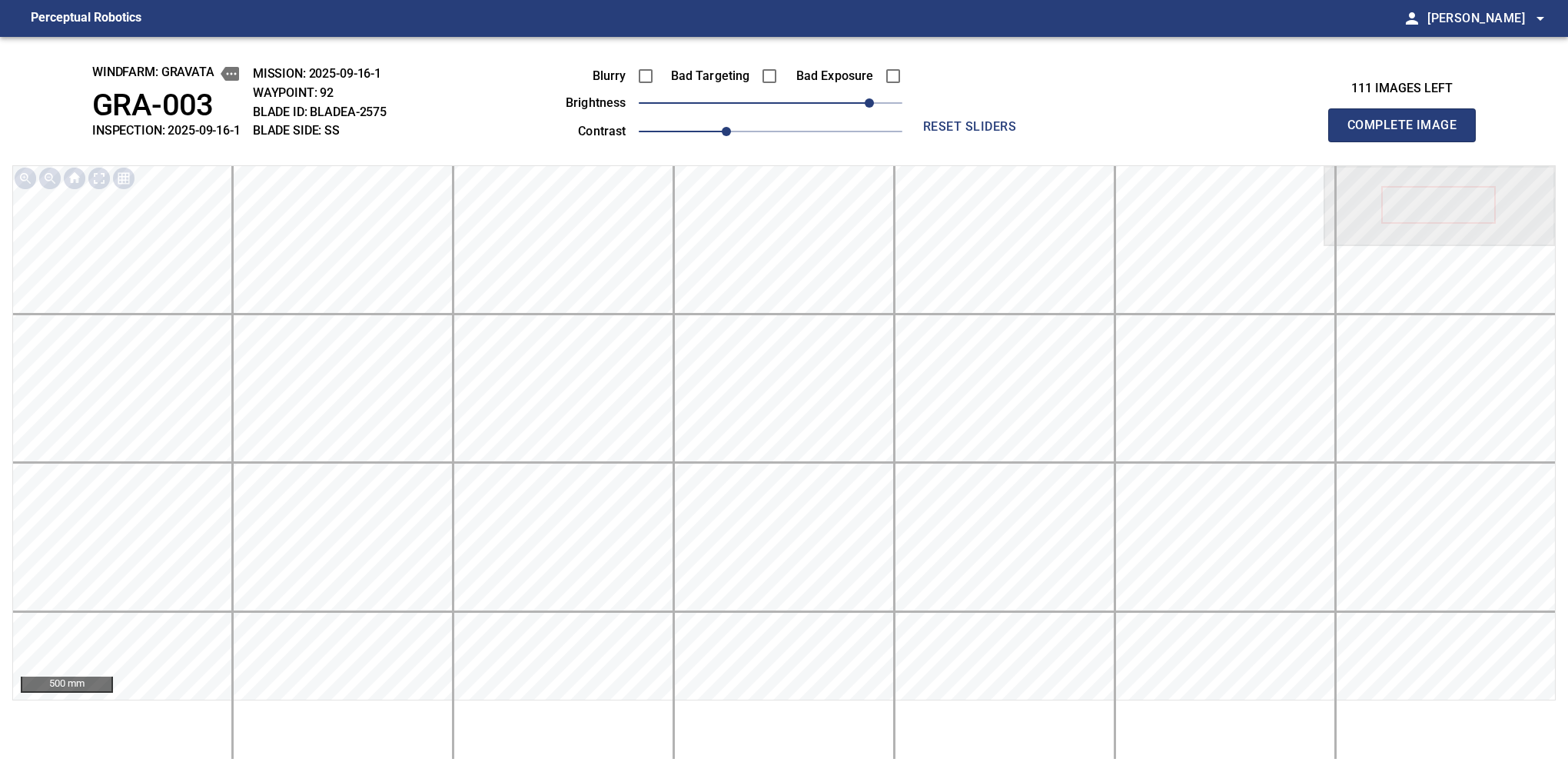
click at [1354, 141] on button "Complete Image" at bounding box center [1402, 125] width 147 height 33
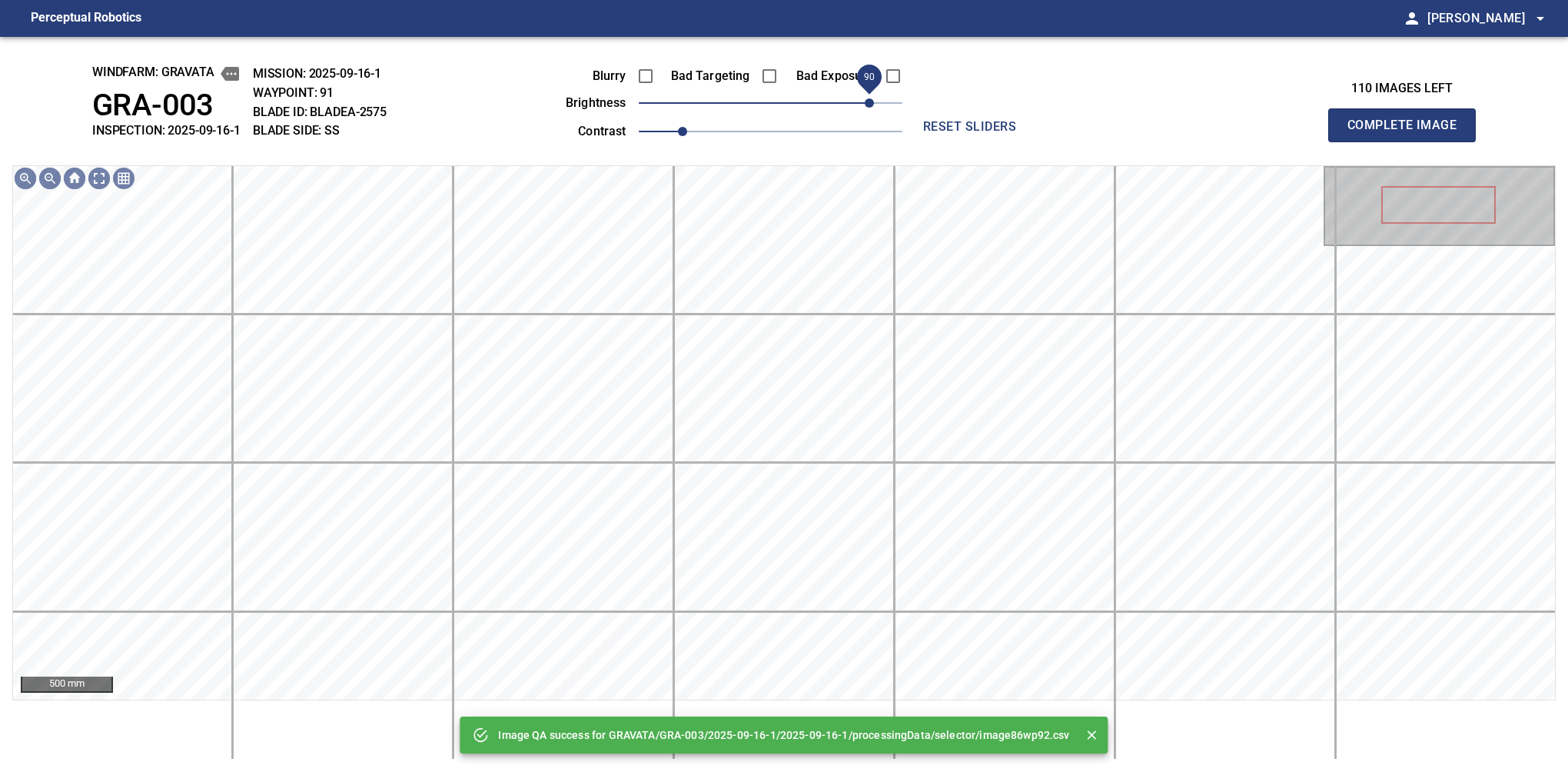
drag, startPoint x: 801, startPoint y: 105, endPoint x: 865, endPoint y: 92, distance: 65.3
click at [865, 93] on span "90" at bounding box center [771, 103] width 264 height 21
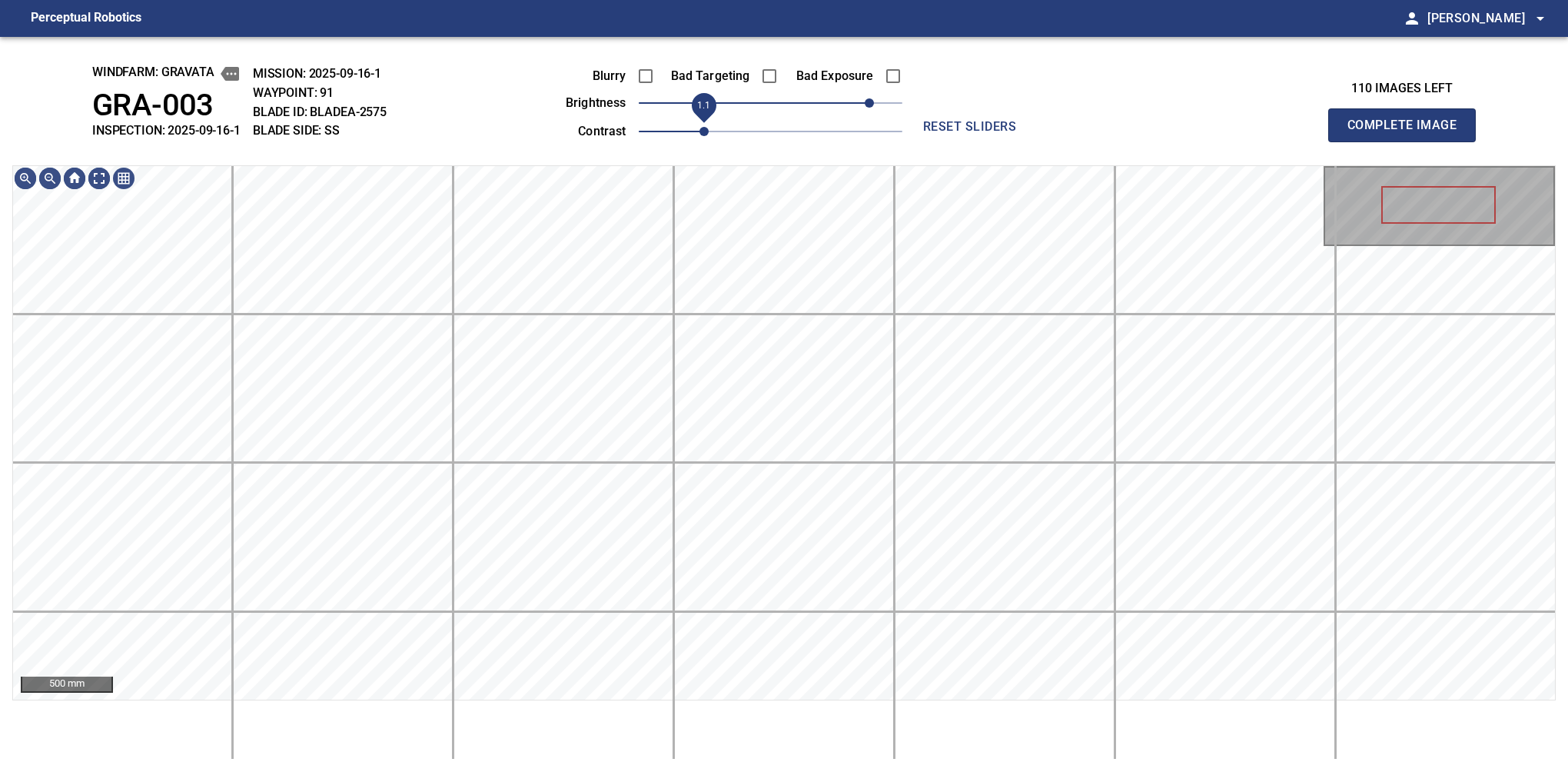
click at [699, 121] on span "1.1" at bounding box center [771, 131] width 264 height 21
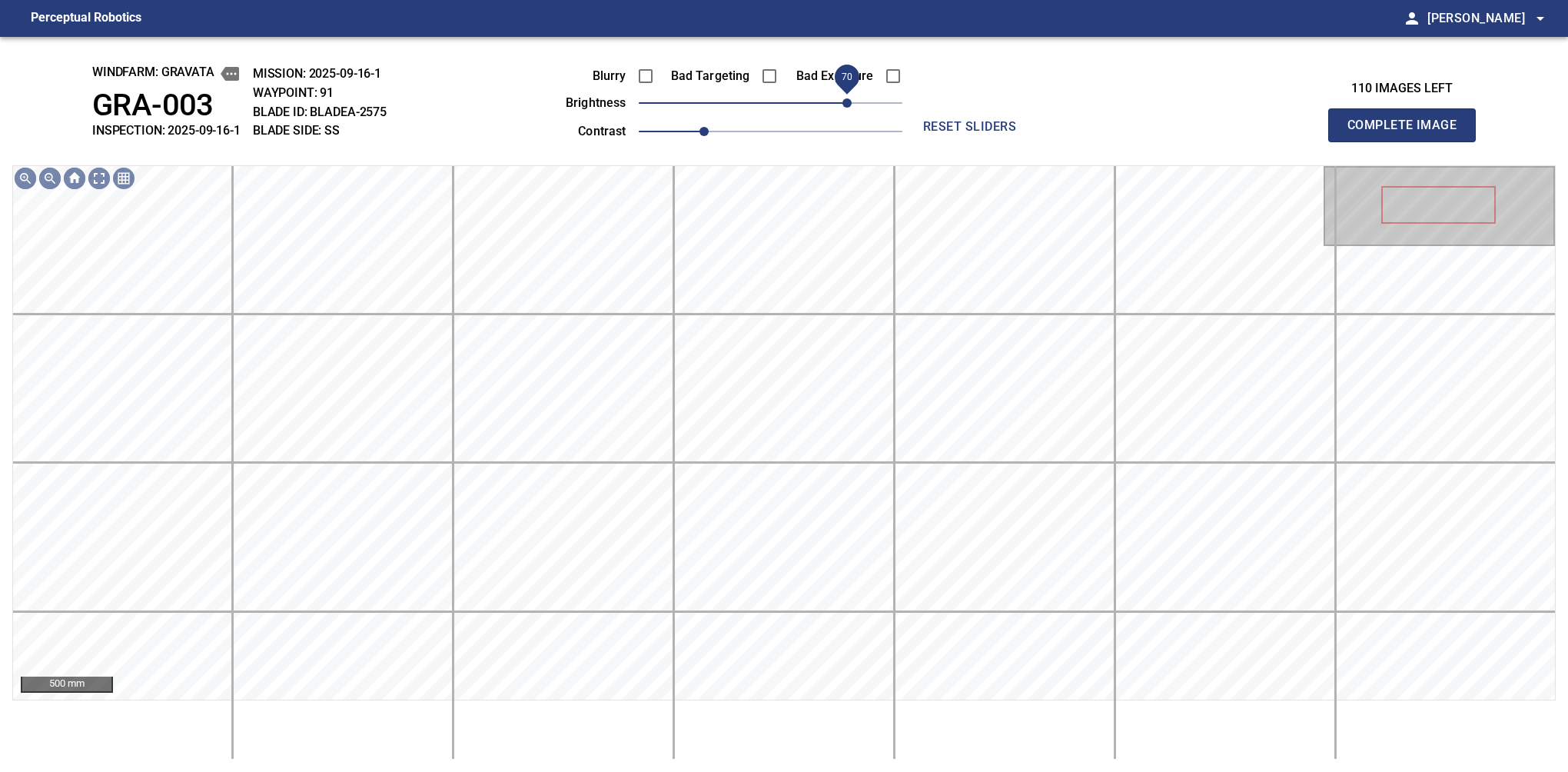
drag, startPoint x: 864, startPoint y: 93, endPoint x: 850, endPoint y: 93, distance: 14.0
click at [850, 99] on span "70" at bounding box center [847, 103] width 9 height 9
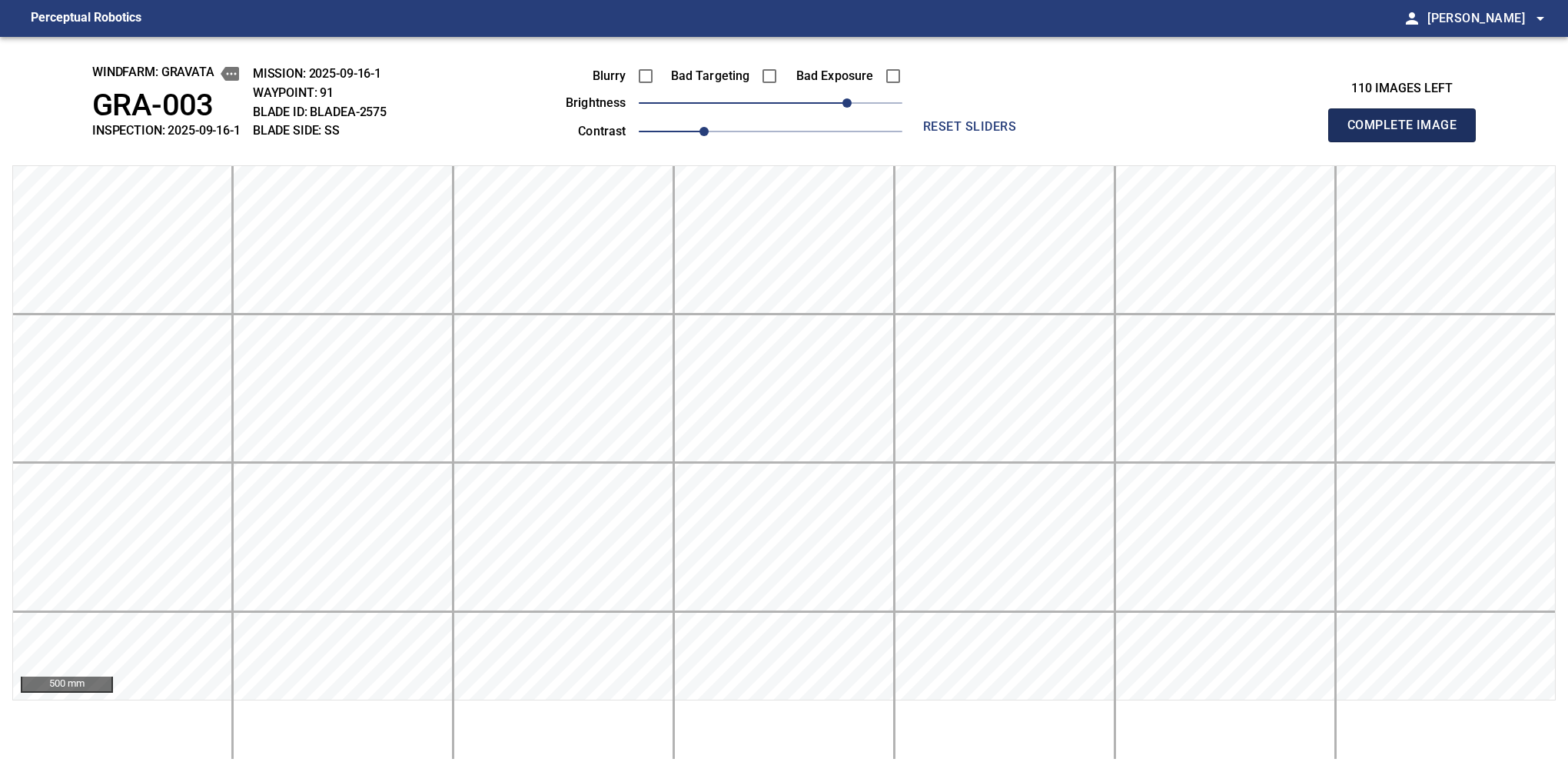
click at [1354, 141] on button "Complete Image" at bounding box center [1402, 125] width 147 height 33
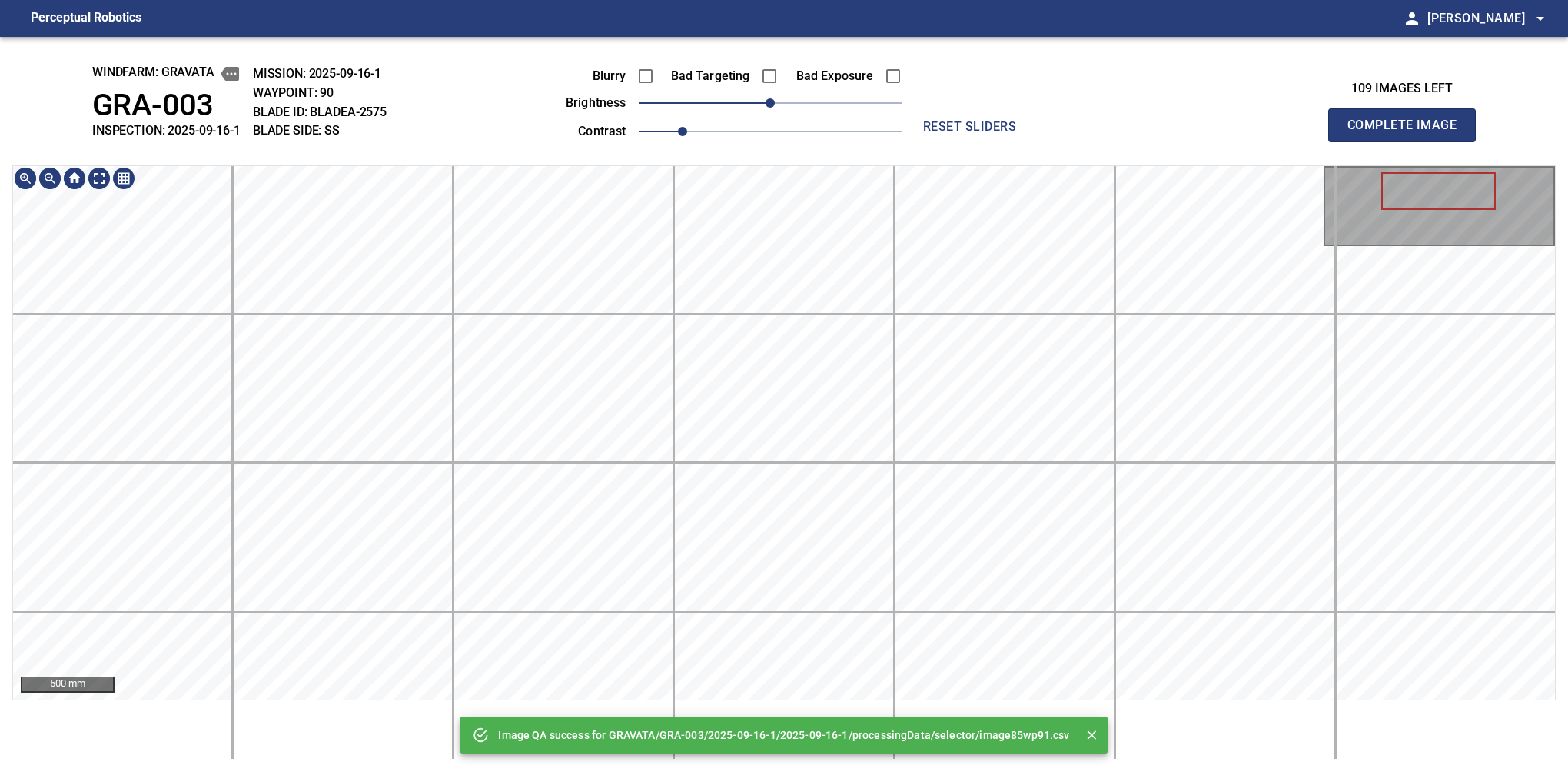
click at [928, 723] on html "Perceptual Robotics person Alex Semenov arrow_drop_down Image QA success for GR…" at bounding box center [784, 386] width 1568 height 772
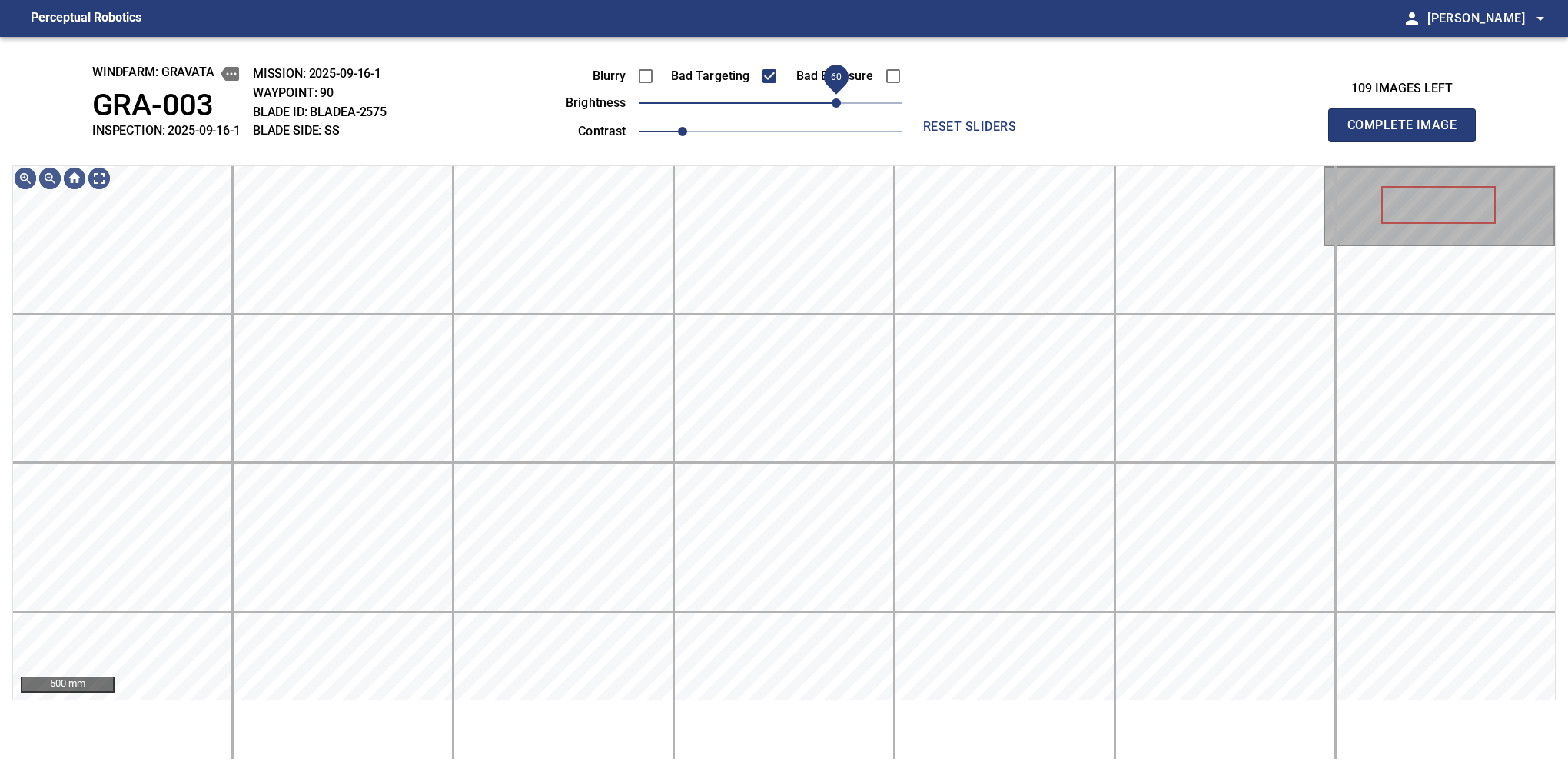
click at [834, 105] on span "60" at bounding box center [836, 103] width 9 height 9
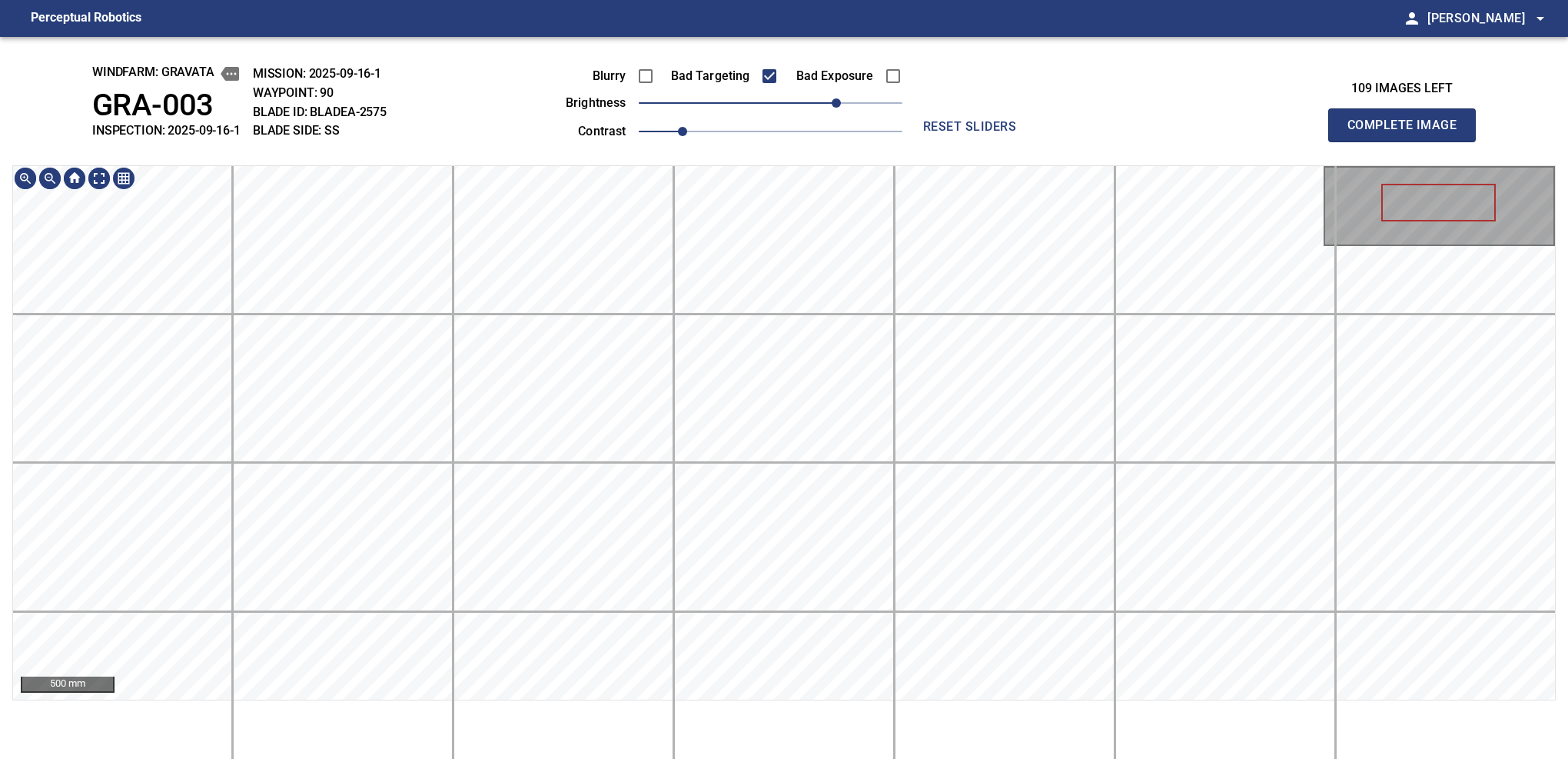
click at [841, 723] on html "Perceptual Robotics person Alex Semenov arrow_drop_down windfarm: GRAVATA GRA-0…" at bounding box center [784, 386] width 1568 height 772
click at [845, 99] on span "70" at bounding box center [847, 103] width 9 height 9
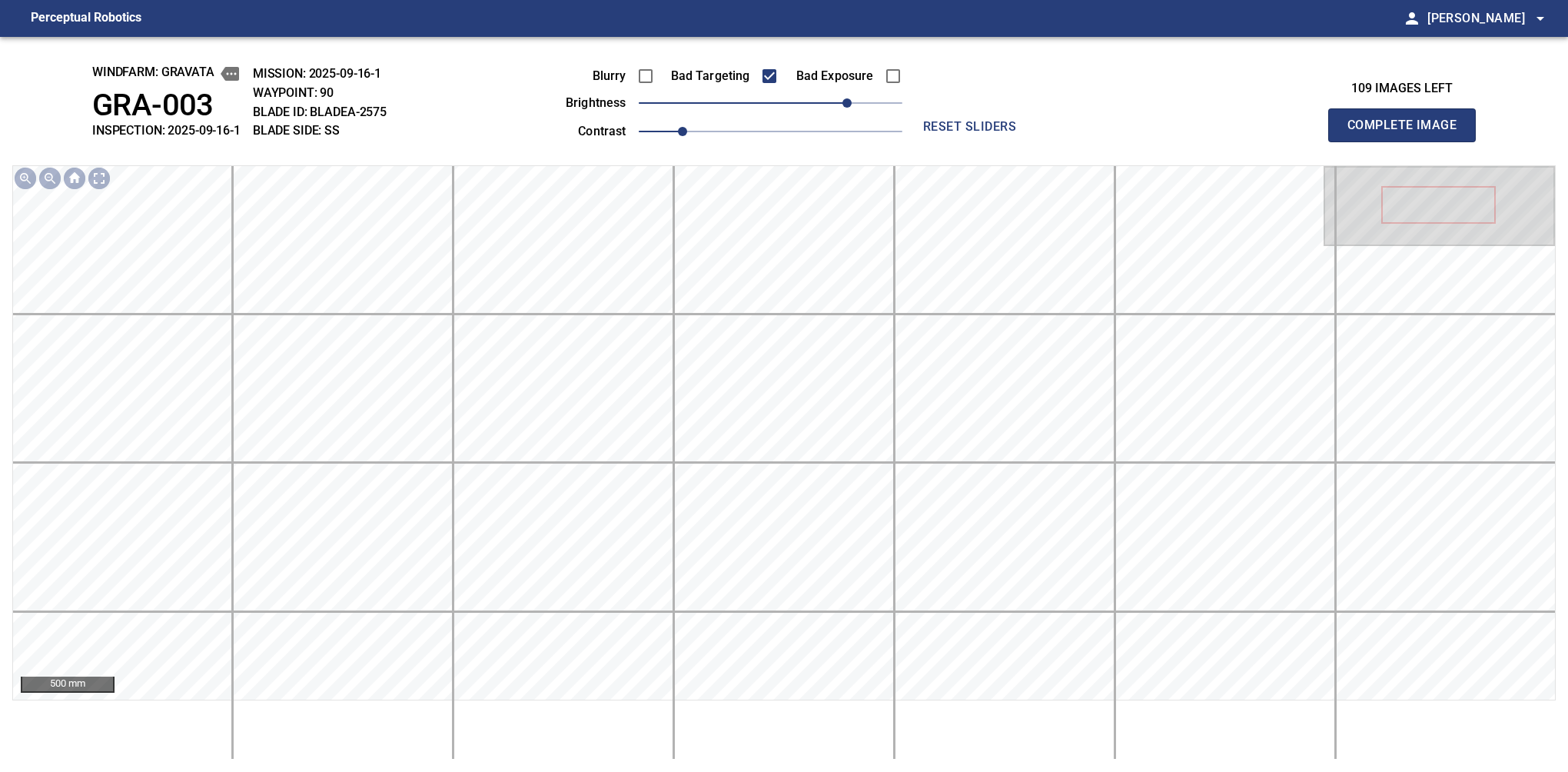
click at [1354, 141] on button "Complete Image" at bounding box center [1402, 125] width 147 height 33
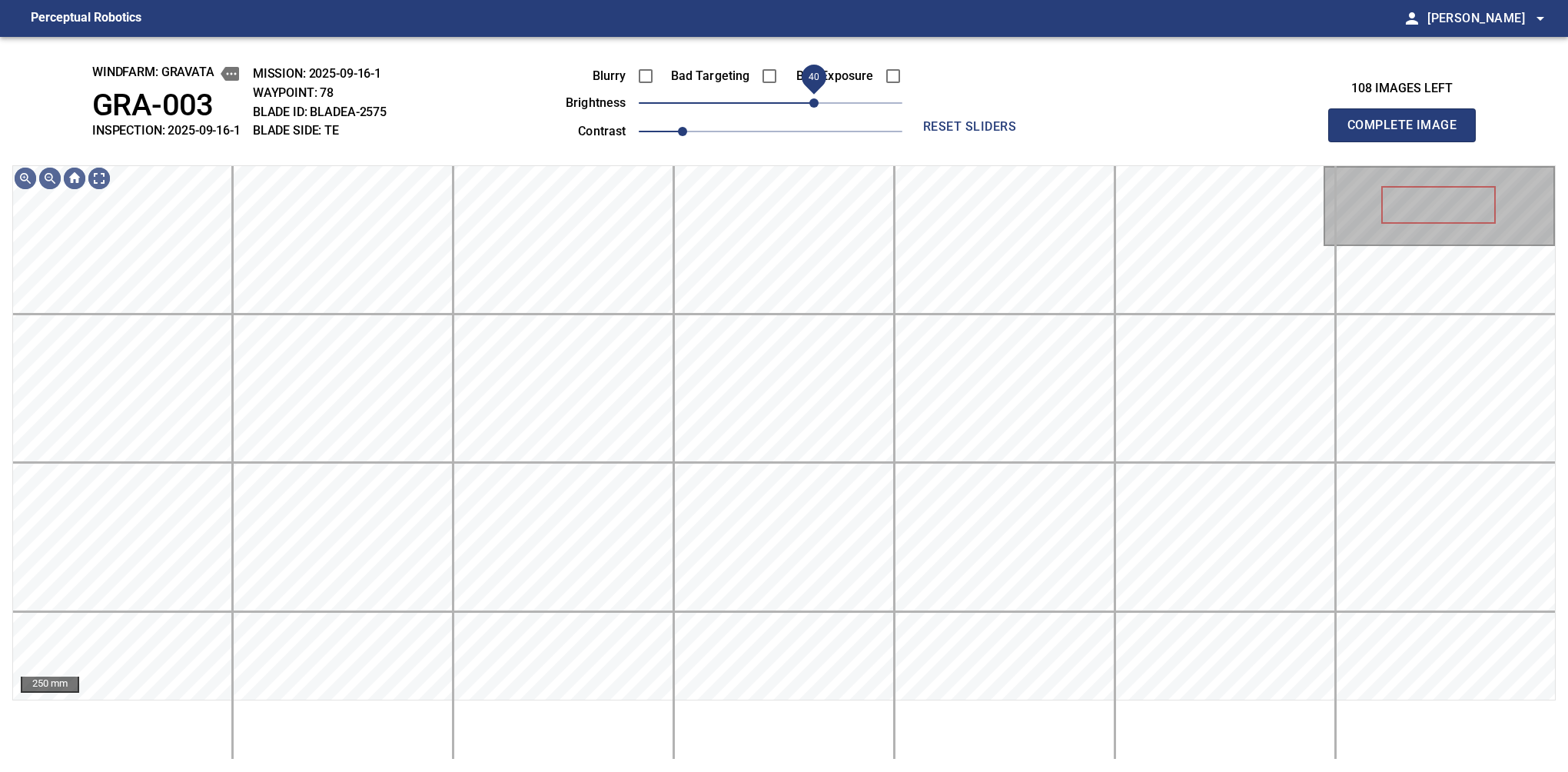
drag, startPoint x: 775, startPoint y: 103, endPoint x: 818, endPoint y: 105, distance: 43.0
click at [818, 105] on span "40" at bounding box center [814, 103] width 9 height 9
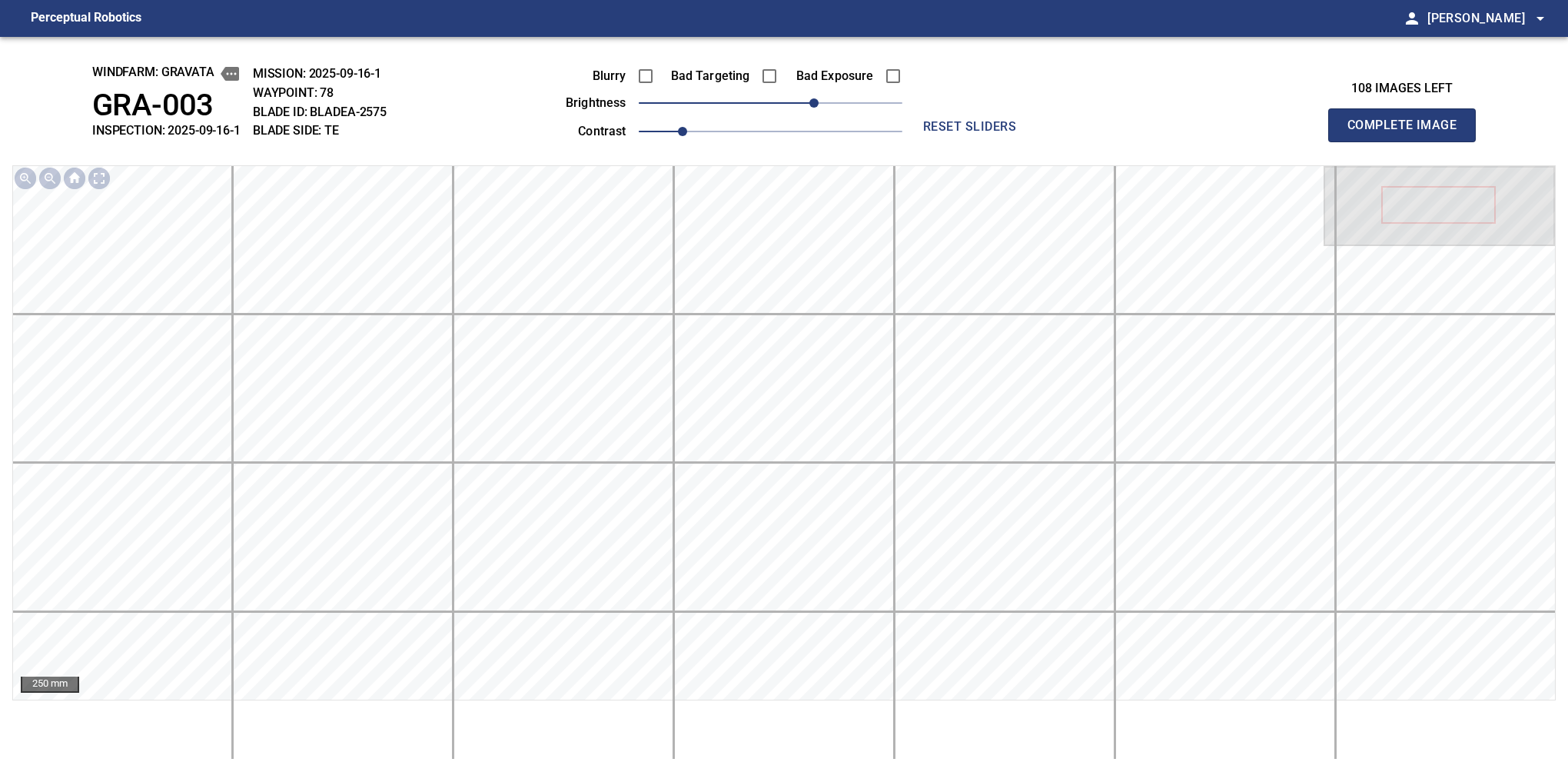
click at [1354, 141] on button "Complete Image" at bounding box center [1402, 125] width 147 height 33
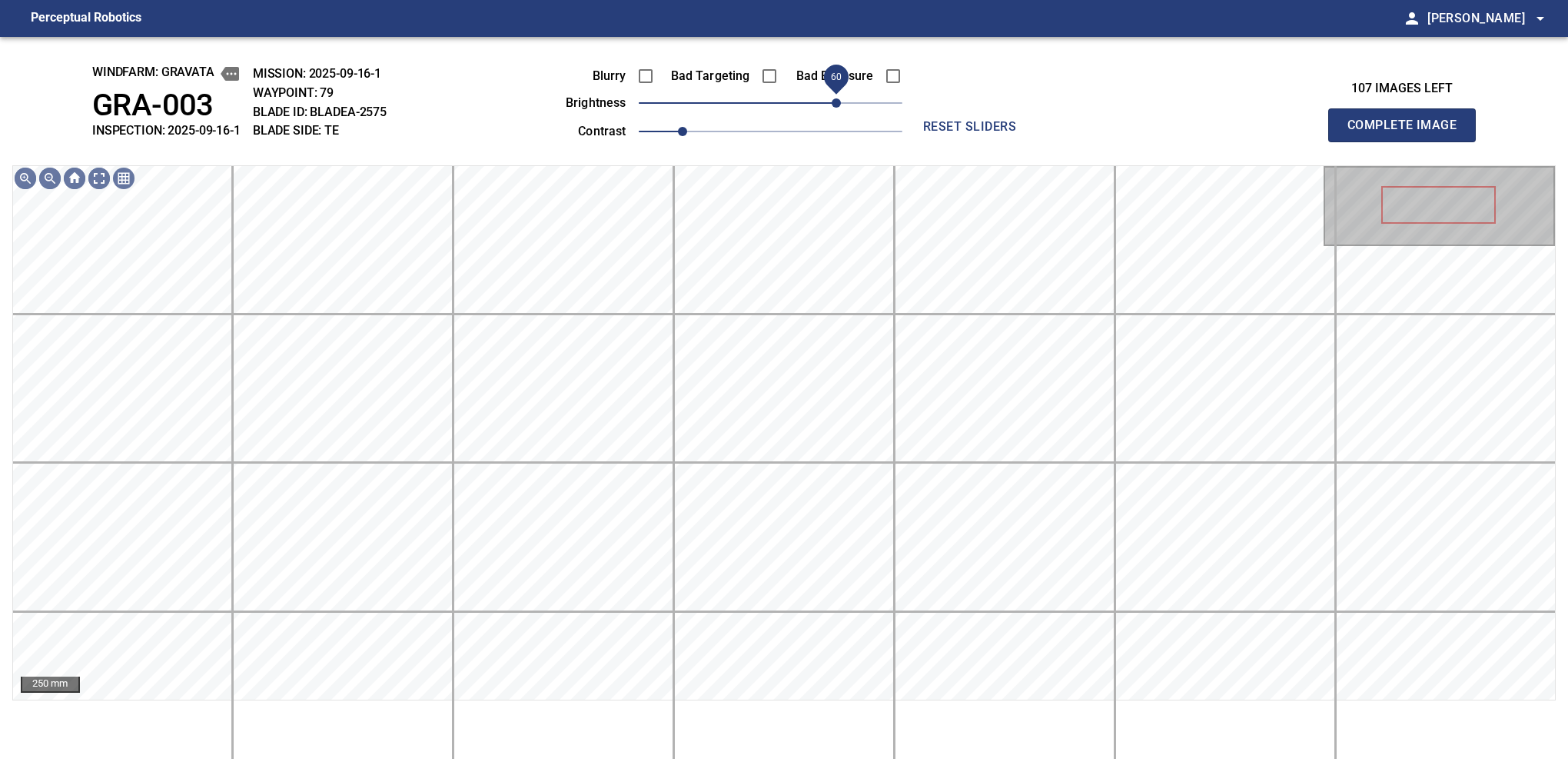
drag, startPoint x: 807, startPoint y: 100, endPoint x: 836, endPoint y: 97, distance: 29.2
click at [836, 99] on span "60" at bounding box center [836, 103] width 9 height 9
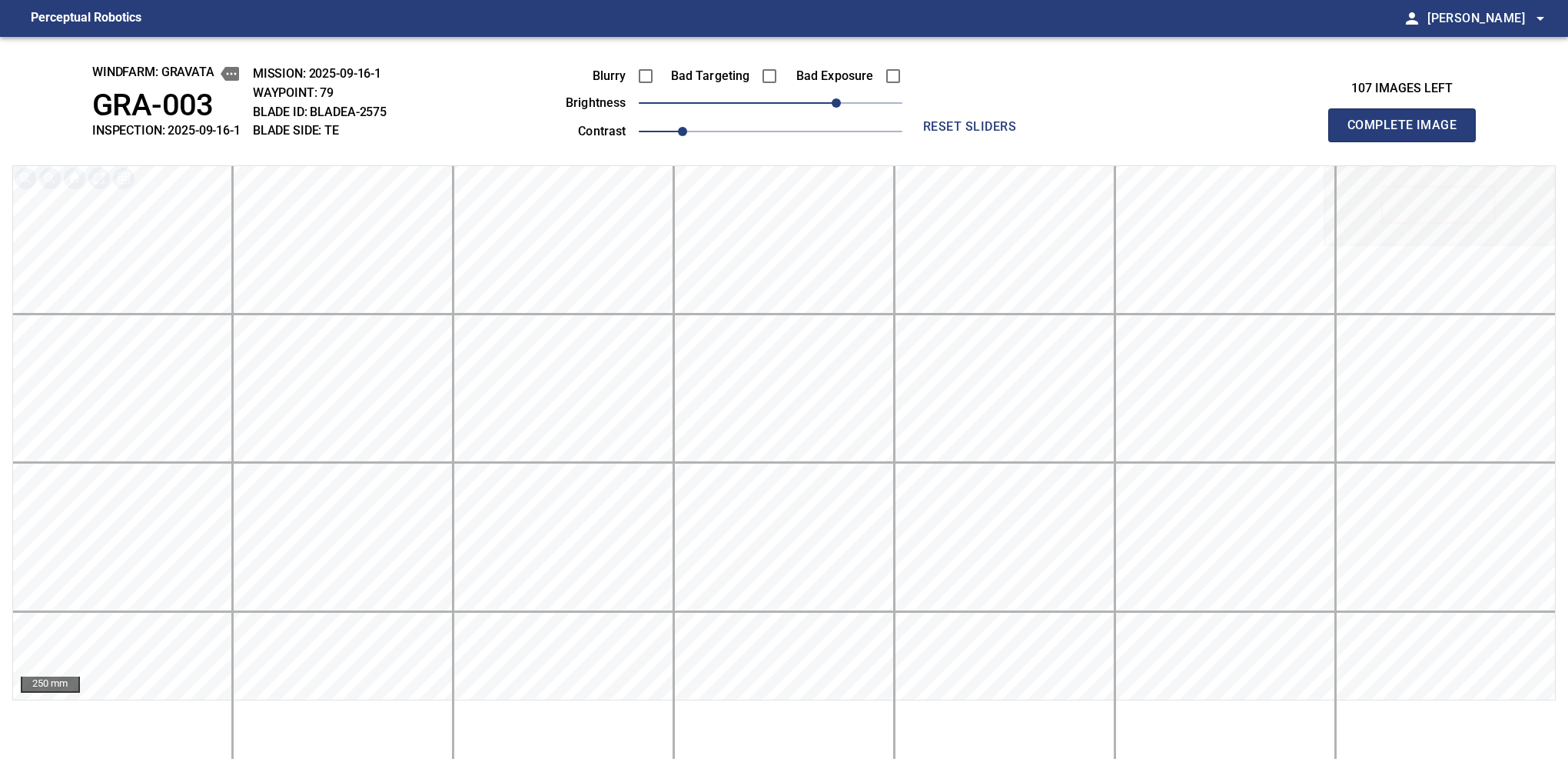
click at [1354, 141] on button "Complete Image" at bounding box center [1402, 125] width 147 height 33
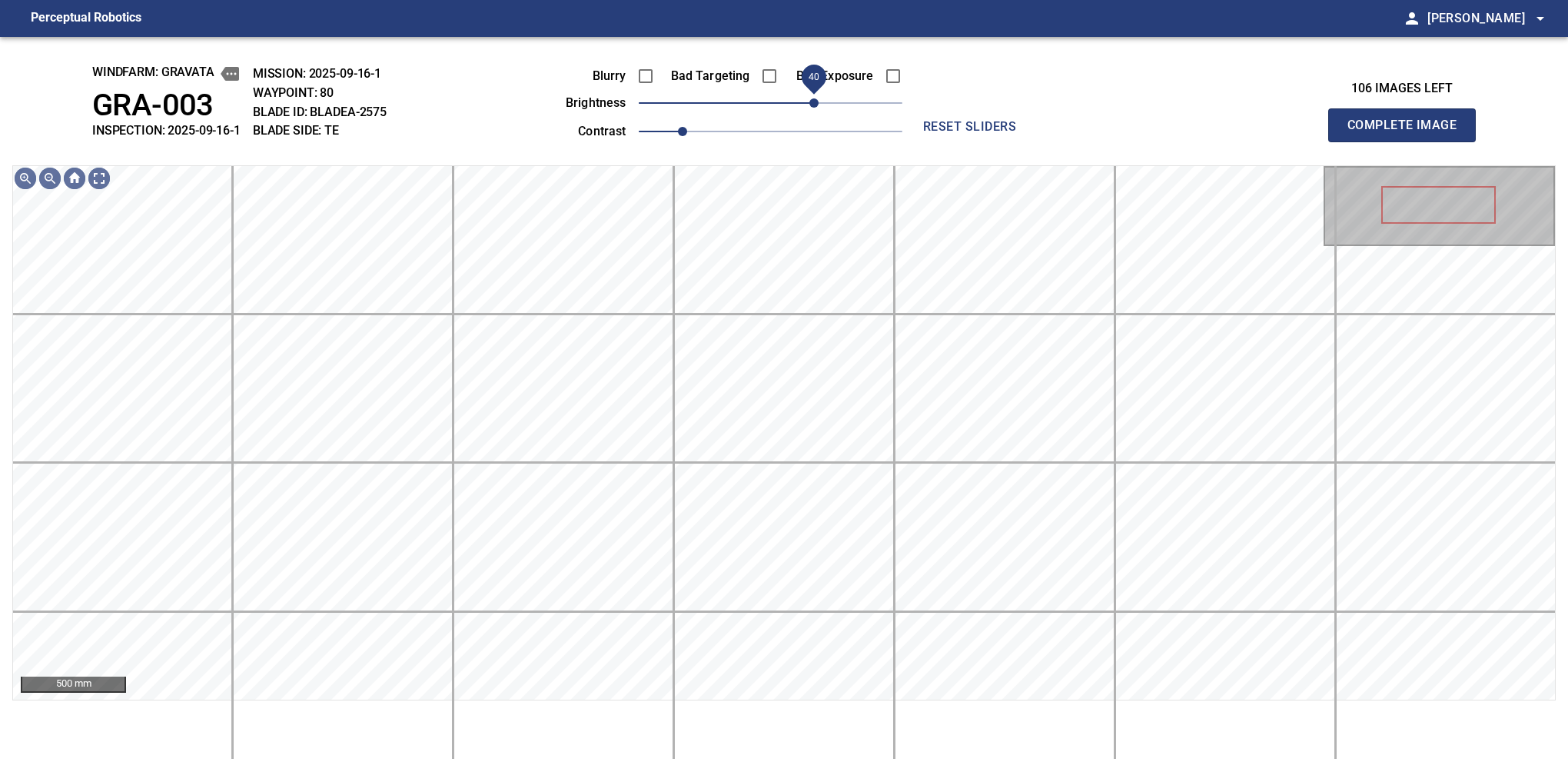
click at [815, 105] on span "40" at bounding box center [814, 103] width 9 height 9
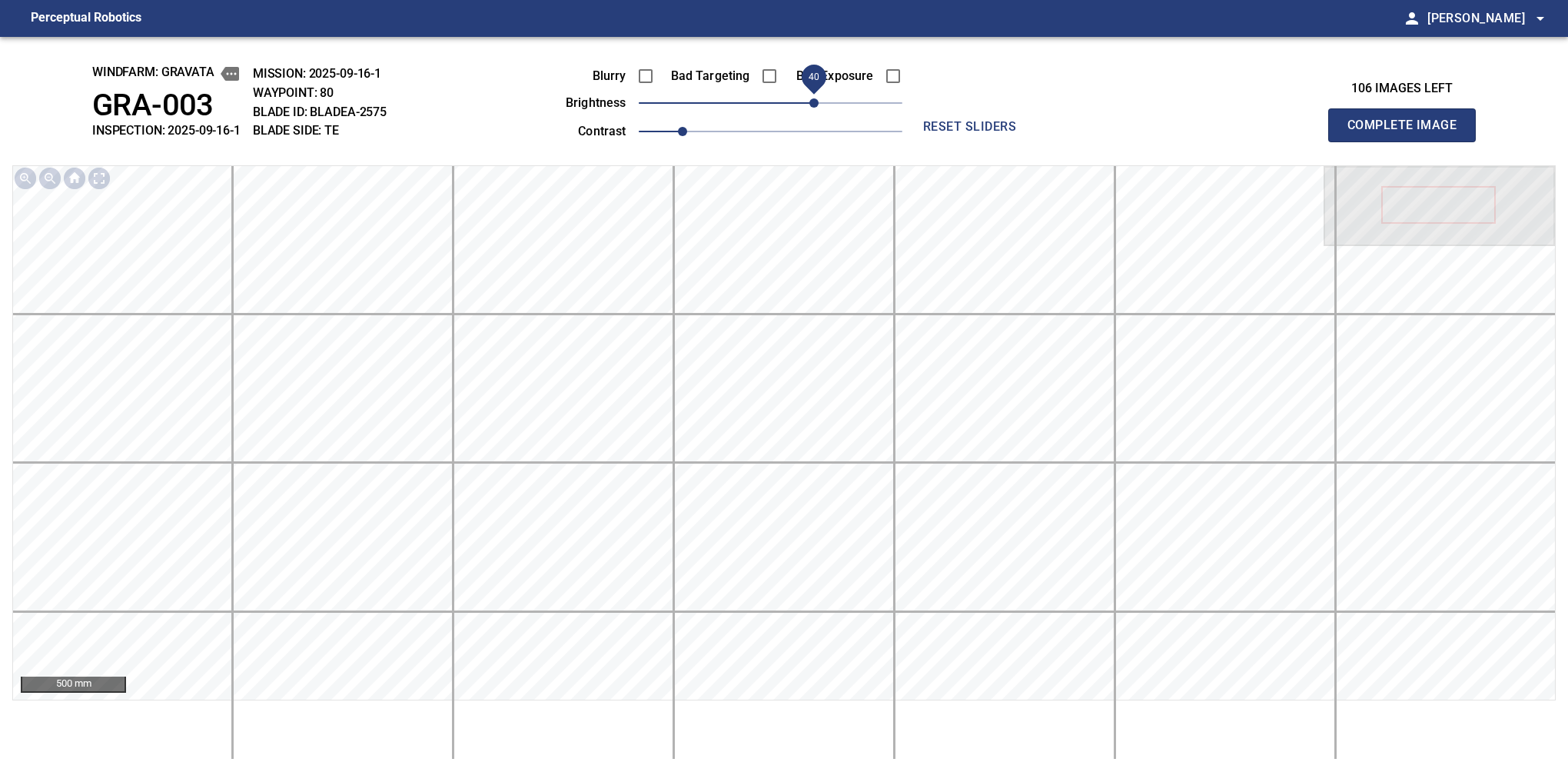
click at [1354, 141] on button "Complete Image" at bounding box center [1402, 125] width 147 height 33
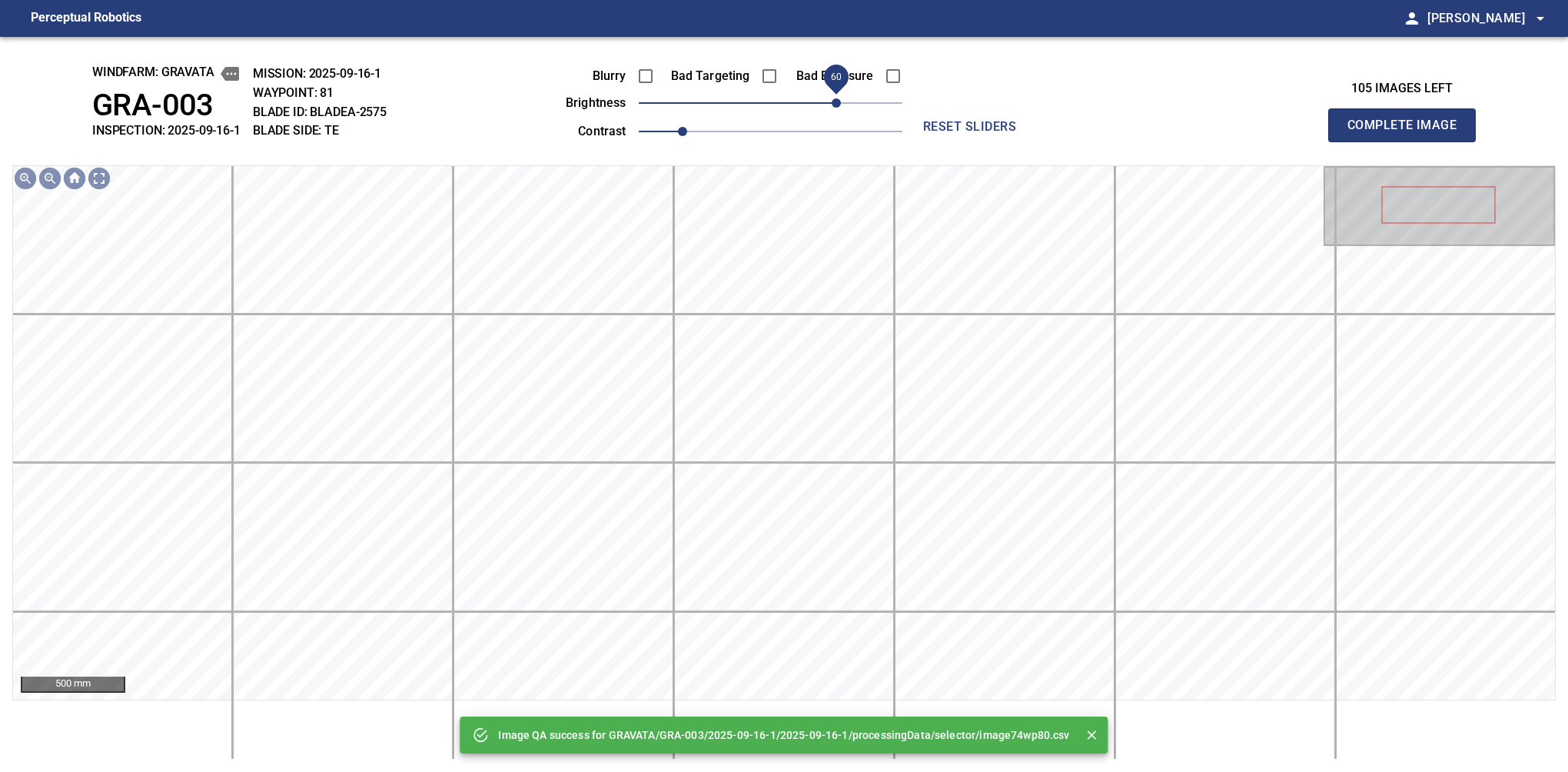
drag, startPoint x: 772, startPoint y: 105, endPoint x: 834, endPoint y: 94, distance: 63.0
click at [834, 99] on span "60" at bounding box center [836, 103] width 9 height 9
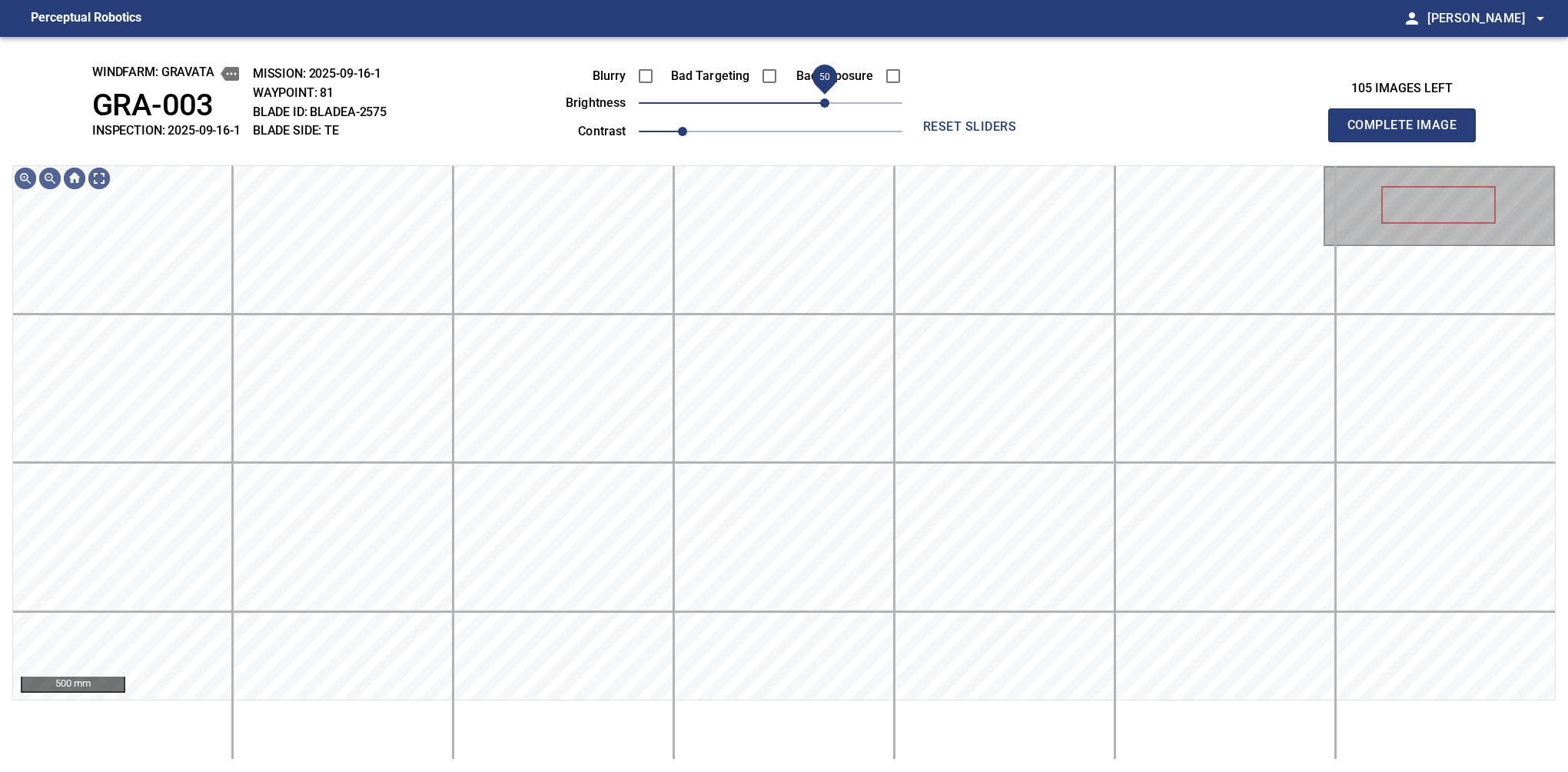
drag, startPoint x: 834, startPoint y: 94, endPoint x: 824, endPoint y: 99, distance: 11.2
click at [824, 99] on span "50" at bounding box center [824, 103] width 9 height 9
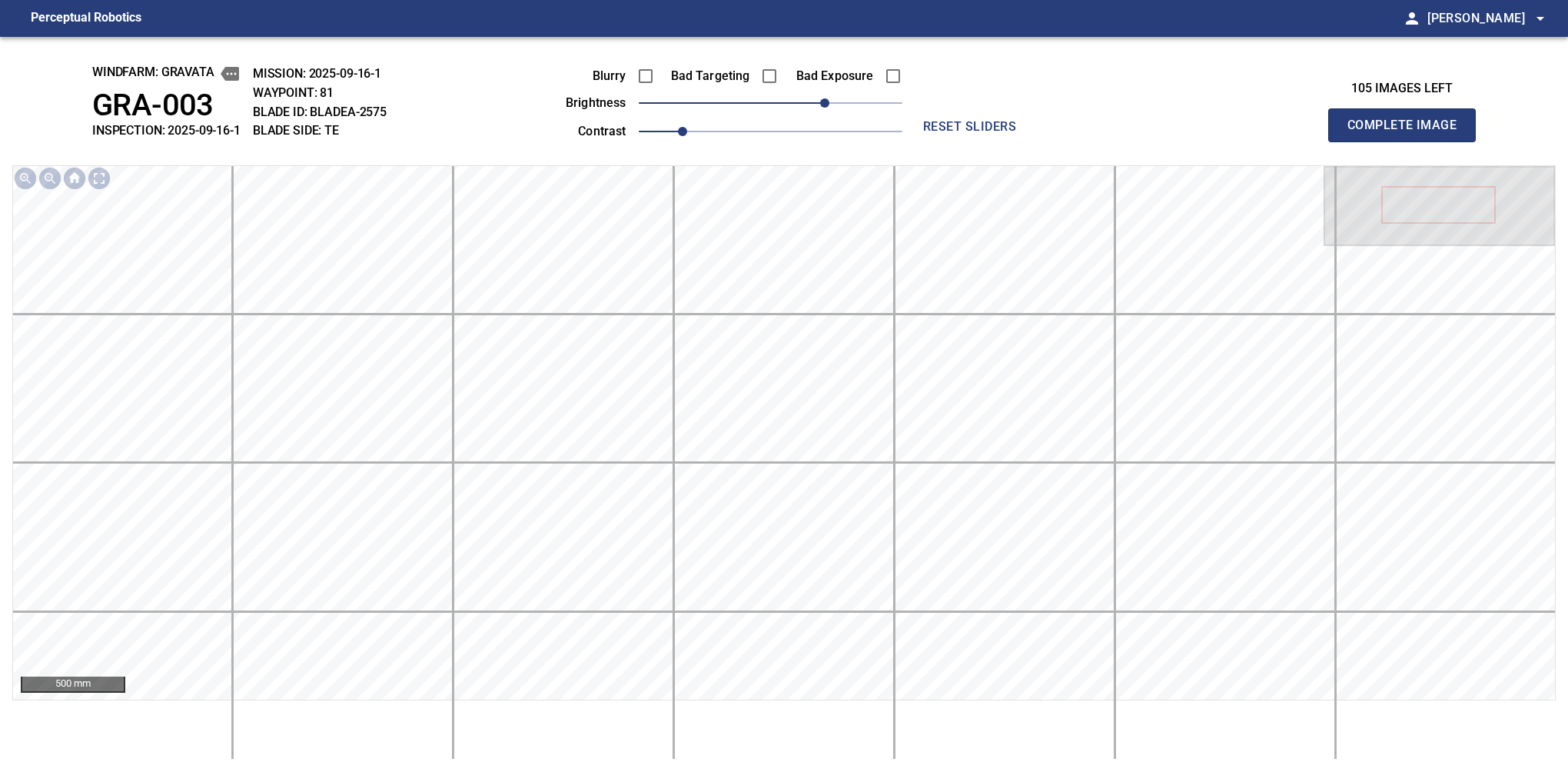
click at [1354, 141] on button "Complete Image" at bounding box center [1402, 125] width 147 height 33
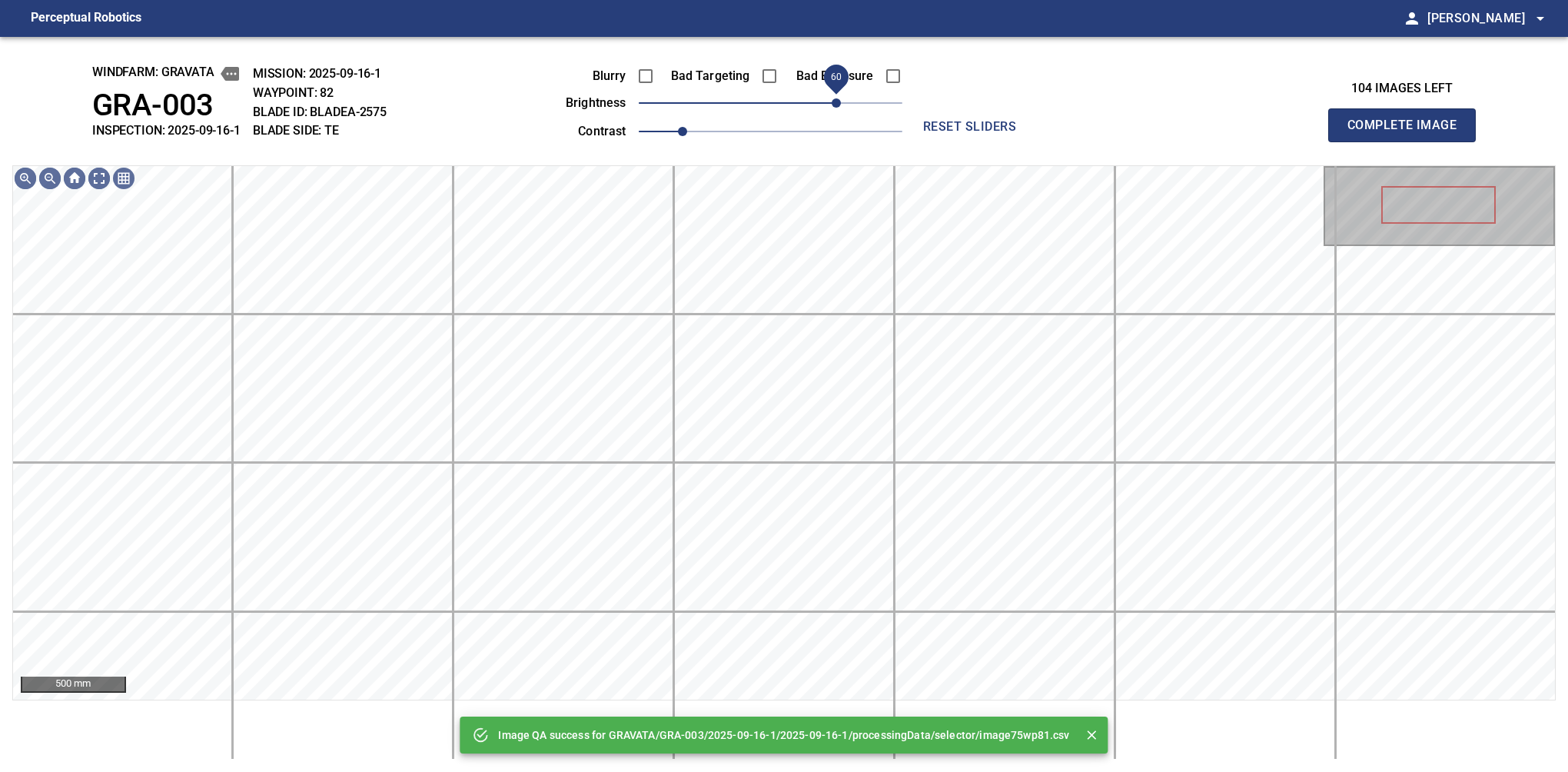
drag, startPoint x: 824, startPoint y: 99, endPoint x: 834, endPoint y: 99, distance: 10.0
click at [834, 99] on span "60" at bounding box center [771, 103] width 264 height 21
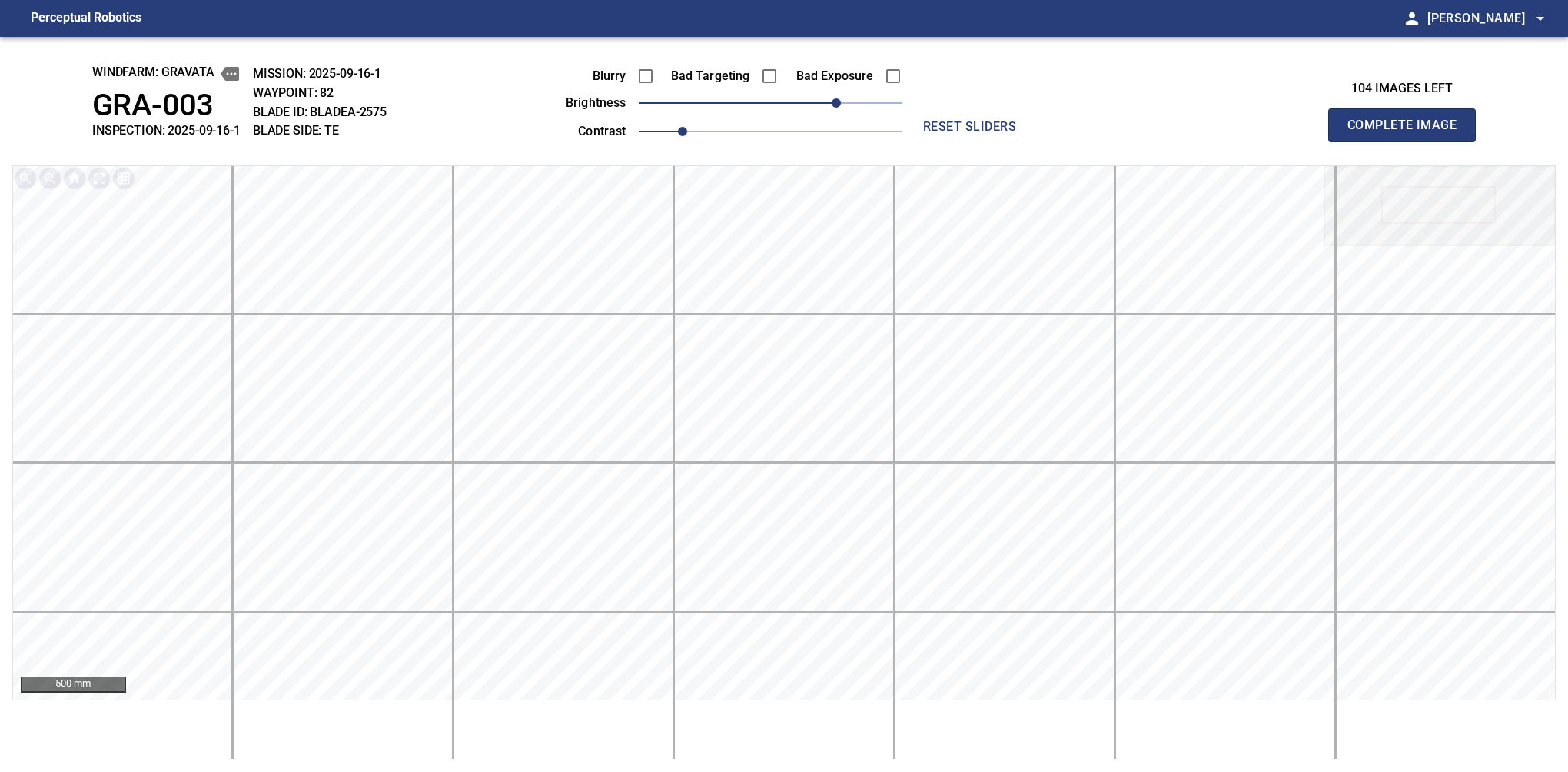
click at [1354, 141] on button "Complete Image" at bounding box center [1402, 125] width 147 height 33
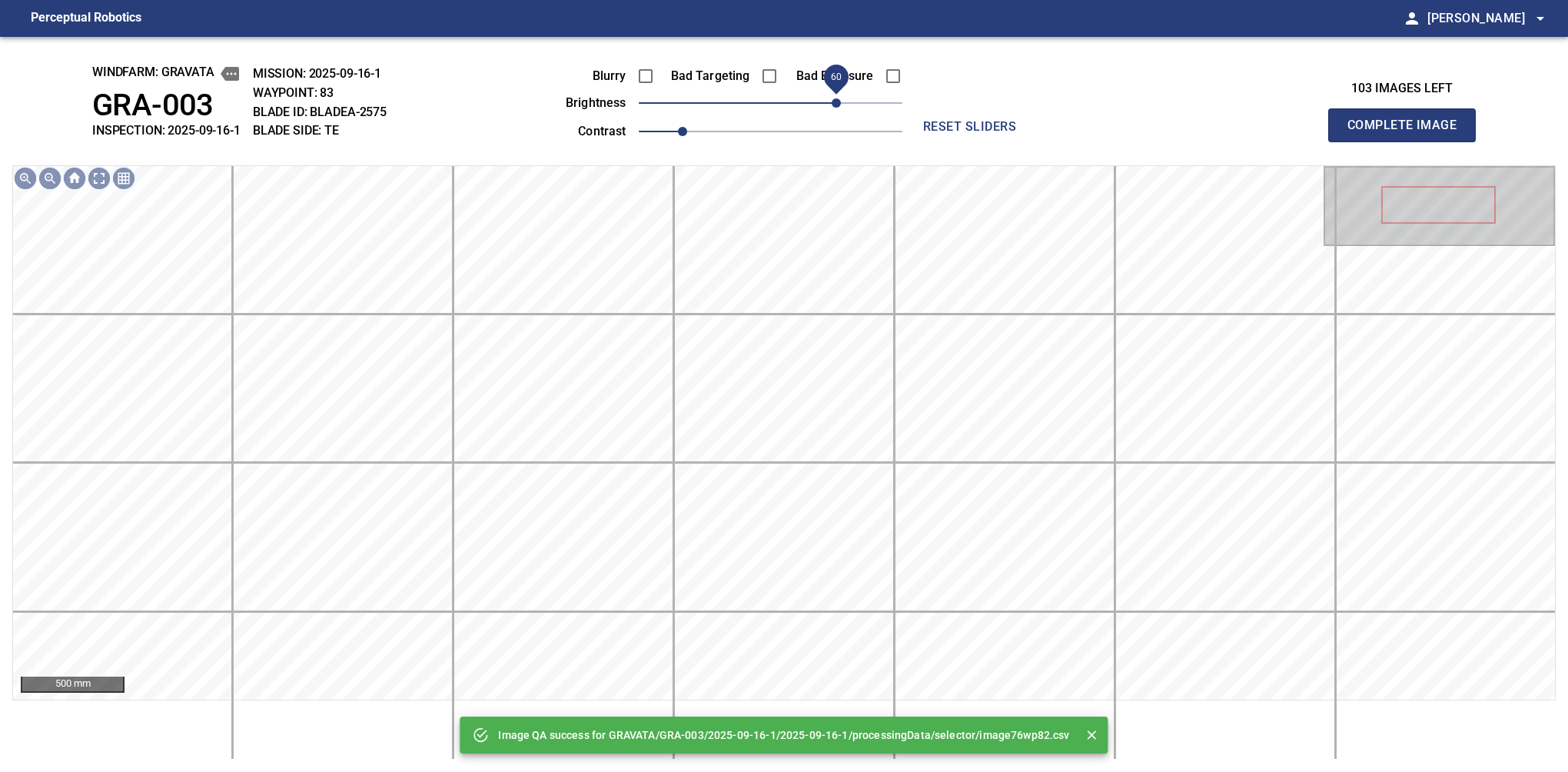
click at [837, 93] on span "60" at bounding box center [771, 103] width 264 height 21
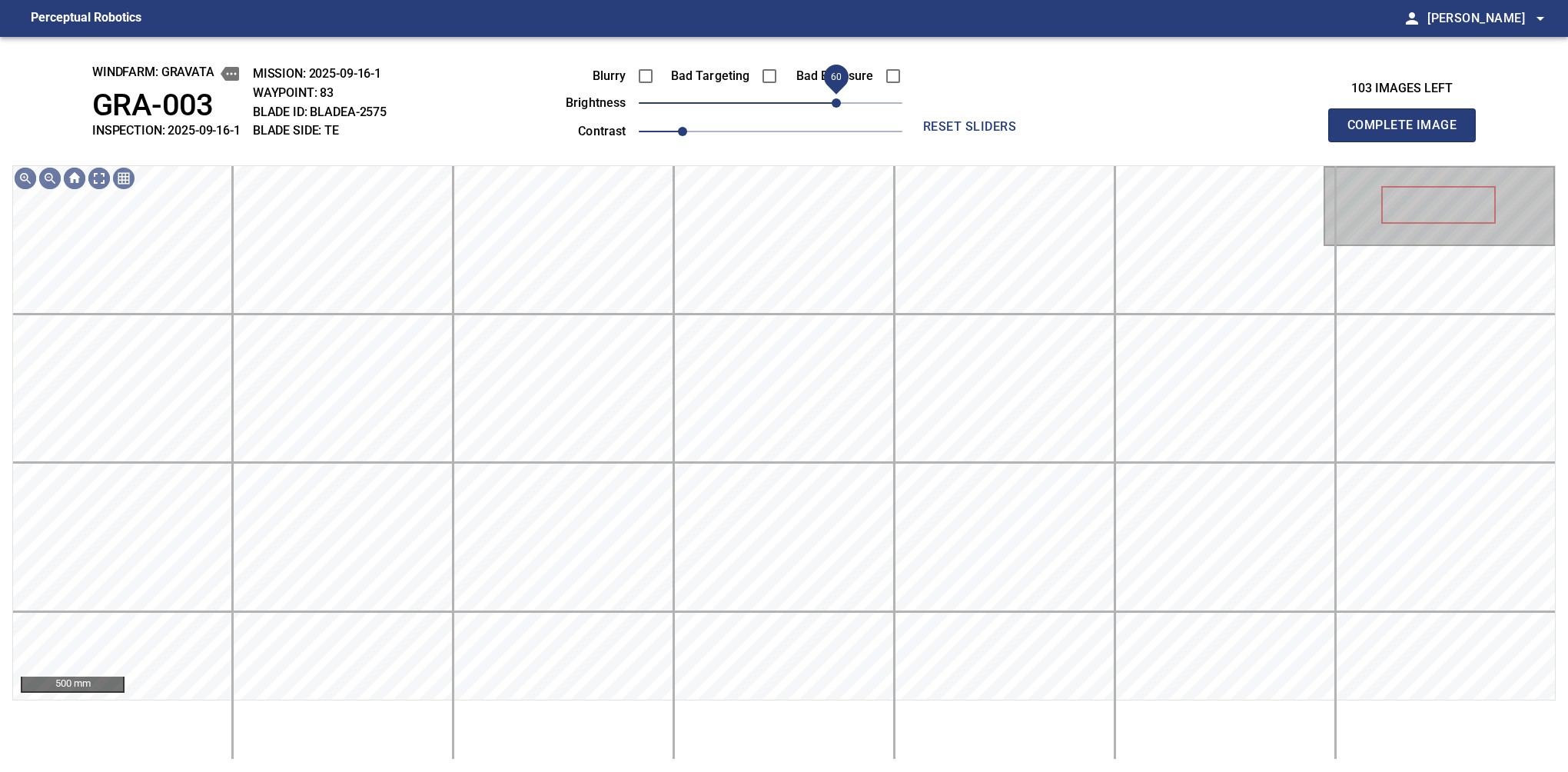
click at [840, 99] on span "60" at bounding box center [836, 103] width 9 height 9
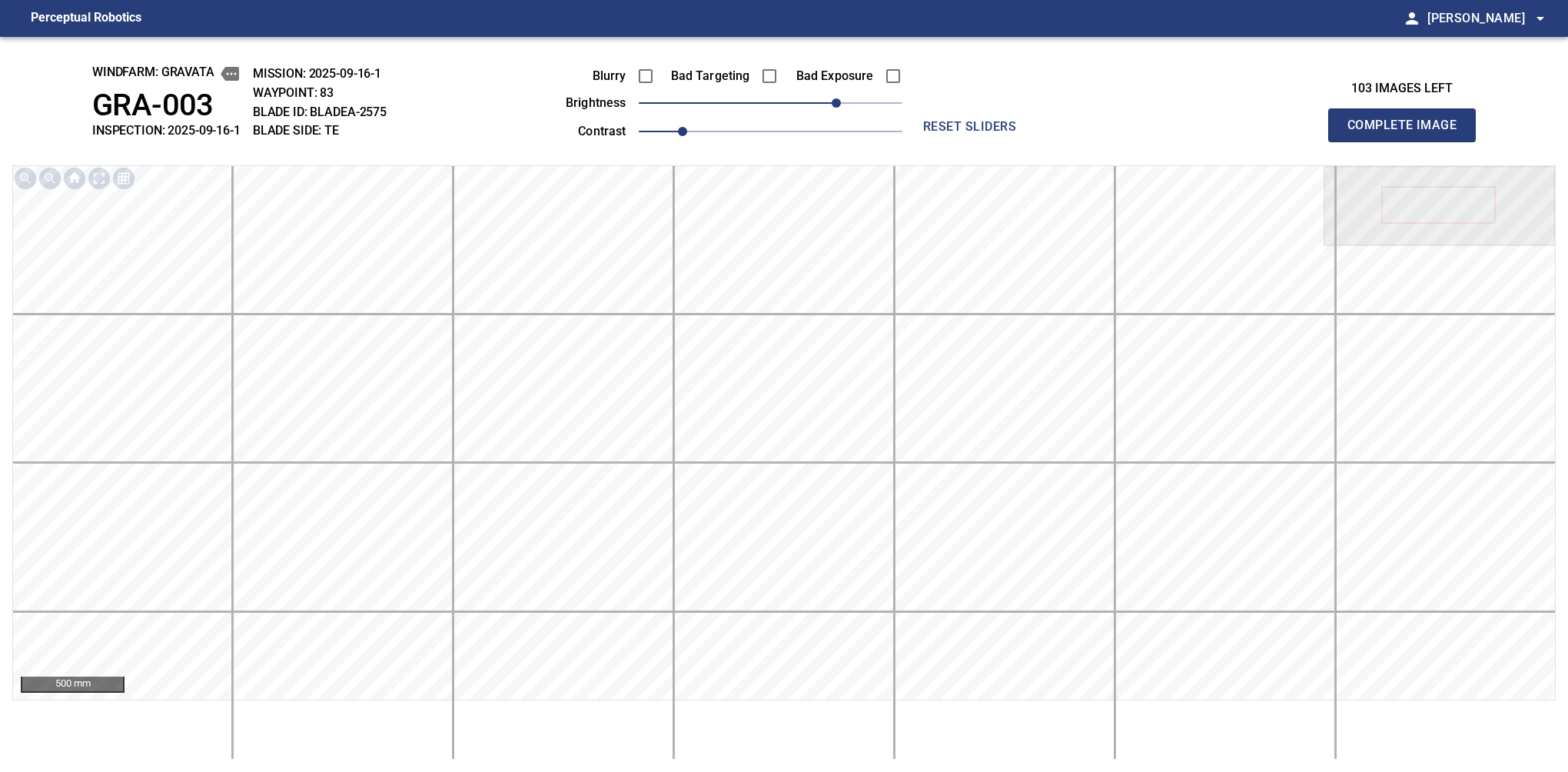
click at [1354, 141] on button "Complete Image" at bounding box center [1402, 125] width 147 height 33
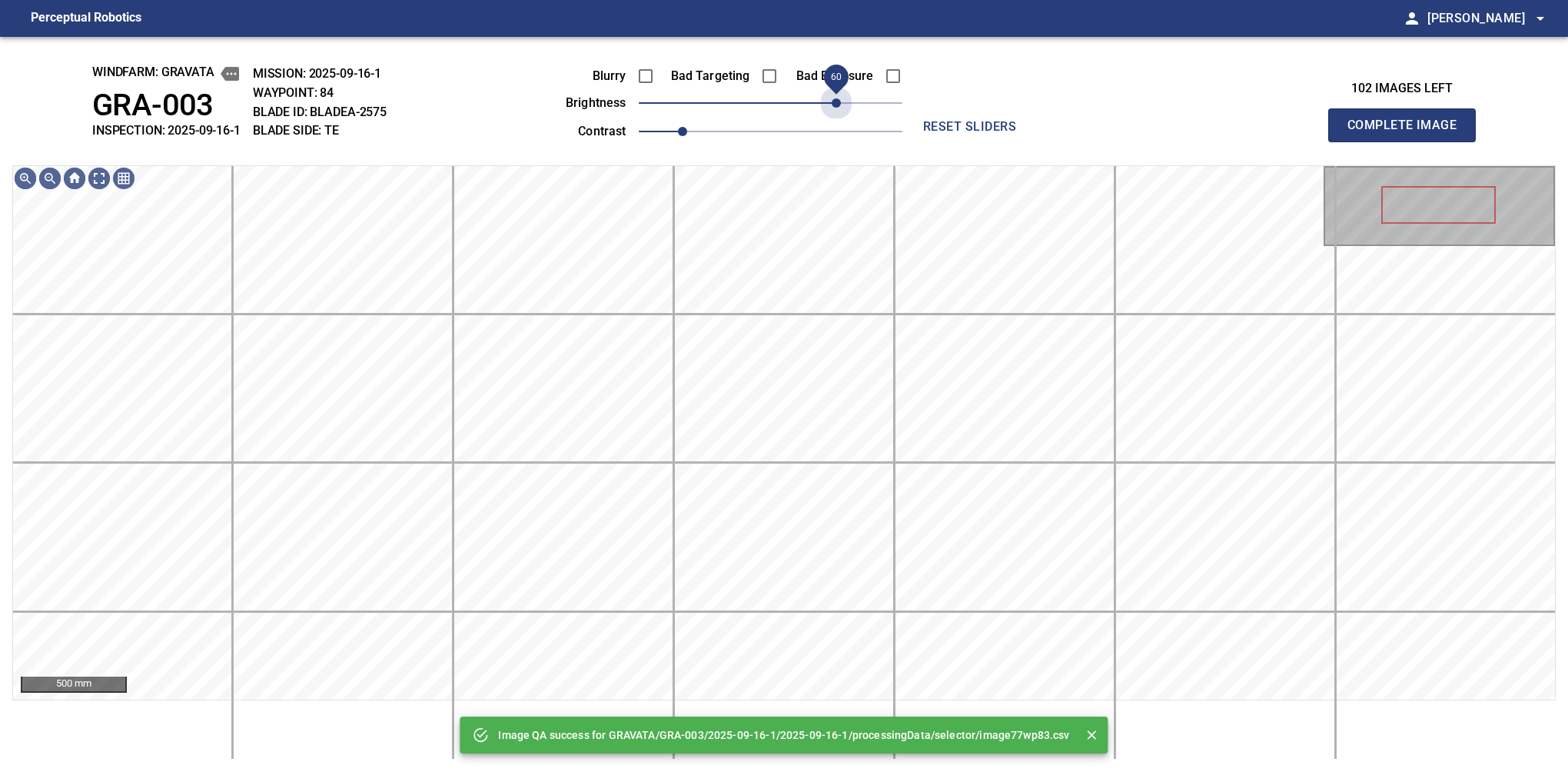
click at [840, 93] on span "60" at bounding box center [771, 103] width 264 height 21
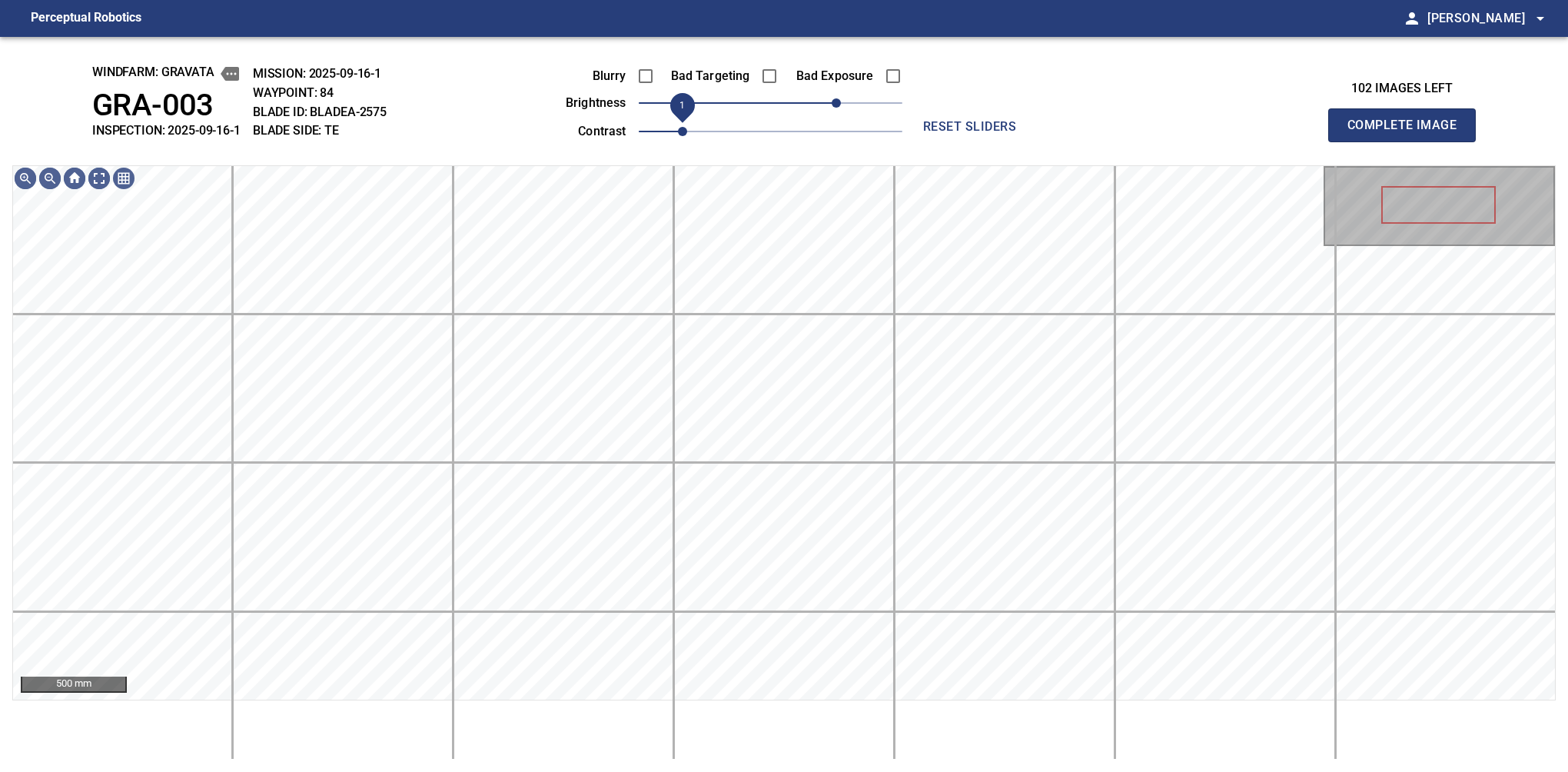
click at [686, 131] on span "1" at bounding box center [682, 131] width 9 height 9
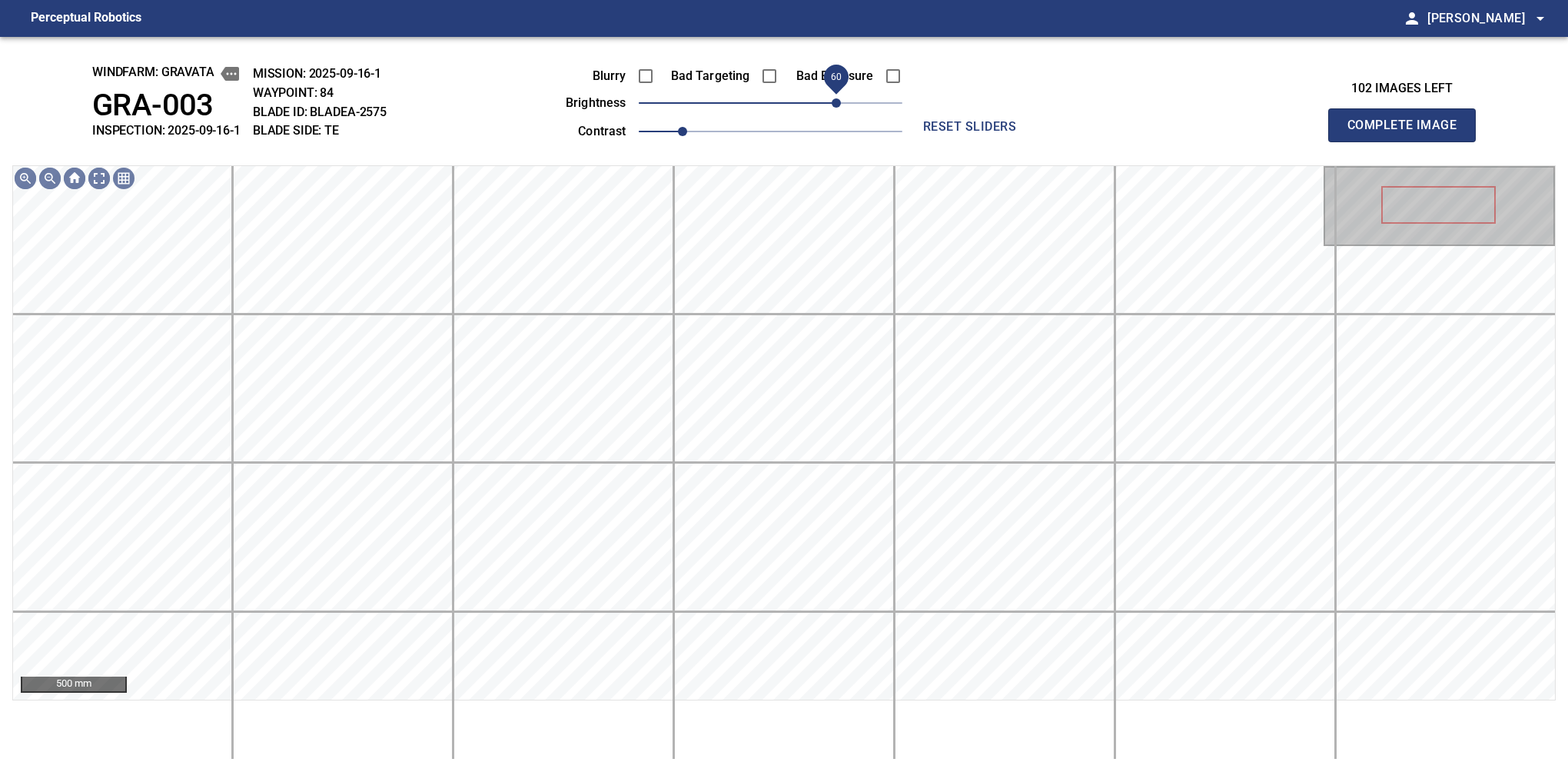
click at [840, 105] on span "60" at bounding box center [836, 103] width 9 height 9
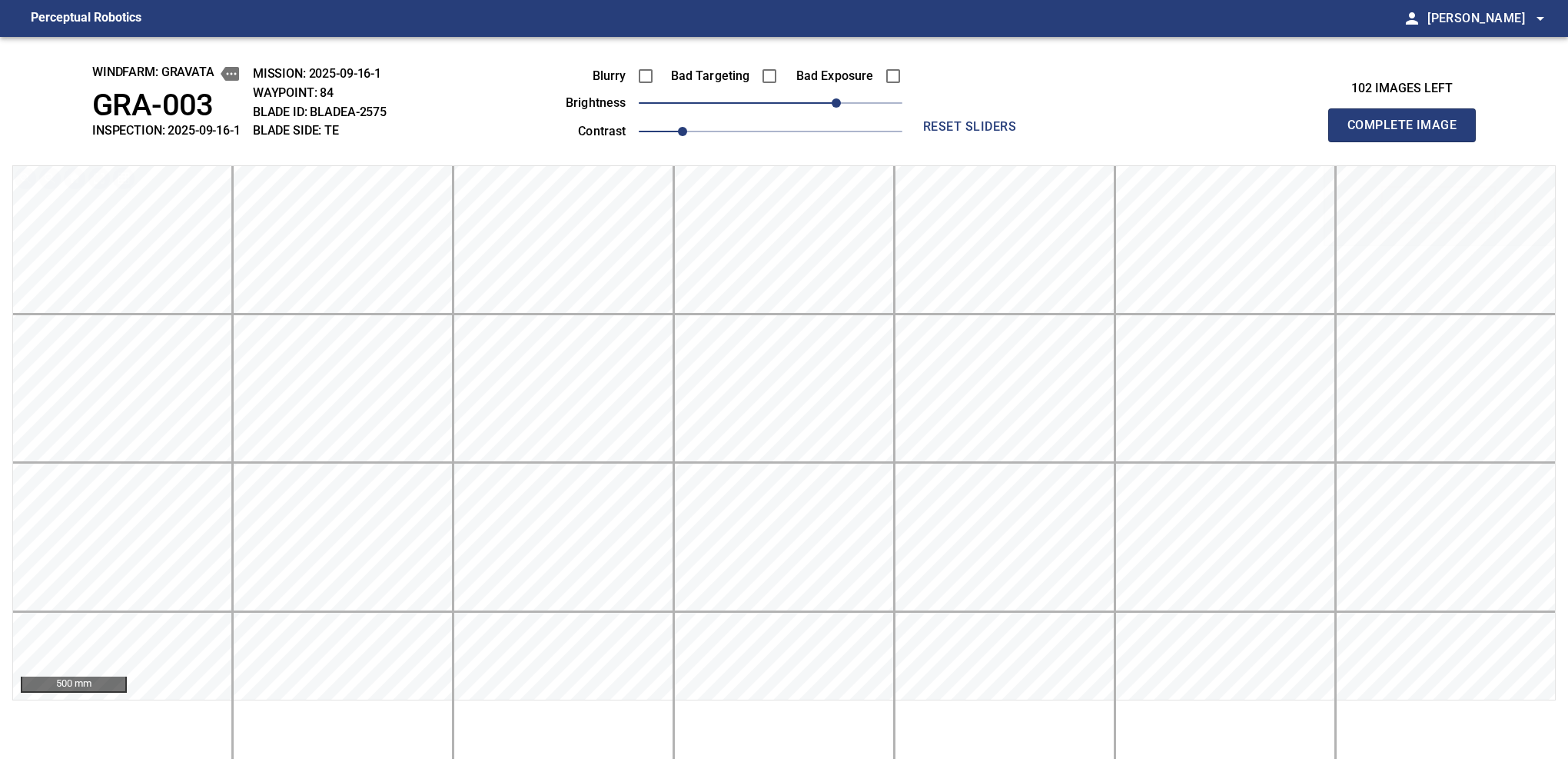
click at [1354, 141] on button "Complete Image" at bounding box center [1402, 125] width 147 height 33
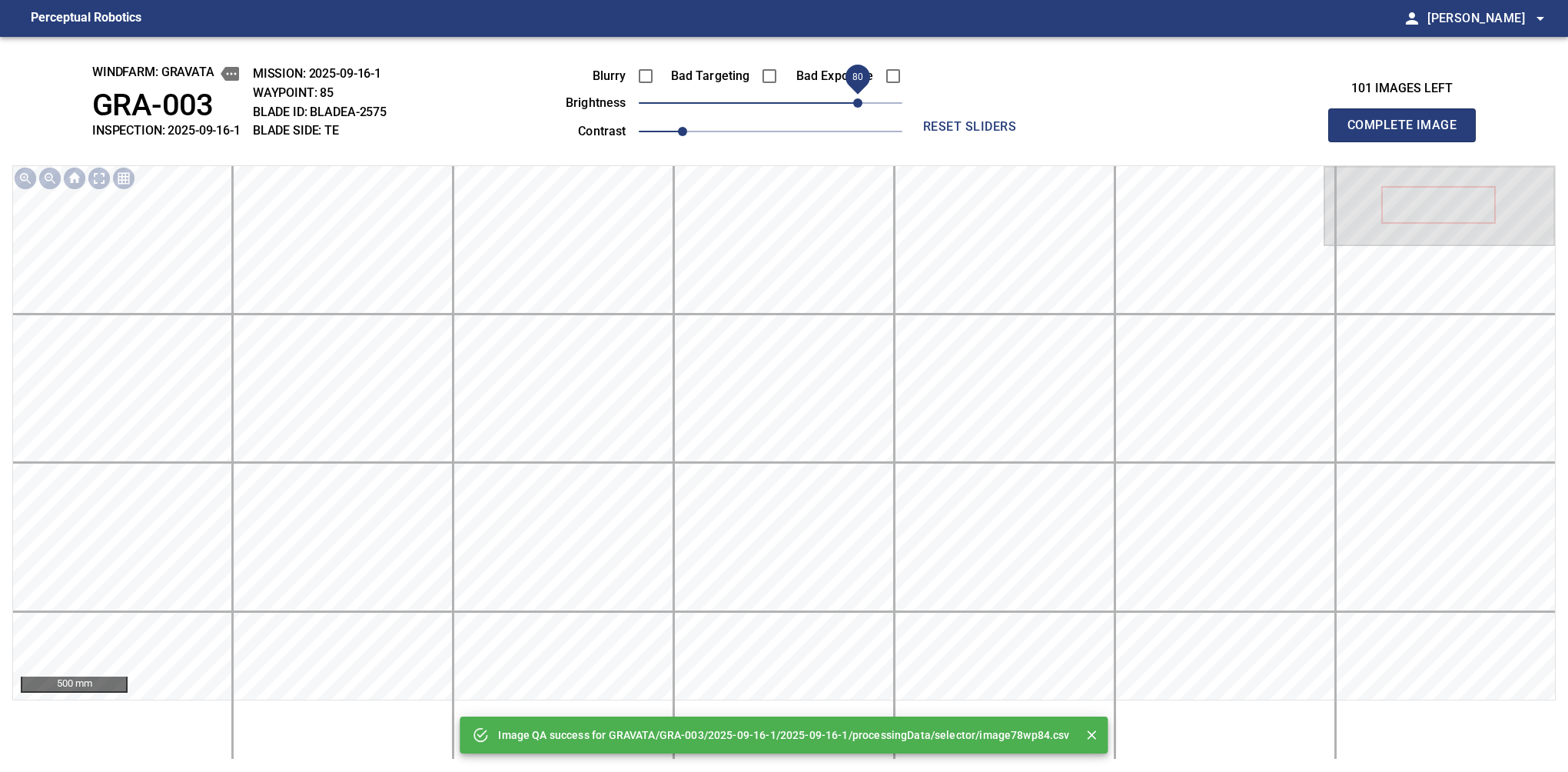
drag, startPoint x: 793, startPoint y: 101, endPoint x: 861, endPoint y: 107, distance: 68.3
click at [861, 107] on span "80" at bounding box center [771, 103] width 264 height 21
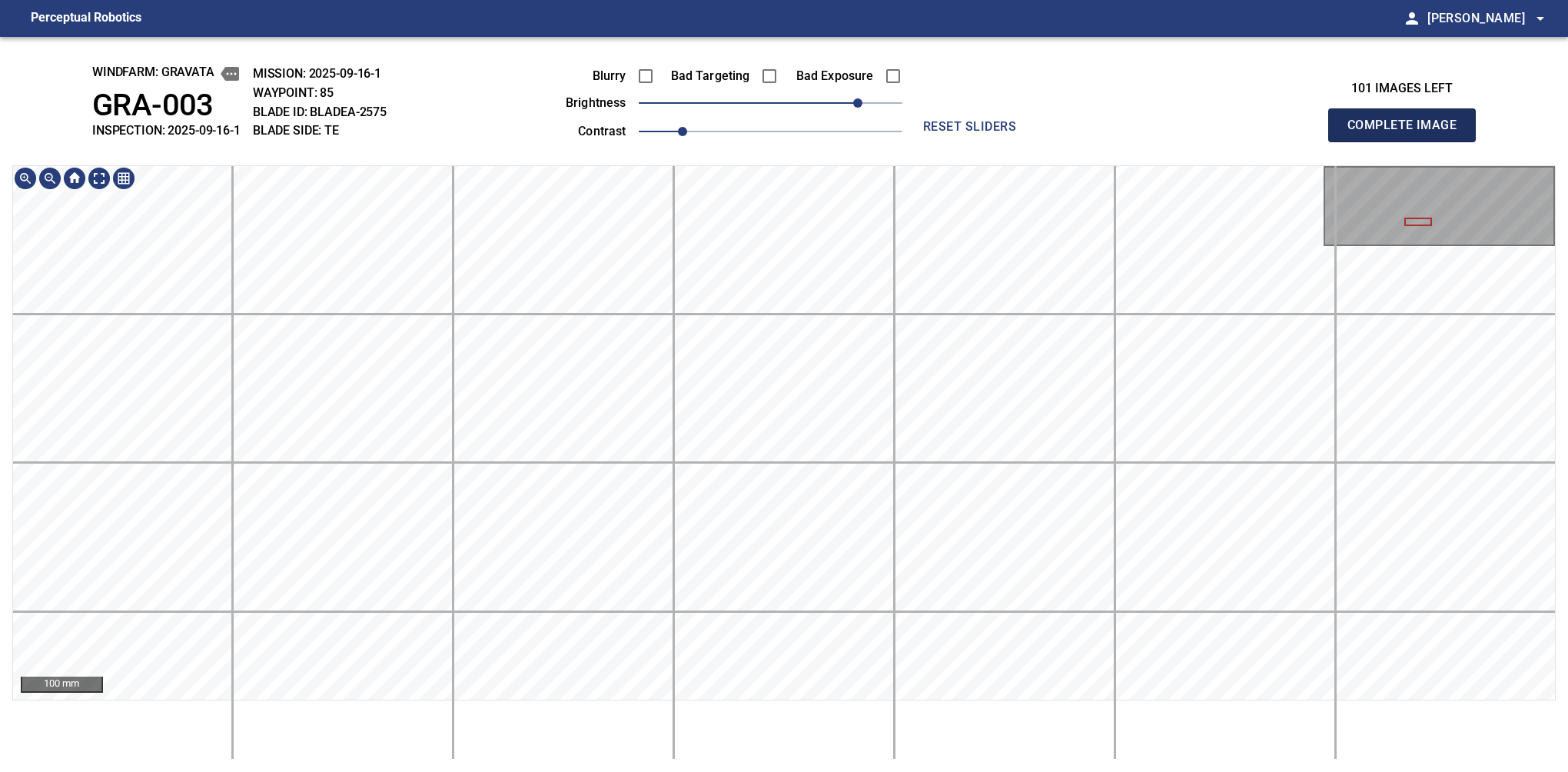
click at [1354, 141] on button "Complete Image" at bounding box center [1402, 125] width 147 height 33
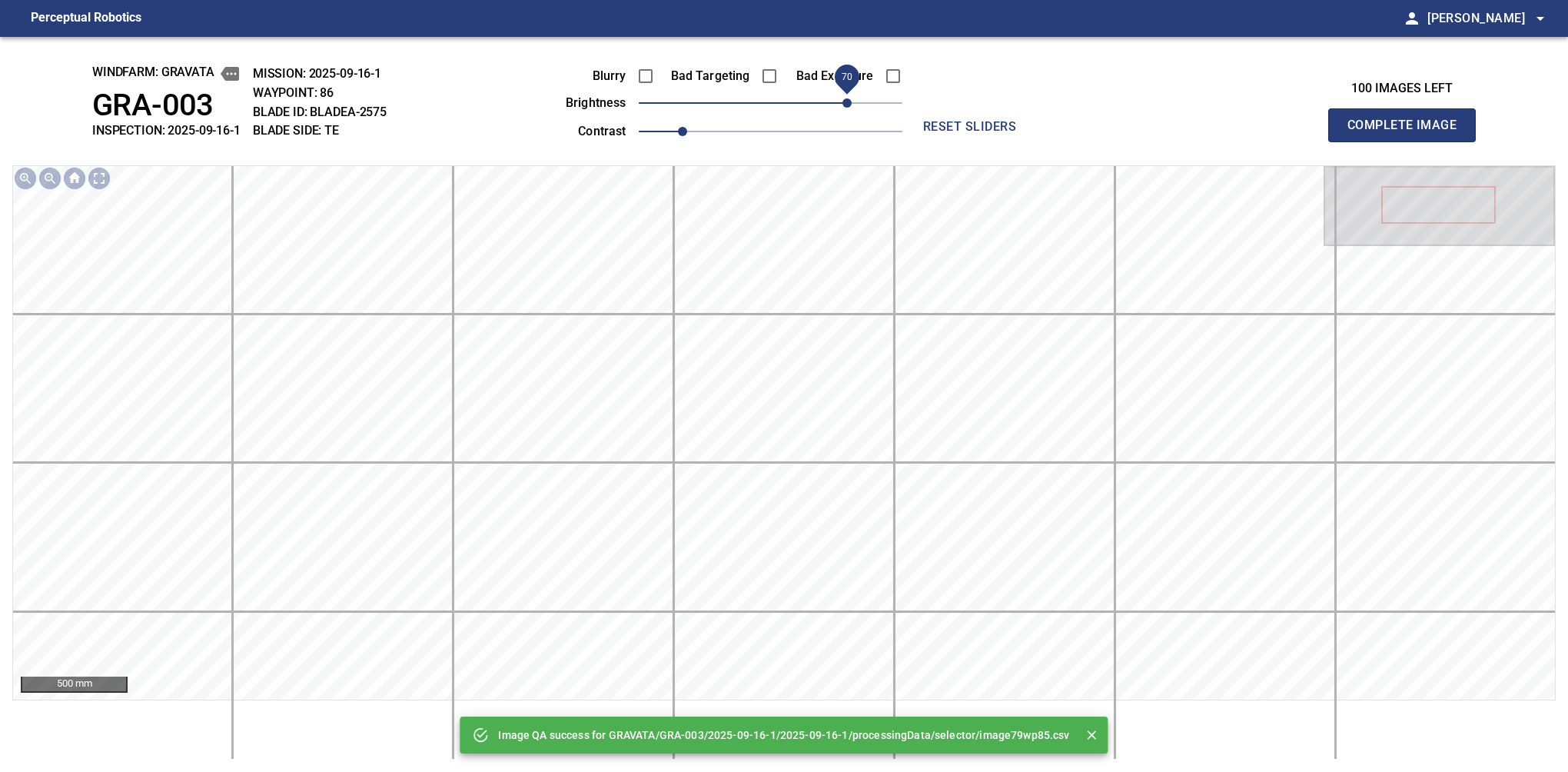
drag, startPoint x: 802, startPoint y: 101, endPoint x: 850, endPoint y: 96, distance: 48.3
click at [850, 99] on span "70" at bounding box center [847, 103] width 9 height 9
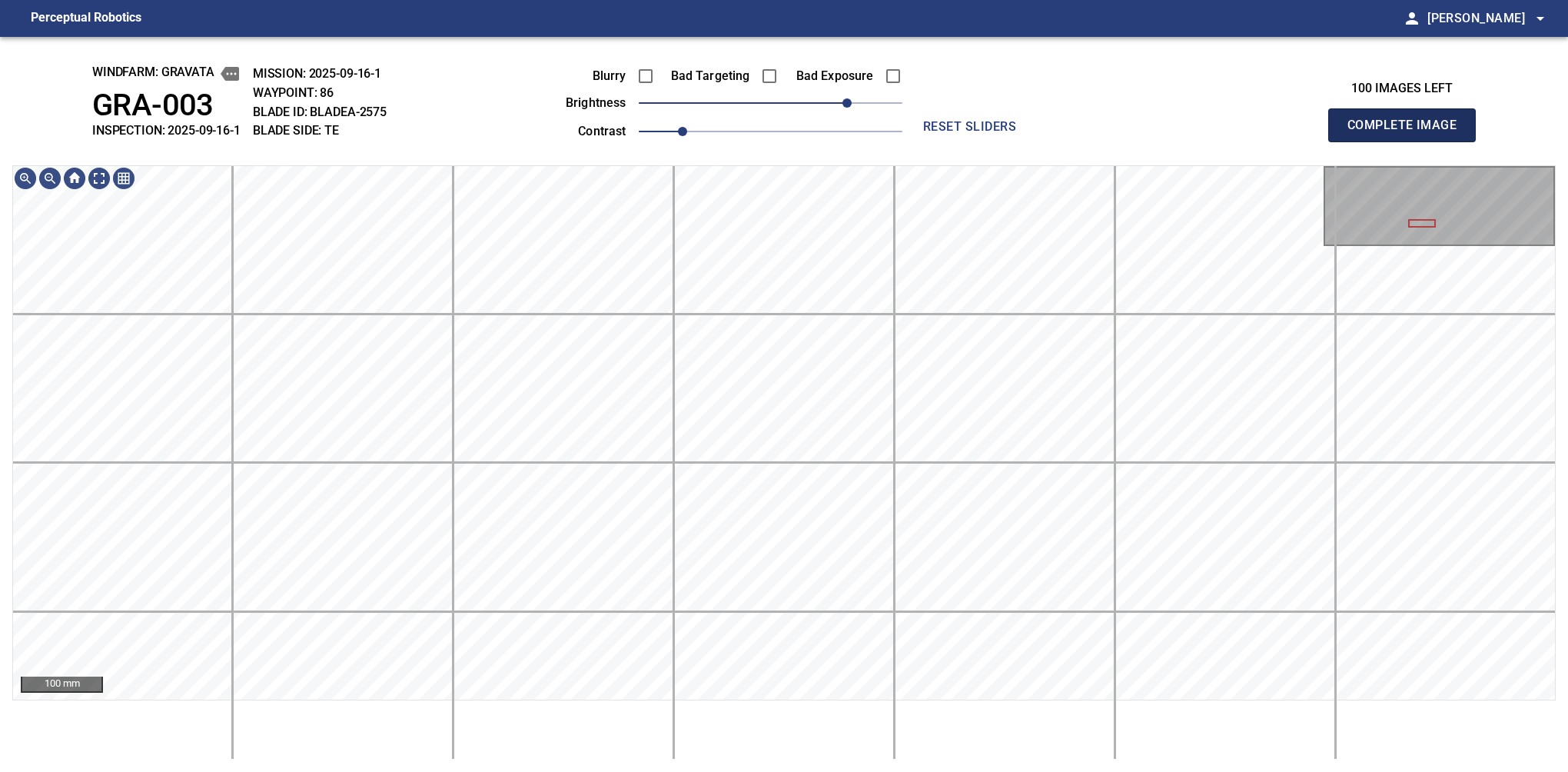
click at [1354, 141] on button "Complete Image" at bounding box center [1402, 125] width 147 height 33
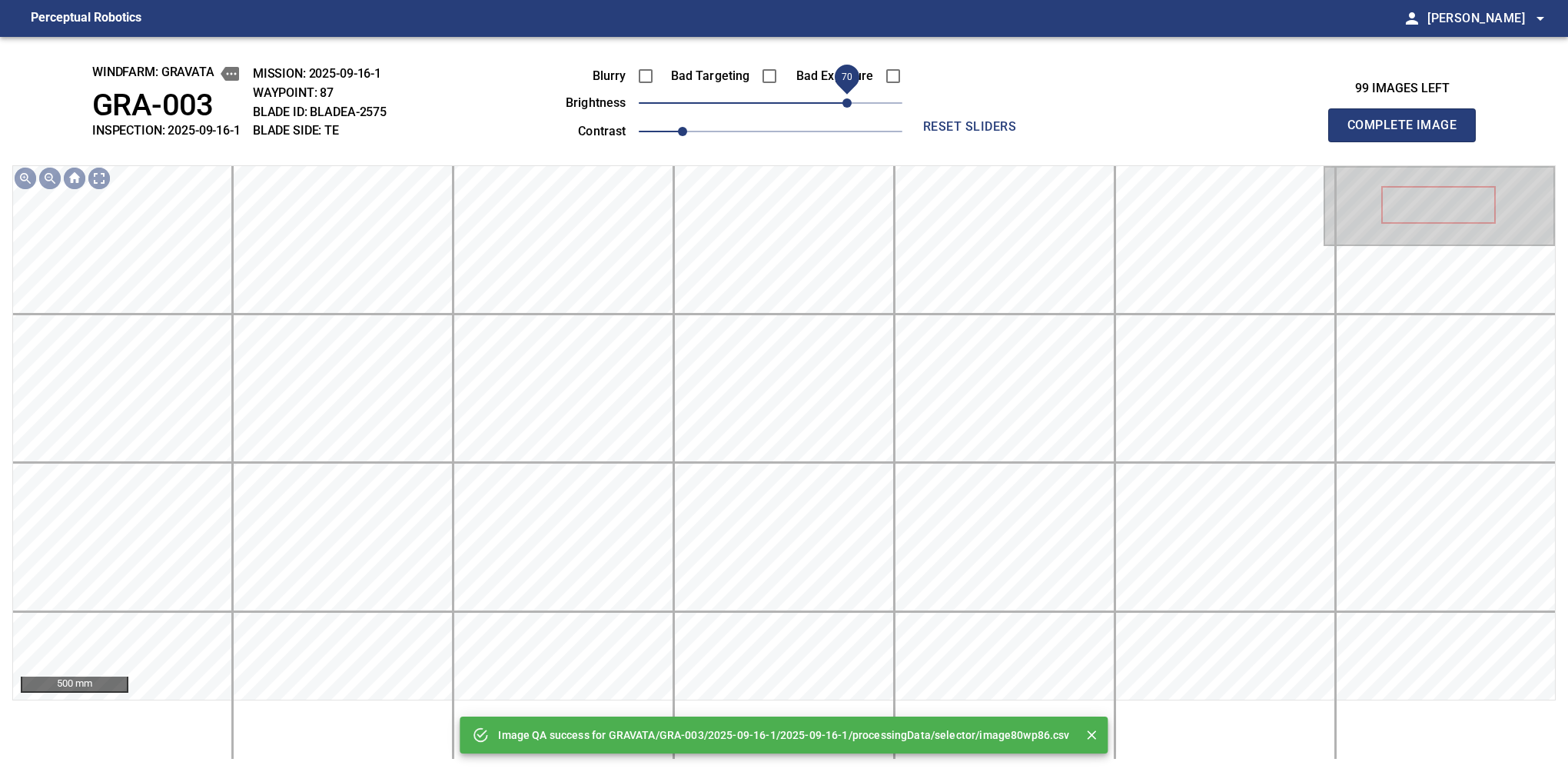
drag, startPoint x: 823, startPoint y: 110, endPoint x: 848, endPoint y: 110, distance: 25.0
click at [848, 110] on span "70" at bounding box center [771, 103] width 264 height 21
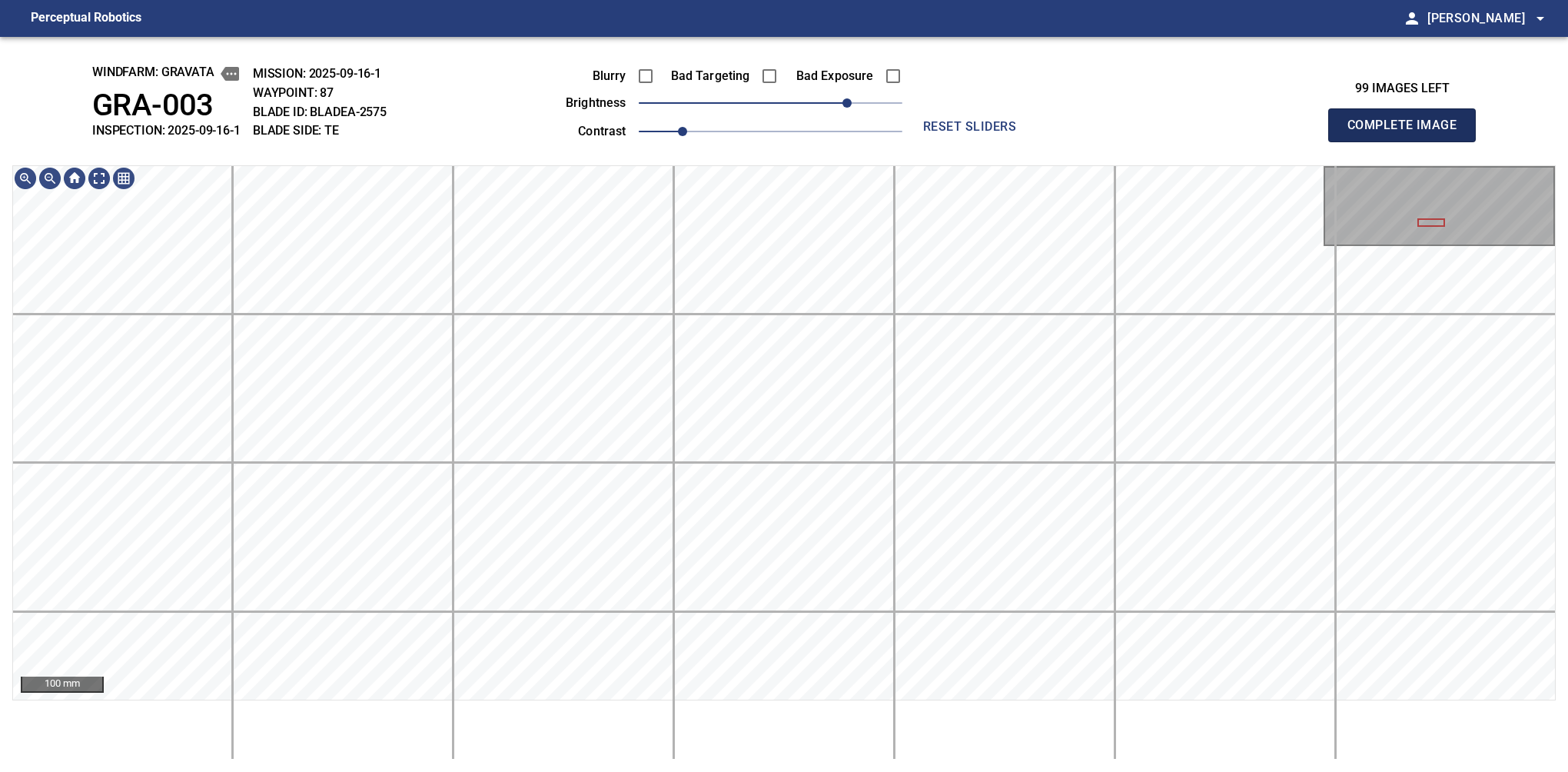
click at [1354, 141] on button "Complete Image" at bounding box center [1402, 125] width 147 height 33
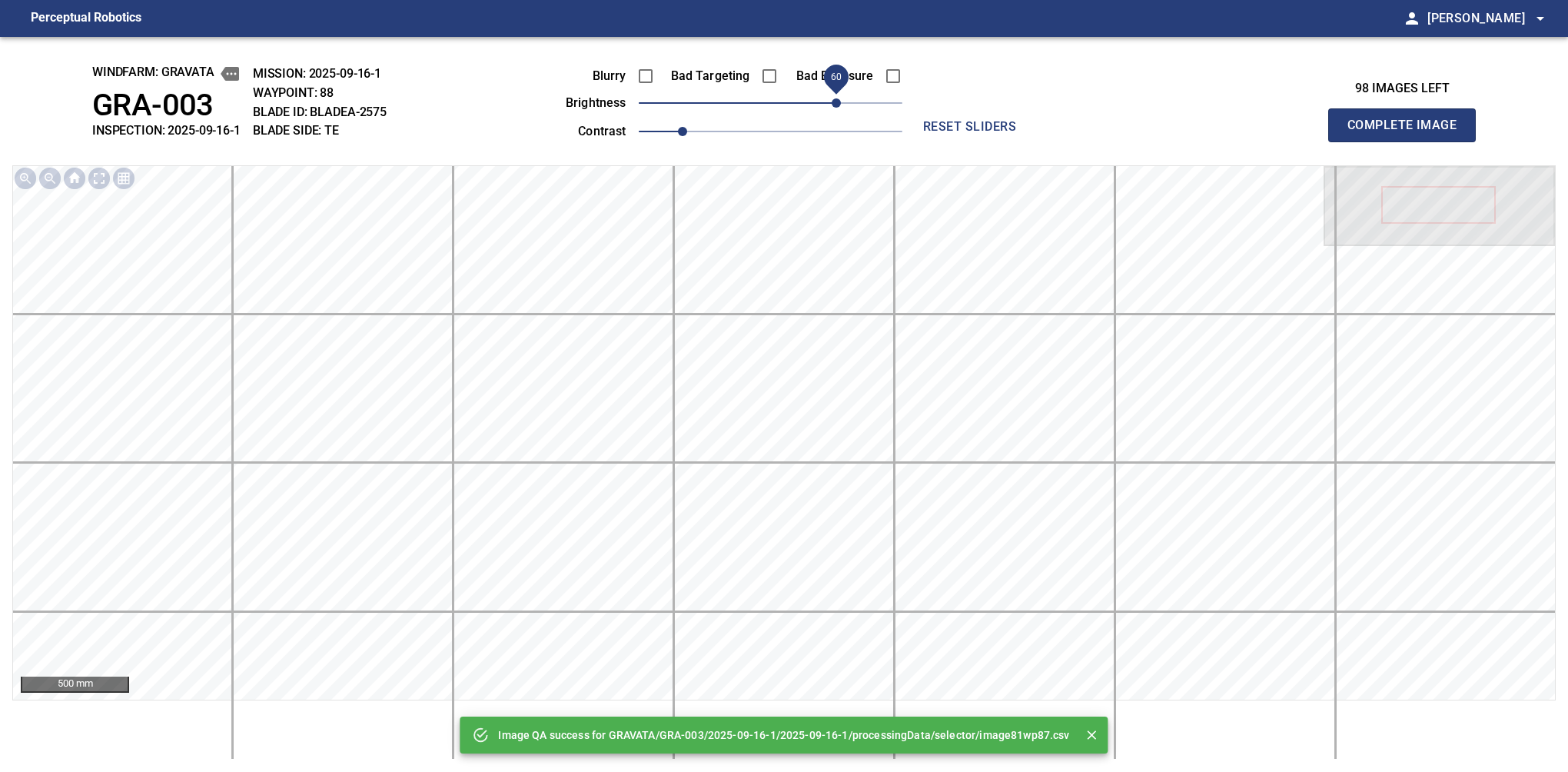
drag, startPoint x: 823, startPoint y: 101, endPoint x: 832, endPoint y: 105, distance: 9.8
click at [832, 105] on span "60" at bounding box center [771, 103] width 264 height 21
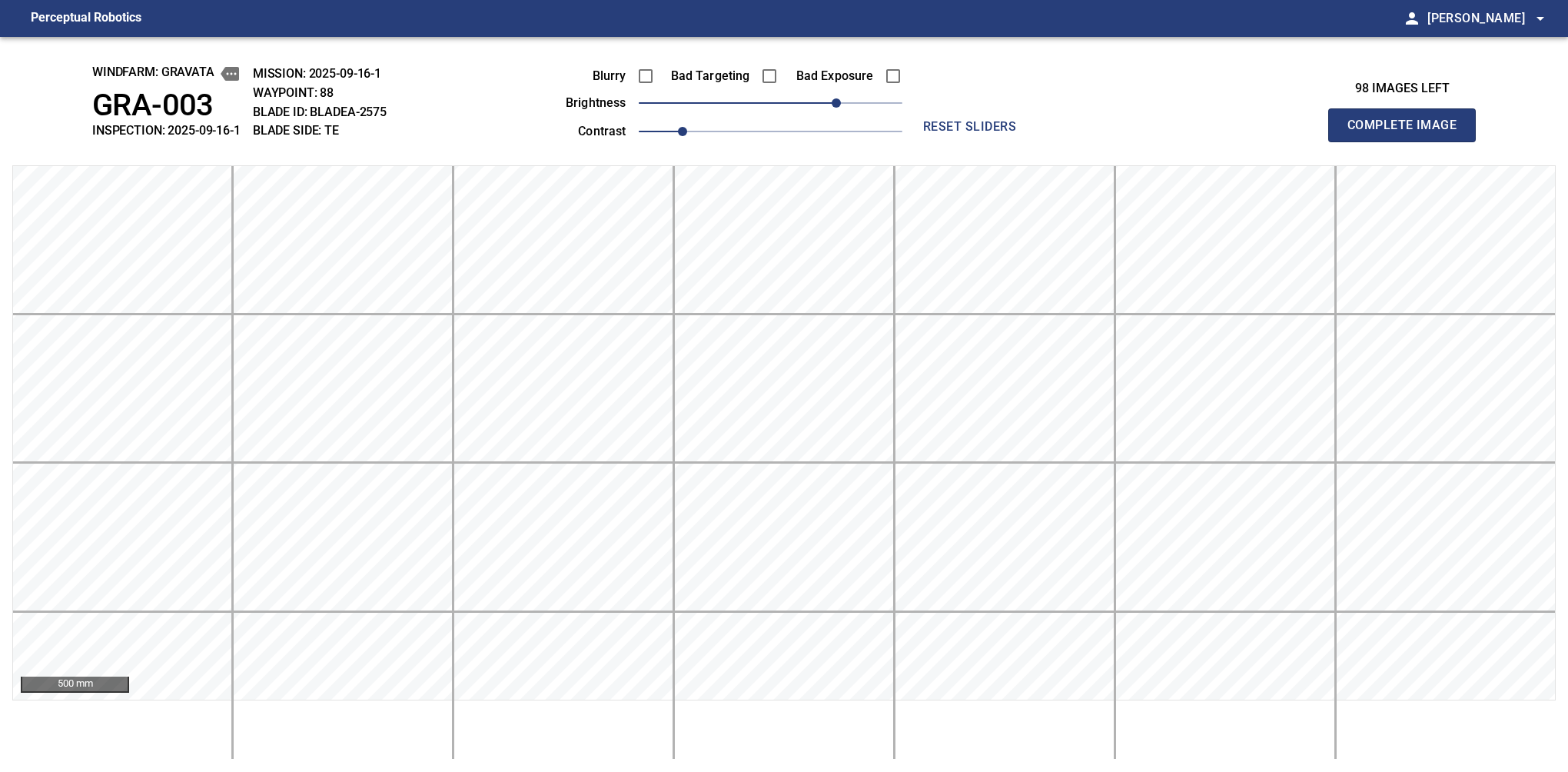
click at [1354, 141] on button "Complete Image" at bounding box center [1402, 125] width 147 height 33
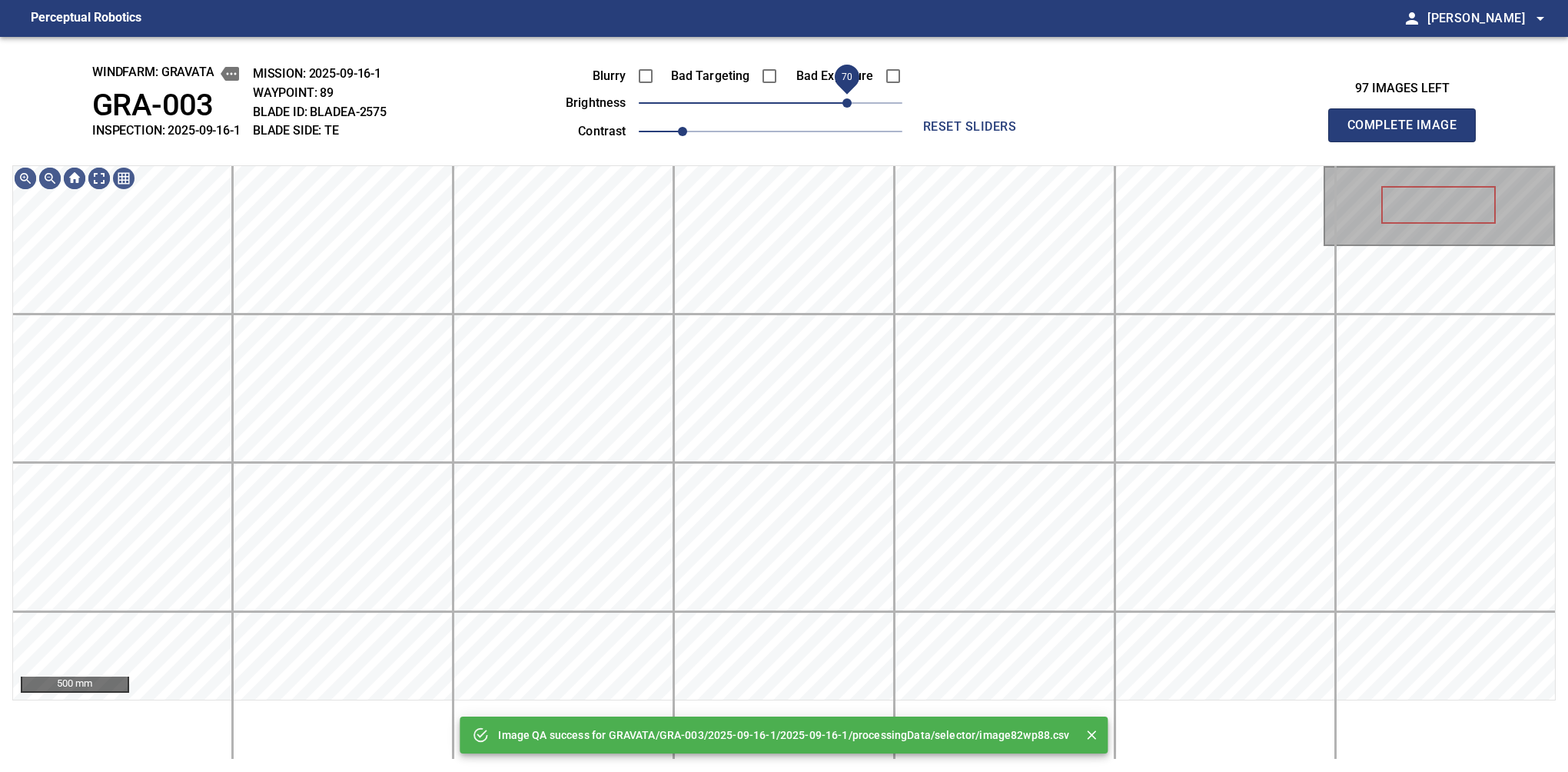
drag, startPoint x: 832, startPoint y: 105, endPoint x: 842, endPoint y: 102, distance: 10.4
click at [842, 102] on span "70" at bounding box center [771, 103] width 264 height 21
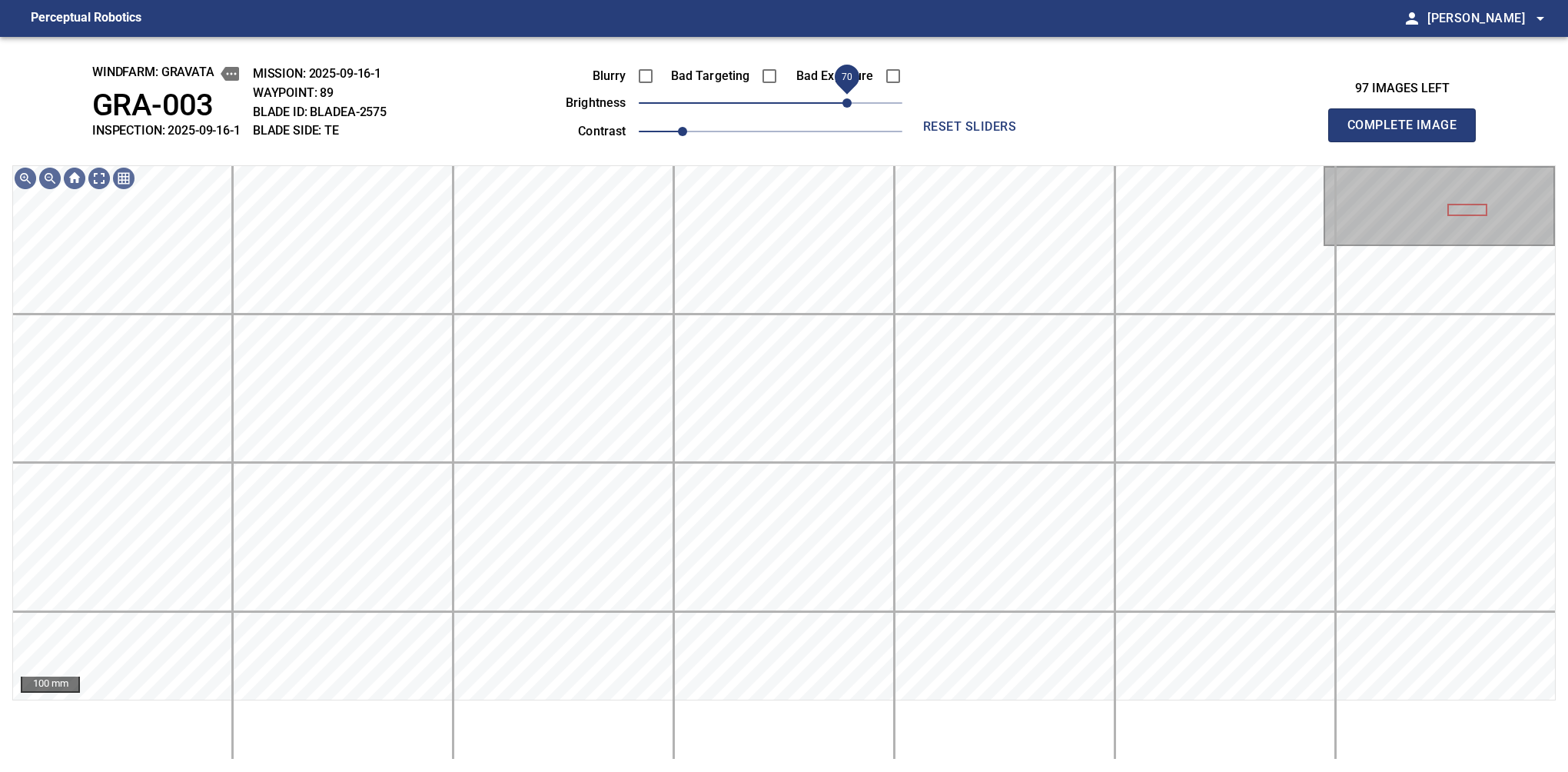
click at [842, 99] on span "70" at bounding box center [847, 103] width 9 height 9
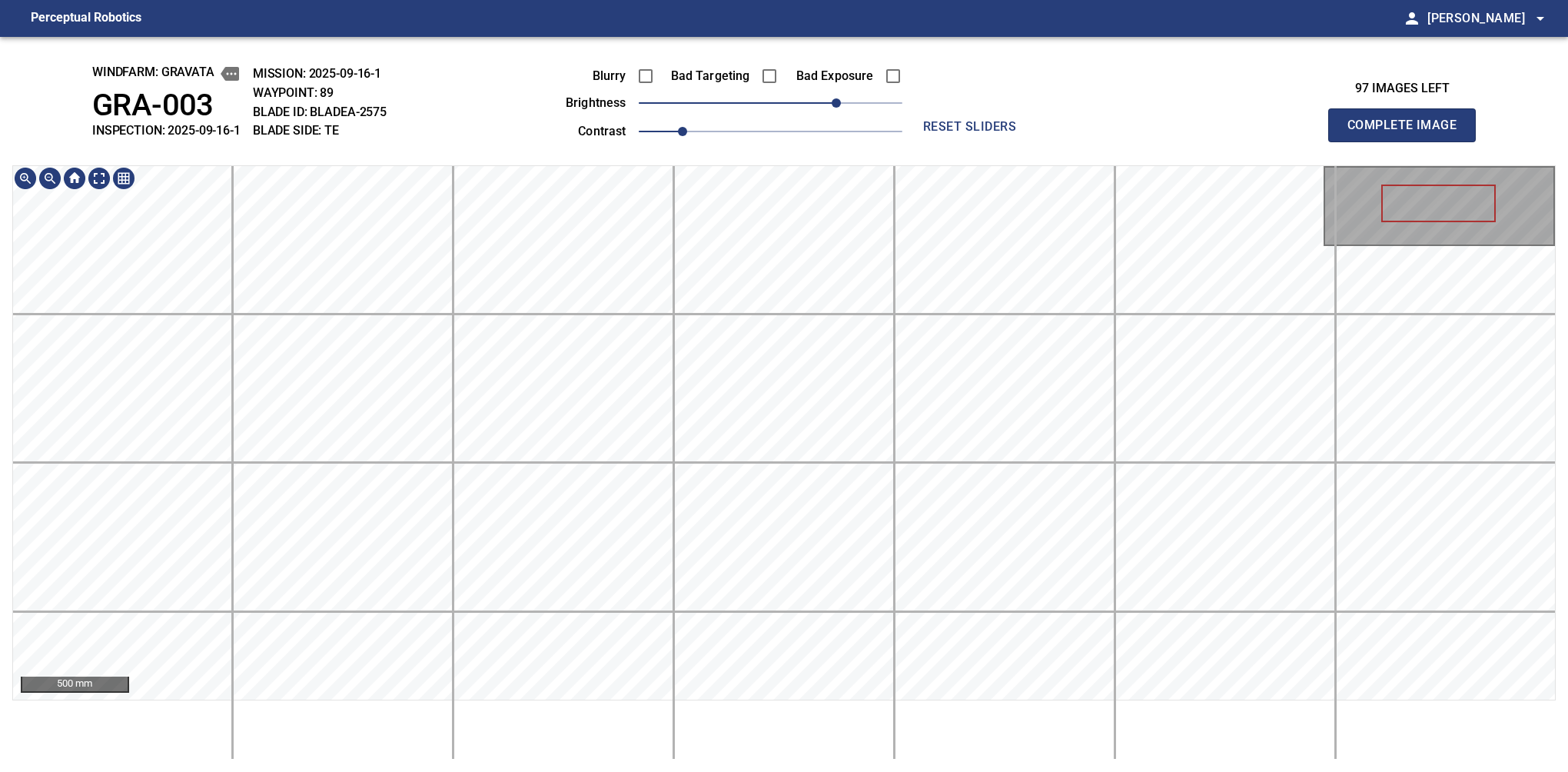
click at [1144, 723] on html "Perceptual Robotics person Alex Semenov arrow_drop_down windfarm: GRAVATA GRA-0…" at bounding box center [784, 386] width 1568 height 772
click at [1354, 141] on button "Complete Image" at bounding box center [1402, 125] width 147 height 33
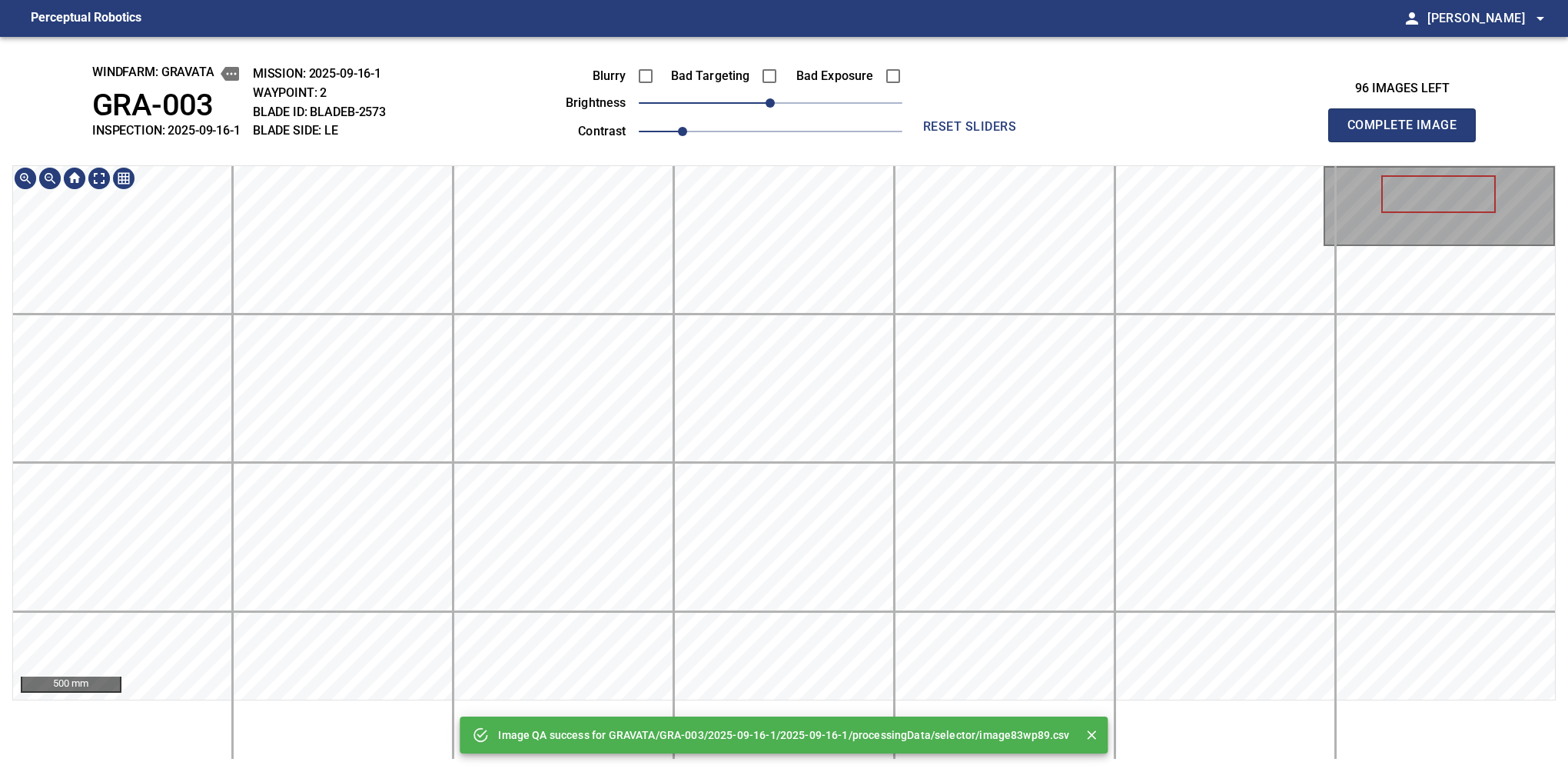
click at [897, 723] on html "Perceptual Robotics person Alex Semenov arrow_drop_down Image QA success for GR…" at bounding box center [784, 386] width 1568 height 772
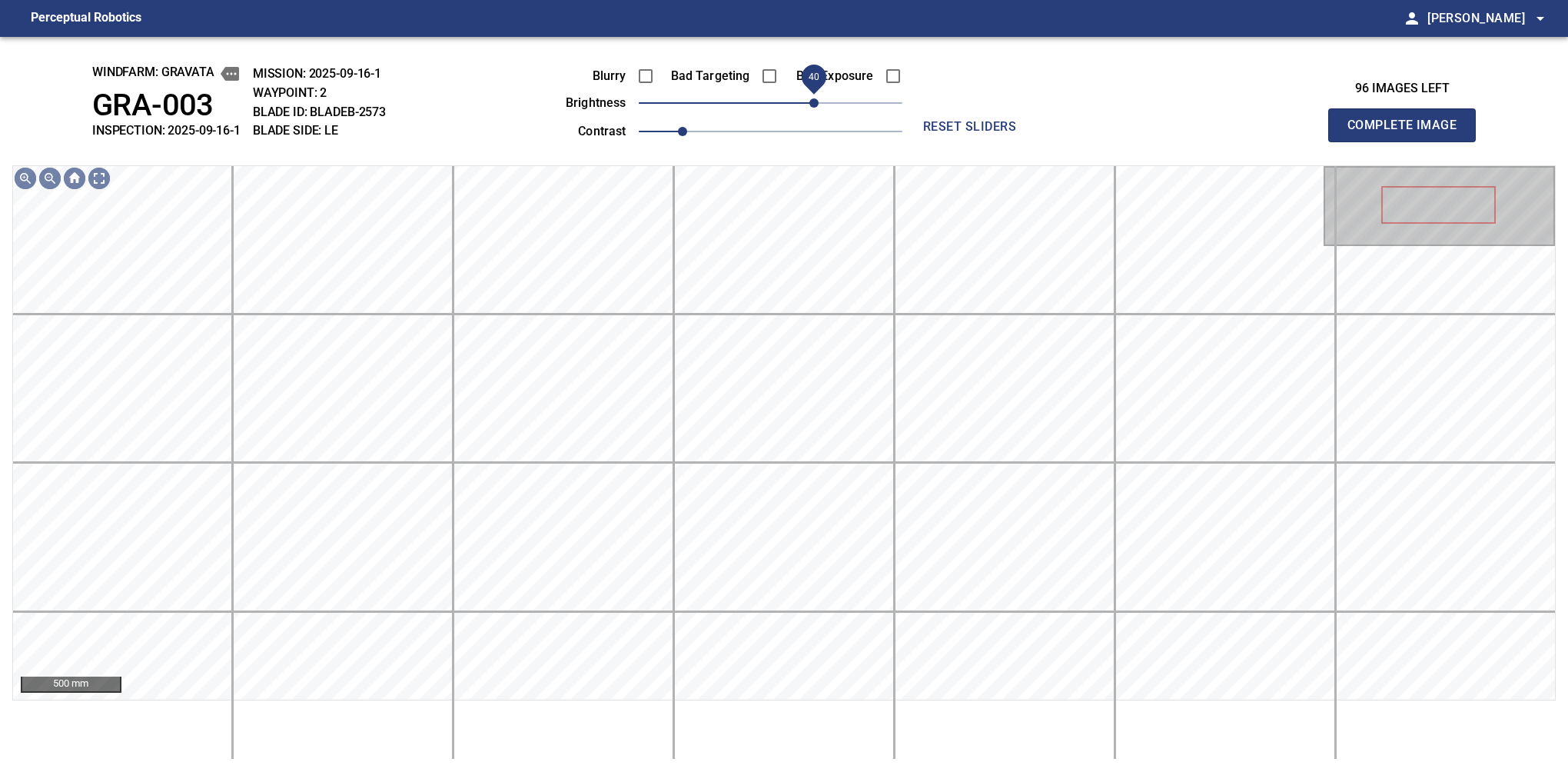
drag, startPoint x: 773, startPoint y: 103, endPoint x: 813, endPoint y: 108, distance: 40.3
click at [813, 108] on span "40" at bounding box center [814, 103] width 9 height 9
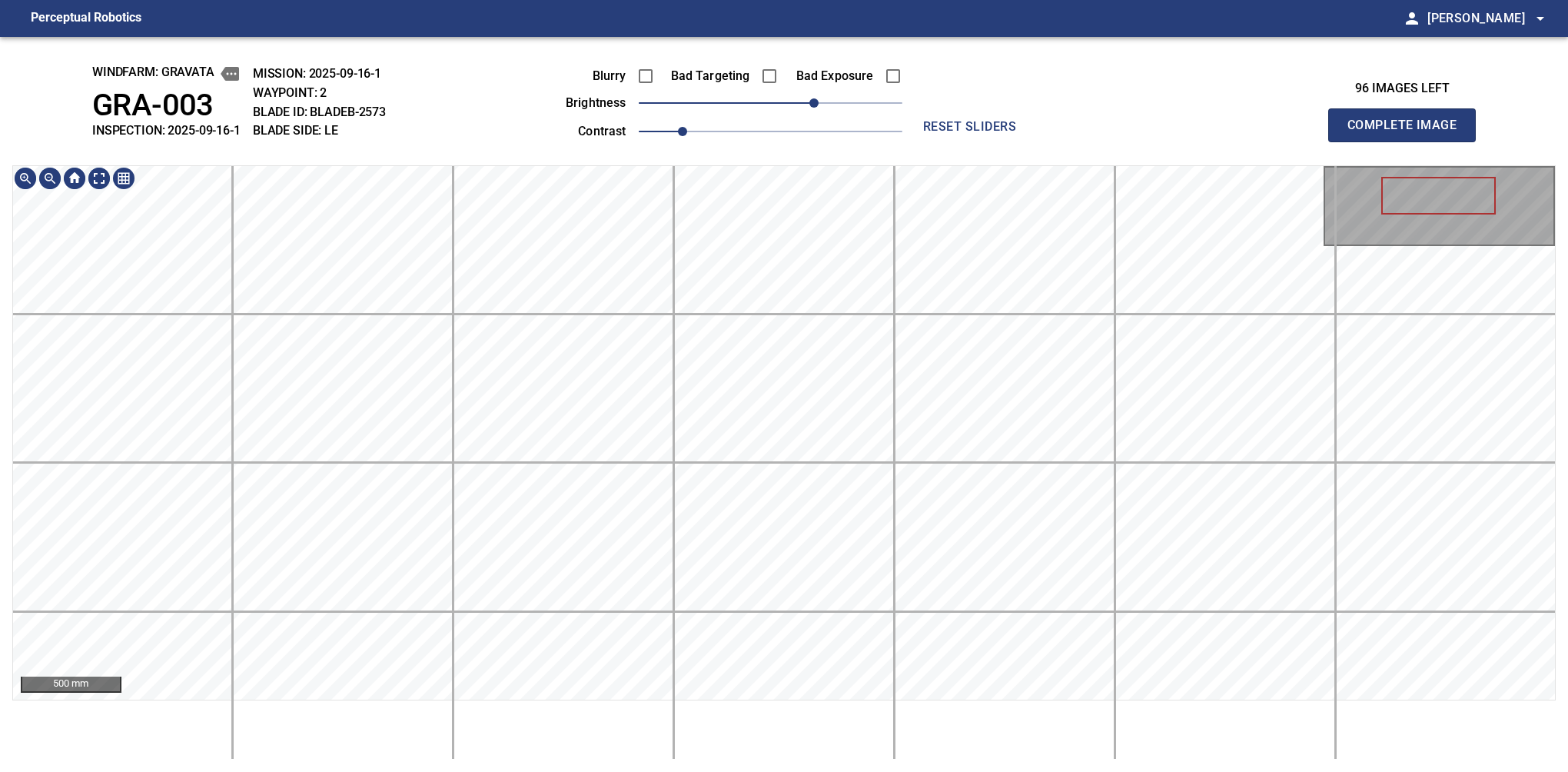
click at [729, 723] on div "500 mm" at bounding box center [784, 463] width 1544 height 595
drag, startPoint x: 1409, startPoint y: 141, endPoint x: 1403, endPoint y: 165, distance: 24.7
click at [1354, 141] on button "Complete Image" at bounding box center [1402, 125] width 147 height 33
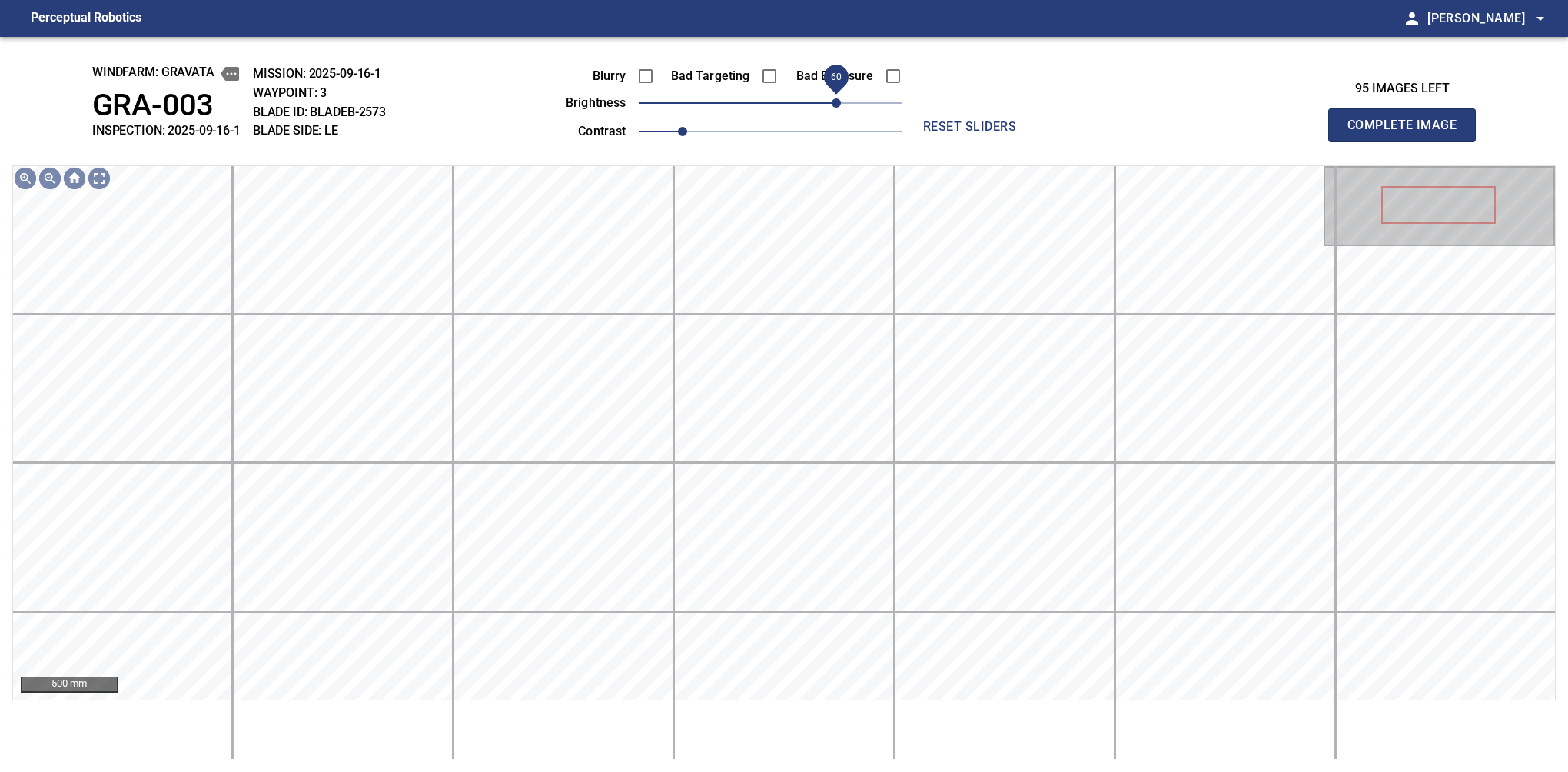
drag, startPoint x: 778, startPoint y: 105, endPoint x: 829, endPoint y: 111, distance: 51.4
click at [832, 108] on span "60" at bounding box center [836, 103] width 9 height 9
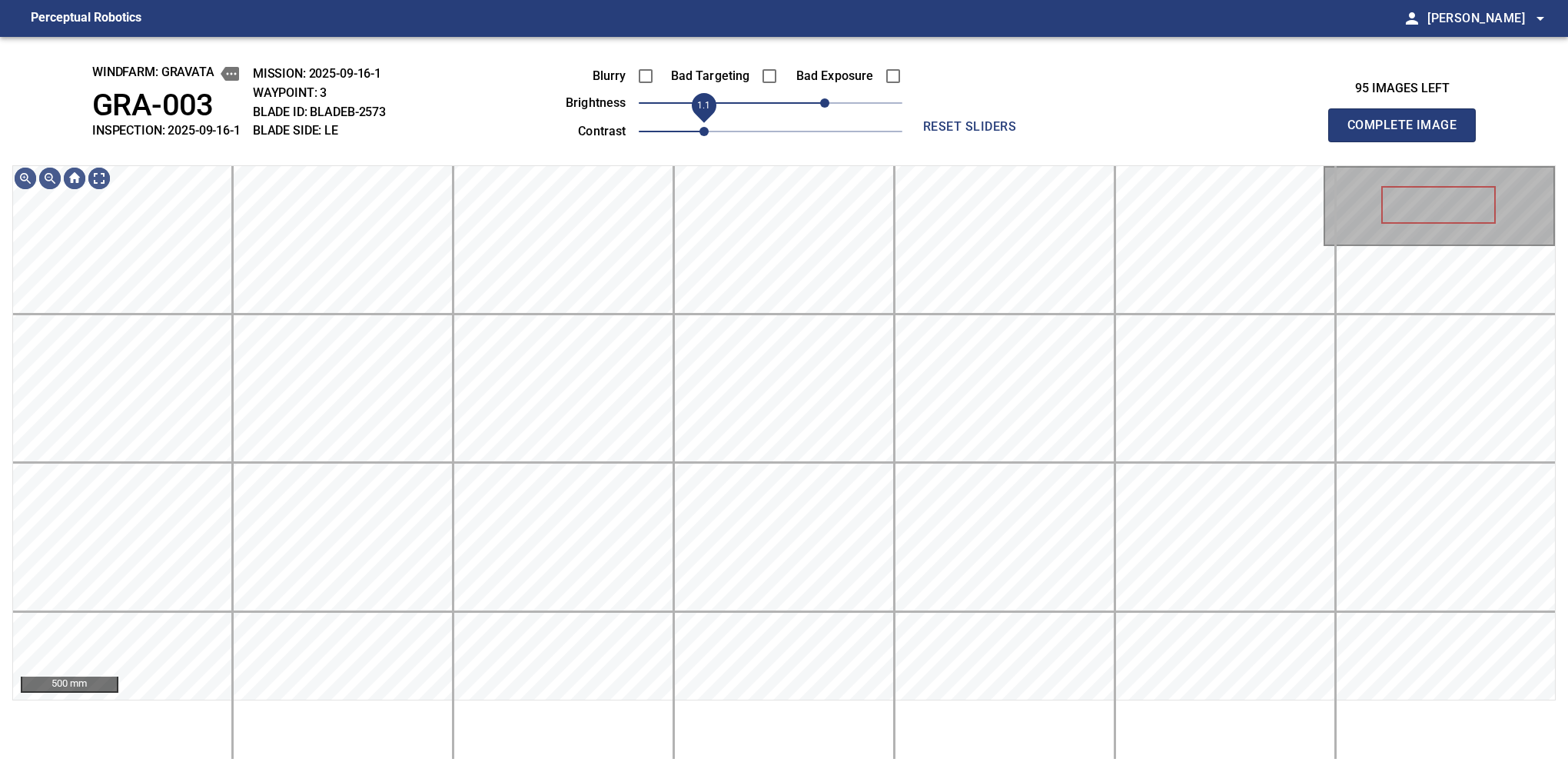
drag, startPoint x: 689, startPoint y: 123, endPoint x: 702, endPoint y: 132, distance: 15.8
click at [702, 132] on span "1.1" at bounding box center [703, 131] width 9 height 9
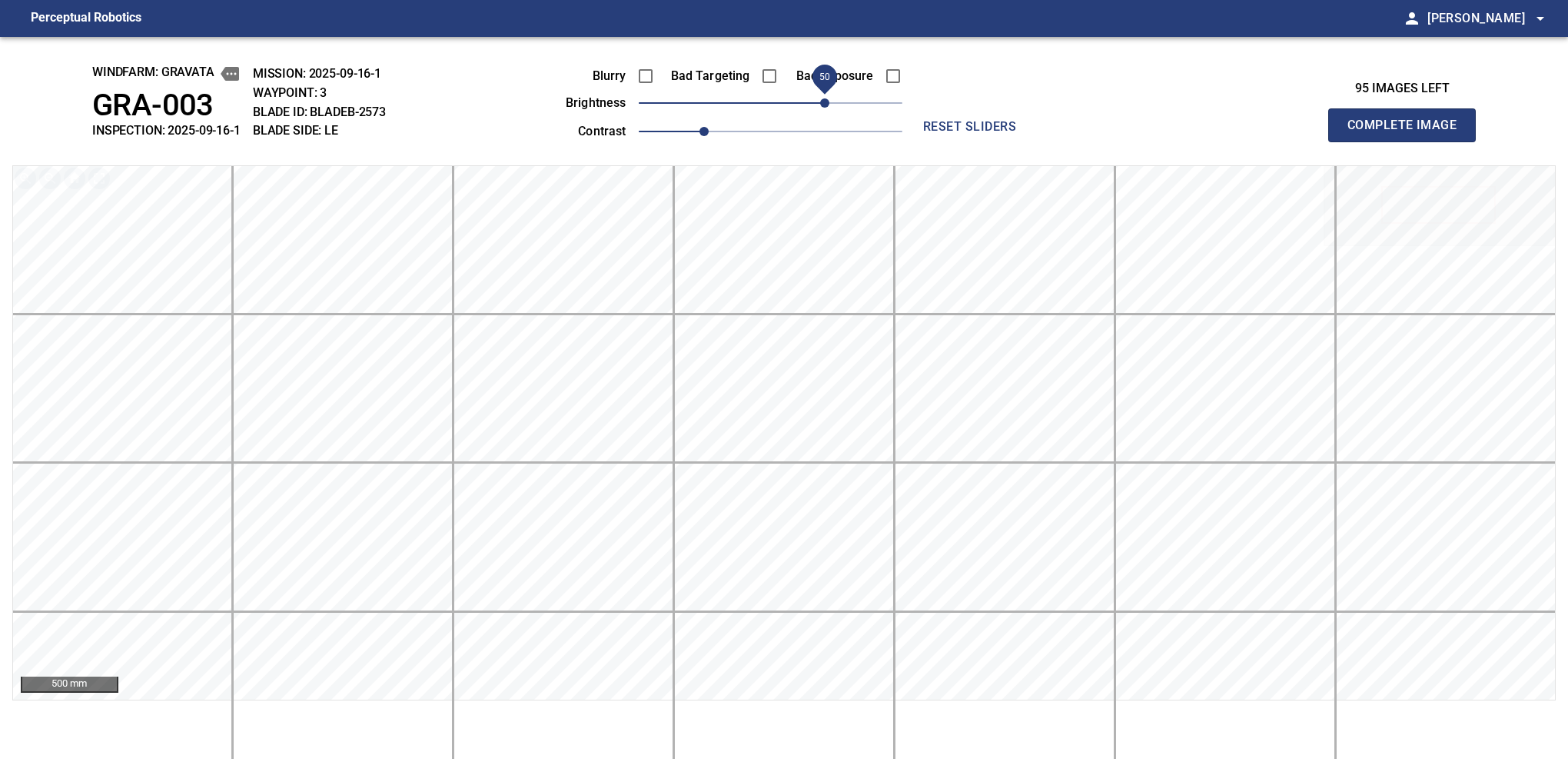
click at [1354, 141] on button "Complete Image" at bounding box center [1402, 125] width 147 height 33
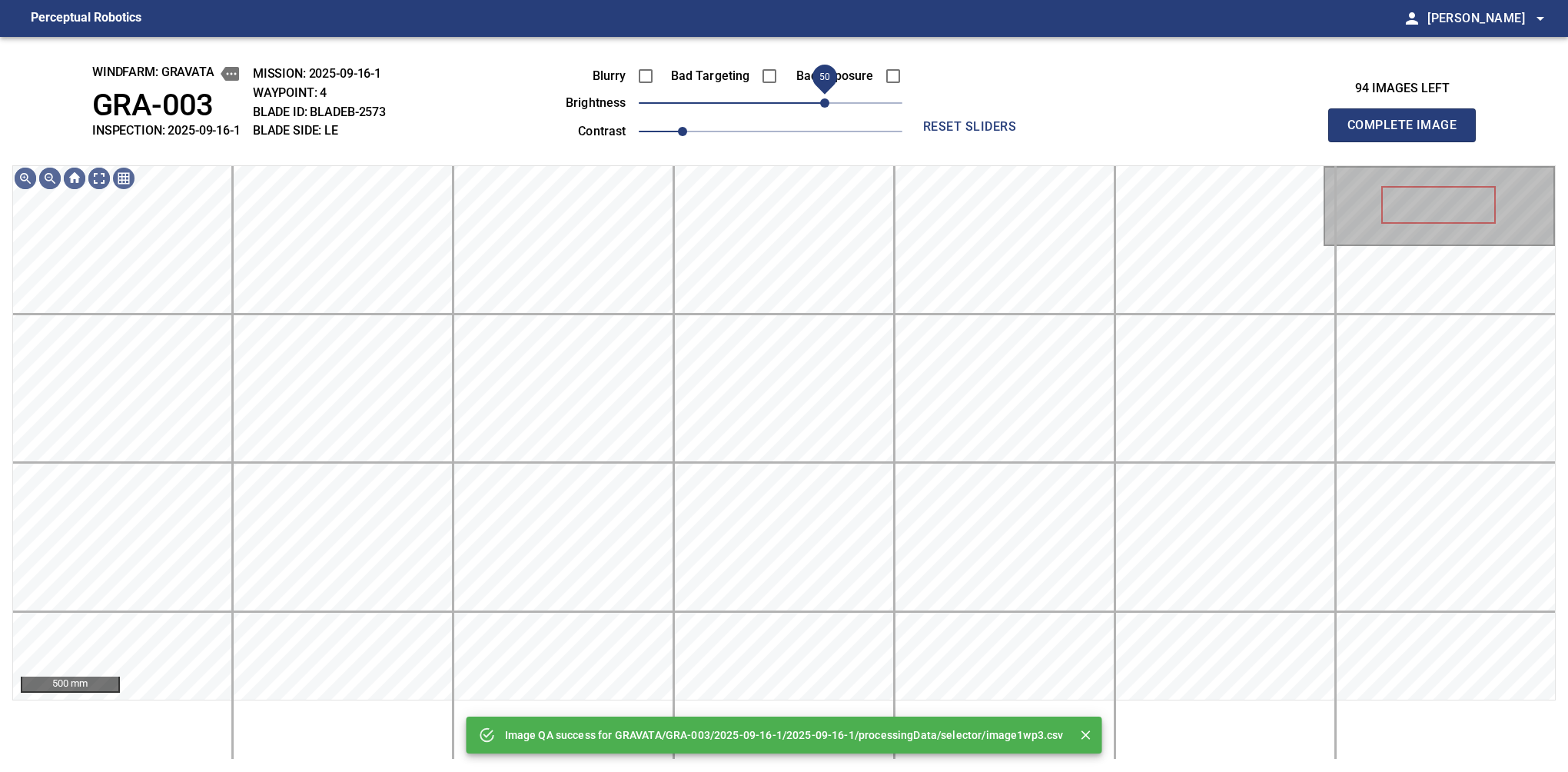
click at [823, 100] on span "50" at bounding box center [824, 103] width 9 height 9
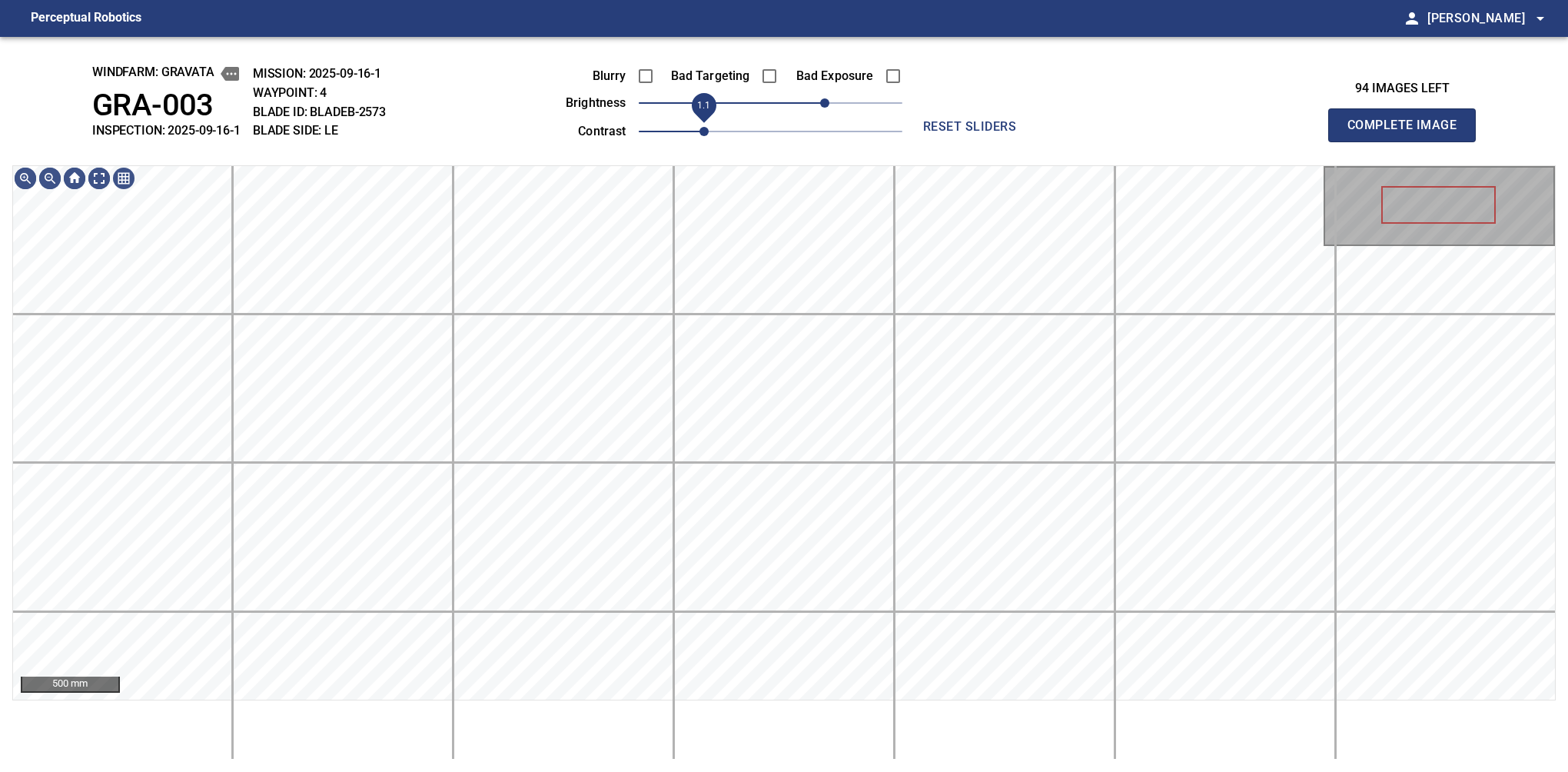
click at [702, 135] on span "1.1" at bounding box center [703, 131] width 9 height 9
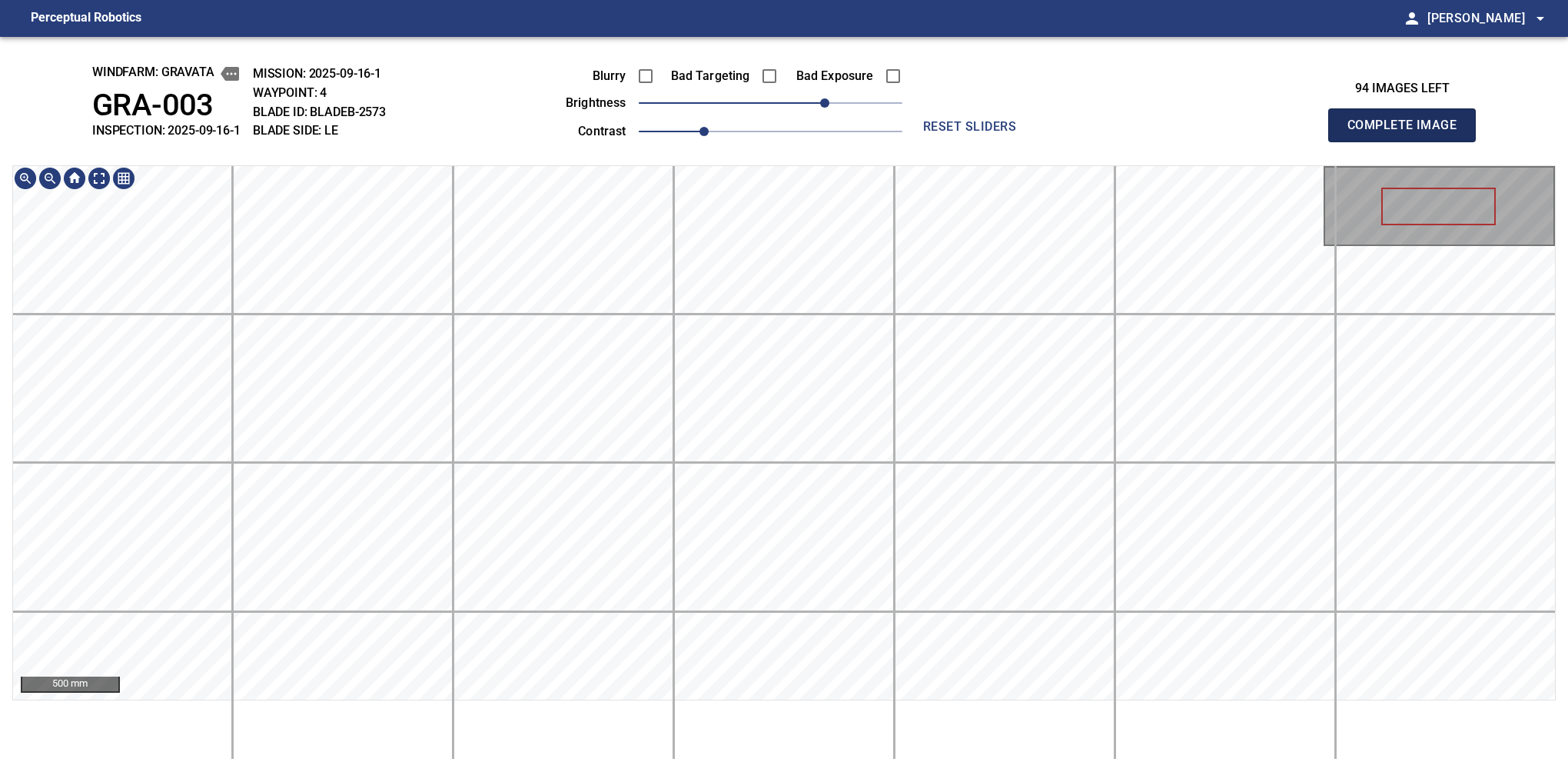
click at [1354, 141] on button "Complete Image" at bounding box center [1402, 125] width 147 height 33
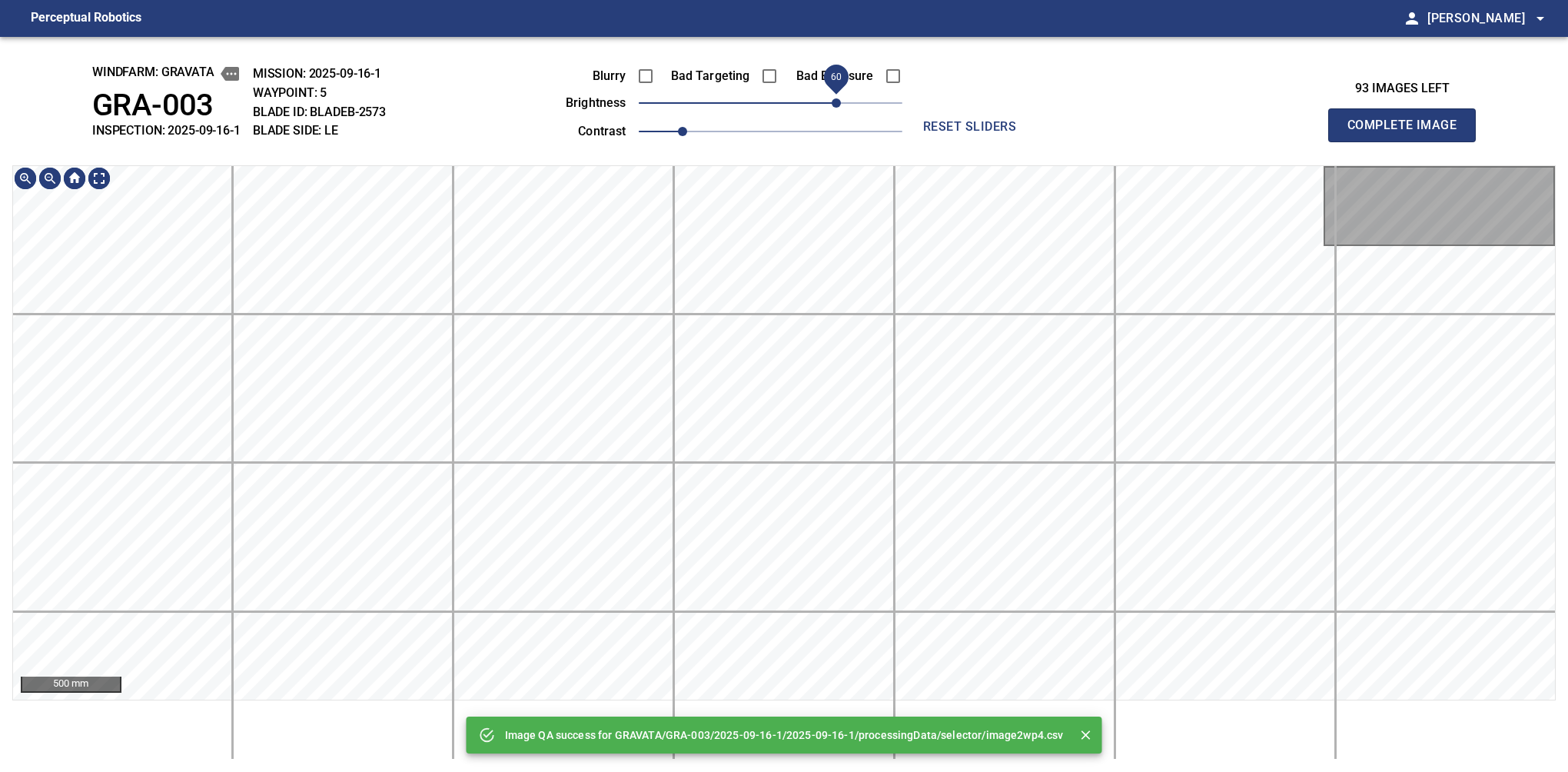
click at [831, 100] on span "60" at bounding box center [771, 103] width 264 height 21
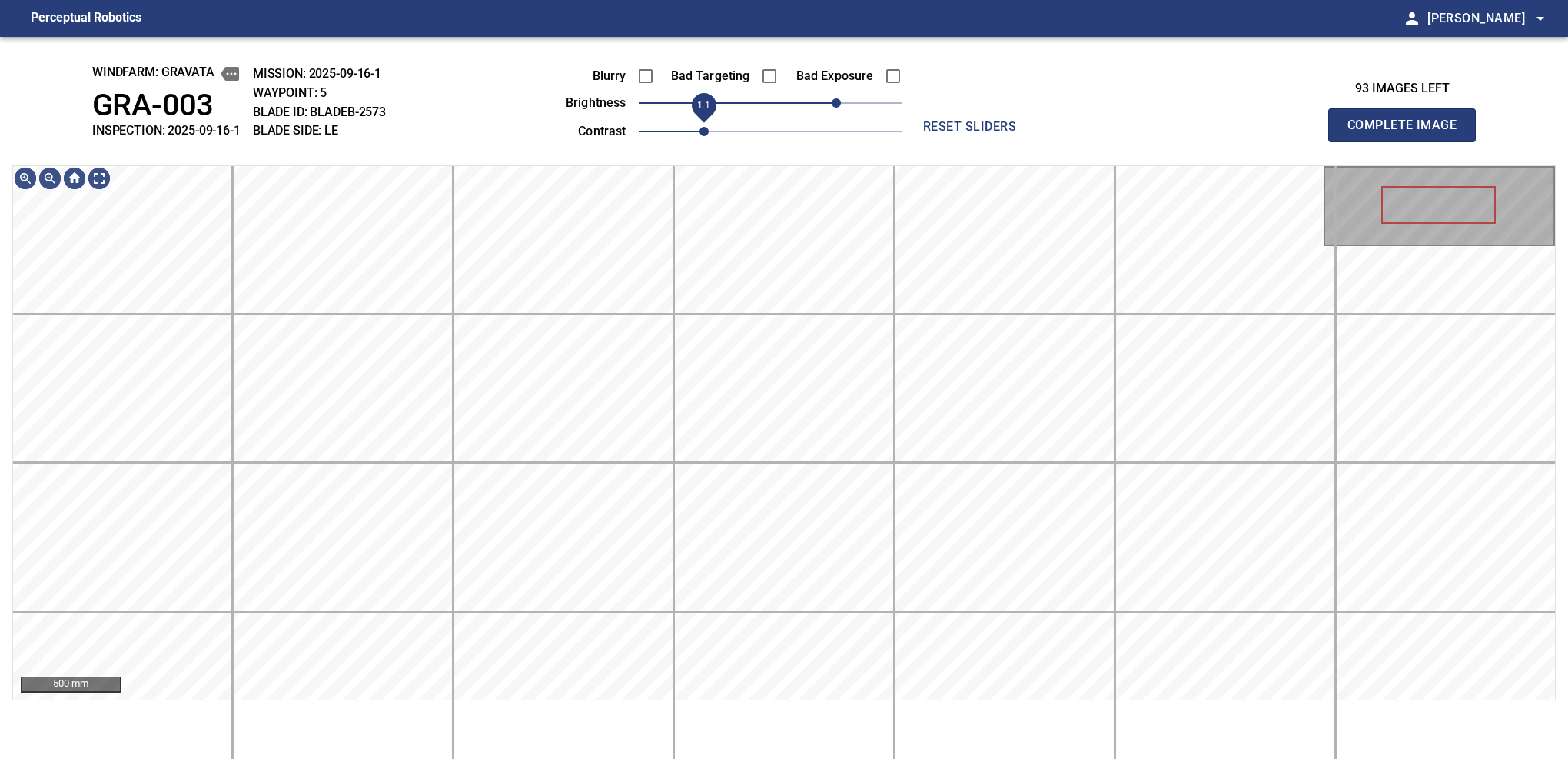
click at [699, 132] on span "1.1" at bounding box center [703, 131] width 9 height 9
click at [1354, 141] on button "Complete Image" at bounding box center [1402, 125] width 147 height 33
drag, startPoint x: 770, startPoint y: 98, endPoint x: 850, endPoint y: 93, distance: 80.2
click at [850, 99] on span "70" at bounding box center [847, 103] width 9 height 9
click at [699, 135] on span "1.1" at bounding box center [703, 131] width 9 height 9
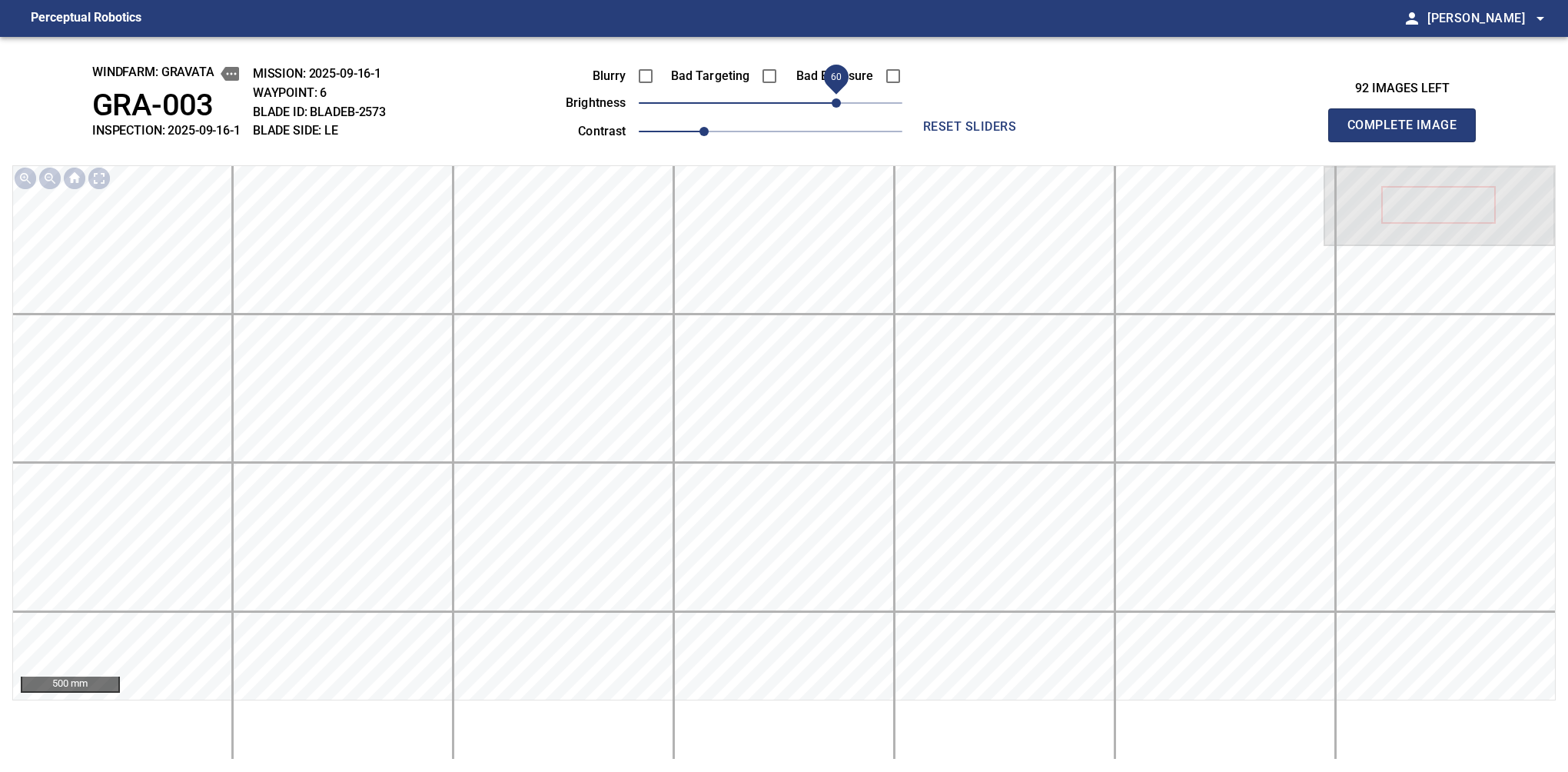
drag, startPoint x: 846, startPoint y: 109, endPoint x: 833, endPoint y: 101, distance: 15.3
click at [833, 101] on span "60" at bounding box center [836, 103] width 9 height 9
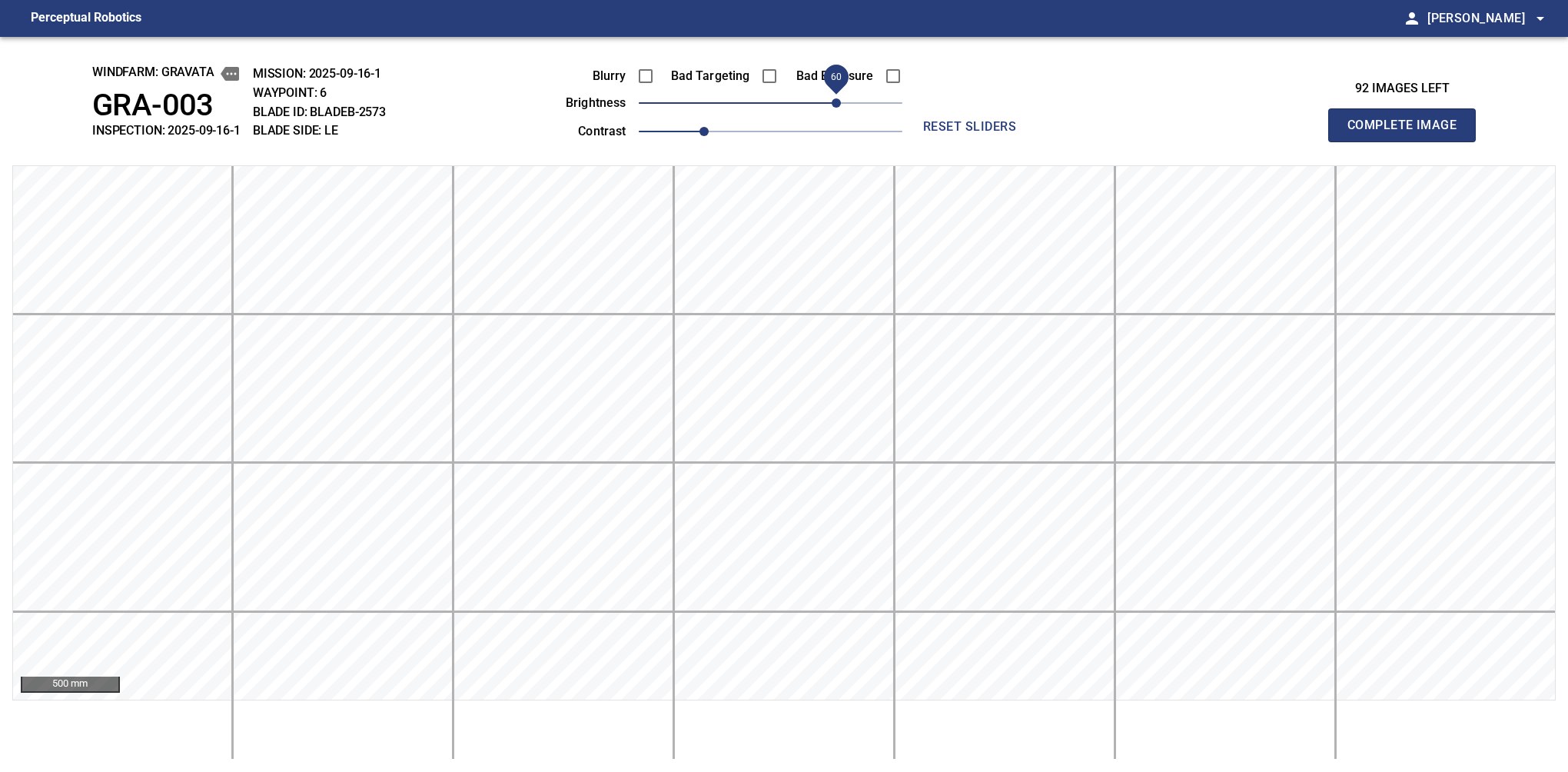
click at [1354, 141] on button "Complete Image" at bounding box center [1402, 125] width 147 height 33
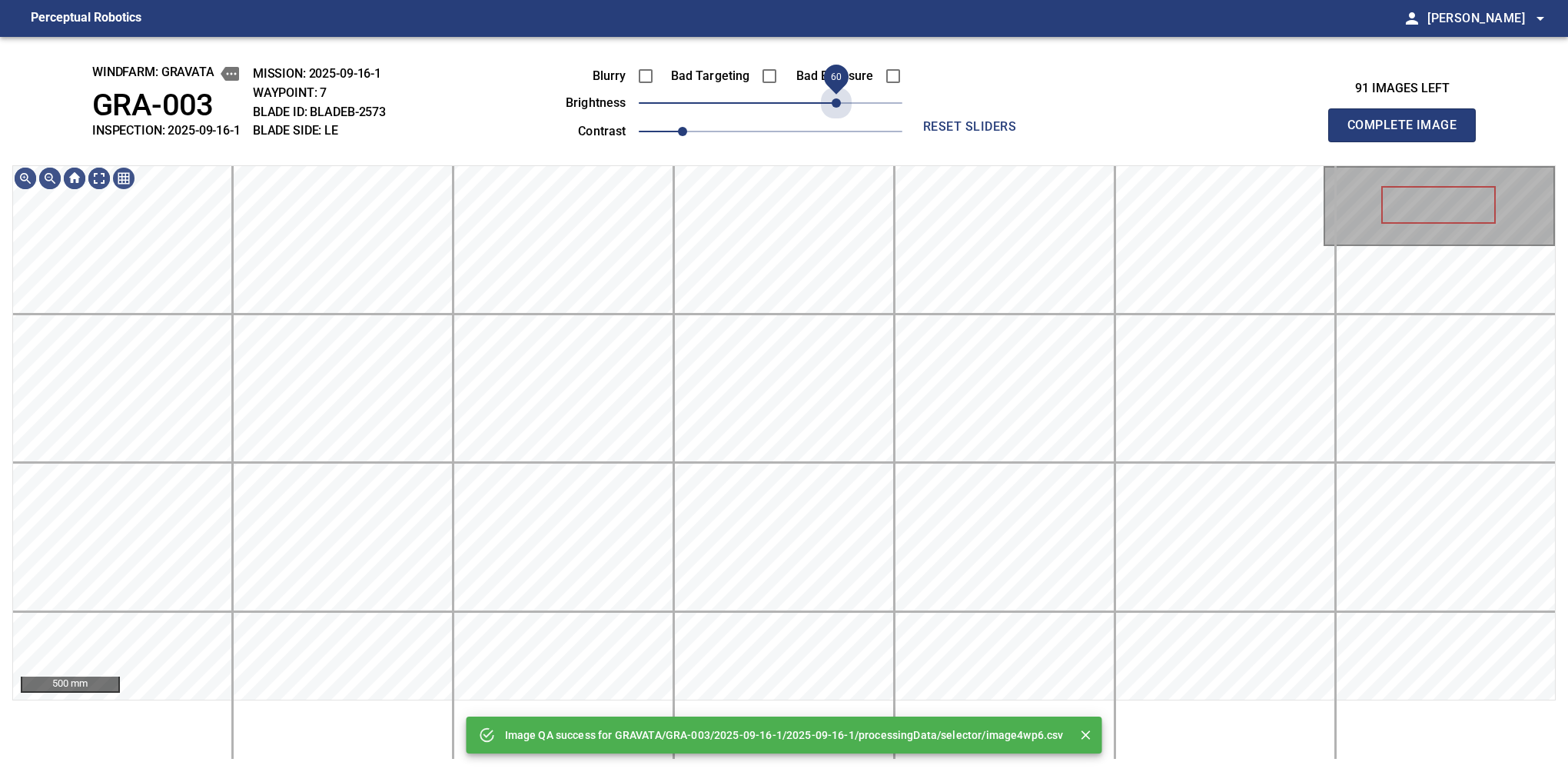
click at [833, 101] on span "60" at bounding box center [771, 103] width 264 height 21
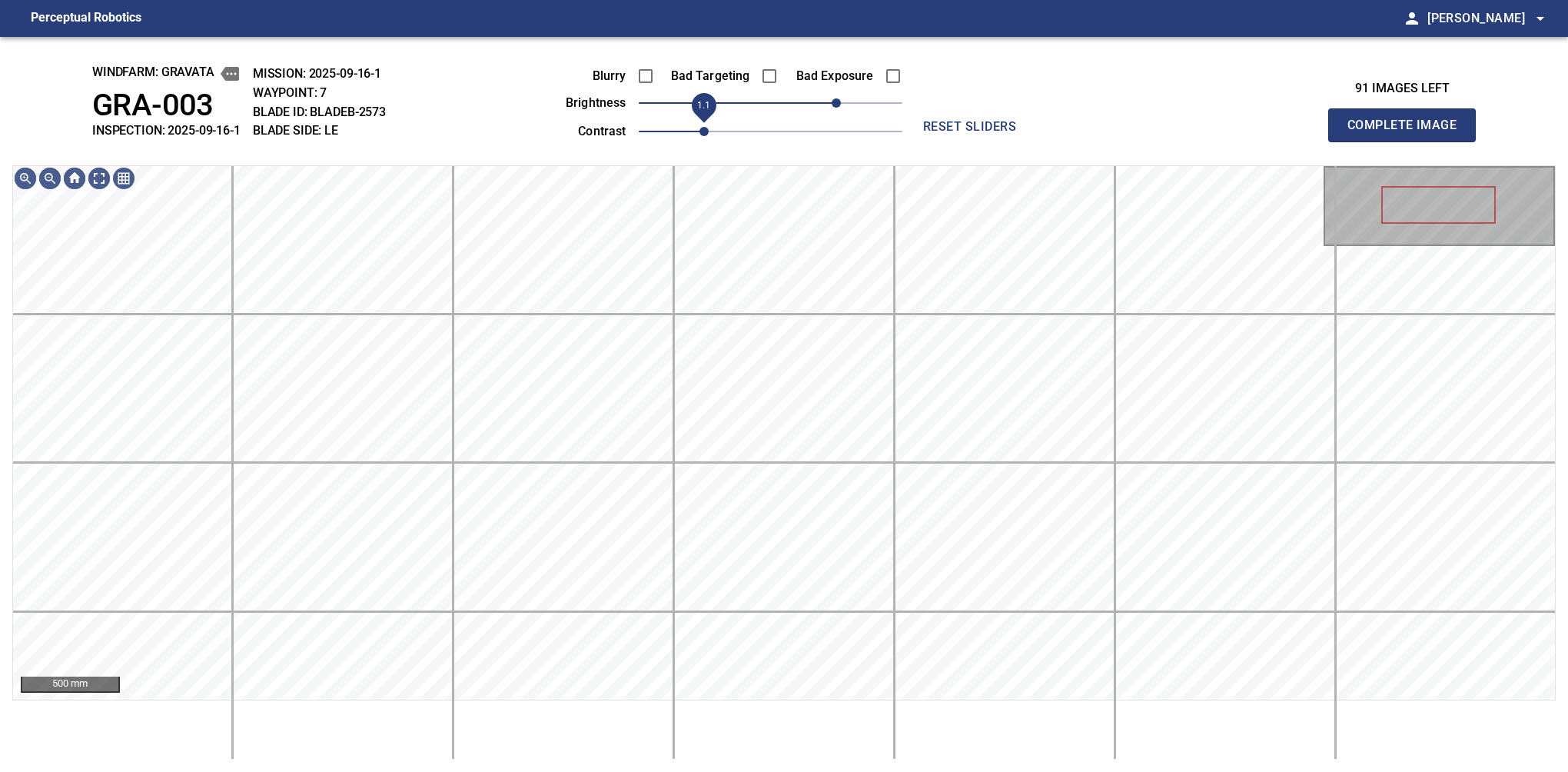
click at [700, 127] on span "1.1" at bounding box center [703, 131] width 9 height 9
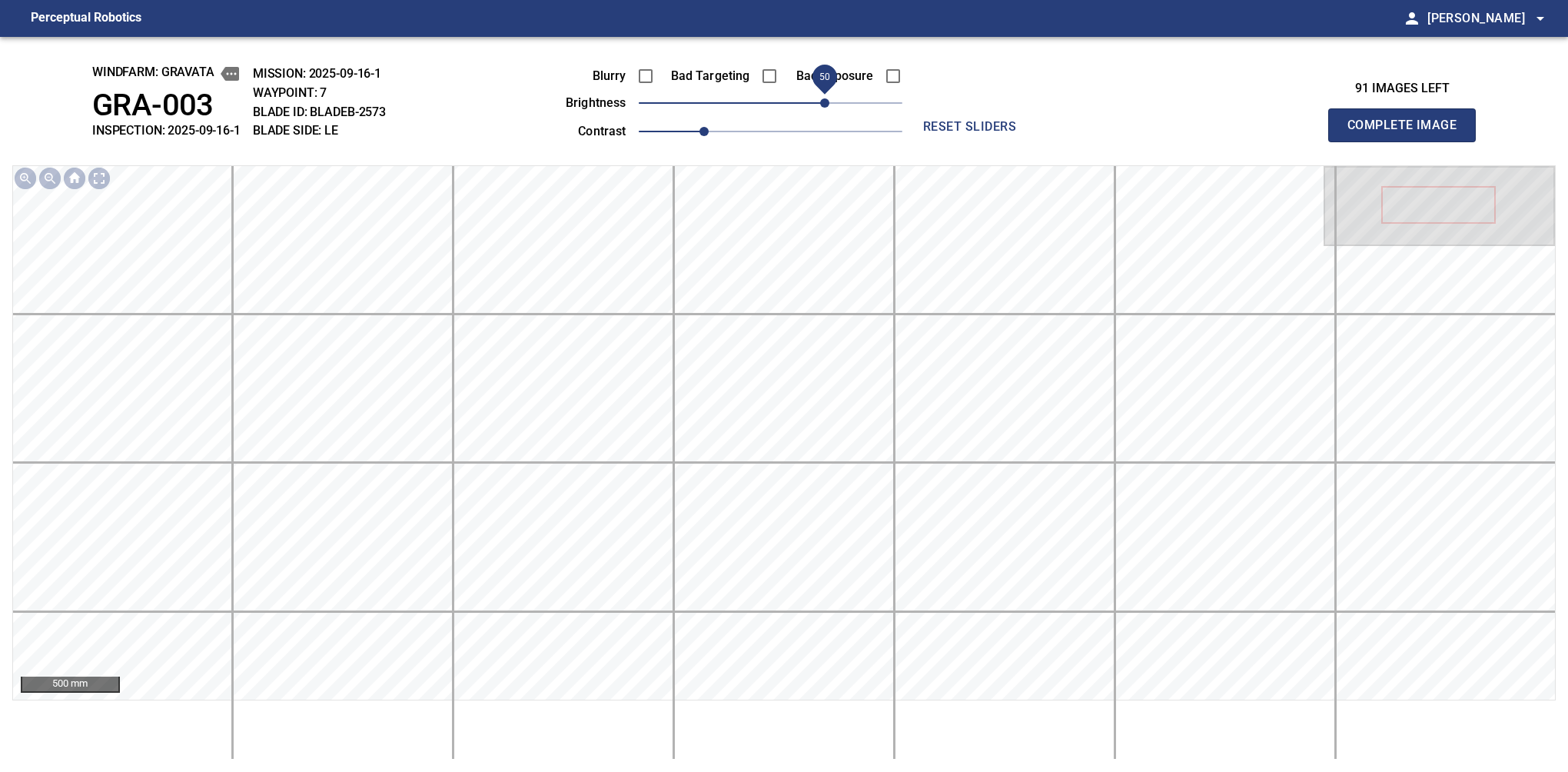
click at [827, 105] on span "50" at bounding box center [824, 103] width 9 height 9
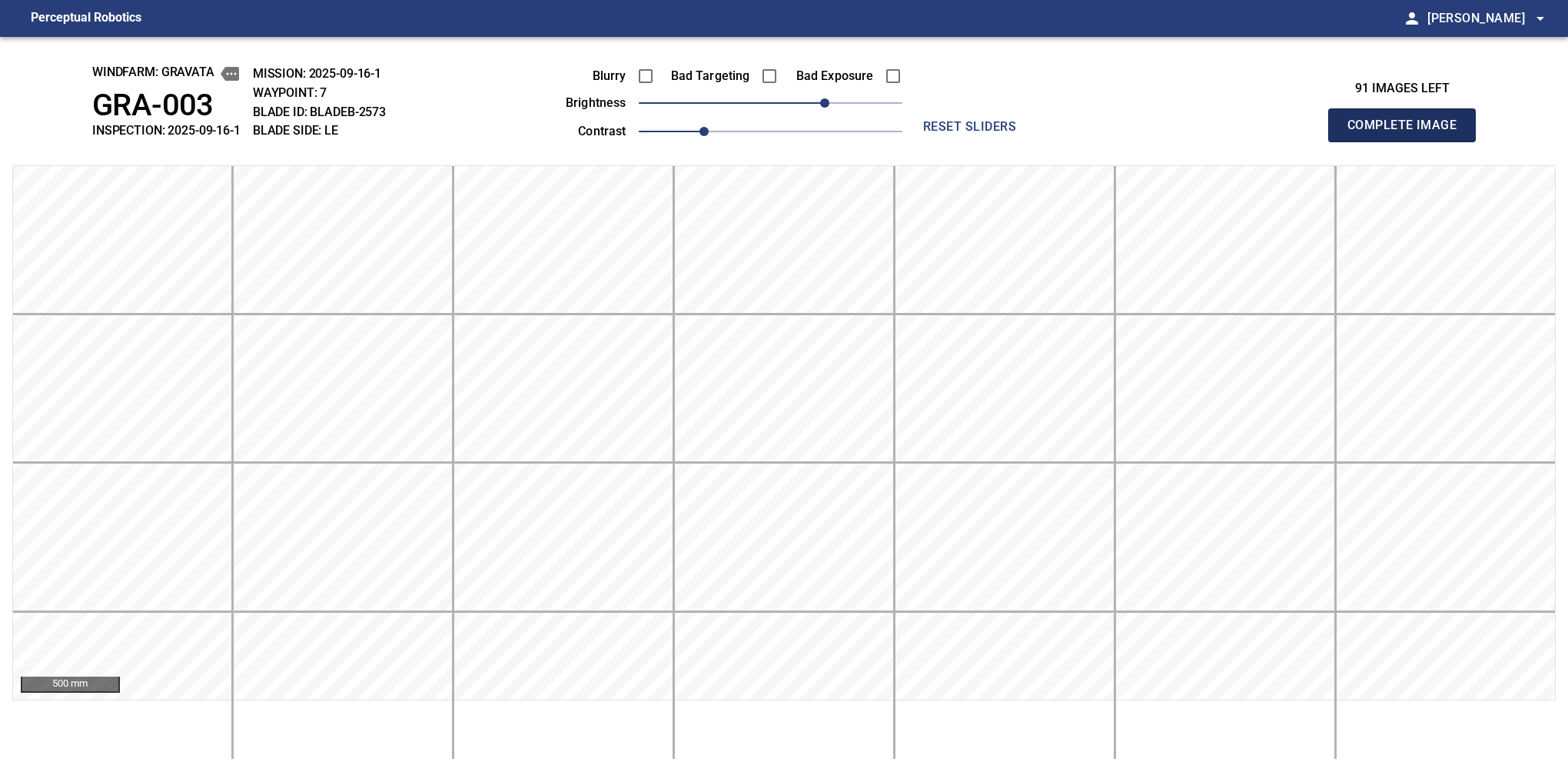
click at [1354, 141] on button "Complete Image" at bounding box center [1402, 125] width 147 height 33
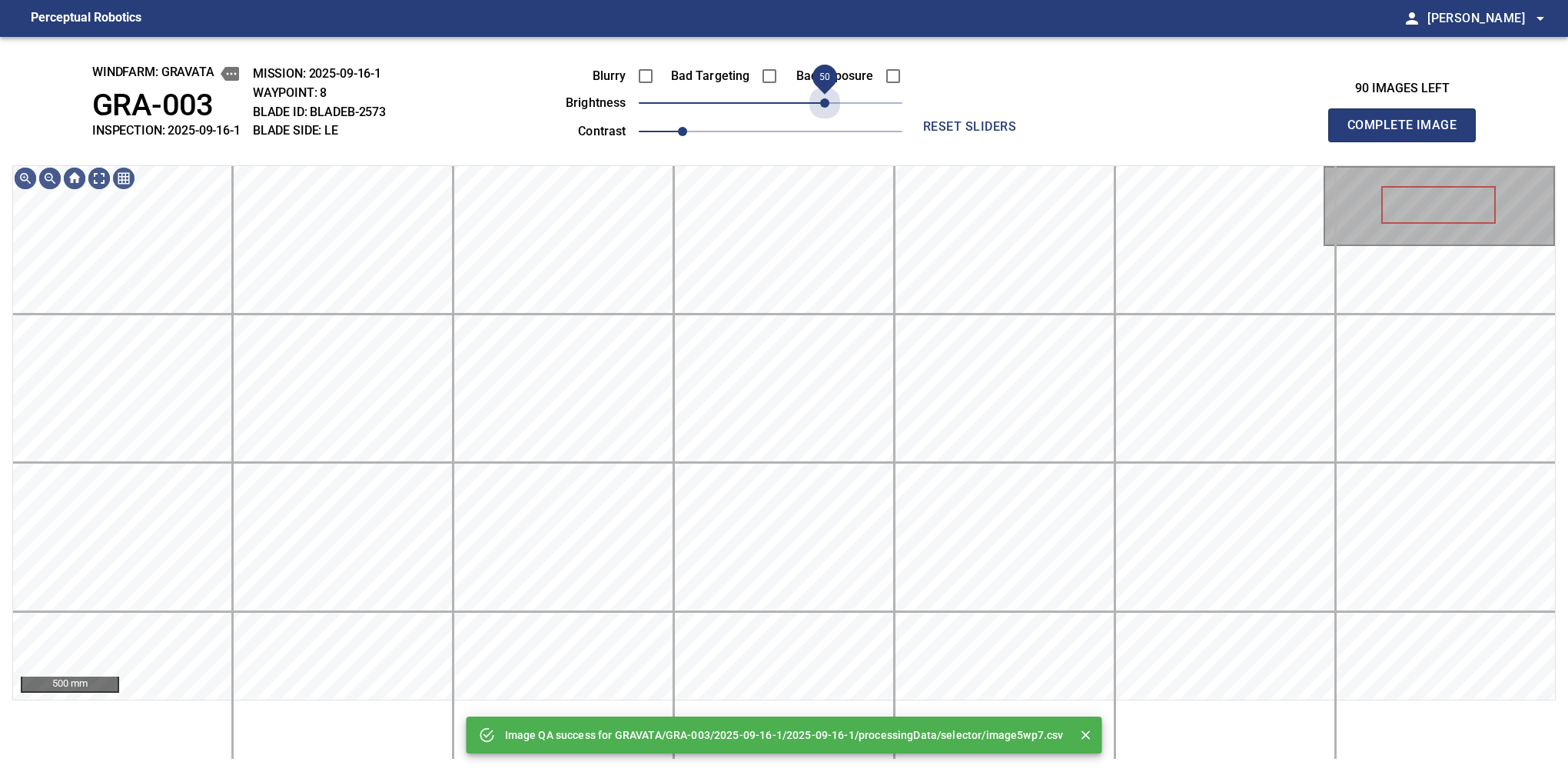
click at [827, 105] on span "50" at bounding box center [771, 103] width 264 height 21
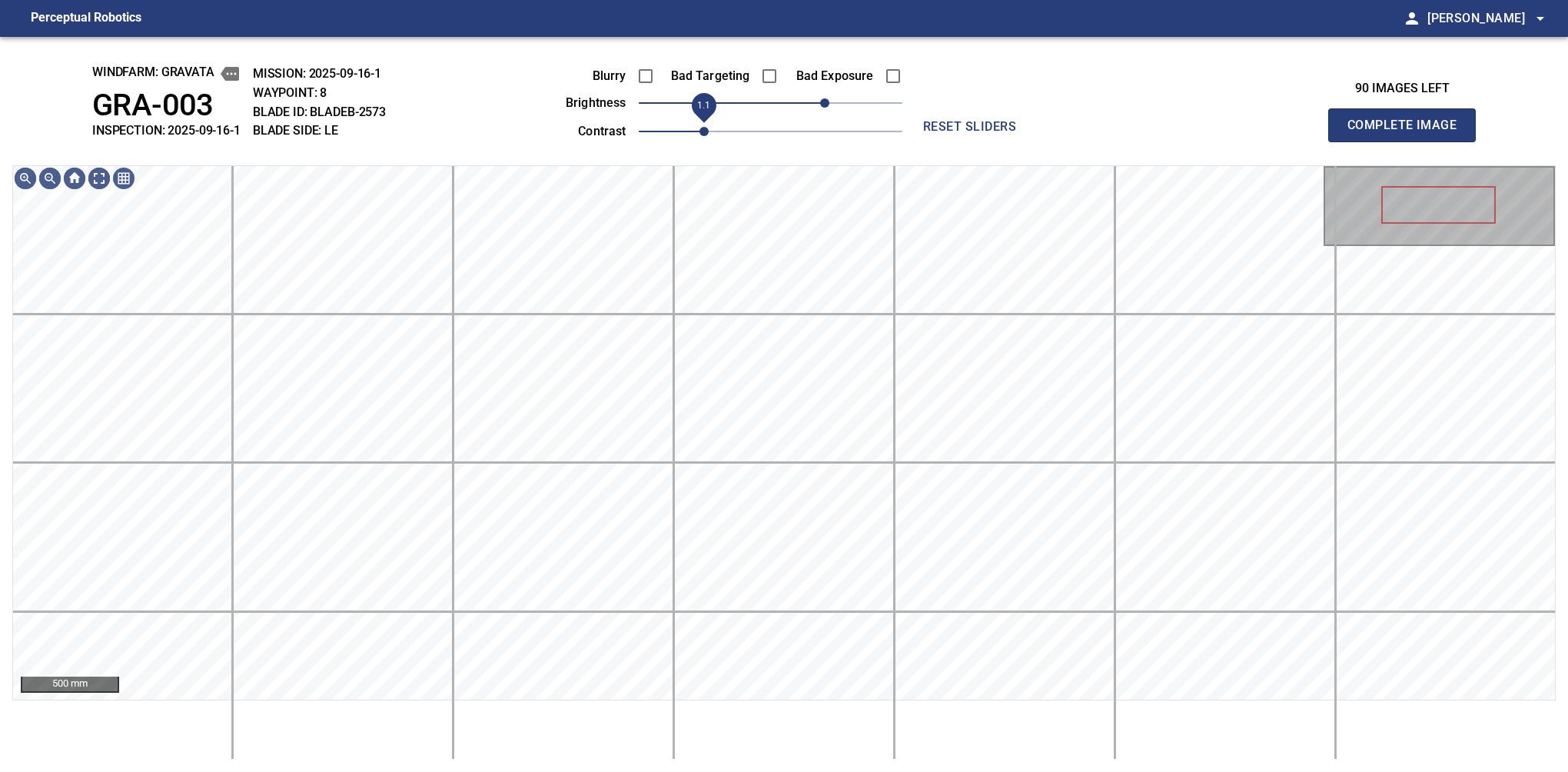
click at [707, 127] on span "1.1" at bounding box center [703, 131] width 9 height 9
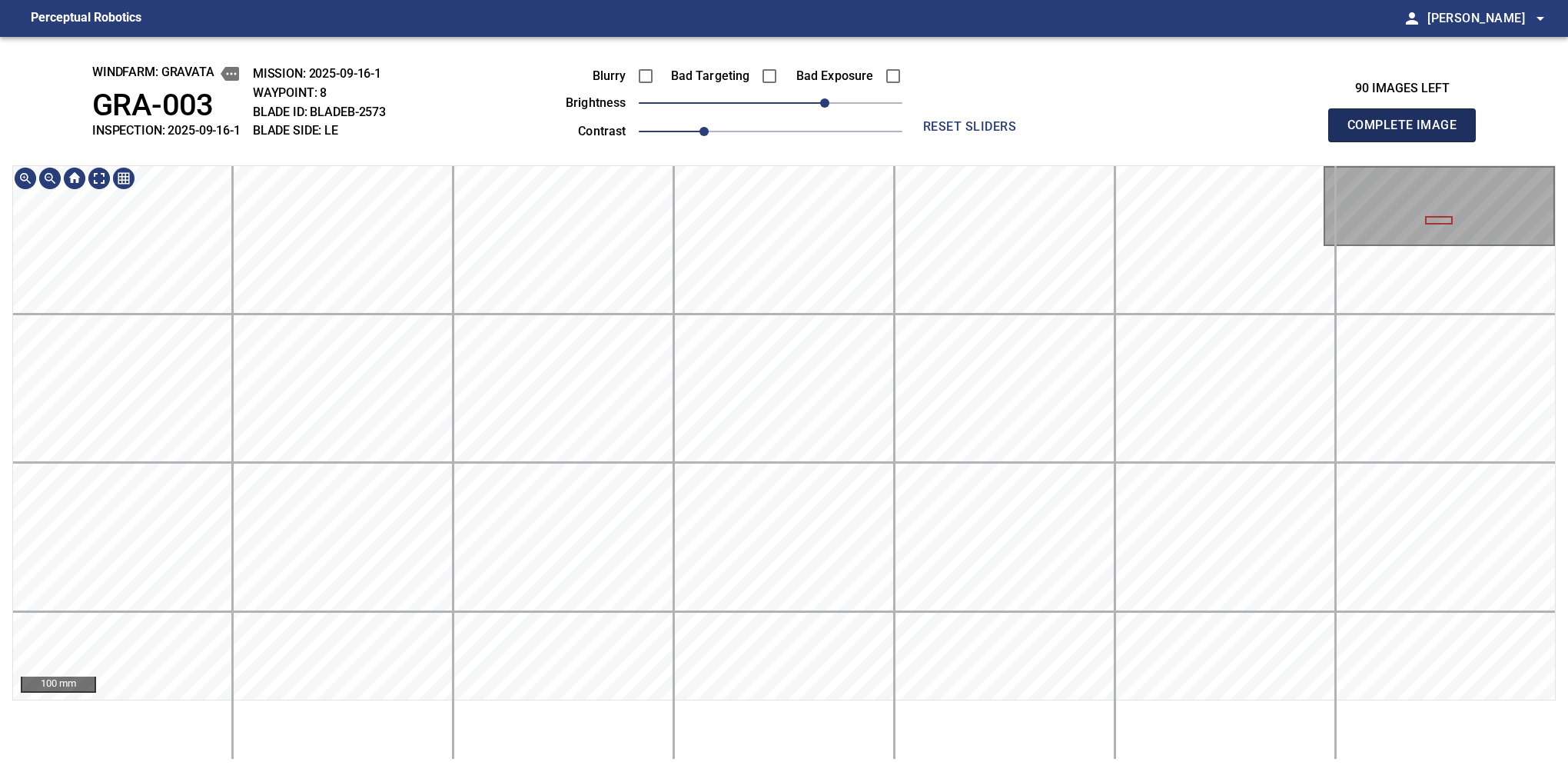
click at [1354, 141] on button "Complete Image" at bounding box center [1402, 125] width 147 height 33
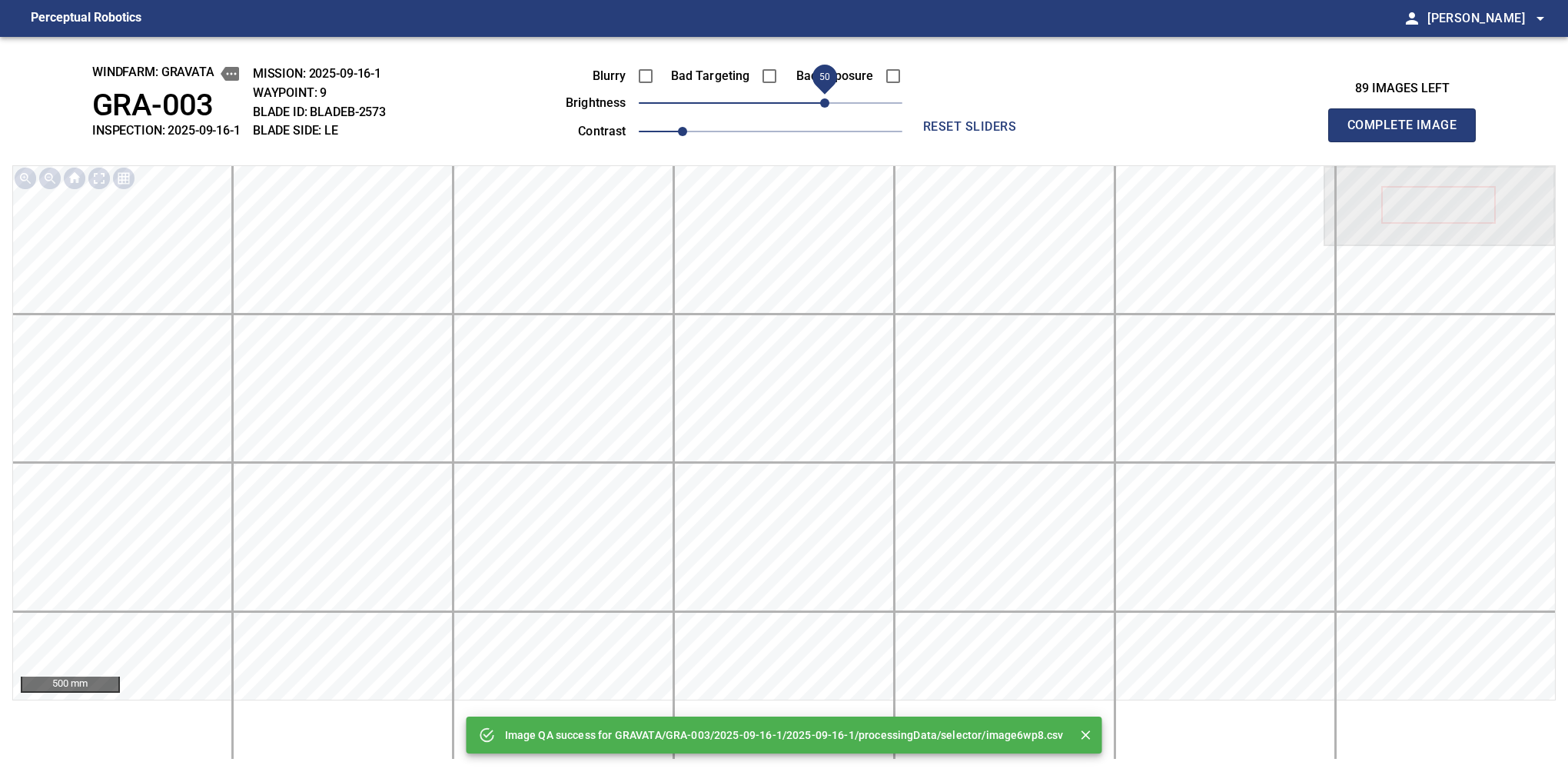
drag, startPoint x: 793, startPoint y: 102, endPoint x: 825, endPoint y: 100, distance: 32.1
click at [825, 100] on span "50" at bounding box center [771, 103] width 264 height 21
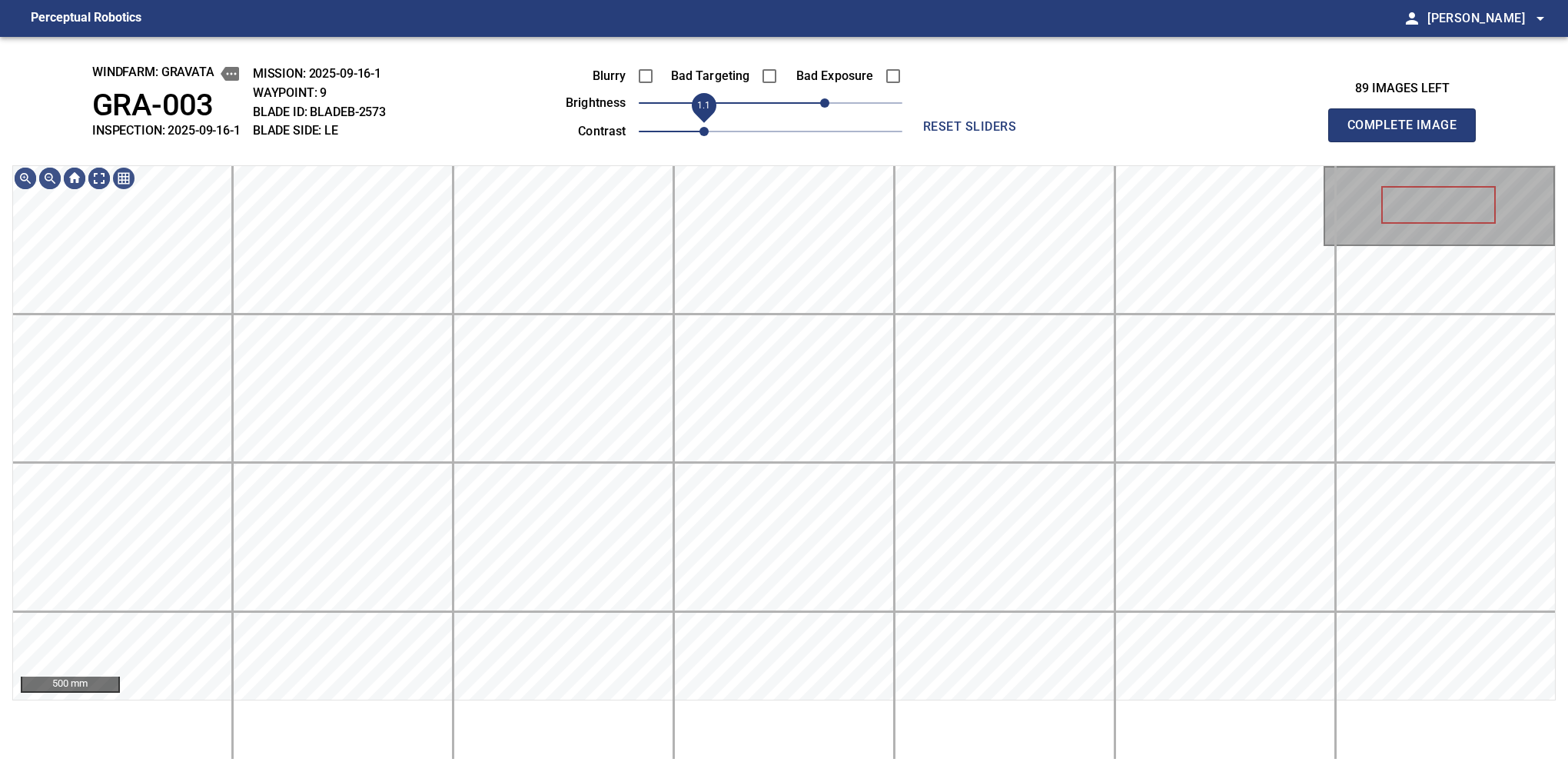
drag, startPoint x: 687, startPoint y: 135, endPoint x: 698, endPoint y: 129, distance: 12.5
click at [699, 129] on span "1.1" at bounding box center [703, 131] width 9 height 9
click at [1354, 141] on button "Complete Image" at bounding box center [1402, 125] width 147 height 33
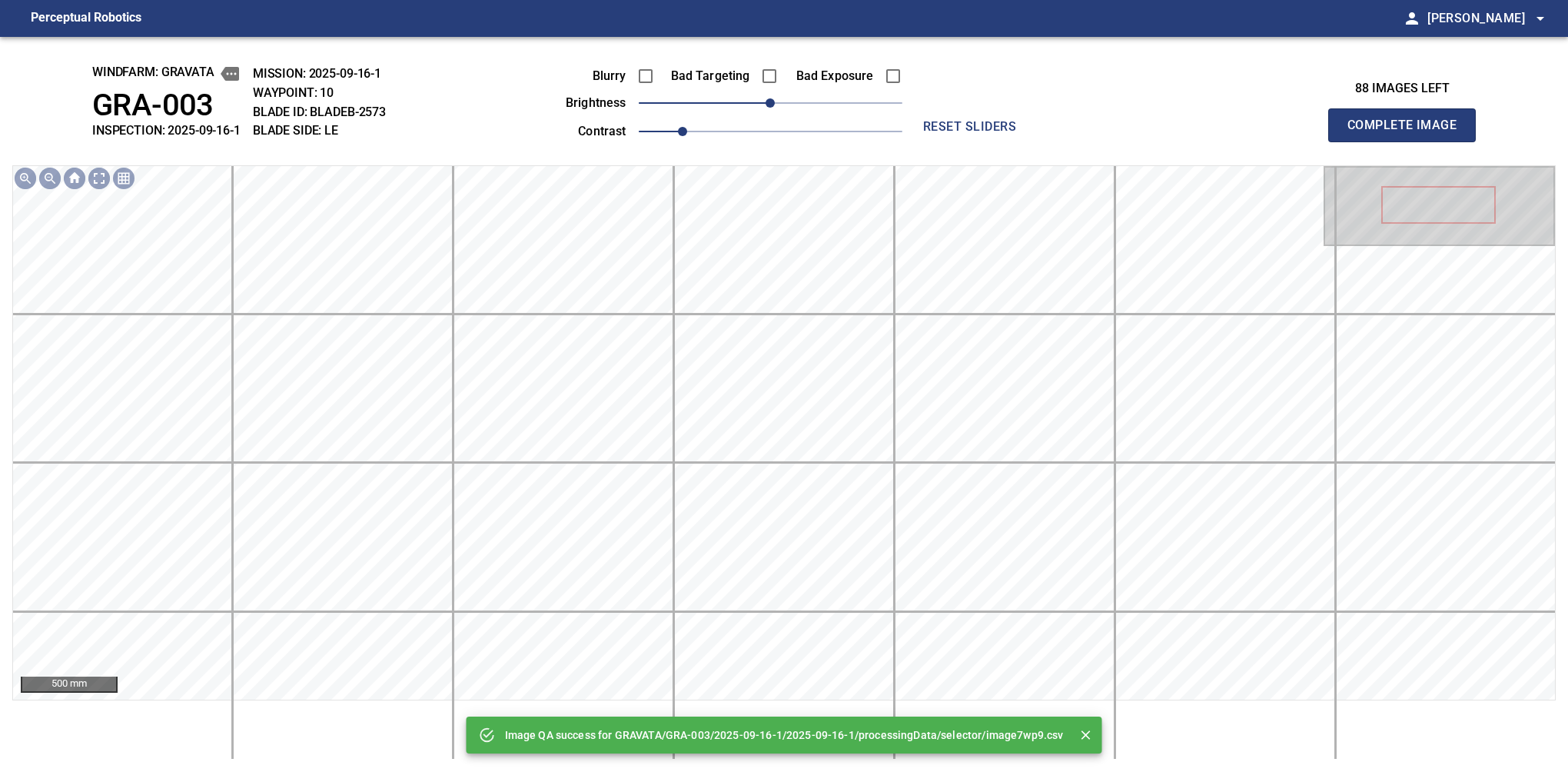
click at [830, 94] on div "Blurry Bad Targeting Bad Exposure brightness 0 contrast 1" at bounding box center [716, 101] width 371 height 82
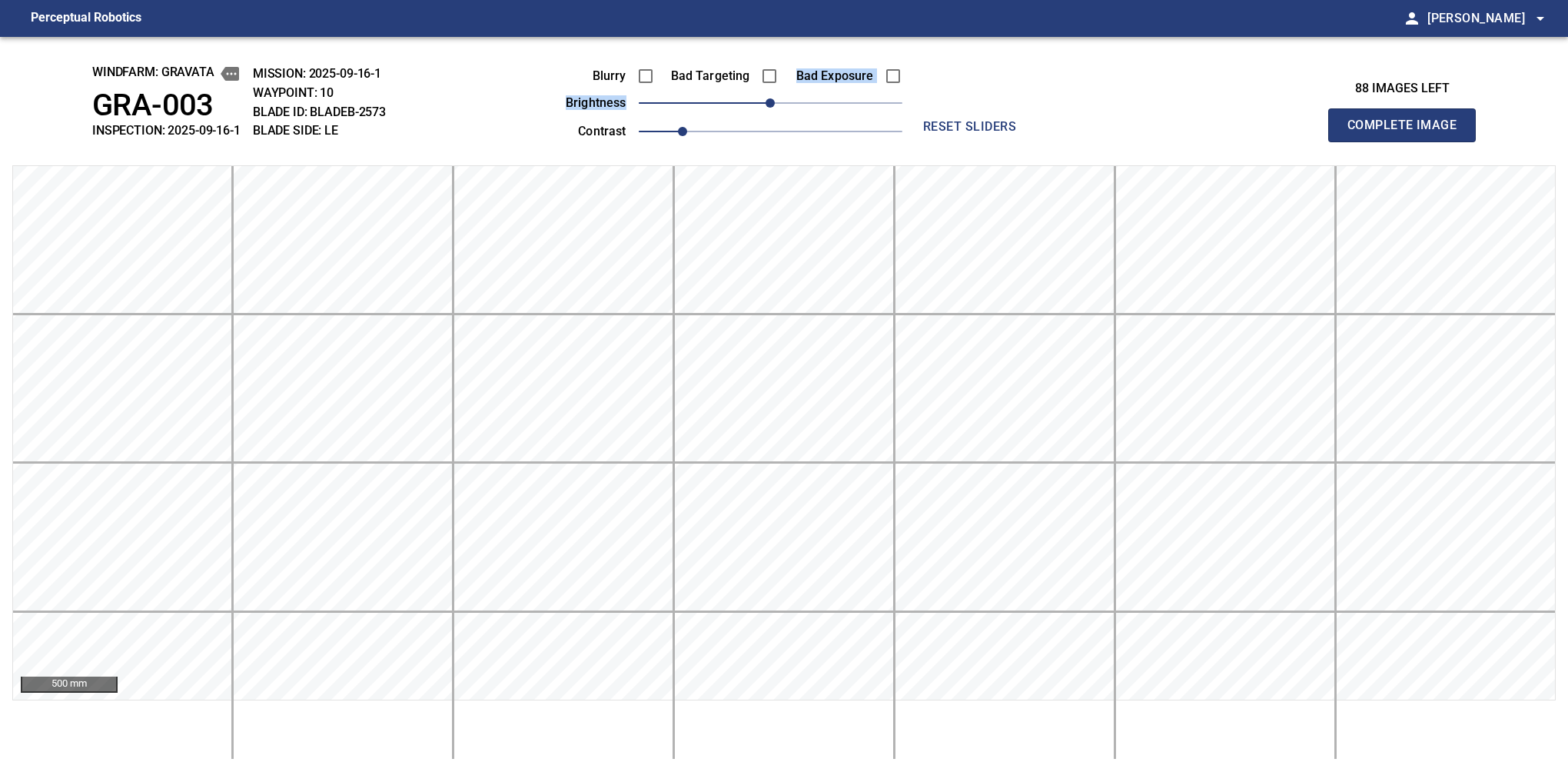
drag, startPoint x: 805, startPoint y: 92, endPoint x: 843, endPoint y: 99, distance: 38.6
click at [843, 99] on div "Blurry Bad Targeting Bad Exposure brightness 0 contrast 1" at bounding box center [716, 101] width 371 height 82
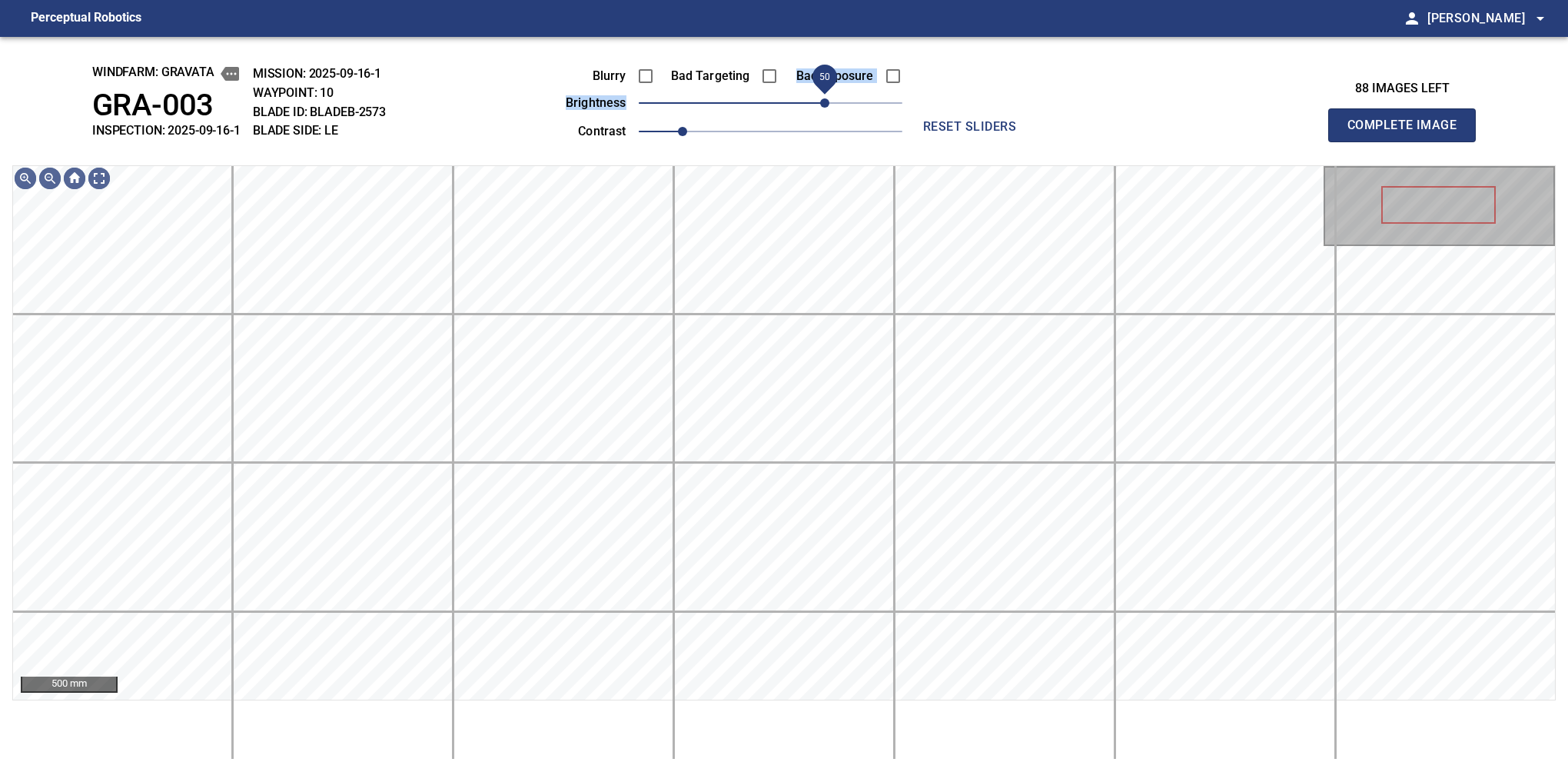
click at [827, 108] on span "50" at bounding box center [771, 103] width 264 height 21
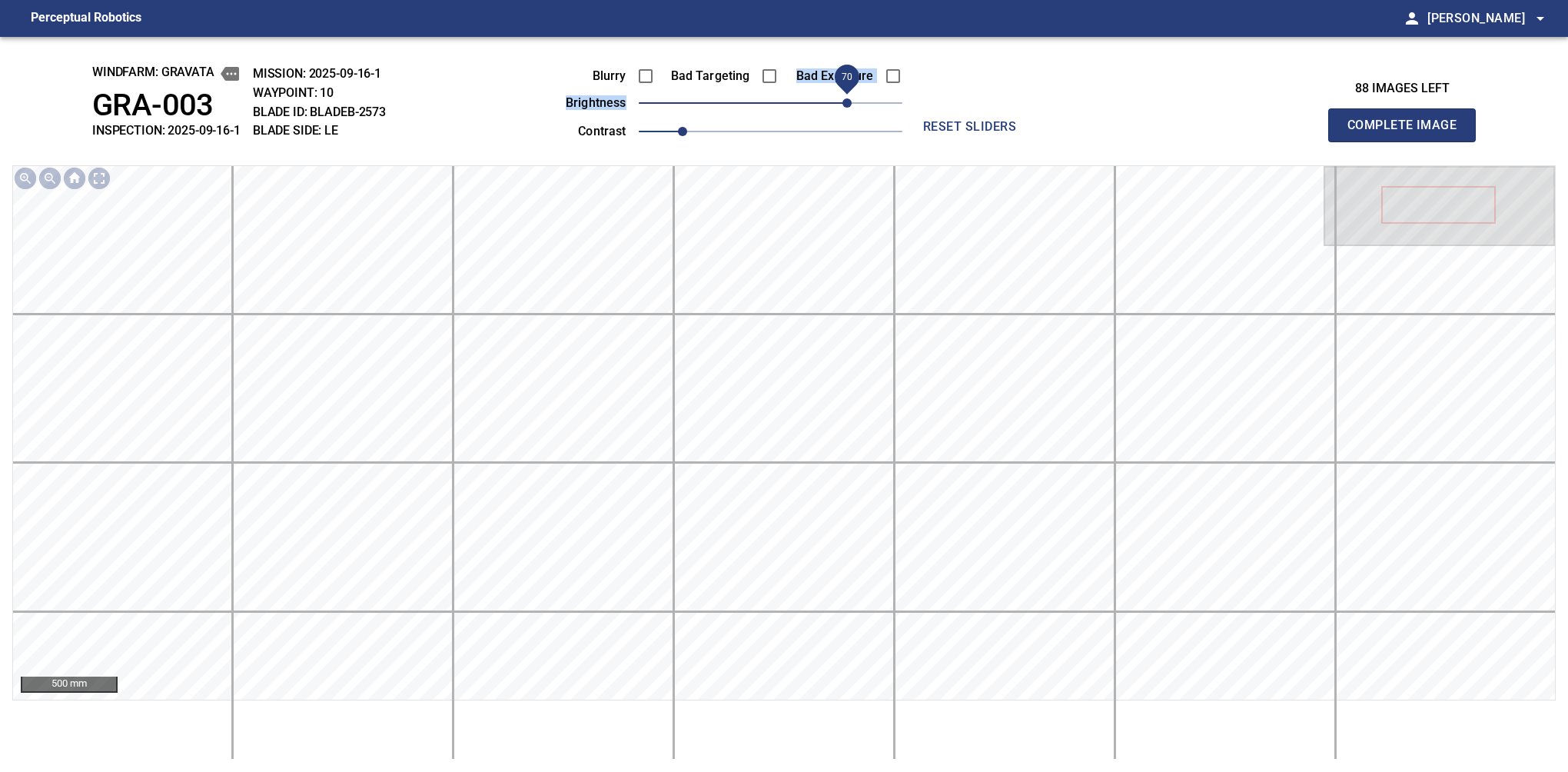
click at [844, 102] on span "70" at bounding box center [847, 103] width 9 height 9
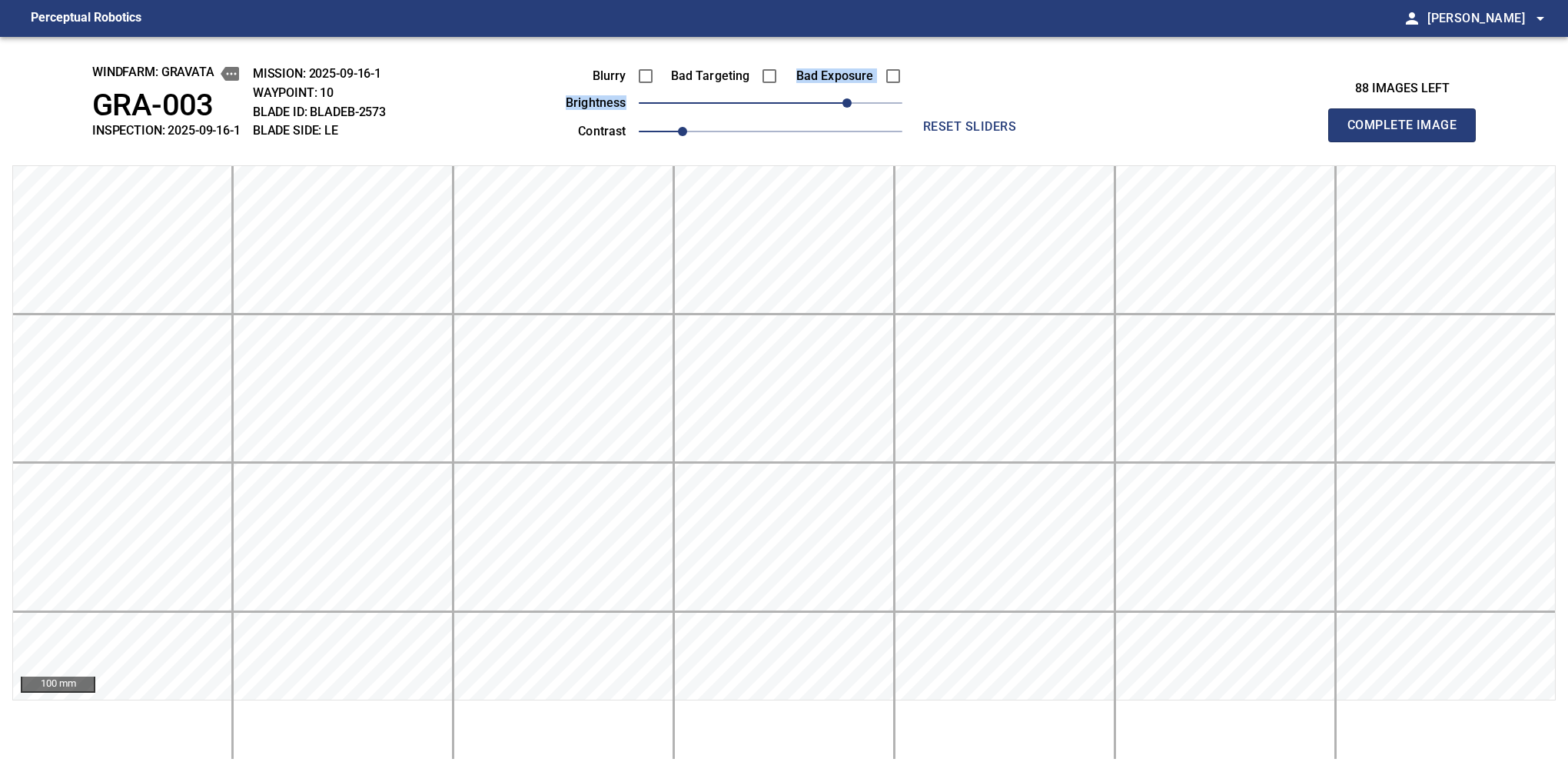
click at [1354, 141] on button "Complete Image" at bounding box center [1402, 125] width 147 height 33
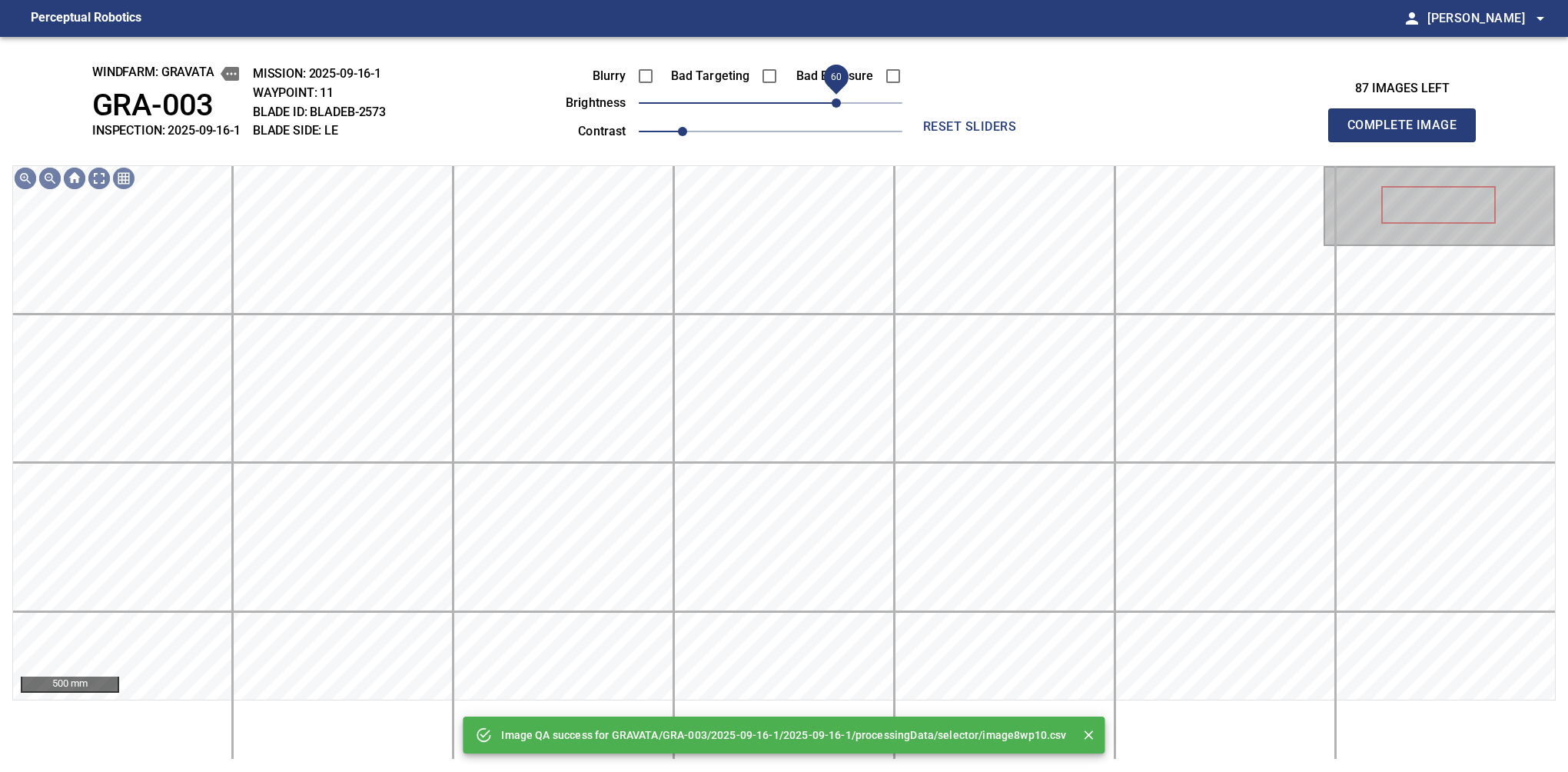
drag, startPoint x: 849, startPoint y: 98, endPoint x: 834, endPoint y: 105, distance: 16.6
click at [834, 105] on span "60" at bounding box center [771, 103] width 264 height 21
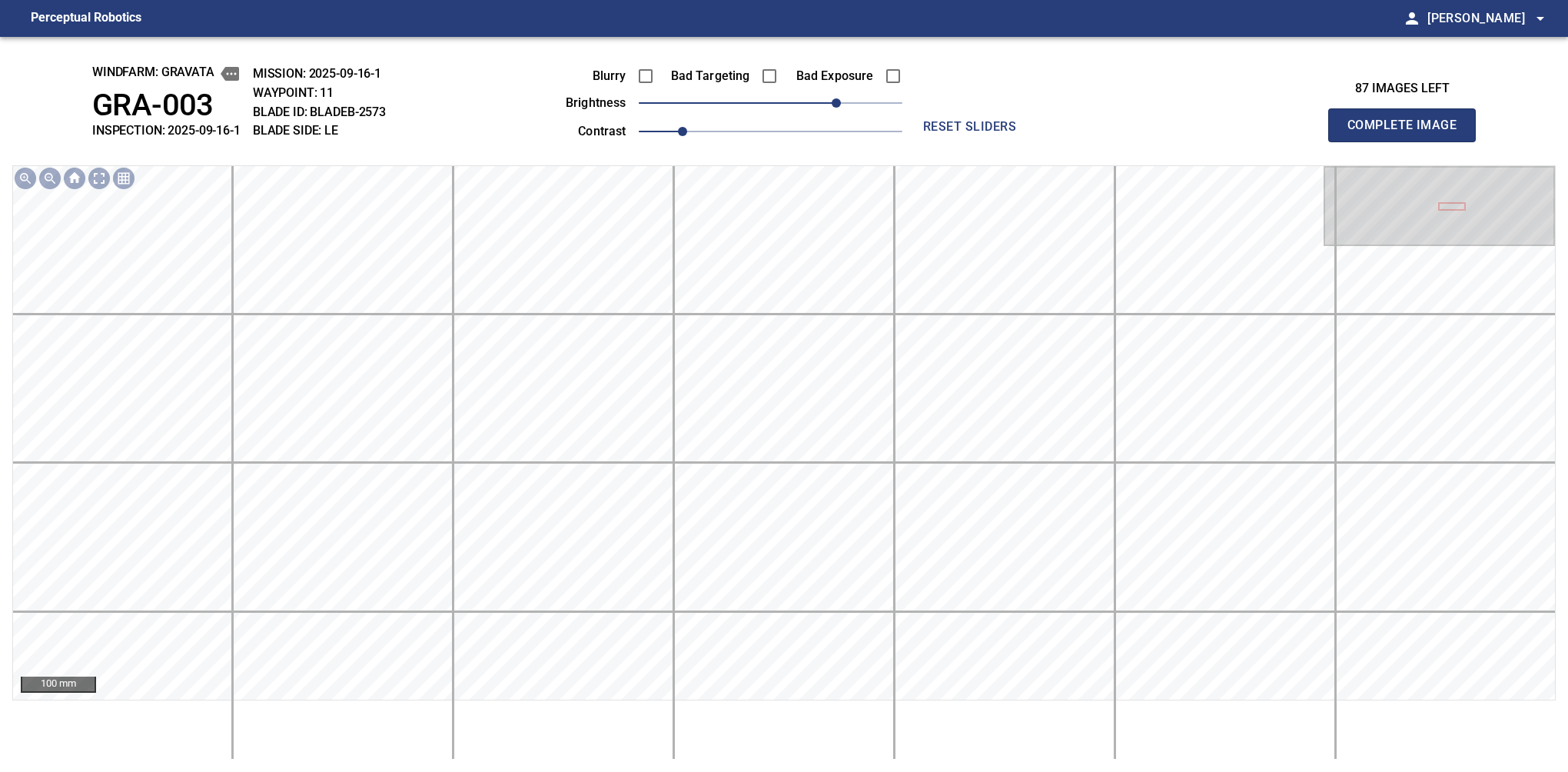
click at [1354, 141] on button "Complete Image" at bounding box center [1402, 125] width 147 height 33
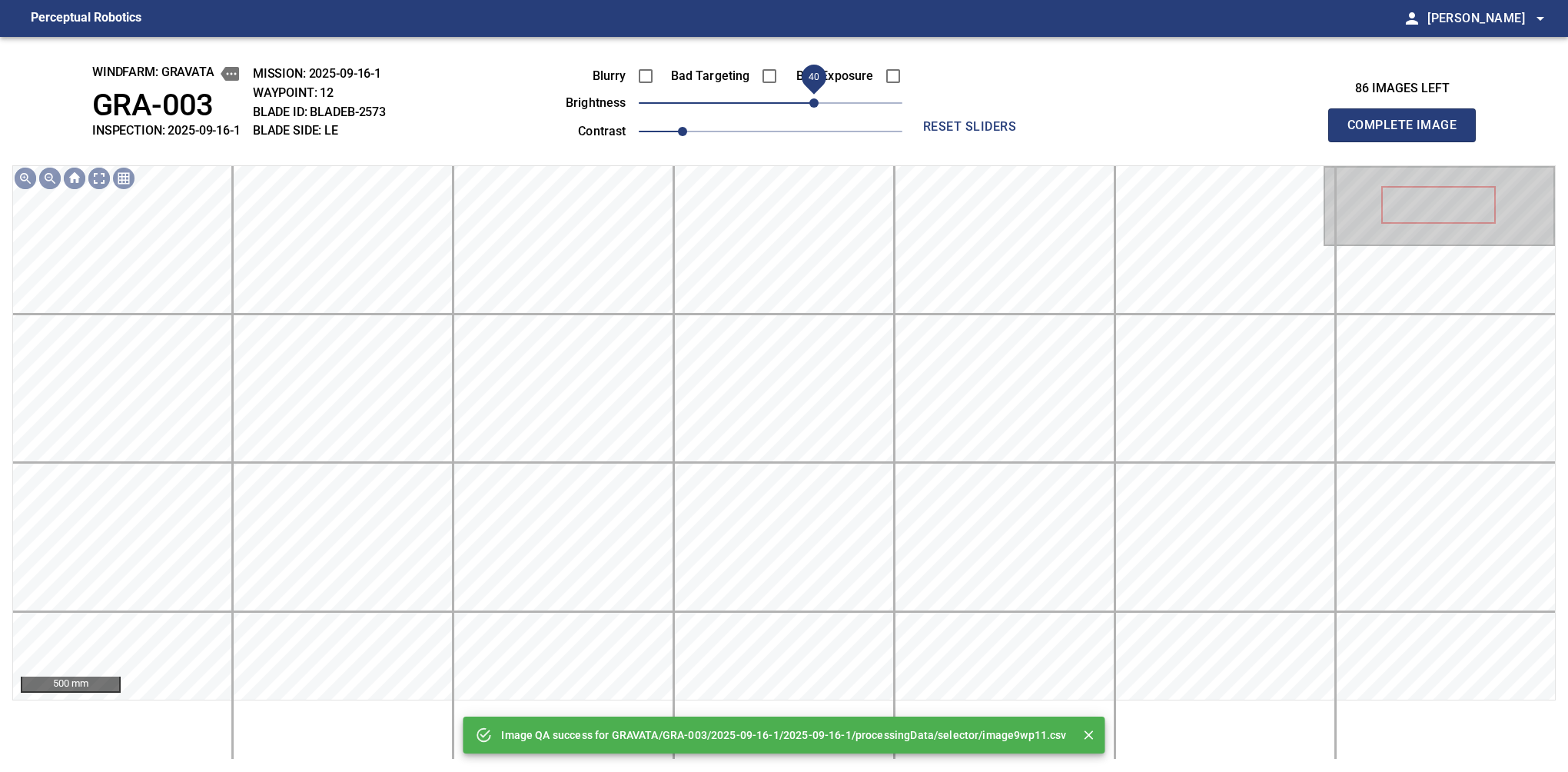
drag, startPoint x: 835, startPoint y: 105, endPoint x: 811, endPoint y: 105, distance: 24.0
click at [811, 105] on span "40" at bounding box center [771, 103] width 264 height 21
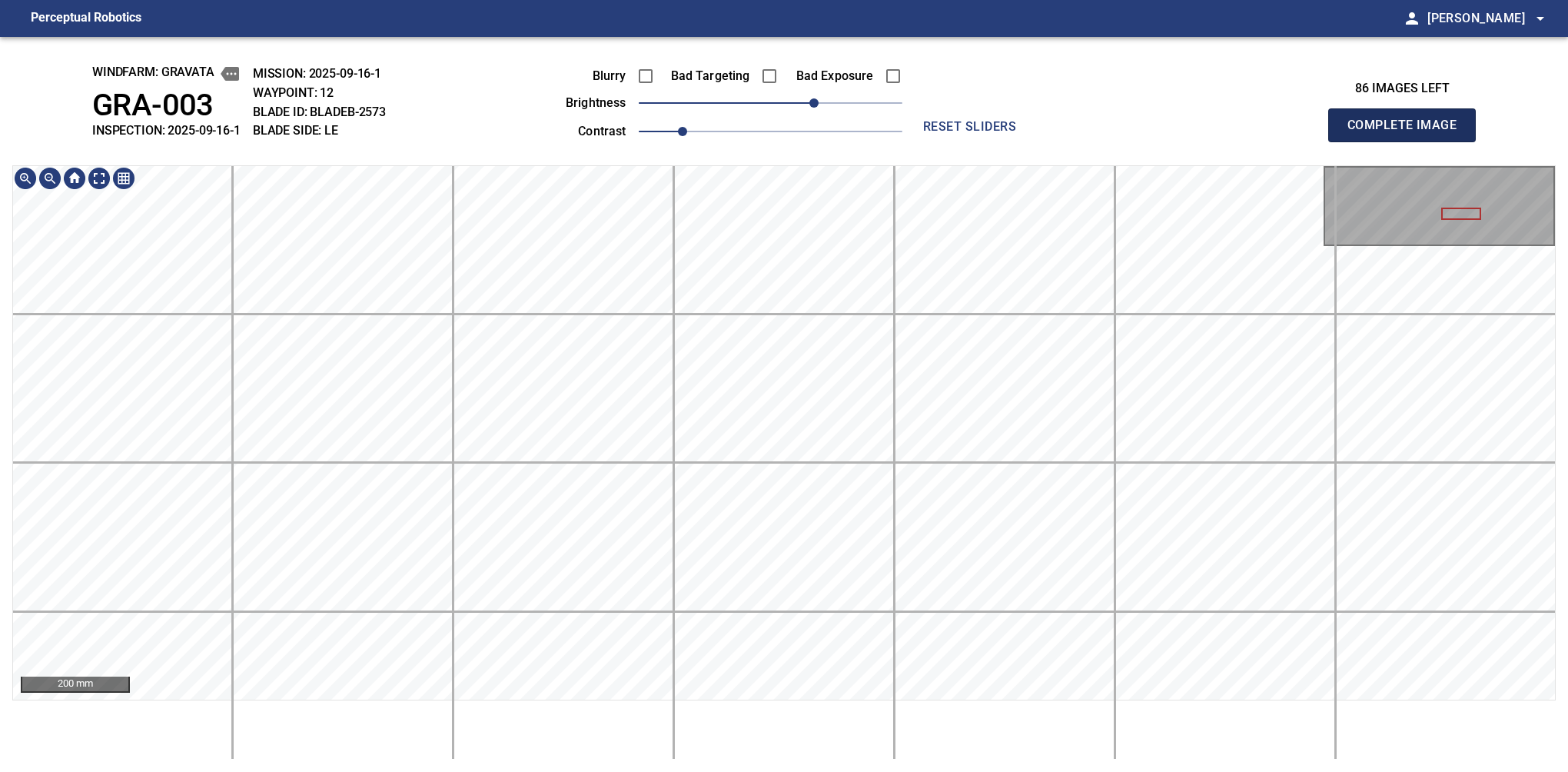
click at [1354, 141] on button "Complete Image" at bounding box center [1402, 125] width 147 height 33
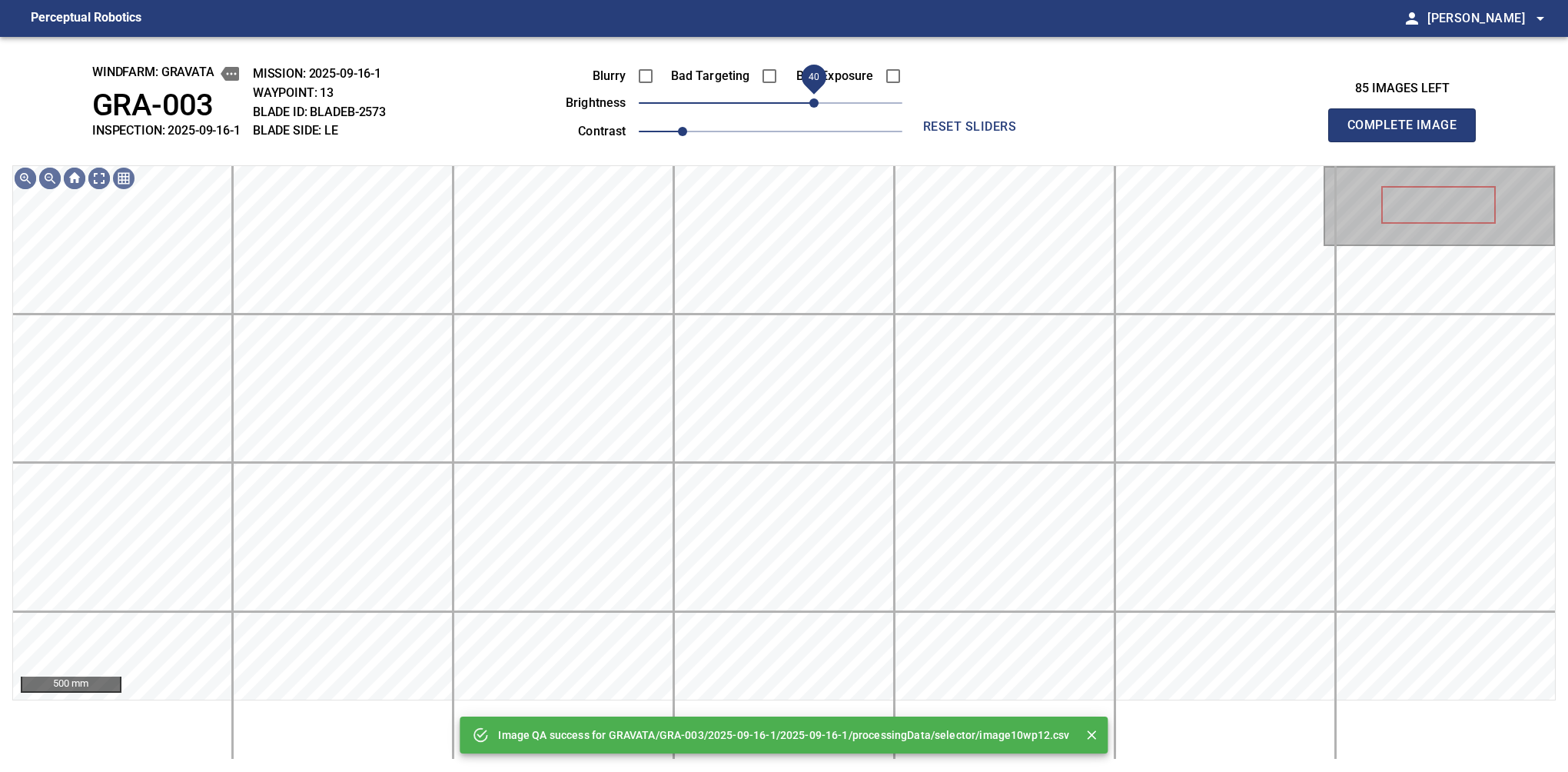
drag, startPoint x: 793, startPoint y: 106, endPoint x: 818, endPoint y: 101, distance: 25.5
click at [818, 101] on span "40" at bounding box center [814, 103] width 9 height 9
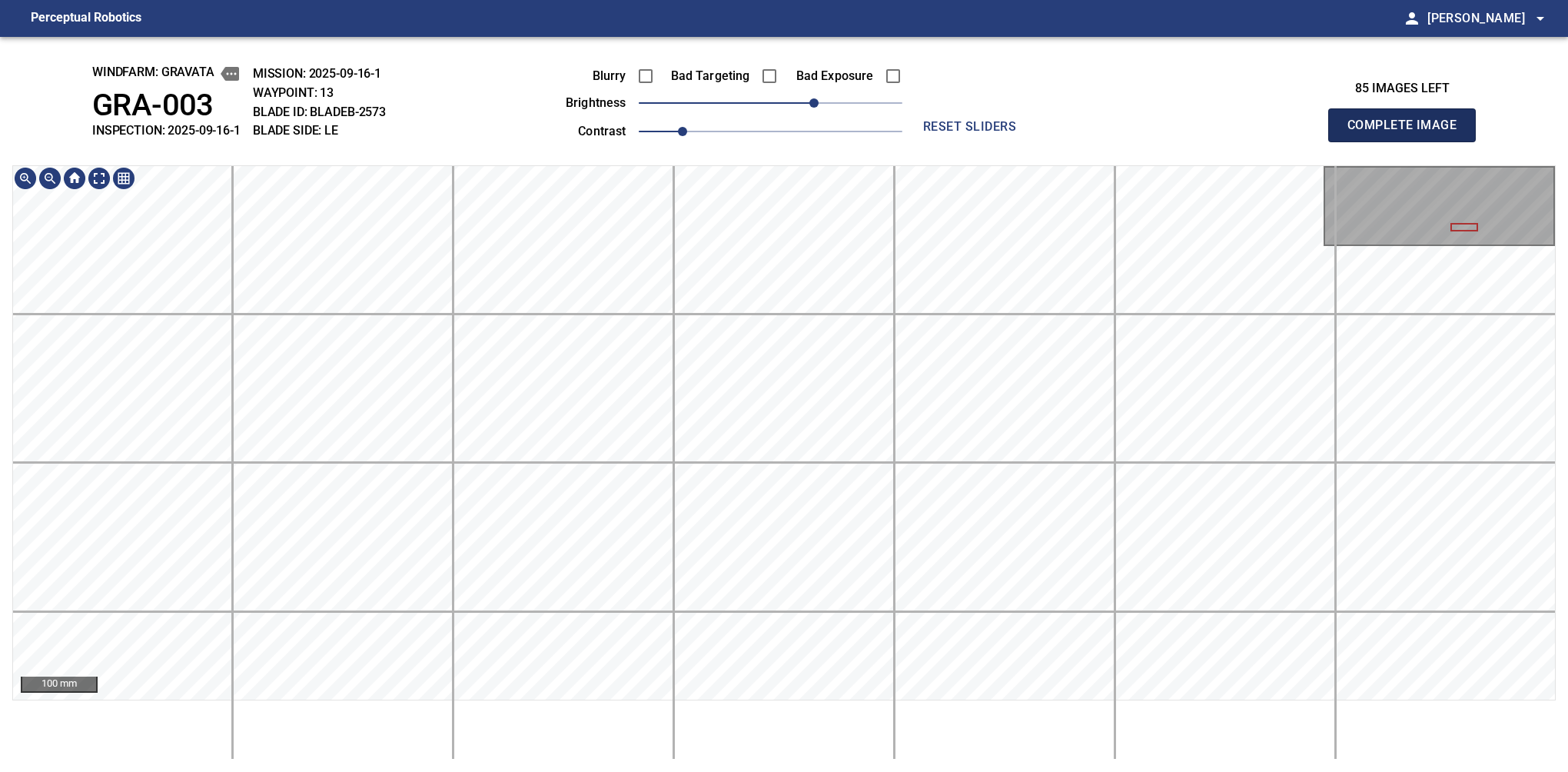
click at [1354, 141] on button "Complete Image" at bounding box center [1402, 125] width 147 height 33
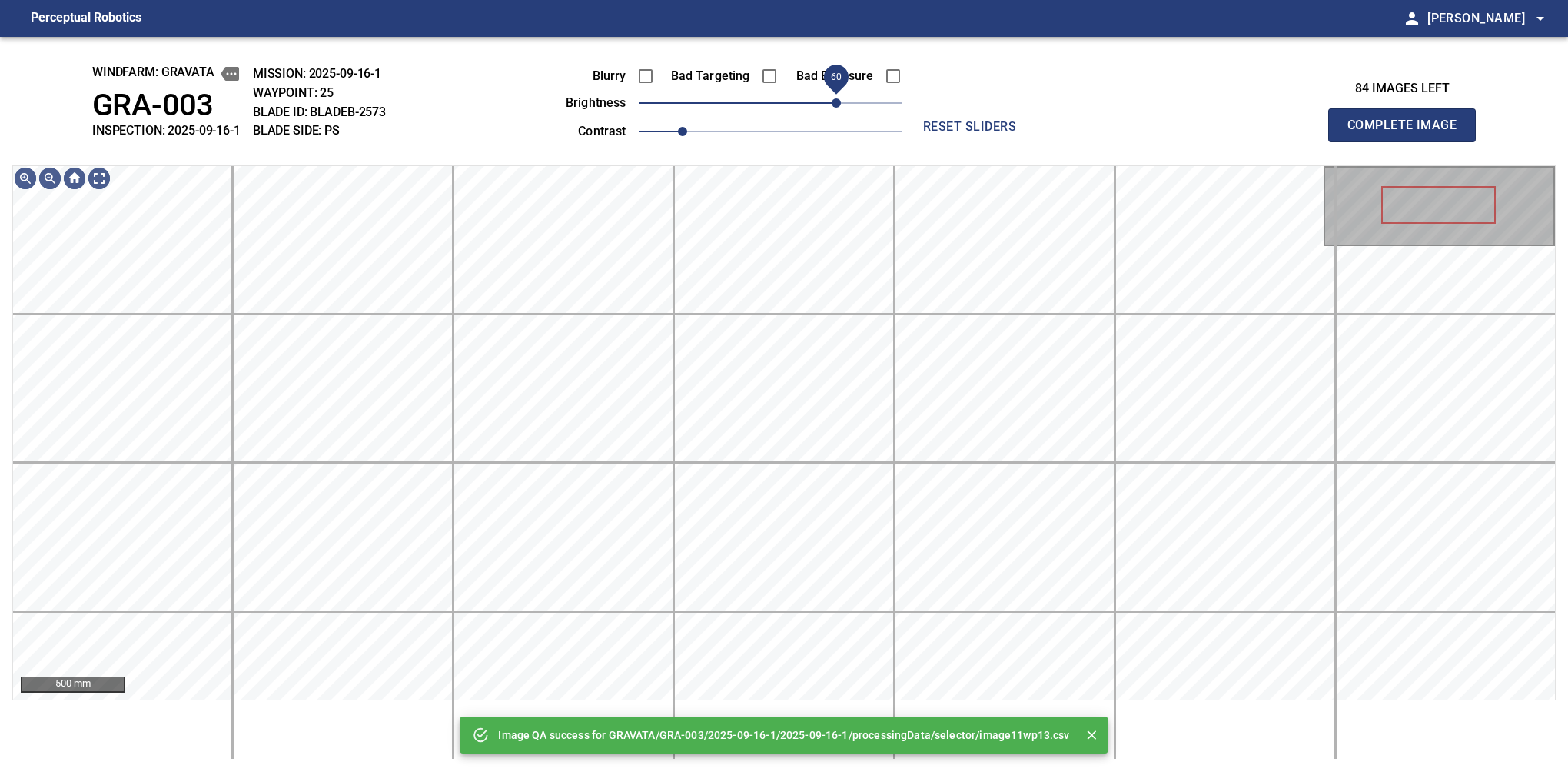
drag, startPoint x: 790, startPoint y: 99, endPoint x: 840, endPoint y: 93, distance: 50.4
click at [840, 93] on span "60" at bounding box center [771, 103] width 264 height 21
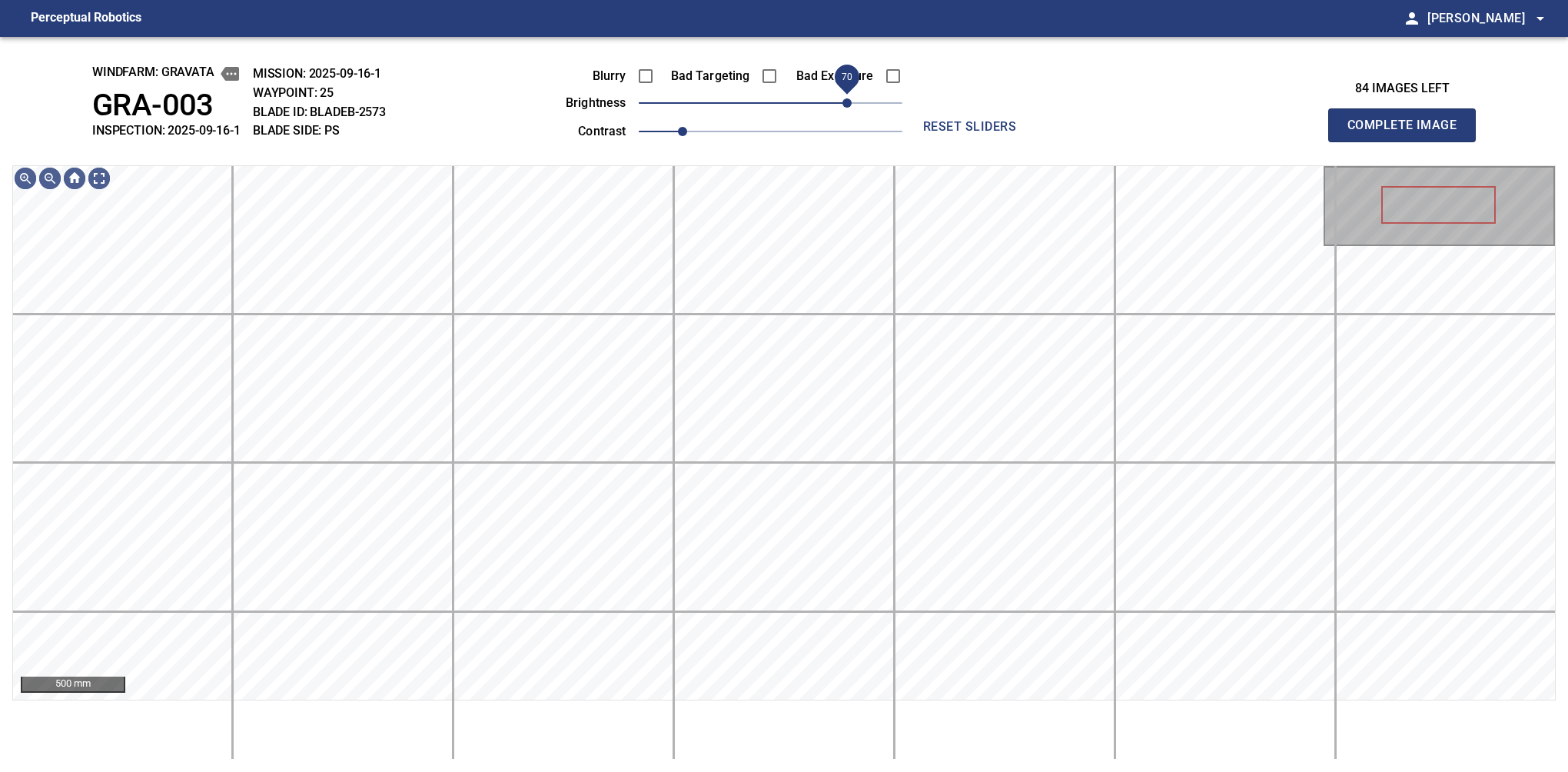
click at [844, 99] on span "70" at bounding box center [847, 103] width 9 height 9
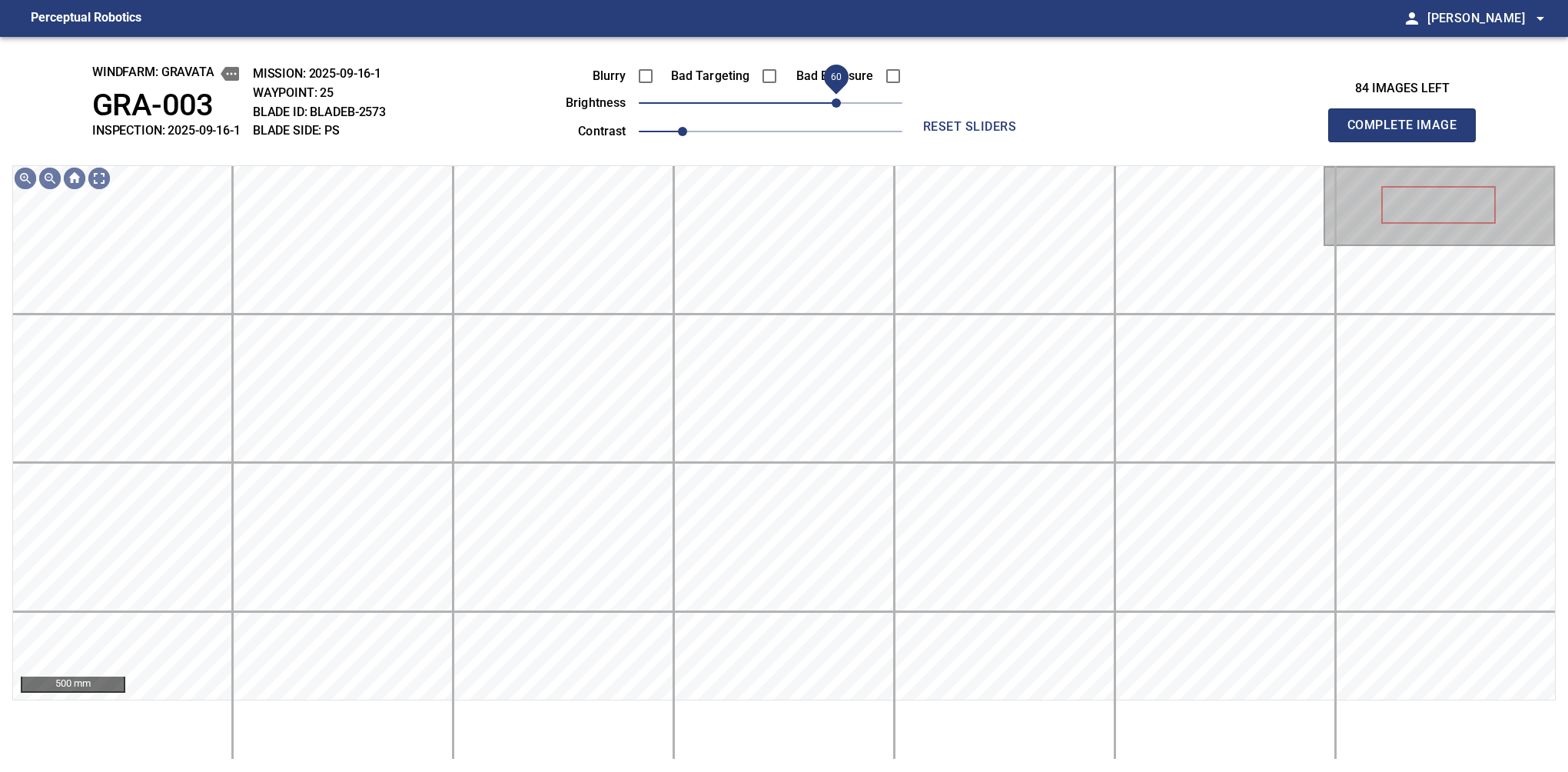
click at [840, 100] on span "60" at bounding box center [836, 103] width 9 height 9
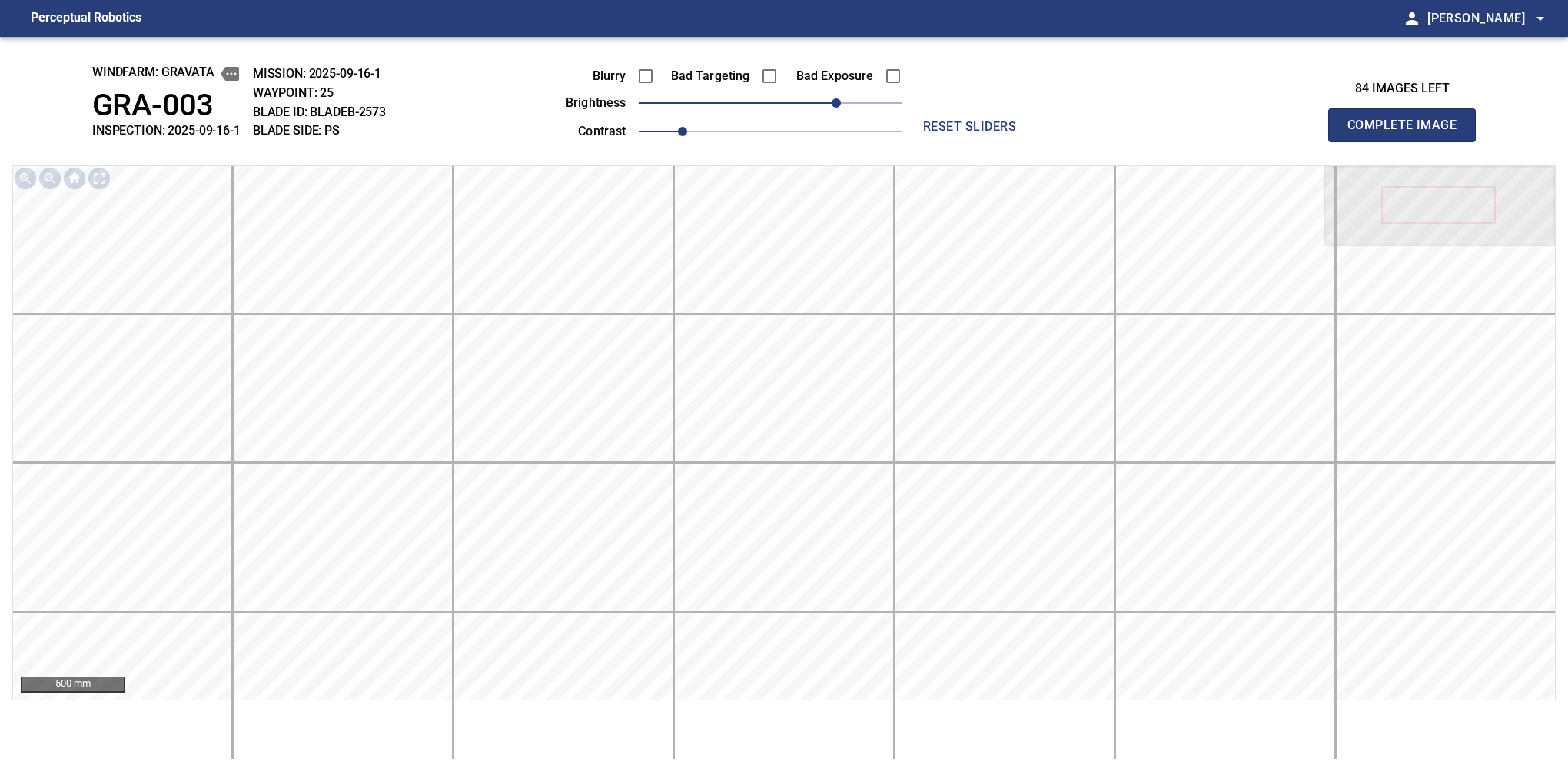
click at [1354, 141] on button "Complete Image" at bounding box center [1402, 125] width 147 height 33
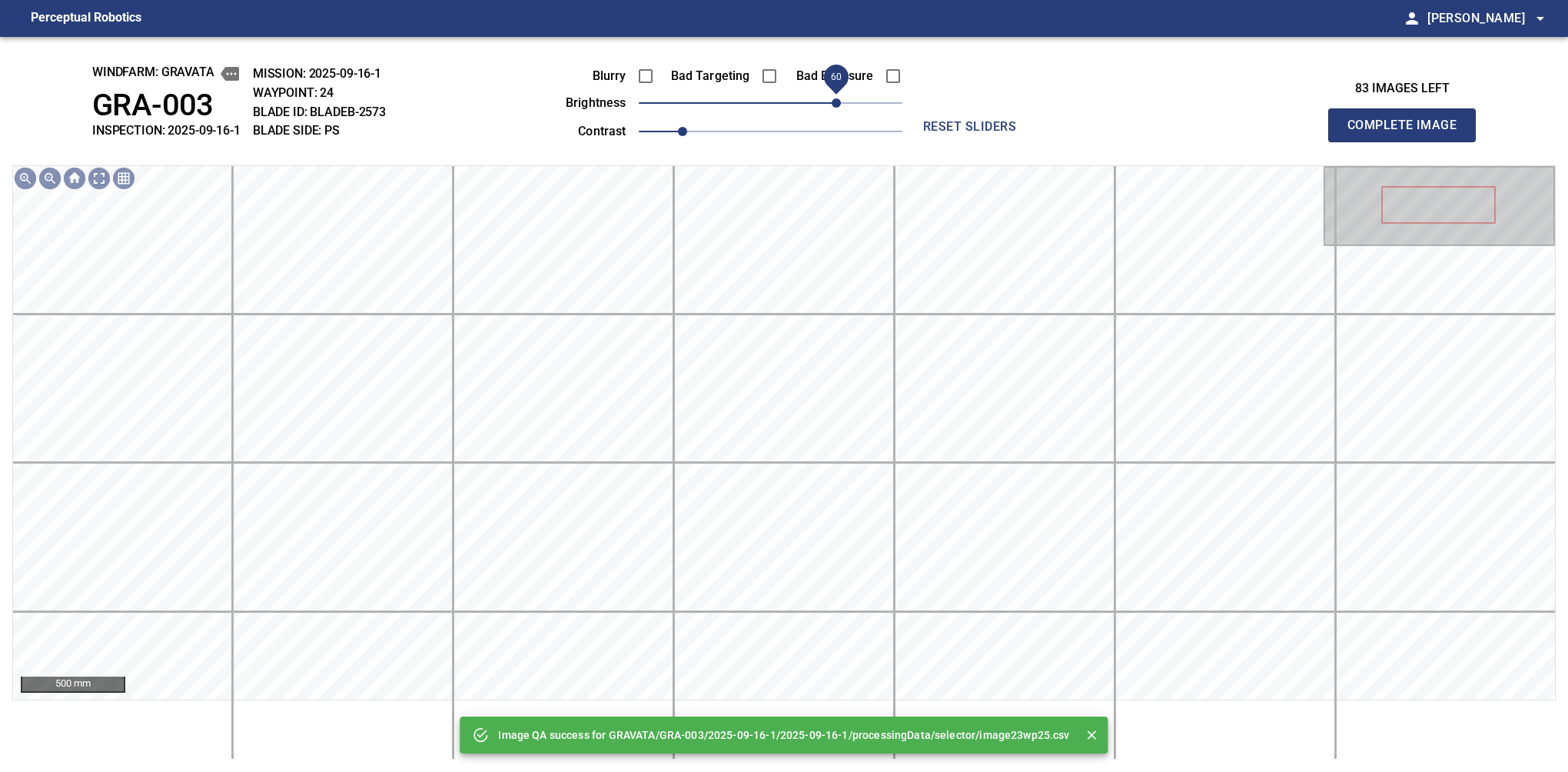
drag, startPoint x: 826, startPoint y: 102, endPoint x: 840, endPoint y: 102, distance: 14.0
click at [840, 102] on span "60" at bounding box center [771, 103] width 264 height 21
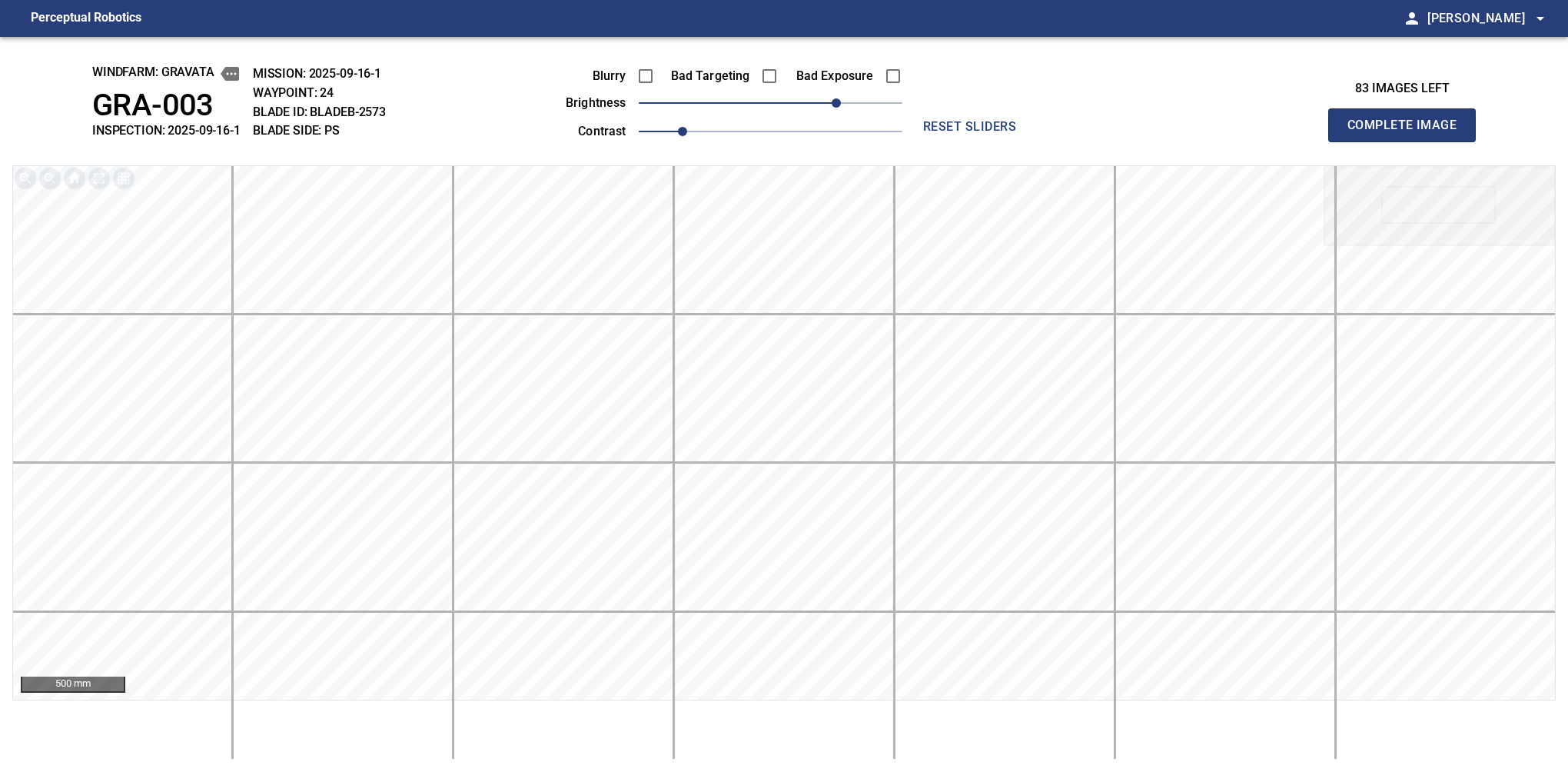
click at [1354, 141] on button "Complete Image" at bounding box center [1402, 125] width 147 height 33
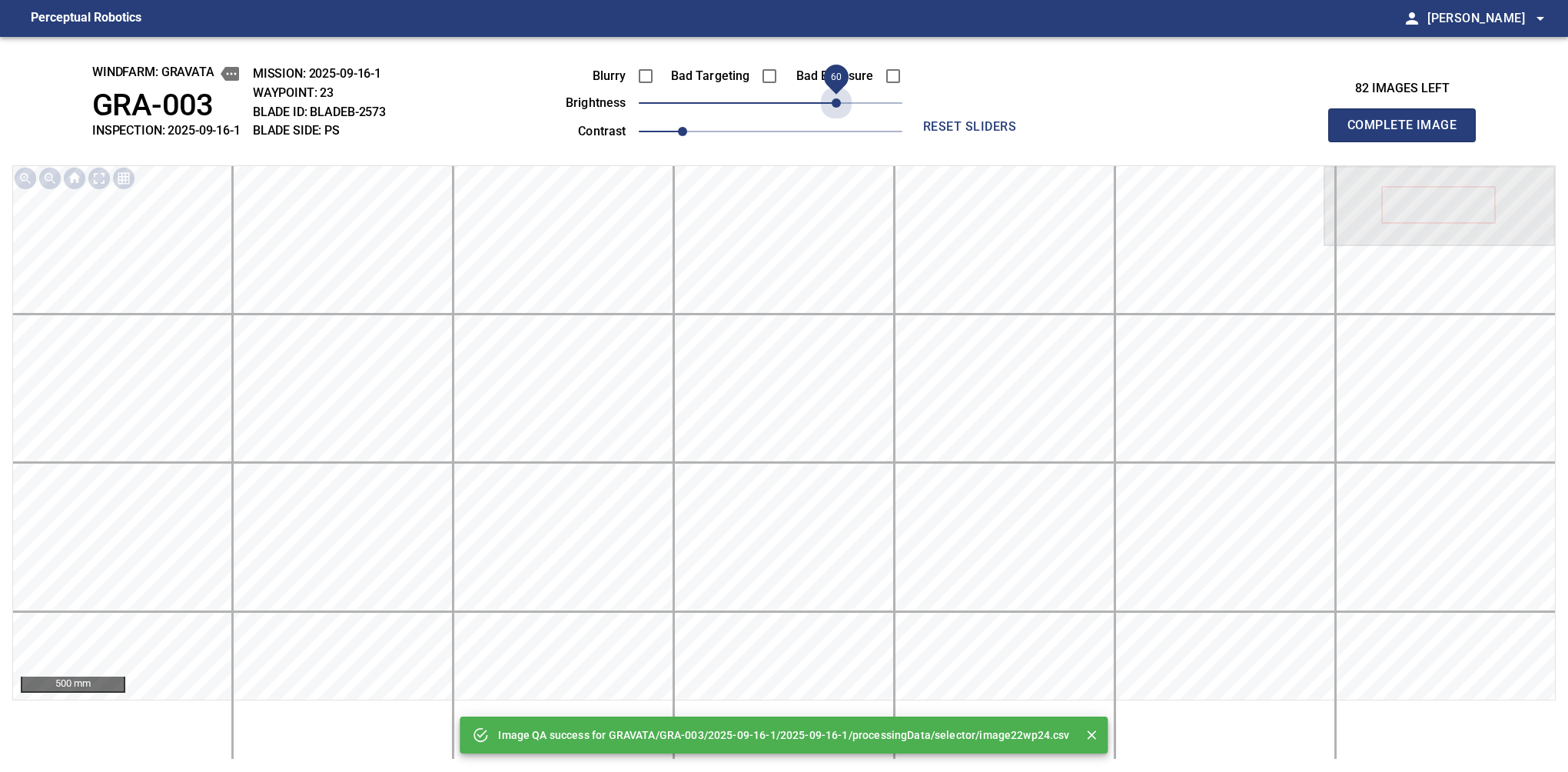
click at [840, 102] on span "60" at bounding box center [771, 103] width 264 height 21
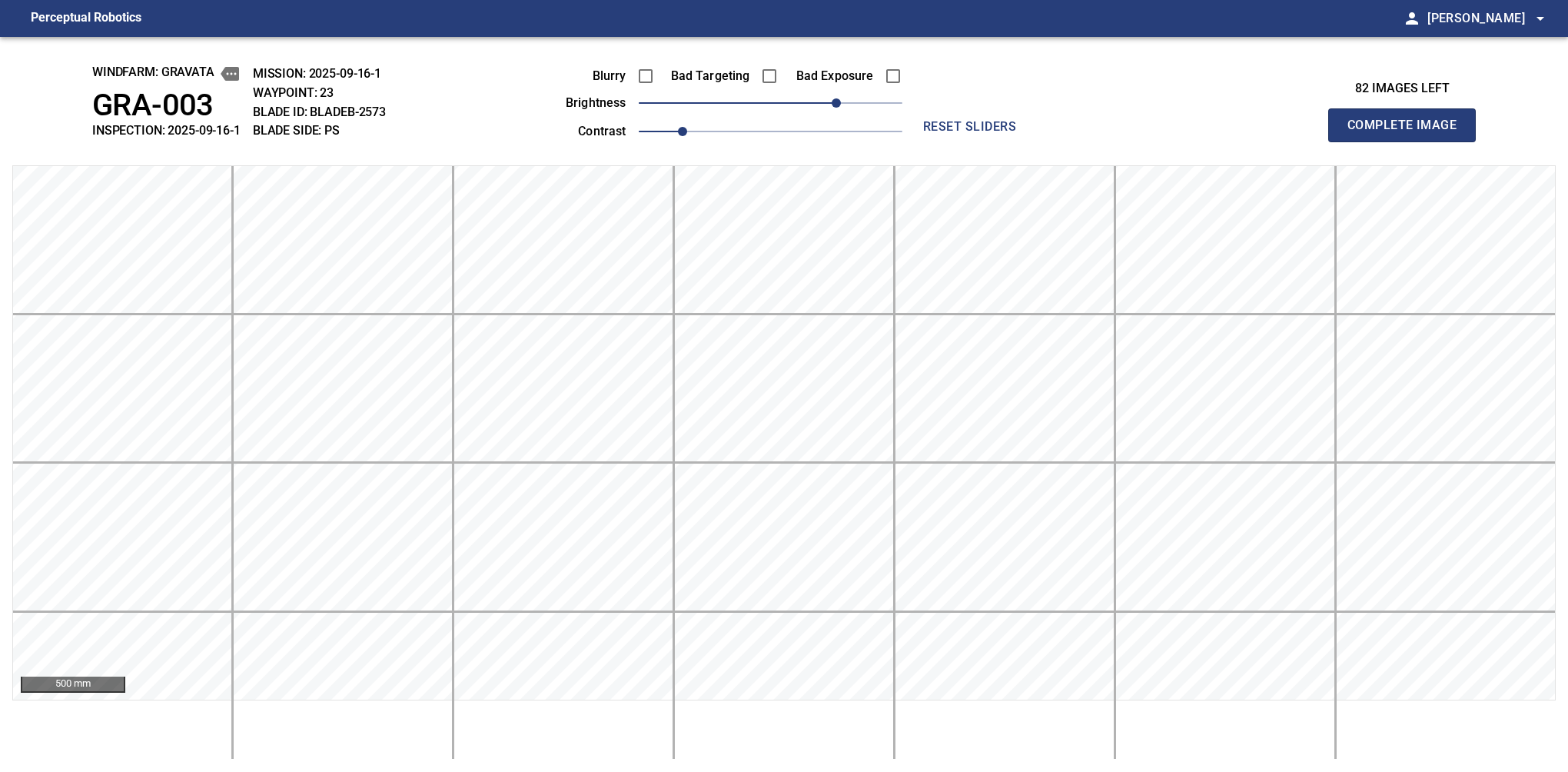
click at [1354, 141] on button "Complete Image" at bounding box center [1402, 125] width 147 height 33
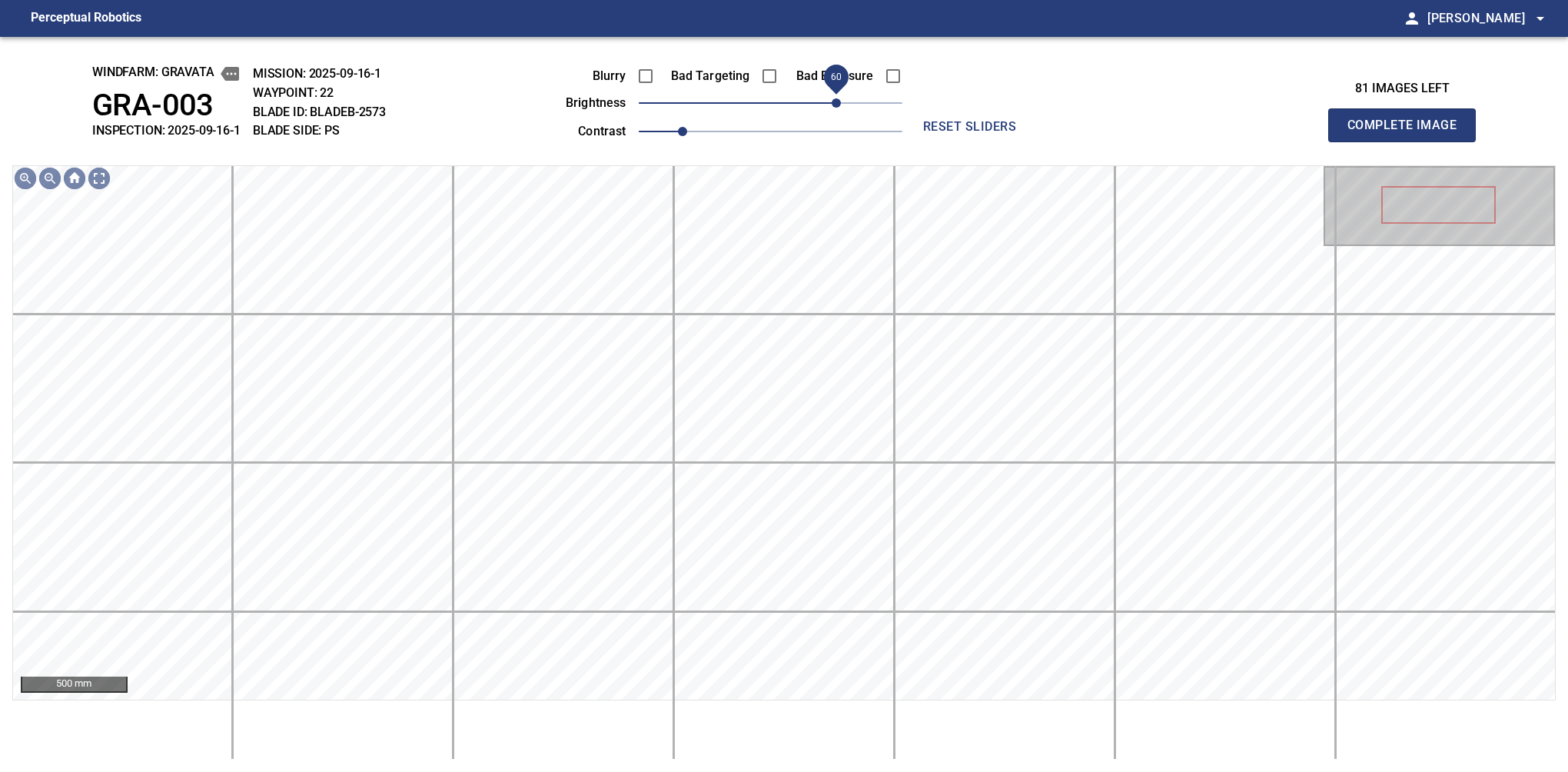
drag, startPoint x: 777, startPoint y: 102, endPoint x: 839, endPoint y: 111, distance: 62.6
click at [839, 108] on span "60" at bounding box center [836, 103] width 9 height 9
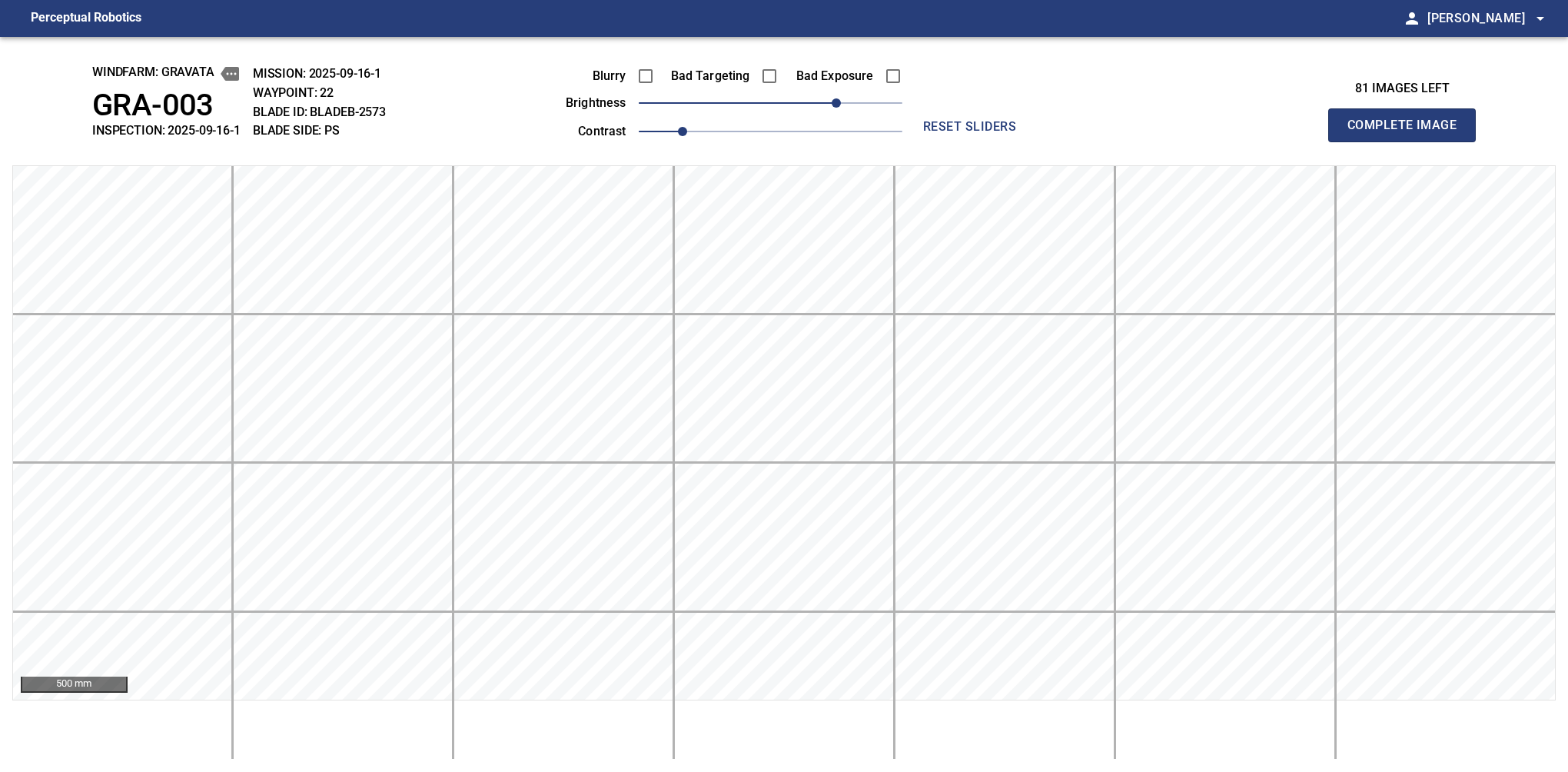
click at [1354, 141] on button "Complete Image" at bounding box center [1402, 125] width 147 height 33
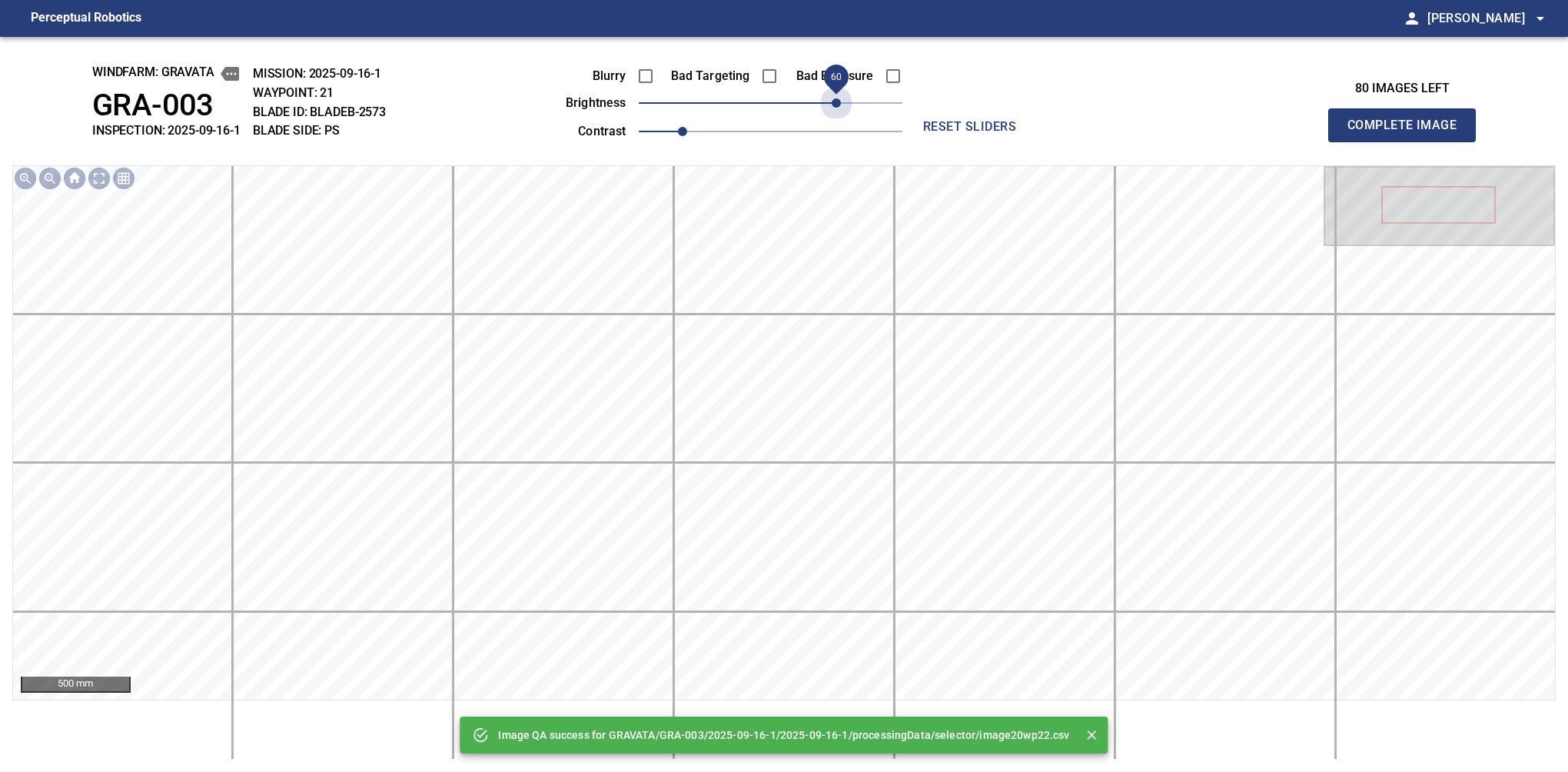
click at [839, 111] on span "60" at bounding box center [771, 103] width 264 height 21
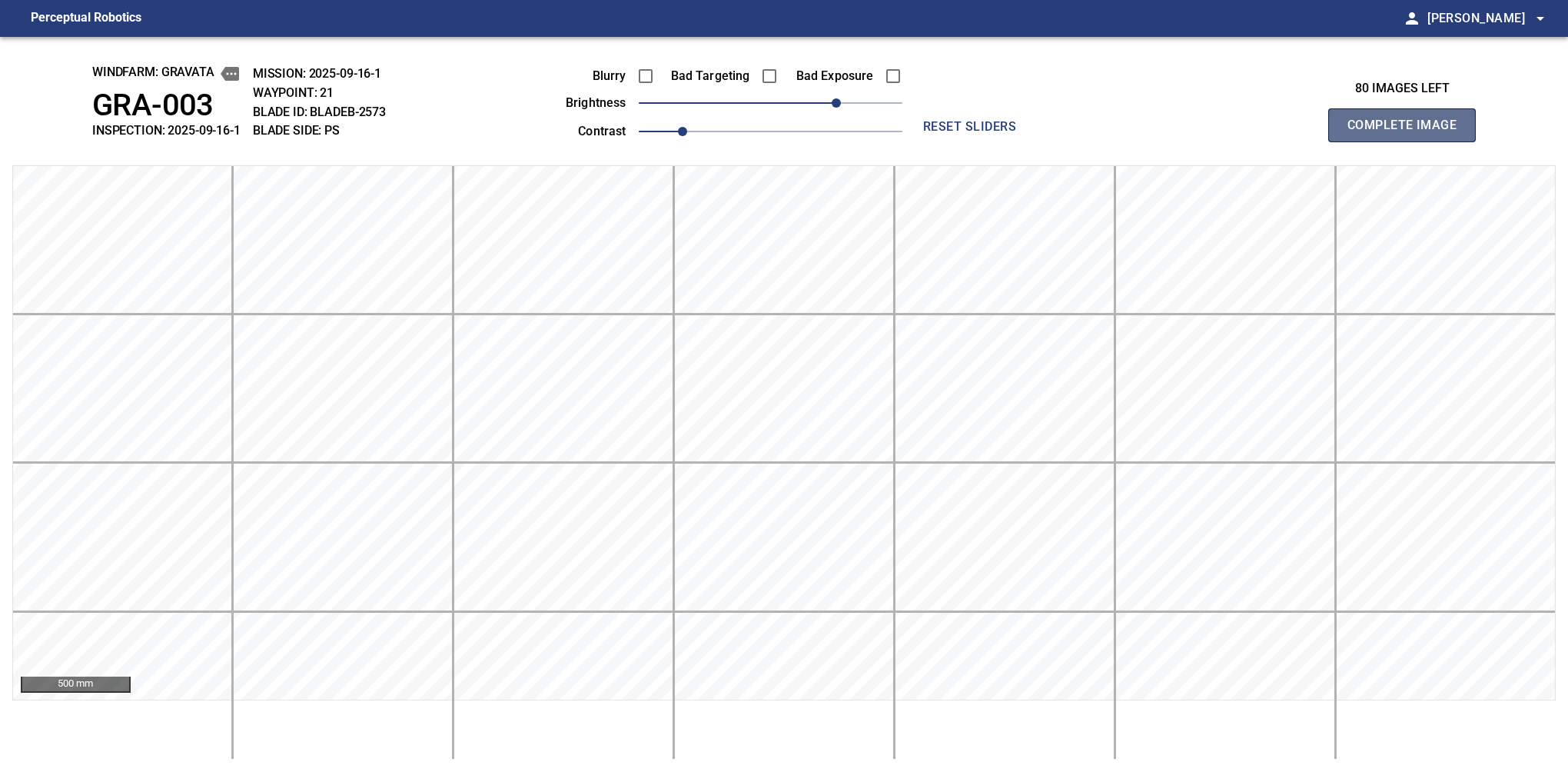
click at [1354, 141] on button "Complete Image" at bounding box center [1402, 125] width 147 height 33
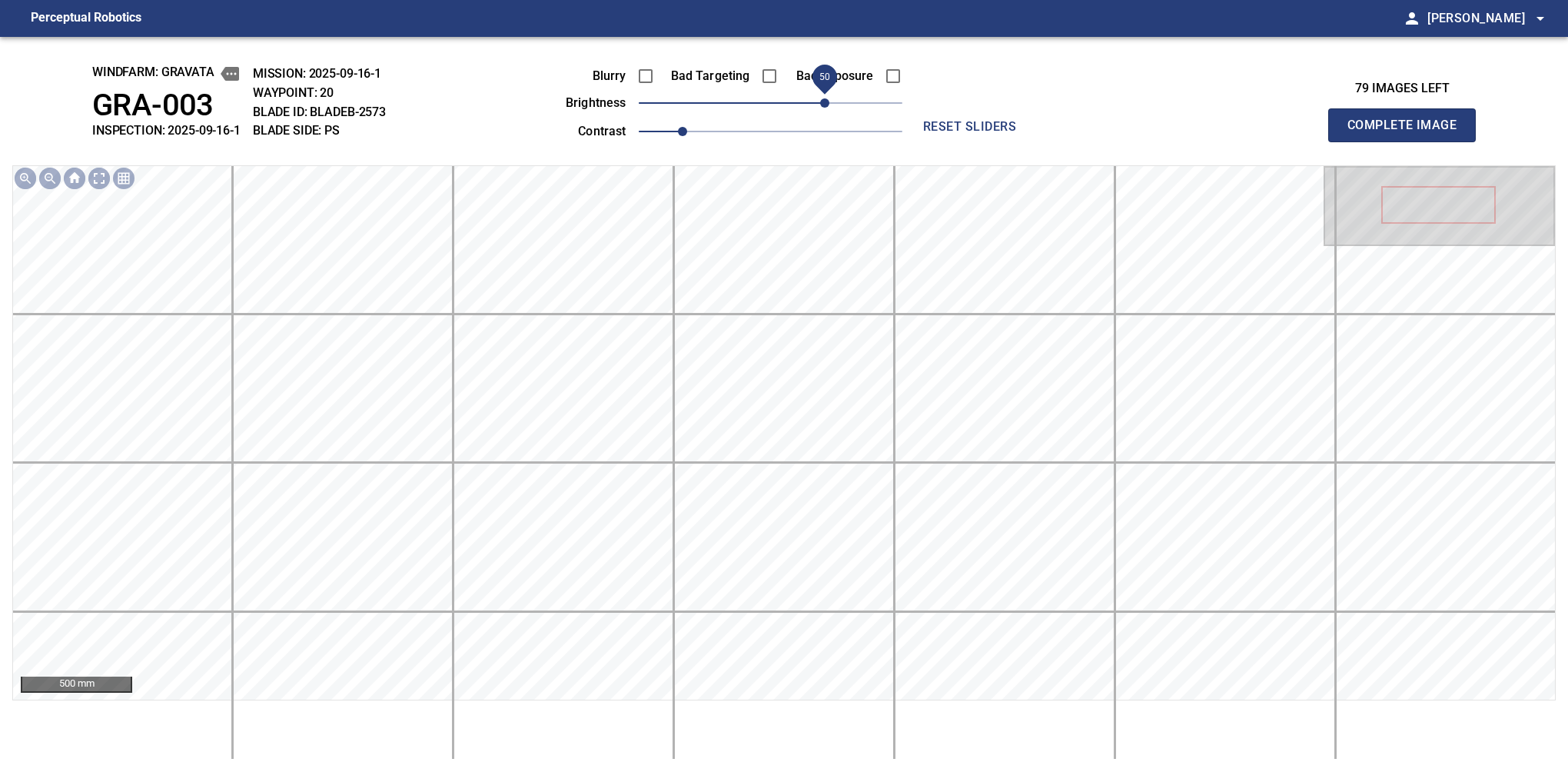
click at [830, 102] on span "50" at bounding box center [771, 103] width 264 height 21
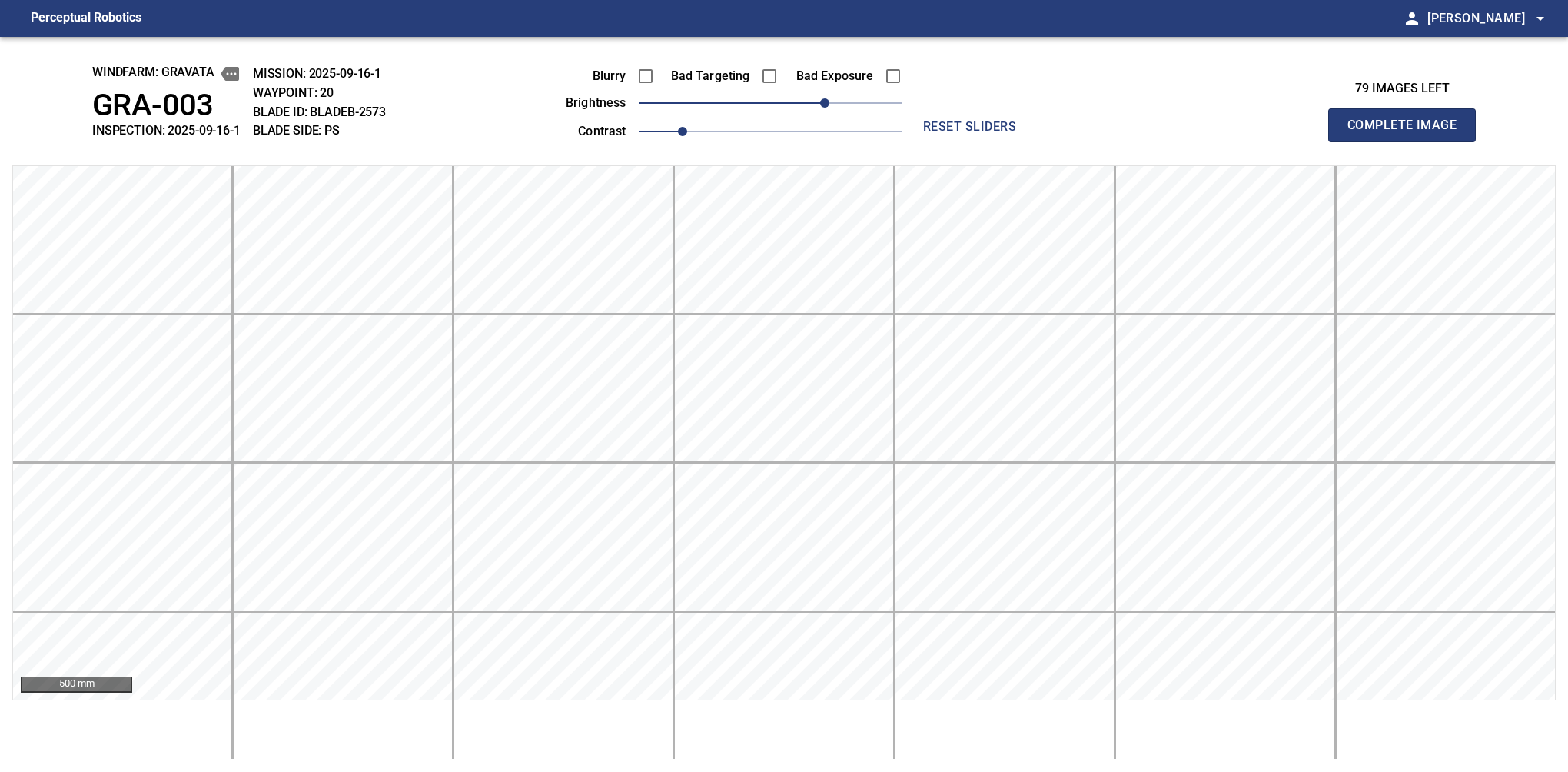
click at [1354, 141] on button "Complete Image" at bounding box center [1402, 125] width 147 height 33
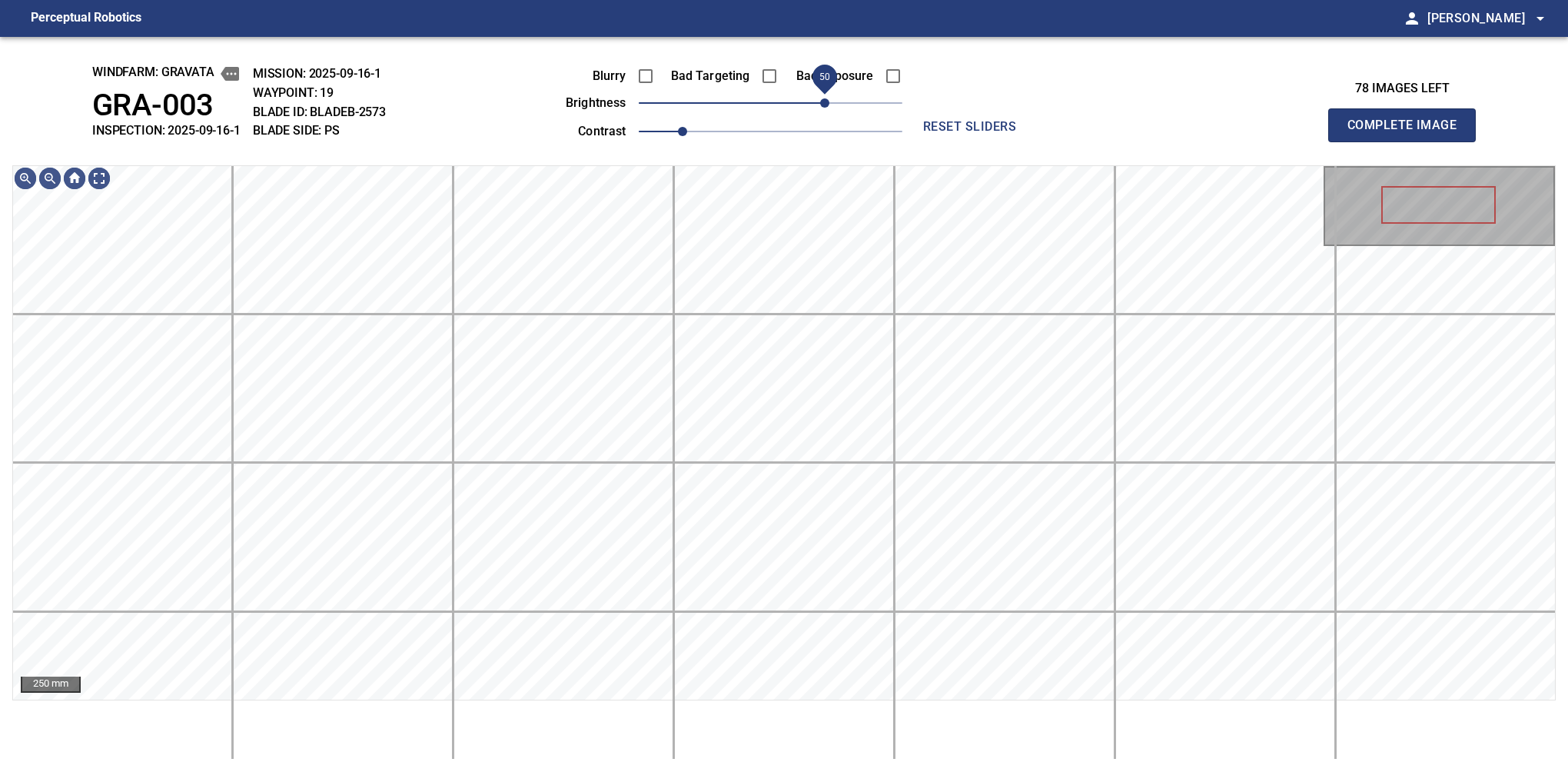
drag, startPoint x: 804, startPoint y: 105, endPoint x: 823, endPoint y: 100, distance: 19.6
click at [823, 100] on span "50" at bounding box center [824, 103] width 9 height 9
click at [687, 127] on span "1" at bounding box center [682, 131] width 9 height 9
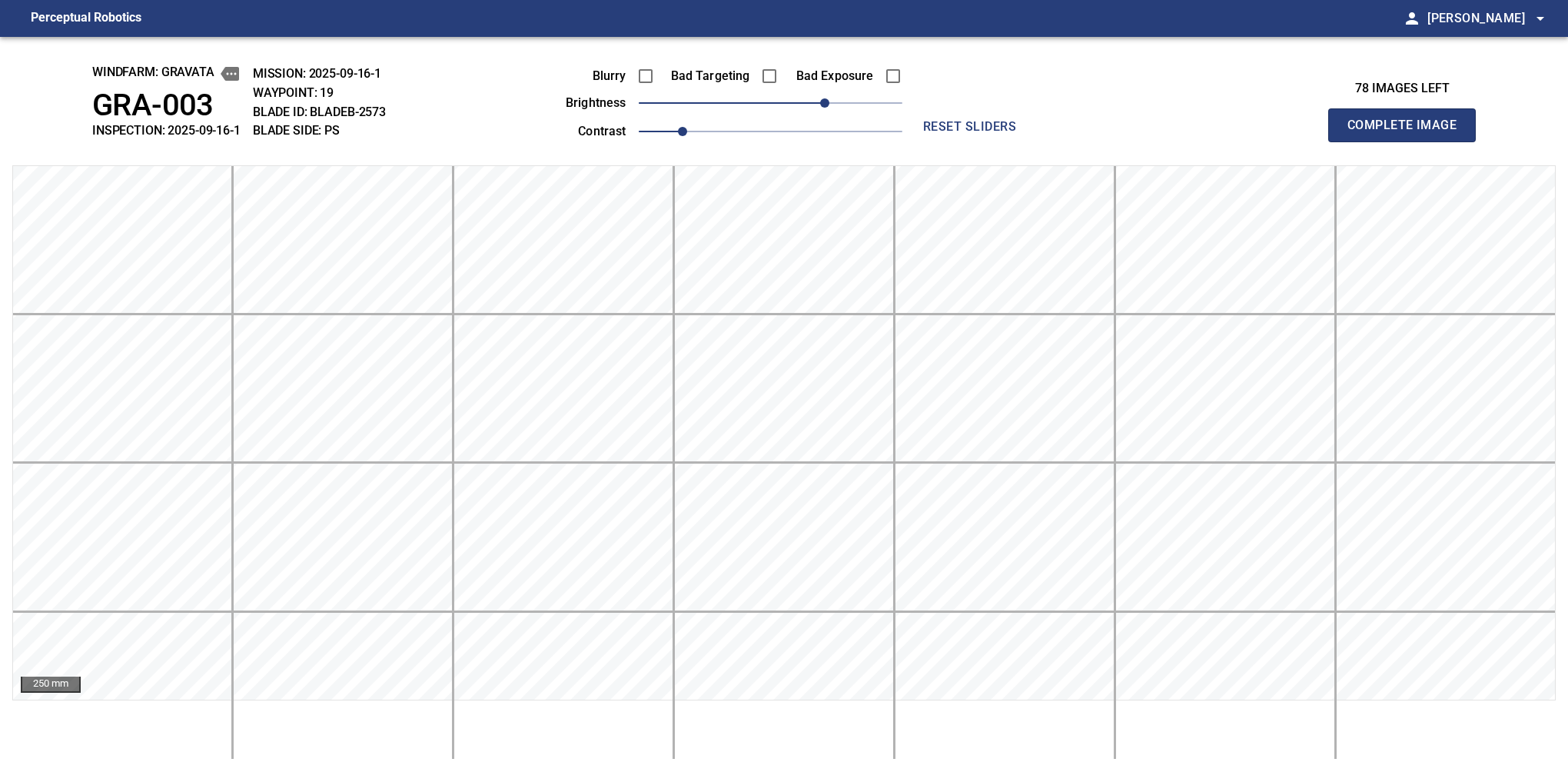
click at [1354, 141] on button "Complete Image" at bounding box center [1402, 125] width 147 height 33
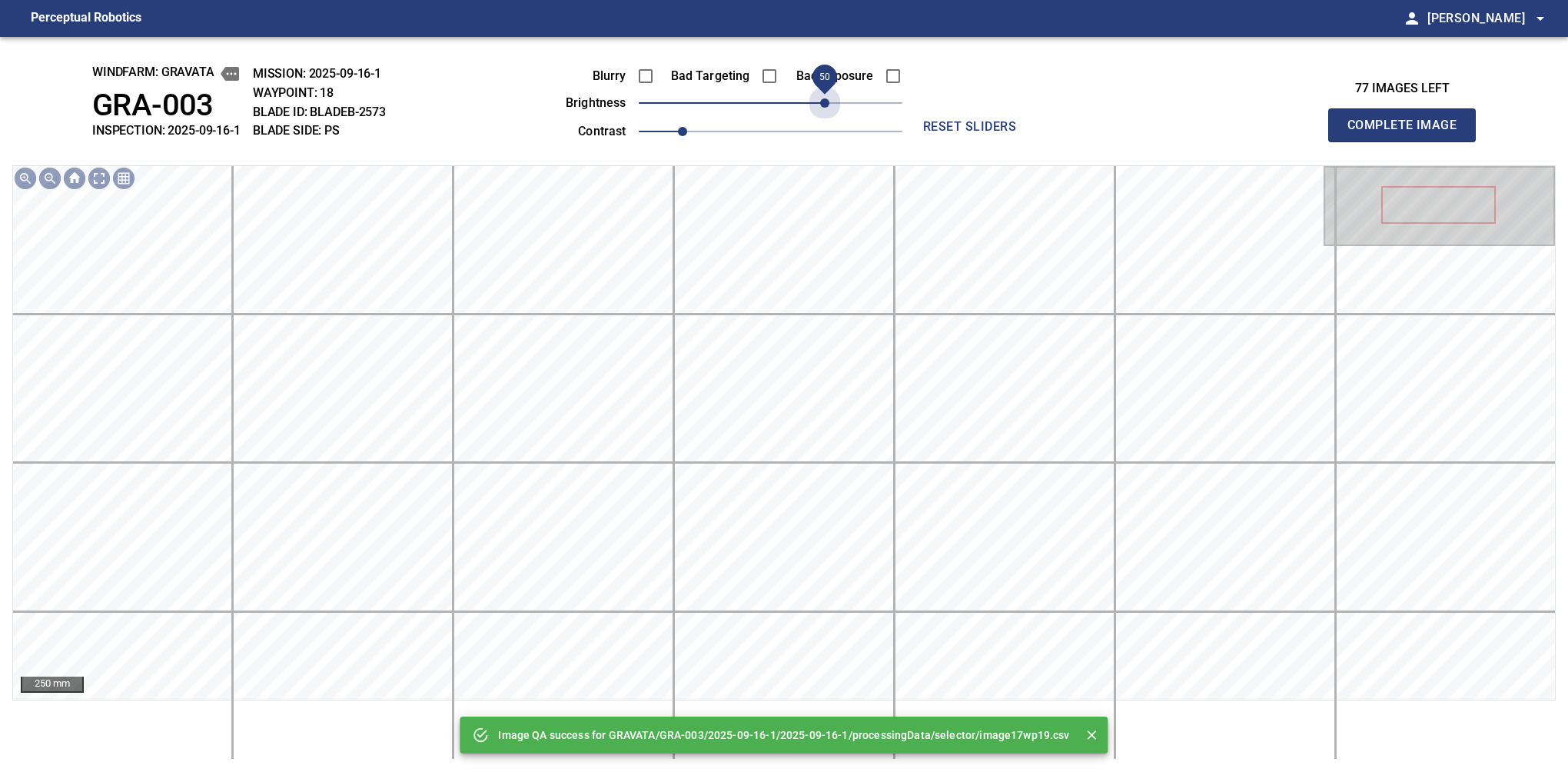
click at [827, 95] on span "50" at bounding box center [771, 103] width 264 height 21
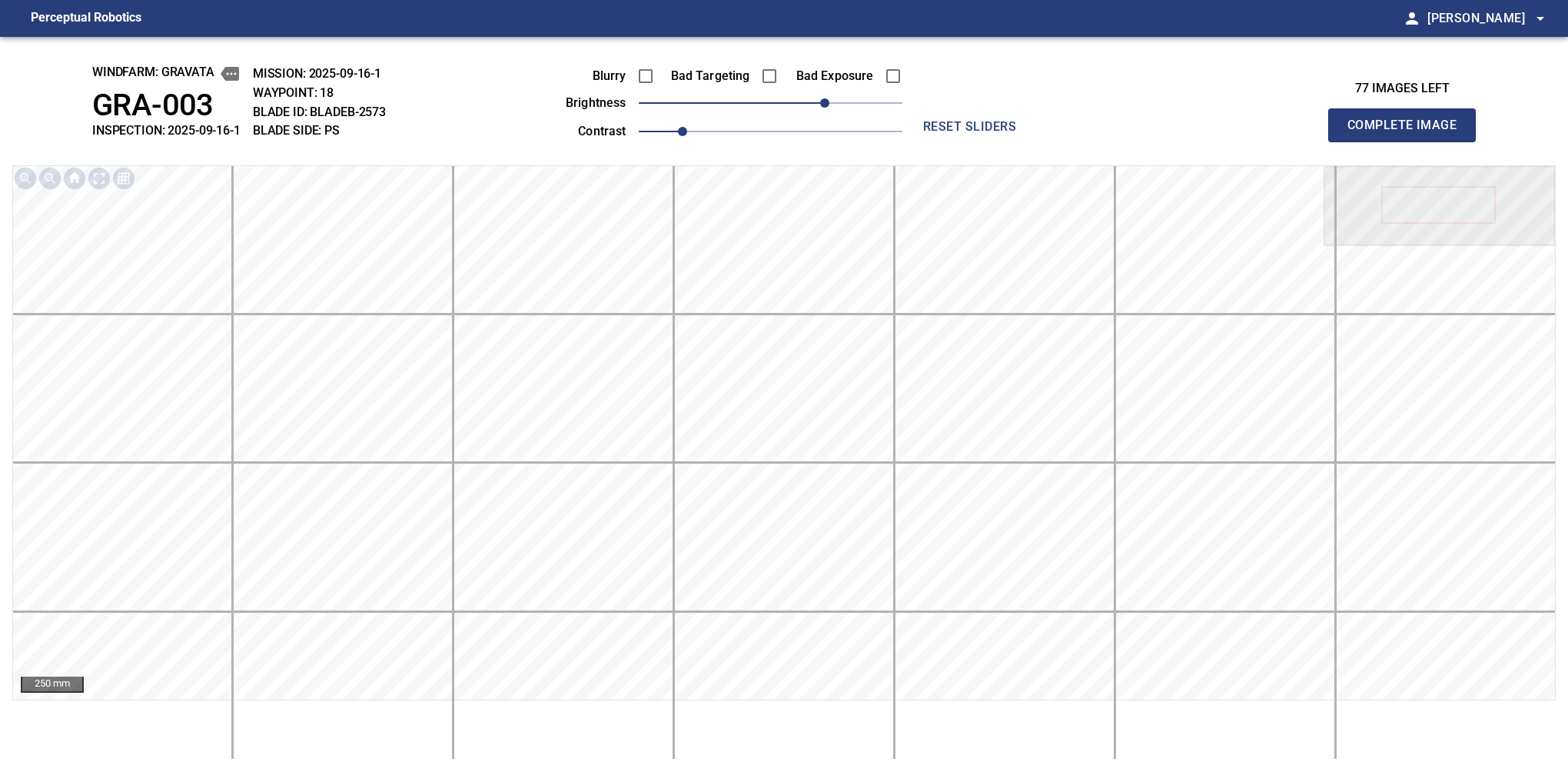
click at [1354, 141] on button "Complete Image" at bounding box center [1402, 125] width 147 height 33
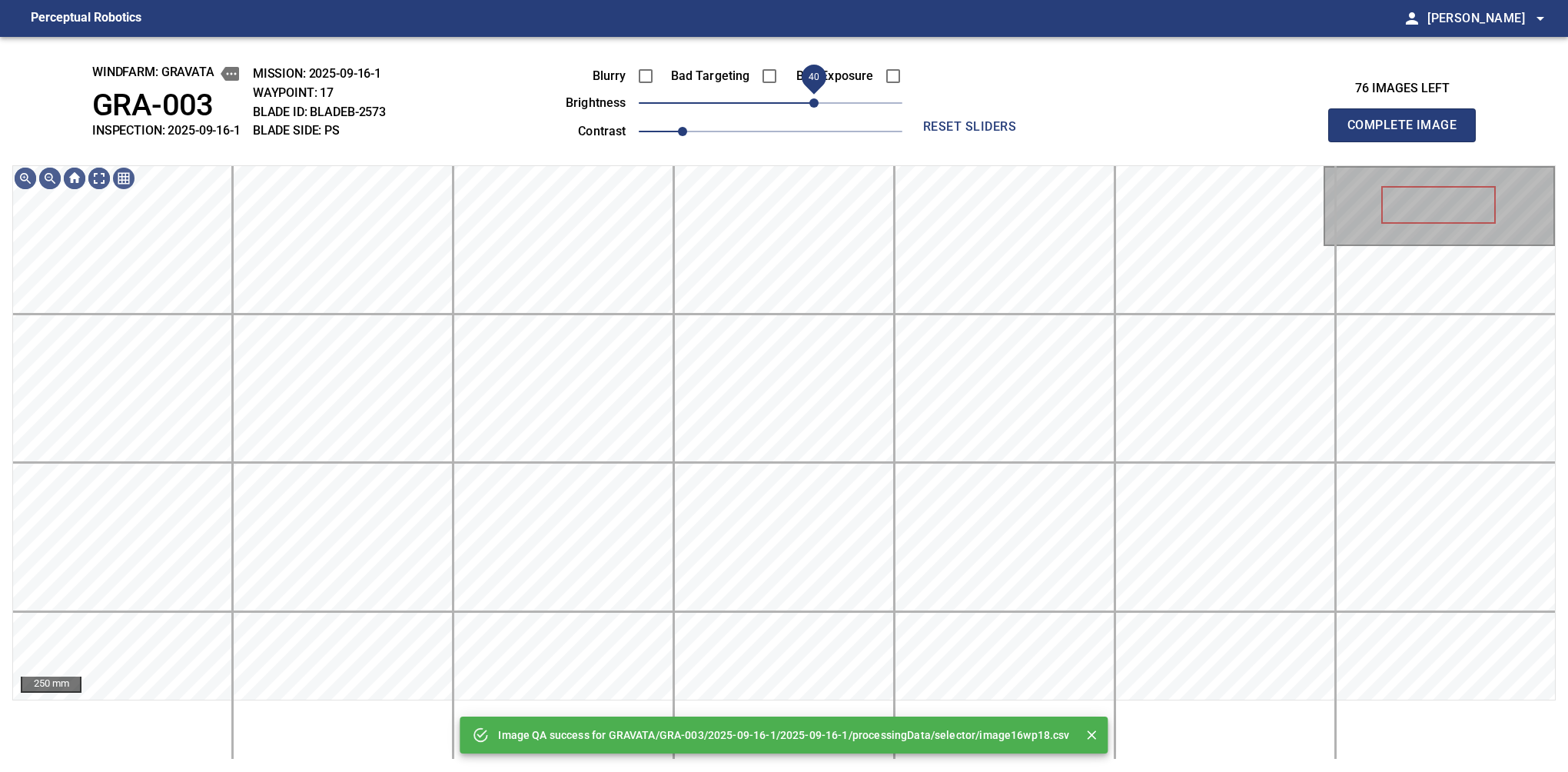
drag, startPoint x: 827, startPoint y: 95, endPoint x: 819, endPoint y: 98, distance: 8.5
click at [819, 98] on span "40" at bounding box center [771, 103] width 264 height 21
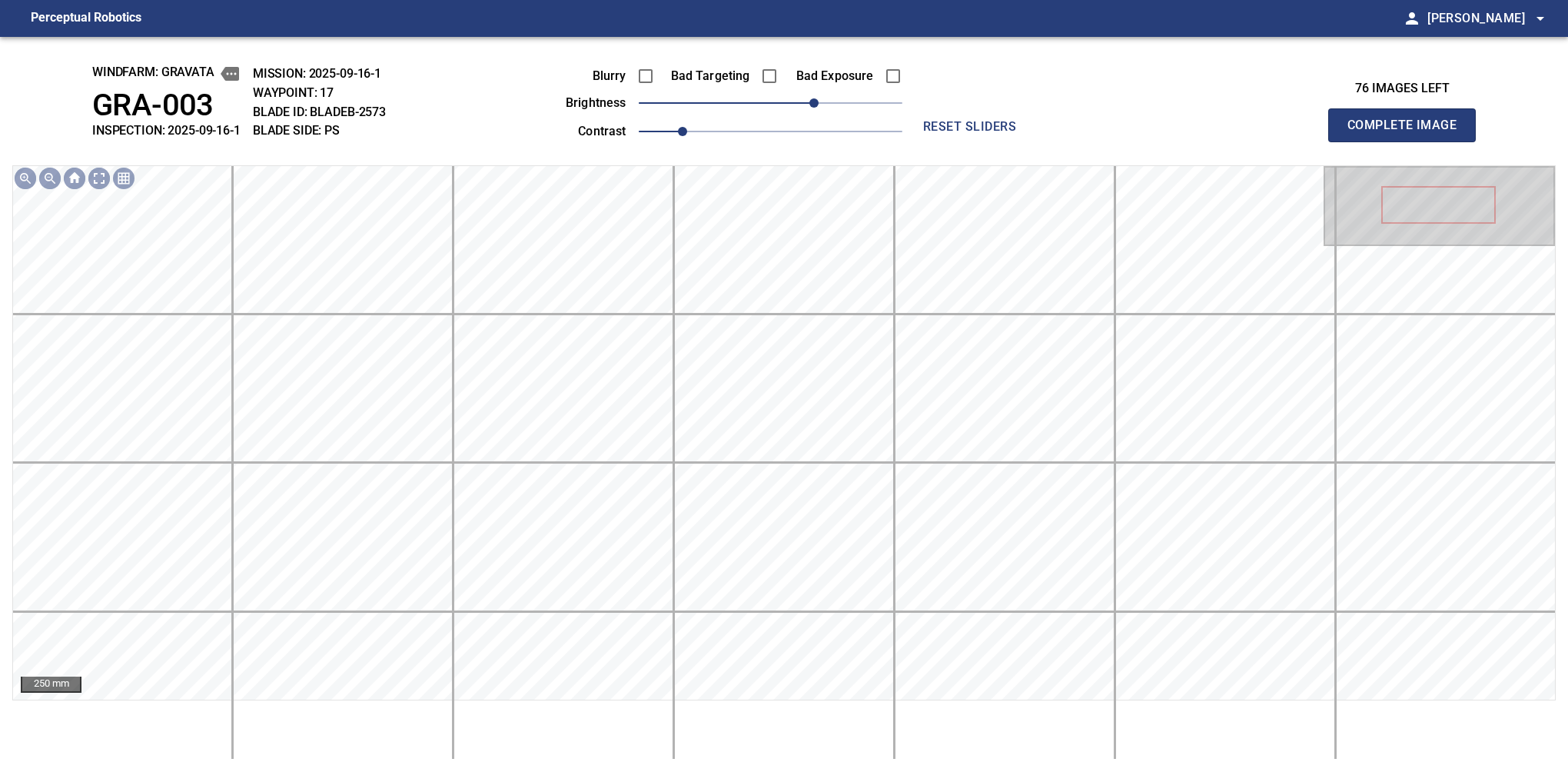
click at [1354, 141] on button "Complete Image" at bounding box center [1402, 125] width 147 height 33
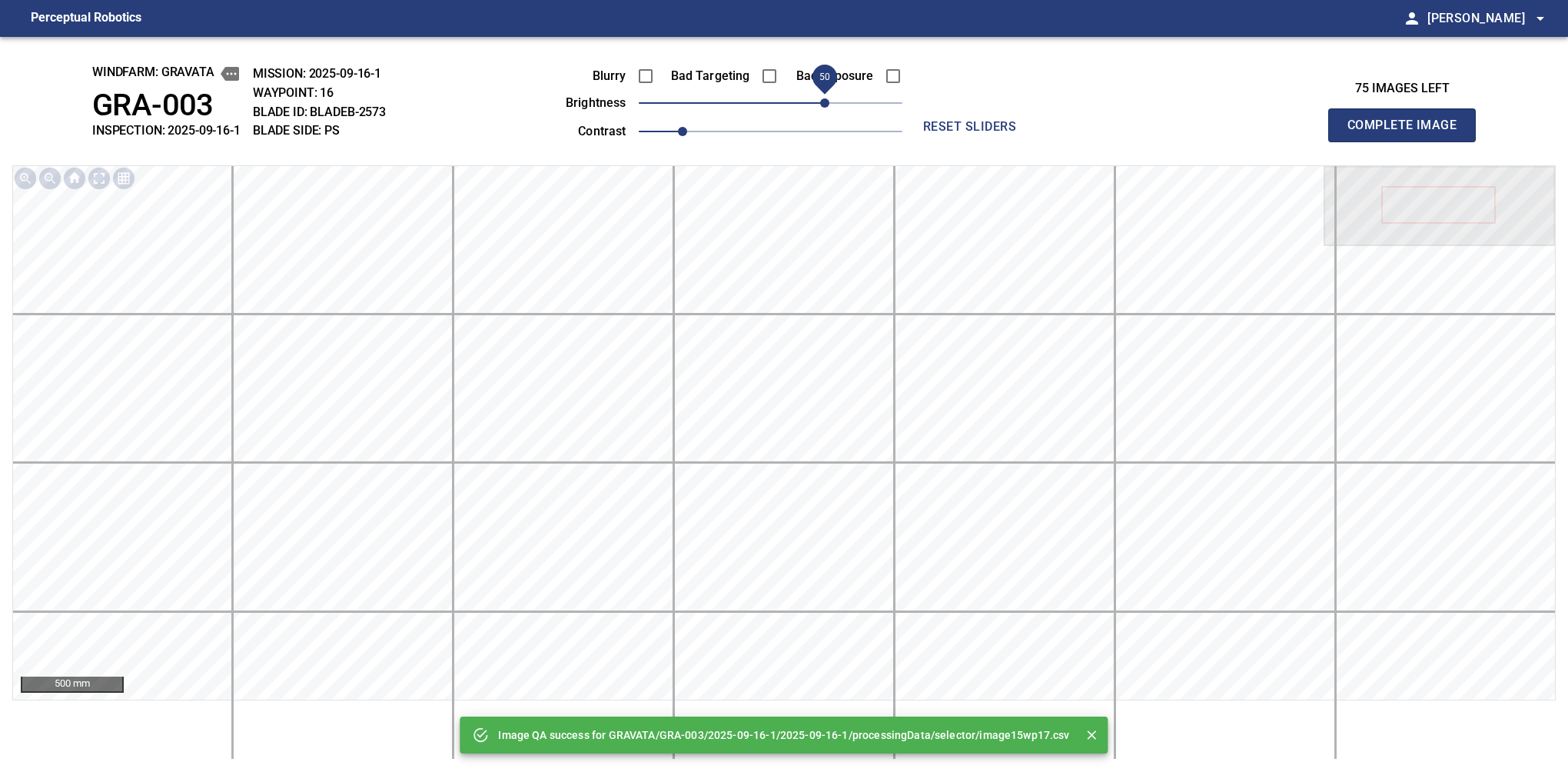
click at [823, 102] on span "50" at bounding box center [771, 103] width 264 height 21
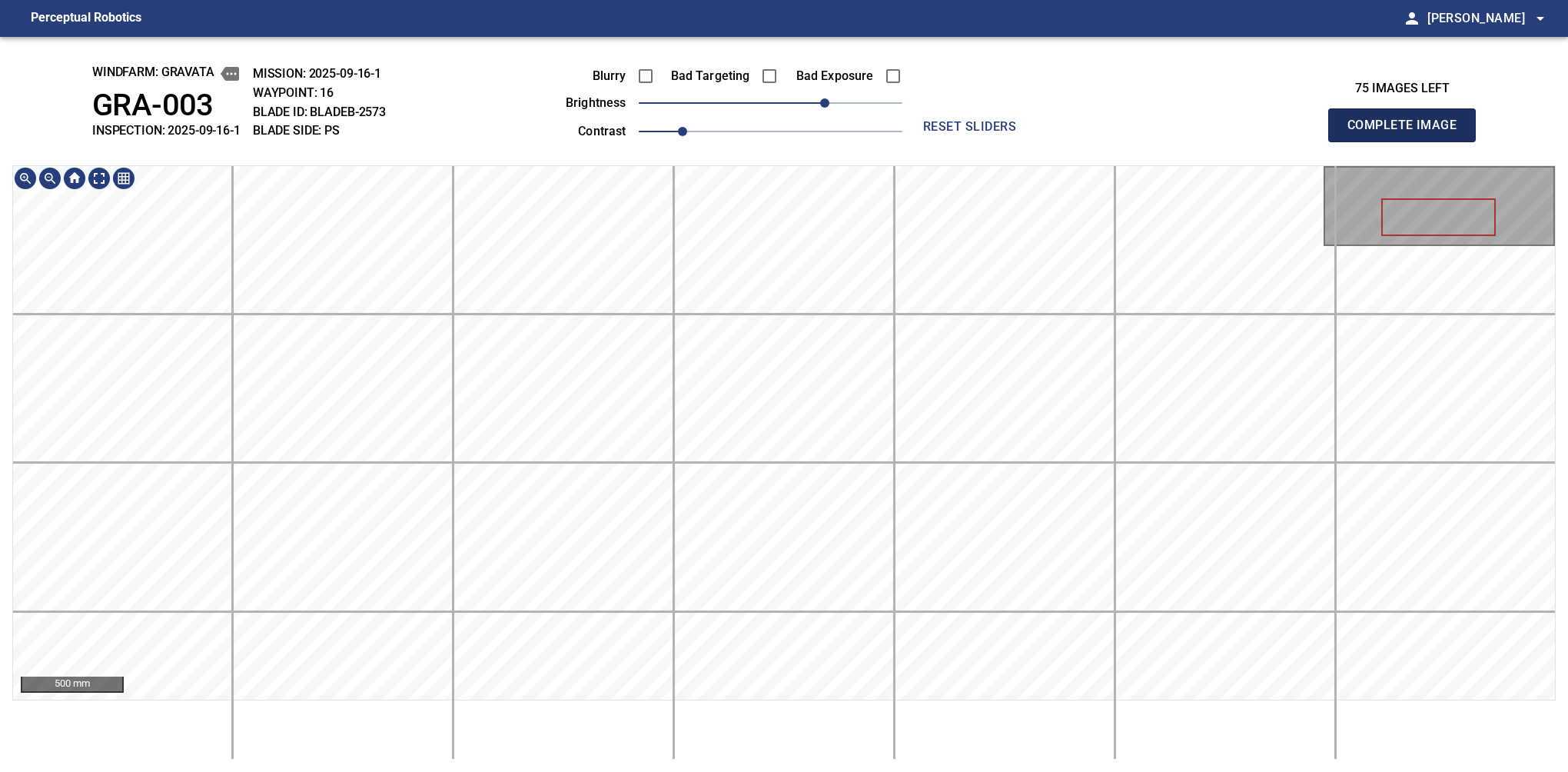
click at [1354, 141] on button "Complete Image" at bounding box center [1402, 125] width 147 height 33
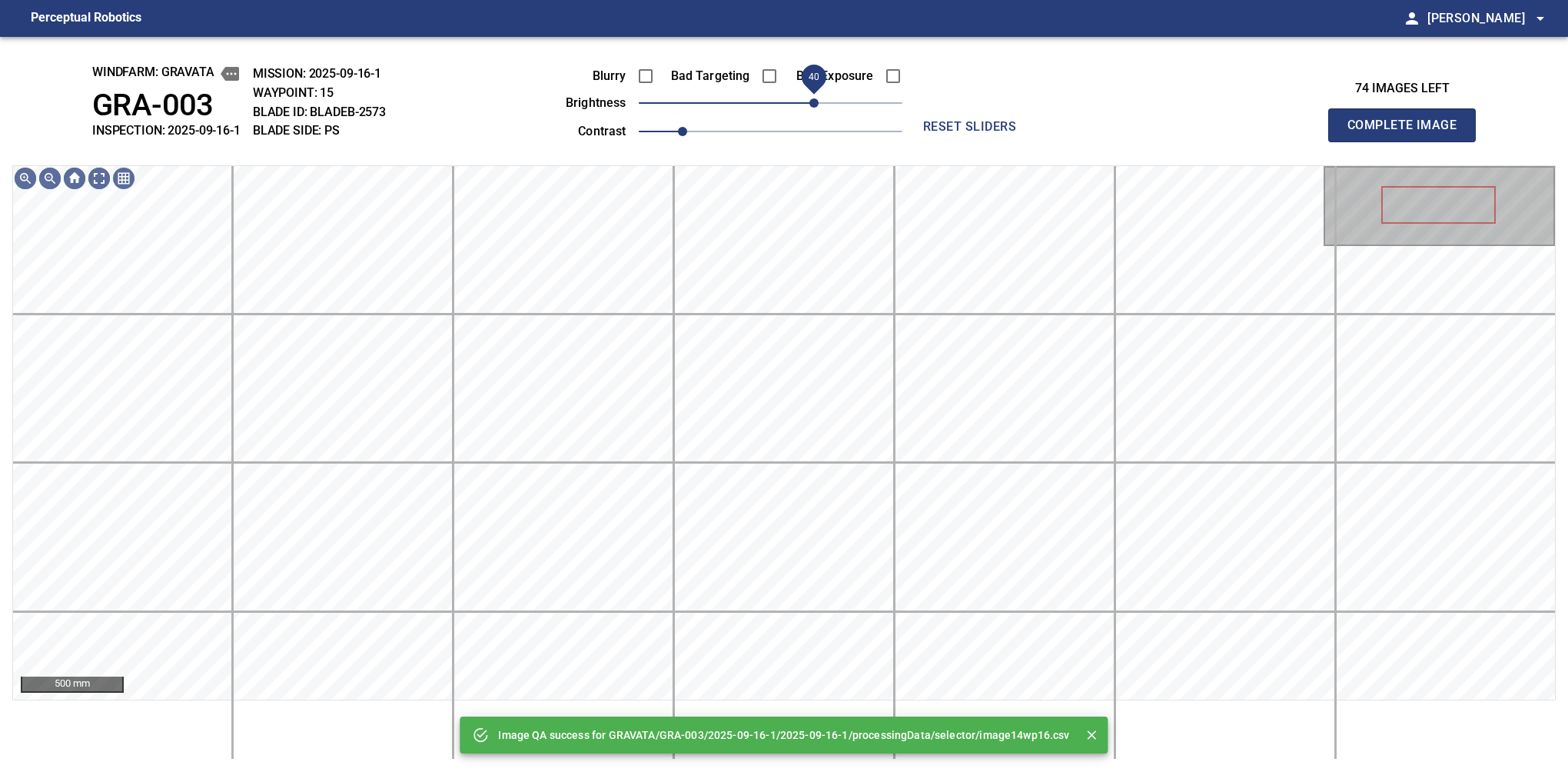
drag, startPoint x: 823, startPoint y: 99, endPoint x: 811, endPoint y: 90, distance: 15.0
click at [811, 93] on span "40" at bounding box center [771, 103] width 264 height 21
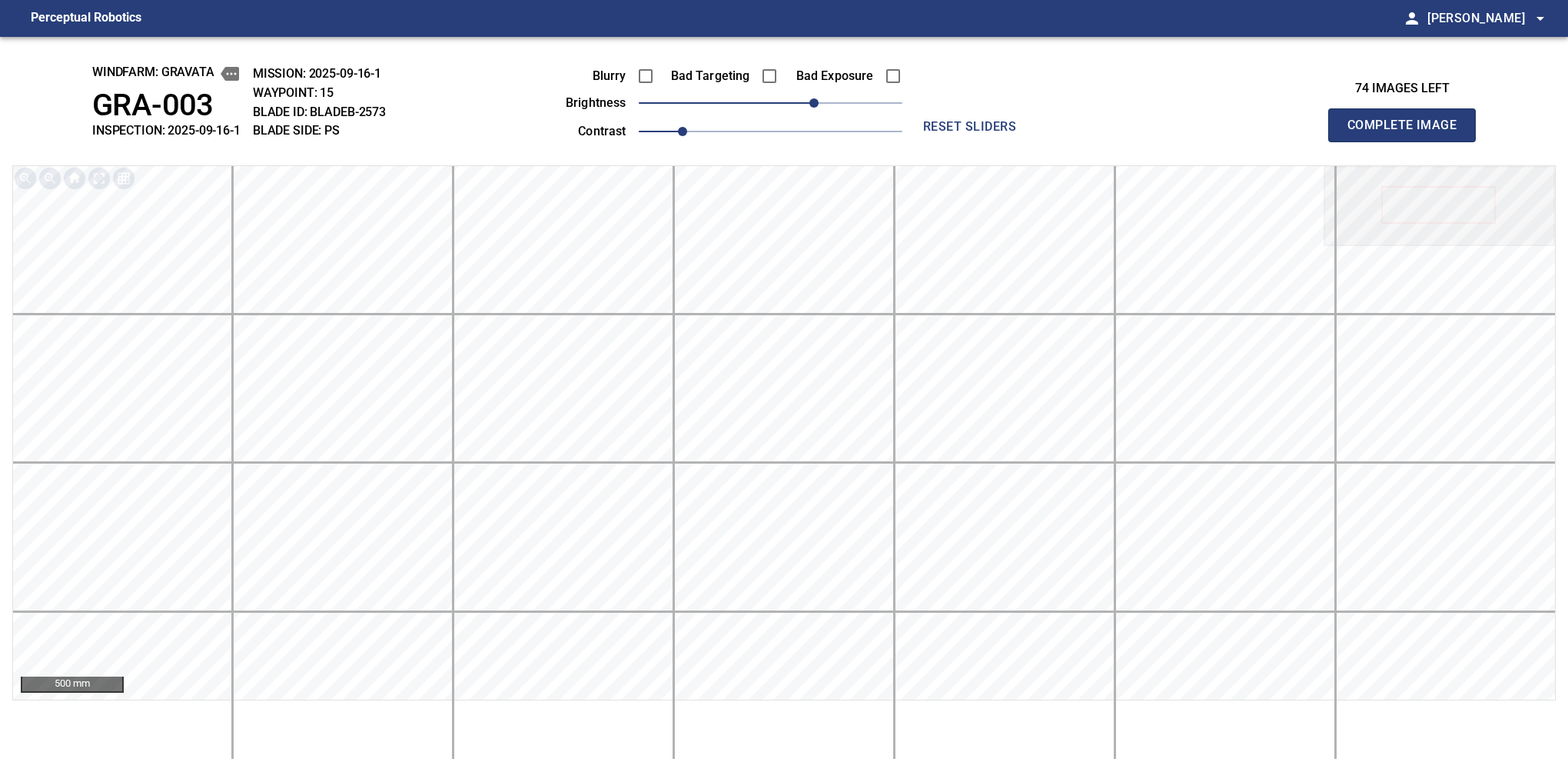
click at [1354, 141] on button "Complete Image" at bounding box center [1402, 125] width 147 height 33
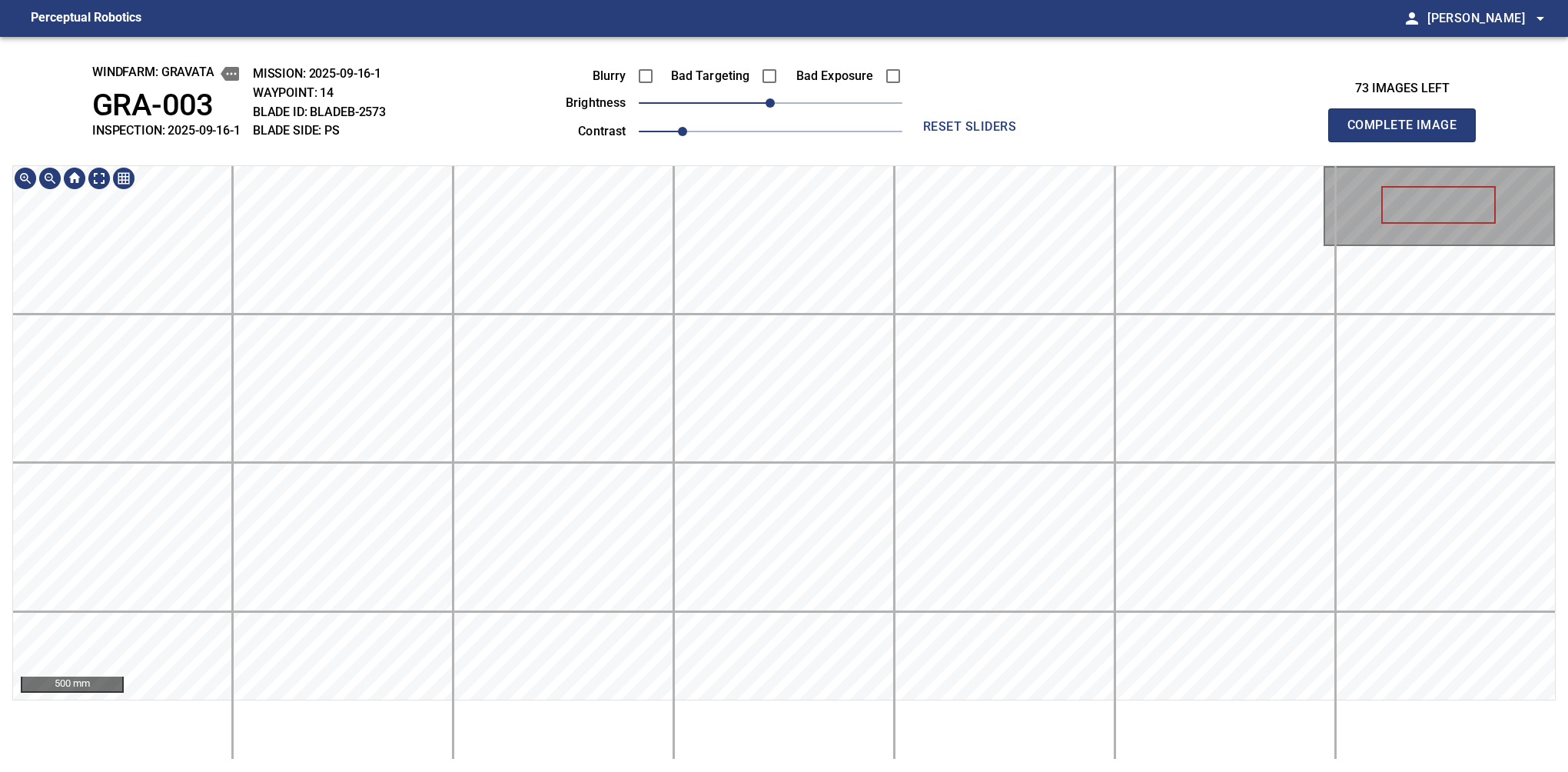
click at [731, 150] on div "windfarm: GRAVATA GRA-003 INSPECTION: 2025-09-16-1 MISSION: 2025-09-16-1 WAYPOI…" at bounding box center [784, 404] width 1568 height 735
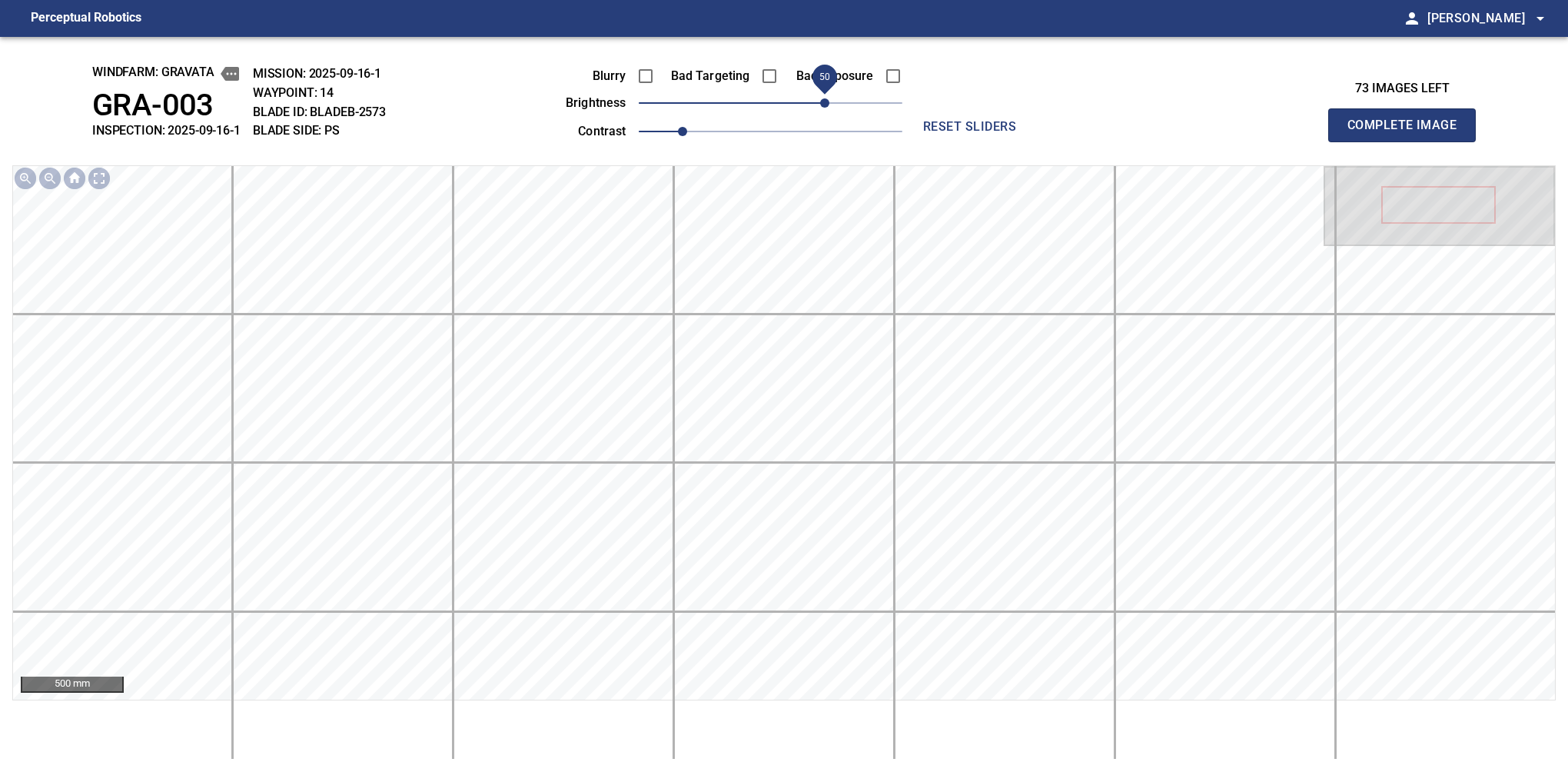
click at [827, 108] on span "50" at bounding box center [824, 103] width 9 height 9
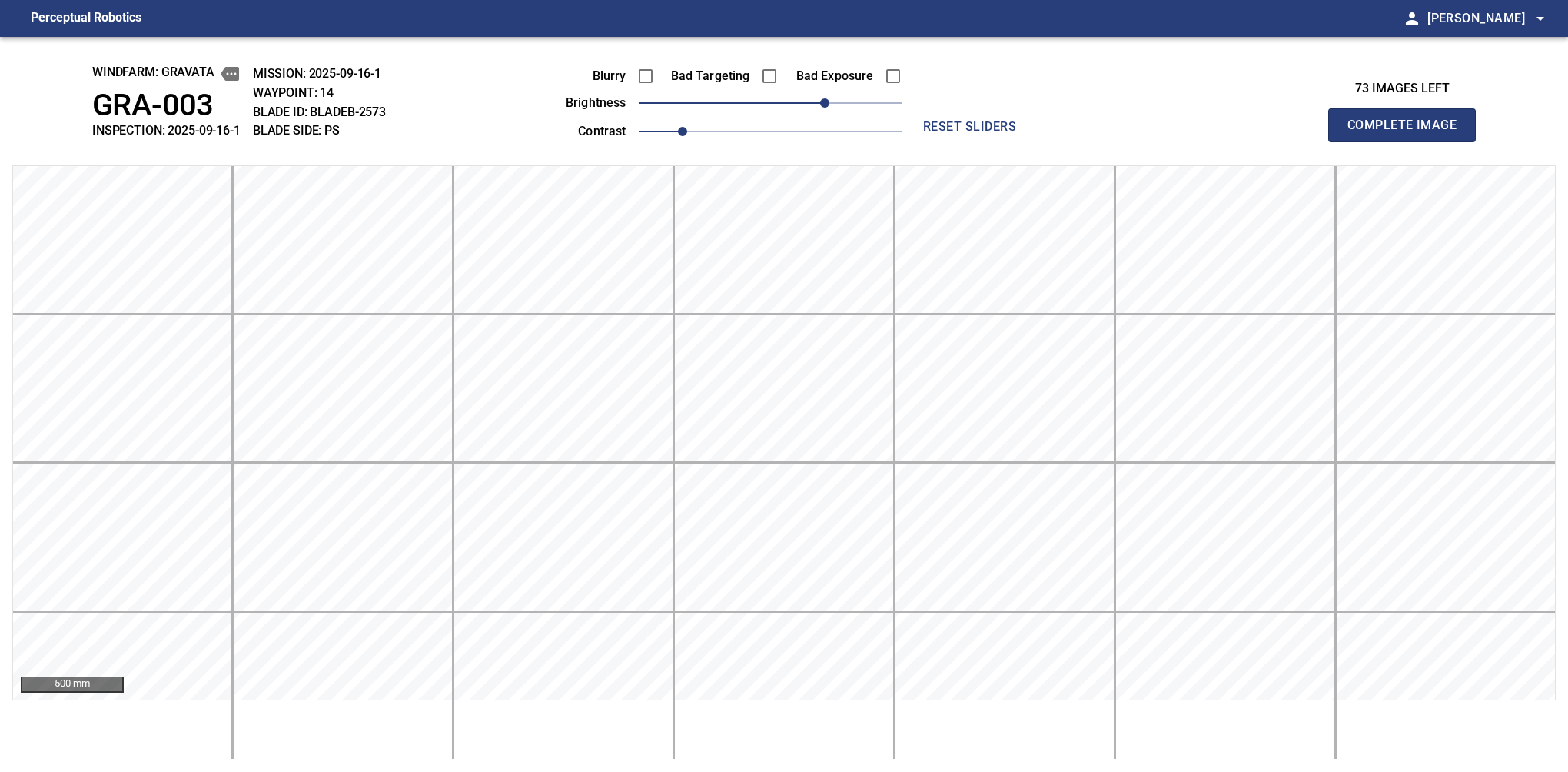
click at [1354, 141] on button "Complete Image" at bounding box center [1402, 125] width 147 height 33
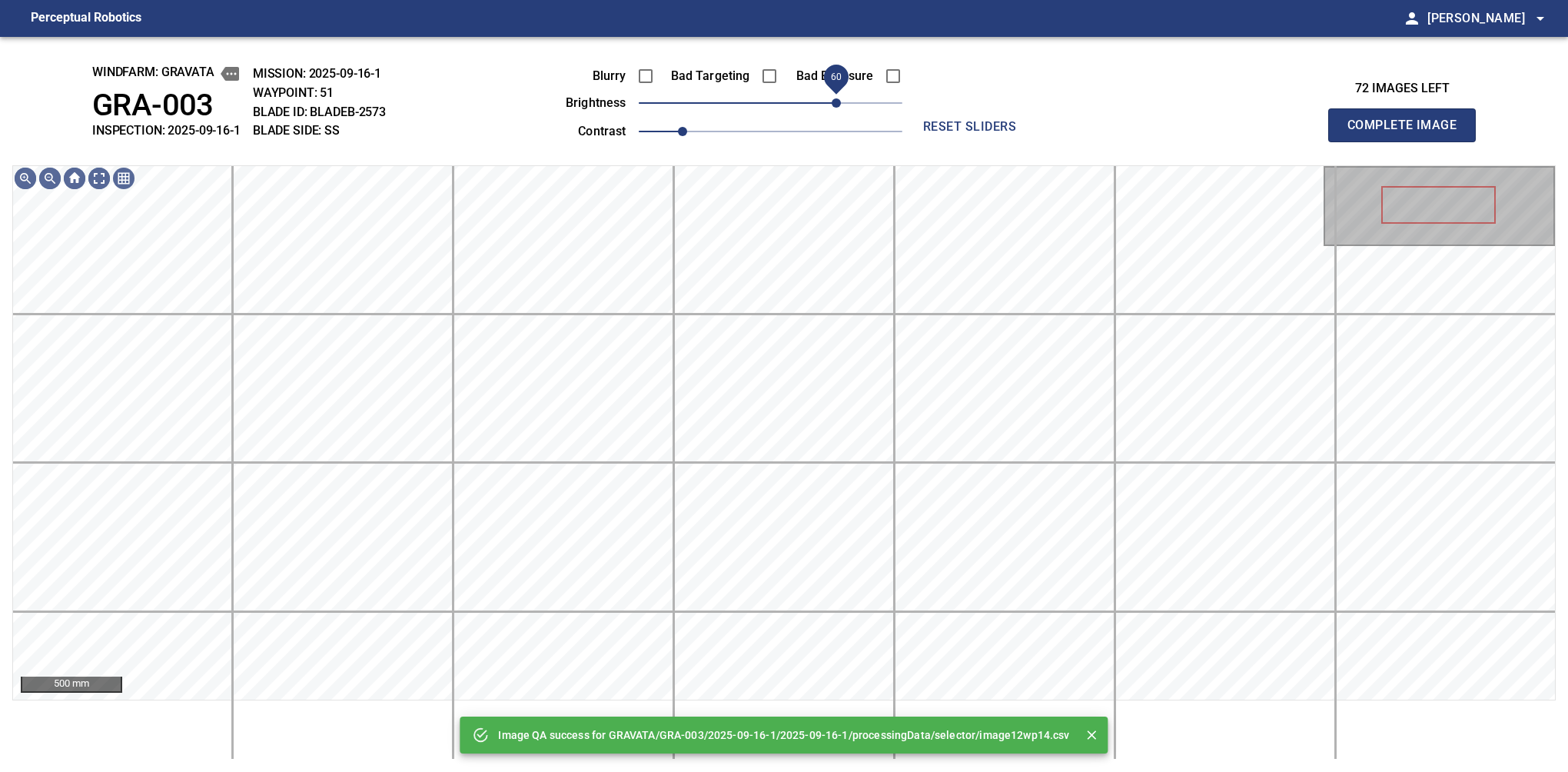
drag, startPoint x: 780, startPoint y: 109, endPoint x: 835, endPoint y: 95, distance: 56.8
click at [835, 99] on span "60" at bounding box center [836, 103] width 9 height 9
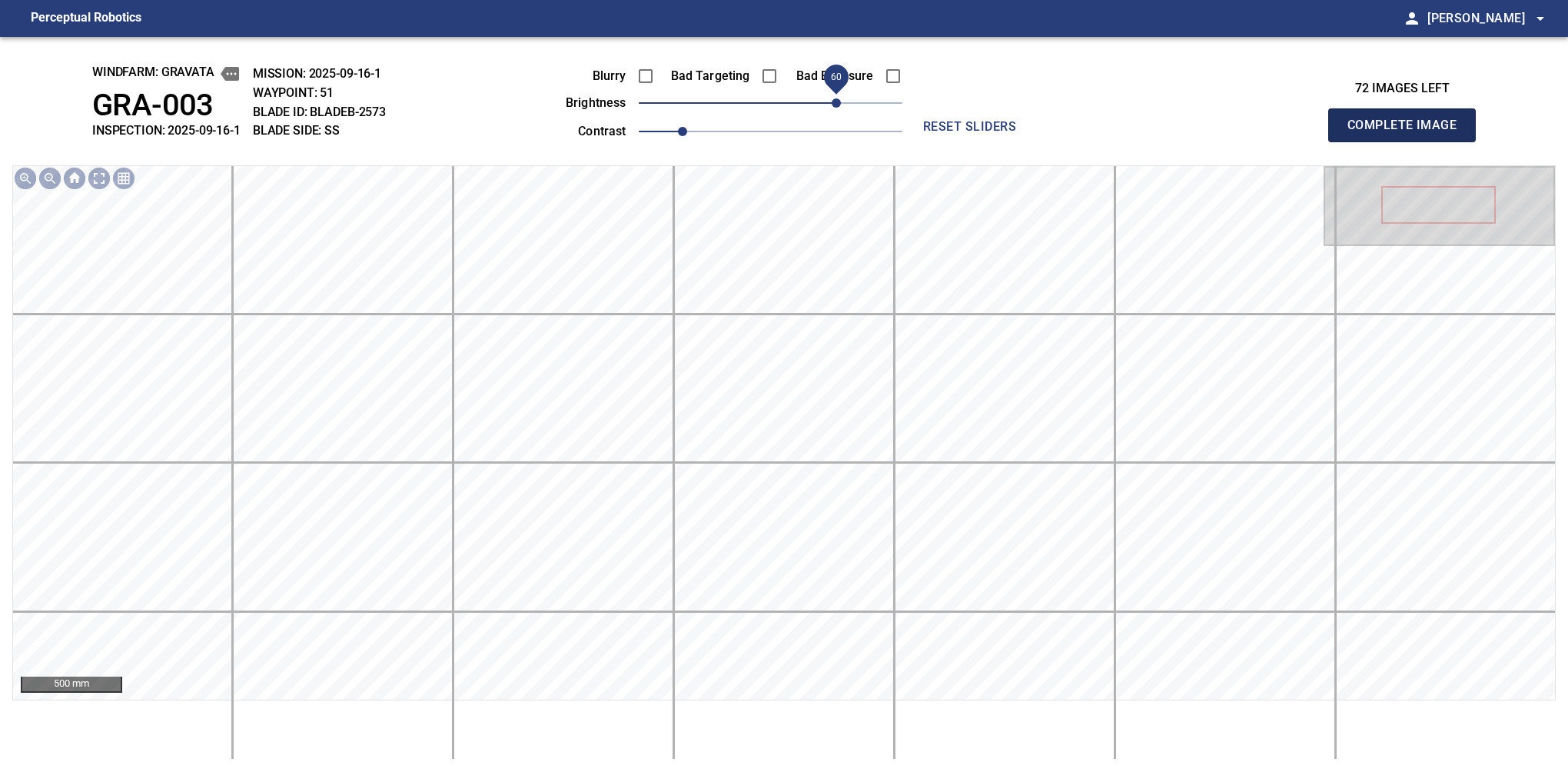
click at [1354, 141] on button "Complete Image" at bounding box center [1402, 125] width 147 height 33
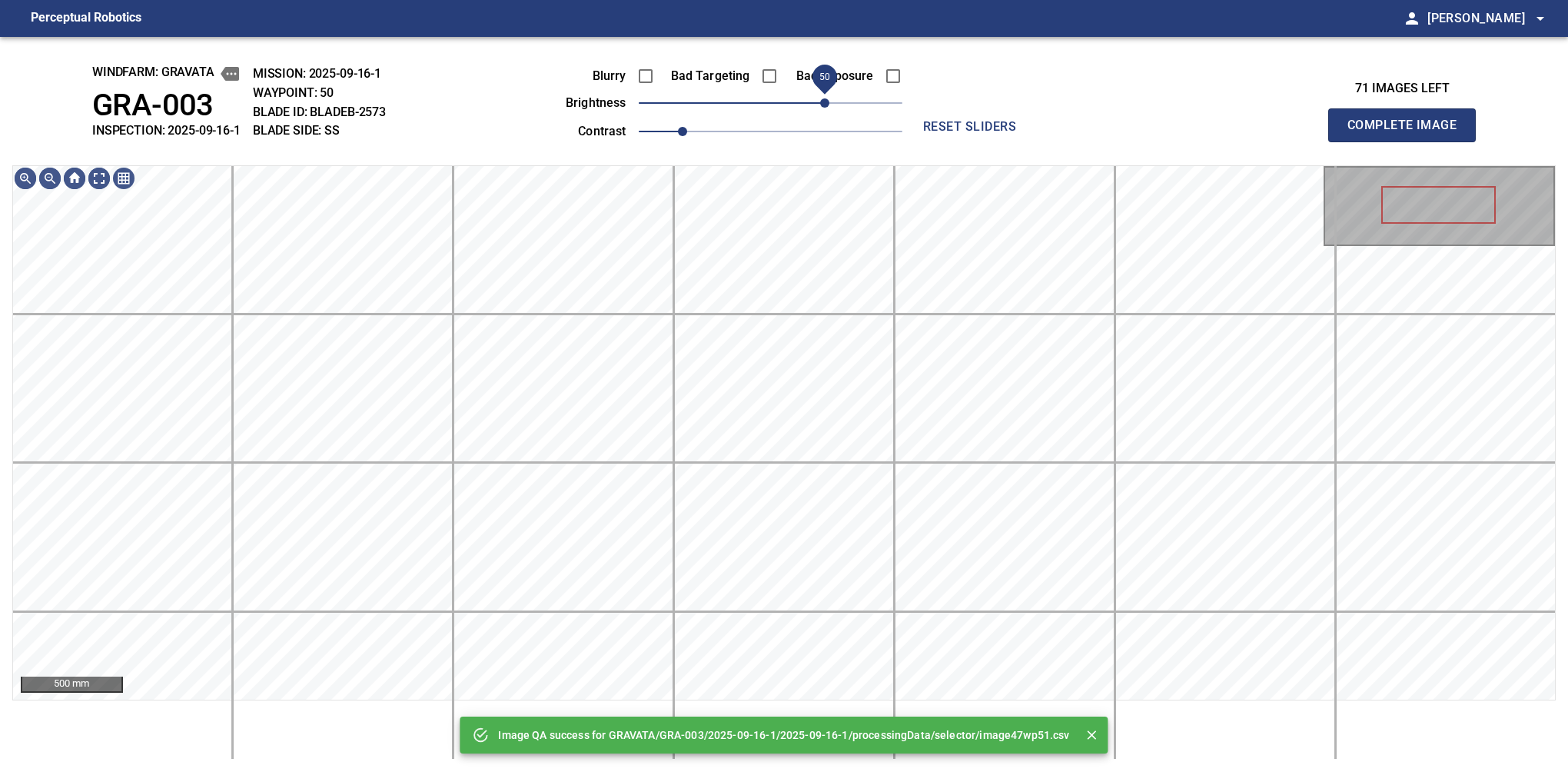
click at [830, 99] on span "50" at bounding box center [771, 103] width 264 height 21
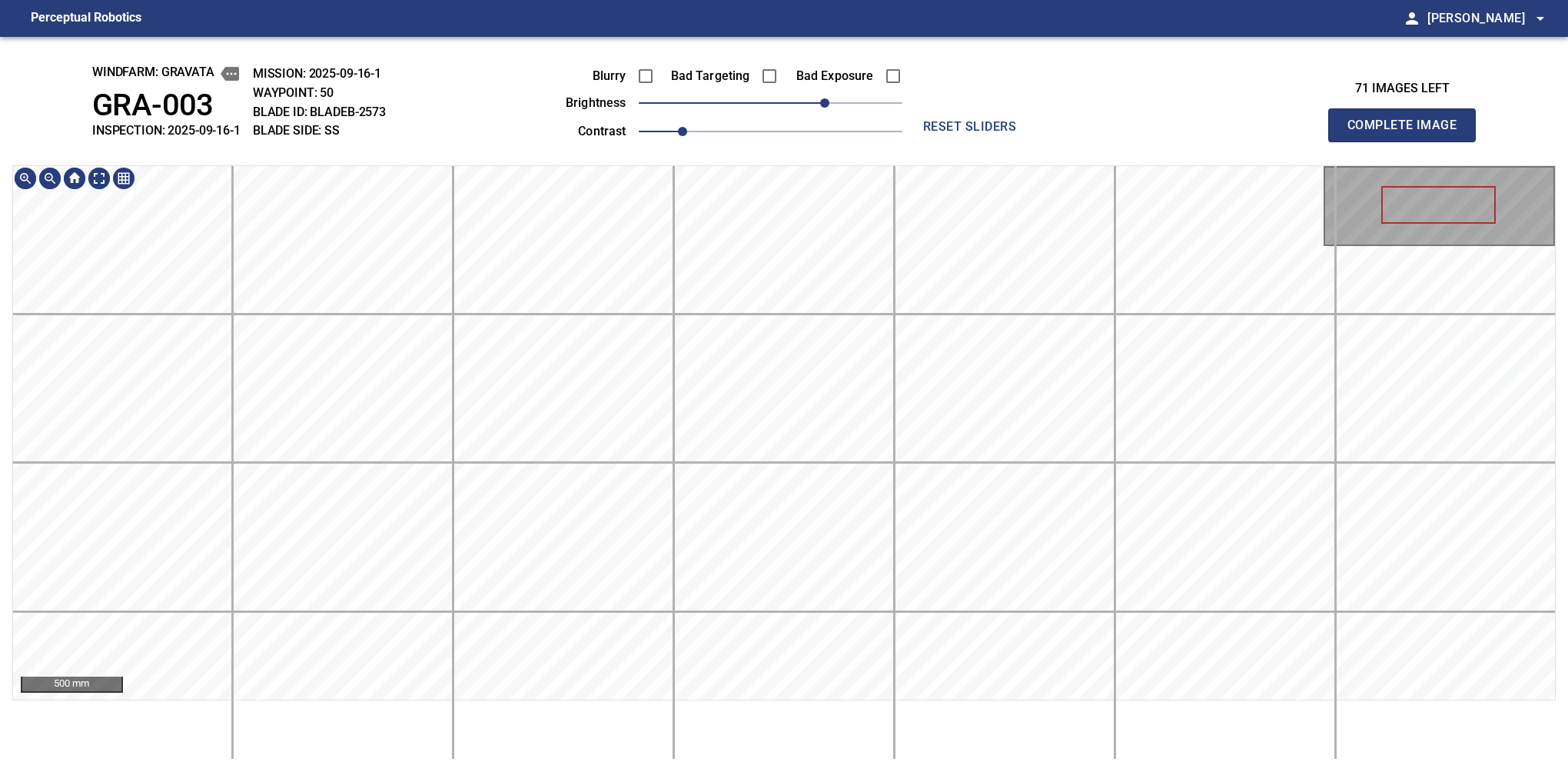
click at [868, 129] on div "windfarm: GRAVATA GRA-003 INSPECTION: 2025-09-16-1 MISSION: 2025-09-16-1 WAYPOI…" at bounding box center [784, 404] width 1568 height 735
click at [1354, 141] on button "Complete Image" at bounding box center [1402, 125] width 147 height 33
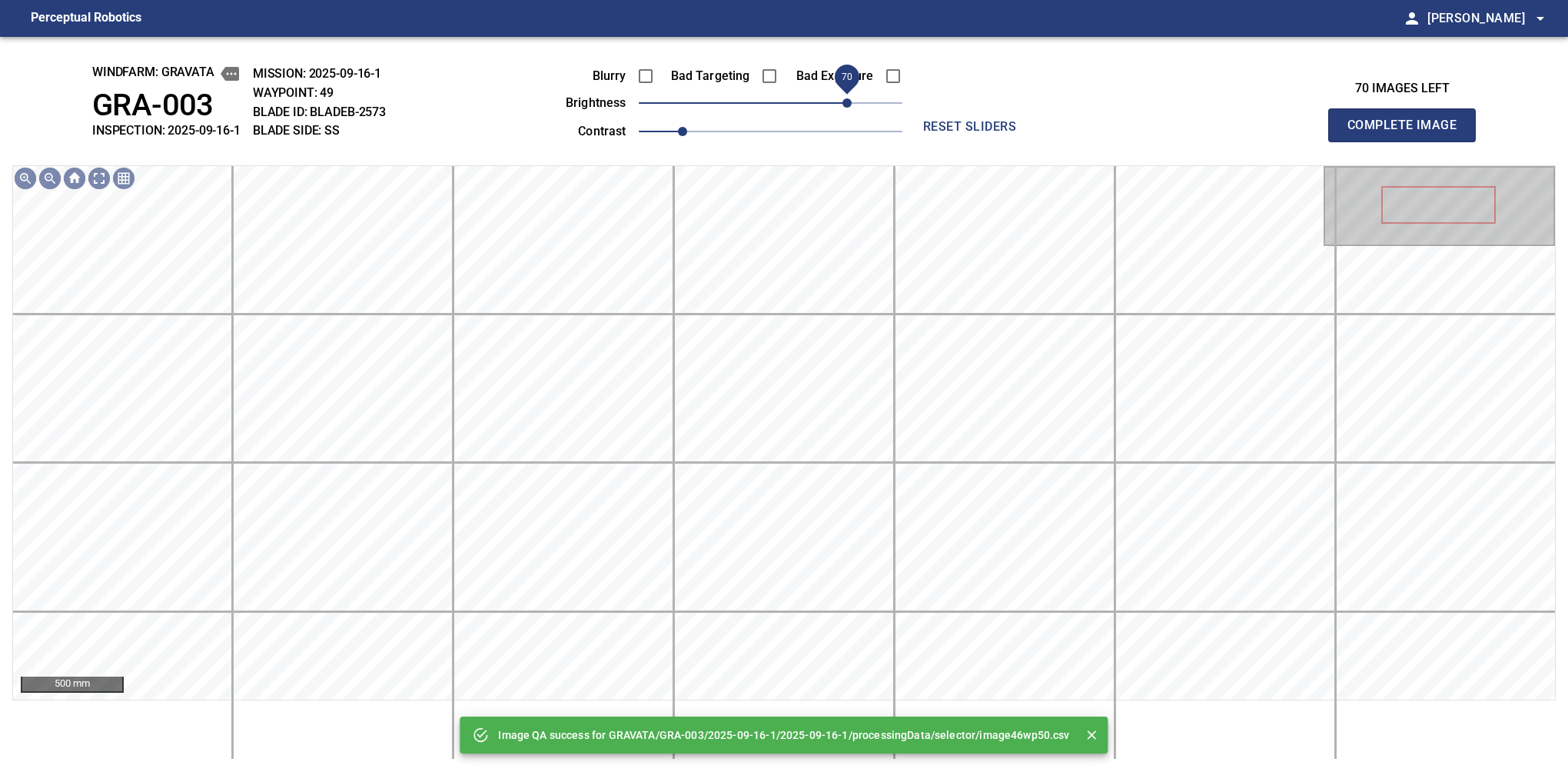
drag, startPoint x: 835, startPoint y: 104, endPoint x: 852, endPoint y: 101, distance: 17.3
click at [852, 101] on span "70" at bounding box center [771, 103] width 264 height 21
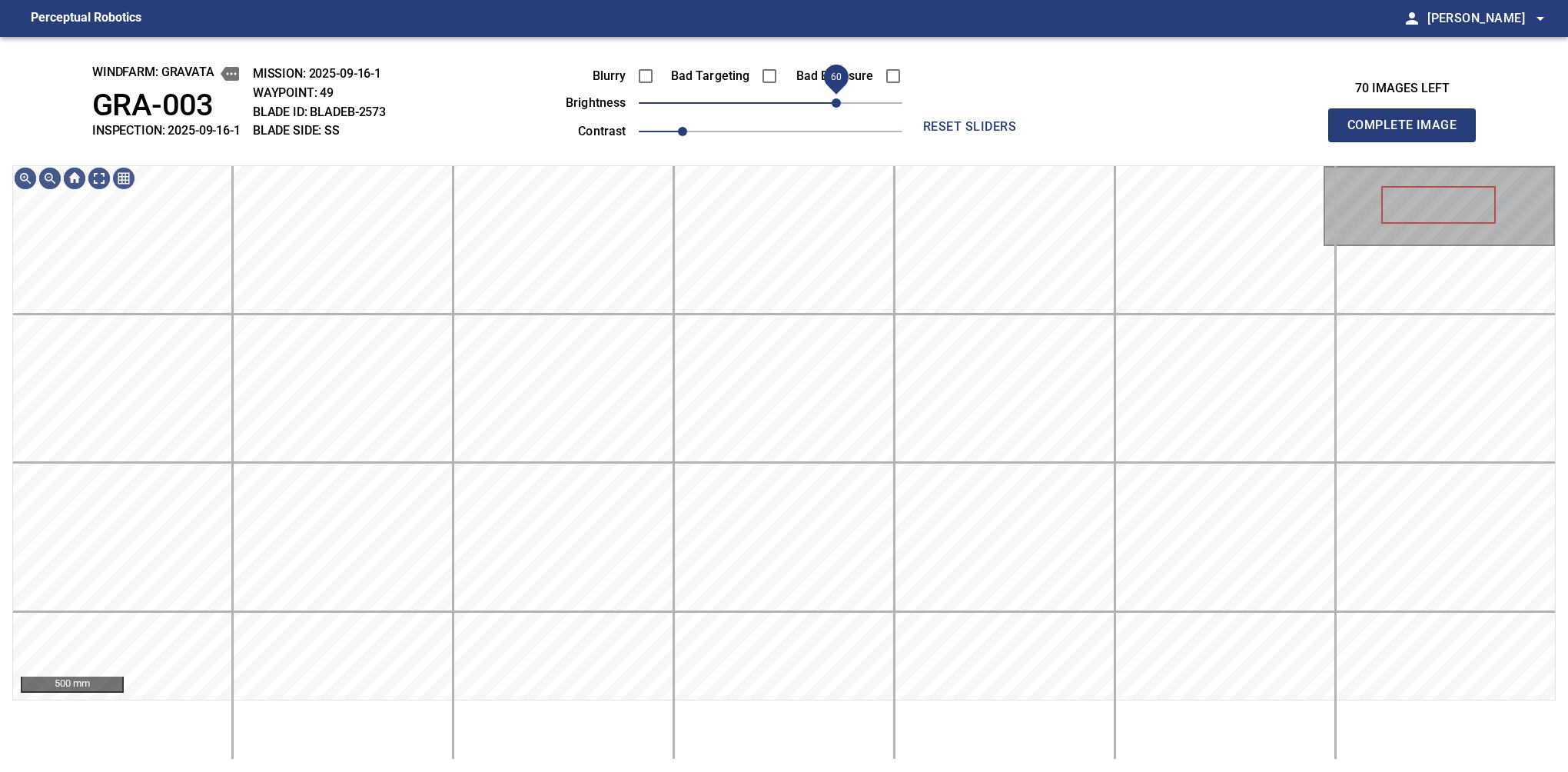
drag, startPoint x: 852, startPoint y: 101, endPoint x: 836, endPoint y: 109, distance: 17.9
click at [836, 108] on span "60" at bounding box center [836, 103] width 9 height 9
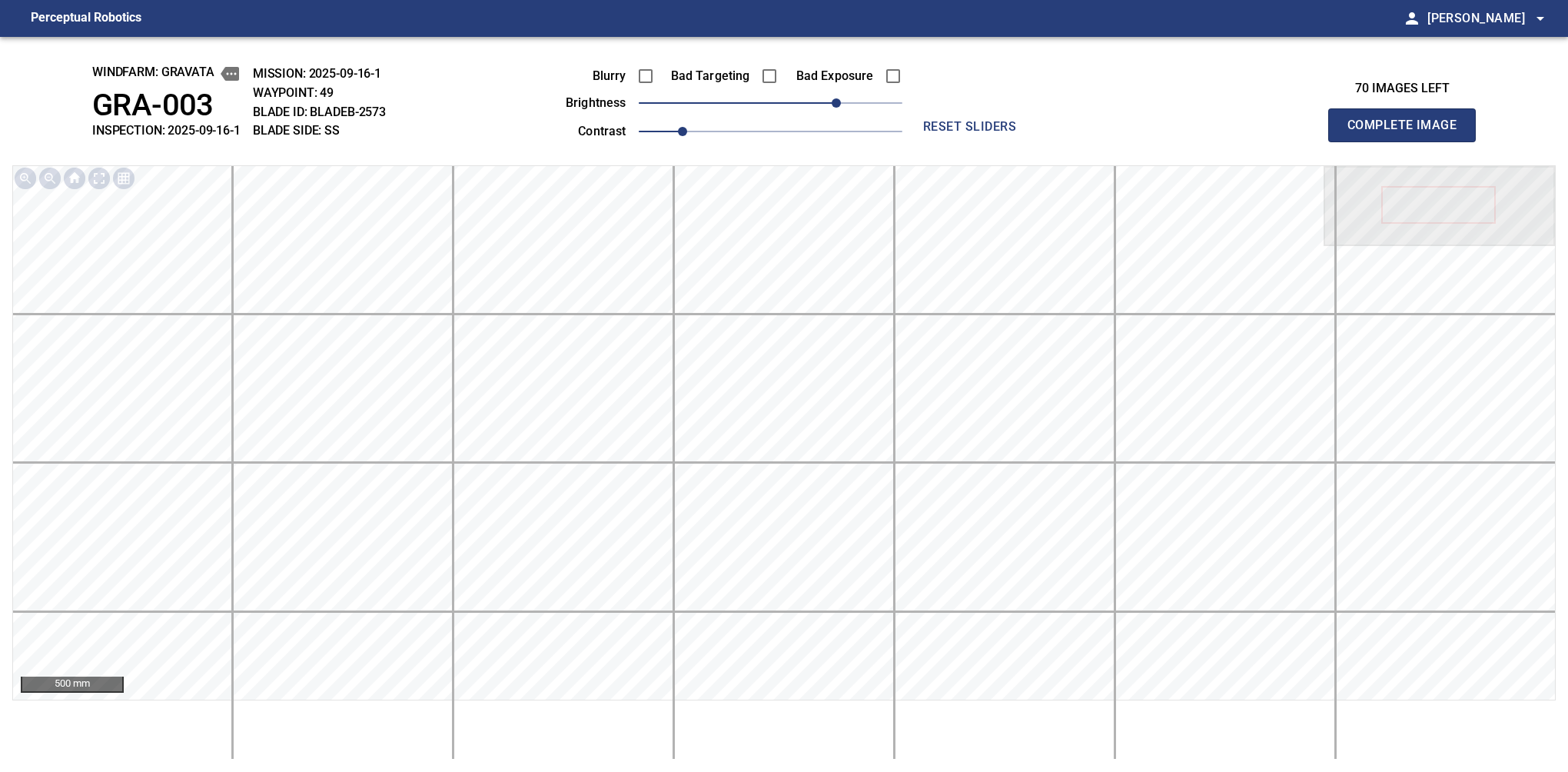
click at [1354, 141] on button "Complete Image" at bounding box center [1402, 125] width 147 height 33
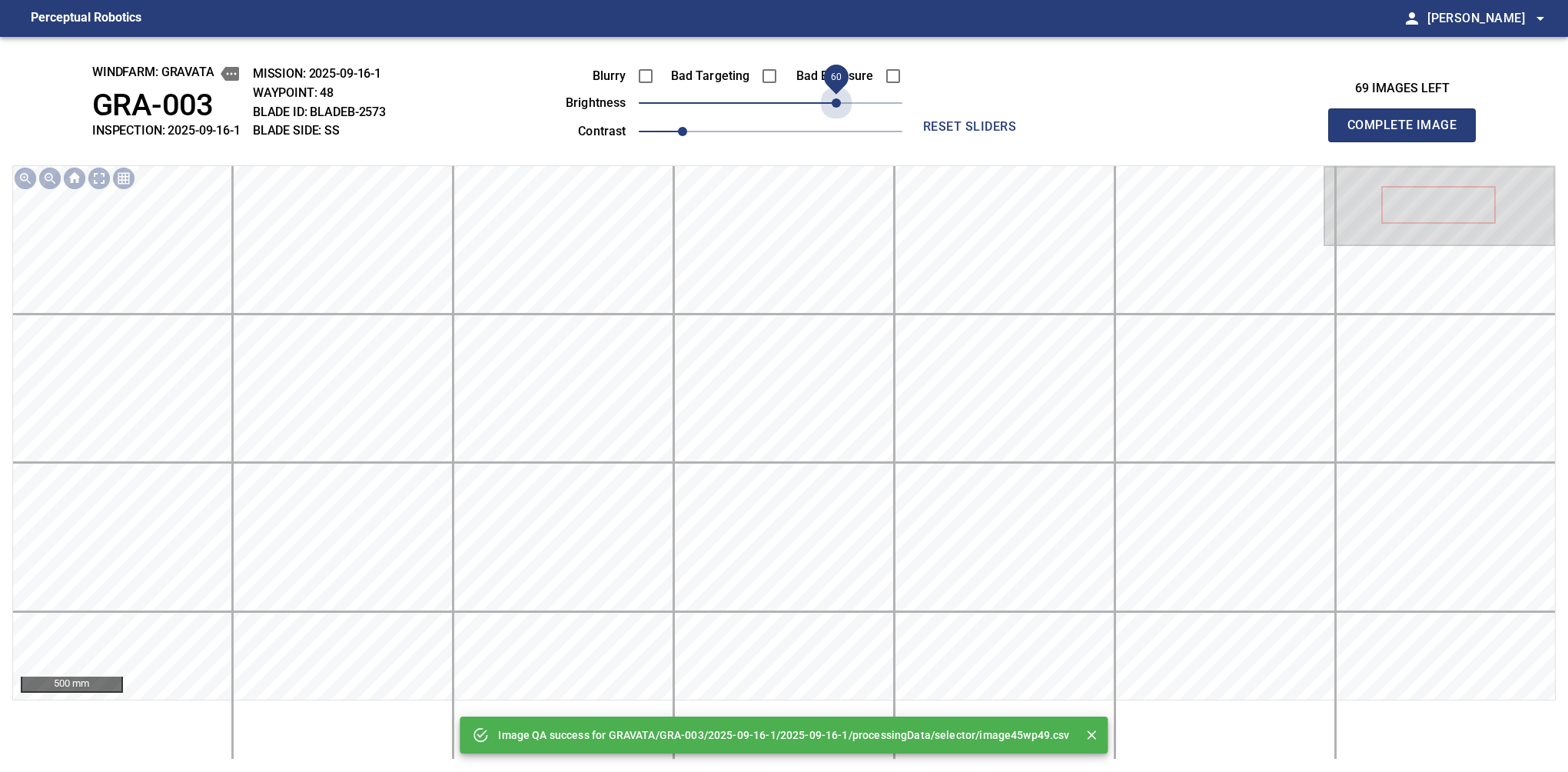
click at [836, 109] on span "60" at bounding box center [771, 103] width 264 height 21
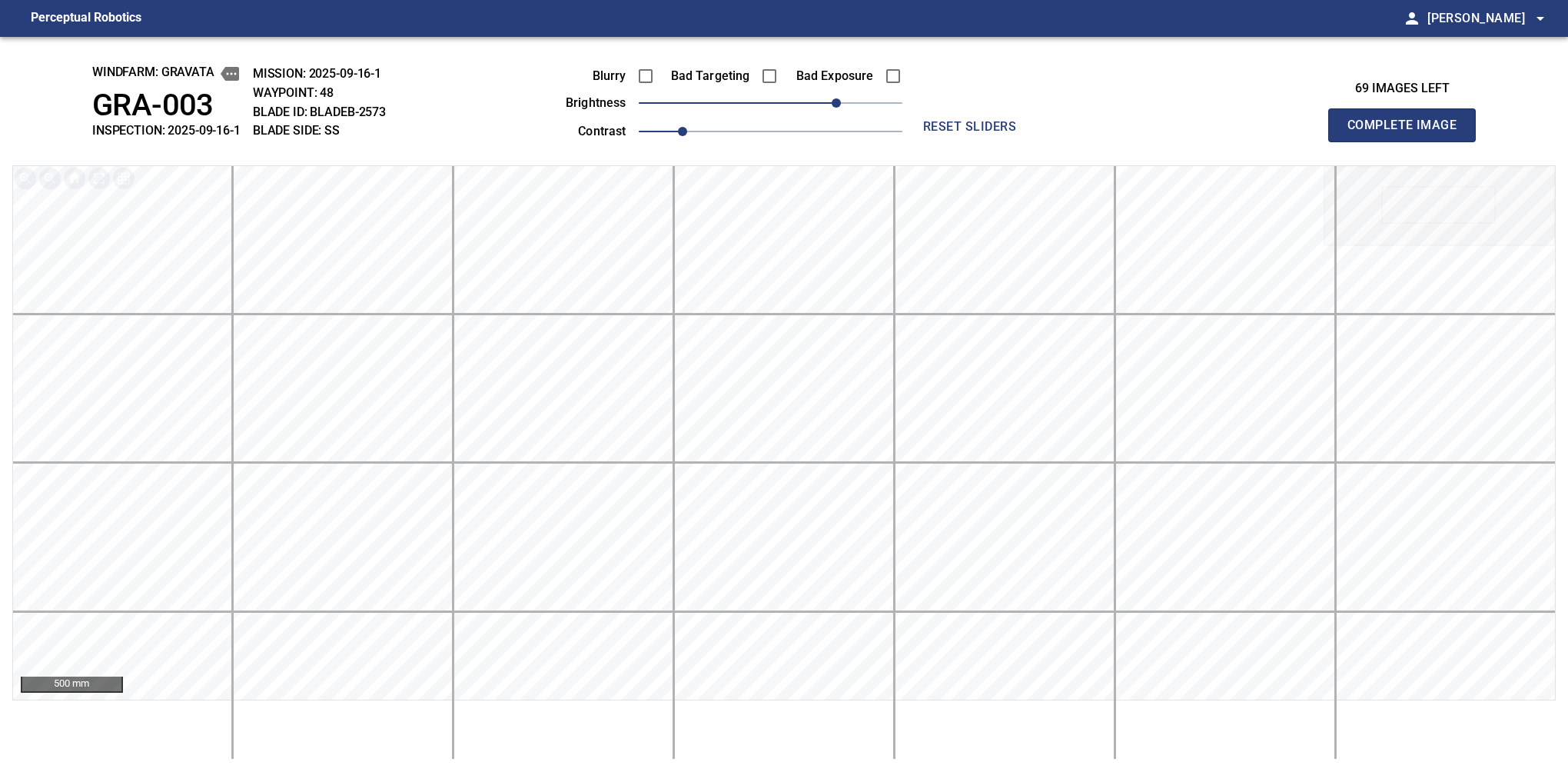
click at [1354, 141] on button "Complete Image" at bounding box center [1402, 125] width 147 height 33
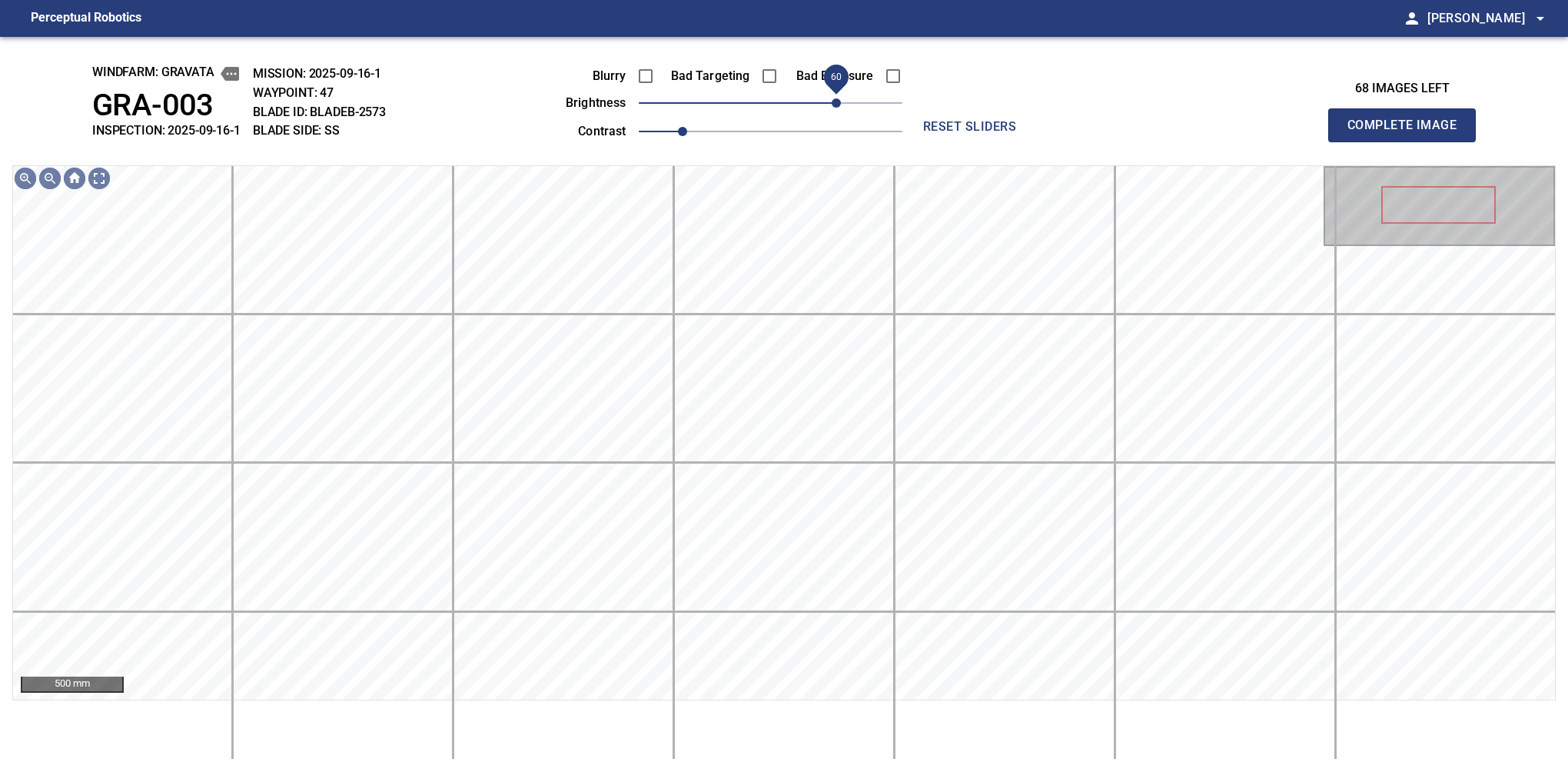
drag, startPoint x: 781, startPoint y: 111, endPoint x: 834, endPoint y: 93, distance: 56.0
click at [834, 99] on span "60" at bounding box center [836, 103] width 9 height 9
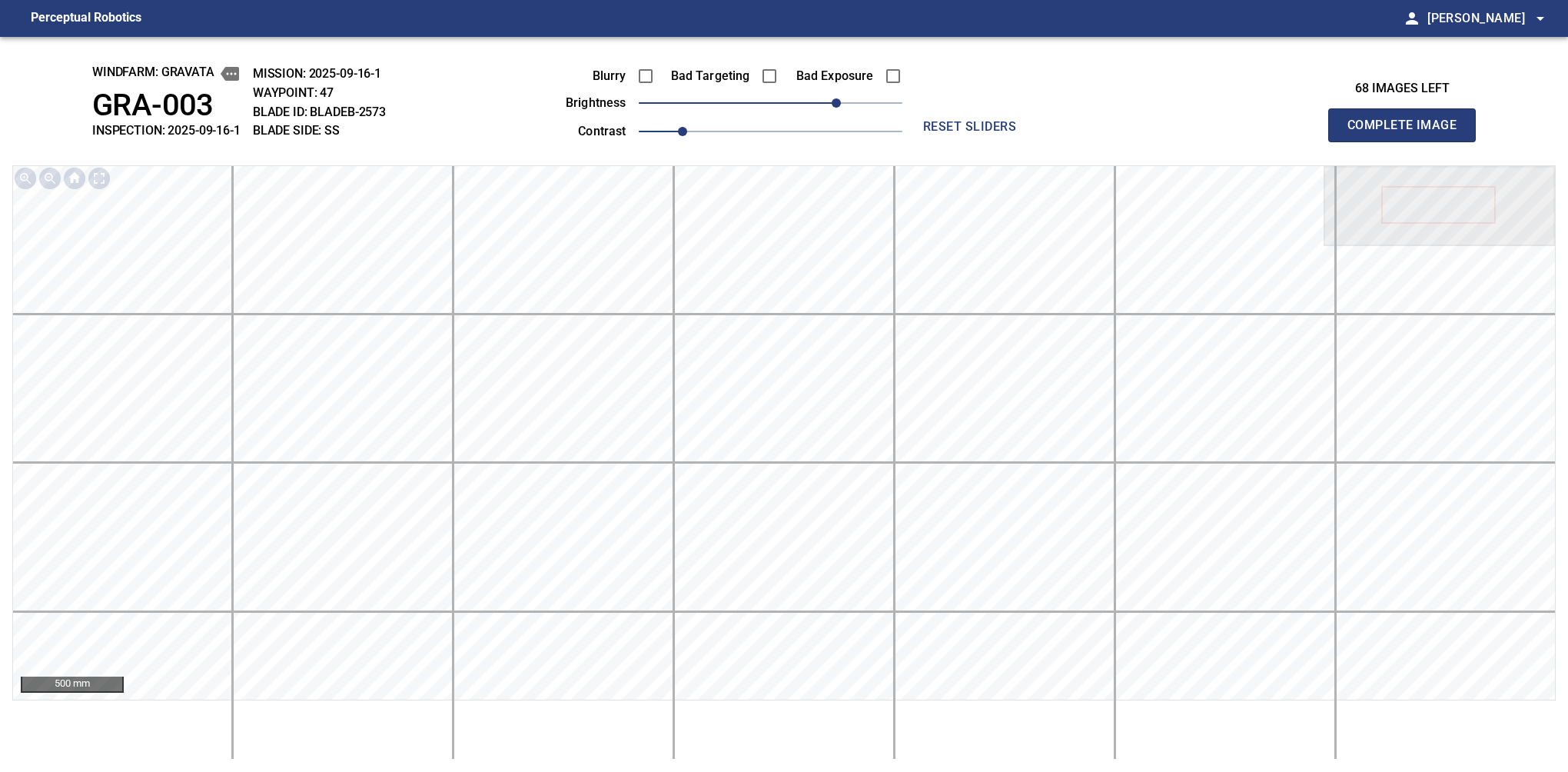
click at [1354, 141] on button "Complete Image" at bounding box center [1402, 125] width 147 height 33
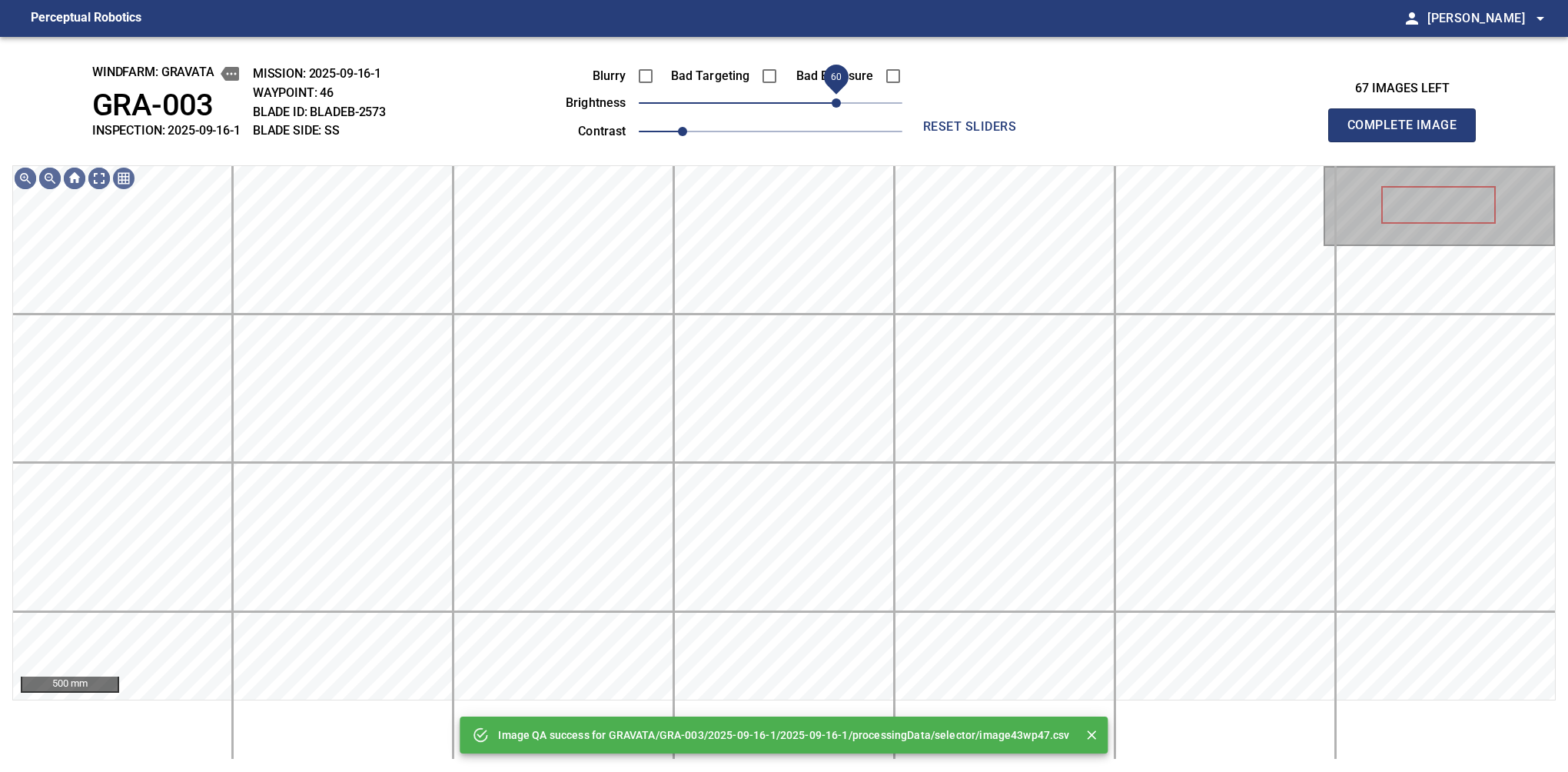
click at [840, 105] on span "60" at bounding box center [771, 103] width 264 height 21
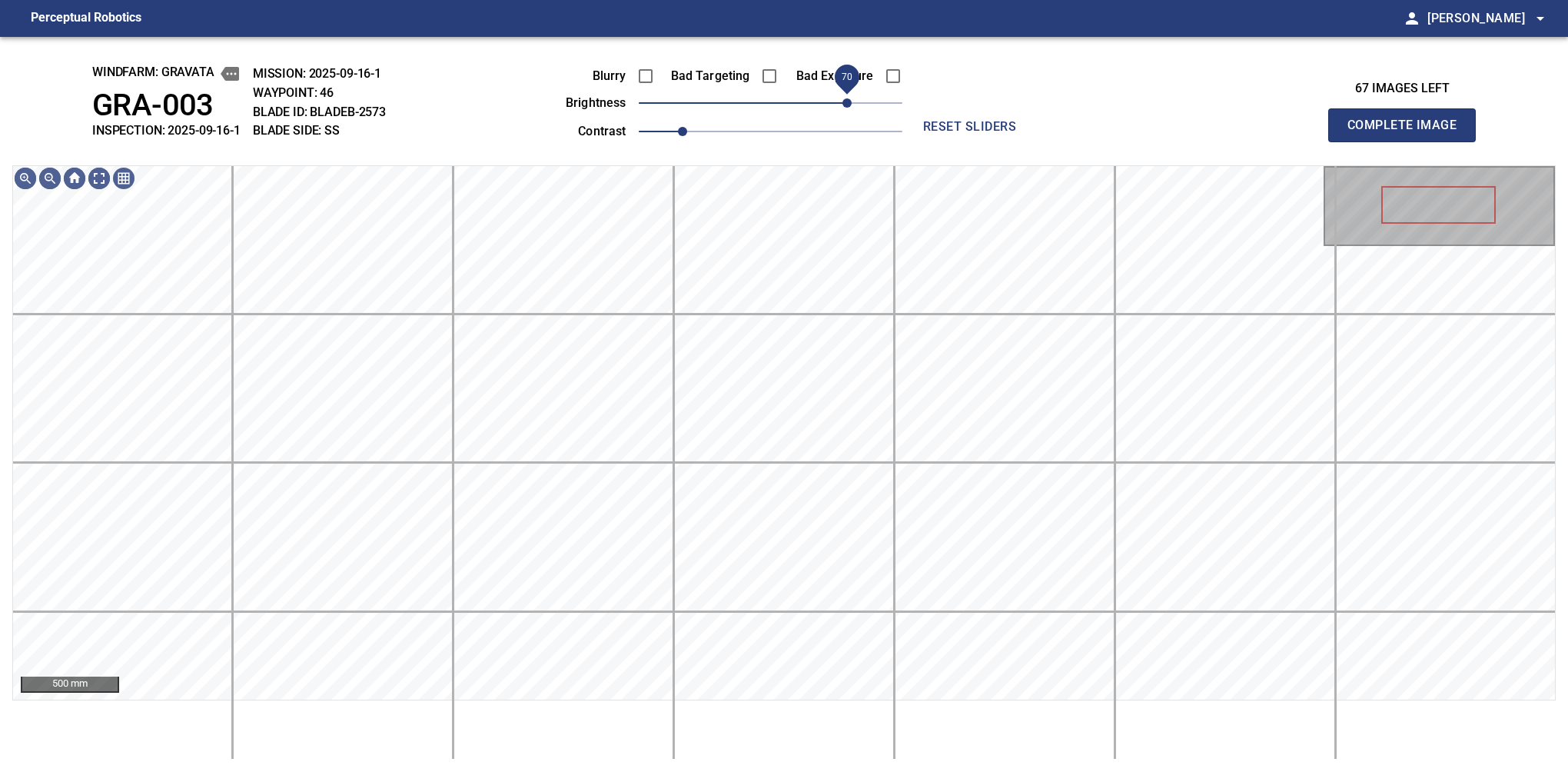
click at [844, 105] on span "70" at bounding box center [847, 103] width 9 height 9
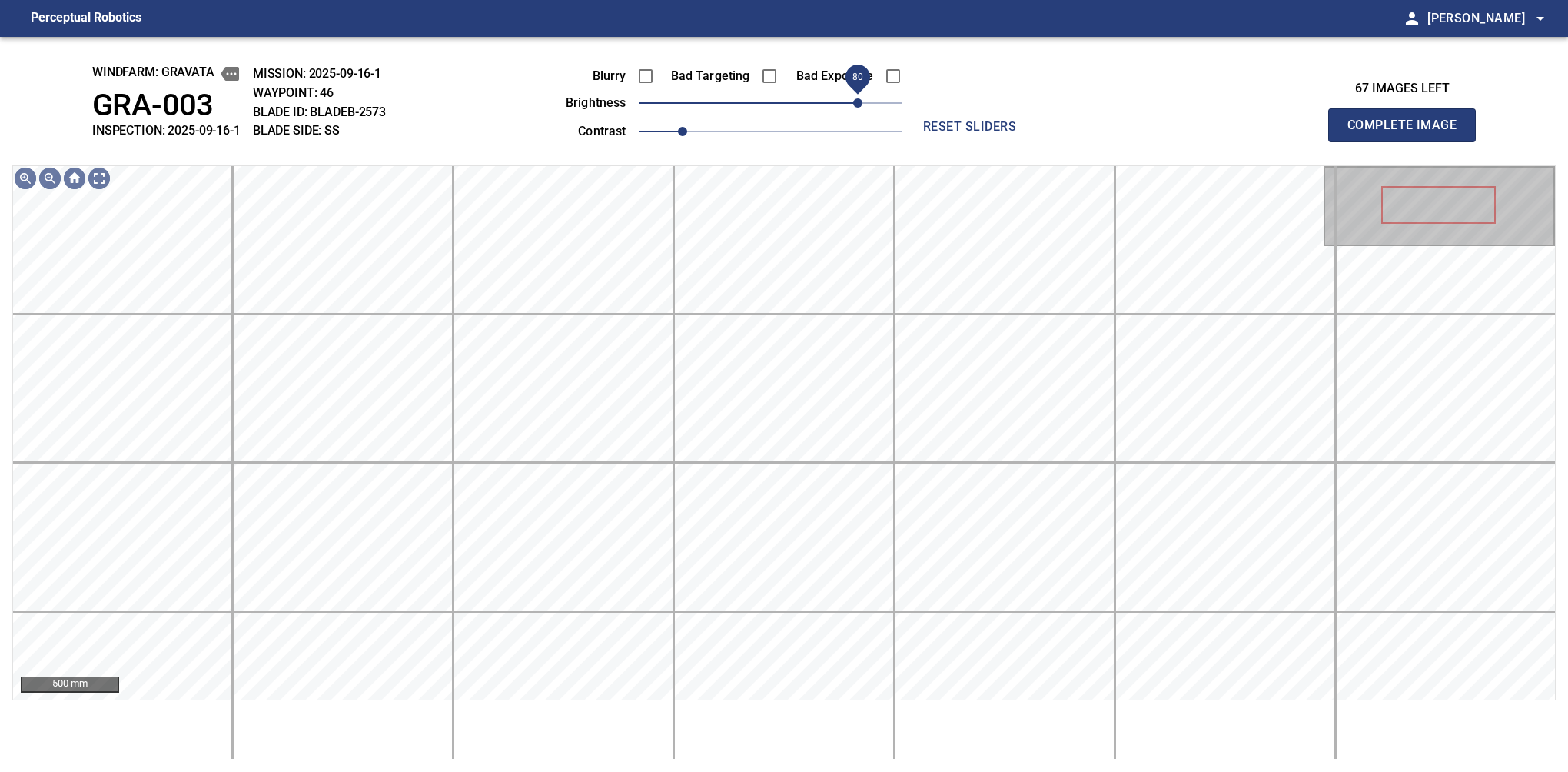
click at [863, 99] on span "80" at bounding box center [858, 103] width 9 height 9
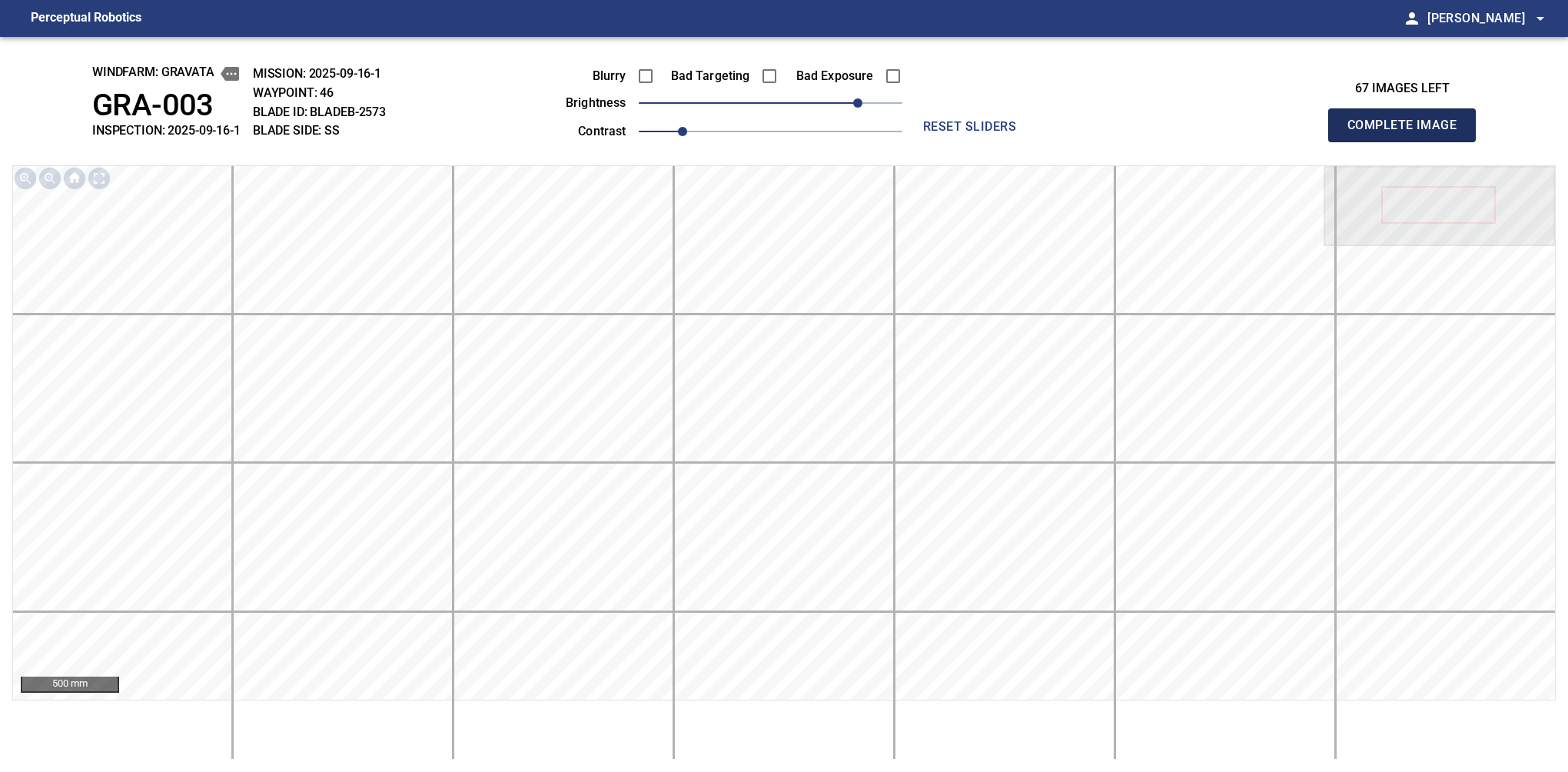
click at [1354, 127] on span "Complete Image" at bounding box center [1402, 125] width 114 height 21
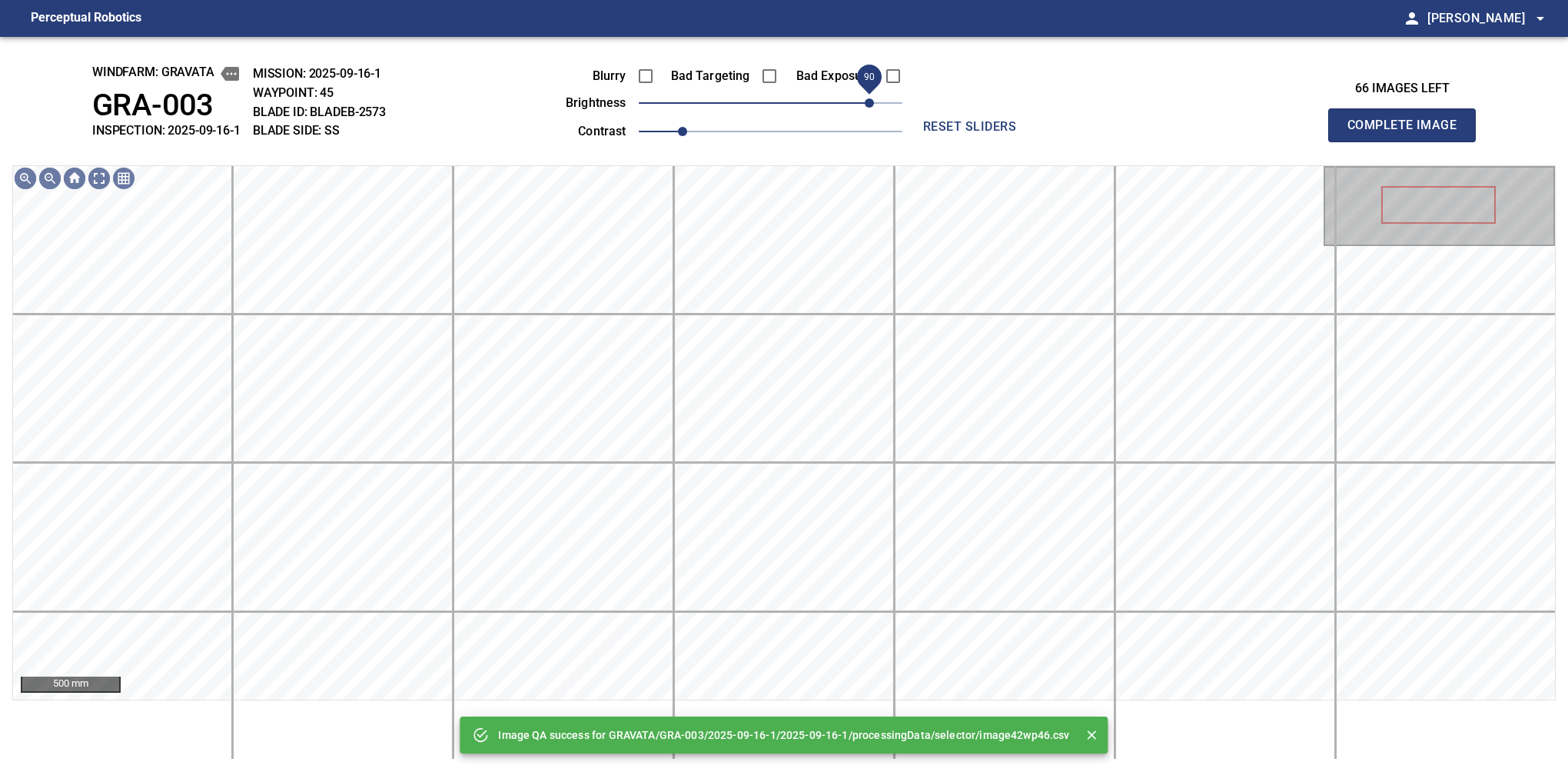
drag, startPoint x: 849, startPoint y: 117, endPoint x: 871, endPoint y: 98, distance: 29.1
click at [871, 98] on span "90" at bounding box center [771, 103] width 264 height 21
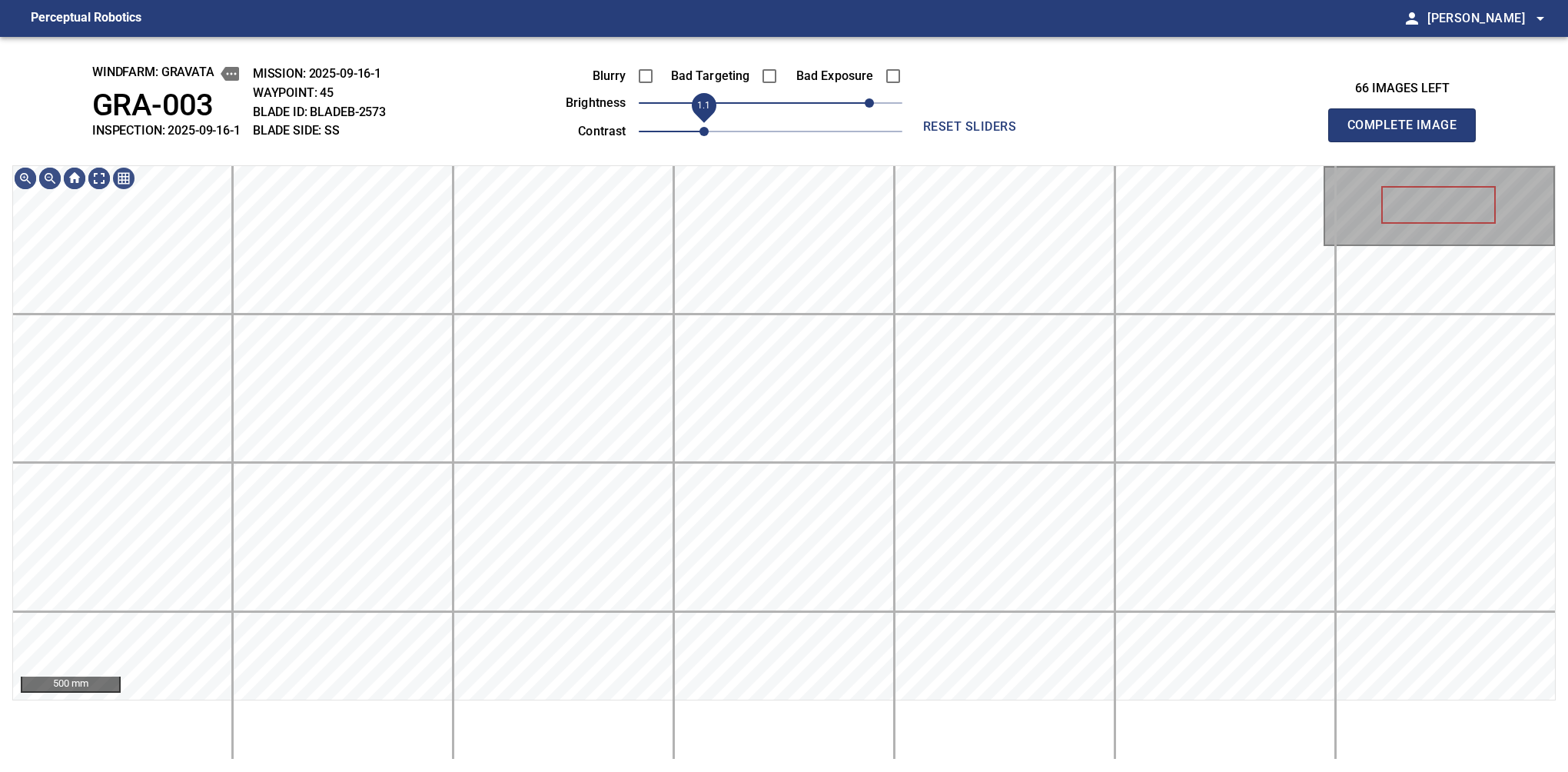
drag, startPoint x: 691, startPoint y: 129, endPoint x: 699, endPoint y: 130, distance: 8.1
click at [699, 130] on span "1.1" at bounding box center [703, 131] width 9 height 9
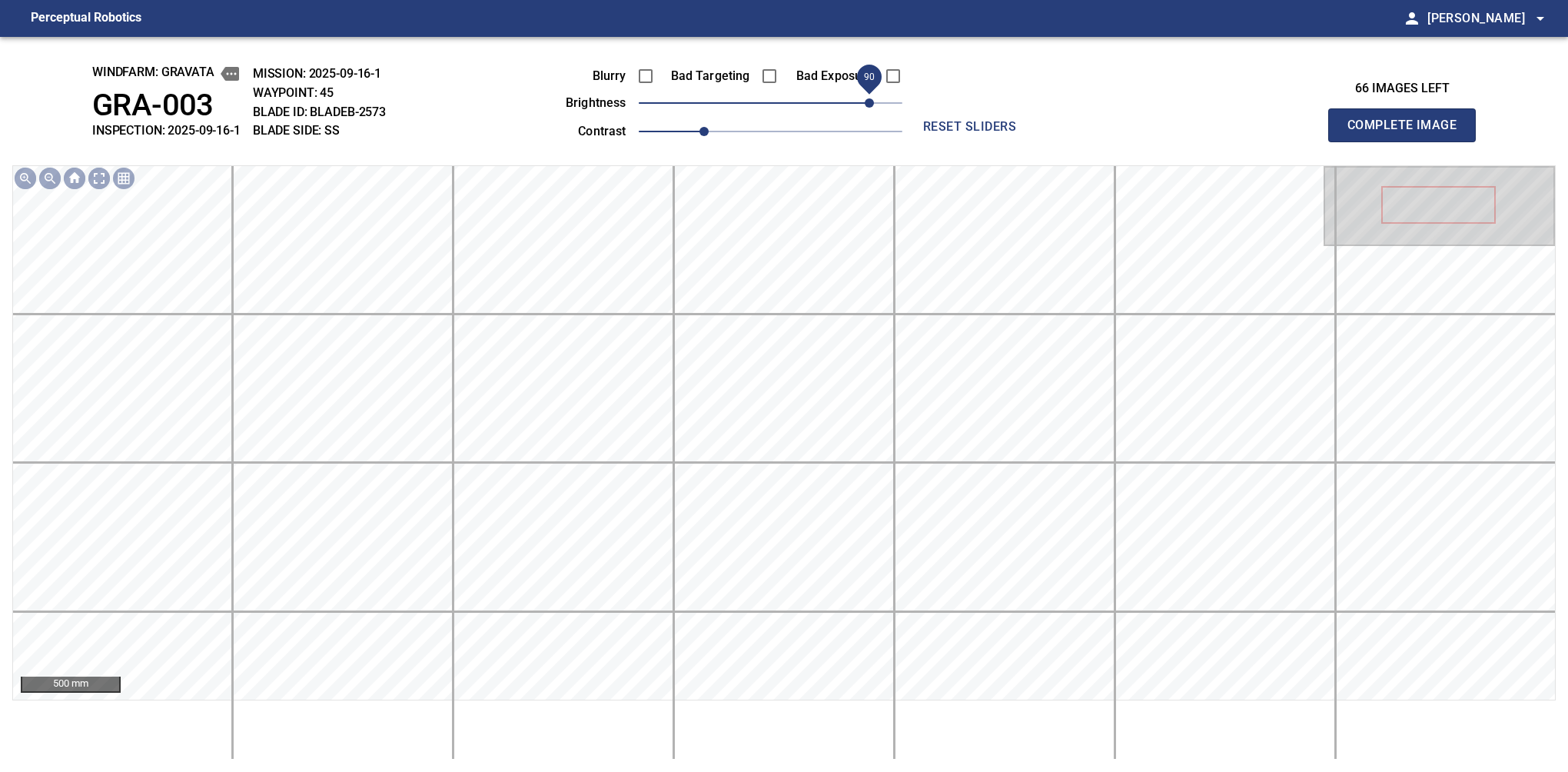
click at [866, 99] on span "90" at bounding box center [869, 103] width 9 height 9
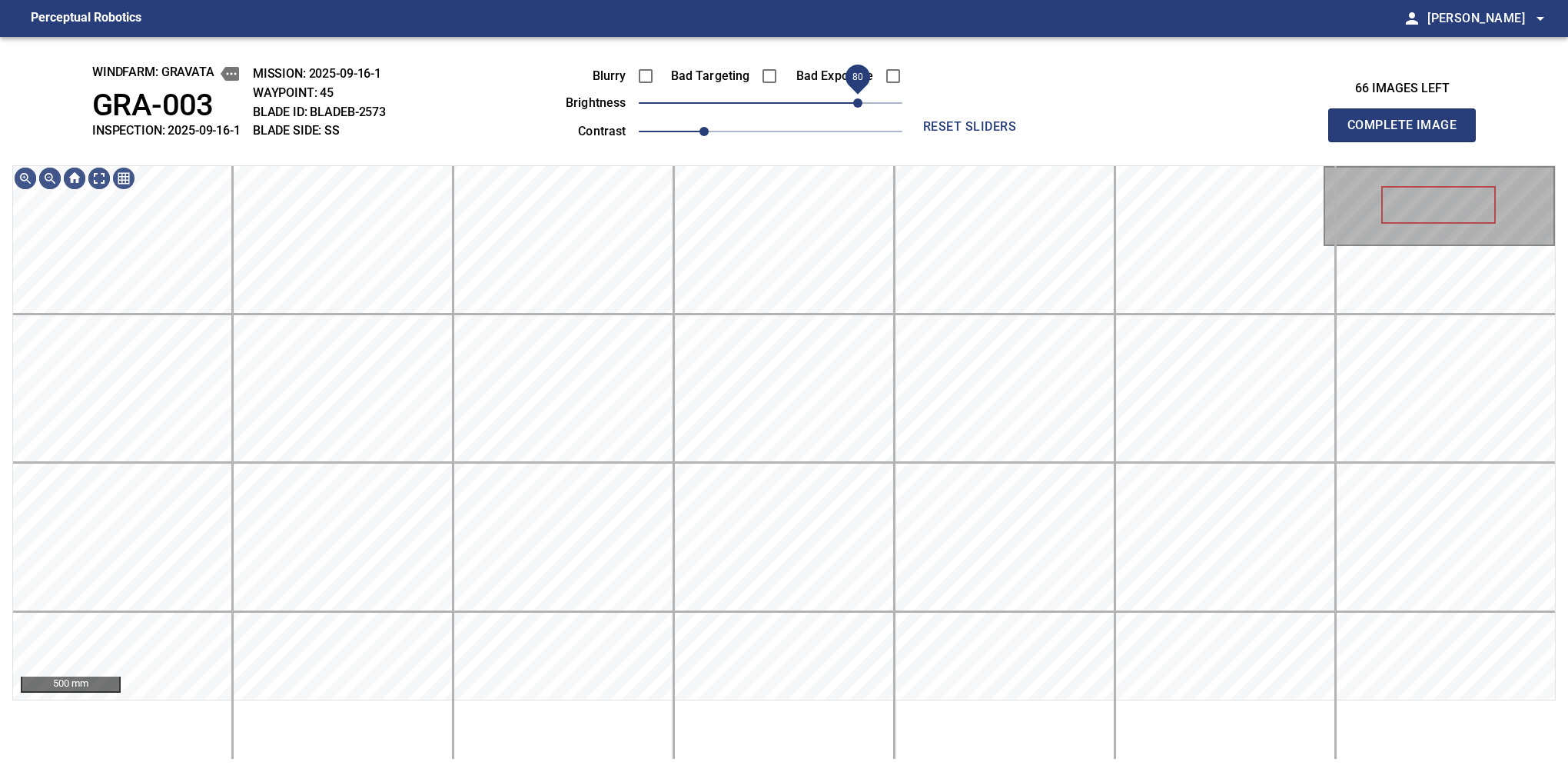
click at [861, 108] on span "80" at bounding box center [858, 103] width 9 height 9
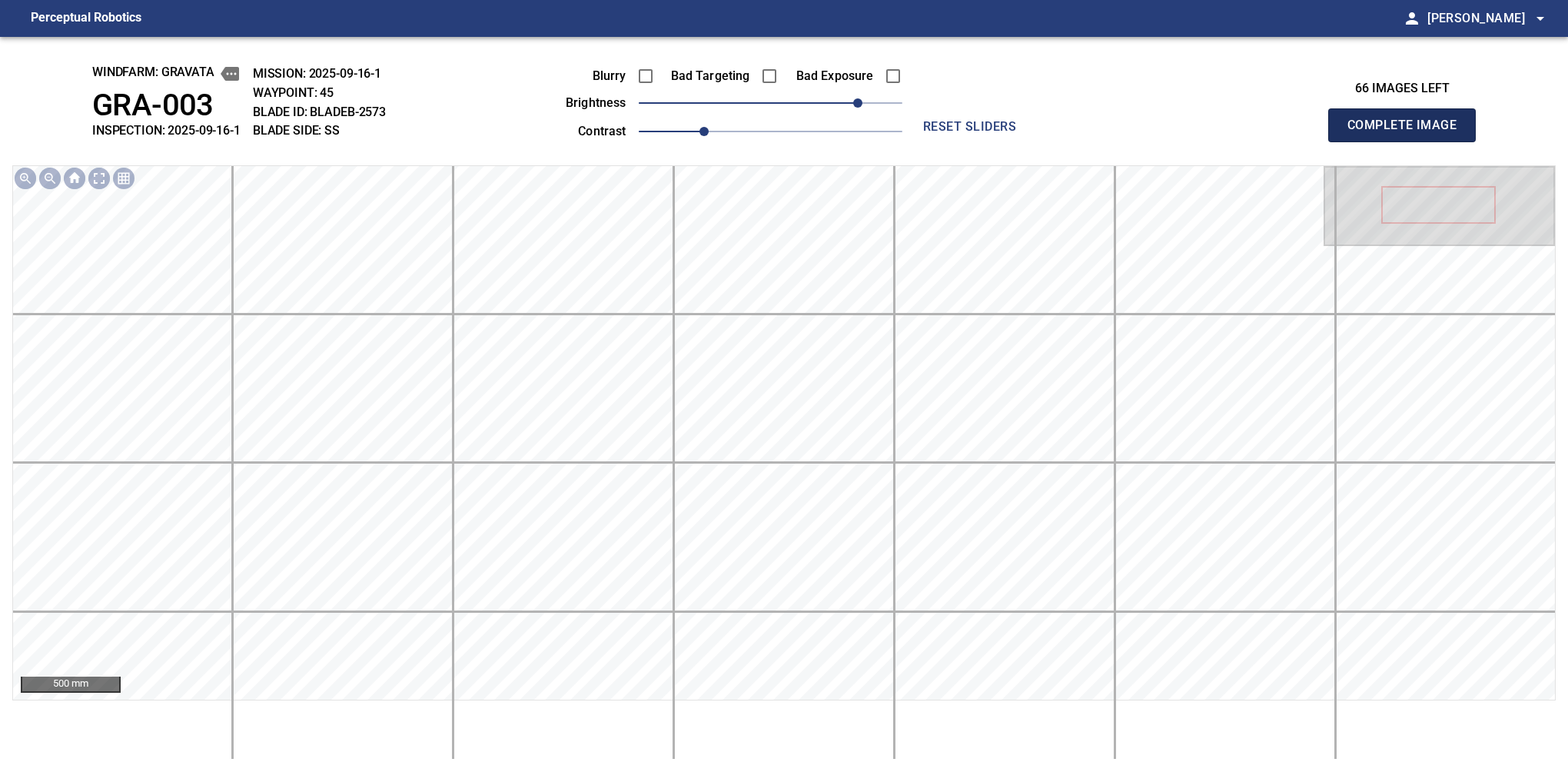
click at [1353, 132] on span "Complete Image" at bounding box center [1402, 125] width 114 height 21
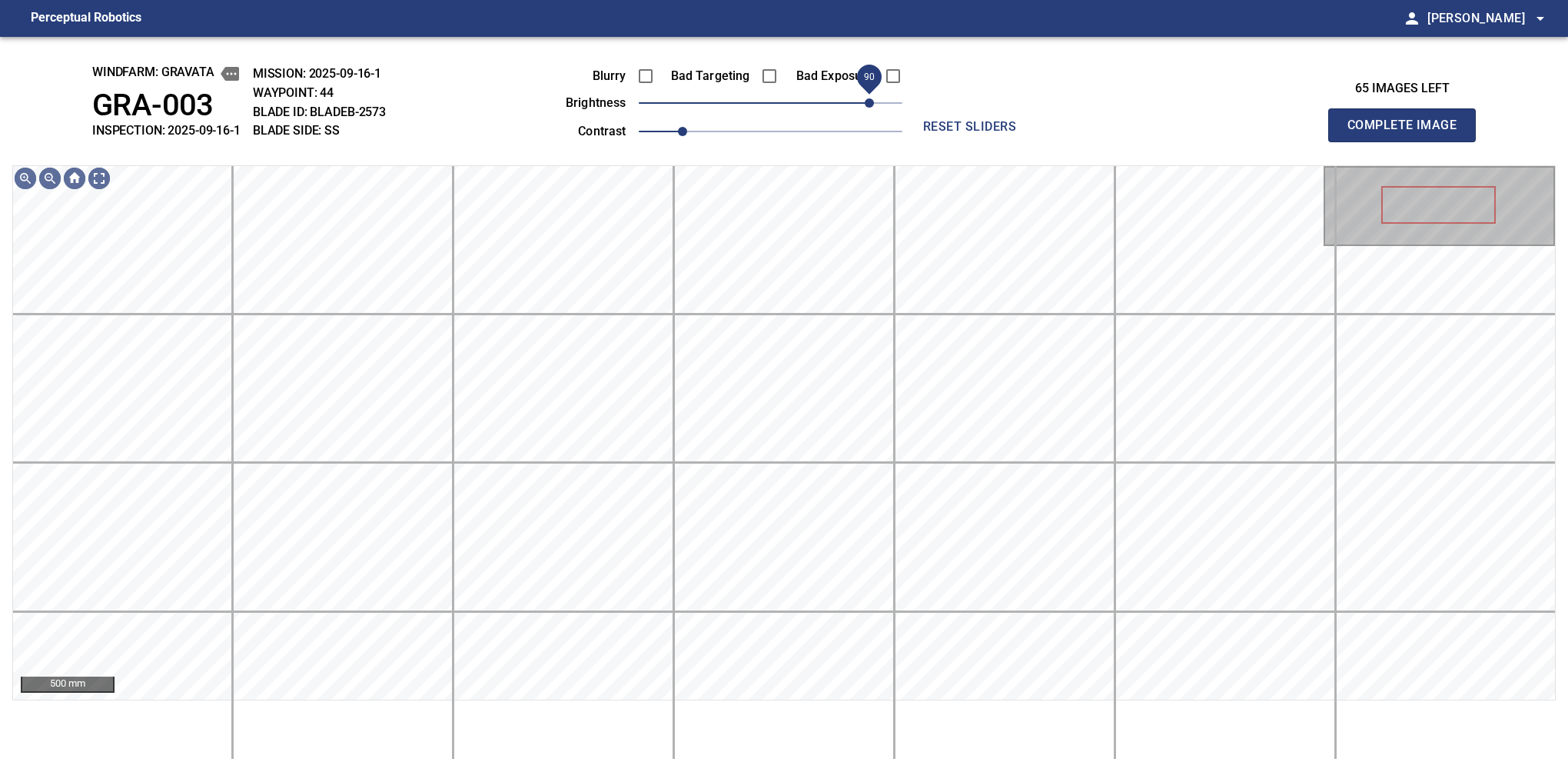
drag, startPoint x: 830, startPoint y: 105, endPoint x: 871, endPoint y: 106, distance: 41.0
click at [871, 106] on span "90" at bounding box center [771, 103] width 264 height 21
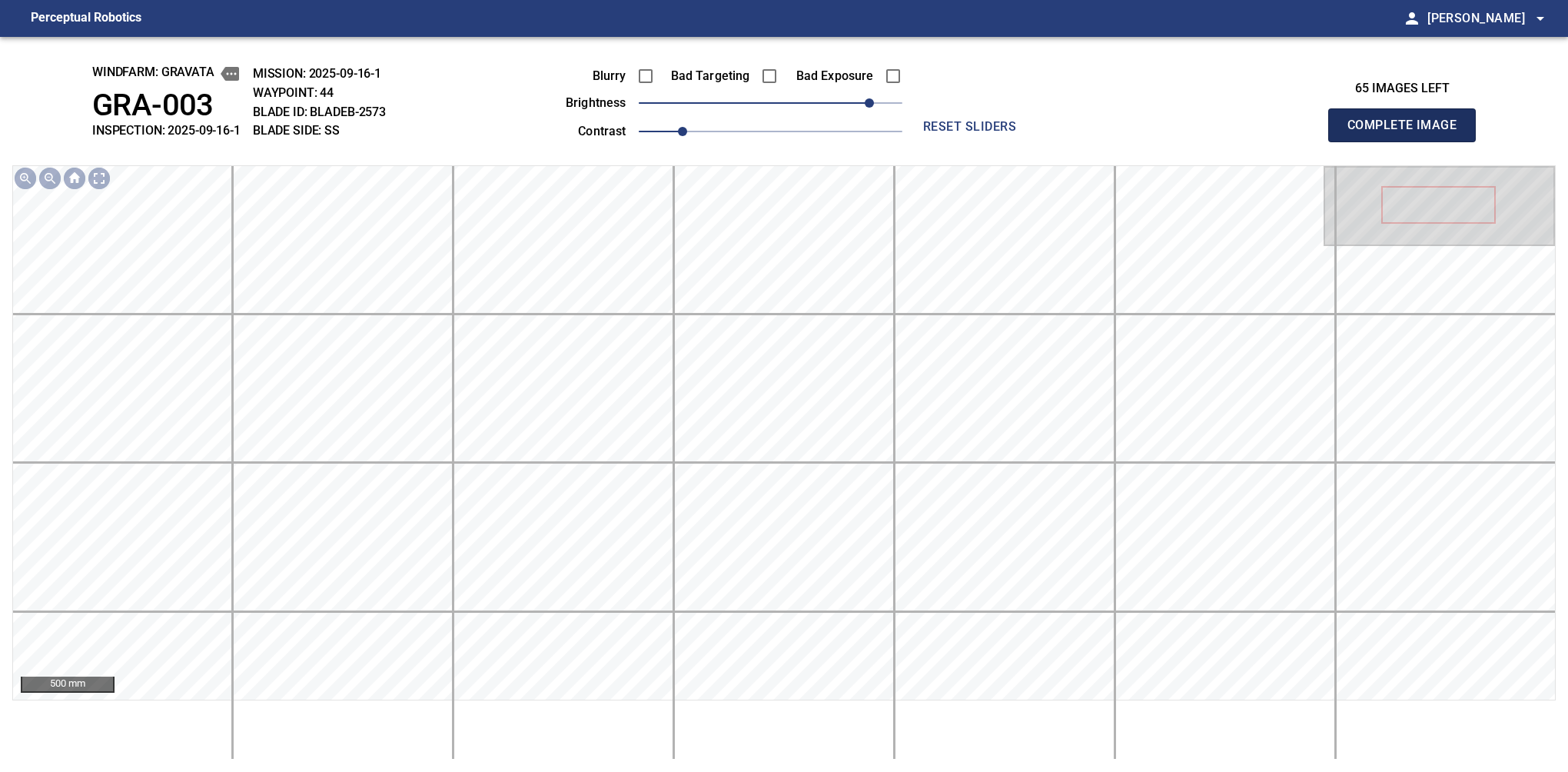
click at [1350, 123] on span "Complete Image" at bounding box center [1402, 125] width 114 height 21
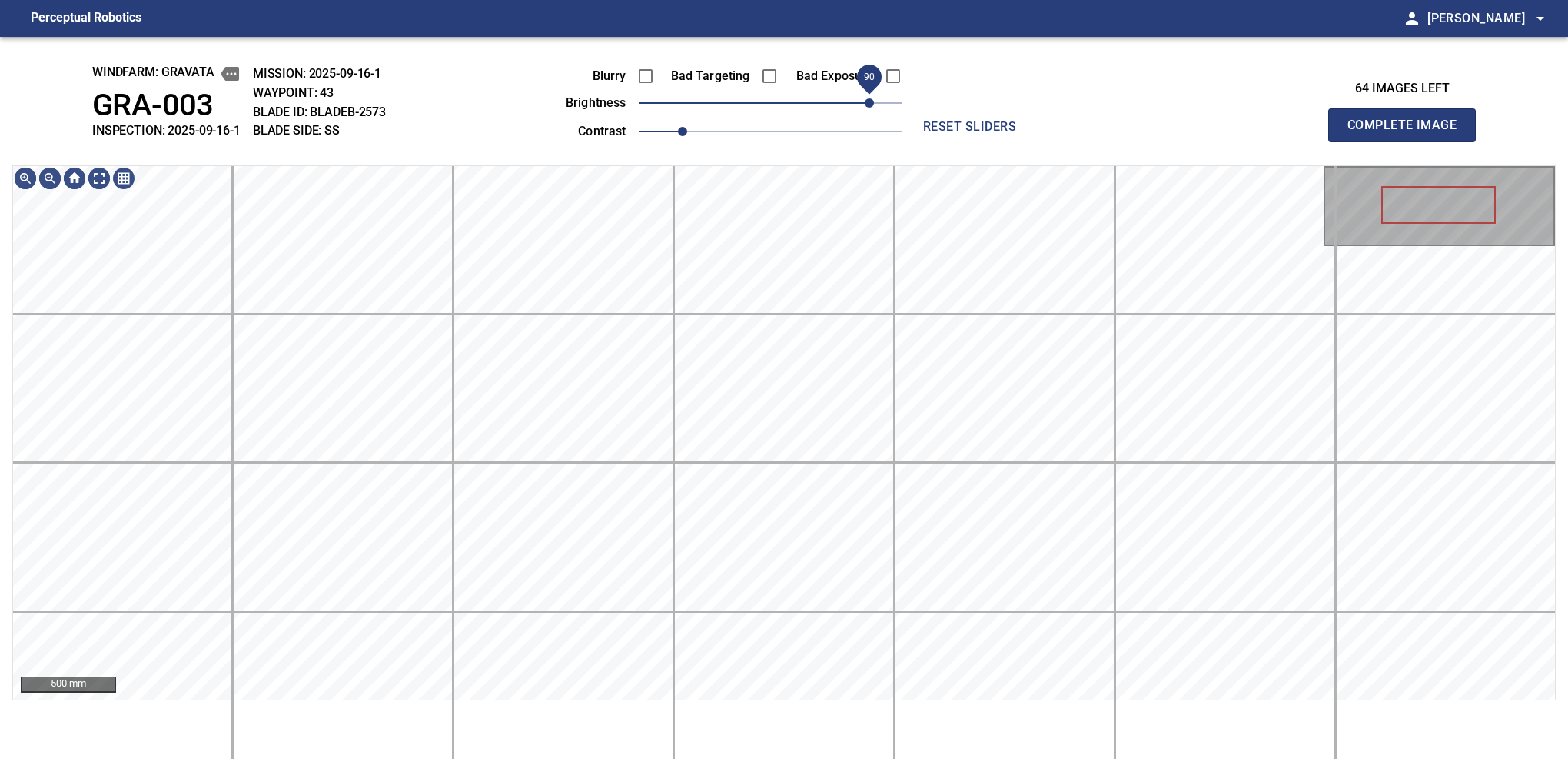
drag, startPoint x: 819, startPoint y: 111, endPoint x: 865, endPoint y: 98, distance: 47.8
click at [865, 98] on span "90" at bounding box center [771, 103] width 264 height 21
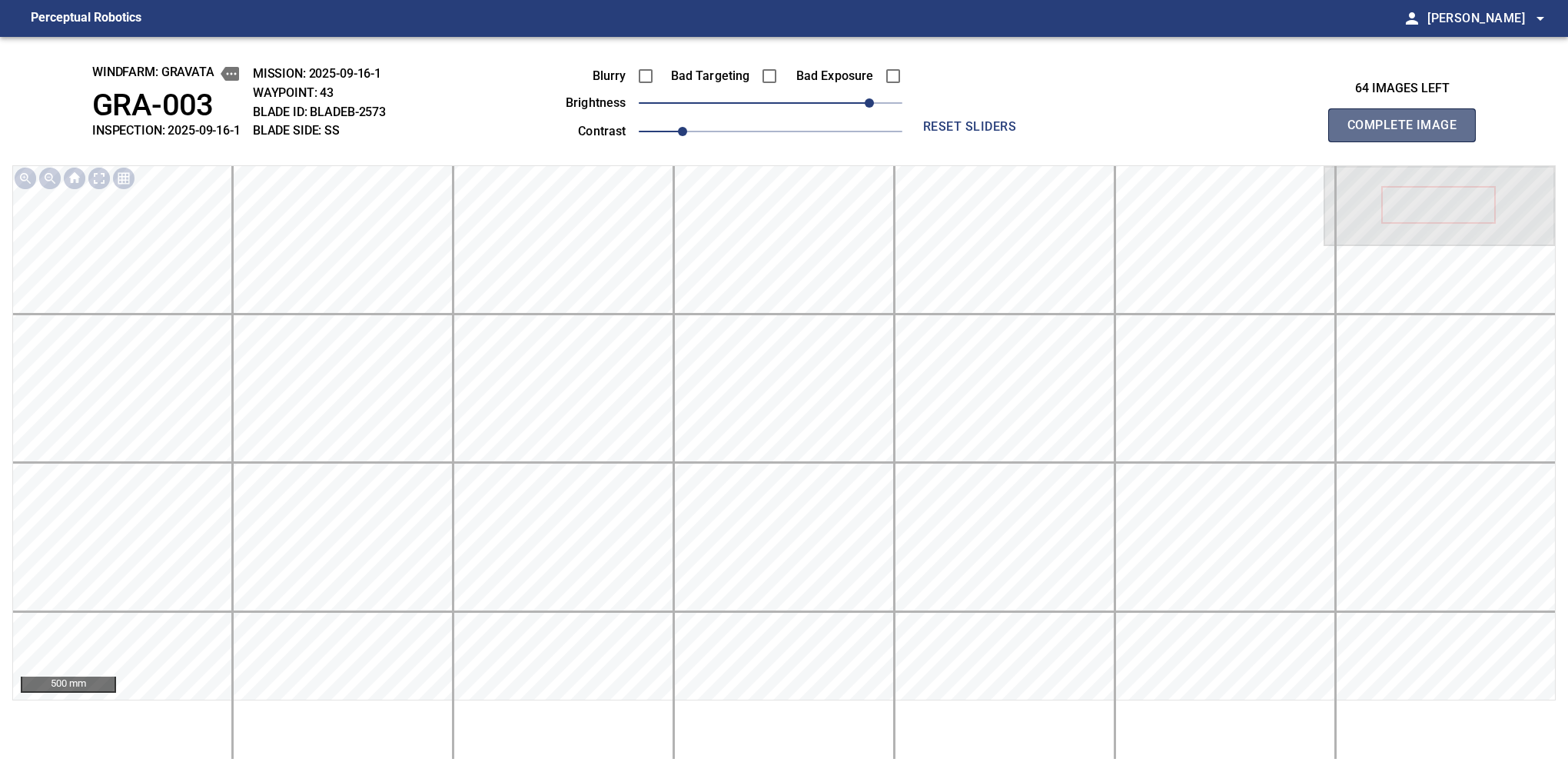
click at [1339, 132] on button "Complete Image" at bounding box center [1402, 125] width 147 height 33
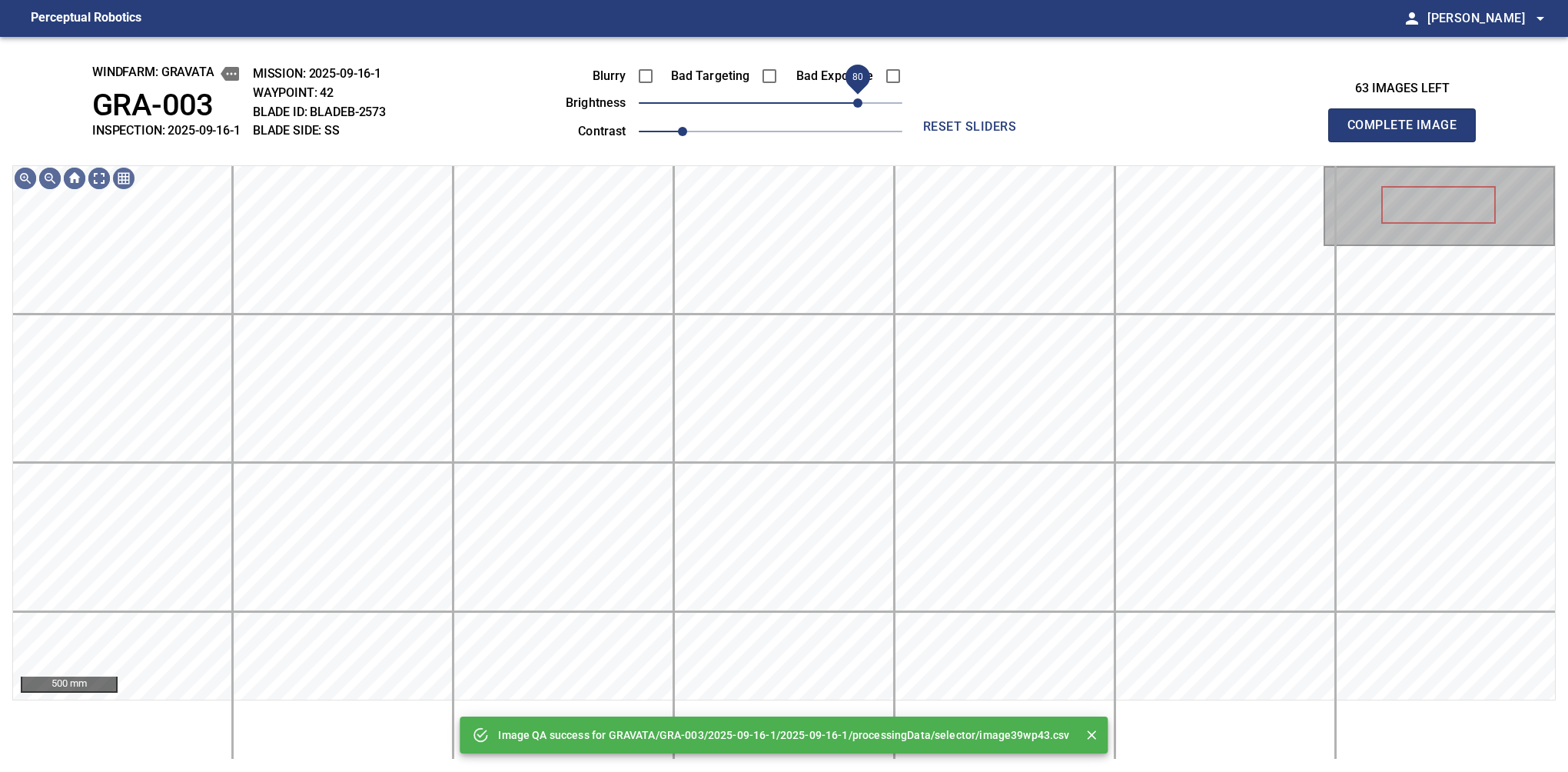
drag, startPoint x: 825, startPoint y: 111, endPoint x: 863, endPoint y: 105, distance: 38.5
click at [863, 105] on span "80" at bounding box center [771, 103] width 264 height 21
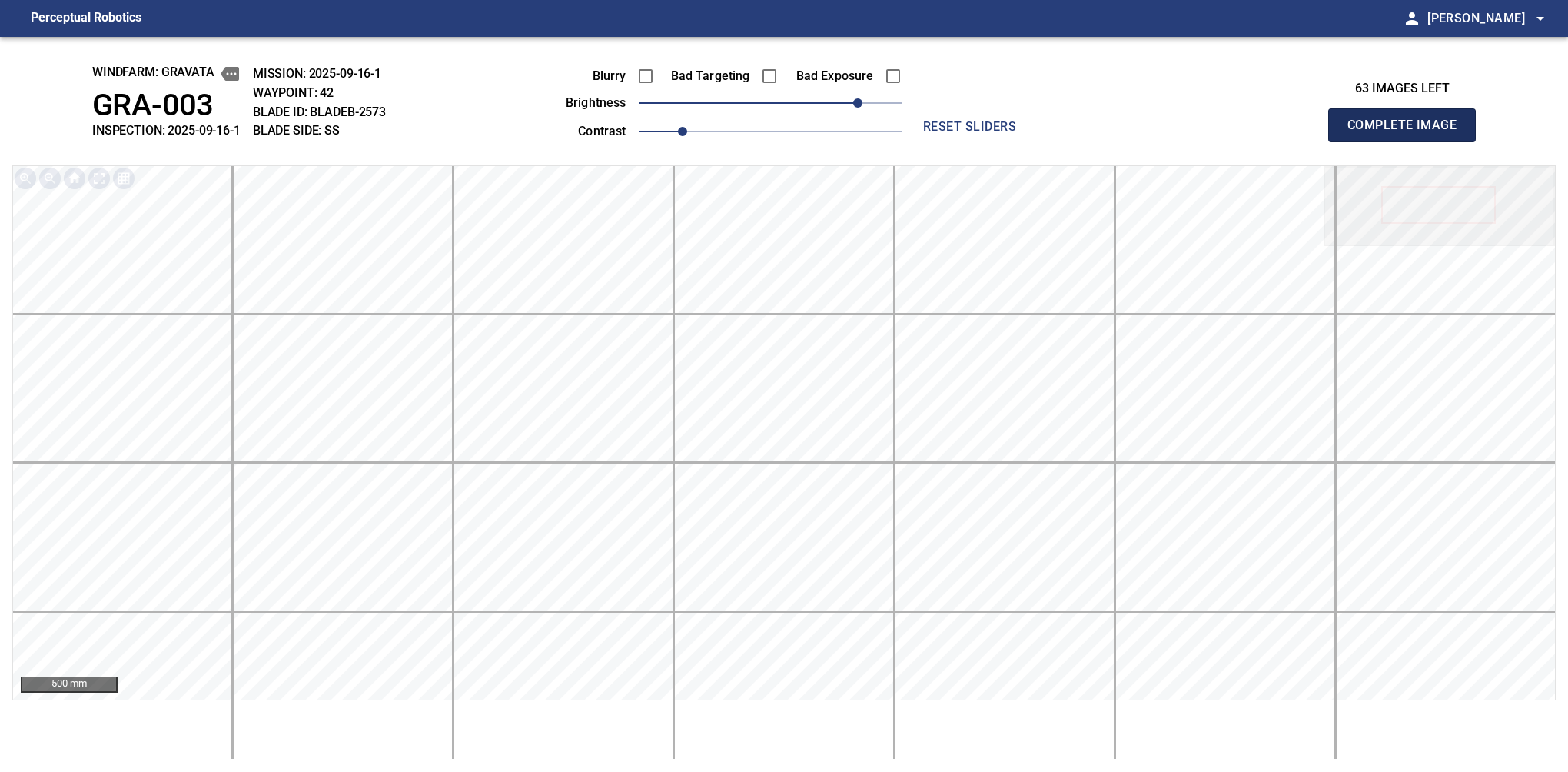
click at [1354, 122] on span "Complete Image" at bounding box center [1402, 125] width 114 height 21
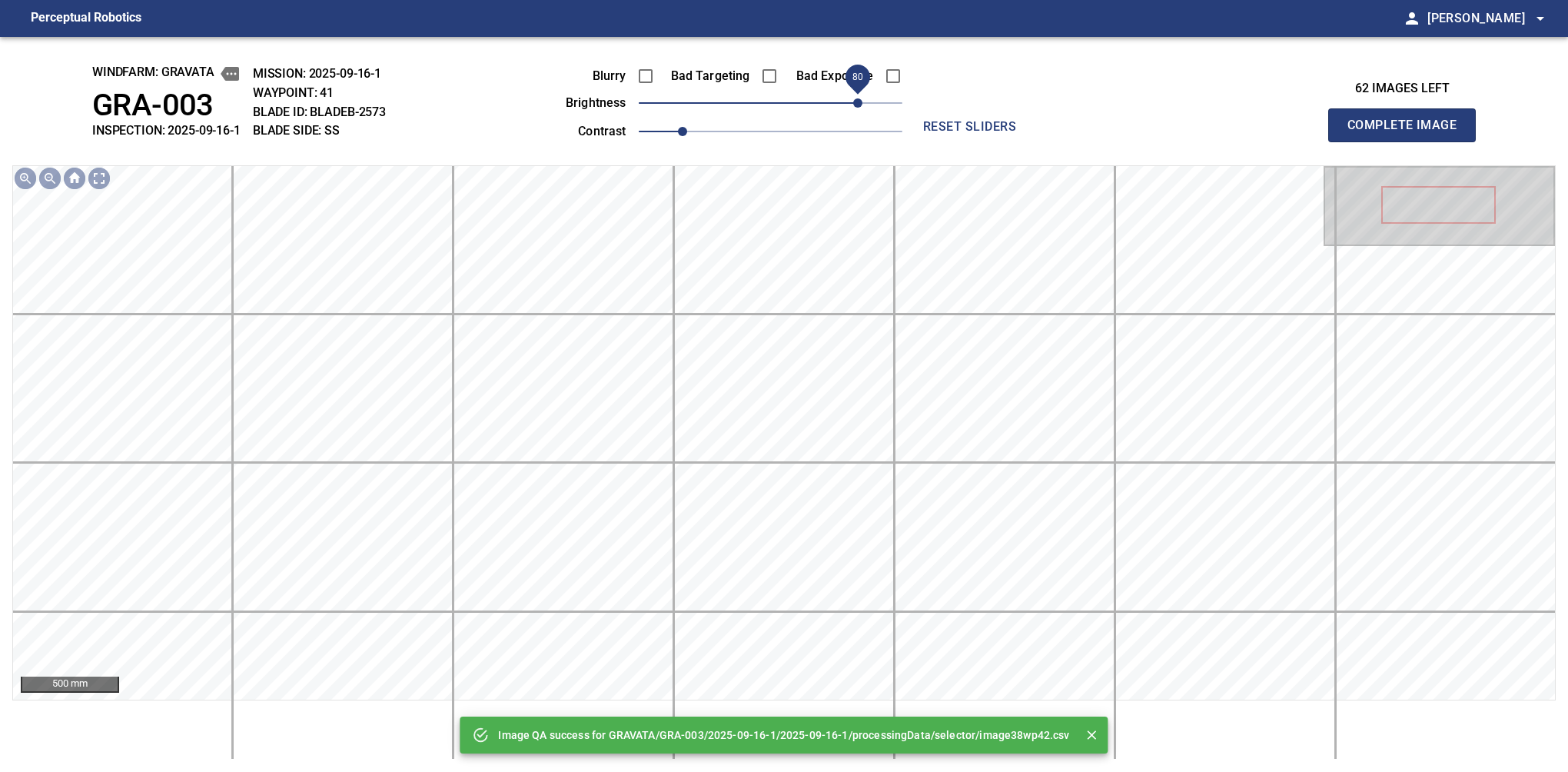
drag, startPoint x: 798, startPoint y: 103, endPoint x: 860, endPoint y: 103, distance: 62.0
click at [860, 103] on span "80" at bounding box center [771, 103] width 264 height 21
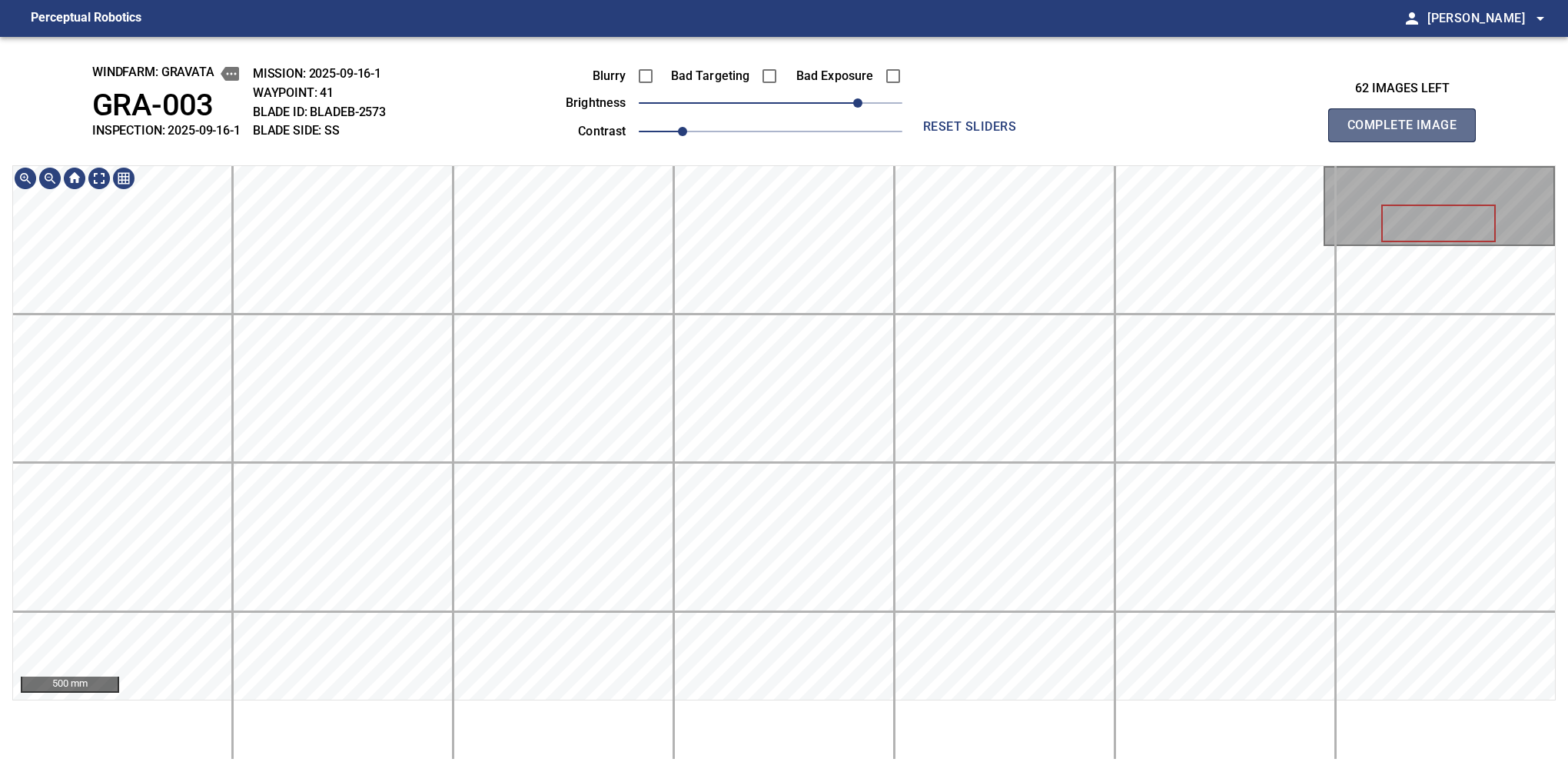
click at [1354, 122] on button "Complete Image" at bounding box center [1402, 125] width 147 height 33
click at [697, 130] on div "windfarm: GRAVATA GRA-003 INSPECTION: 2025-09-16-1 MISSION: 2025-09-16-1 WAYPOI…" at bounding box center [784, 404] width 1568 height 735
drag, startPoint x: 785, startPoint y: 106, endPoint x: 825, endPoint y: 98, distance: 40.8
click at [825, 99] on span "50" at bounding box center [824, 103] width 9 height 9
drag, startPoint x: 683, startPoint y: 130, endPoint x: 704, endPoint y: 123, distance: 22.1
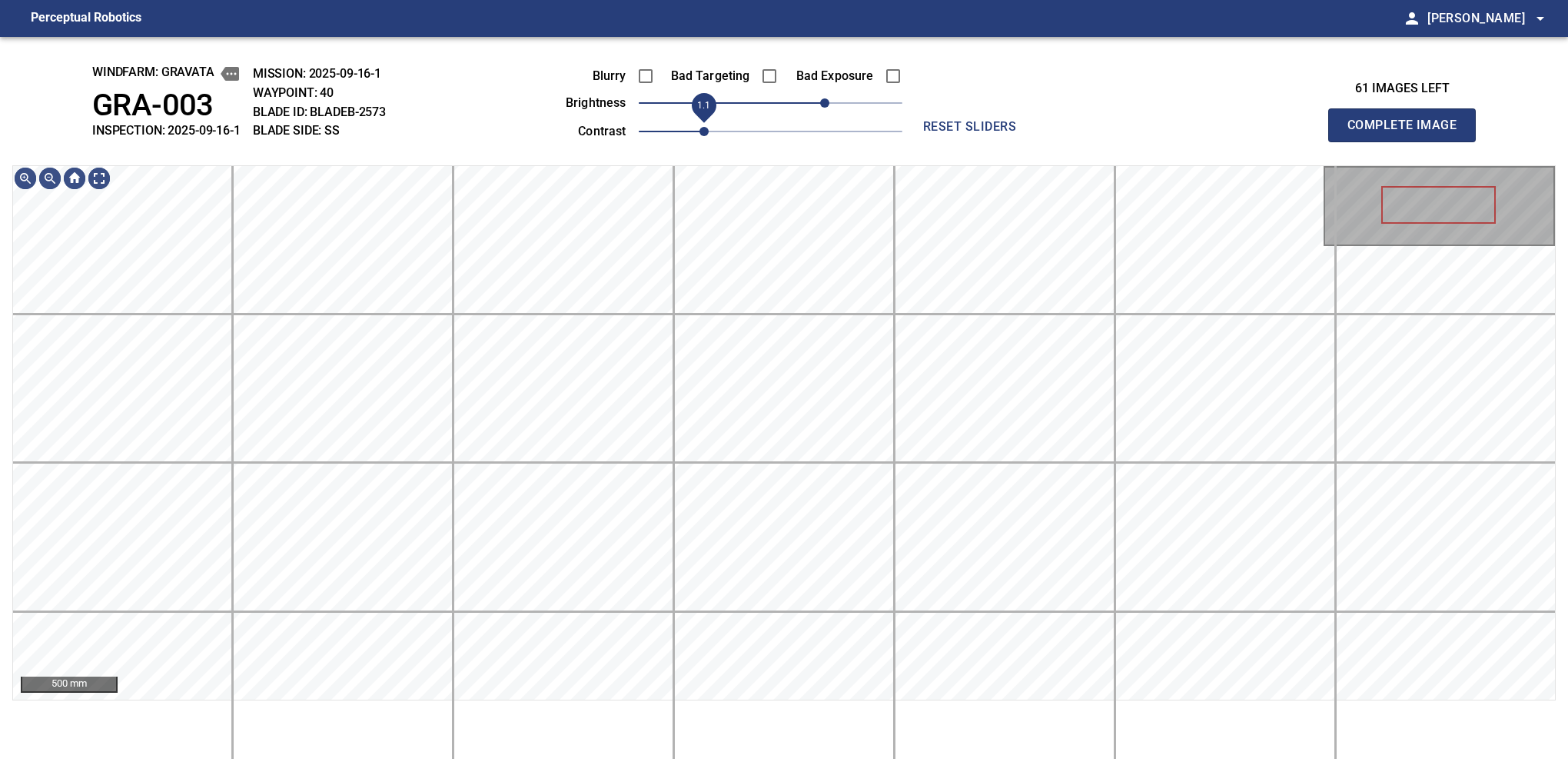
click at [704, 127] on span "1.1" at bounding box center [703, 131] width 9 height 9
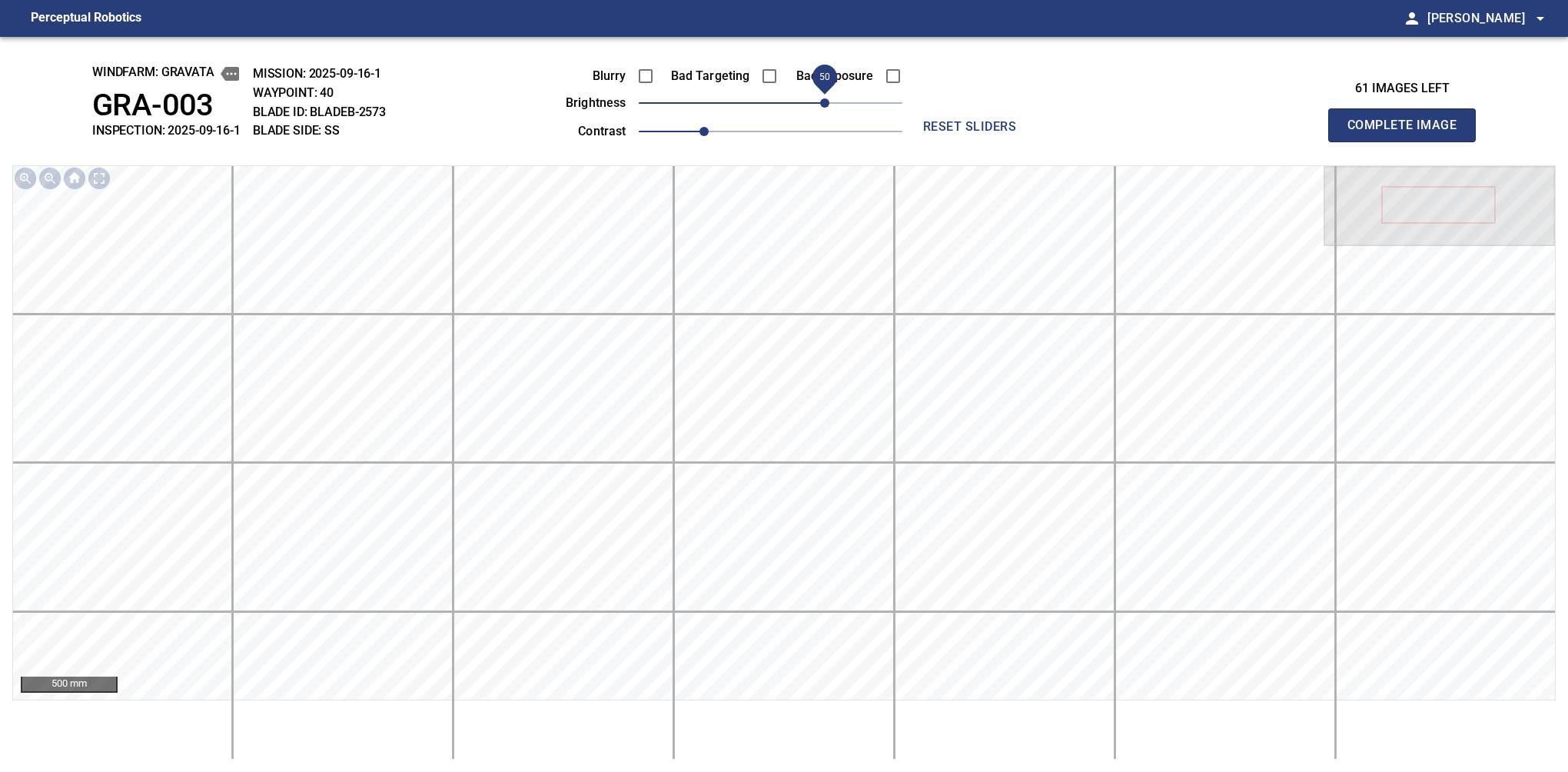
click at [820, 100] on span "50" at bounding box center [824, 103] width 9 height 9
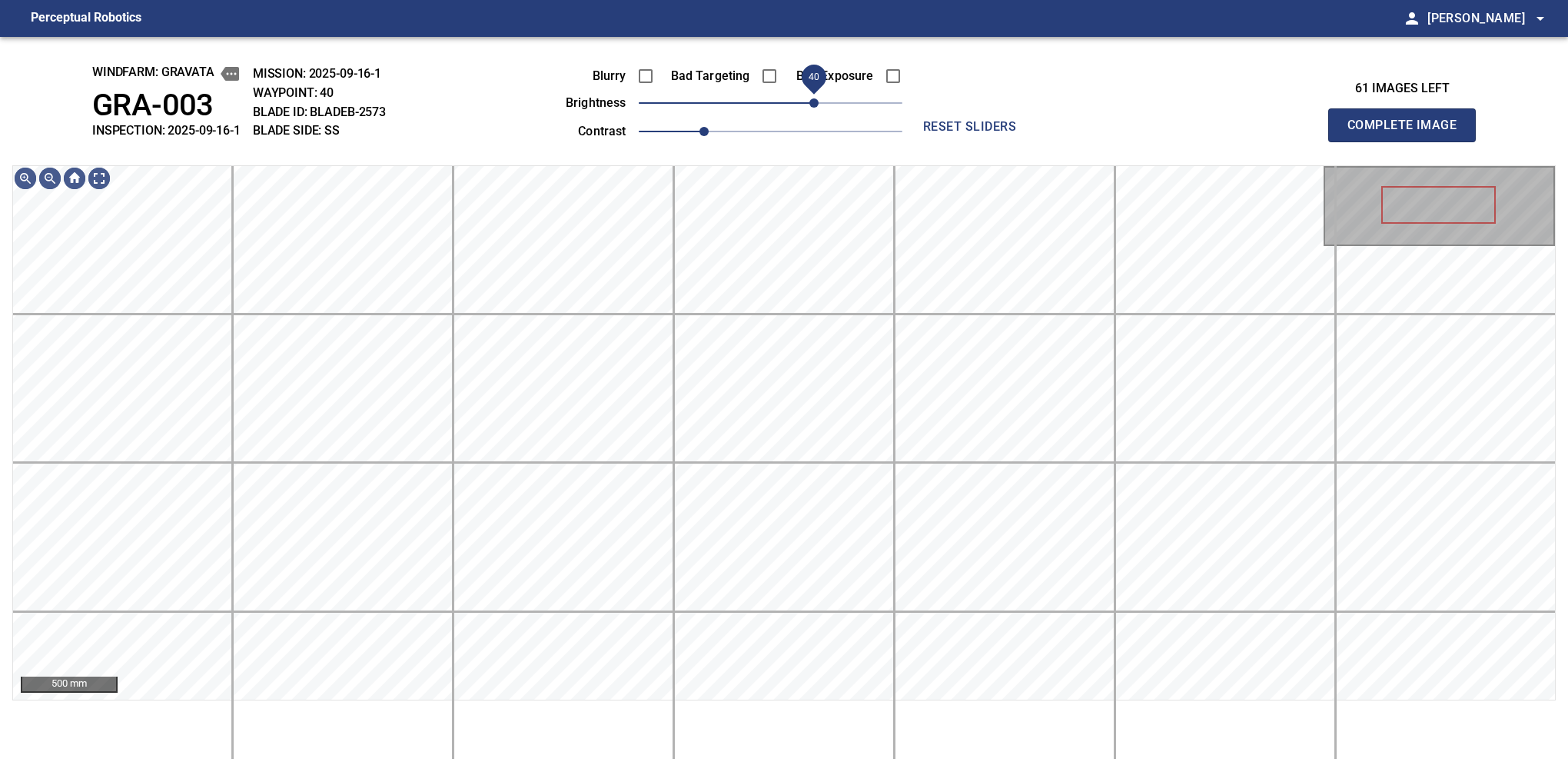
drag, startPoint x: 825, startPoint y: 106, endPoint x: 815, endPoint y: 108, distance: 10.2
click at [815, 108] on span "40" at bounding box center [814, 103] width 9 height 9
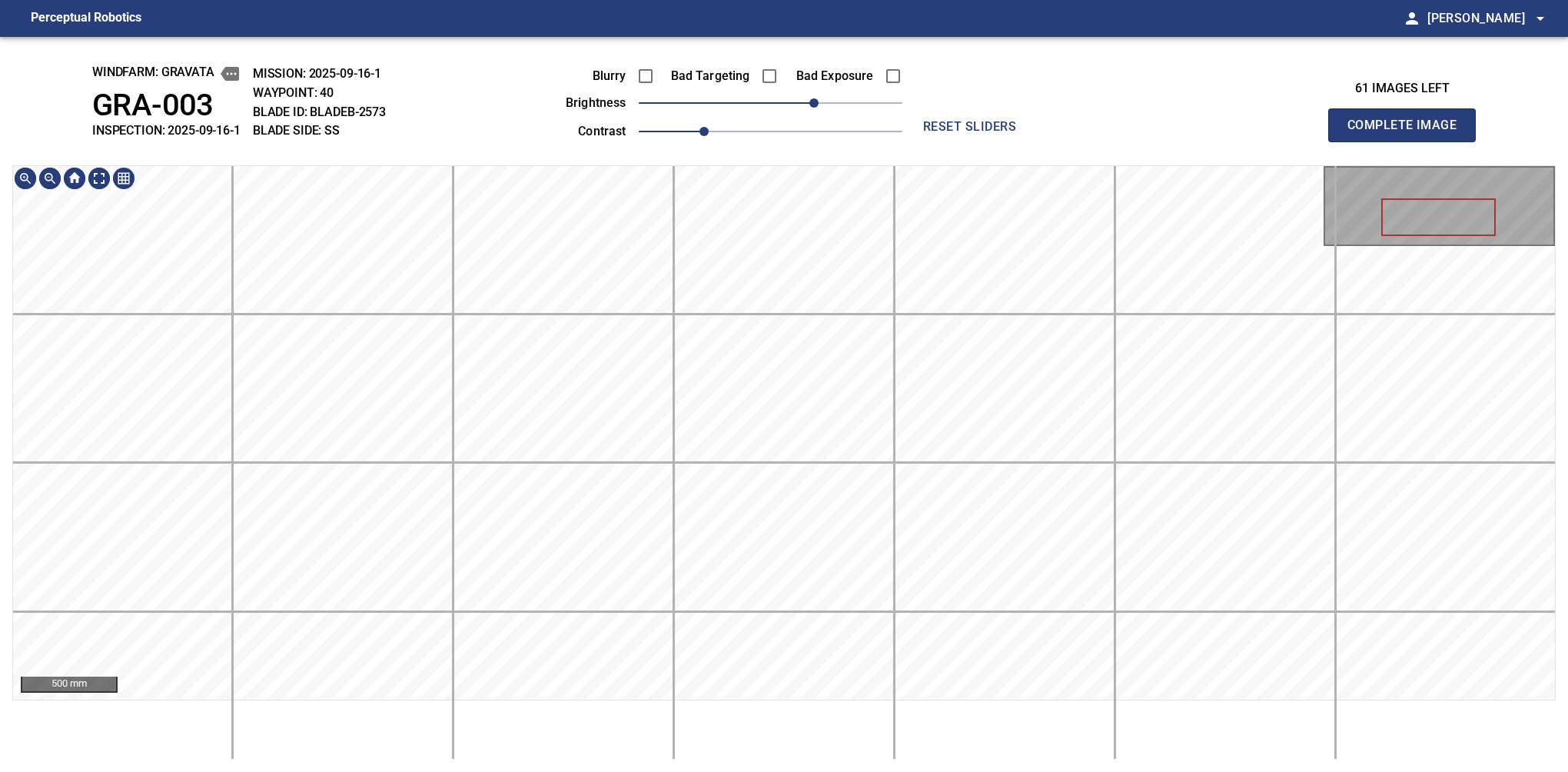
click at [734, 41] on div "windfarm: GRAVATA GRA-003 INSPECTION: 2025-09-16-1 MISSION: 2025-09-16-1 WAYPOI…" at bounding box center [784, 404] width 1568 height 735
click at [819, 101] on span "40" at bounding box center [814, 103] width 9 height 9
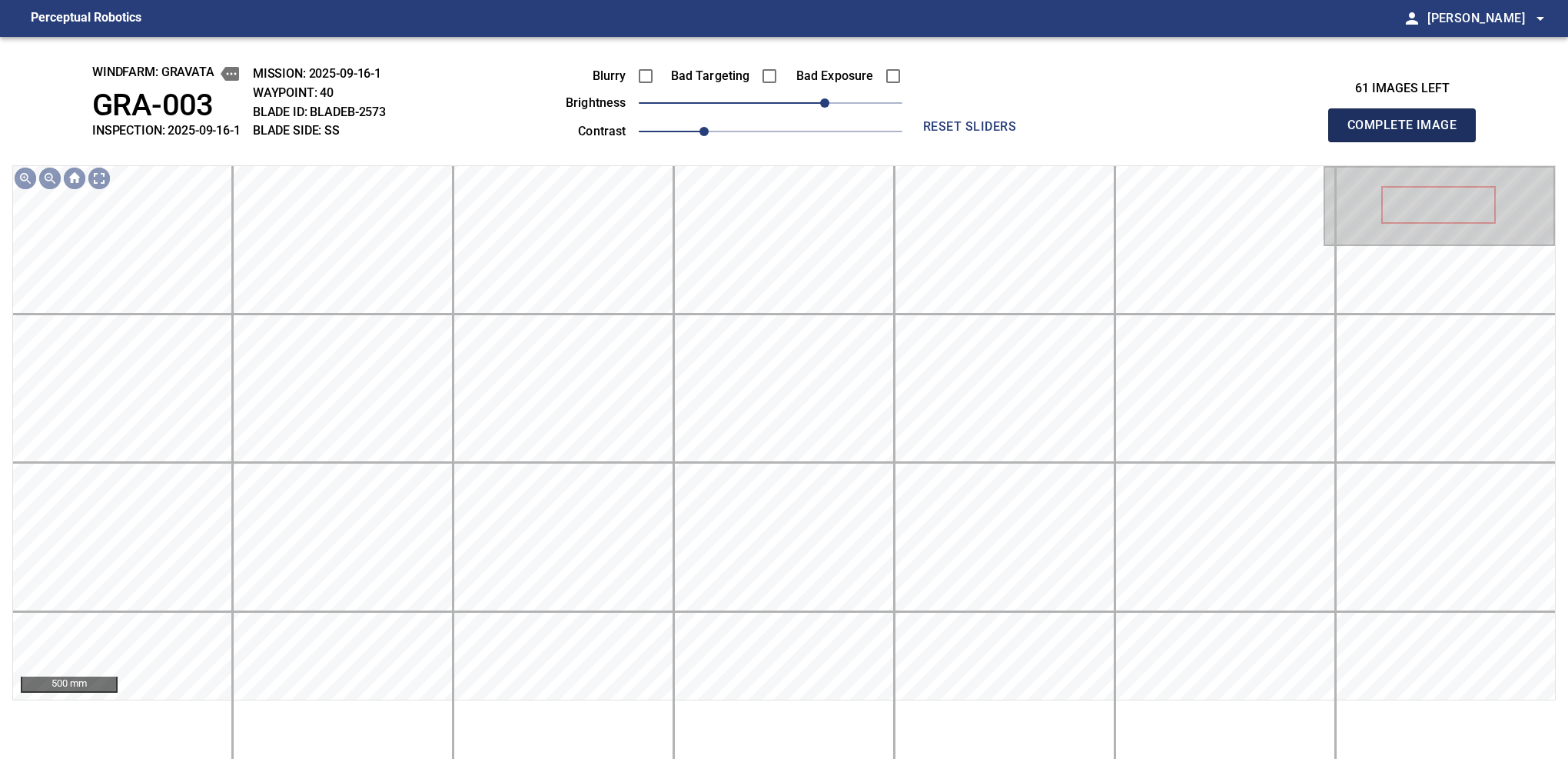
click at [1354, 129] on span "Complete Image" at bounding box center [1402, 125] width 114 height 21
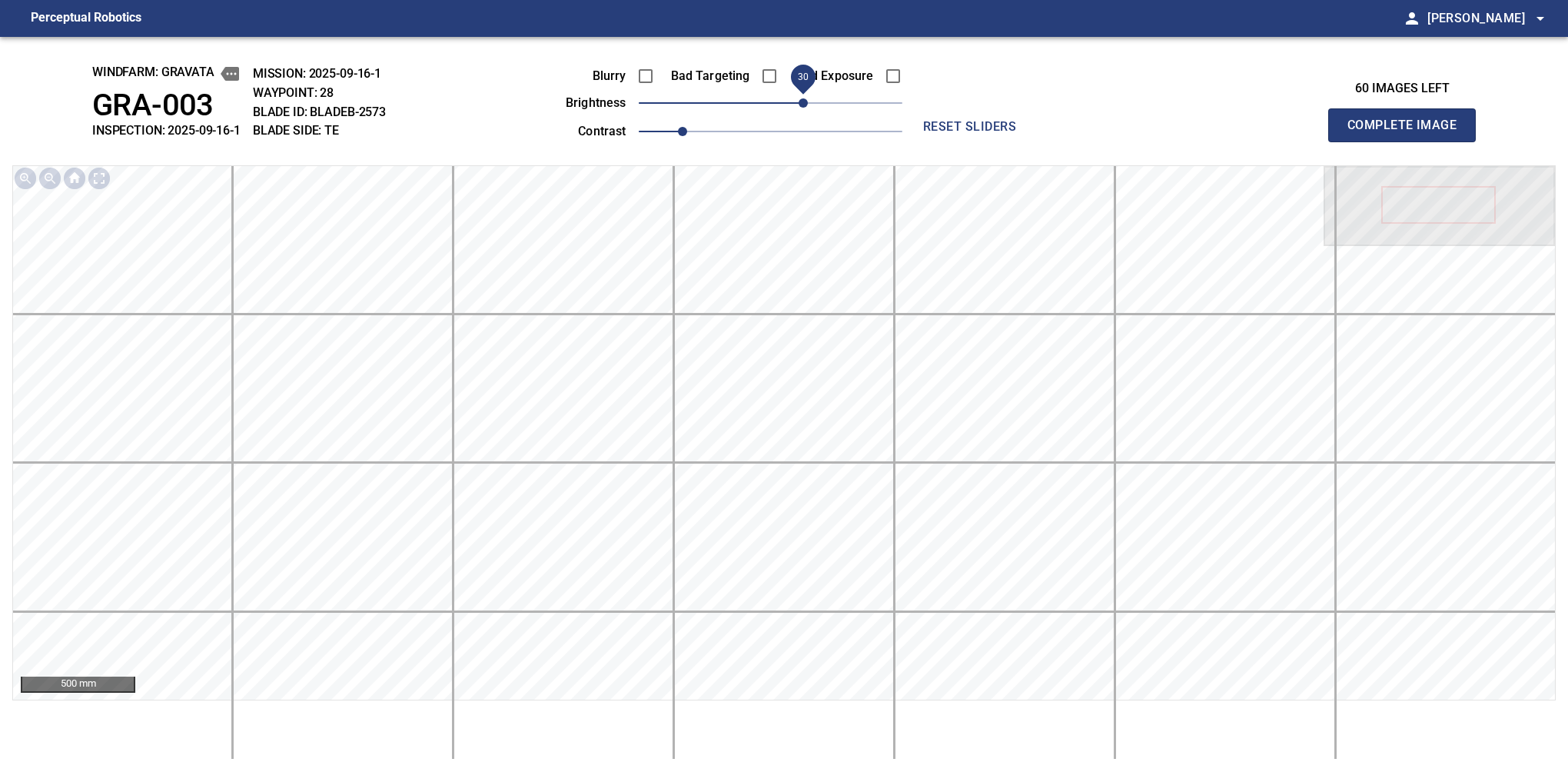
drag, startPoint x: 787, startPoint y: 102, endPoint x: 809, endPoint y: 100, distance: 22.1
click at [808, 100] on span "30" at bounding box center [803, 103] width 9 height 9
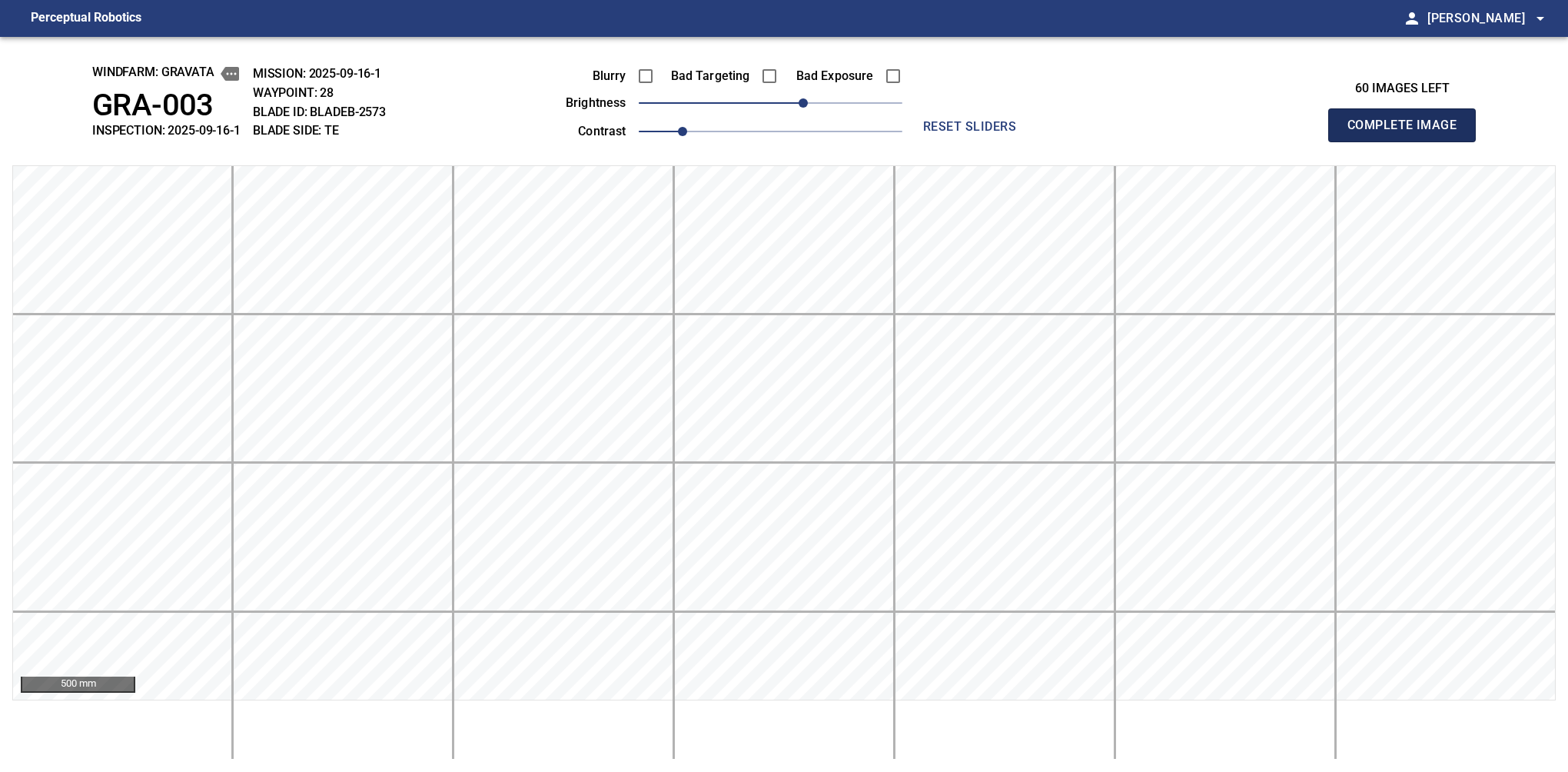
click at [1354, 132] on span "Complete Image" at bounding box center [1402, 125] width 114 height 21
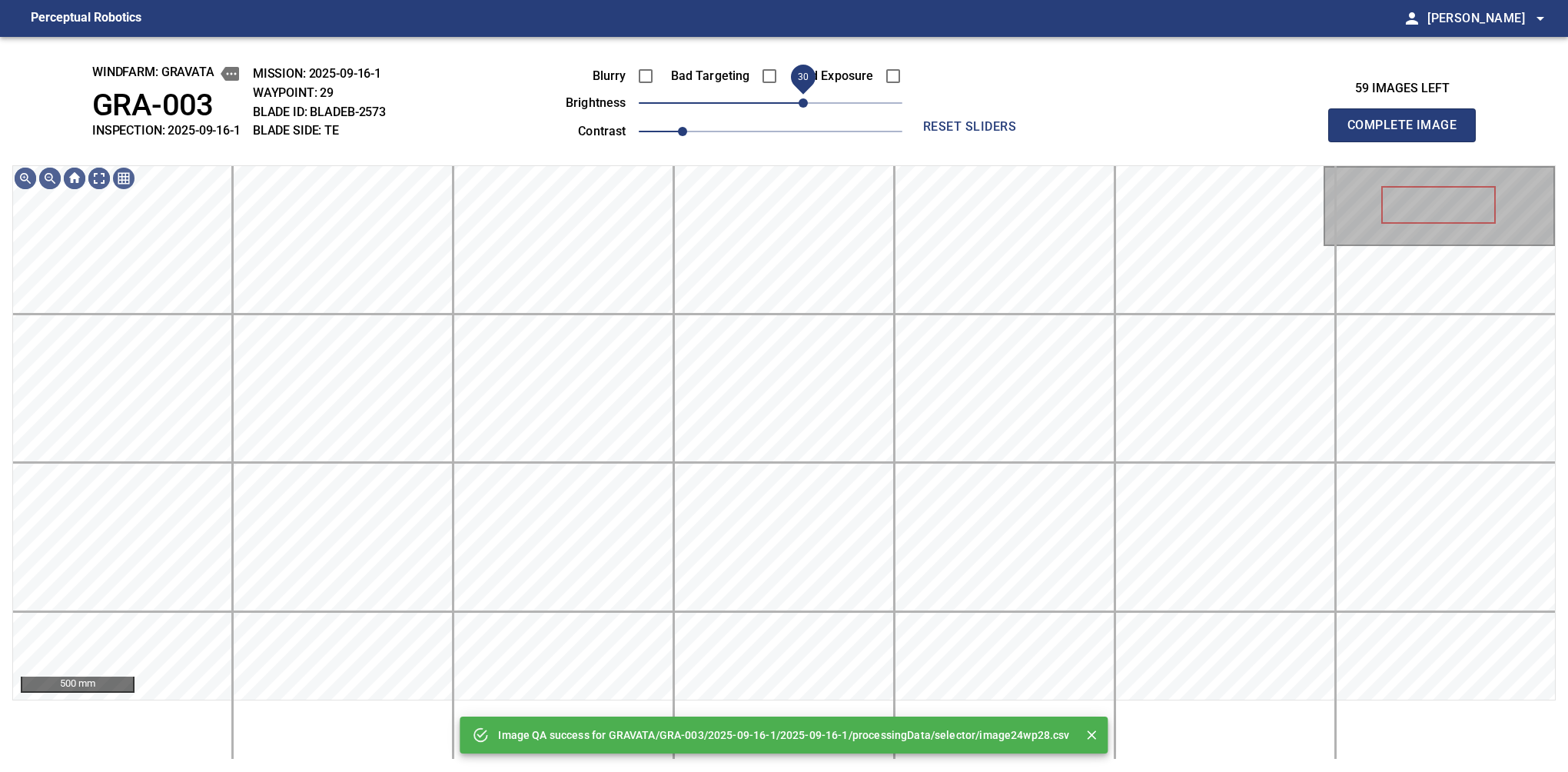
drag, startPoint x: 769, startPoint y: 98, endPoint x: 804, endPoint y: 98, distance: 35.0
click at [804, 99] on span "30" at bounding box center [803, 103] width 9 height 9
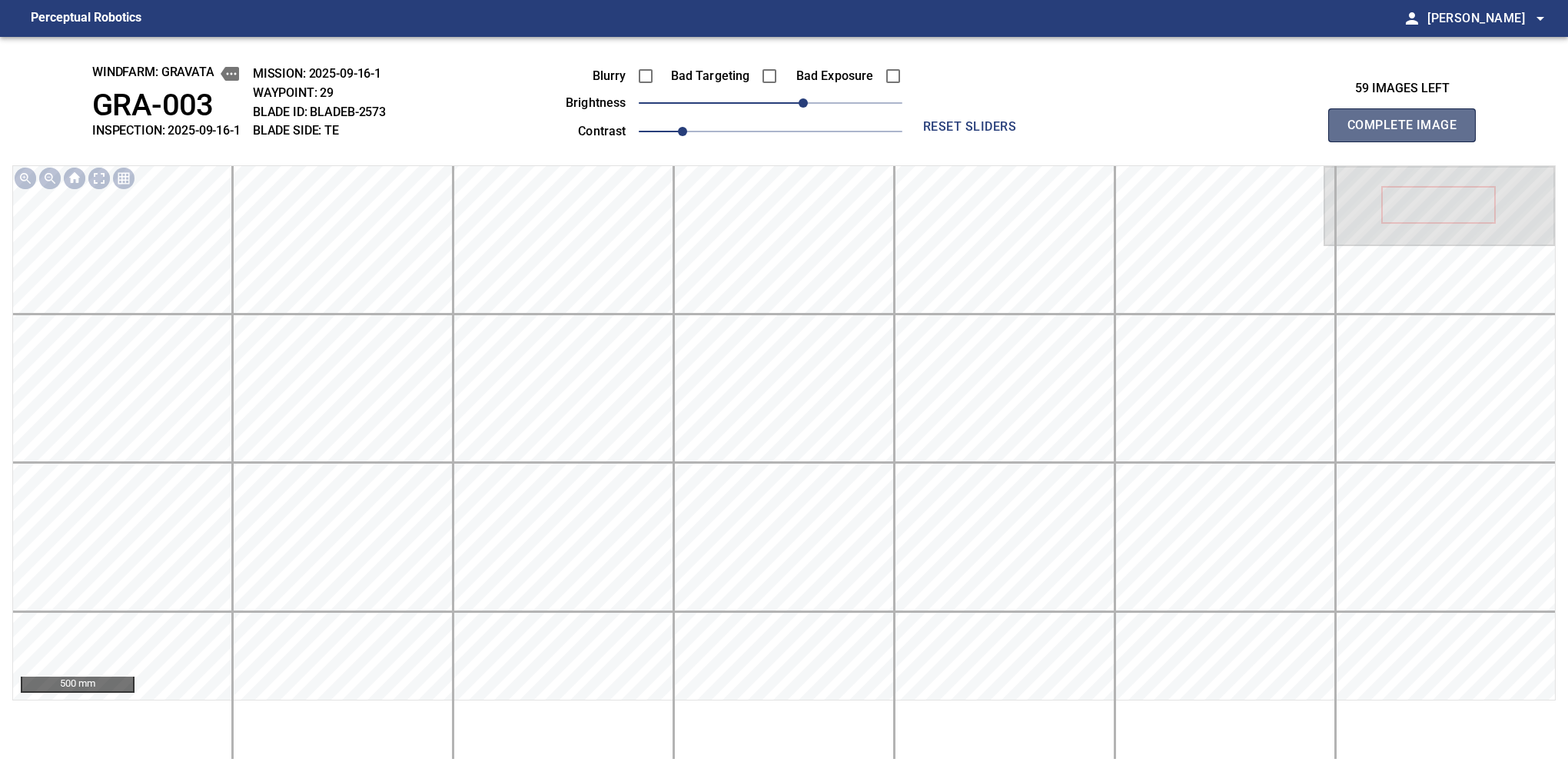
click at [1354, 129] on span "Complete Image" at bounding box center [1402, 125] width 114 height 21
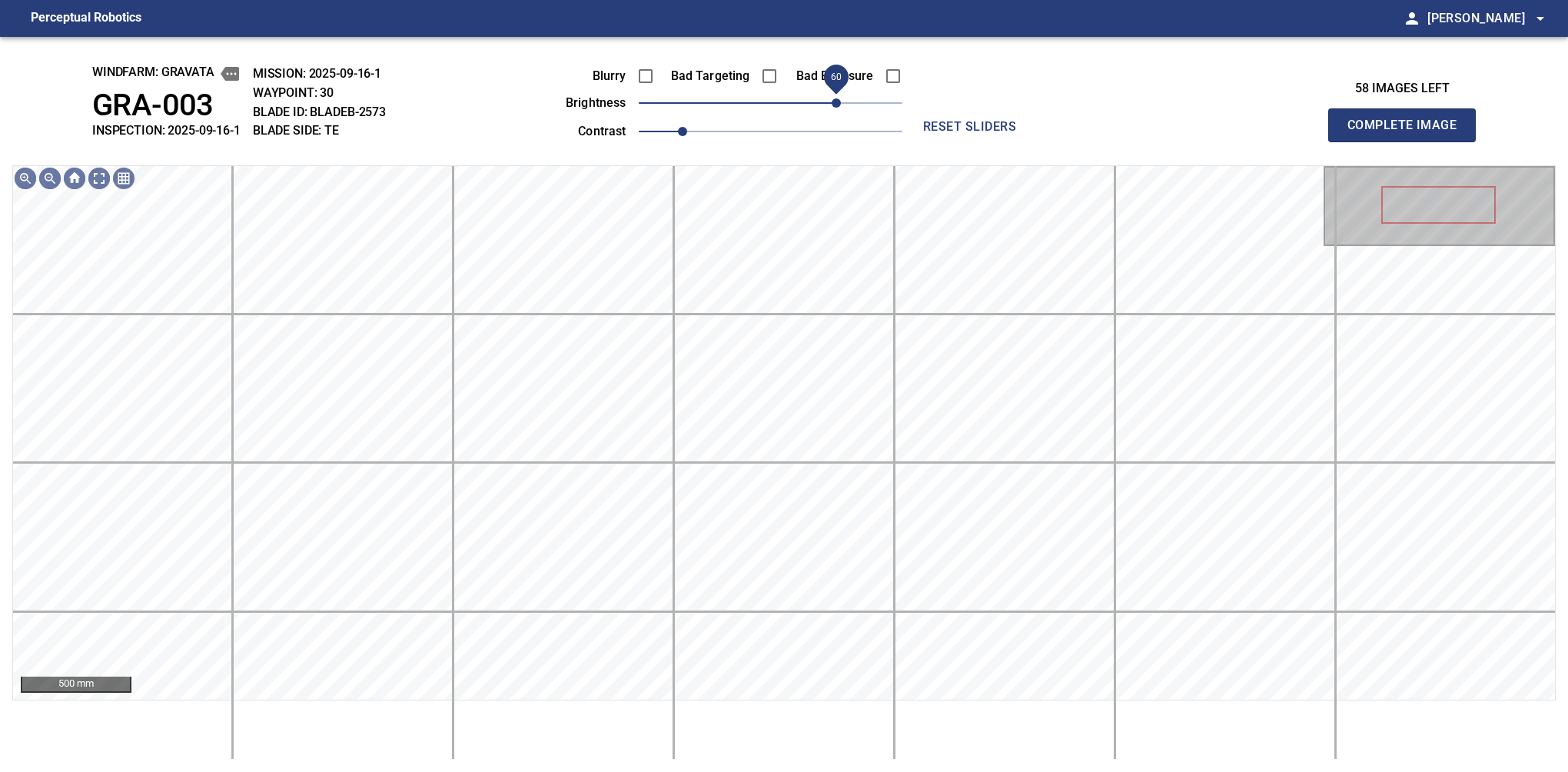
drag, startPoint x: 811, startPoint y: 108, endPoint x: 839, endPoint y: 103, distance: 28.4
click at [839, 103] on span "60" at bounding box center [771, 103] width 264 height 21
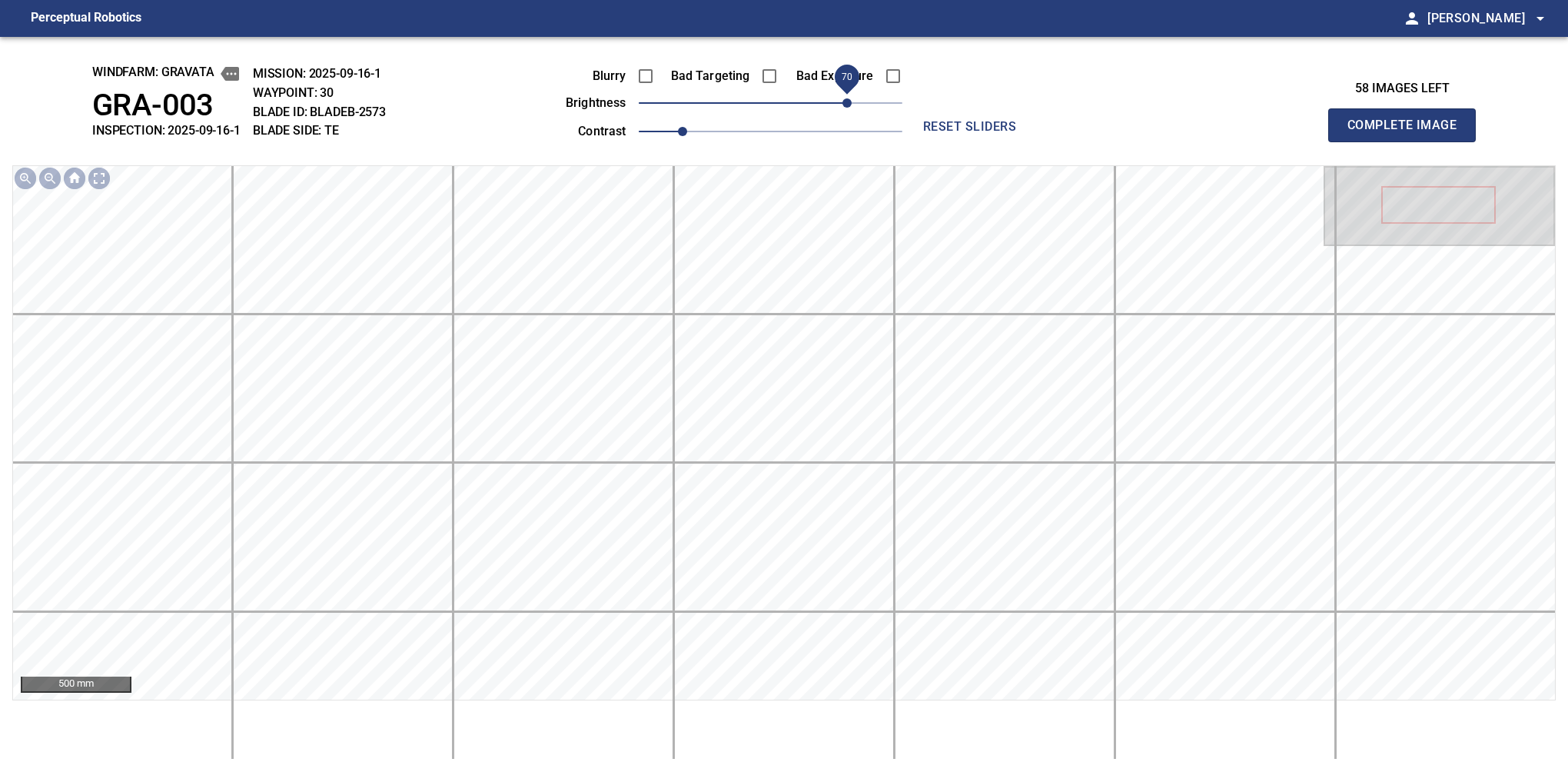
drag, startPoint x: 840, startPoint y: 109, endPoint x: 841, endPoint y: 100, distance: 9.1
click at [842, 100] on span "70" at bounding box center [847, 103] width 9 height 9
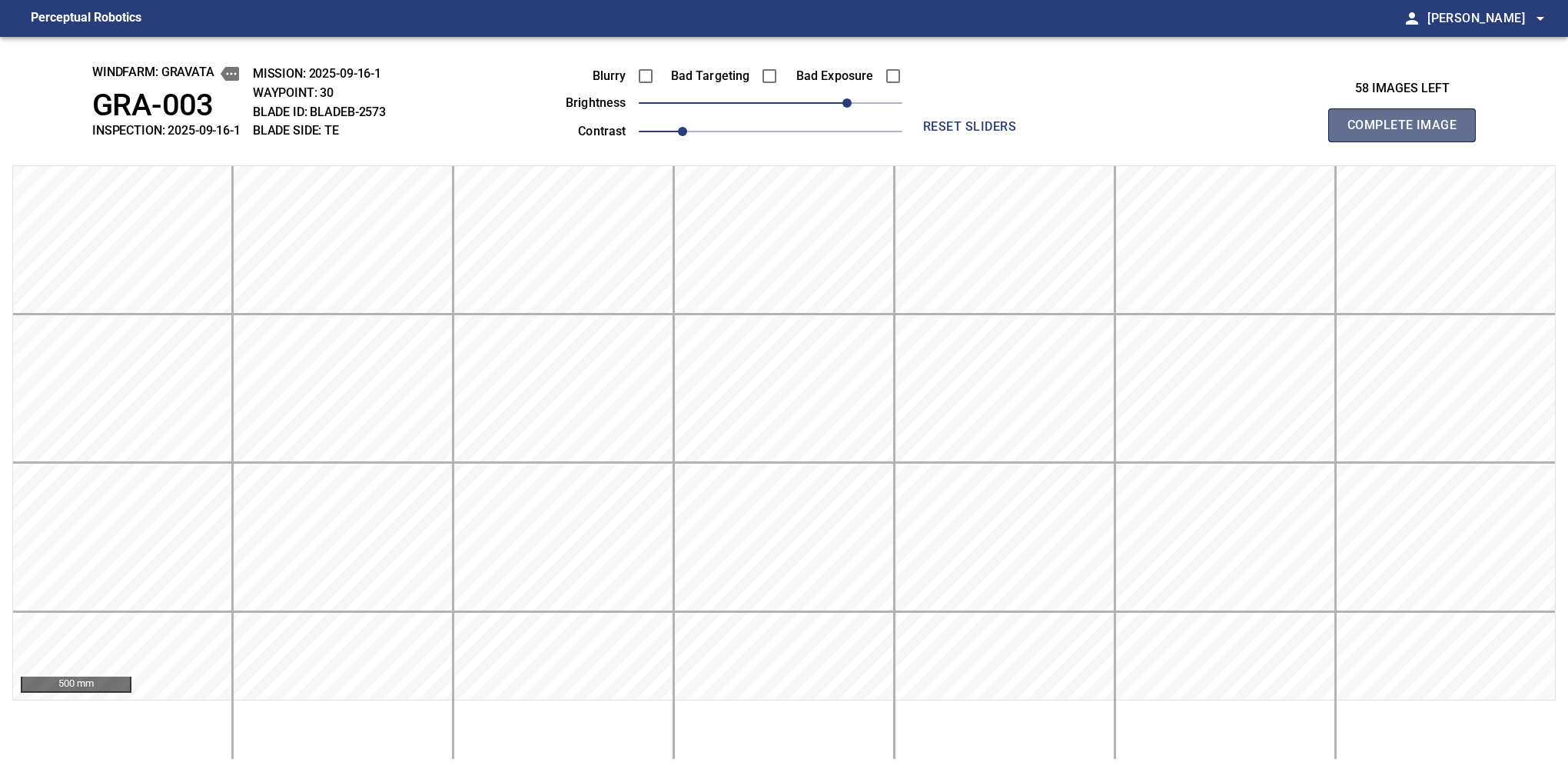
click at [1354, 122] on span "Complete Image" at bounding box center [1402, 125] width 114 height 21
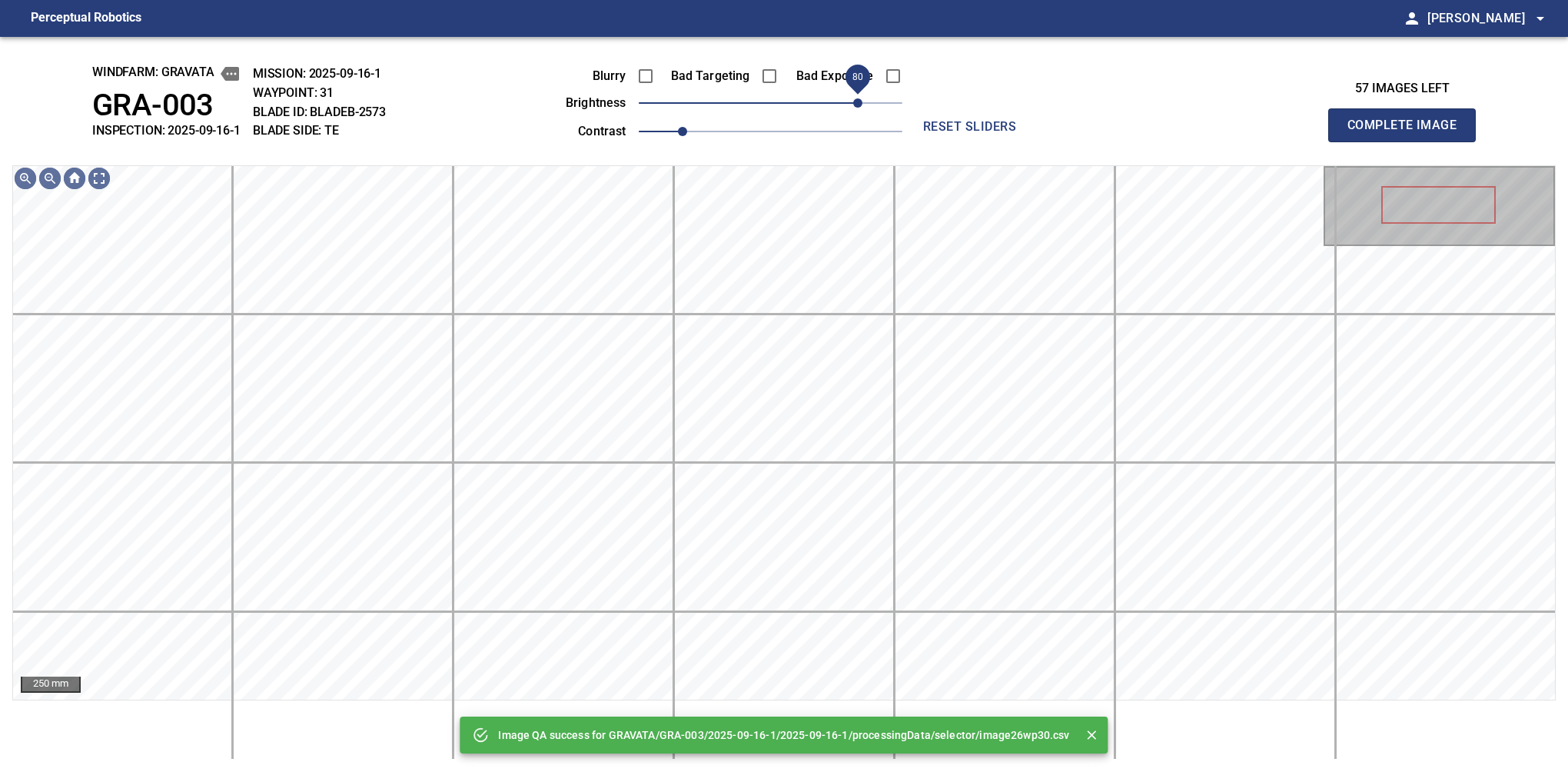
drag, startPoint x: 825, startPoint y: 105, endPoint x: 855, endPoint y: 102, distance: 30.1
click at [855, 102] on span "80" at bounding box center [771, 103] width 264 height 21
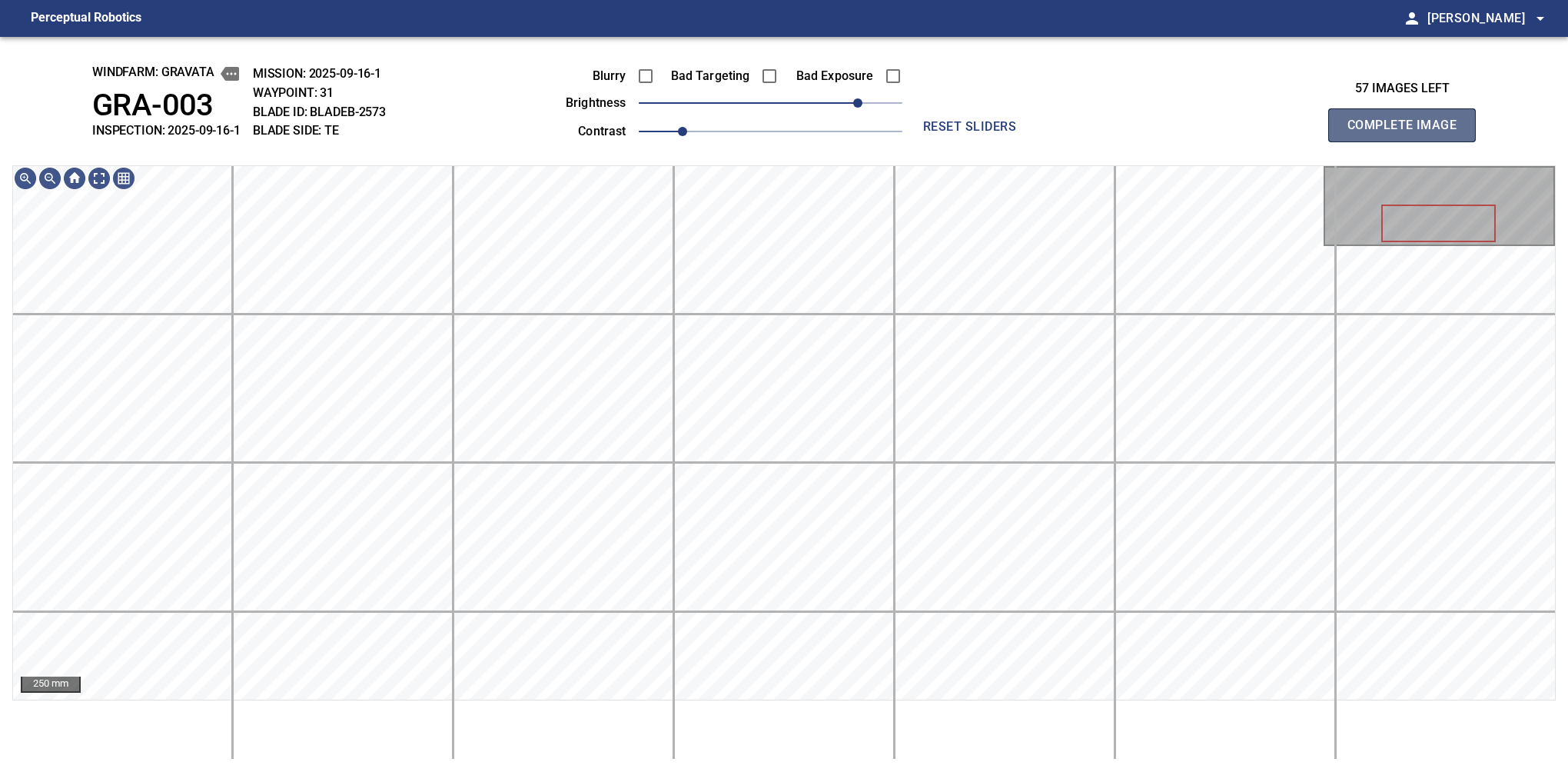
click at [1354, 129] on span "Complete Image" at bounding box center [1402, 125] width 114 height 21
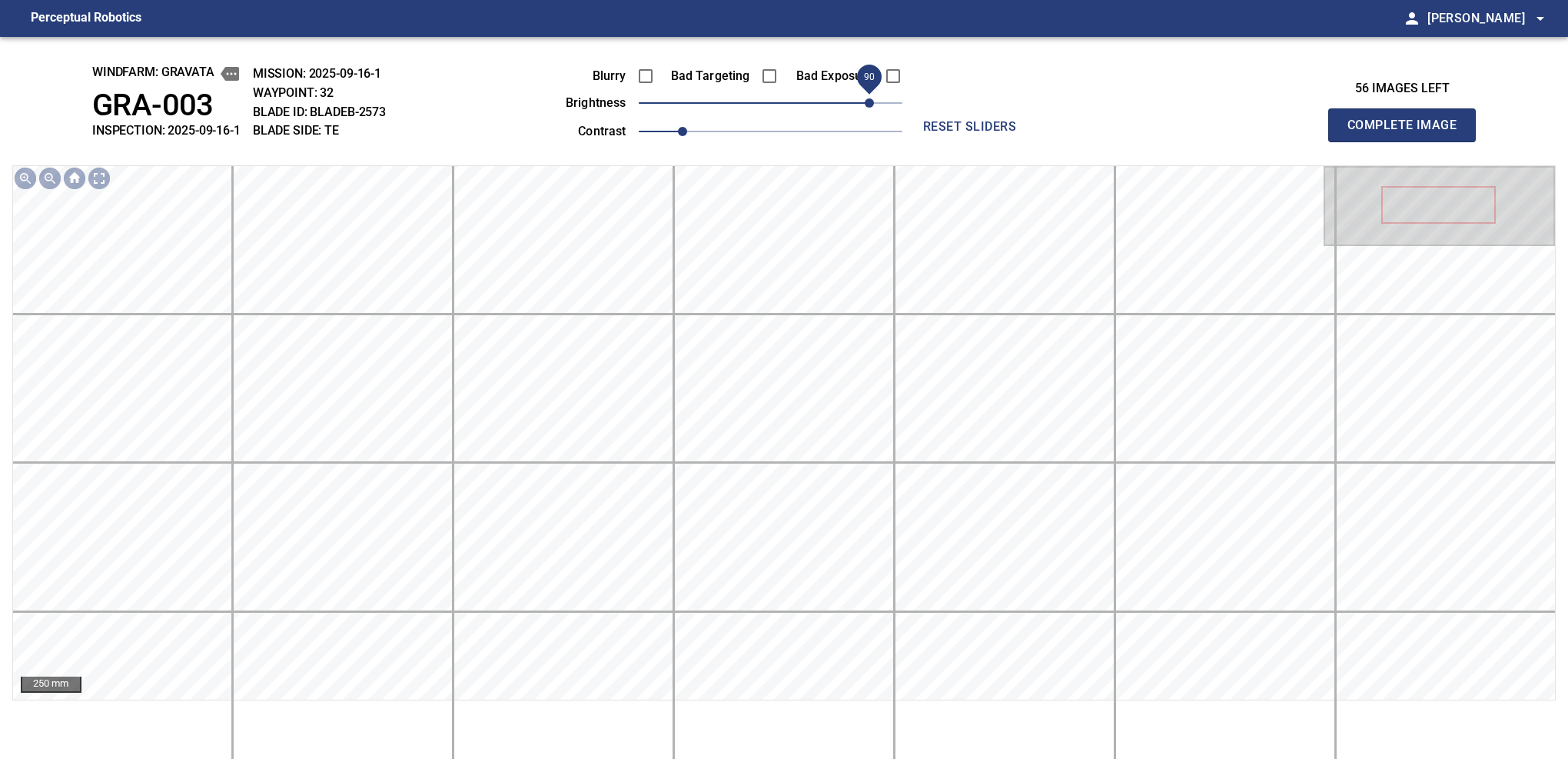
drag, startPoint x: 801, startPoint y: 108, endPoint x: 865, endPoint y: 117, distance: 64.6
click at [865, 108] on span "90" at bounding box center [869, 103] width 9 height 9
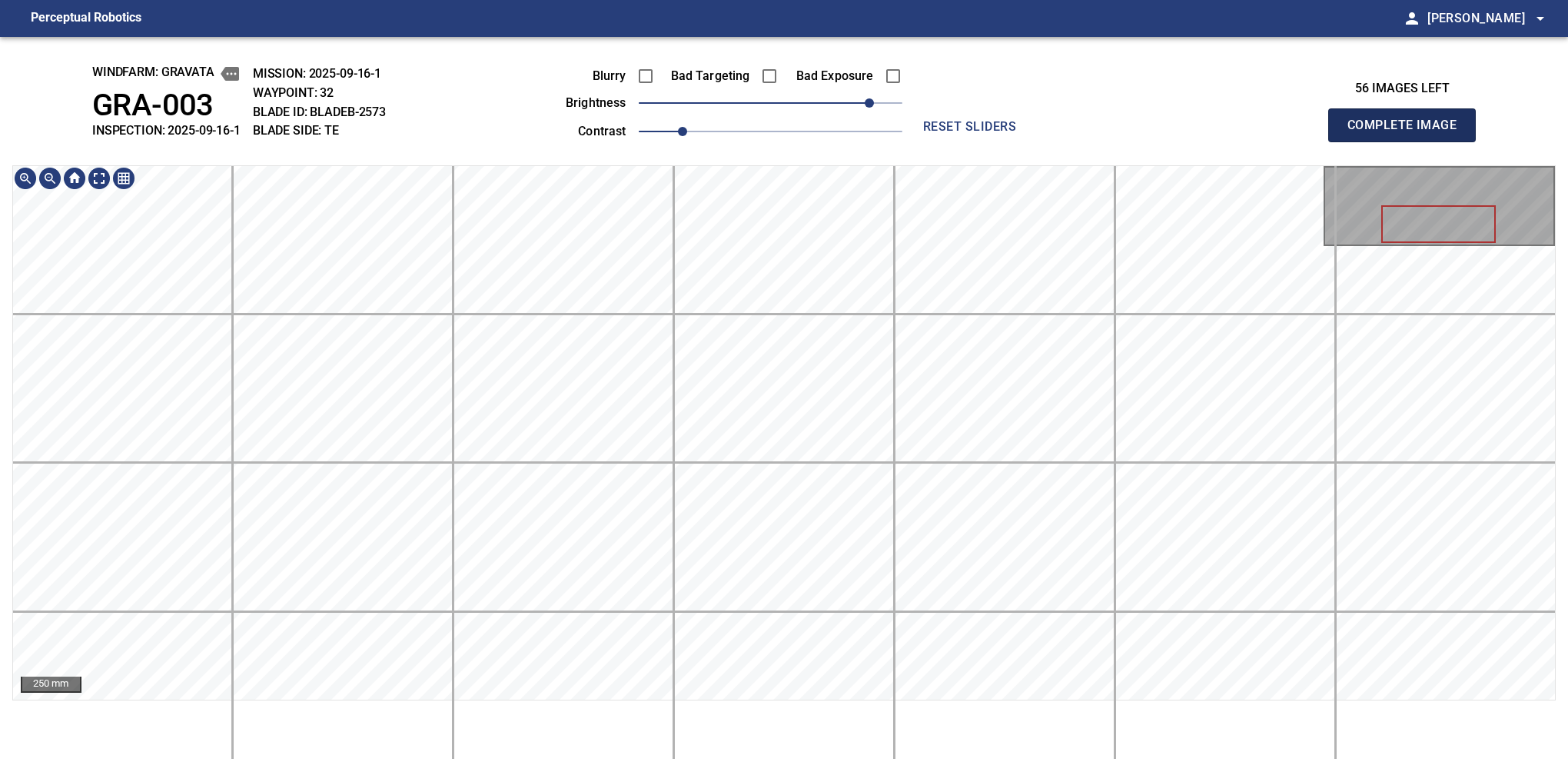
click at [1354, 135] on span "Complete Image" at bounding box center [1402, 125] width 114 height 21
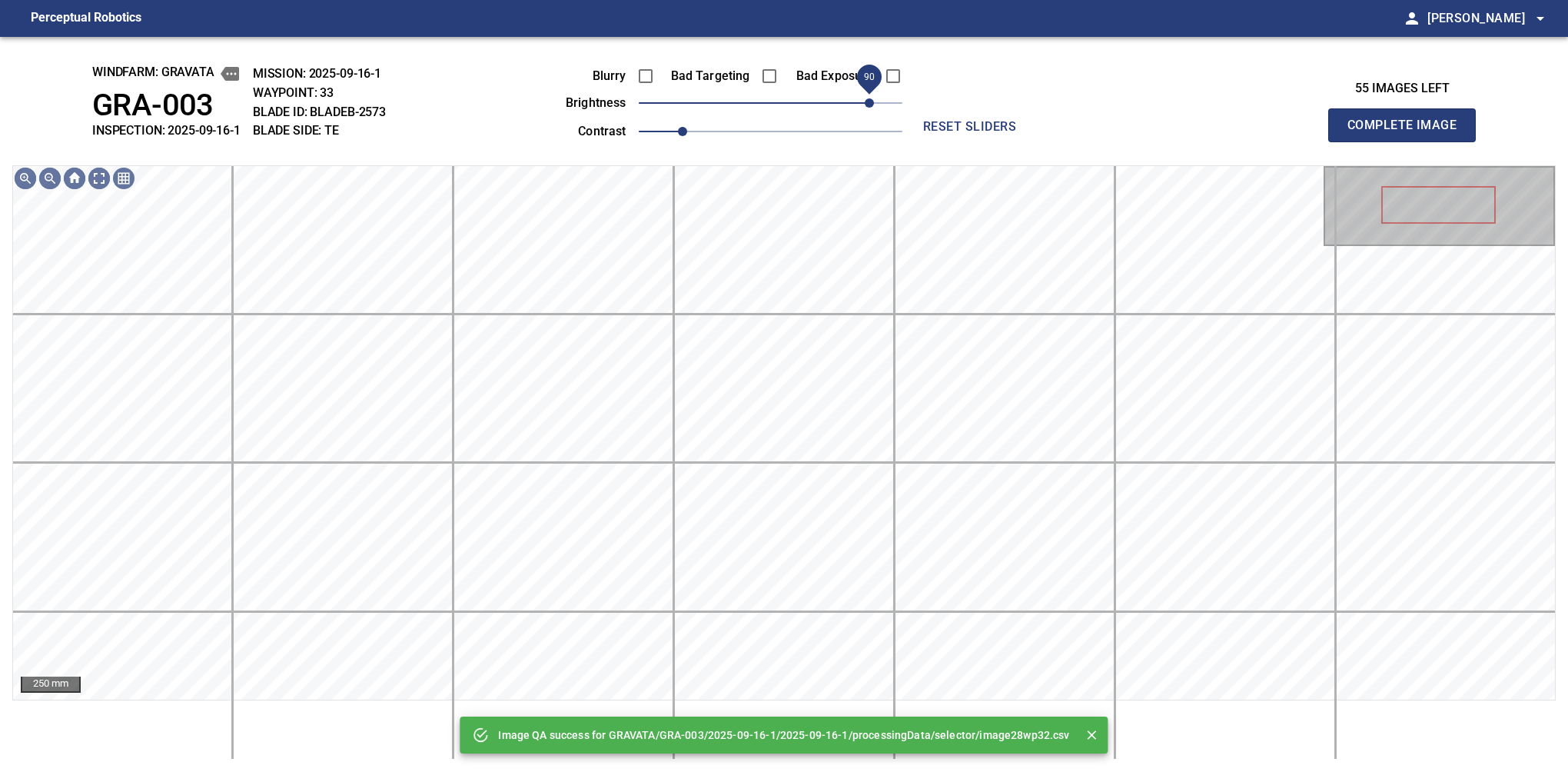
drag, startPoint x: 858, startPoint y: 118, endPoint x: 868, endPoint y: 114, distance: 10.8
click at [868, 108] on span "90" at bounding box center [869, 103] width 9 height 9
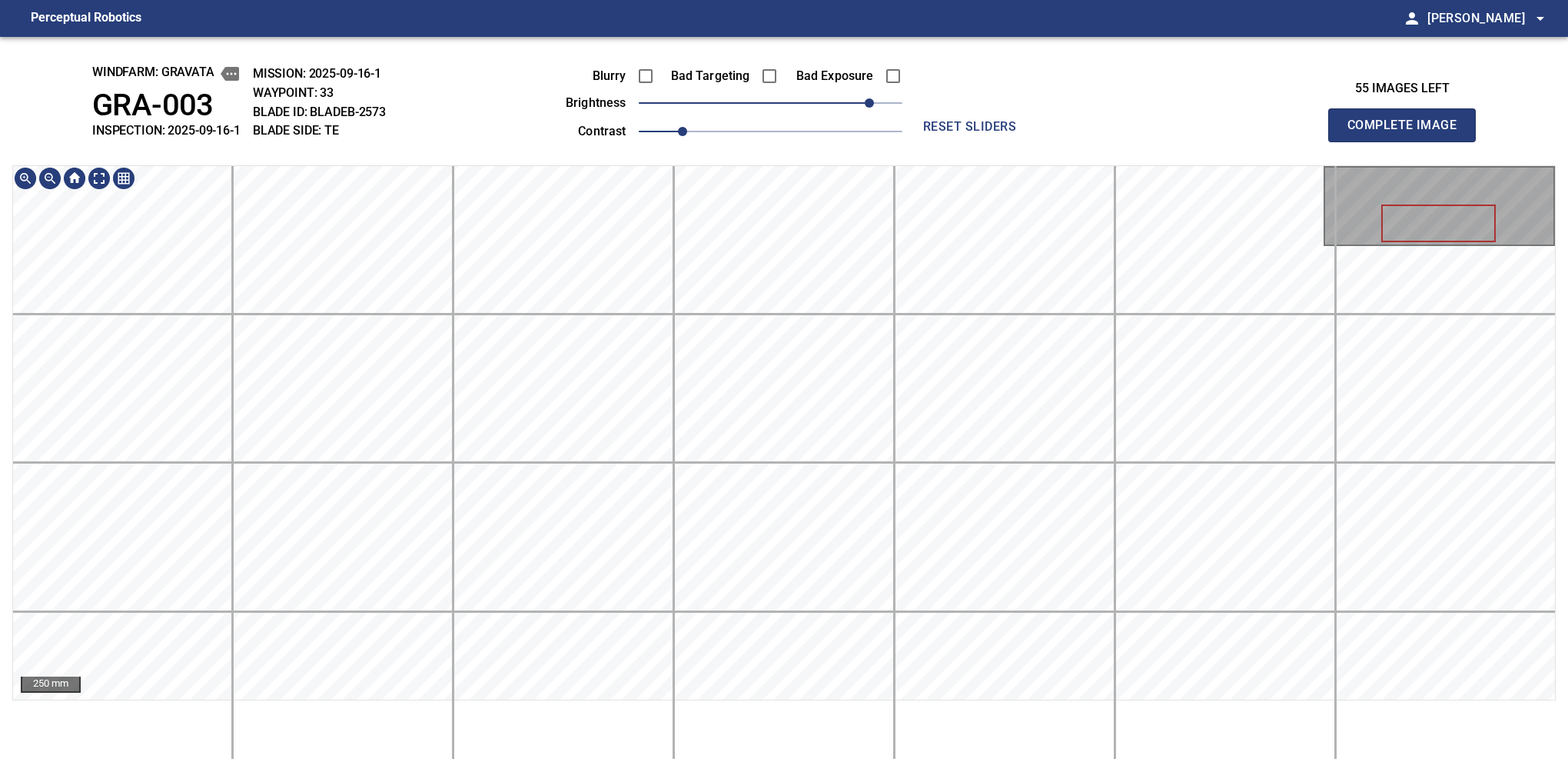
click at [651, 135] on div "windfarm: GRAVATA GRA-003 INSPECTION: 2025-09-16-1 MISSION: 2025-09-16-1 WAYPOI…" at bounding box center [784, 404] width 1568 height 735
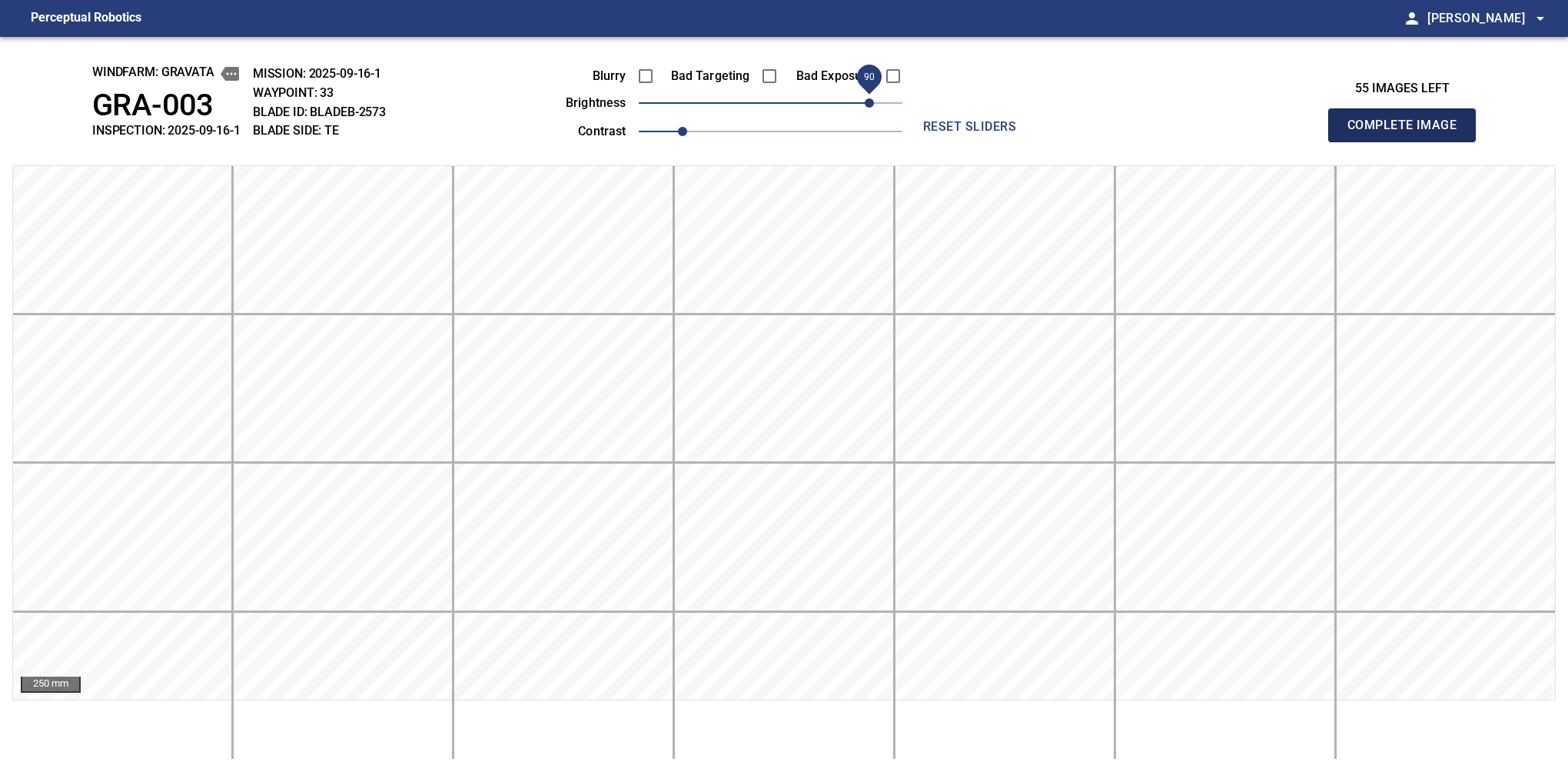
click at [1354, 141] on button "Complete Image" at bounding box center [1402, 125] width 147 height 33
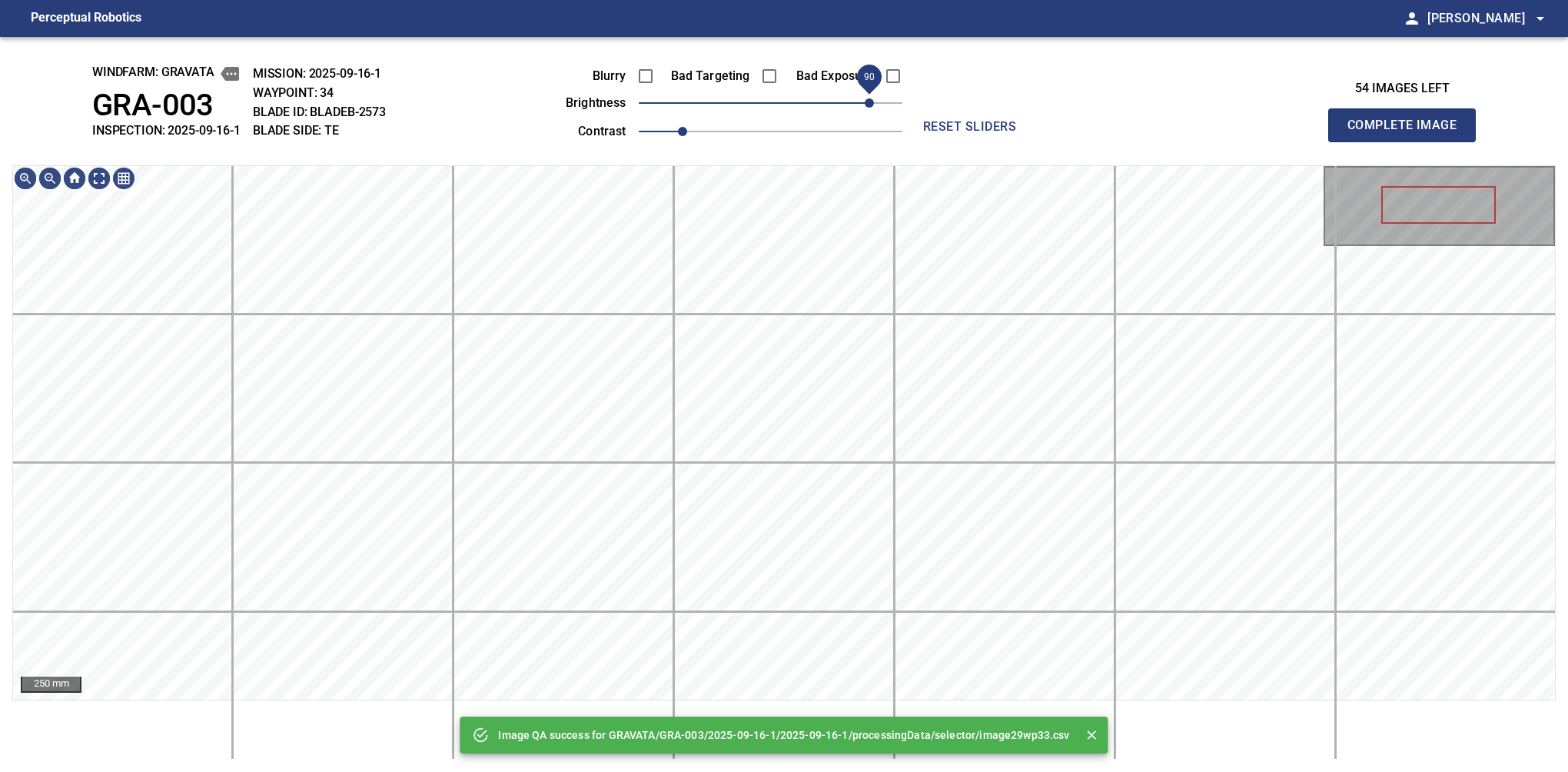
drag, startPoint x: 836, startPoint y: 105, endPoint x: 865, endPoint y: 98, distance: 29.8
click at [865, 98] on span "90" at bounding box center [771, 103] width 264 height 21
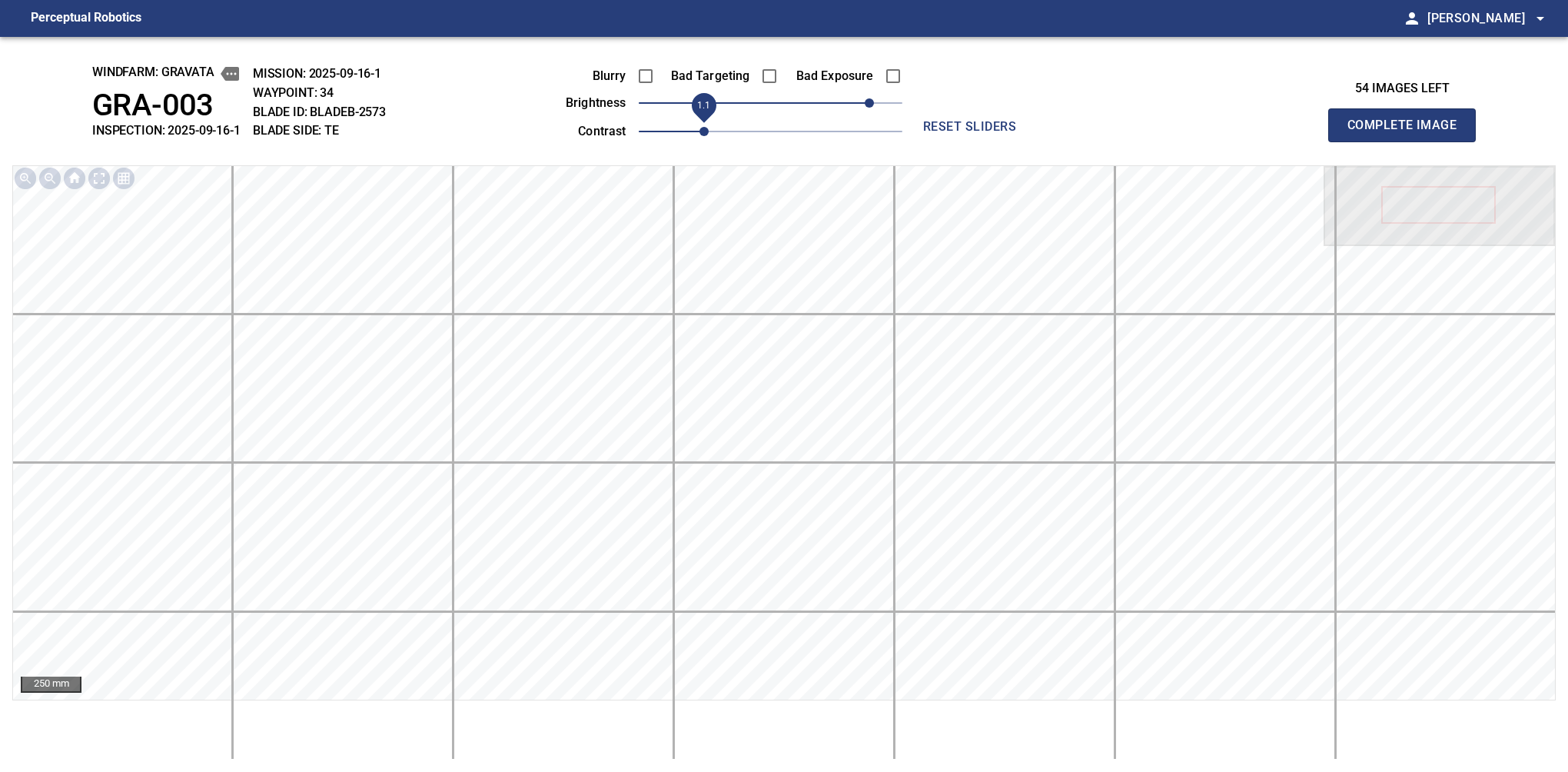
drag, startPoint x: 674, startPoint y: 135, endPoint x: 704, endPoint y: 124, distance: 32.0
click at [704, 127] on span "1.1" at bounding box center [703, 131] width 9 height 9
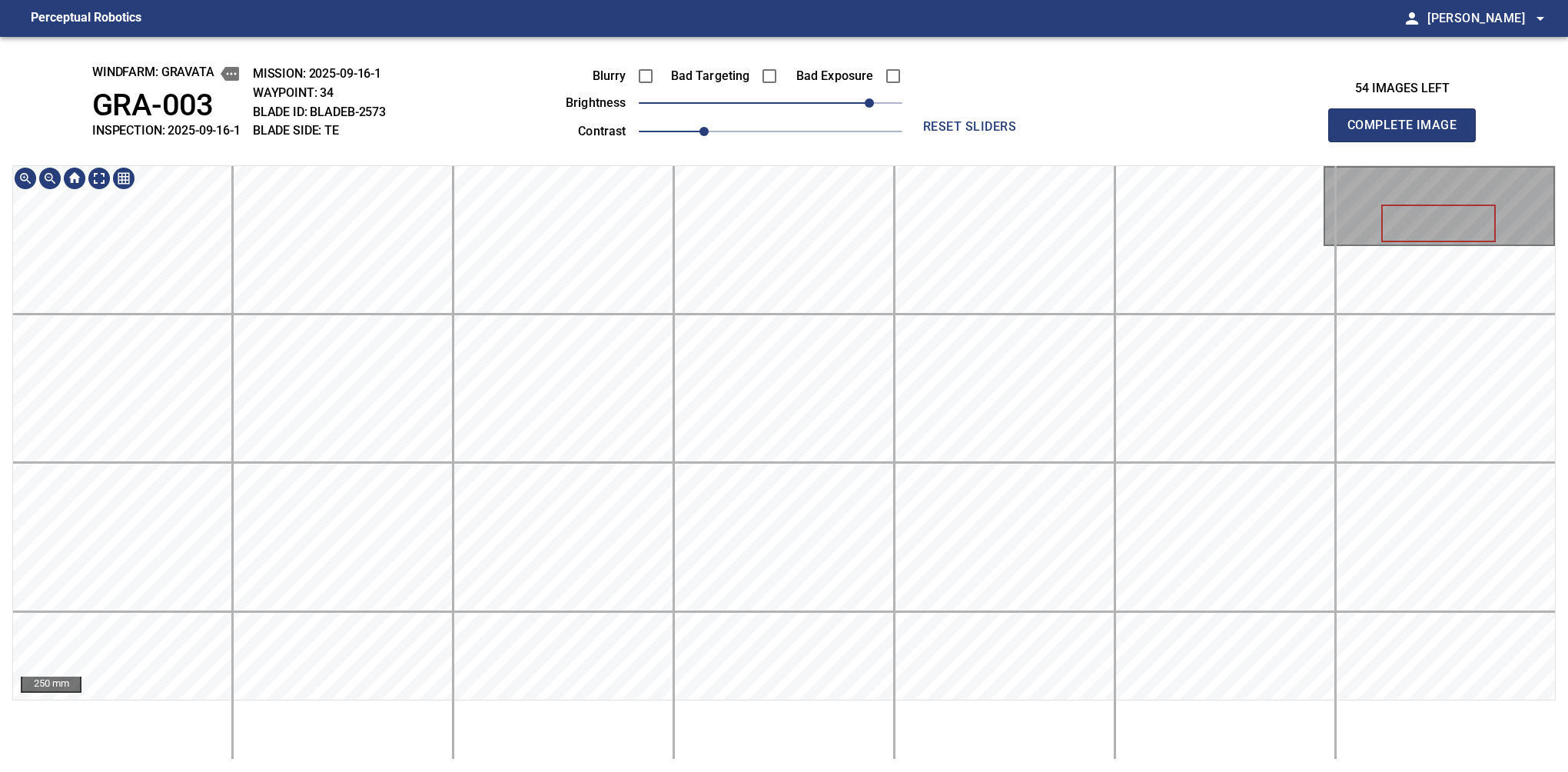
click at [793, 138] on div "windfarm: GRAVATA GRA-003 INSPECTION: 2025-09-16-1 MISSION: 2025-09-16-1 WAYPOI…" at bounding box center [784, 404] width 1568 height 735
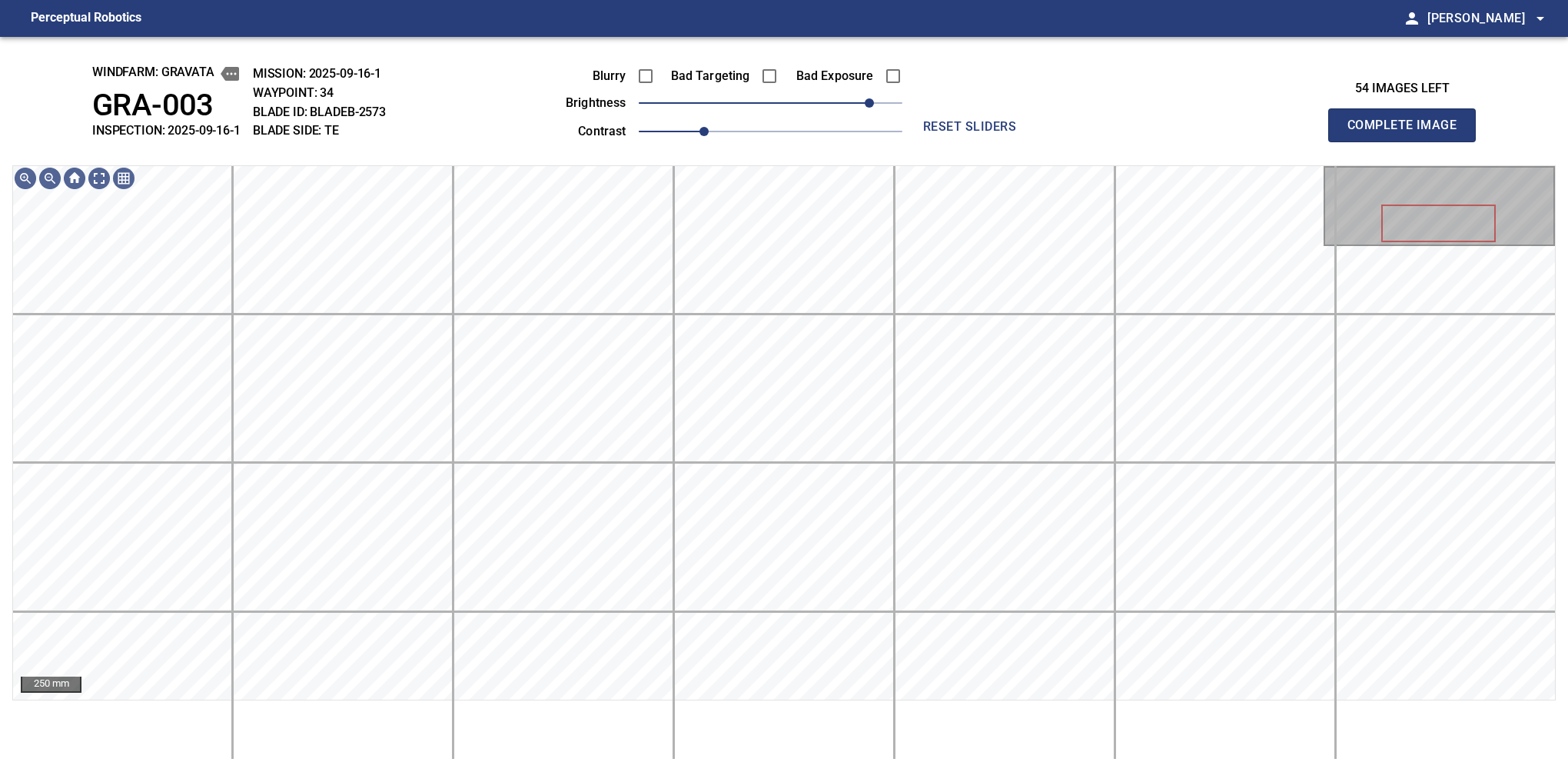
click at [1354, 141] on button "Complete Image" at bounding box center [1402, 125] width 147 height 33
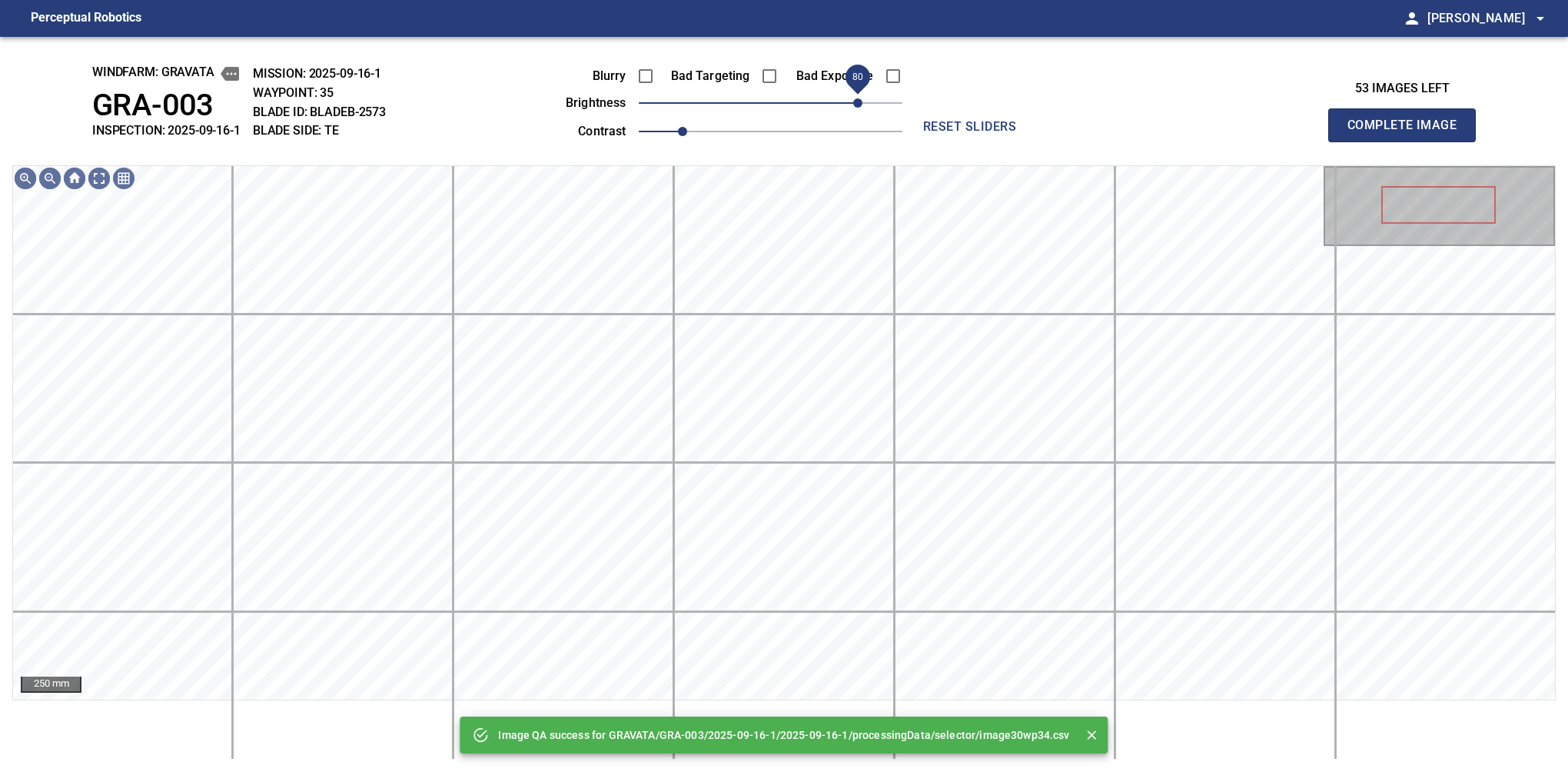
drag, startPoint x: 804, startPoint y: 95, endPoint x: 860, endPoint y: 100, distance: 56.2
click at [860, 100] on span "80" at bounding box center [771, 103] width 264 height 21
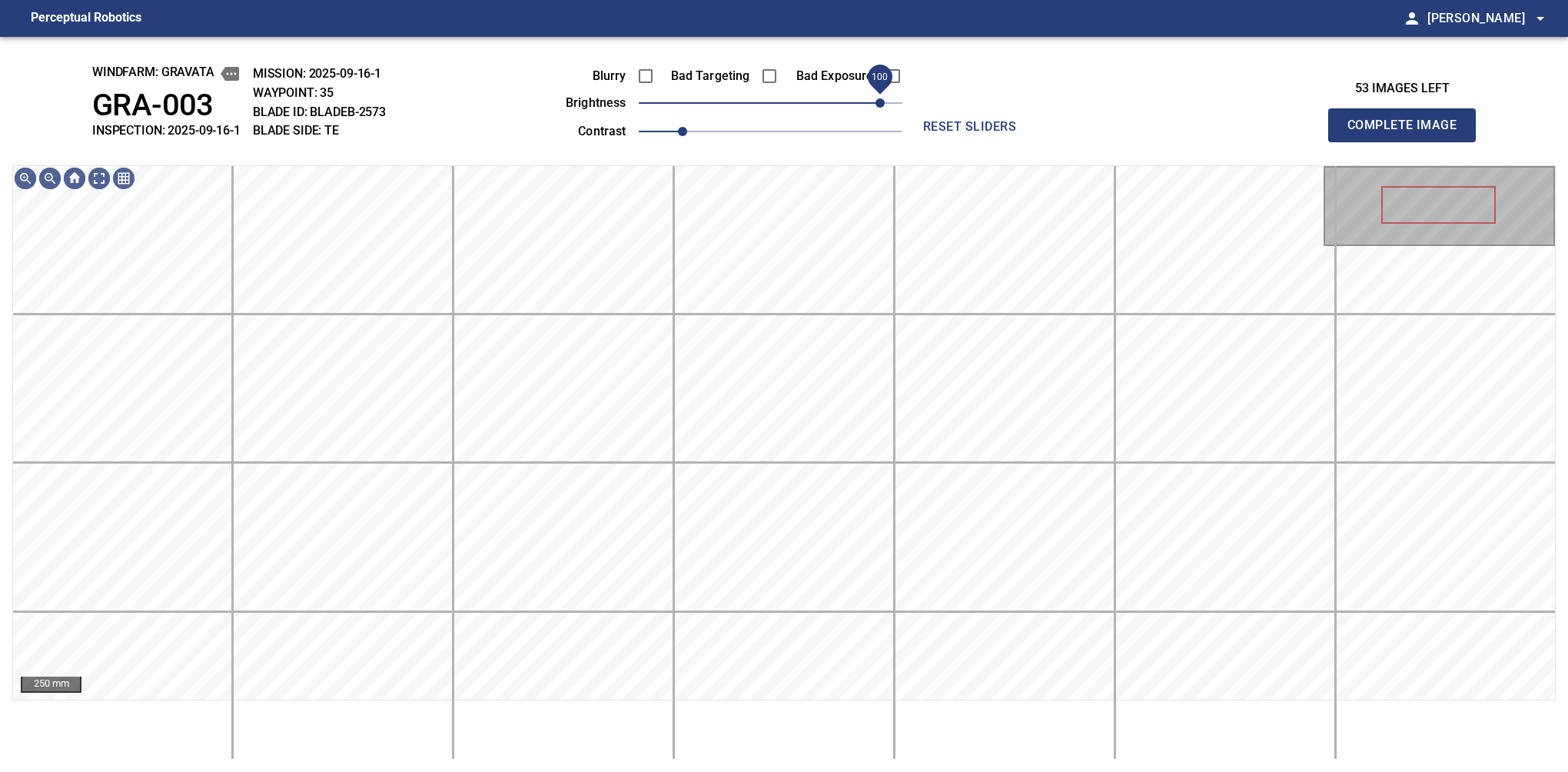
drag, startPoint x: 858, startPoint y: 95, endPoint x: 879, endPoint y: 90, distance: 21.6
click at [879, 99] on span "100" at bounding box center [880, 103] width 9 height 9
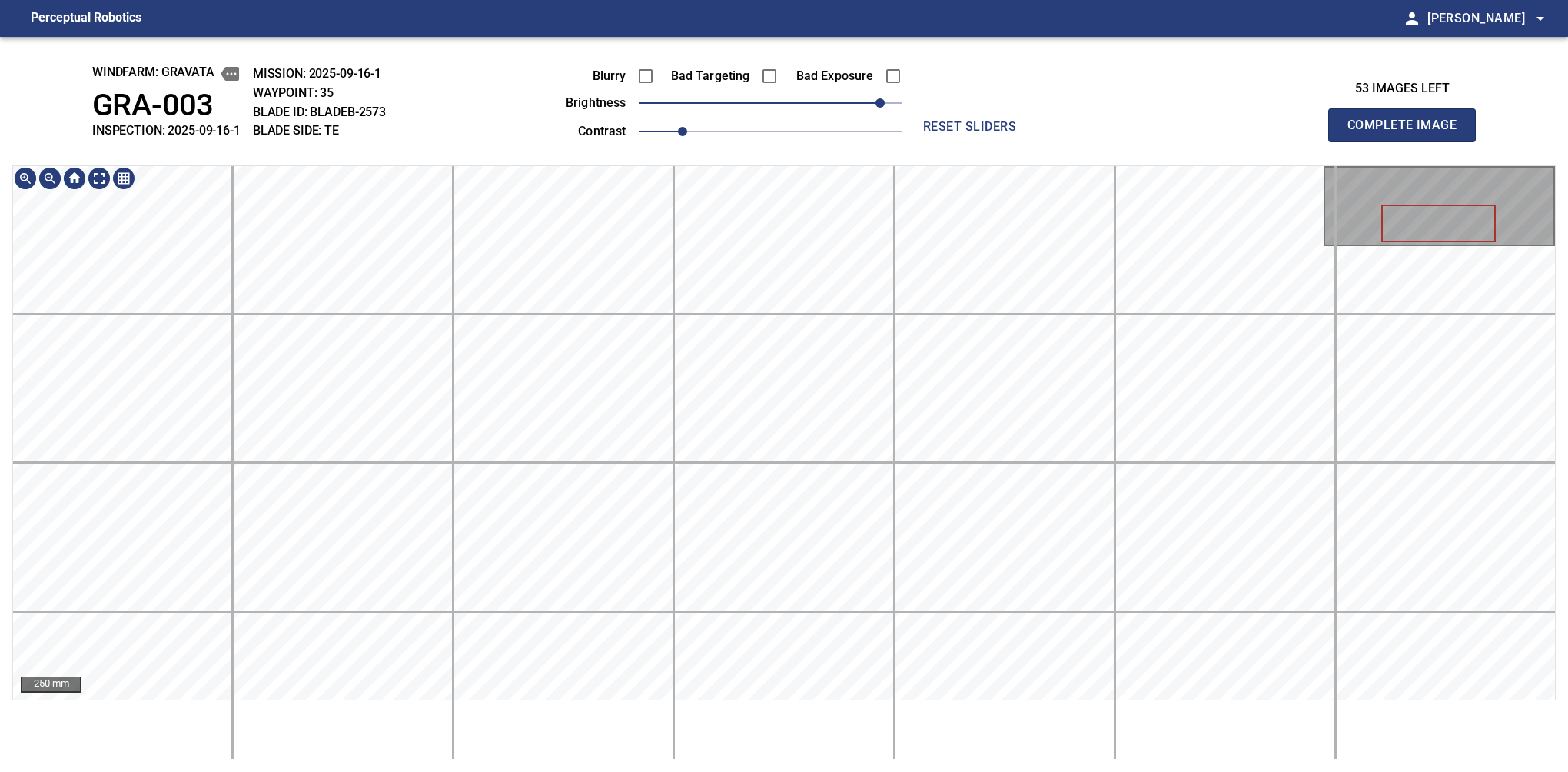
click at [734, 141] on div "windfarm: GRAVATA GRA-003 INSPECTION: 2025-09-16-1 MISSION: 2025-09-16-1 WAYPOI…" at bounding box center [784, 404] width 1568 height 735
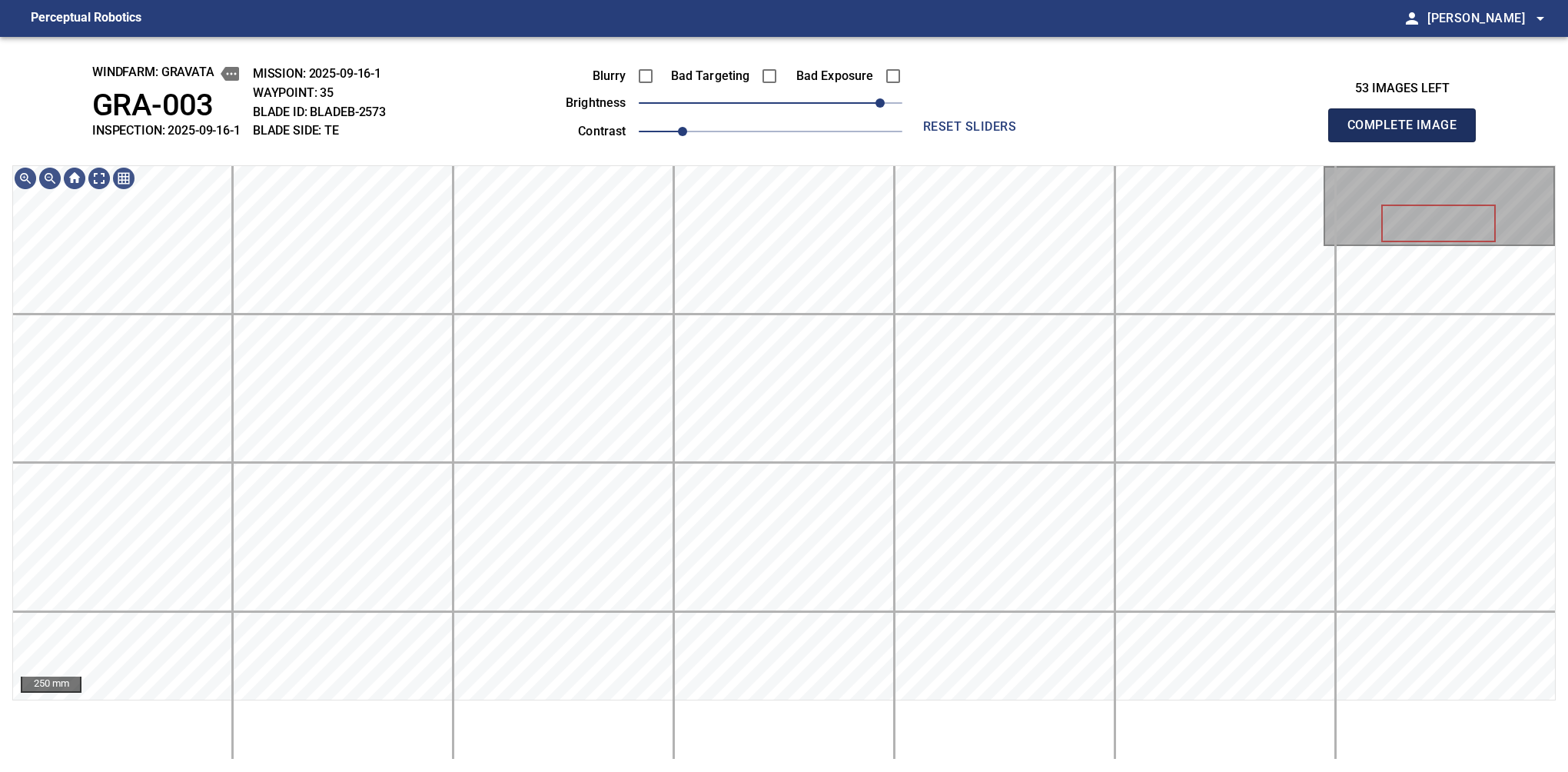
click at [1354, 141] on button "Complete Image" at bounding box center [1402, 125] width 147 height 33
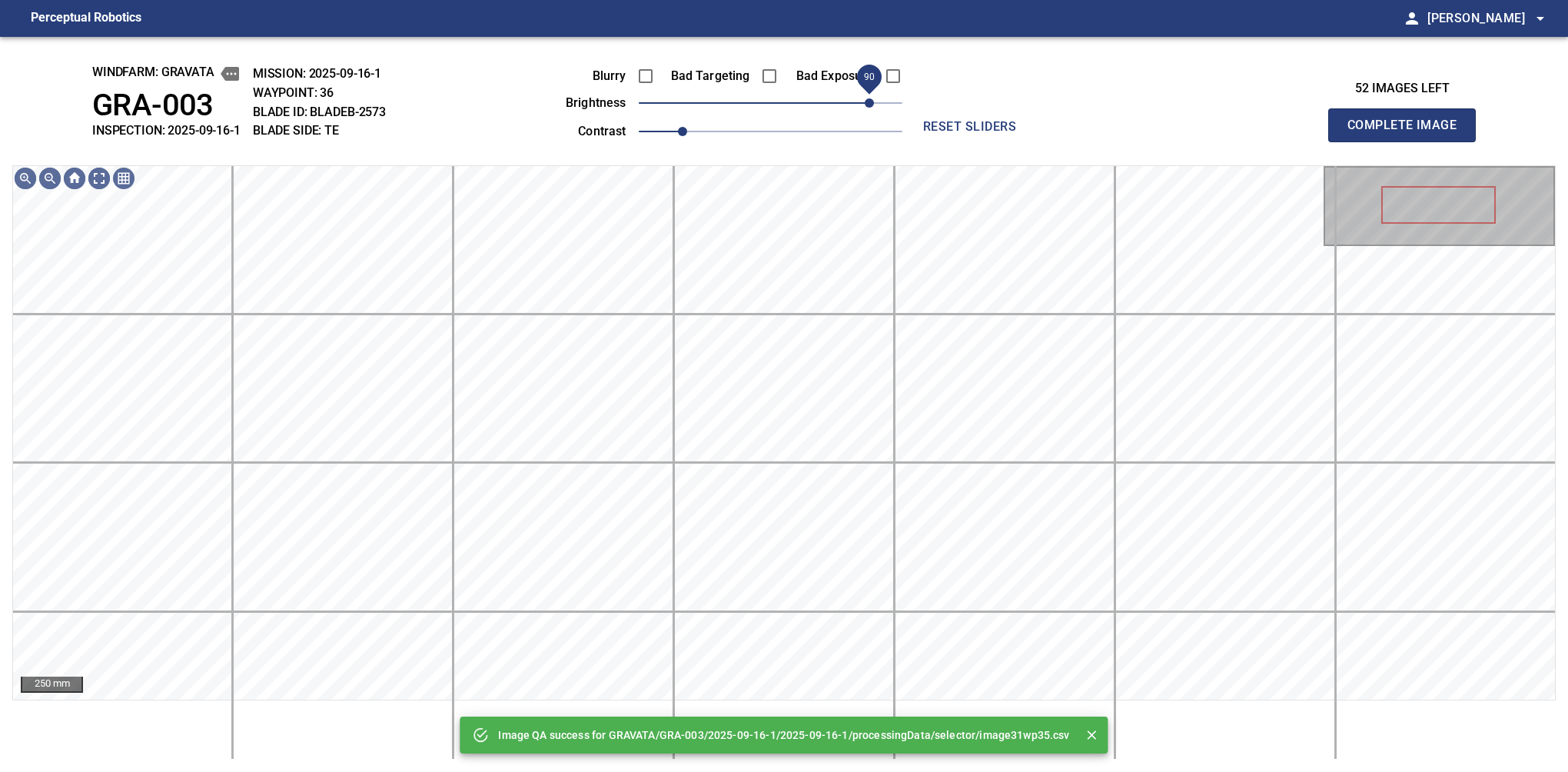
click at [871, 111] on span "90" at bounding box center [771, 103] width 264 height 21
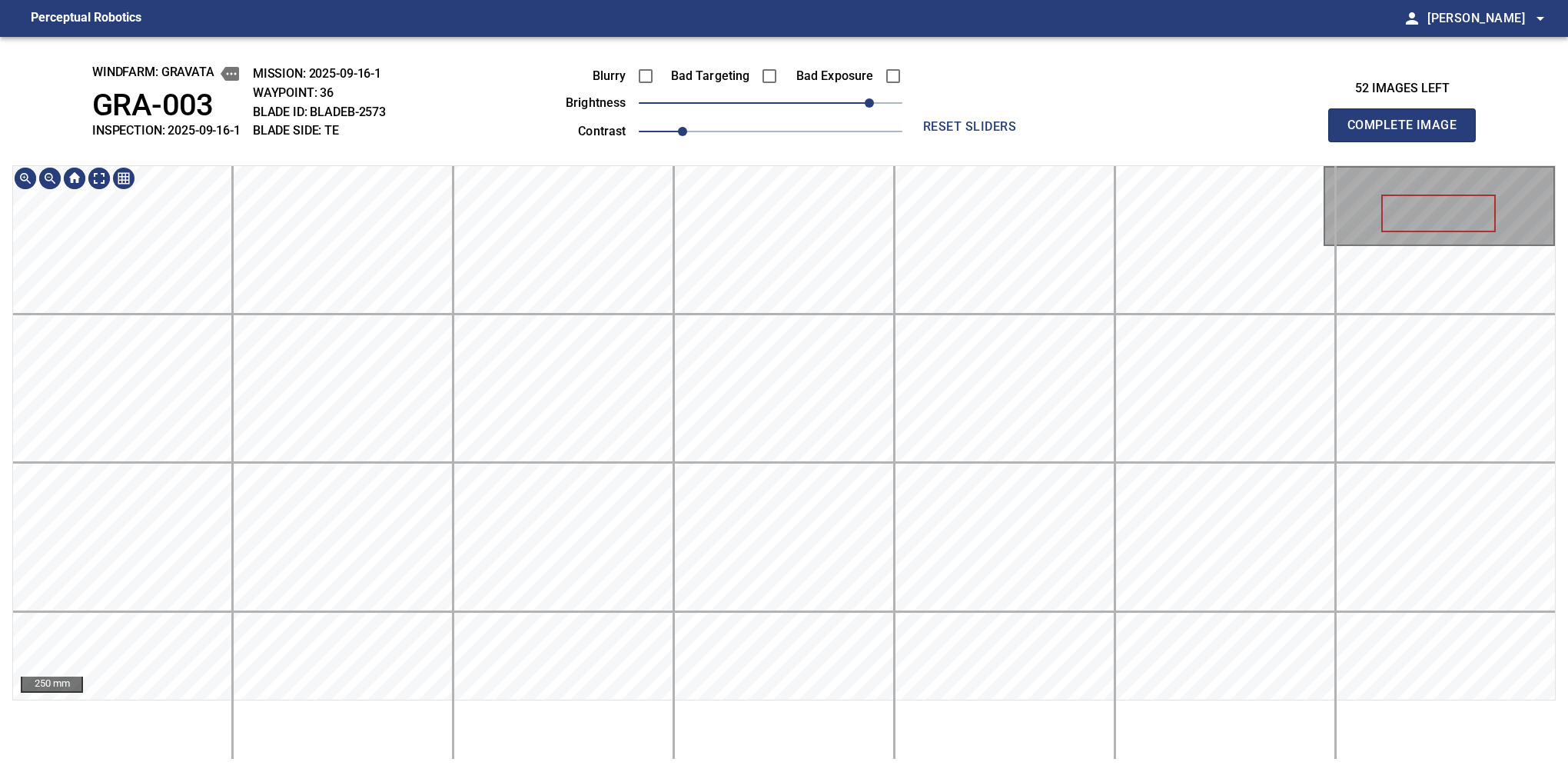
click at [756, 77] on div "windfarm: GRAVATA GRA-003 INSPECTION: 2025-09-16-1 MISSION: 2025-09-16-1 WAYPOI…" at bounding box center [784, 404] width 1568 height 735
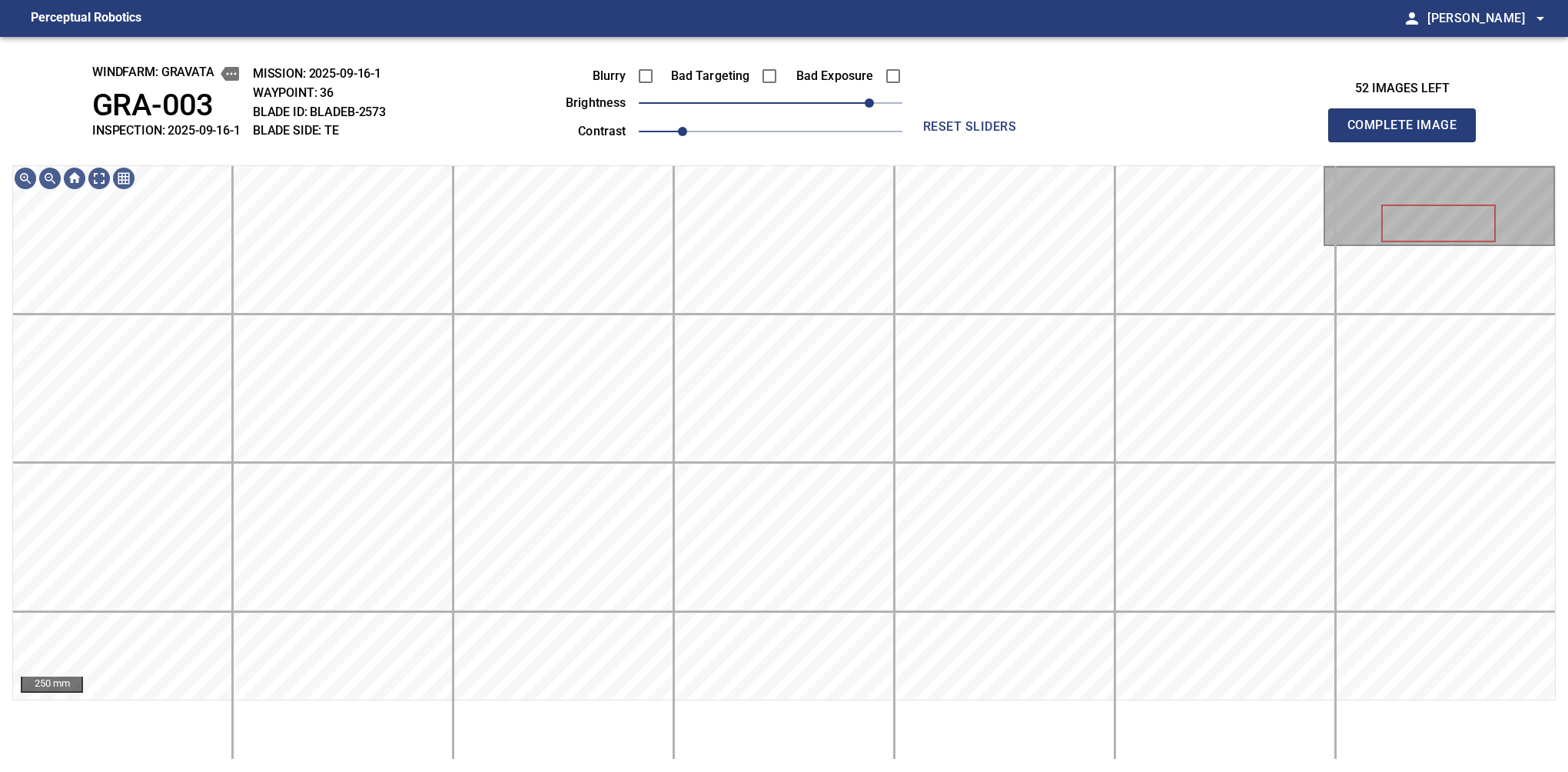
click at [1354, 141] on button "Complete Image" at bounding box center [1402, 125] width 147 height 33
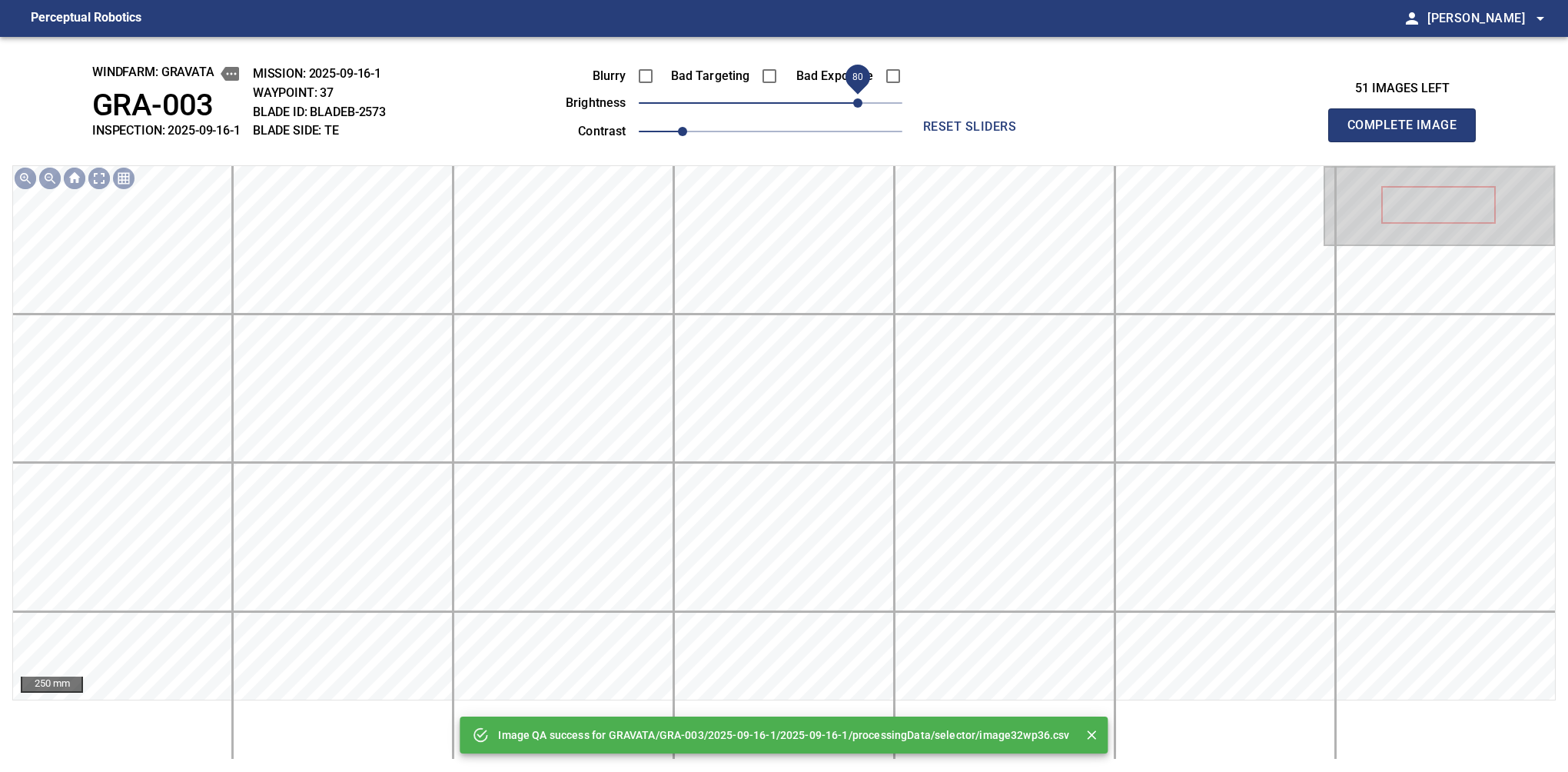
drag, startPoint x: 847, startPoint y: 109, endPoint x: 858, endPoint y: 109, distance: 11.0
click at [858, 109] on span "80" at bounding box center [771, 103] width 264 height 21
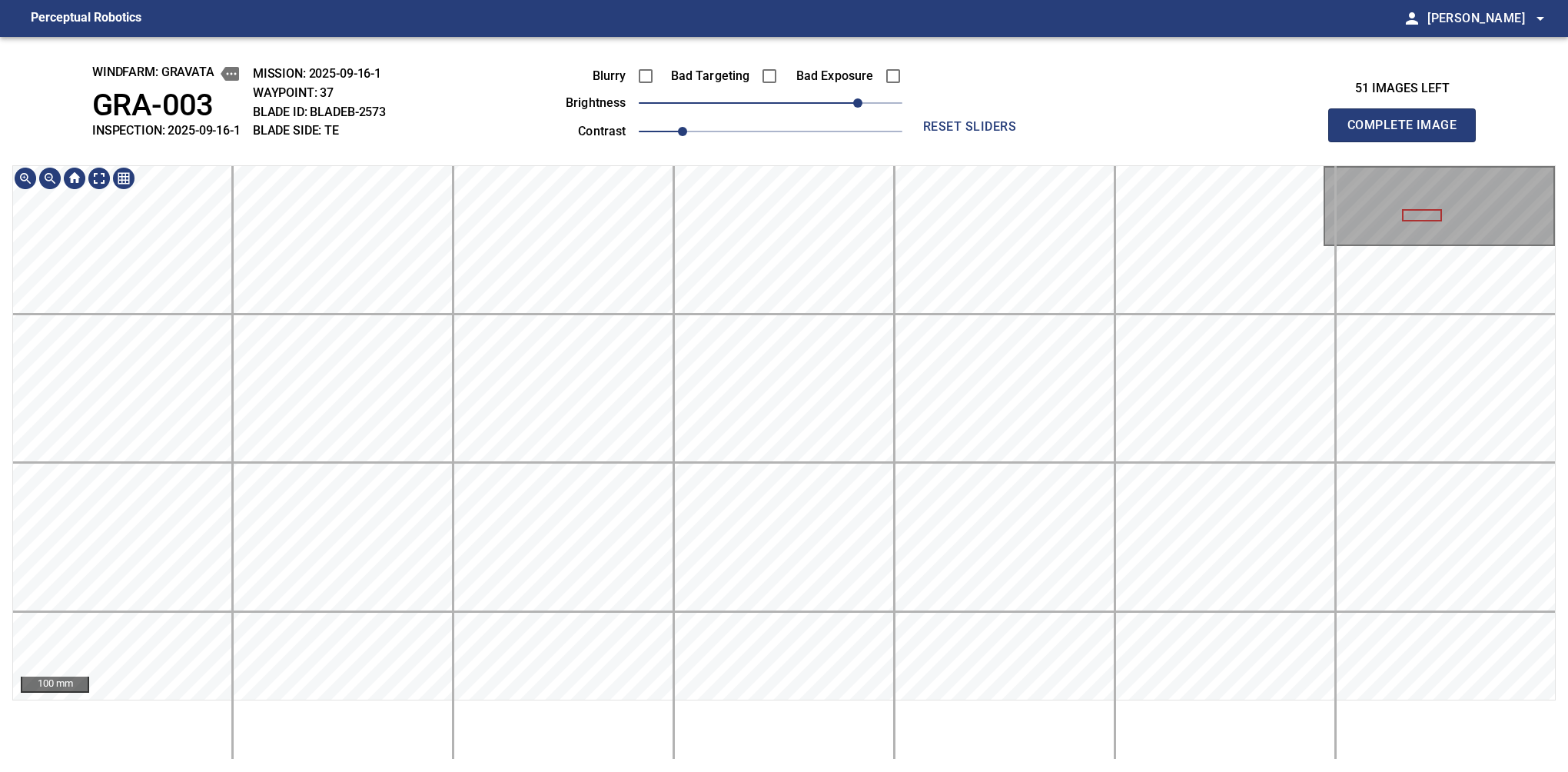
click at [1354, 141] on button "Complete Image" at bounding box center [1402, 125] width 147 height 33
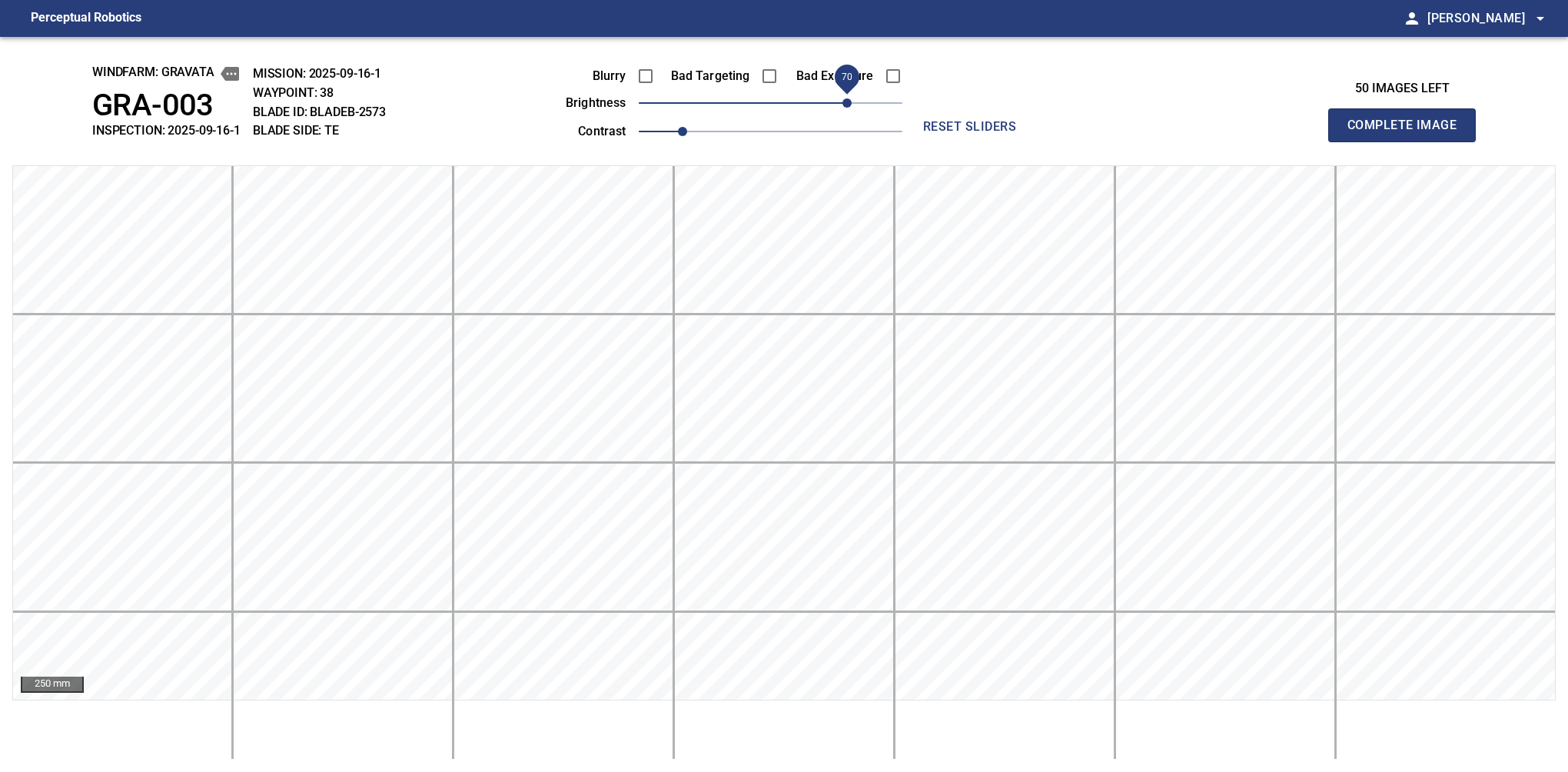
drag, startPoint x: 834, startPoint y: 105, endPoint x: 847, endPoint y: 103, distance: 13.2
click at [847, 103] on span "70" at bounding box center [847, 103] width 9 height 9
click at [1354, 141] on button "Complete Image" at bounding box center [1402, 125] width 147 height 33
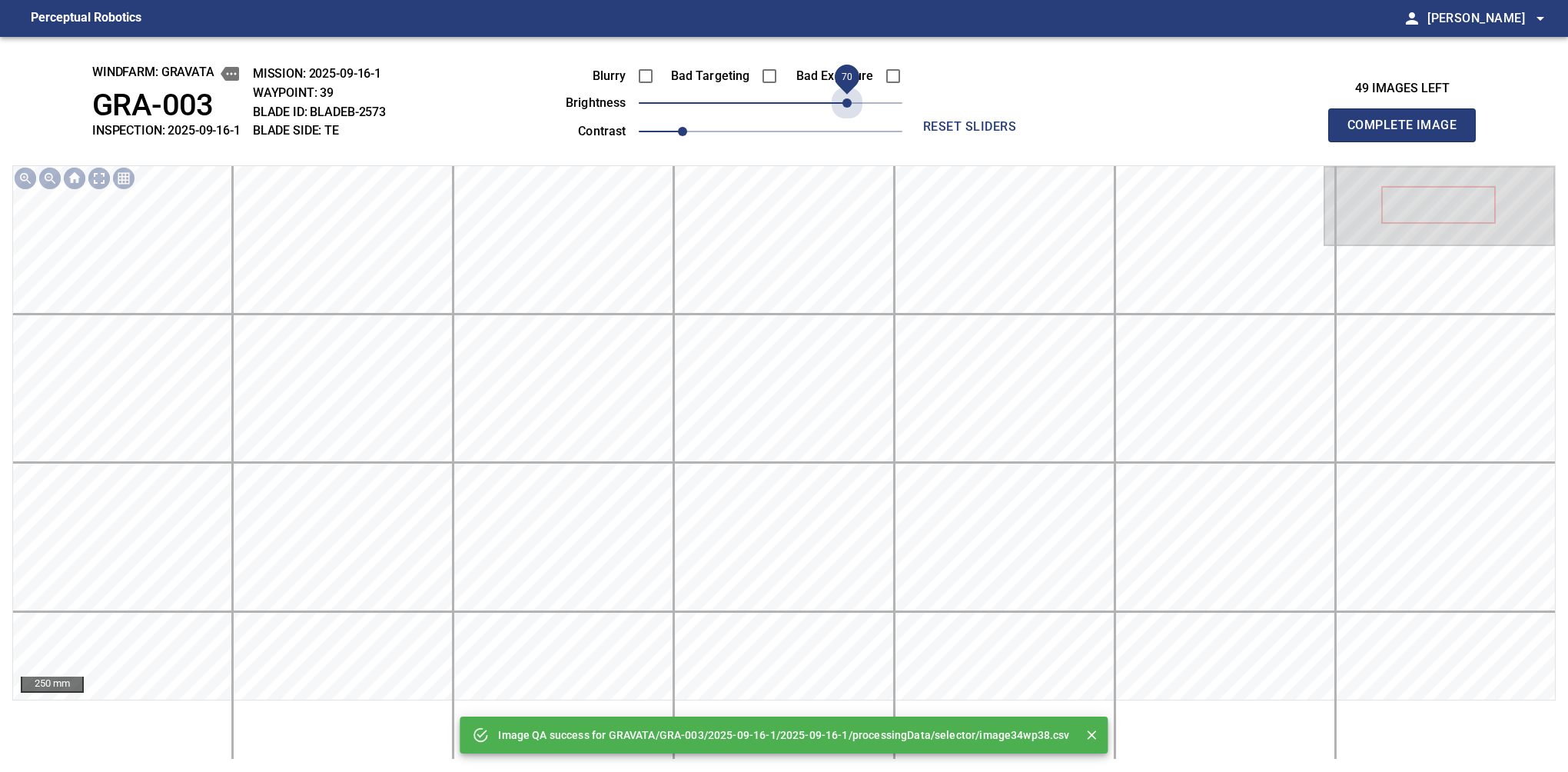
click at [847, 103] on span "70" at bounding box center [771, 103] width 264 height 21
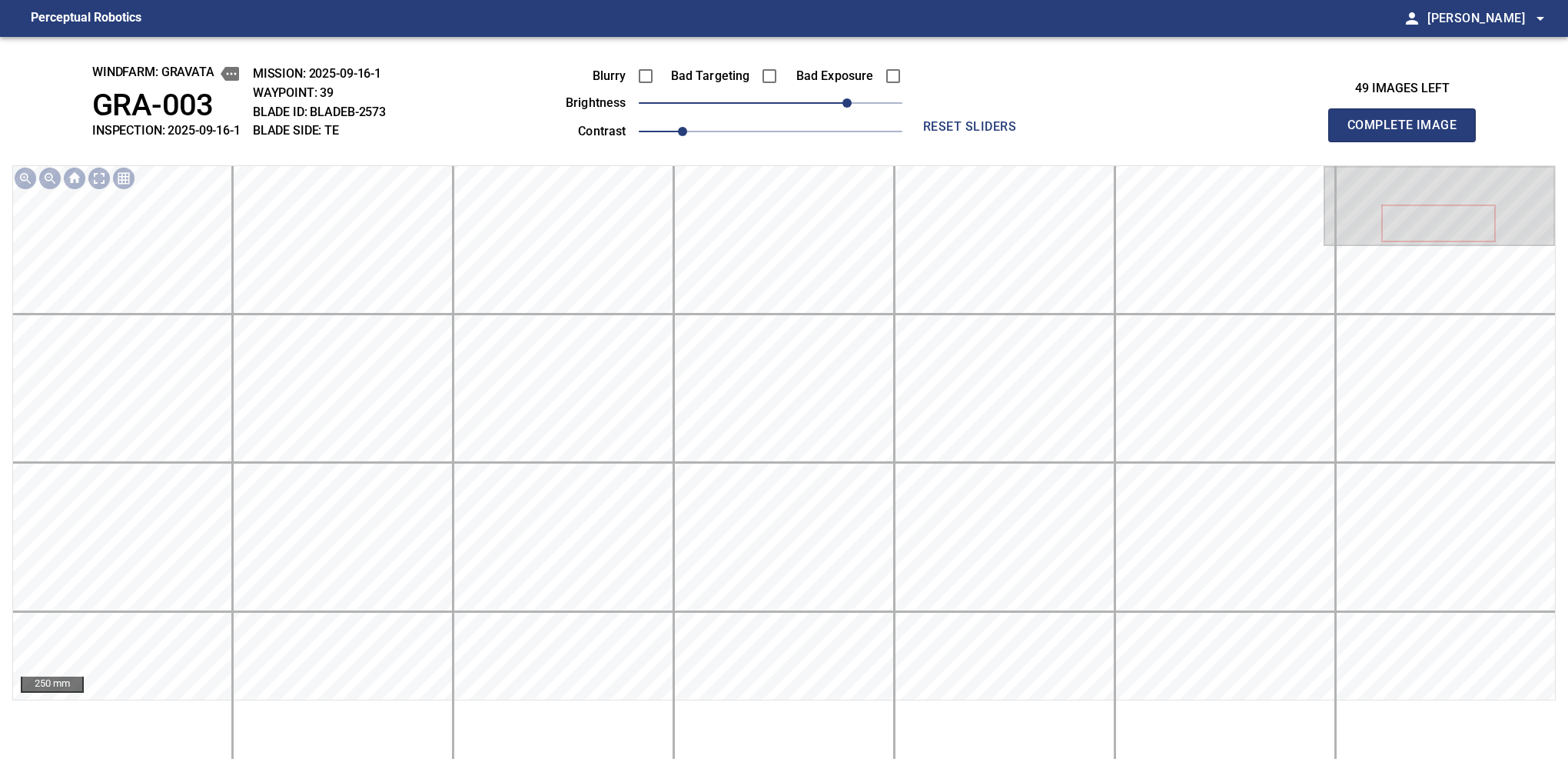
click at [722, 87] on div "windfarm: GRAVATA GRA-003 INSPECTION: 2025-09-16-1 MISSION: 2025-09-16-1 WAYPOI…" at bounding box center [784, 404] width 1568 height 735
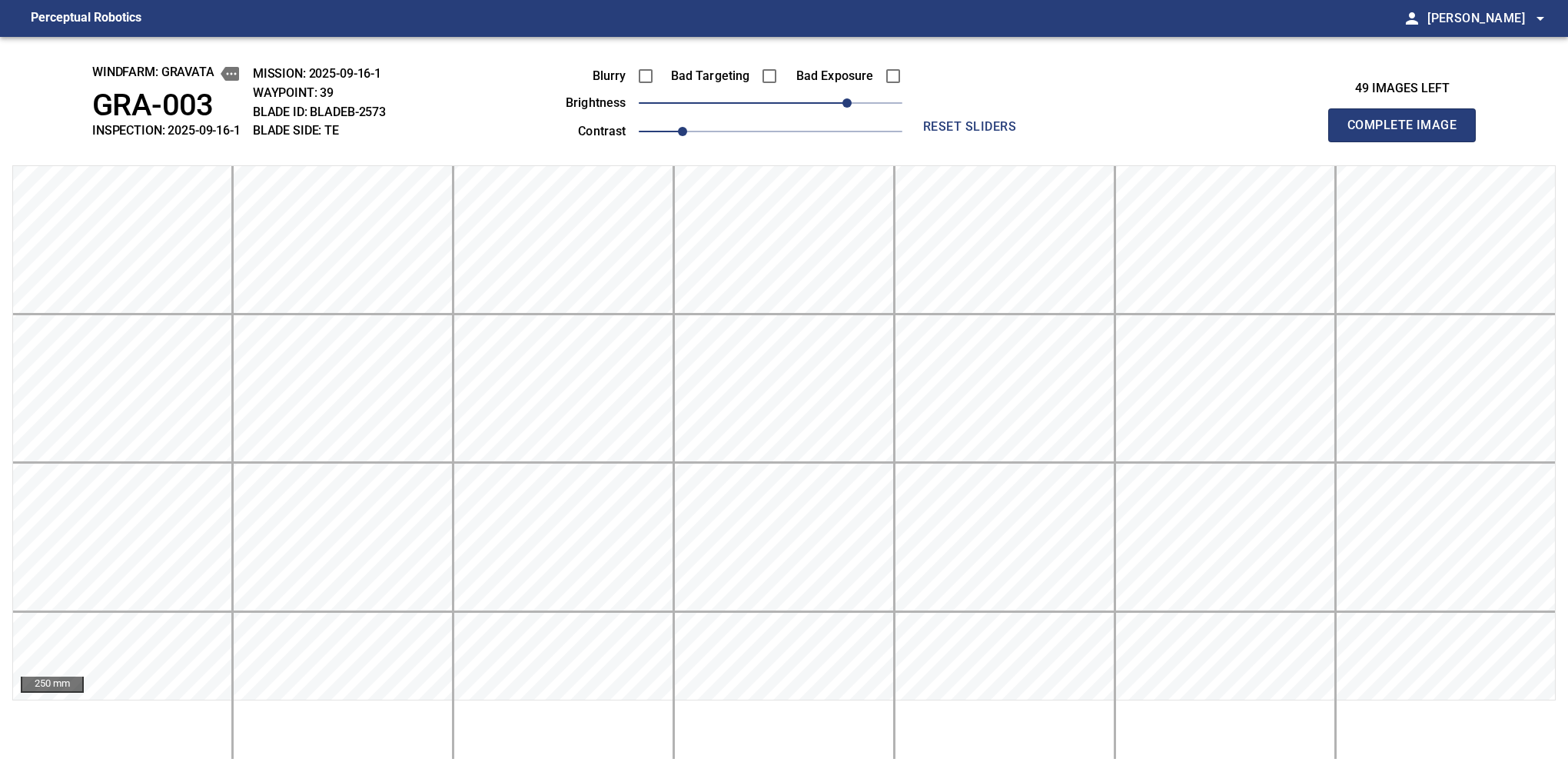
click at [1354, 141] on button "Complete Image" at bounding box center [1402, 125] width 147 height 33
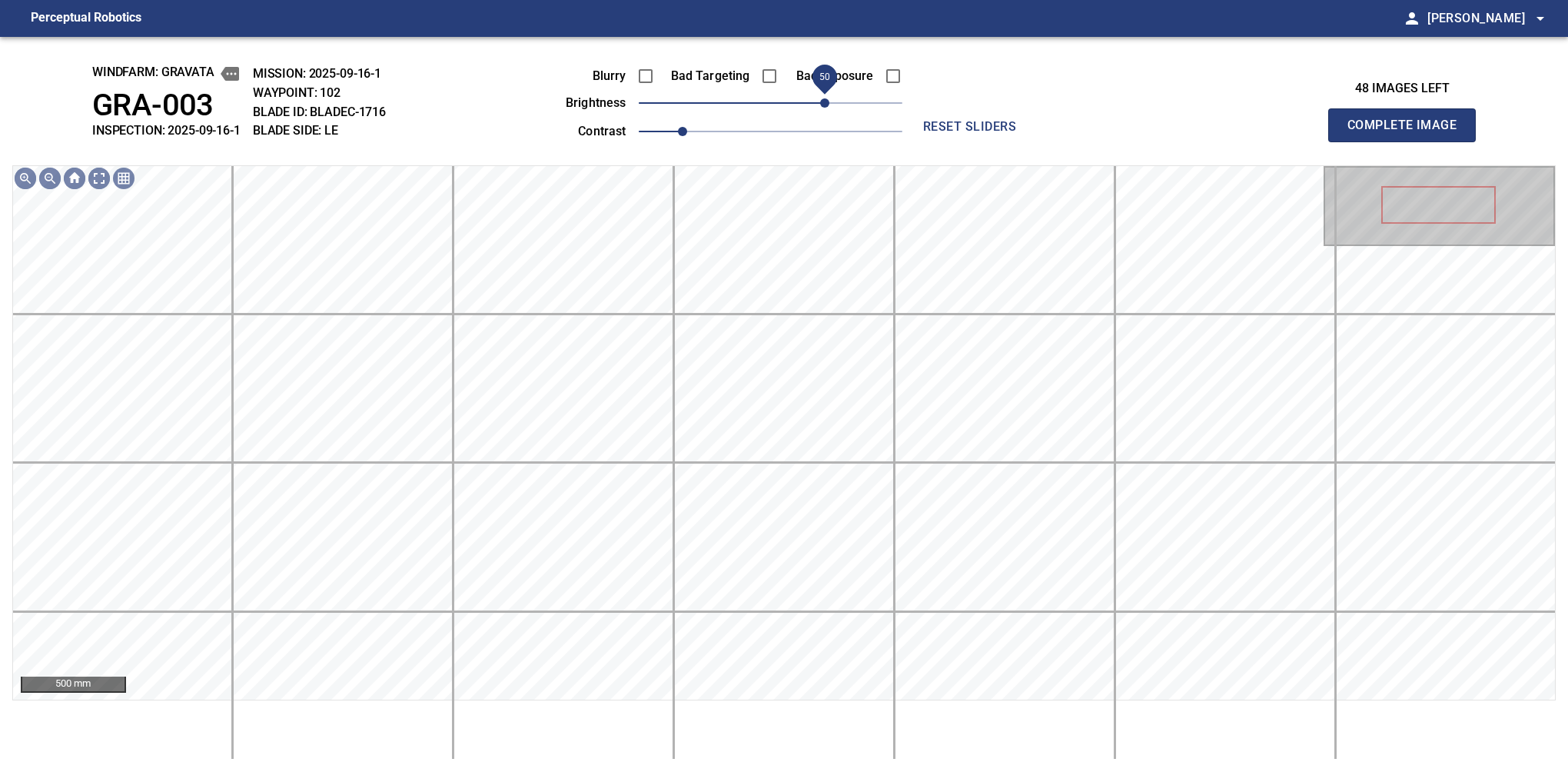
drag, startPoint x: 771, startPoint y: 103, endPoint x: 827, endPoint y: 117, distance: 57.7
click at [827, 108] on span "50" at bounding box center [824, 103] width 9 height 9
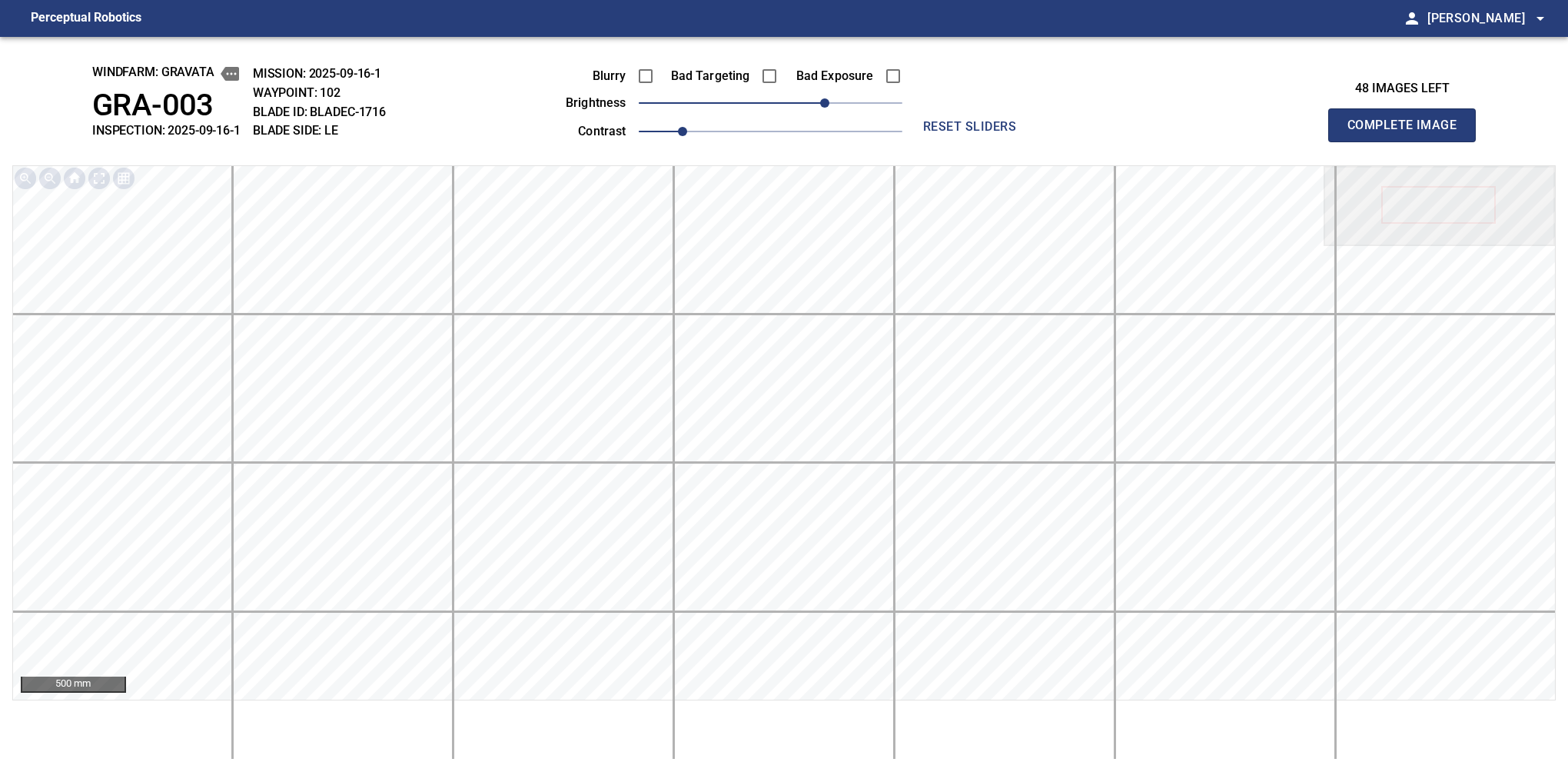
click at [1354, 141] on button "Complete Image" at bounding box center [1402, 125] width 147 height 33
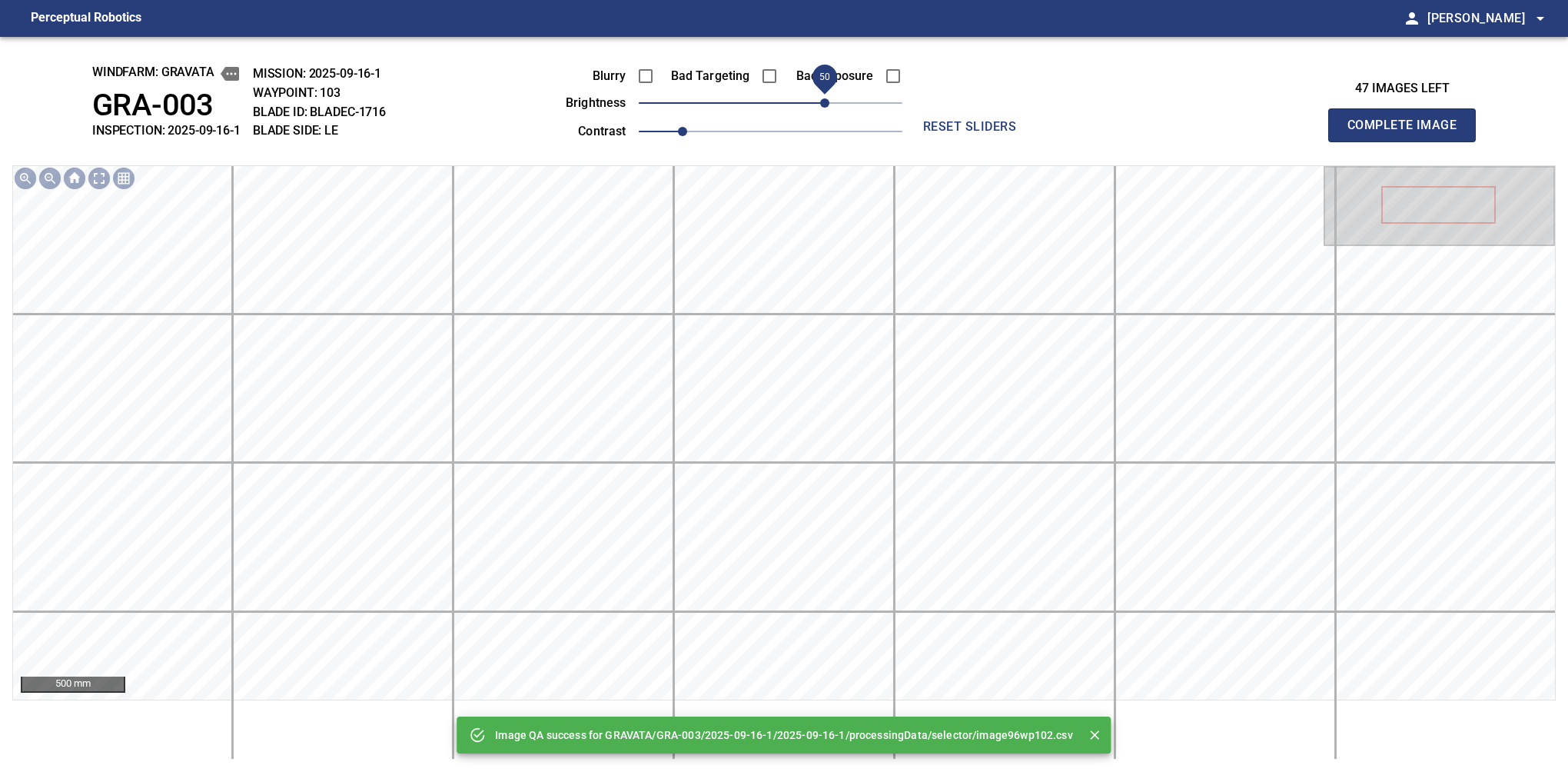
drag, startPoint x: 811, startPoint y: 105, endPoint x: 830, endPoint y: 101, distance: 19.4
click at [830, 101] on span "50" at bounding box center [771, 103] width 264 height 21
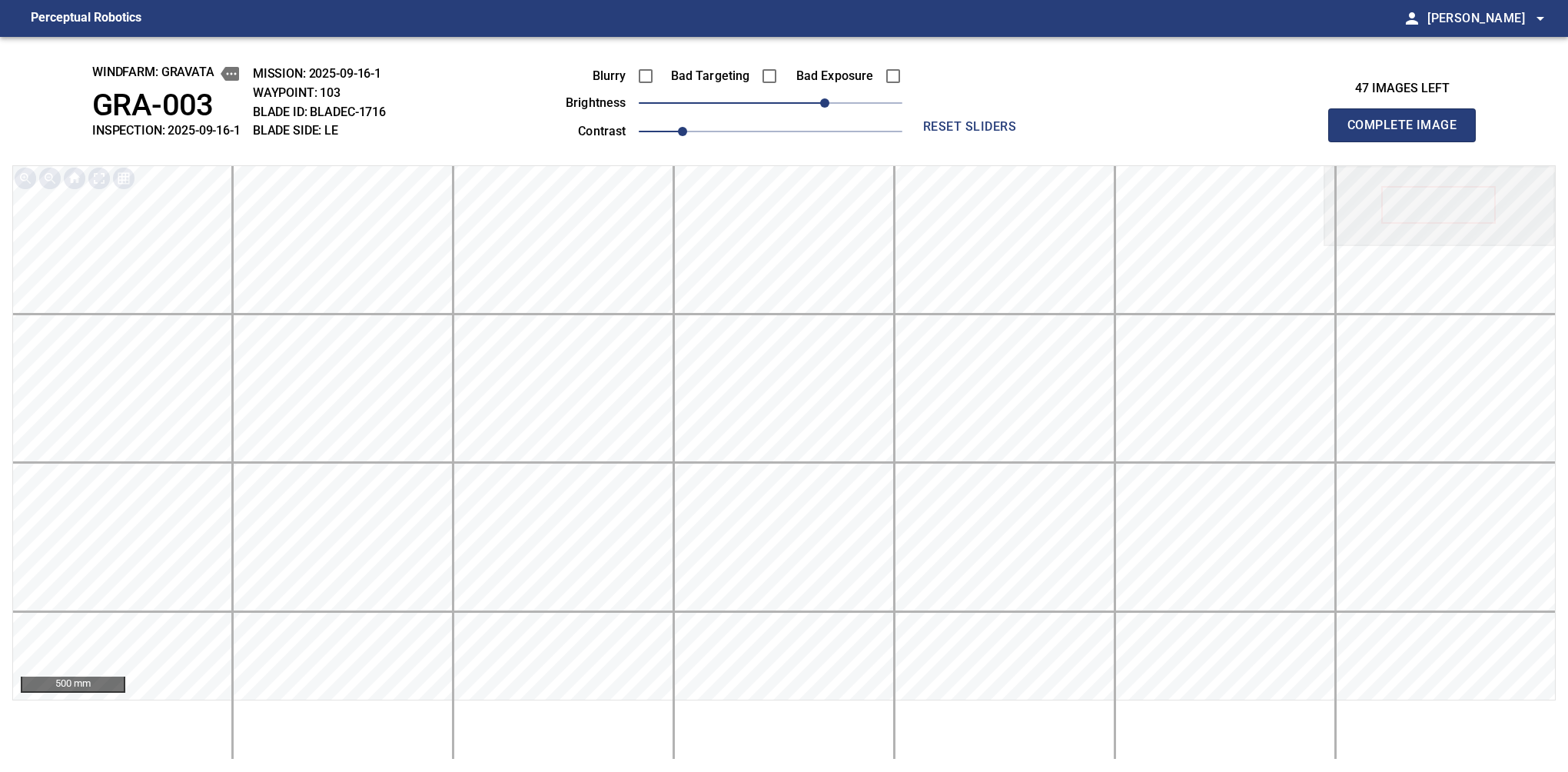
click at [1354, 141] on button "Complete Image" at bounding box center [1402, 125] width 147 height 33
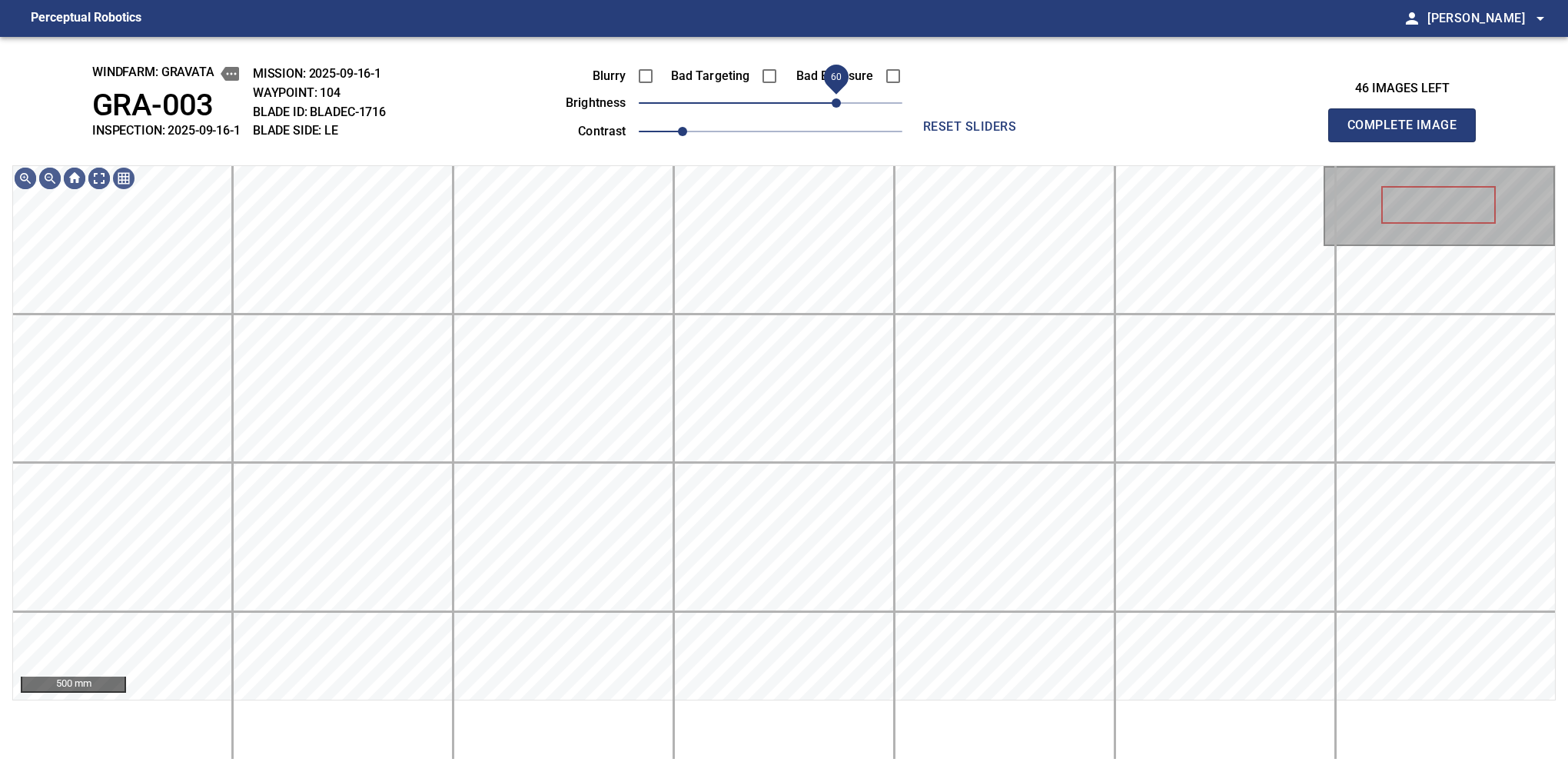
drag, startPoint x: 814, startPoint y: 105, endPoint x: 836, endPoint y: 97, distance: 23.4
click at [836, 97] on span "60" at bounding box center [771, 103] width 264 height 21
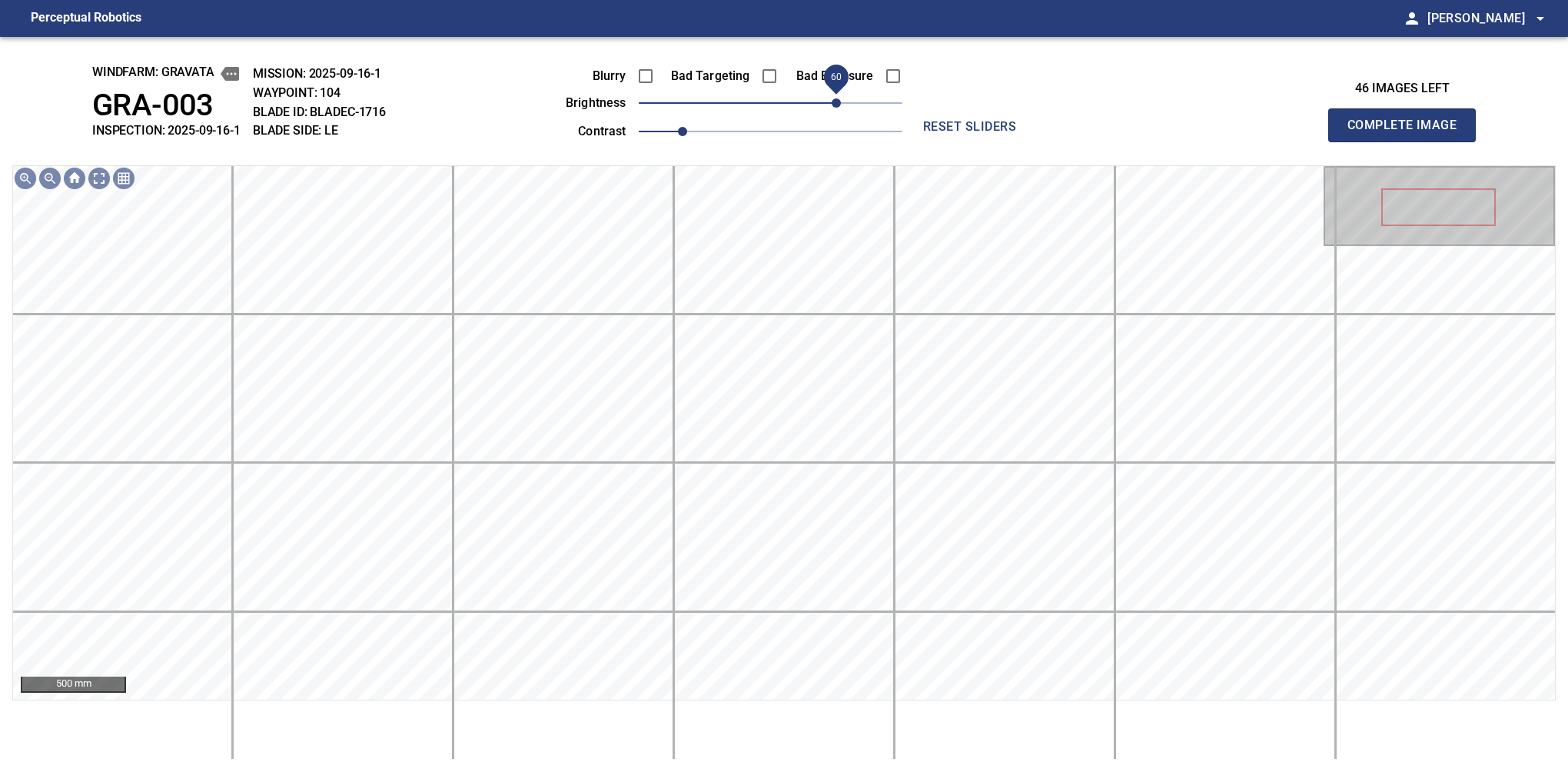
click at [1354, 141] on button "Complete Image" at bounding box center [1402, 125] width 147 height 33
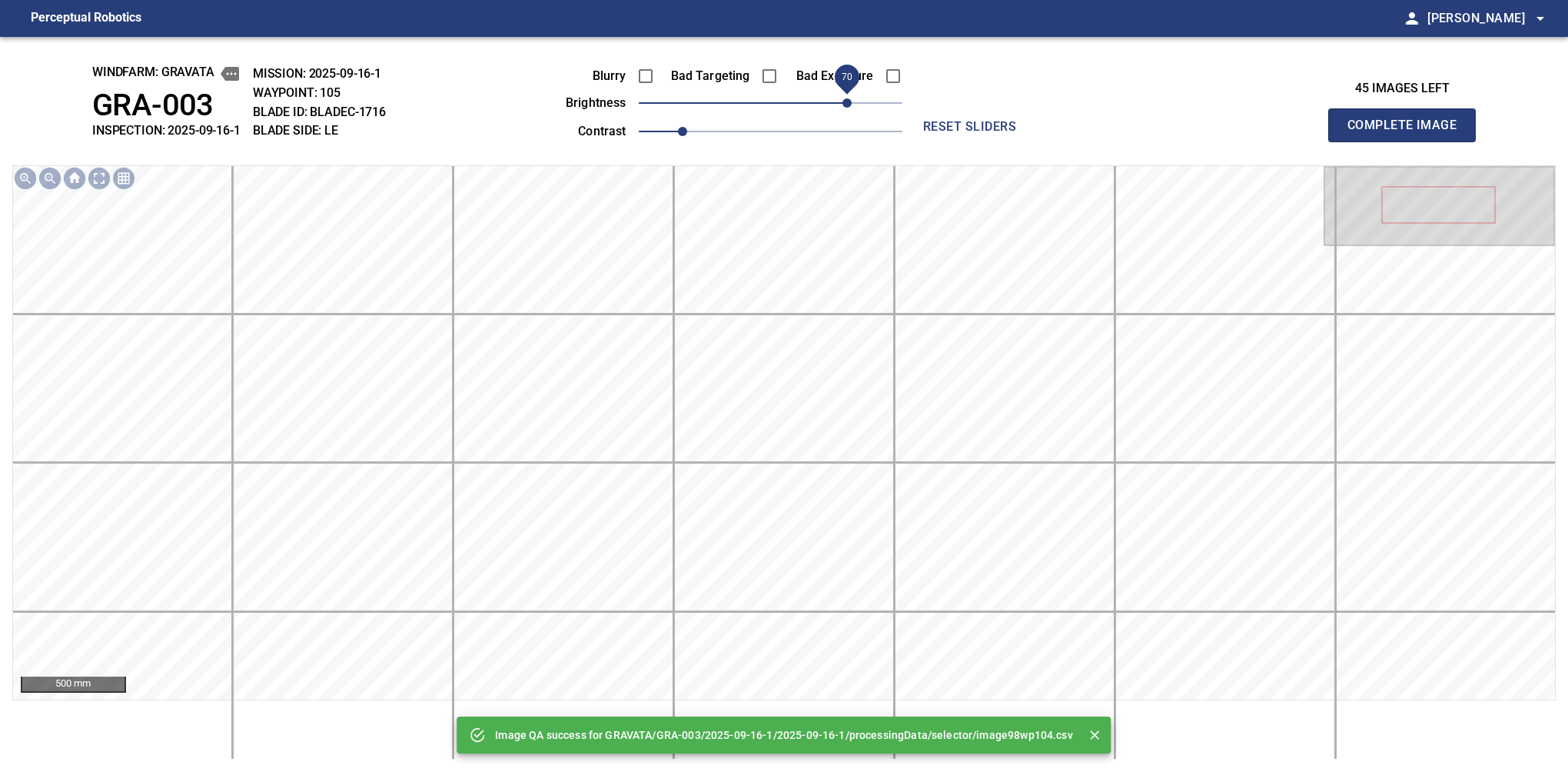
click at [841, 101] on span "70" at bounding box center [771, 103] width 264 height 21
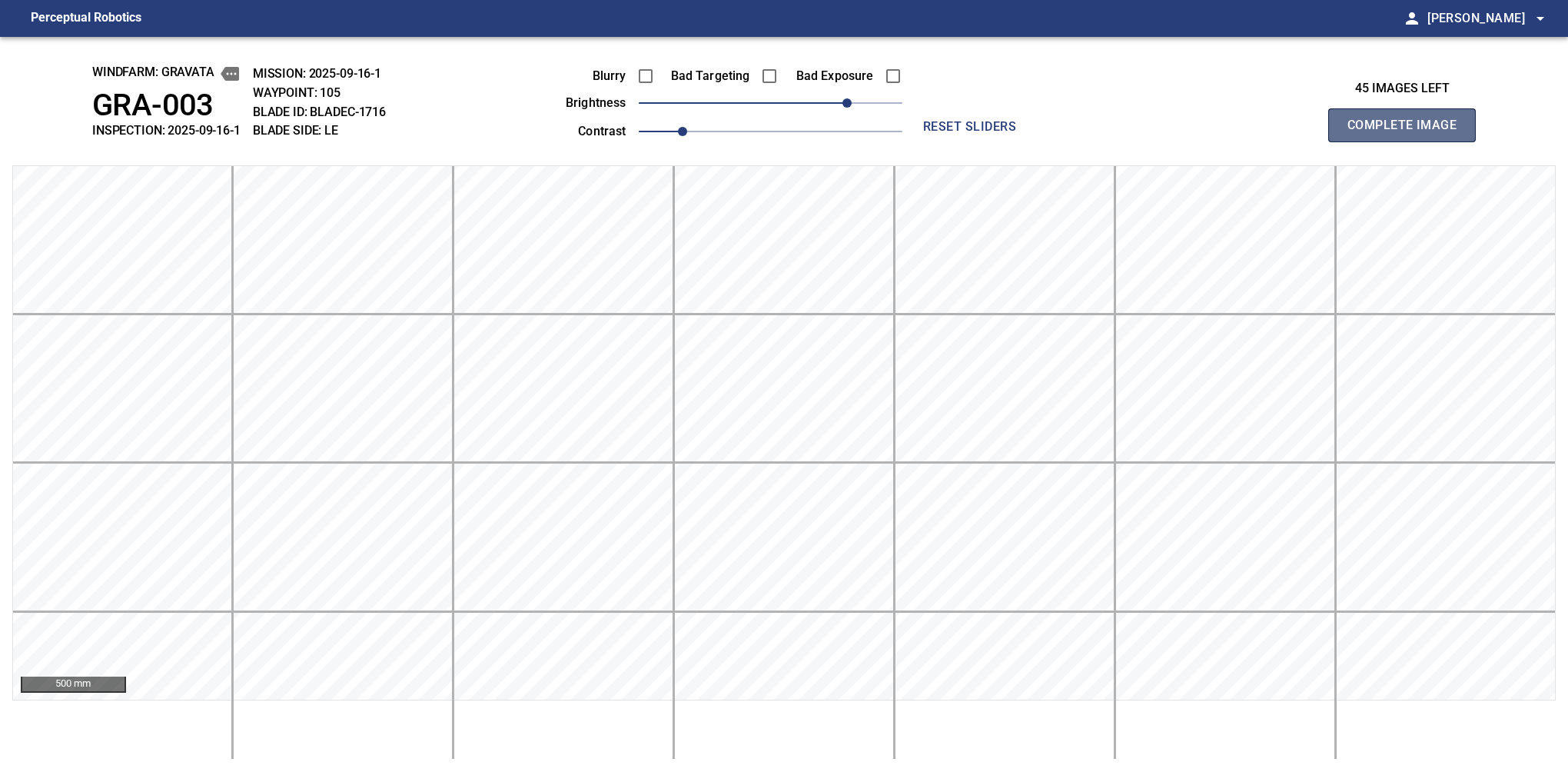
click at [1354, 141] on button "Complete Image" at bounding box center [1402, 125] width 147 height 33
drag, startPoint x: 815, startPoint y: 107, endPoint x: 844, endPoint y: 108, distance: 29.0
click at [844, 108] on span "70" at bounding box center [847, 103] width 9 height 9
click at [1354, 141] on button "Complete Image" at bounding box center [1402, 125] width 147 height 33
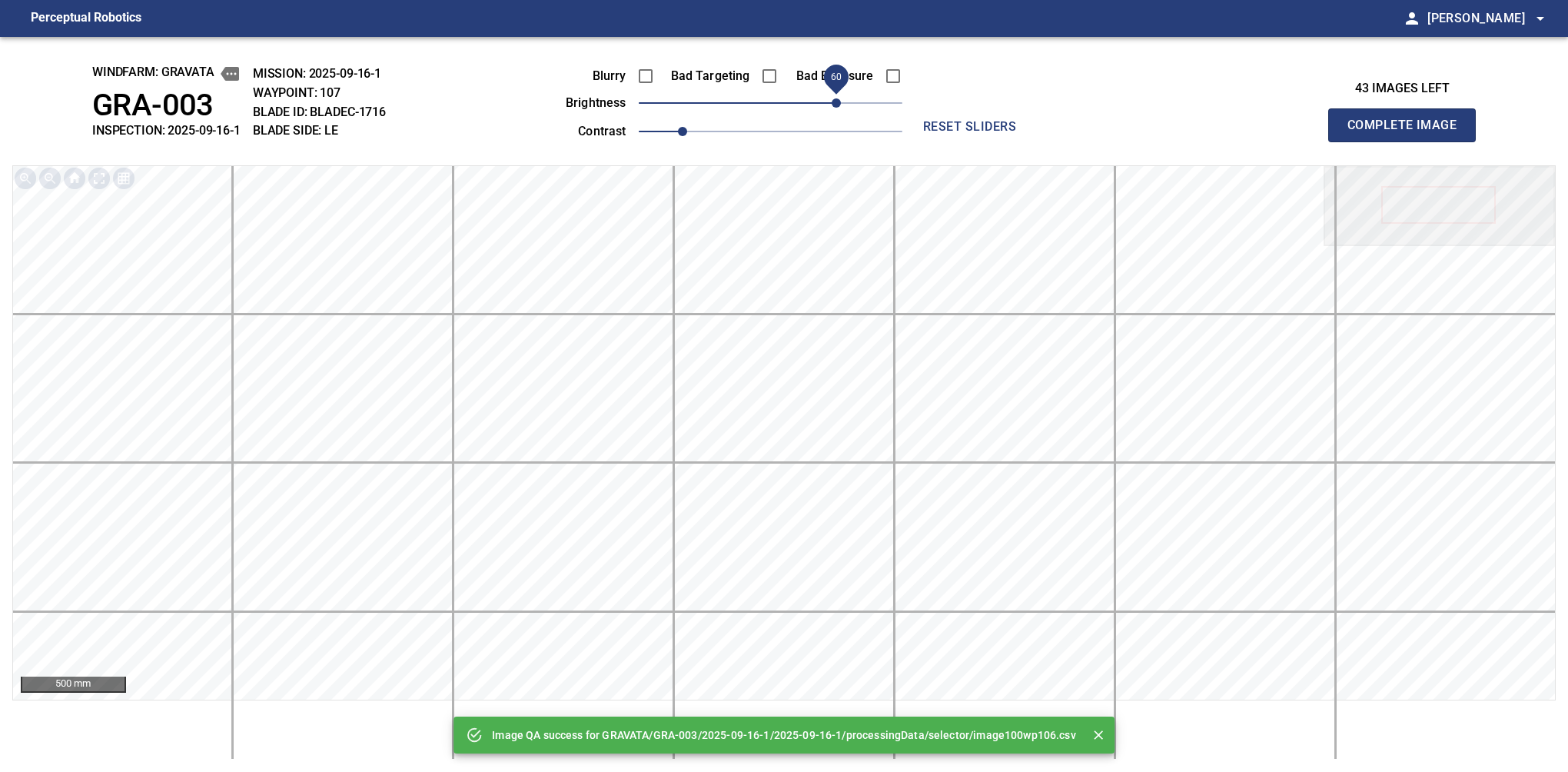
click at [836, 102] on span "60" at bounding box center [771, 103] width 264 height 21
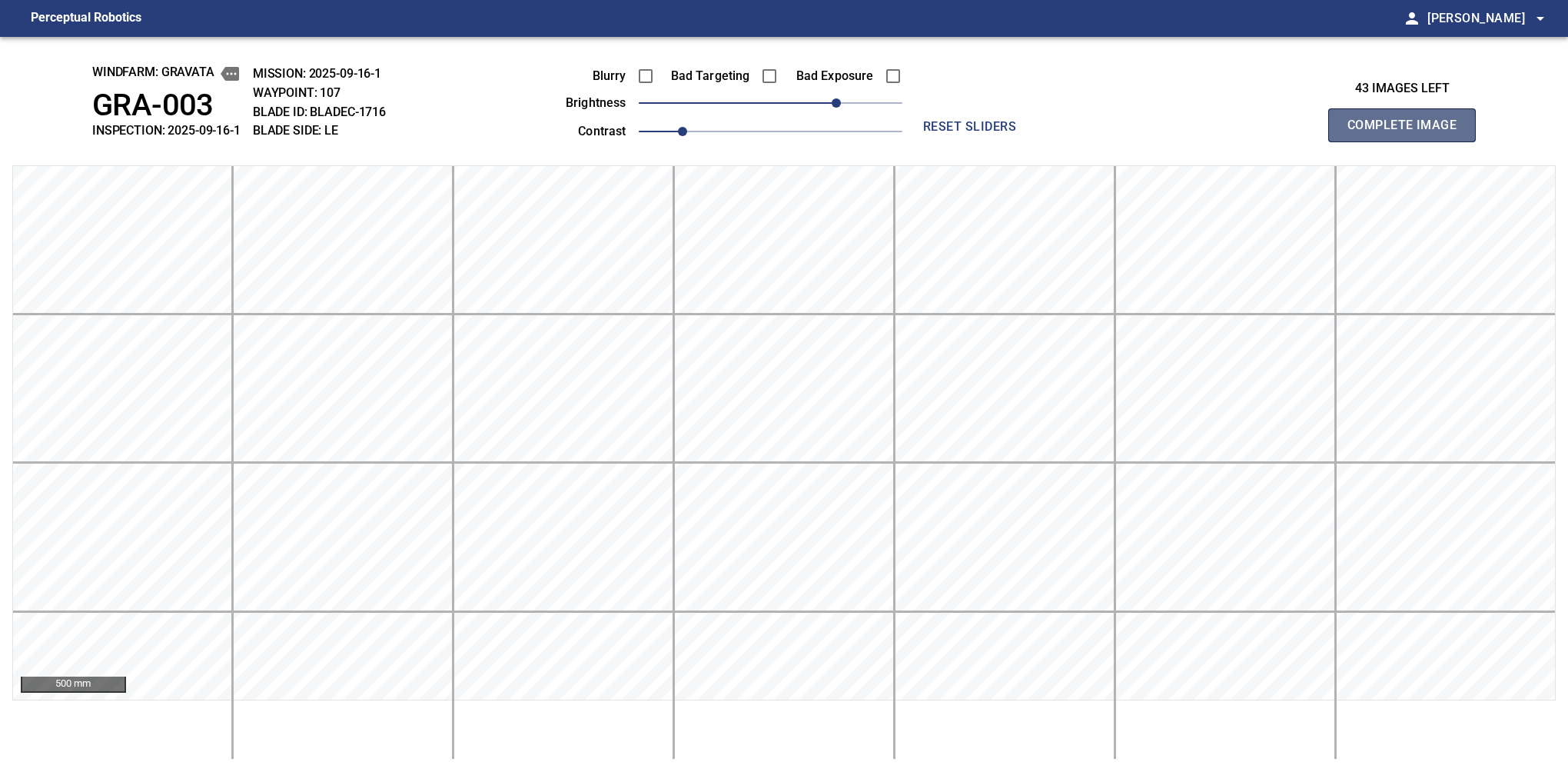
click at [1354, 141] on button "Complete Image" at bounding box center [1402, 125] width 147 height 33
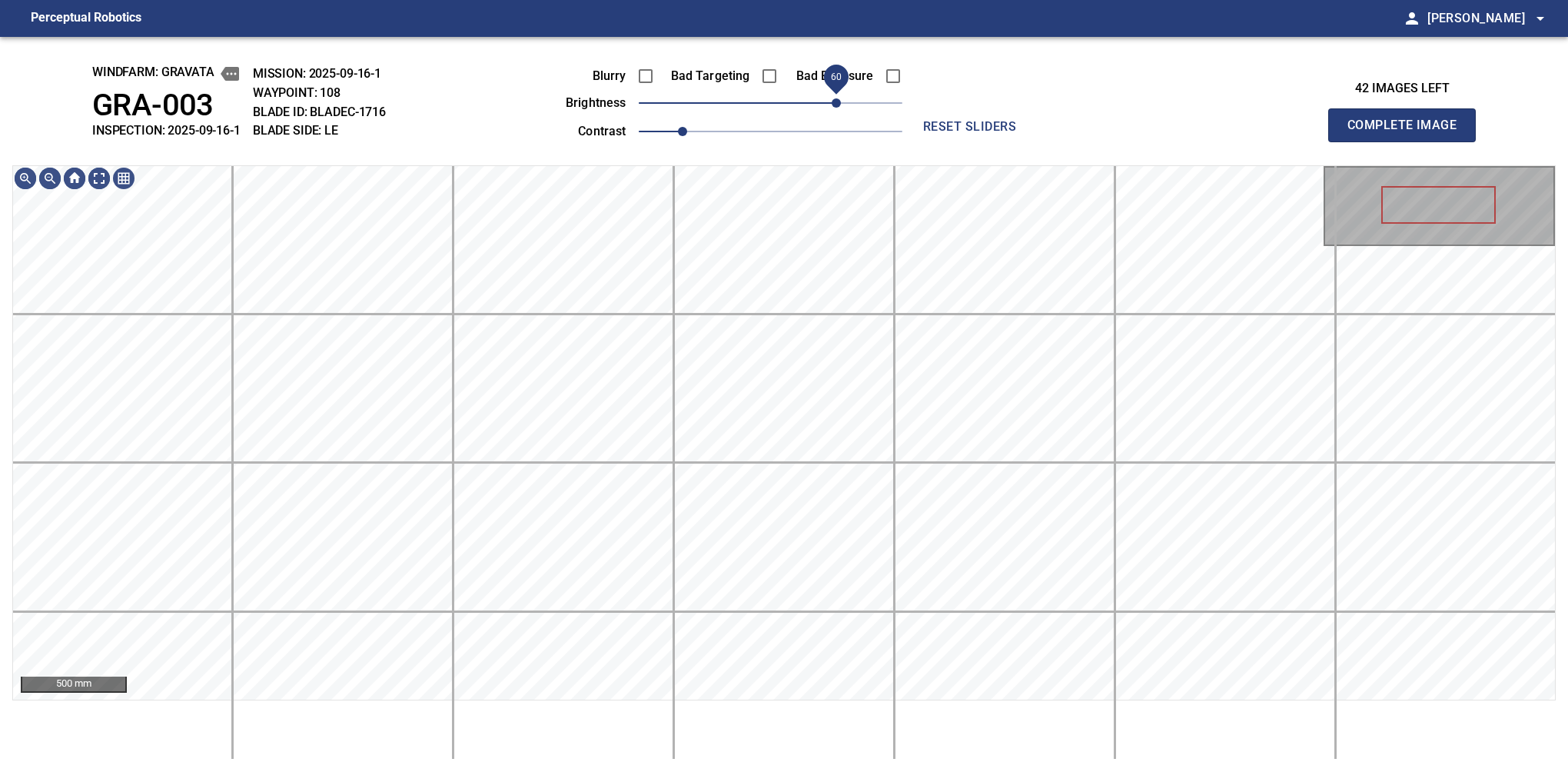
click at [836, 102] on span "60" at bounding box center [771, 103] width 264 height 21
click at [1354, 141] on button "Complete Image" at bounding box center [1402, 125] width 147 height 33
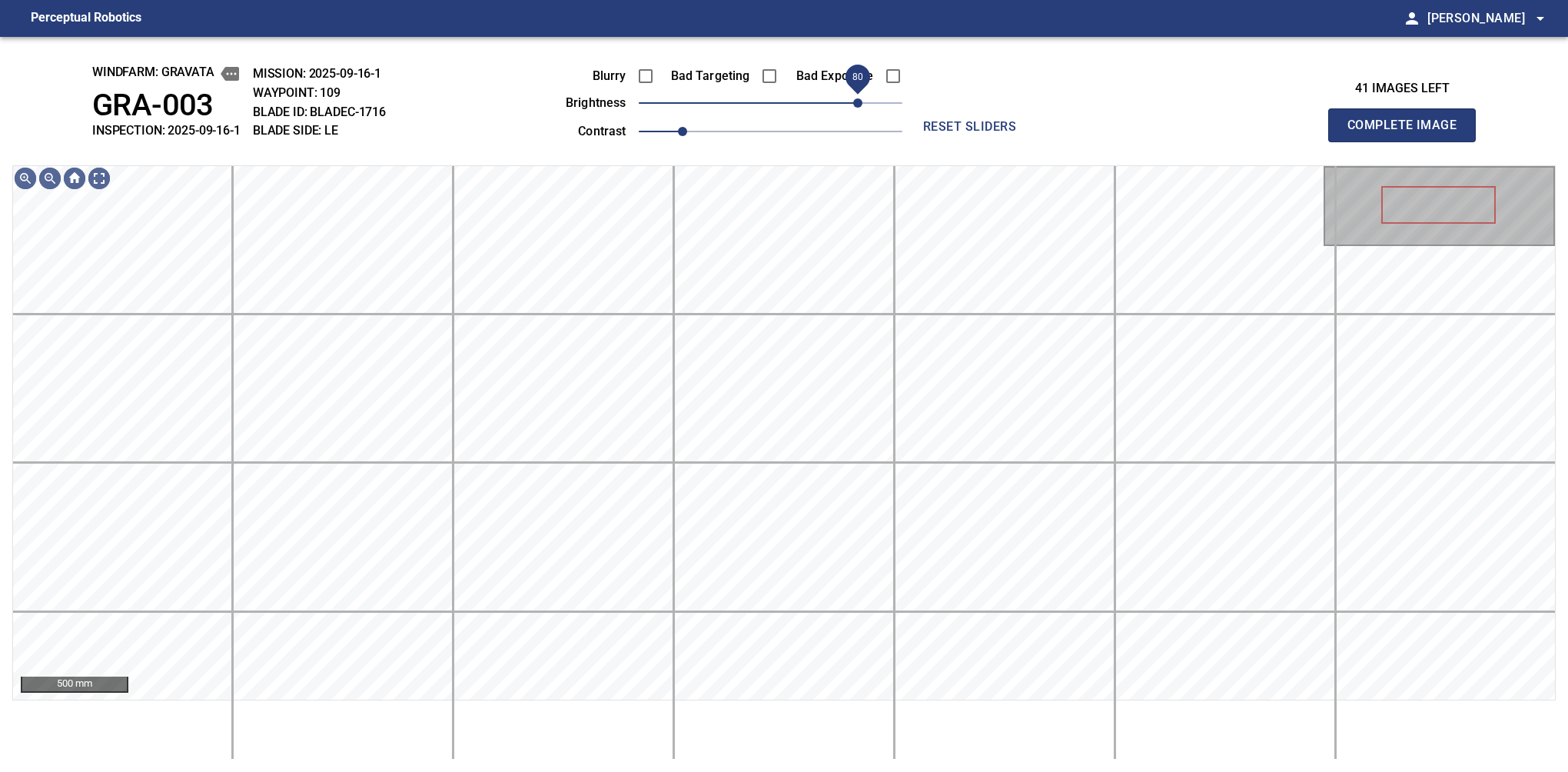
drag, startPoint x: 811, startPoint y: 105, endPoint x: 857, endPoint y: 100, distance: 46.3
click at [857, 100] on span "80" at bounding box center [858, 103] width 9 height 9
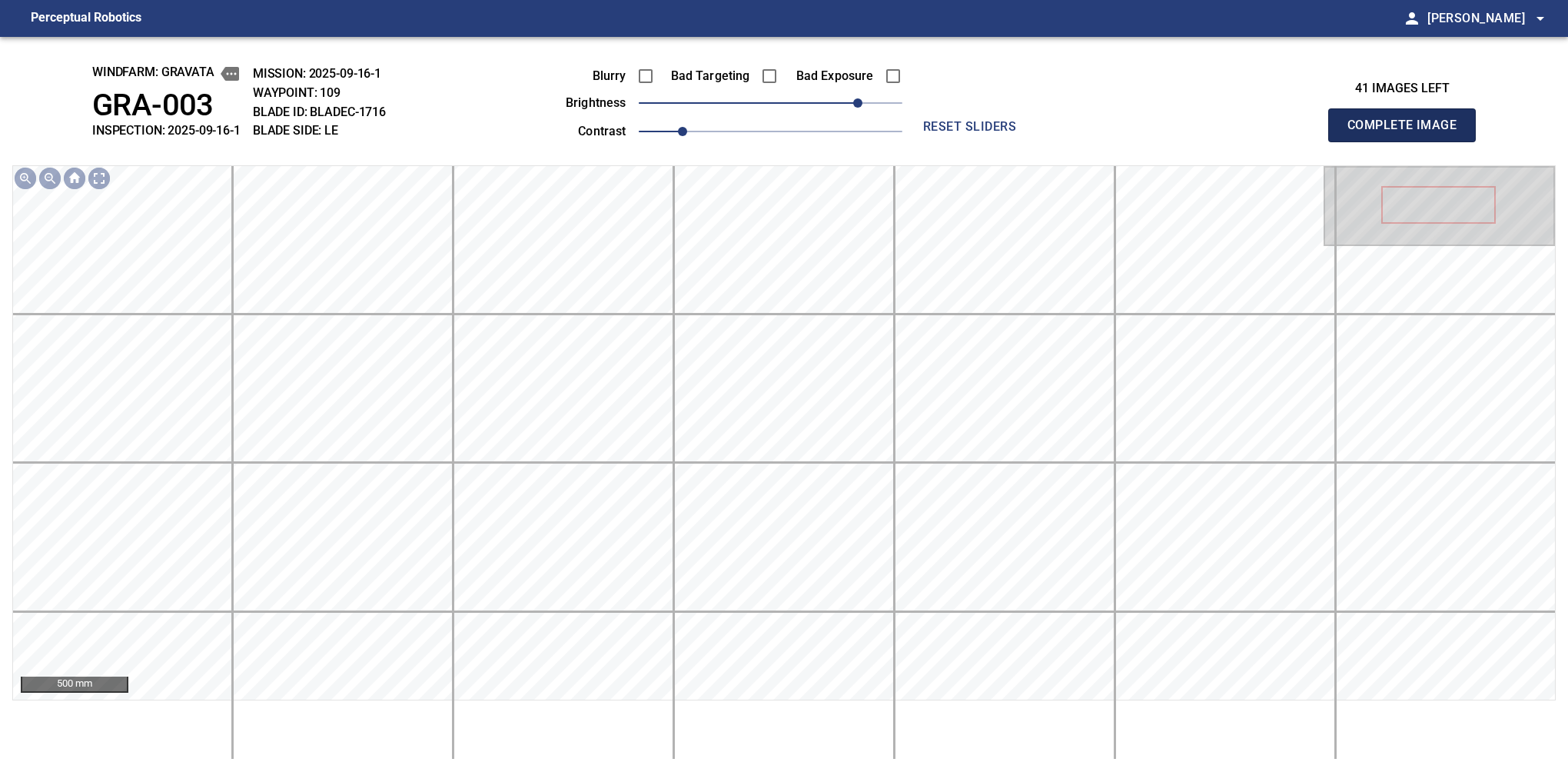
click at [1354, 116] on span "Complete Image" at bounding box center [1402, 125] width 114 height 21
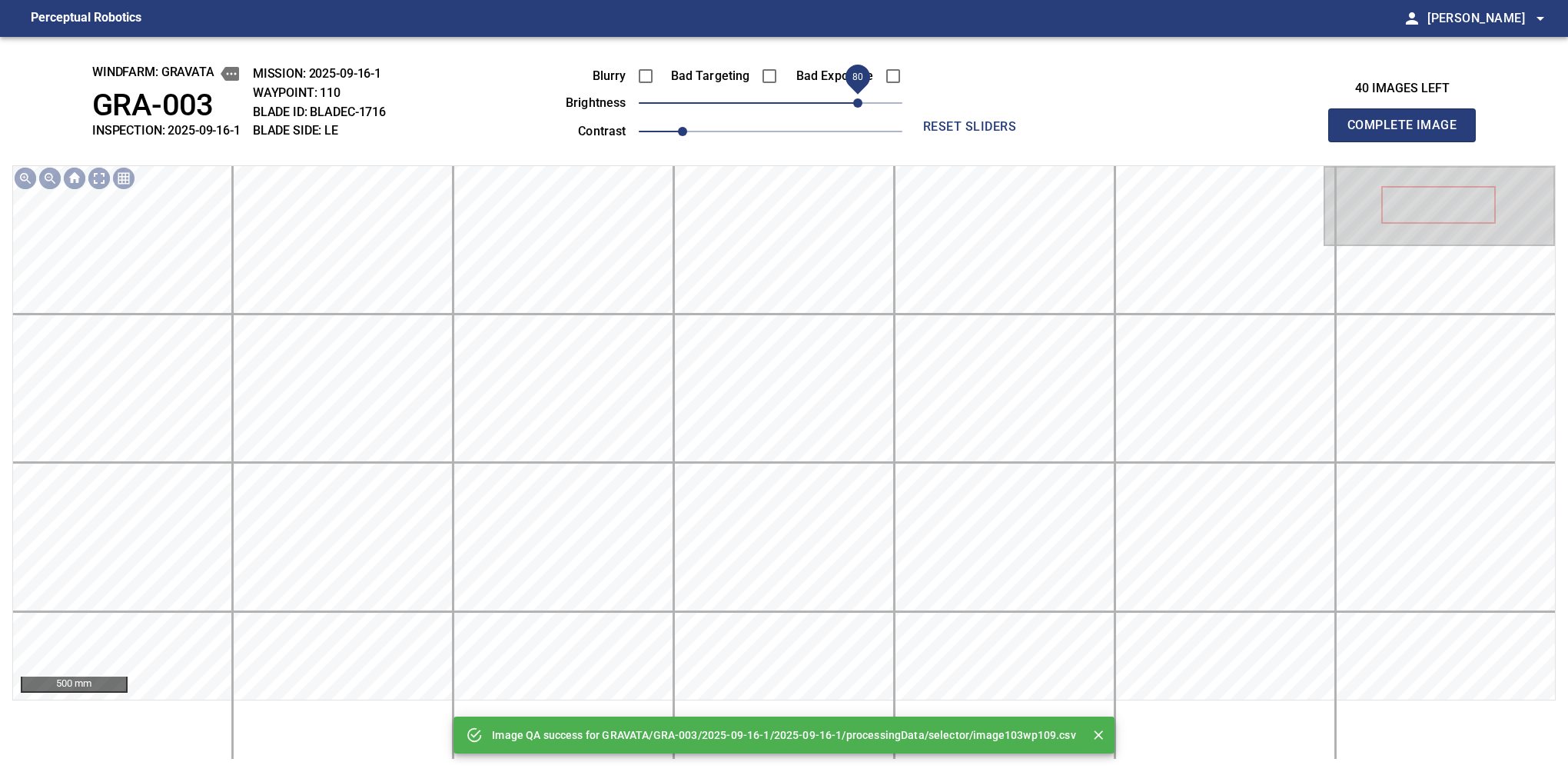
drag, startPoint x: 819, startPoint y: 105, endPoint x: 860, endPoint y: 105, distance: 41.0
click at [860, 105] on span "80" at bounding box center [771, 103] width 264 height 21
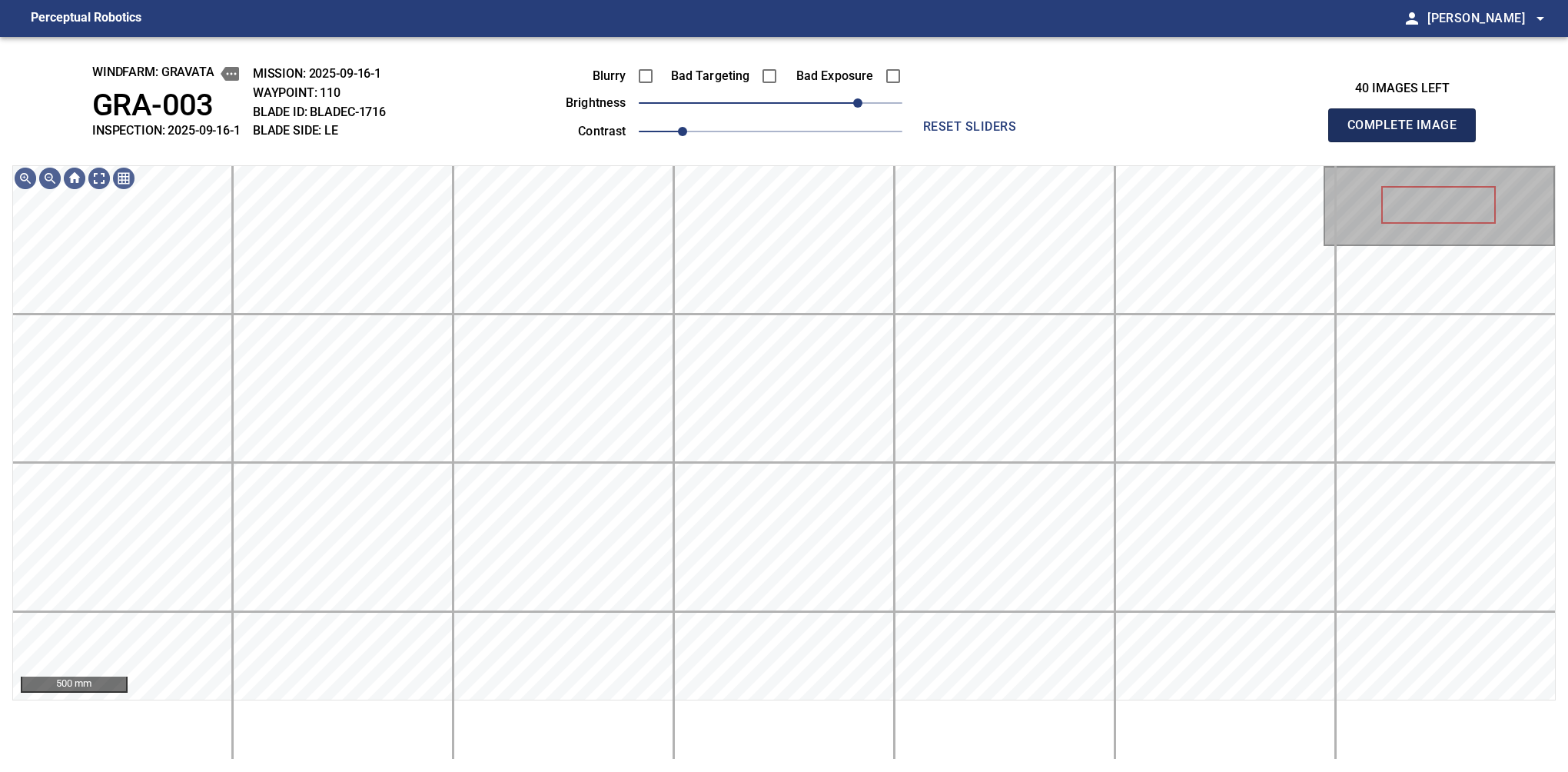
click at [1354, 135] on span "Complete Image" at bounding box center [1402, 125] width 114 height 21
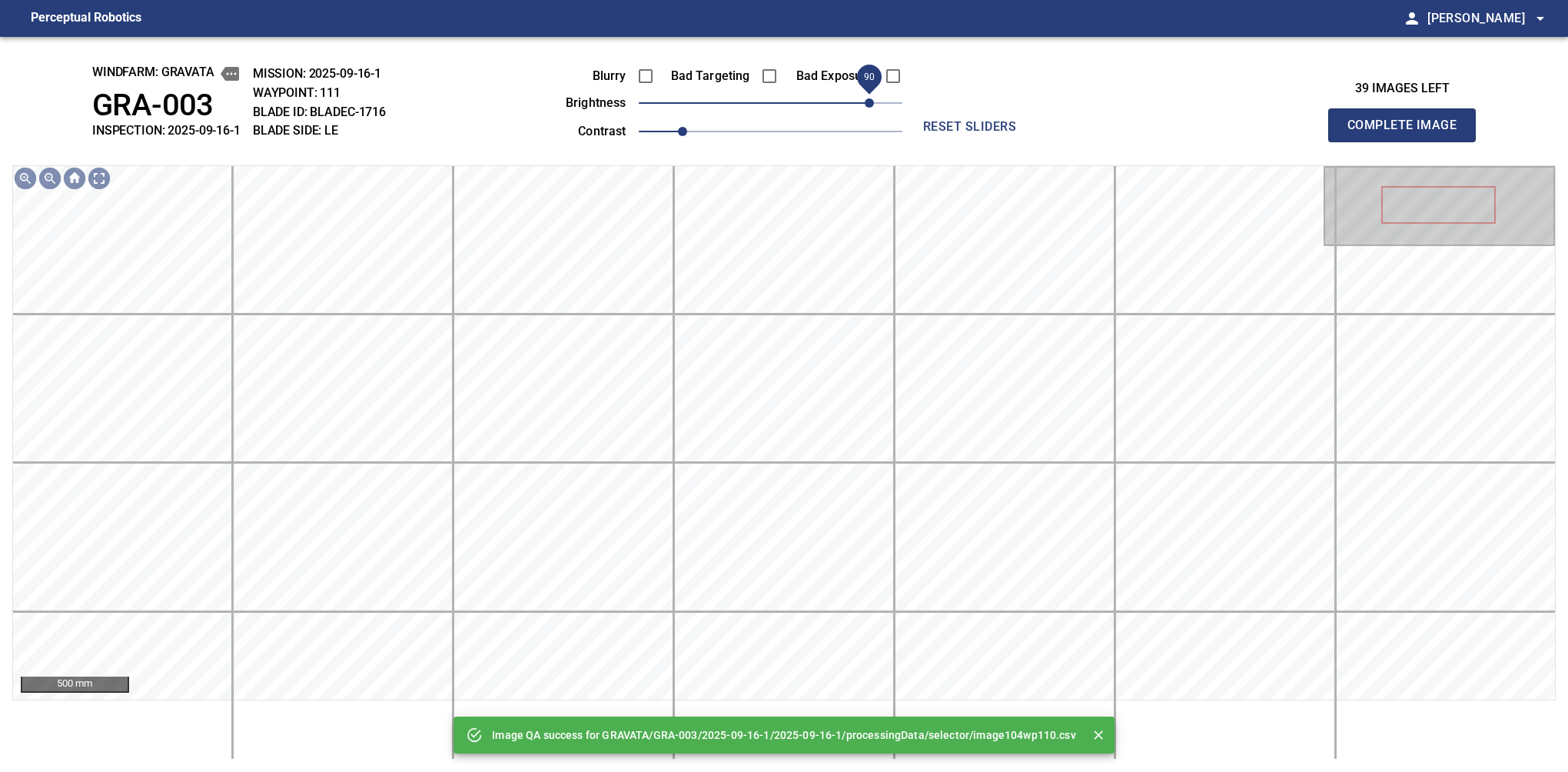
drag, startPoint x: 835, startPoint y: 108, endPoint x: 873, endPoint y: 94, distance: 40.5
click at [873, 94] on span "90" at bounding box center [771, 103] width 264 height 21
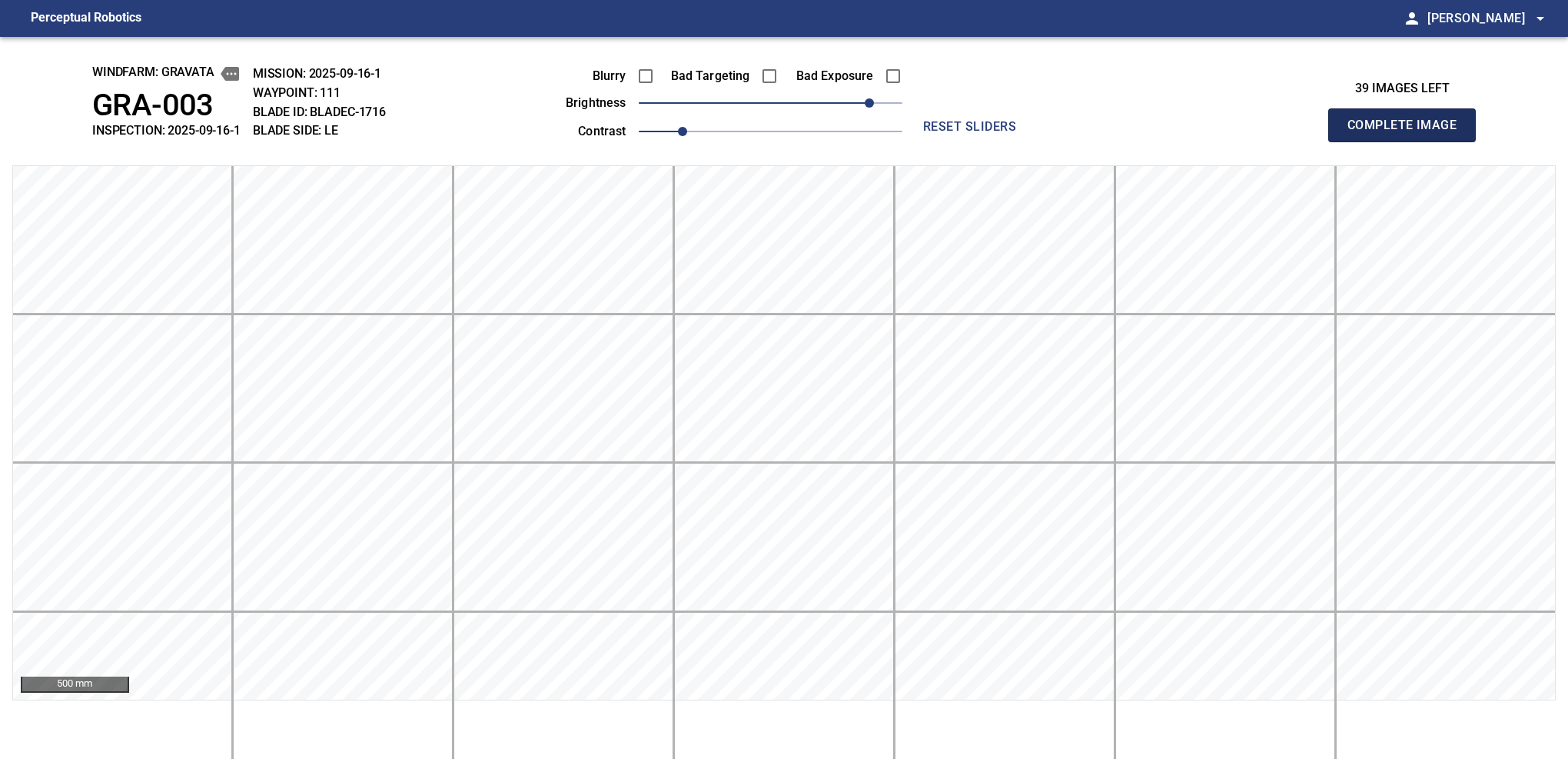
click at [1354, 122] on span "Complete Image" at bounding box center [1402, 125] width 114 height 21
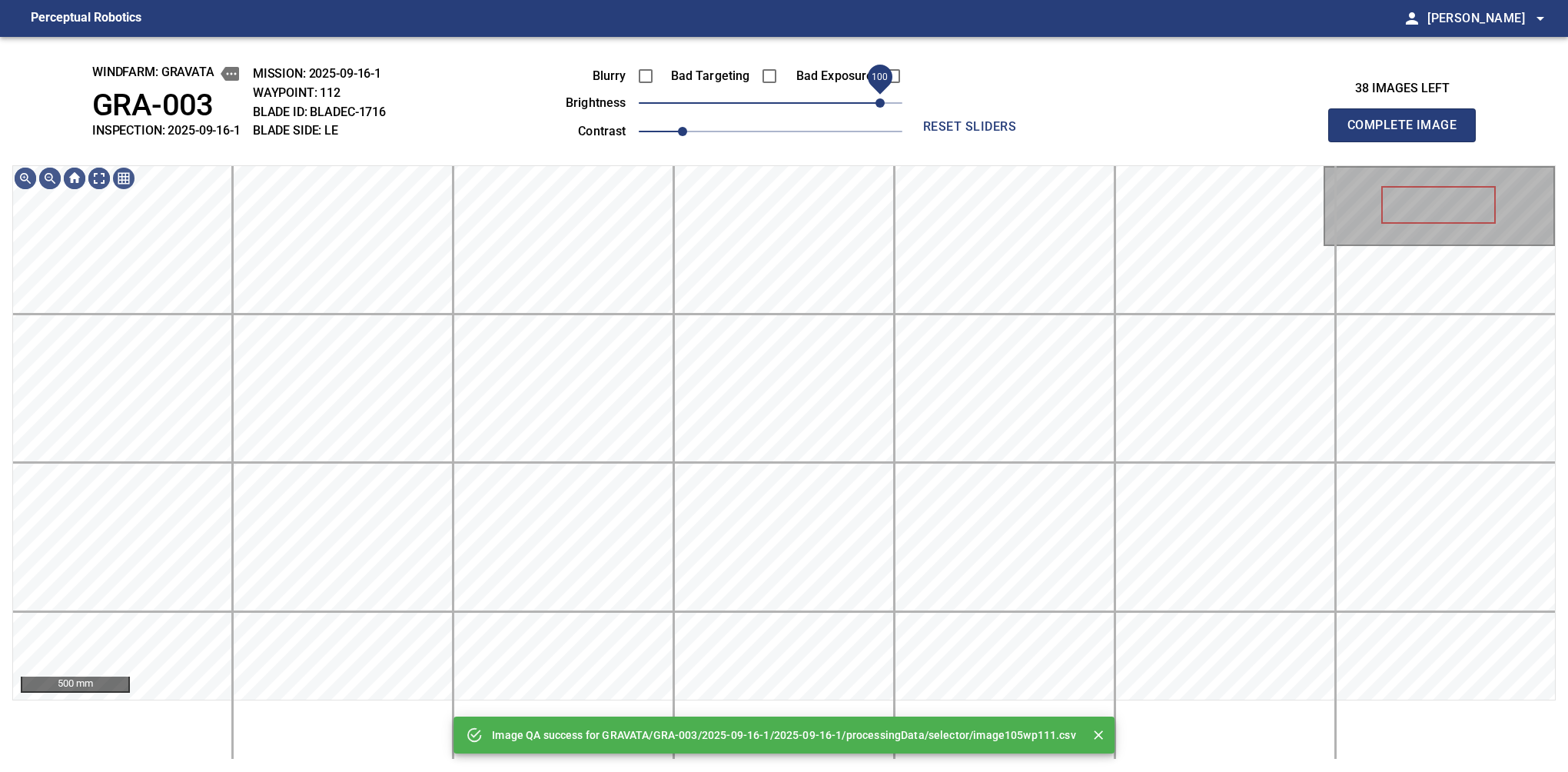
drag, startPoint x: 811, startPoint y: 99, endPoint x: 882, endPoint y: 102, distance: 71.1
click at [882, 102] on span "100" at bounding box center [771, 103] width 264 height 21
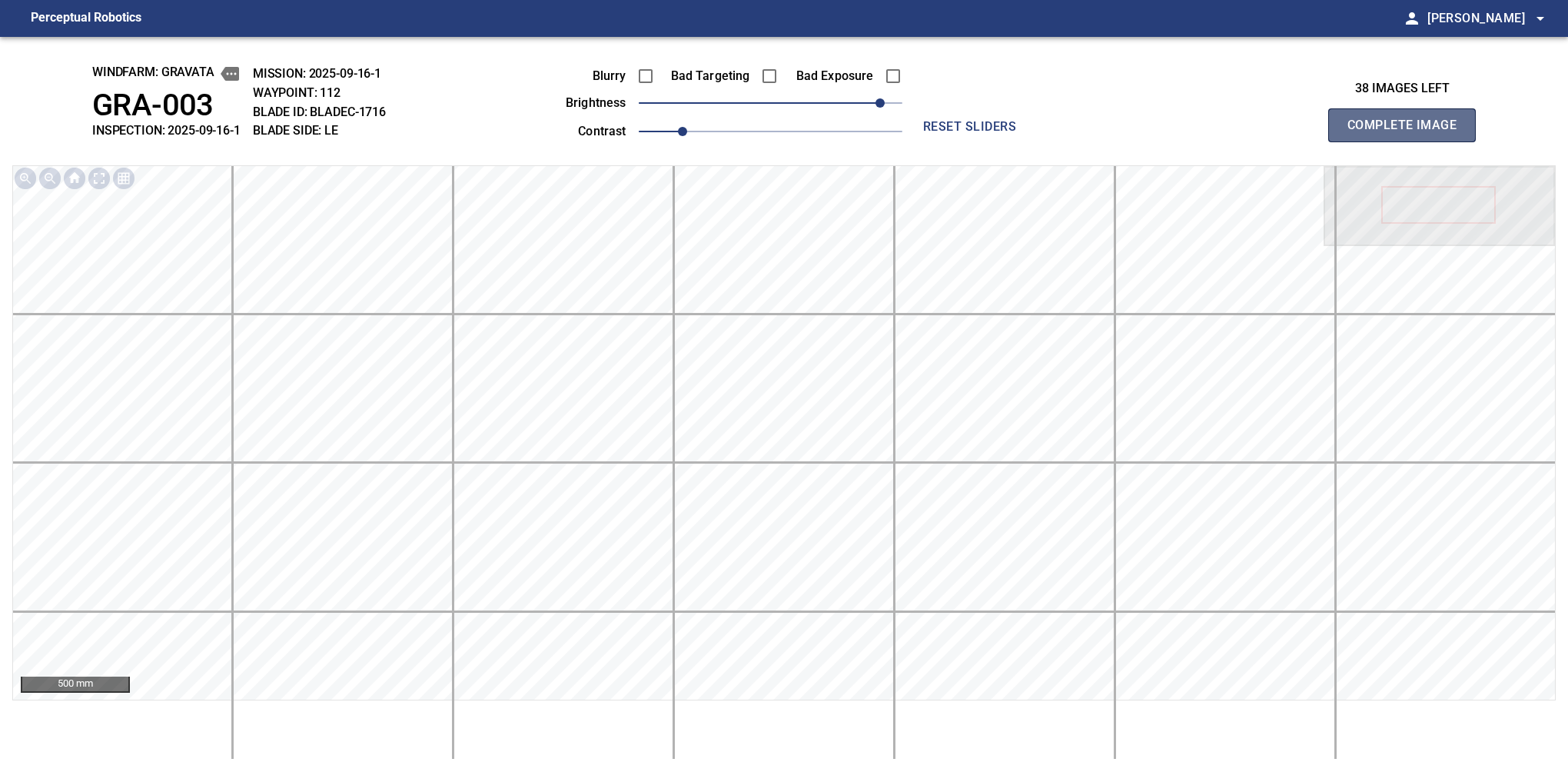
click at [1354, 129] on span "Complete Image" at bounding box center [1402, 125] width 114 height 21
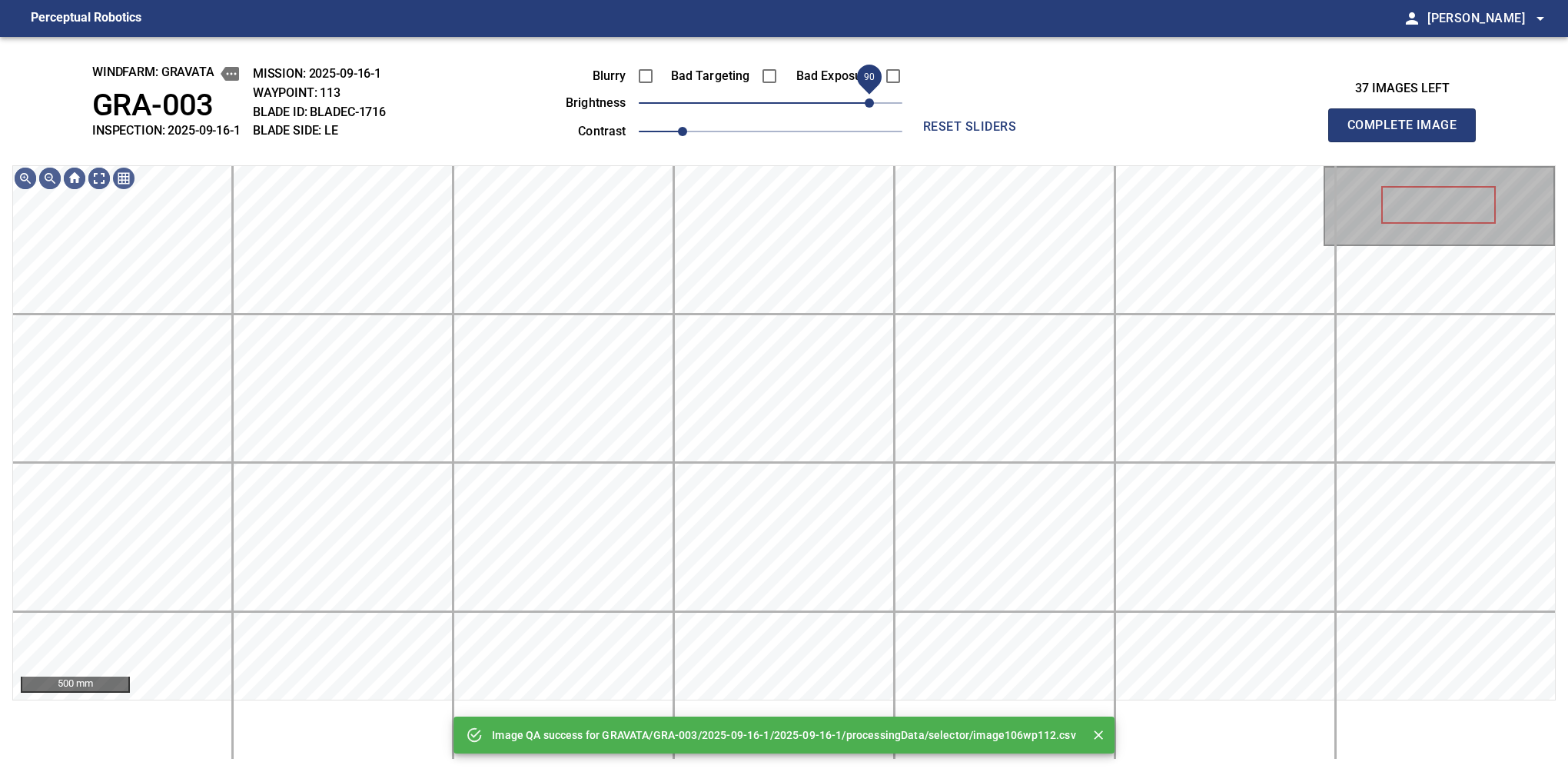
drag, startPoint x: 814, startPoint y: 102, endPoint x: 873, endPoint y: 100, distance: 59.0
click at [873, 100] on span "90" at bounding box center [771, 103] width 264 height 21
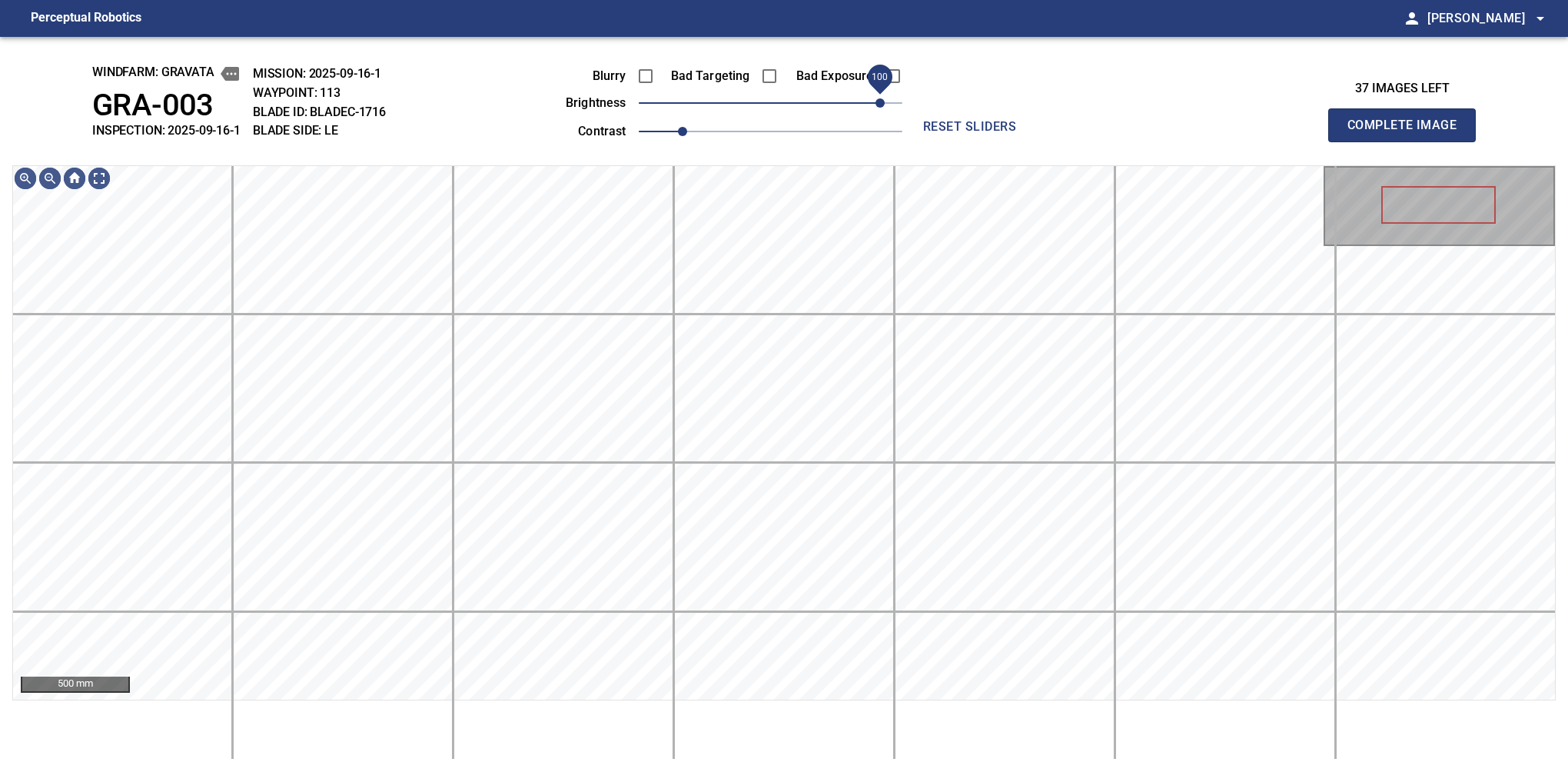
click at [878, 108] on span "100" at bounding box center [880, 103] width 9 height 9
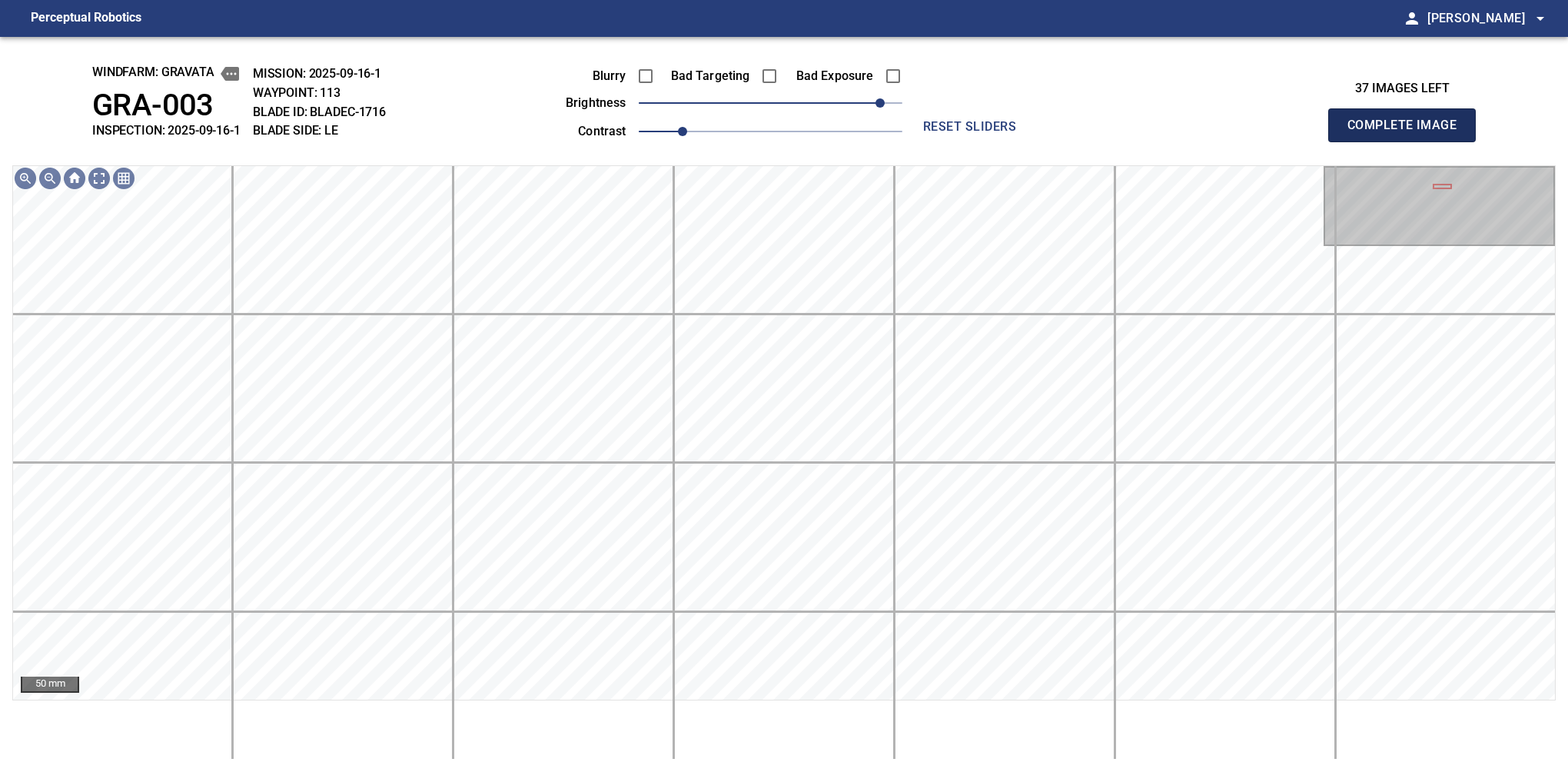
click at [1354, 118] on span "Complete Image" at bounding box center [1402, 125] width 114 height 21
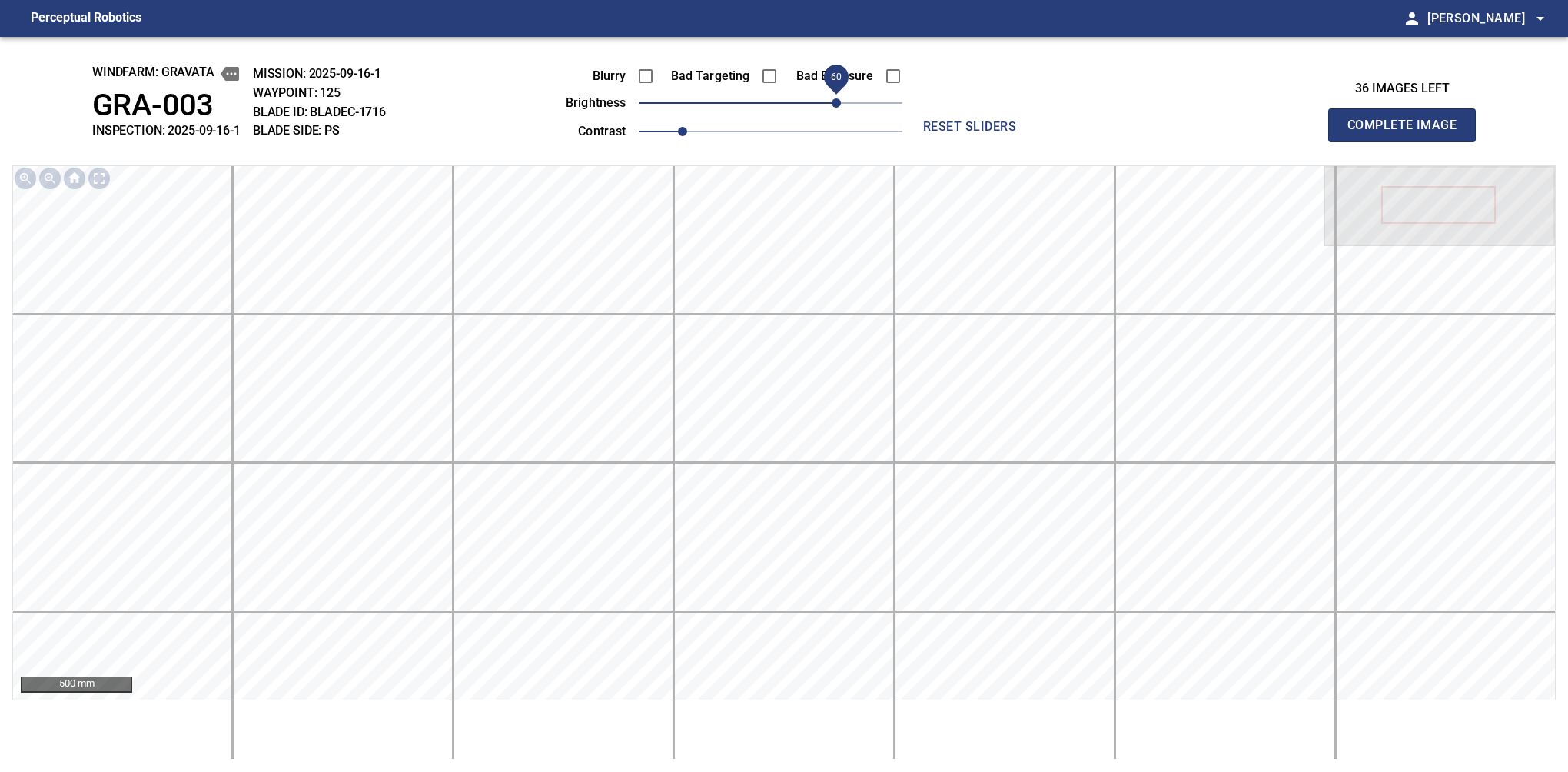
drag, startPoint x: 793, startPoint y: 105, endPoint x: 835, endPoint y: 93, distance: 43.7
click at [835, 99] on span "60" at bounding box center [836, 103] width 9 height 9
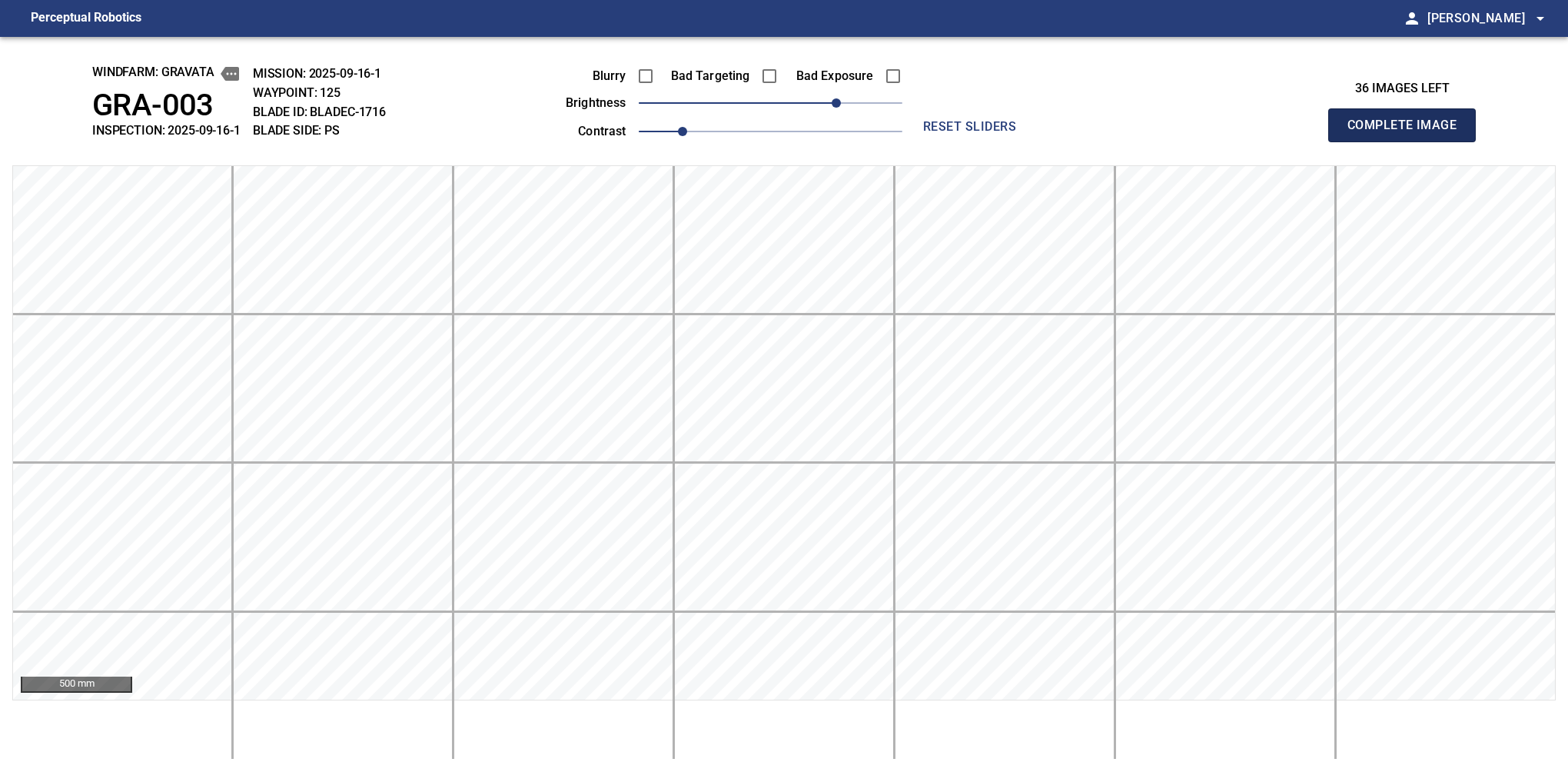
click at [1354, 141] on button "Complete Image" at bounding box center [1402, 125] width 147 height 33
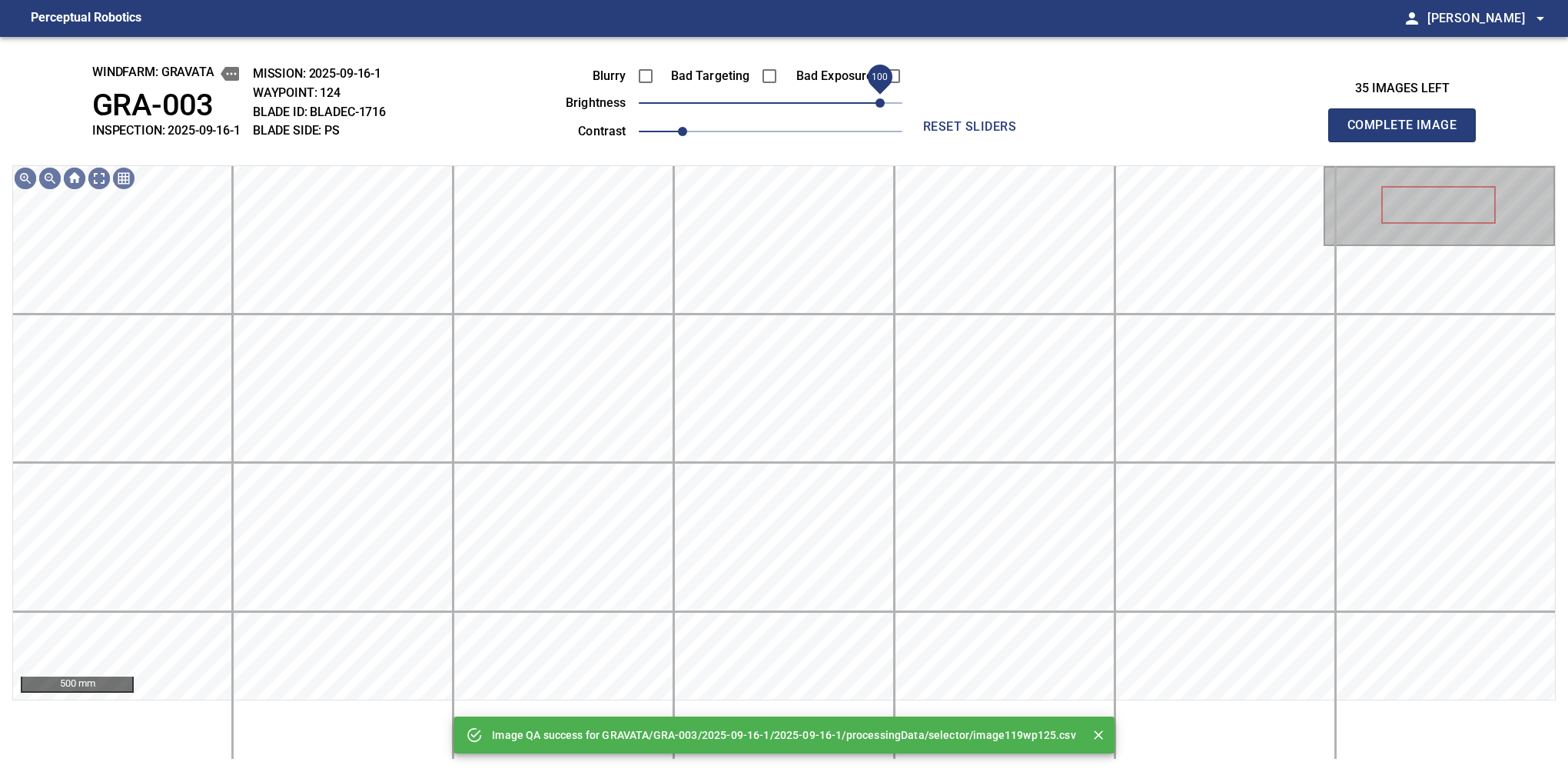
drag, startPoint x: 835, startPoint y: 101, endPoint x: 878, endPoint y: 102, distance: 43.0
click at [878, 102] on span "100" at bounding box center [771, 103] width 264 height 21
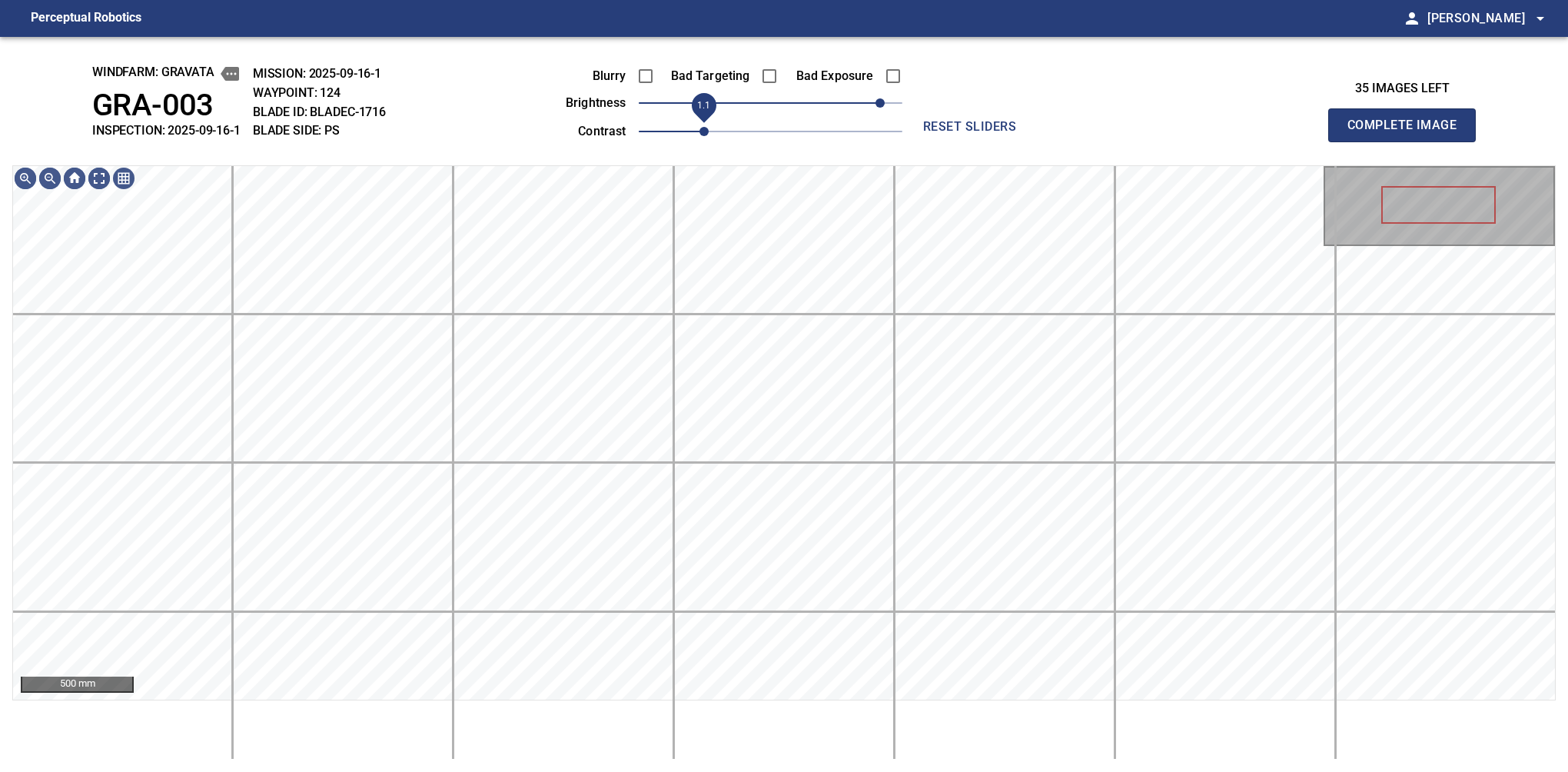
drag, startPoint x: 685, startPoint y: 134, endPoint x: 703, endPoint y: 134, distance: 18.0
click at [703, 134] on span "1.1" at bounding box center [703, 131] width 9 height 9
click at [1354, 141] on button "Complete Image" at bounding box center [1402, 125] width 147 height 33
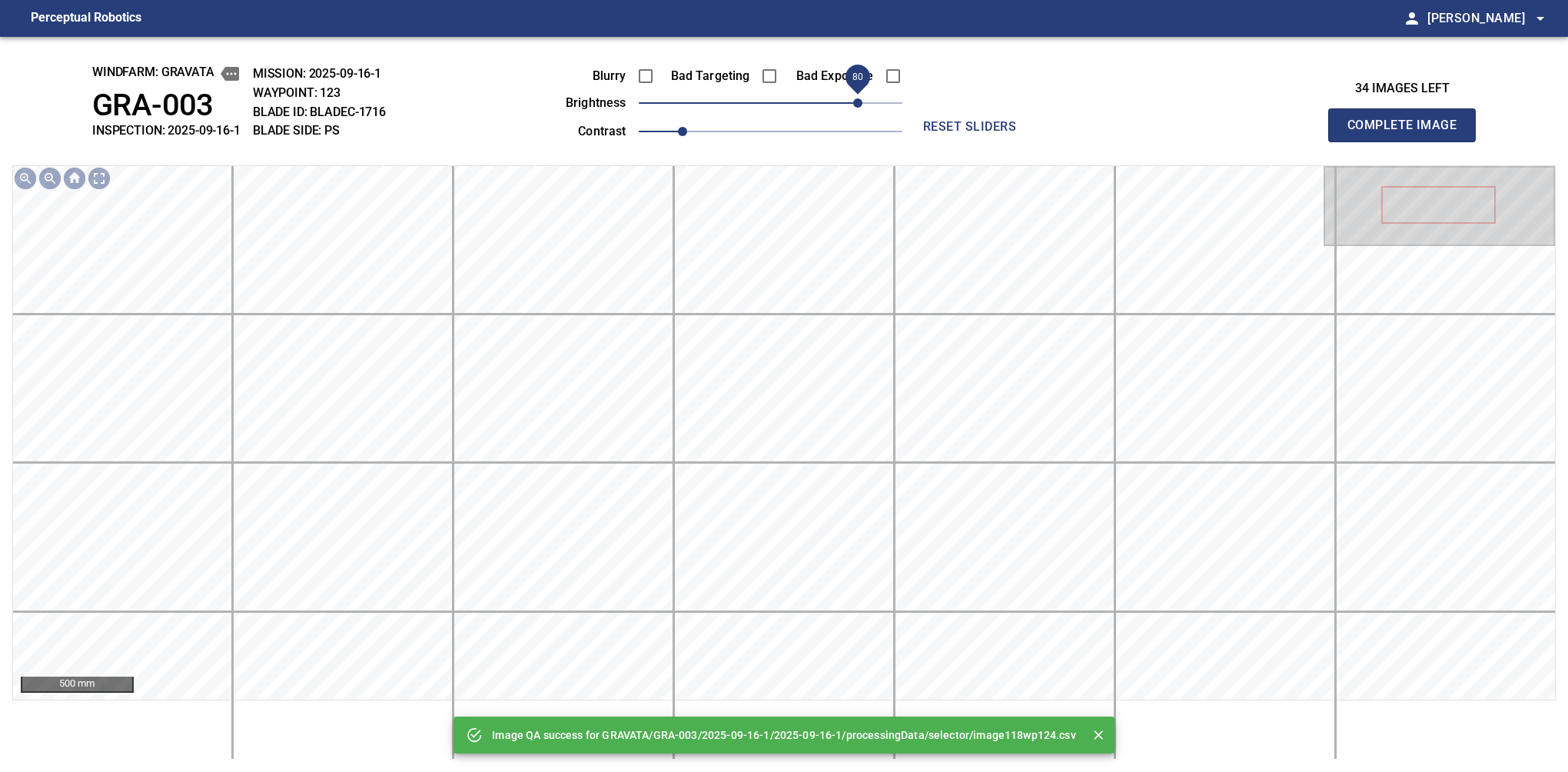
drag, startPoint x: 838, startPoint y: 105, endPoint x: 857, endPoint y: 113, distance: 20.6
click at [857, 113] on span "80" at bounding box center [771, 103] width 264 height 21
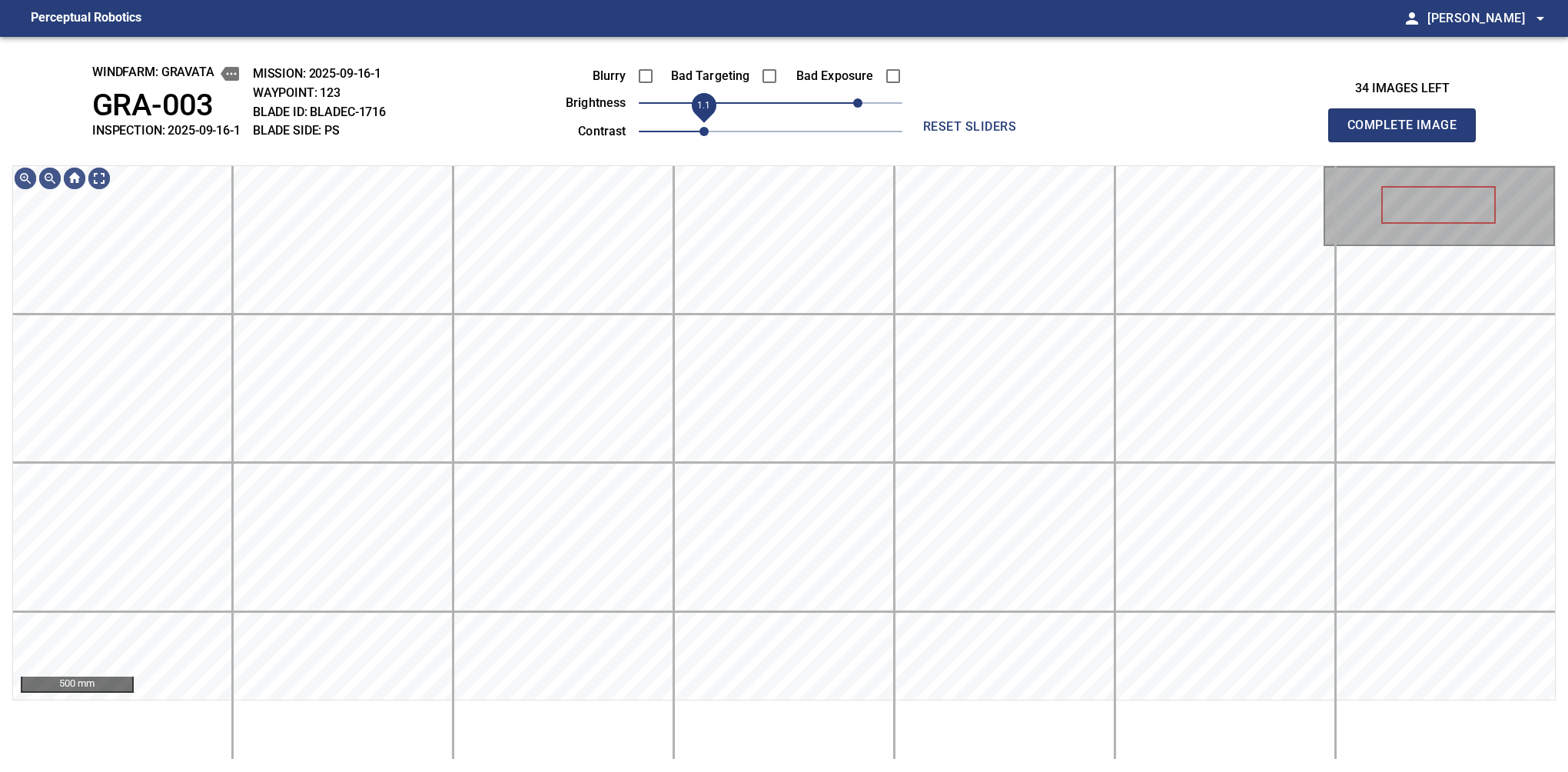
drag, startPoint x: 679, startPoint y: 135, endPoint x: 695, endPoint y: 137, distance: 16.1
click at [699, 136] on span "1.1" at bounding box center [703, 131] width 9 height 9
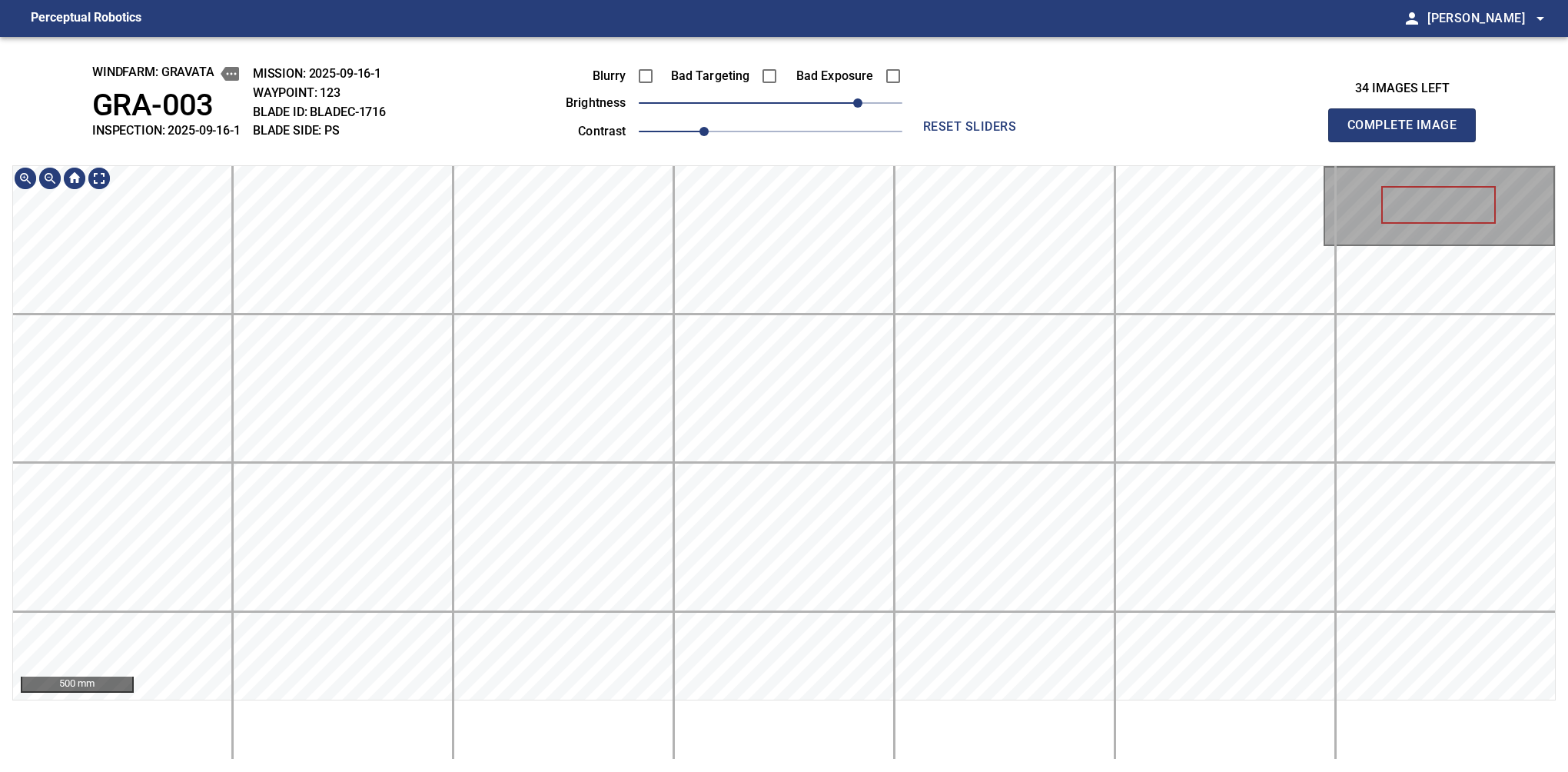
click at [877, 714] on div "500 mm" at bounding box center [784, 463] width 1544 height 595
click at [1354, 141] on button "Complete Image" at bounding box center [1402, 125] width 147 height 33
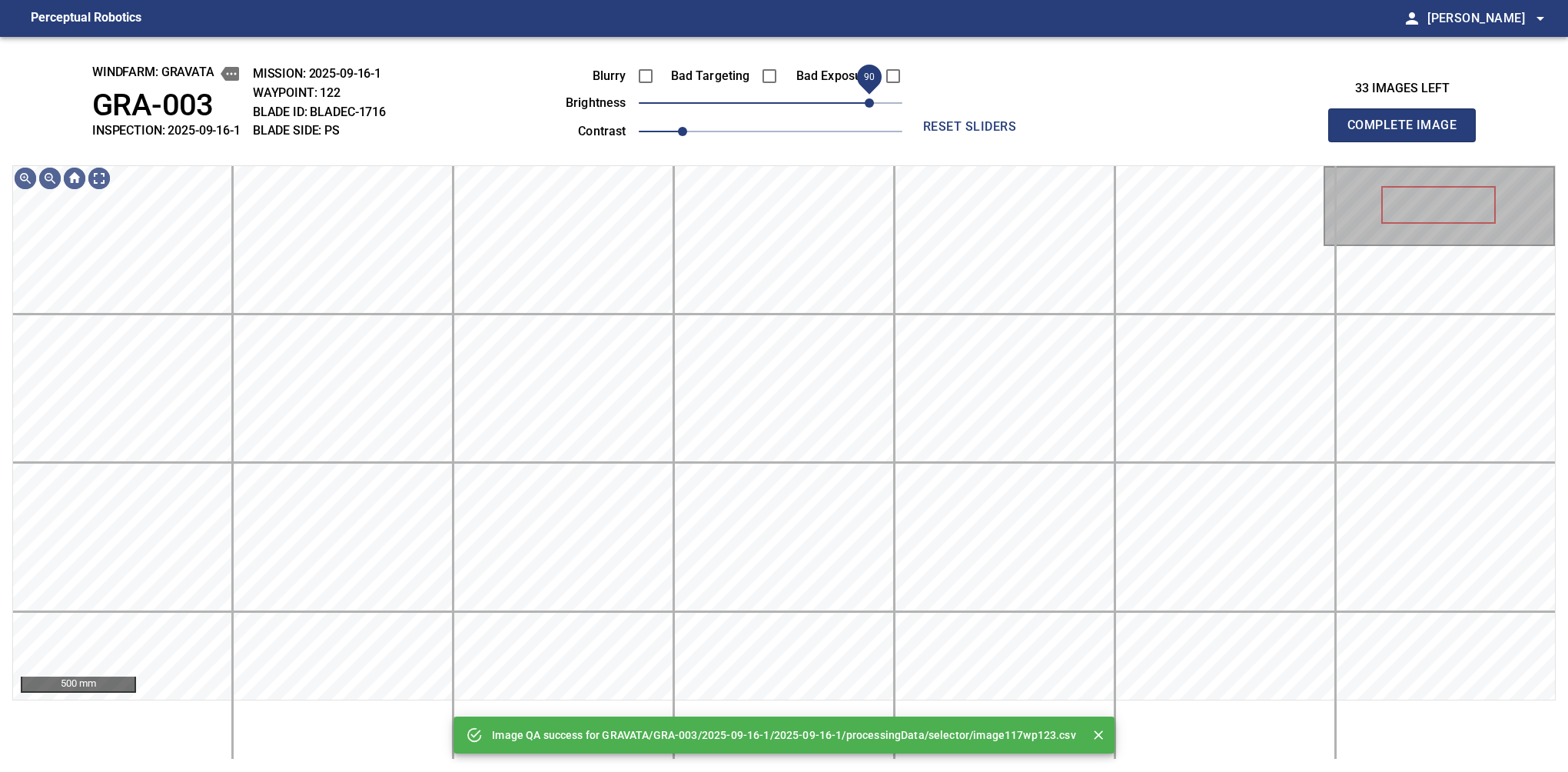
drag, startPoint x: 784, startPoint y: 109, endPoint x: 864, endPoint y: 93, distance: 81.6
click at [865, 99] on span "90" at bounding box center [869, 103] width 9 height 9
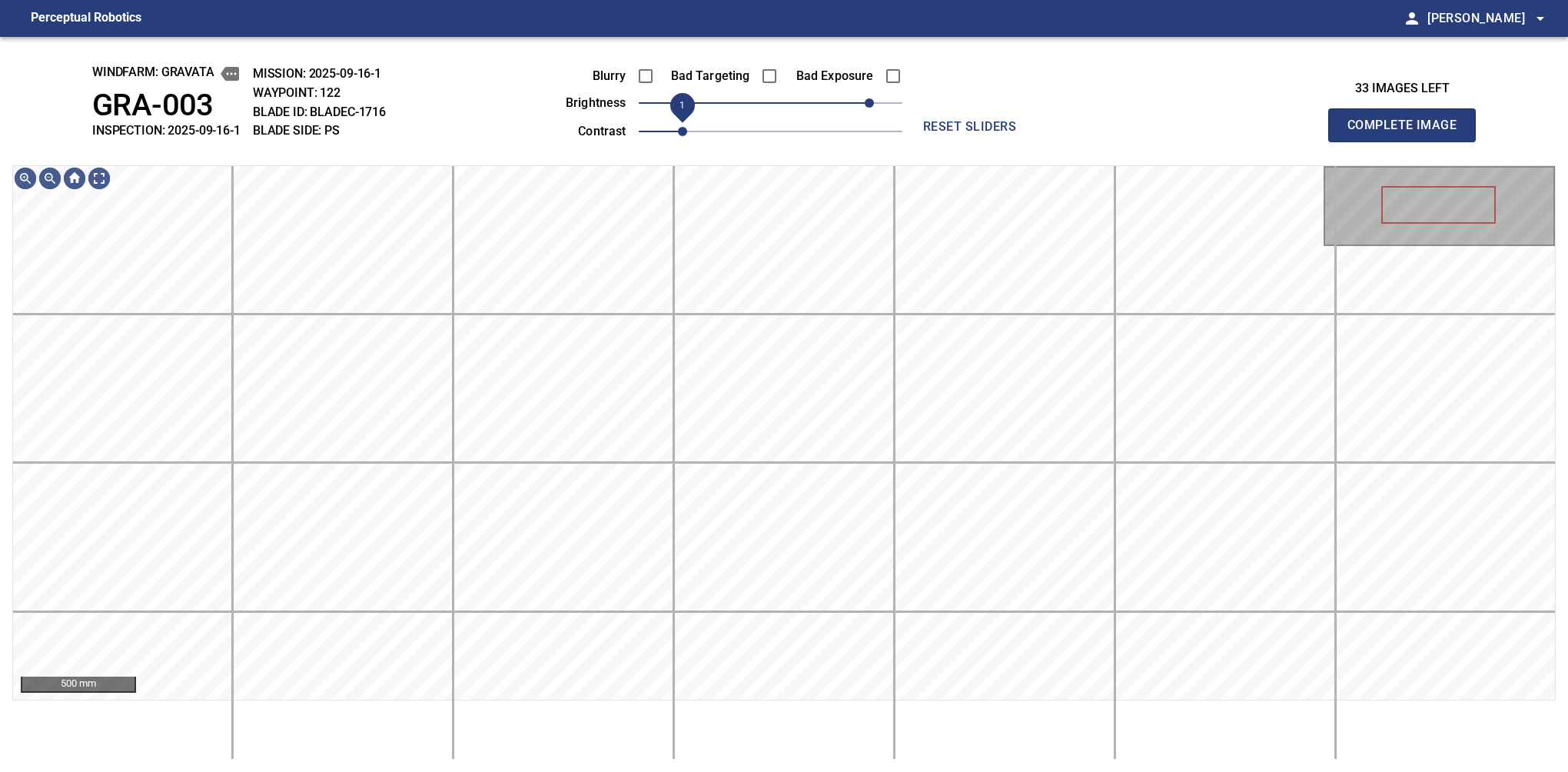
click at [687, 127] on span "1" at bounding box center [682, 131] width 9 height 9
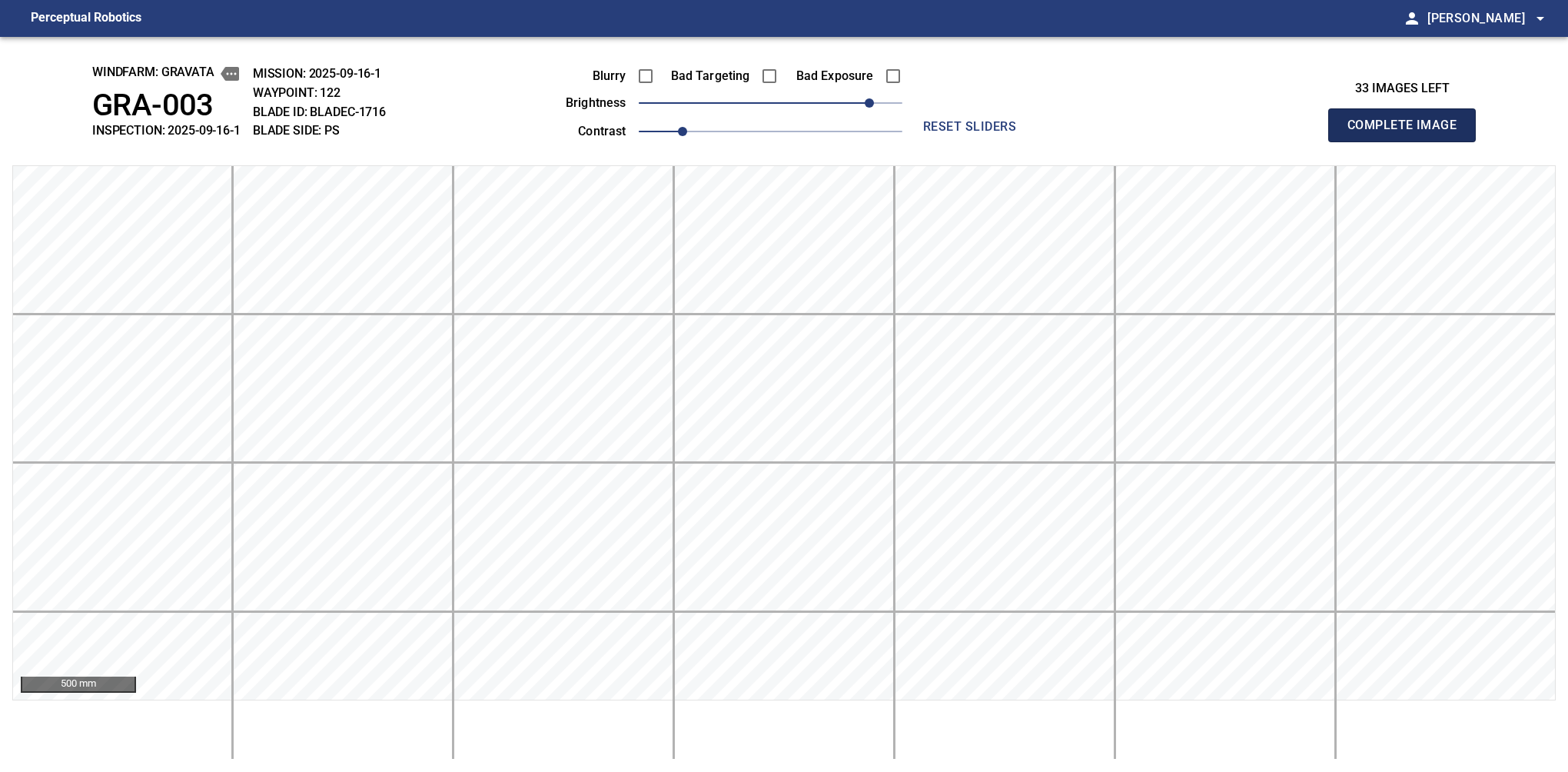
click at [1354, 141] on button "Complete Image" at bounding box center [1402, 125] width 147 height 33
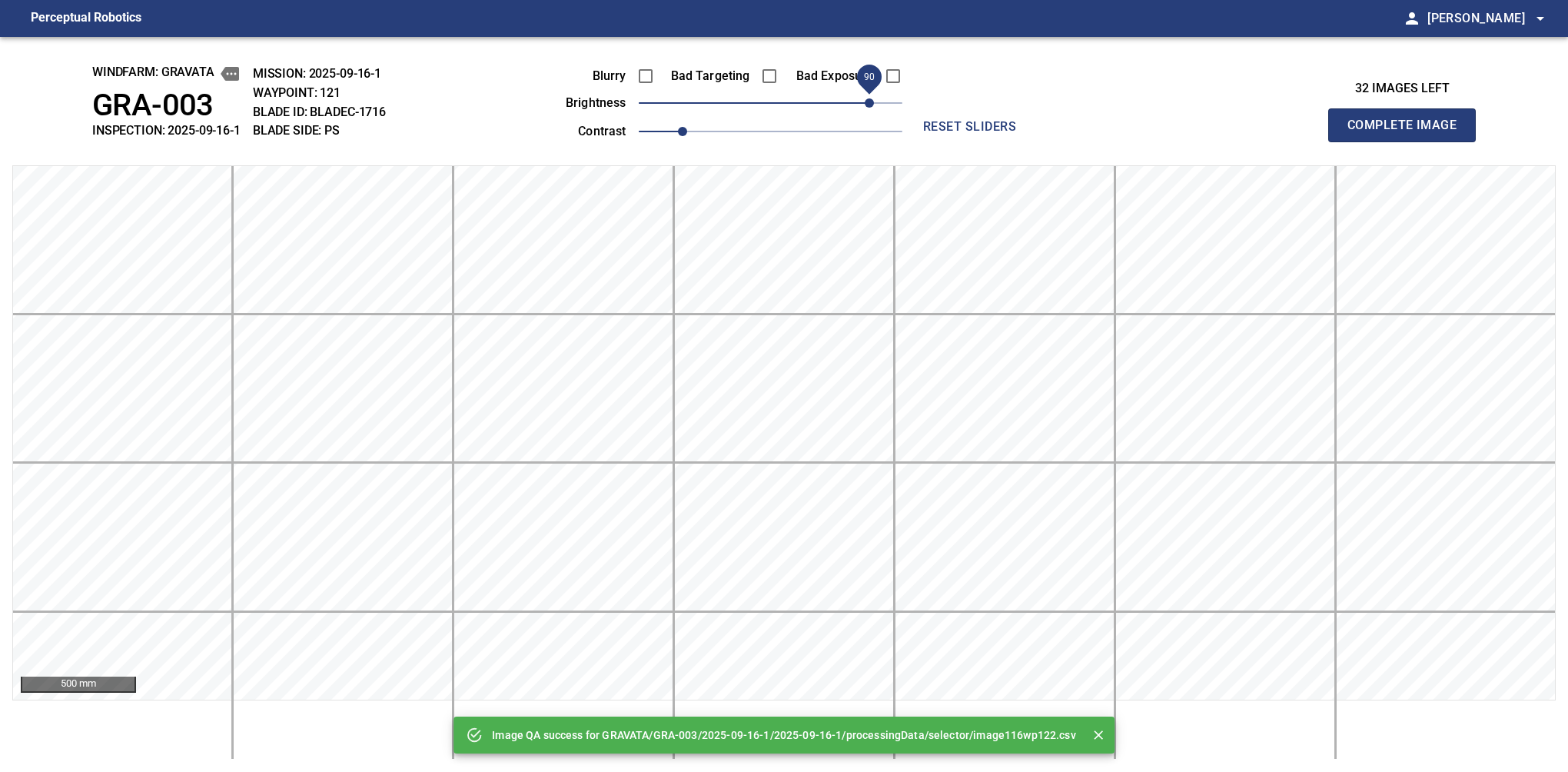
drag, startPoint x: 846, startPoint y: 105, endPoint x: 867, endPoint y: 103, distance: 21.1
click at [867, 103] on span "90" at bounding box center [771, 103] width 264 height 21
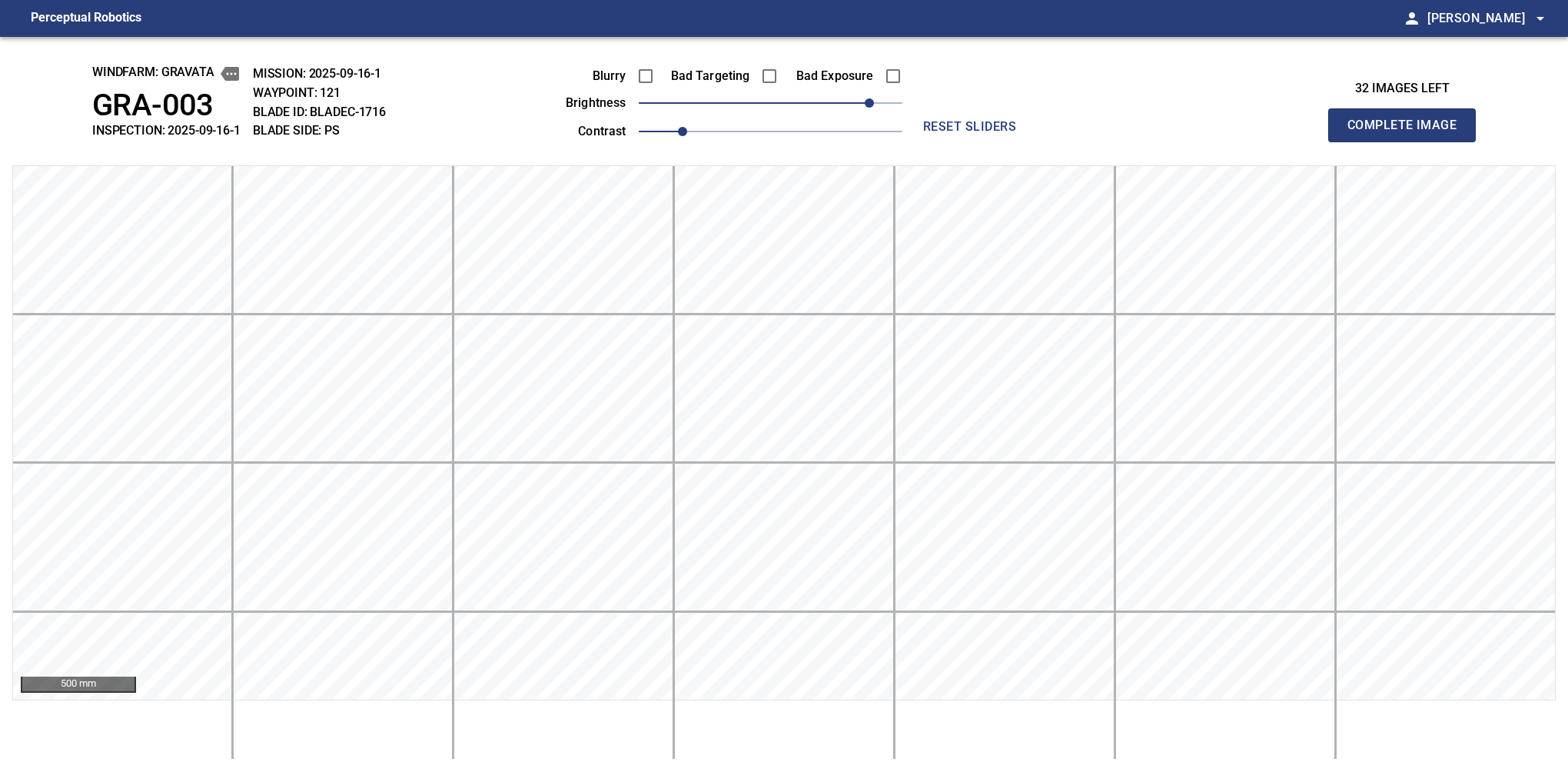
click at [1354, 141] on button "Complete Image" at bounding box center [1402, 125] width 147 height 33
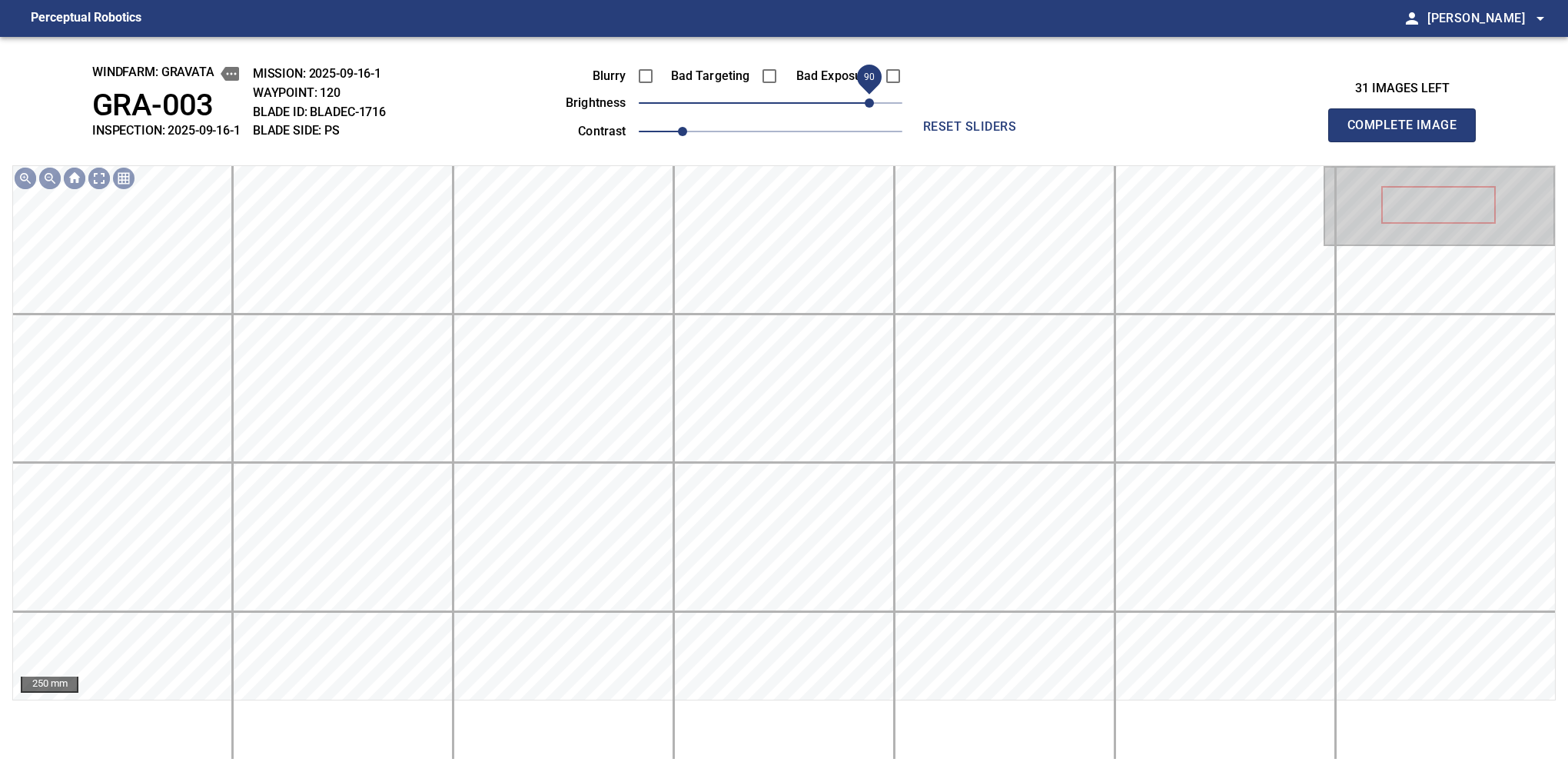
drag, startPoint x: 796, startPoint y: 103, endPoint x: 867, endPoint y: 95, distance: 71.4
click at [867, 95] on span "90" at bounding box center [771, 103] width 264 height 21
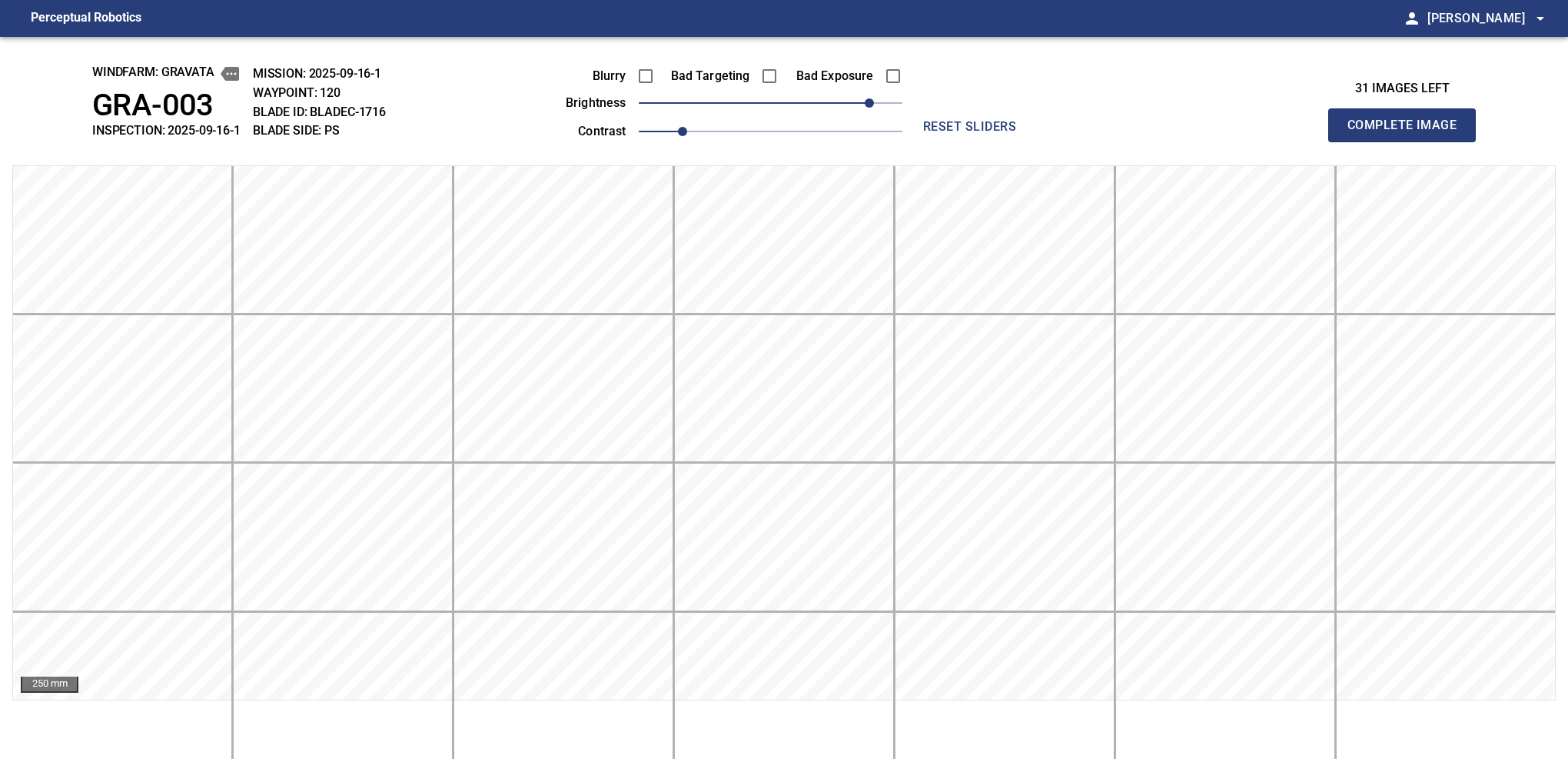
click at [1354, 141] on button "Complete Image" at bounding box center [1402, 125] width 147 height 33
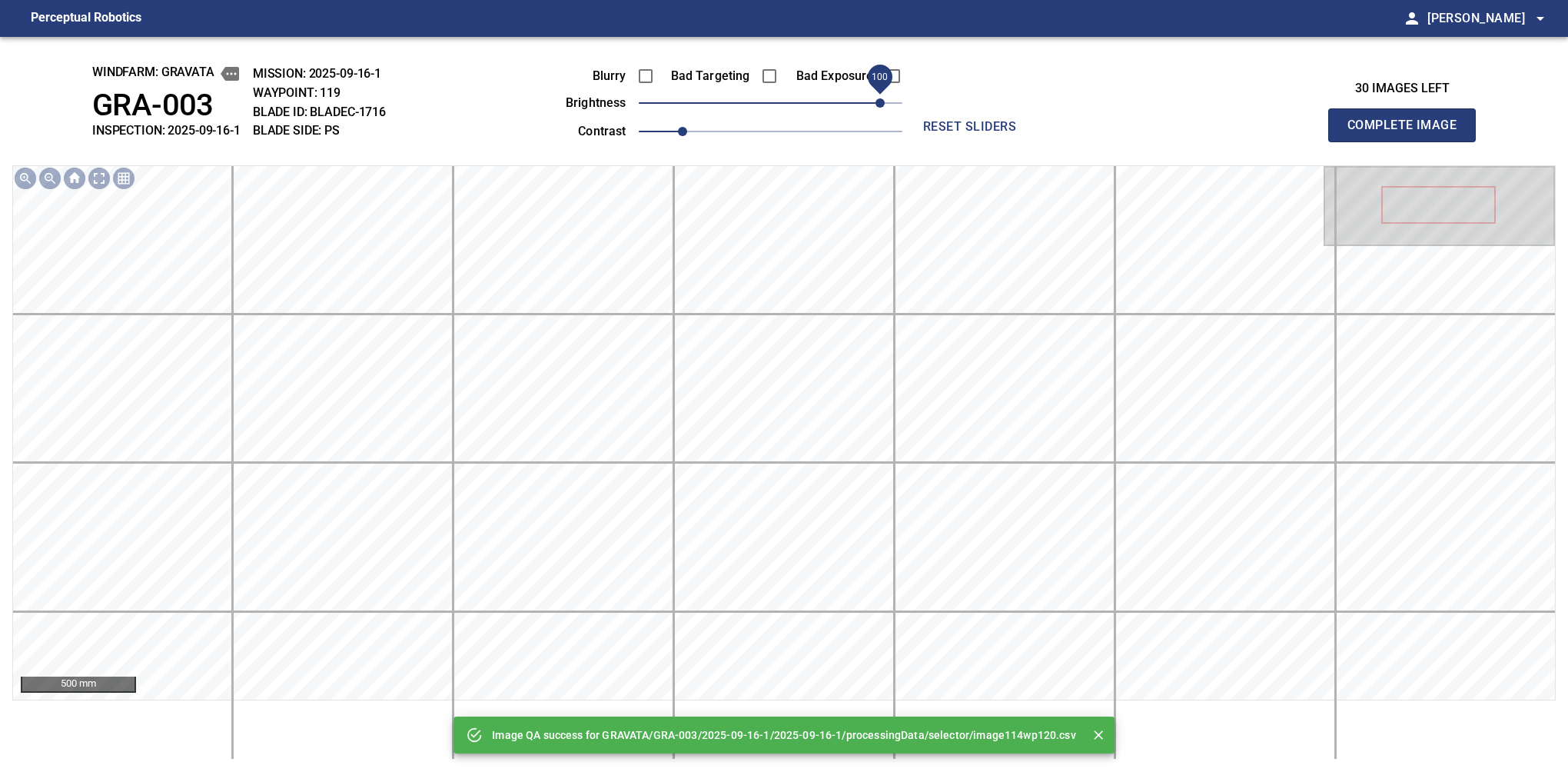
click at [877, 95] on div "Blurry Bad Targeting Bad Exposure brightness 100 contrast 1" at bounding box center [716, 101] width 371 height 82
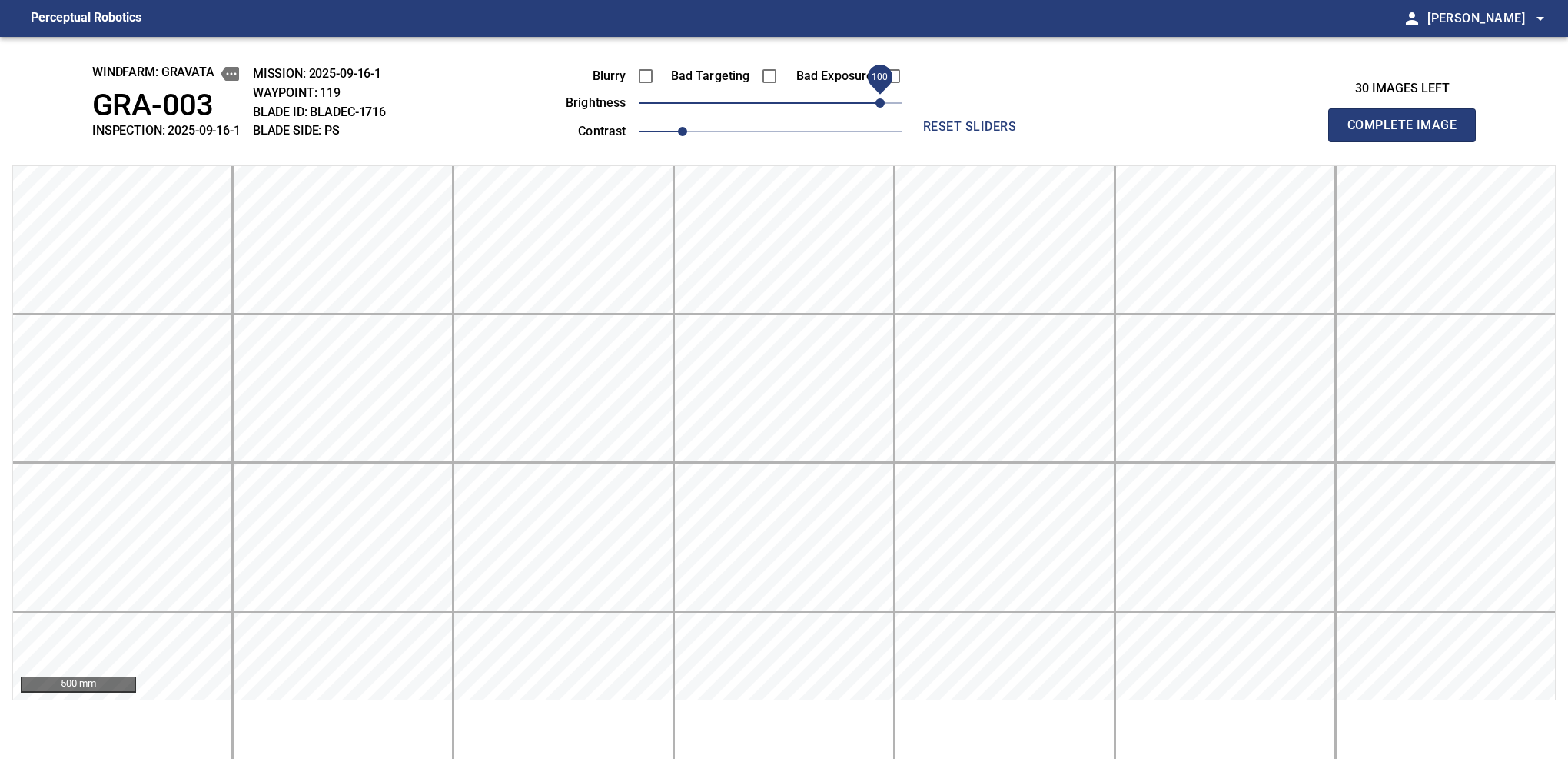
drag, startPoint x: 832, startPoint y: 108, endPoint x: 867, endPoint y: 103, distance: 35.4
click at [867, 103] on div "Blurry Bad Targeting Bad Exposure brightness 100 contrast 1" at bounding box center [716, 101] width 371 height 82
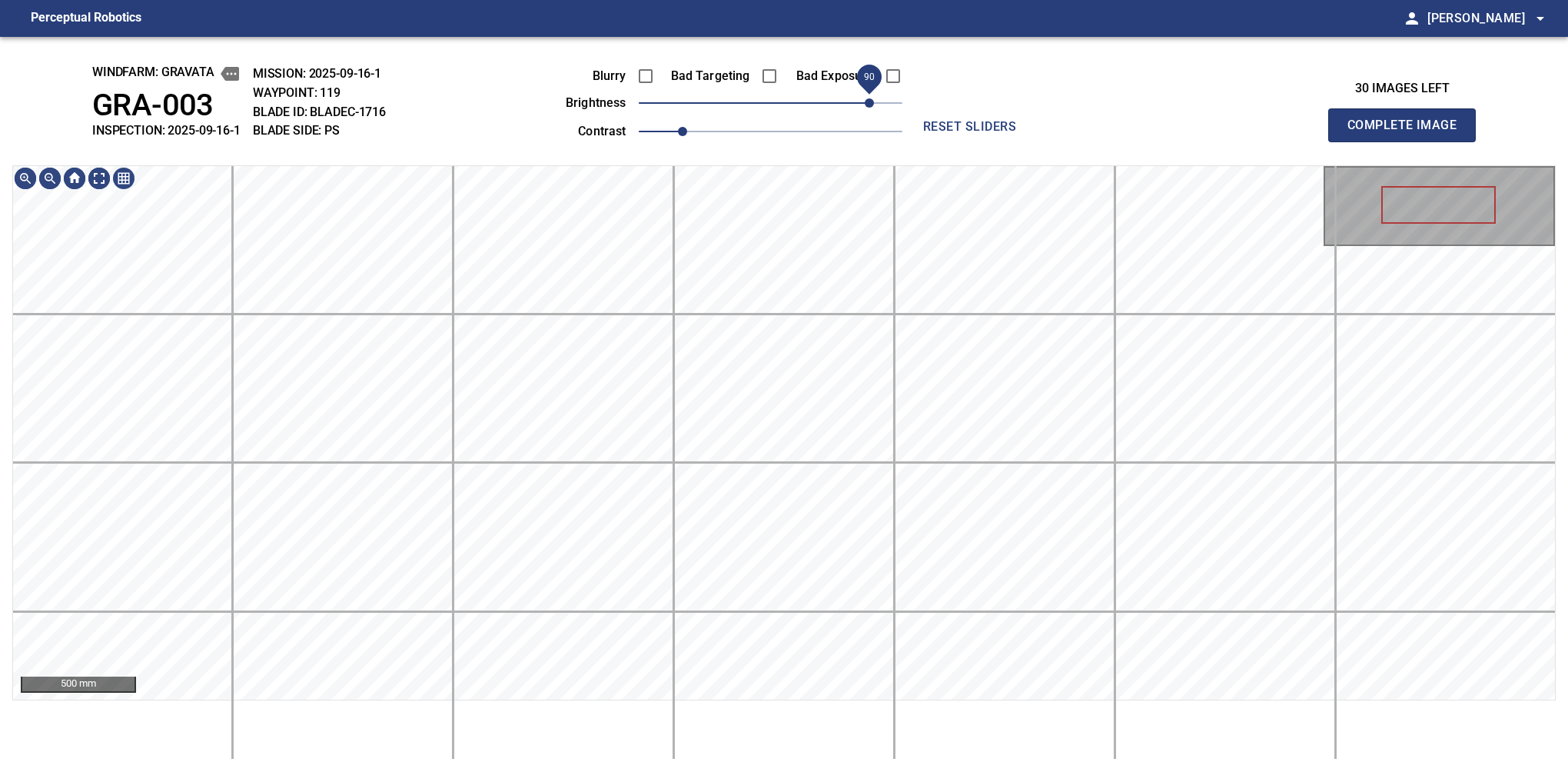
click at [867, 103] on span "90" at bounding box center [869, 103] width 9 height 9
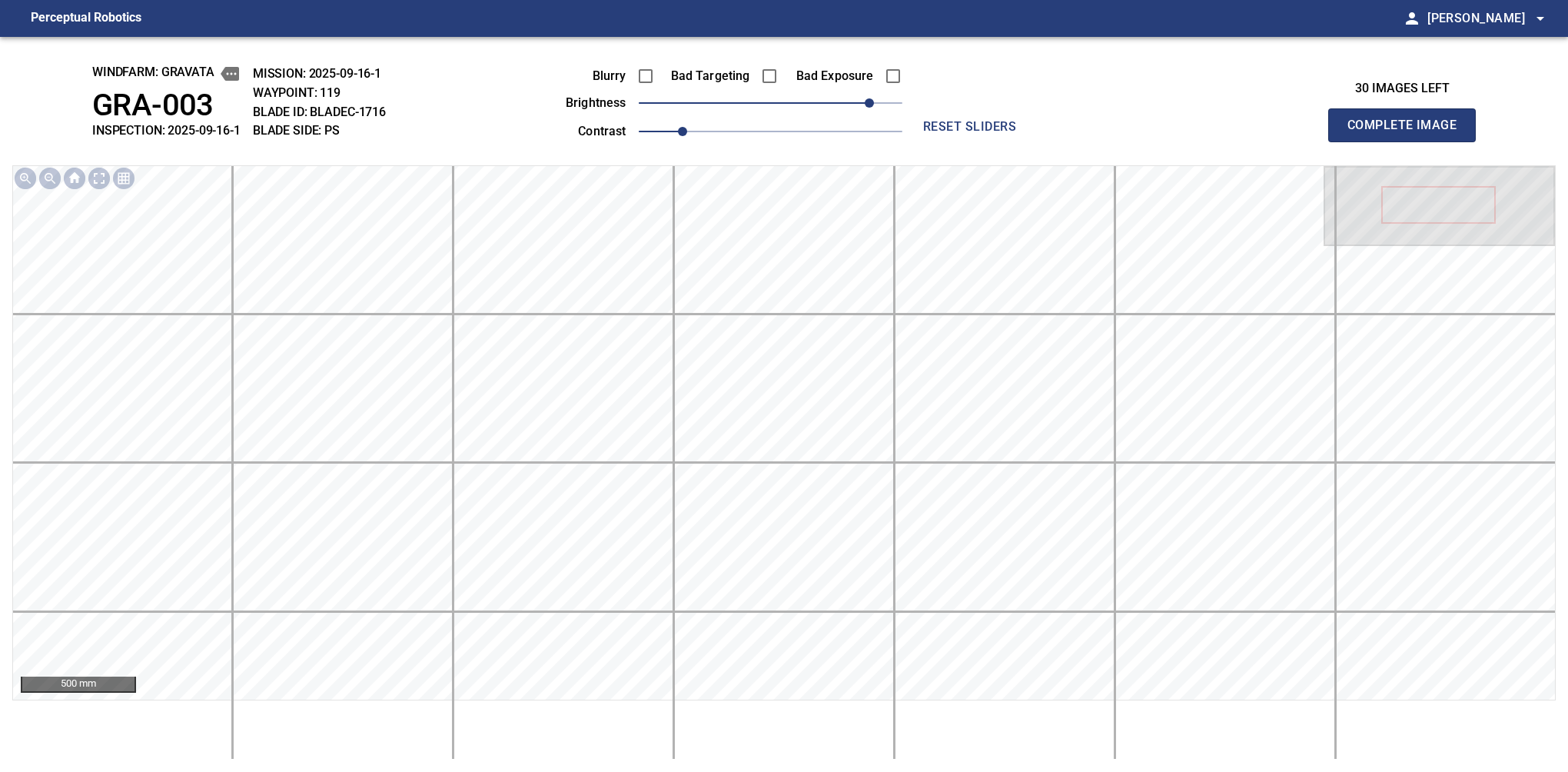
click at [1354, 141] on button "Complete Image" at bounding box center [1402, 125] width 147 height 33
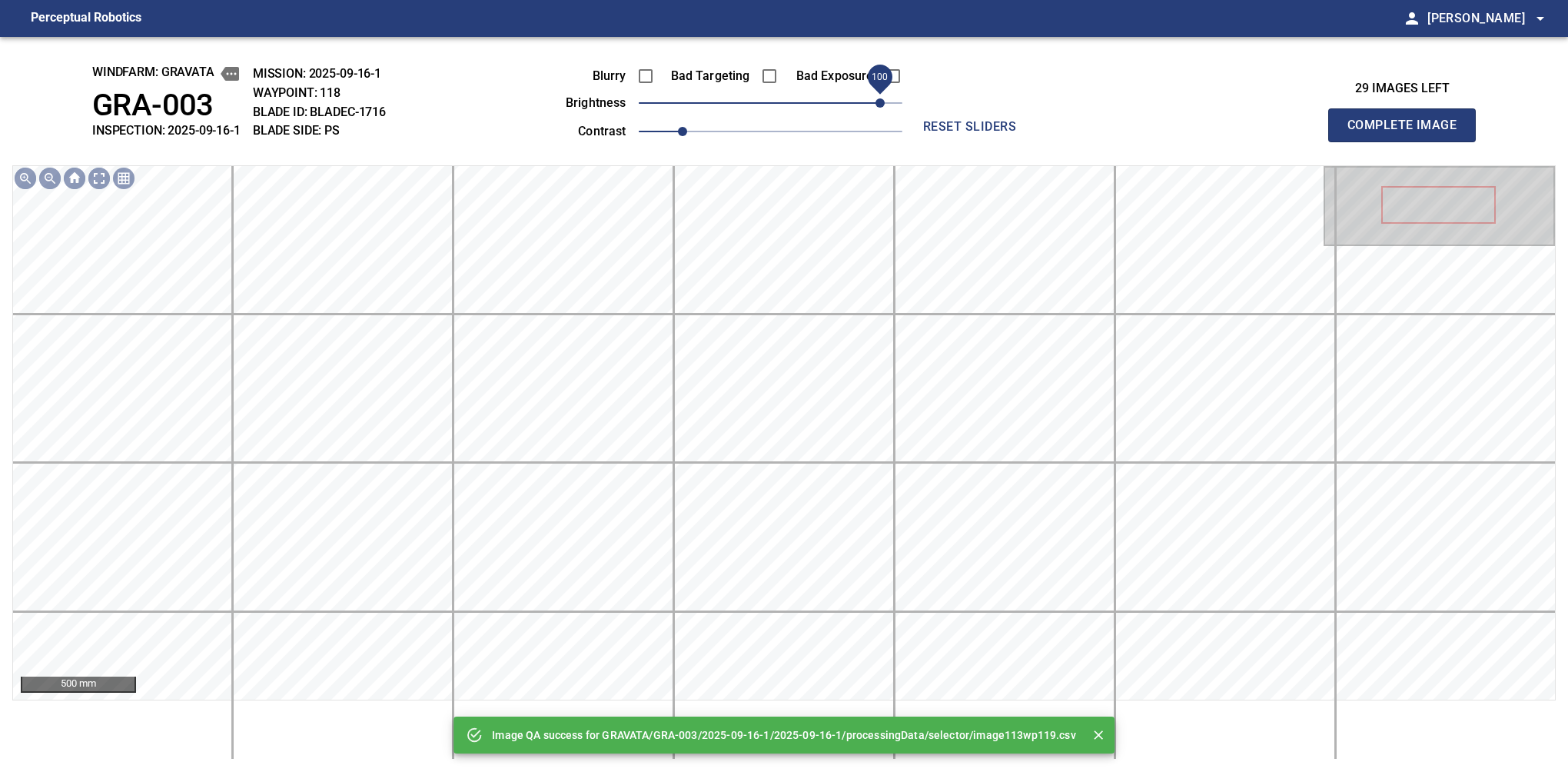
drag, startPoint x: 867, startPoint y: 103, endPoint x: 875, endPoint y: 101, distance: 8.2
click at [875, 101] on span "100" at bounding box center [771, 103] width 264 height 21
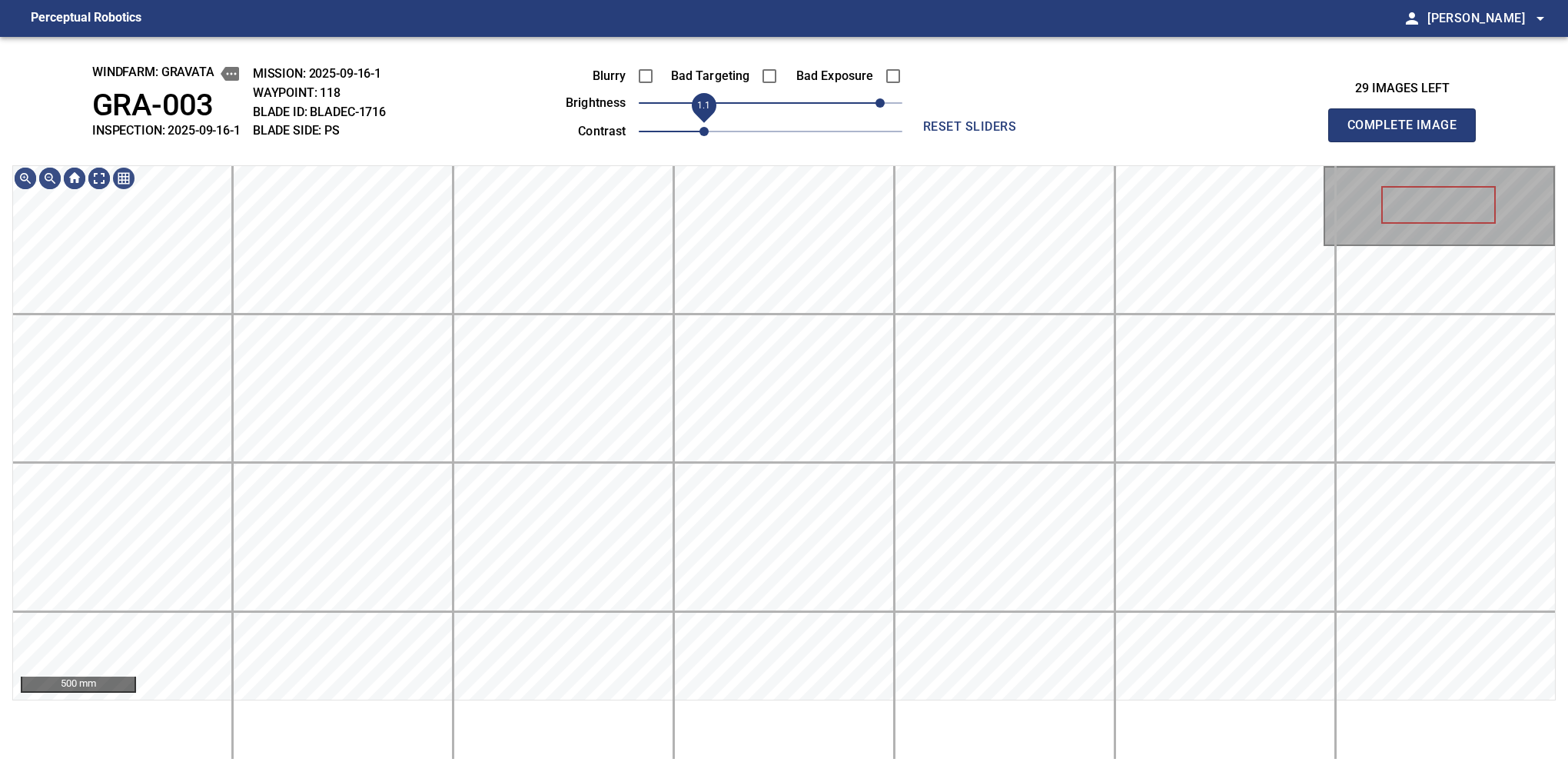
drag, startPoint x: 679, startPoint y: 127, endPoint x: 703, endPoint y: 127, distance: 24.0
click at [703, 127] on span "1.1" at bounding box center [703, 131] width 9 height 9
click at [871, 103] on span "90" at bounding box center [869, 103] width 9 height 9
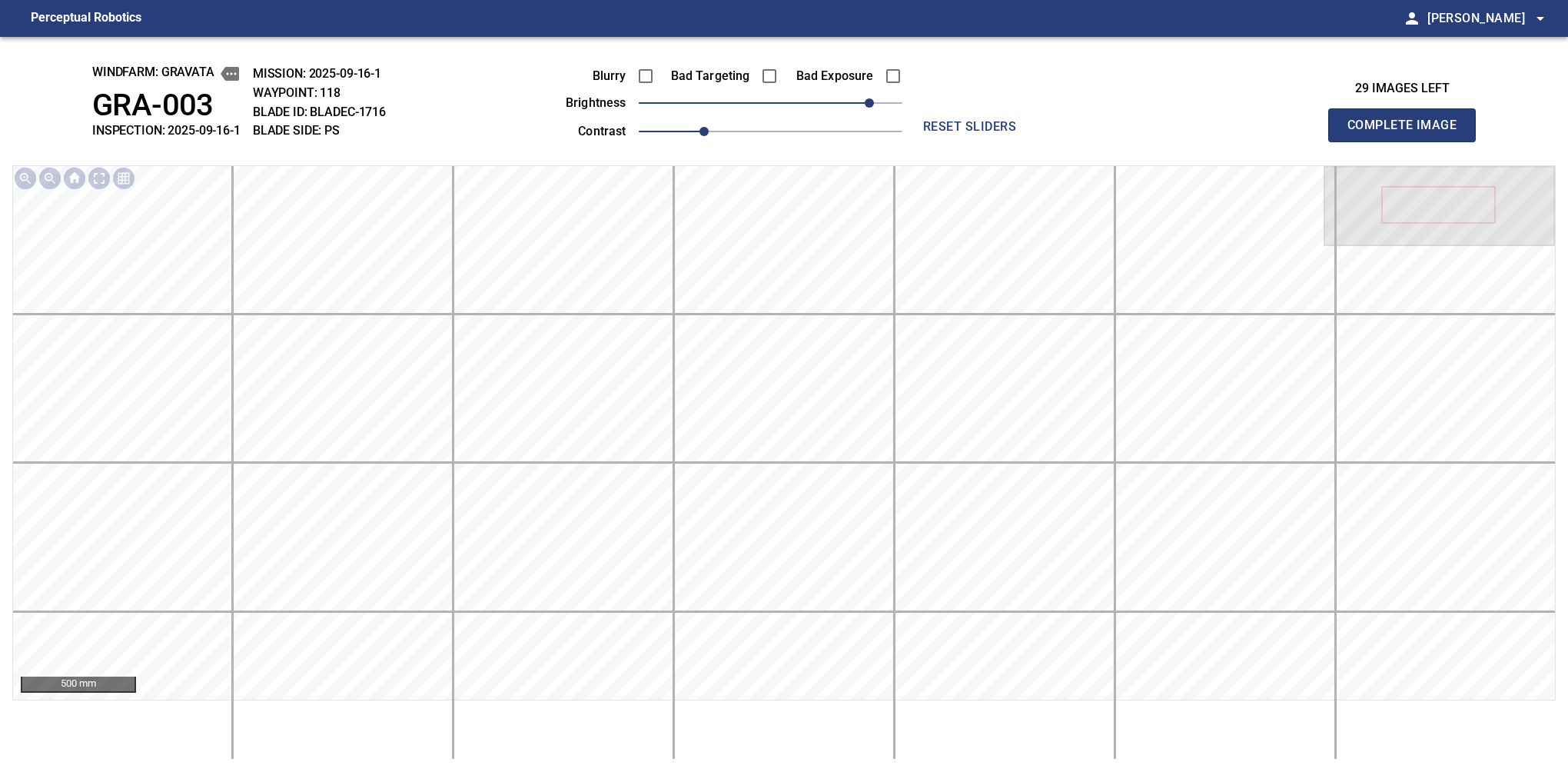
click at [1354, 141] on button "Complete Image" at bounding box center [1402, 125] width 147 height 33
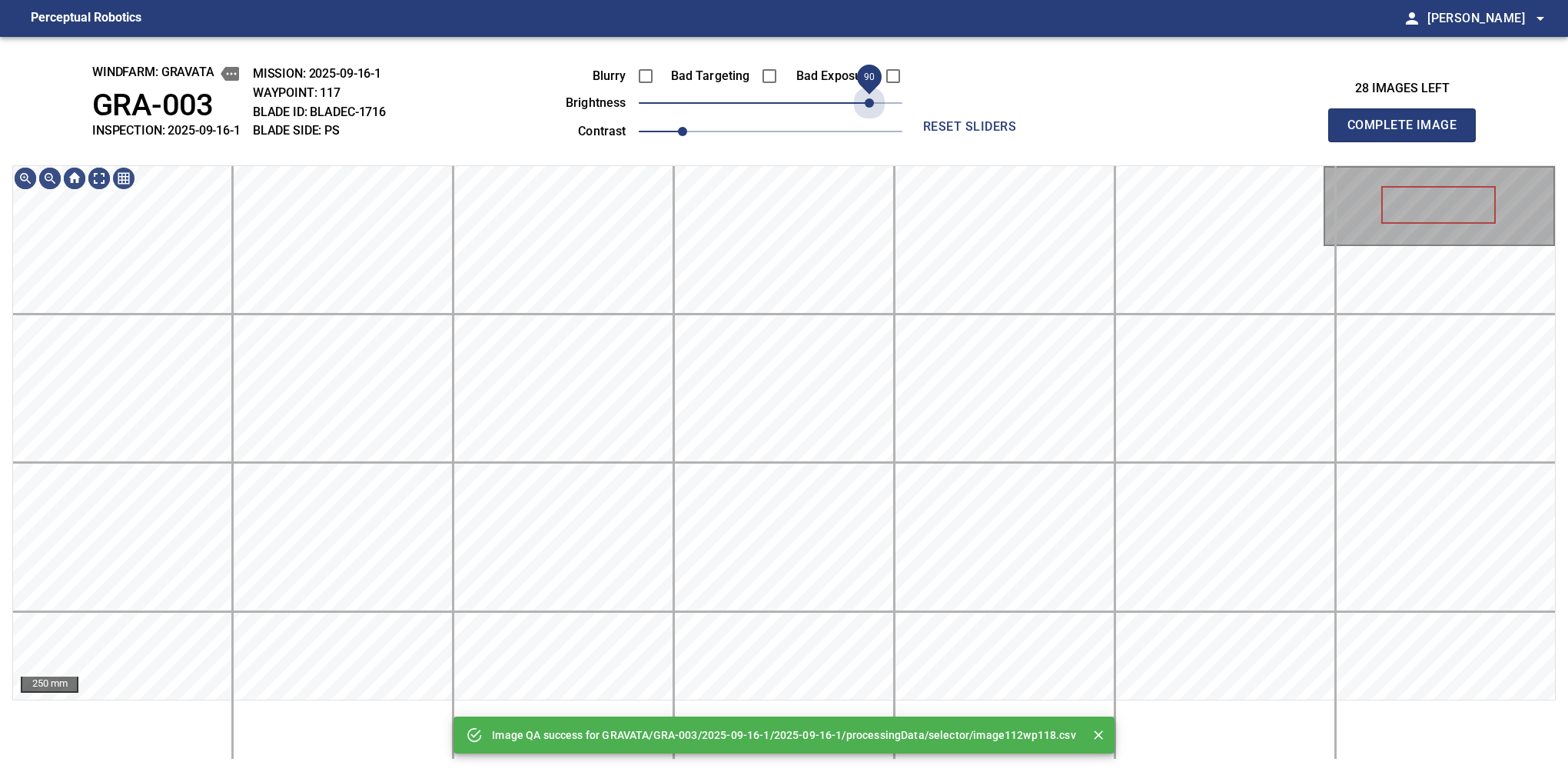
click at [871, 103] on span "90" at bounding box center [771, 103] width 264 height 21
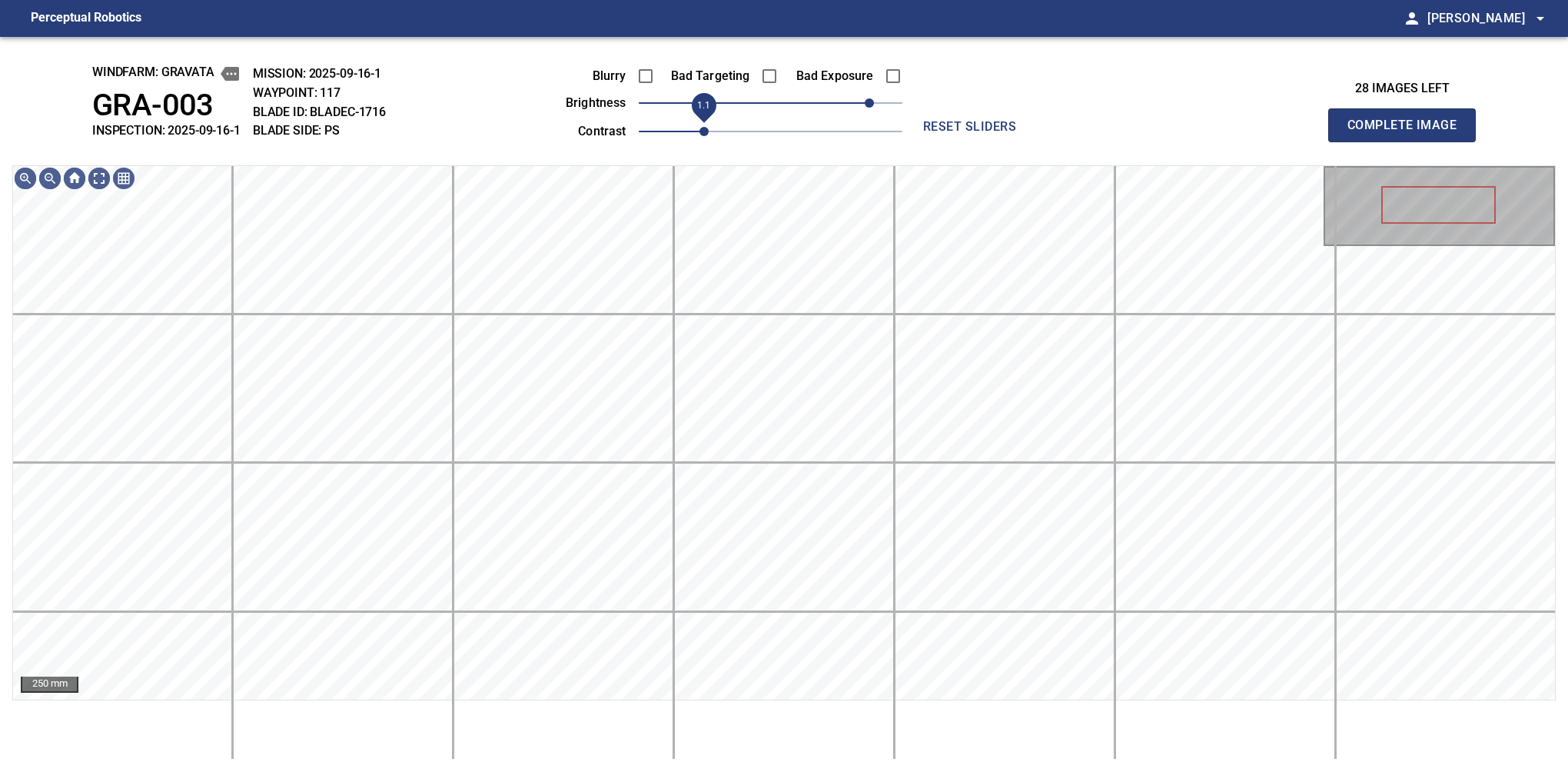
click at [708, 130] on span "1.1" at bounding box center [703, 131] width 9 height 9
click at [878, 103] on span "100" at bounding box center [880, 103] width 9 height 9
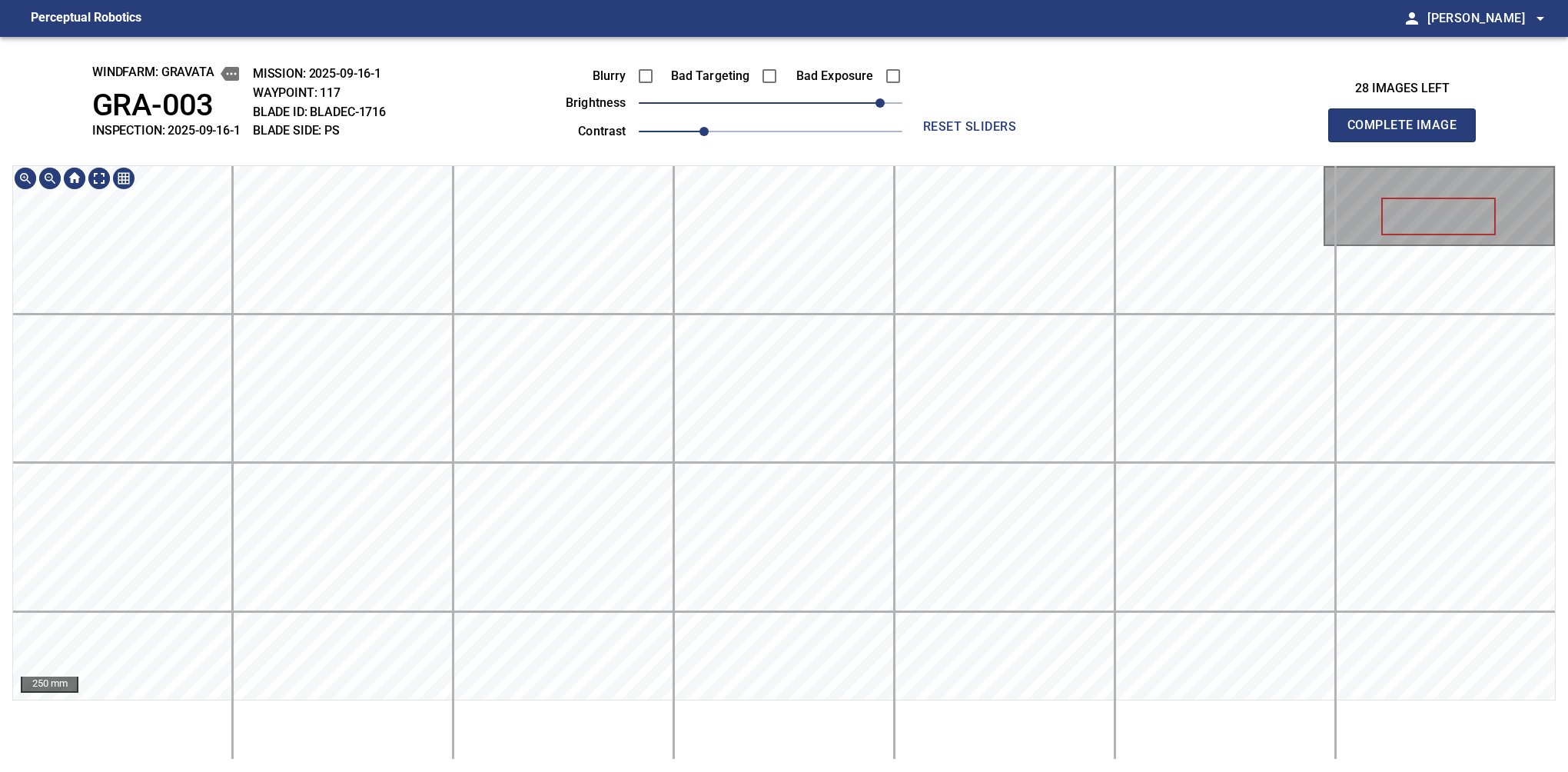
click at [1354, 141] on button "Complete Image" at bounding box center [1402, 125] width 147 height 33
drag, startPoint x: 816, startPoint y: 111, endPoint x: 853, endPoint y: 109, distance: 37.1
click at [853, 109] on span "80" at bounding box center [771, 103] width 264 height 21
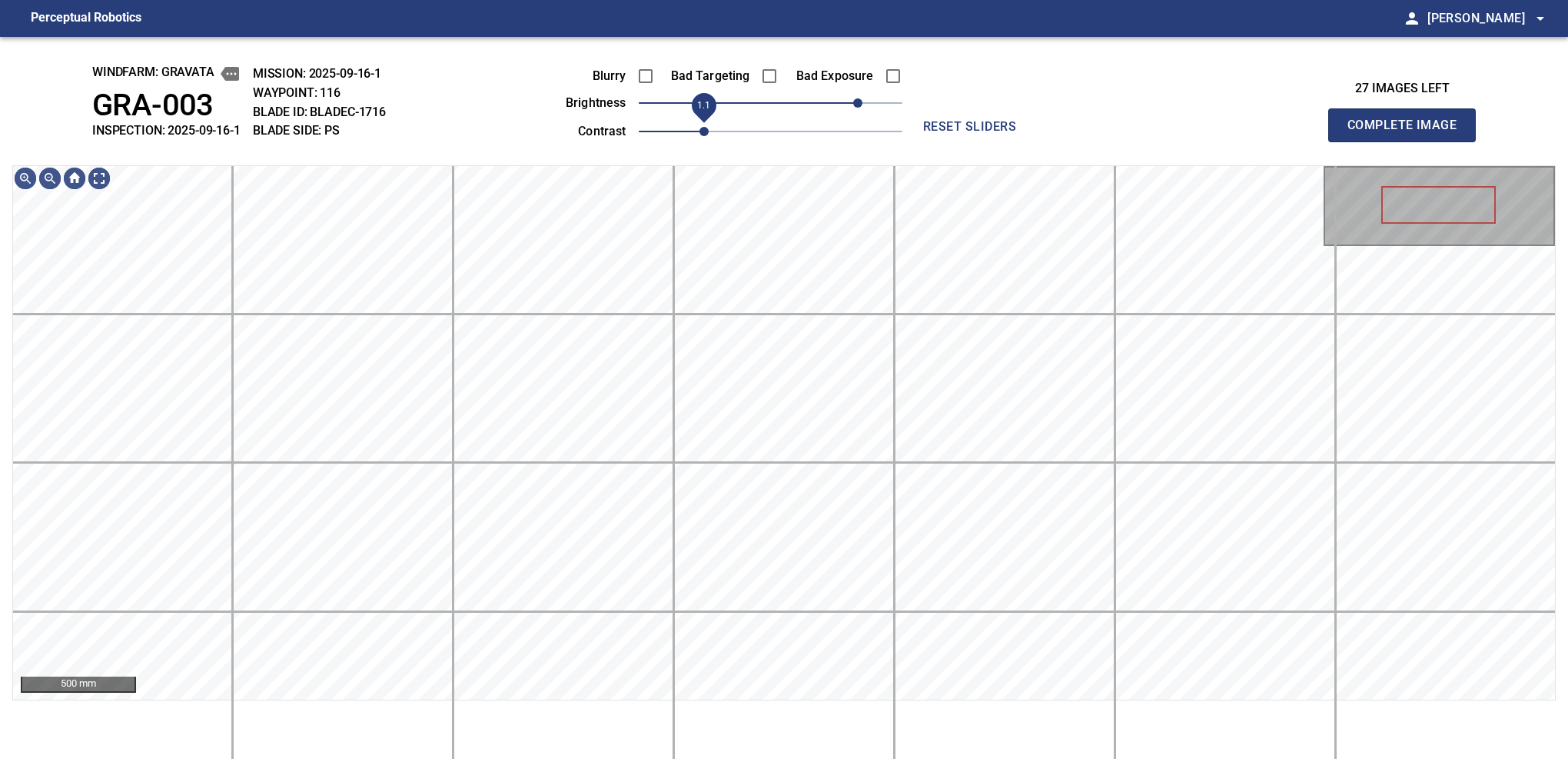
drag, startPoint x: 681, startPoint y: 132, endPoint x: 697, endPoint y: 132, distance: 16.0
click at [699, 132] on span "1.1" at bounding box center [703, 131] width 9 height 9
drag, startPoint x: 856, startPoint y: 105, endPoint x: 864, endPoint y: 103, distance: 8.2
click at [865, 103] on span "90" at bounding box center [869, 103] width 9 height 9
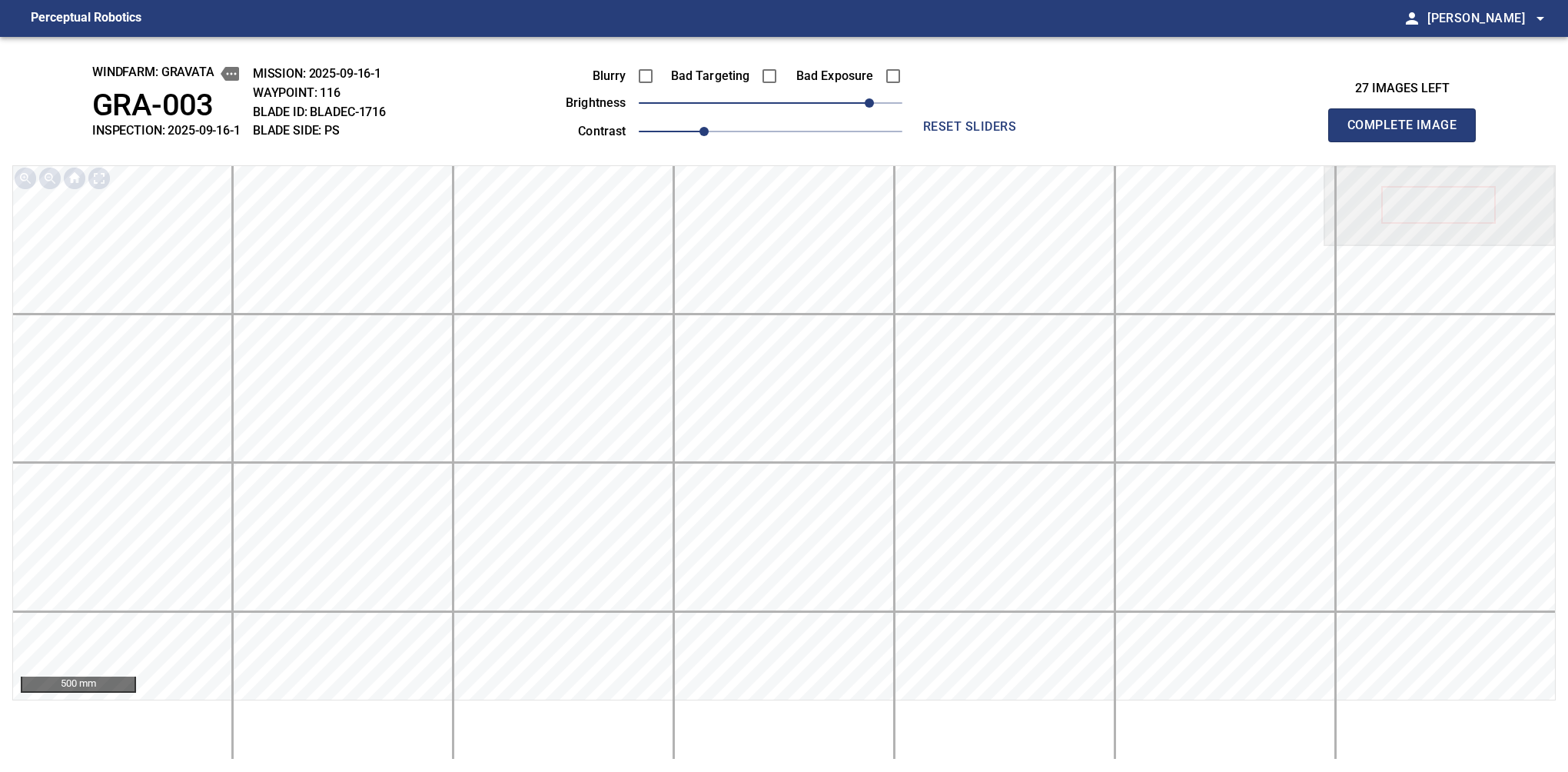
click at [1354, 141] on button "Complete Image" at bounding box center [1402, 125] width 147 height 33
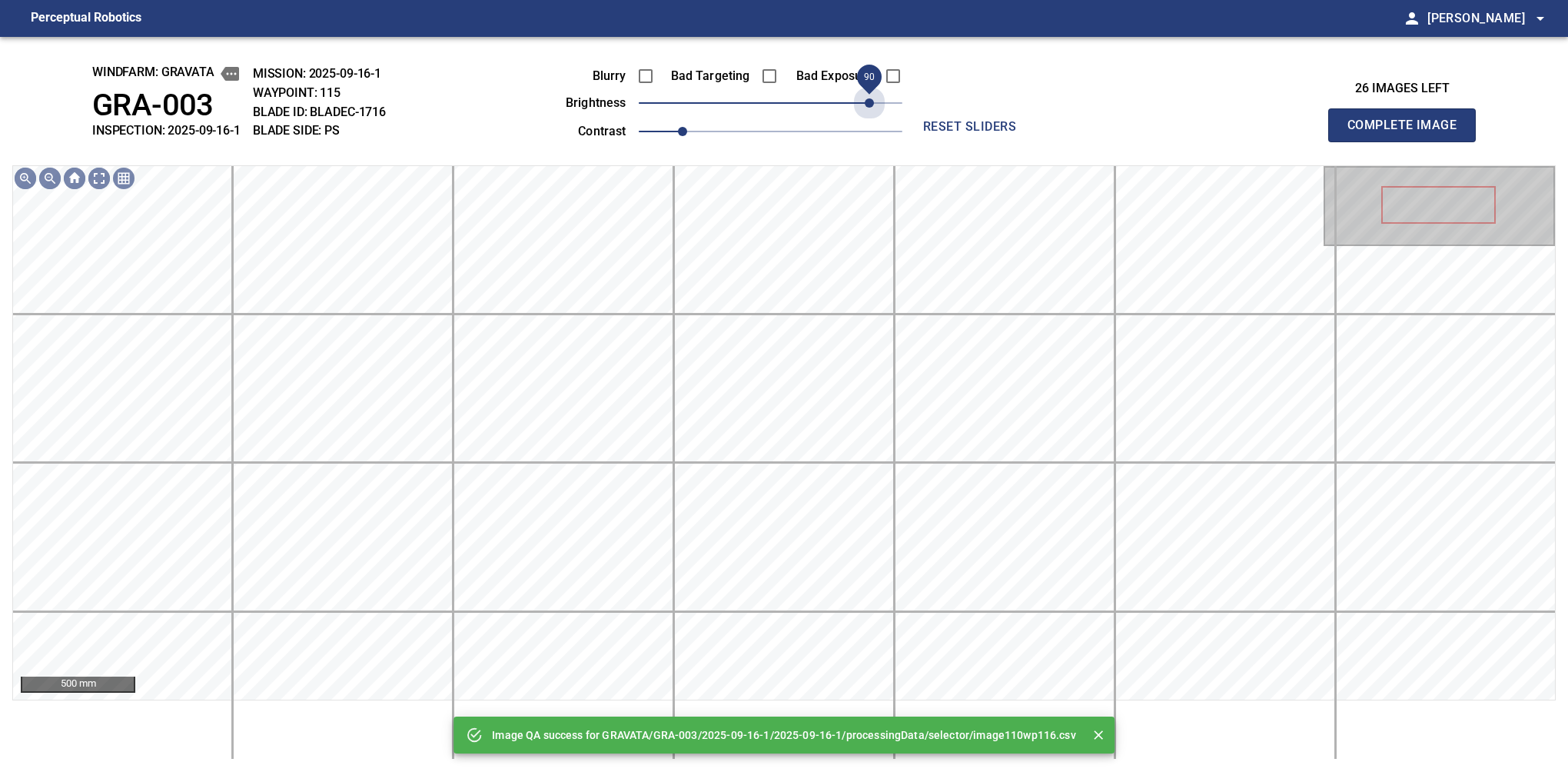
click at [864, 103] on span "90" at bounding box center [771, 103] width 264 height 21
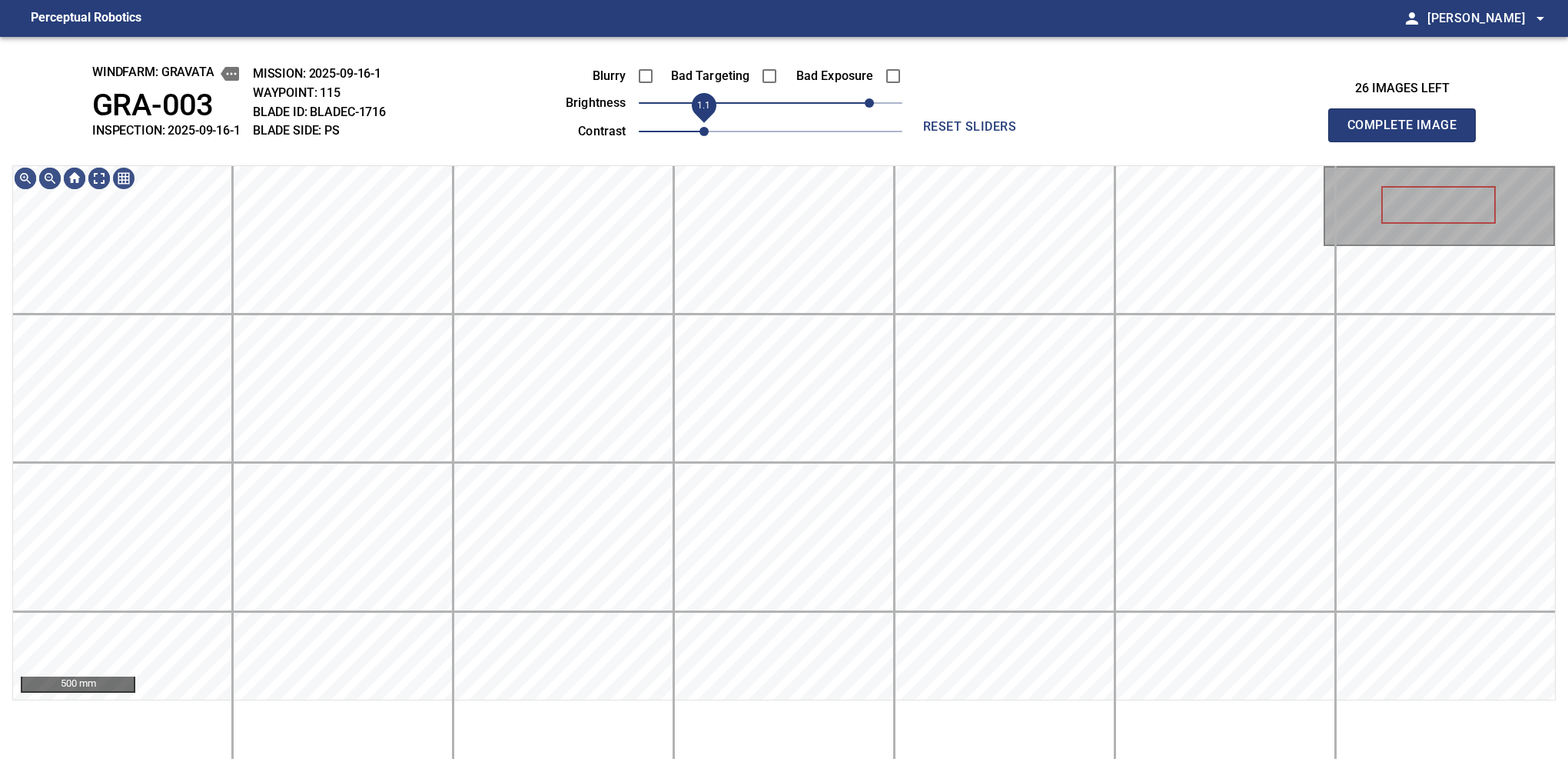
drag, startPoint x: 681, startPoint y: 133, endPoint x: 697, endPoint y: 133, distance: 16.0
click at [699, 133] on span "1.1" at bounding box center [703, 131] width 9 height 9
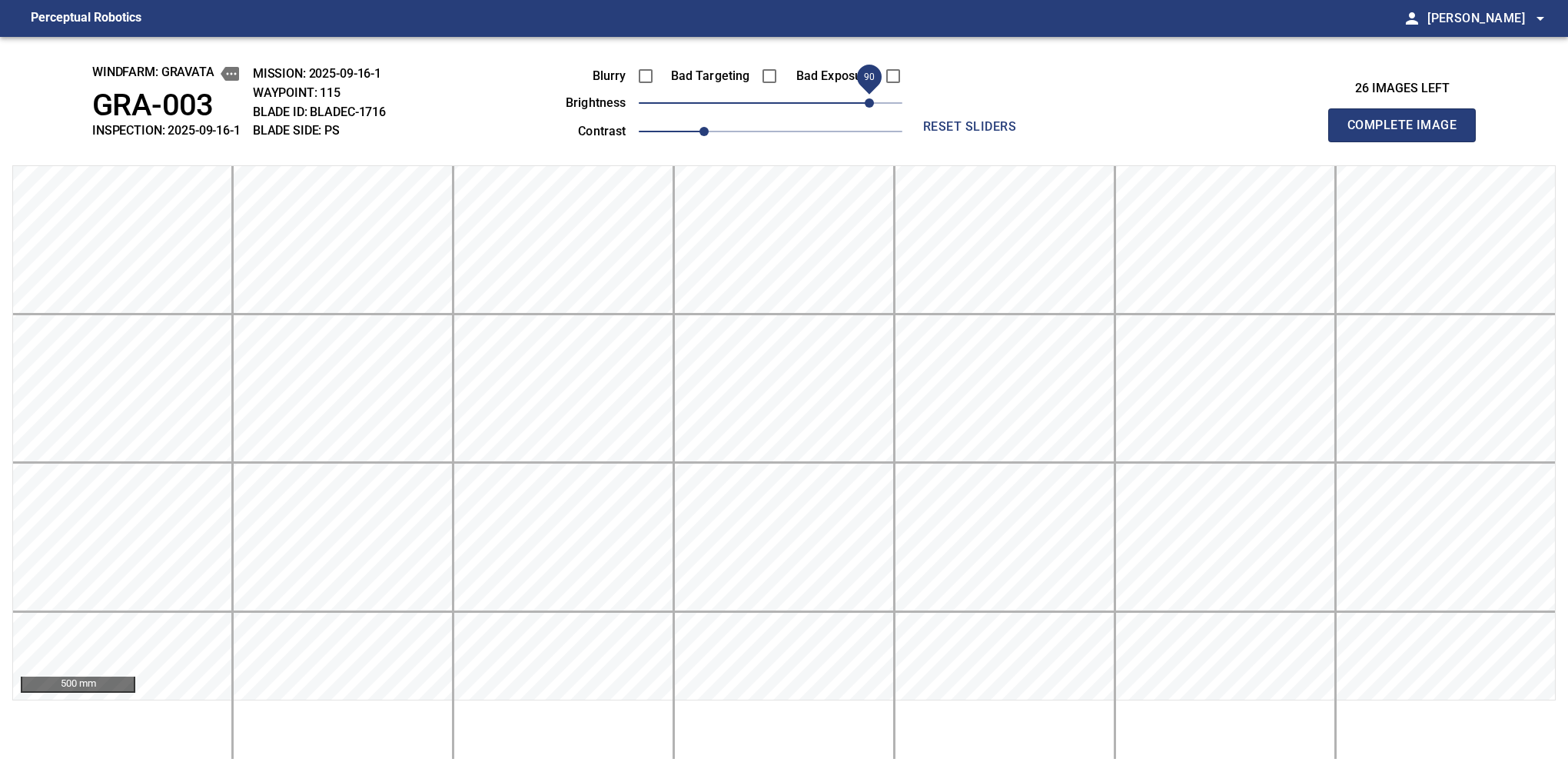
click at [1354, 141] on button "Complete Image" at bounding box center [1402, 125] width 147 height 33
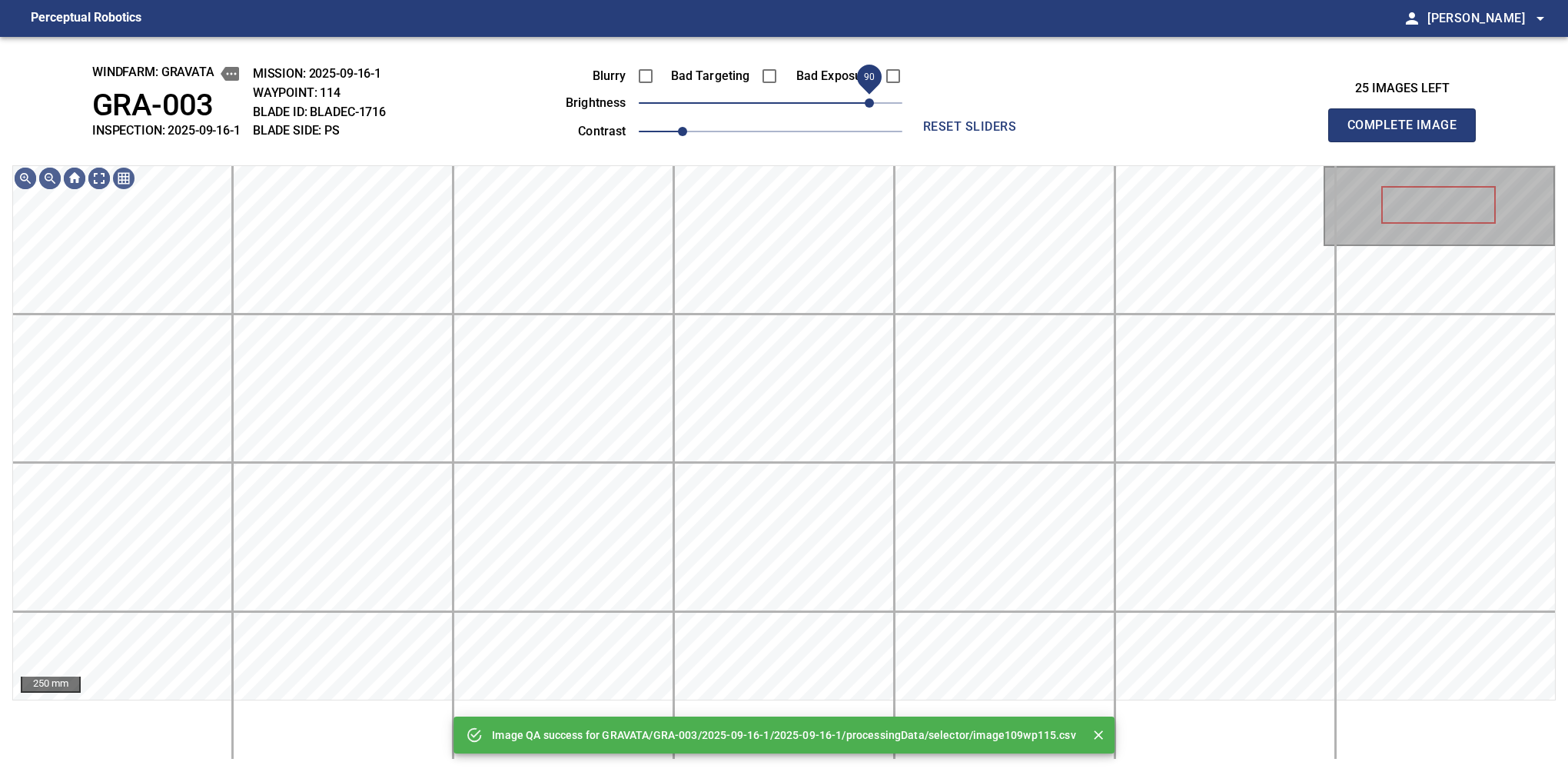
drag, startPoint x: 861, startPoint y: 101, endPoint x: 877, endPoint y: 101, distance: 16.0
click at [877, 101] on span "90" at bounding box center [771, 103] width 264 height 21
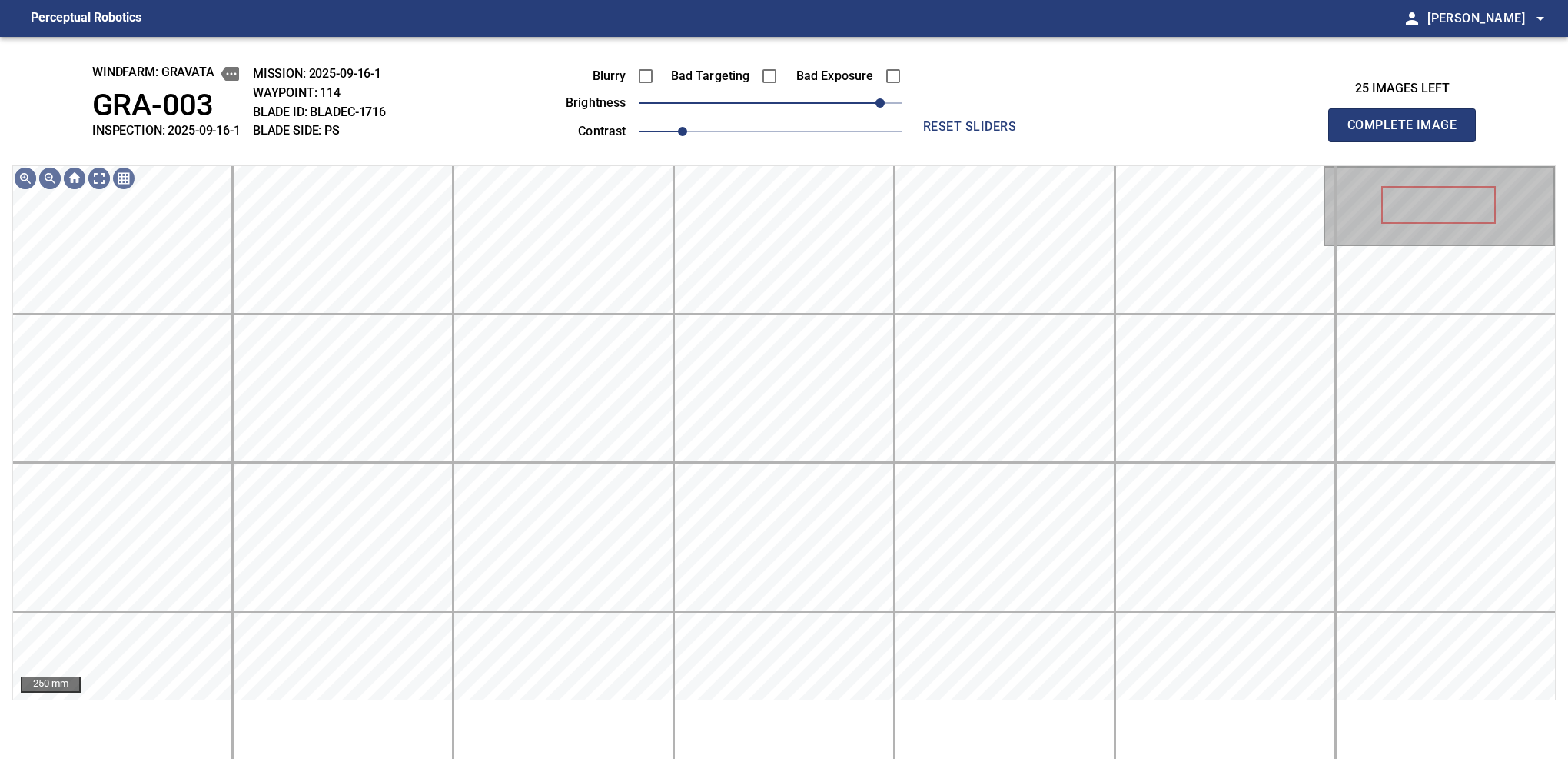
click at [963, 119] on span "reset sliders" at bounding box center [970, 126] width 111 height 21
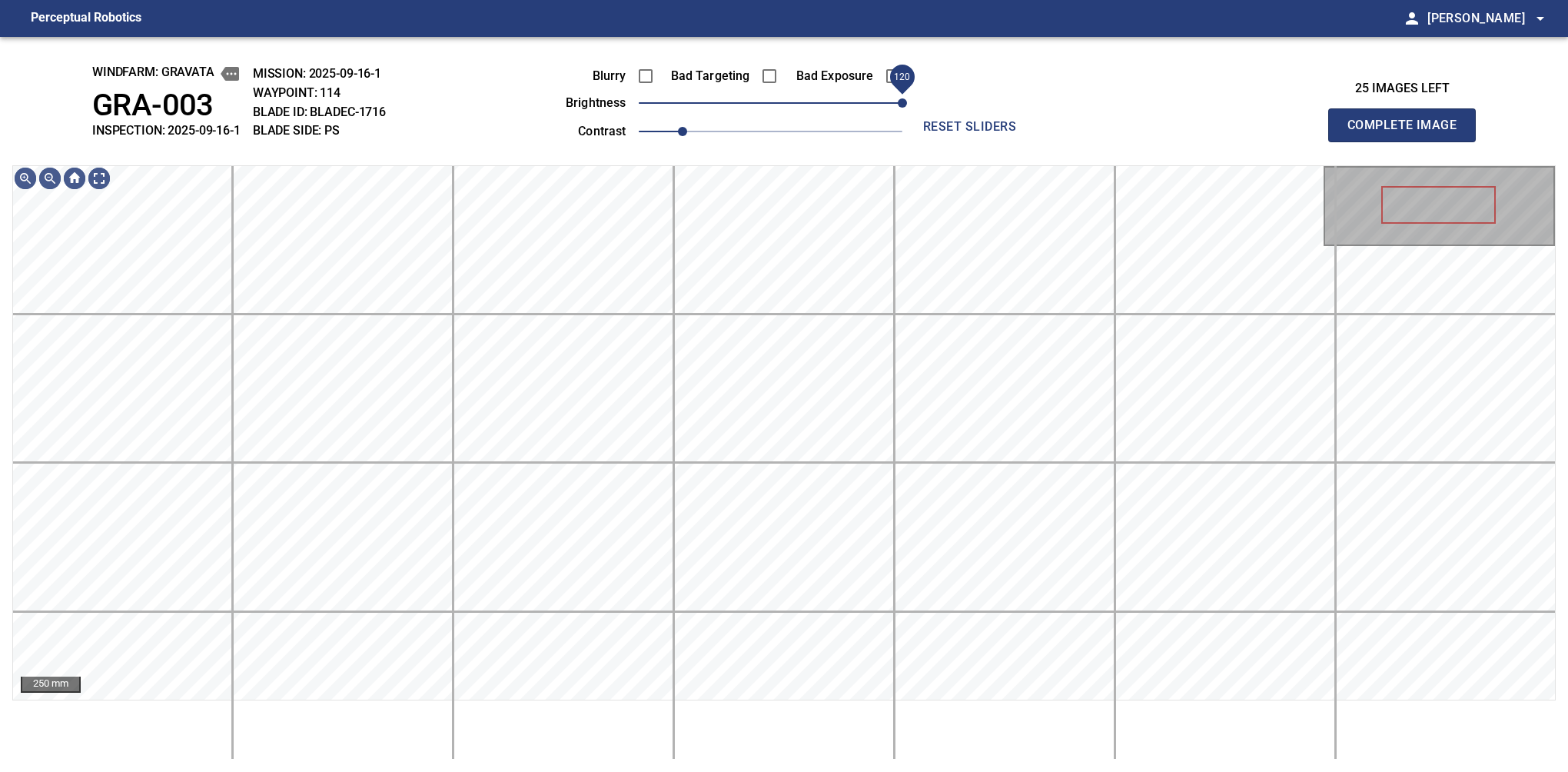
drag, startPoint x: 895, startPoint y: 101, endPoint x: 907, endPoint y: 101, distance: 12.0
click at [902, 101] on span "120" at bounding box center [771, 103] width 264 height 21
drag, startPoint x: 695, startPoint y: 128, endPoint x: 721, endPoint y: 120, distance: 27.2
click at [721, 127] on span "1.2" at bounding box center [726, 131] width 9 height 9
drag, startPoint x: 899, startPoint y: 101, endPoint x: 891, endPoint y: 103, distance: 8.2
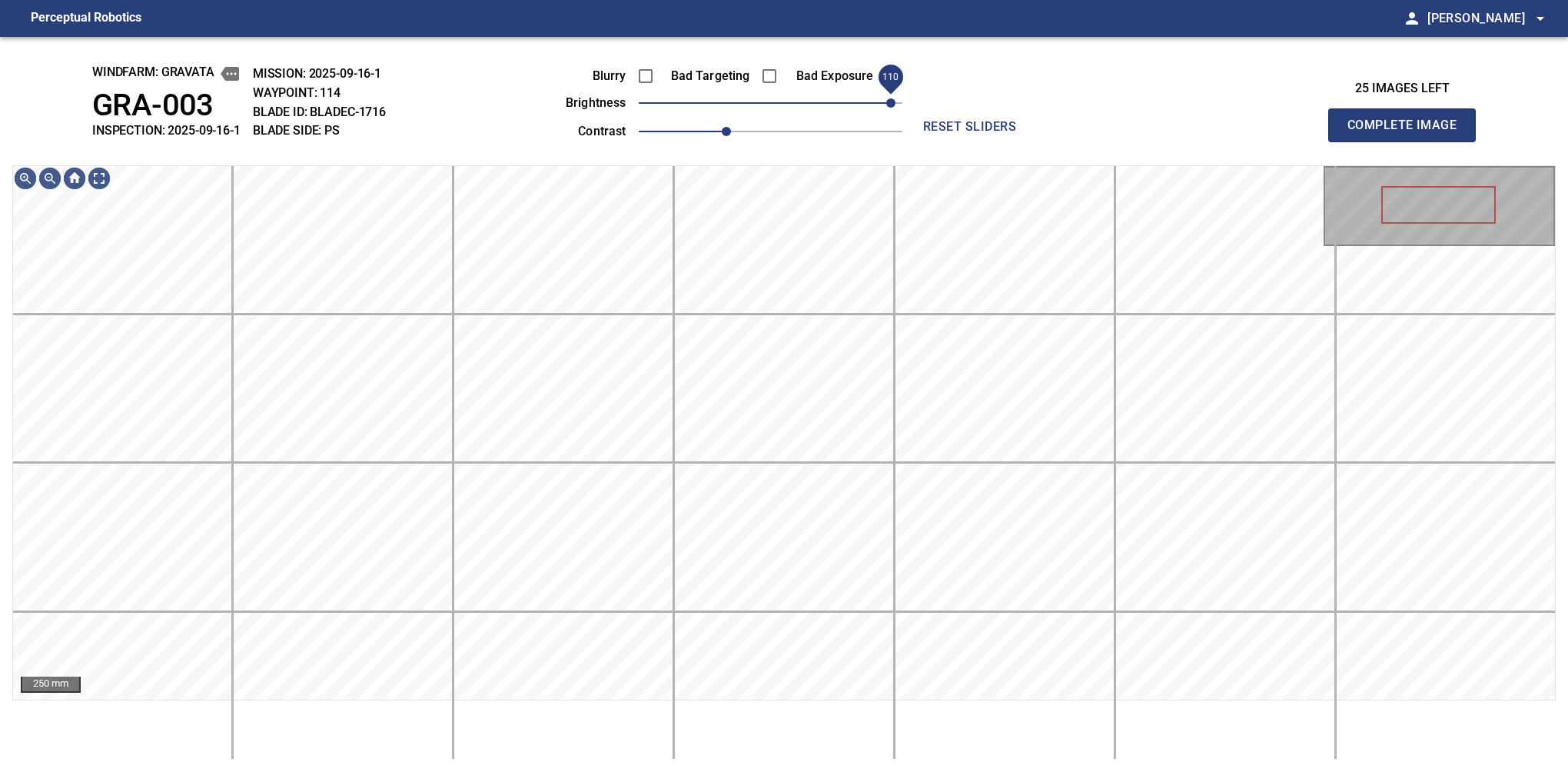
click at [891, 103] on span "110" at bounding box center [890, 103] width 9 height 9
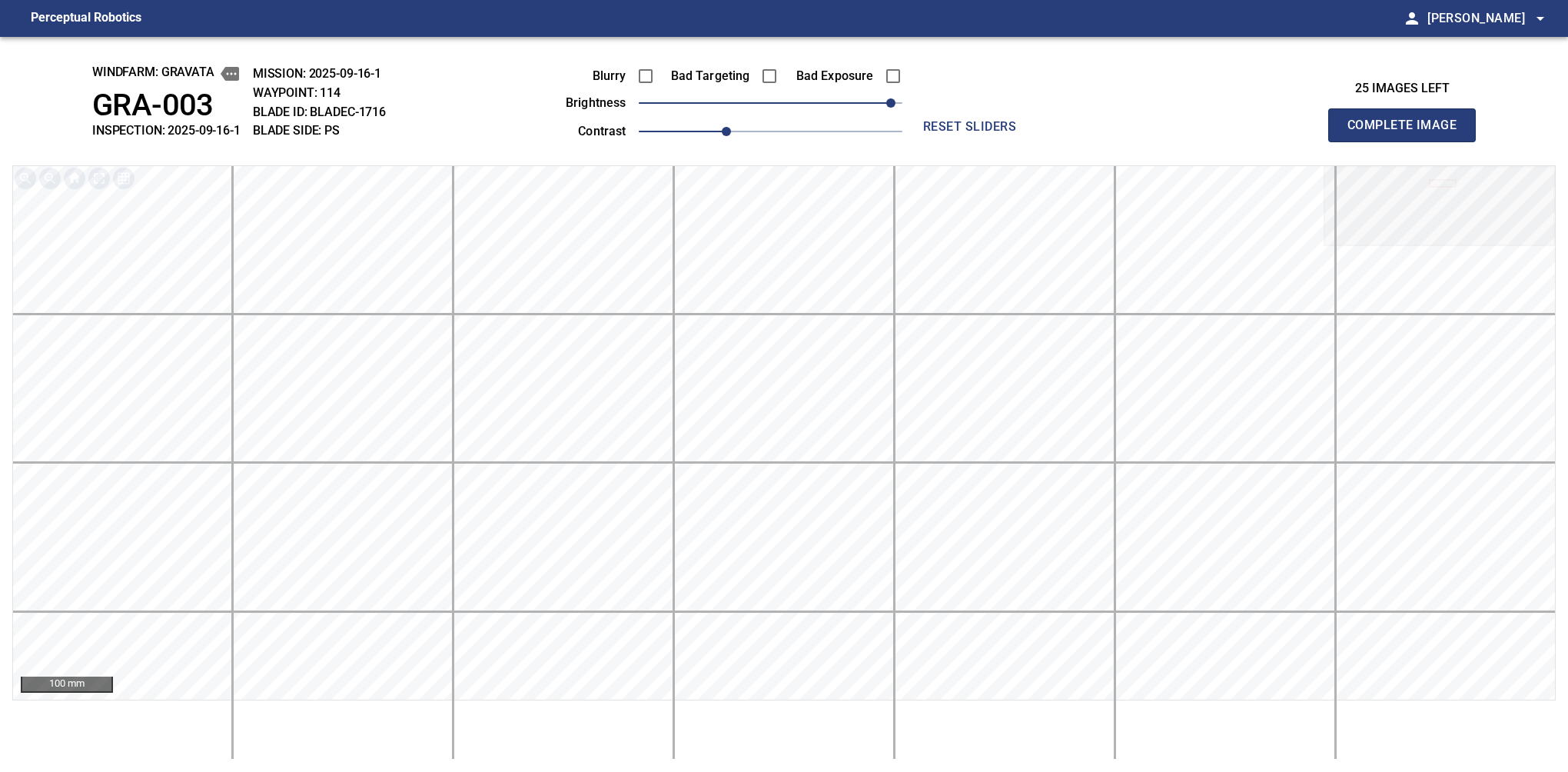
click at [1354, 141] on button "Complete Image" at bounding box center [1402, 125] width 147 height 33
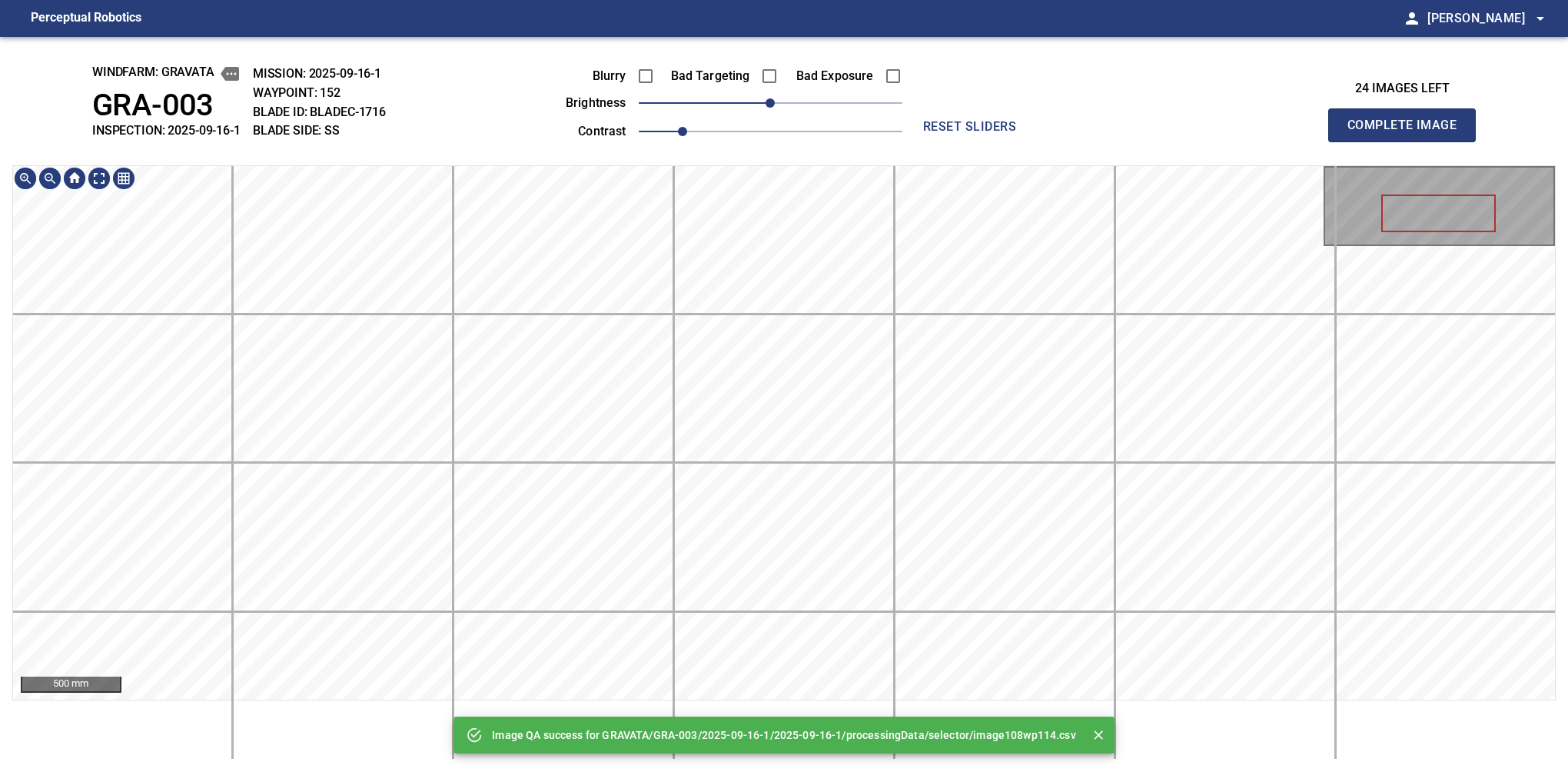
click at [757, 149] on div "Image QA success for GRAVATA/GRA-003/2025-09-16-1/2025-09-16-1/processingData/s…" at bounding box center [784, 404] width 1568 height 735
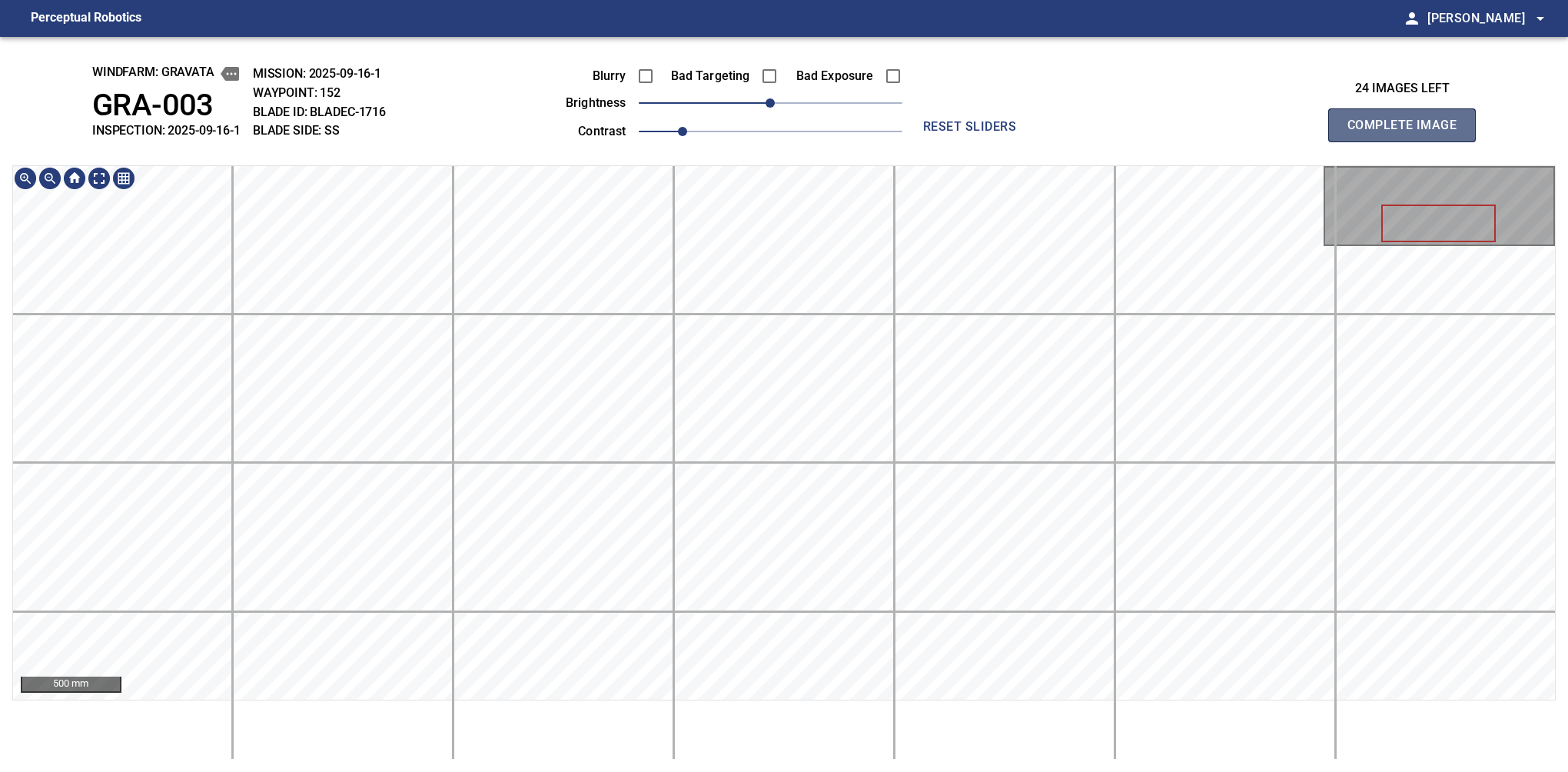
click at [1354, 141] on button "Complete Image" at bounding box center [1402, 125] width 147 height 33
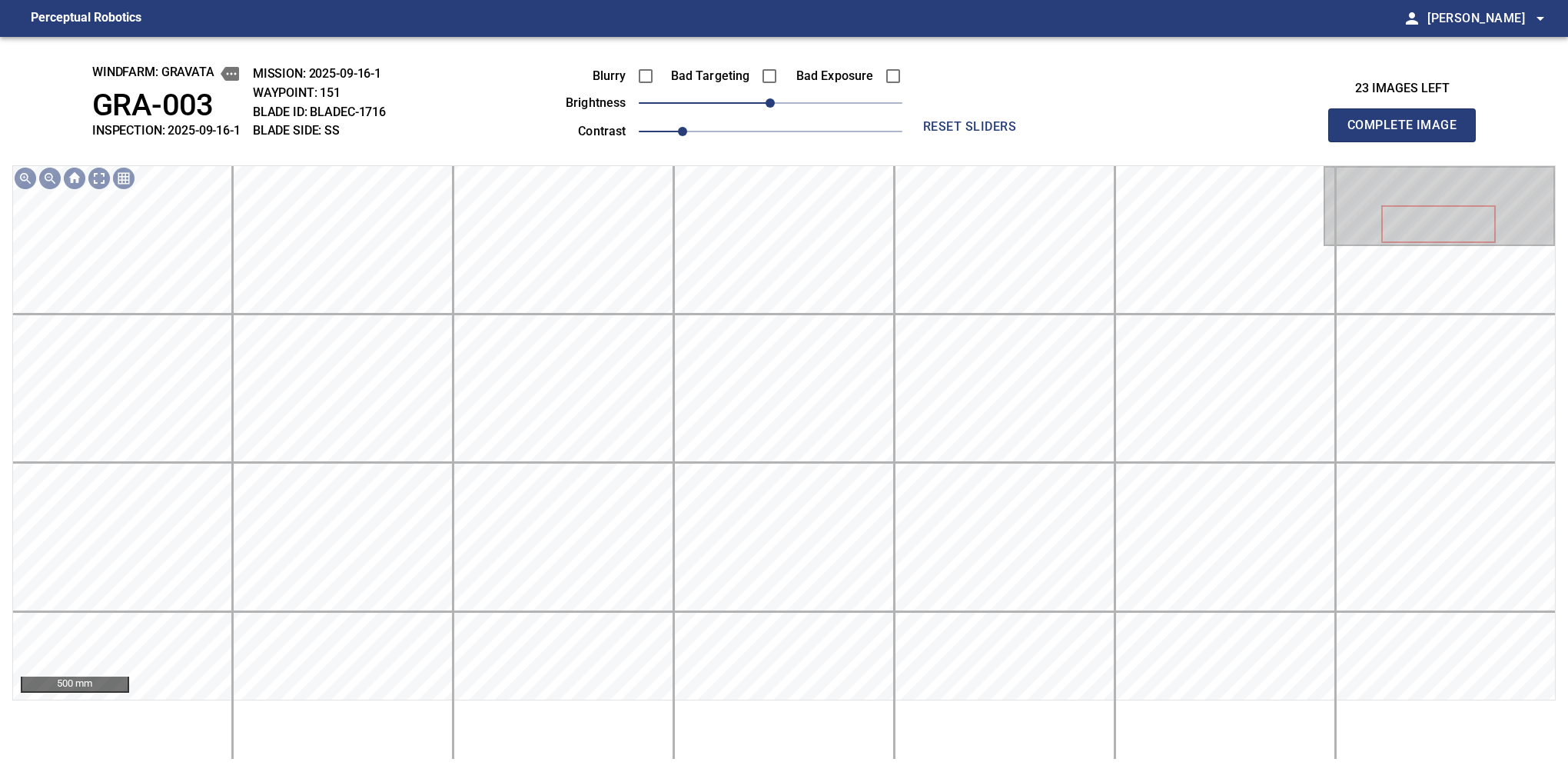
click at [1354, 141] on button "Complete Image" at bounding box center [1402, 125] width 147 height 33
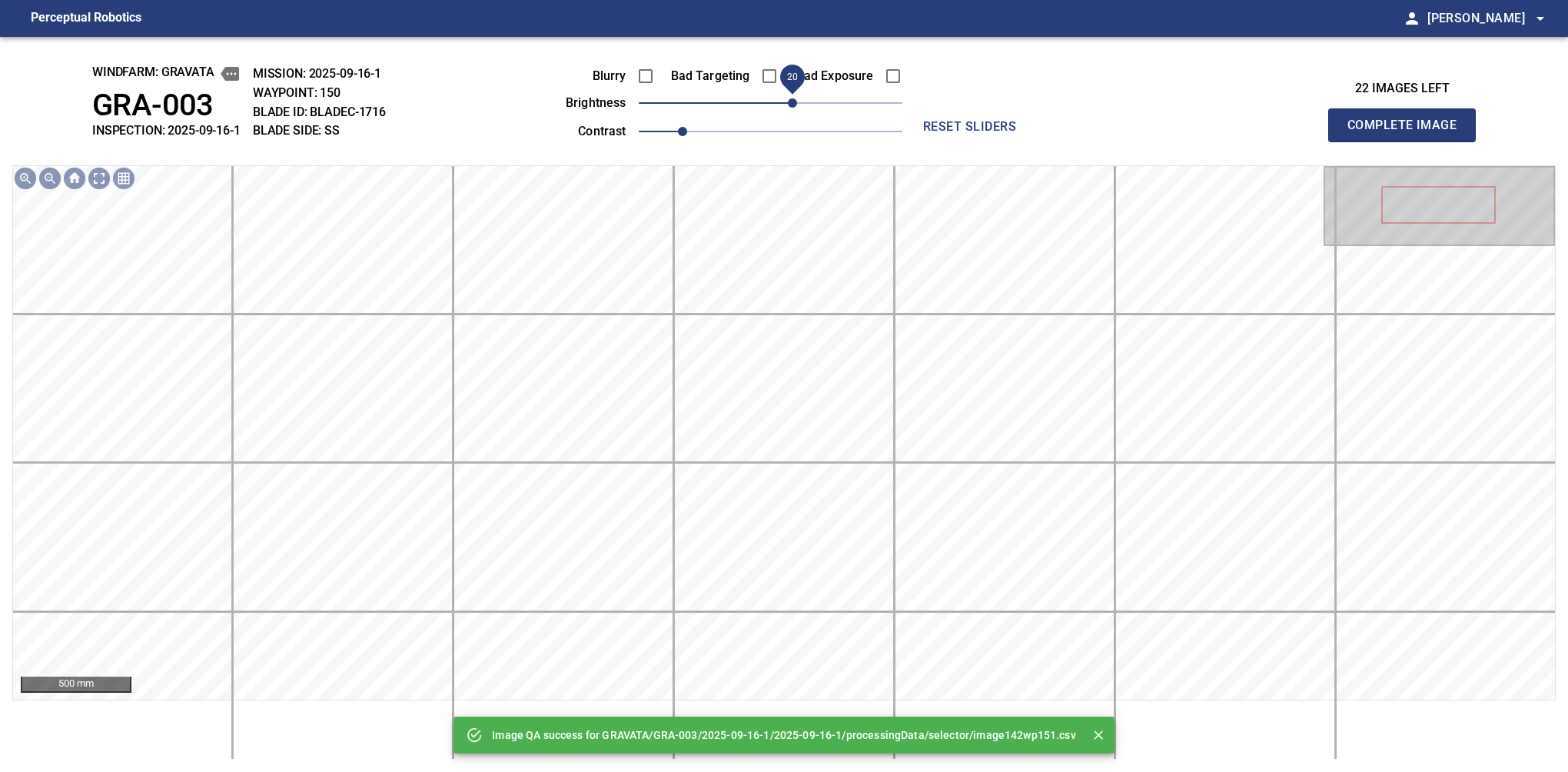
drag, startPoint x: 773, startPoint y: 103, endPoint x: 791, endPoint y: 101, distance: 18.1
click at [791, 101] on span "20" at bounding box center [793, 103] width 9 height 9
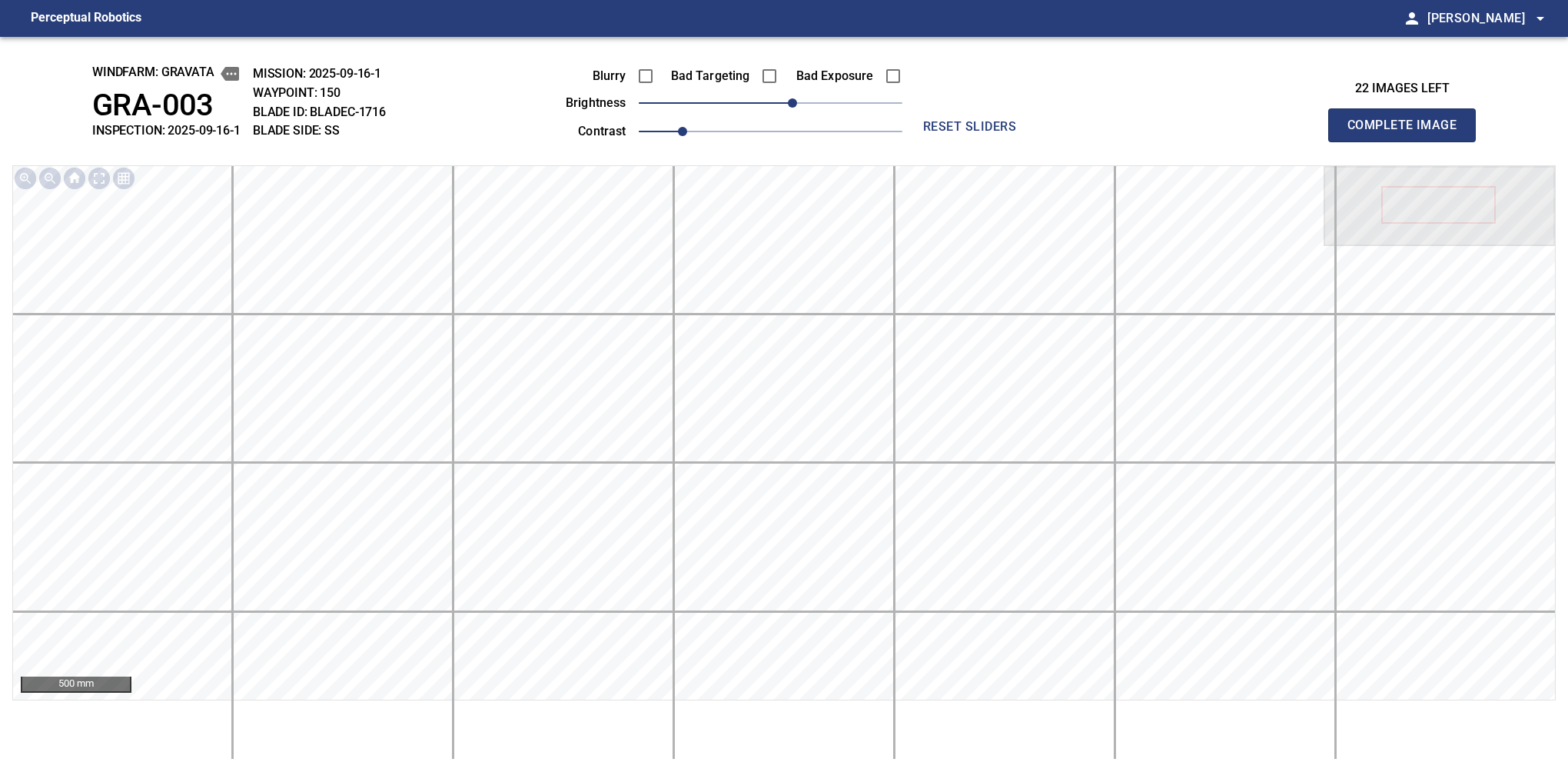
click at [1354, 141] on button "Complete Image" at bounding box center [1402, 125] width 147 height 33
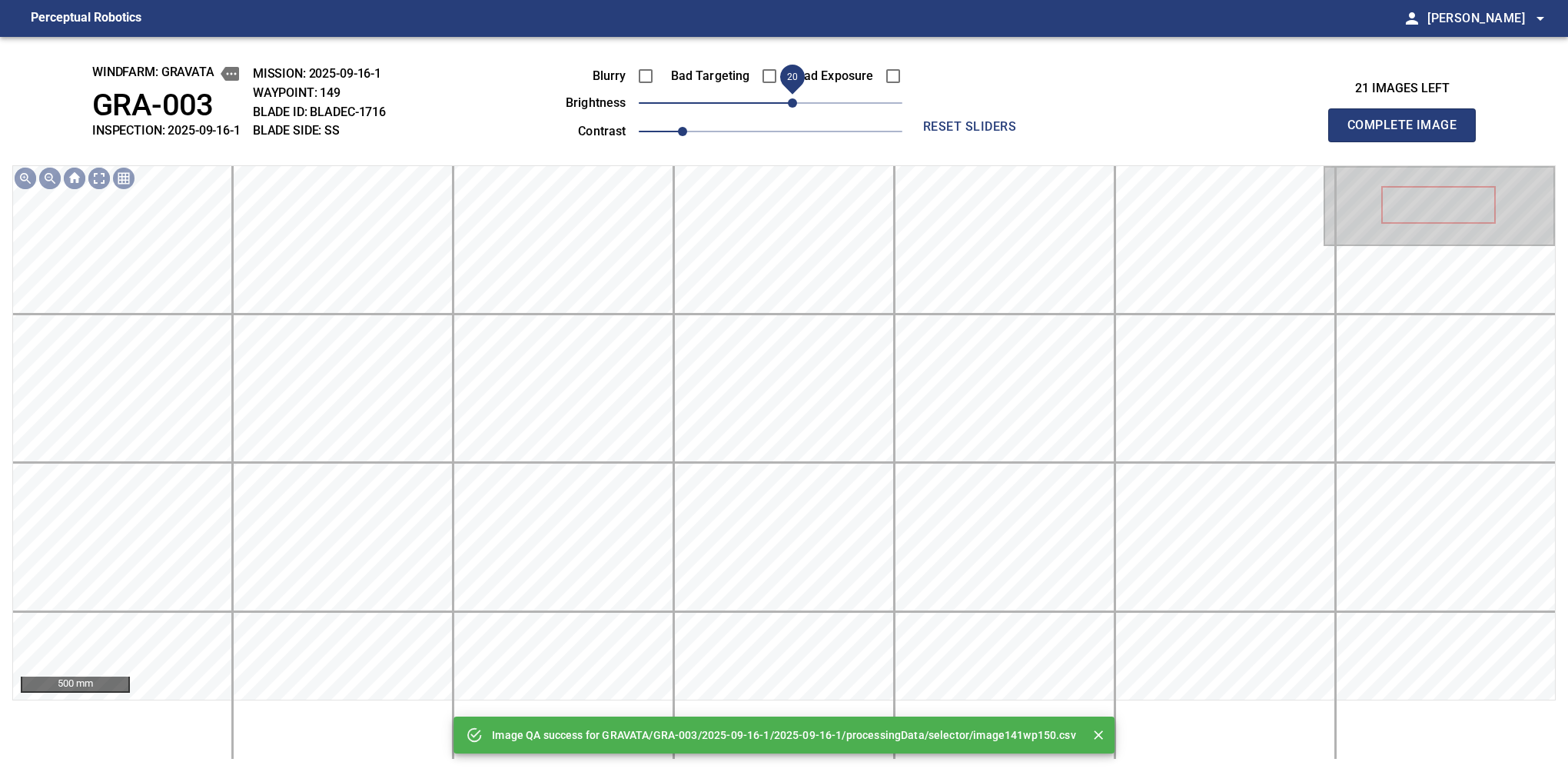
click at [793, 101] on span "20" at bounding box center [793, 103] width 9 height 9
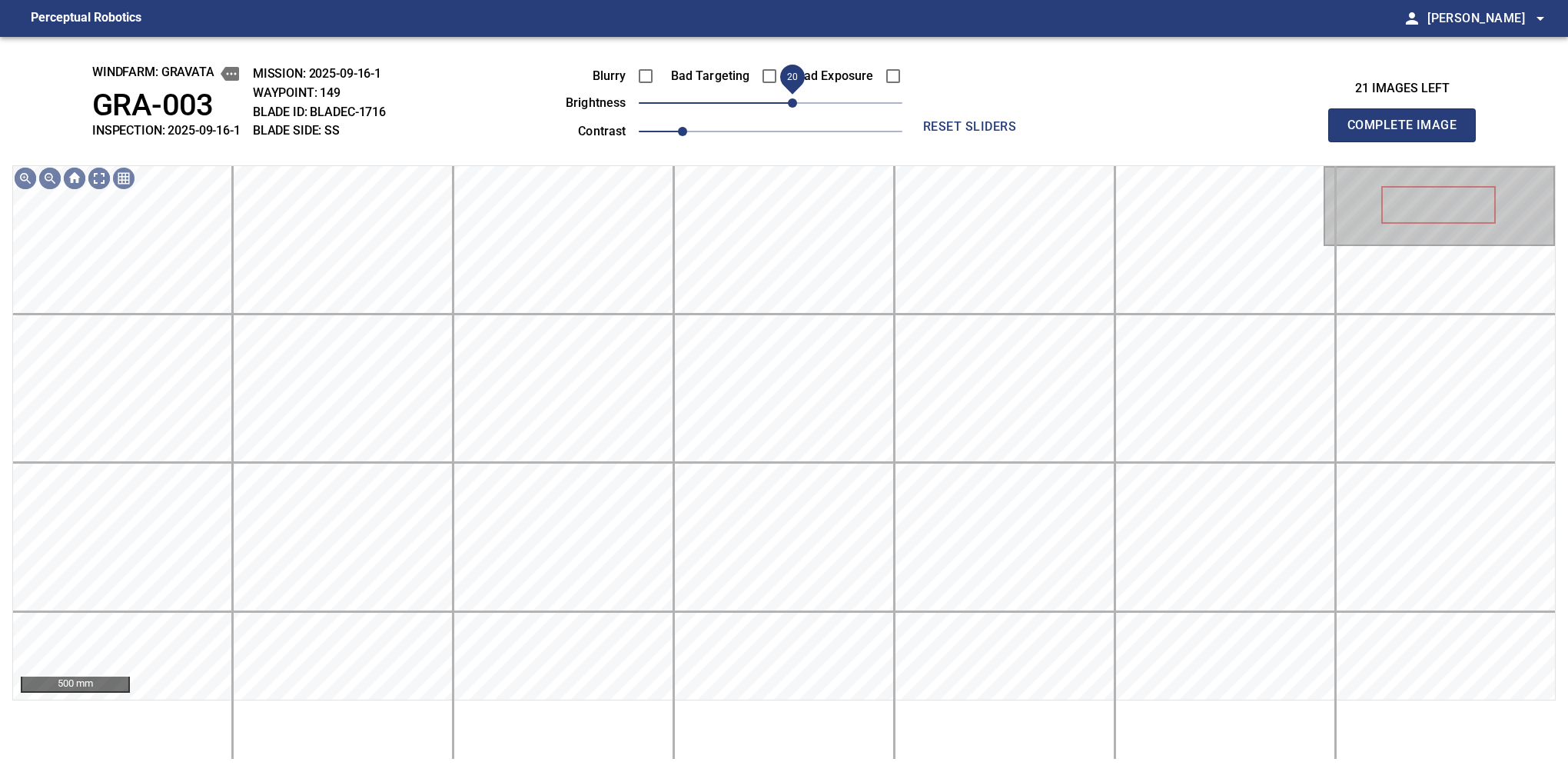
click at [788, 103] on span "20" at bounding box center [793, 103] width 9 height 9
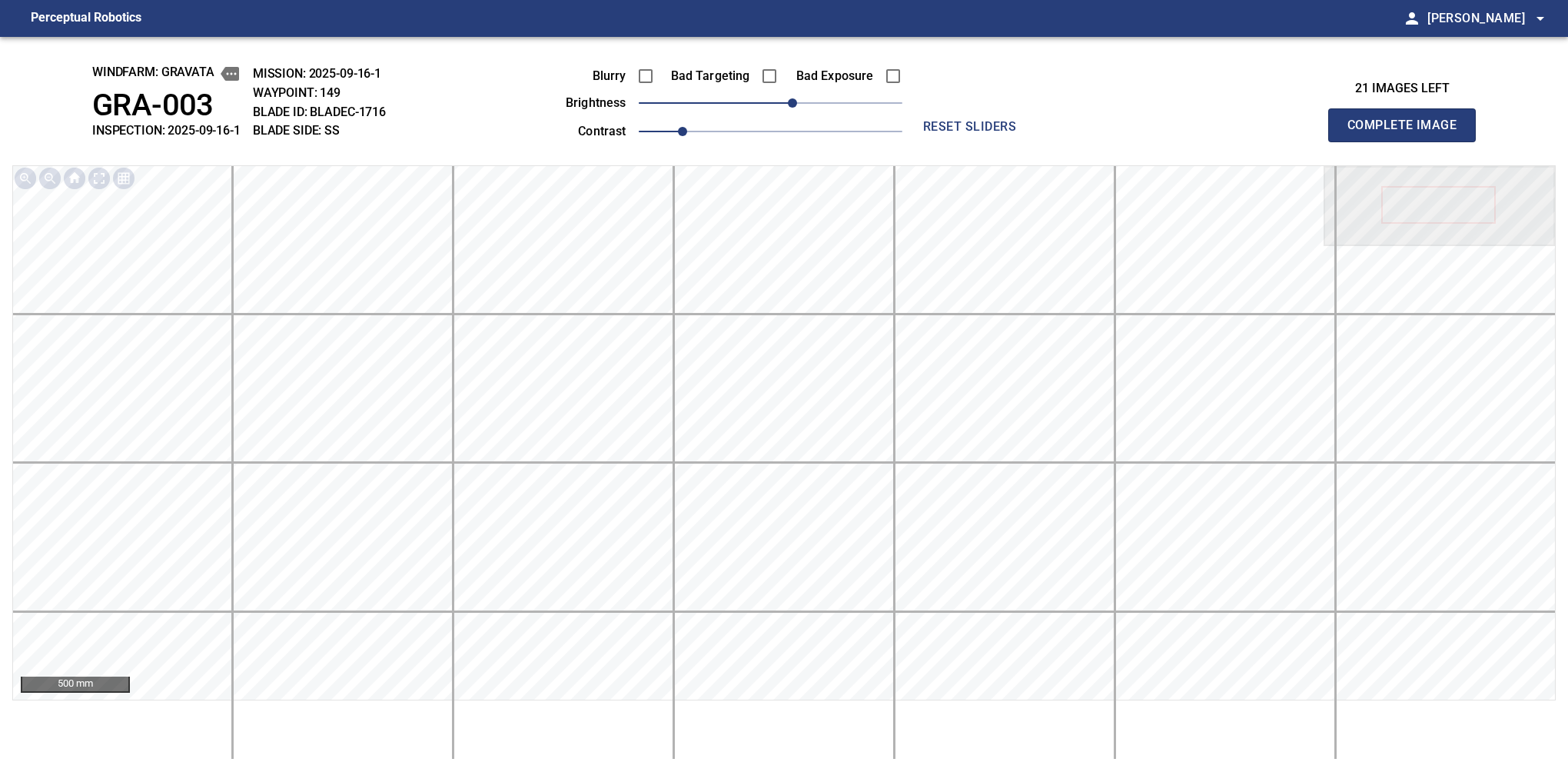
click at [1354, 141] on button "Complete Image" at bounding box center [1402, 125] width 147 height 33
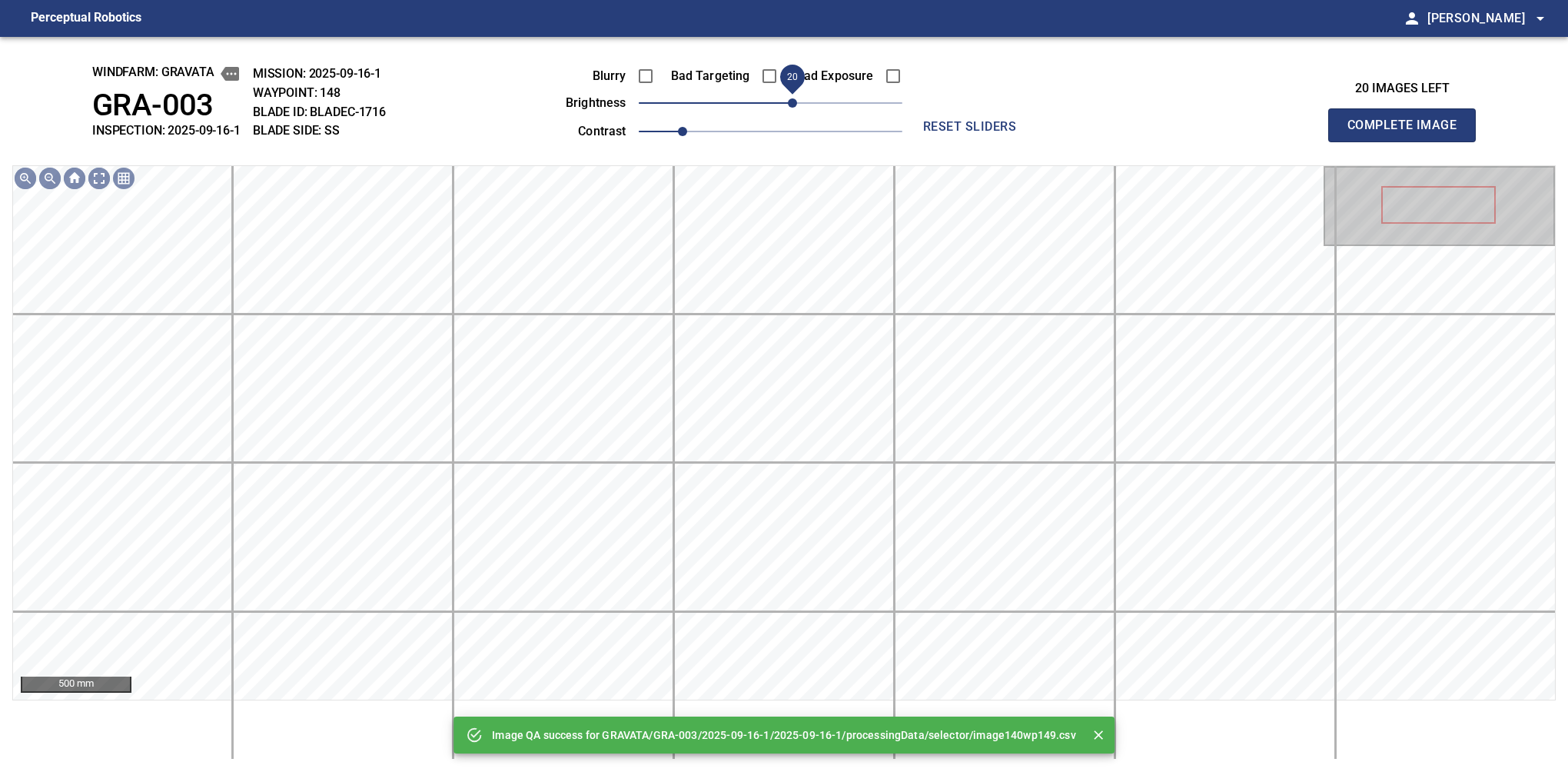
drag, startPoint x: 778, startPoint y: 103, endPoint x: 788, endPoint y: 103, distance: 10.0
click at [788, 103] on span "20" at bounding box center [793, 103] width 9 height 9
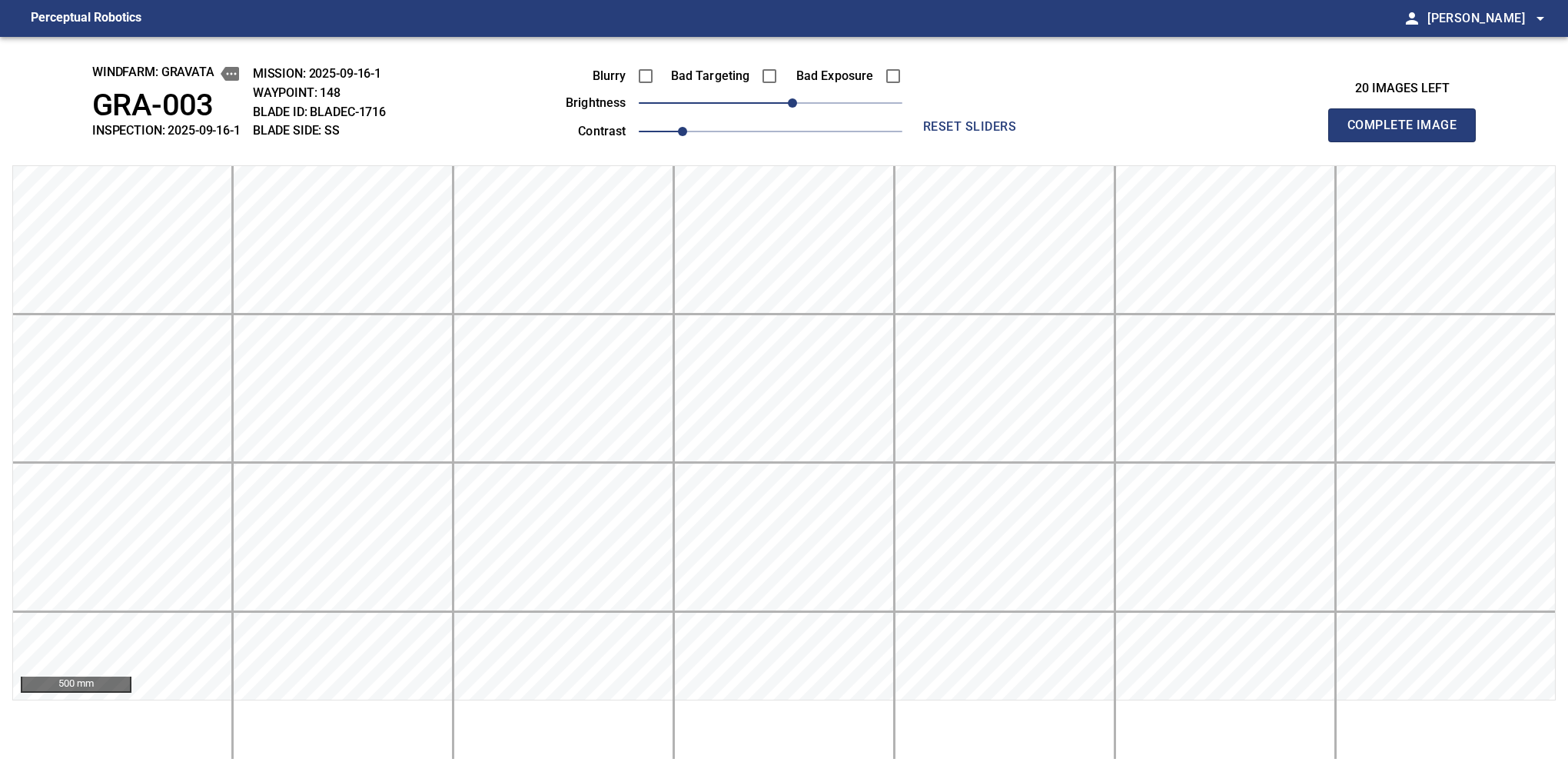
click at [1354, 141] on button "Complete Image" at bounding box center [1402, 125] width 147 height 33
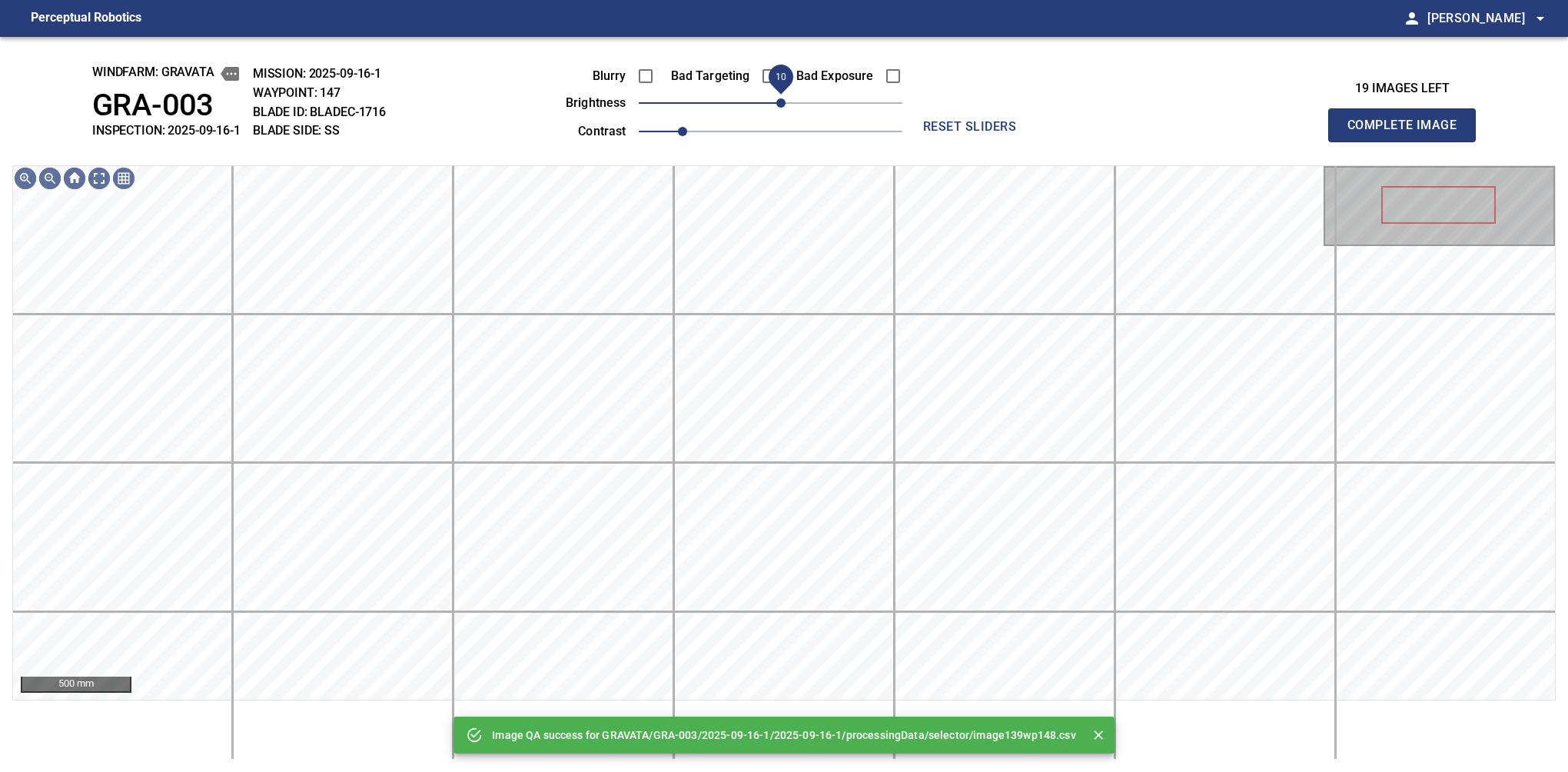
click at [783, 103] on span "10" at bounding box center [781, 103] width 9 height 9
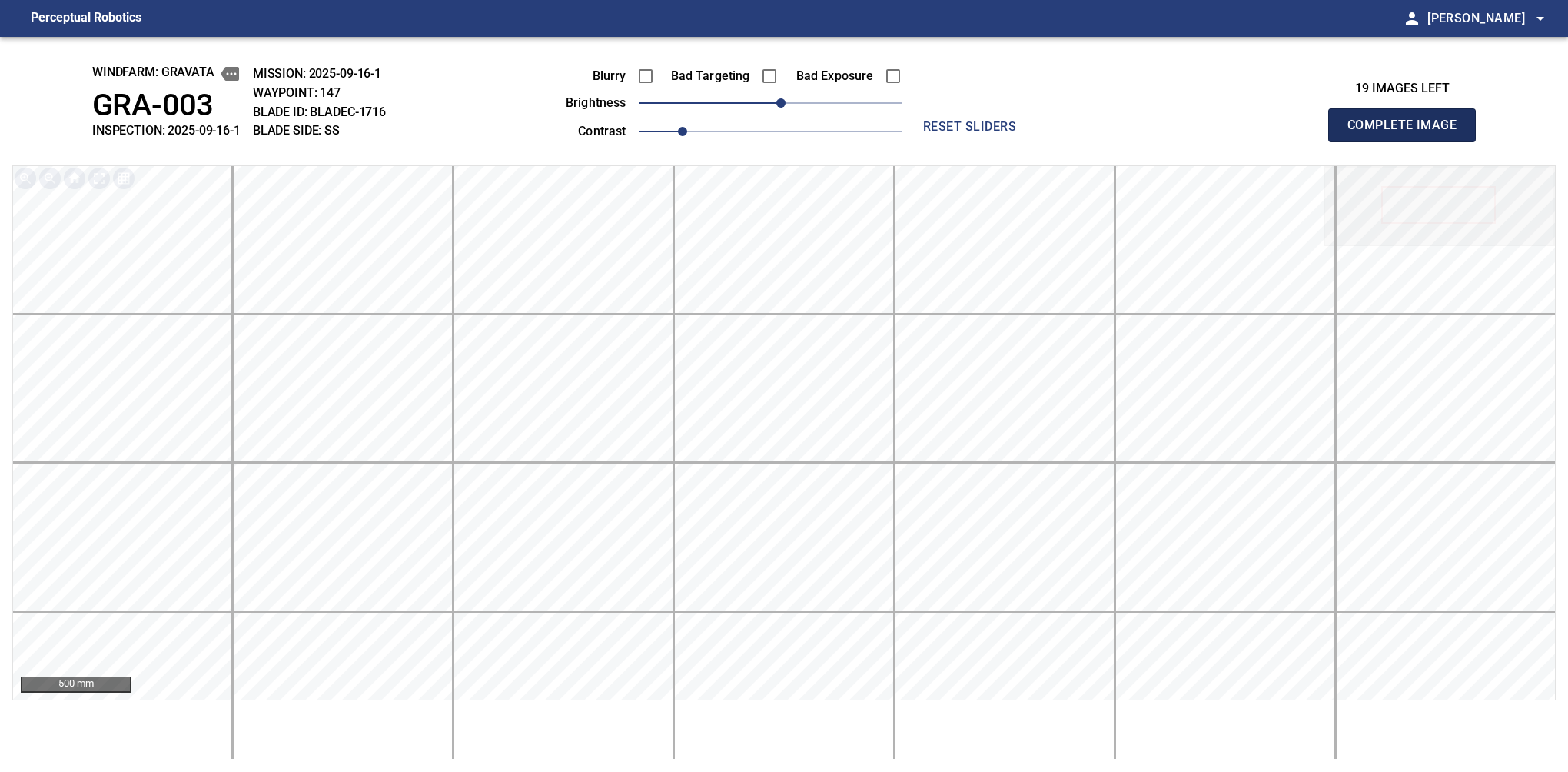
click at [1354, 141] on button "Complete Image" at bounding box center [1402, 125] width 147 height 33
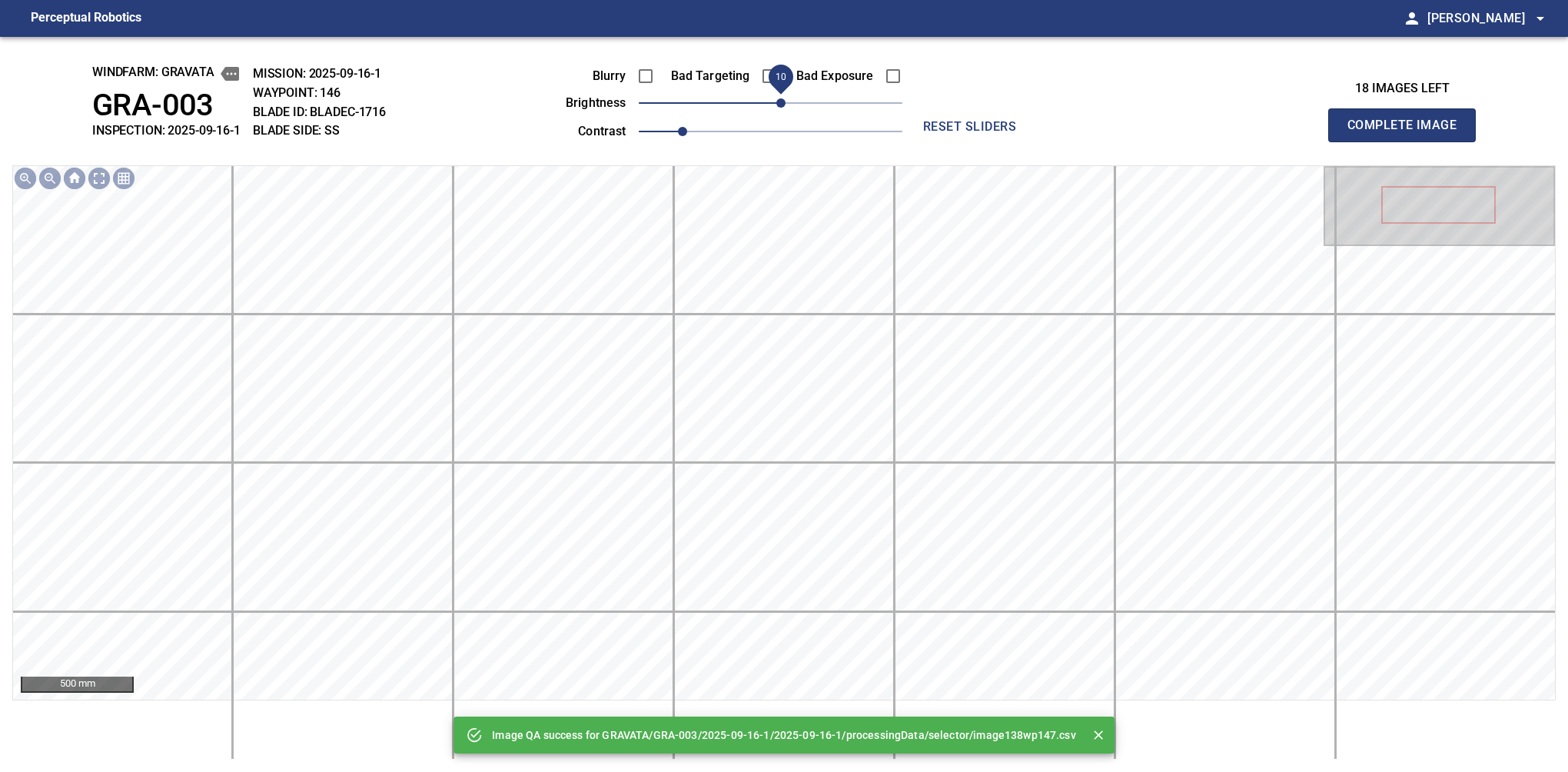
click at [781, 101] on span "10" at bounding box center [781, 103] width 9 height 9
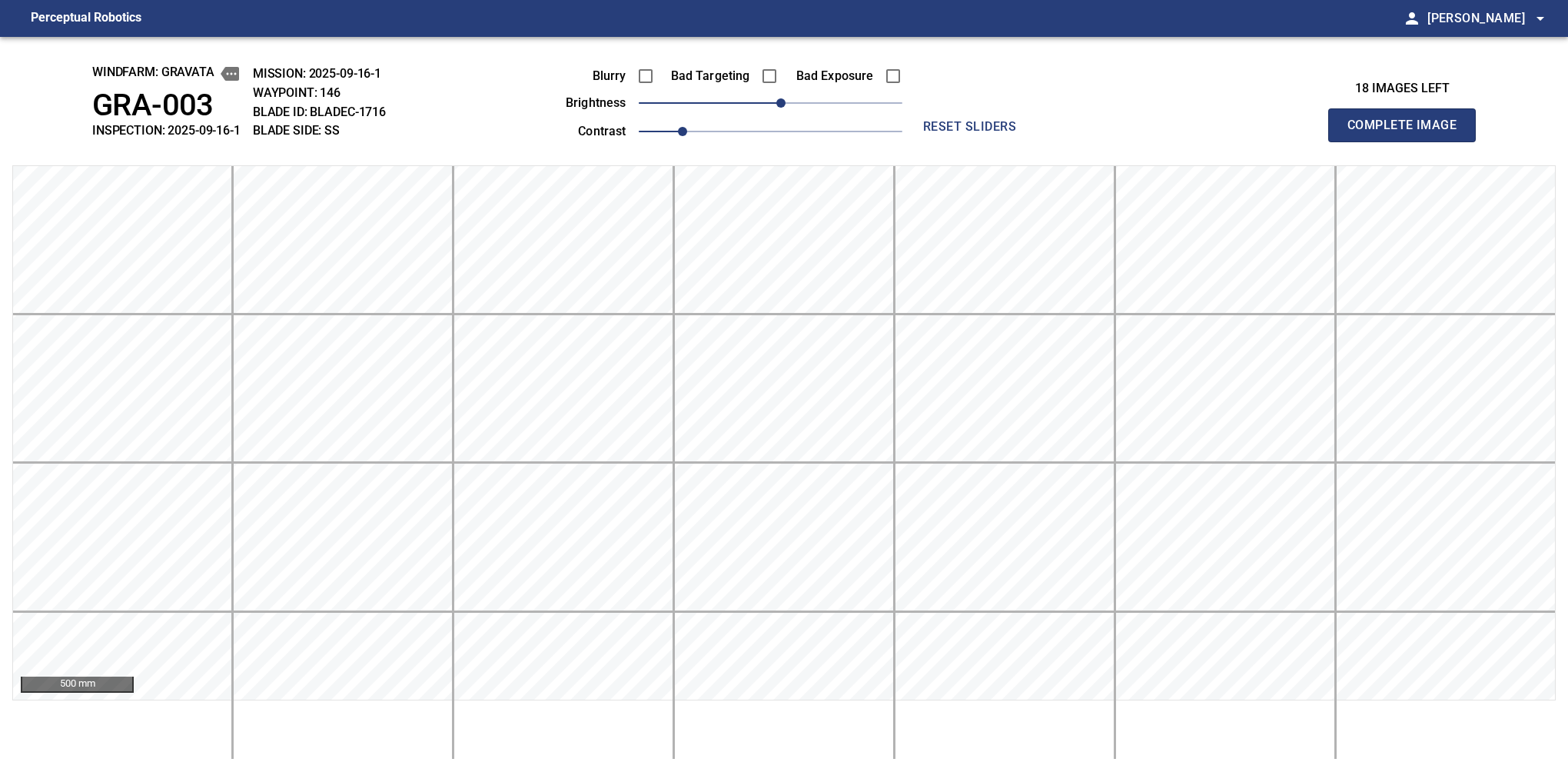
click at [1354, 141] on button "Complete Image" at bounding box center [1402, 125] width 147 height 33
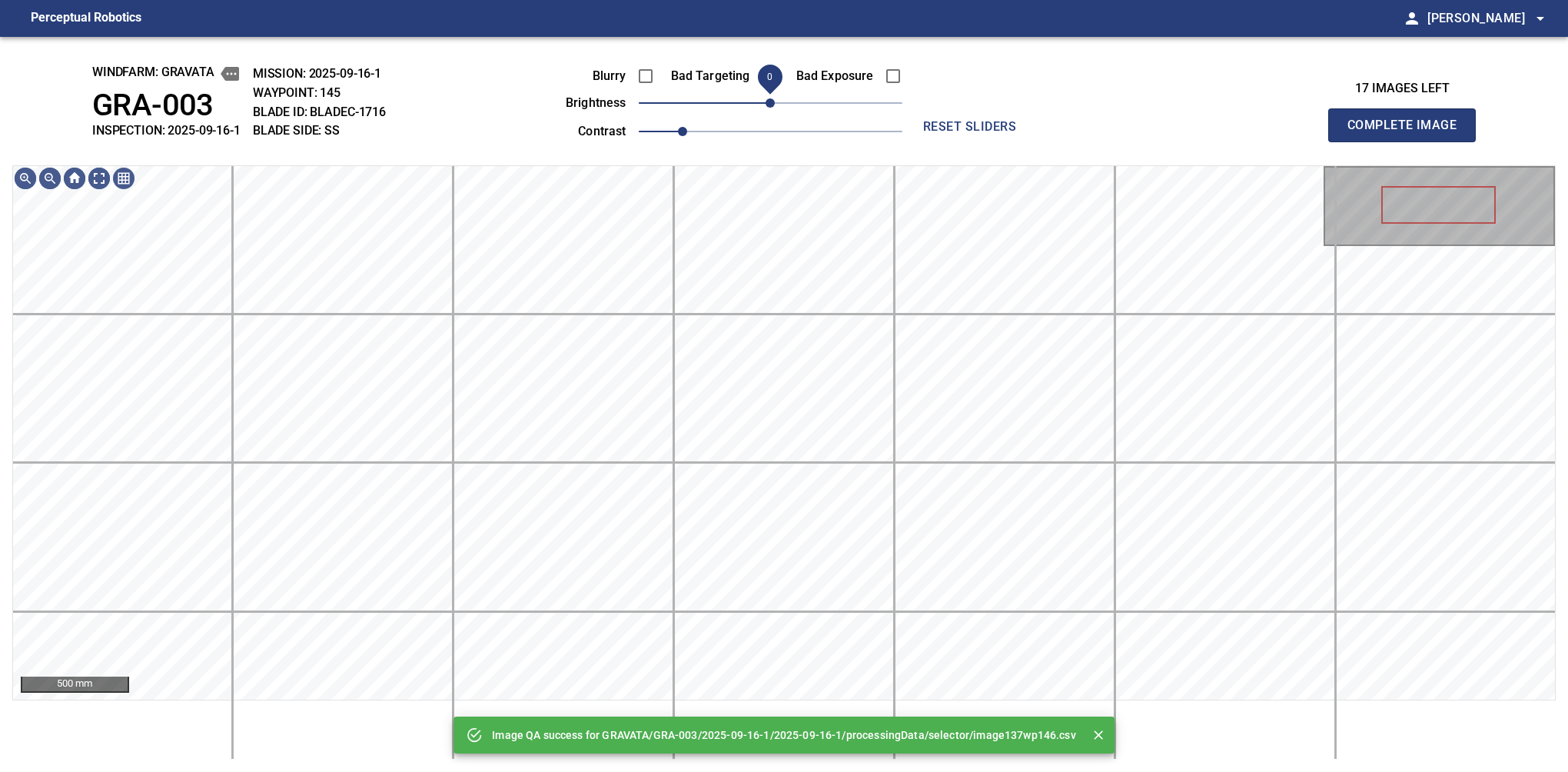
drag, startPoint x: 775, startPoint y: 101, endPoint x: 772, endPoint y: 109, distance: 8.5
click at [772, 108] on span "0" at bounding box center [770, 103] width 9 height 9
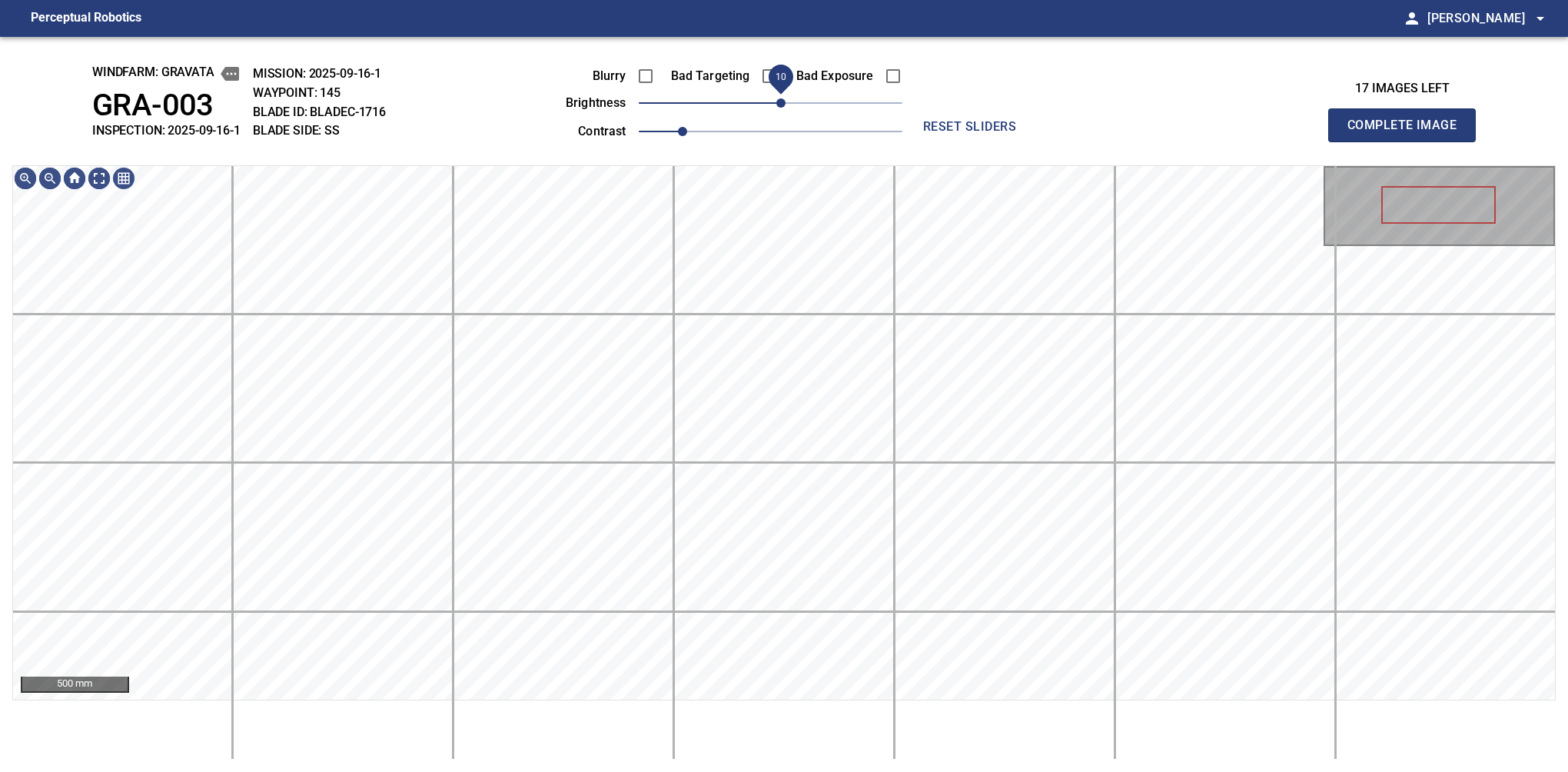
click at [777, 104] on span "10" at bounding box center [781, 103] width 9 height 9
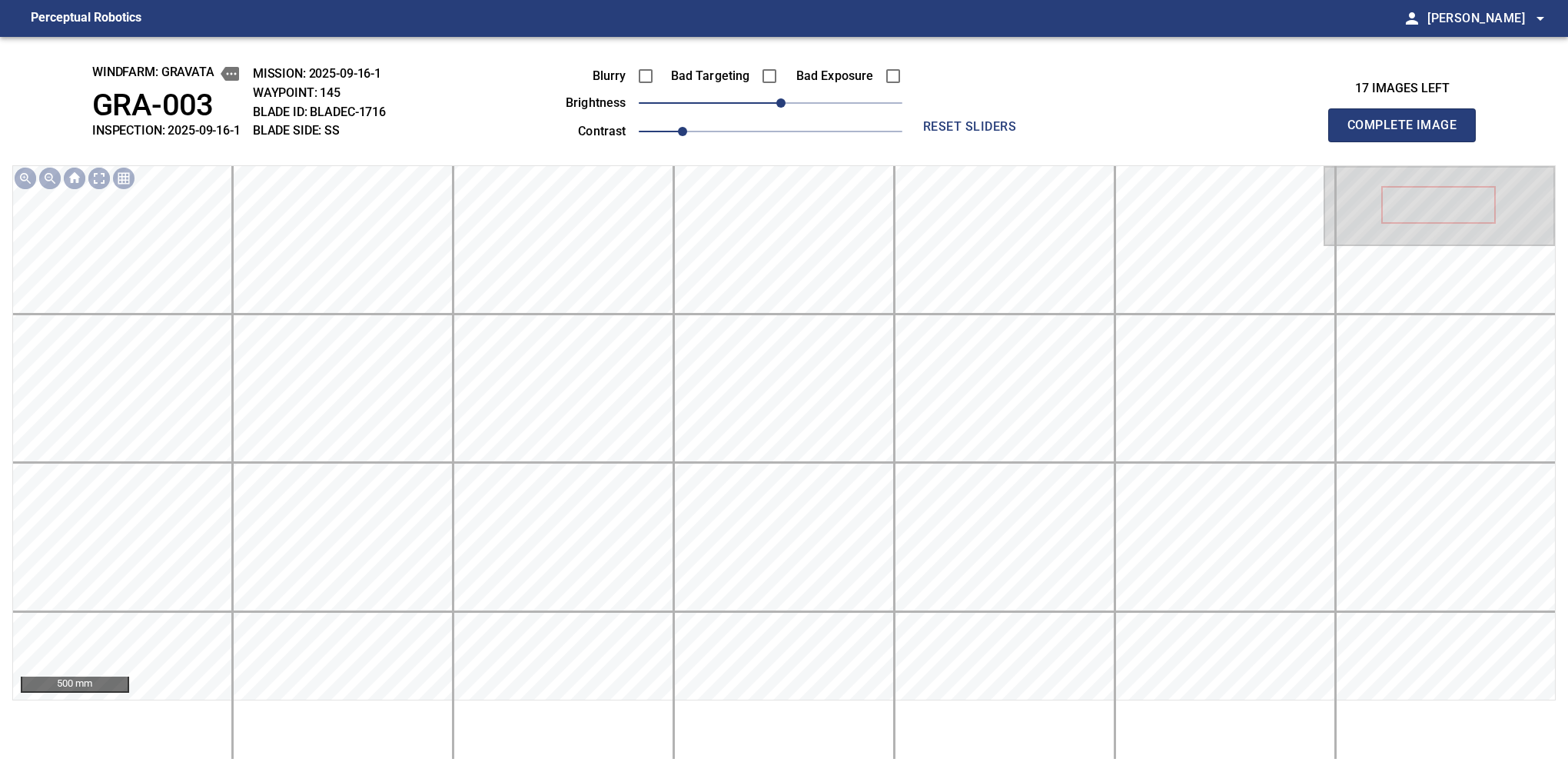
click at [1354, 141] on button "Complete Image" at bounding box center [1402, 125] width 147 height 33
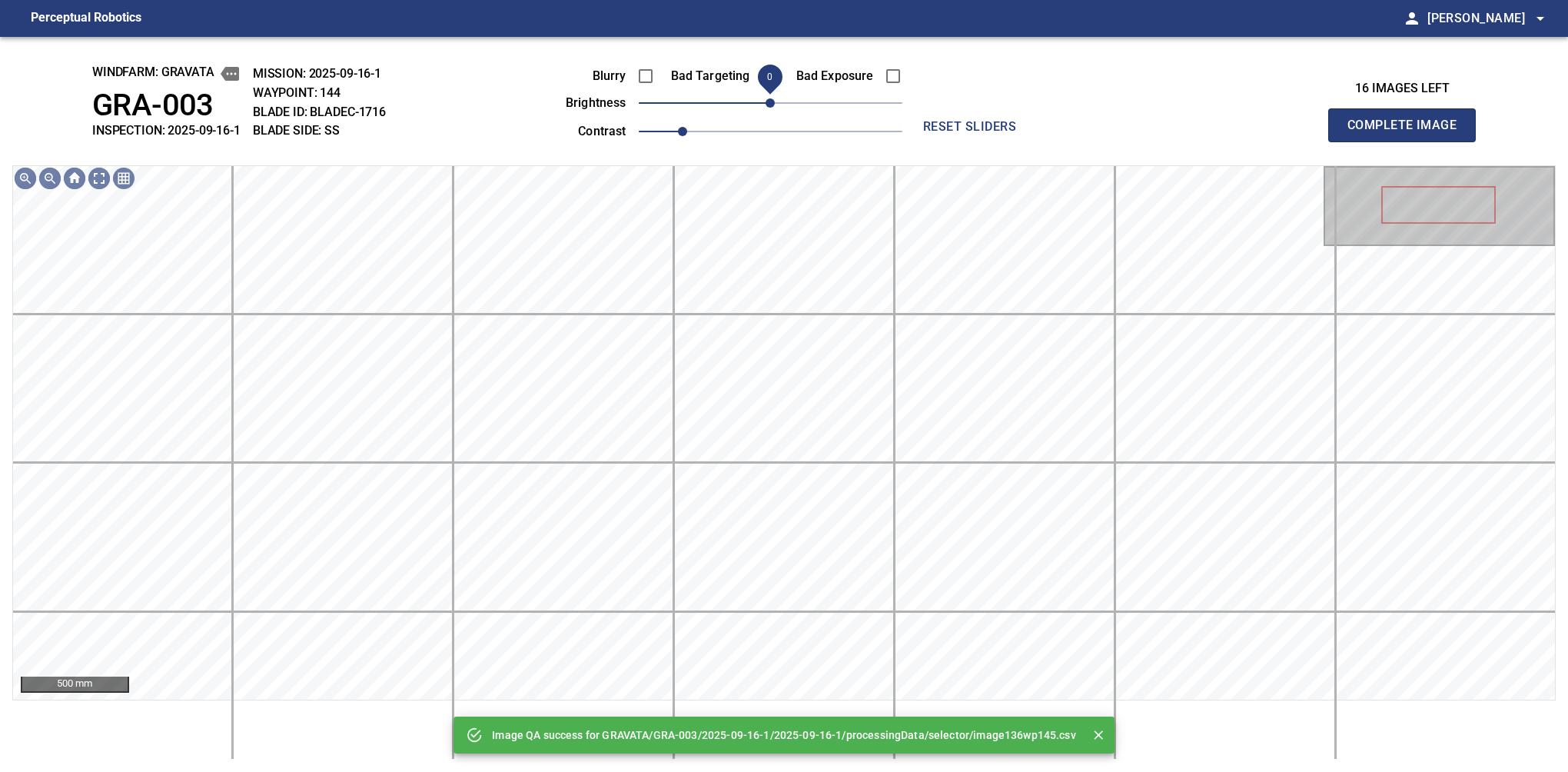
click at [775, 104] on span "0" at bounding box center [770, 103] width 9 height 9
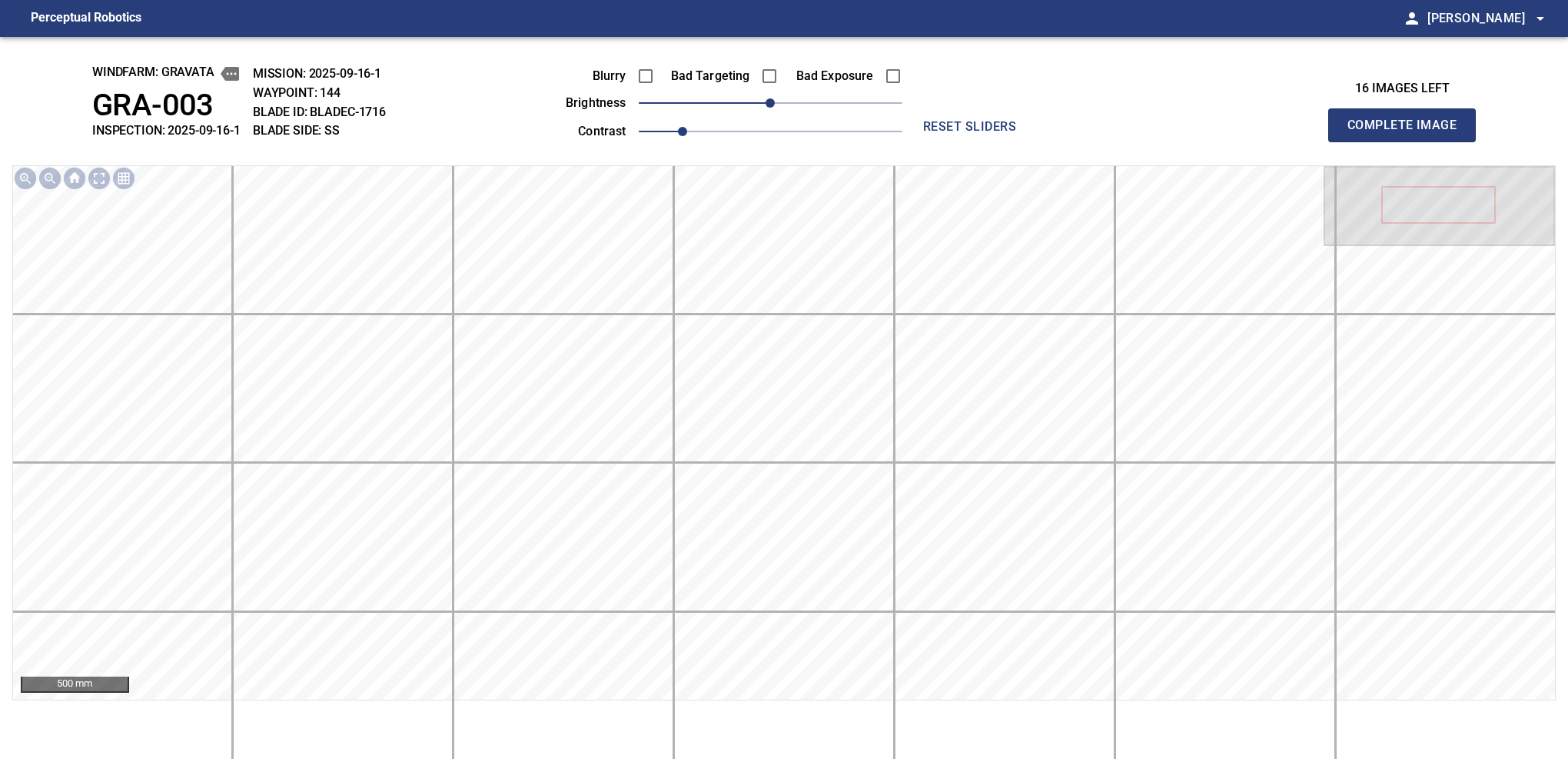
click at [1354, 141] on button "Complete Image" at bounding box center [1402, 125] width 147 height 33
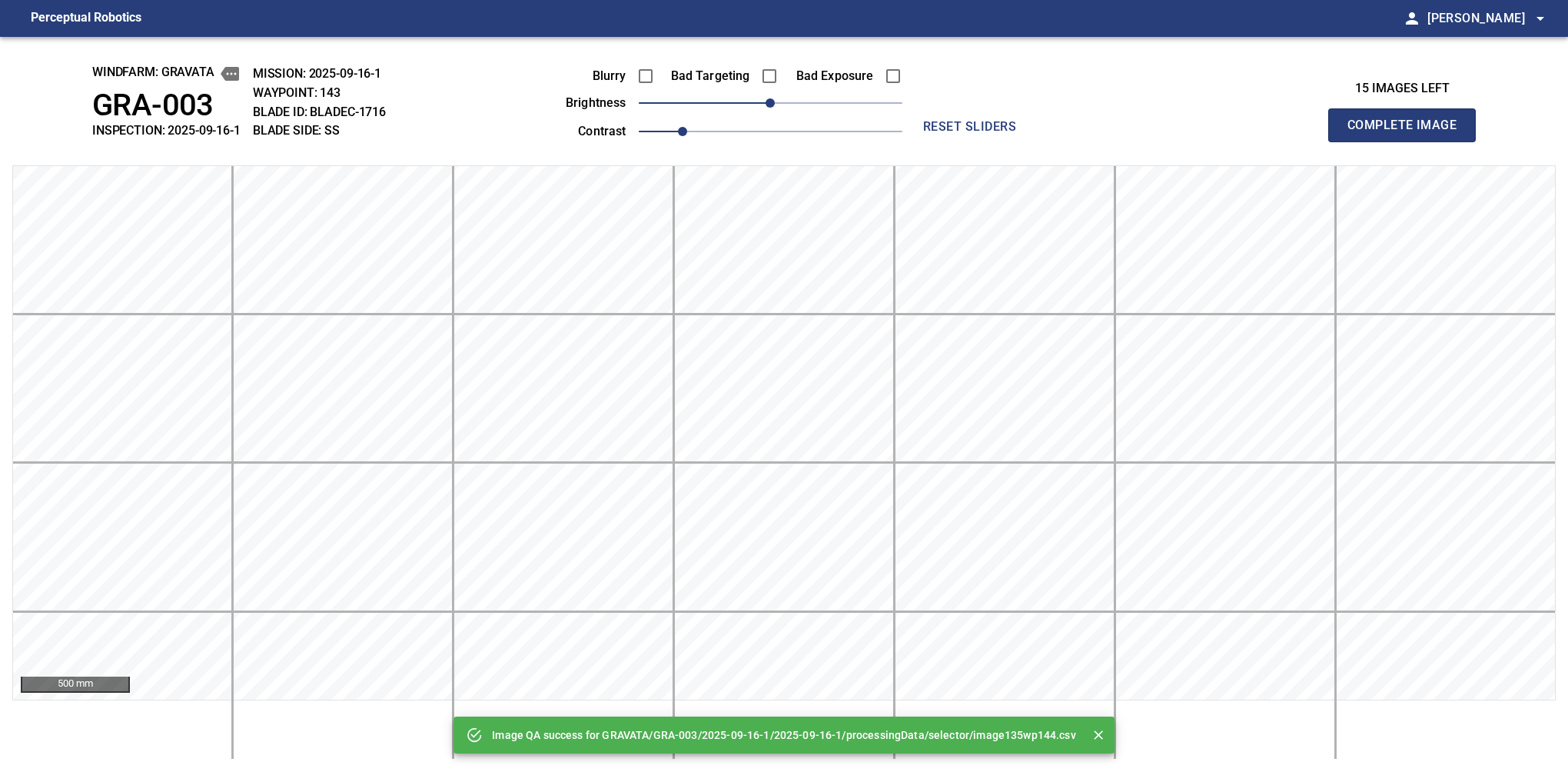
click at [1354, 141] on button "Complete Image" at bounding box center [1402, 125] width 147 height 33
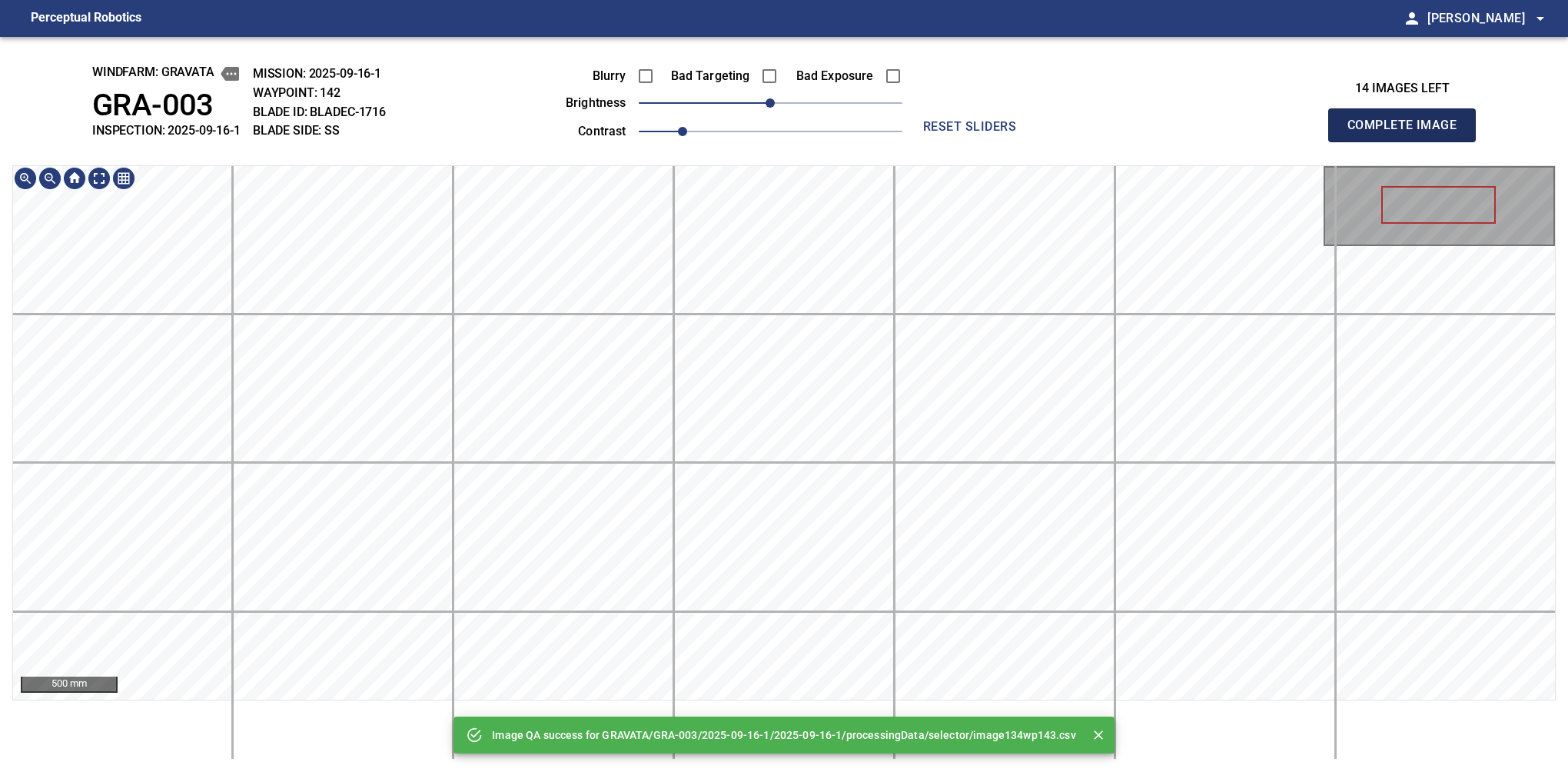
click at [1354, 141] on button "Complete Image" at bounding box center [1402, 125] width 147 height 33
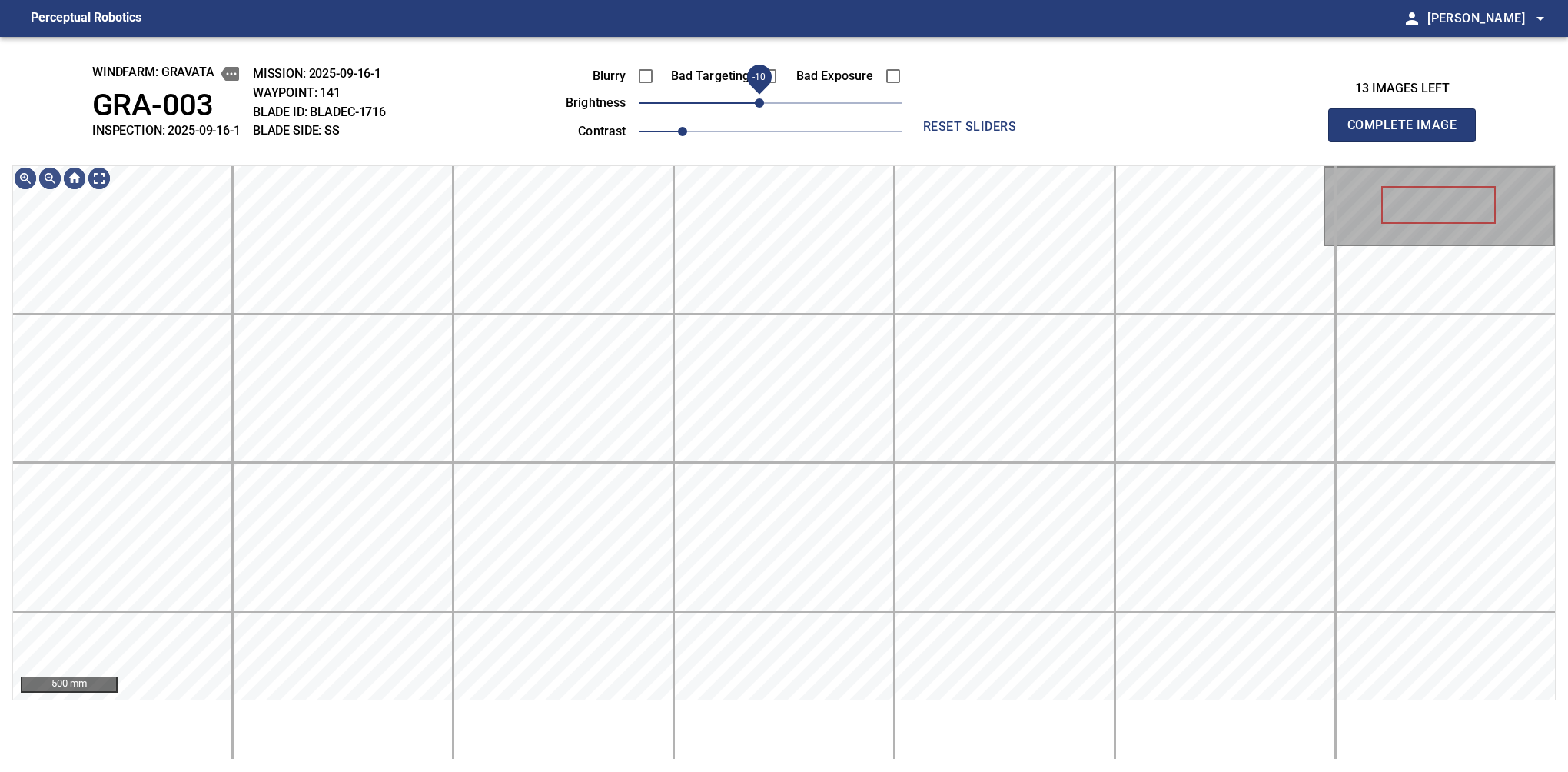
click at [764, 106] on span "-10" at bounding box center [759, 103] width 9 height 9
click at [1354, 141] on button "Complete Image" at bounding box center [1402, 125] width 147 height 33
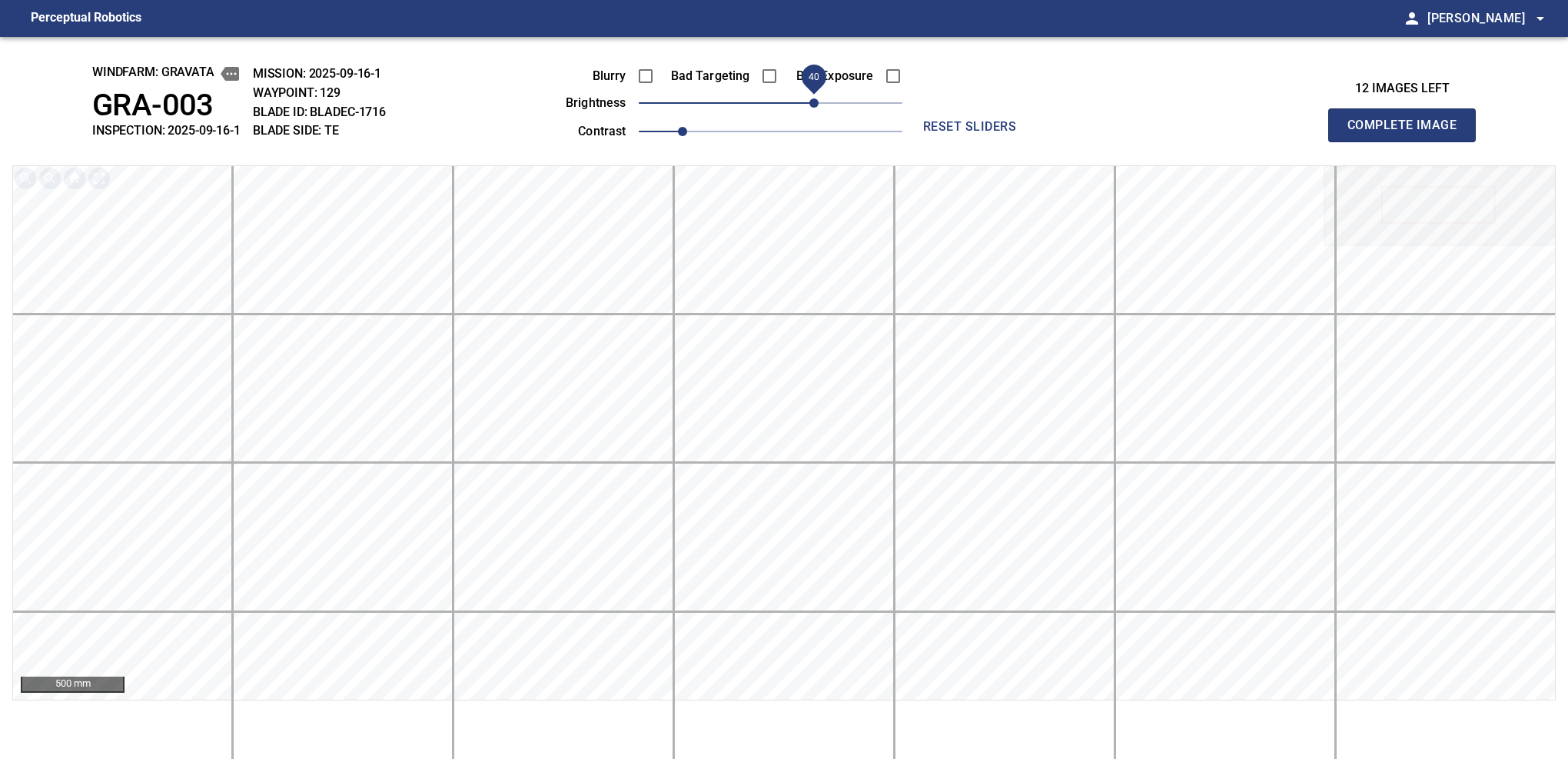
drag, startPoint x: 790, startPoint y: 107, endPoint x: 815, endPoint y: 115, distance: 26.2
click at [815, 114] on span "40" at bounding box center [771, 103] width 264 height 21
click at [1354, 141] on button "Complete Image" at bounding box center [1402, 125] width 147 height 33
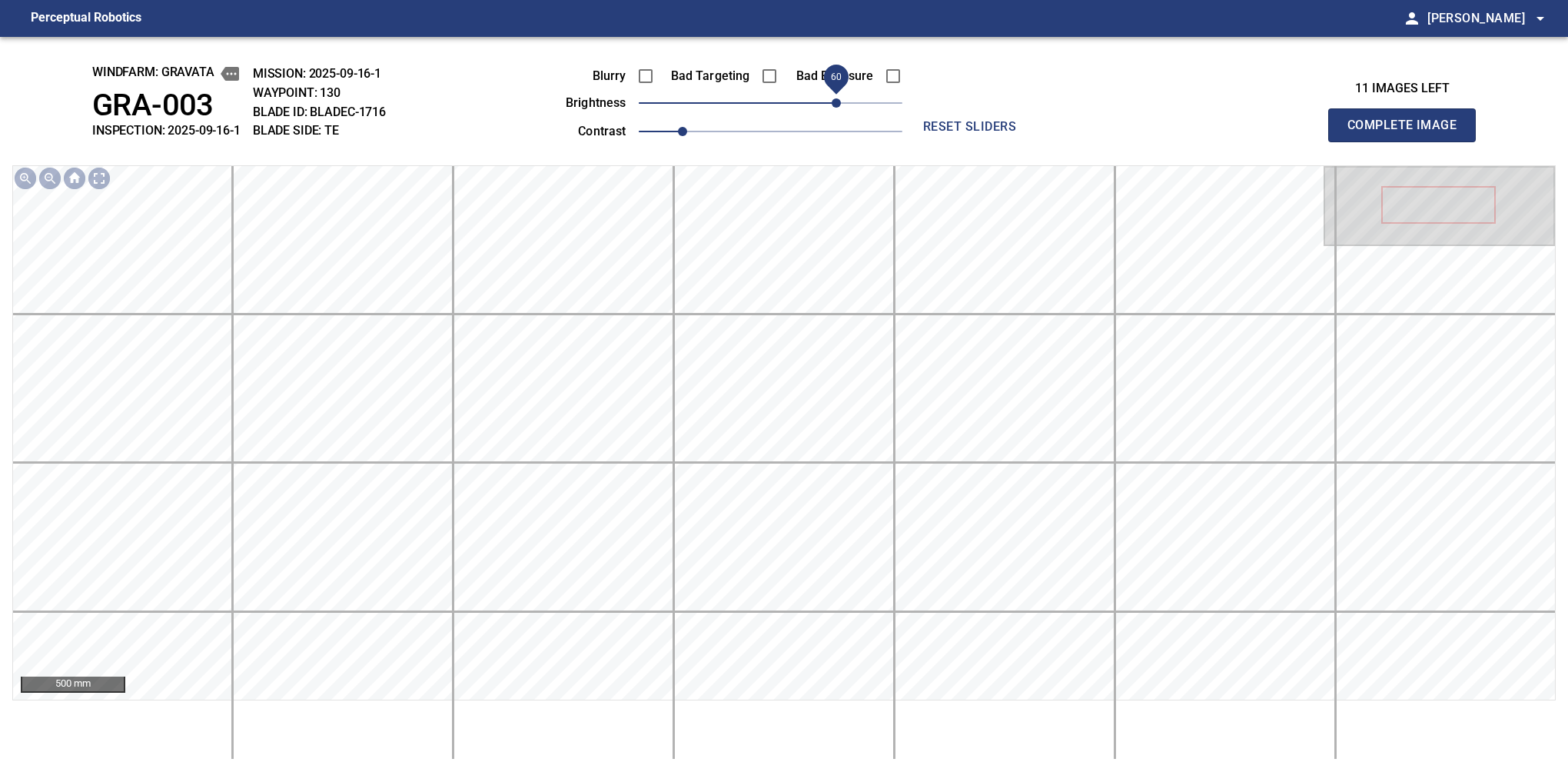
click at [836, 112] on span "60" at bounding box center [771, 103] width 264 height 21
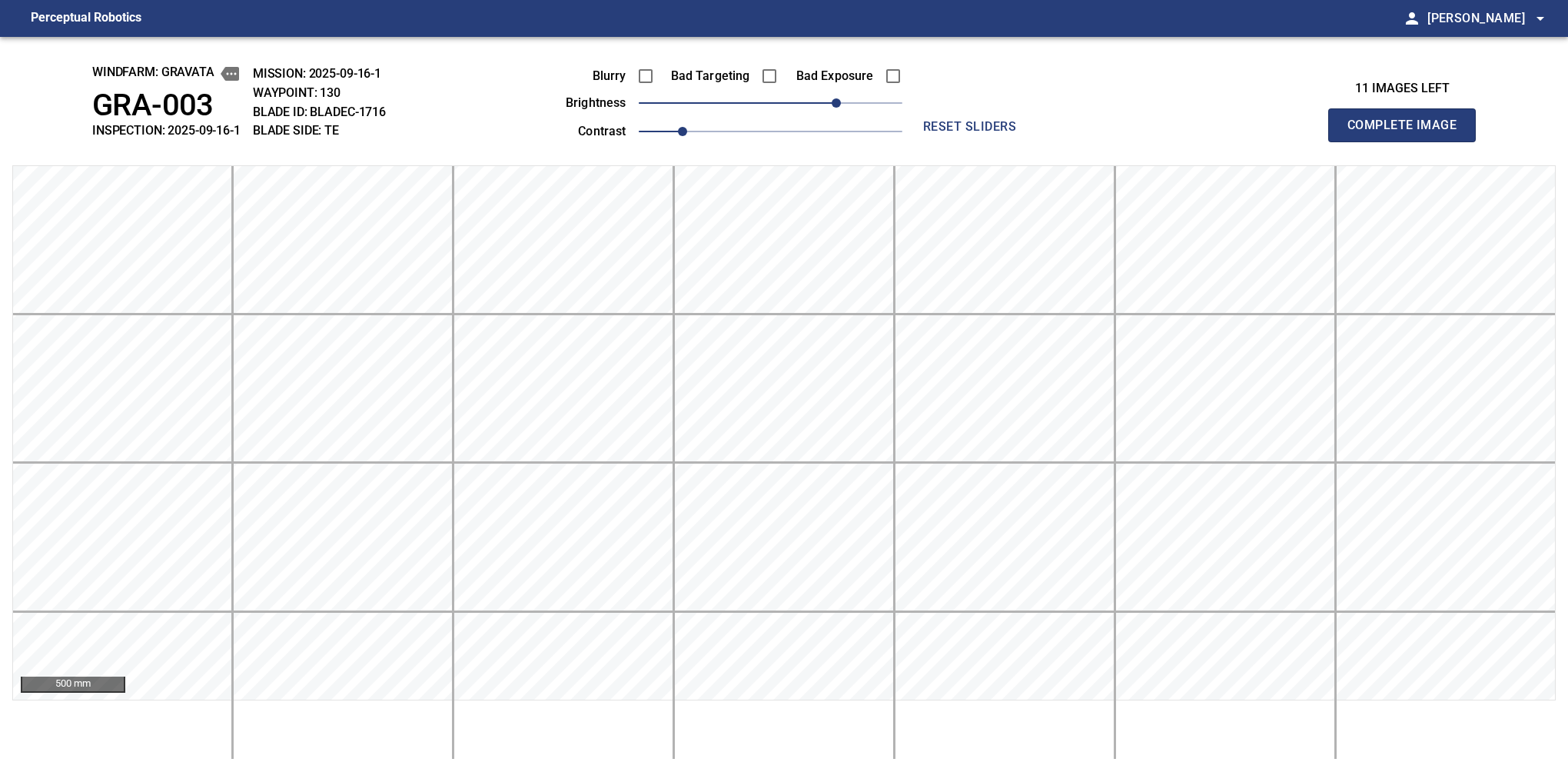
click at [1354, 141] on button "Complete Image" at bounding box center [1402, 125] width 147 height 33
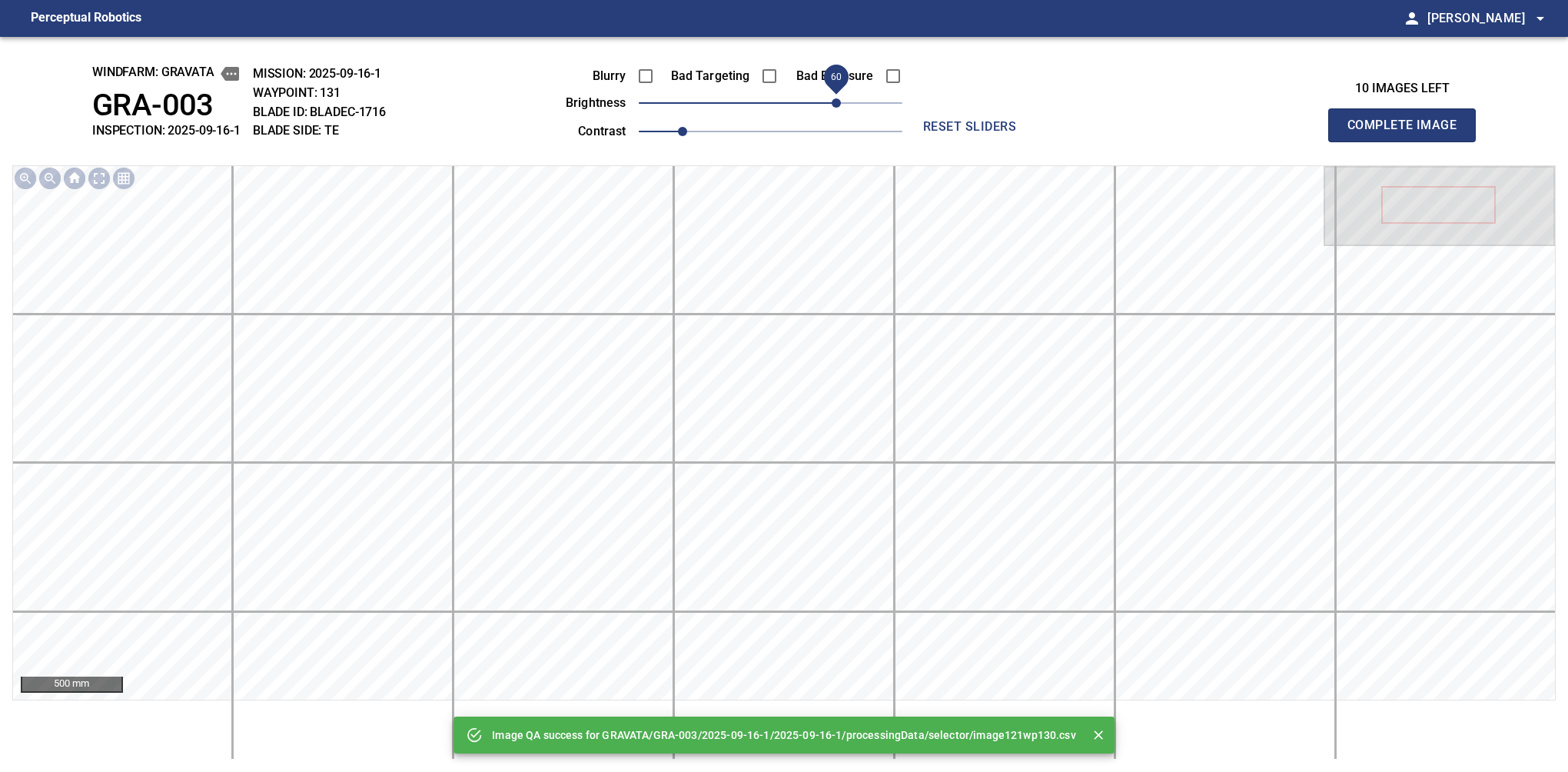
drag, startPoint x: 849, startPoint y: 101, endPoint x: 836, endPoint y: 104, distance: 13.3
click at [836, 104] on span "60" at bounding box center [771, 103] width 264 height 21
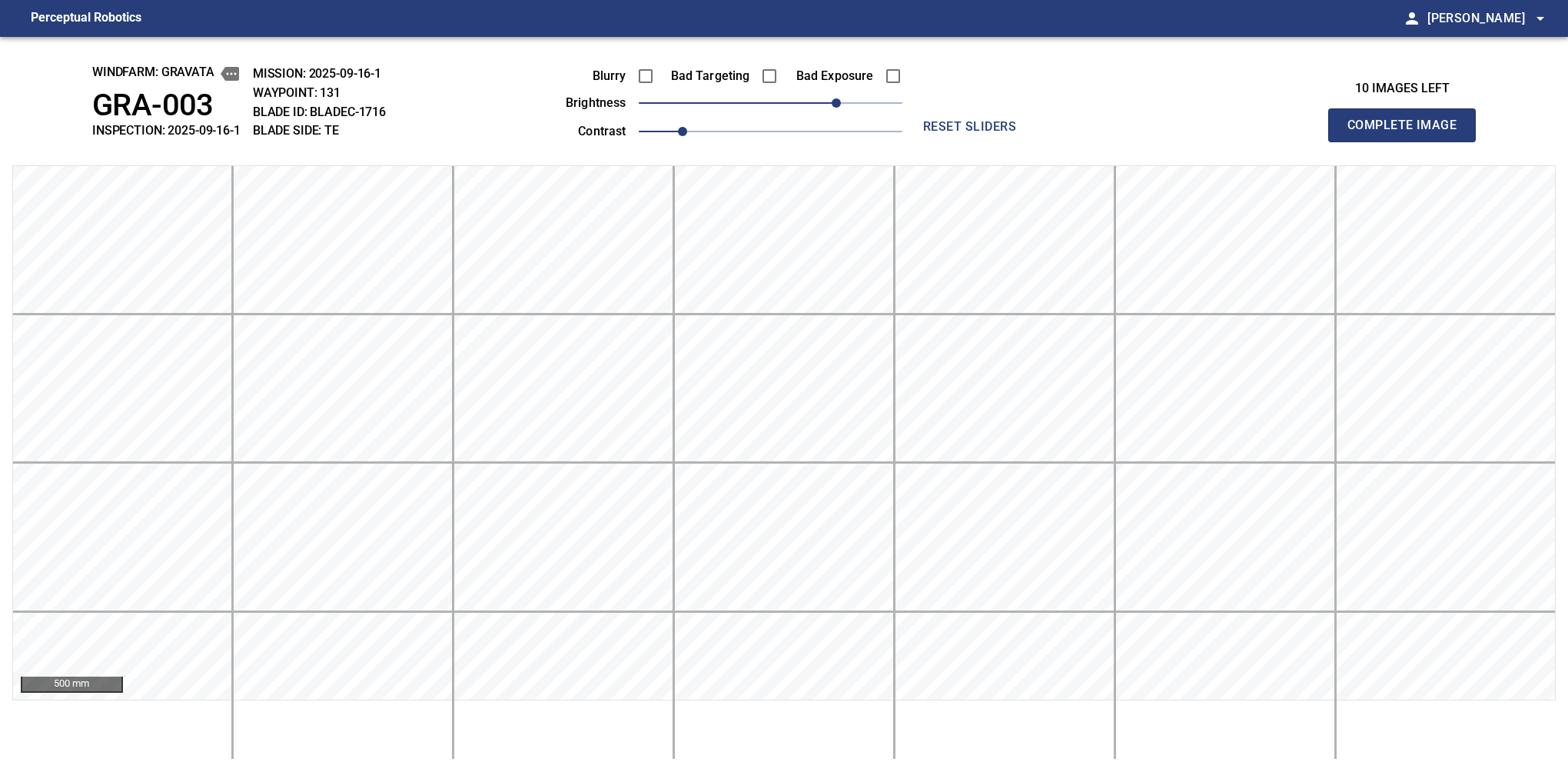
click at [1354, 141] on button "Complete Image" at bounding box center [1402, 125] width 147 height 33
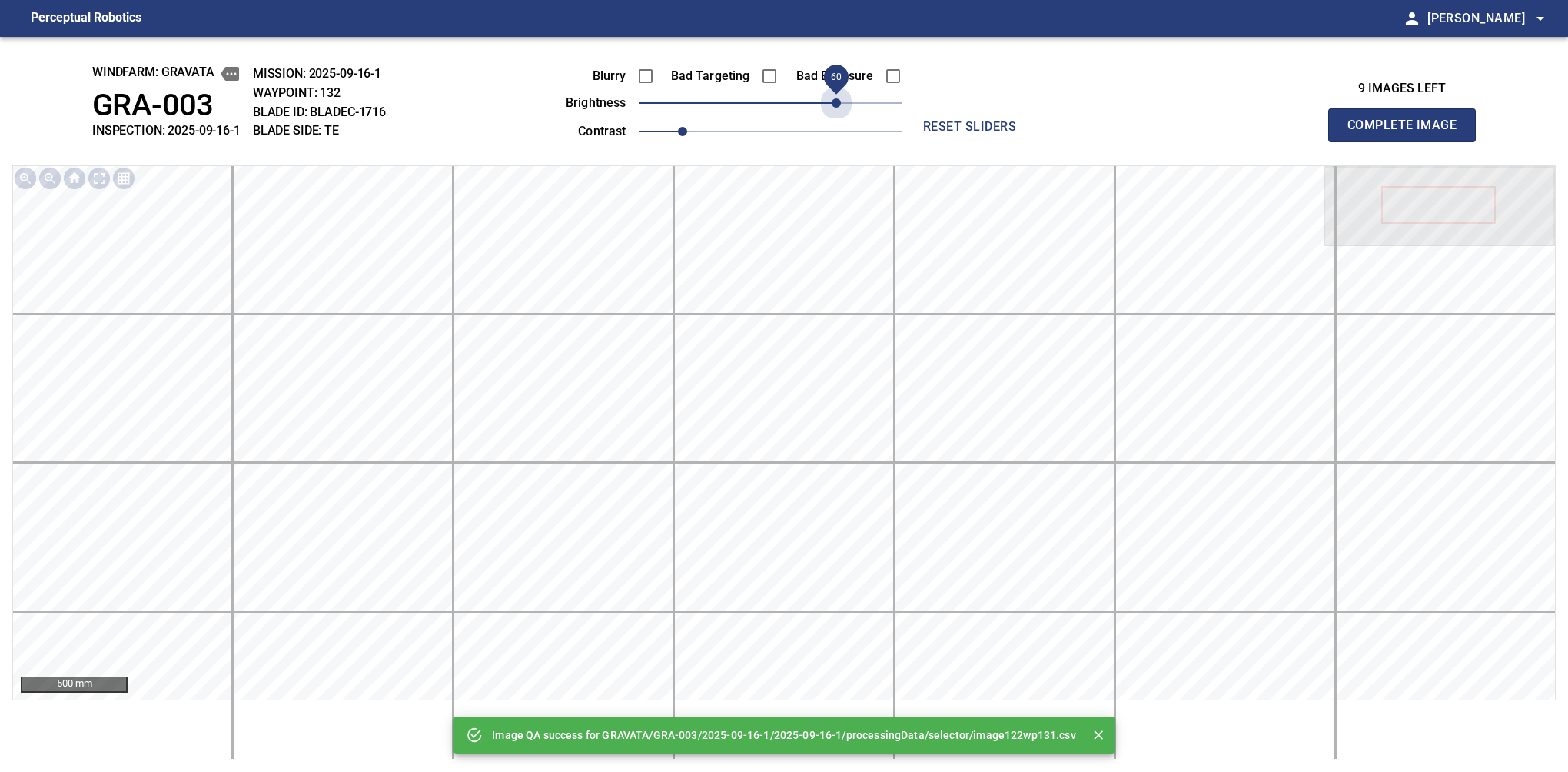
click at [836, 104] on span "60" at bounding box center [771, 103] width 264 height 21
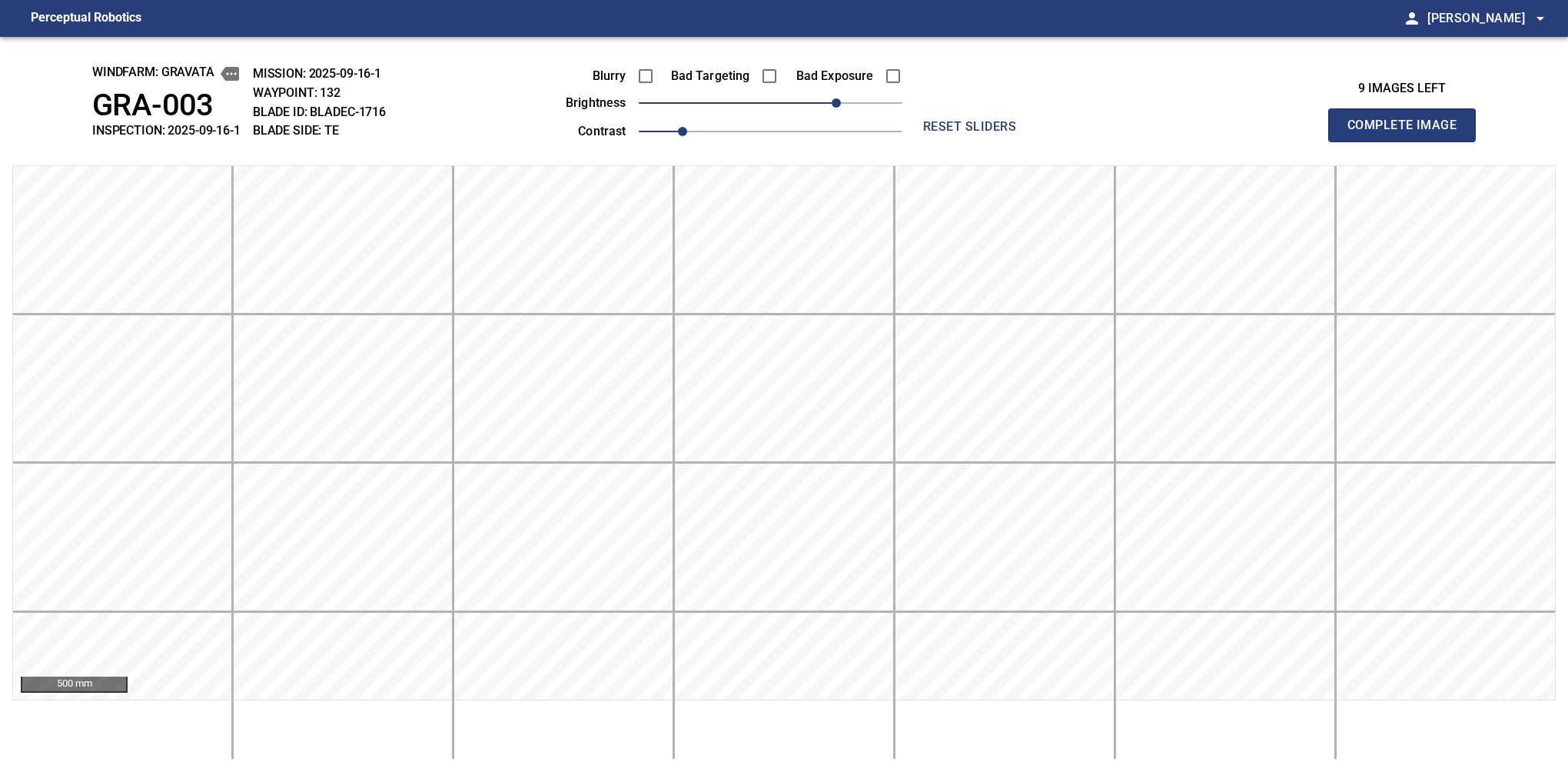
click at [1354, 141] on button "Complete Image" at bounding box center [1402, 125] width 147 height 33
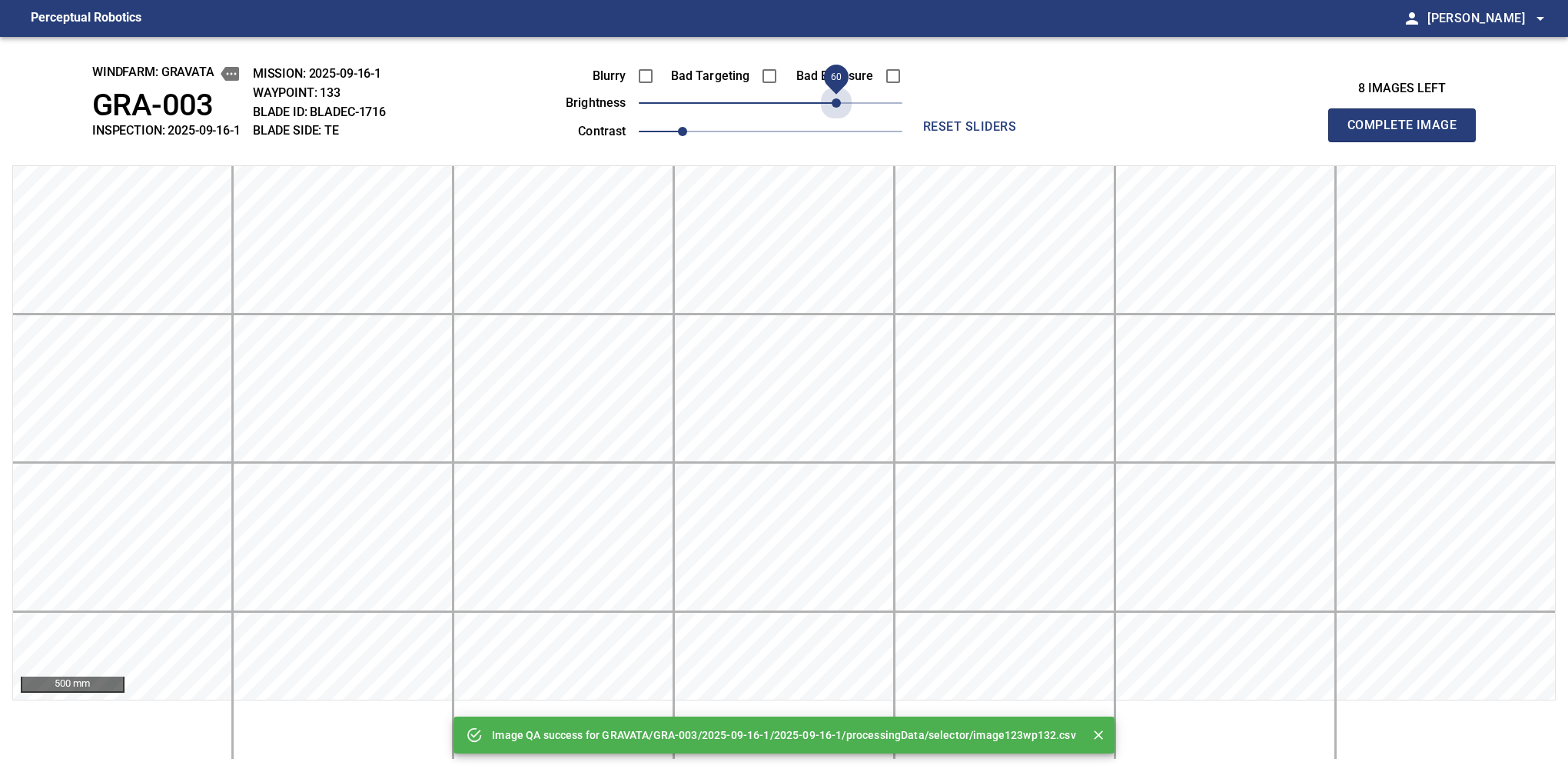
click at [836, 104] on span "60" at bounding box center [771, 103] width 264 height 21
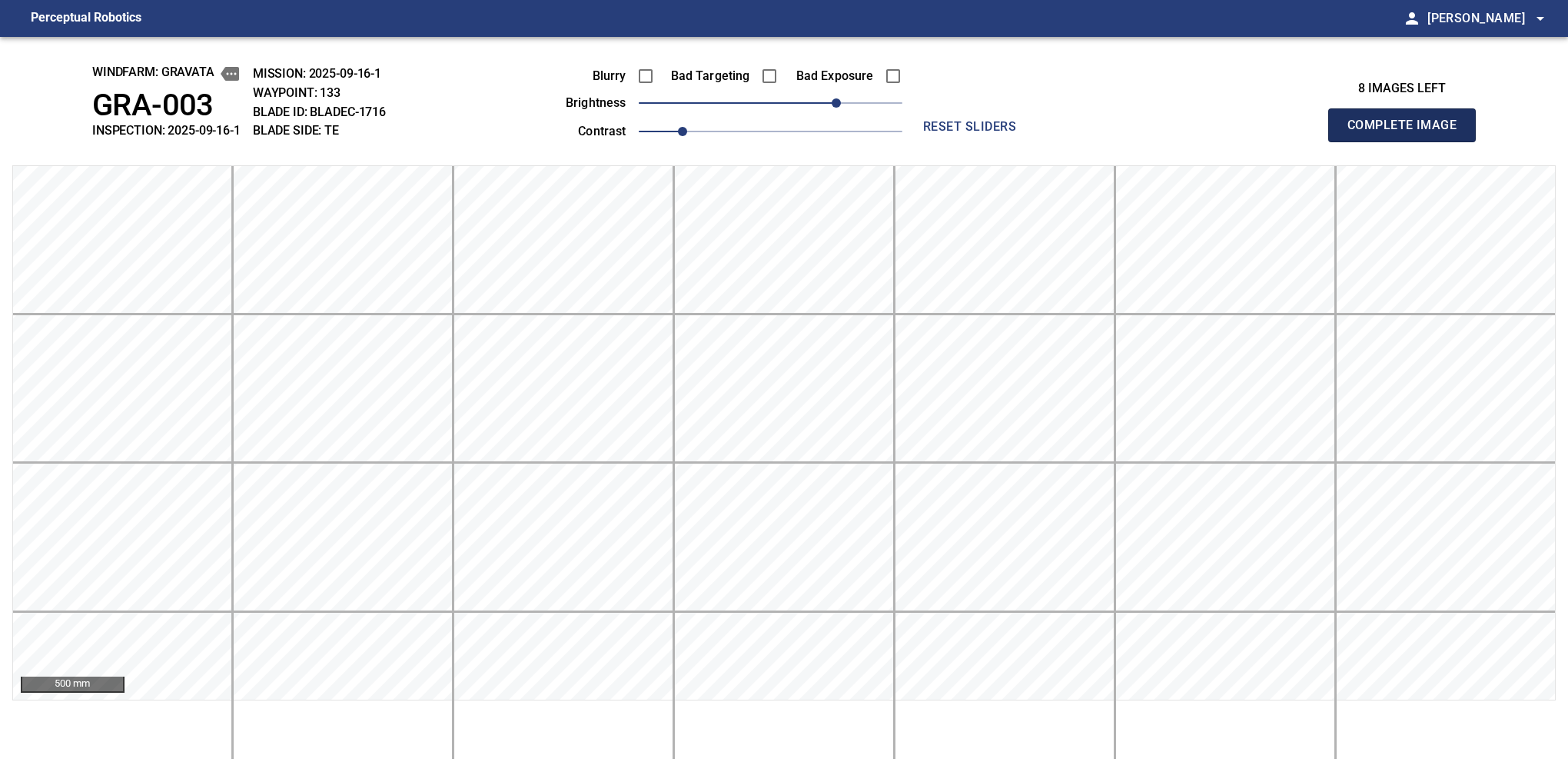
click at [1354, 141] on button "Complete Image" at bounding box center [1402, 125] width 147 height 33
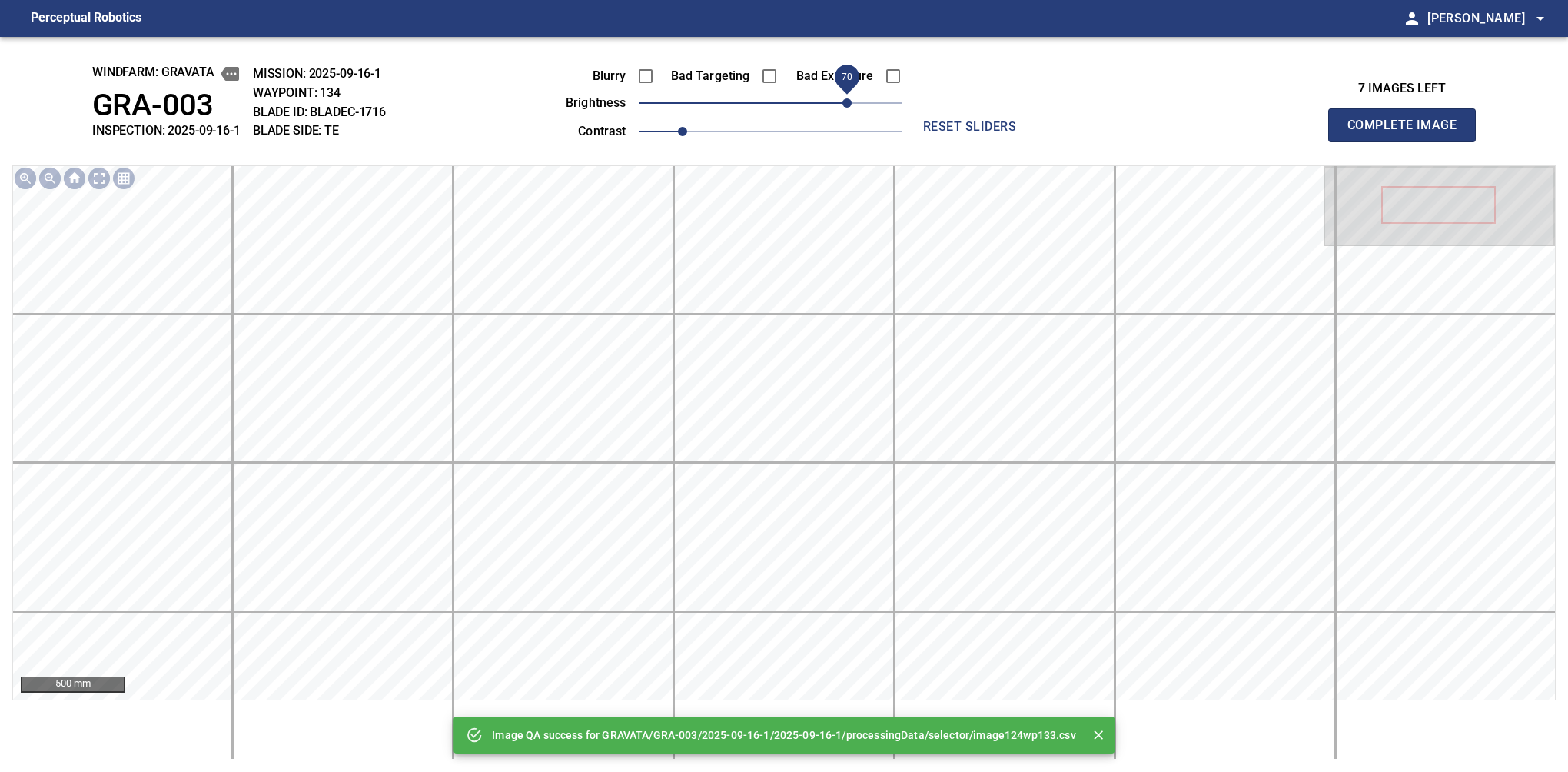
click at [841, 104] on span "70" at bounding box center [771, 103] width 264 height 21
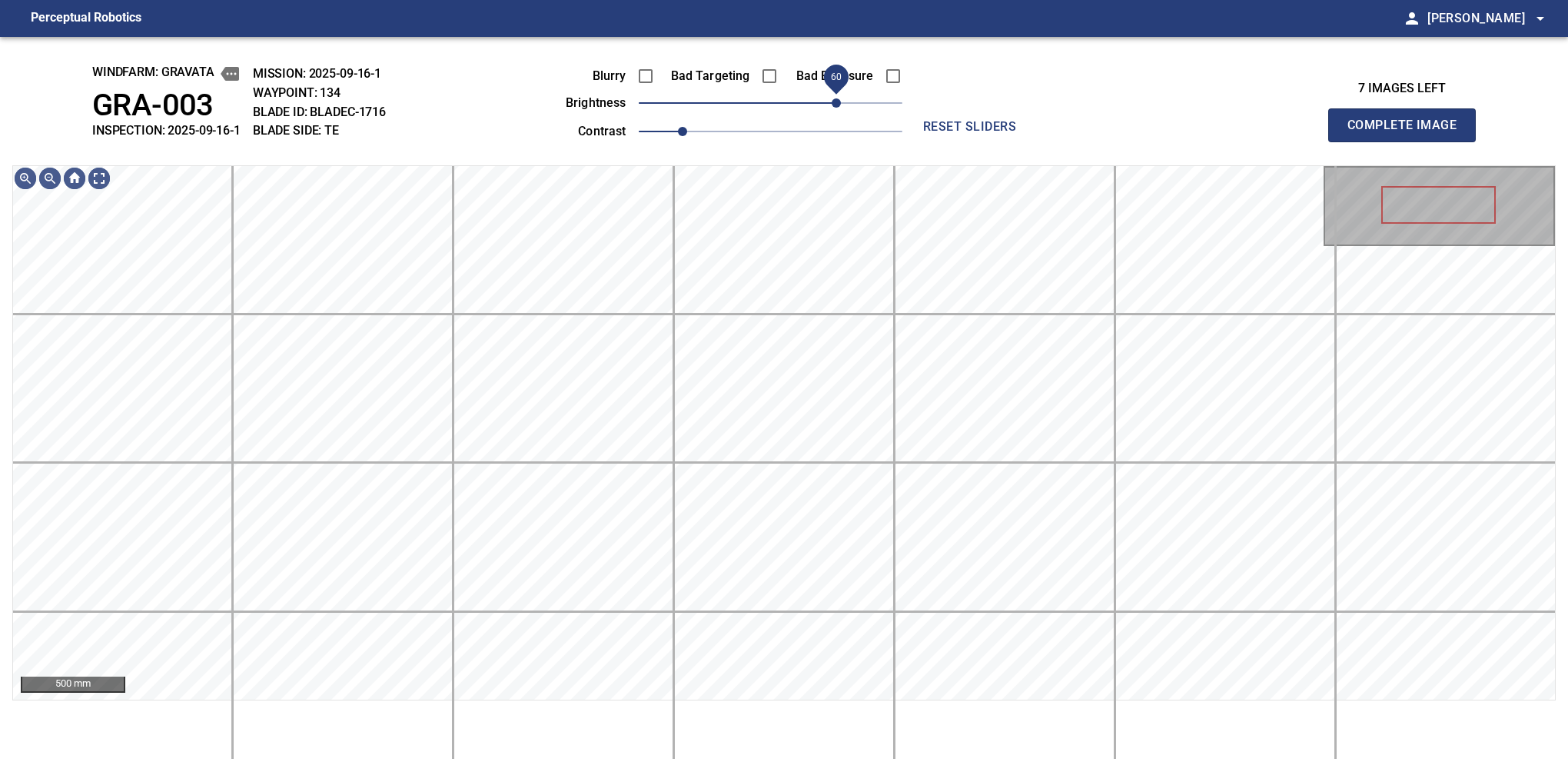
click at [839, 101] on span "60" at bounding box center [836, 103] width 9 height 9
click at [1354, 141] on button "Complete Image" at bounding box center [1402, 125] width 147 height 33
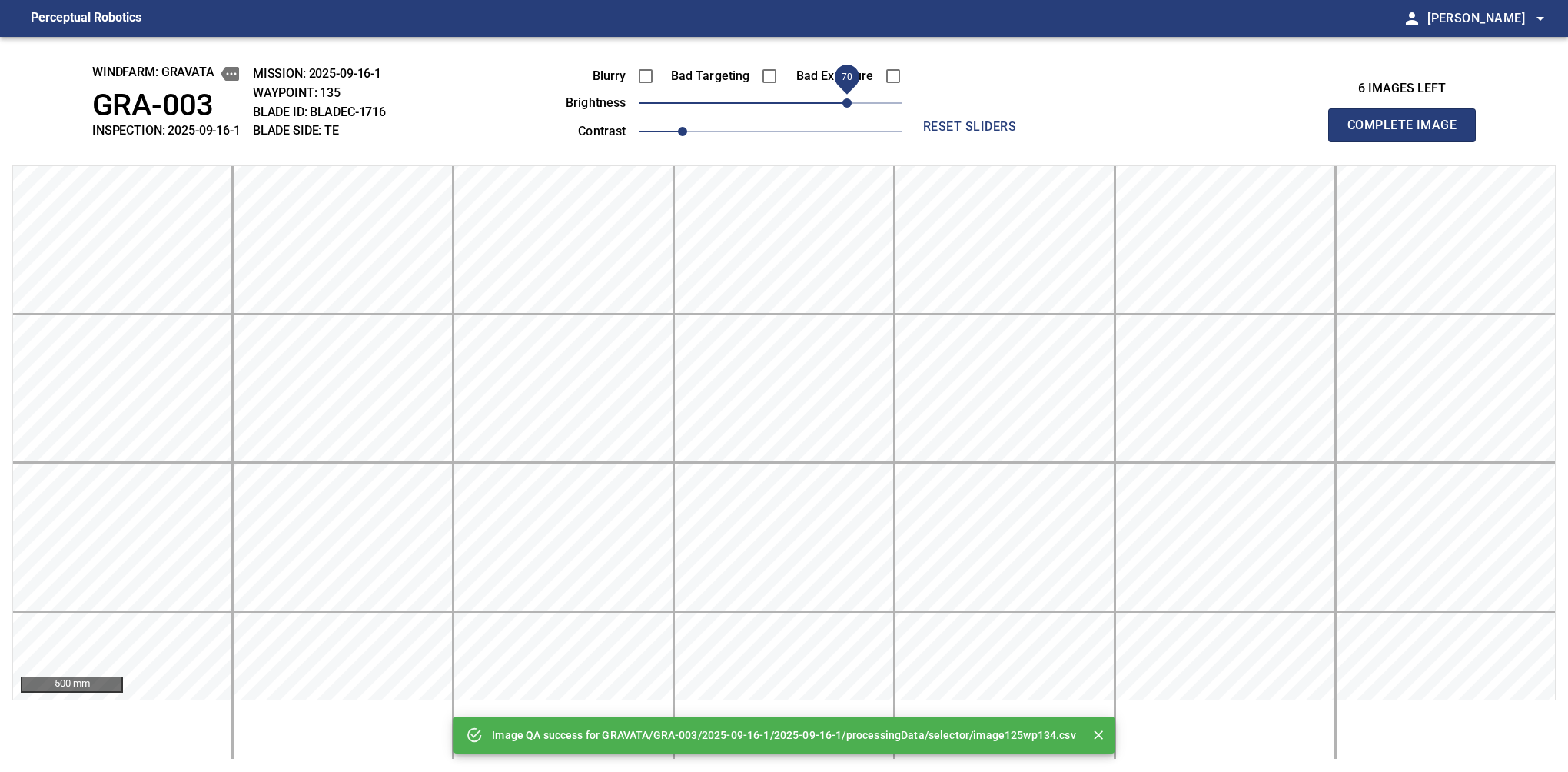
drag, startPoint x: 835, startPoint y: 108, endPoint x: 847, endPoint y: 105, distance: 12.4
click at [847, 105] on span "70" at bounding box center [847, 103] width 9 height 9
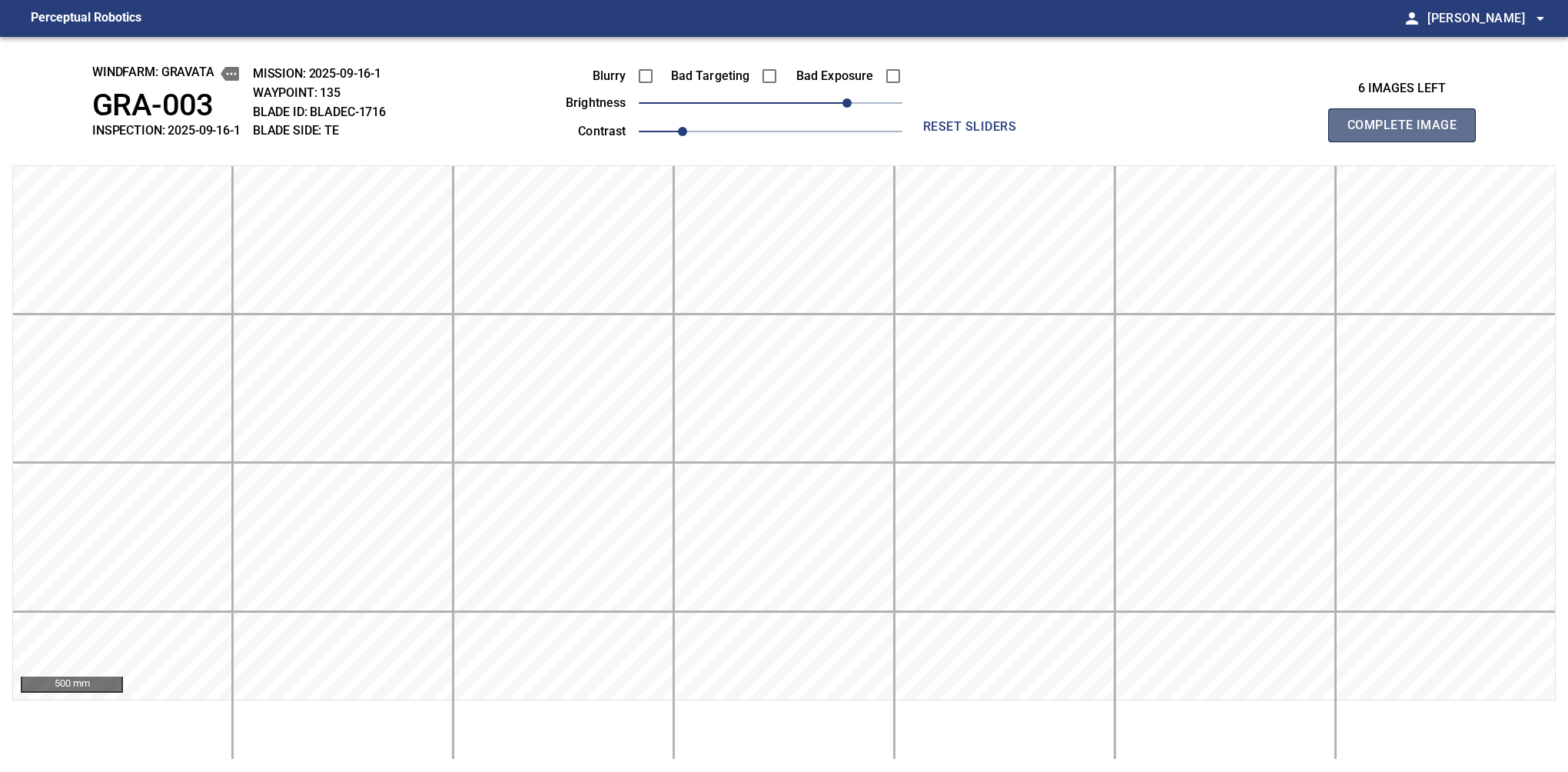
click at [1354, 141] on button "Complete Image" at bounding box center [1402, 125] width 147 height 33
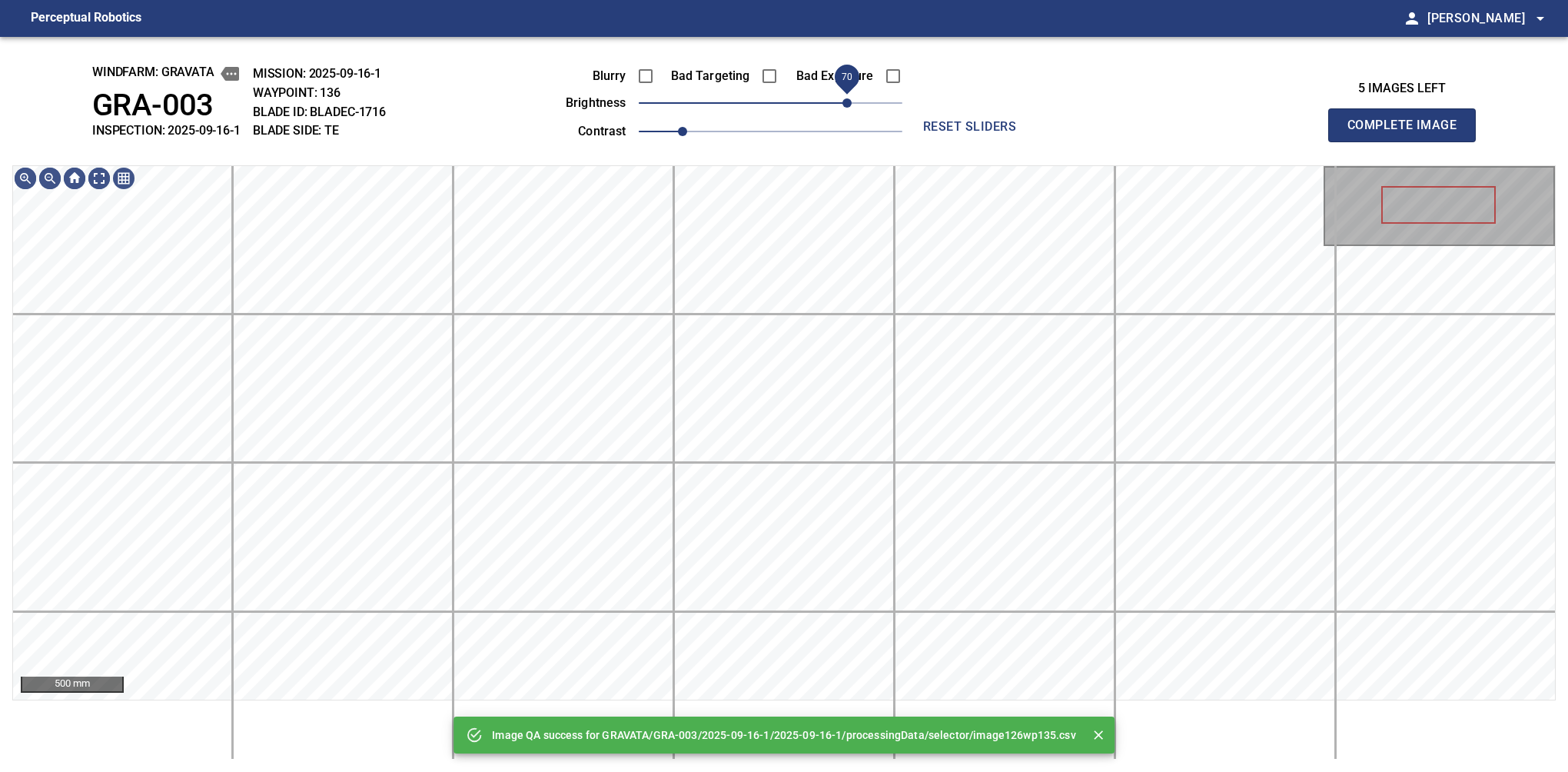
click at [852, 101] on span "70" at bounding box center [771, 103] width 264 height 21
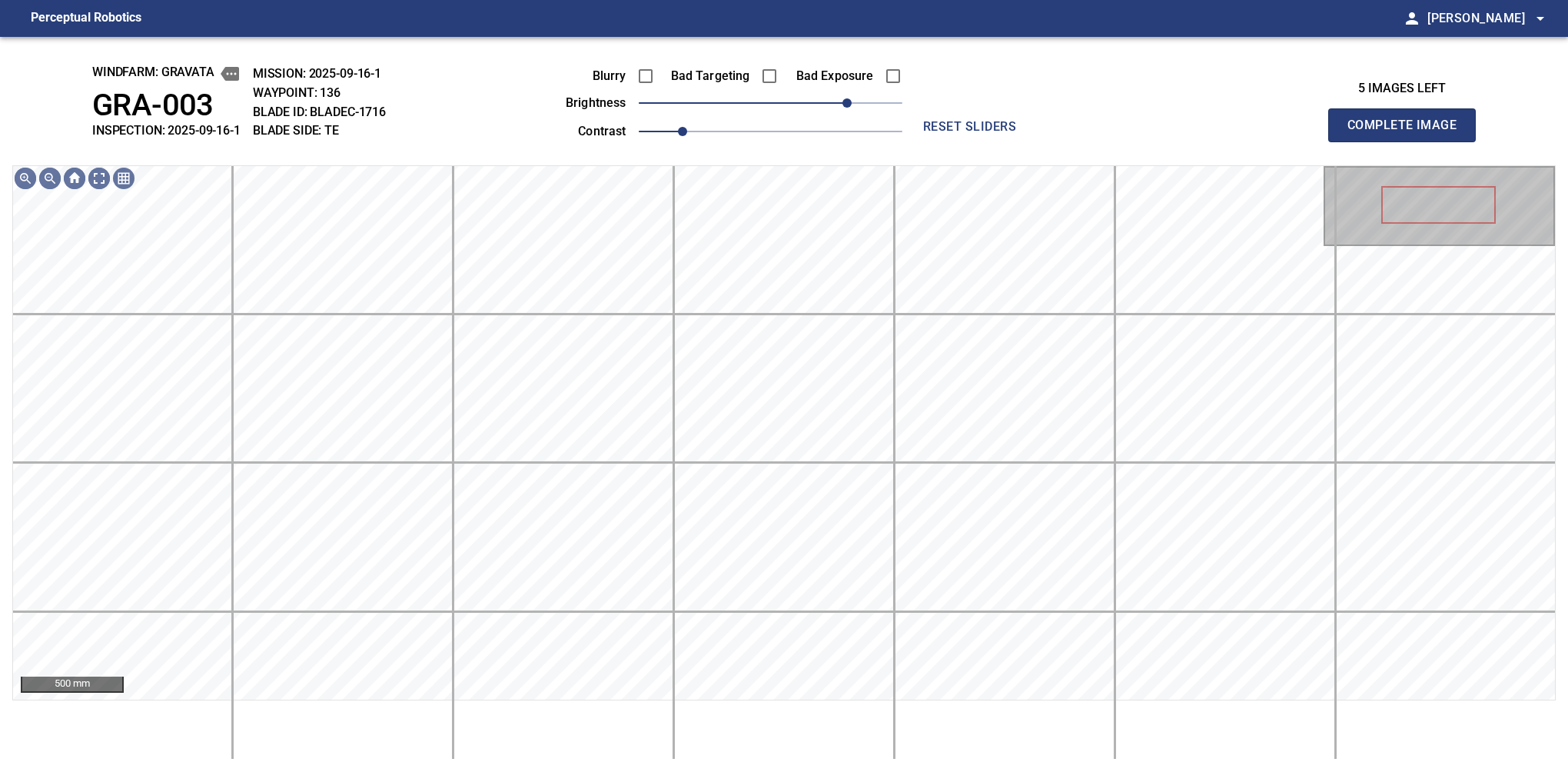
click at [1354, 141] on button "Complete Image" at bounding box center [1402, 125] width 147 height 33
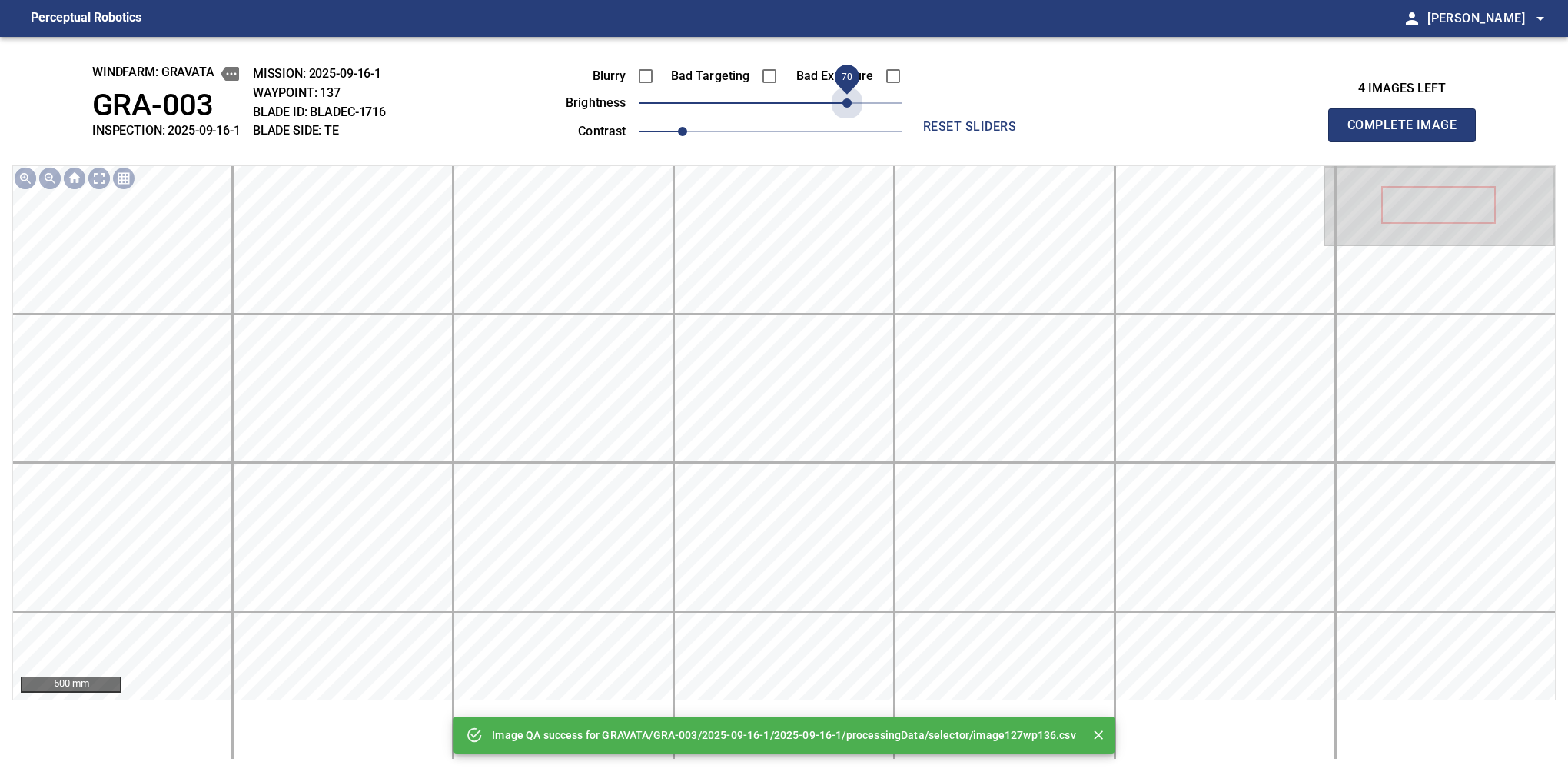
click at [852, 101] on span "70" at bounding box center [771, 103] width 264 height 21
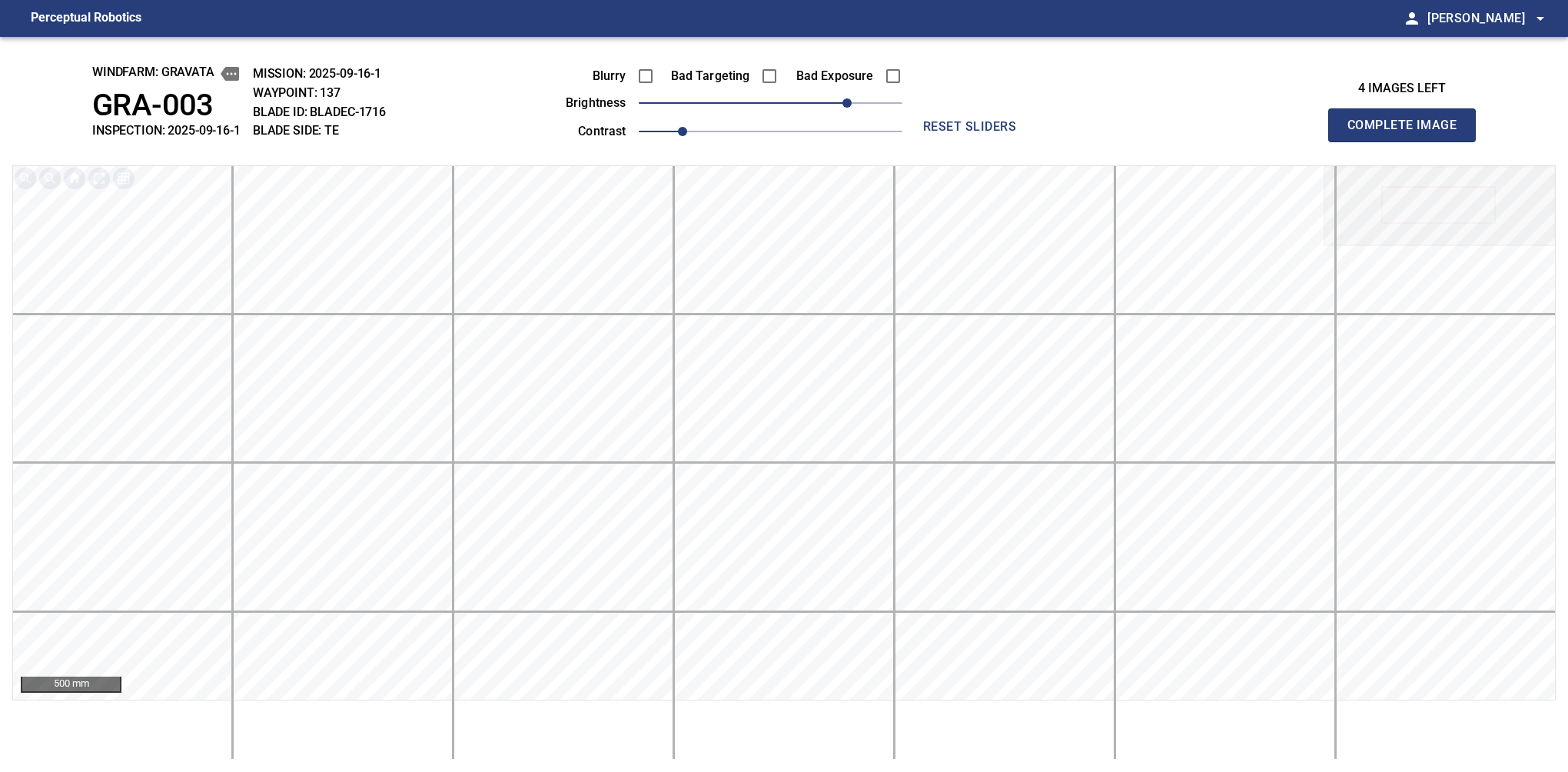
click at [1354, 141] on button "Complete Image" at bounding box center [1402, 125] width 147 height 33
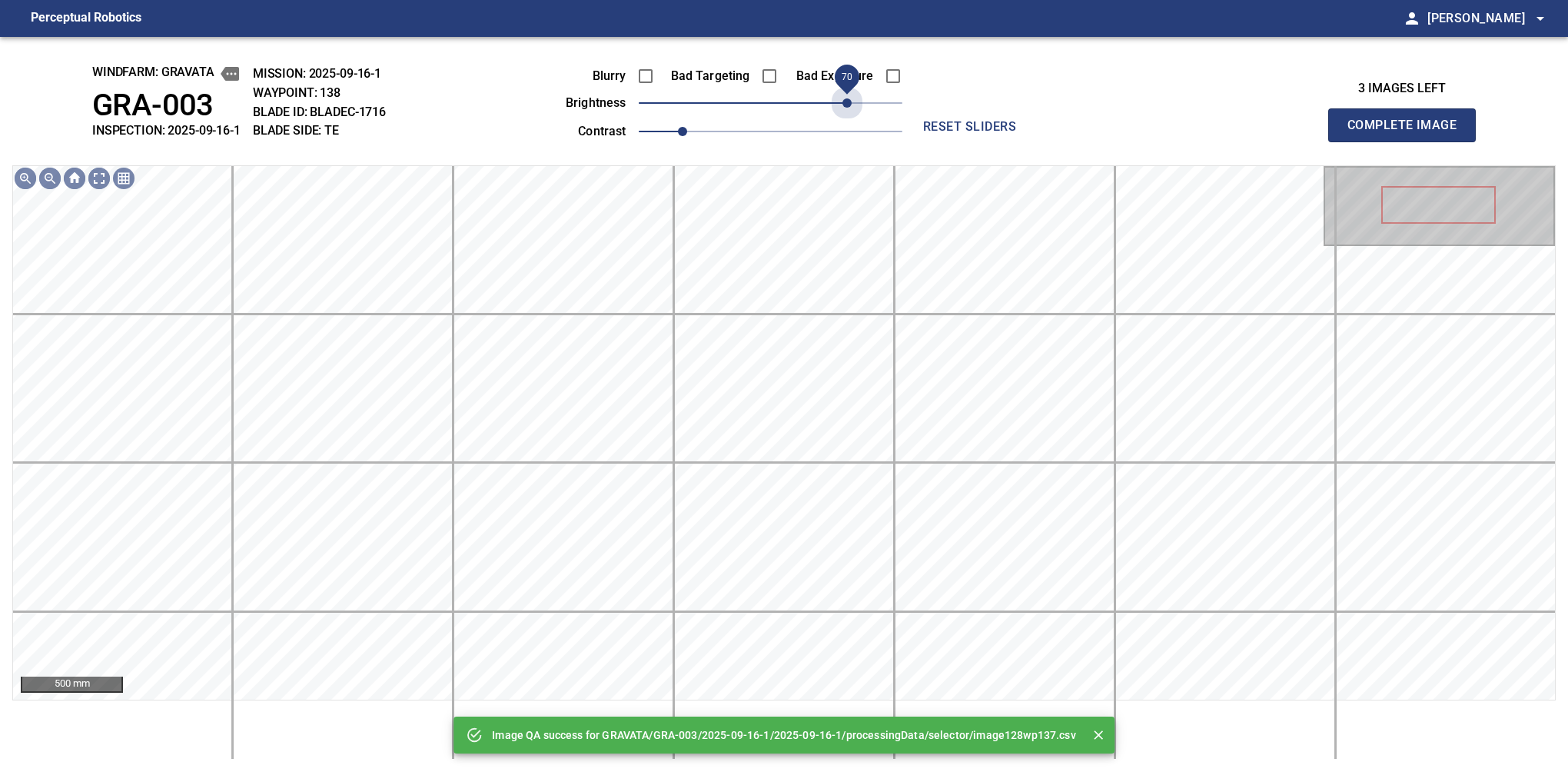
click at [852, 101] on span "70" at bounding box center [771, 103] width 264 height 21
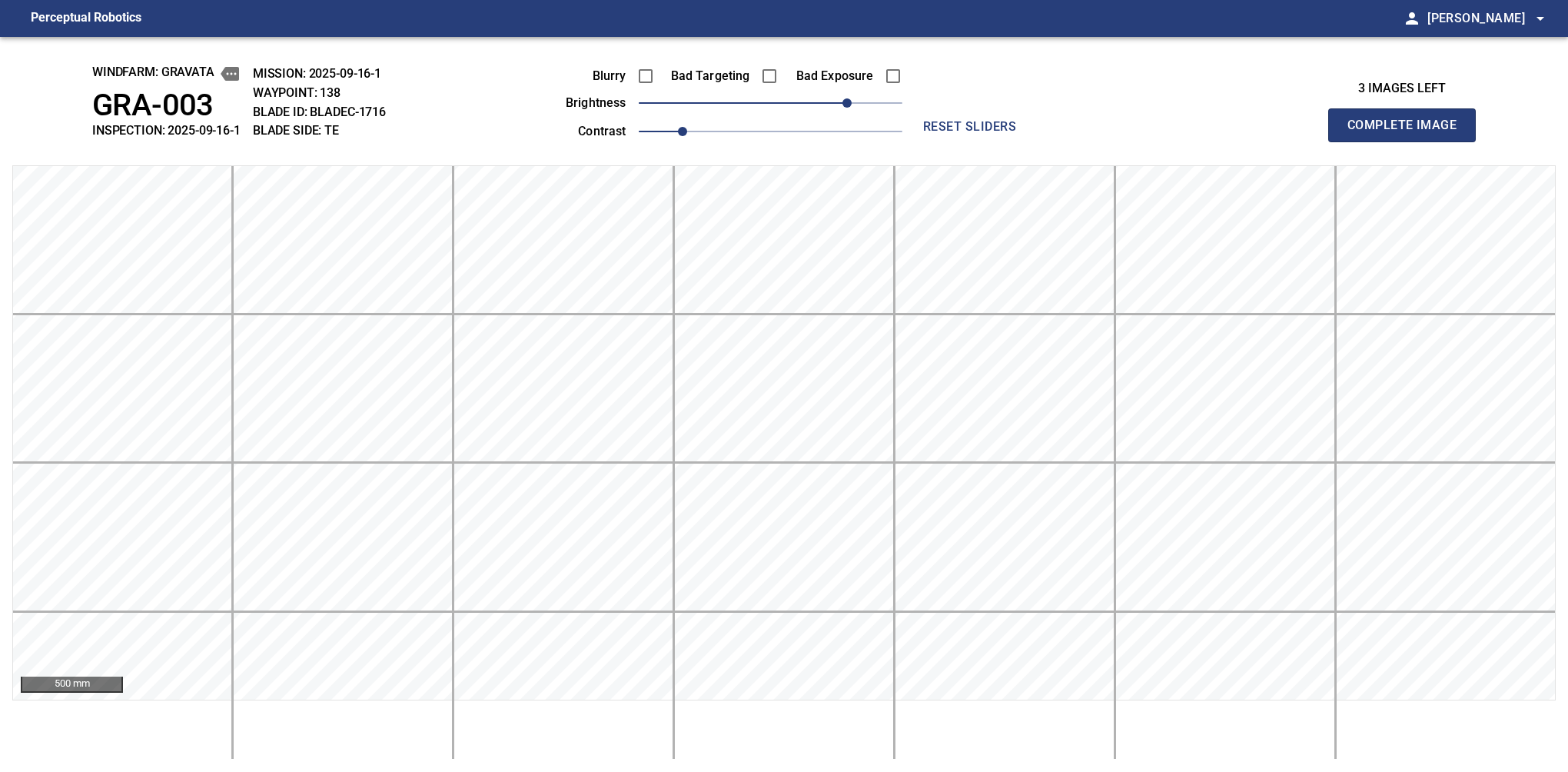
click at [1354, 141] on button "Complete Image" at bounding box center [1402, 125] width 147 height 33
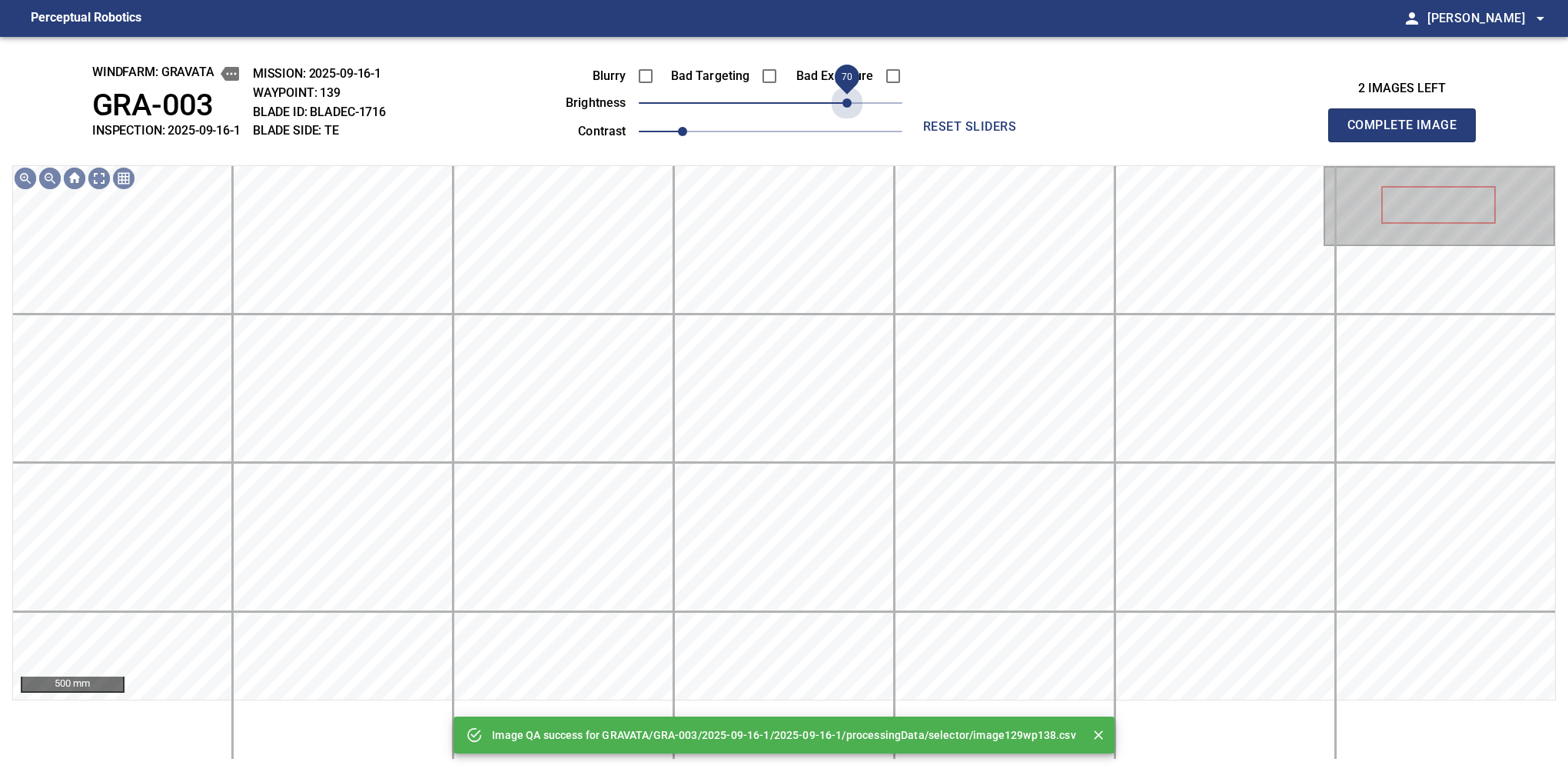
click at [852, 101] on span "70" at bounding box center [771, 103] width 264 height 21
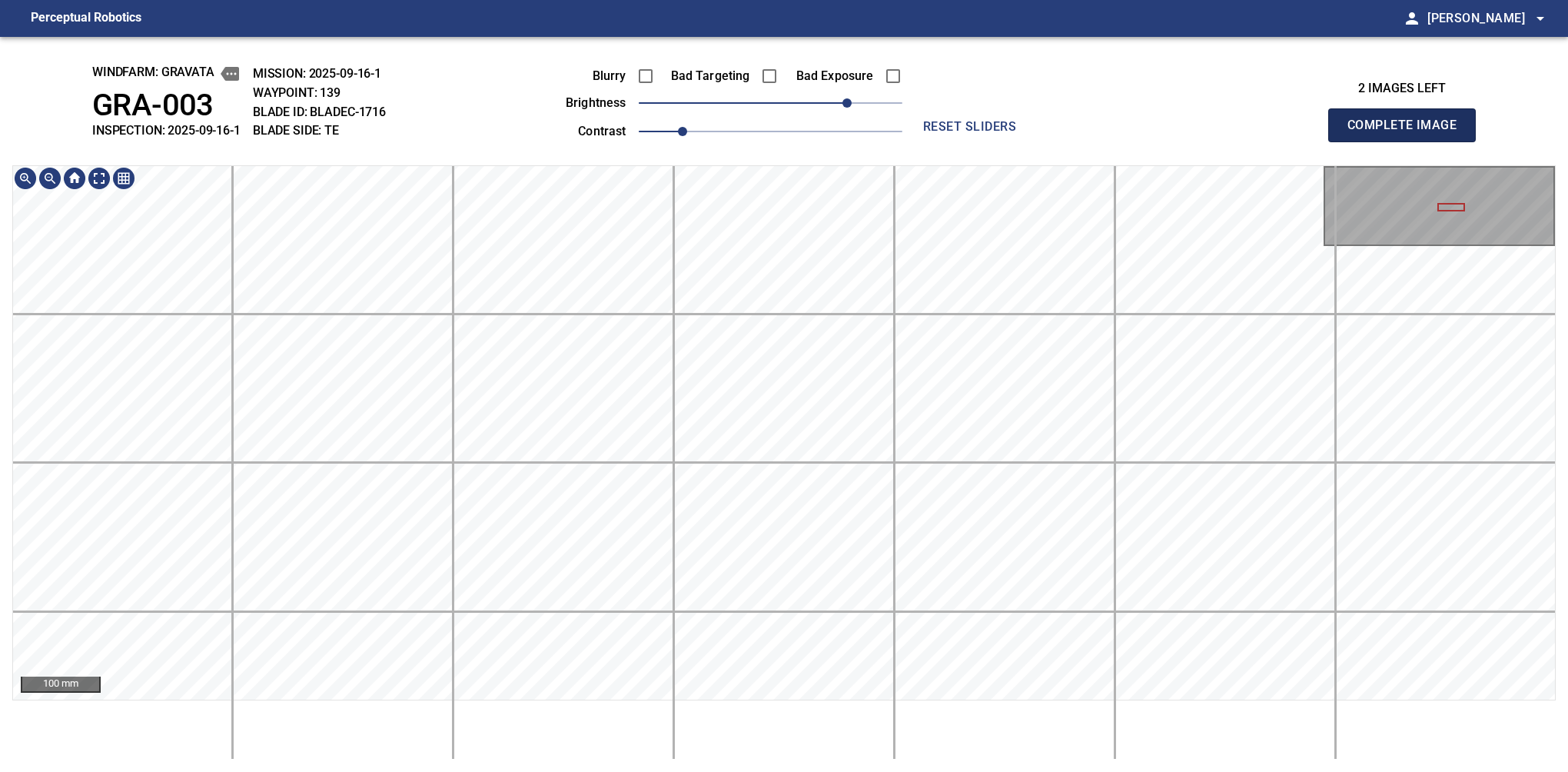
click at [1354, 141] on button "Complete Image" at bounding box center [1402, 125] width 147 height 33
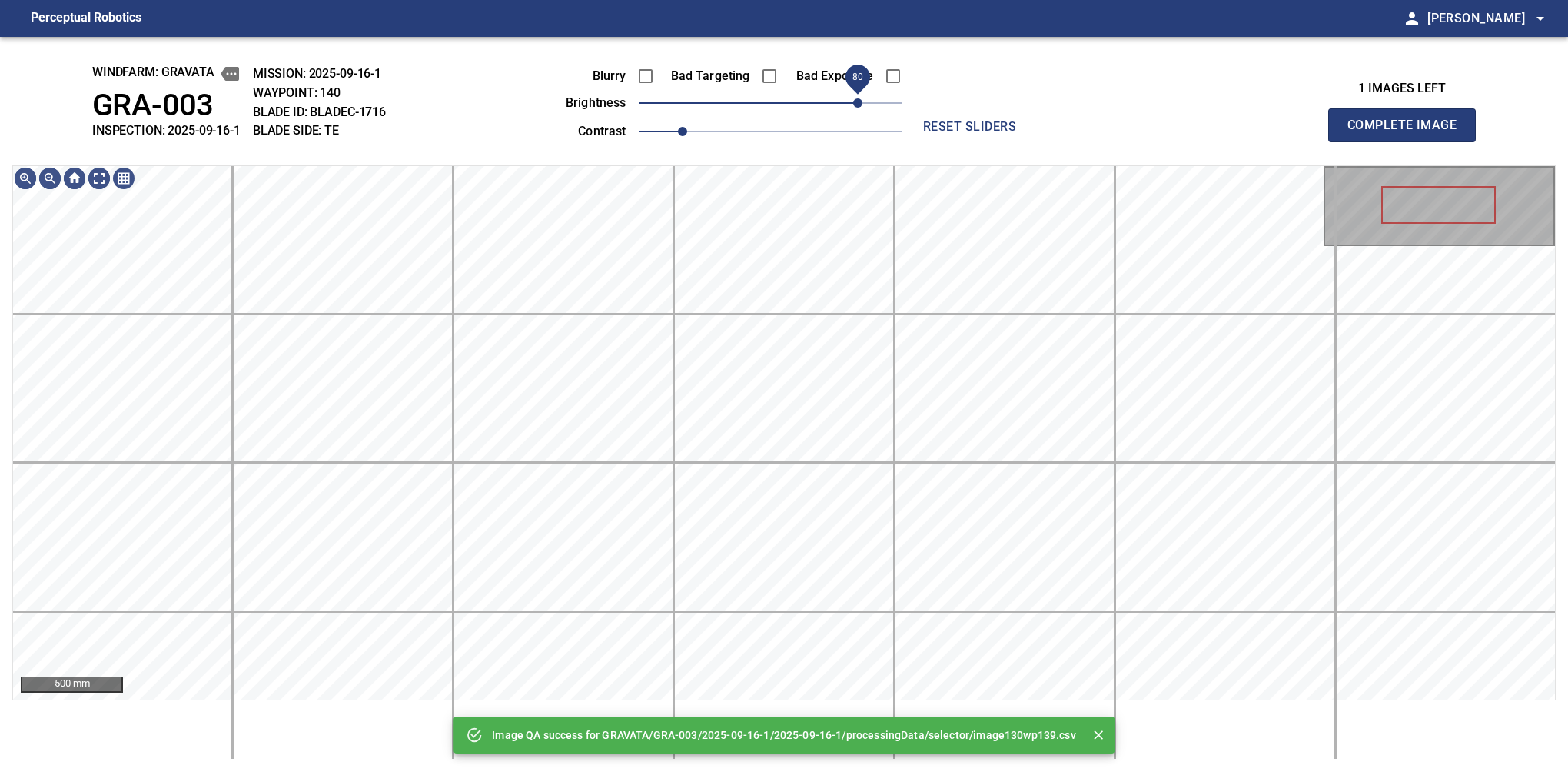
drag, startPoint x: 841, startPoint y: 99, endPoint x: 861, endPoint y: 95, distance: 20.4
click at [861, 95] on span "80" at bounding box center [771, 103] width 264 height 21
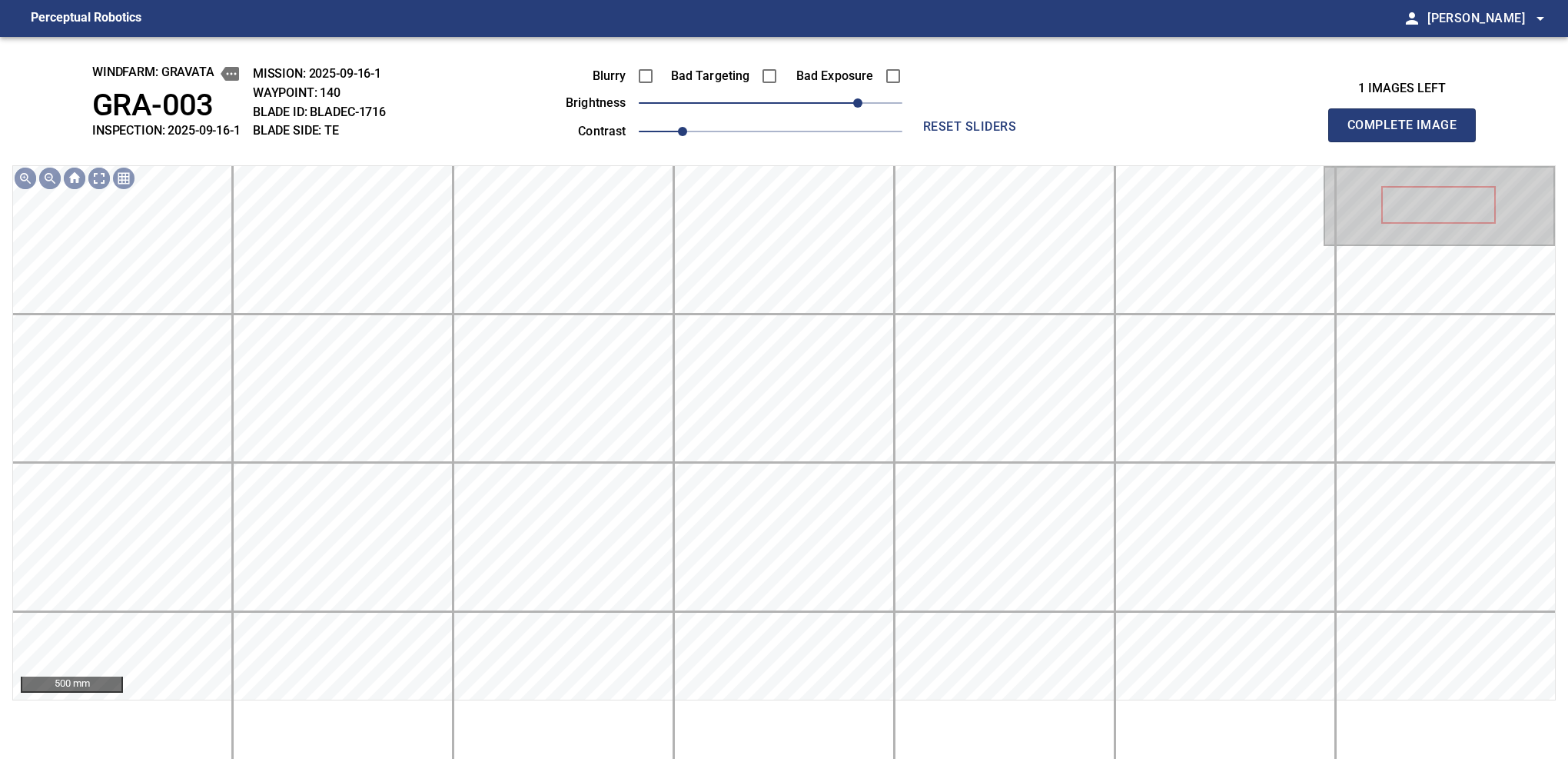
click at [1354, 141] on button "Complete Image" at bounding box center [1402, 125] width 147 height 33
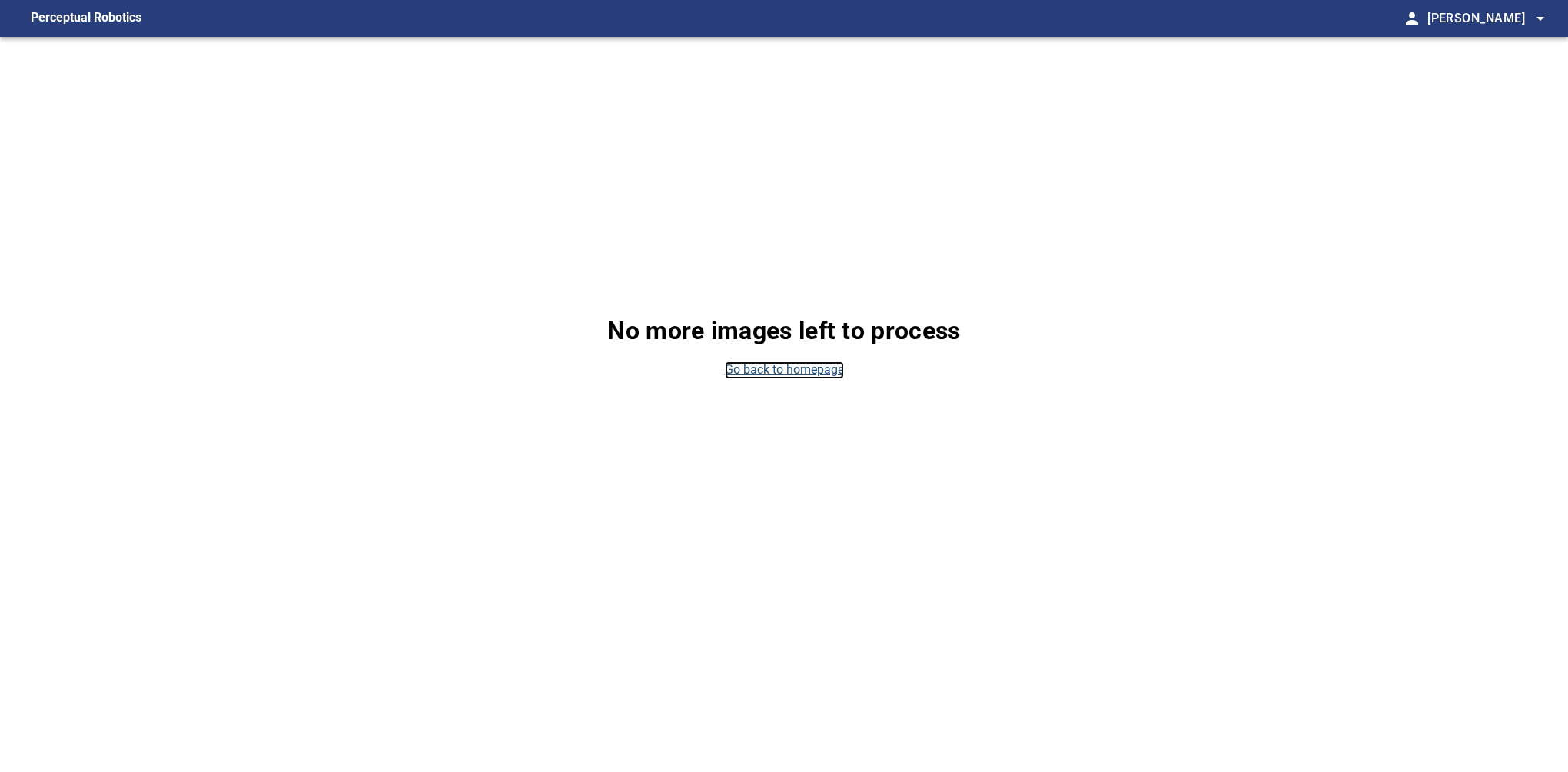
click at [796, 378] on link "Go back to homepage" at bounding box center [784, 370] width 119 height 18
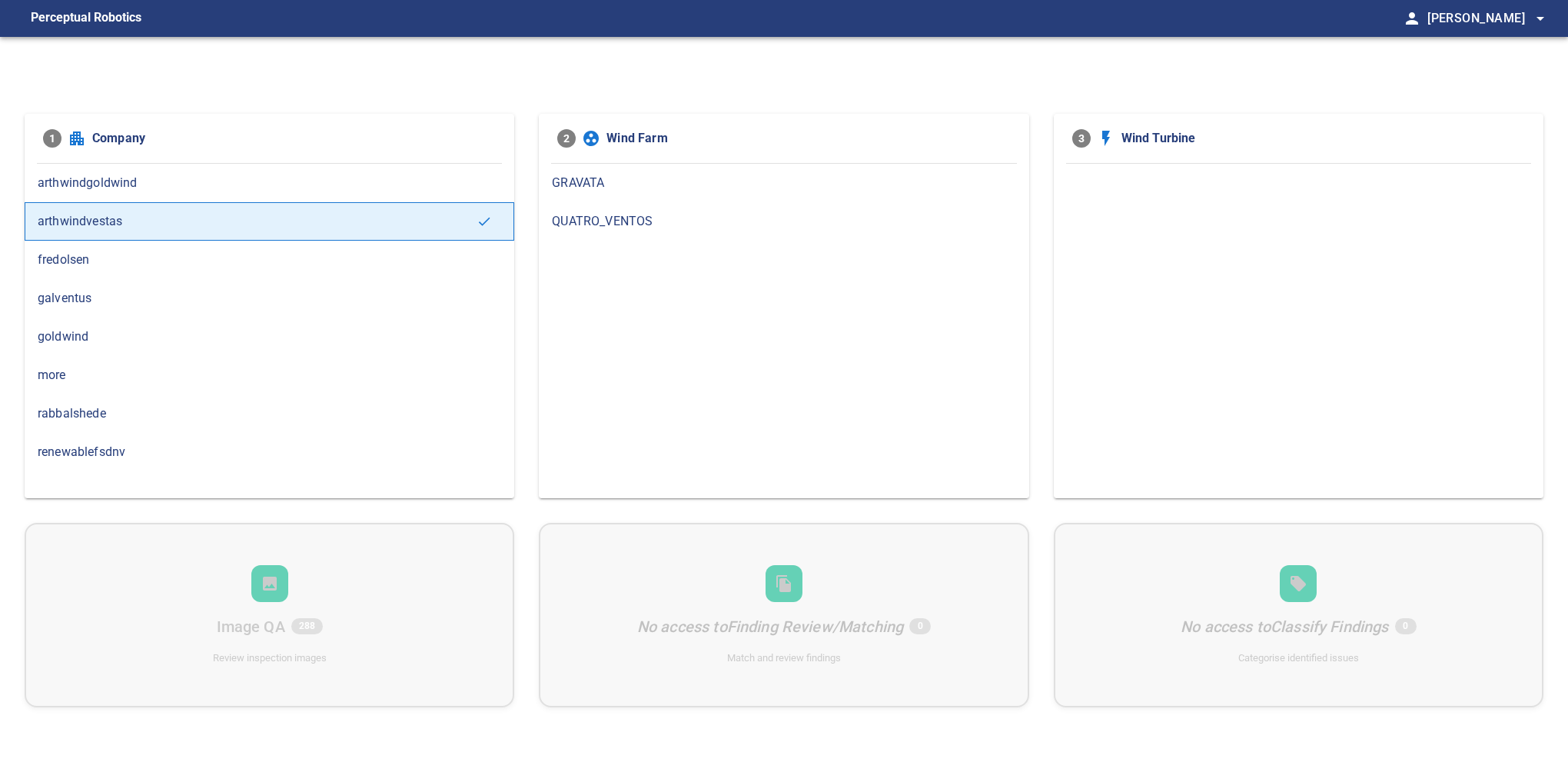
click at [578, 183] on span "GRAVATA" at bounding box center [783, 183] width 464 height 19
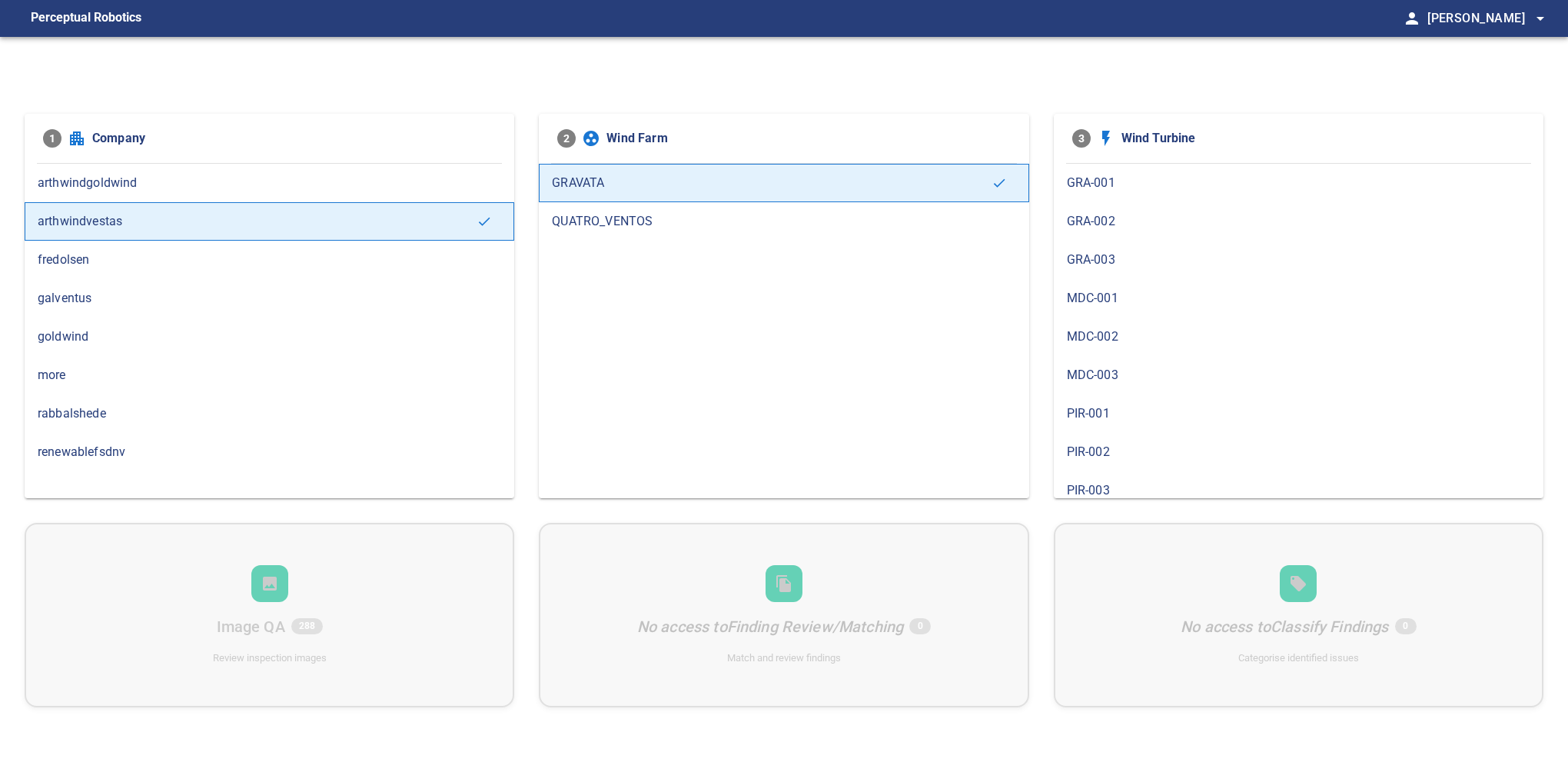
click at [1088, 224] on span "GRA-002" at bounding box center [1298, 222] width 464 height 19
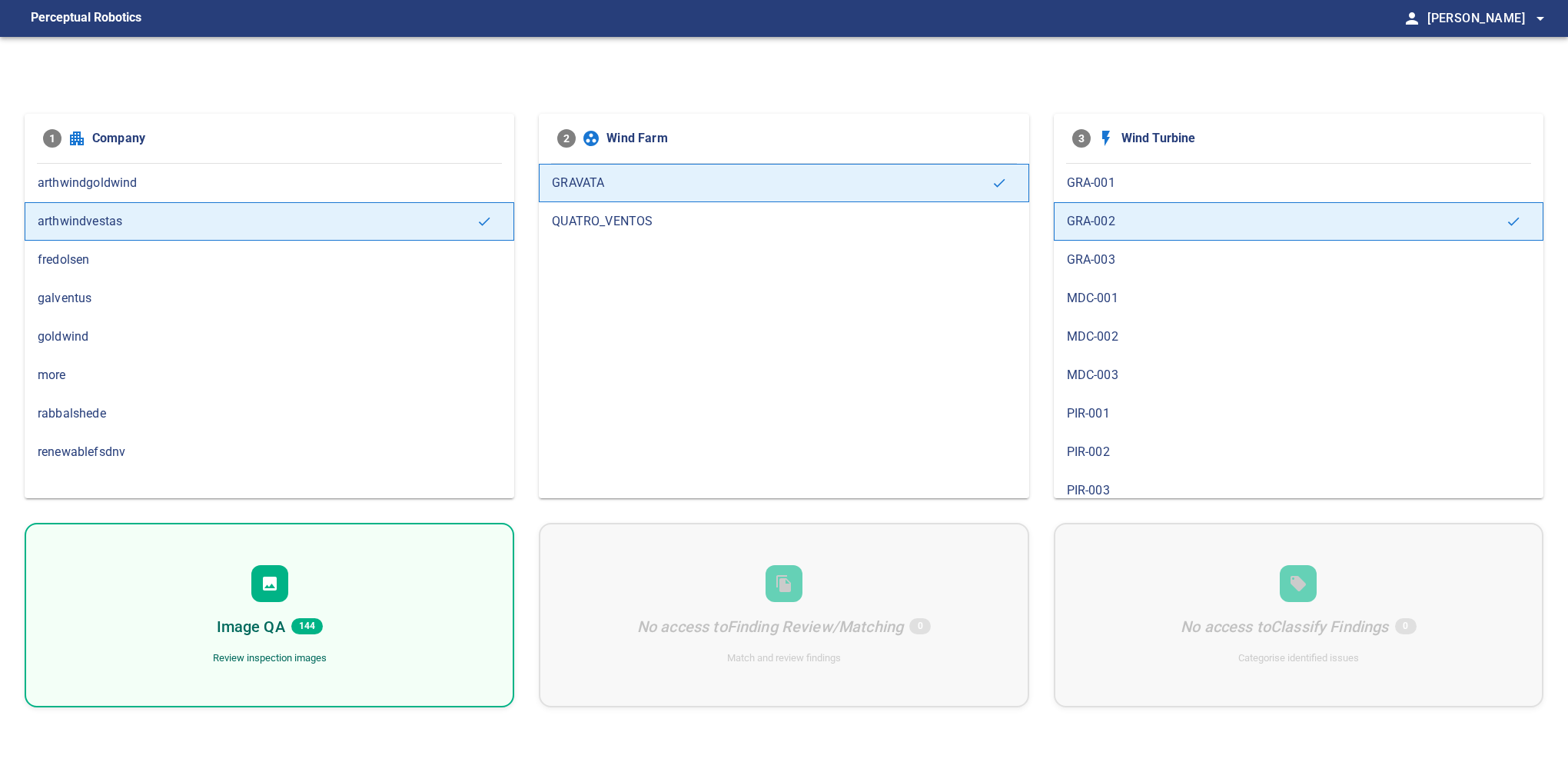
click at [266, 589] on icon at bounding box center [270, 583] width 14 height 14
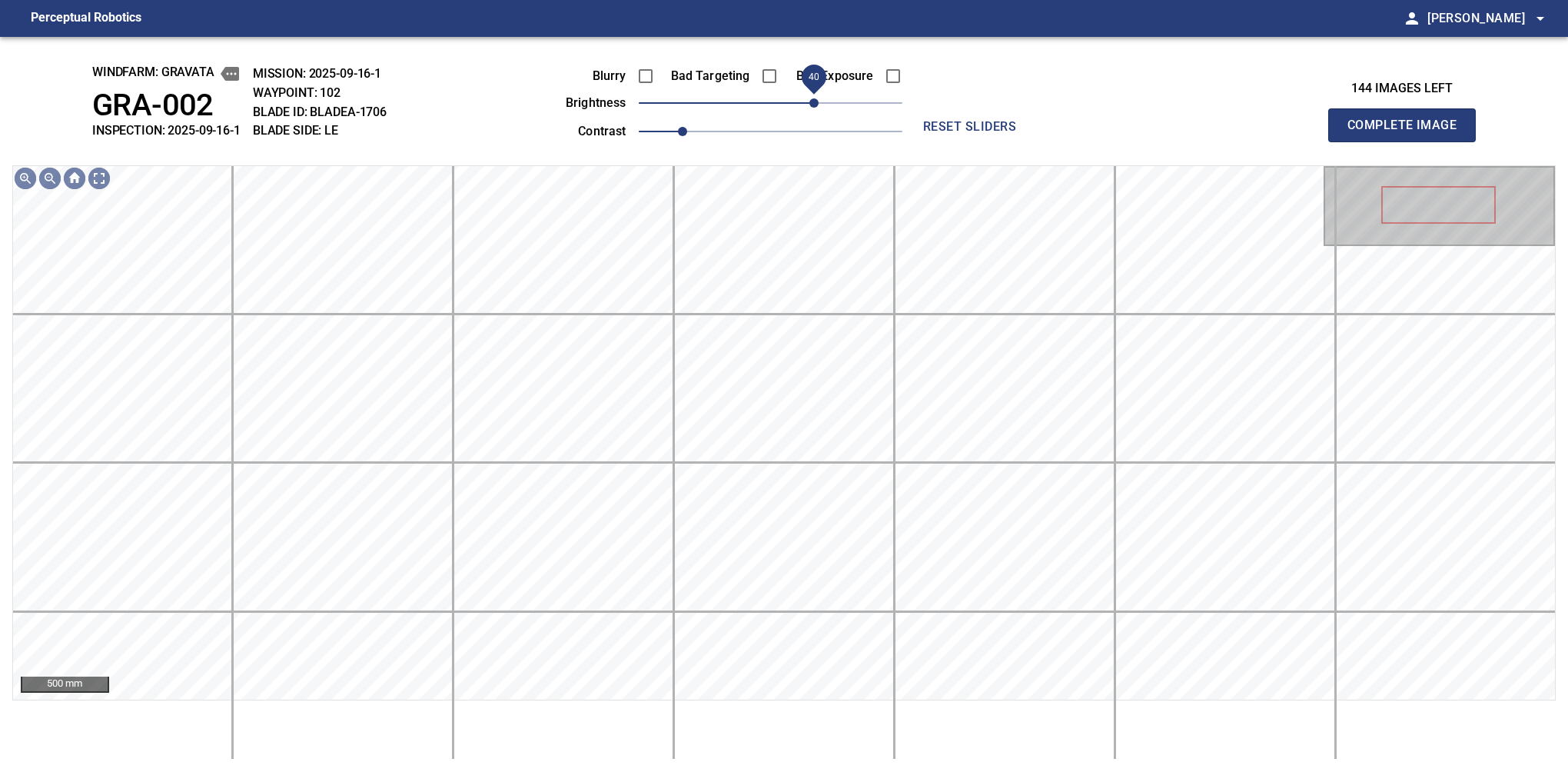
click at [812, 108] on span "40" at bounding box center [814, 103] width 9 height 9
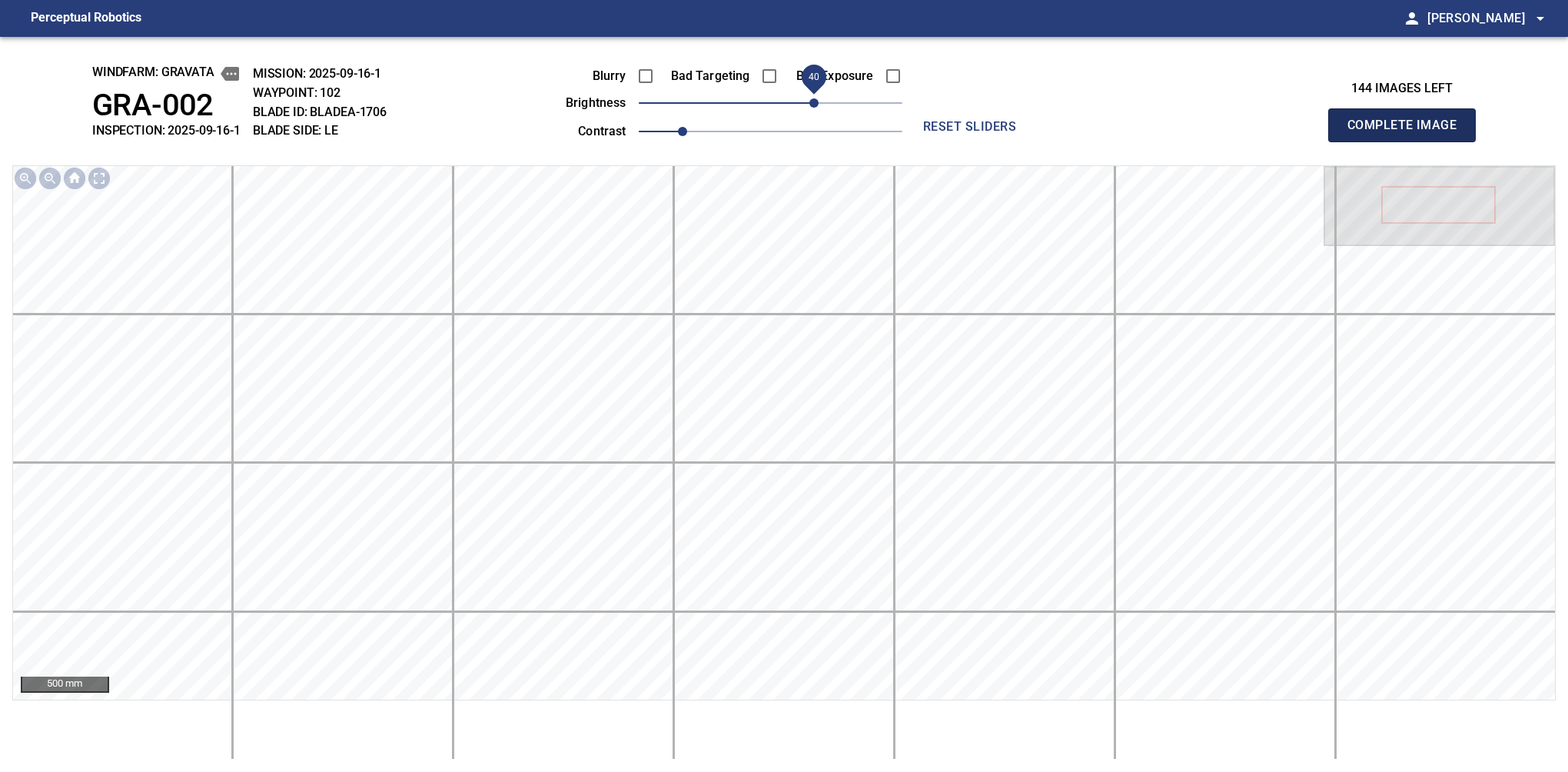
click at [1409, 141] on button "Complete Image" at bounding box center [1402, 125] width 147 height 33
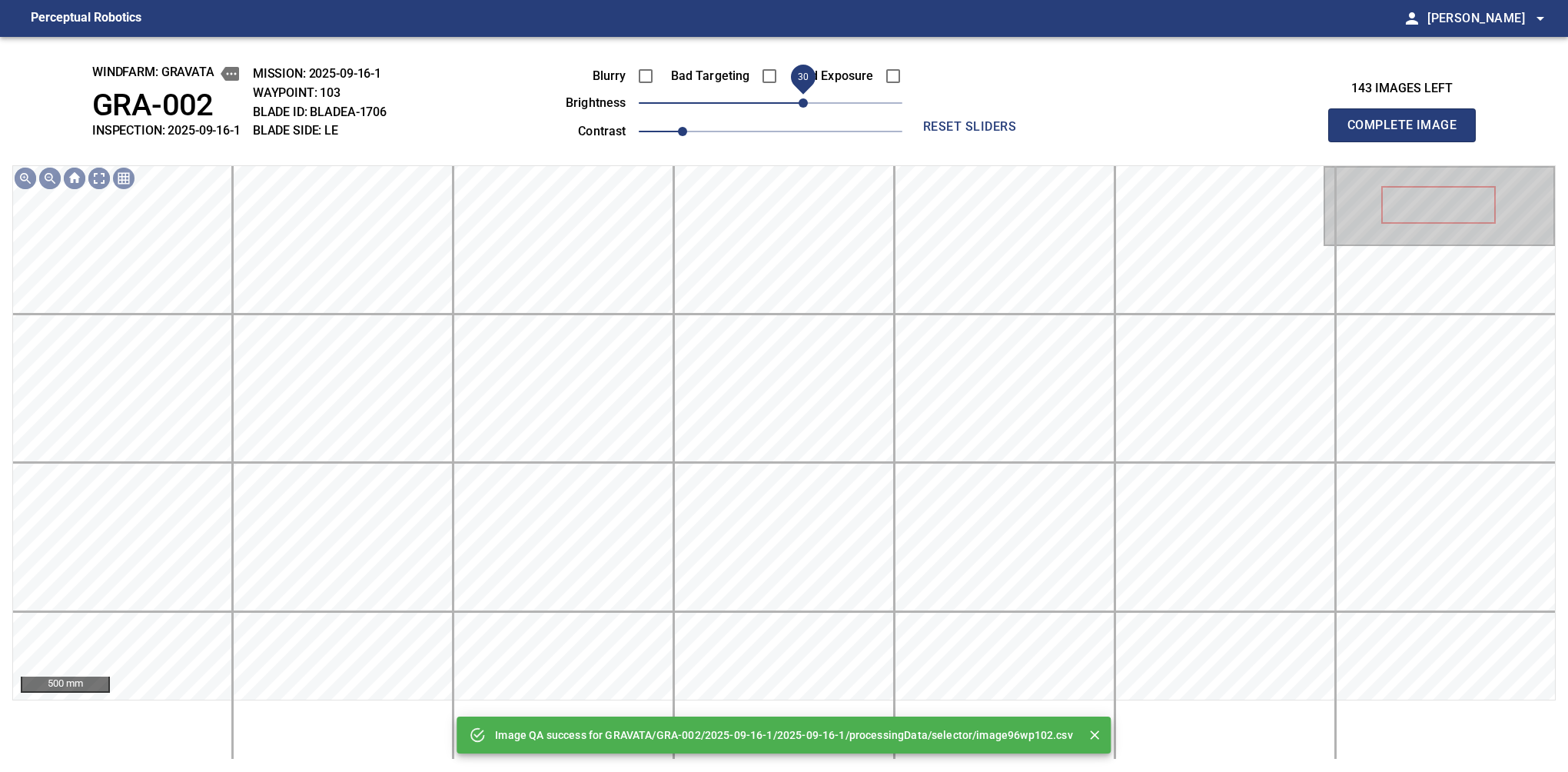
drag, startPoint x: 793, startPoint y: 102, endPoint x: 808, endPoint y: 93, distance: 17.5
click at [808, 99] on span "30" at bounding box center [803, 103] width 9 height 9
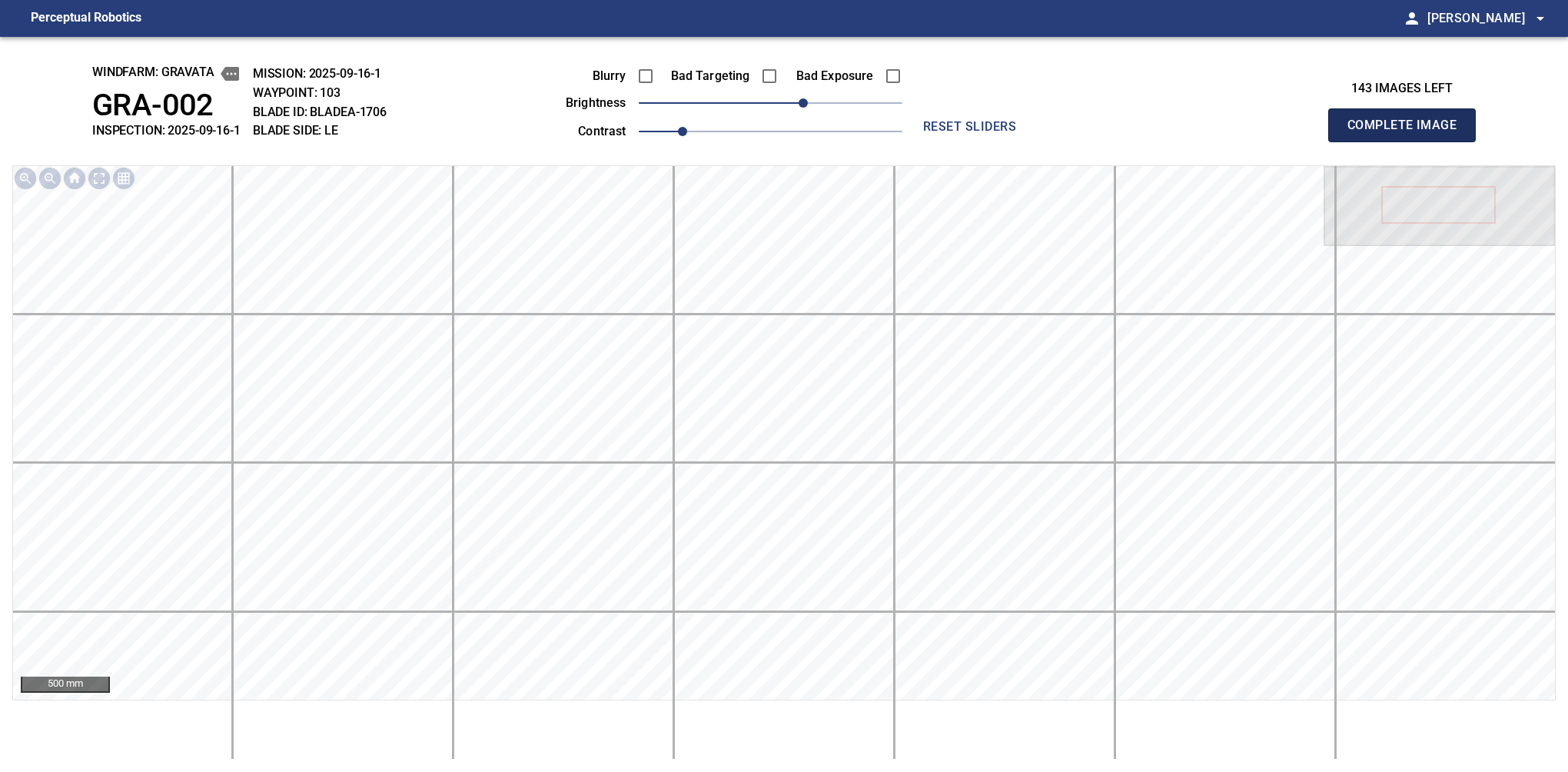
click at [1409, 141] on button "Complete Image" at bounding box center [1402, 125] width 147 height 33
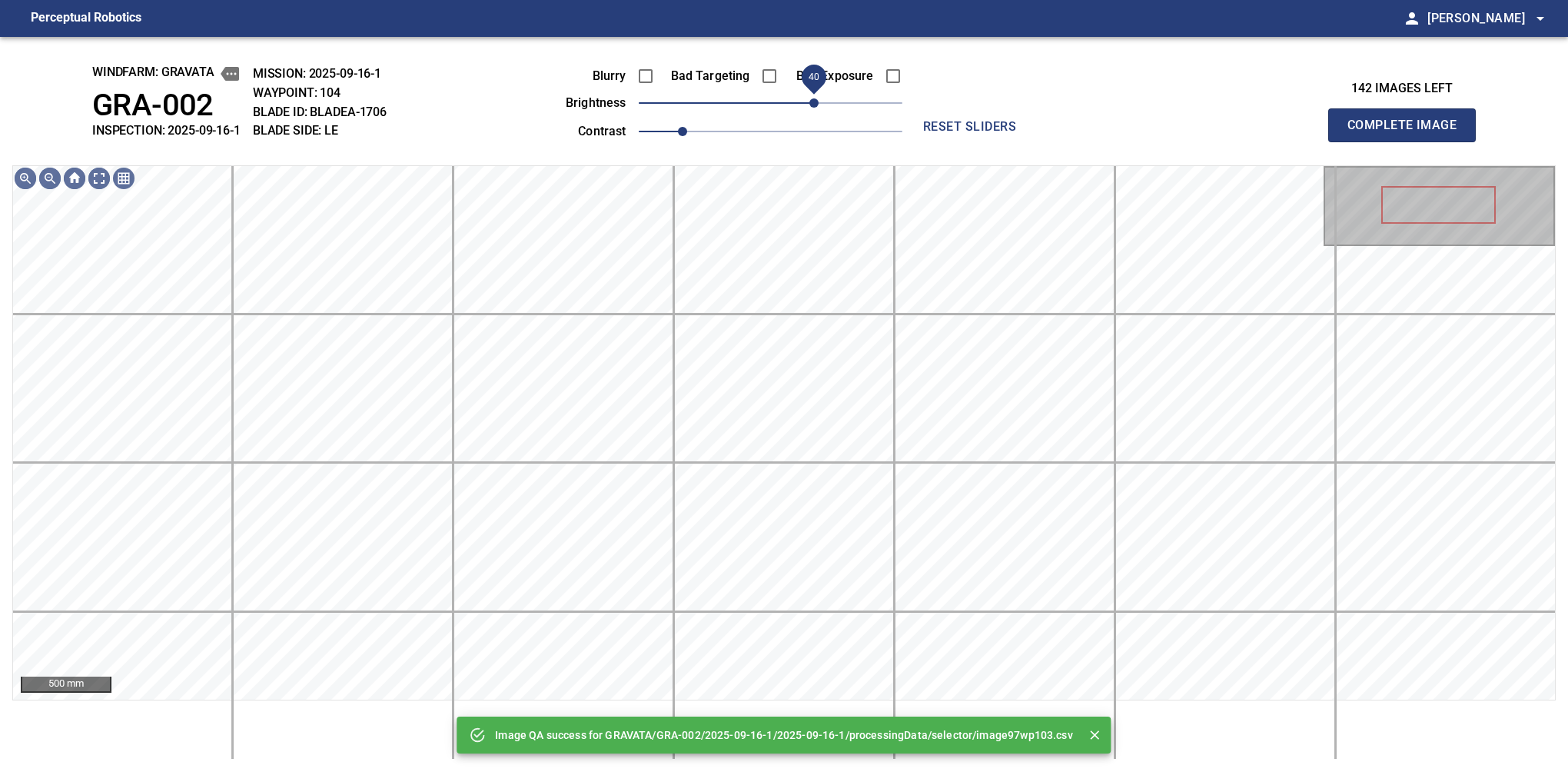
drag, startPoint x: 808, startPoint y: 102, endPoint x: 819, endPoint y: 100, distance: 11.2
click at [819, 100] on span "40" at bounding box center [814, 103] width 9 height 9
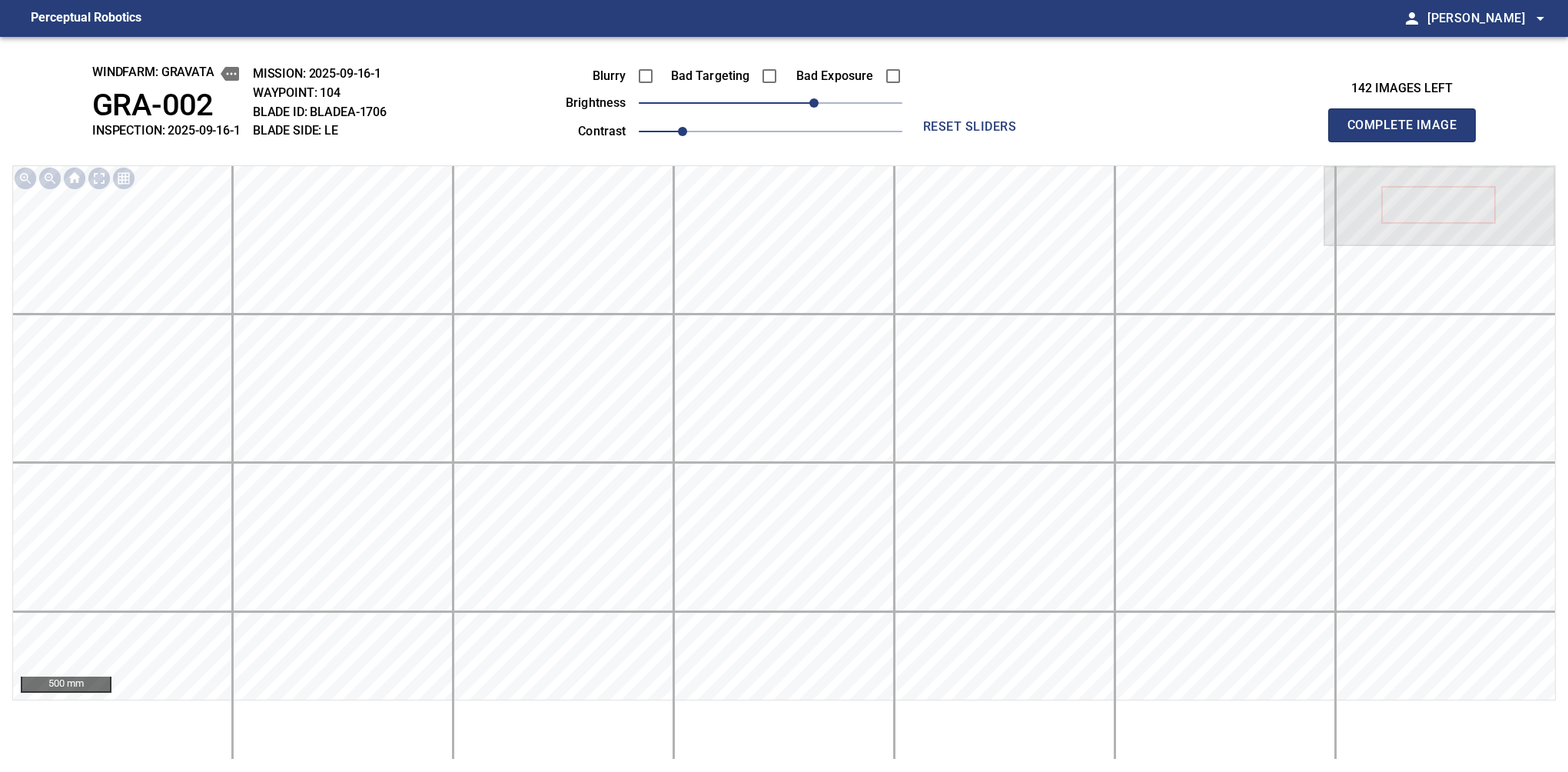
click at [1409, 141] on button "Complete Image" at bounding box center [1402, 125] width 147 height 33
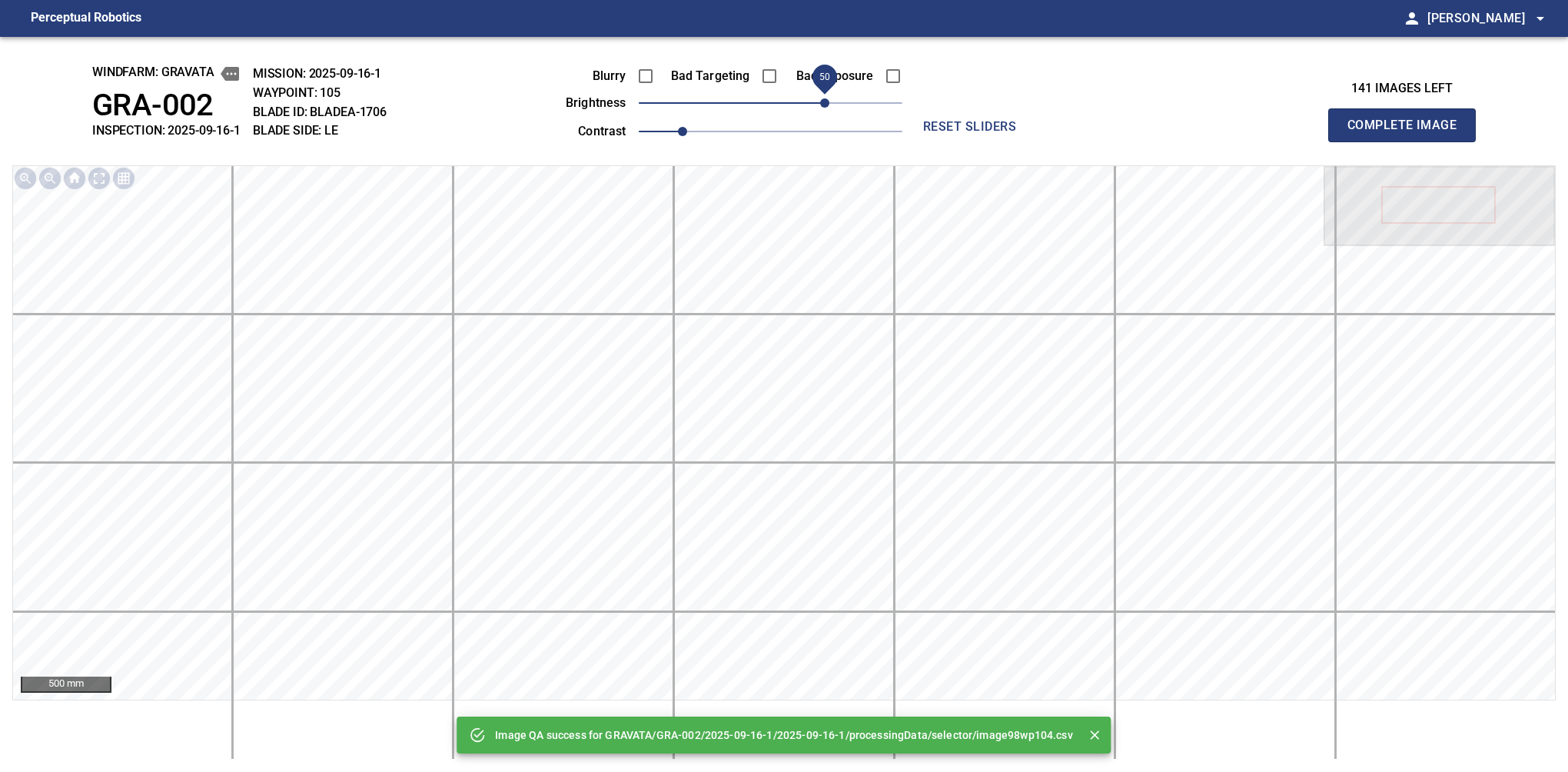
click at [821, 98] on span "50" at bounding box center [771, 103] width 264 height 21
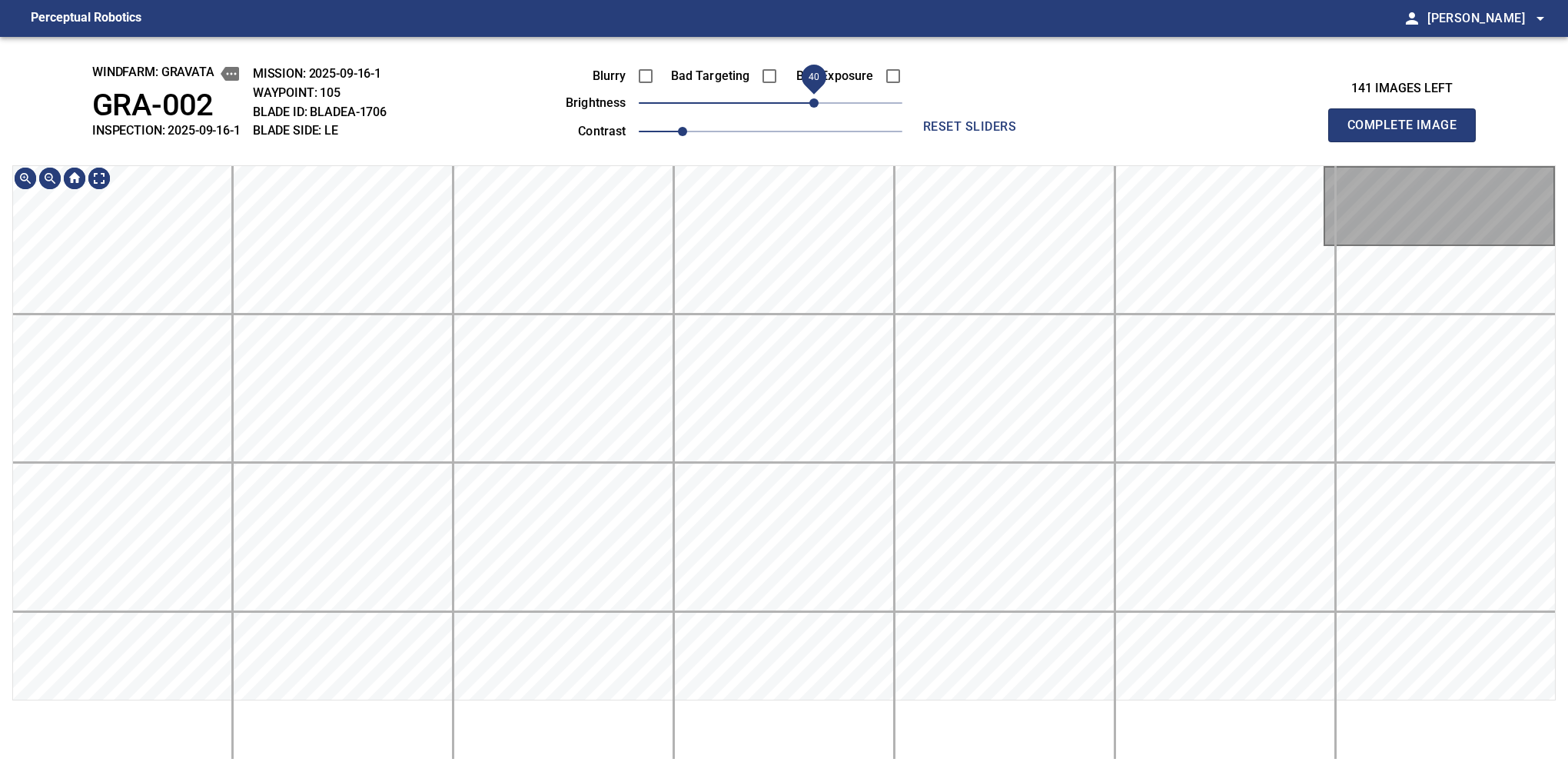
click at [814, 99] on span "40" at bounding box center [814, 103] width 9 height 9
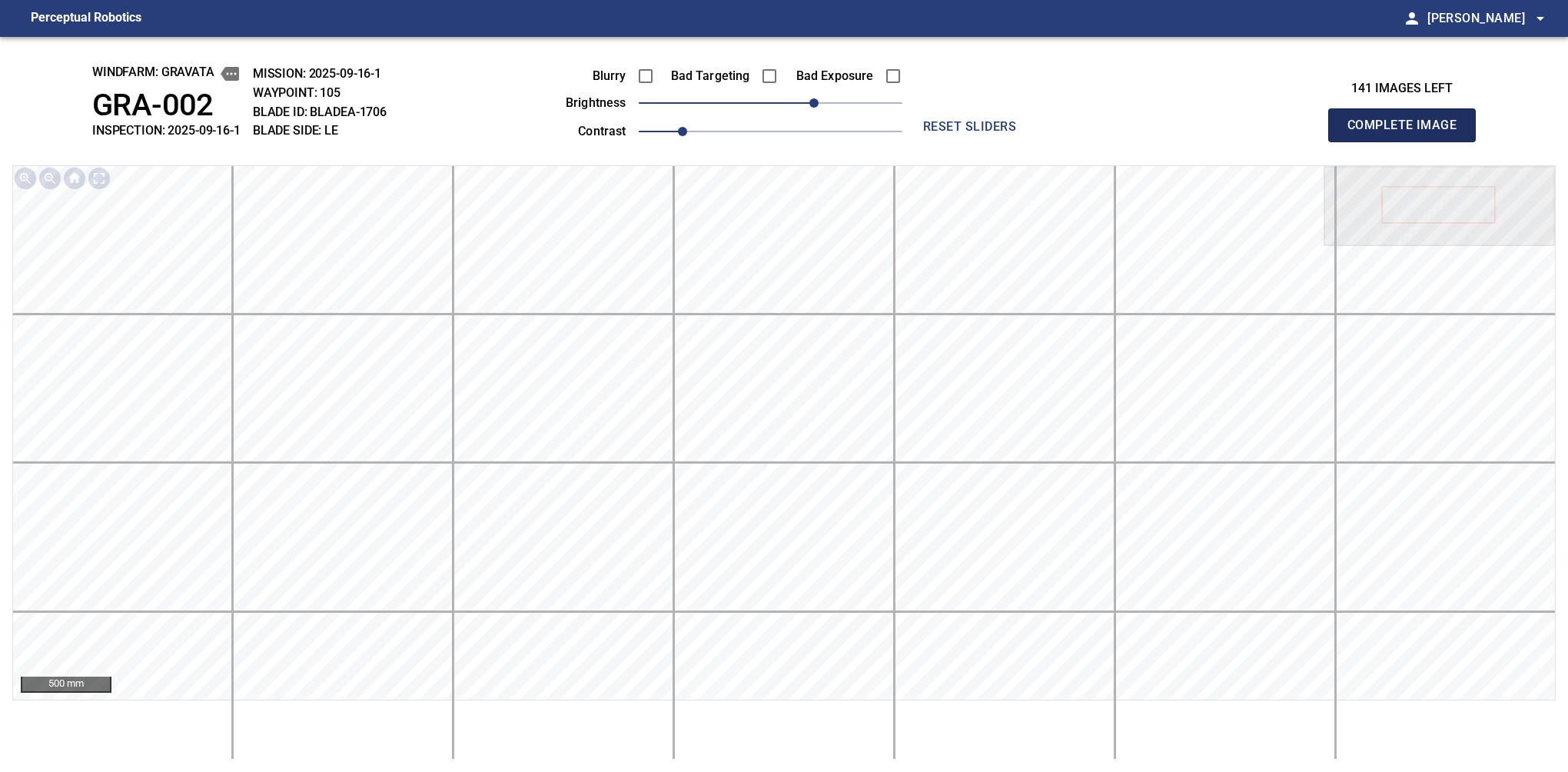
drag, startPoint x: 1390, startPoint y: 133, endPoint x: 807, endPoint y: 102, distance: 583.8
click at [1409, 141] on button "Complete Image" at bounding box center [1402, 125] width 147 height 33
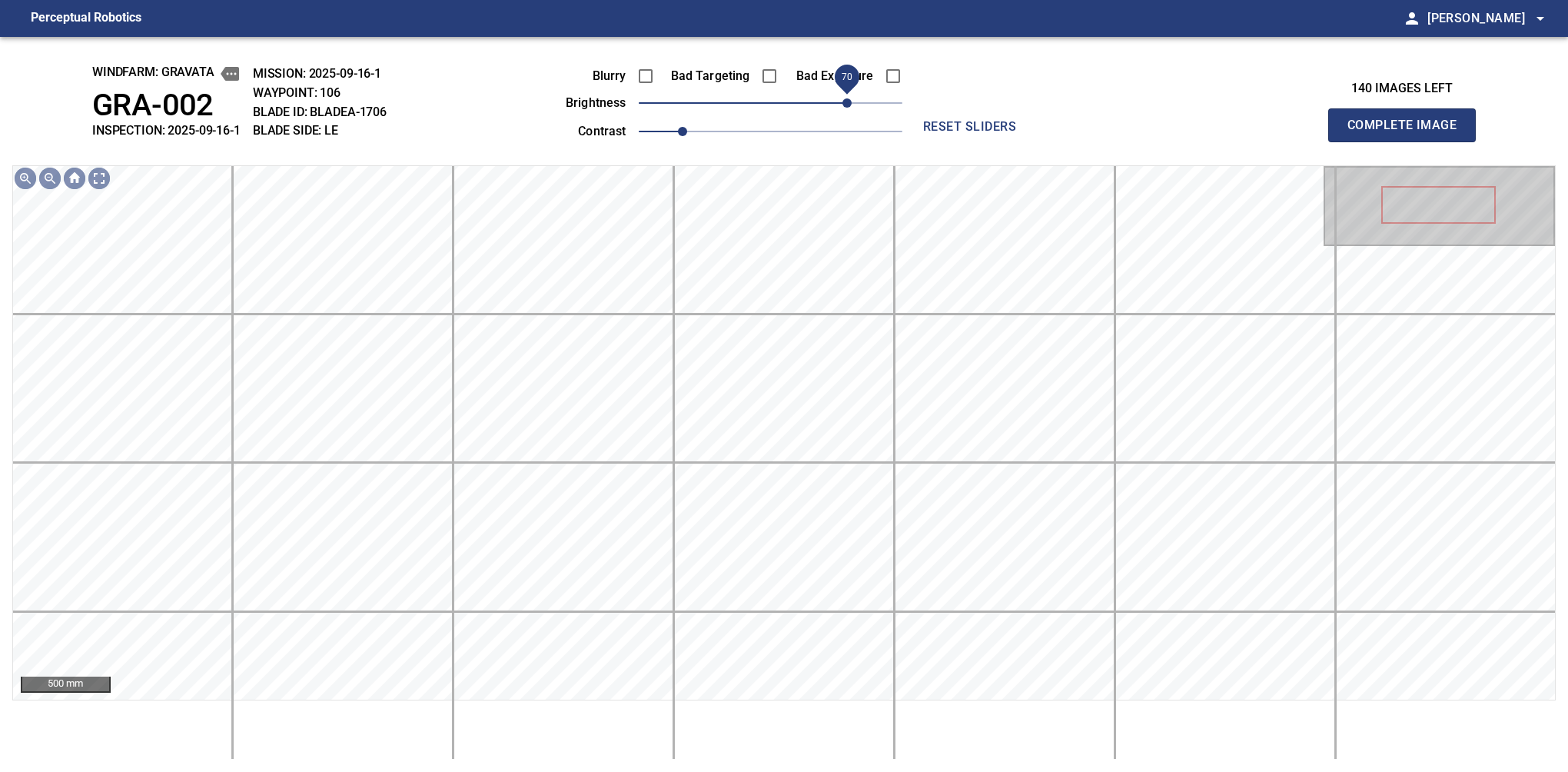
drag, startPoint x: 774, startPoint y: 105, endPoint x: 844, endPoint y: 95, distance: 70.7
click at [844, 99] on span "70" at bounding box center [847, 103] width 9 height 9
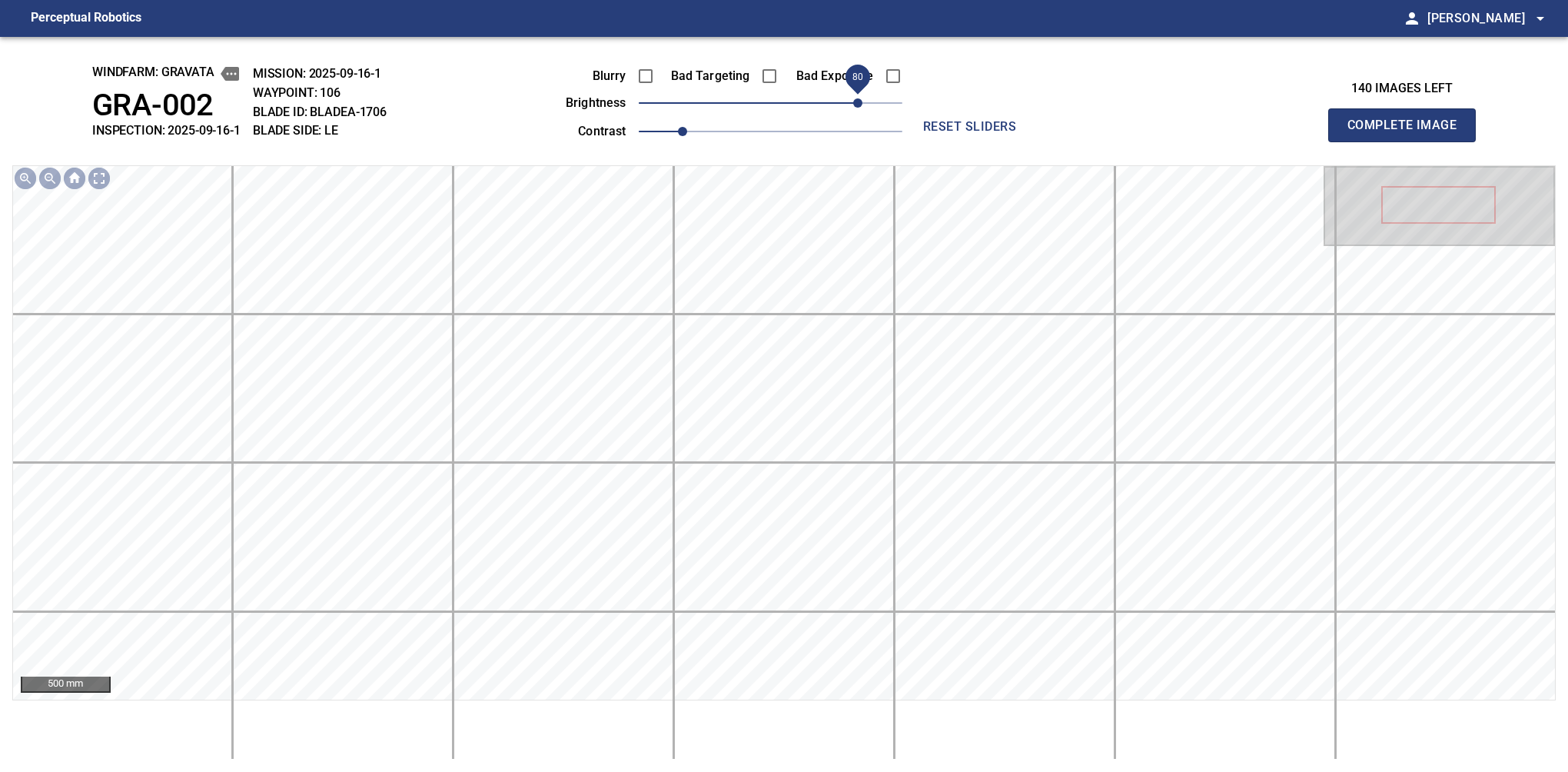
drag, startPoint x: 847, startPoint y: 100, endPoint x: 864, endPoint y: 95, distance: 17.7
click at [863, 99] on span "80" at bounding box center [858, 103] width 9 height 9
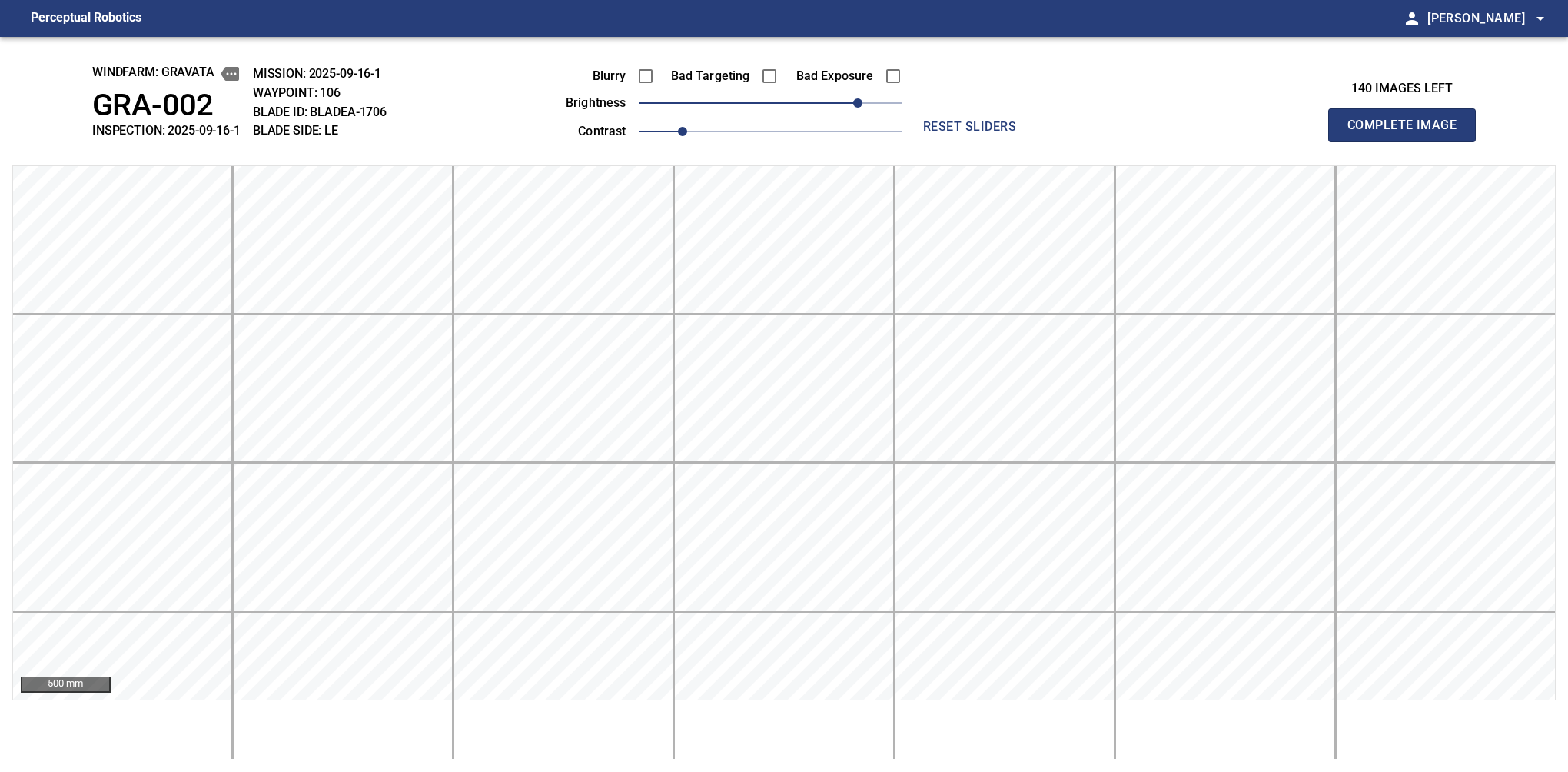
click at [1409, 141] on button "Complete Image" at bounding box center [1402, 125] width 147 height 33
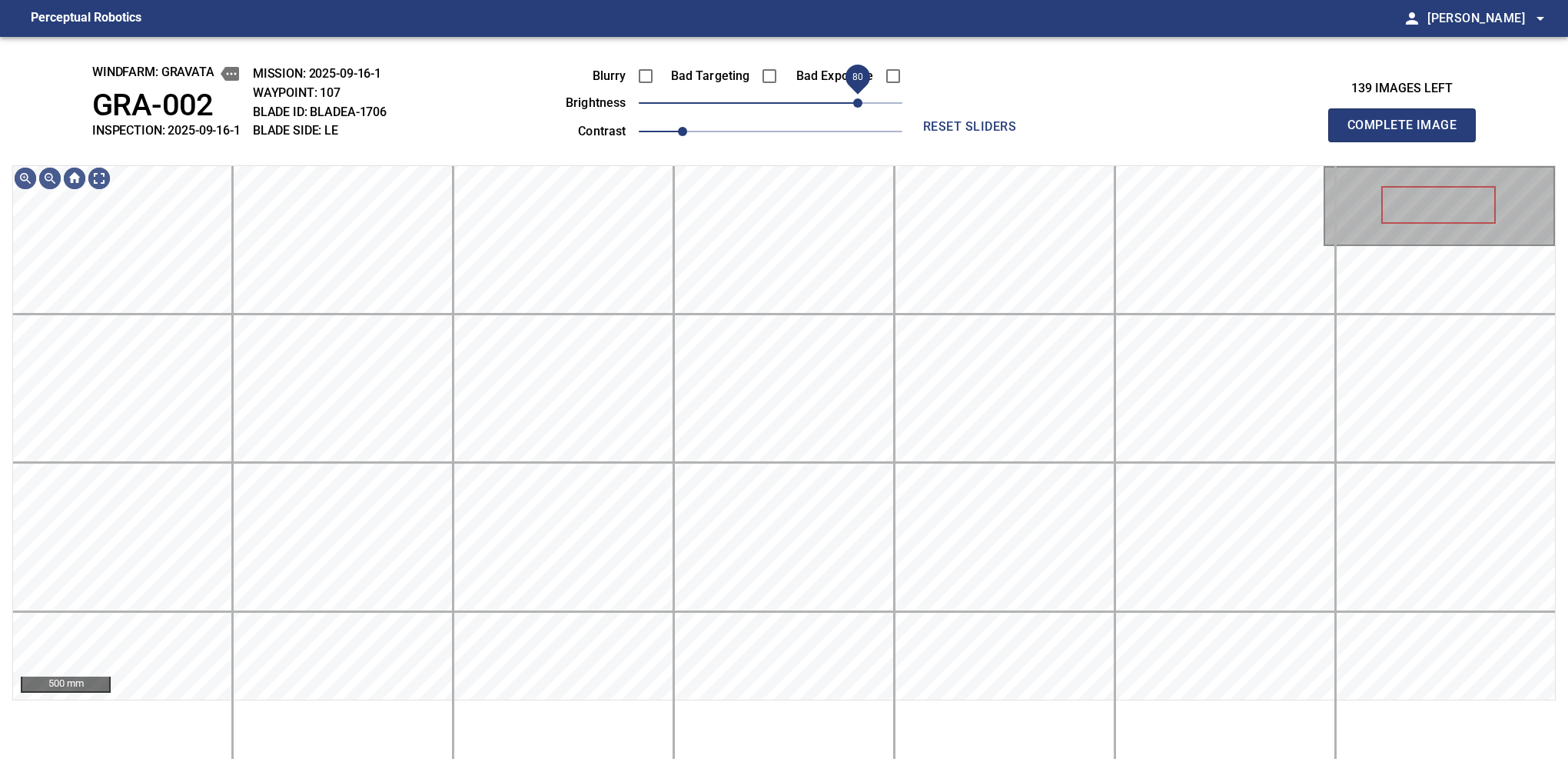
drag, startPoint x: 806, startPoint y: 93, endPoint x: 864, endPoint y: 95, distance: 58.0
click at [864, 95] on span "80" at bounding box center [771, 103] width 264 height 21
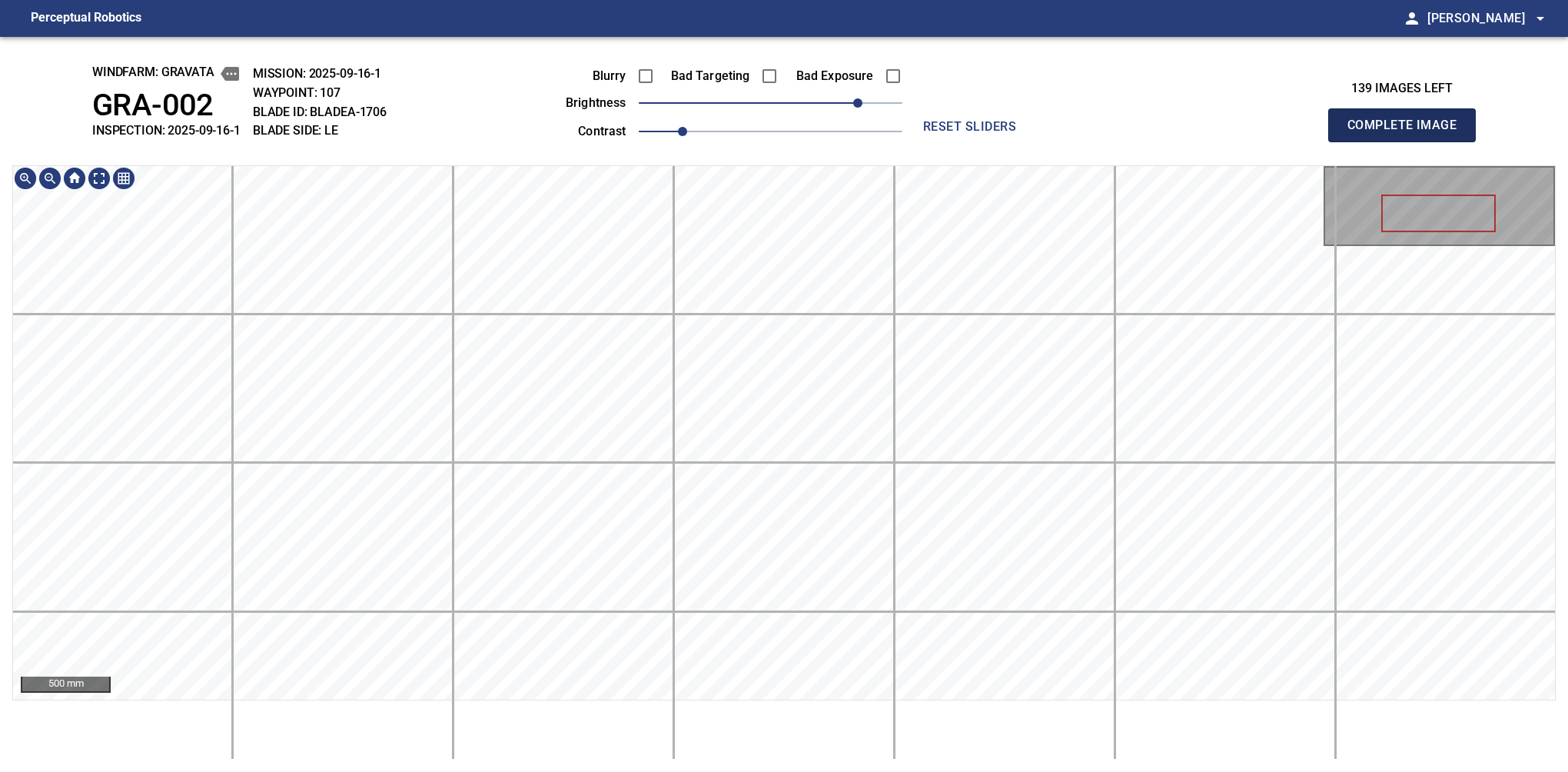
drag, startPoint x: 1400, startPoint y: 131, endPoint x: 1392, endPoint y: 109, distance: 23.4
click at [1409, 141] on button "Complete Image" at bounding box center [1402, 125] width 147 height 33
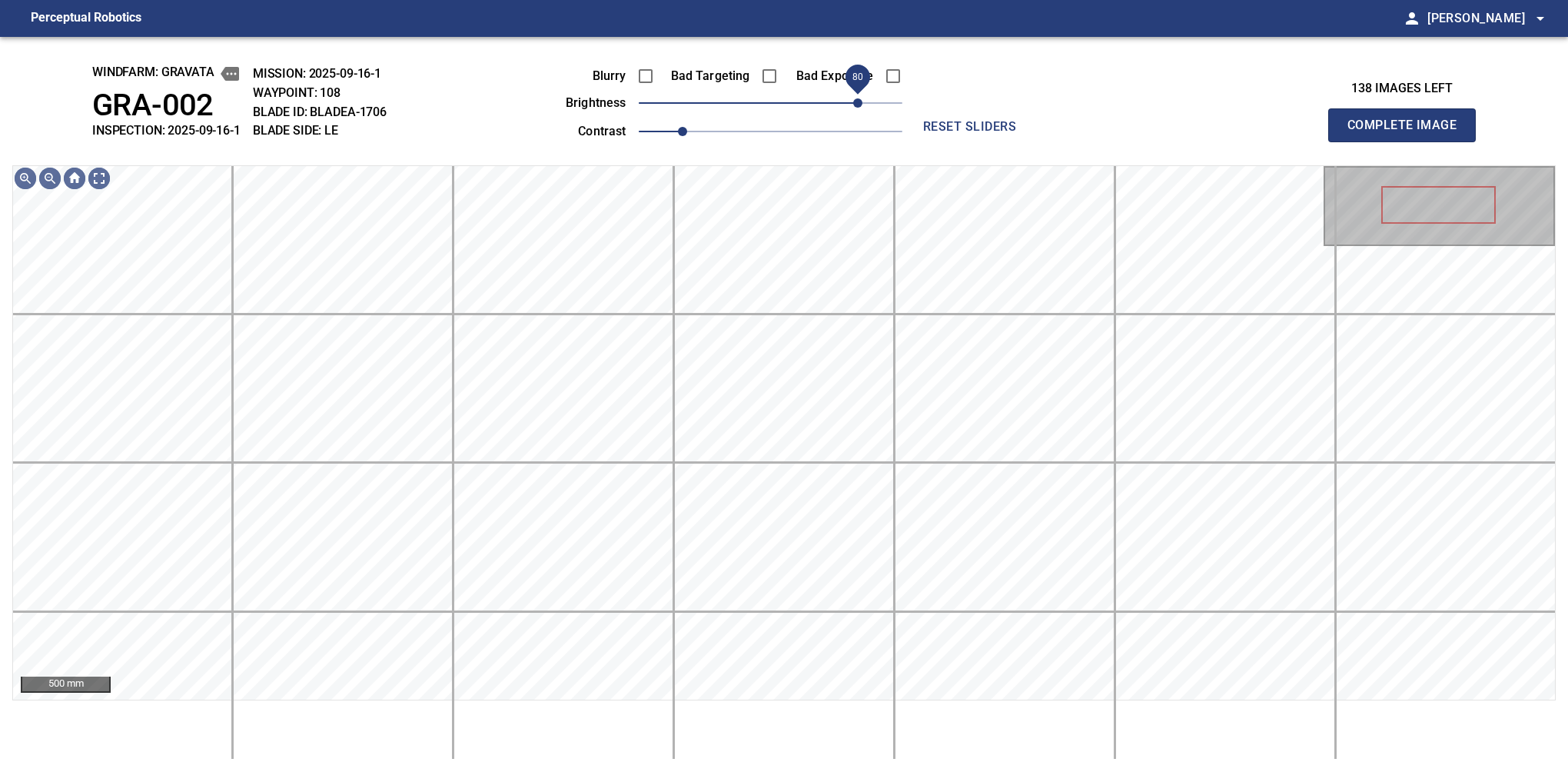
click at [863, 102] on span "80" at bounding box center [858, 103] width 9 height 9
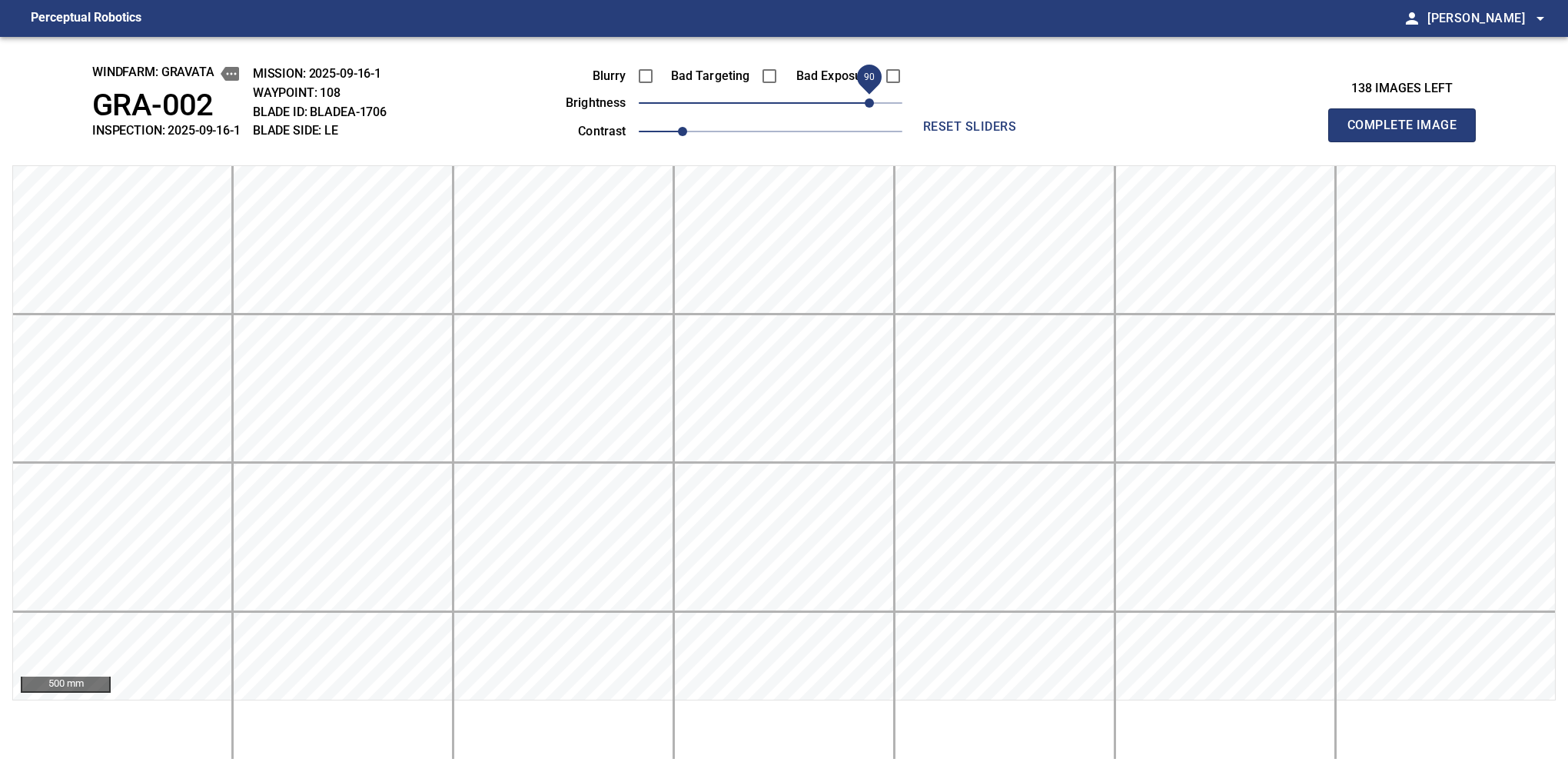
click at [868, 108] on span "90" at bounding box center [869, 103] width 9 height 9
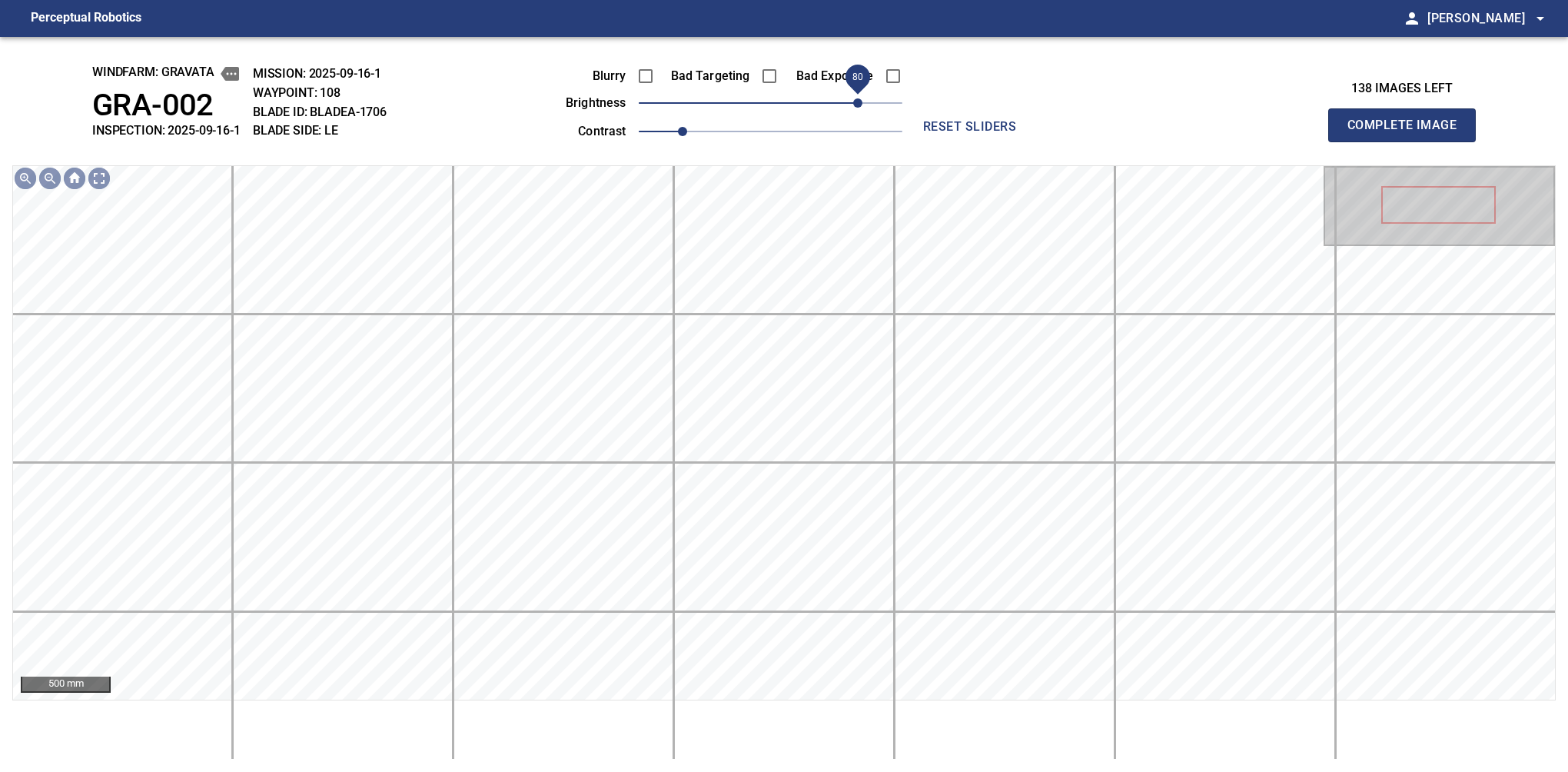
click at [863, 105] on span "80" at bounding box center [858, 103] width 9 height 9
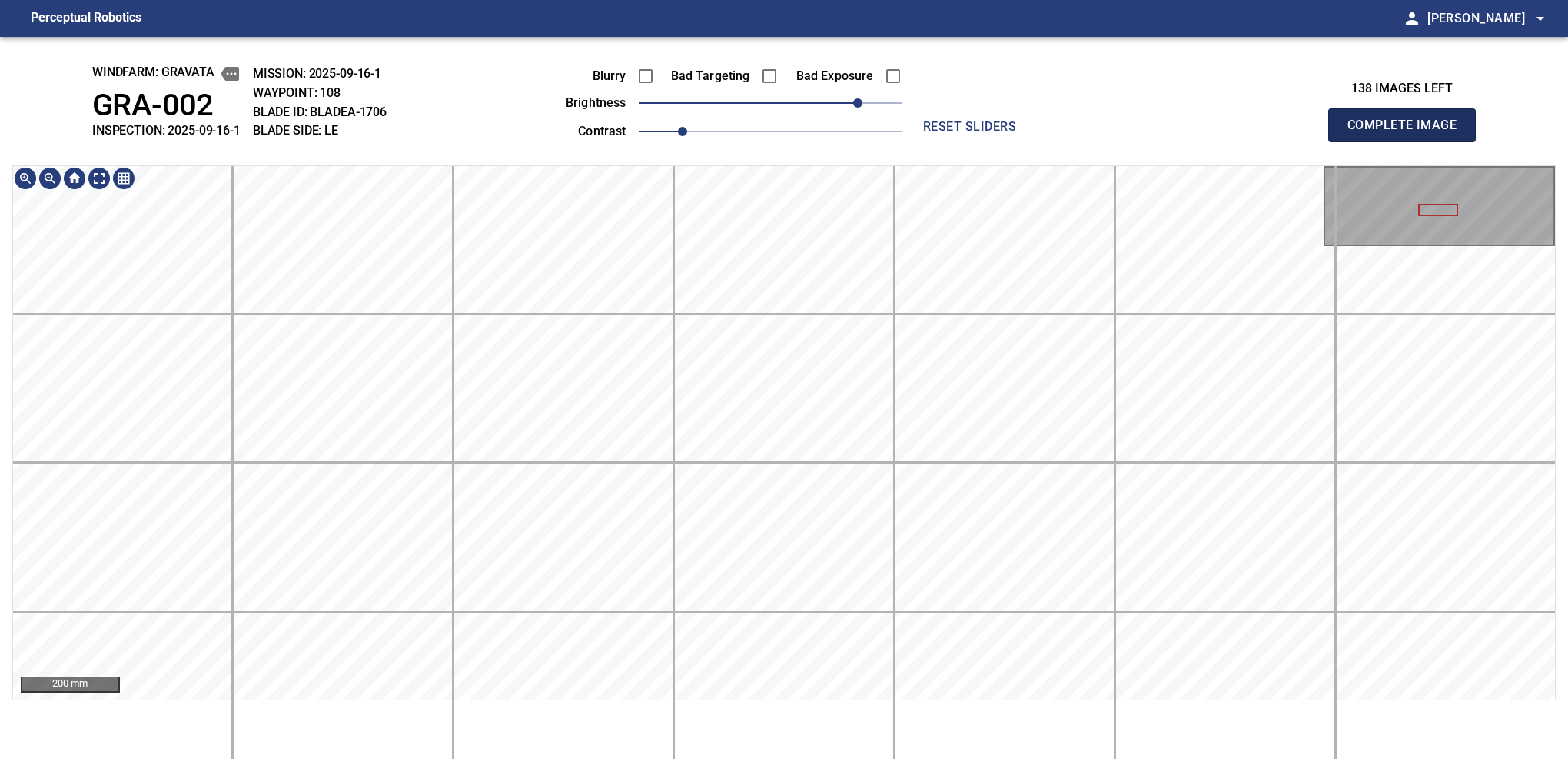
click at [1409, 141] on button "Complete Image" at bounding box center [1402, 125] width 147 height 33
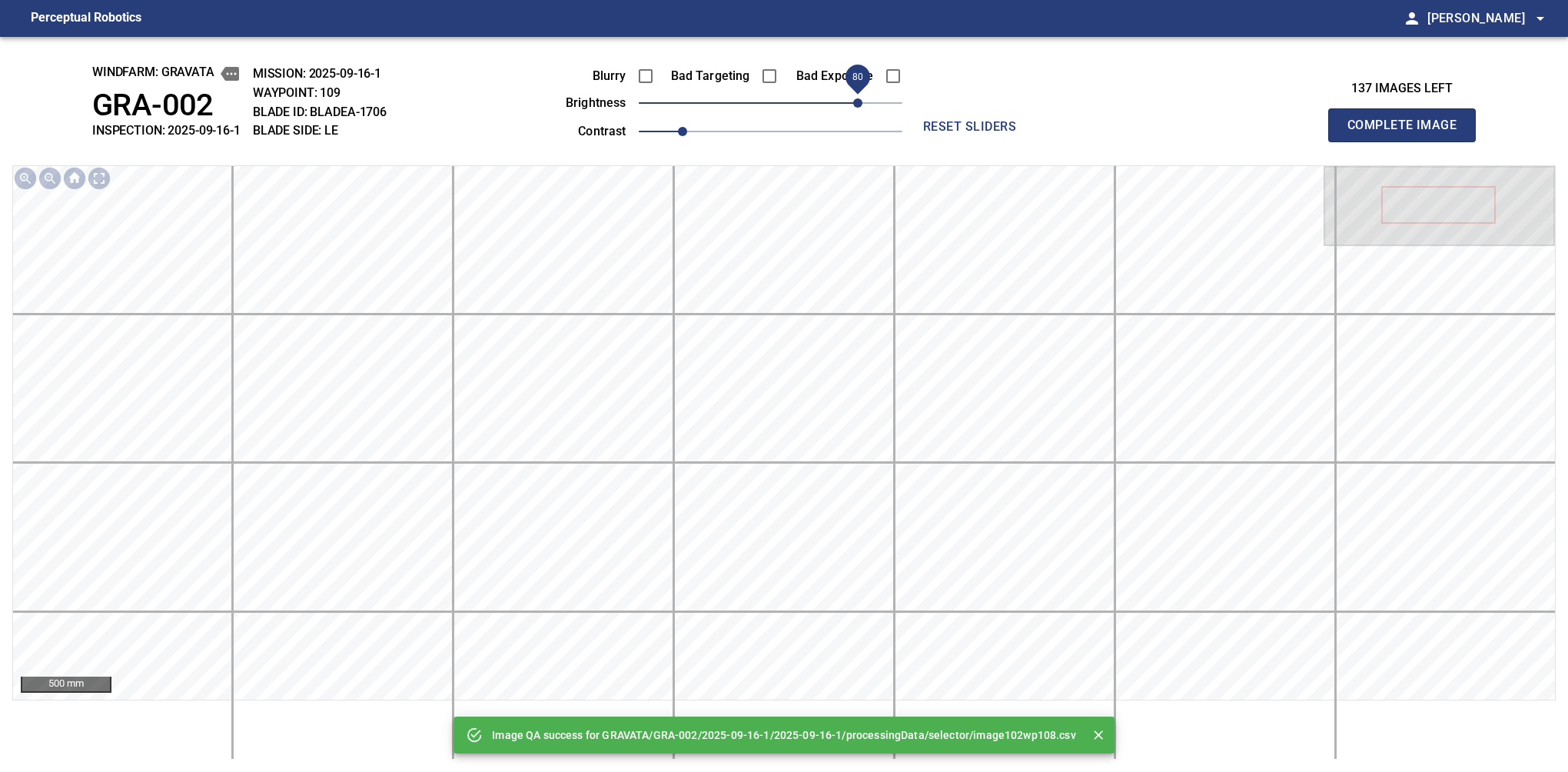
drag, startPoint x: 841, startPoint y: 99, endPoint x: 857, endPoint y: 101, distance: 16.1
click at [857, 101] on span "80" at bounding box center [771, 103] width 264 height 21
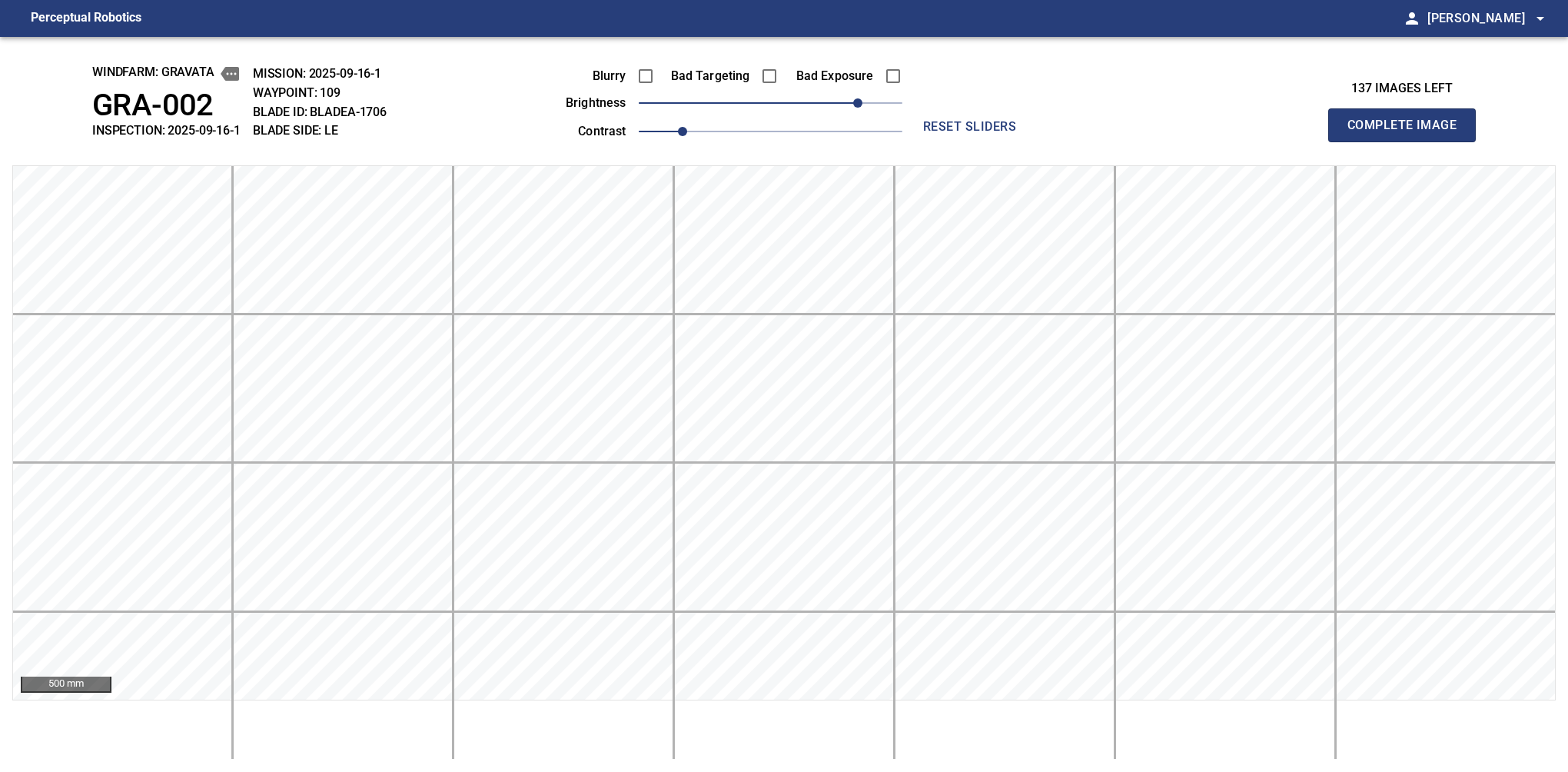
click at [1409, 141] on button "Complete Image" at bounding box center [1402, 125] width 147 height 33
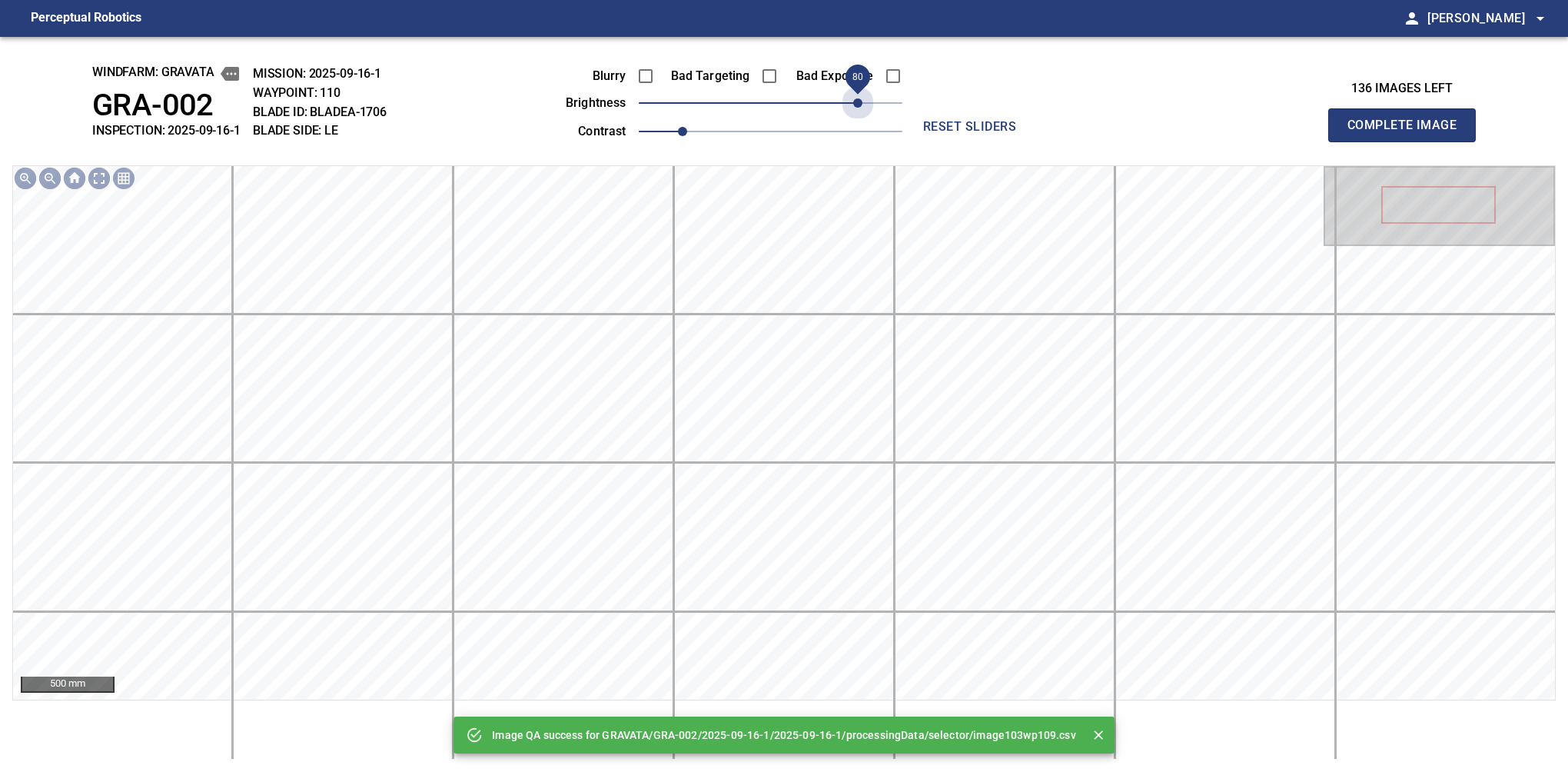
click at [857, 101] on span "80" at bounding box center [771, 103] width 264 height 21
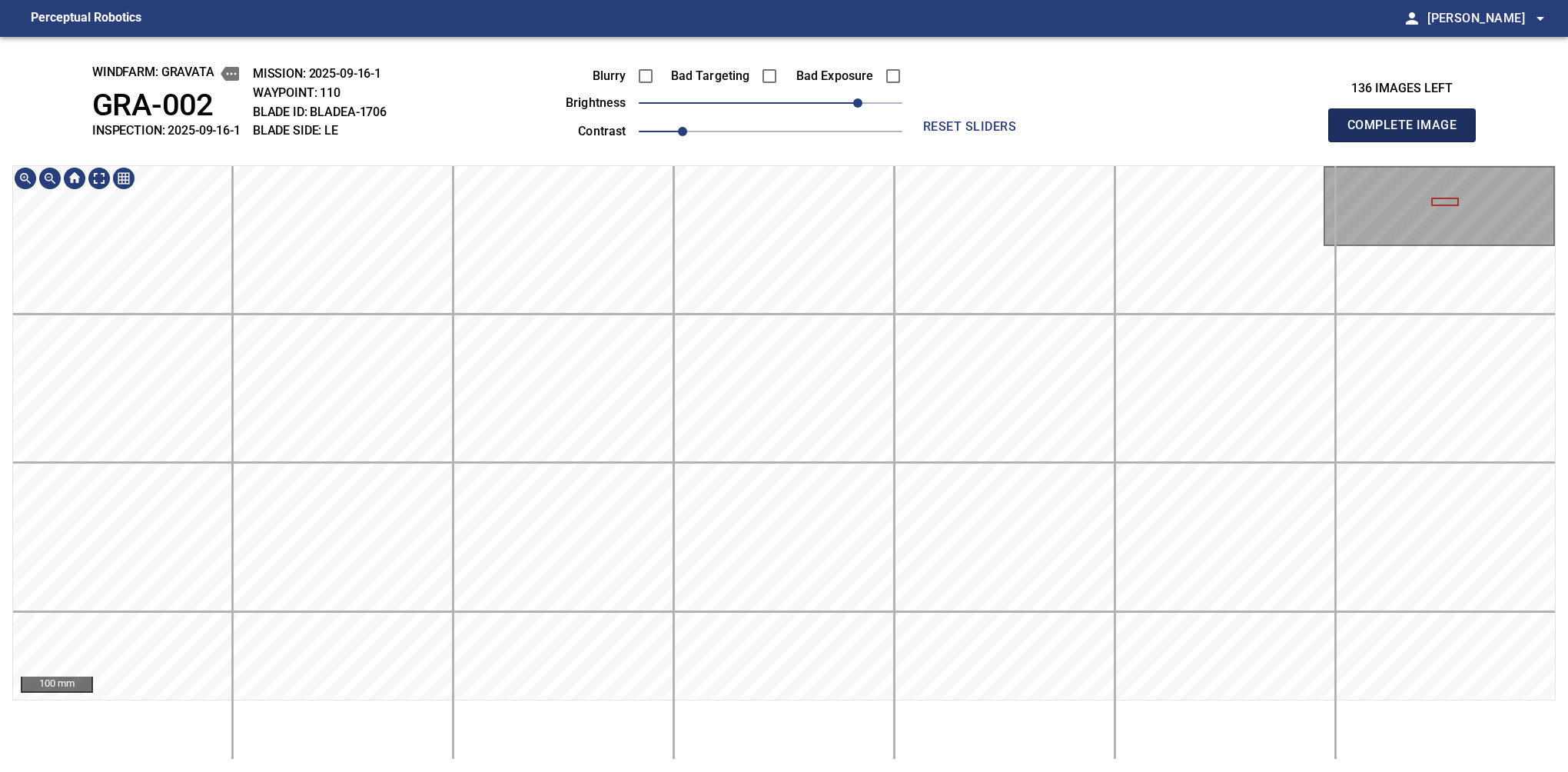
click at [1409, 141] on button "Complete Image" at bounding box center [1402, 125] width 147 height 33
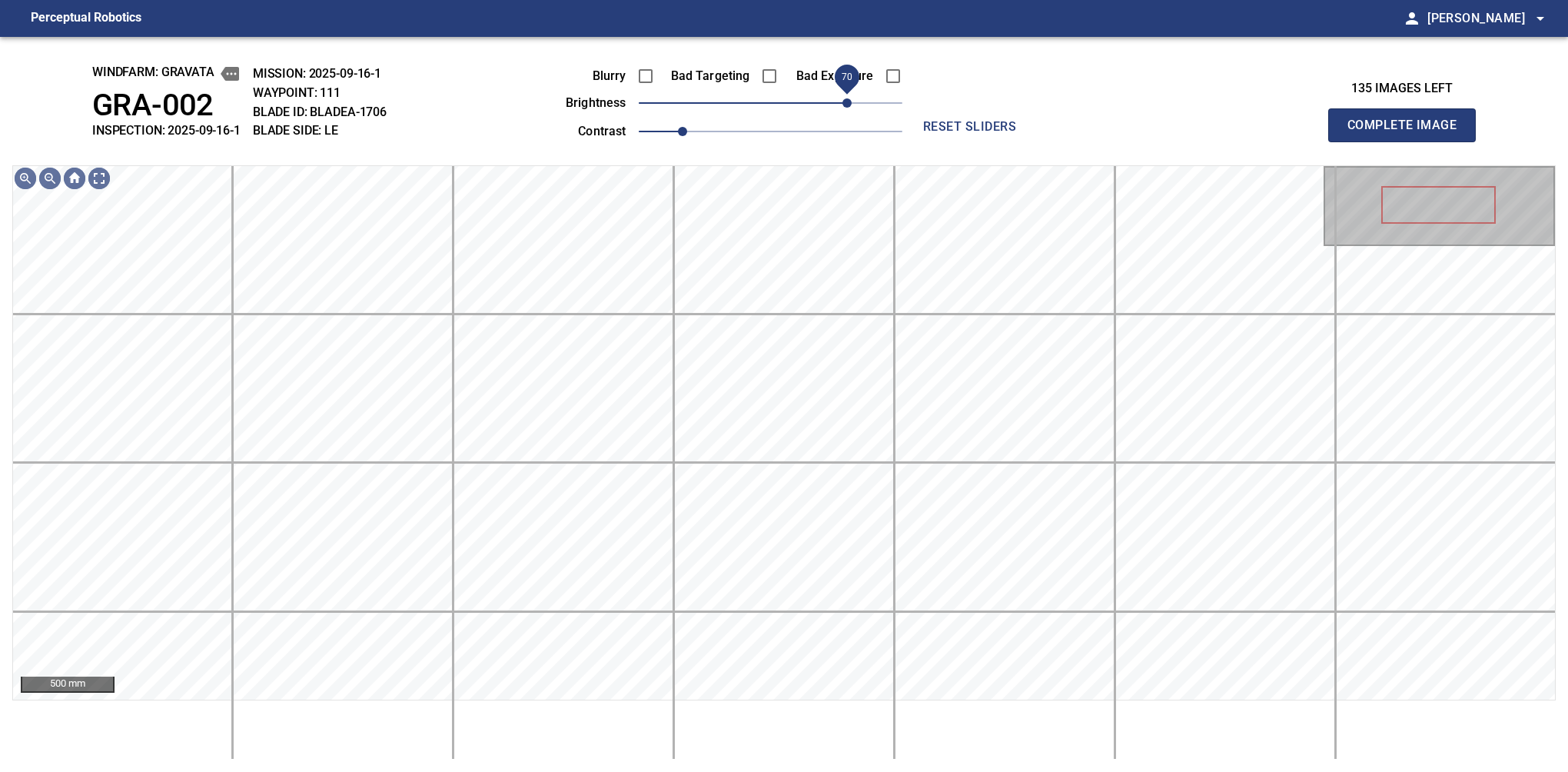
drag, startPoint x: 865, startPoint y: 111, endPoint x: 852, endPoint y: 115, distance: 13.6
click at [852, 114] on span "70" at bounding box center [771, 103] width 264 height 21
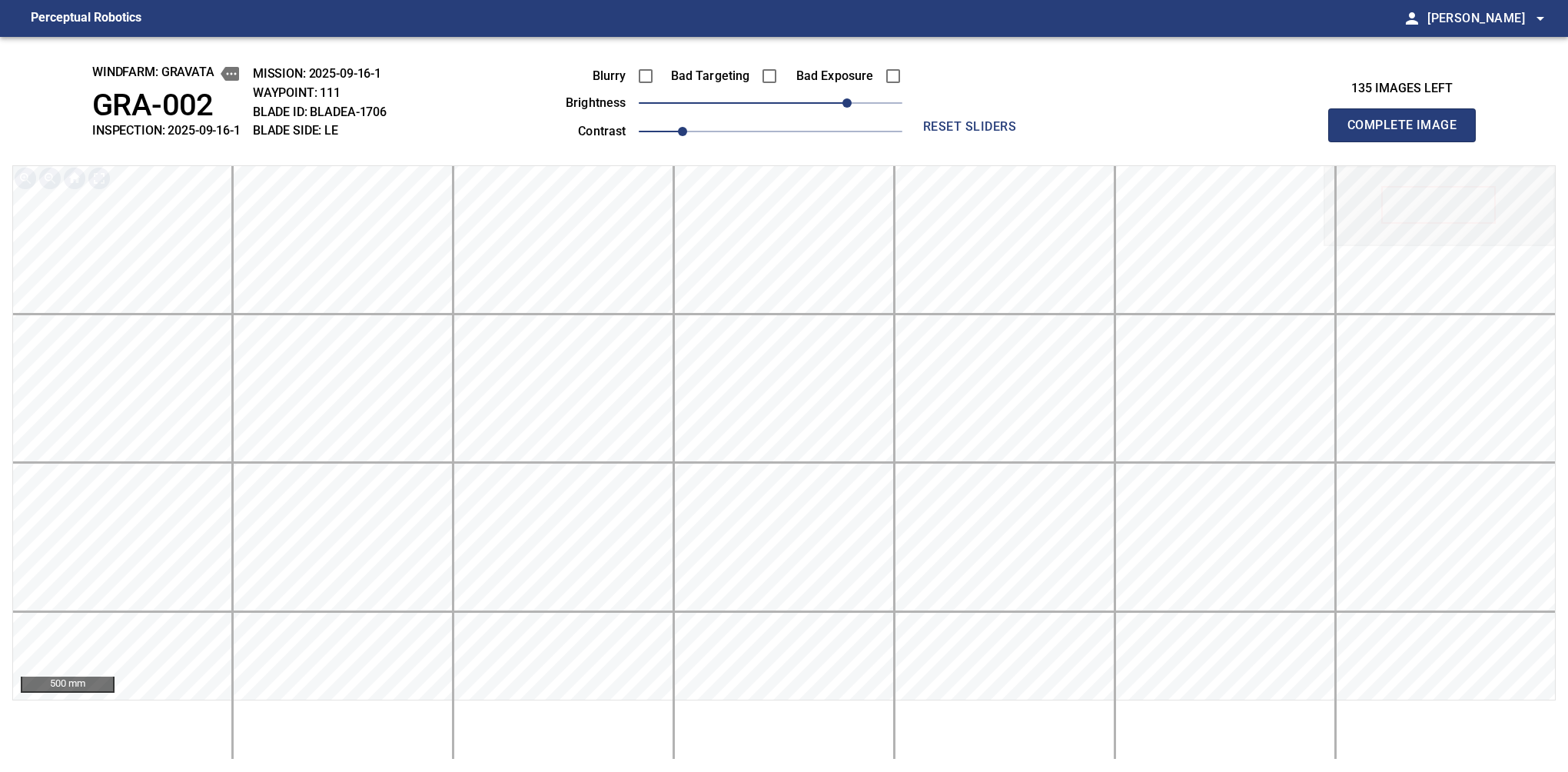
click at [1409, 141] on button "Complete Image" at bounding box center [1402, 125] width 147 height 33
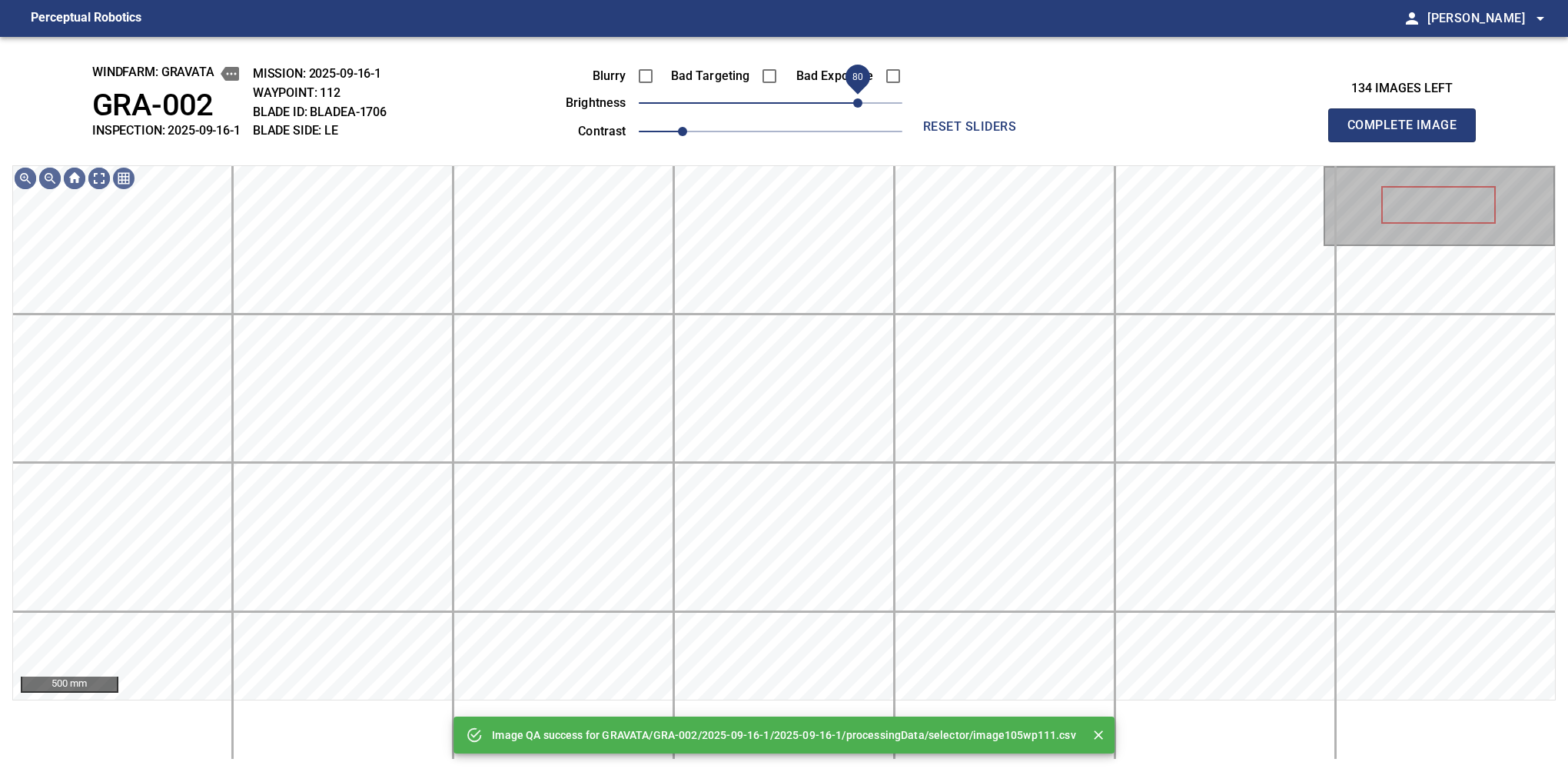
click at [854, 96] on span "80" at bounding box center [771, 103] width 264 height 21
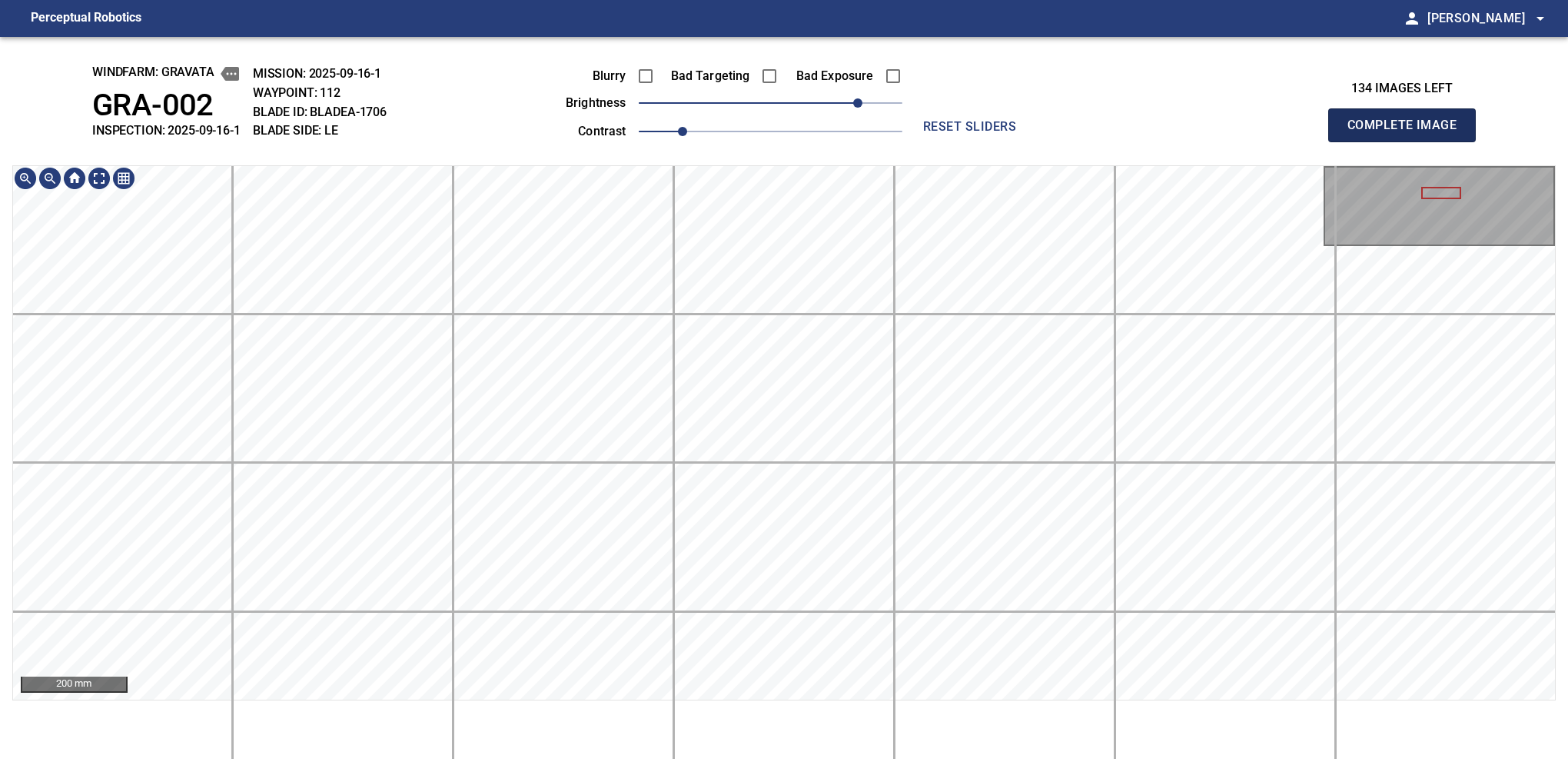
click at [1409, 141] on button "Complete Image" at bounding box center [1402, 125] width 147 height 33
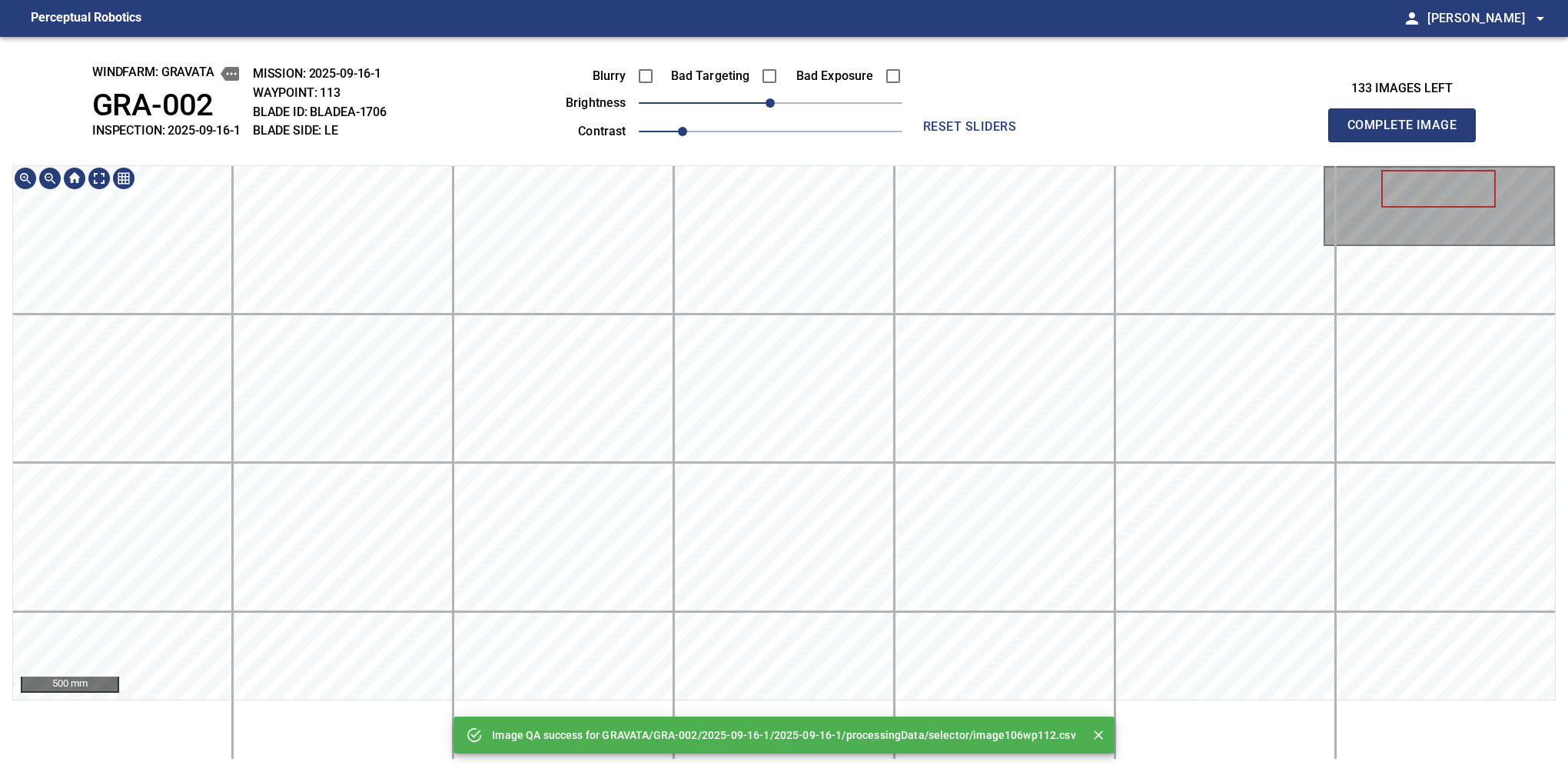
click at [984, 771] on html "Perceptual Robotics person Alex Semenov arrow_drop_down Image QA success for GR…" at bounding box center [784, 386] width 1568 height 772
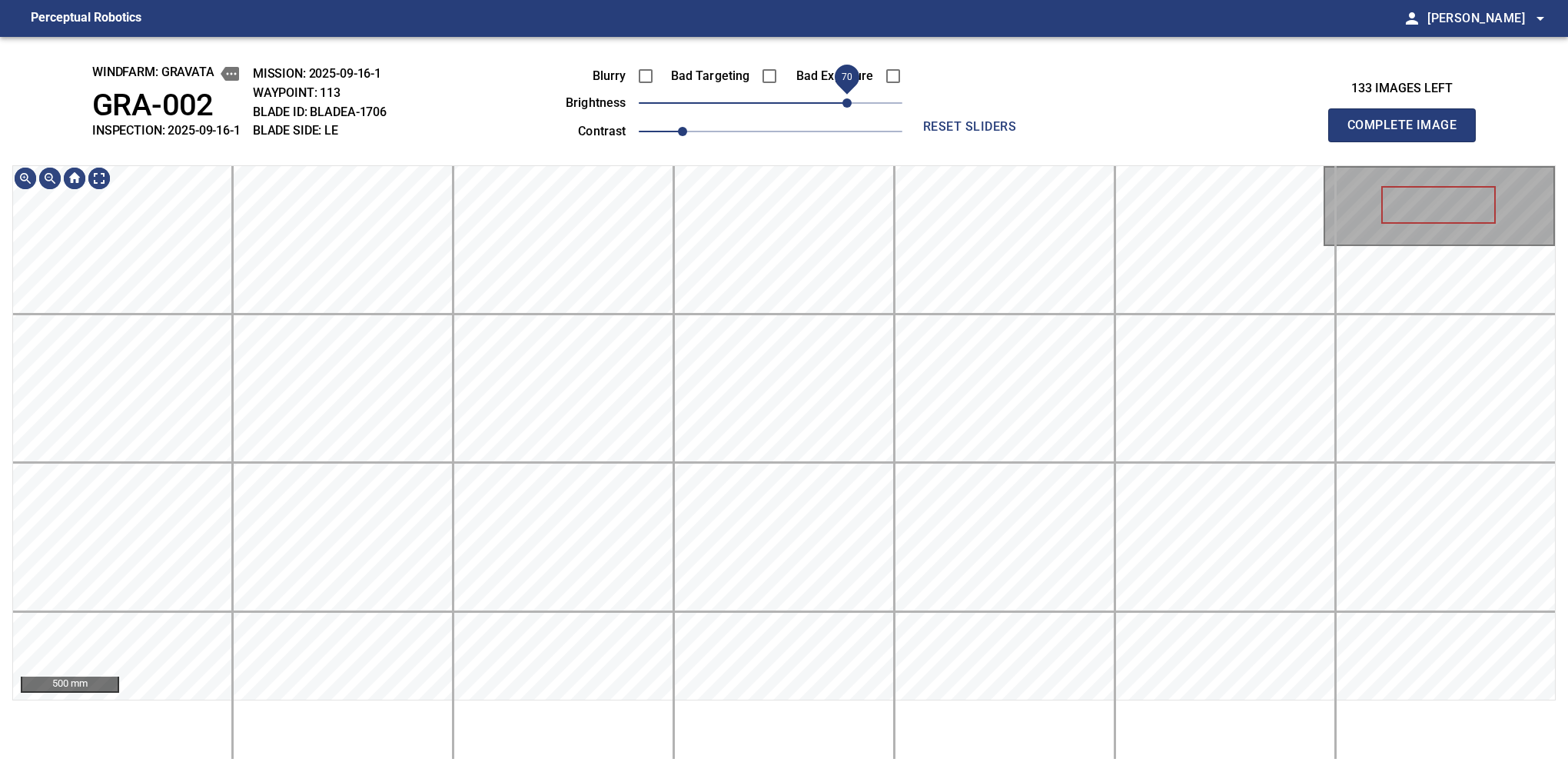
drag, startPoint x: 834, startPoint y: 113, endPoint x: 852, endPoint y: 111, distance: 18.1
click at [852, 111] on span "70" at bounding box center [771, 103] width 264 height 21
click at [983, 759] on div "500 mm" at bounding box center [784, 463] width 1544 height 595
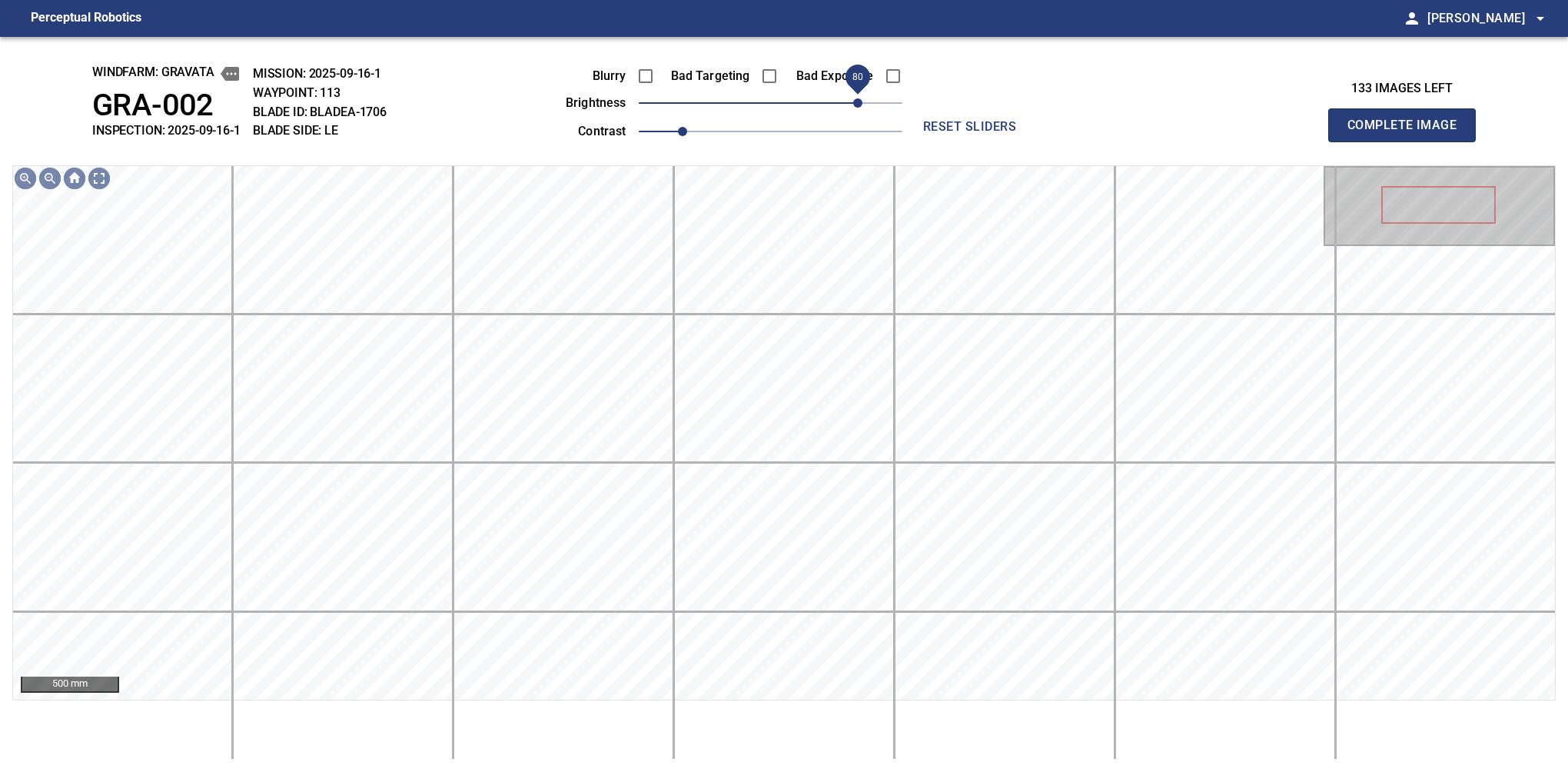
click at [861, 99] on span "80" at bounding box center [858, 103] width 9 height 9
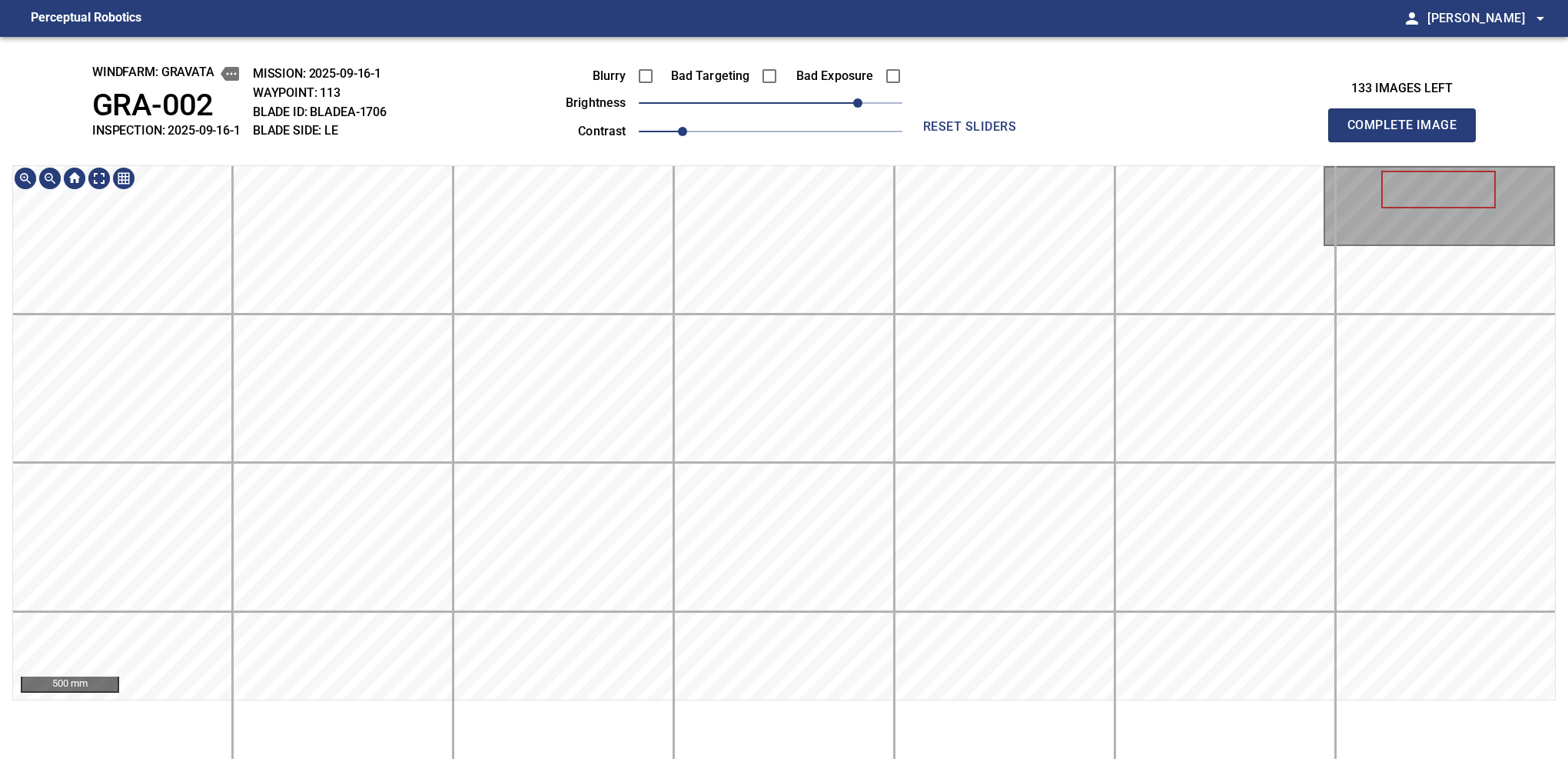
click at [1064, 771] on html "Perceptual Robotics person Alex Semenov arrow_drop_down windfarm: GRAVATA GRA-0…" at bounding box center [784, 386] width 1568 height 772
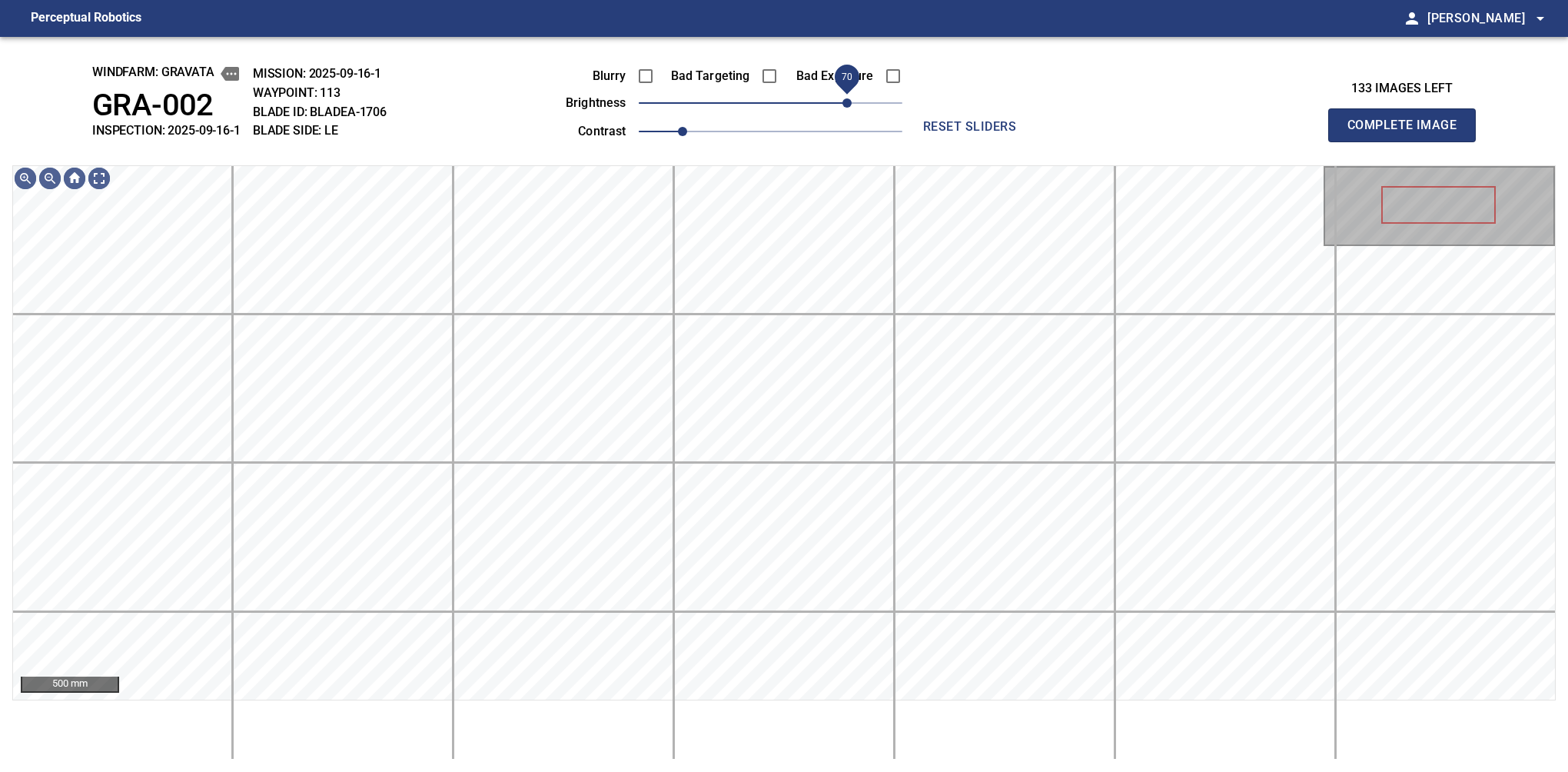
click at [849, 99] on span "70" at bounding box center [847, 103] width 9 height 9
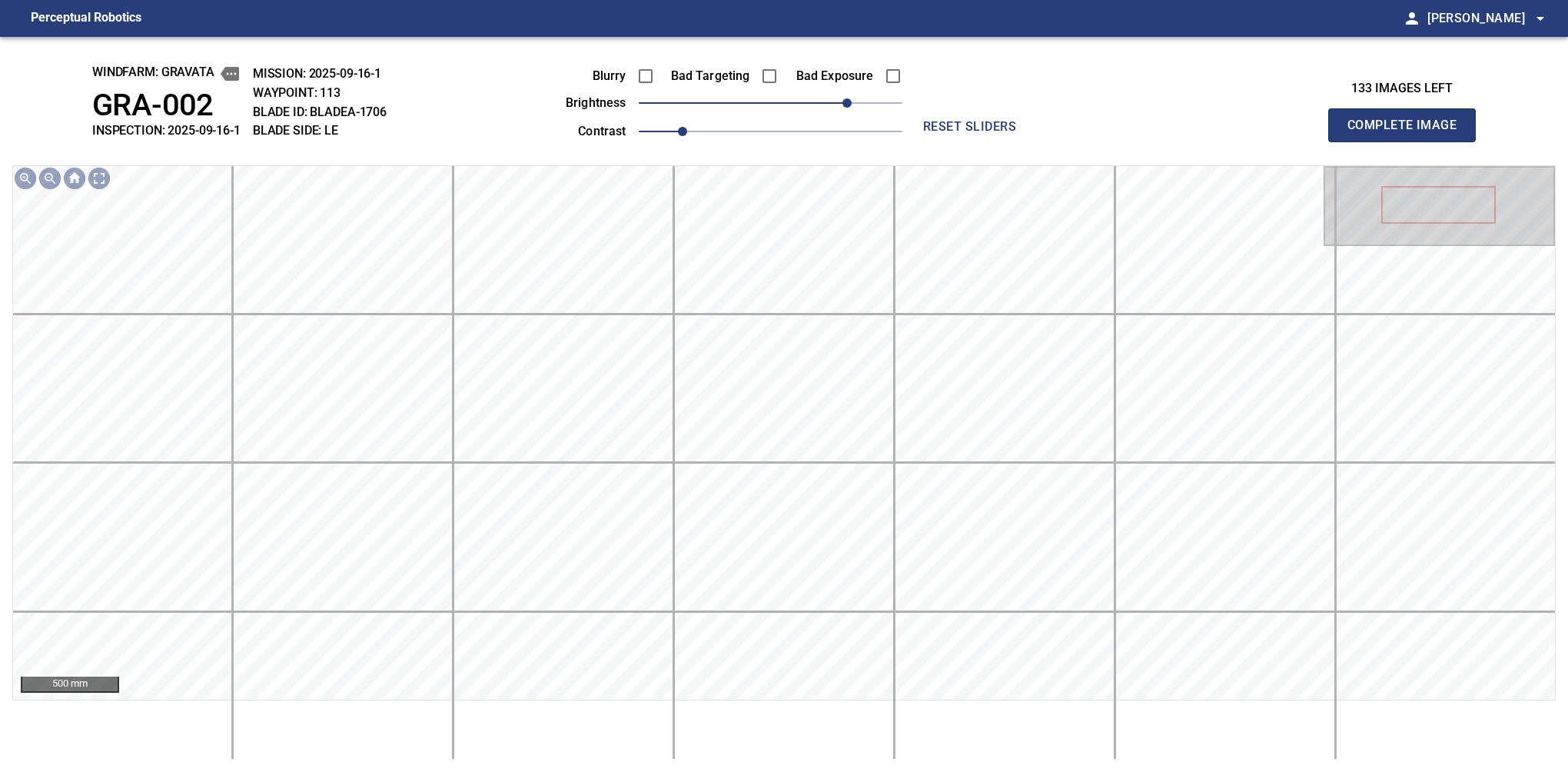
click at [1409, 141] on button "Complete Image" at bounding box center [1402, 125] width 147 height 33
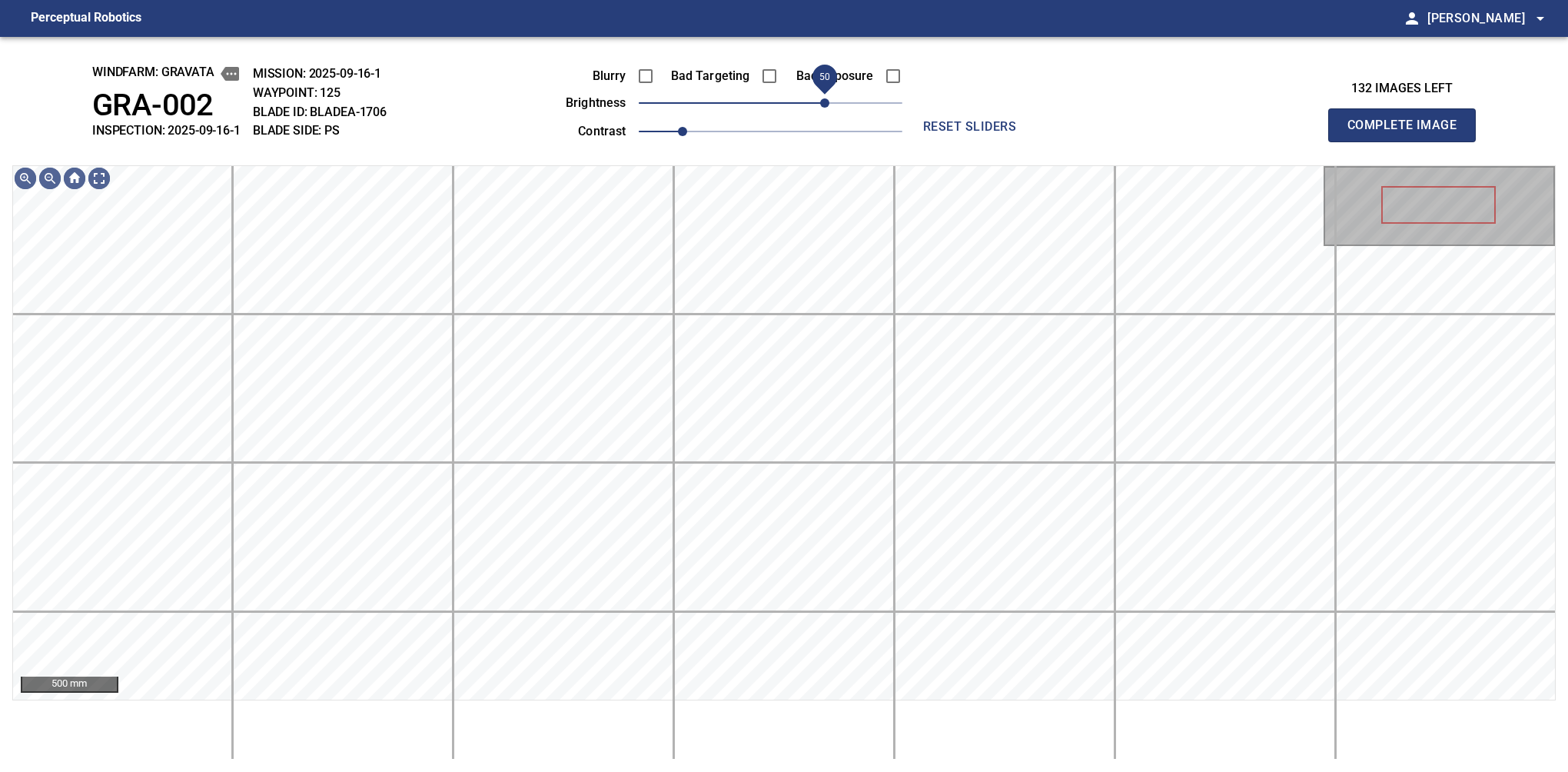
click at [821, 108] on span "50" at bounding box center [824, 103] width 9 height 9
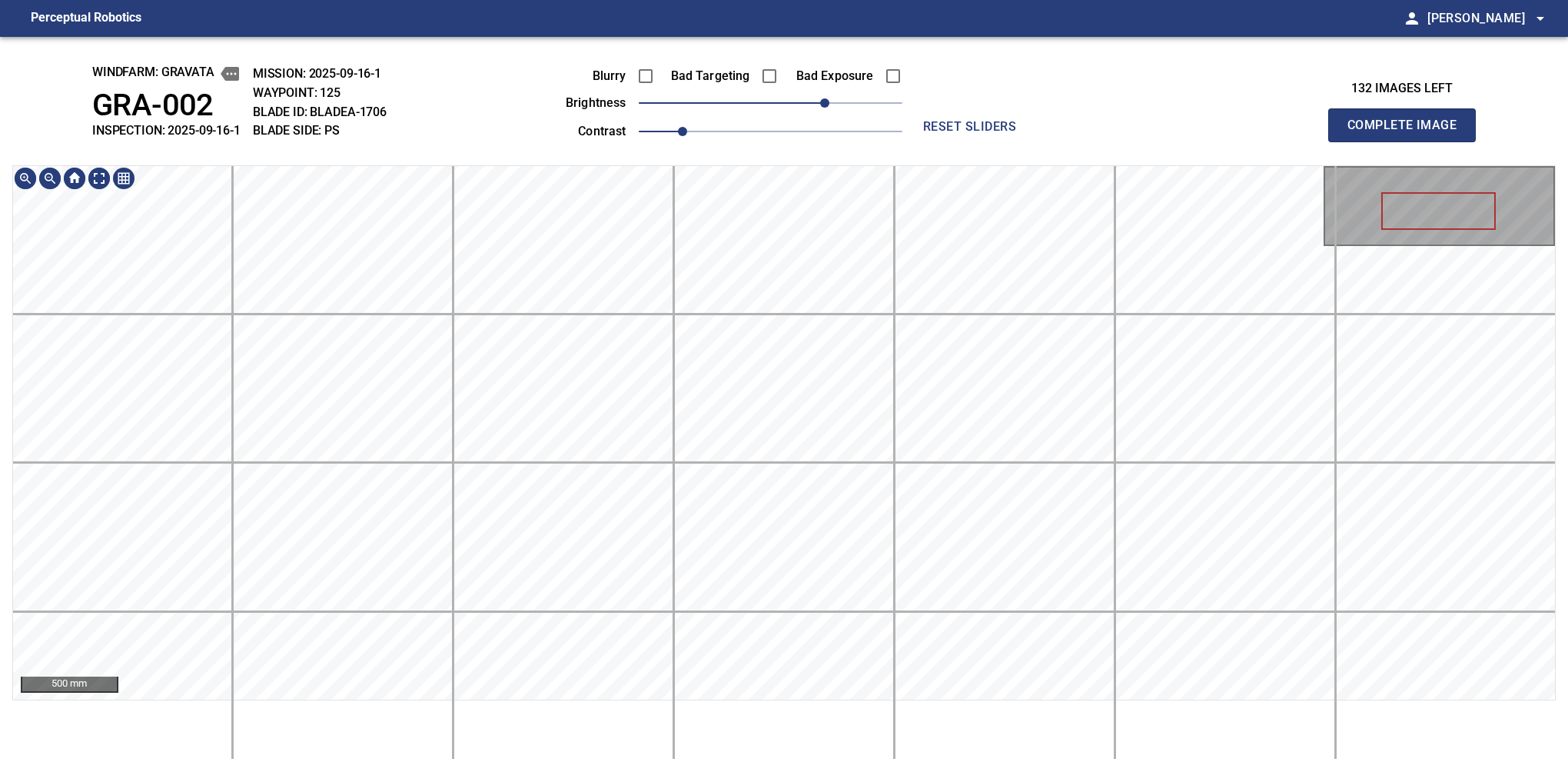
click at [744, 161] on div "windfarm: GRAVATA GRA-002 INSPECTION: 2025-09-16-1 MISSION: 2025-09-16-1 WAYPOI…" at bounding box center [784, 404] width 1568 height 735
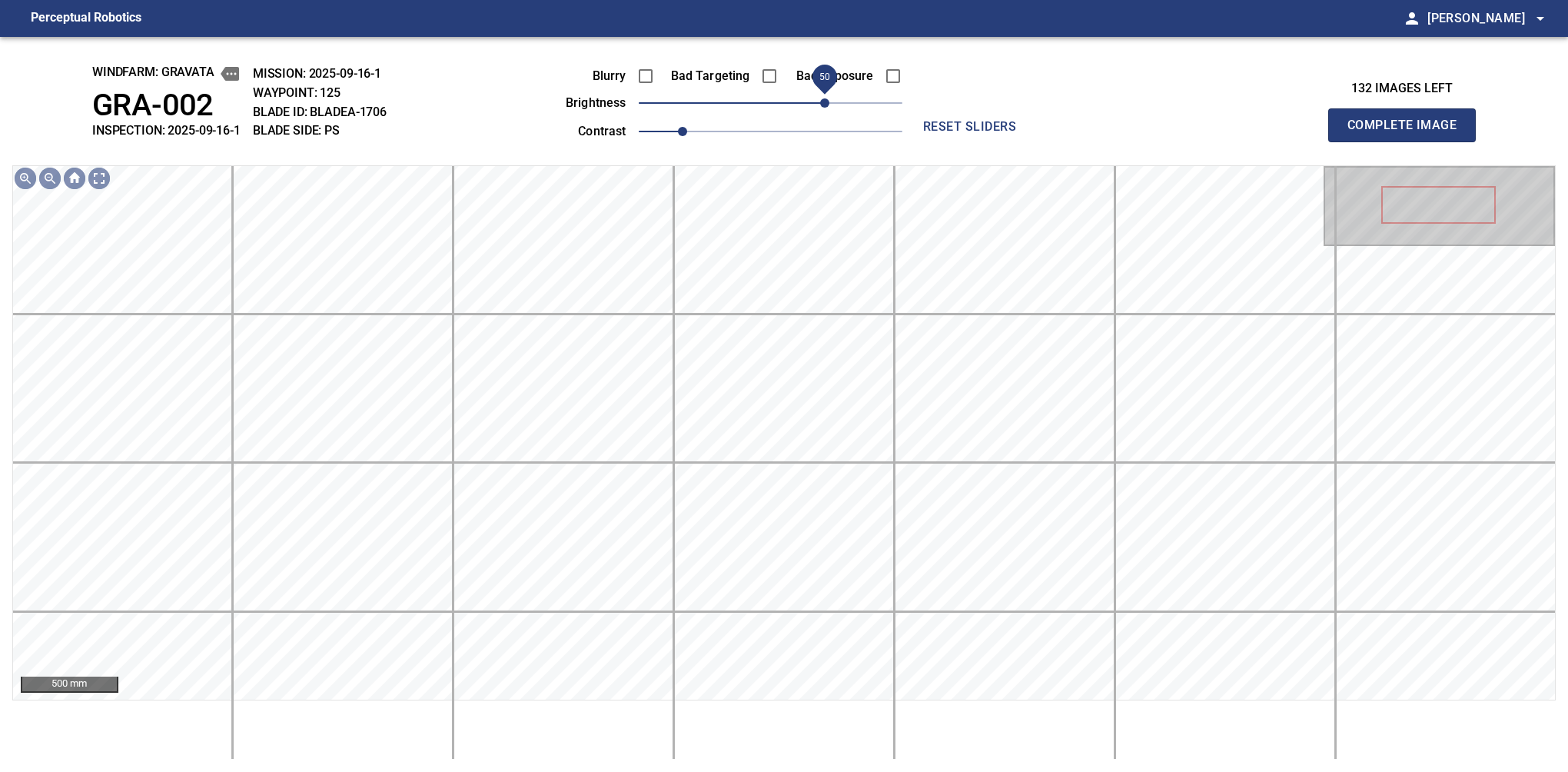
click at [829, 99] on span "50" at bounding box center [824, 103] width 9 height 9
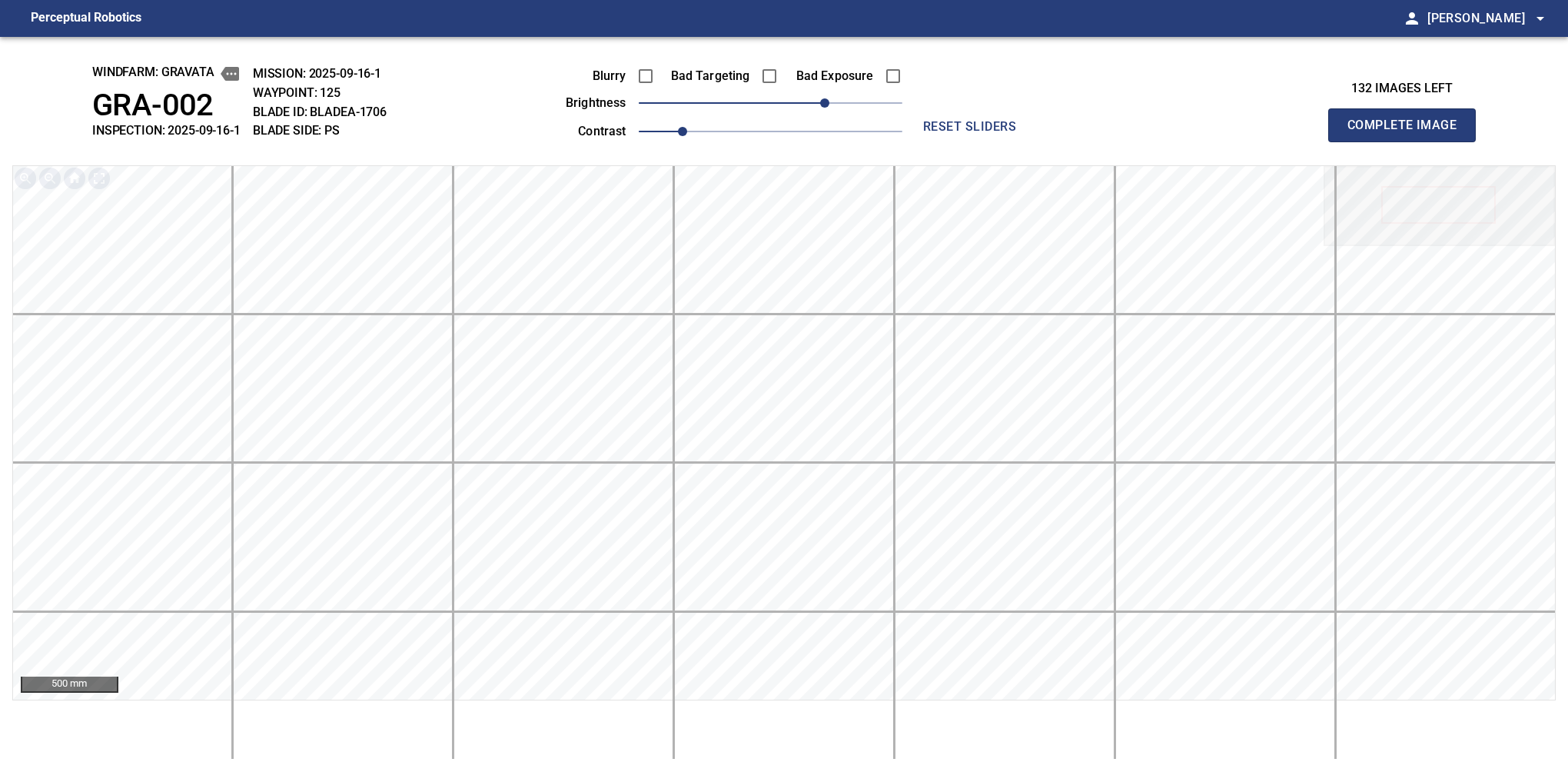
click at [1409, 141] on button "Complete Image" at bounding box center [1402, 125] width 147 height 33
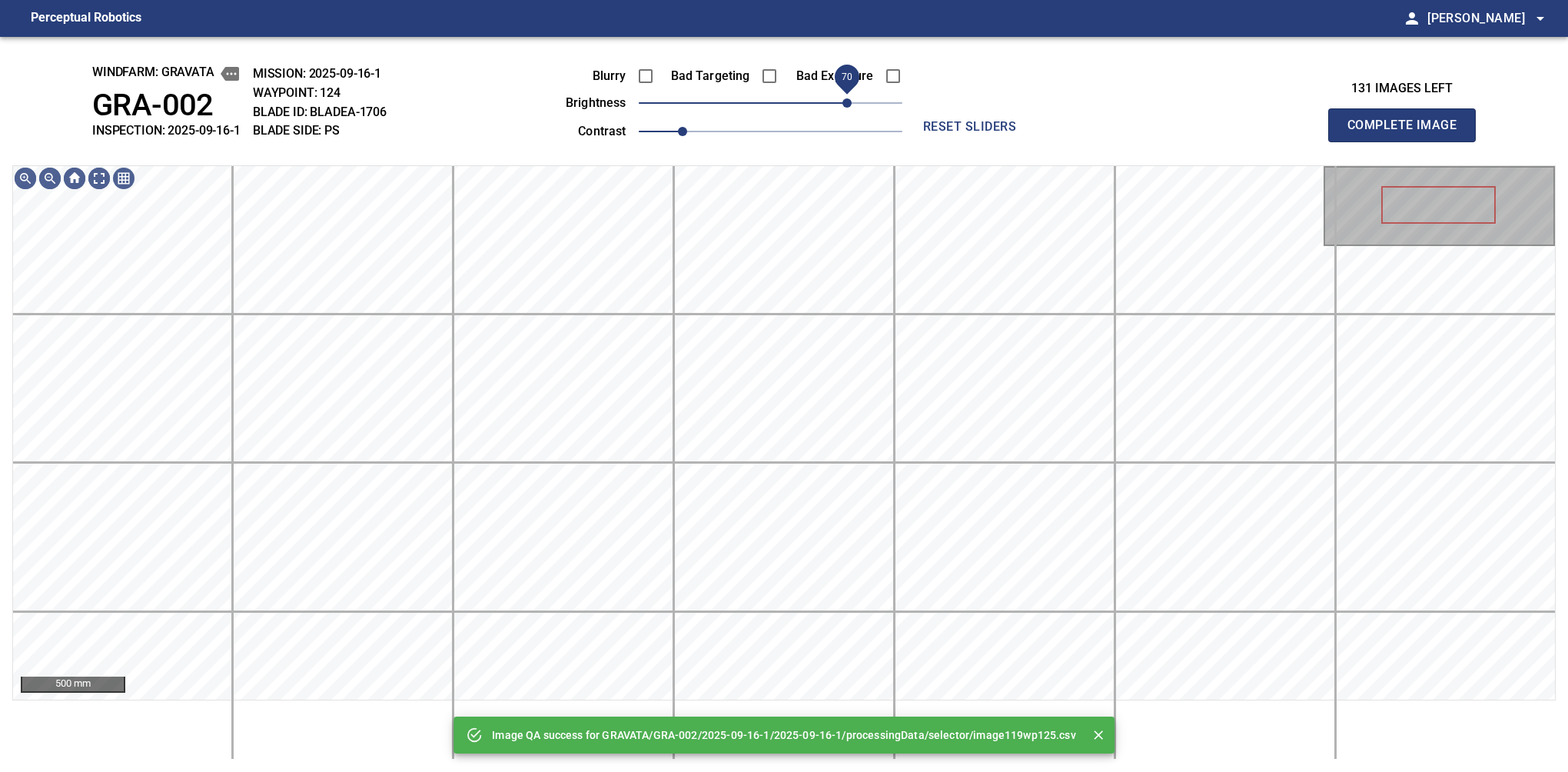
drag, startPoint x: 770, startPoint y: 108, endPoint x: 852, endPoint y: 99, distance: 82.5
click at [852, 99] on span "70" at bounding box center [847, 103] width 9 height 9
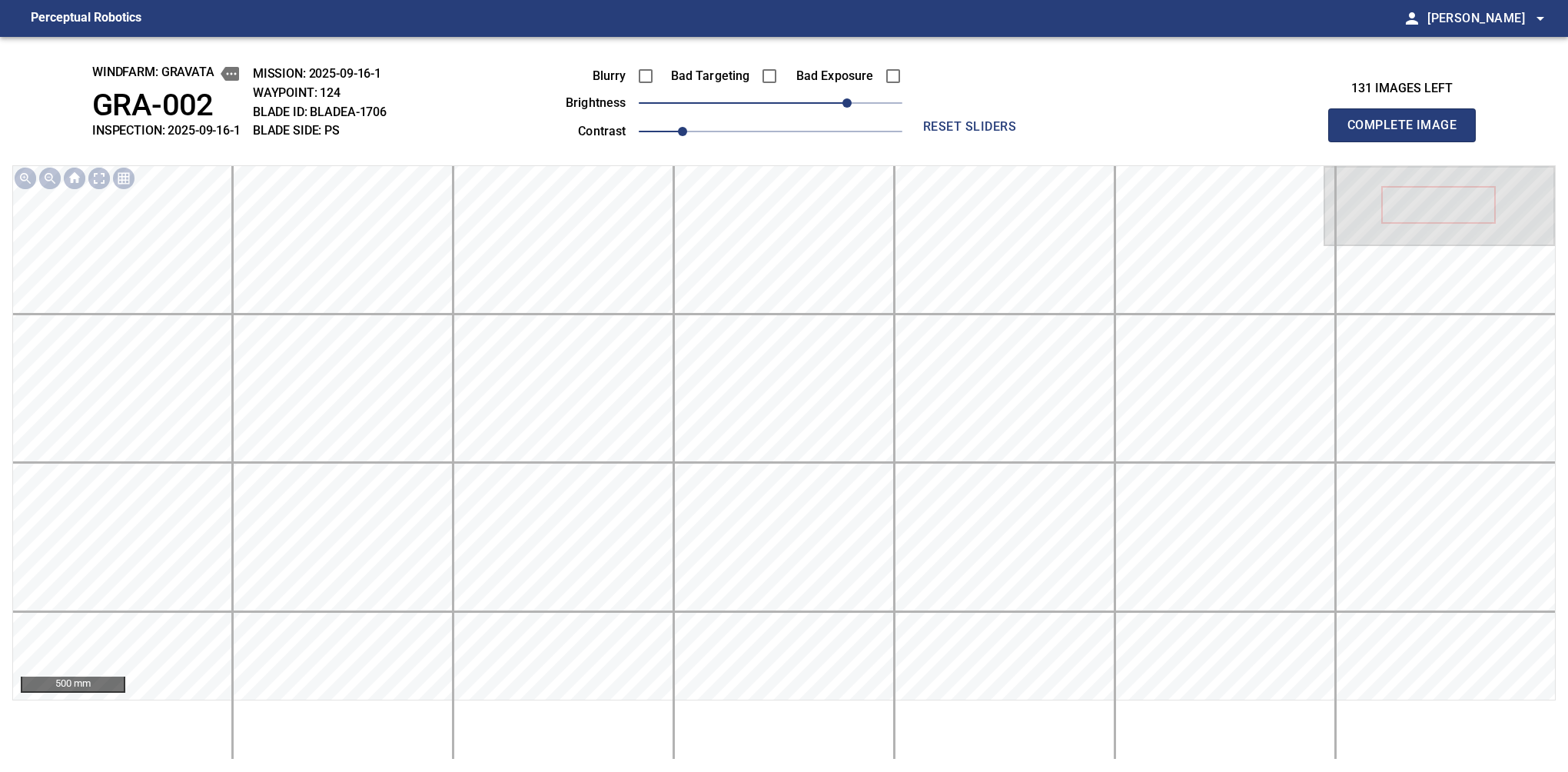
click at [1409, 141] on button "Complete Image" at bounding box center [1402, 125] width 147 height 33
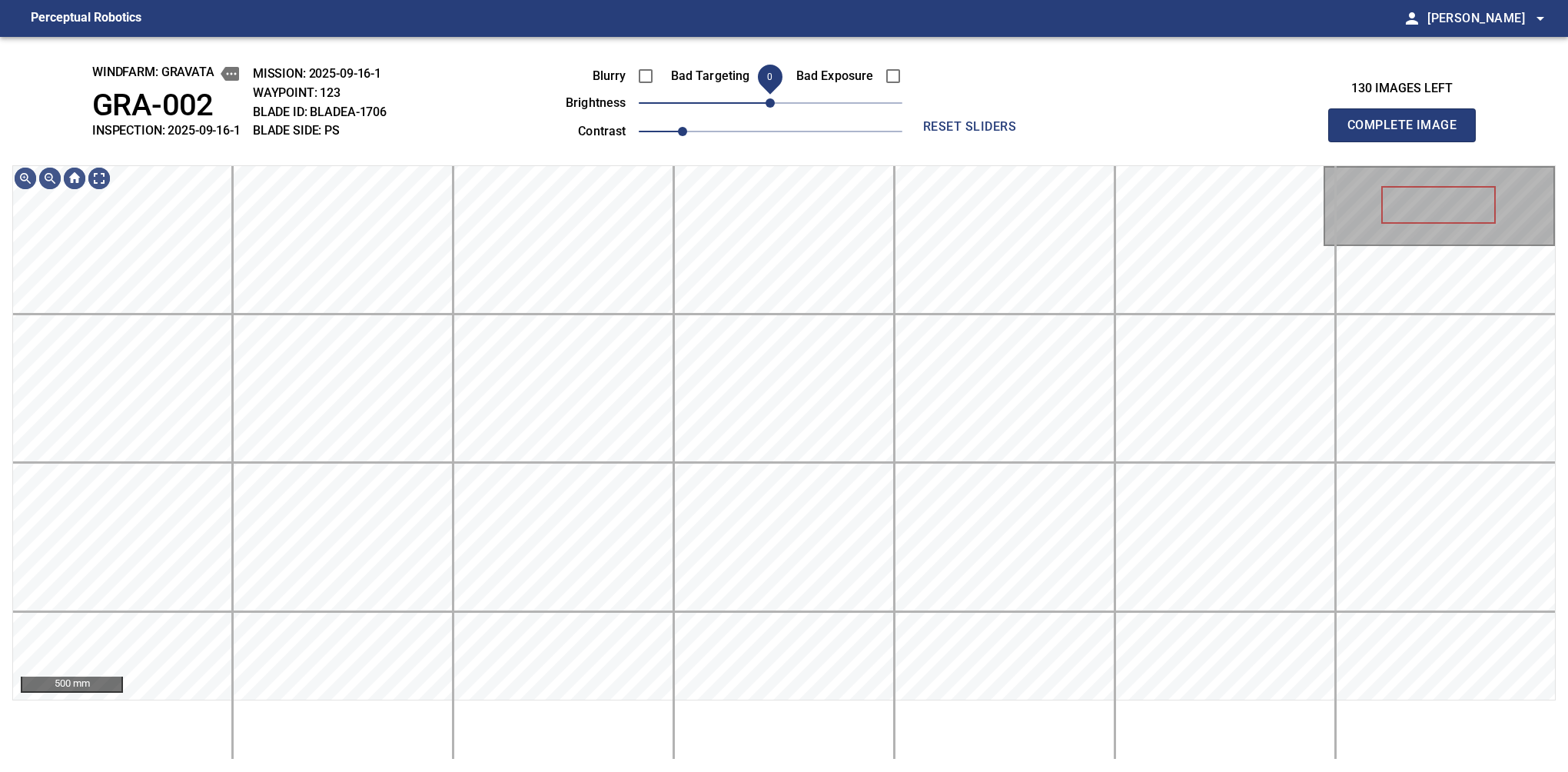
click at [768, 99] on span "0" at bounding box center [770, 103] width 9 height 9
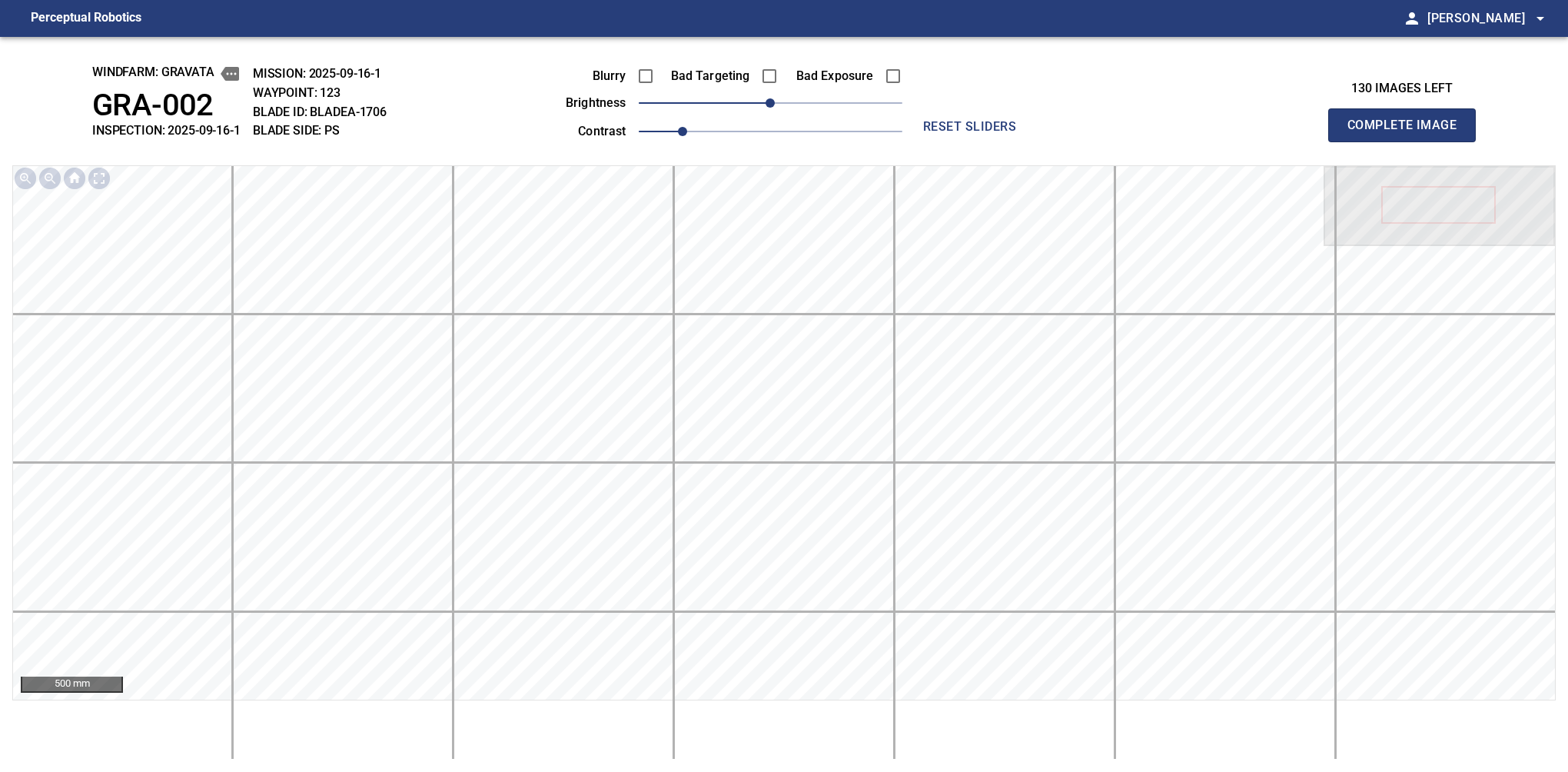
click at [1409, 141] on button "Complete Image" at bounding box center [1402, 125] width 147 height 33
